Goal: Task Accomplishment & Management: Manage account settings

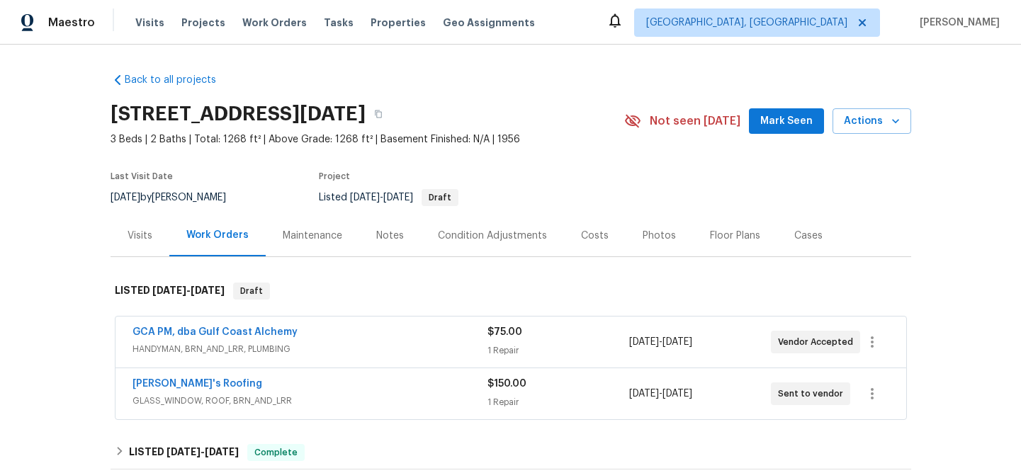
drag, startPoint x: 101, startPoint y: 115, endPoint x: 439, endPoint y: 123, distance: 338.9
click at [439, 123] on div "Back to all projects 6042 Hugo Dr, Corpus Christi, TX 78412 3 Beds | 2 Baths | …" at bounding box center [510, 259] width 1021 height 429
drag, startPoint x: 370, startPoint y: 119, endPoint x: 372, endPoint y: 108, distance: 11.5
click at [366, 118] on h2 "6042 Hugo Dr, Corpus Christi, TX 78412" at bounding box center [238, 114] width 255 height 14
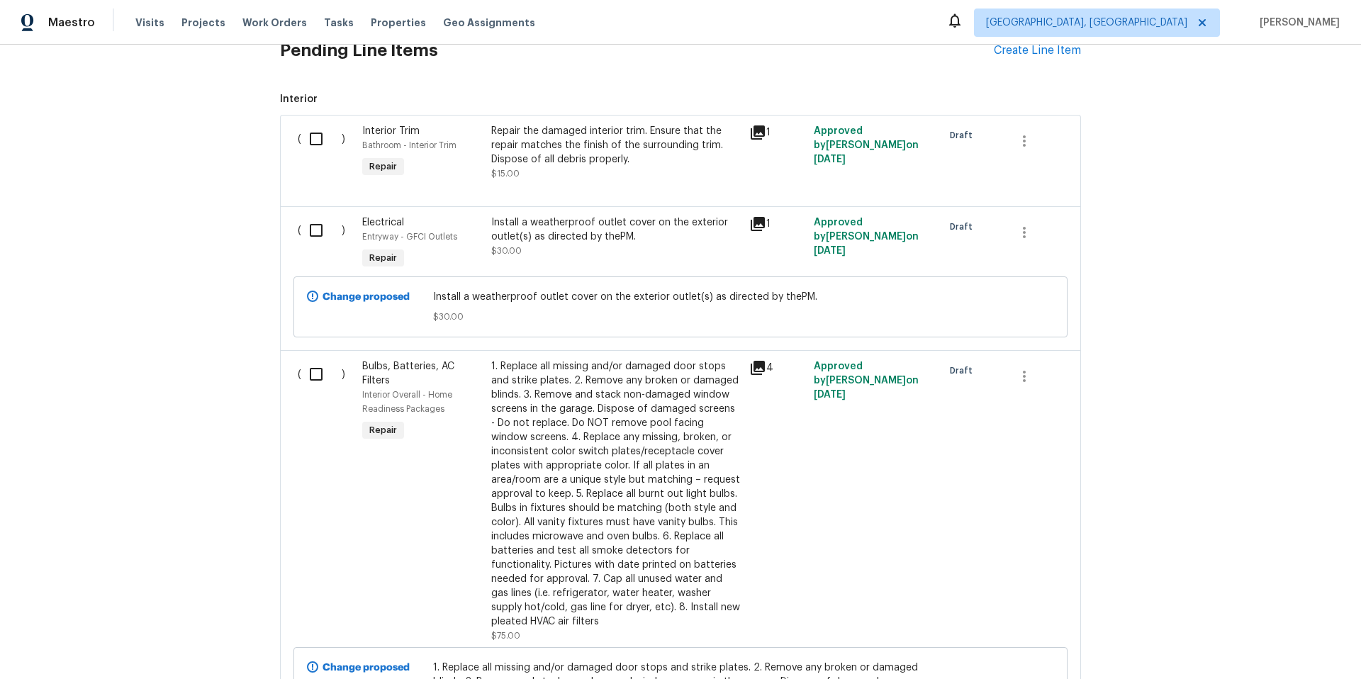
scroll to position [544, 0]
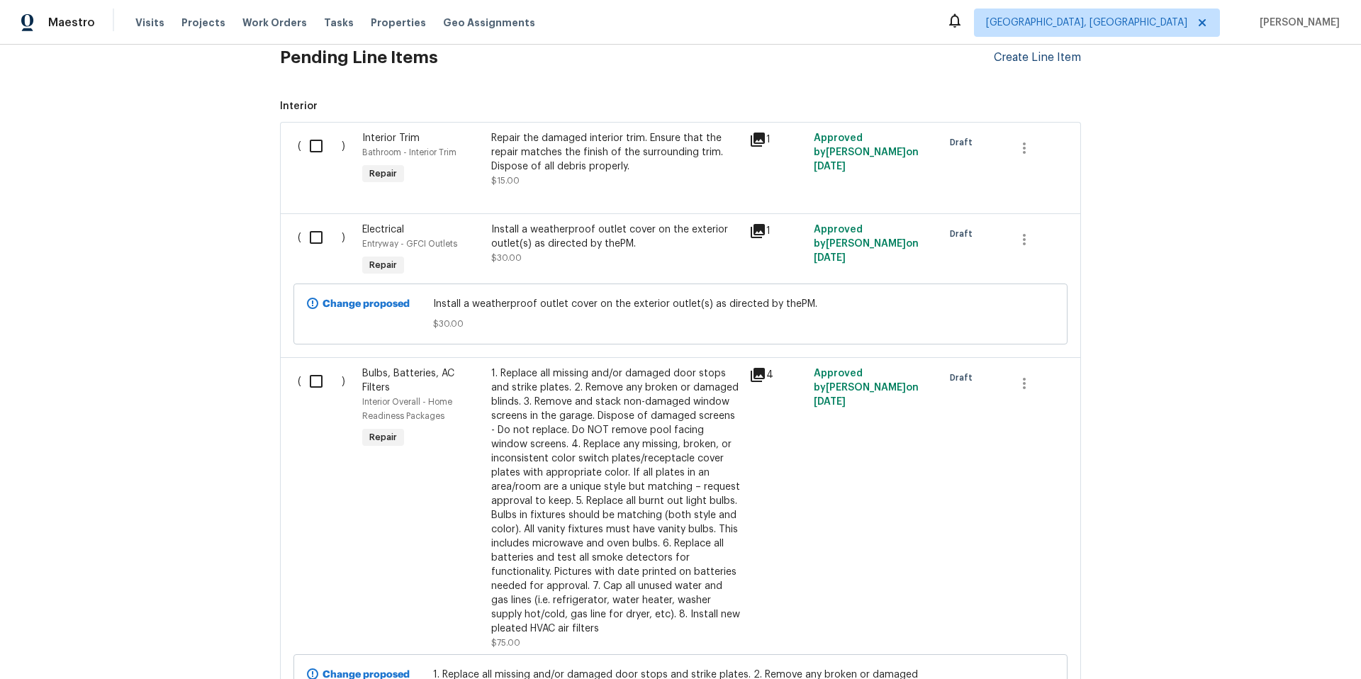
click at [994, 60] on div "Create Line Item" at bounding box center [1037, 57] width 87 height 13
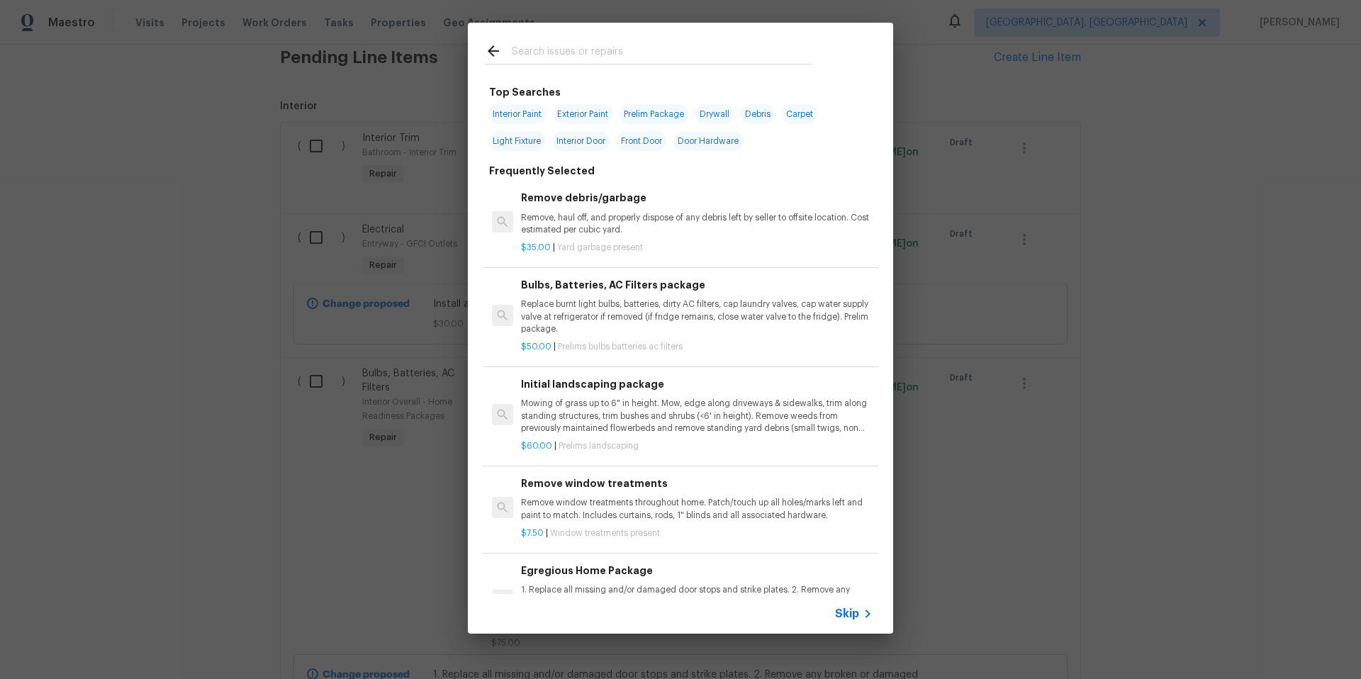
click at [520, 45] on input "text" at bounding box center [662, 53] width 301 height 21
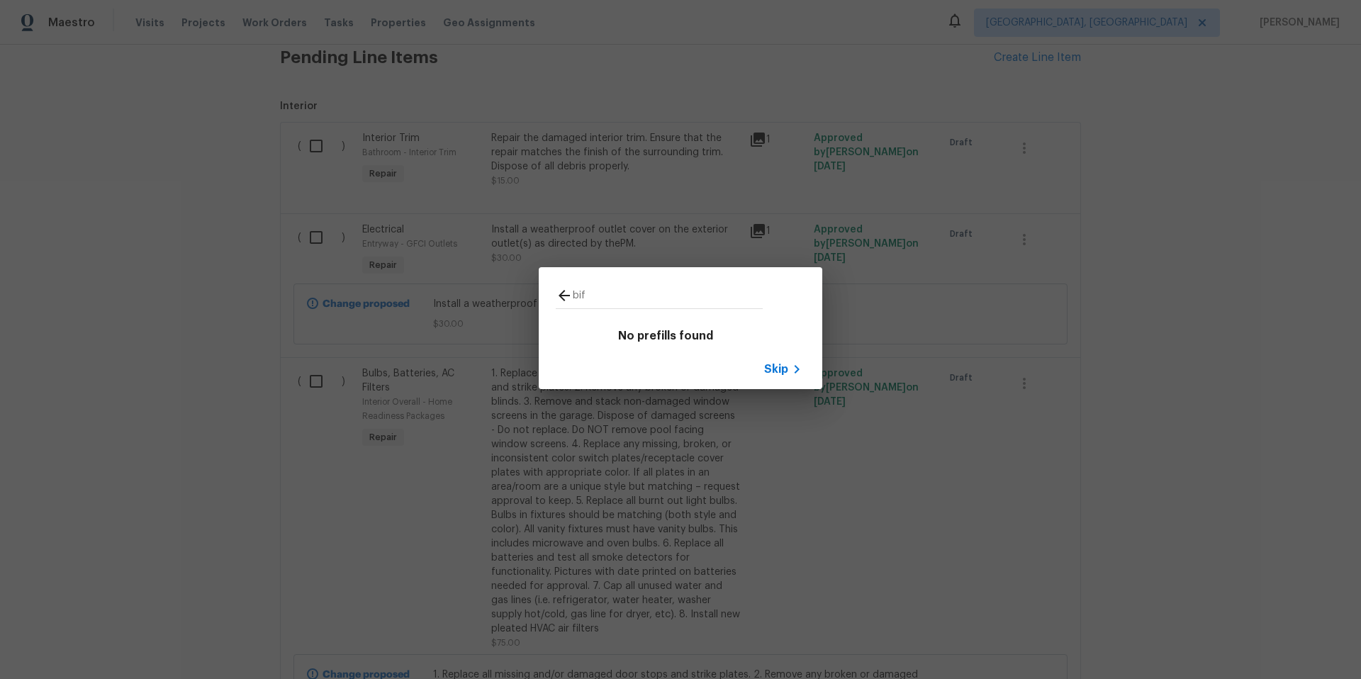
type input "bif"
click at [780, 369] on span "Skip" at bounding box center [776, 369] width 24 height 14
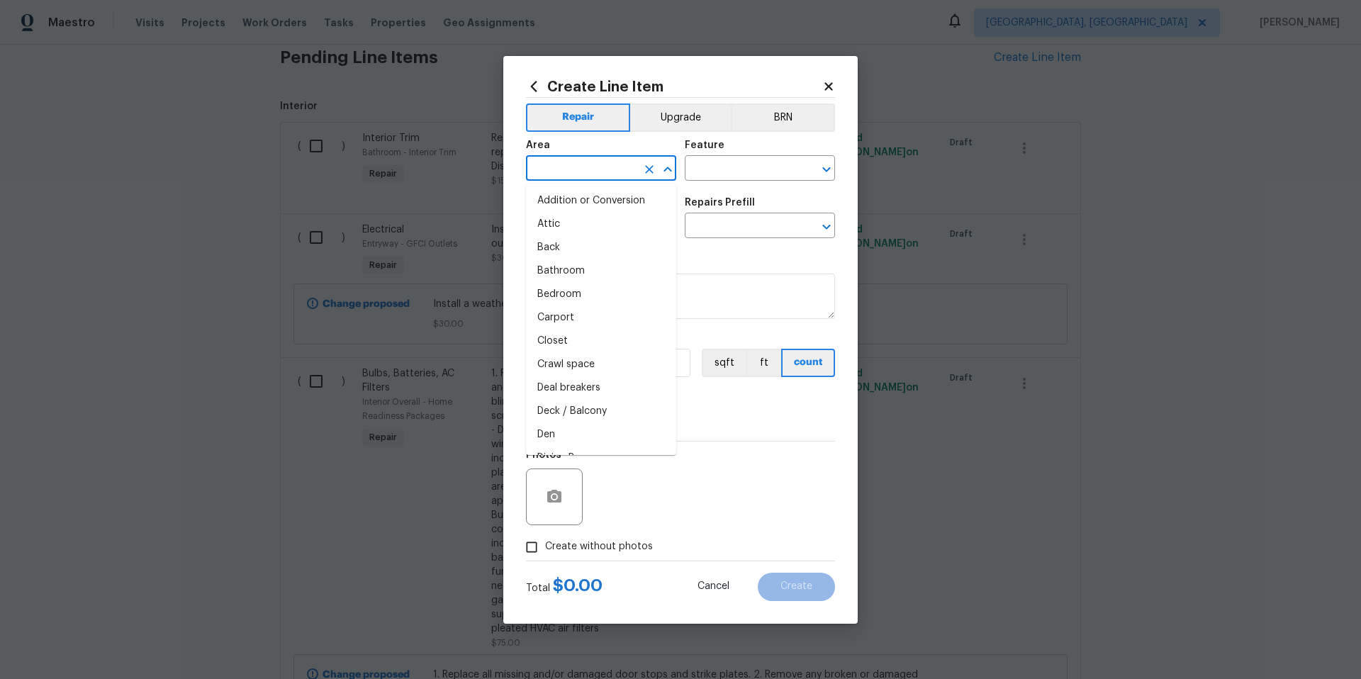
click at [588, 172] on input "text" at bounding box center [581, 170] width 111 height 22
drag, startPoint x: 595, startPoint y: 200, endPoint x: 622, endPoint y: 191, distance: 27.6
click at [595, 200] on li "Entryway" at bounding box center [601, 200] width 150 height 23
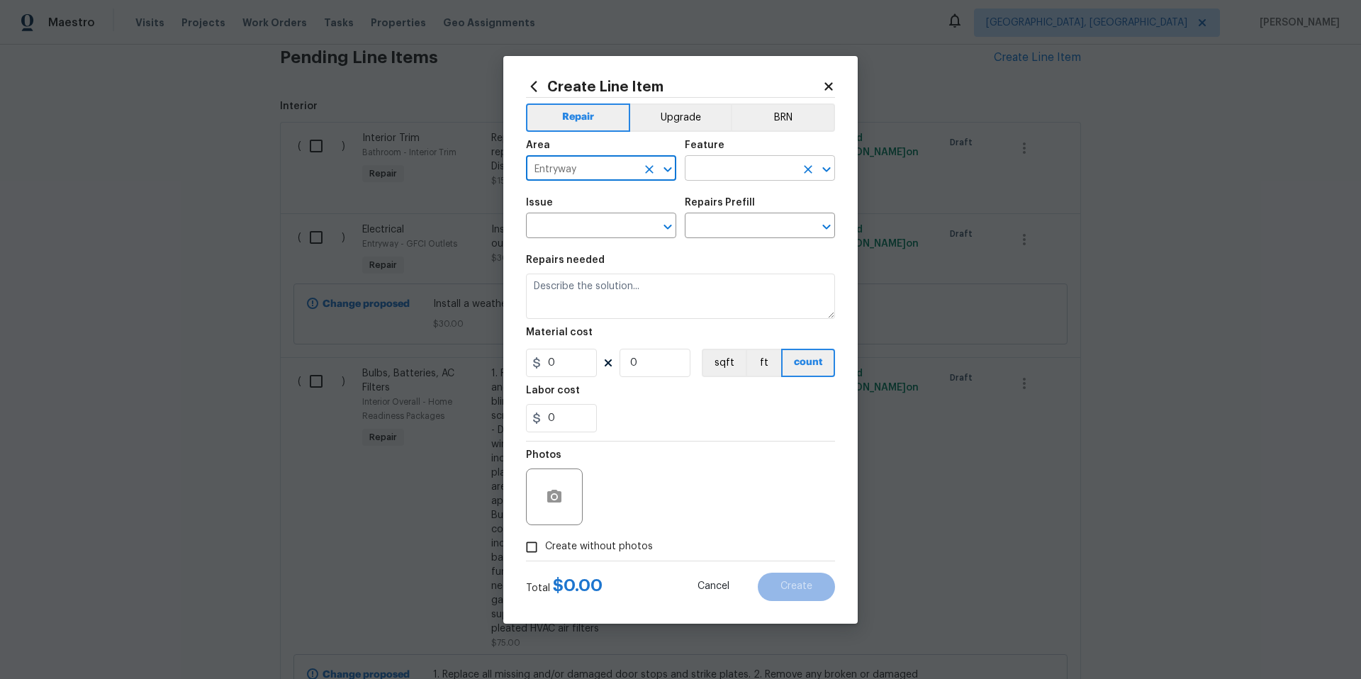
type input "Entryway"
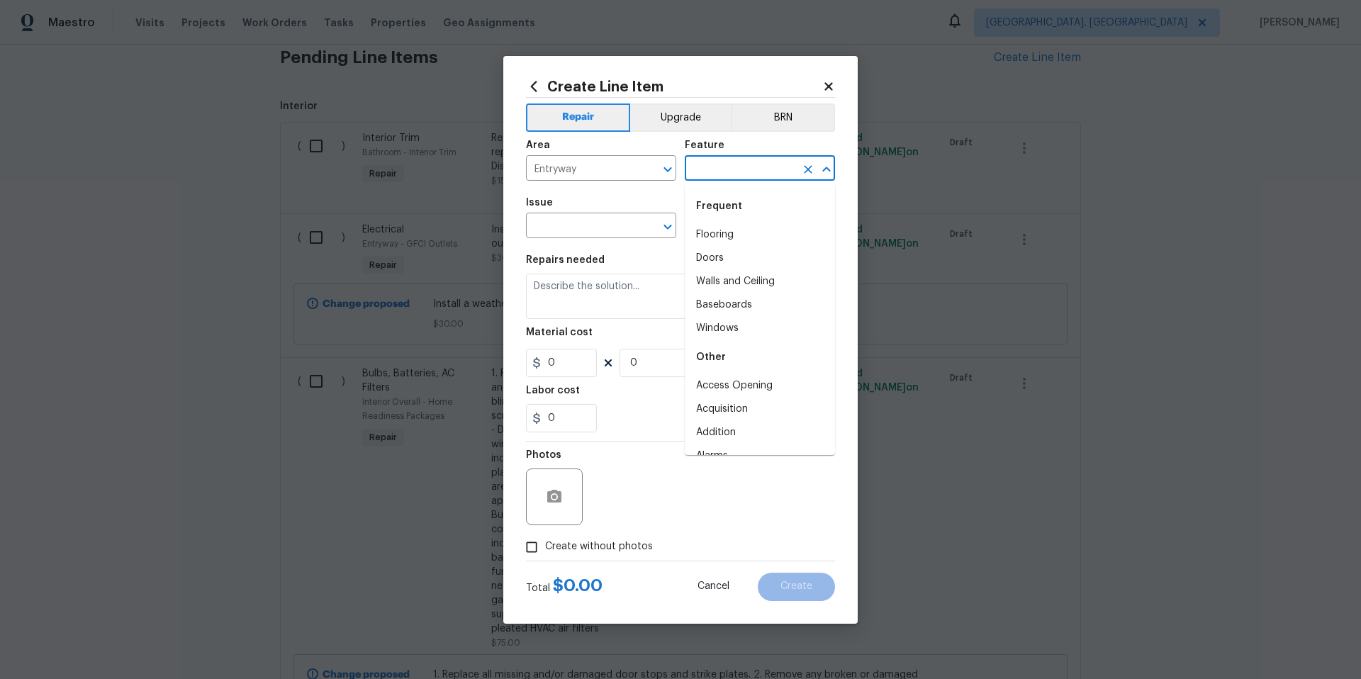
click at [716, 168] on input "text" at bounding box center [740, 170] width 111 height 22
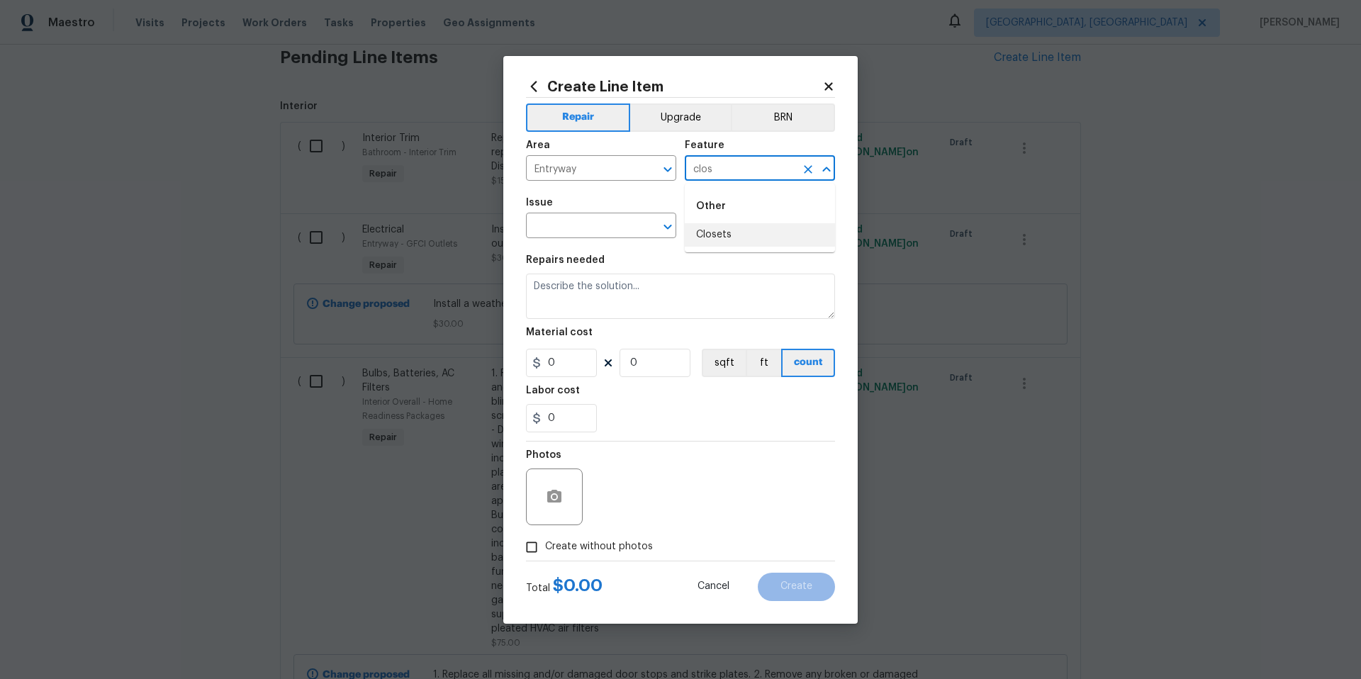
click at [710, 238] on li "Closets" at bounding box center [760, 234] width 150 height 23
type input "Closets"
click at [572, 227] on input "text" at bounding box center [581, 227] width 111 height 22
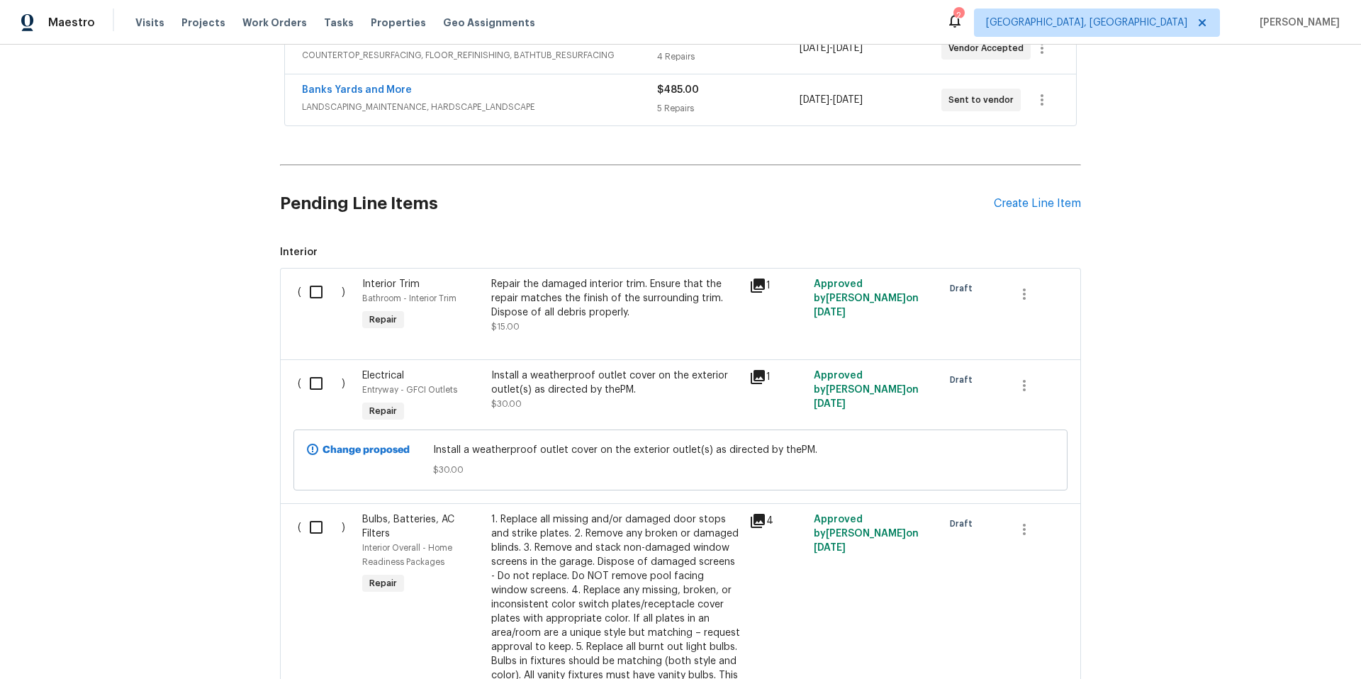
scroll to position [402, 0]
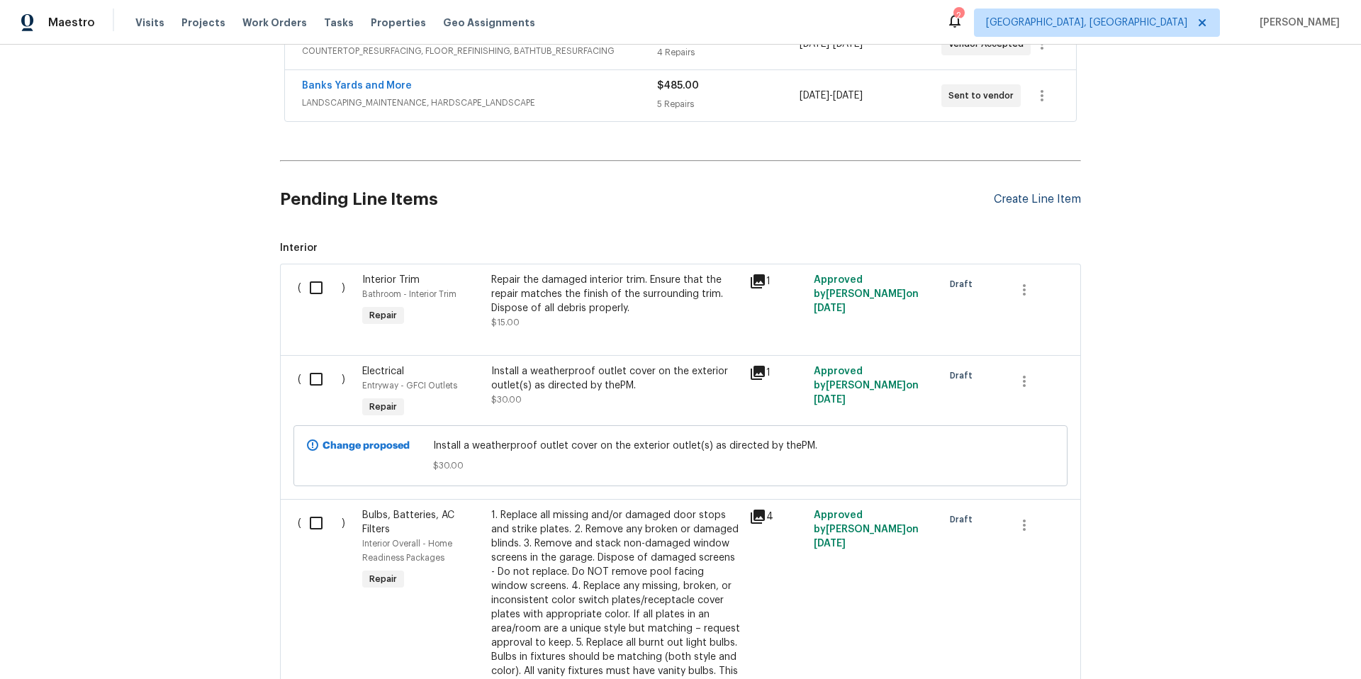
click at [1002, 198] on div "Create Line Item" at bounding box center [1037, 199] width 87 height 13
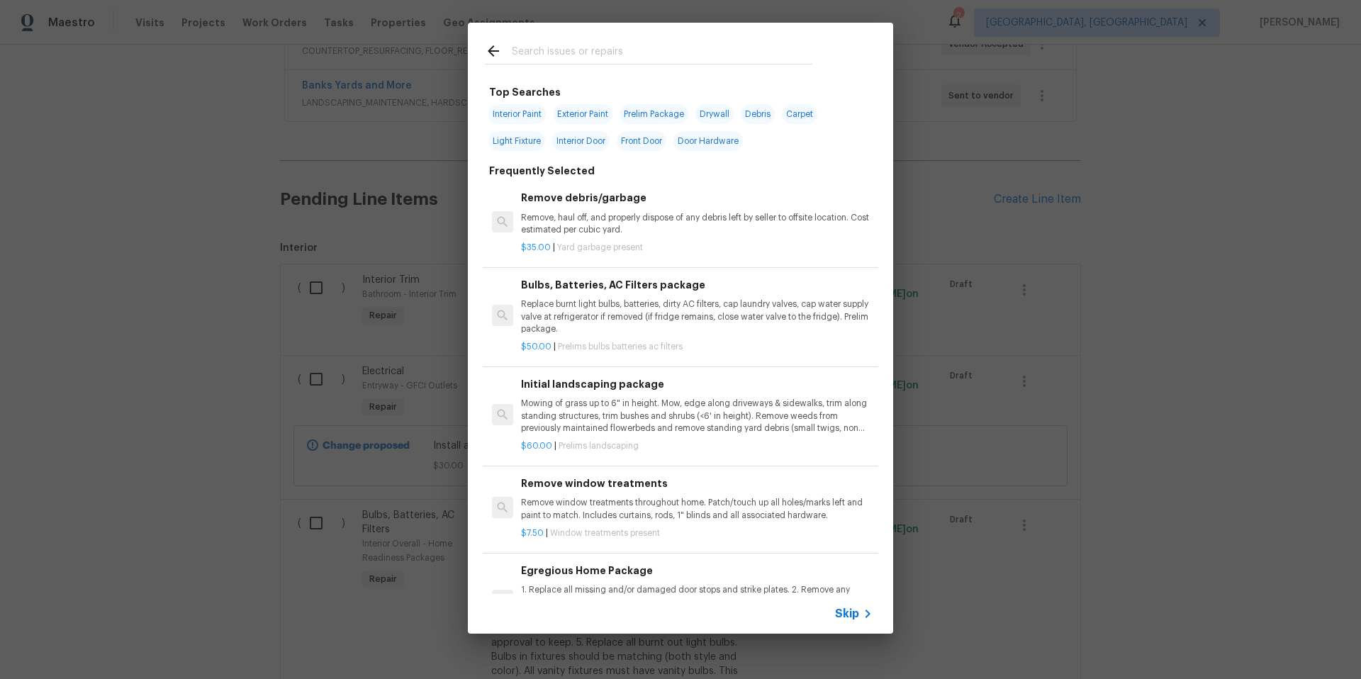
click at [542, 55] on input "text" at bounding box center [662, 53] width 301 height 21
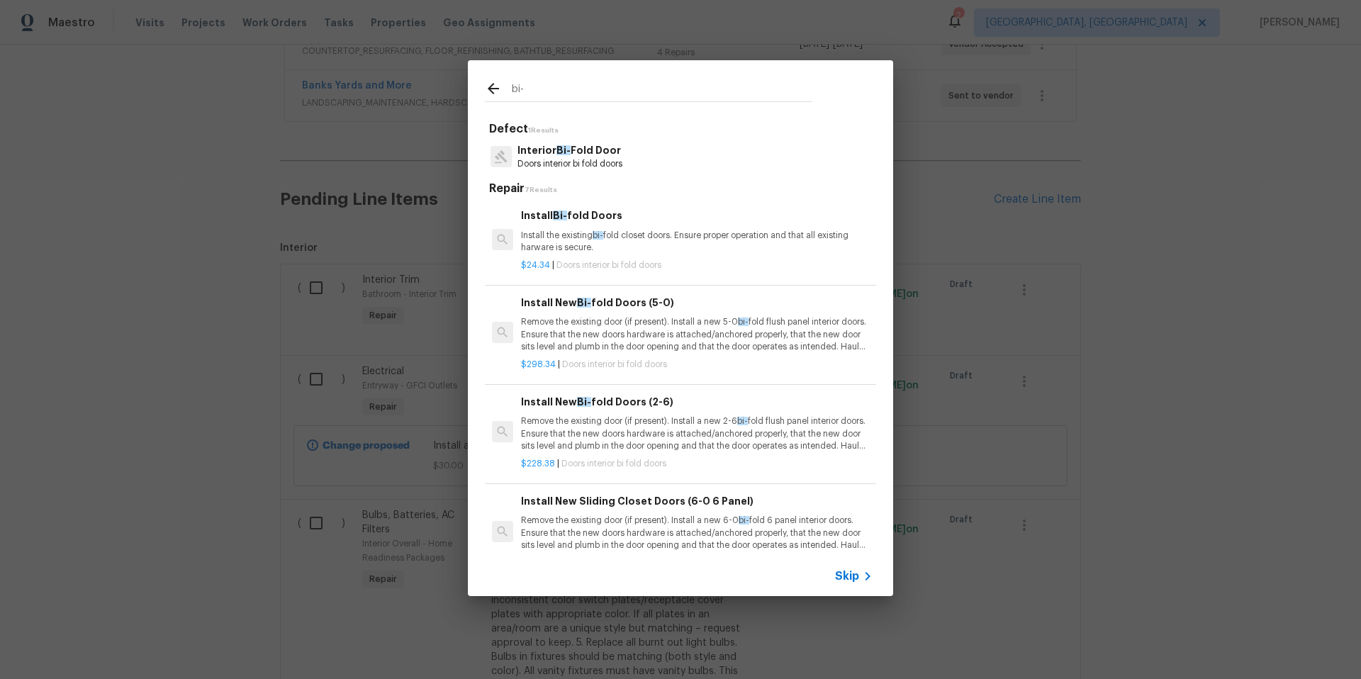
type input "bi-"
click at [586, 159] on p "Doors interior bi fold doors" at bounding box center [569, 164] width 105 height 12
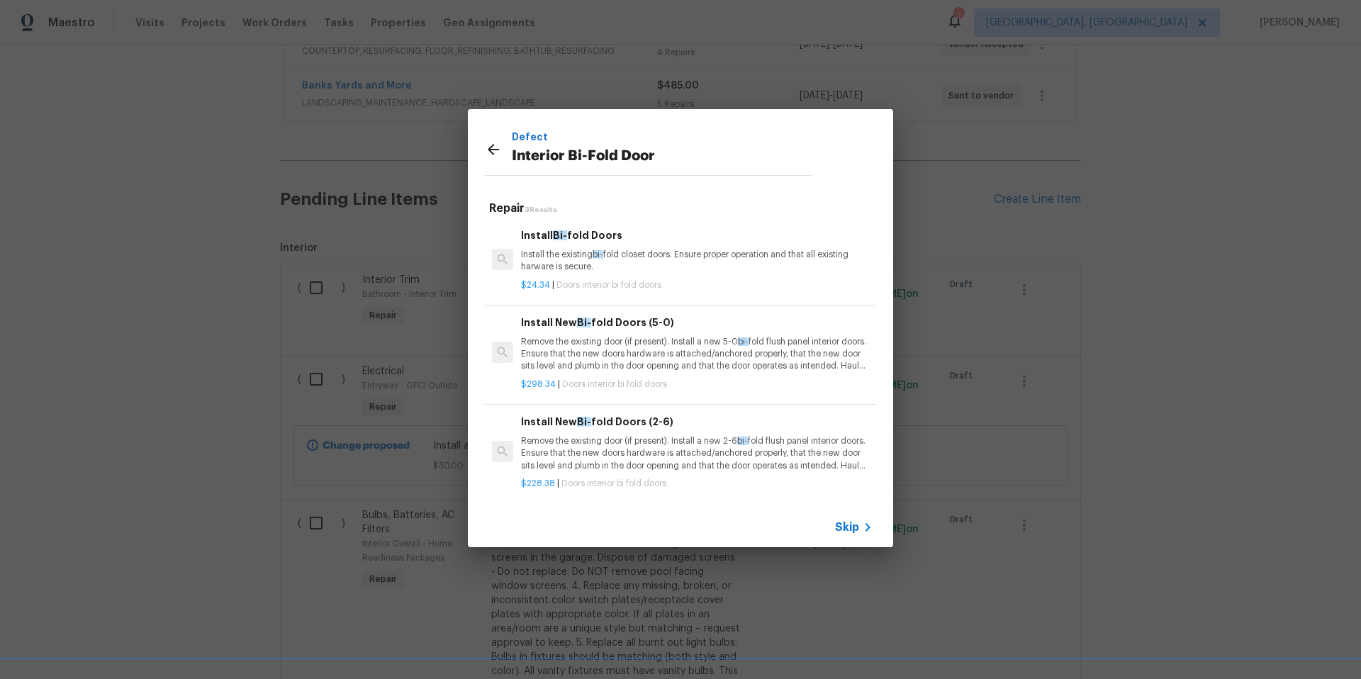
click at [650, 447] on p "Remove the existing door (if present). Install a new 2-6 bi- fold flush panel i…" at bounding box center [697, 453] width 352 height 36
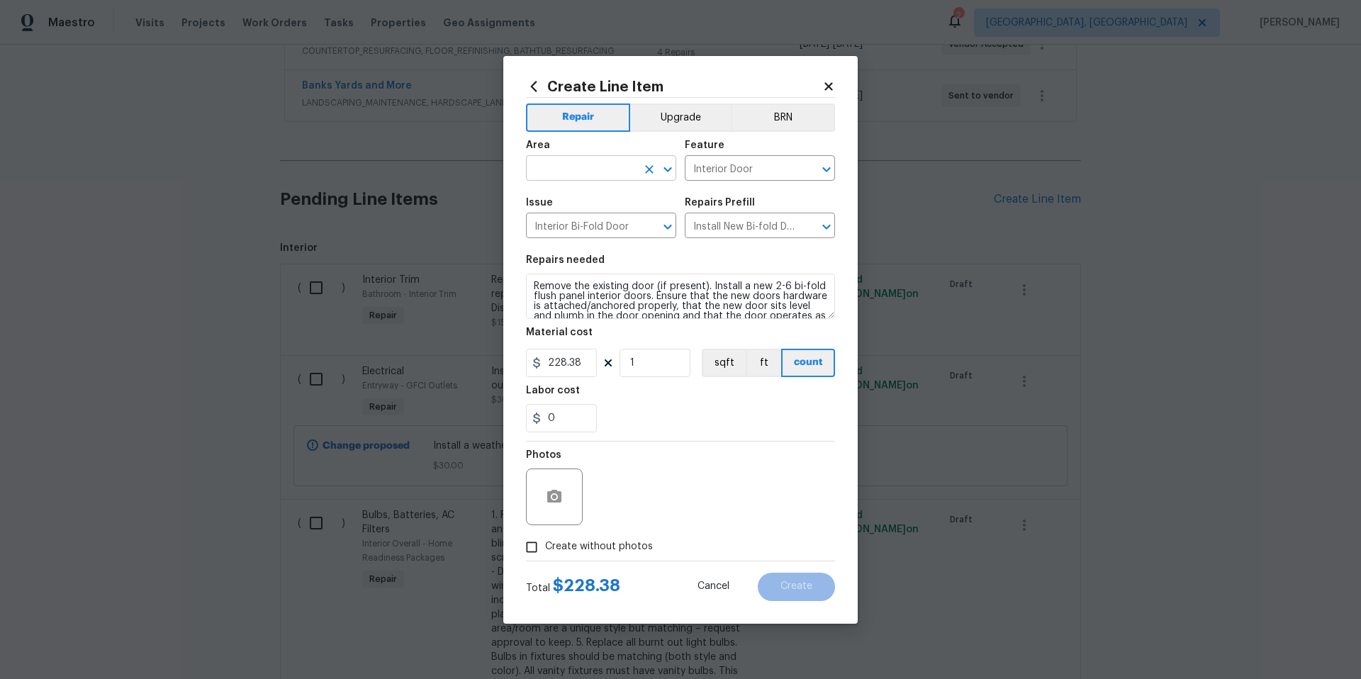
click at [556, 164] on input "text" at bounding box center [581, 170] width 111 height 22
click at [588, 205] on li "Entryway" at bounding box center [601, 200] width 150 height 23
type input "Entryway"
click at [584, 364] on input "228.38" at bounding box center [561, 363] width 71 height 28
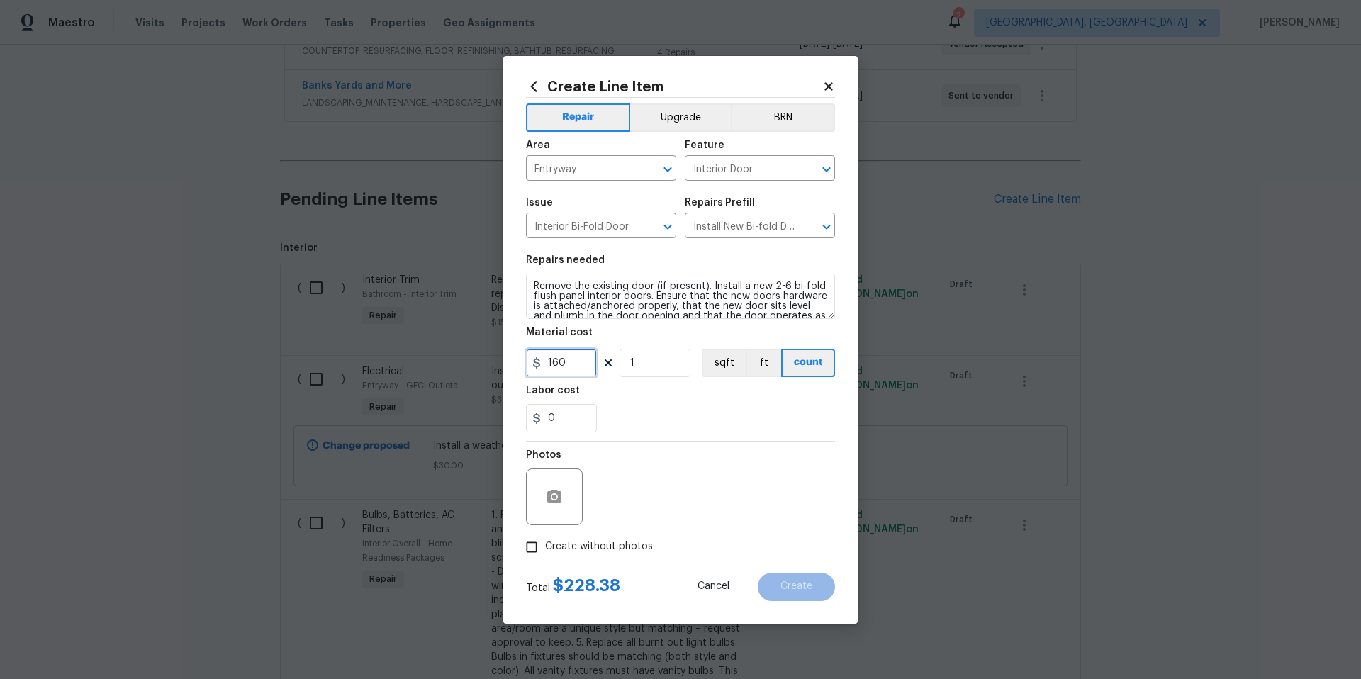
type input "160"
click at [701, 408] on div "0" at bounding box center [680, 418] width 309 height 28
click at [559, 505] on icon "button" at bounding box center [554, 496] width 17 height 17
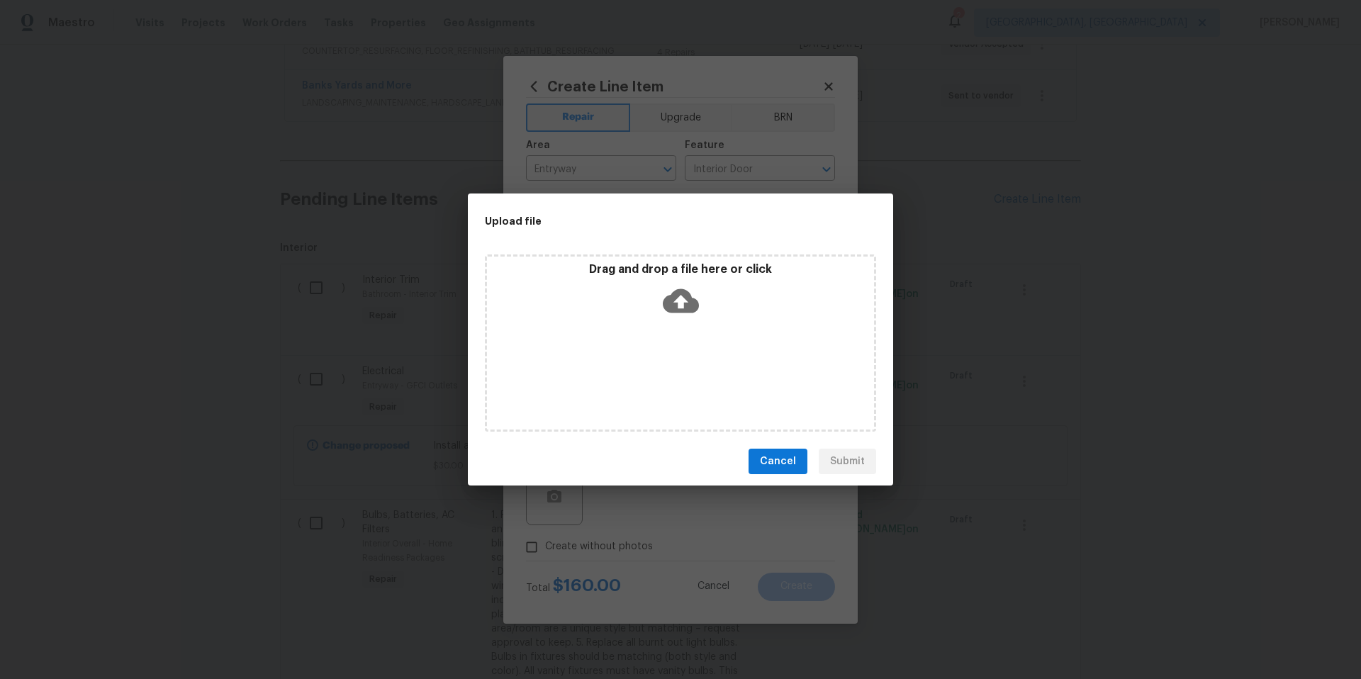
click at [683, 298] on icon at bounding box center [681, 301] width 36 height 36
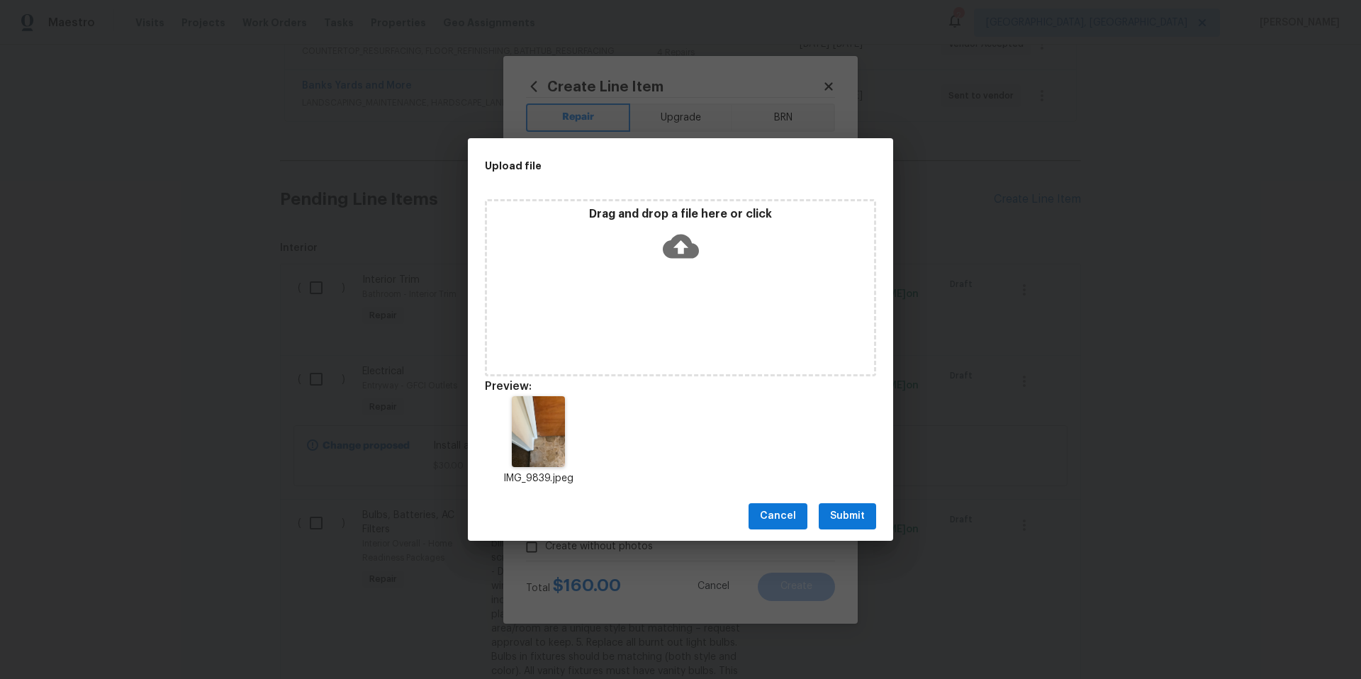
click at [836, 515] on span "Submit" at bounding box center [847, 517] width 35 height 18
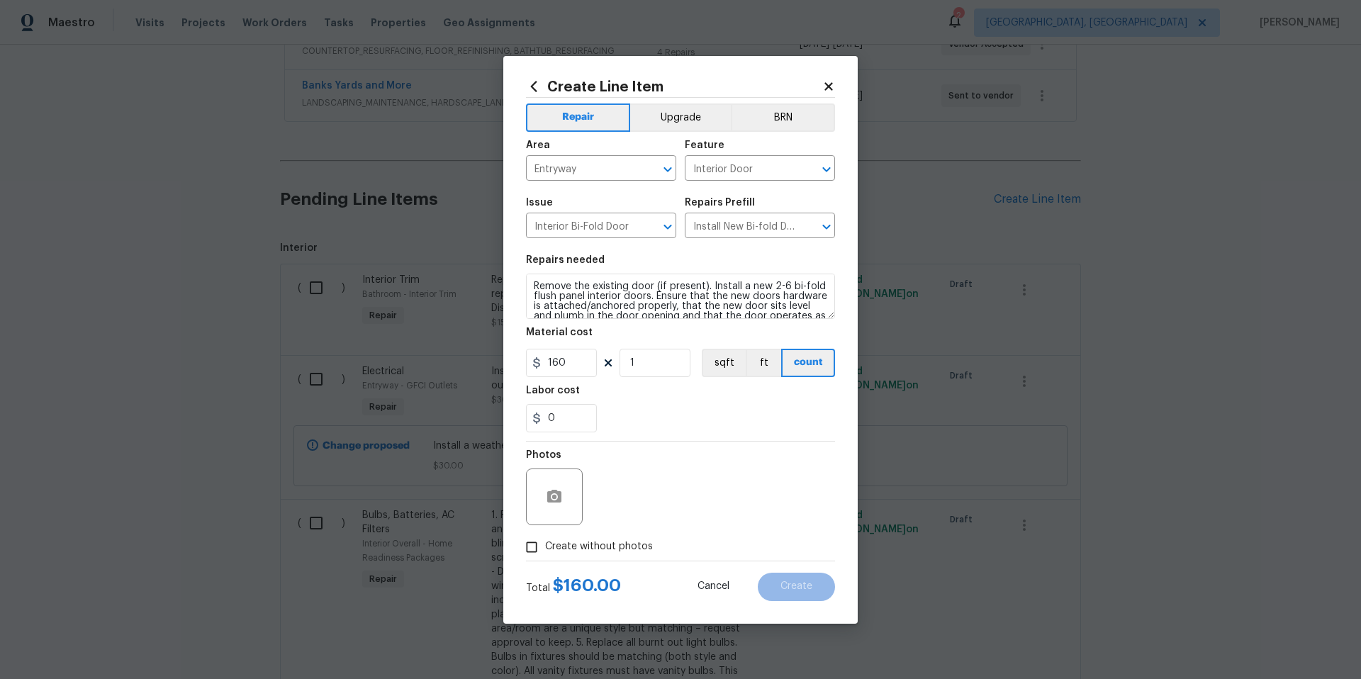
click at [724, 475] on div "Photos" at bounding box center [680, 488] width 309 height 92
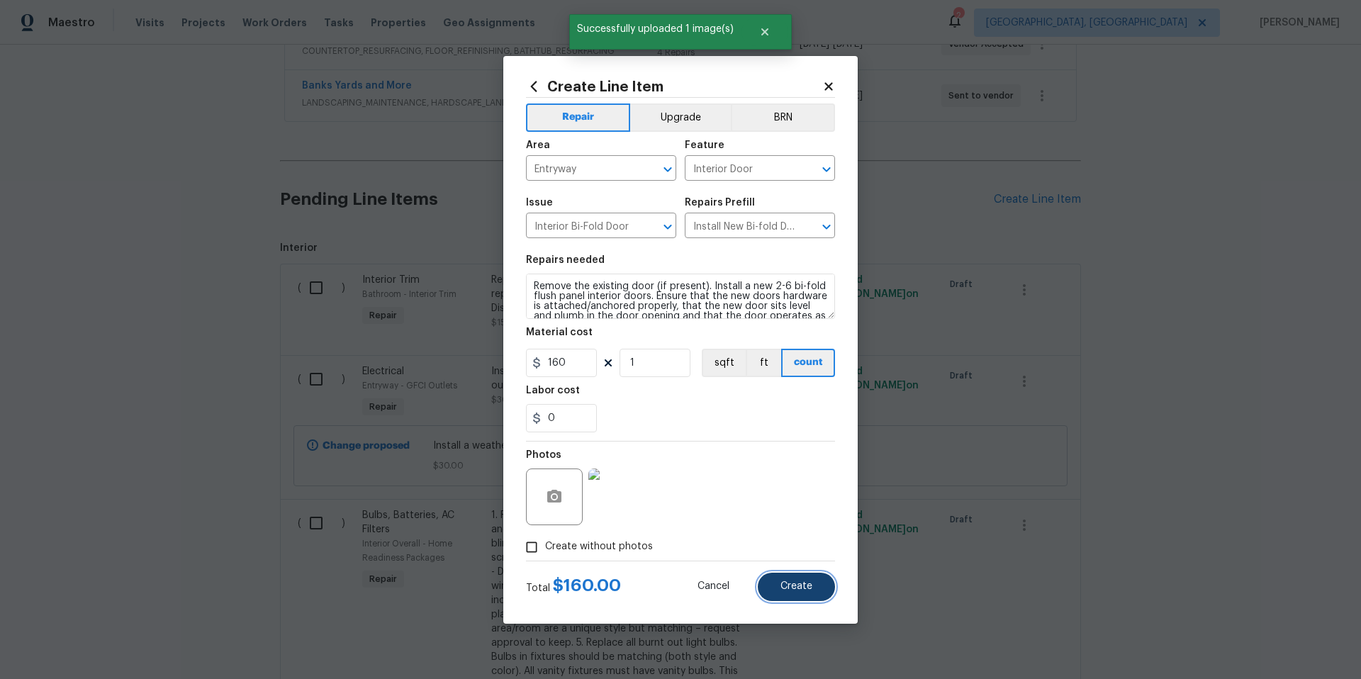
click at [797, 586] on span "Create" at bounding box center [796, 586] width 32 height 11
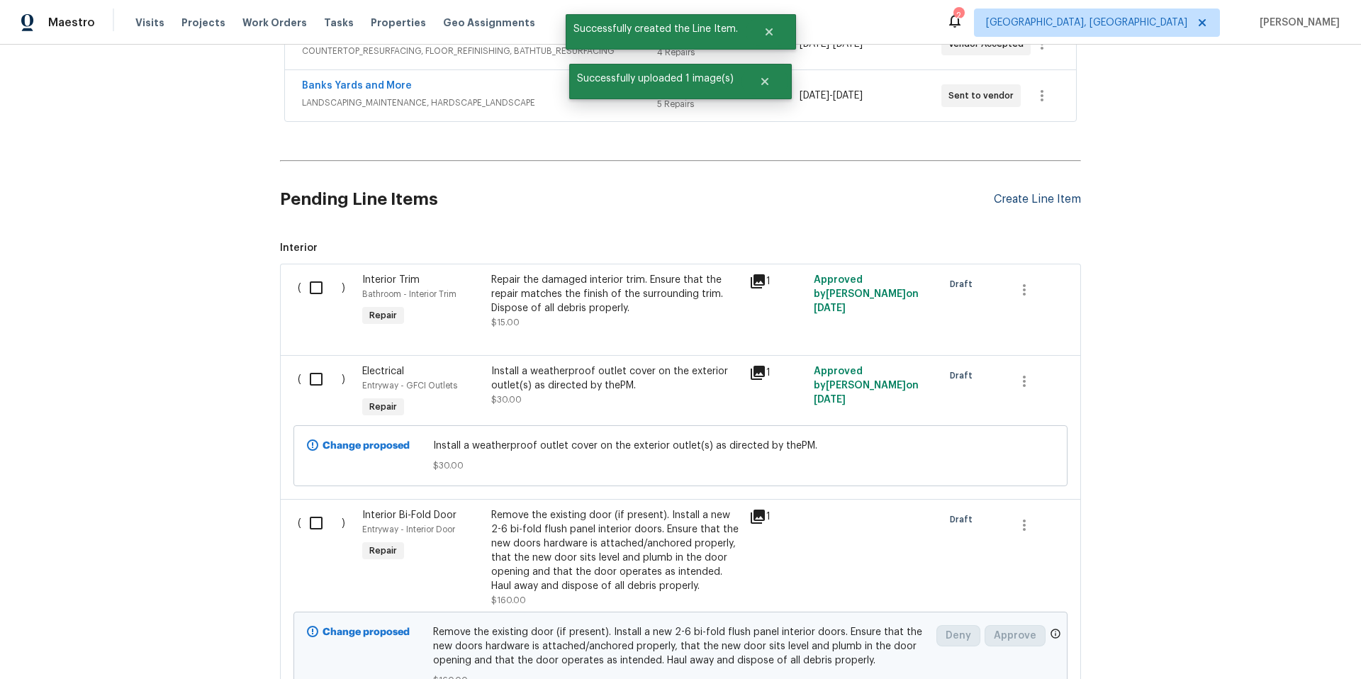
click at [1050, 196] on div "Create Line Item" at bounding box center [1037, 199] width 87 height 13
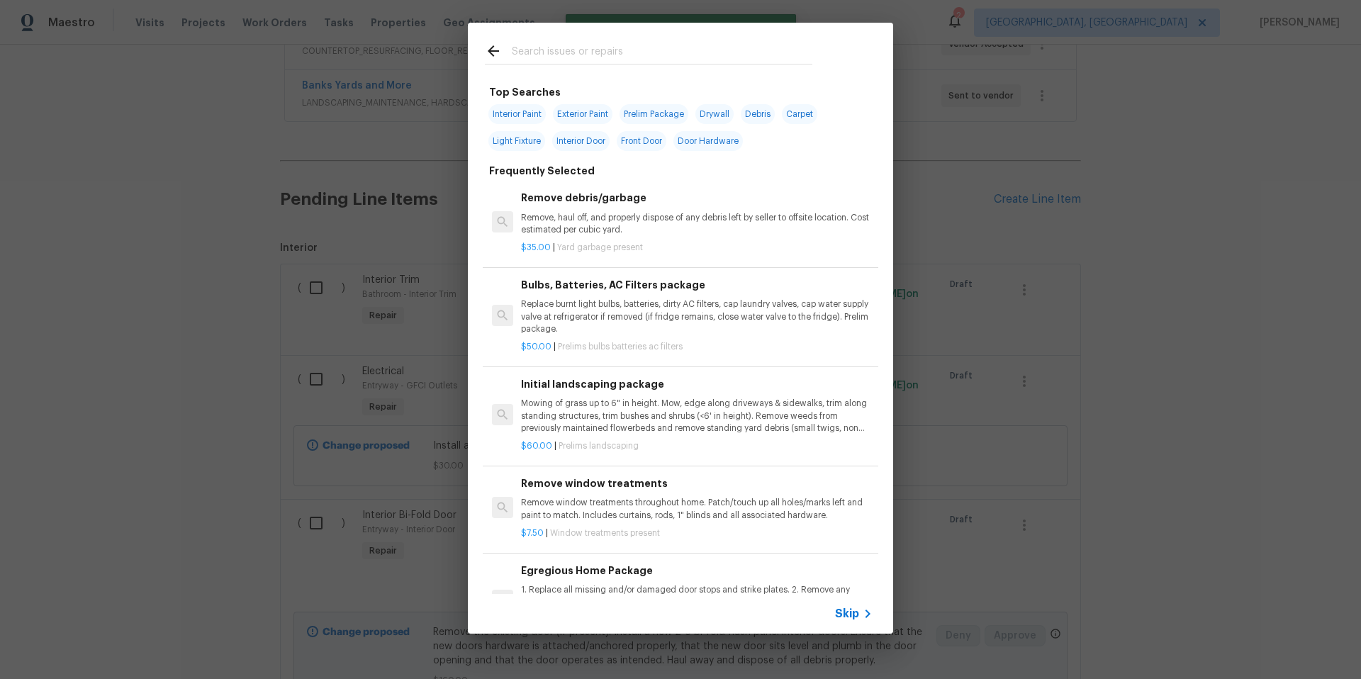
click at [556, 55] on input "text" at bounding box center [662, 53] width 301 height 21
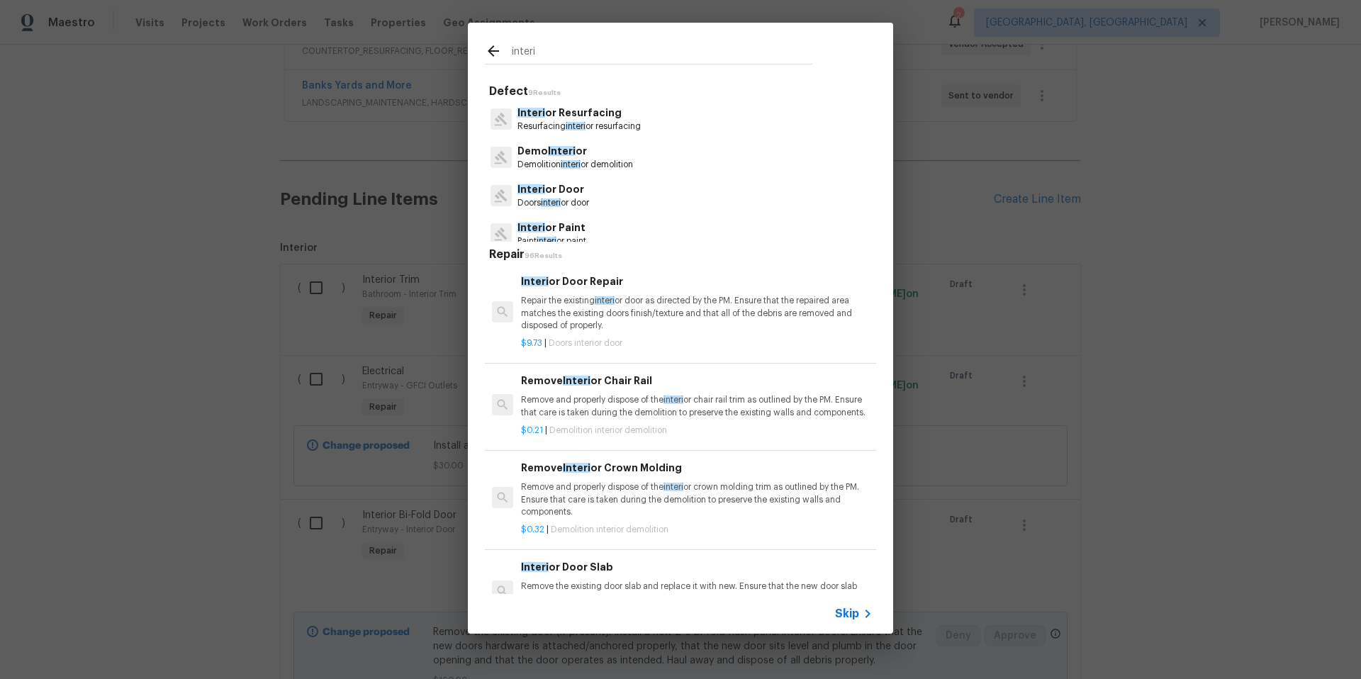
type input "interi"
click at [575, 201] on p "Doors interi or door" at bounding box center [553, 203] width 72 height 12
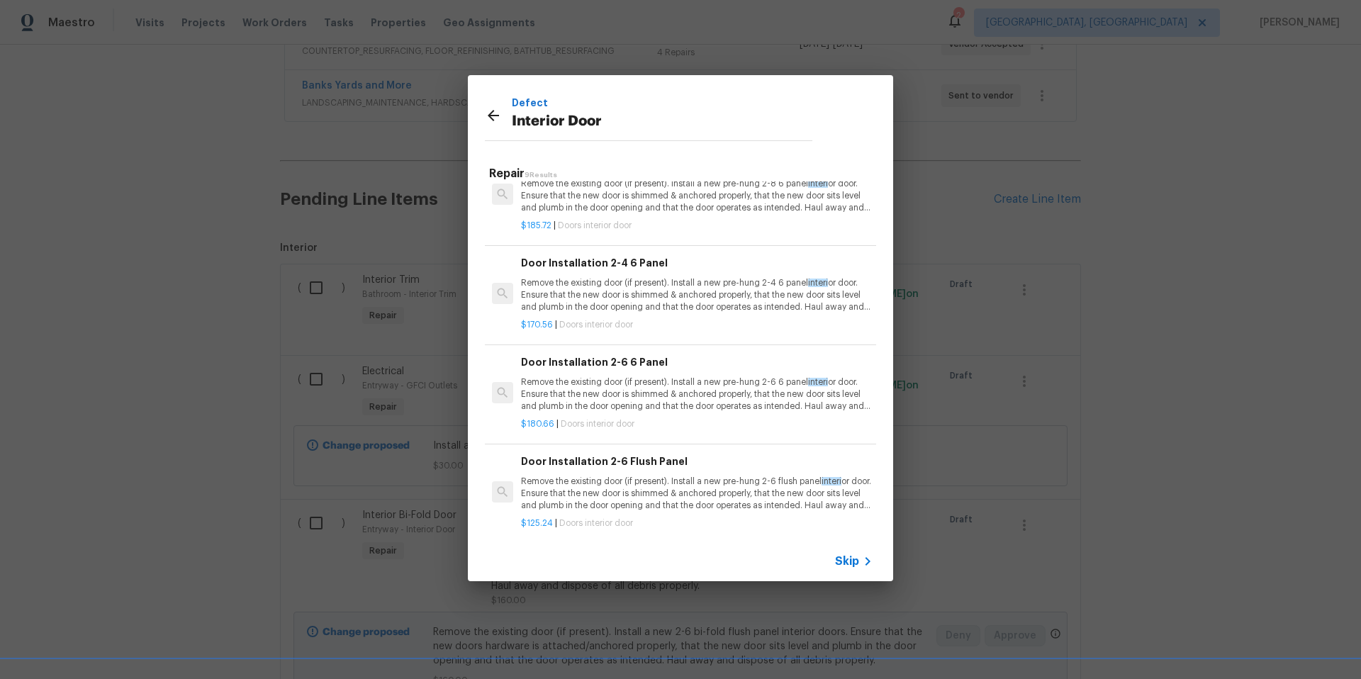
scroll to position [229, 0]
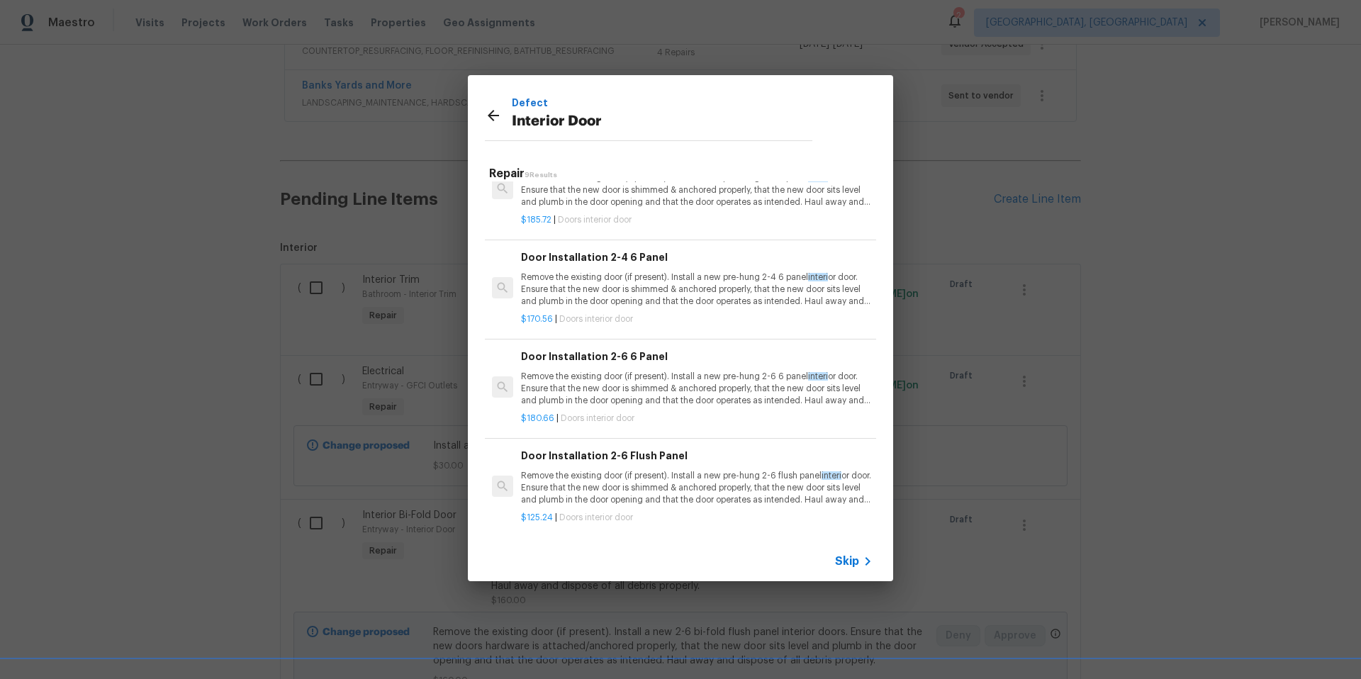
click at [689, 297] on p "Remove the existing door (if present). Install a new pre-hung 2-4 6 panel inter…" at bounding box center [697, 289] width 352 height 36
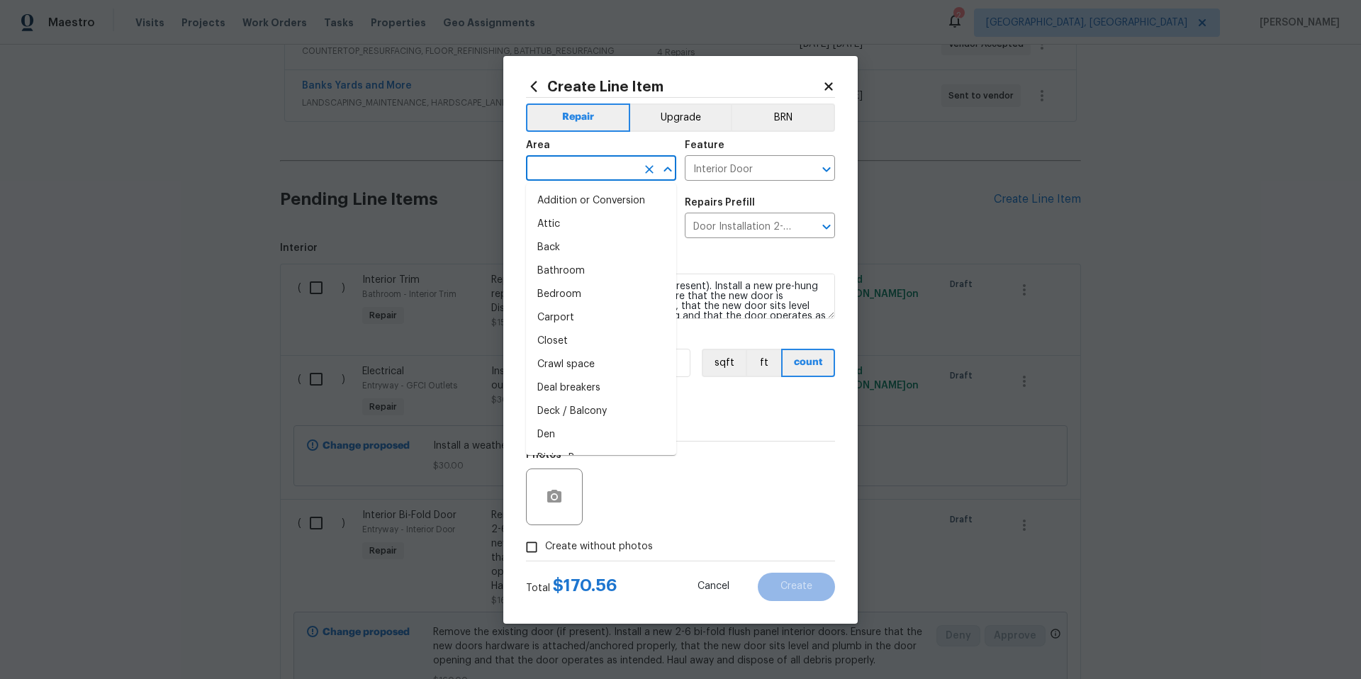
click at [596, 167] on input "text" at bounding box center [581, 170] width 111 height 22
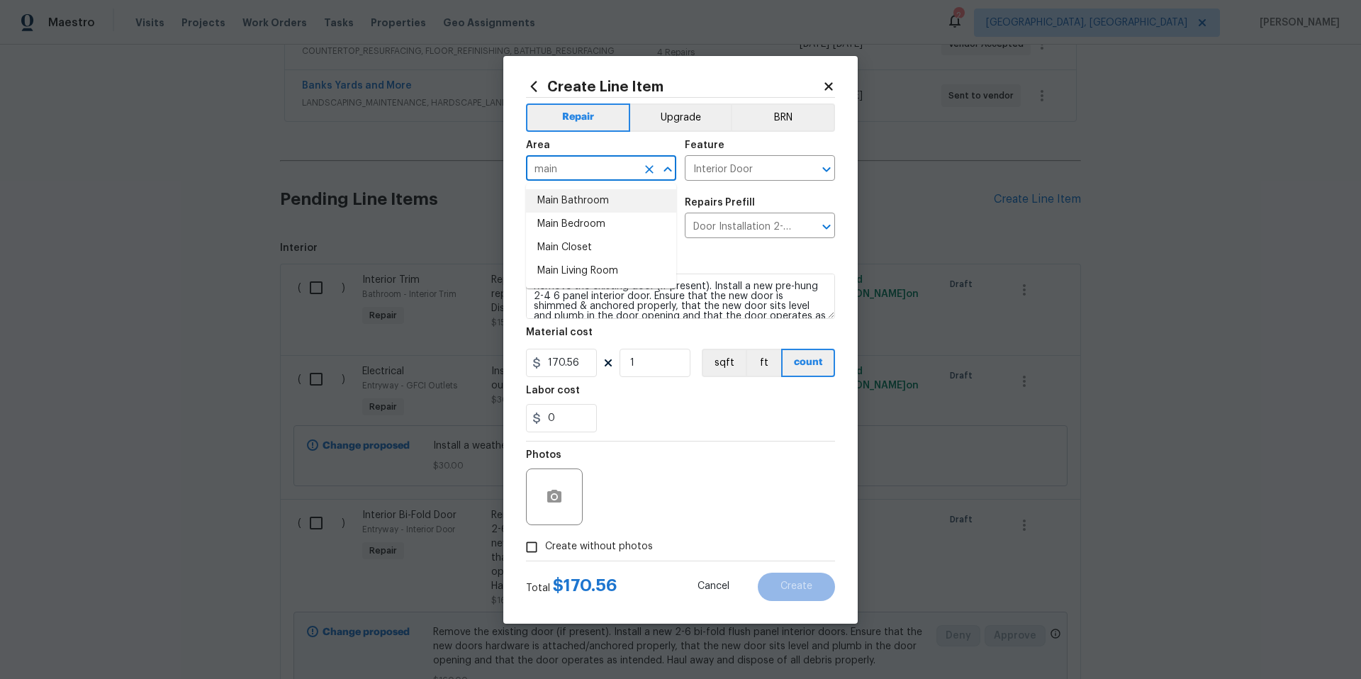
click at [601, 198] on li "Main Bathroom" at bounding box center [601, 200] width 150 height 23
type input "Main Bathroom"
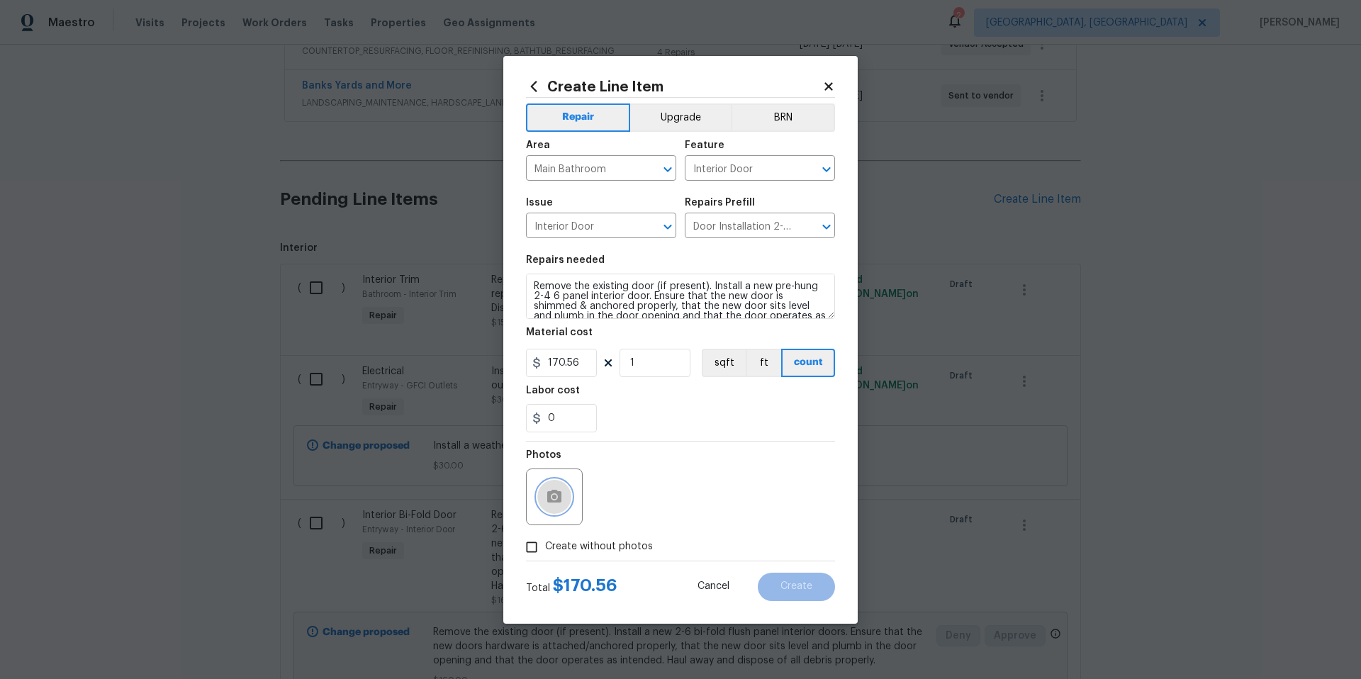
click at [565, 501] on button "button" at bounding box center [554, 497] width 34 height 34
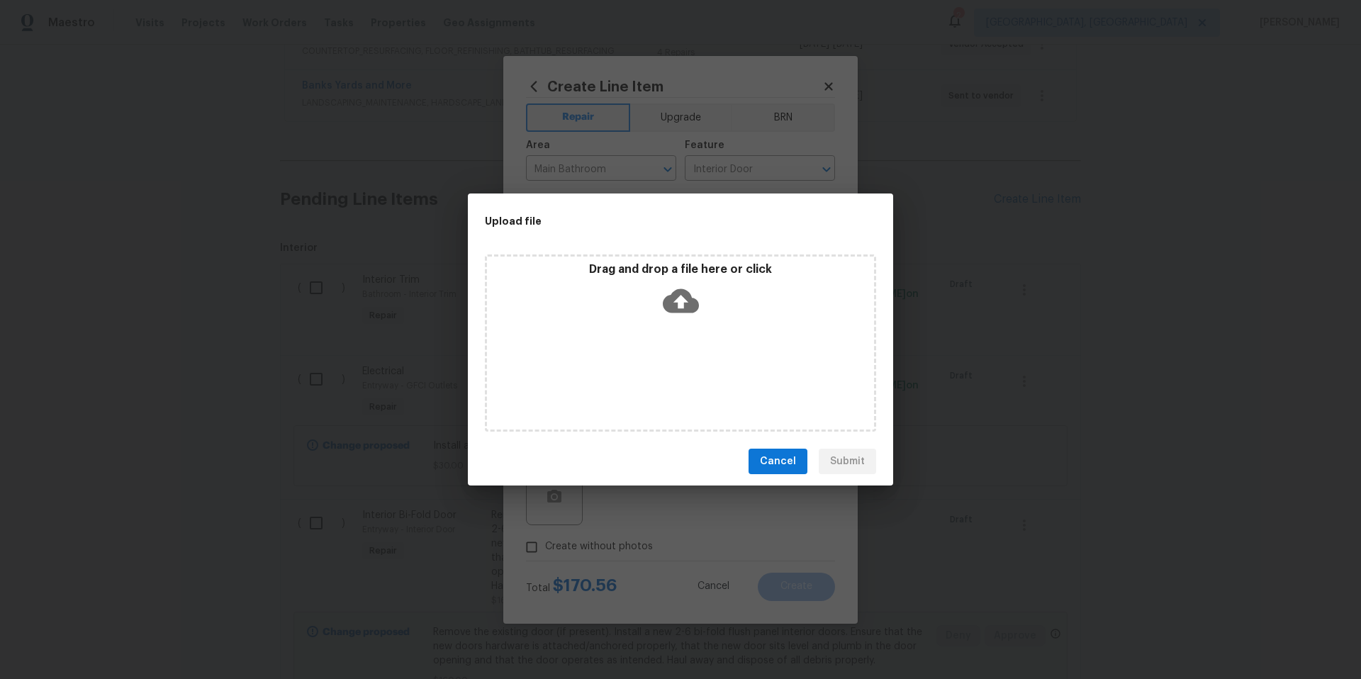
click at [685, 306] on icon at bounding box center [681, 301] width 36 height 24
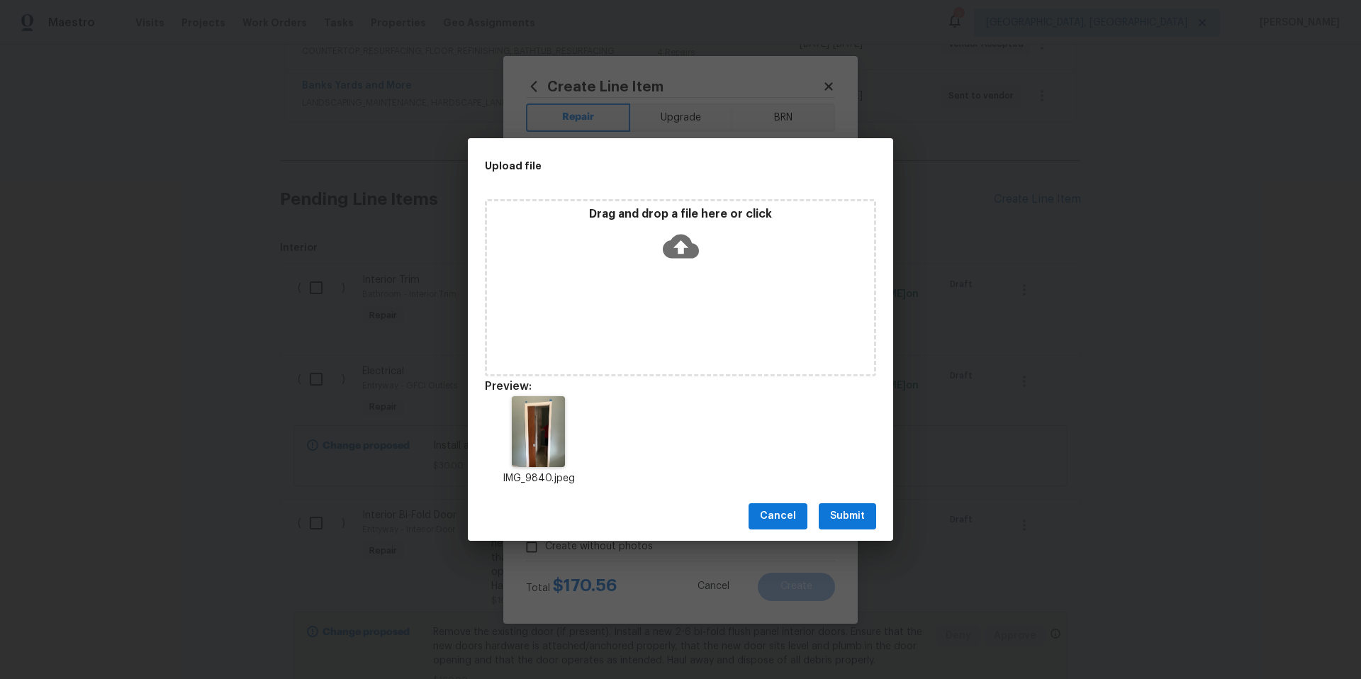
click at [858, 517] on span "Submit" at bounding box center [847, 517] width 35 height 18
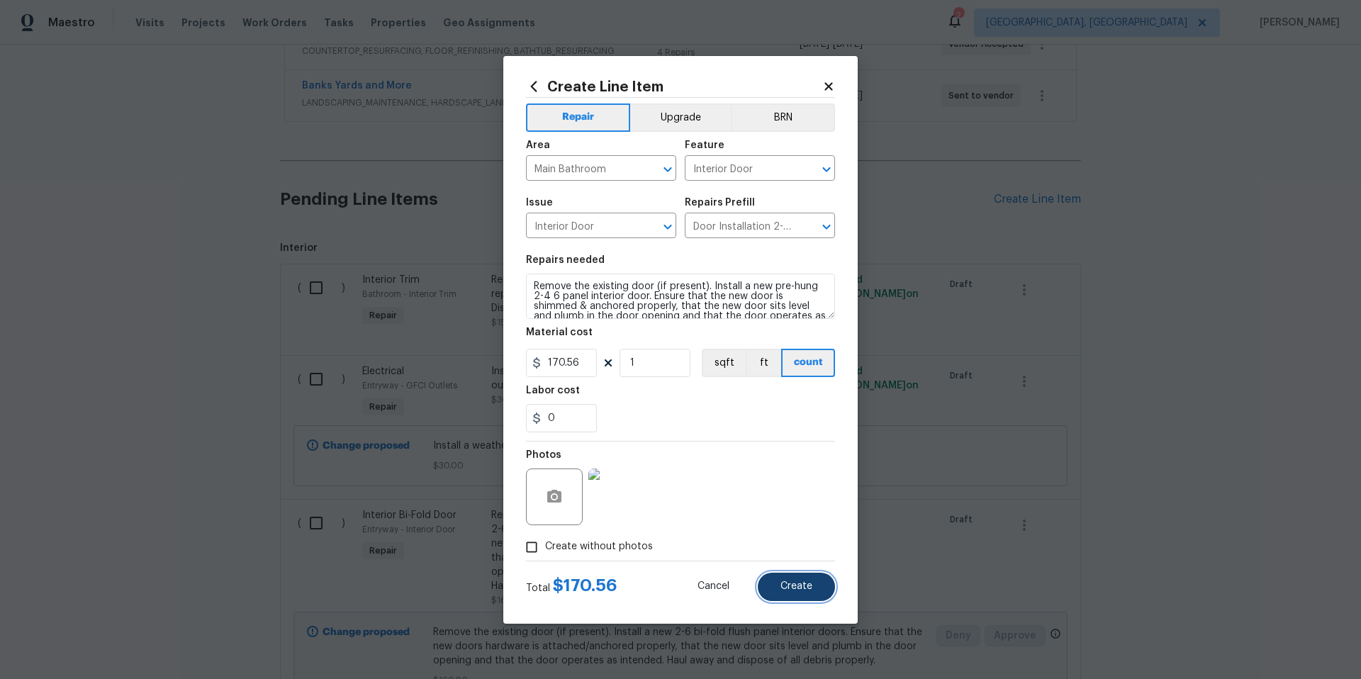
click at [809, 598] on button "Create" at bounding box center [796, 587] width 77 height 28
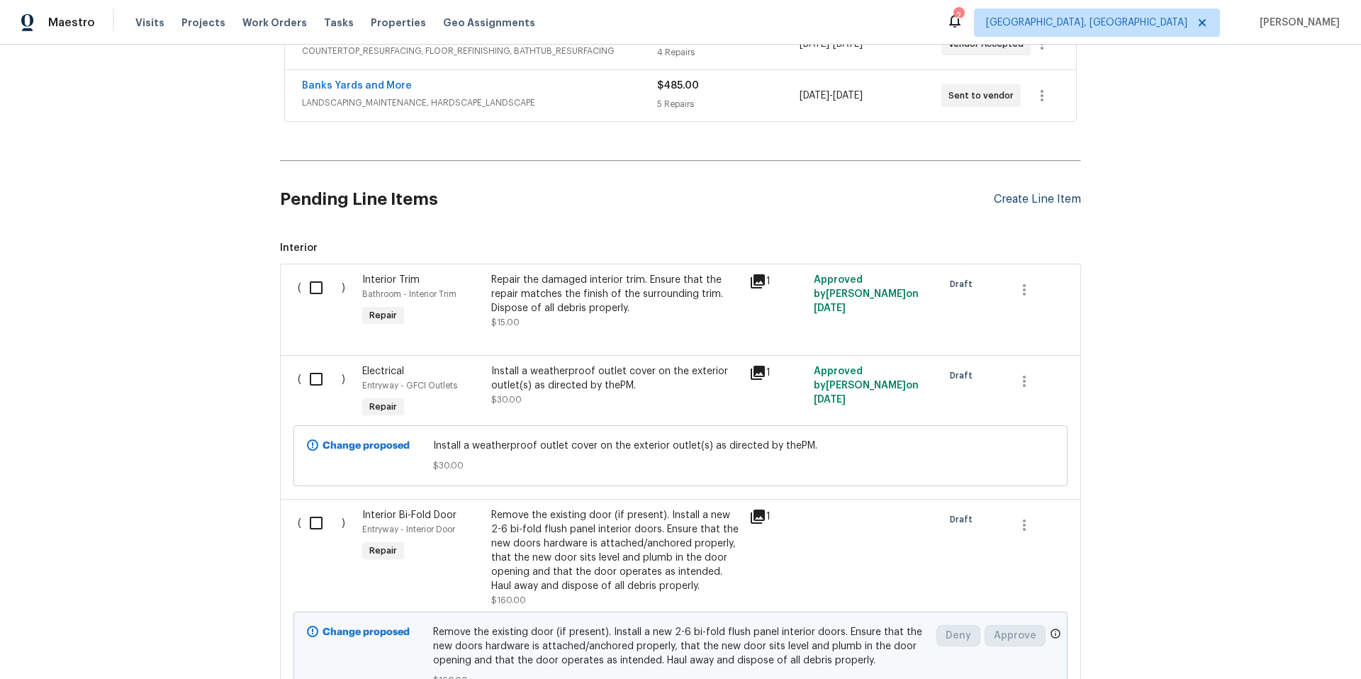
click at [1044, 198] on div "Create Line Item" at bounding box center [1037, 199] width 87 height 13
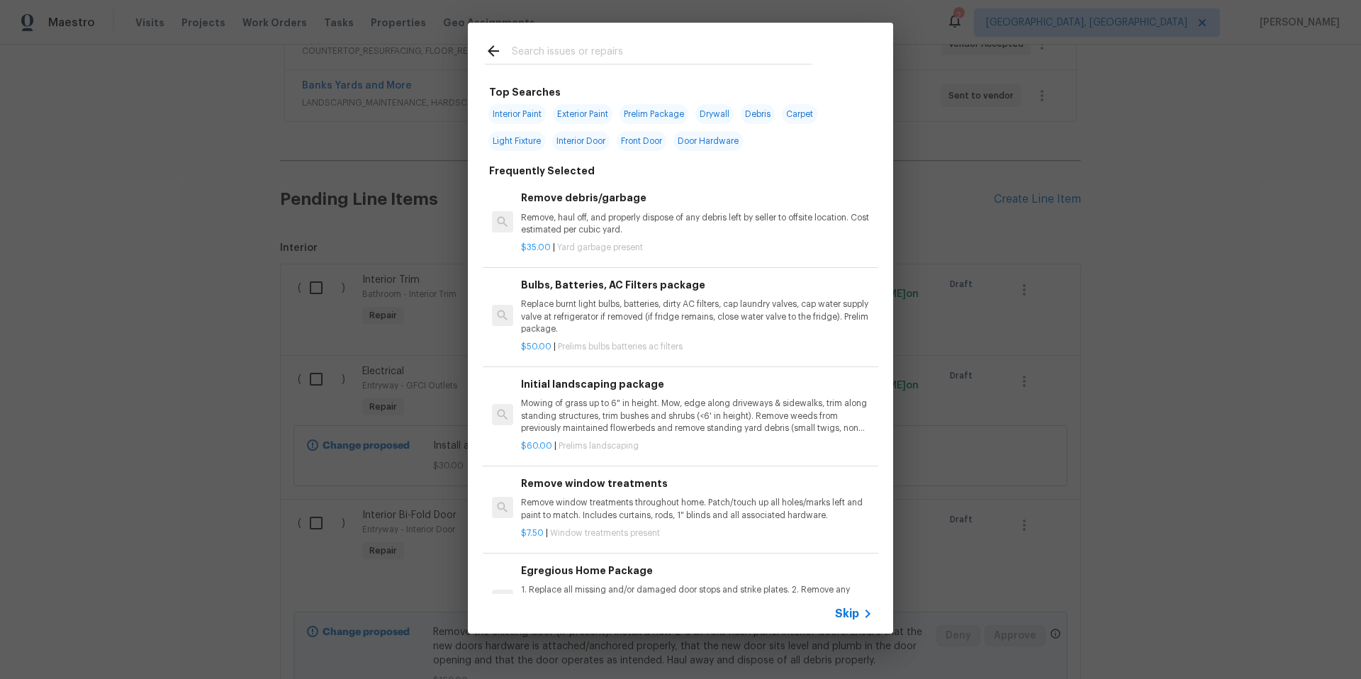
click at [554, 51] on input "text" at bounding box center [662, 53] width 301 height 21
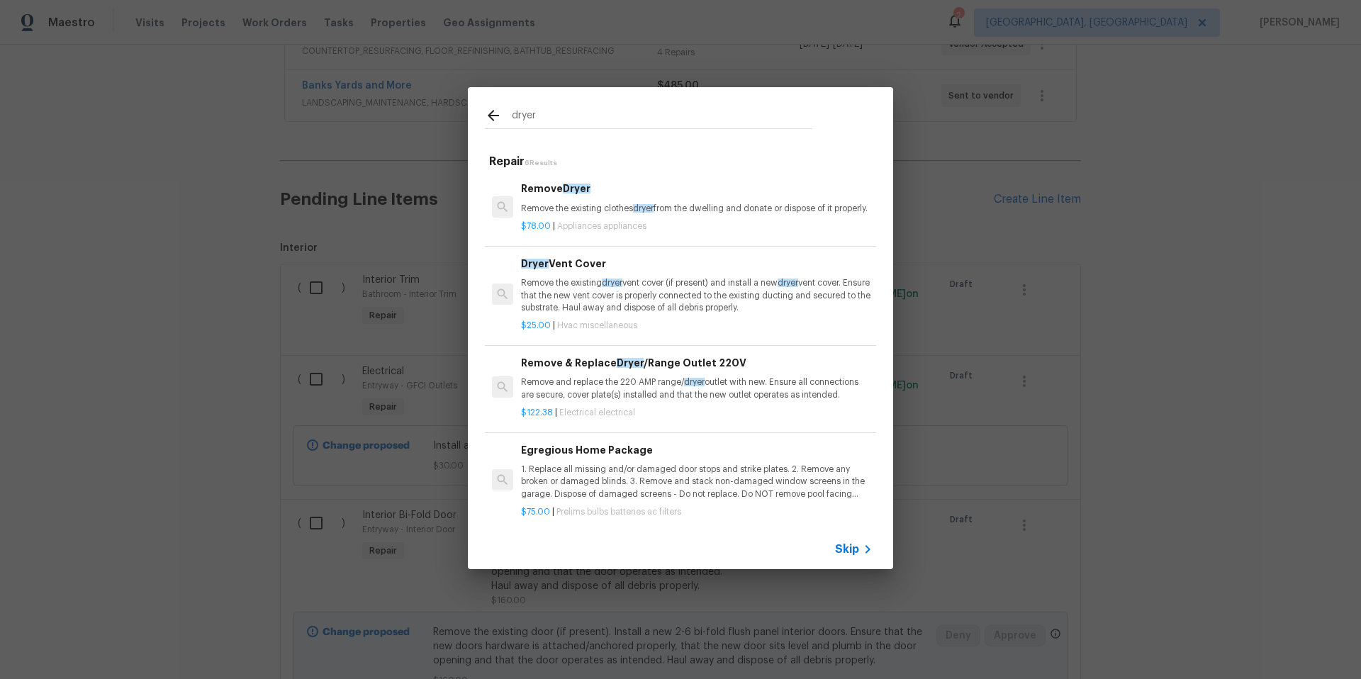
scroll to position [3, 0]
type input "dryer"
click at [688, 304] on p "Remove the existing dryer vent cover (if present) and install a new dryer vent …" at bounding box center [697, 292] width 352 height 36
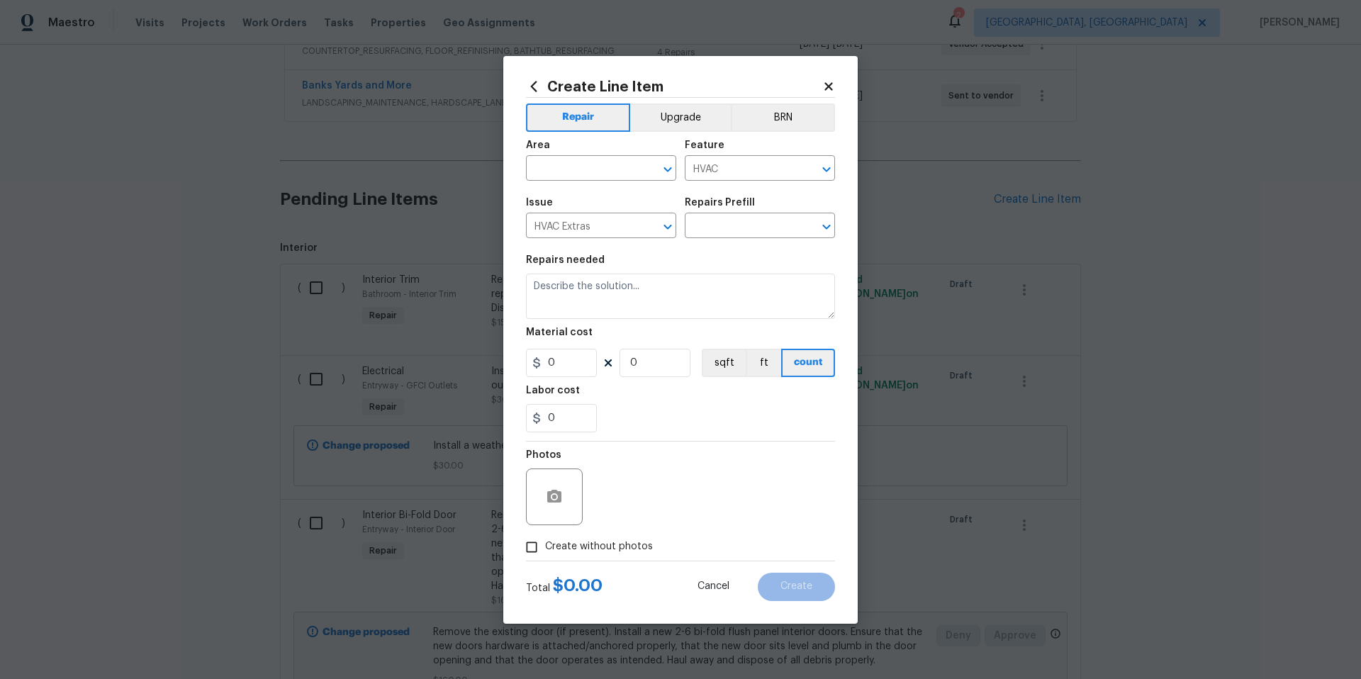
type input "Dryer Vent Cover $25.00"
type textarea "Remove the existing dryer vent cover (if present) and install a new dryer vent …"
type input "25"
type input "1"
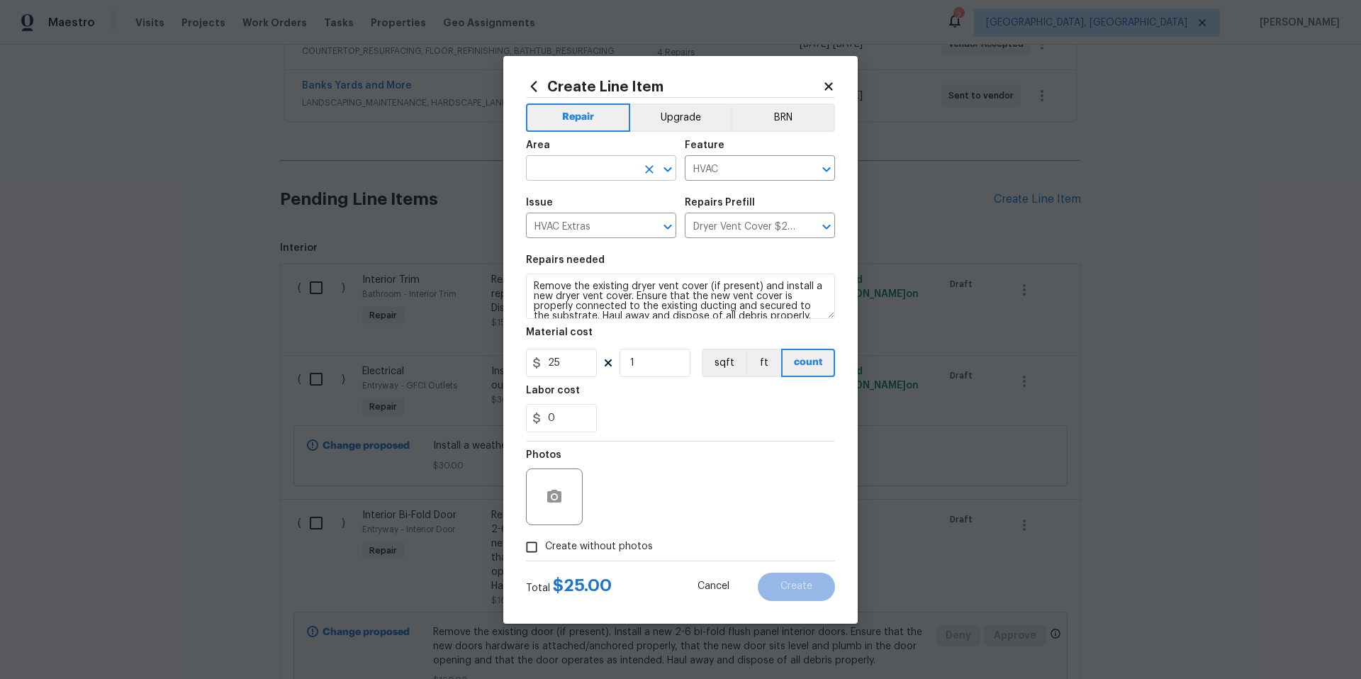
click at [600, 169] on input "text" at bounding box center [581, 170] width 111 height 22
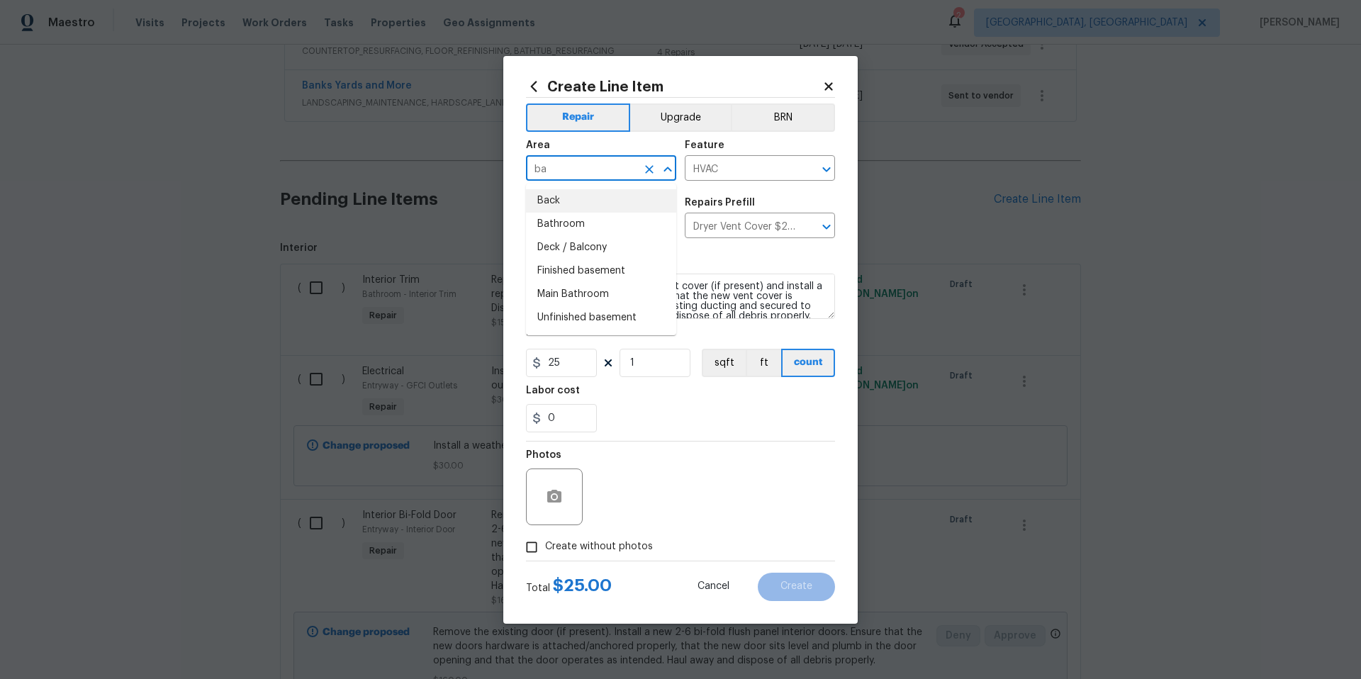
click at [599, 205] on li "Back" at bounding box center [601, 200] width 150 height 23
type input "Back"
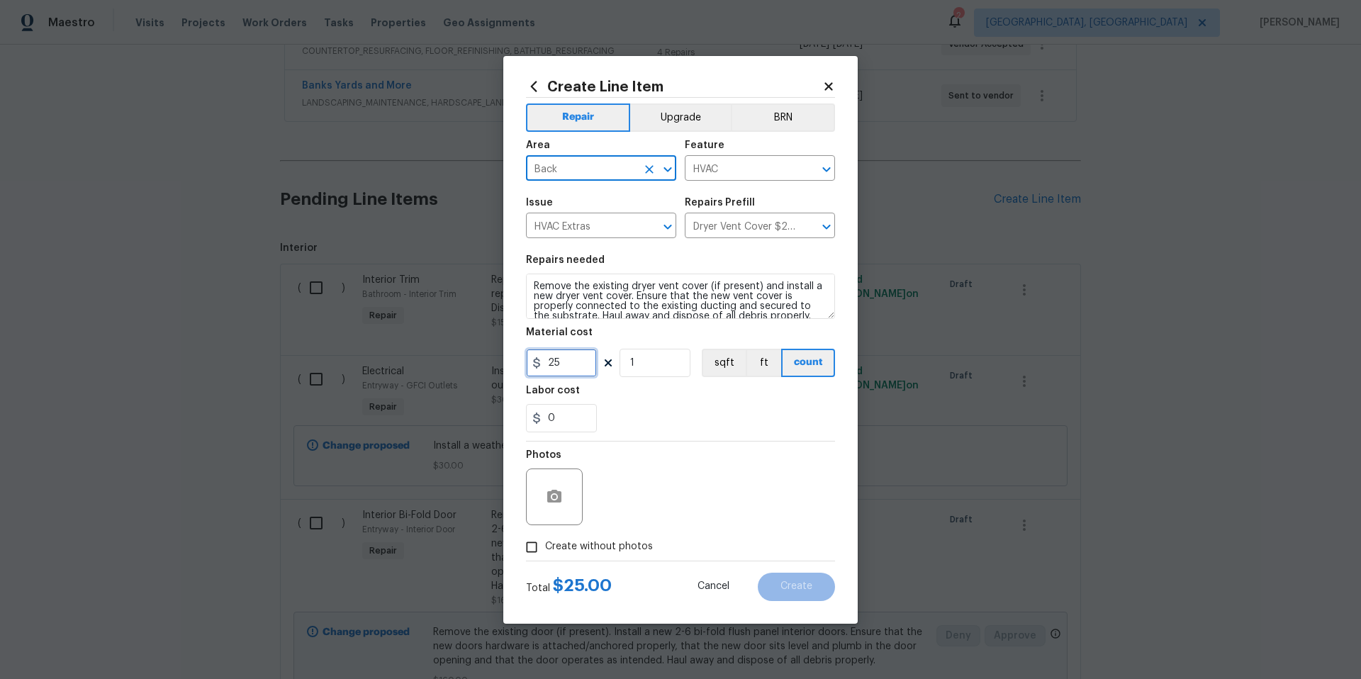
click at [575, 367] on input "25" at bounding box center [561, 363] width 71 height 28
type input "50"
click at [549, 504] on icon "button" at bounding box center [554, 496] width 17 height 17
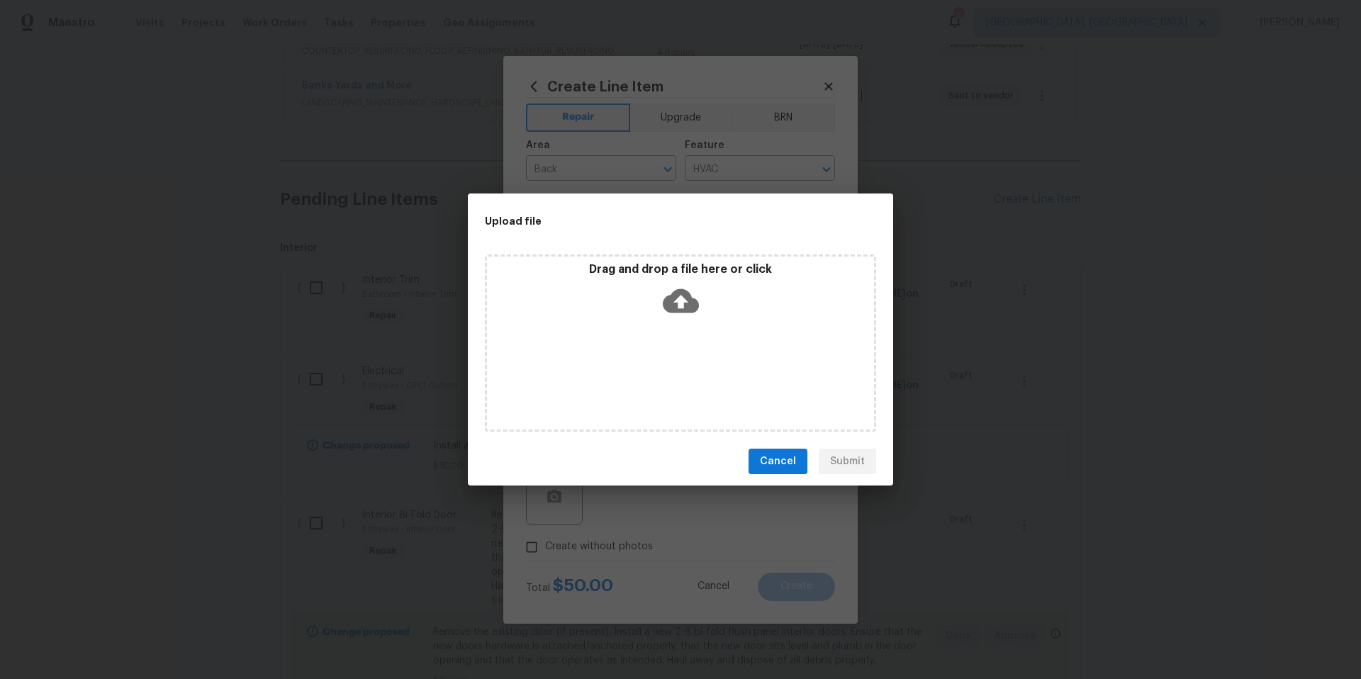
click at [671, 303] on icon at bounding box center [681, 301] width 36 height 24
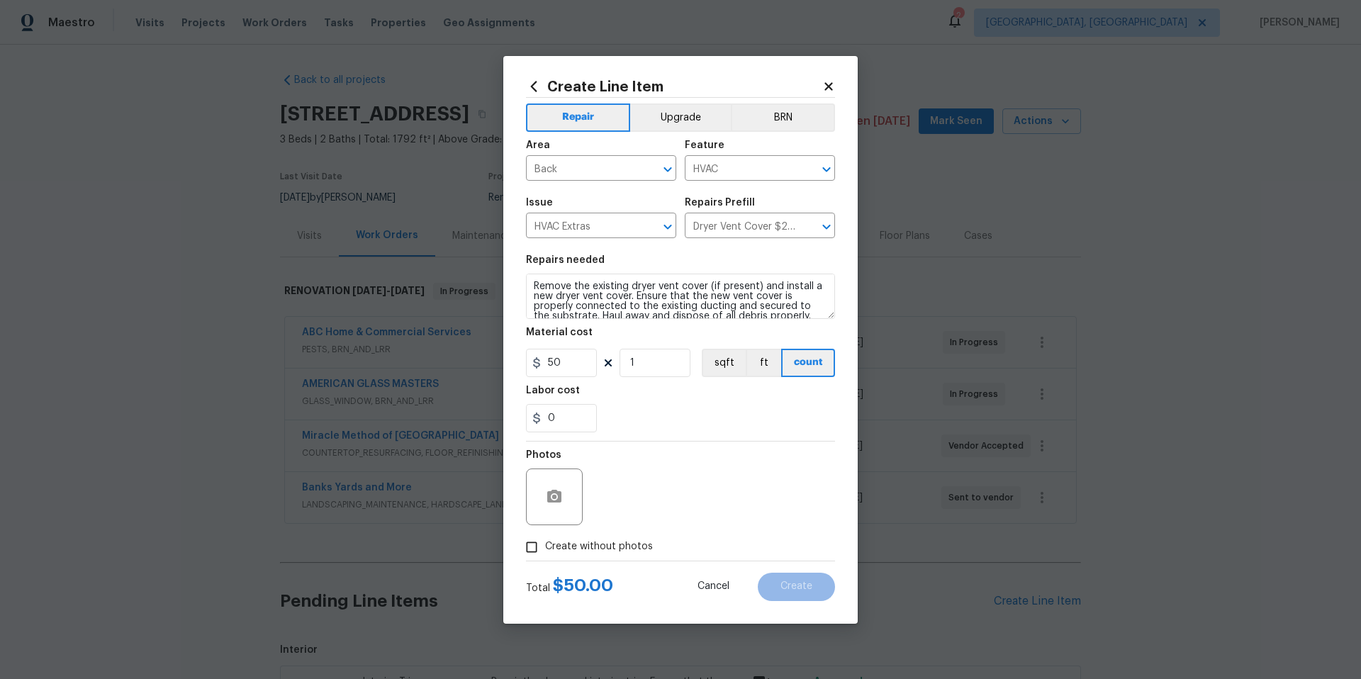
scroll to position [402, 0]
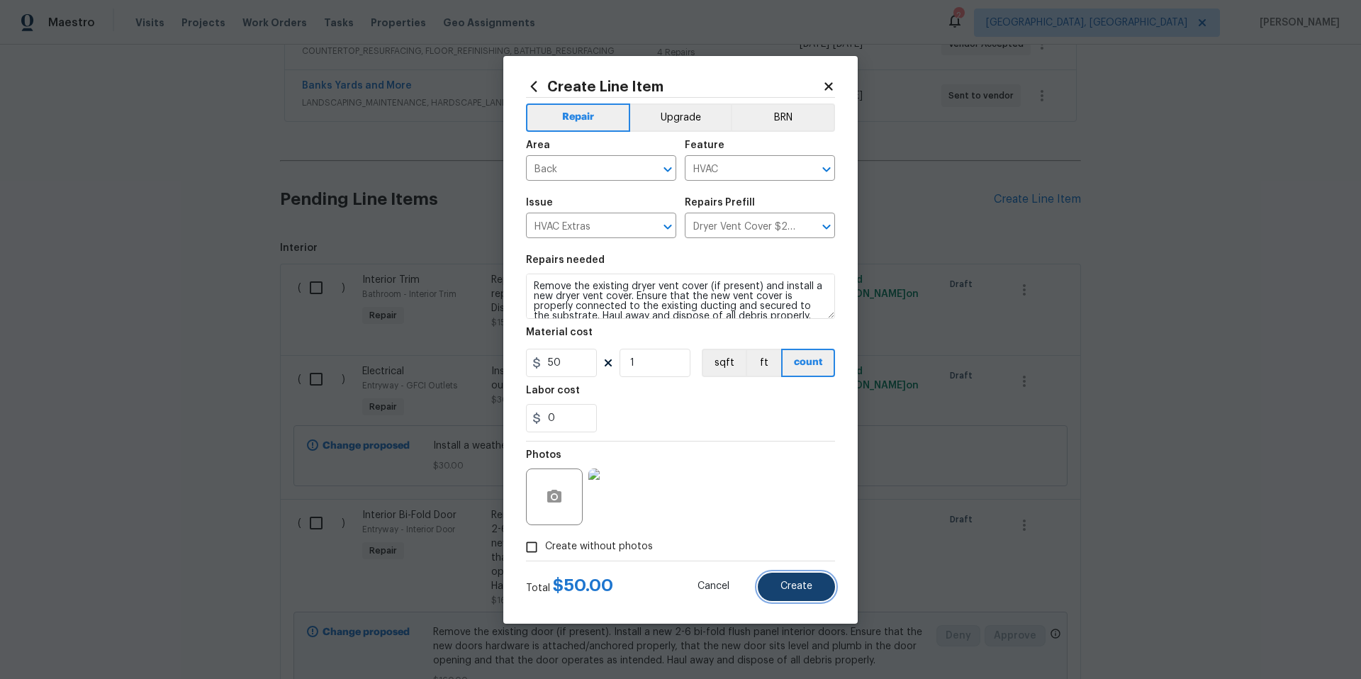
click at [785, 593] on button "Create" at bounding box center [796, 587] width 77 height 28
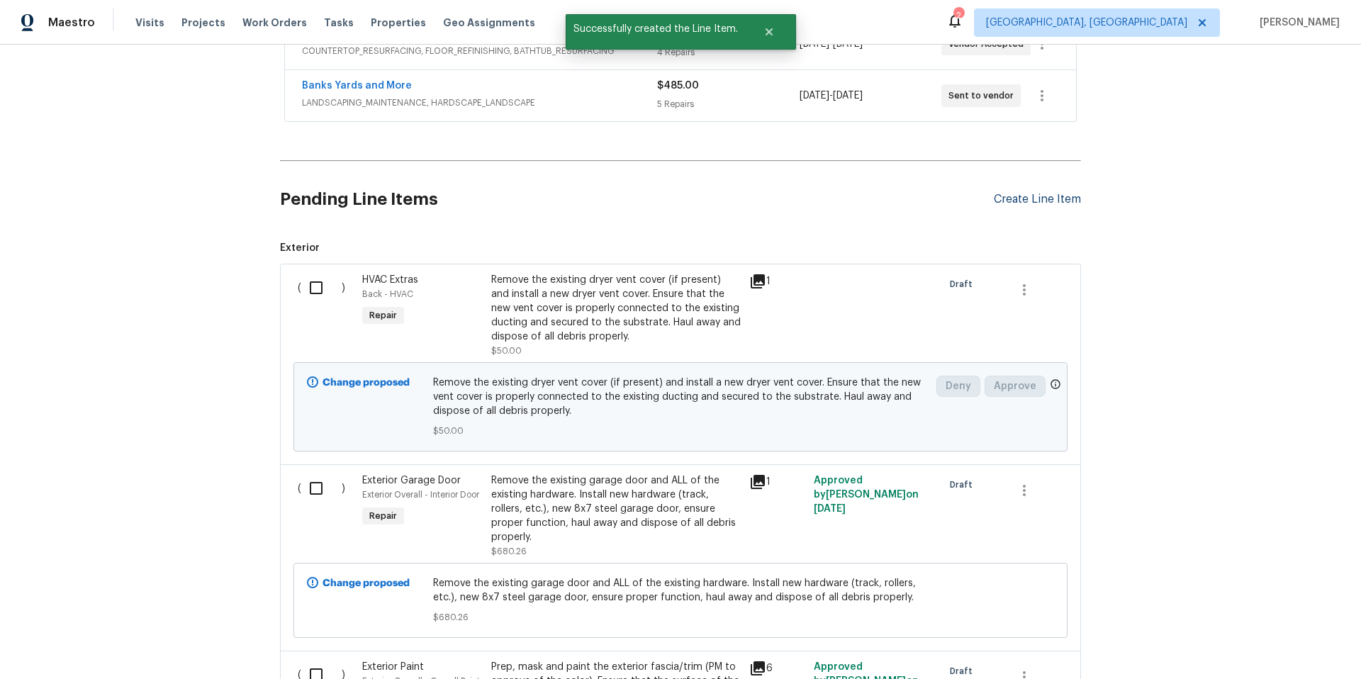
click at [1041, 194] on div "Create Line Item" at bounding box center [1037, 199] width 87 height 13
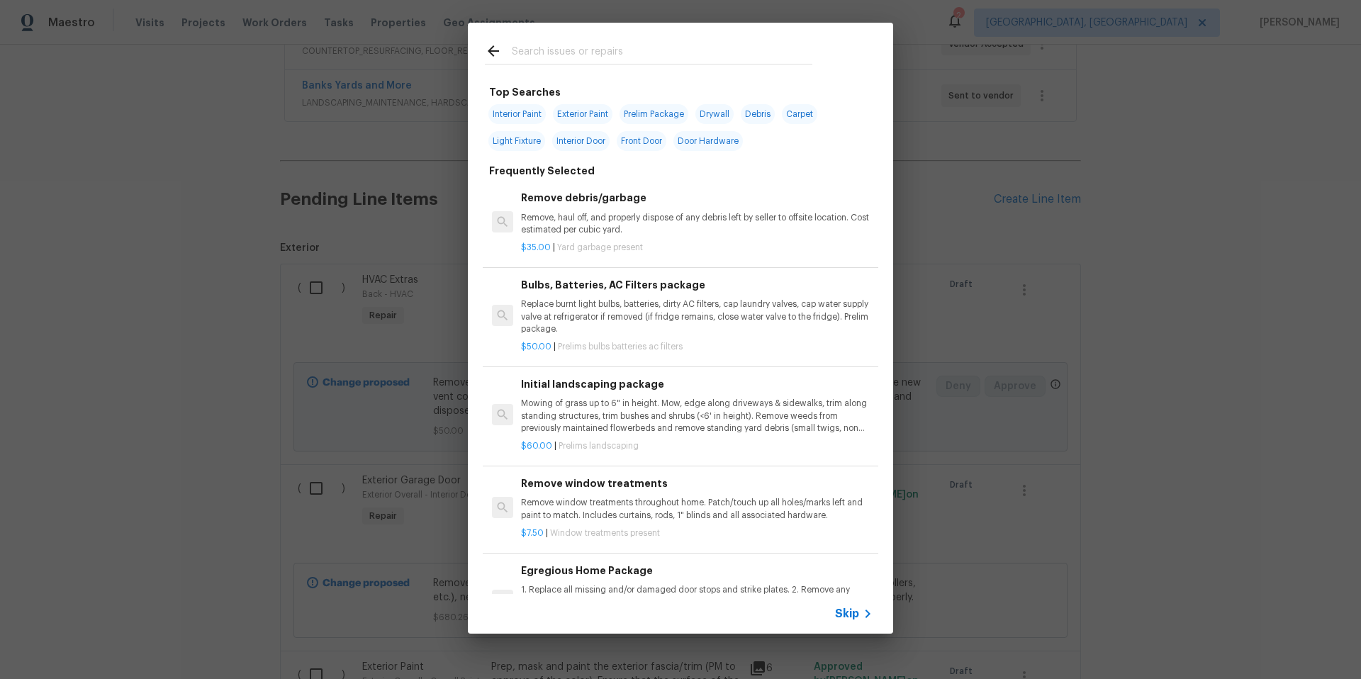
click at [710, 140] on span "Door Hardware" at bounding box center [707, 141] width 69 height 20
type input "Door Hardware"
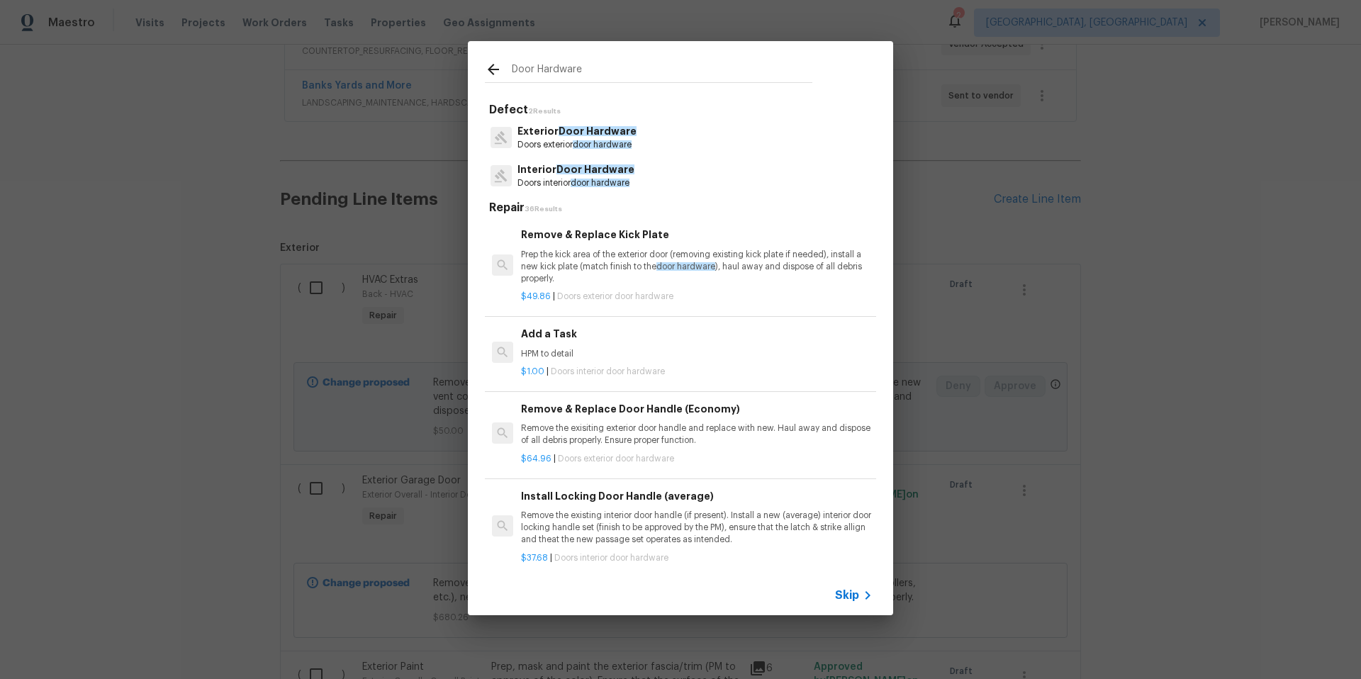
click at [539, 332] on h6 "Add a Task" at bounding box center [697, 334] width 352 height 16
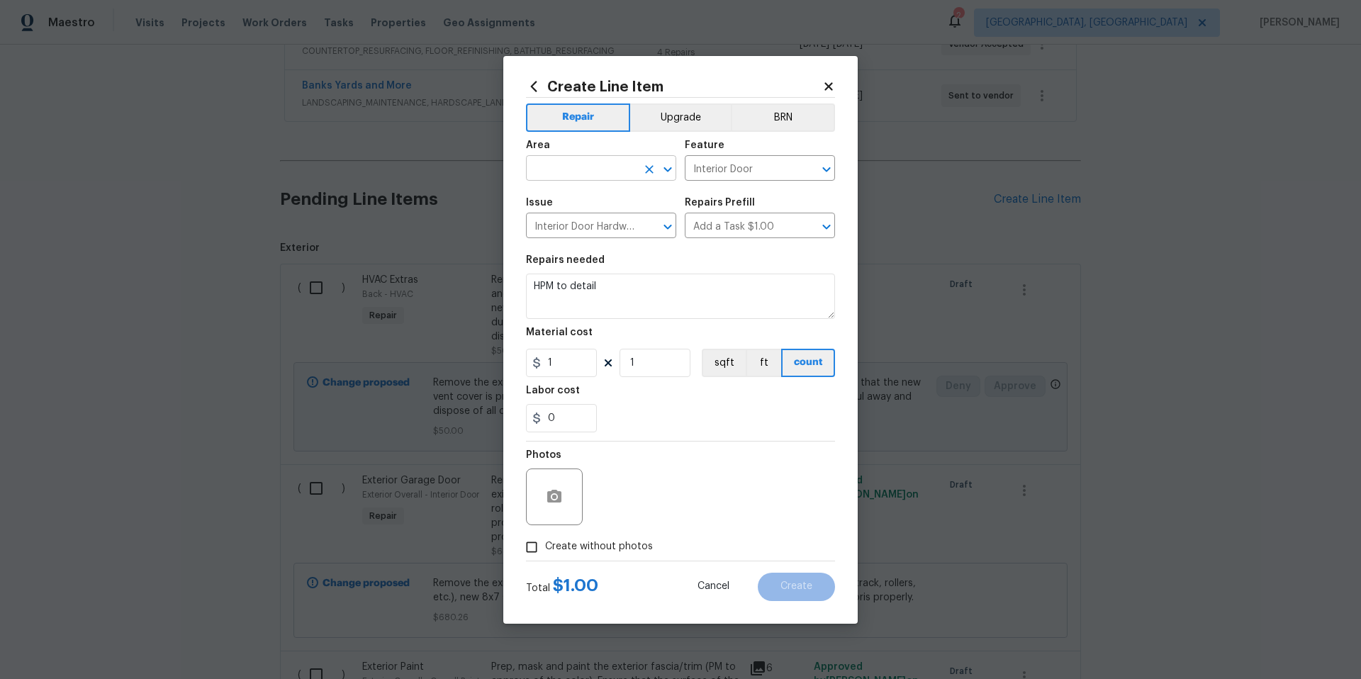
click at [571, 171] on input "text" at bounding box center [581, 170] width 111 height 22
click at [630, 232] on li "Interior Overall" at bounding box center [601, 224] width 150 height 23
type input "Interior Overall"
click at [683, 114] on button "Upgrade" at bounding box center [680, 117] width 101 height 28
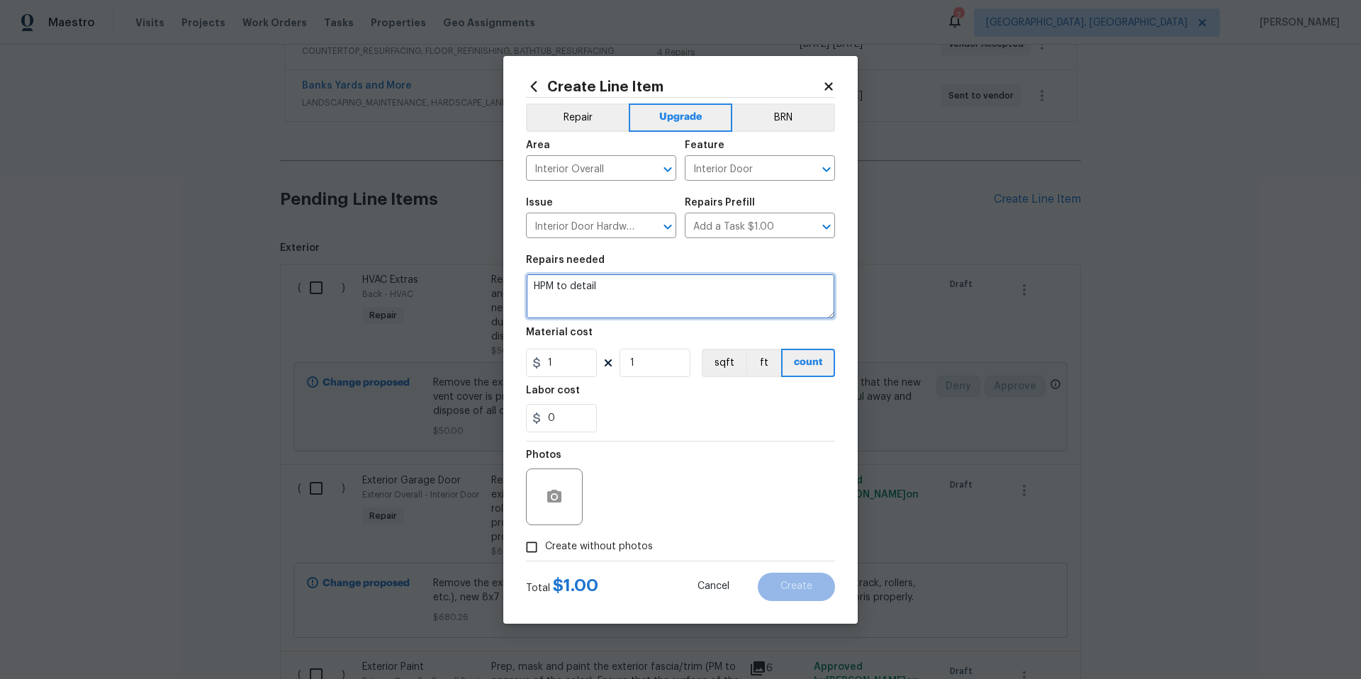
click at [603, 288] on textarea "HPM to detail" at bounding box center [680, 296] width 309 height 45
click at [552, 505] on button "button" at bounding box center [554, 497] width 34 height 34
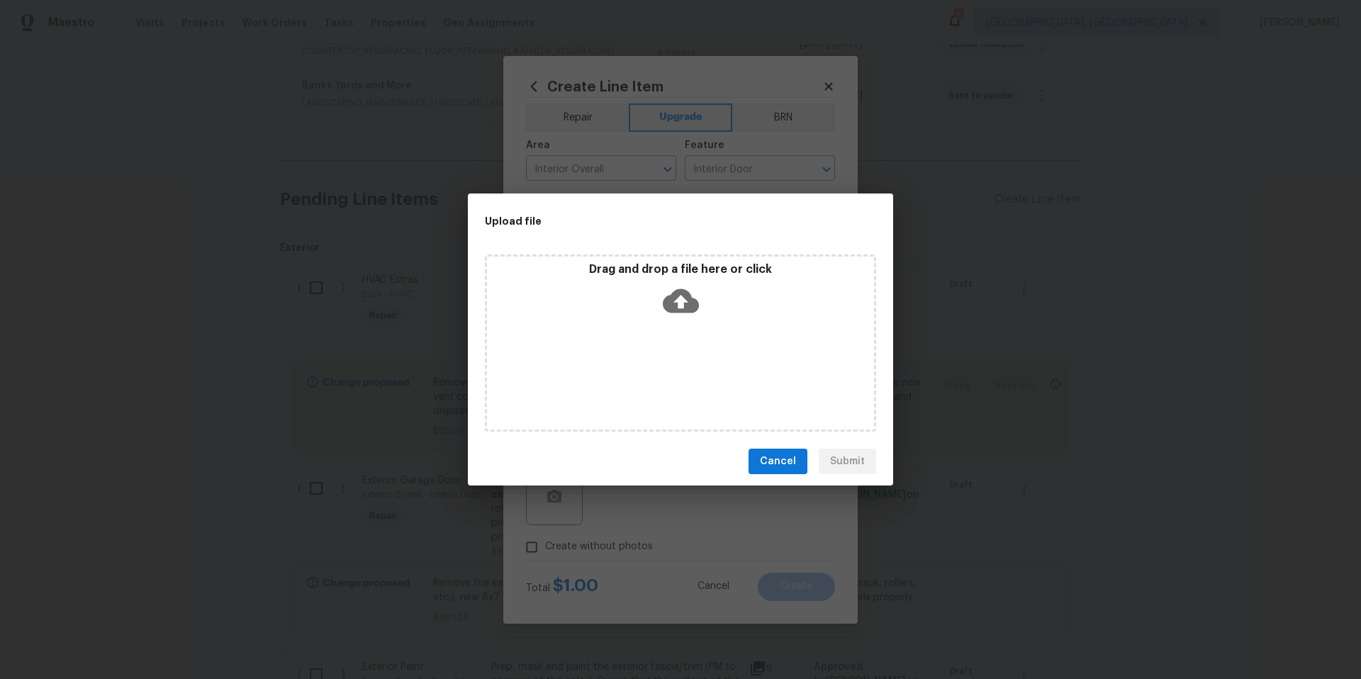
click at [684, 299] on icon at bounding box center [681, 301] width 36 height 36
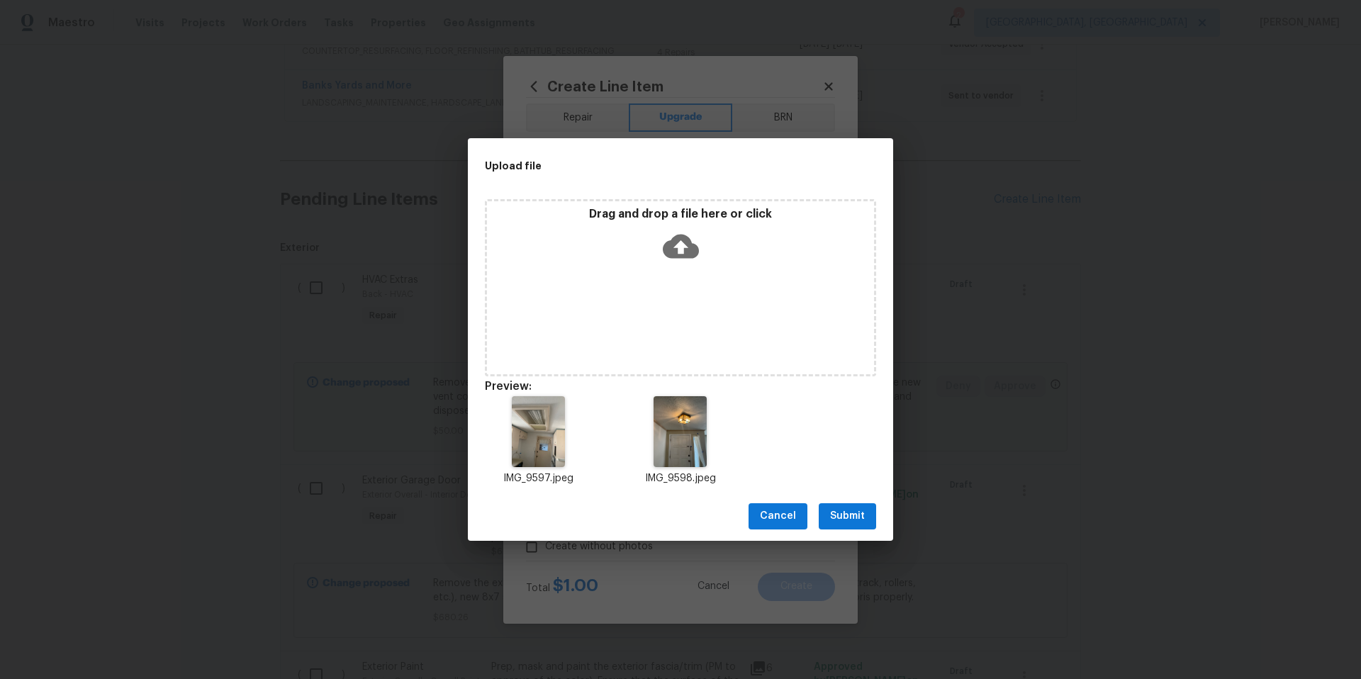
click at [869, 522] on button "Submit" at bounding box center [847, 516] width 57 height 26
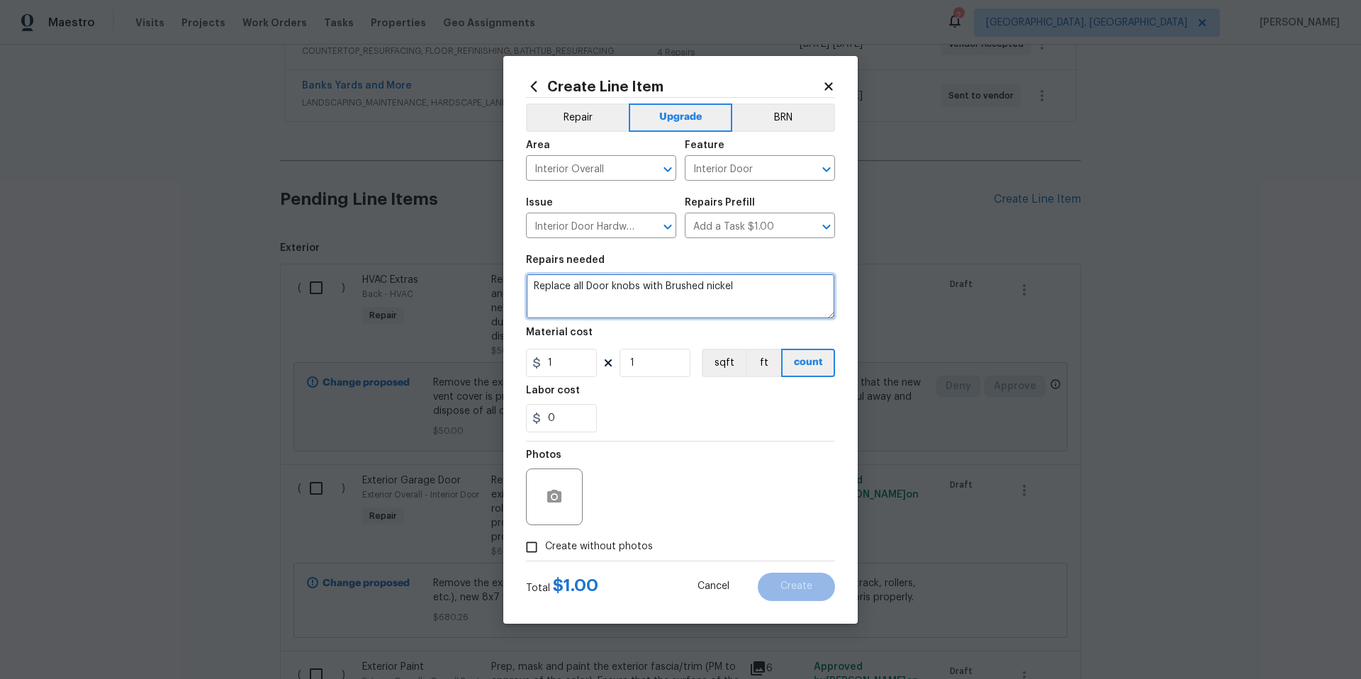
drag, startPoint x: 738, startPoint y: 284, endPoint x: 660, endPoint y: 290, distance: 78.2
click at [660, 290] on textarea "Replace all Door knobs with Brushed nickel" at bounding box center [680, 296] width 309 height 45
type textarea "Replace all Door knobs with Rubbed bronze."
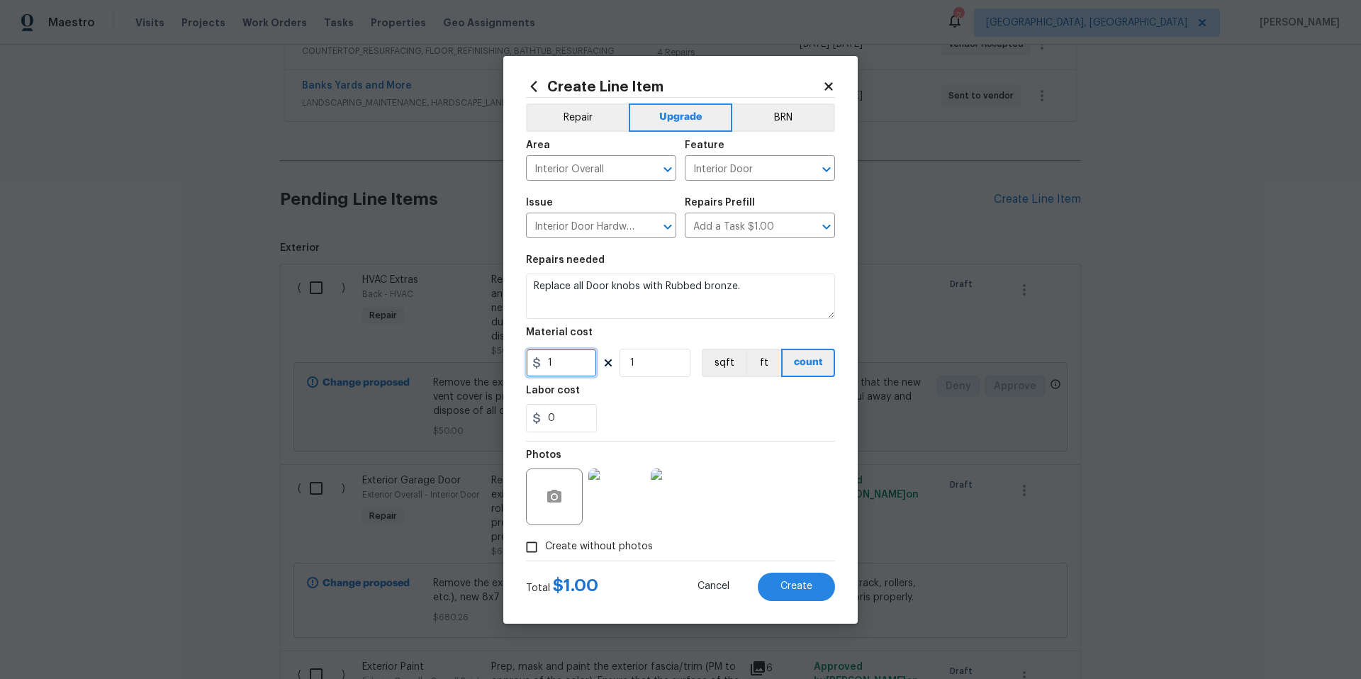
click at [574, 365] on input "1" at bounding box center [561, 363] width 71 height 28
click at [574, 364] on input "1" at bounding box center [561, 363] width 71 height 28
type input "385"
click at [671, 363] on input "1" at bounding box center [654, 363] width 71 height 28
click at [555, 504] on icon "button" at bounding box center [554, 496] width 17 height 17
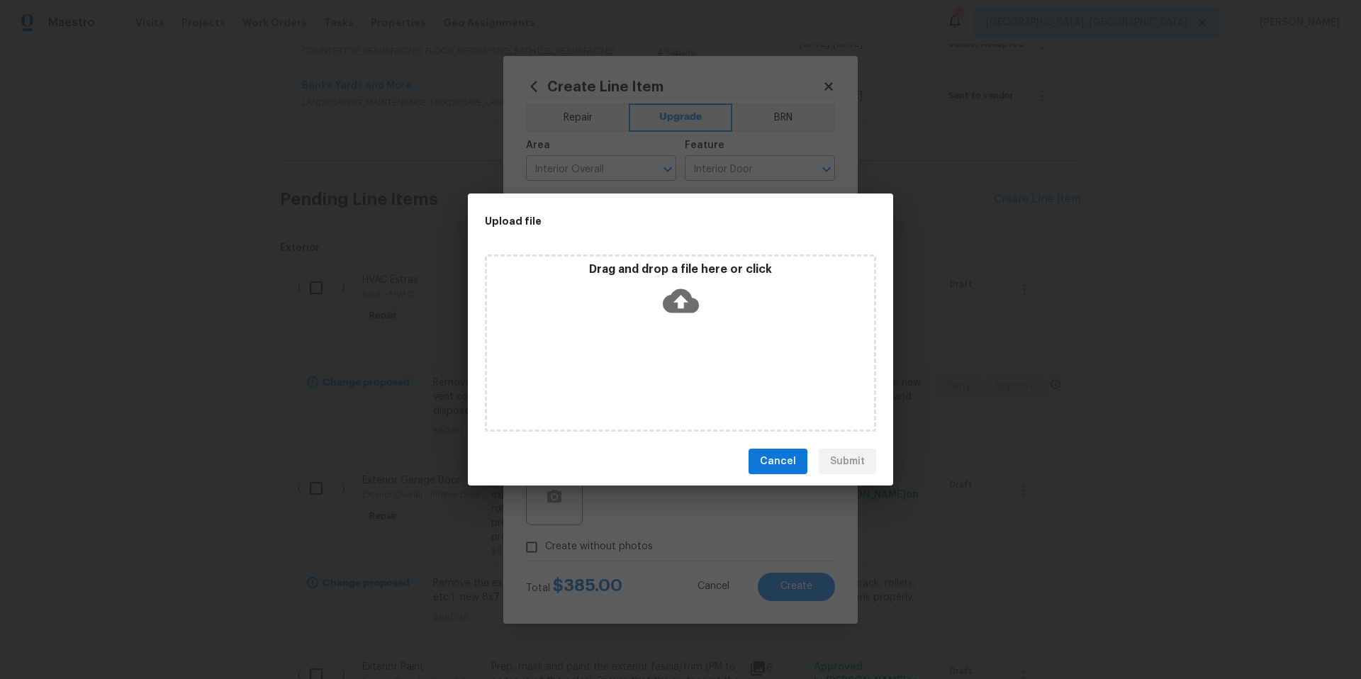
click at [681, 305] on icon at bounding box center [681, 301] width 36 height 36
click at [790, 456] on span "Cancel" at bounding box center [778, 462] width 36 height 18
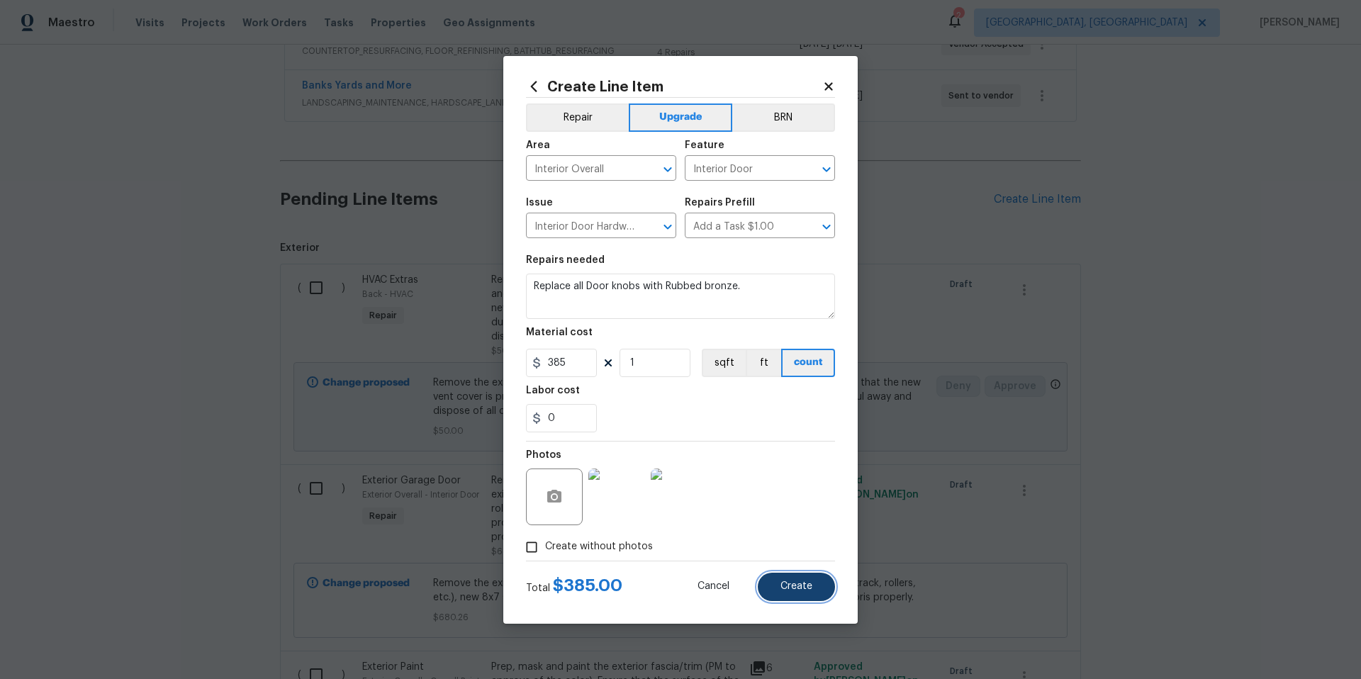
click at [788, 587] on span "Create" at bounding box center [796, 586] width 32 height 11
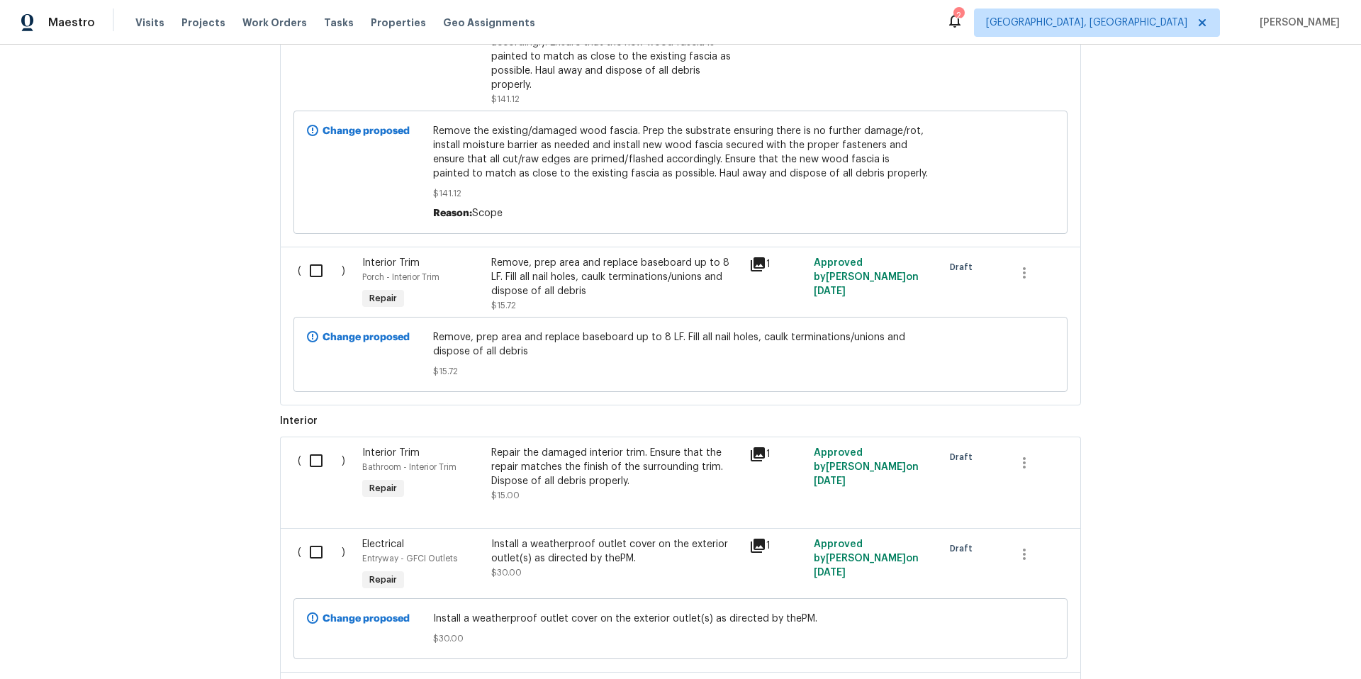
scroll to position [1946, 0]
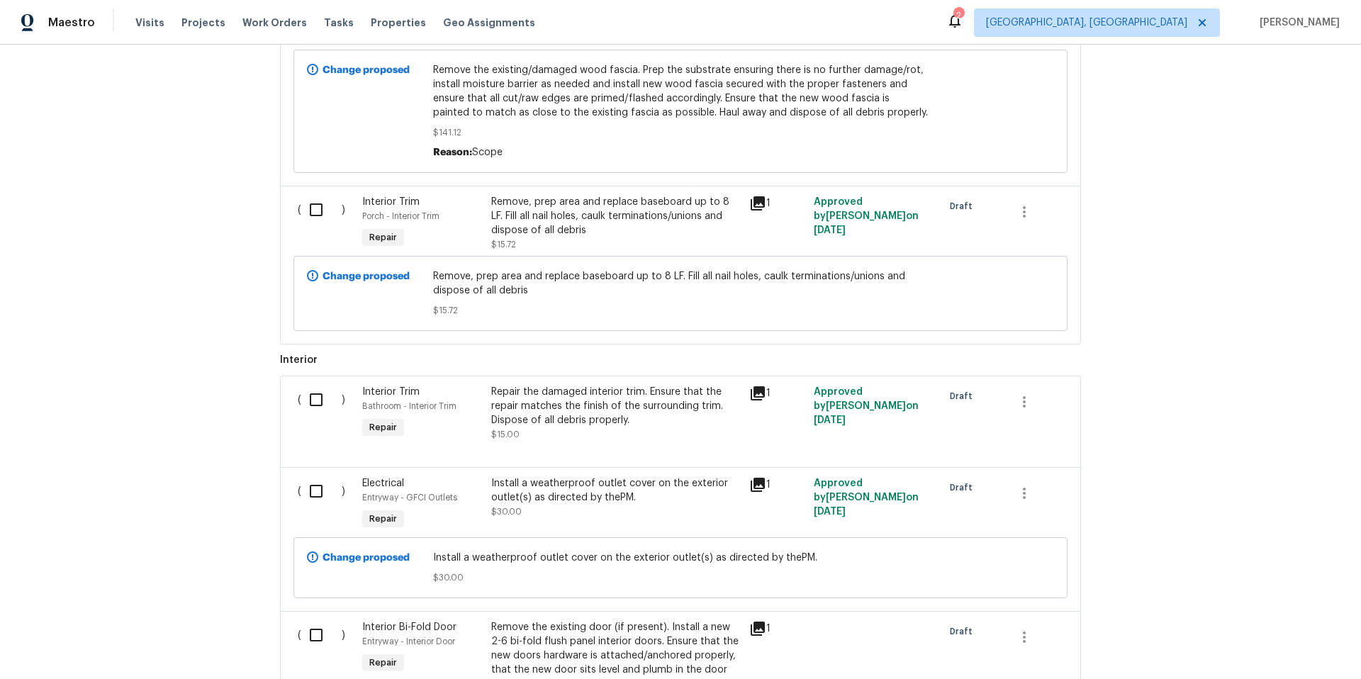
click at [554, 213] on div "Remove, prep area and replace baseboard up to 8 LF. Fill all nail holes, caulk …" at bounding box center [615, 216] width 249 height 43
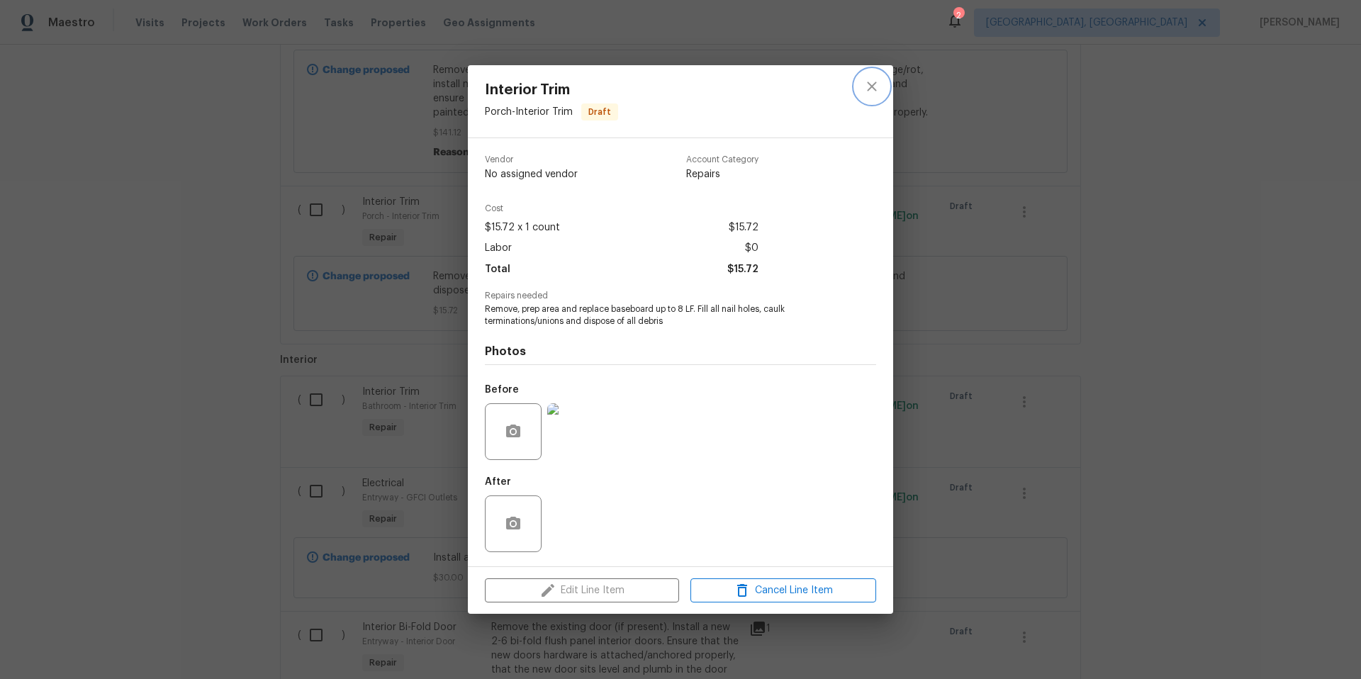
click at [868, 84] on icon "close" at bounding box center [871, 86] width 17 height 17
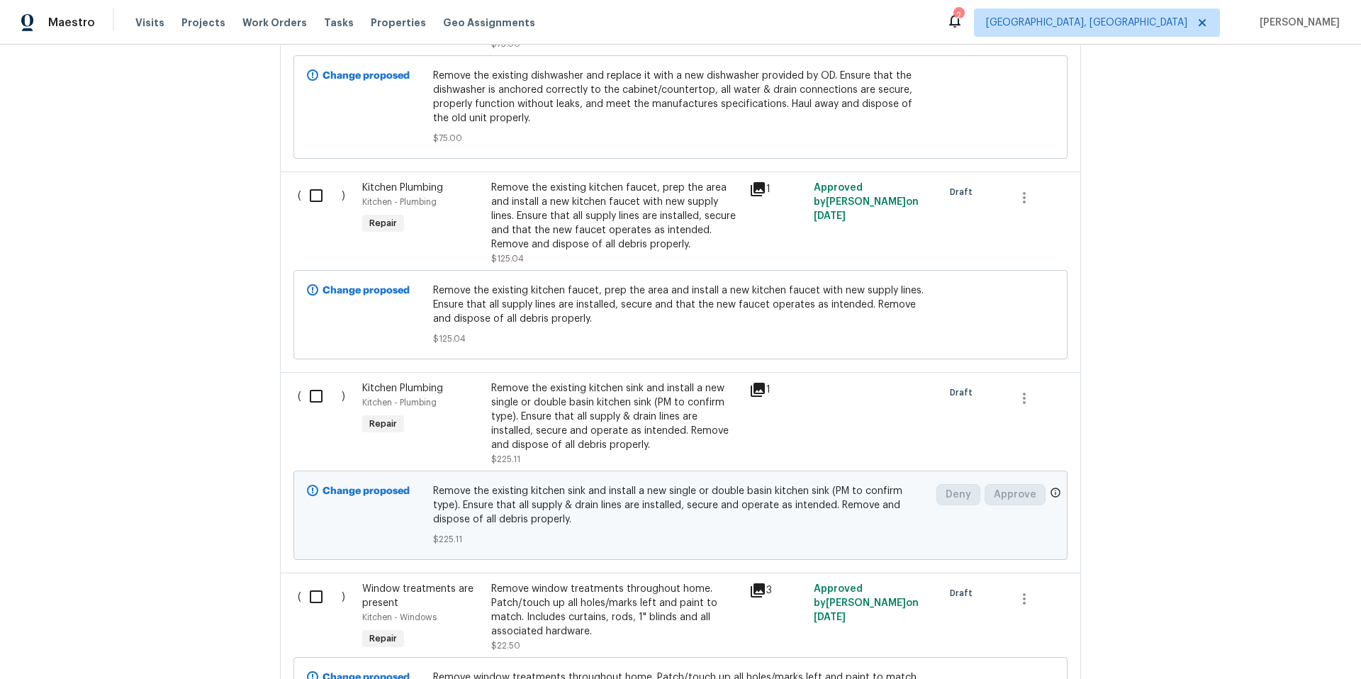
scroll to position [4714, 0]
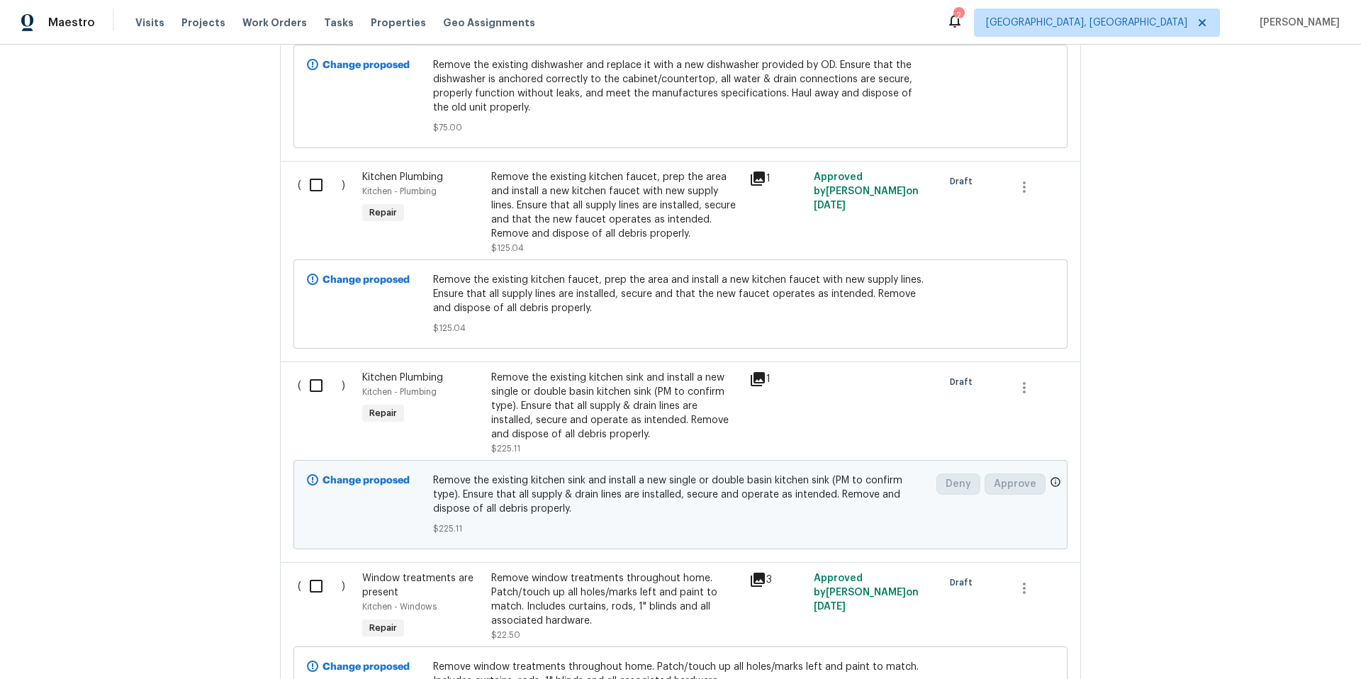
click at [752, 372] on icon at bounding box center [758, 379] width 14 height 14
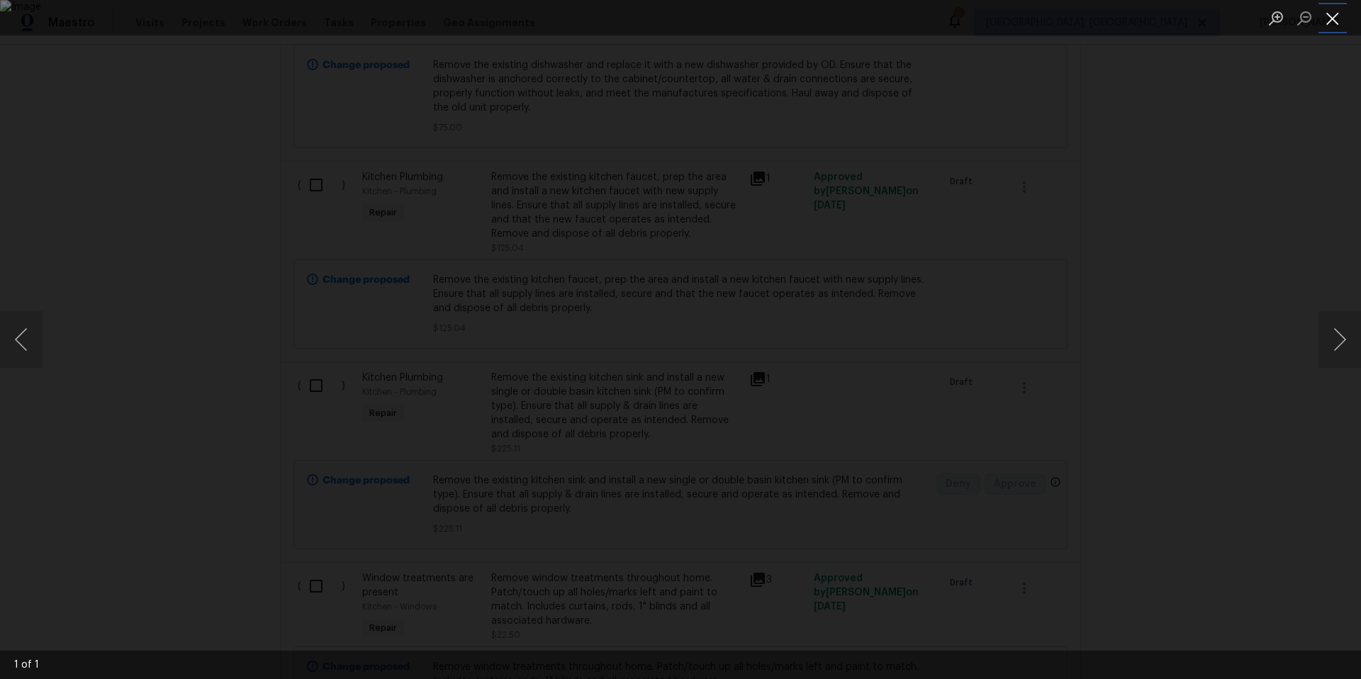
click at [1333, 26] on button "Close lightbox" at bounding box center [1332, 18] width 28 height 25
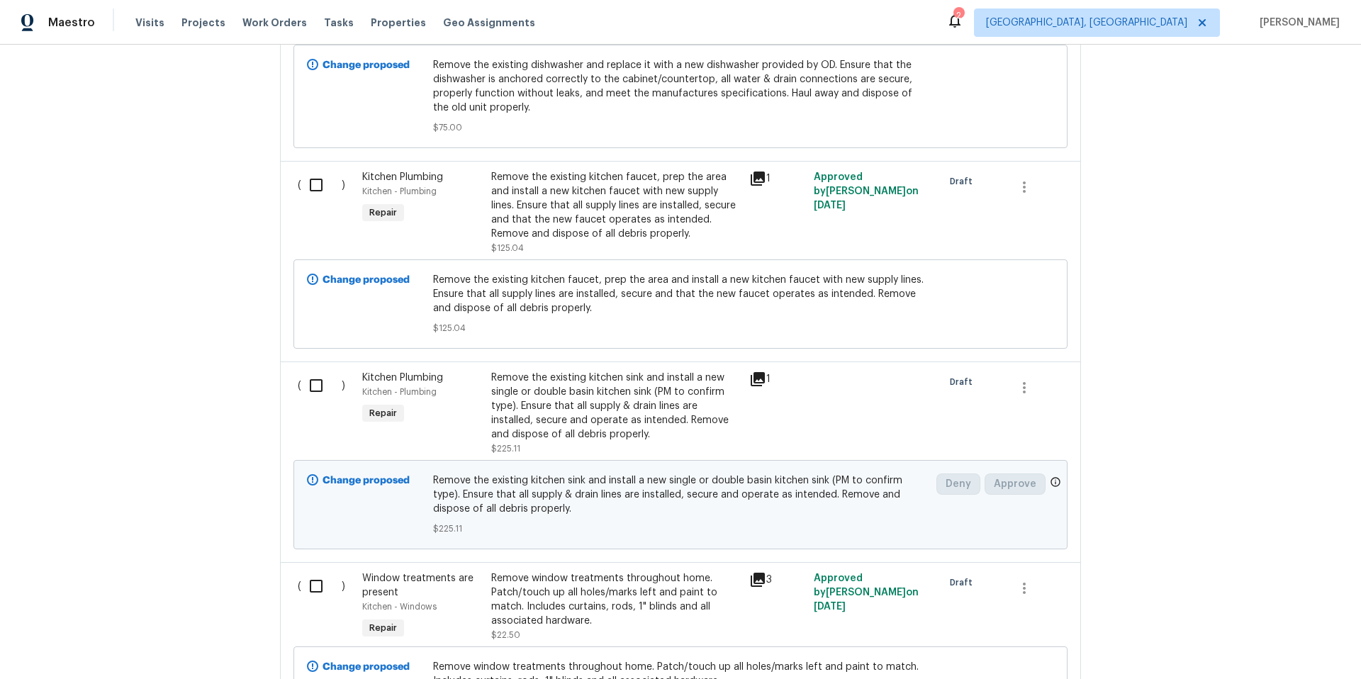
click at [610, 387] on div "Remove the existing kitchen sink and install a new single or double basin kitch…" at bounding box center [615, 406] width 249 height 71
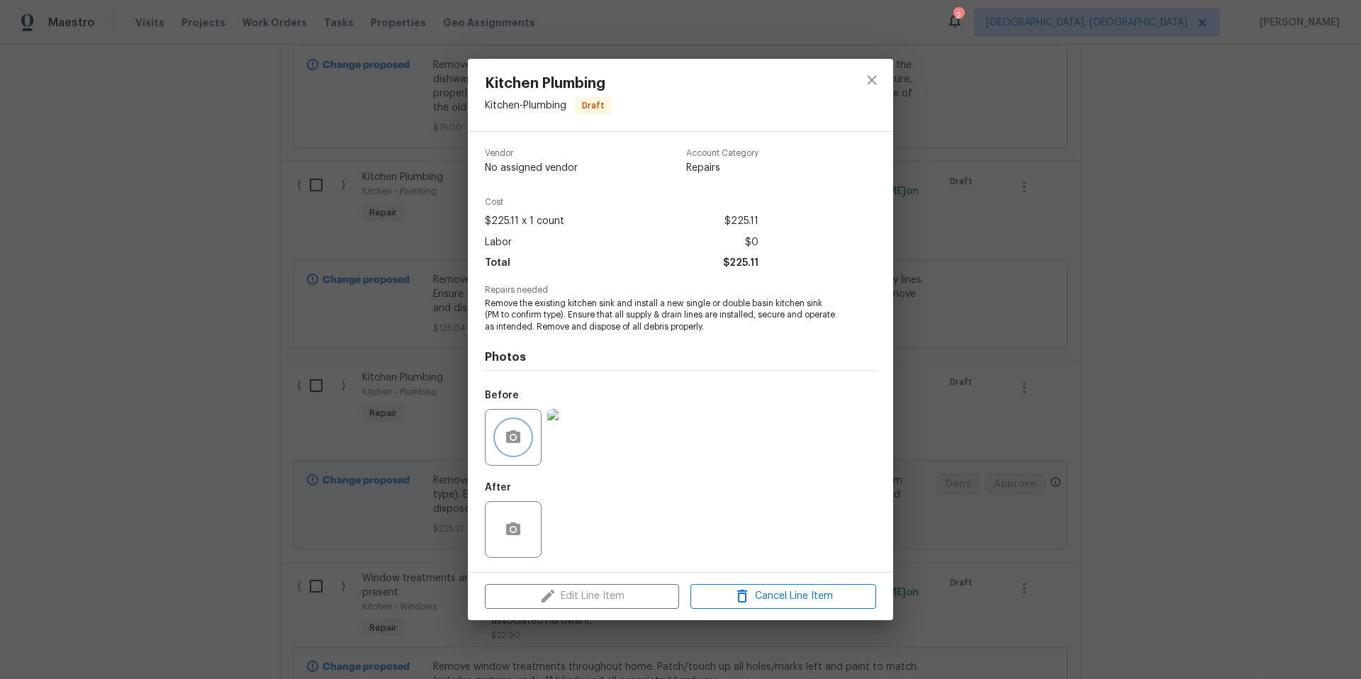
click at [525, 434] on button "button" at bounding box center [513, 437] width 34 height 34
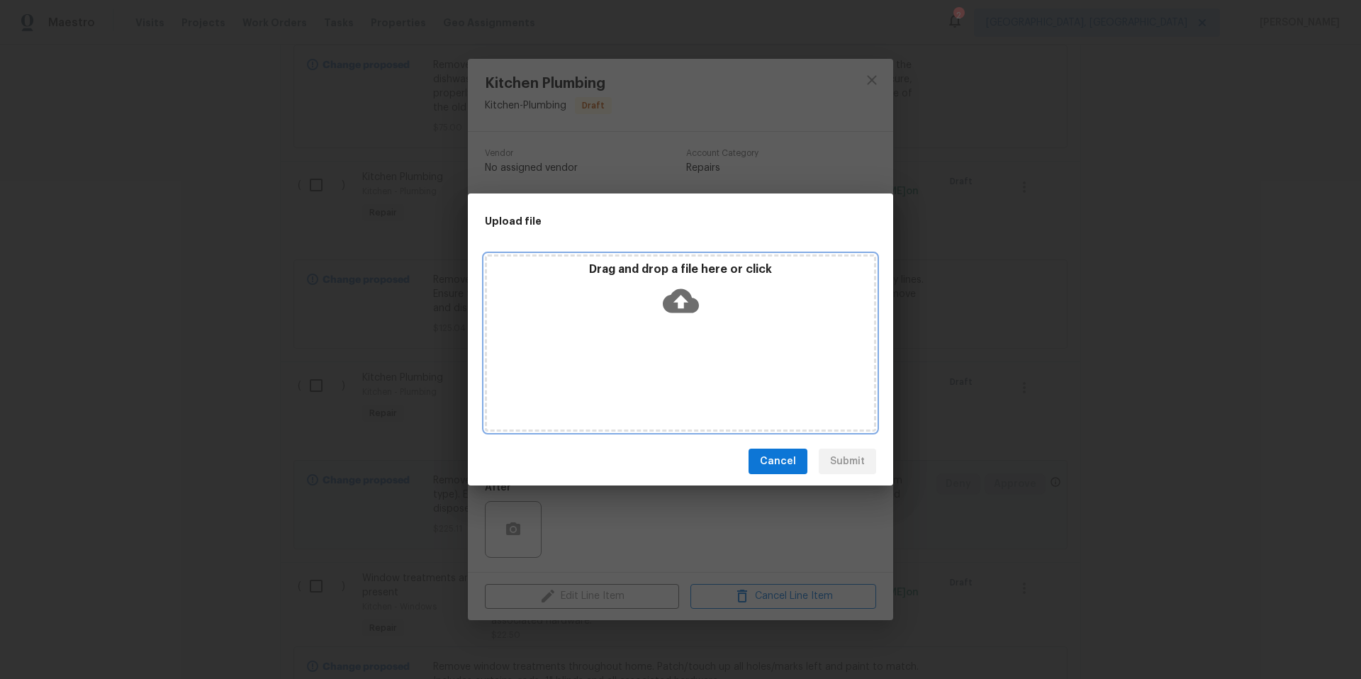
click at [678, 299] on icon at bounding box center [681, 301] width 36 height 36
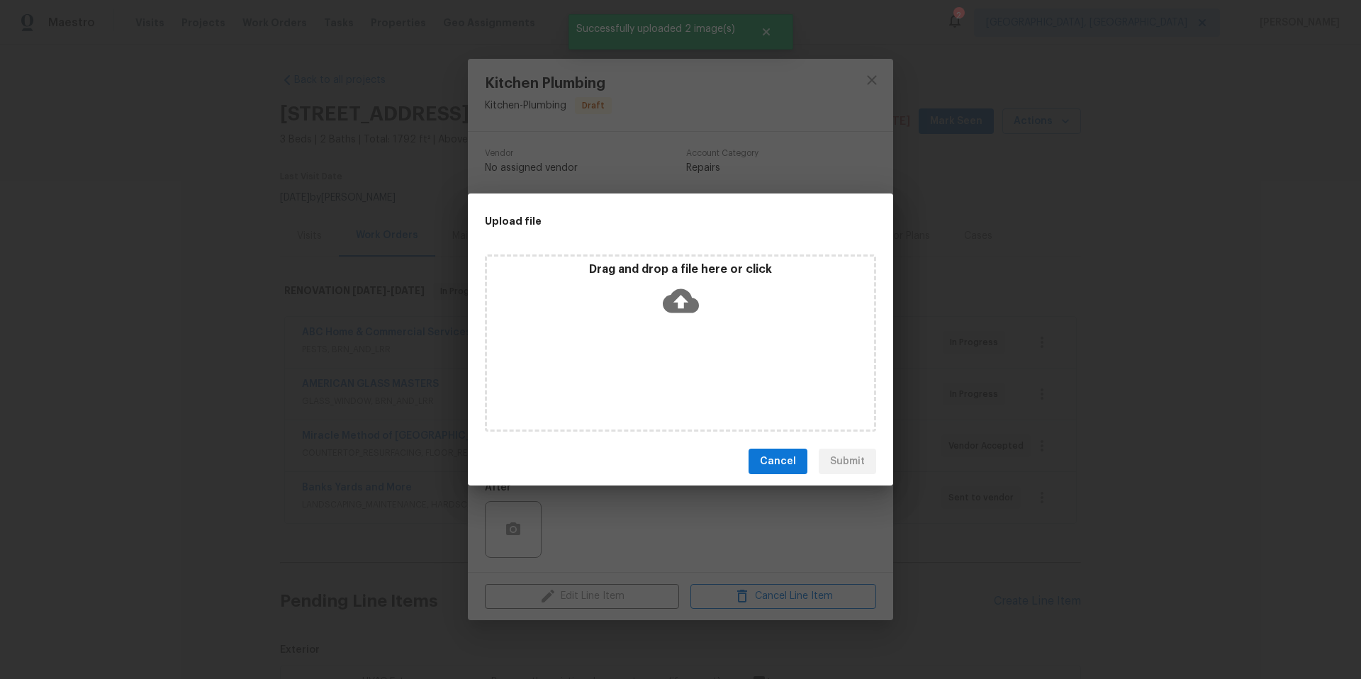
scroll to position [4714, 0]
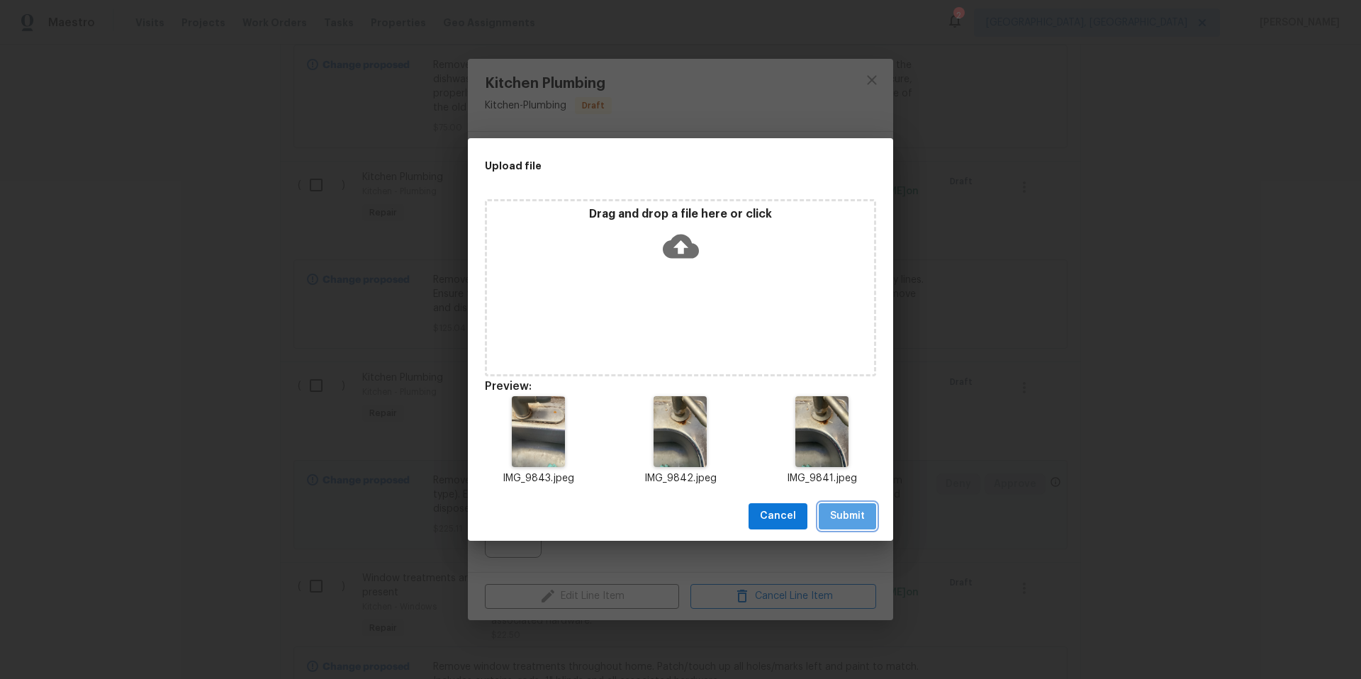
click at [853, 522] on span "Submit" at bounding box center [847, 517] width 35 height 18
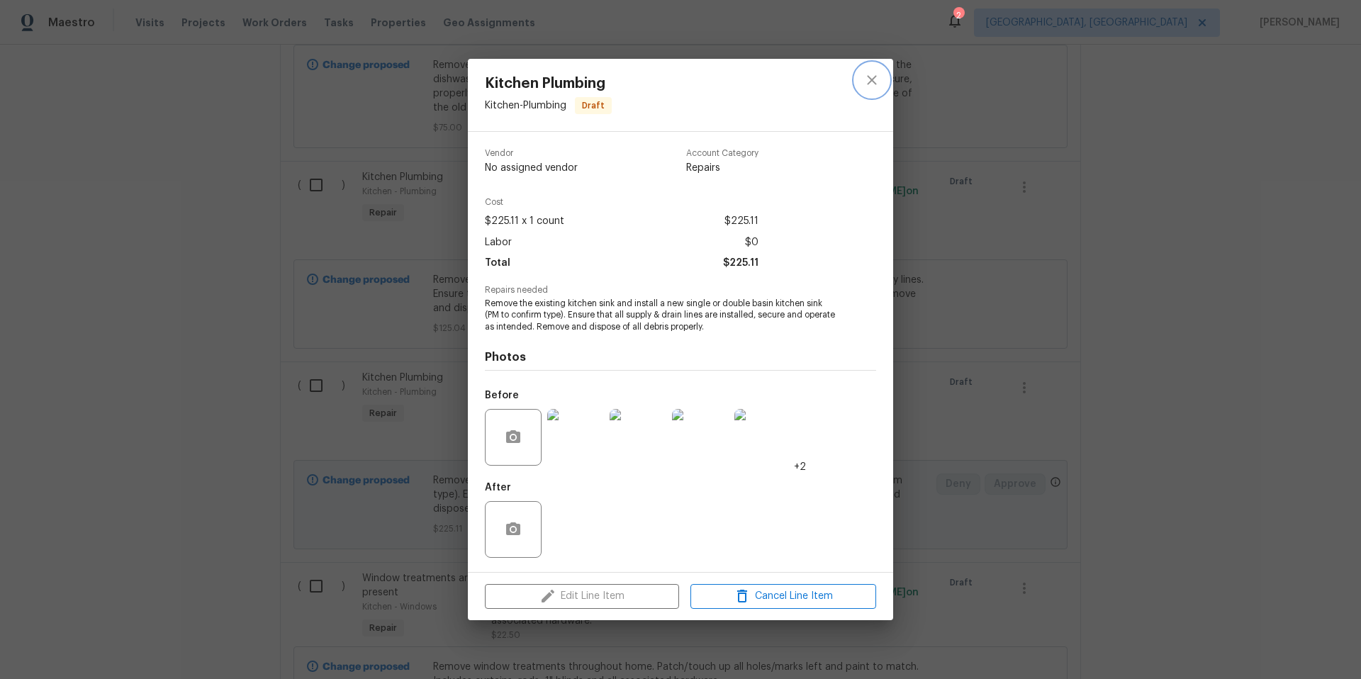
click at [874, 84] on icon "close" at bounding box center [871, 80] width 17 height 17
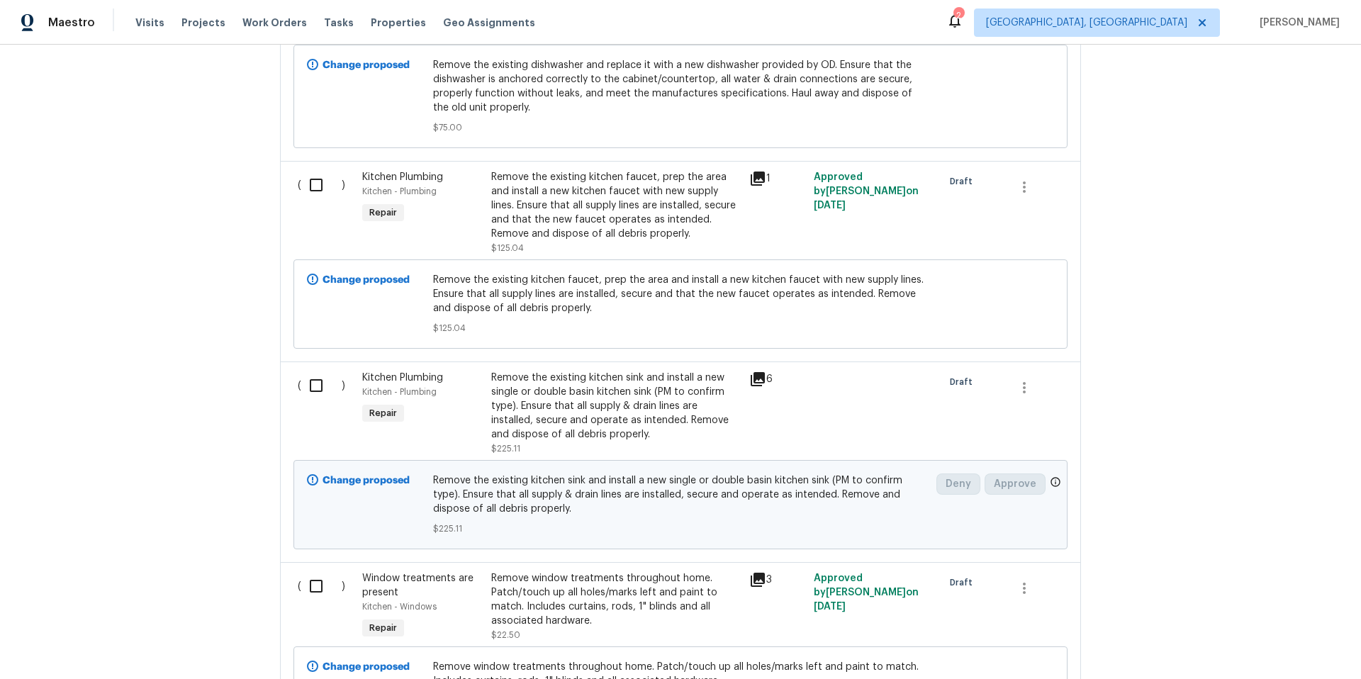
click at [608, 218] on div "Remove the existing kitchen faucet, prep the area and install a new kitchen fau…" at bounding box center [615, 205] width 249 height 71
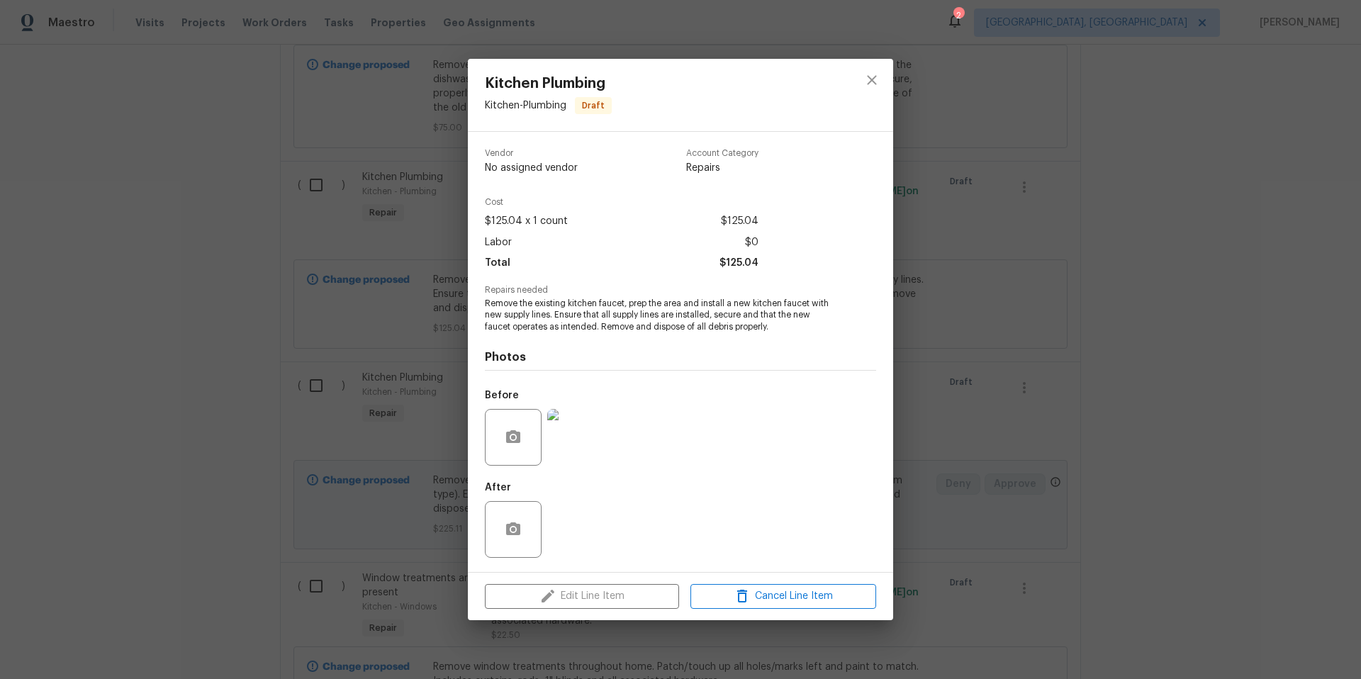
click at [595, 597] on div "Edit Line Item Cancel Line Item" at bounding box center [680, 596] width 425 height 47
click at [869, 77] on icon "close" at bounding box center [871, 80] width 9 height 9
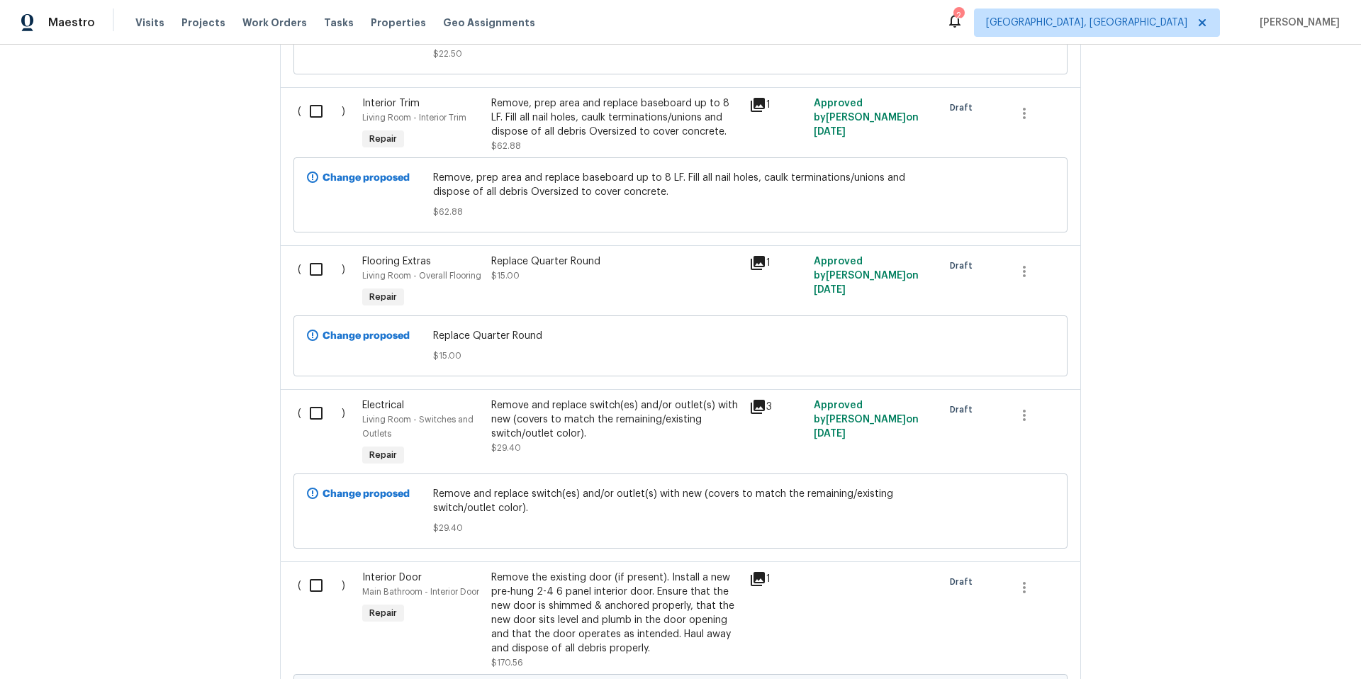
scroll to position [5358, 0]
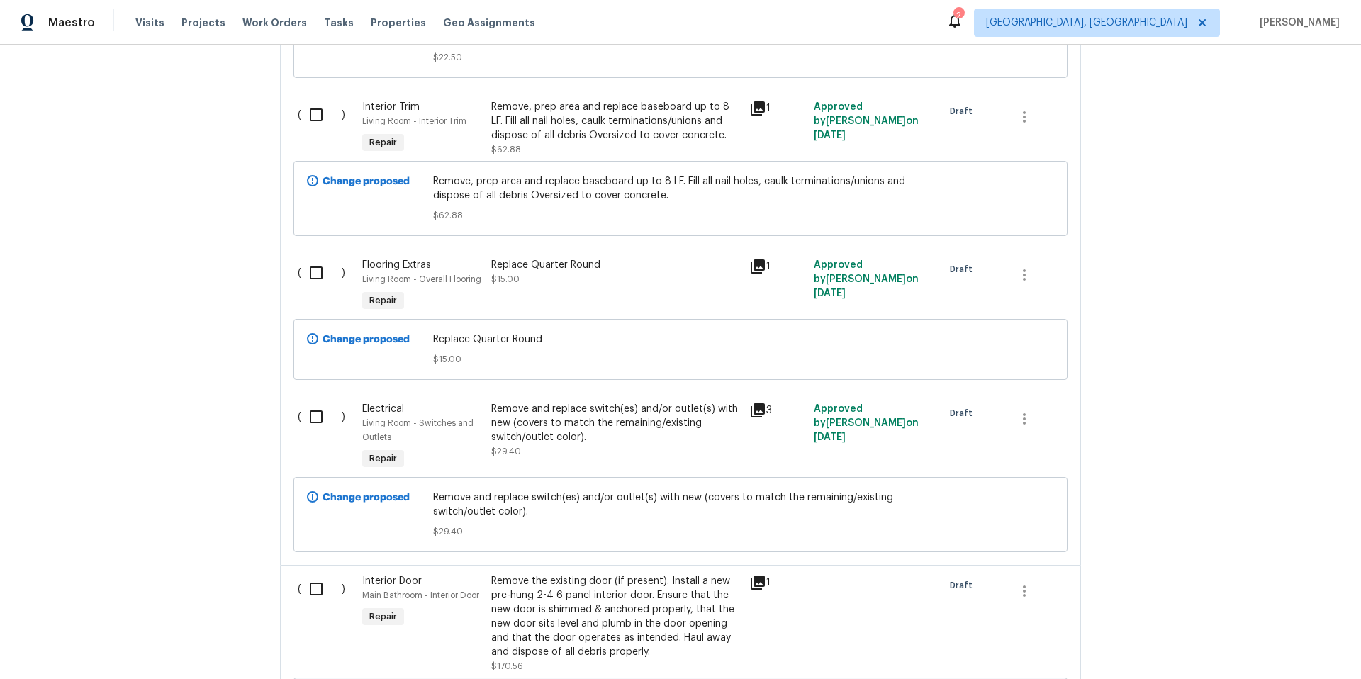
click at [550, 258] on div "Replace Quarter Round" at bounding box center [615, 265] width 249 height 14
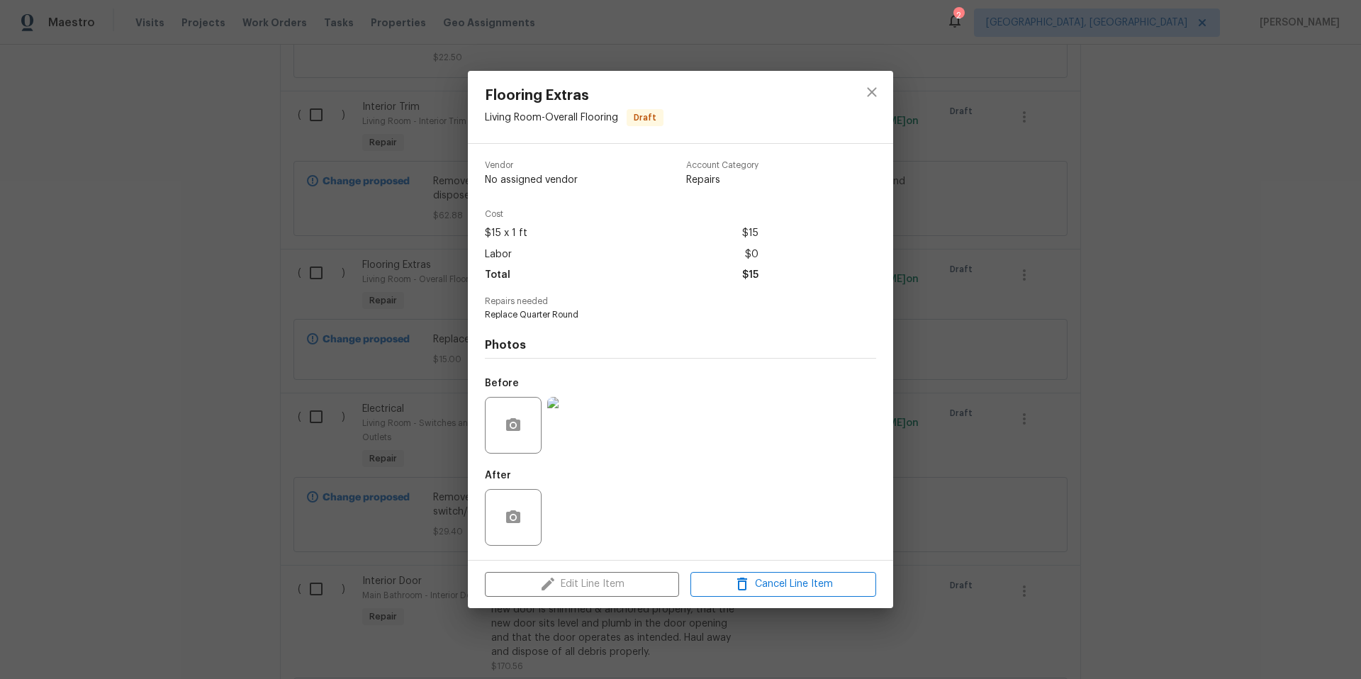
click at [624, 578] on div "Edit Line Item Cancel Line Item" at bounding box center [680, 584] width 425 height 47
click at [868, 95] on icon "close" at bounding box center [871, 92] width 9 height 9
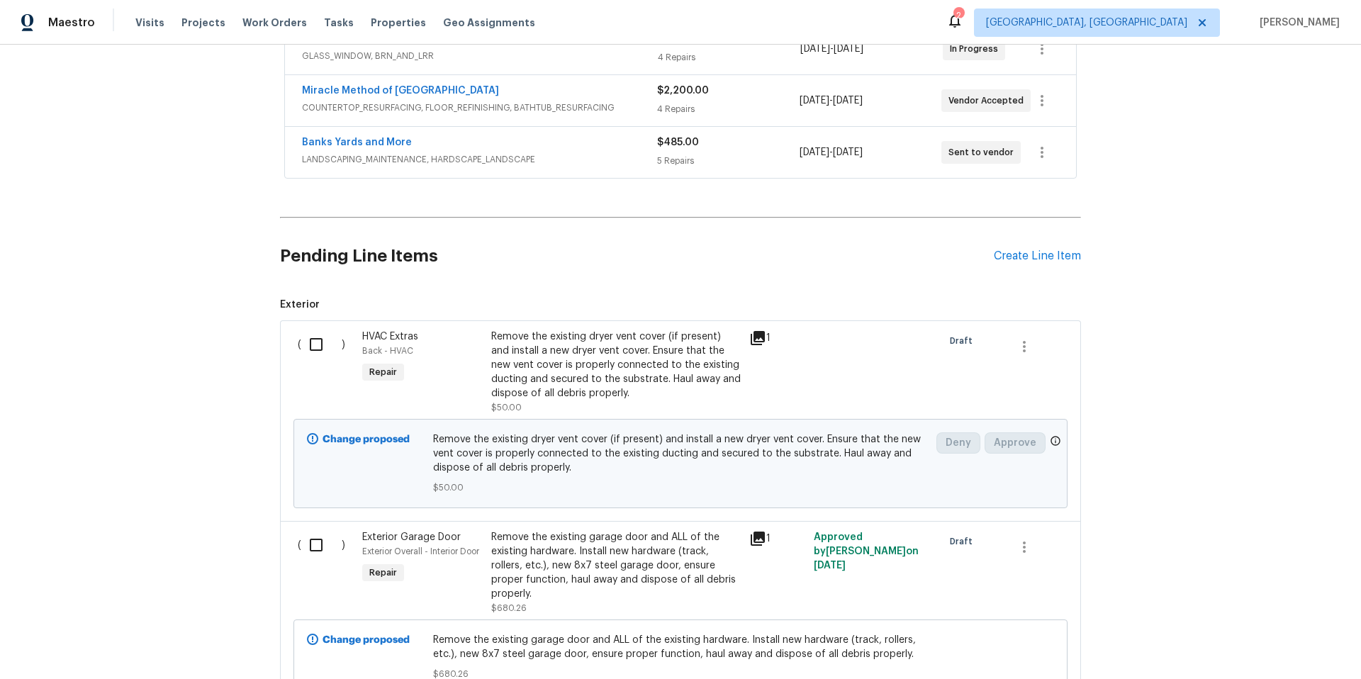
scroll to position [403, 0]
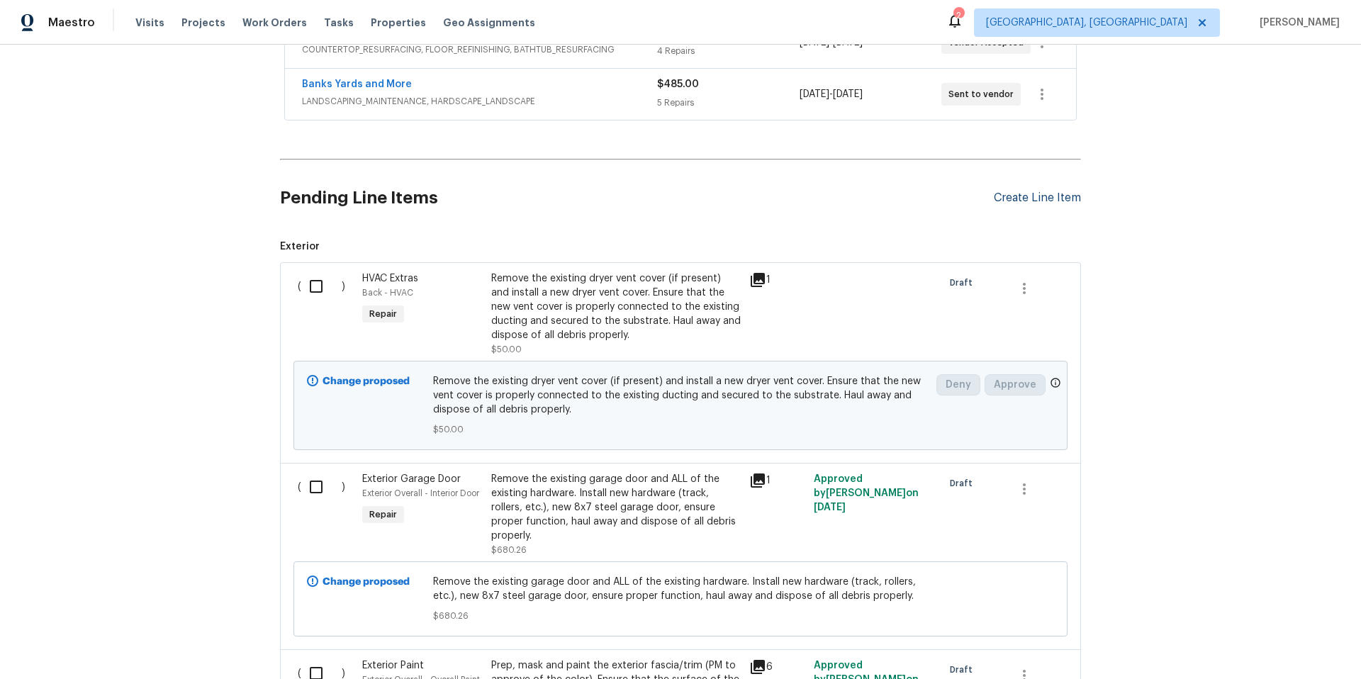
click at [1021, 197] on div "Create Line Item" at bounding box center [1037, 197] width 87 height 13
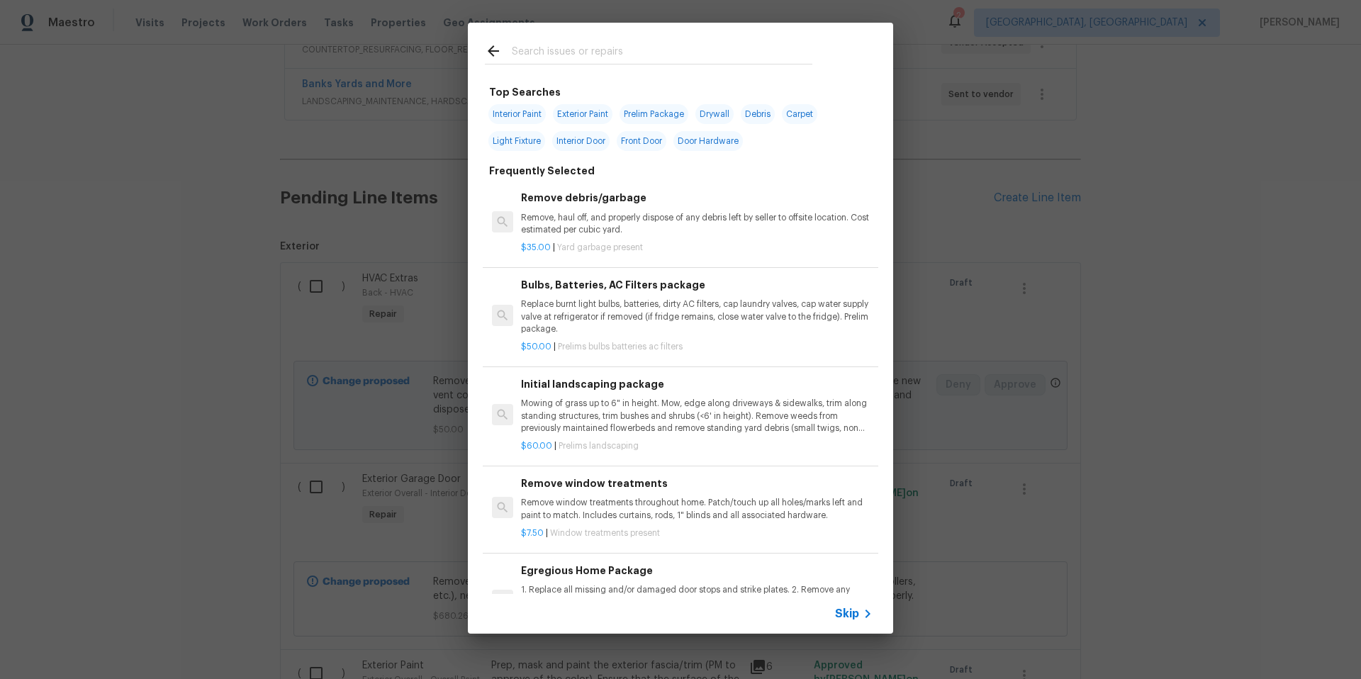
click at [536, 55] on input "text" at bounding box center [662, 53] width 301 height 21
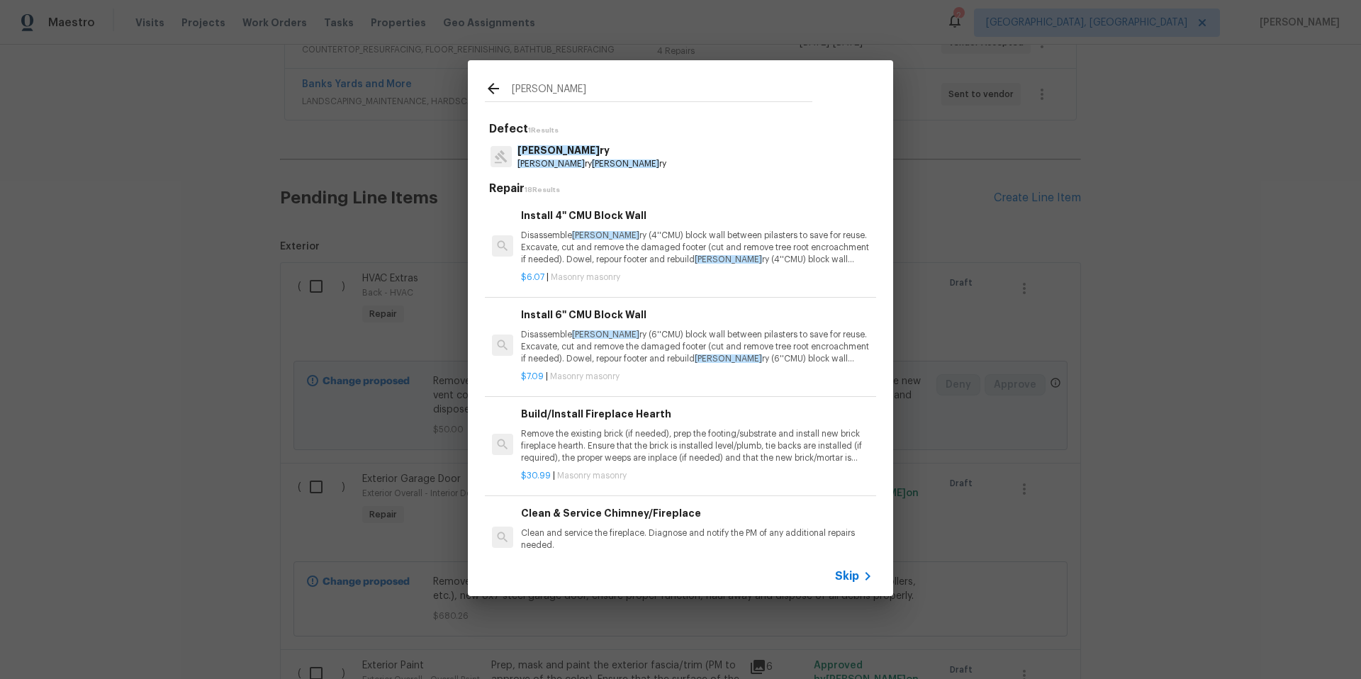
type input "mason"
click at [534, 160] on span "Mason" at bounding box center [550, 163] width 67 height 9
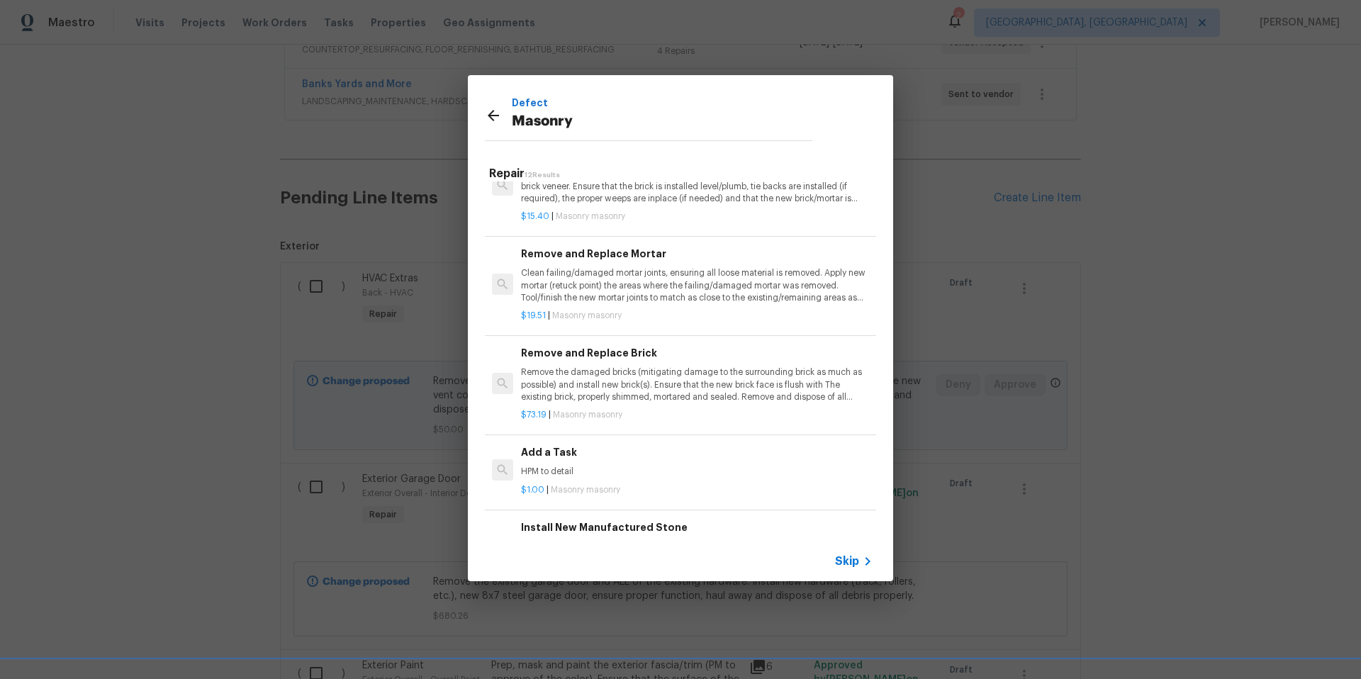
scroll to position [702, 0]
click at [655, 276] on p "Clean failing/damaged mortar joints, ensuring all loose material is removed. Ap…" at bounding box center [697, 287] width 352 height 36
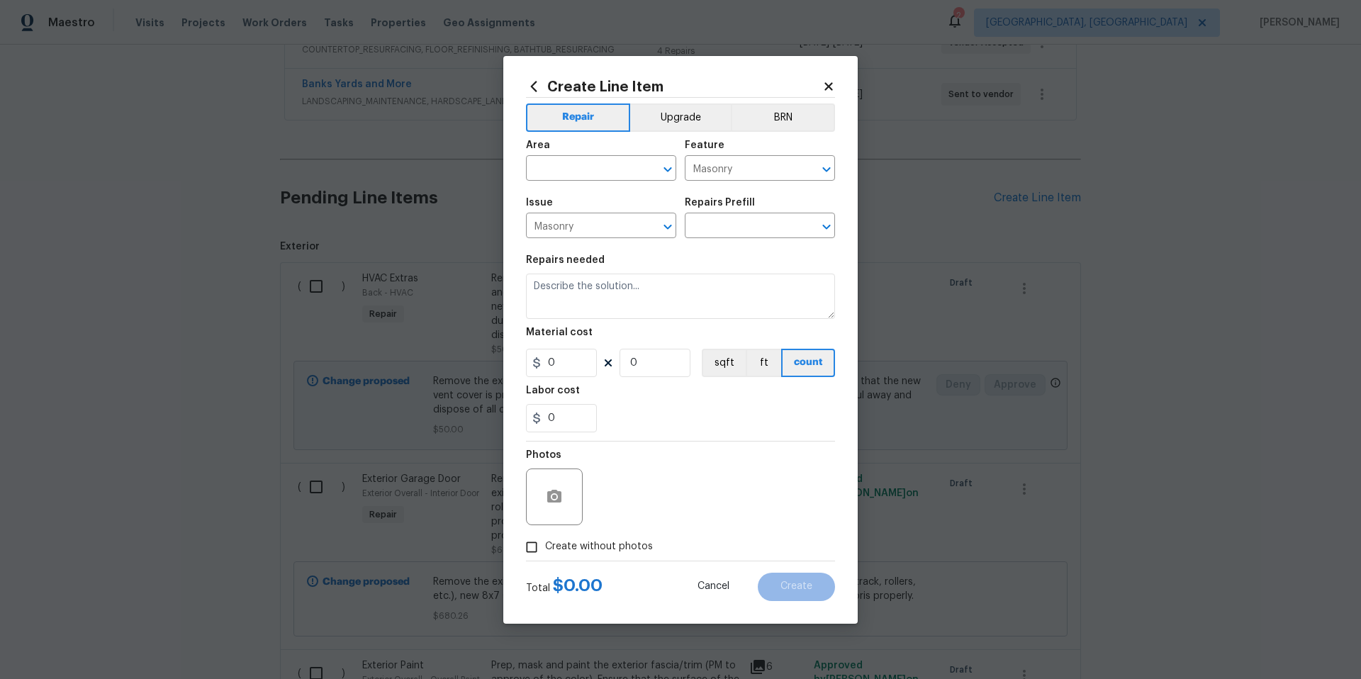
type input "Remove and Replace Mortar $19.51"
type textarea "Clean failing/damaged mortar joints, ensuring all loose material is removed. Ap…"
type input "19.51"
type input "1"
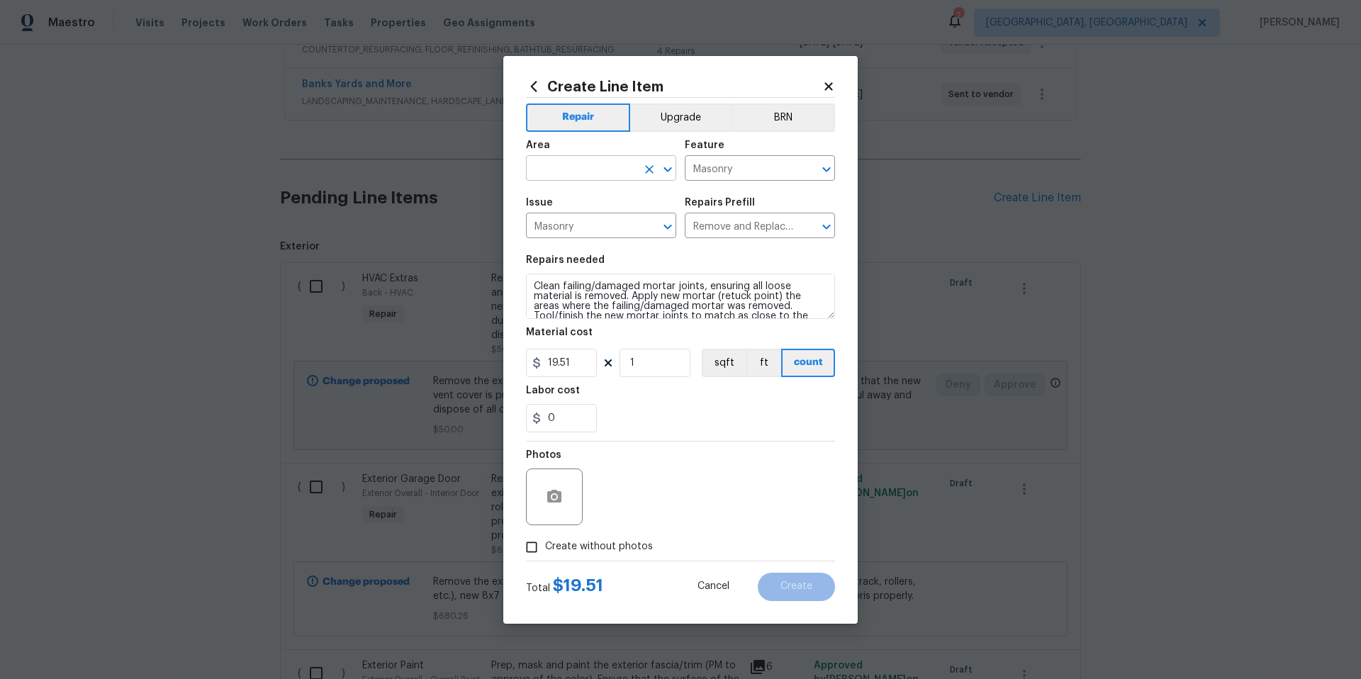
click at [565, 167] on input "text" at bounding box center [581, 170] width 111 height 22
click at [580, 229] on li "Exterior Overall" at bounding box center [601, 224] width 150 height 23
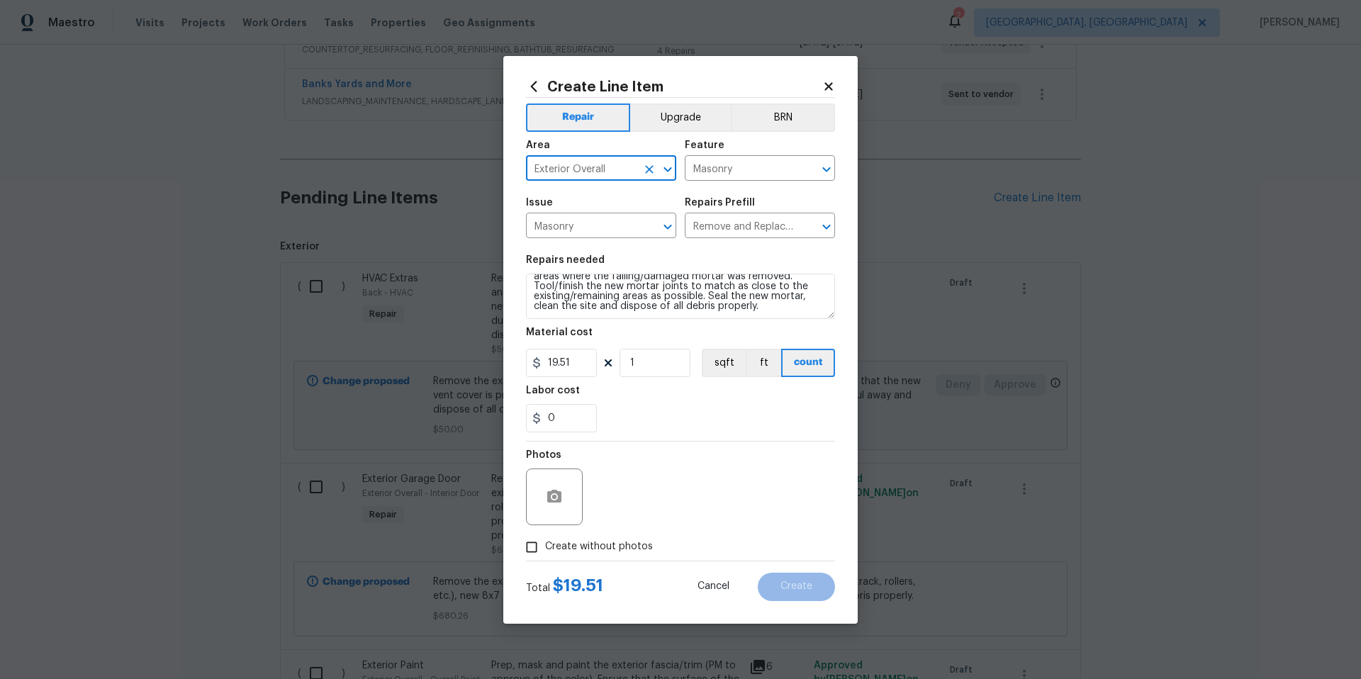
type input "Exterior Overall"
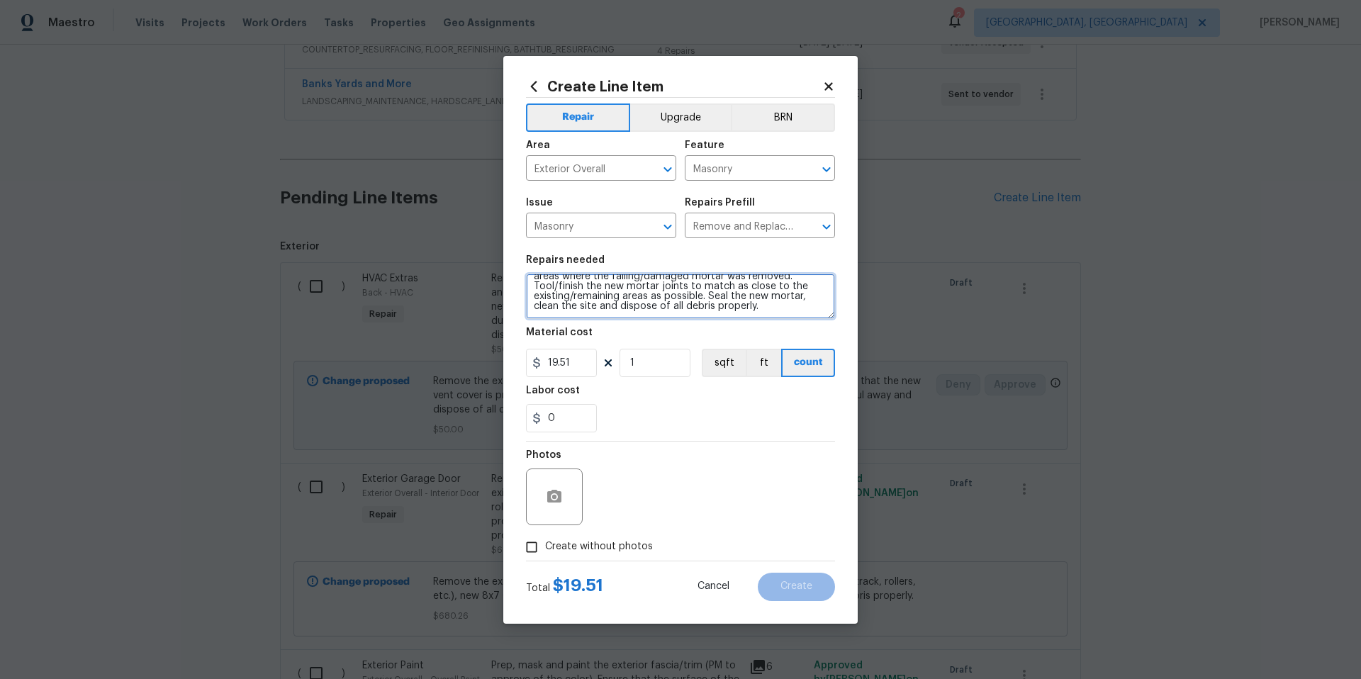
click at [762, 308] on textarea "Clean failing/damaged mortar joints, ensuring all loose material is removed. Ap…" at bounding box center [680, 296] width 309 height 45
type textarea "Clean failing/damaged mortar joints, ensuring all loose material is removed. Ap…"
click at [581, 361] on input "19.51" at bounding box center [561, 363] width 71 height 28
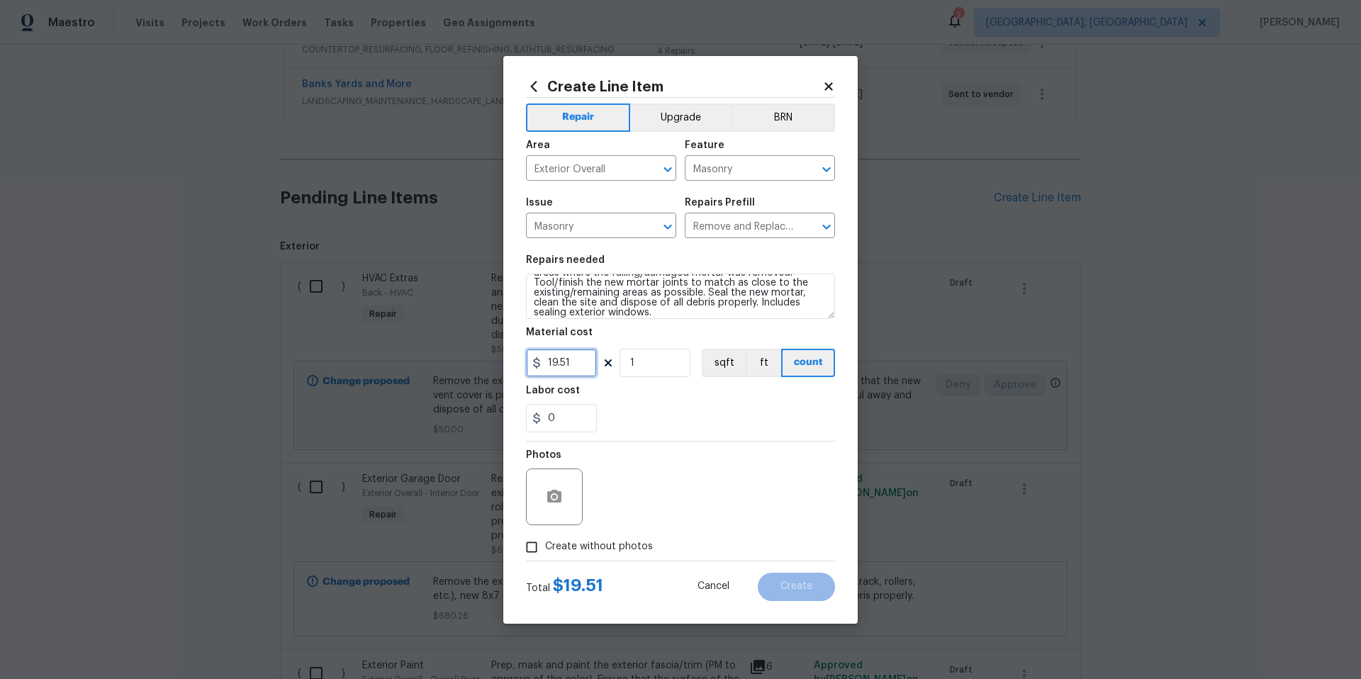
click at [581, 361] on input "19.51" at bounding box center [561, 363] width 71 height 28
type input "45"
click at [553, 500] on icon "button" at bounding box center [554, 496] width 14 height 13
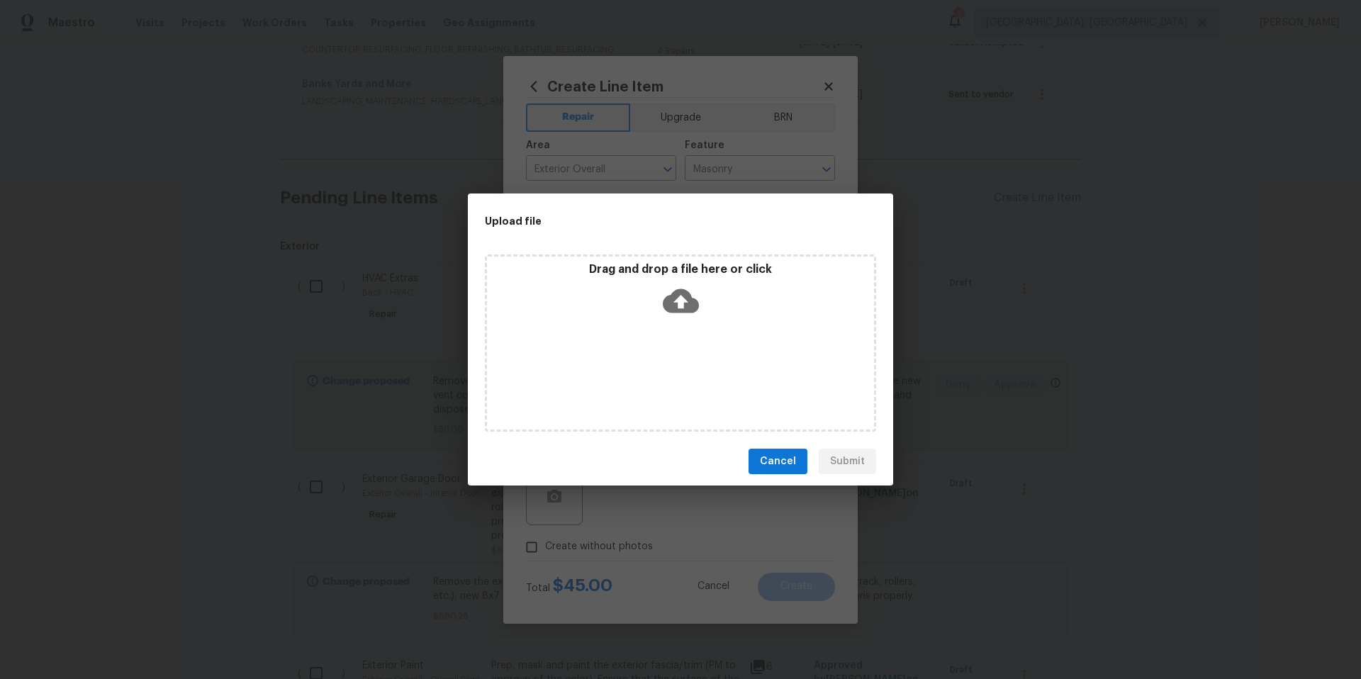
click at [690, 299] on icon at bounding box center [681, 301] width 36 height 24
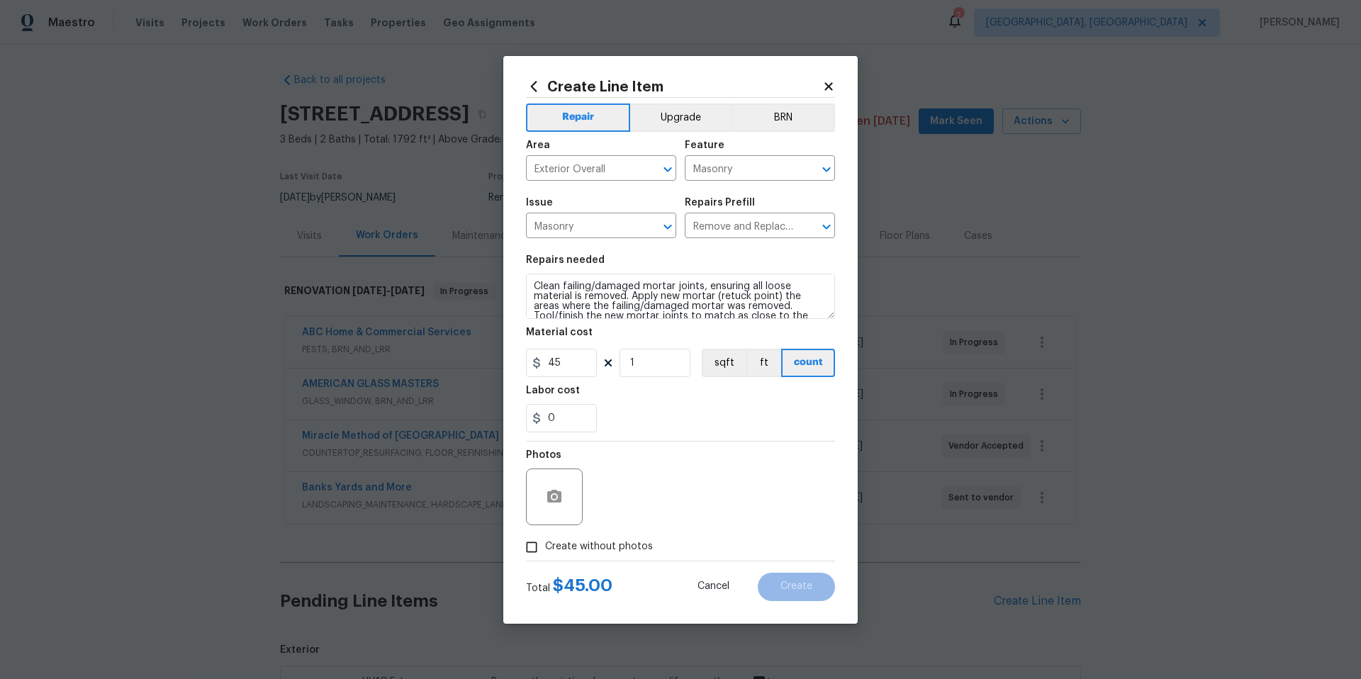
scroll to position [33, 0]
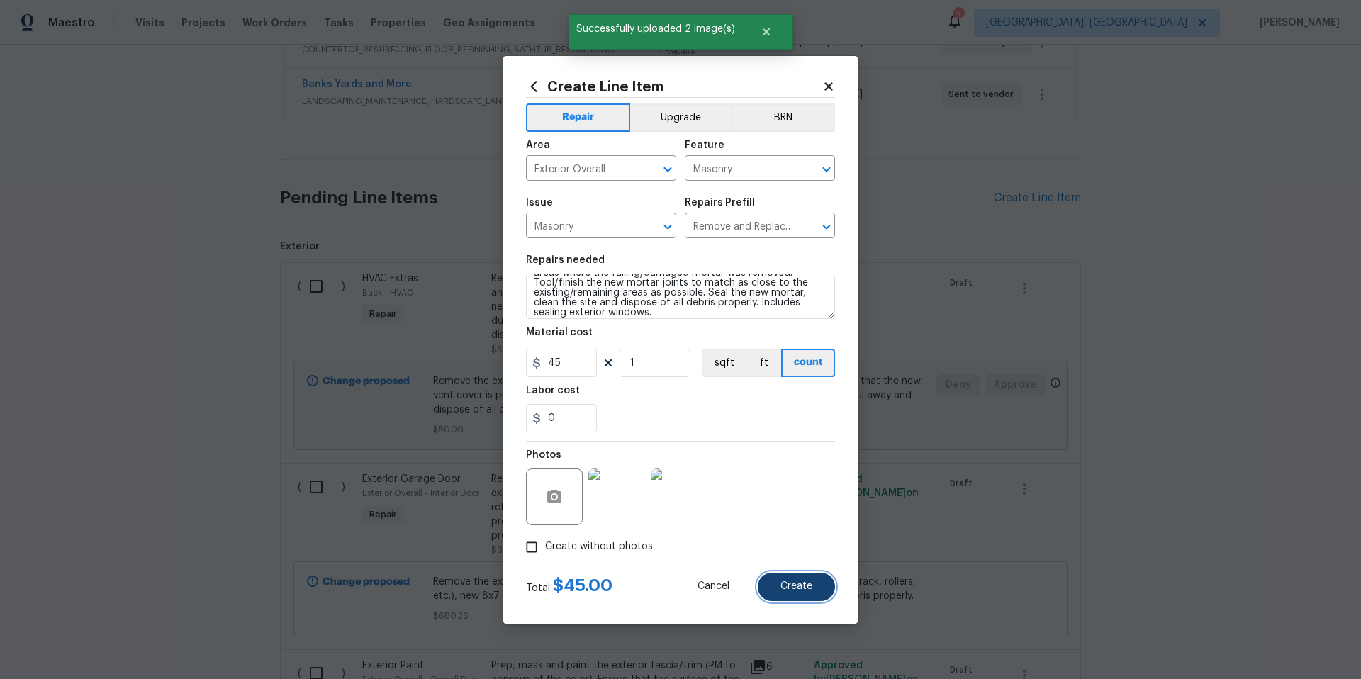
click at [806, 587] on span "Create" at bounding box center [796, 586] width 32 height 11
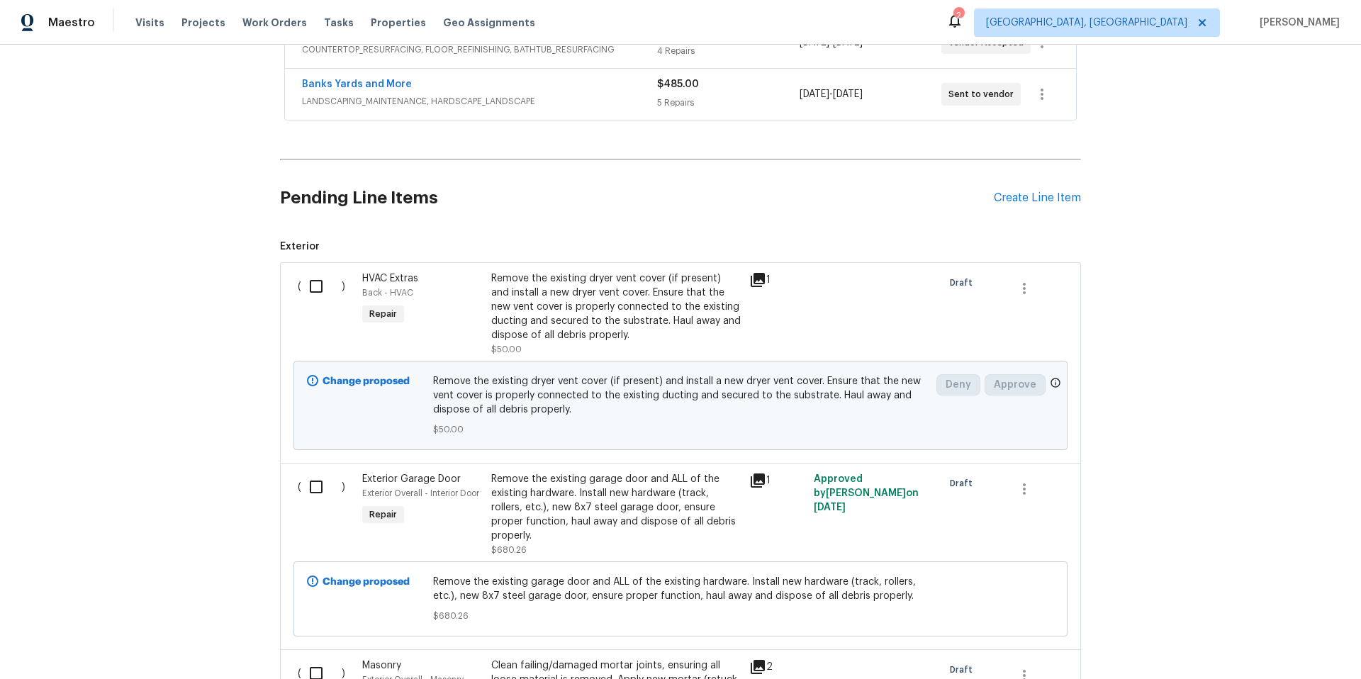
click at [627, 332] on div "Remove the existing dryer vent cover (if present) and install a new dryer vent …" at bounding box center [615, 306] width 249 height 71
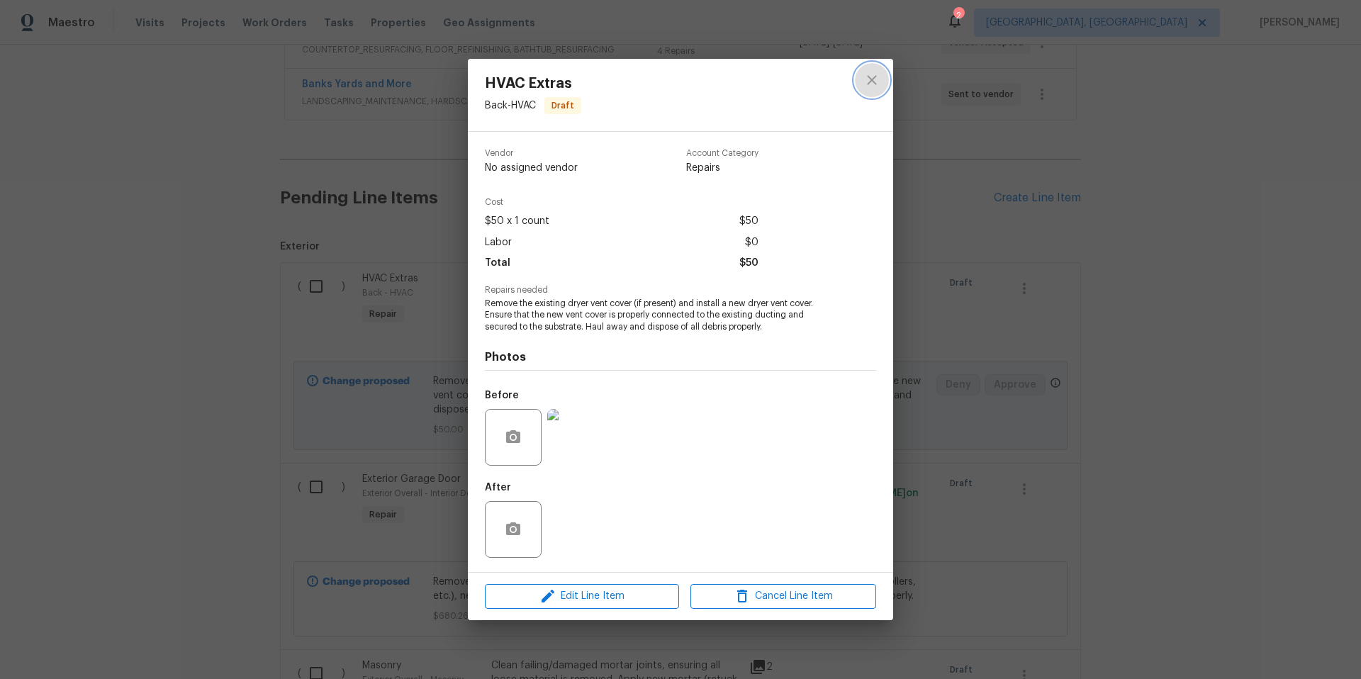
click at [860, 88] on button "close" at bounding box center [872, 80] width 34 height 34
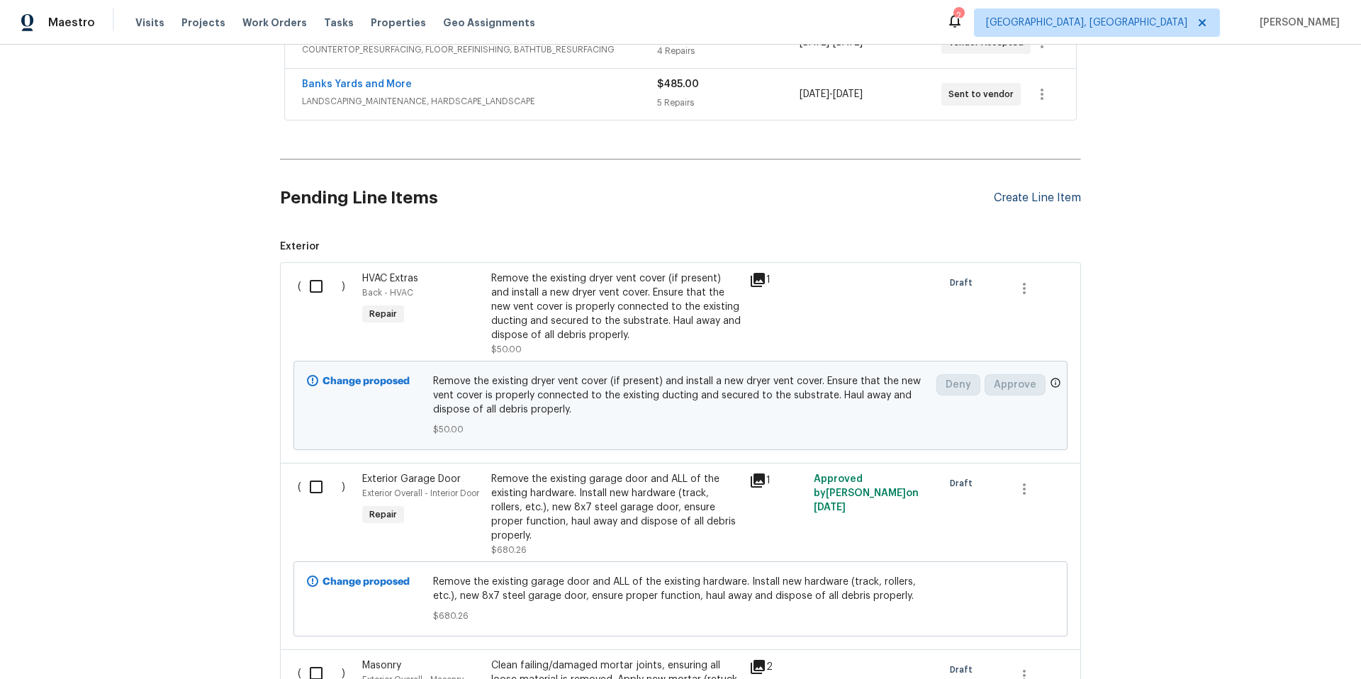
click at [1028, 200] on div "Create Line Item" at bounding box center [1037, 197] width 87 height 13
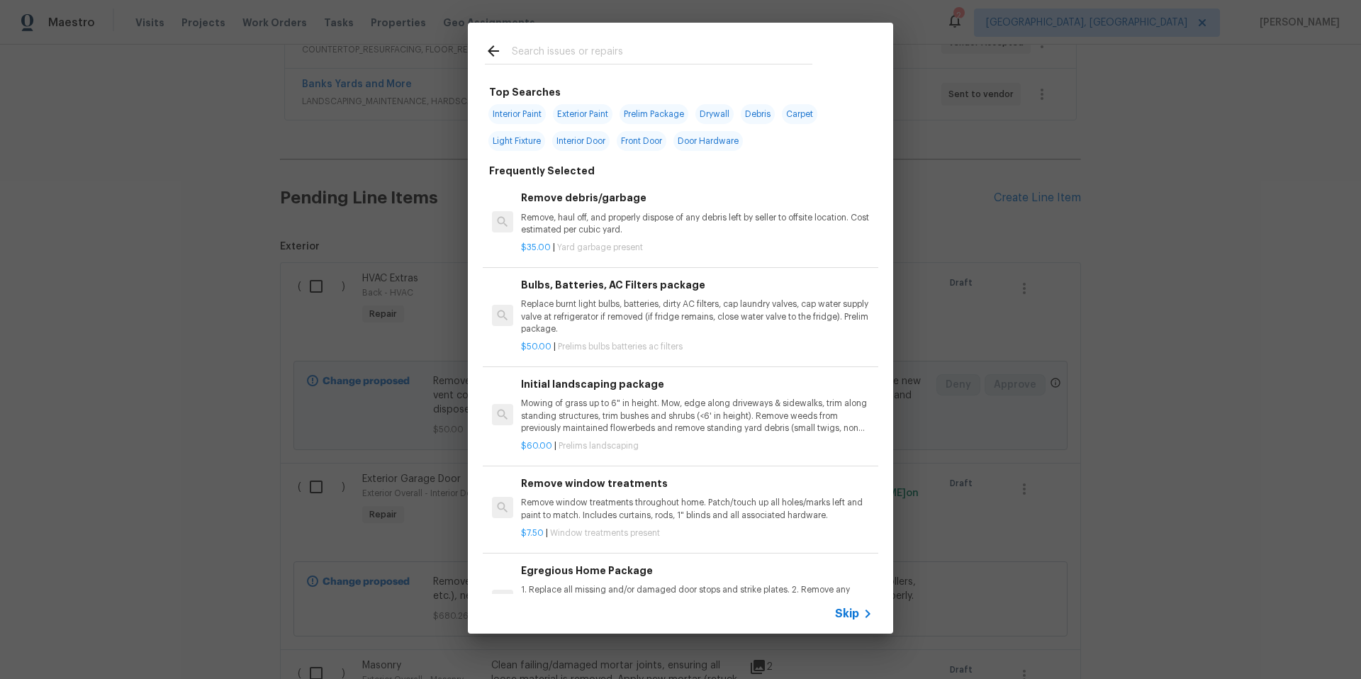
click at [549, 45] on input "text" at bounding box center [662, 53] width 301 height 21
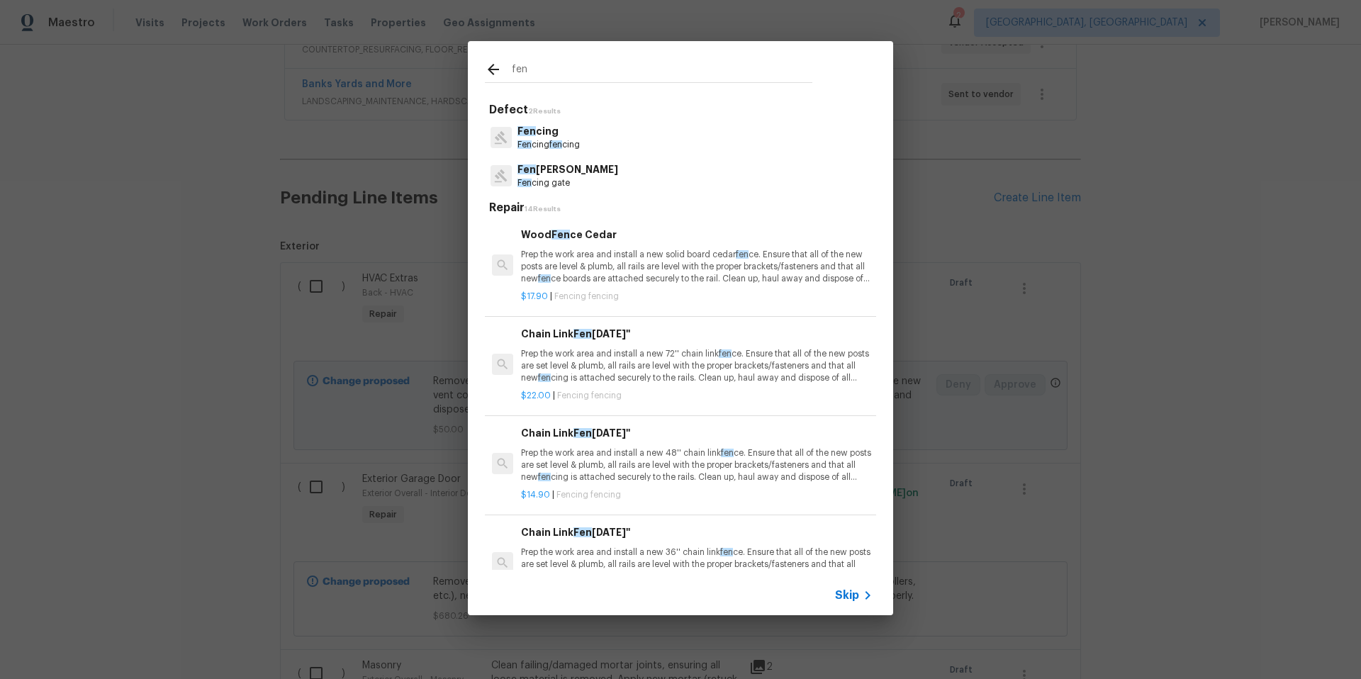
type input "fen"
click at [562, 145] on span "fen" at bounding box center [555, 144] width 13 height 9
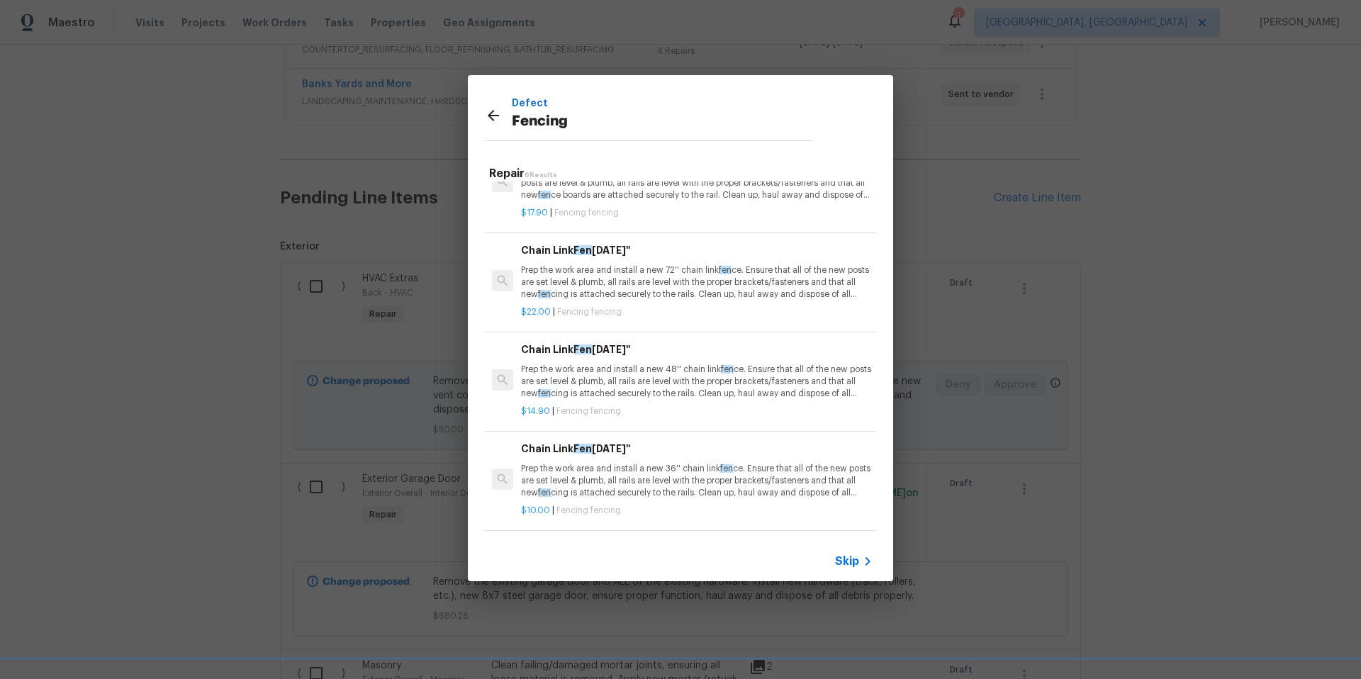
scroll to position [228, 0]
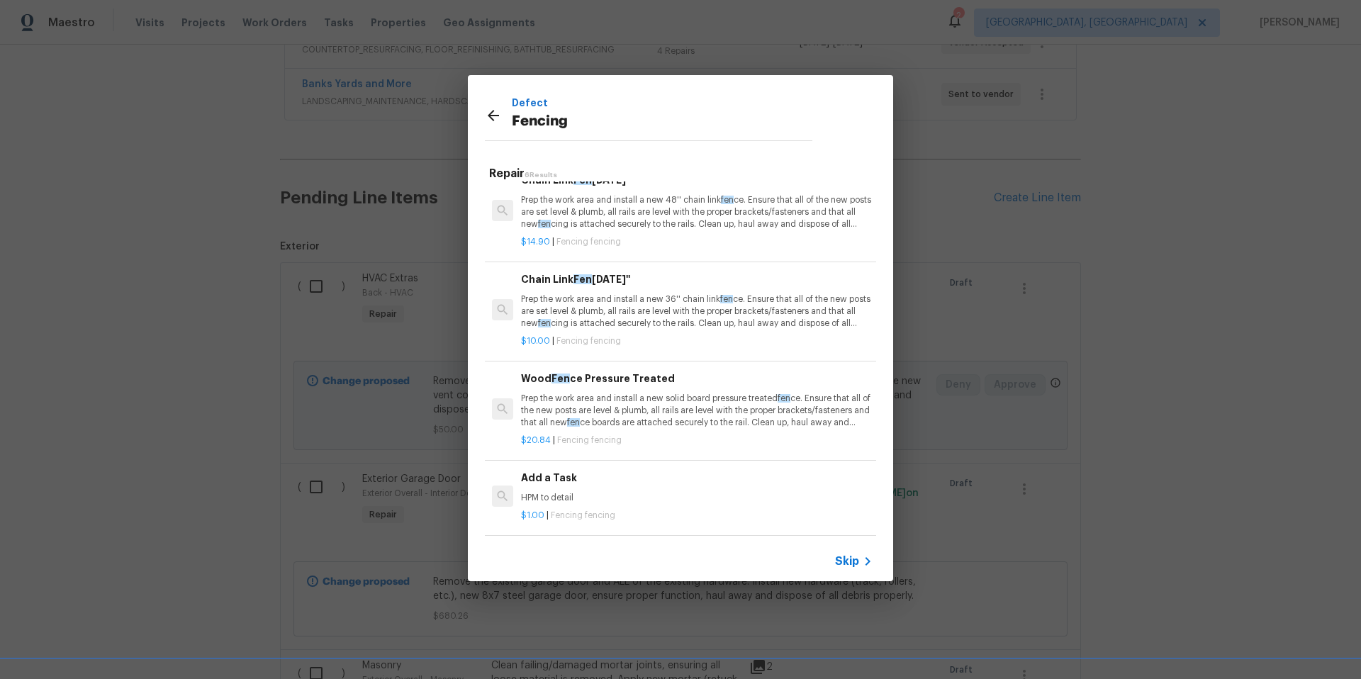
click at [635, 405] on p "Prep the work area and install a new solid board pressure treated fen ce. Ensur…" at bounding box center [697, 411] width 352 height 36
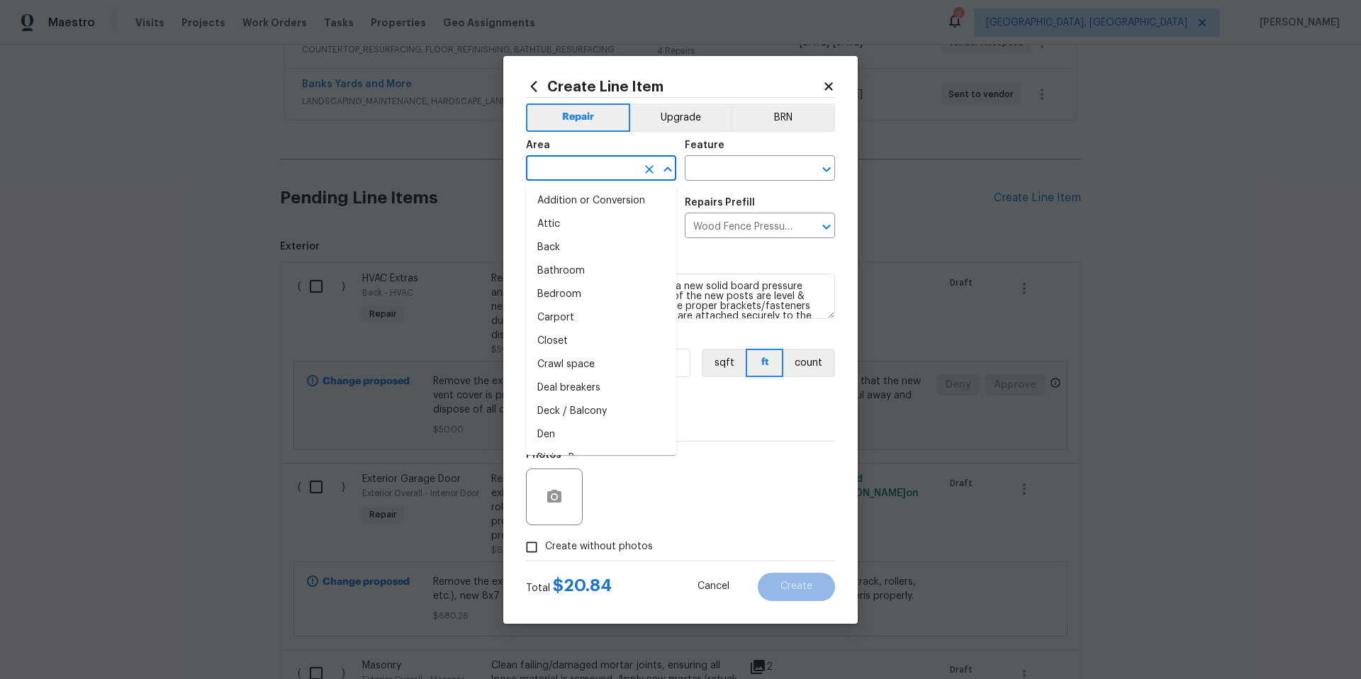
click at [579, 166] on input "text" at bounding box center [581, 170] width 111 height 22
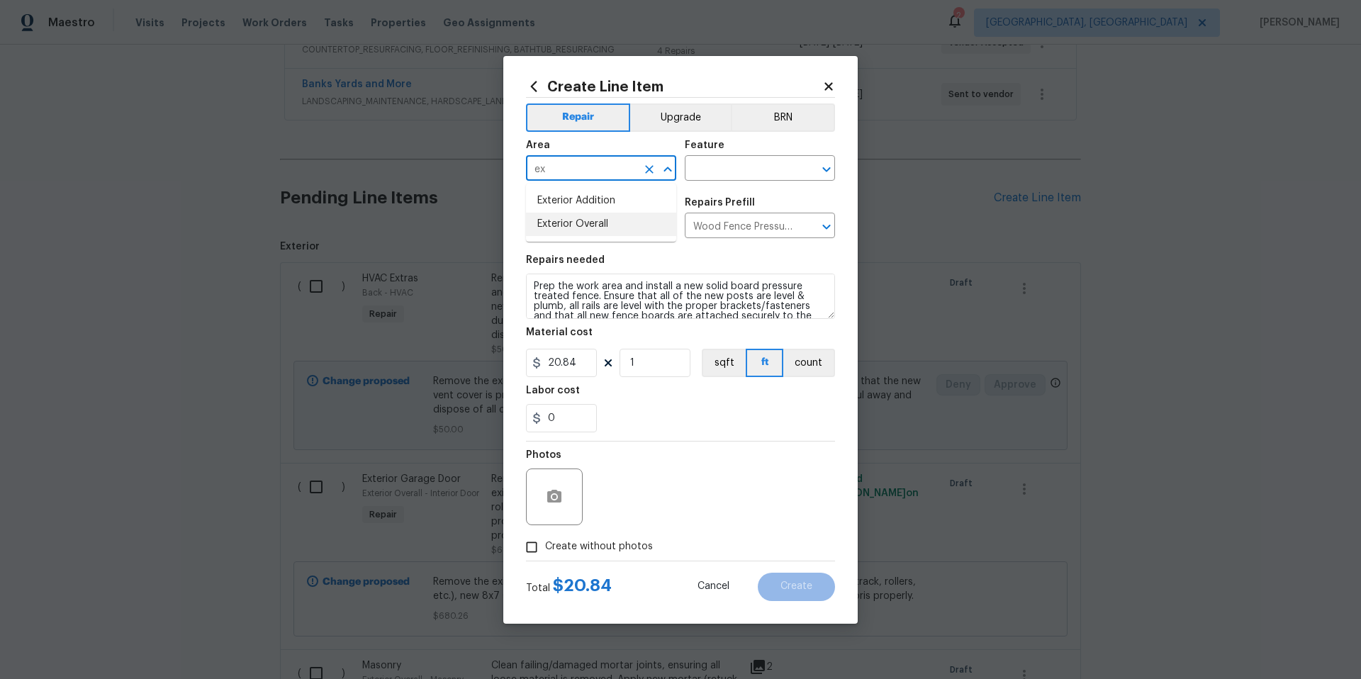
click at [605, 223] on li "Exterior Overall" at bounding box center [601, 224] width 150 height 23
type input "Exterior Overall"
click at [605, 223] on input "Fencing" at bounding box center [581, 227] width 111 height 22
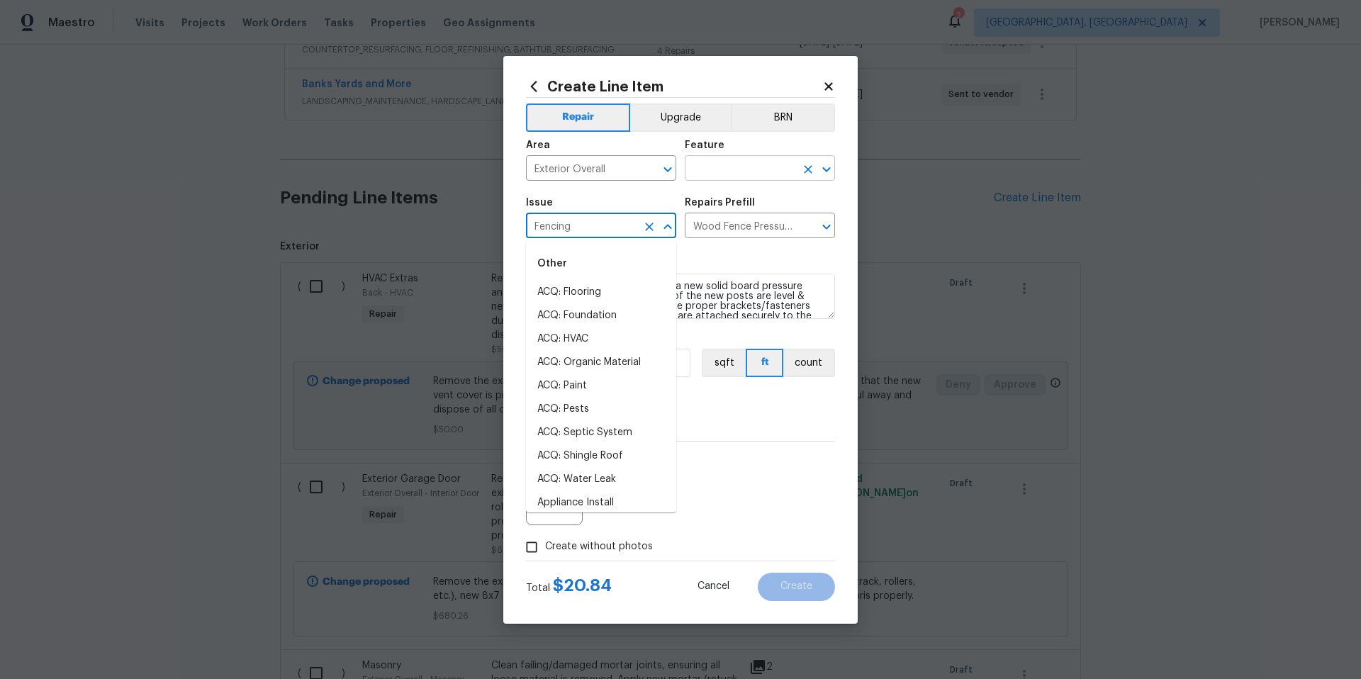
click at [736, 166] on input "text" at bounding box center [740, 170] width 111 height 22
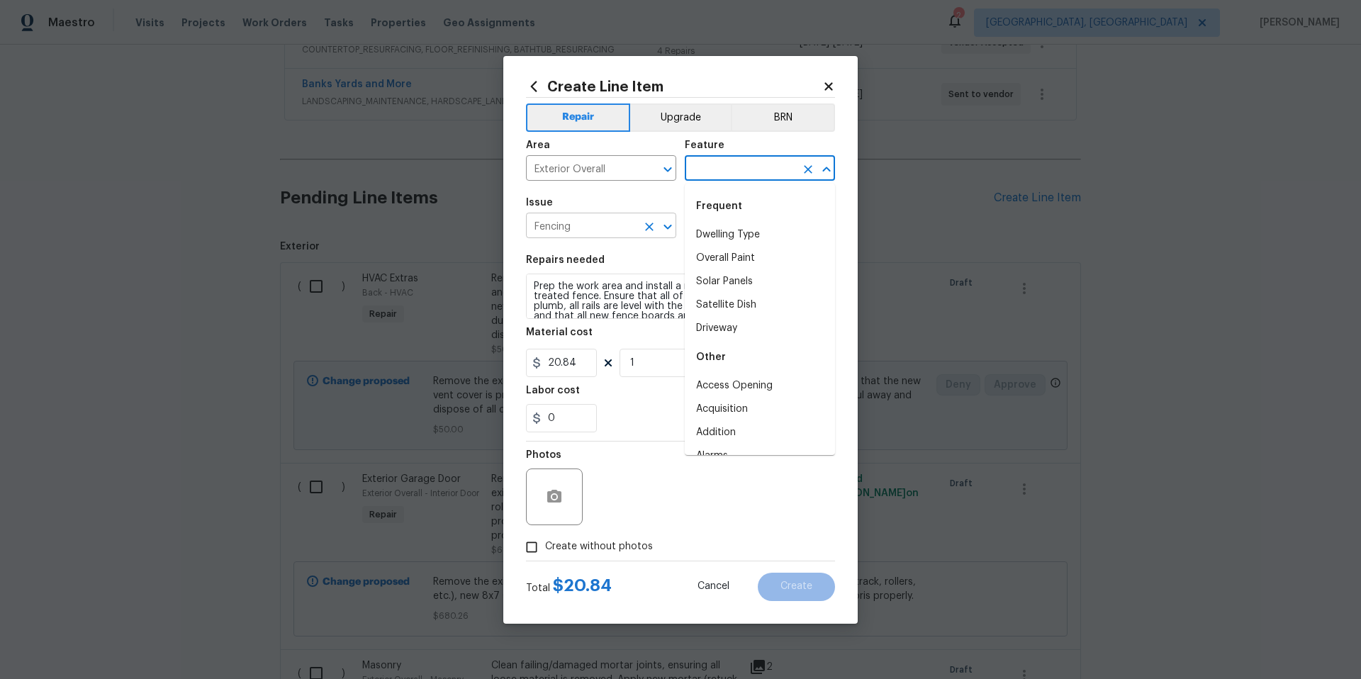
click at [642, 217] on div at bounding box center [657, 227] width 37 height 20
click at [728, 163] on input "text" at bounding box center [740, 170] width 111 height 22
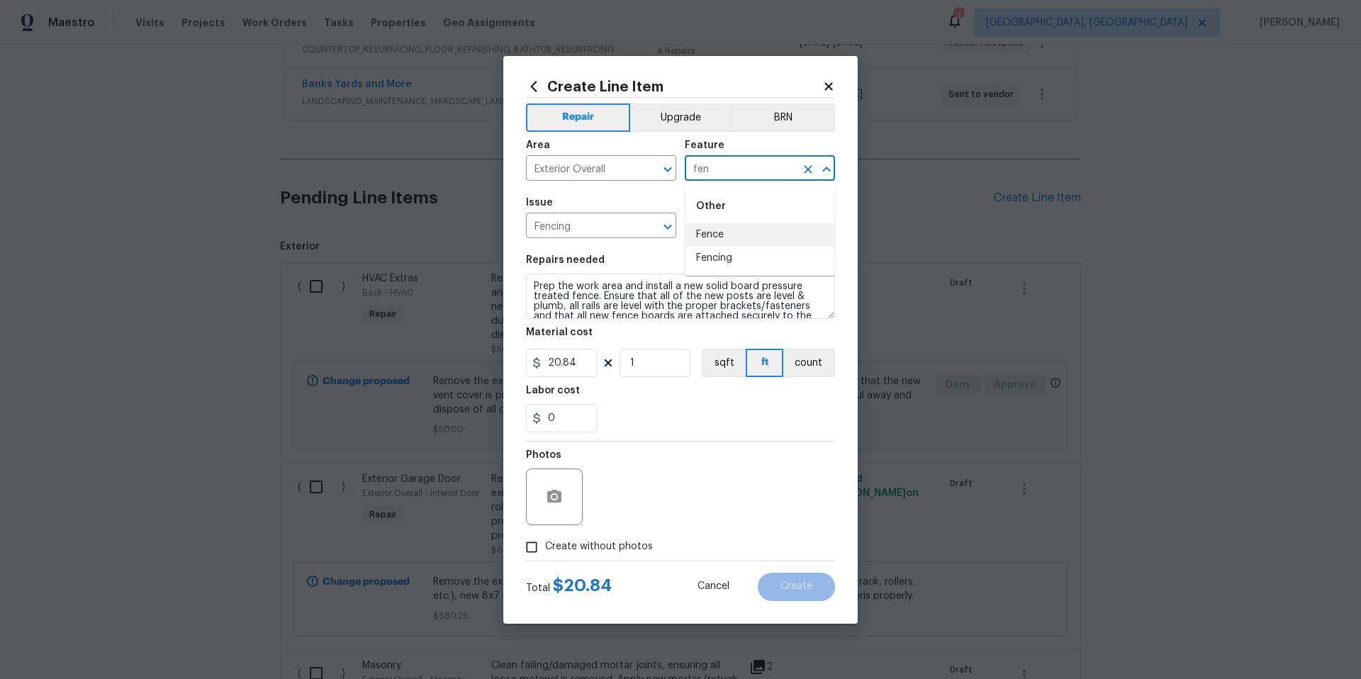
click at [723, 238] on li "Fence" at bounding box center [760, 234] width 150 height 23
type input "Fence"
click at [637, 265] on div "Repairs needed" at bounding box center [680, 264] width 309 height 18
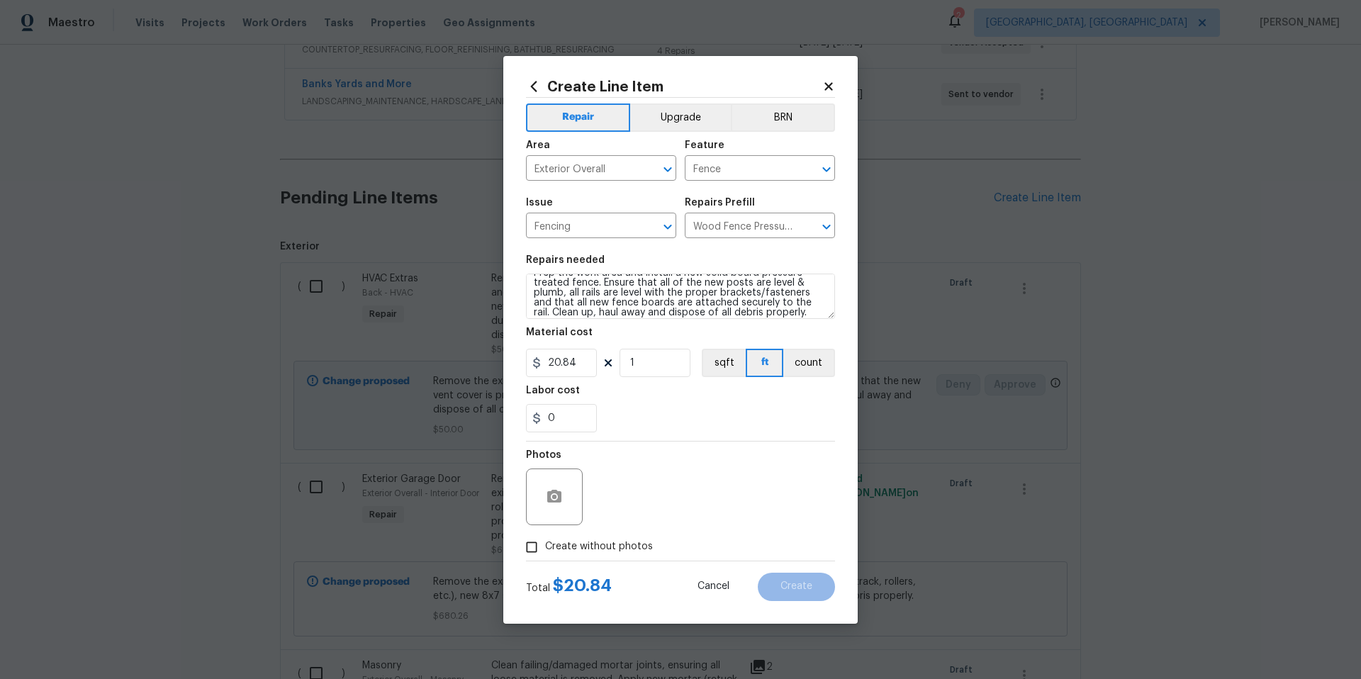
scroll to position [20, 0]
click at [810, 307] on textarea "Prep the work area and install a new solid board pressure treated fence. Ensure…" at bounding box center [680, 296] width 309 height 45
click at [583, 359] on input "20.84" at bounding box center [561, 363] width 71 height 28
type input "1100"
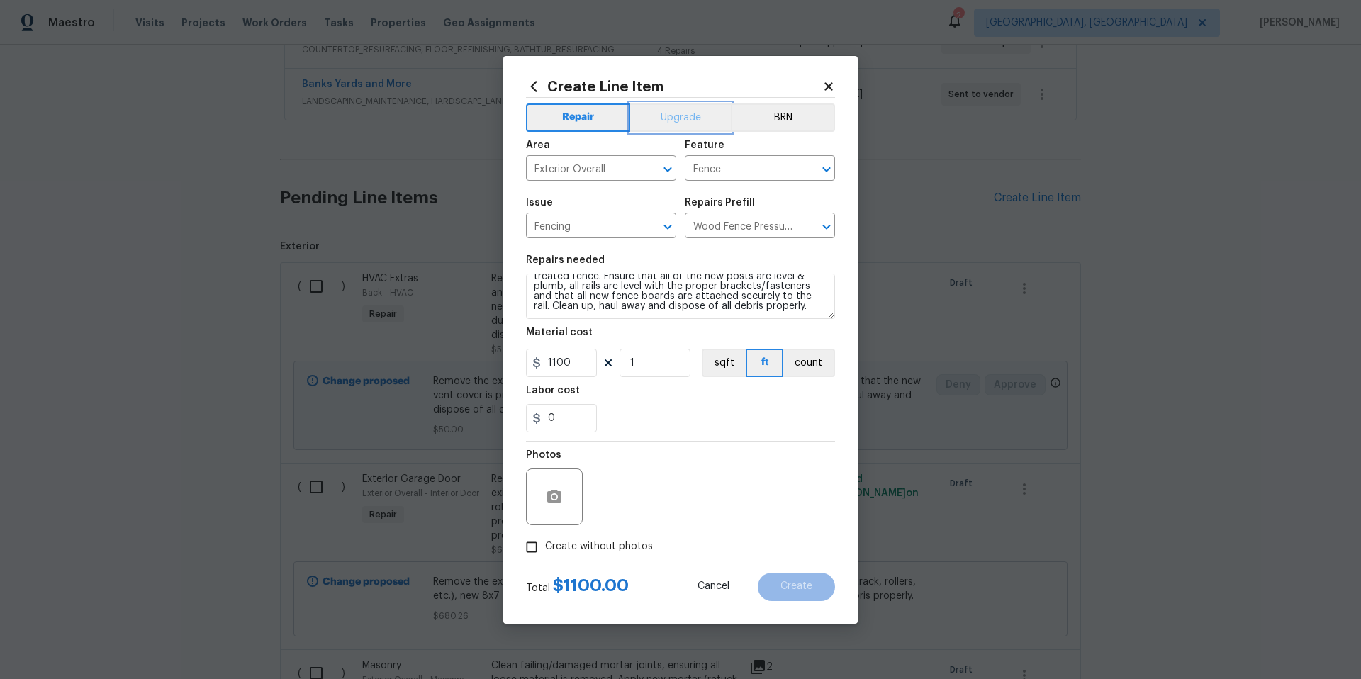
click at [683, 127] on button "Upgrade" at bounding box center [680, 117] width 101 height 28
click at [811, 359] on button "count" at bounding box center [809, 363] width 52 height 28
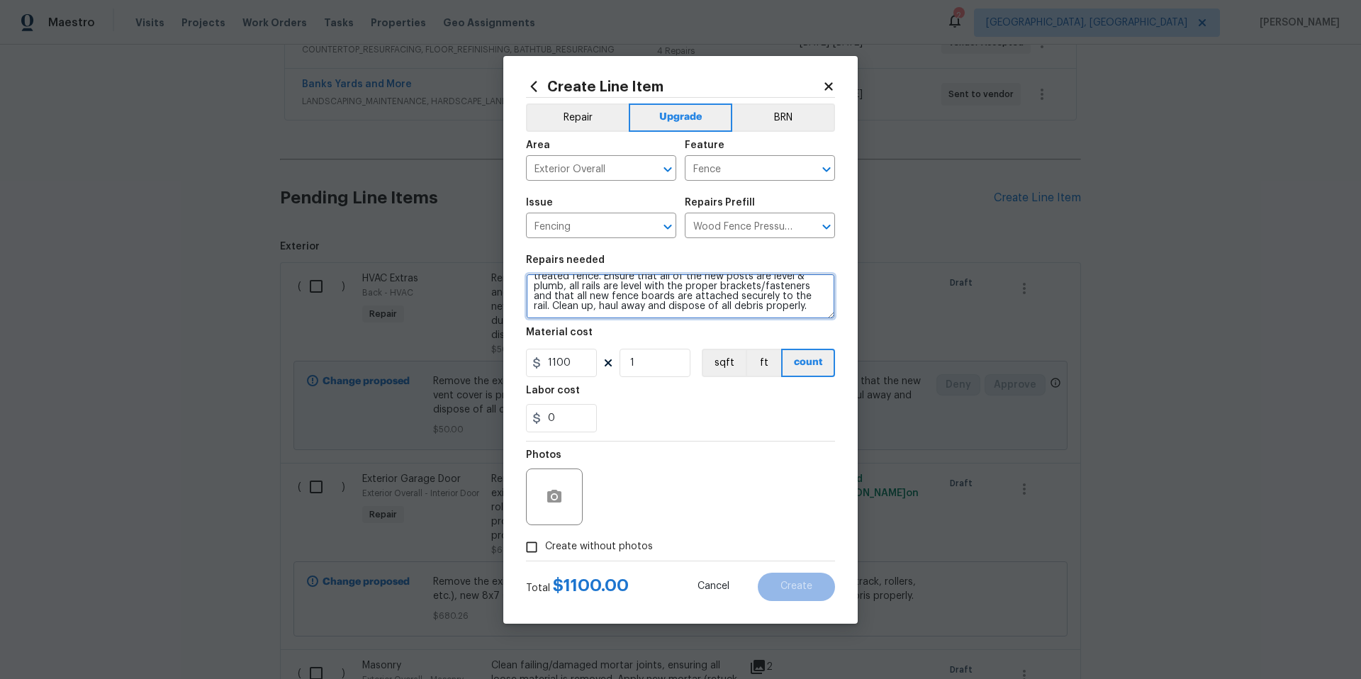
click at [811, 304] on textarea "Prep the work area and install a new solid board pressure treated fence. Ensure…" at bounding box center [680, 296] width 309 height 45
drag, startPoint x: 583, startPoint y: 310, endPoint x: 525, endPoint y: 311, distance: 58.8
click at [525, 311] on div "Create Line Item Repair Upgrade BRN Area Exterior Overall ​ Feature Fence ​ Iss…" at bounding box center [680, 340] width 354 height 568
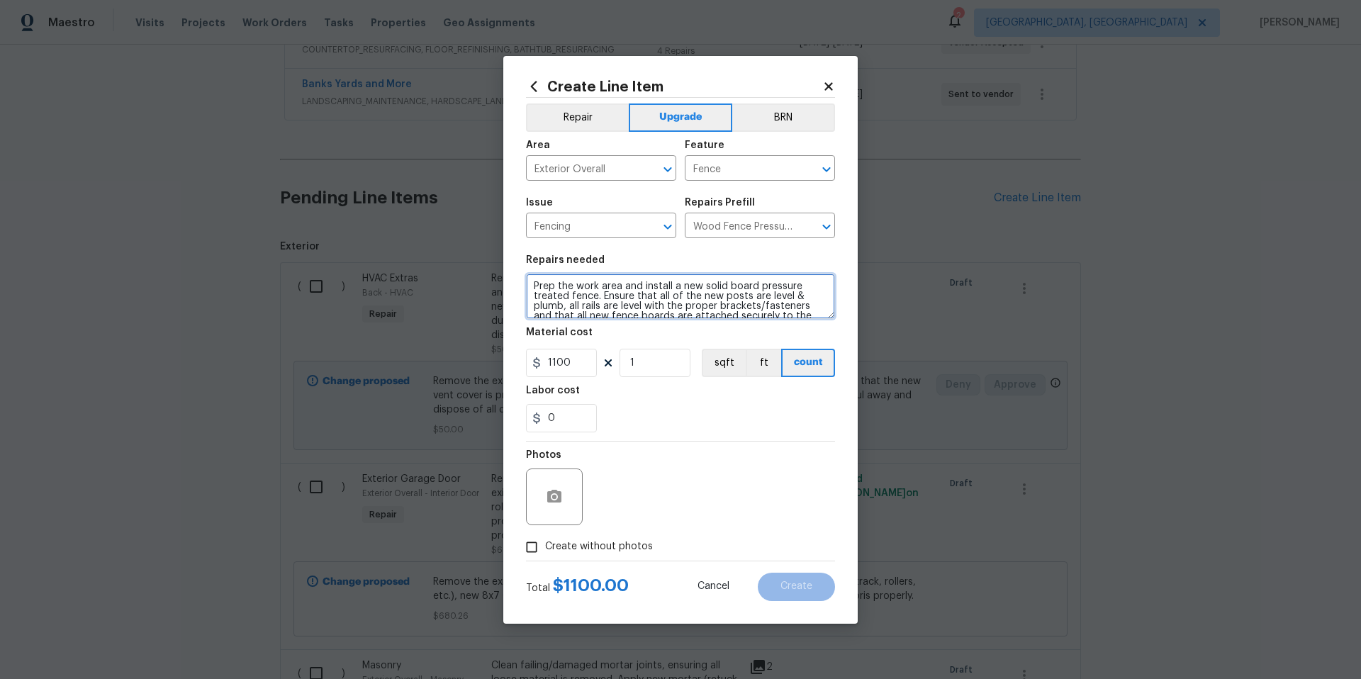
click at [535, 284] on textarea "Prep the work area and install a new solid board pressure treated fence. Ensure…" at bounding box center [680, 296] width 309 height 45
type textarea "Install wood fence along side of house from where existing fence stops to front…"
click at [556, 502] on icon "button" at bounding box center [554, 496] width 14 height 13
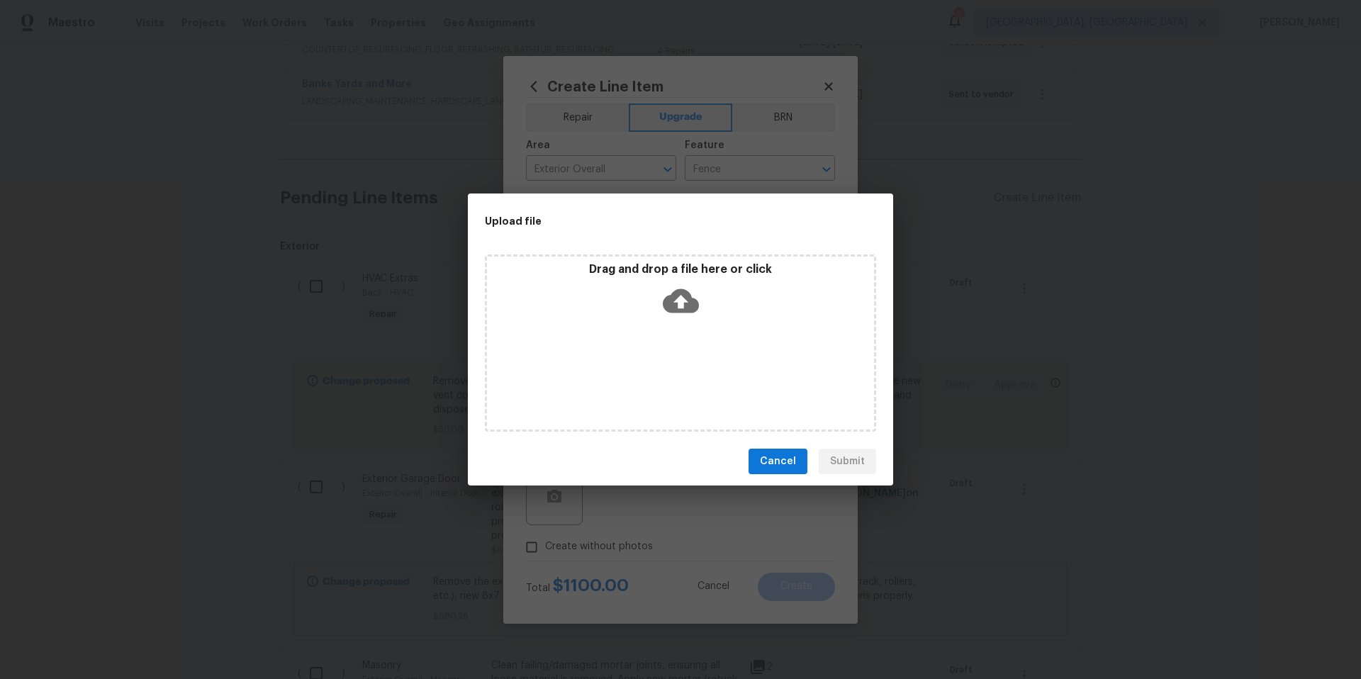
click at [690, 301] on icon at bounding box center [681, 301] width 36 height 24
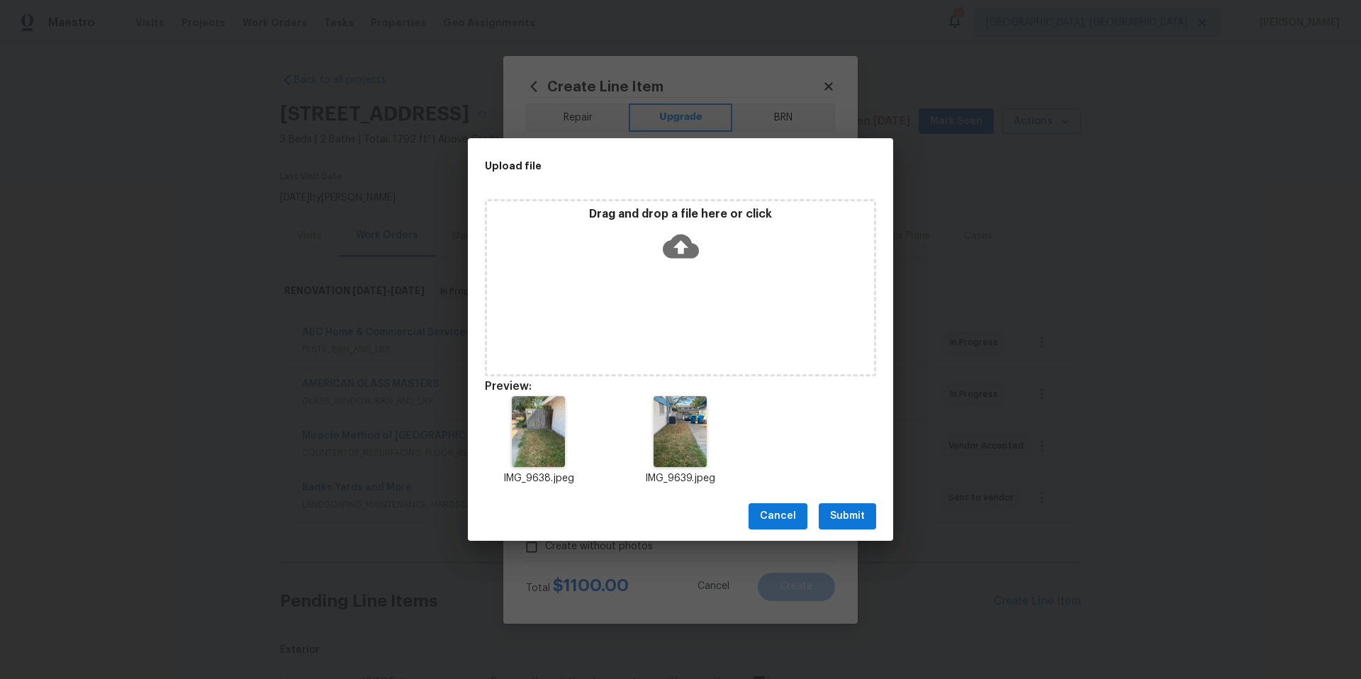
scroll to position [403, 0]
click at [840, 520] on span "Submit" at bounding box center [847, 517] width 35 height 18
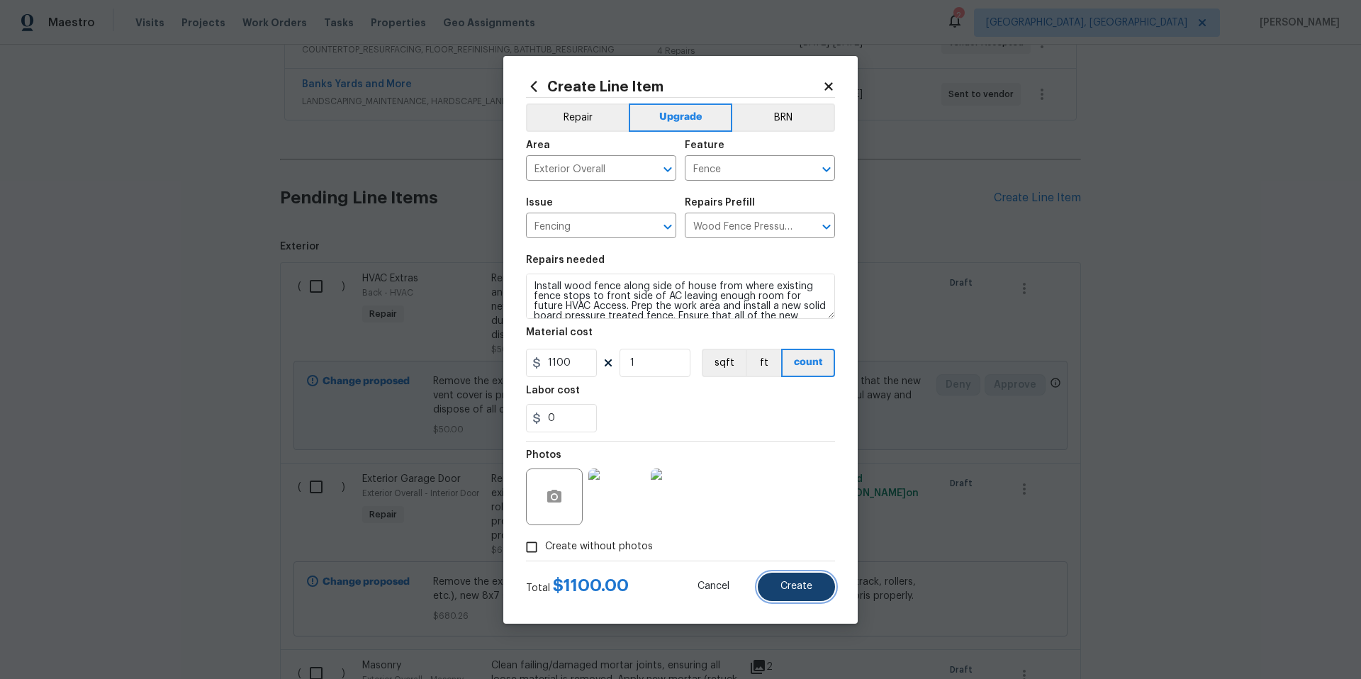
click at [799, 592] on button "Create" at bounding box center [796, 587] width 77 height 28
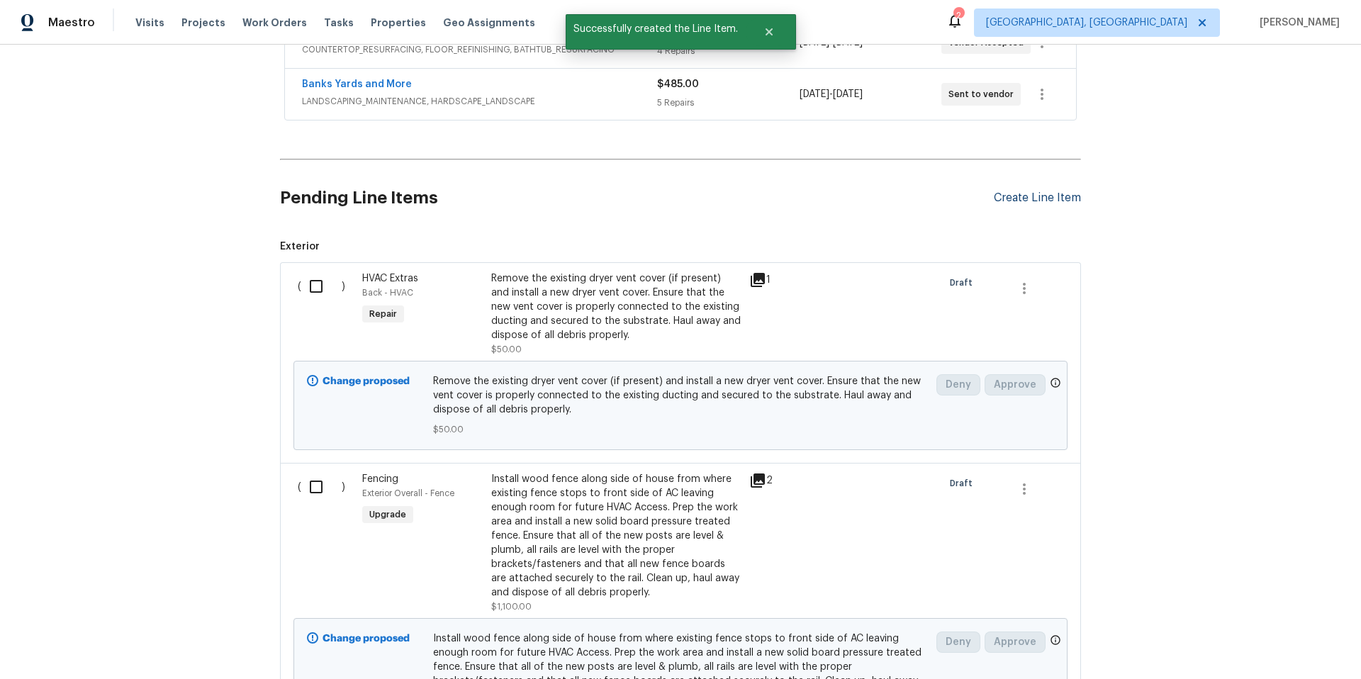
click at [994, 194] on div "Create Line Item" at bounding box center [1037, 197] width 87 height 13
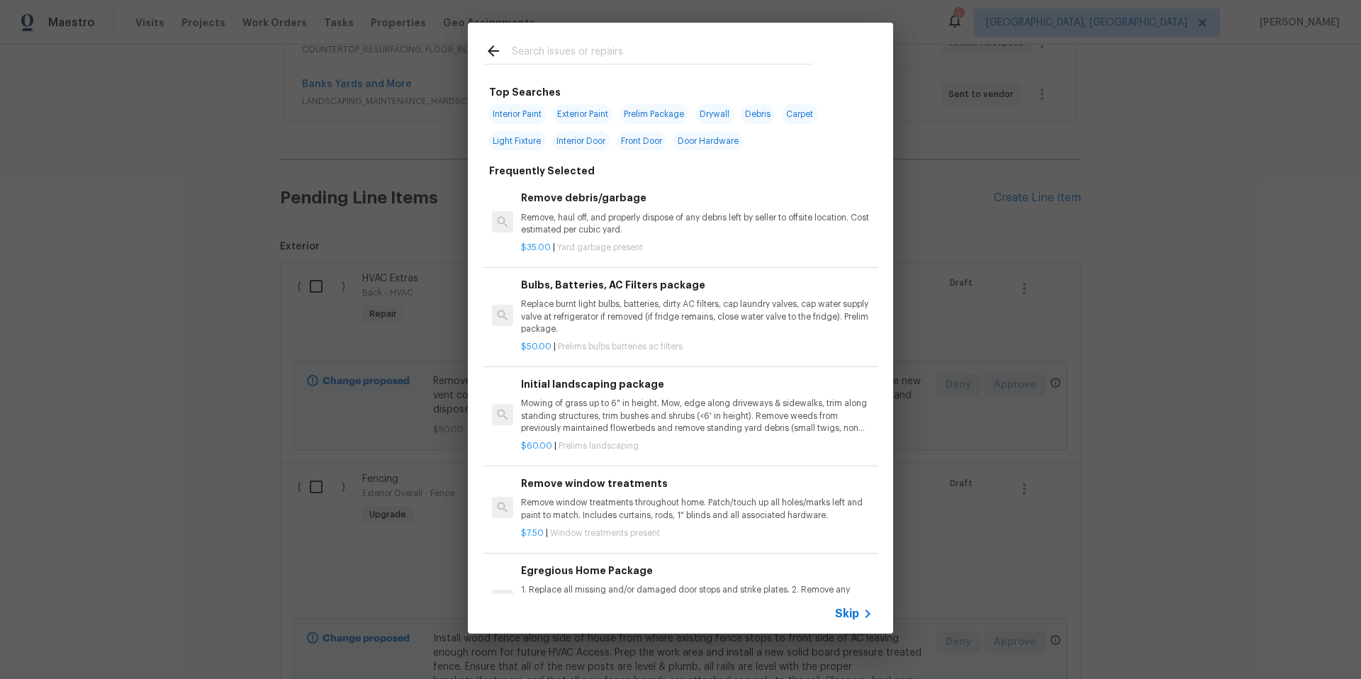
click at [520, 48] on input "text" at bounding box center [662, 53] width 301 height 21
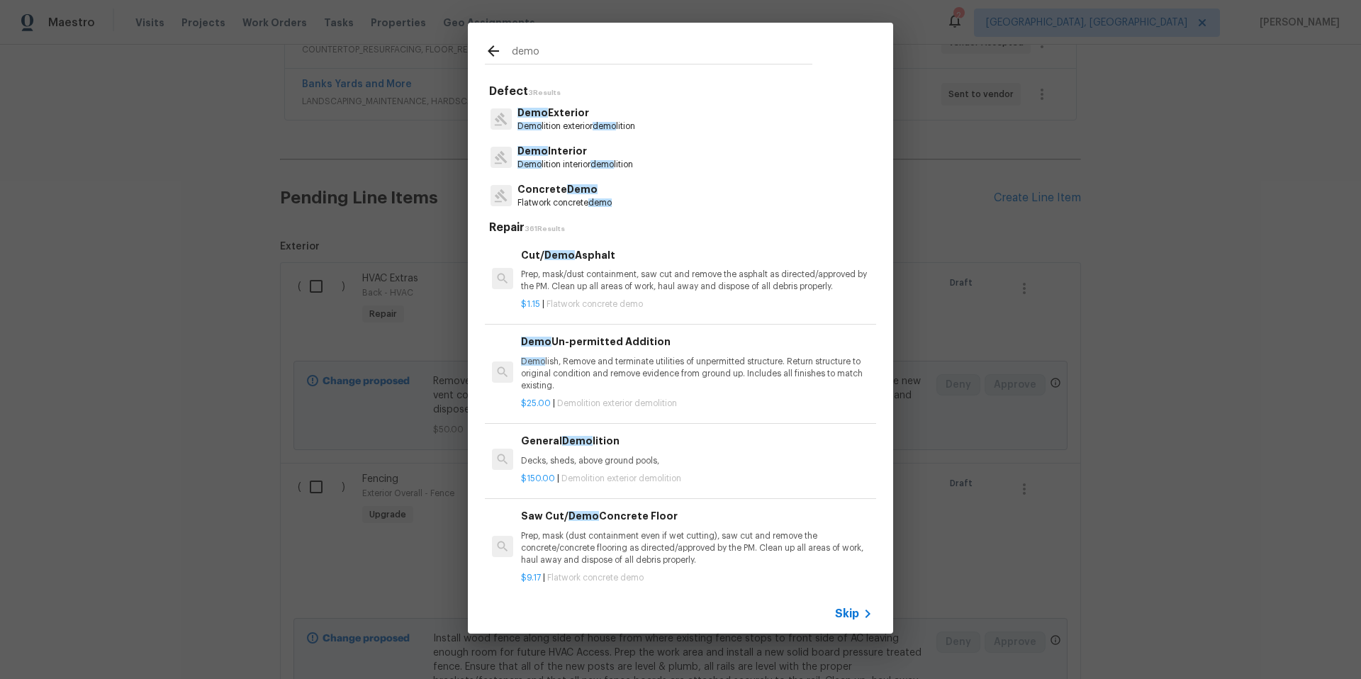
type input "demo"
click at [593, 164] on span "demo" at bounding box center [601, 164] width 23 height 9
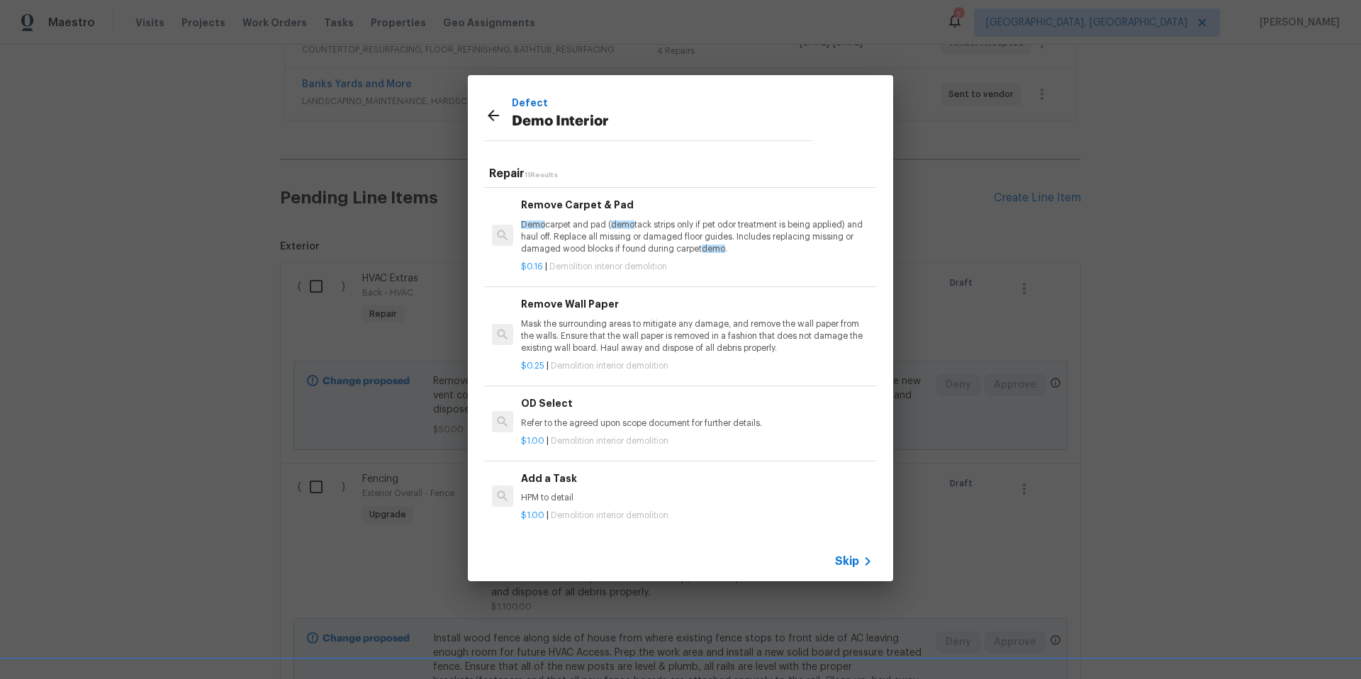
scroll to position [702, 0]
click at [547, 492] on p "HPM to detail" at bounding box center [697, 498] width 352 height 12
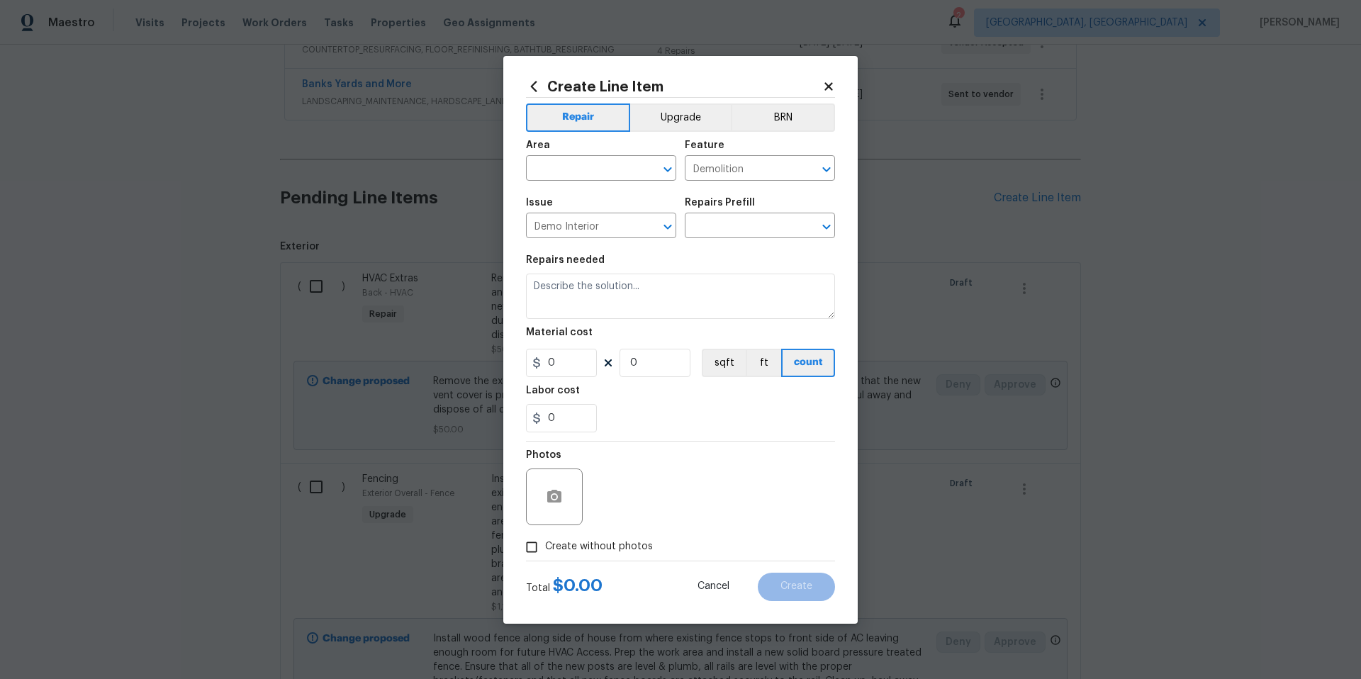
type input "Add a Task $1.00"
type textarea "HPM to detail"
type input "1"
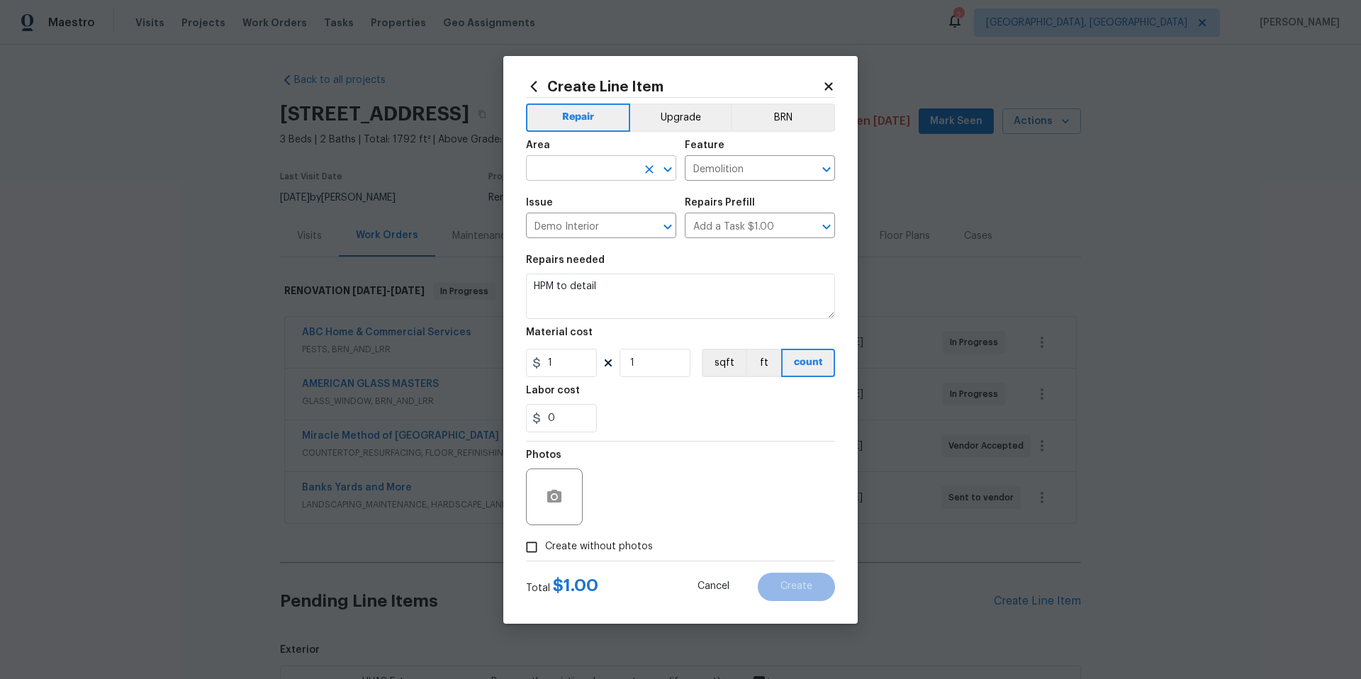
scroll to position [403, 0]
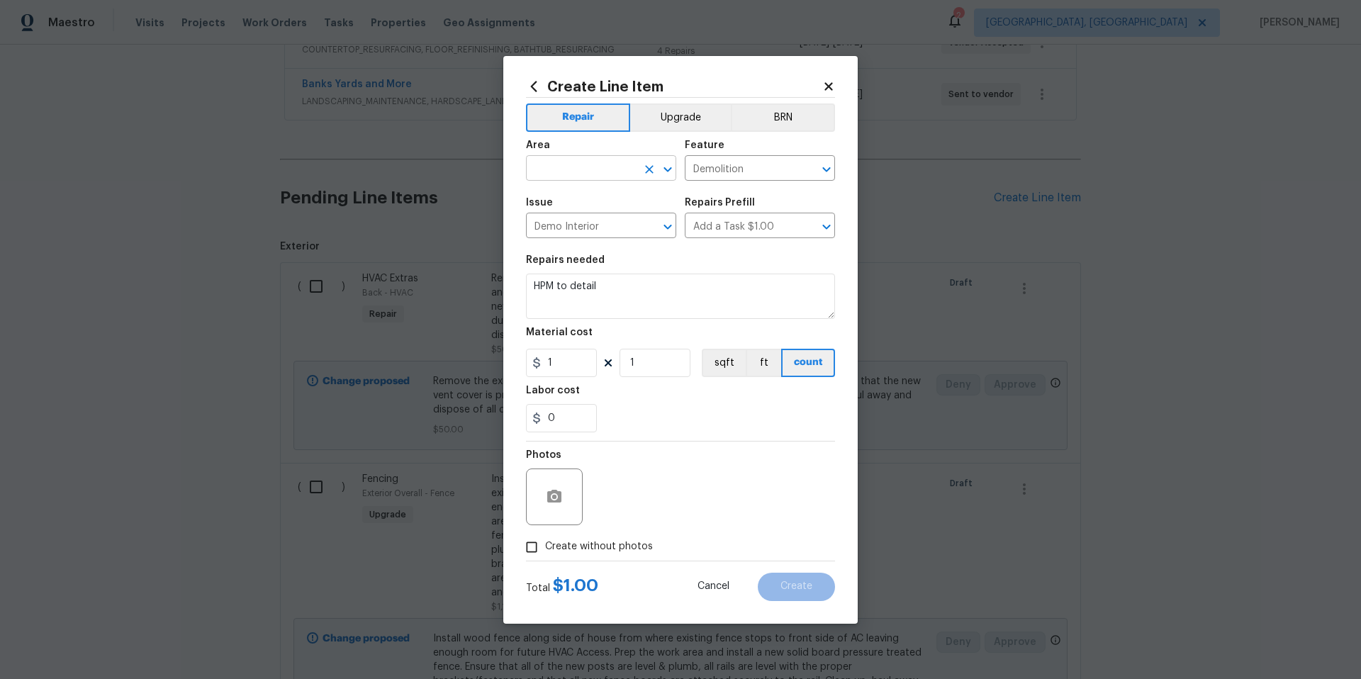
click at [560, 174] on input "text" at bounding box center [581, 170] width 111 height 22
click at [578, 207] on li "Living Room" at bounding box center [601, 200] width 150 height 23
type input "Living Room"
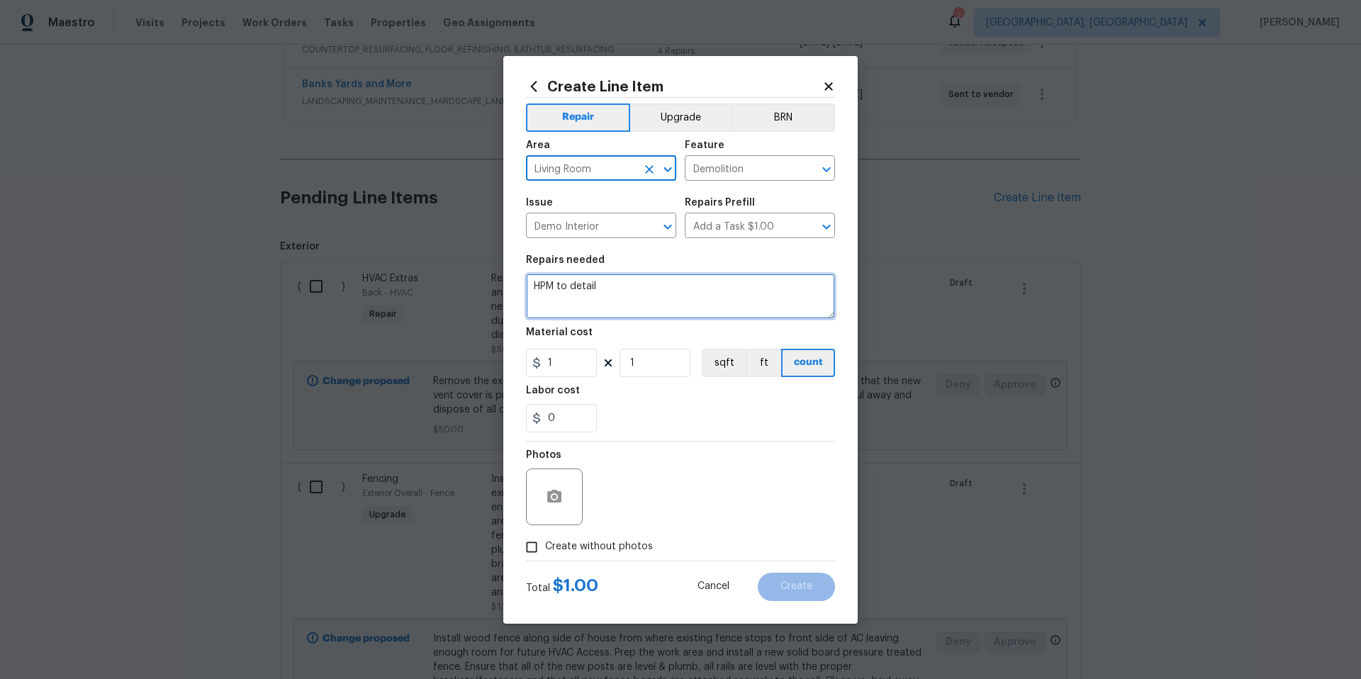
click at [608, 291] on textarea "HPM to detail" at bounding box center [680, 296] width 309 height 45
click at [608, 290] on textarea "HPM to detail" at bounding box center [680, 296] width 309 height 45
type textarea "Demo sliding glass door and Hall entrance door. Remove jambs and finish out ope…"
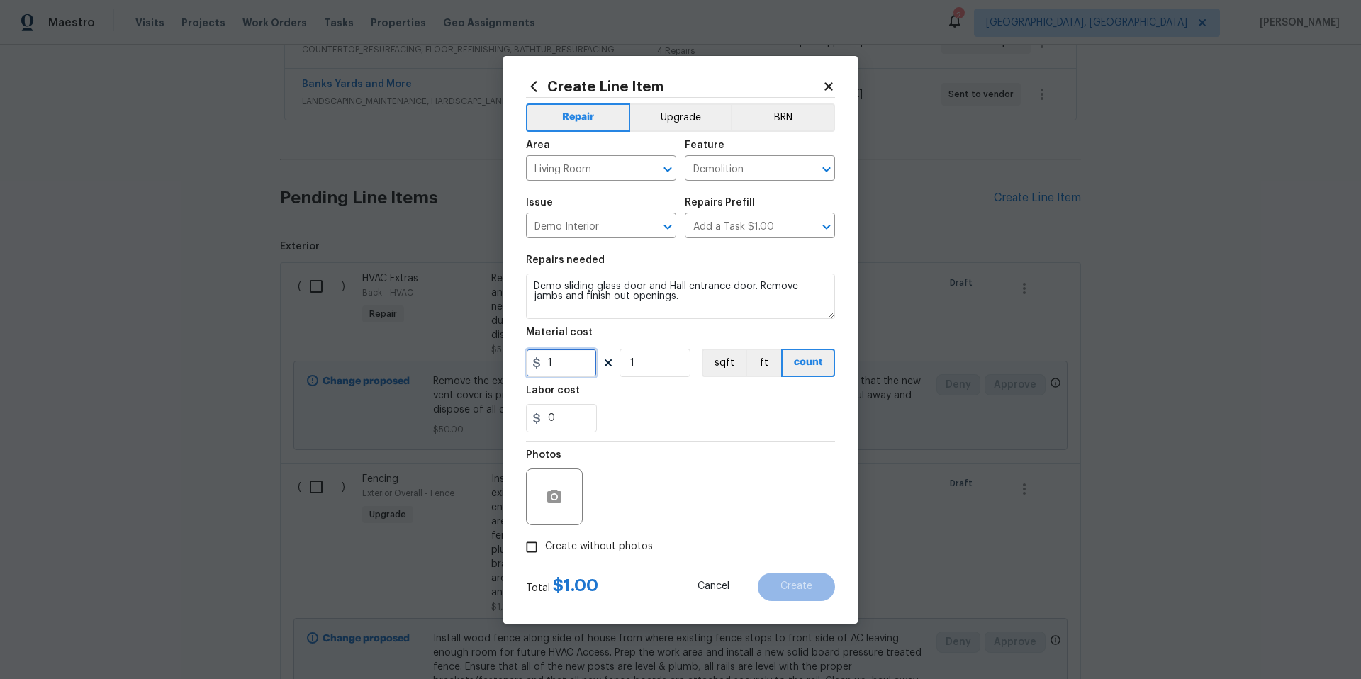
click at [571, 371] on input "1" at bounding box center [561, 363] width 71 height 28
type input "120"
click at [656, 389] on div "Labor cost" at bounding box center [680, 395] width 309 height 18
click at [555, 493] on icon "button" at bounding box center [554, 496] width 14 height 13
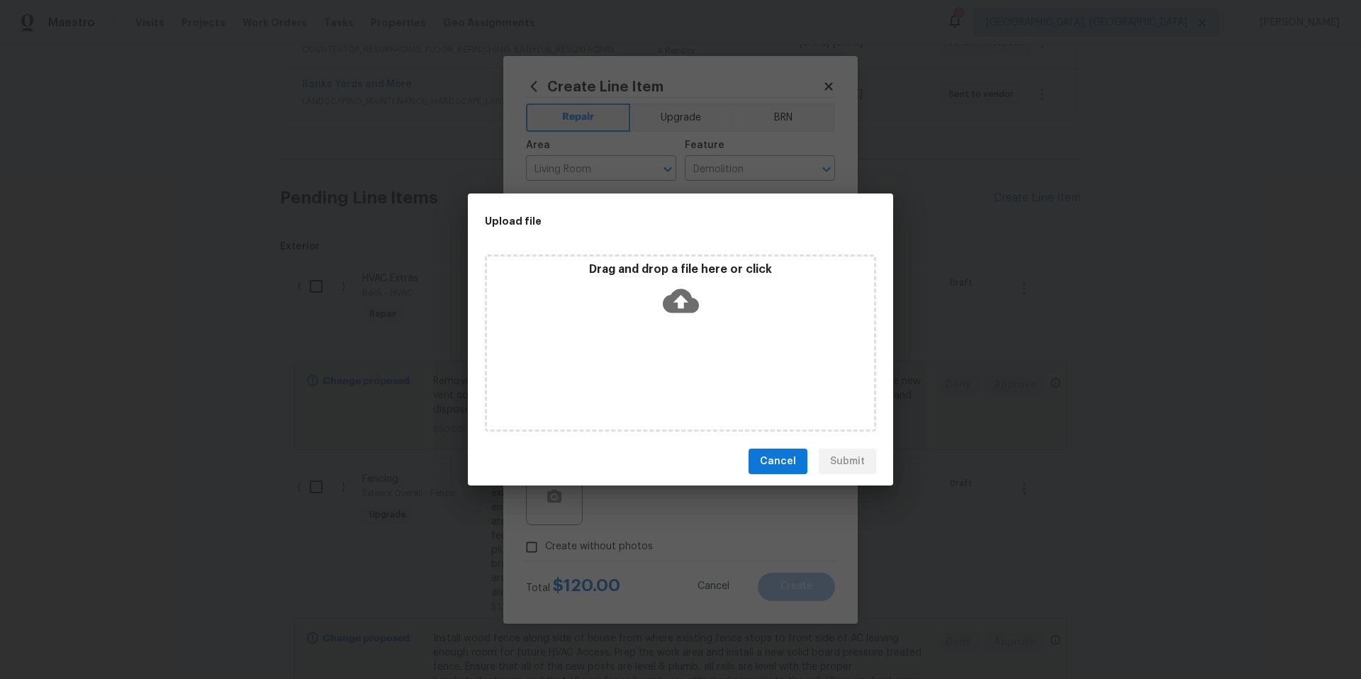
click at [683, 308] on icon at bounding box center [681, 301] width 36 height 36
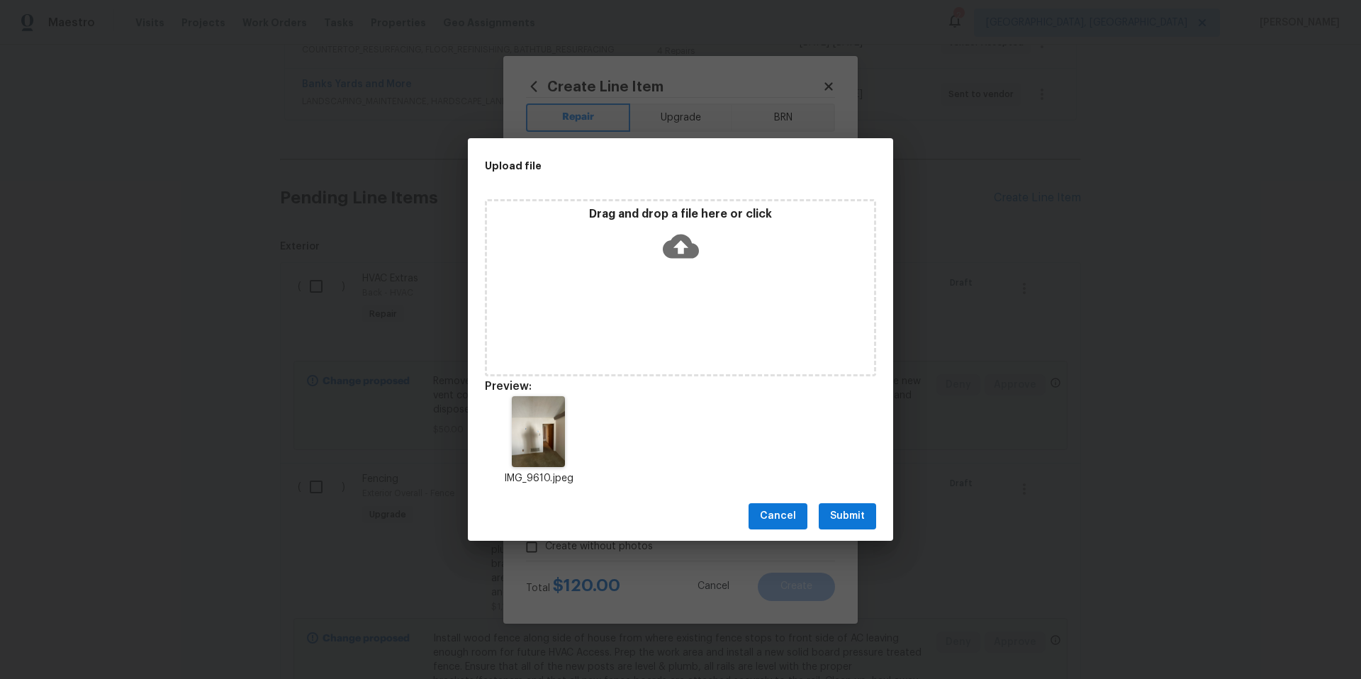
click at [848, 517] on span "Submit" at bounding box center [847, 517] width 35 height 18
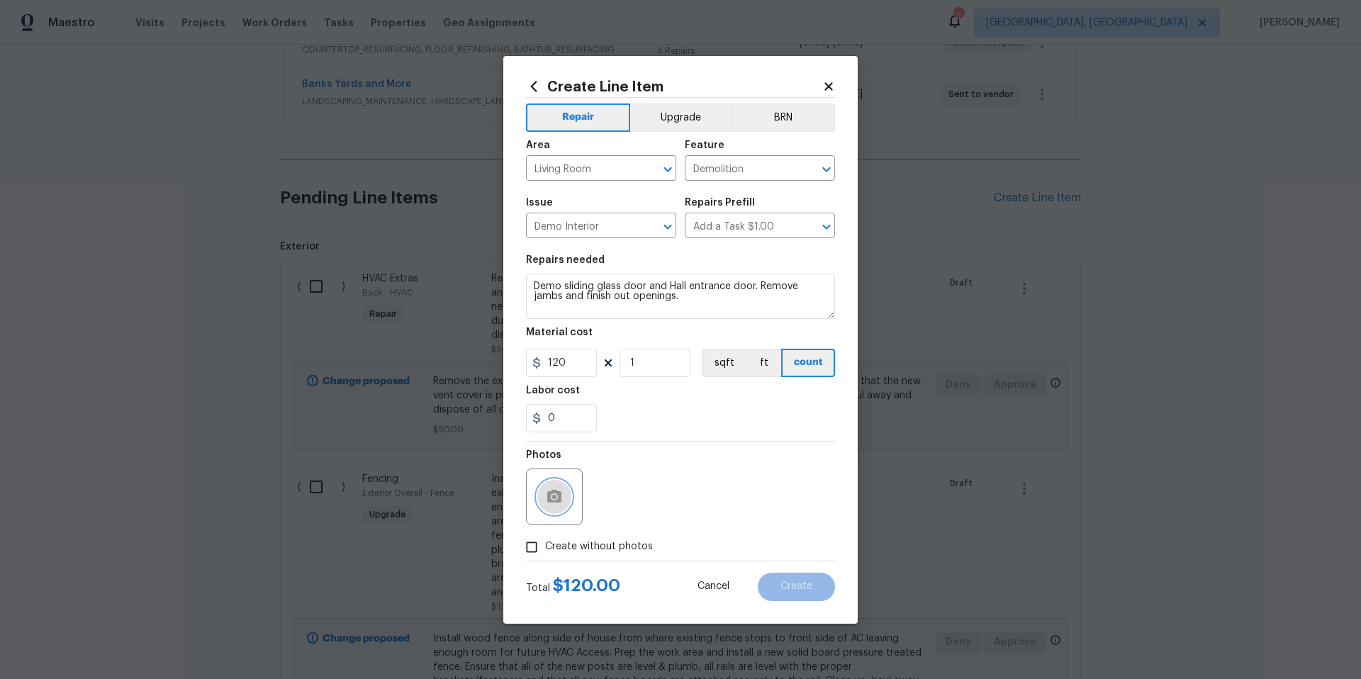
click at [558, 494] on icon "button" at bounding box center [554, 496] width 14 height 13
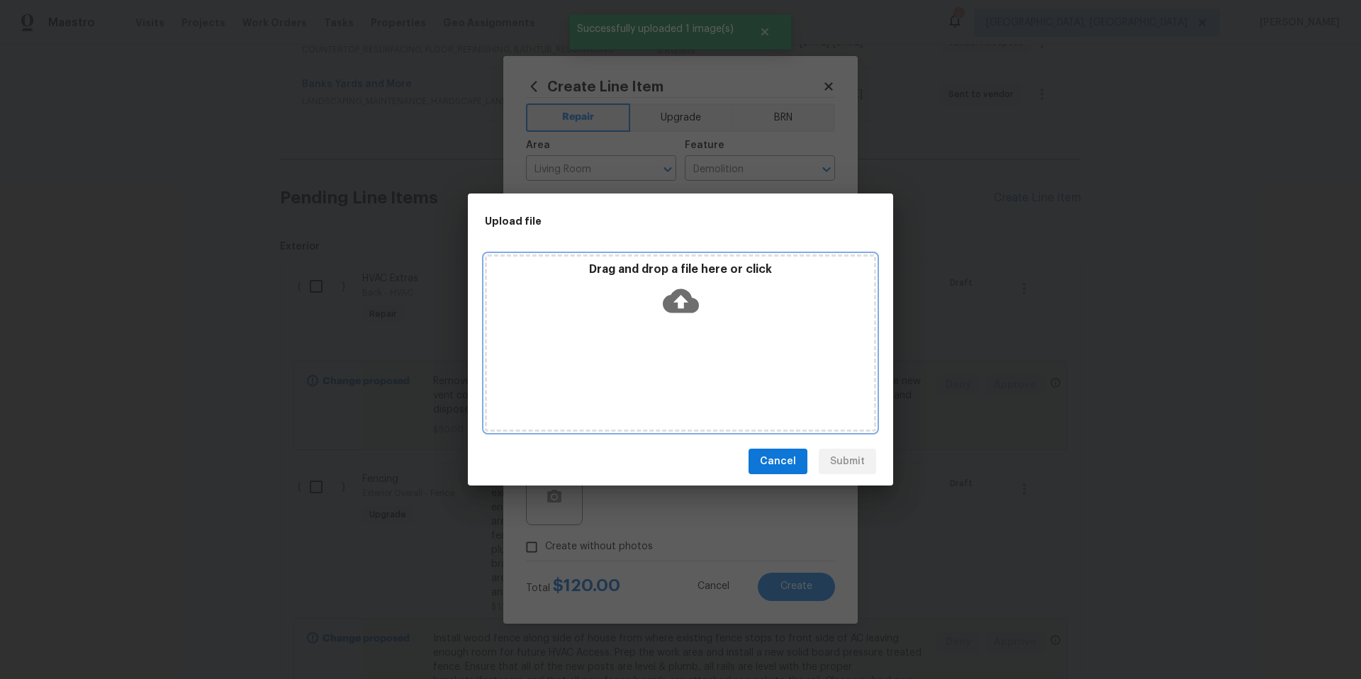
click at [680, 304] on icon at bounding box center [681, 301] width 36 height 36
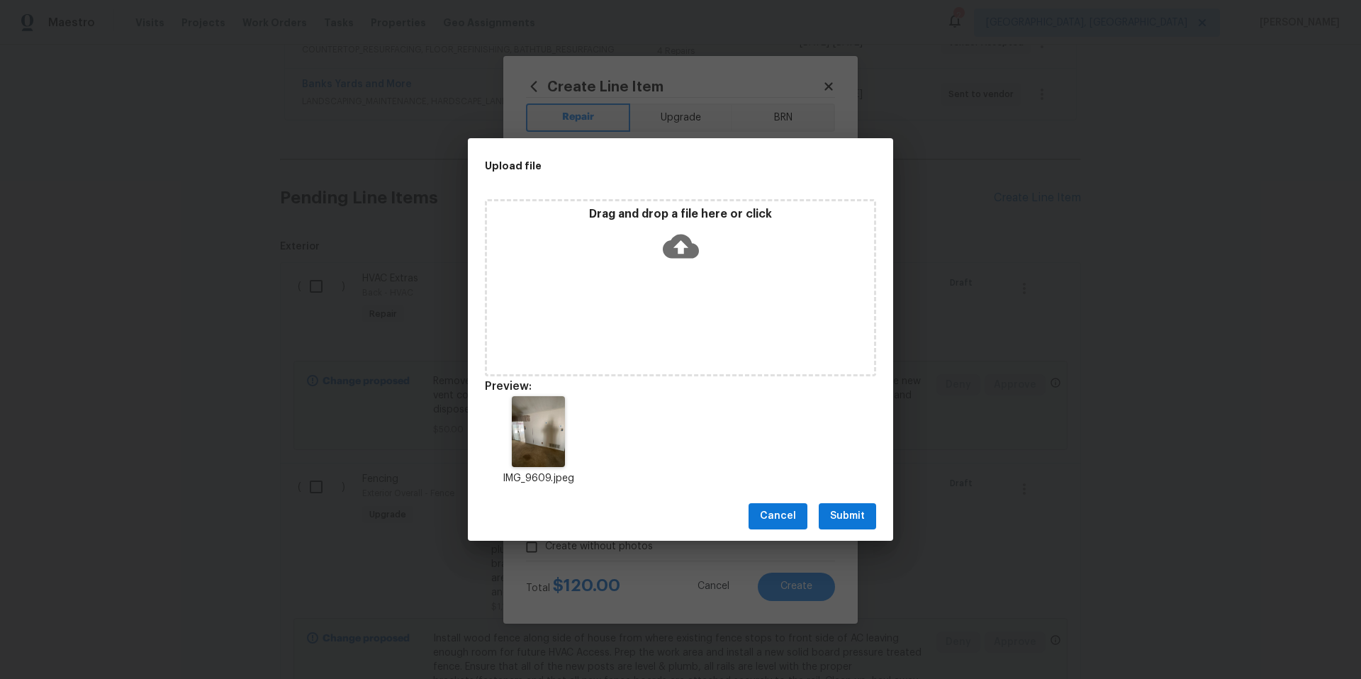
click at [836, 510] on span "Submit" at bounding box center [847, 517] width 35 height 18
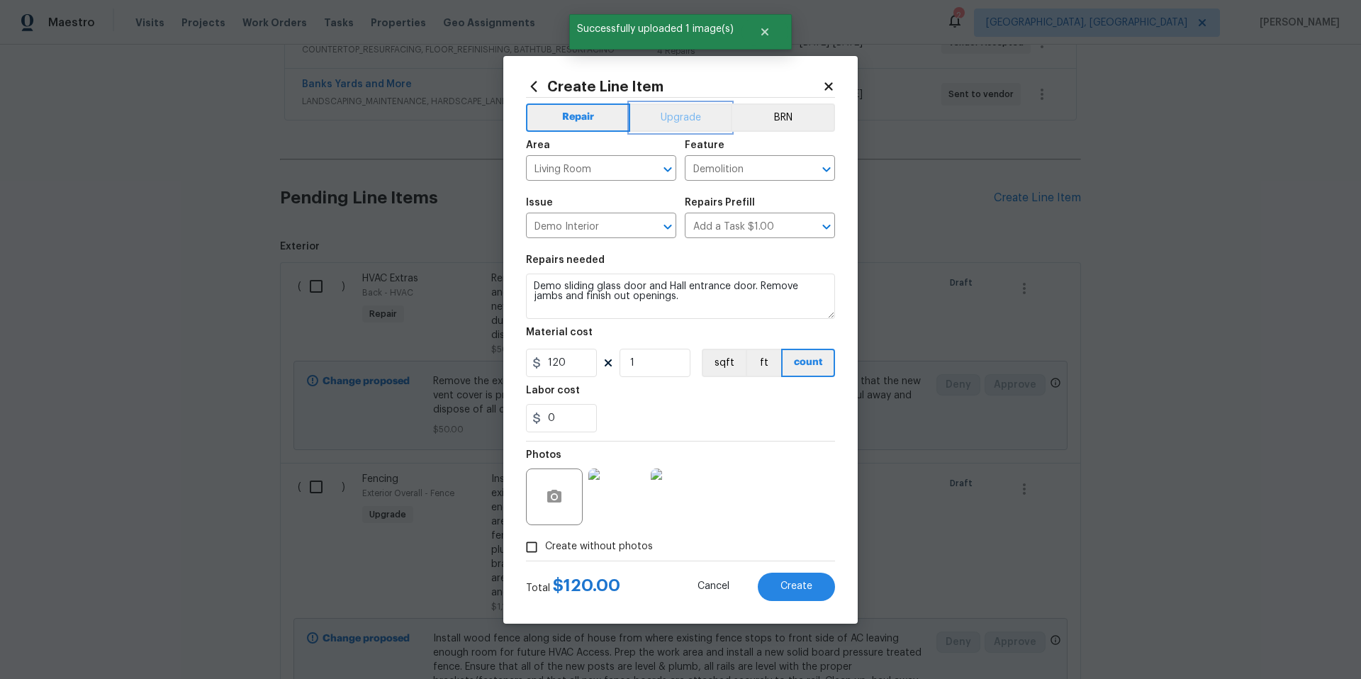
click at [668, 114] on button "Upgrade" at bounding box center [680, 117] width 101 height 28
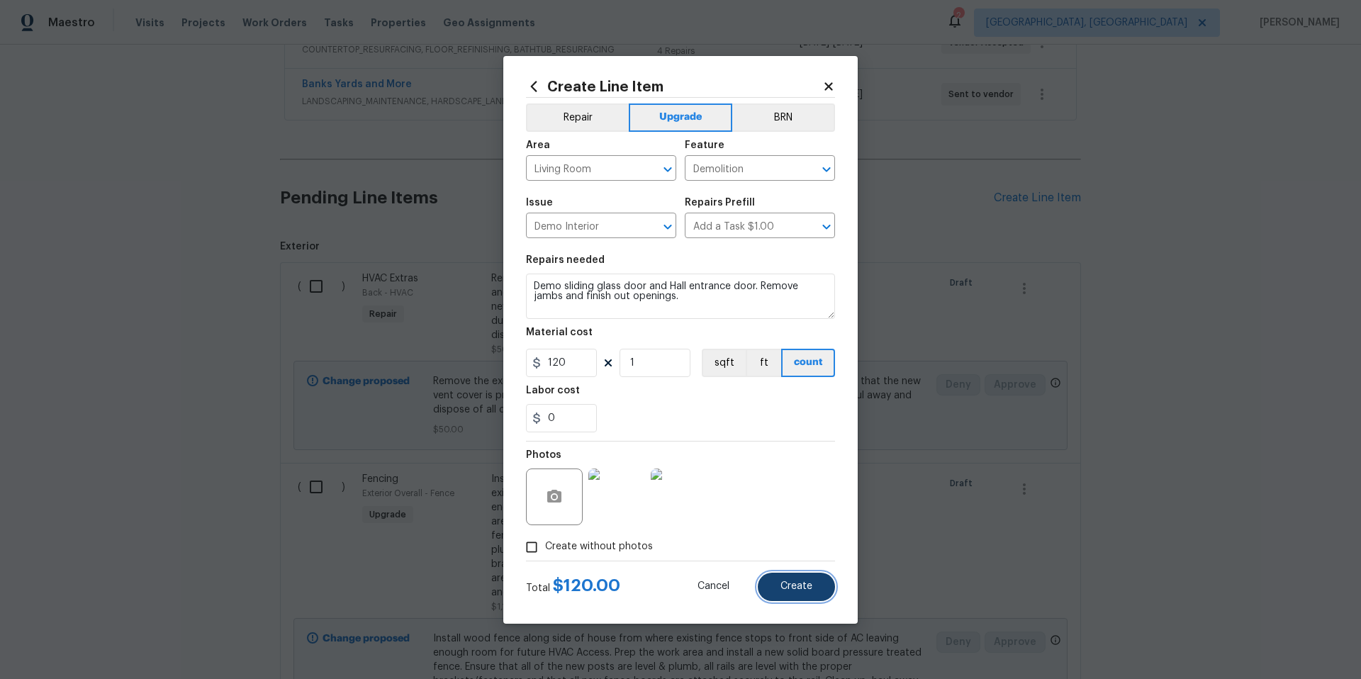
click at [792, 583] on span "Create" at bounding box center [796, 586] width 32 height 11
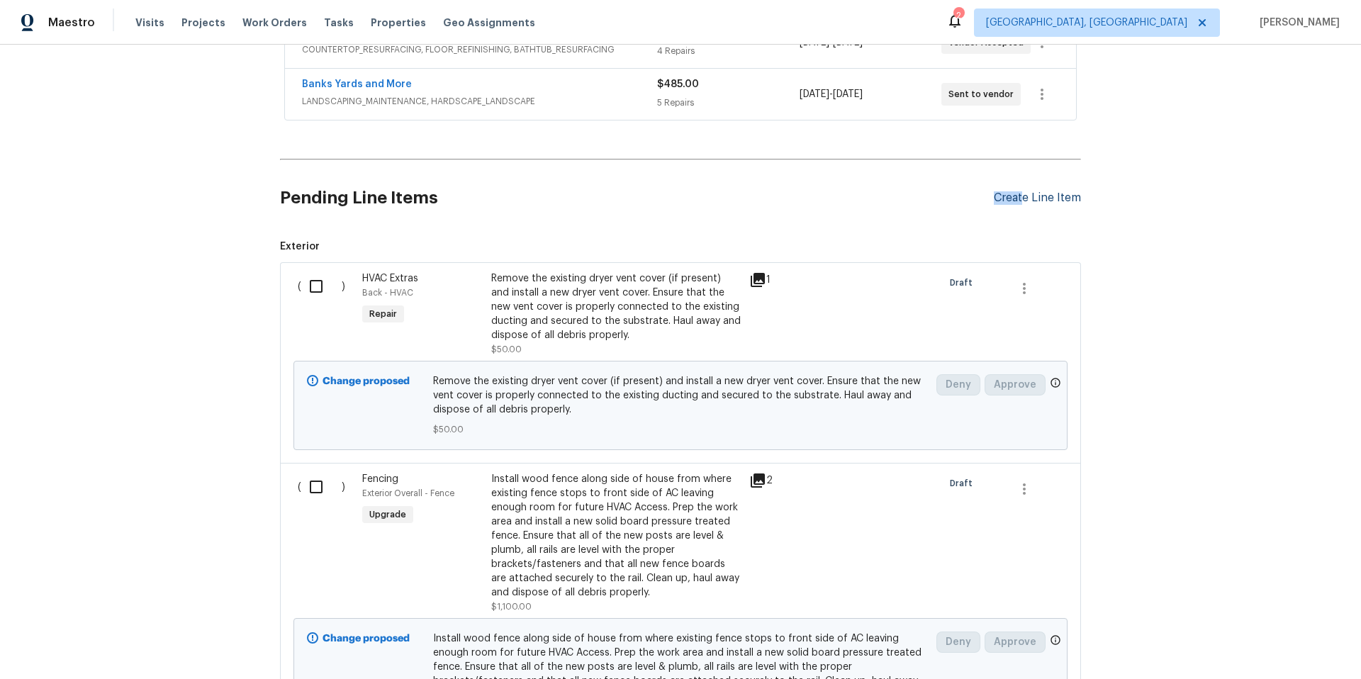
click at [1019, 192] on div "Create Line Item" at bounding box center [1037, 197] width 87 height 13
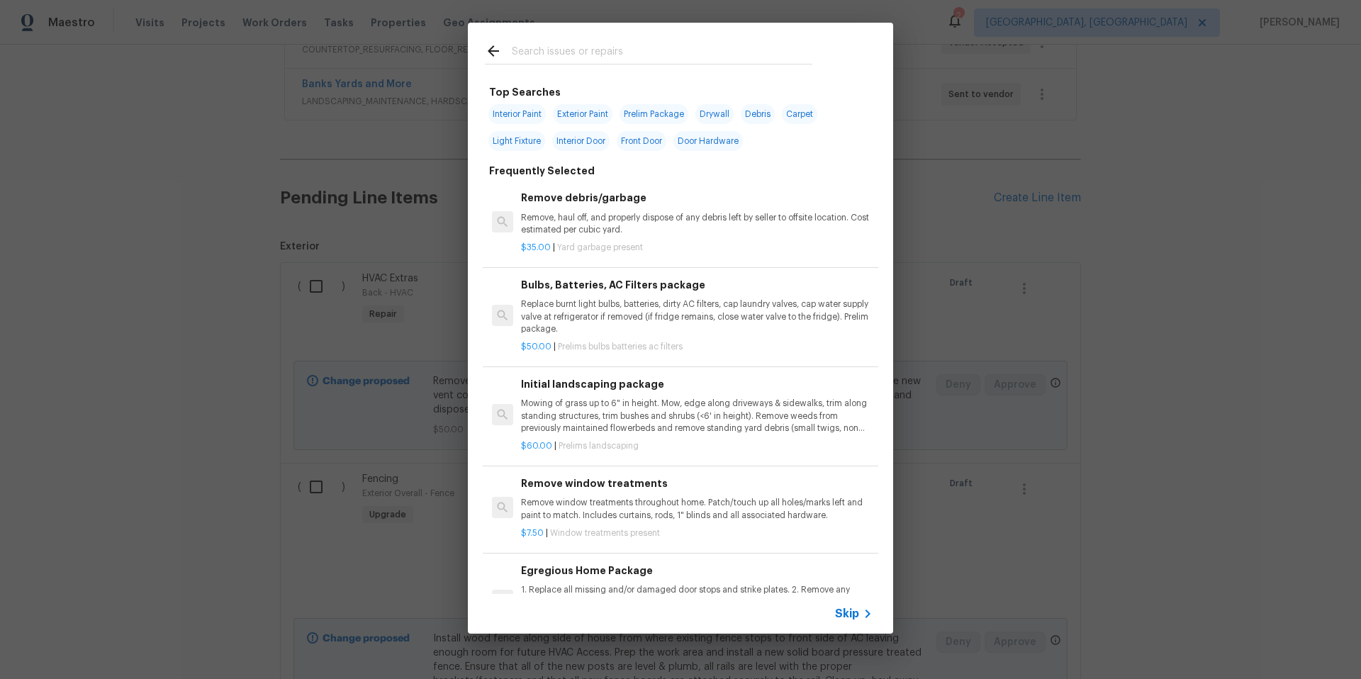
click at [568, 55] on input "text" at bounding box center [662, 53] width 301 height 21
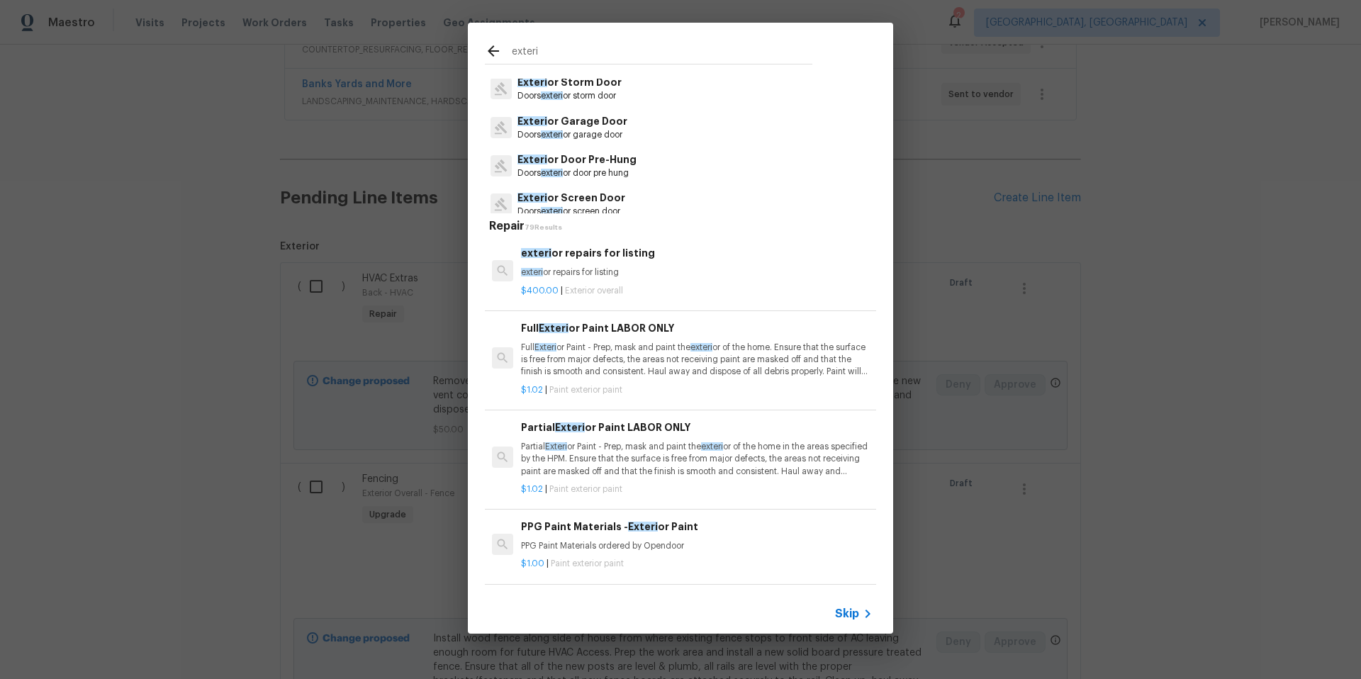
scroll to position [144, 0]
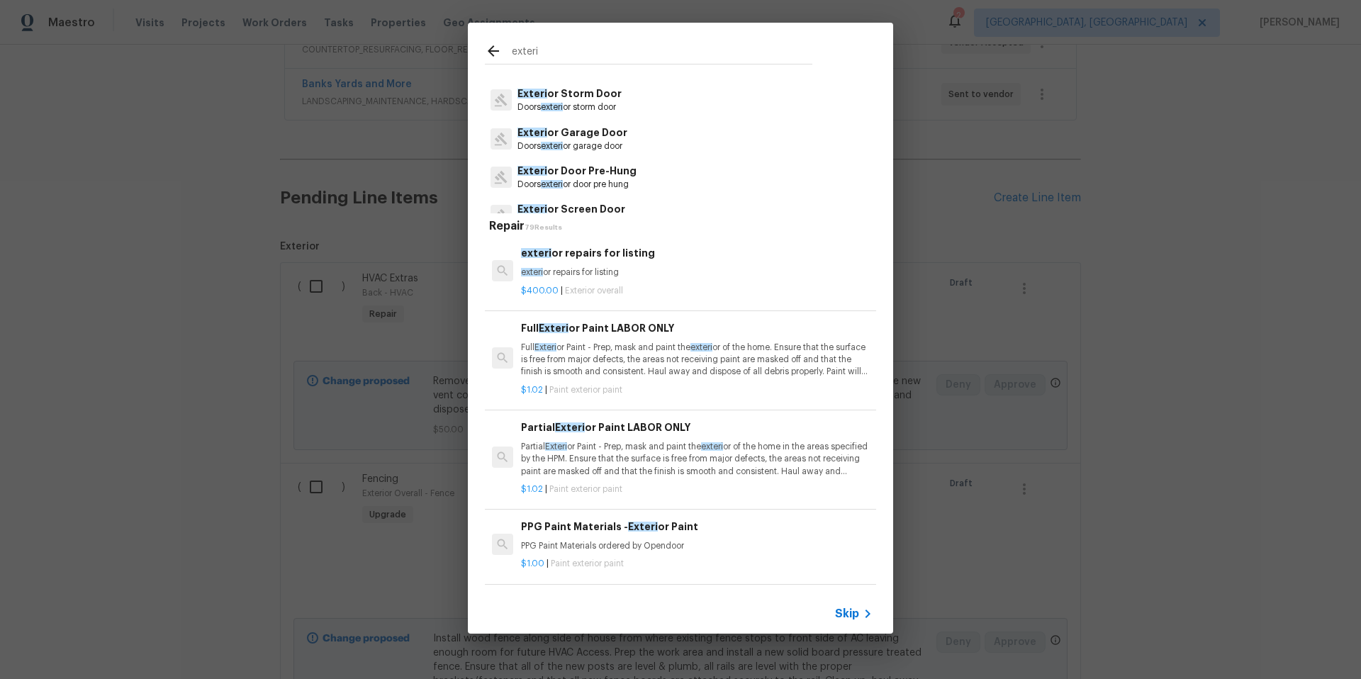
type input "exteri"
click at [610, 183] on p "Doors exteri or door pre hung" at bounding box center [576, 185] width 119 height 12
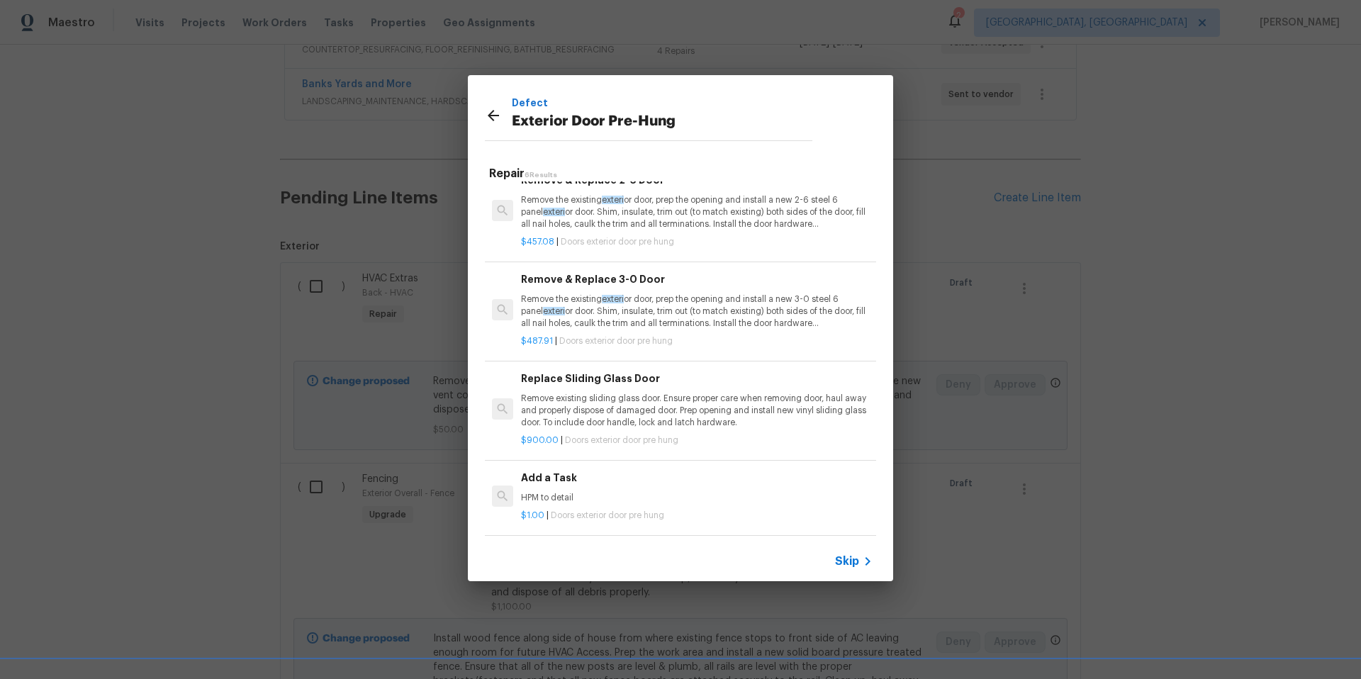
scroll to position [230, 0]
click at [549, 470] on h6 "Add a Task" at bounding box center [697, 478] width 352 height 16
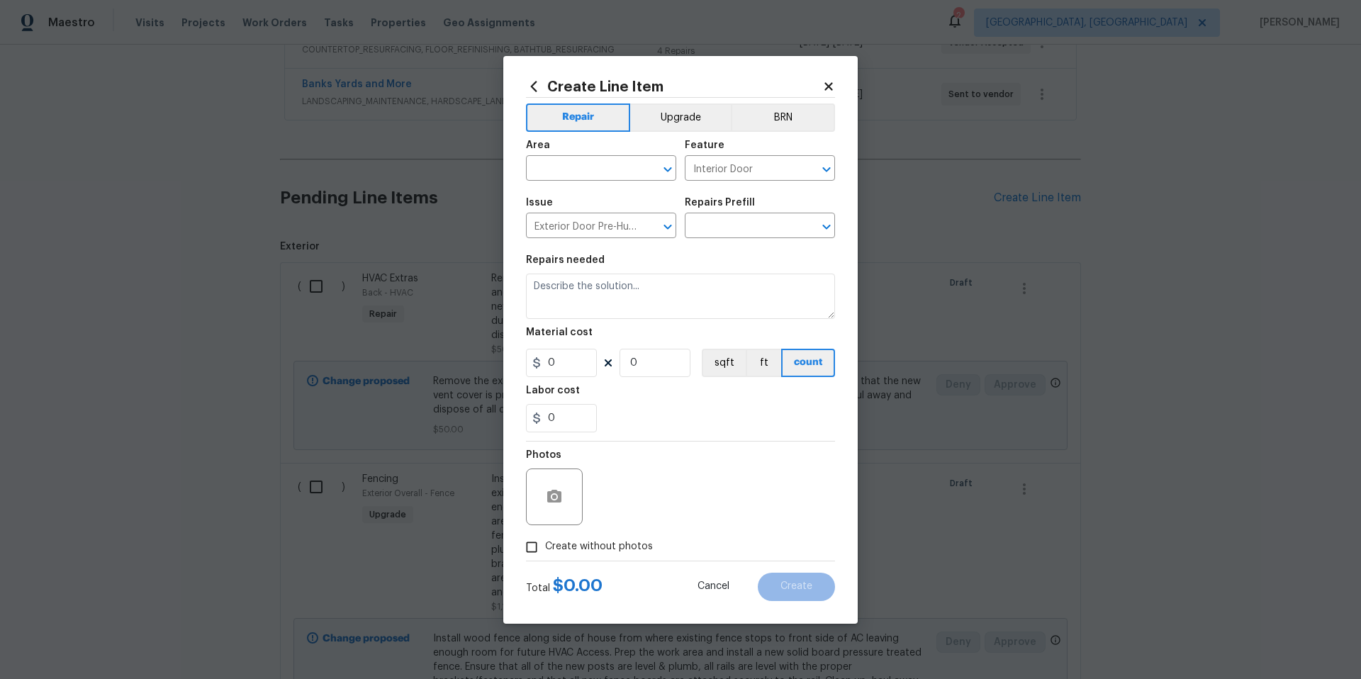
type input "Add a Task $1.00"
type textarea "HPM to detail"
type input "1"
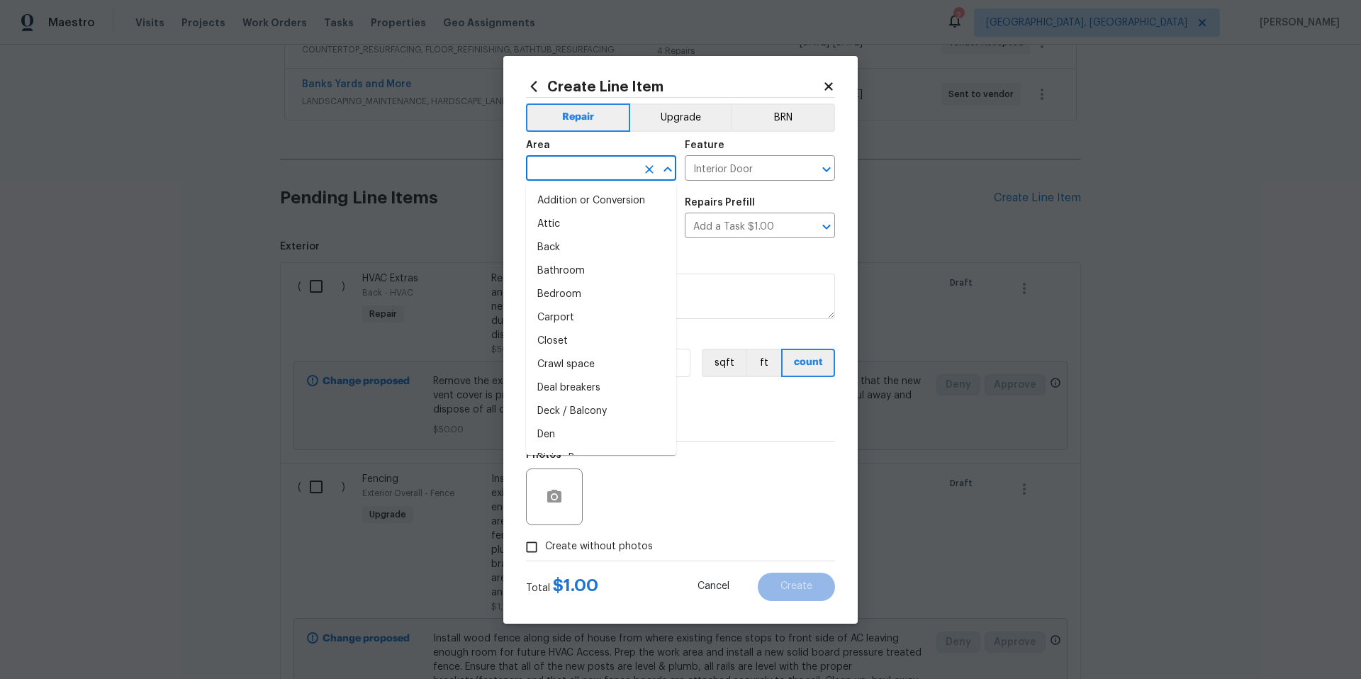
click at [559, 168] on input "text" at bounding box center [581, 170] width 111 height 22
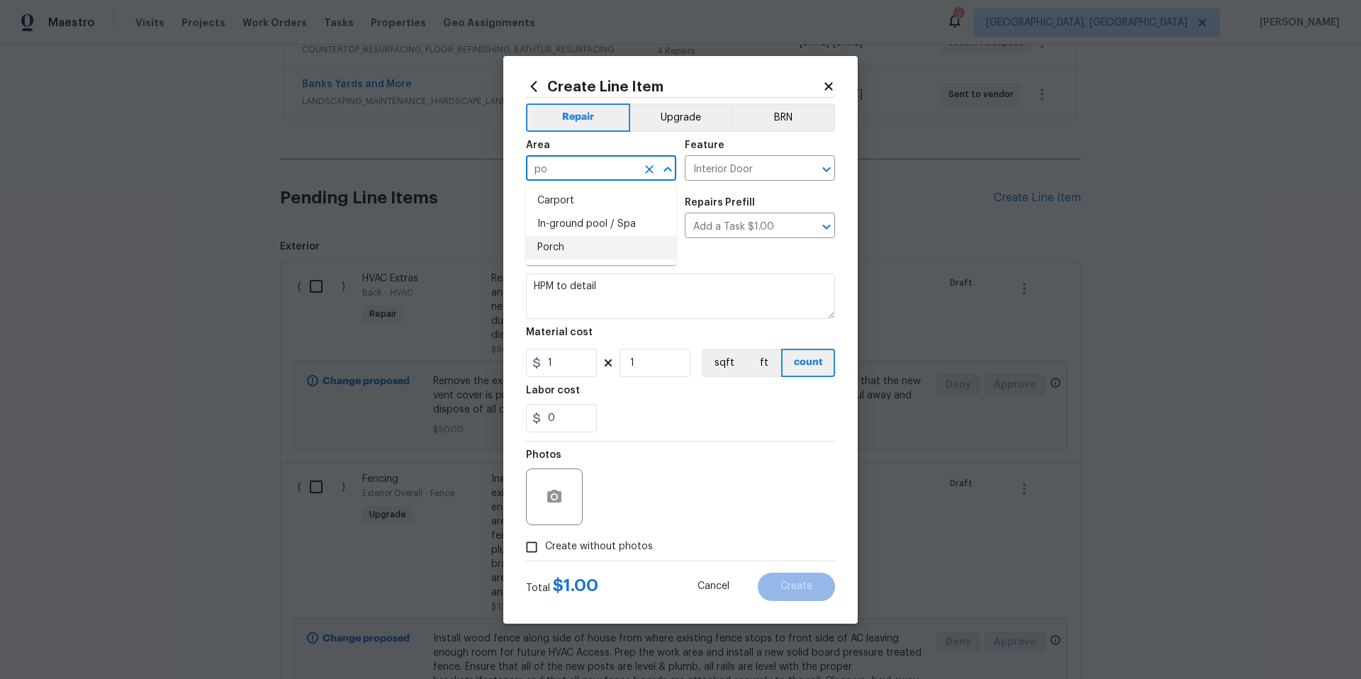
click at [546, 245] on li "Porch" at bounding box center [601, 247] width 150 height 23
type input "Porch"
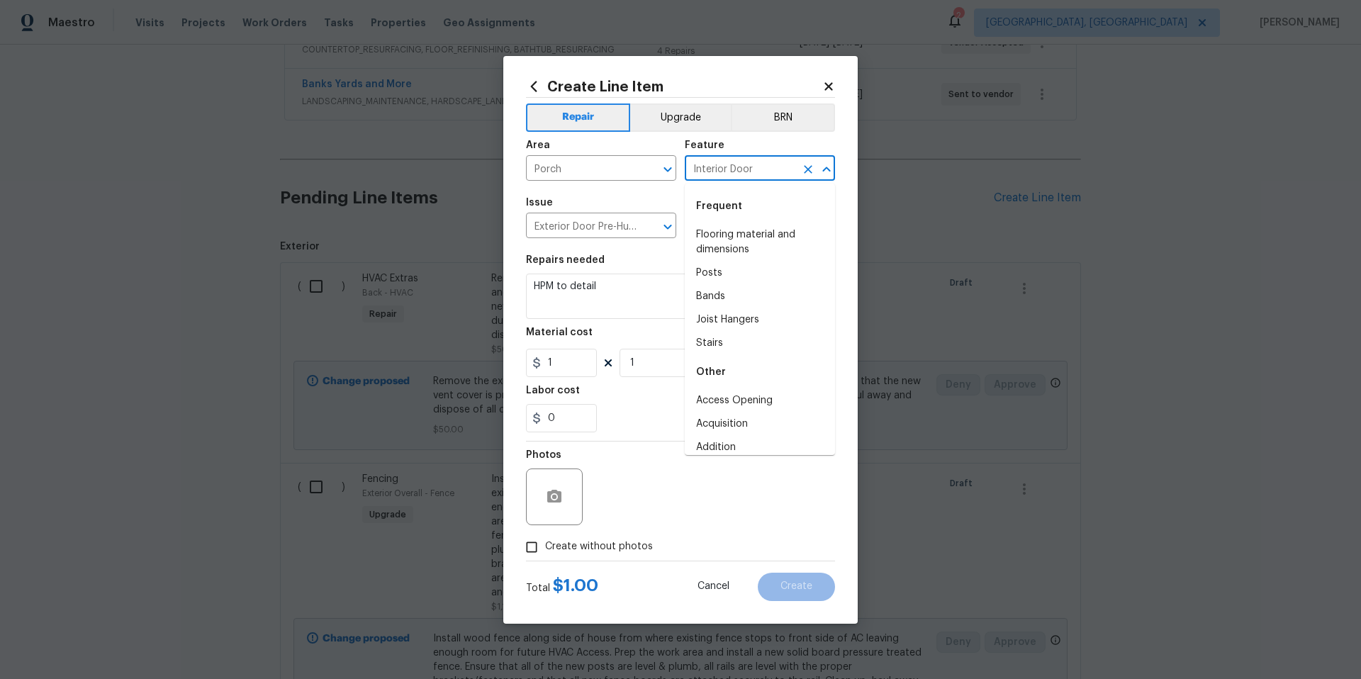
click at [765, 172] on input "Interior Door" at bounding box center [740, 170] width 111 height 22
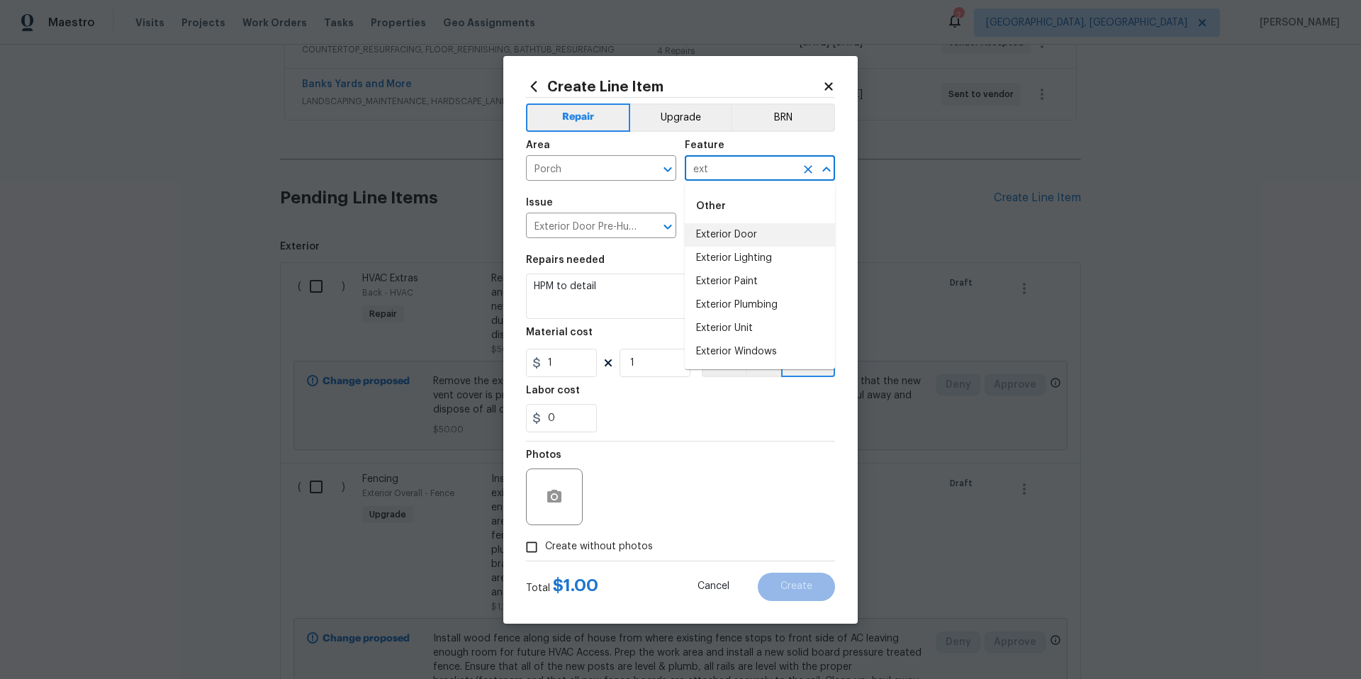
click at [773, 230] on li "Exterior Door" at bounding box center [760, 234] width 150 height 23
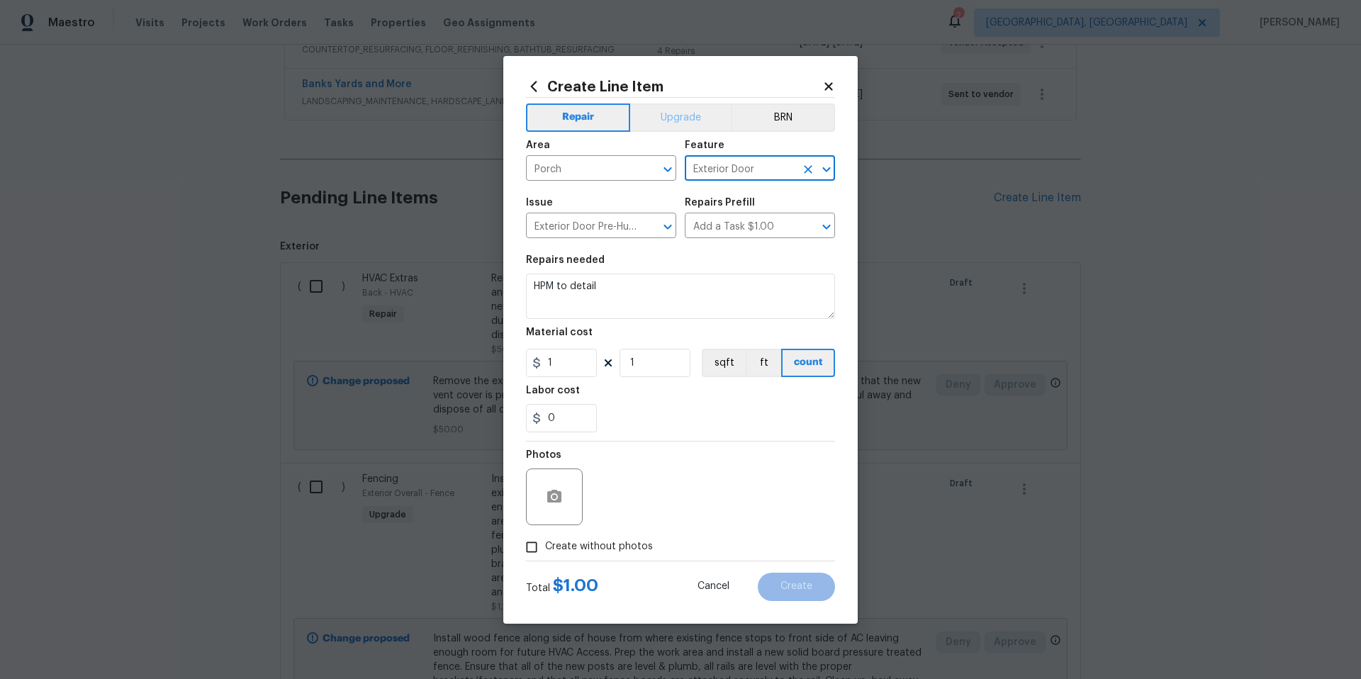
type input "Exterior Door"
click at [646, 112] on button "Upgrade" at bounding box center [680, 117] width 101 height 28
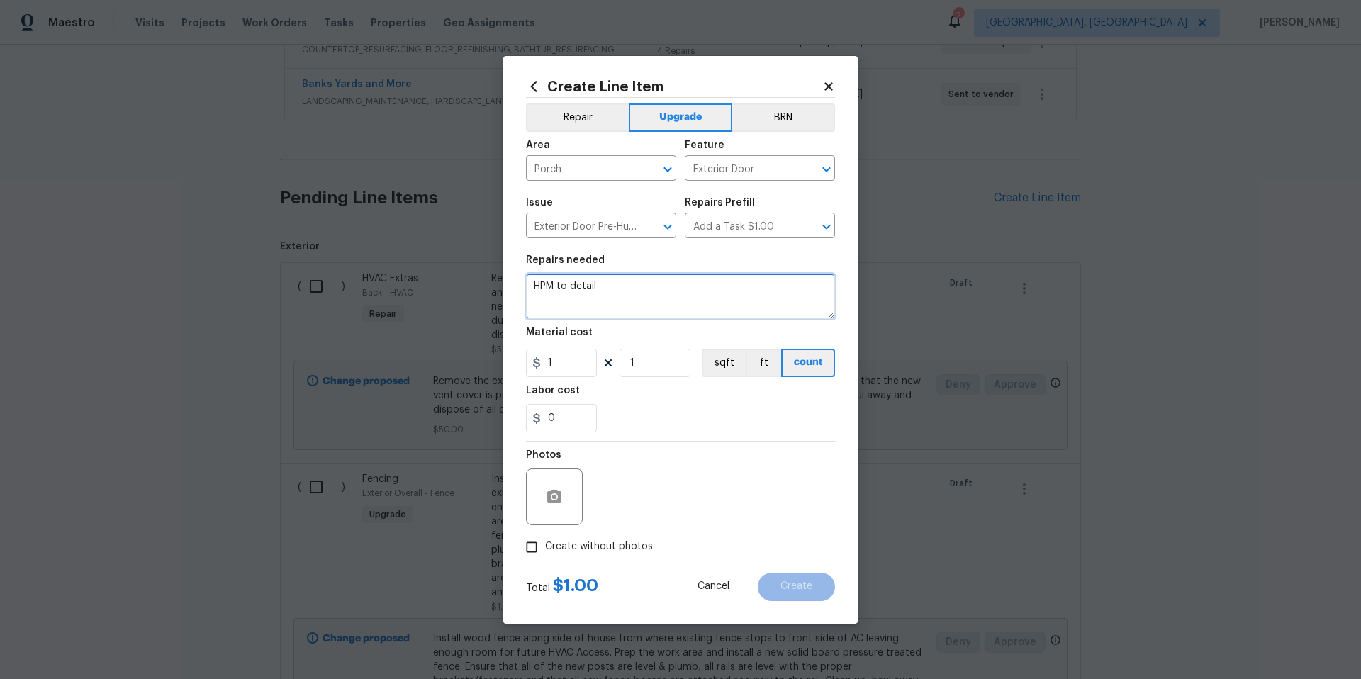
click at [611, 288] on textarea "HPM to detail" at bounding box center [680, 296] width 309 height 45
type textarea "Install Half-lite fiberglass or steel door."
click at [556, 369] on input "1" at bounding box center [561, 363] width 71 height 28
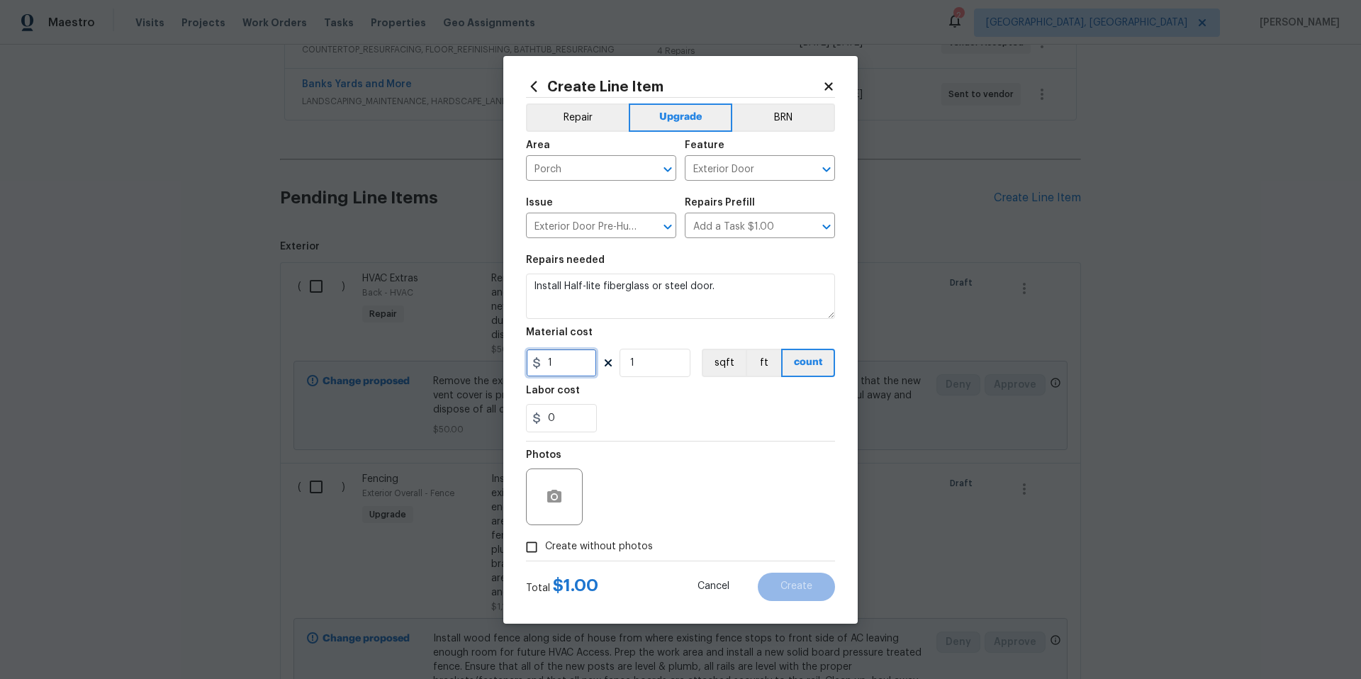
click at [556, 369] on input "1" at bounding box center [561, 363] width 71 height 28
type input "450"
click at [732, 408] on div "0" at bounding box center [680, 418] width 309 height 28
click at [558, 507] on button "button" at bounding box center [554, 497] width 34 height 34
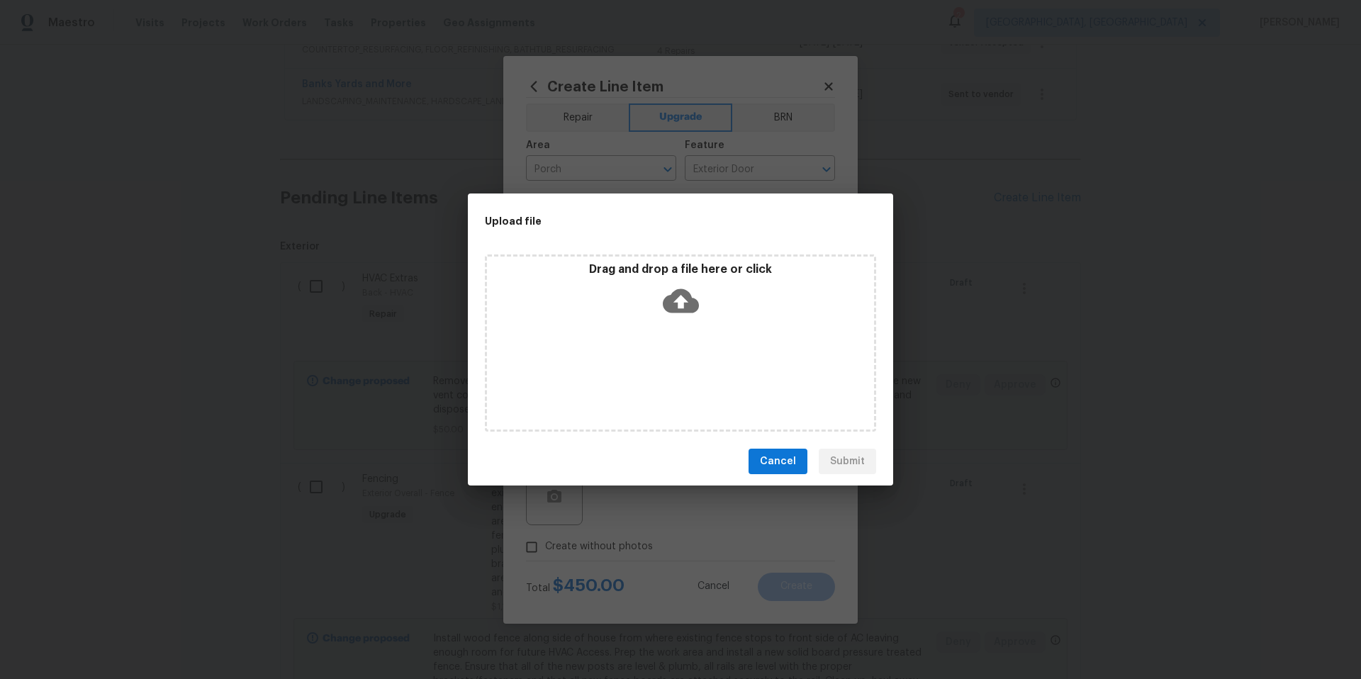
click at [682, 308] on icon at bounding box center [681, 301] width 36 height 36
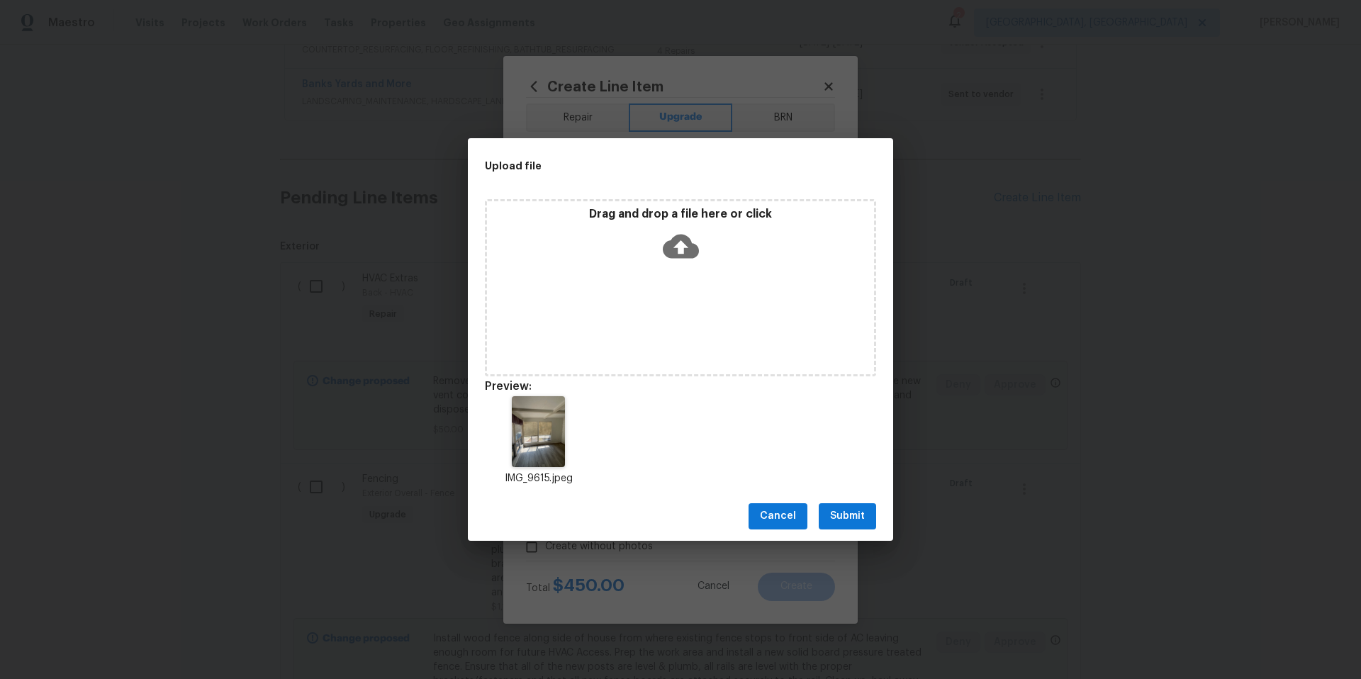
click at [867, 521] on button "Submit" at bounding box center [847, 516] width 57 height 26
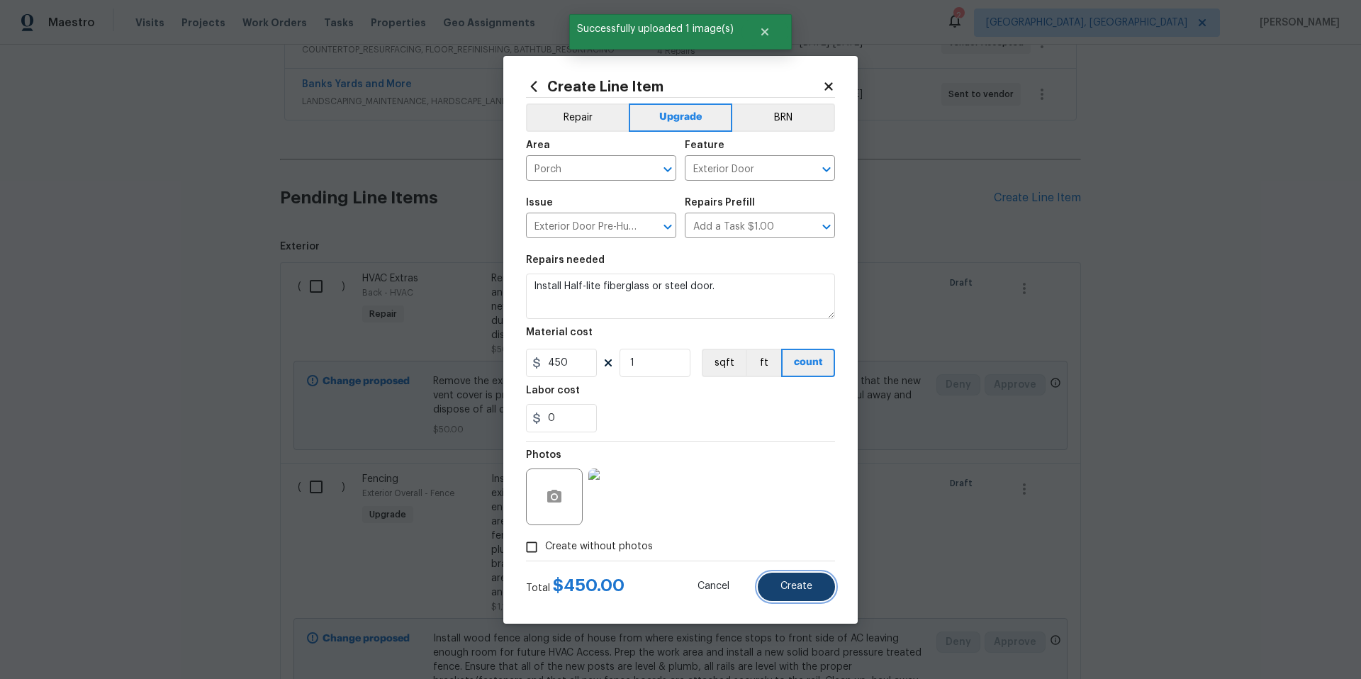
click at [808, 593] on button "Create" at bounding box center [796, 587] width 77 height 28
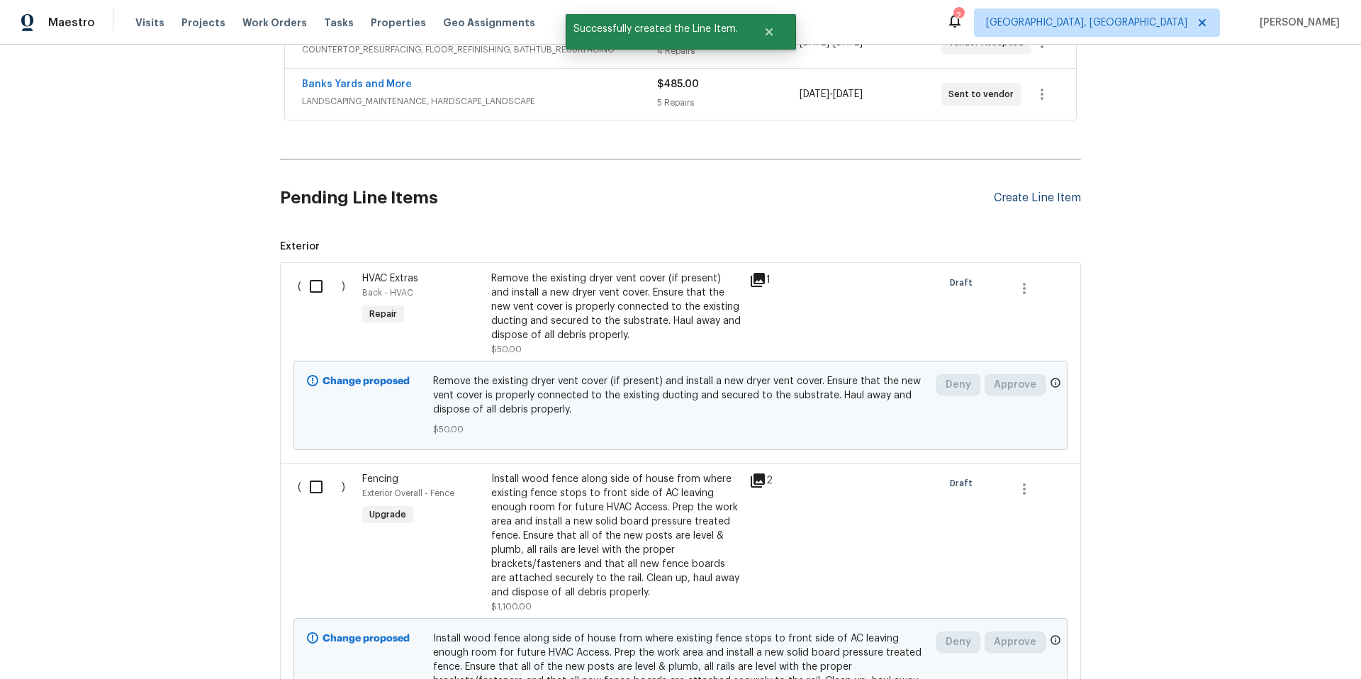
click at [1031, 198] on div "Create Line Item" at bounding box center [1037, 197] width 87 height 13
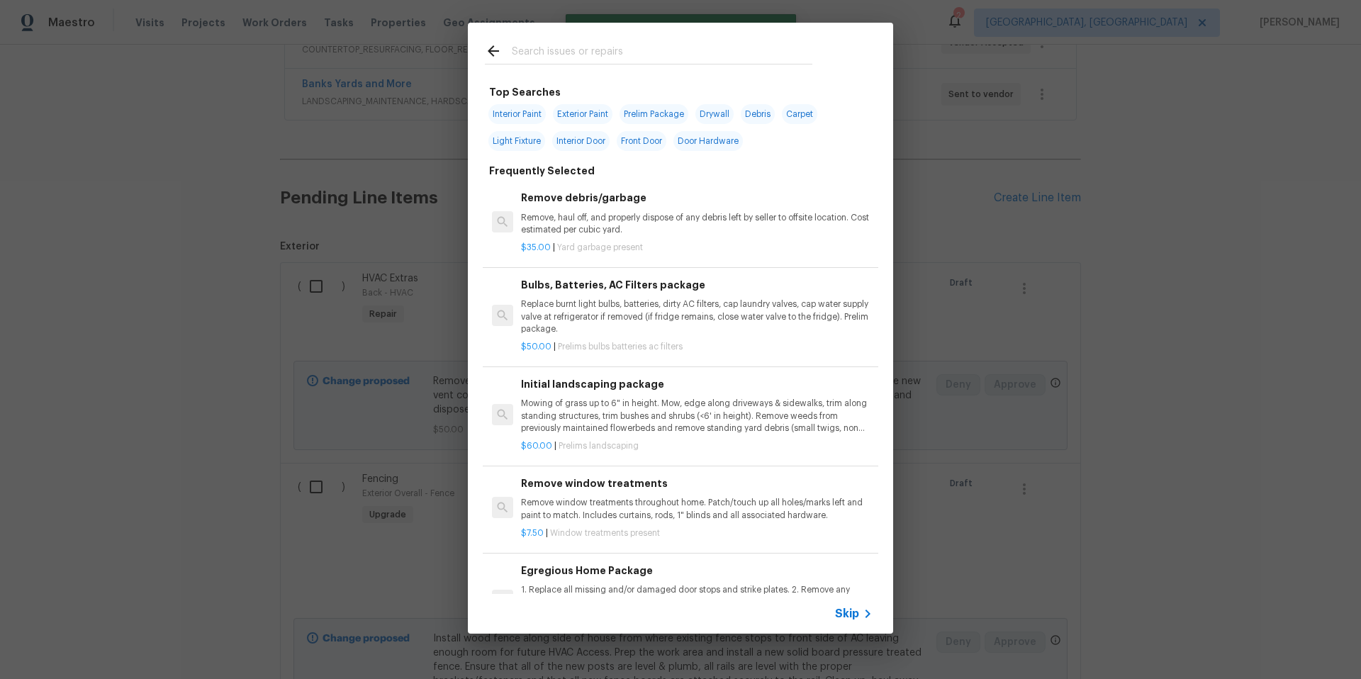
click at [532, 52] on input "text" at bounding box center [662, 53] width 301 height 21
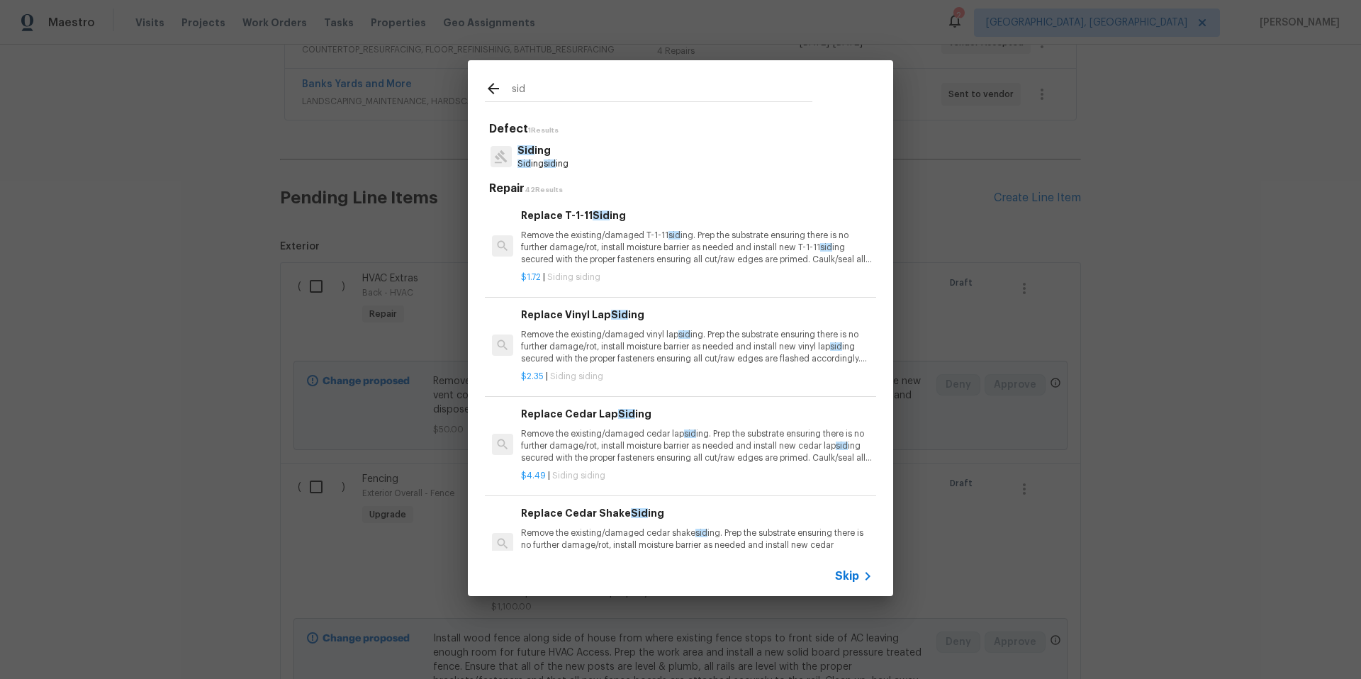
type input "sid"
click at [561, 159] on p "Sid ing sid ing" at bounding box center [542, 164] width 51 height 12
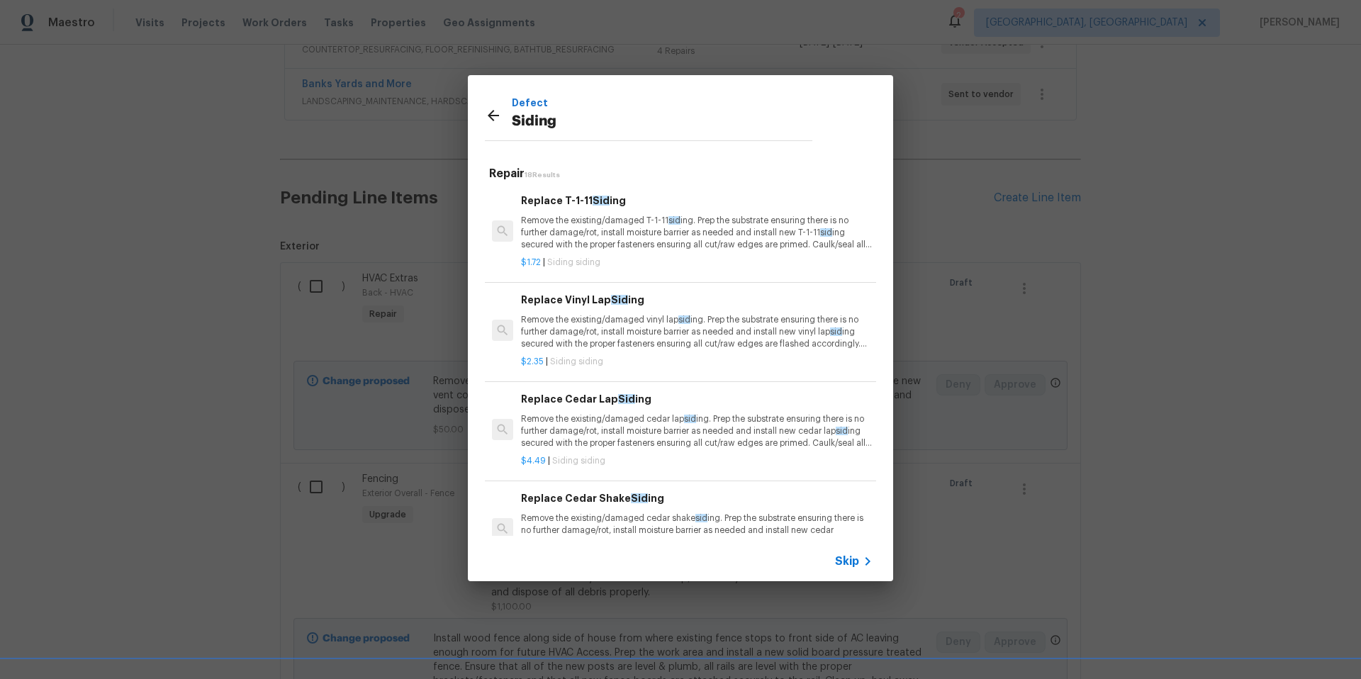
click at [600, 225] on p "Remove the existing/damaged T-1-11 sid ing. Prep the substrate ensuring there i…" at bounding box center [697, 233] width 352 height 36
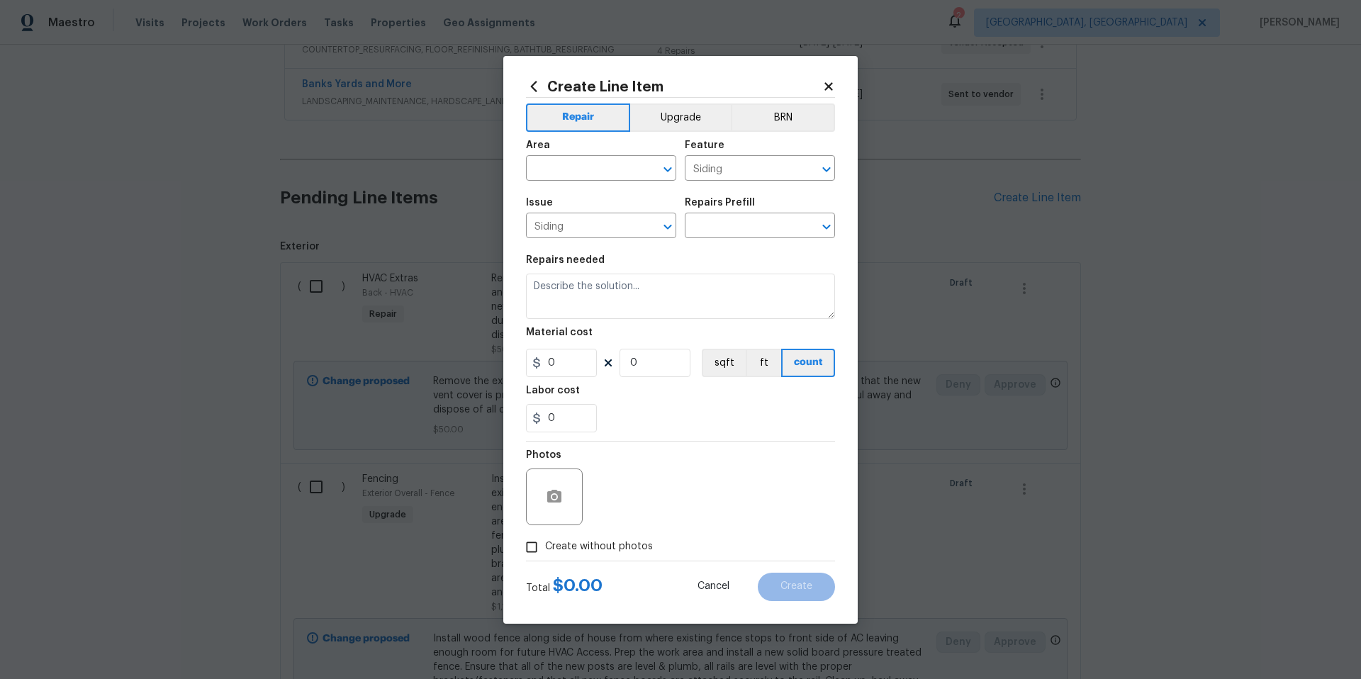
type input "Replace T-1-11 Siding $1.72"
type textarea "Remove the existing/damaged T-1-11 siding. Prep the substrate ensuring there is…"
type input "1.72"
type input "1"
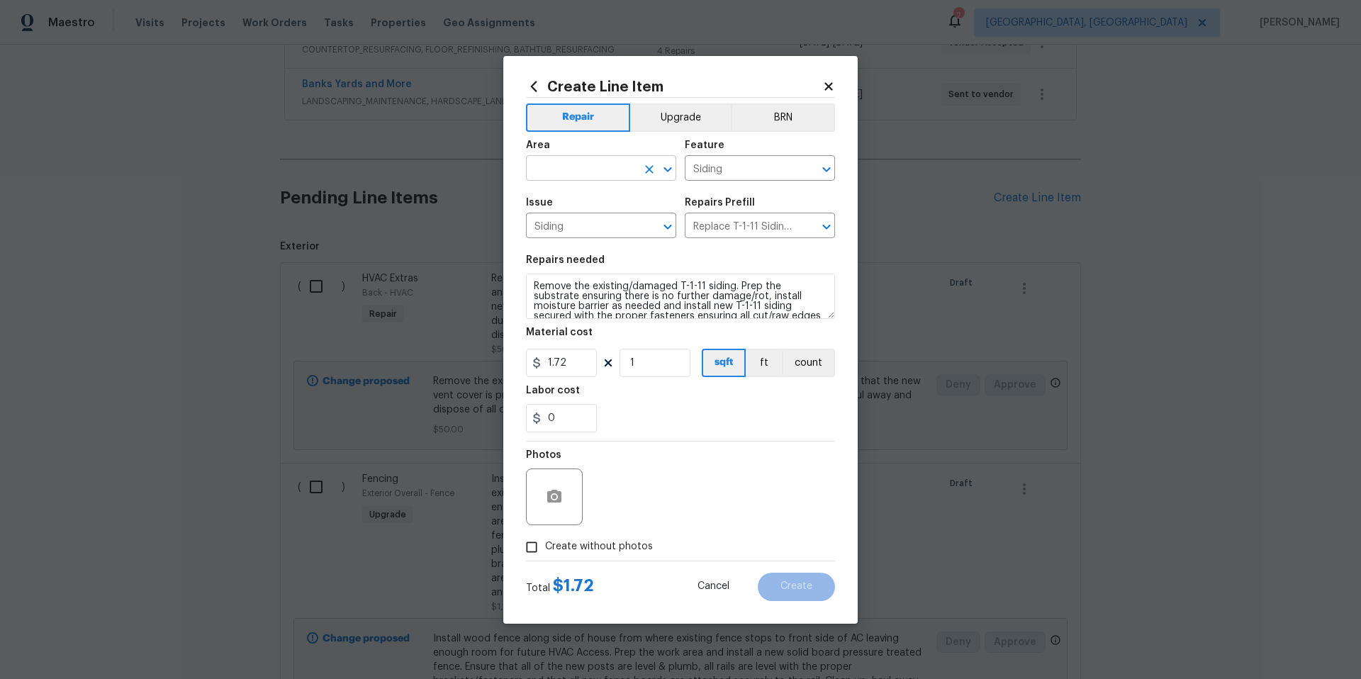
click at [578, 172] on input "text" at bounding box center [581, 170] width 111 height 22
click at [580, 196] on li "Porch" at bounding box center [601, 200] width 150 height 23
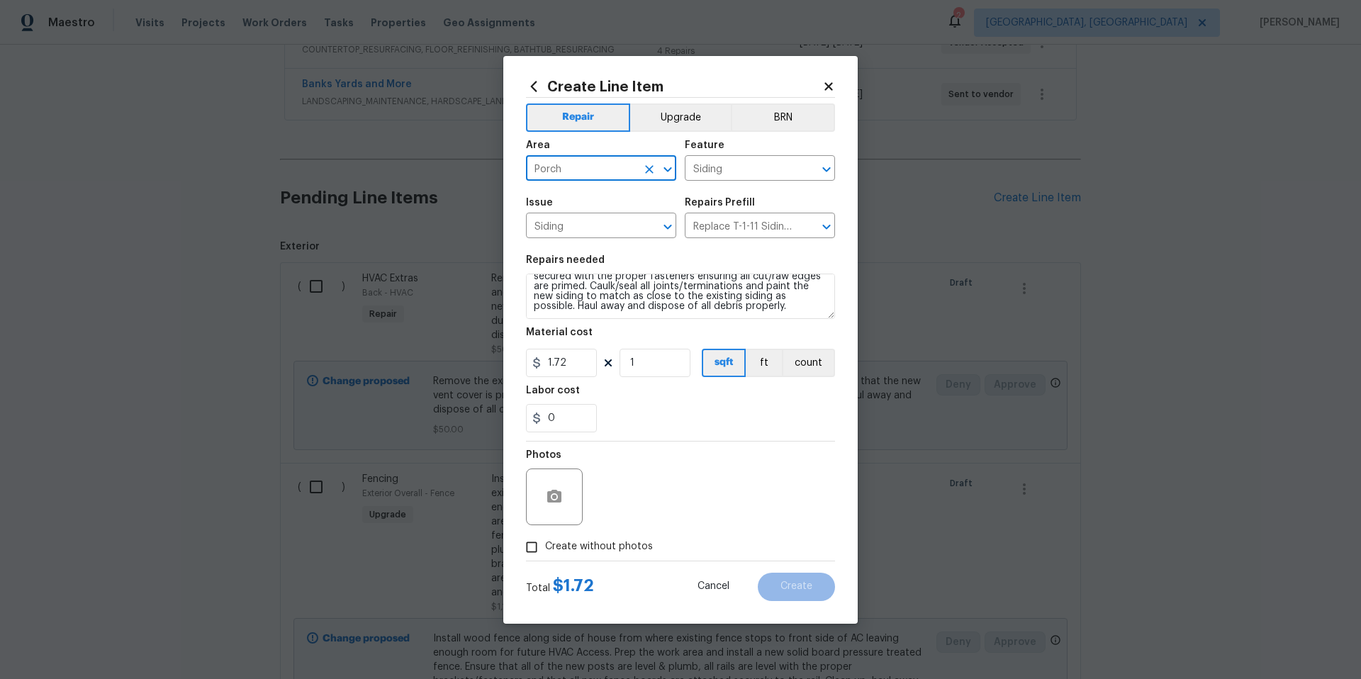
type input "Porch"
click at [585, 366] on input "1.72" at bounding box center [561, 363] width 71 height 28
type input "350"
click at [797, 364] on button "count" at bounding box center [808, 363] width 53 height 28
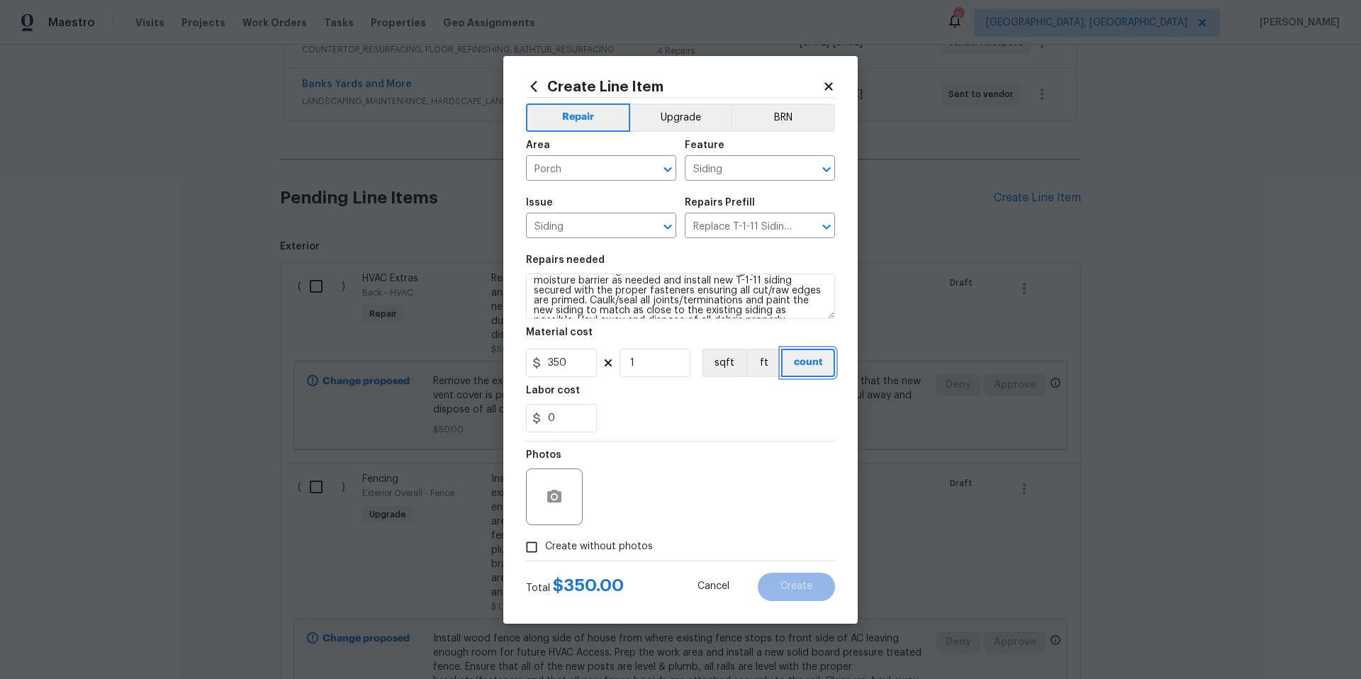
scroll to position [0, 0]
drag, startPoint x: 731, startPoint y: 286, endPoint x: 628, endPoint y: 286, distance: 102.8
click at [628, 286] on textarea "Remove the existing/damaged T-1-11 siding. Prep the substrate ensuring there is…" at bounding box center [680, 296] width 309 height 45
type textarea "Remove the existing windows on morning sun side of sunroom. Prep the substrate …"
click at [555, 503] on icon "button" at bounding box center [554, 496] width 17 height 17
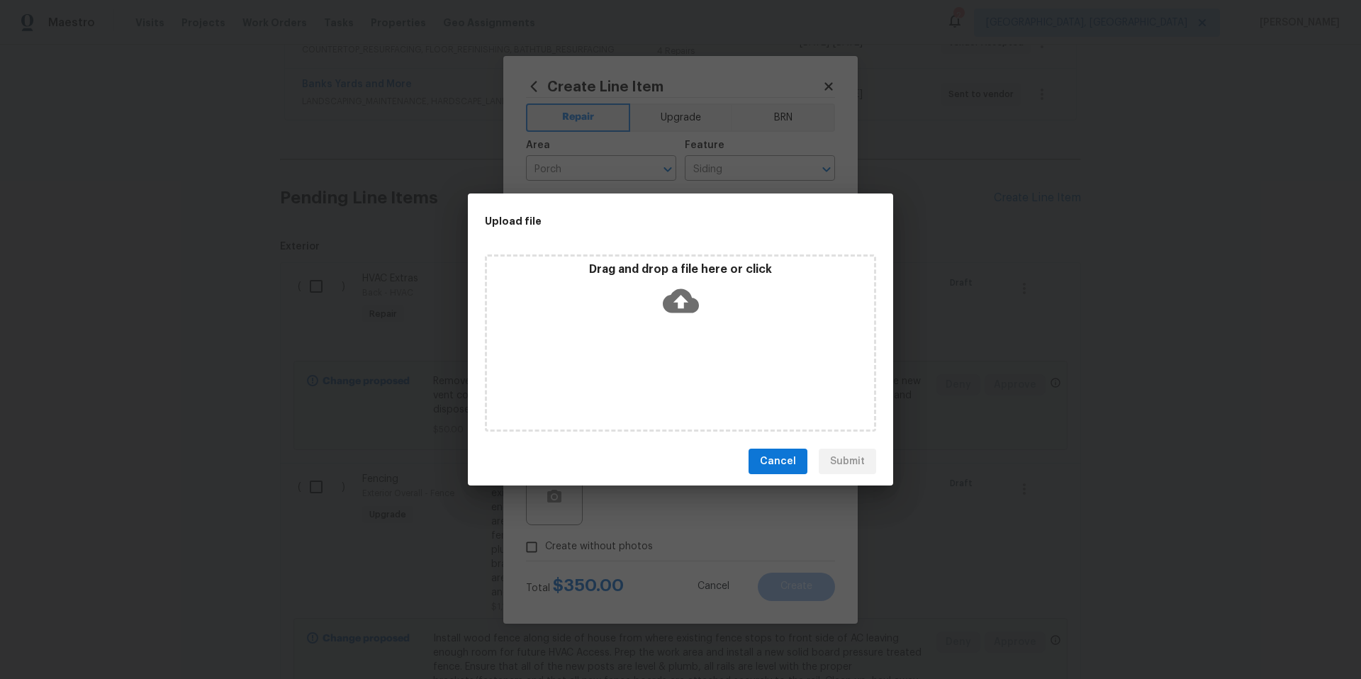
click at [684, 308] on icon at bounding box center [681, 301] width 36 height 24
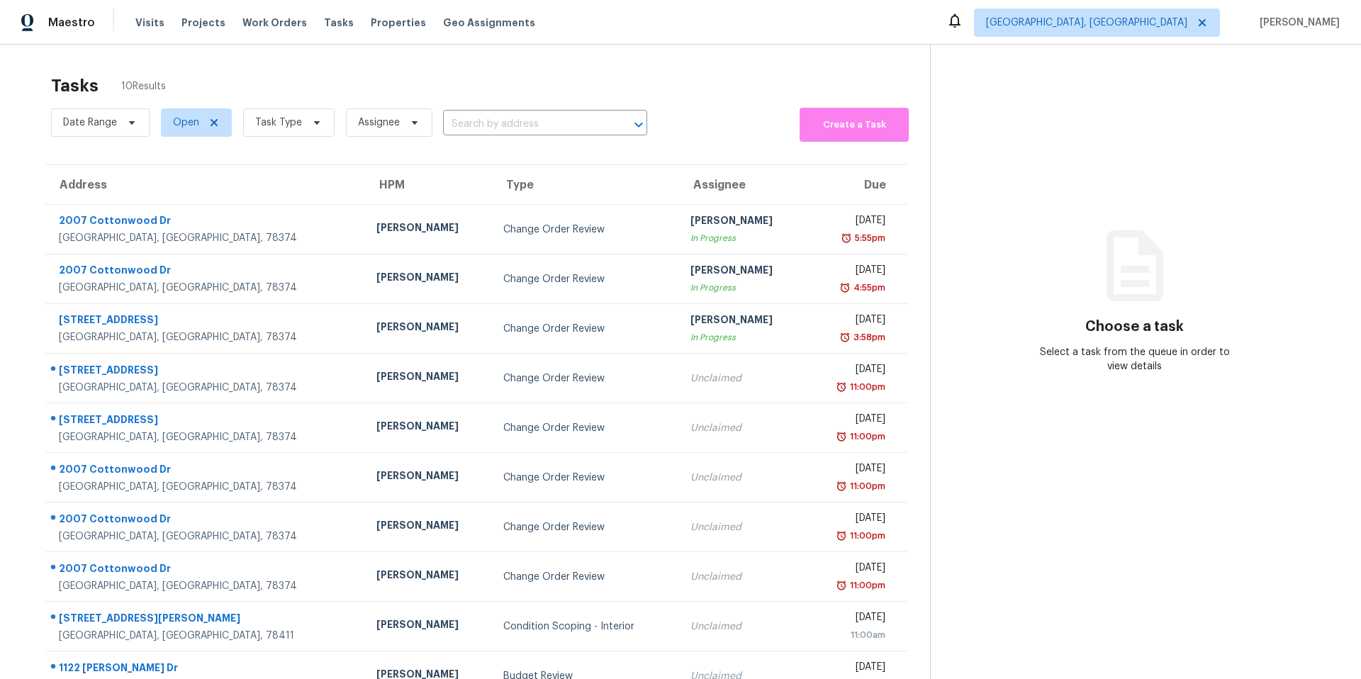
scroll to position [55, 0]
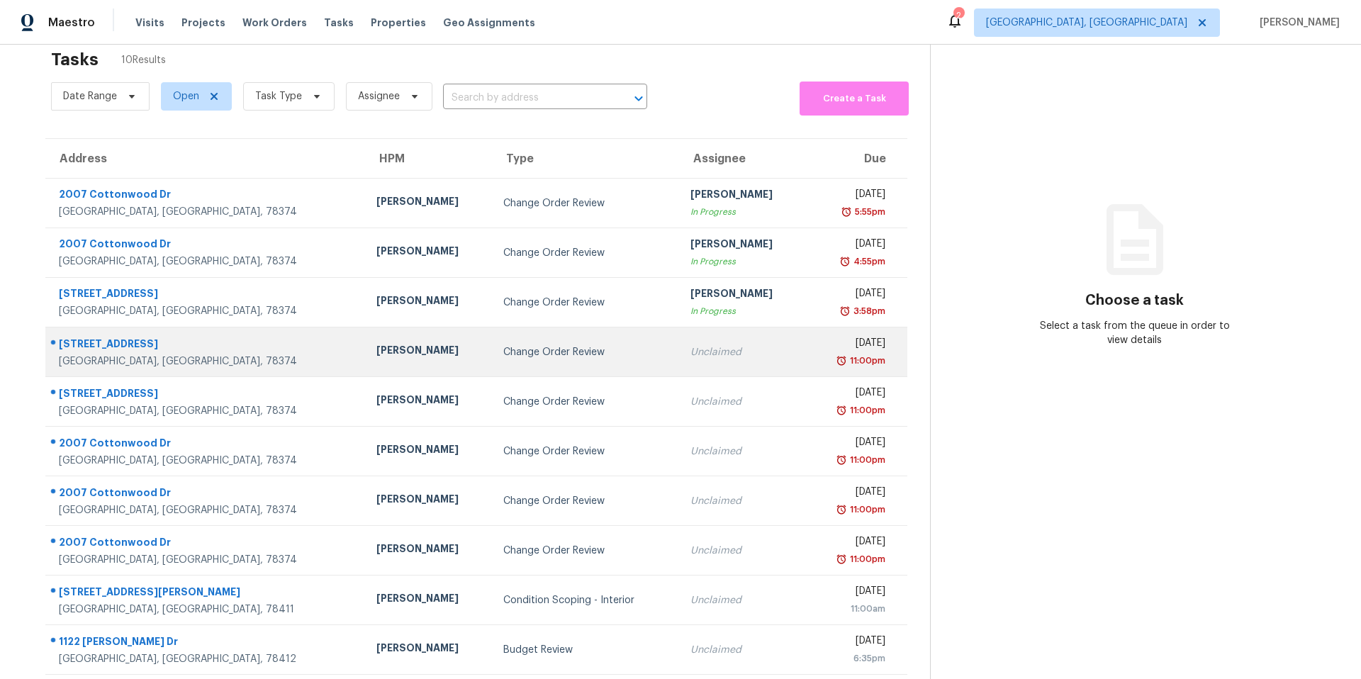
scroll to position [55, 0]
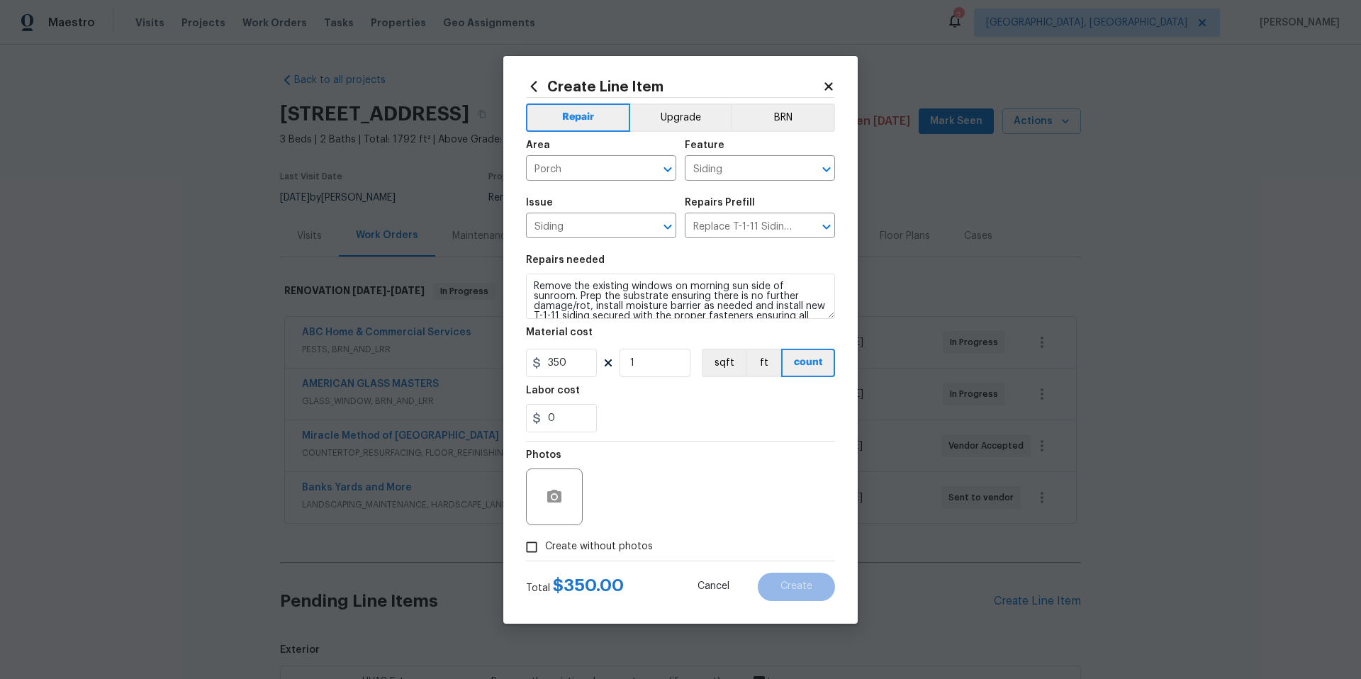
scroll to position [403, 0]
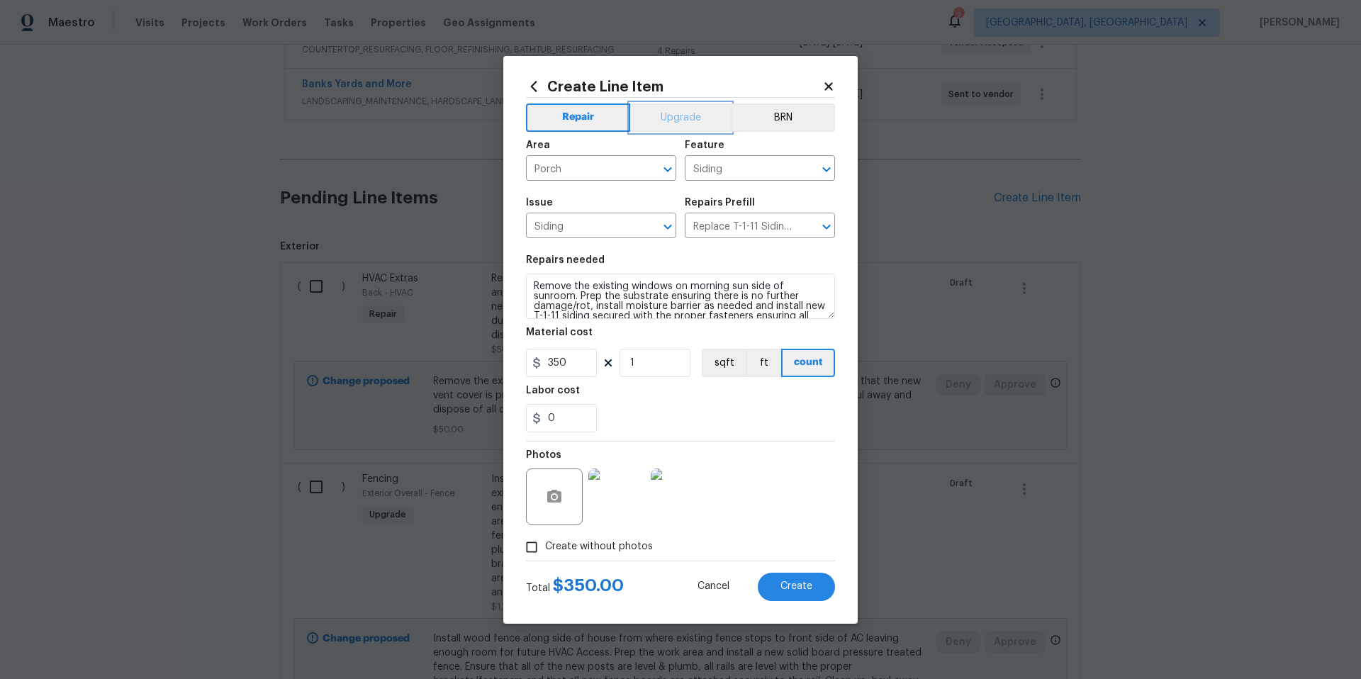
click at [684, 123] on button "Upgrade" at bounding box center [680, 117] width 101 height 28
click at [788, 584] on span "Create" at bounding box center [796, 586] width 32 height 11
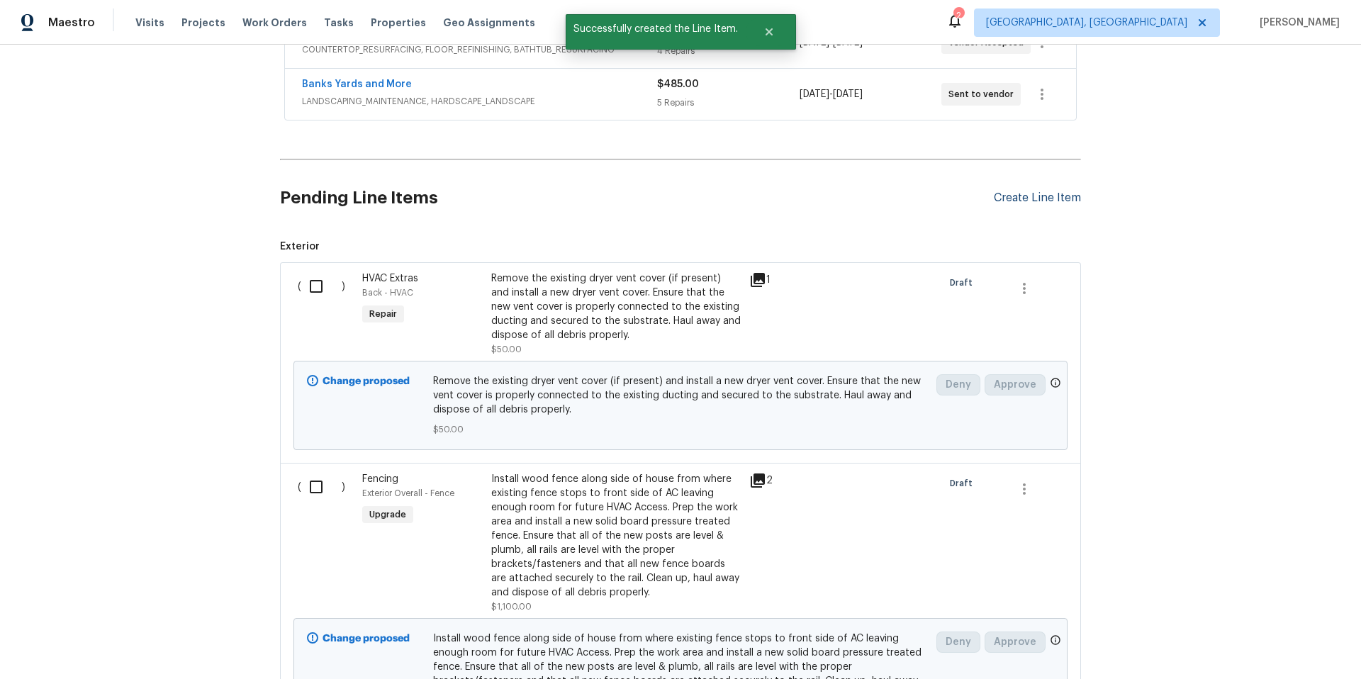
click at [1021, 201] on div "Create Line Item" at bounding box center [1037, 197] width 87 height 13
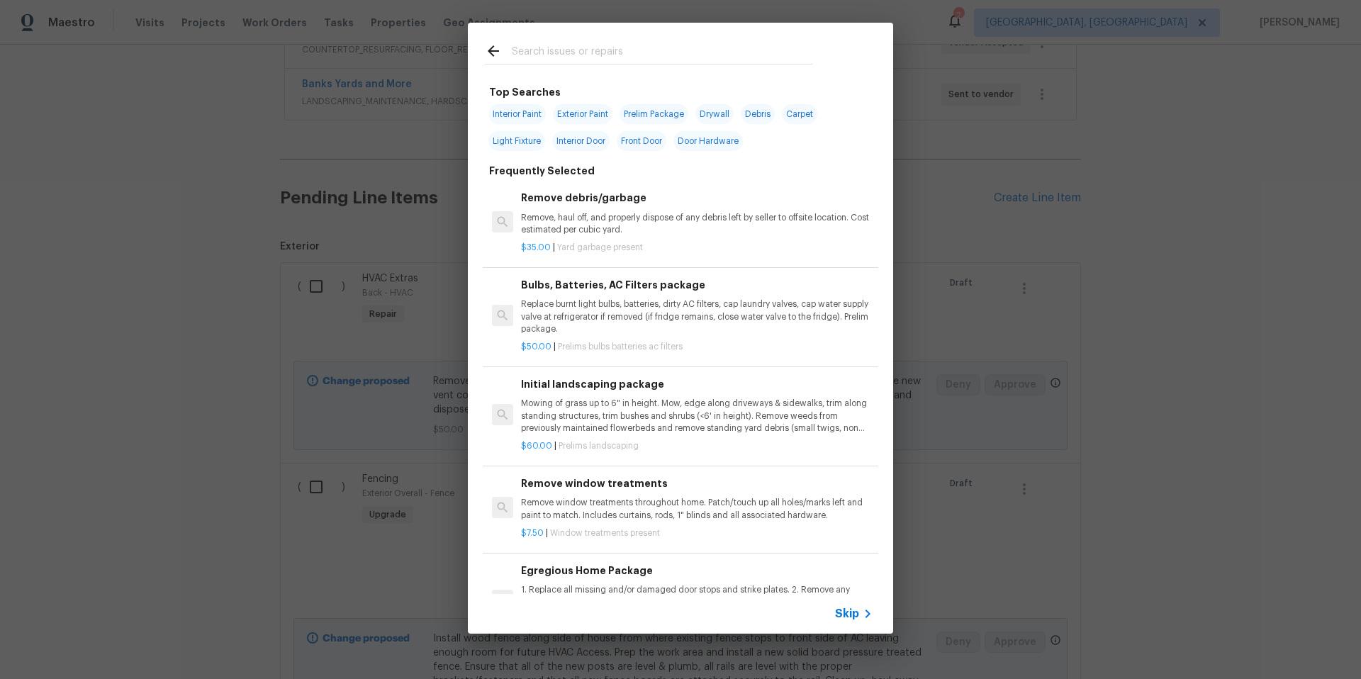
click at [542, 60] on input "text" at bounding box center [662, 53] width 301 height 21
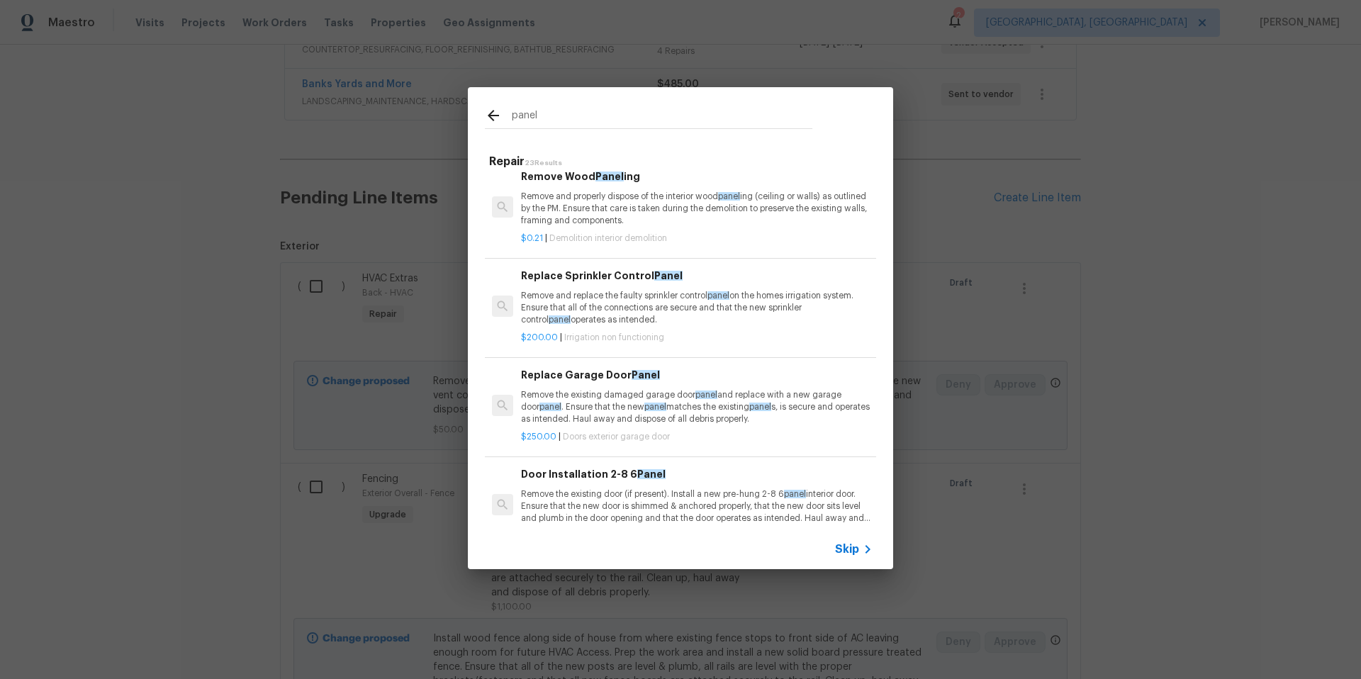
scroll to position [0, 0]
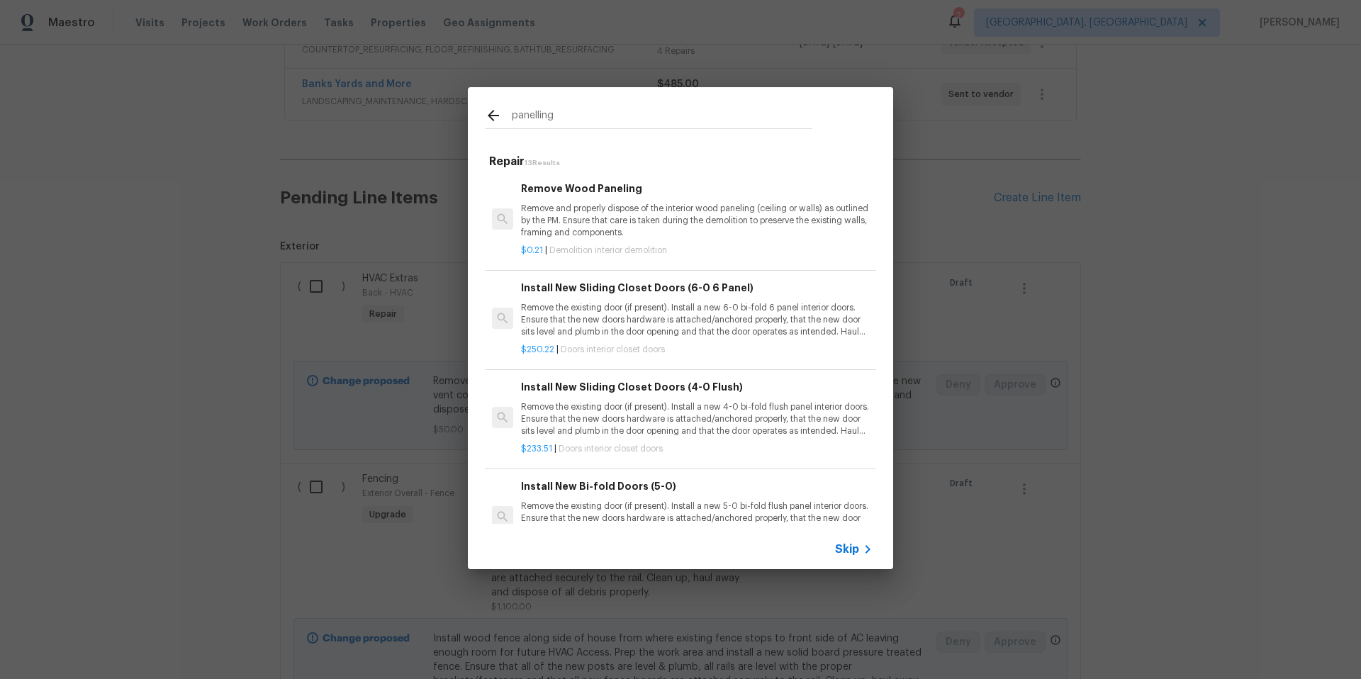
type input "panelling"
click at [492, 112] on icon at bounding box center [493, 115] width 17 height 17
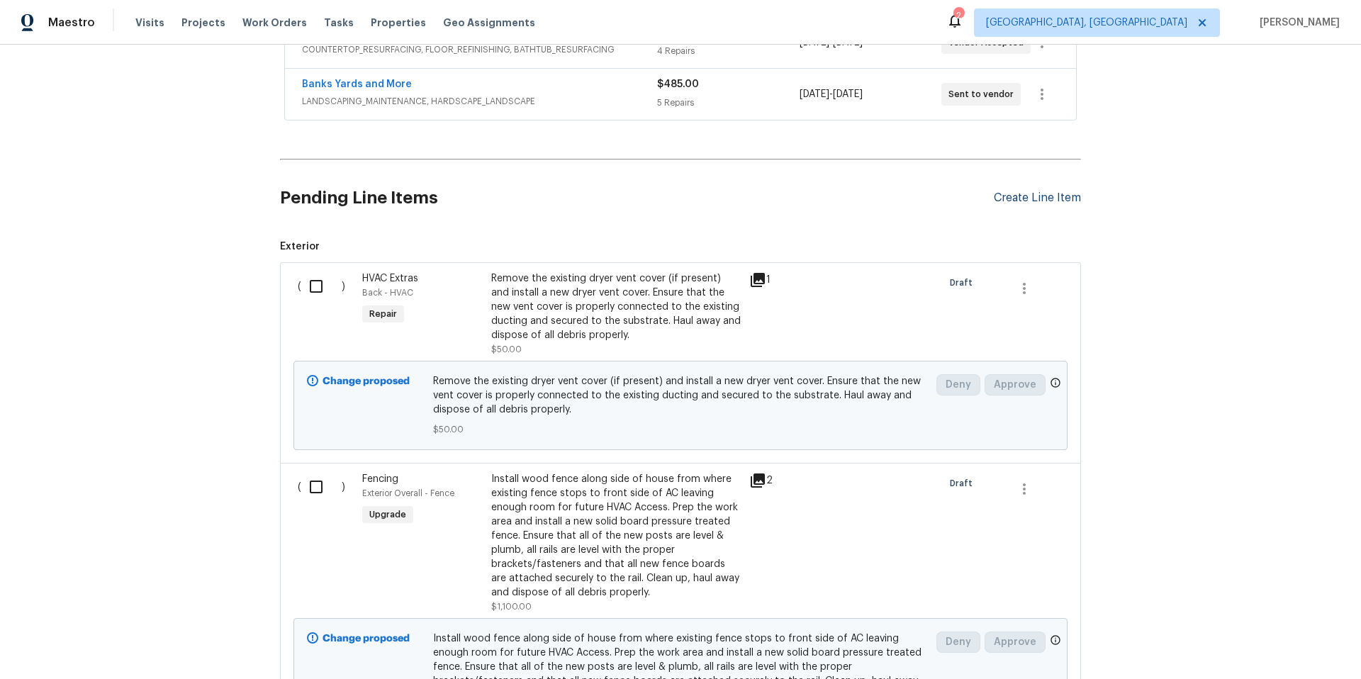
click at [997, 199] on div "Create Line Item" at bounding box center [1037, 197] width 87 height 13
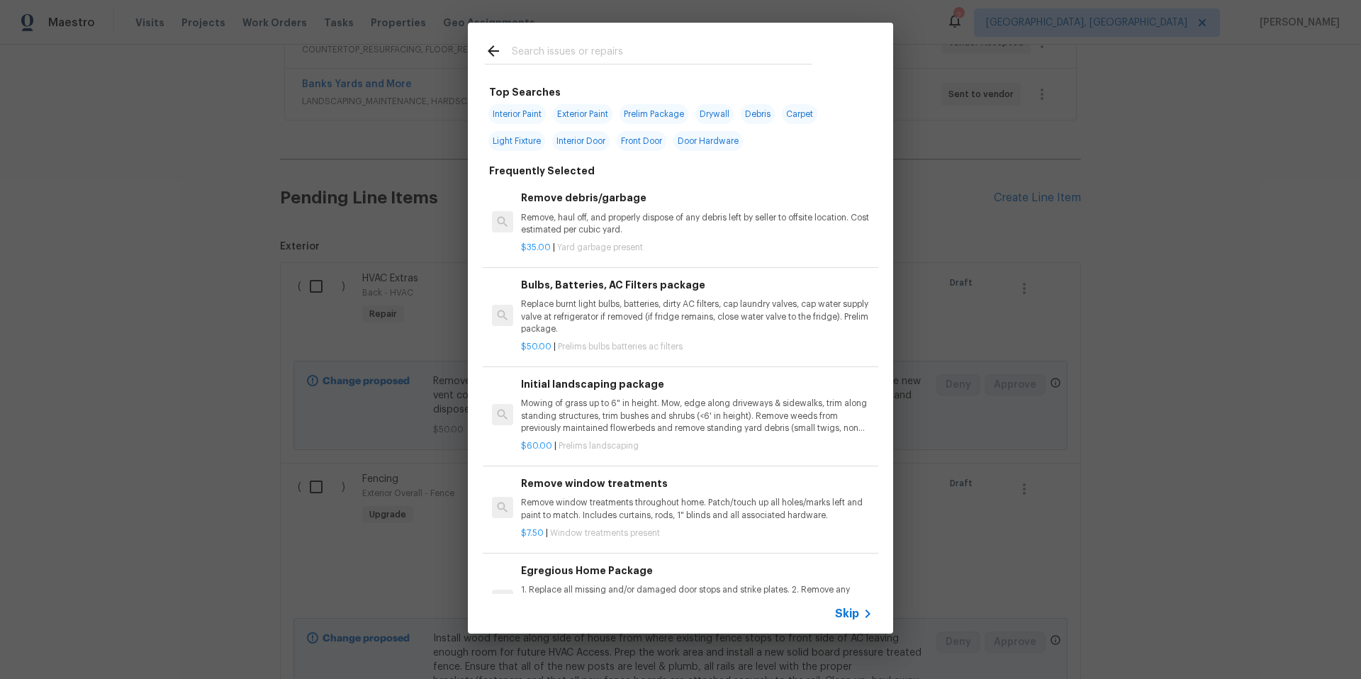
click at [725, 111] on span "Drywall" at bounding box center [714, 114] width 38 height 20
type input "Drywall"
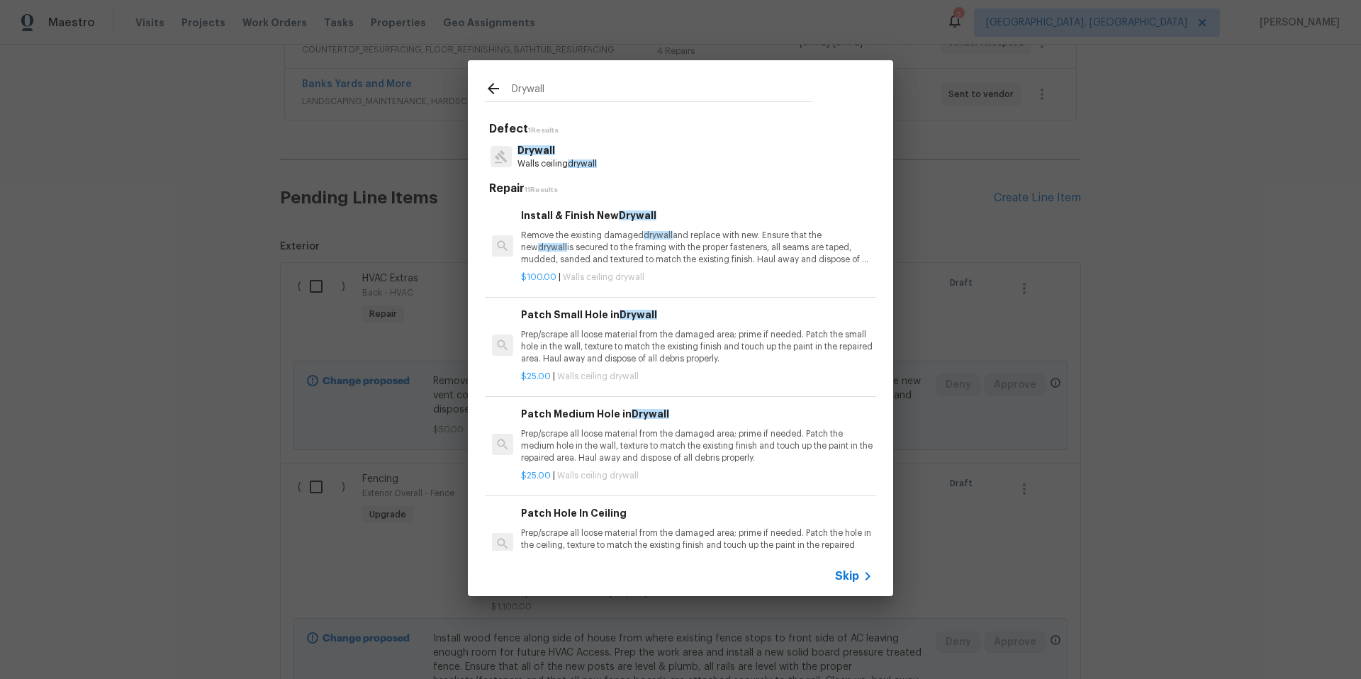
click at [574, 218] on h6 "Install & Finish New Drywall" at bounding box center [697, 216] width 352 height 16
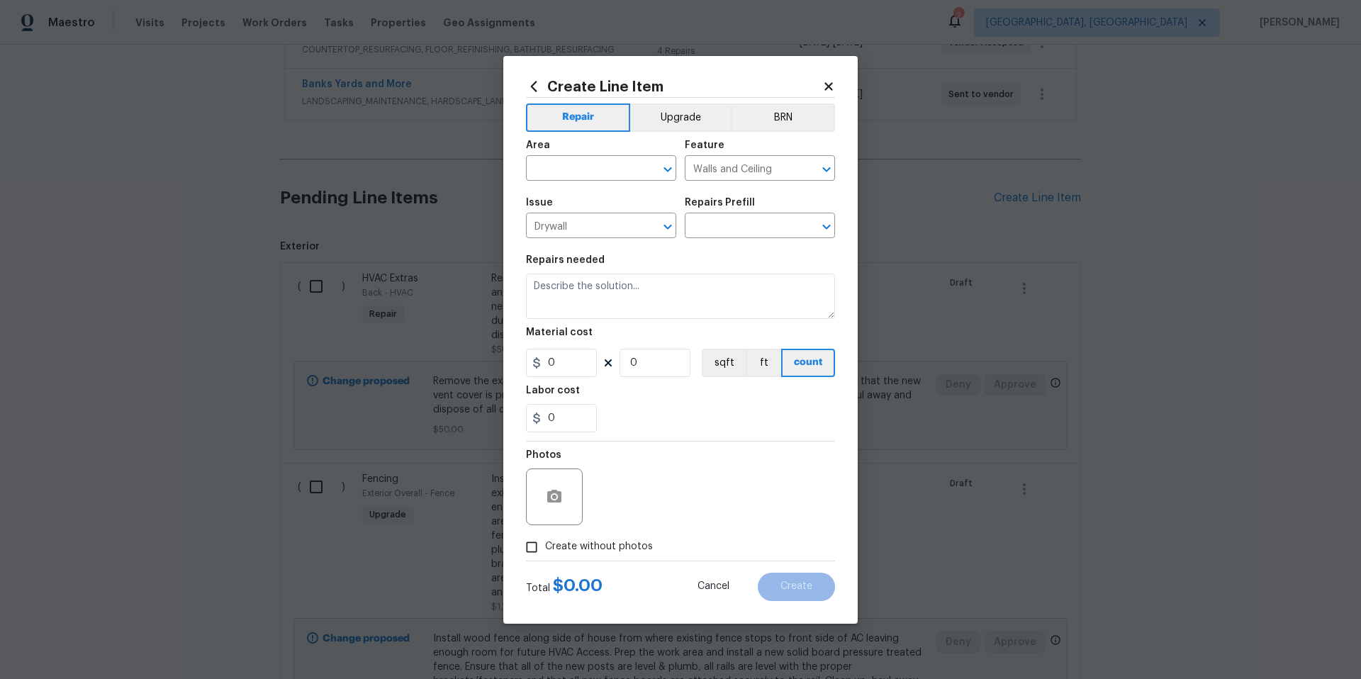
type input "Install & Finish New Drywall $100.00"
type textarea "Remove the existing damaged drywall and replace with new. Ensure that the new d…"
type input "100"
type input "1"
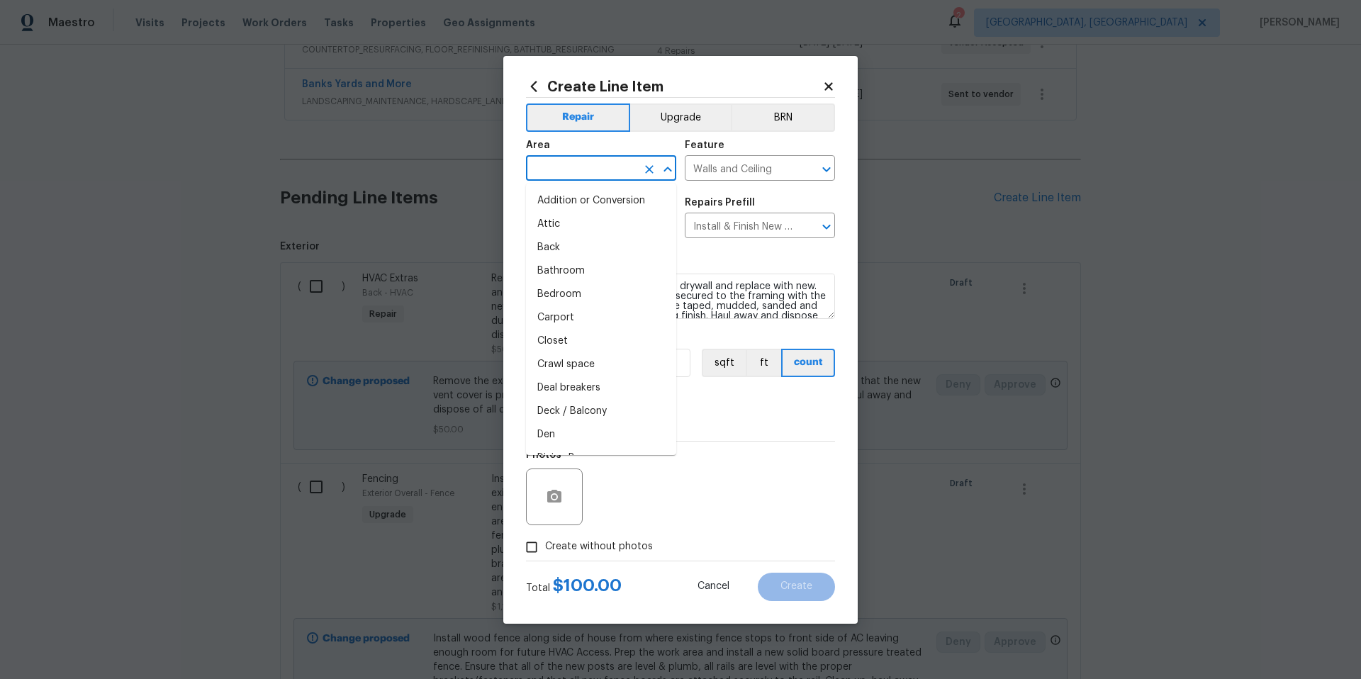
click at [566, 167] on input "text" at bounding box center [581, 170] width 111 height 22
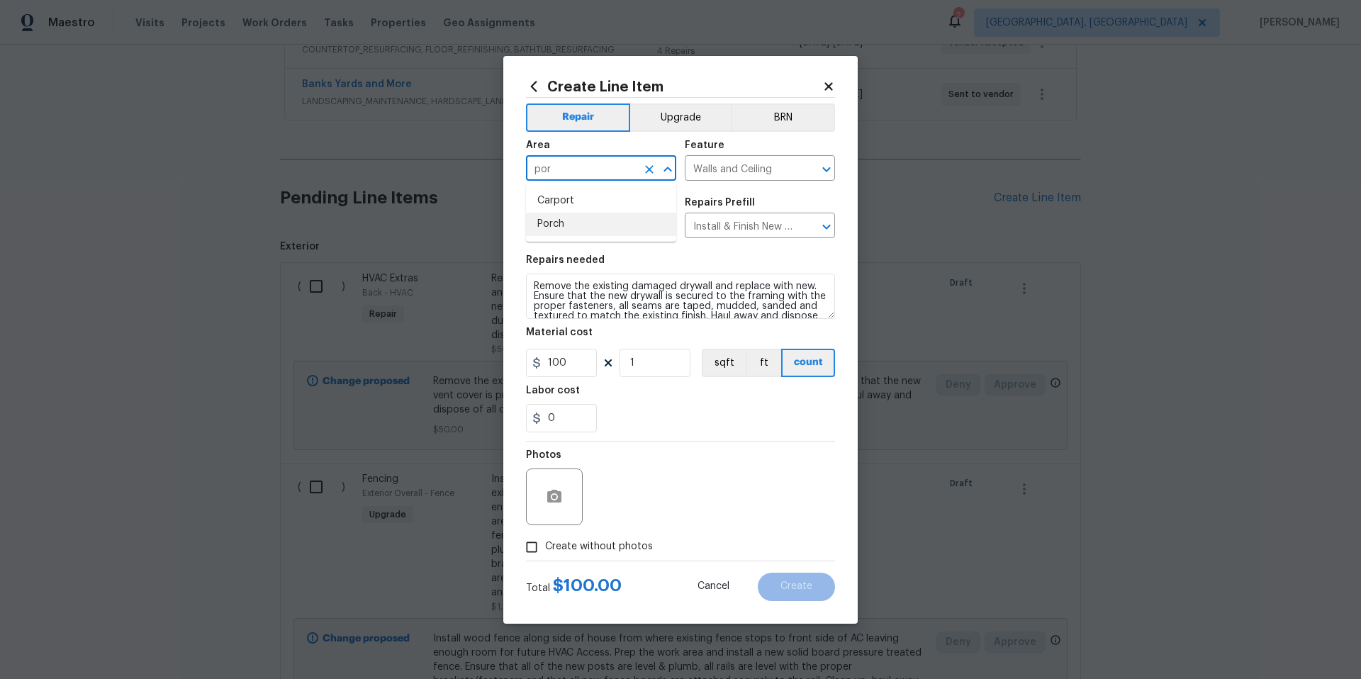
click at [561, 232] on li "Porch" at bounding box center [601, 224] width 150 height 23
type input "Porch"
click at [721, 296] on textarea "Remove the existing damaged drywall and replace with new. Ensure that the new d…" at bounding box center [680, 296] width 309 height 45
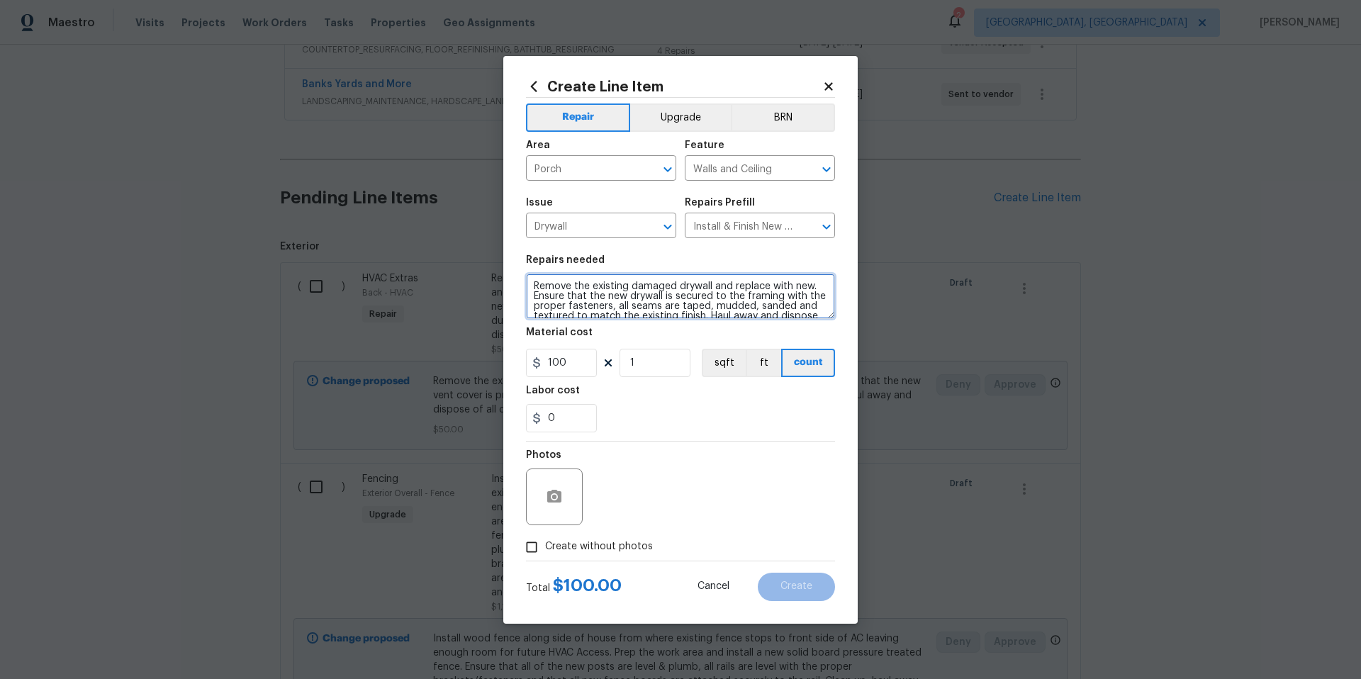
click at [721, 296] on textarea "Remove the existing damaged drywall and replace with new. Ensure that the new d…" at bounding box center [680, 296] width 309 height 45
type textarea "Sheath inside of porch where windows are removed and new door installed."
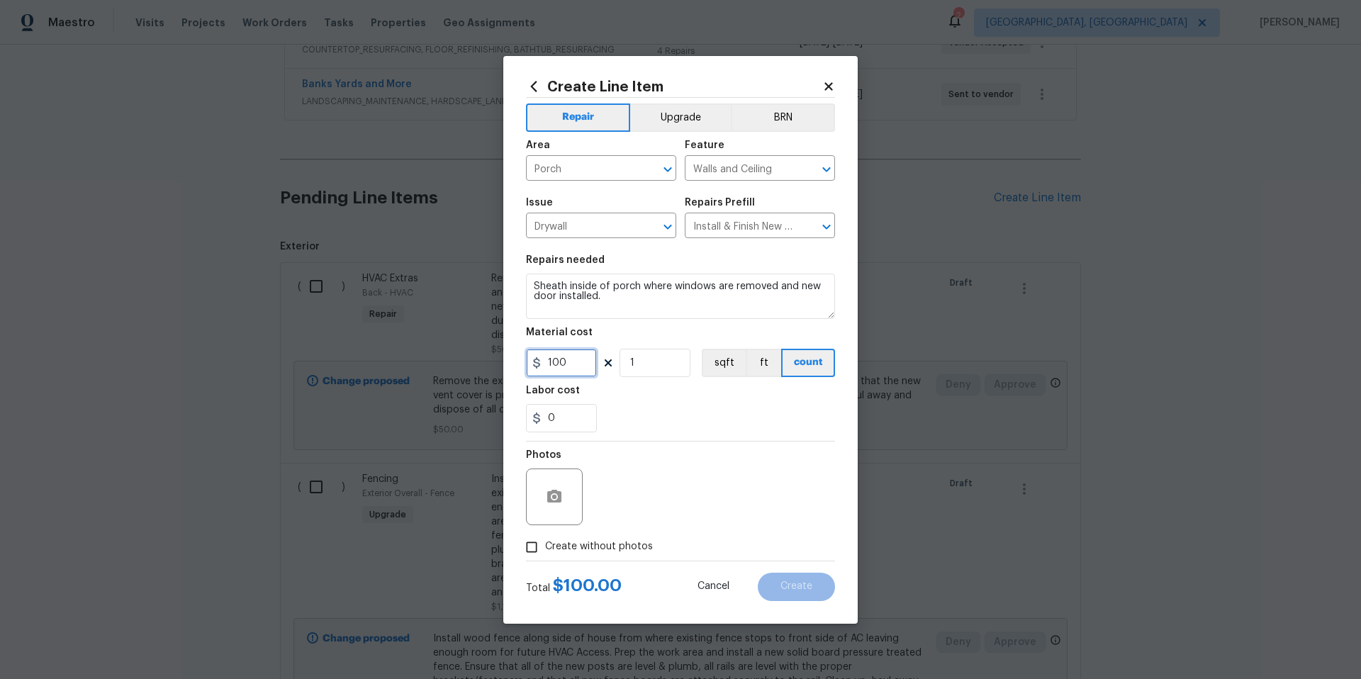
click at [572, 363] on input "100" at bounding box center [561, 363] width 71 height 28
type input "300"
click at [696, 125] on button "Upgrade" at bounding box center [680, 117] width 101 height 28
click at [557, 491] on icon "button" at bounding box center [554, 496] width 14 height 13
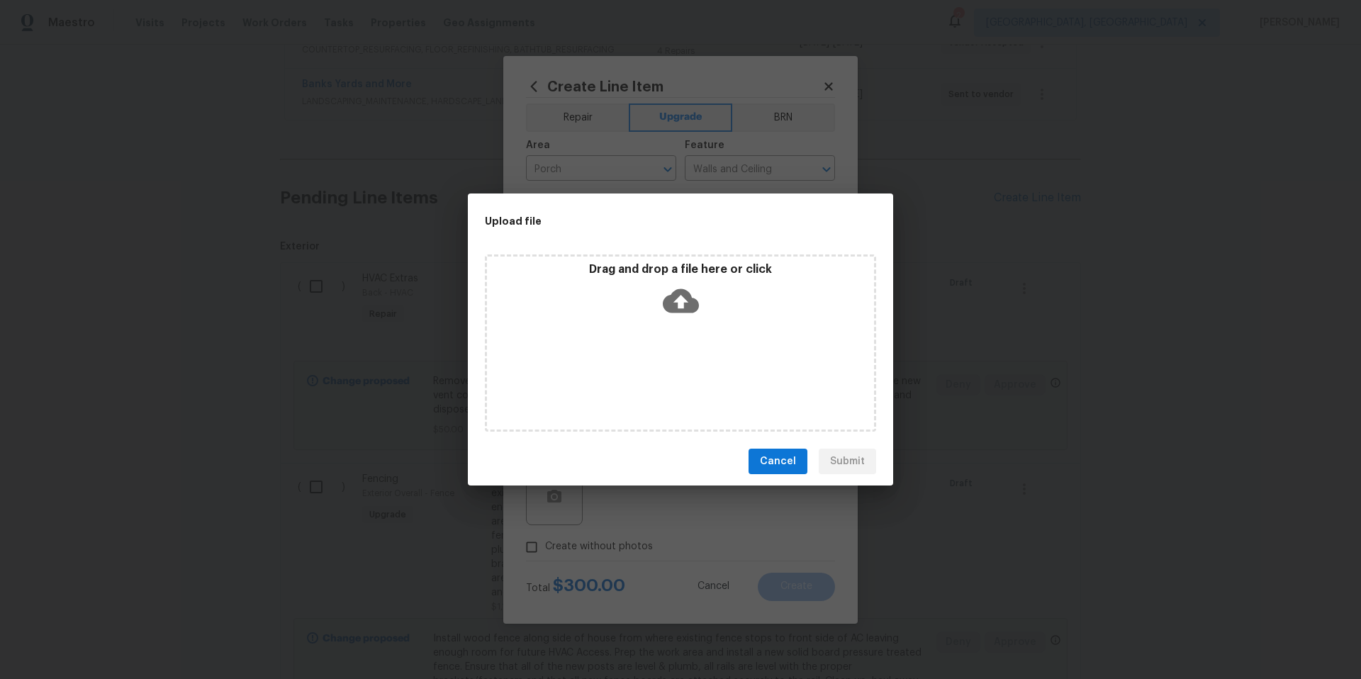
click at [690, 306] on icon at bounding box center [681, 301] width 36 height 24
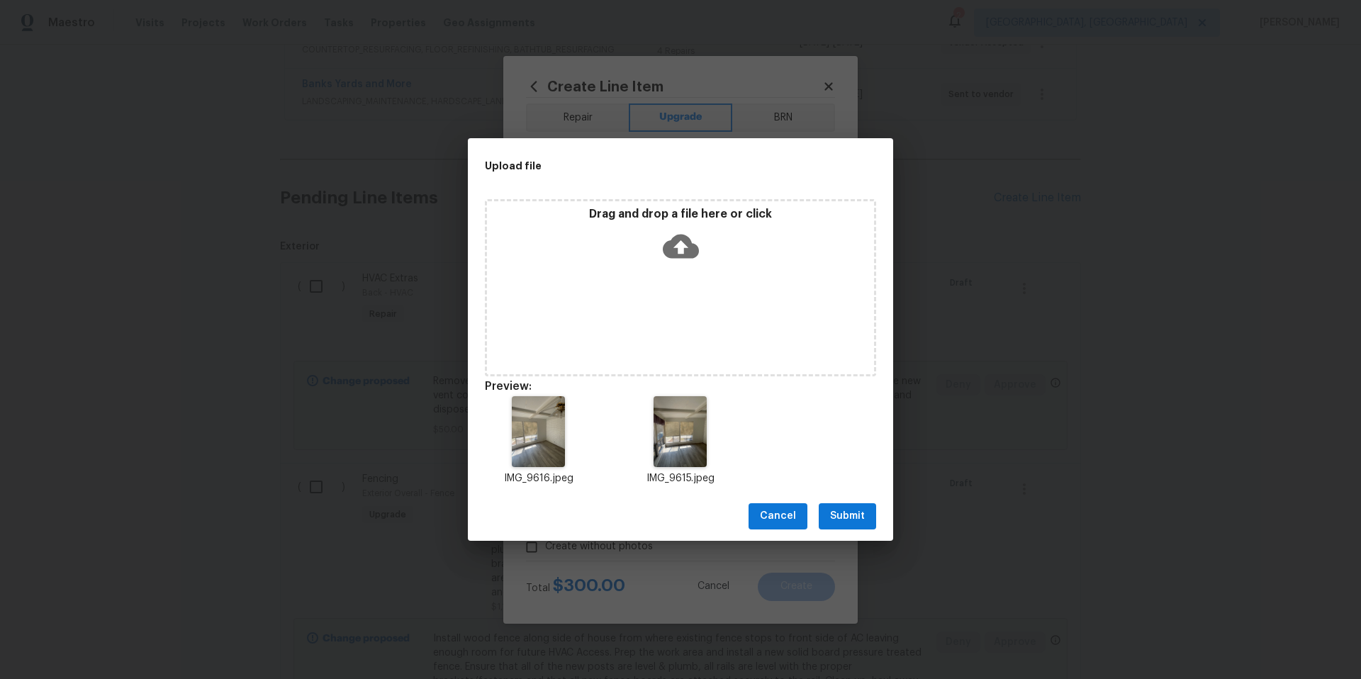
click at [860, 517] on span "Submit" at bounding box center [847, 517] width 35 height 18
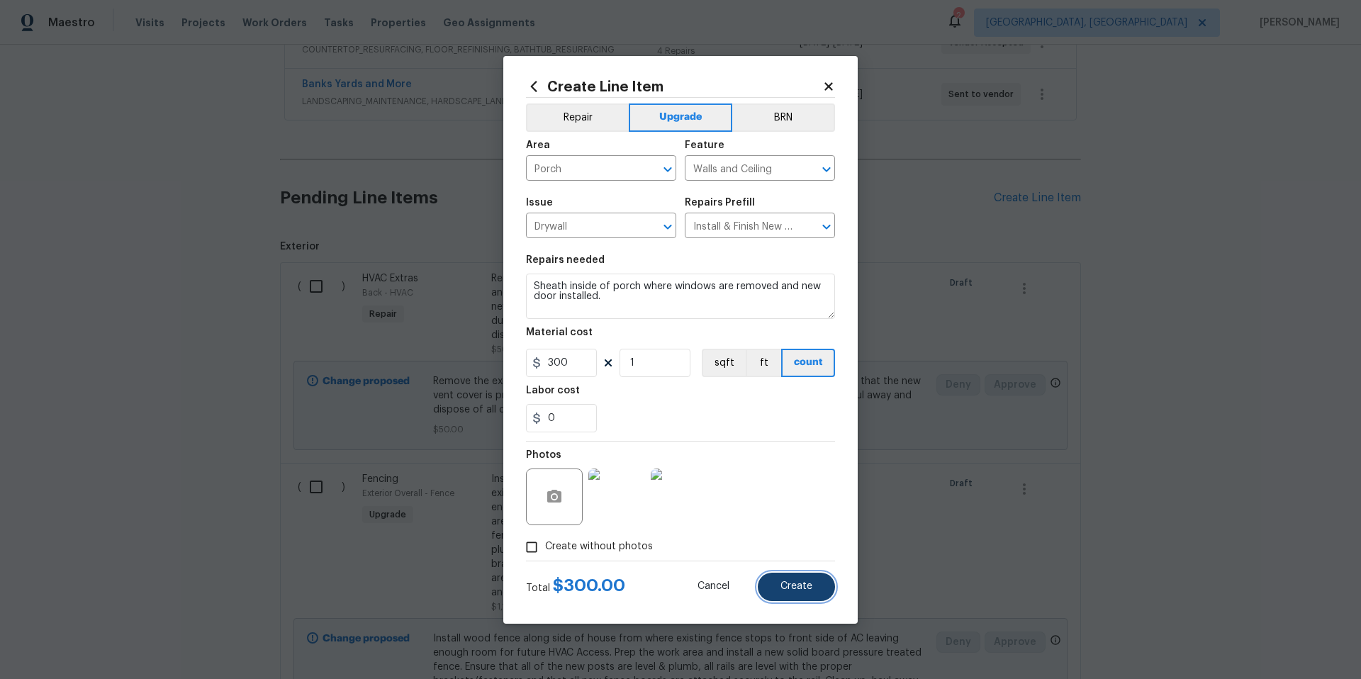
click at [802, 593] on button "Create" at bounding box center [796, 587] width 77 height 28
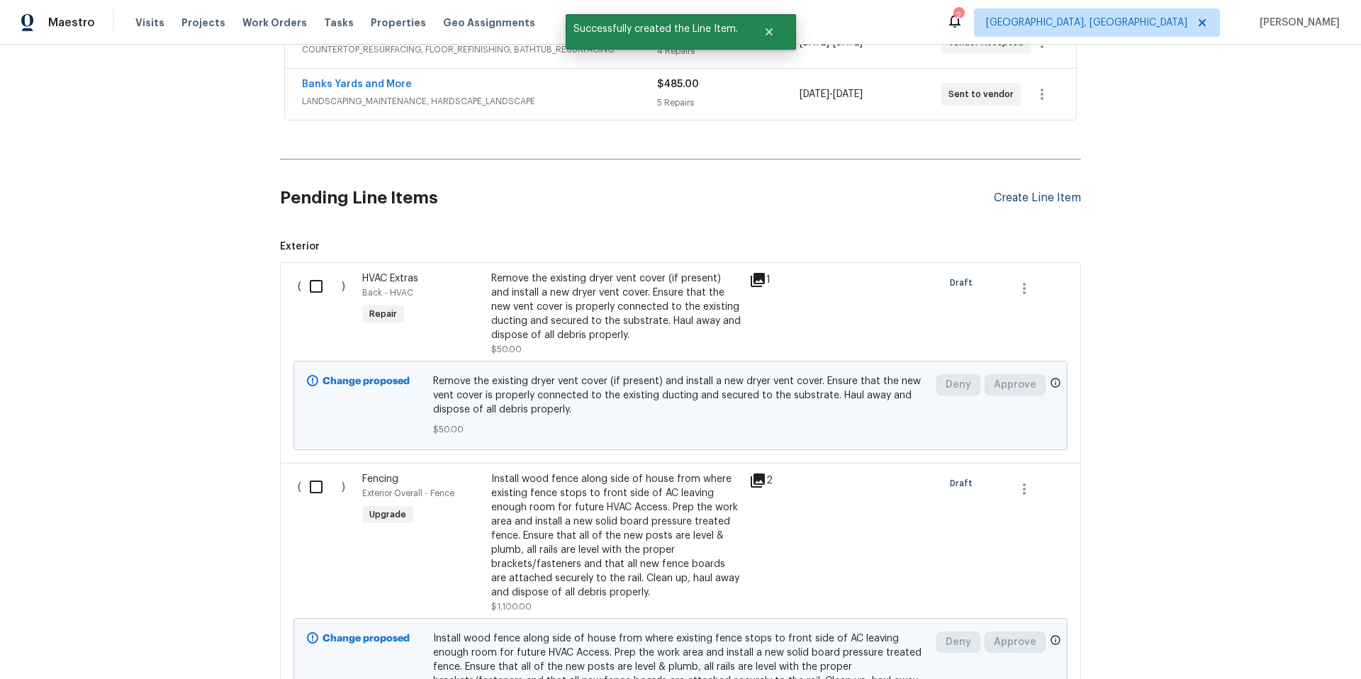
click at [994, 195] on div "Create Line Item" at bounding box center [1037, 197] width 87 height 13
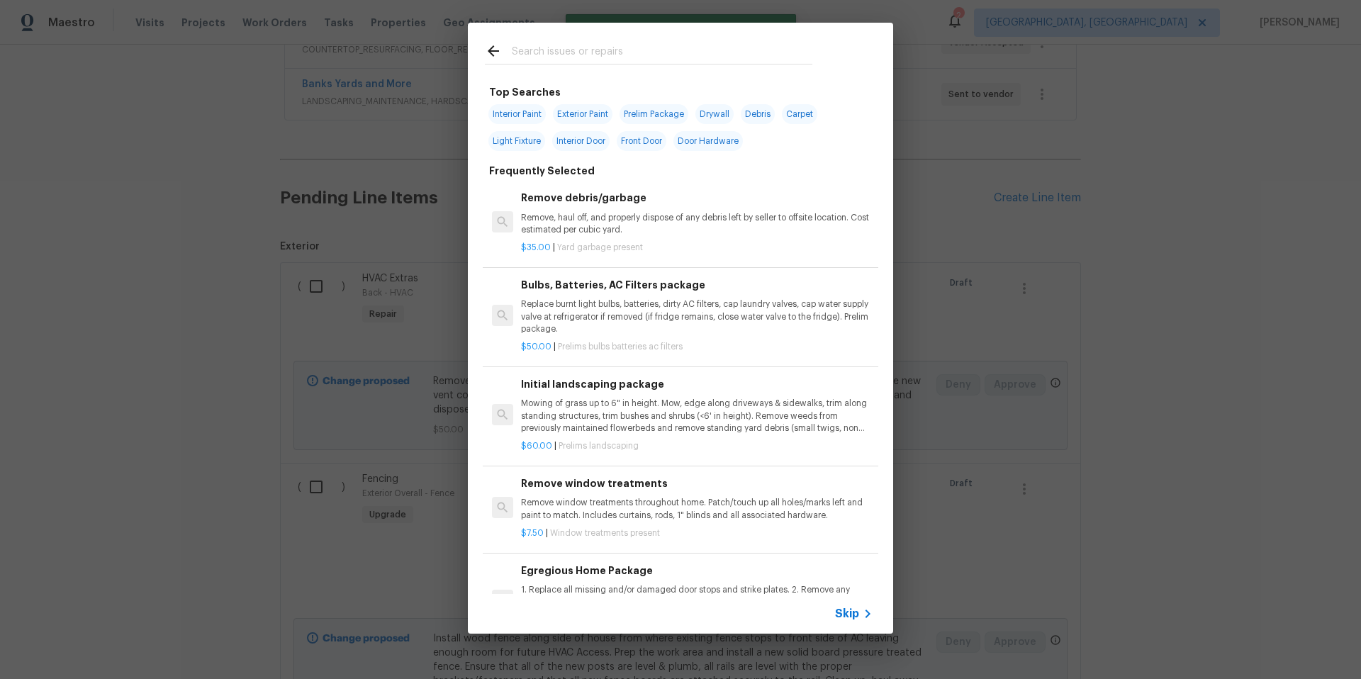
click at [527, 47] on input "text" at bounding box center [662, 53] width 301 height 21
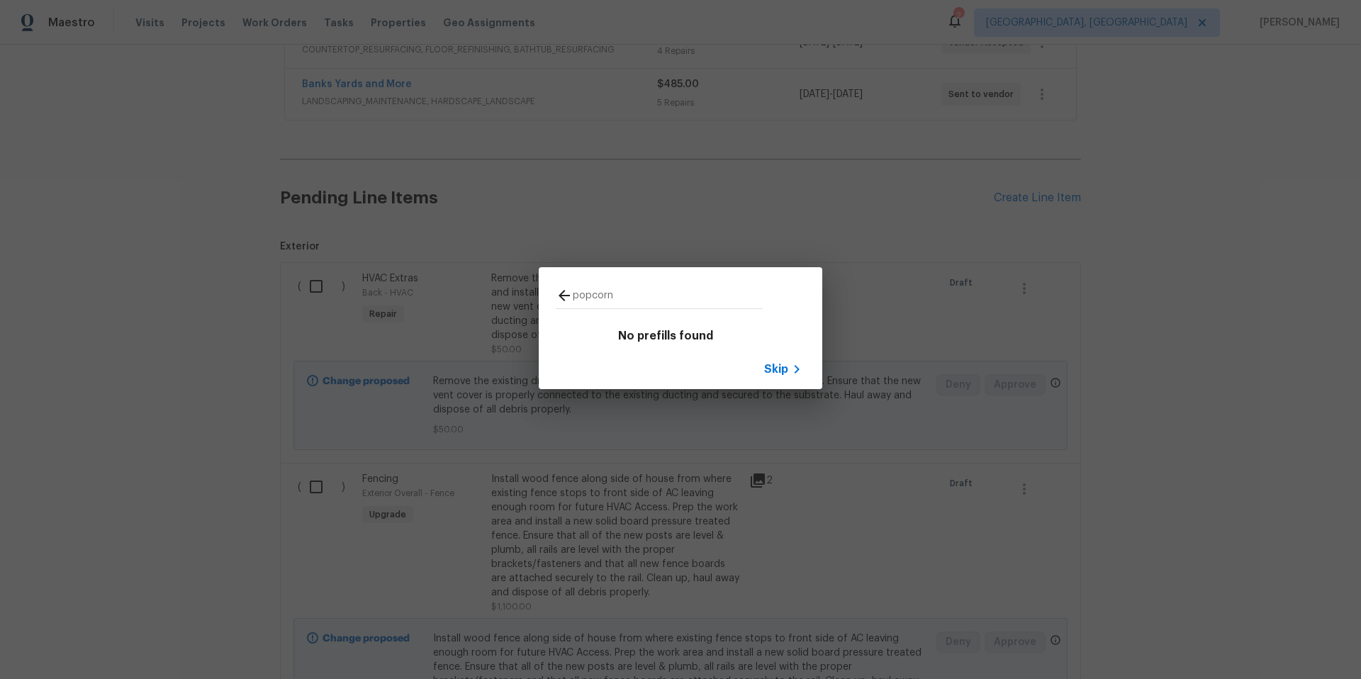
type input "popcorn"
click at [566, 296] on icon at bounding box center [564, 295] width 17 height 17
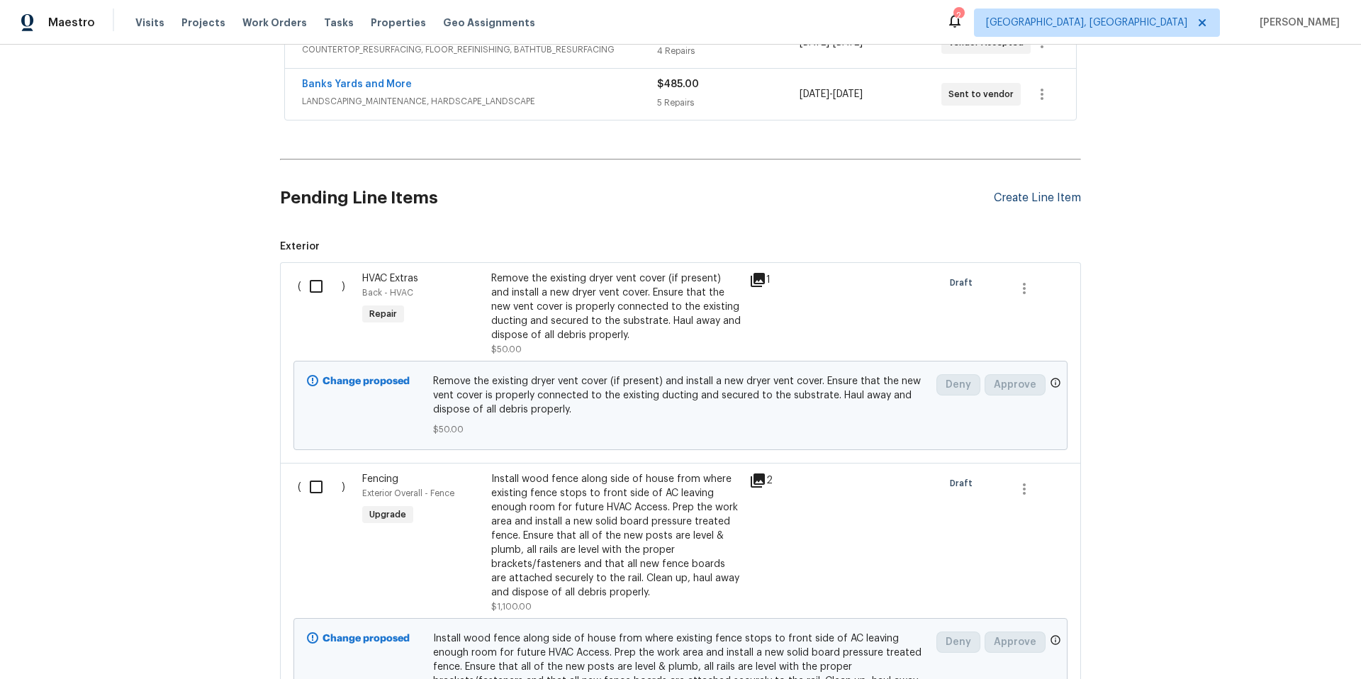
click at [994, 199] on div "Create Line Item" at bounding box center [1037, 197] width 87 height 13
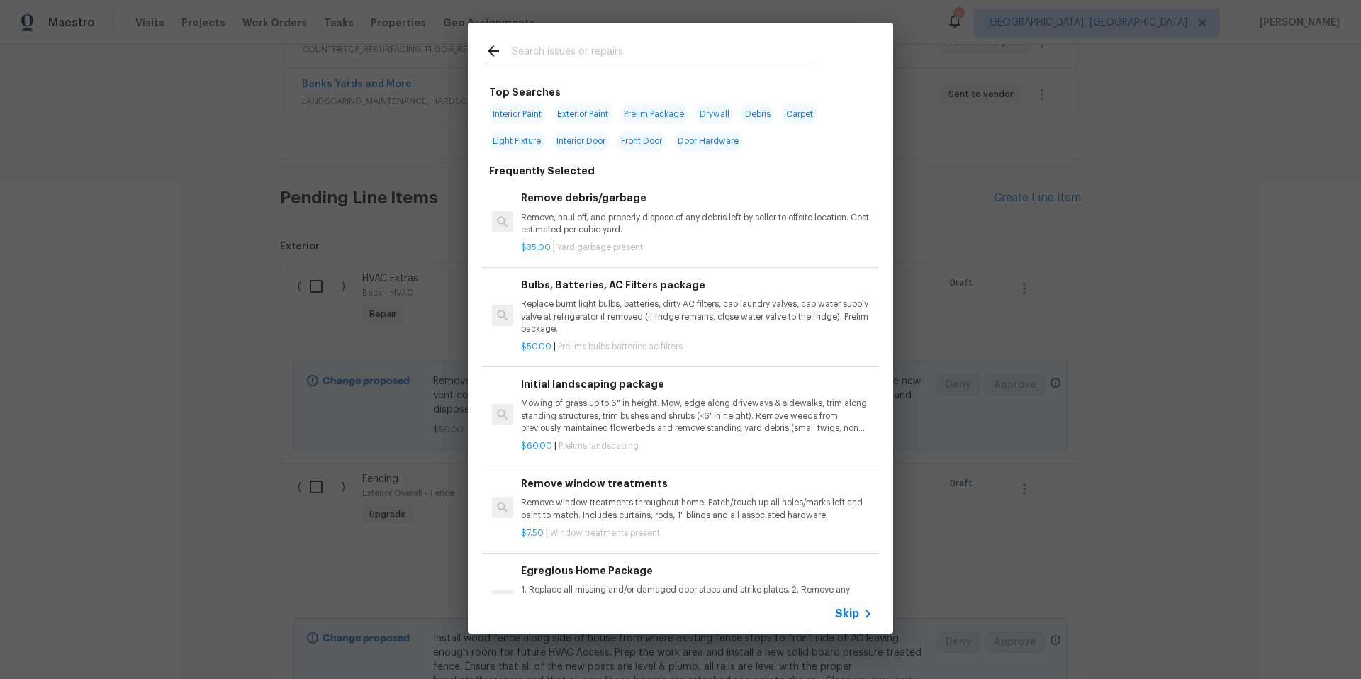
click at [725, 113] on span "Drywall" at bounding box center [714, 114] width 38 height 20
type input "Drywall"
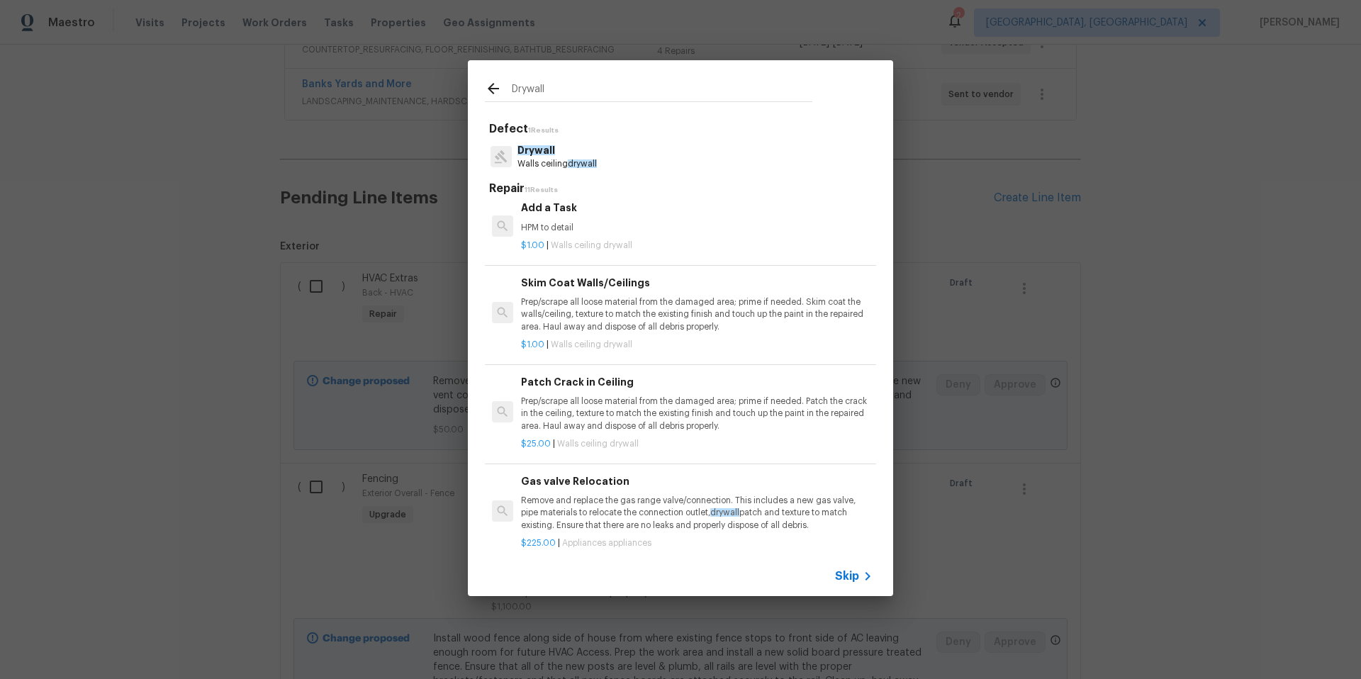
scroll to position [502, 0]
click at [636, 316] on p "Prep/scrape all loose material from the damaged area; prime if needed. Skim coa…" at bounding box center [697, 316] width 352 height 36
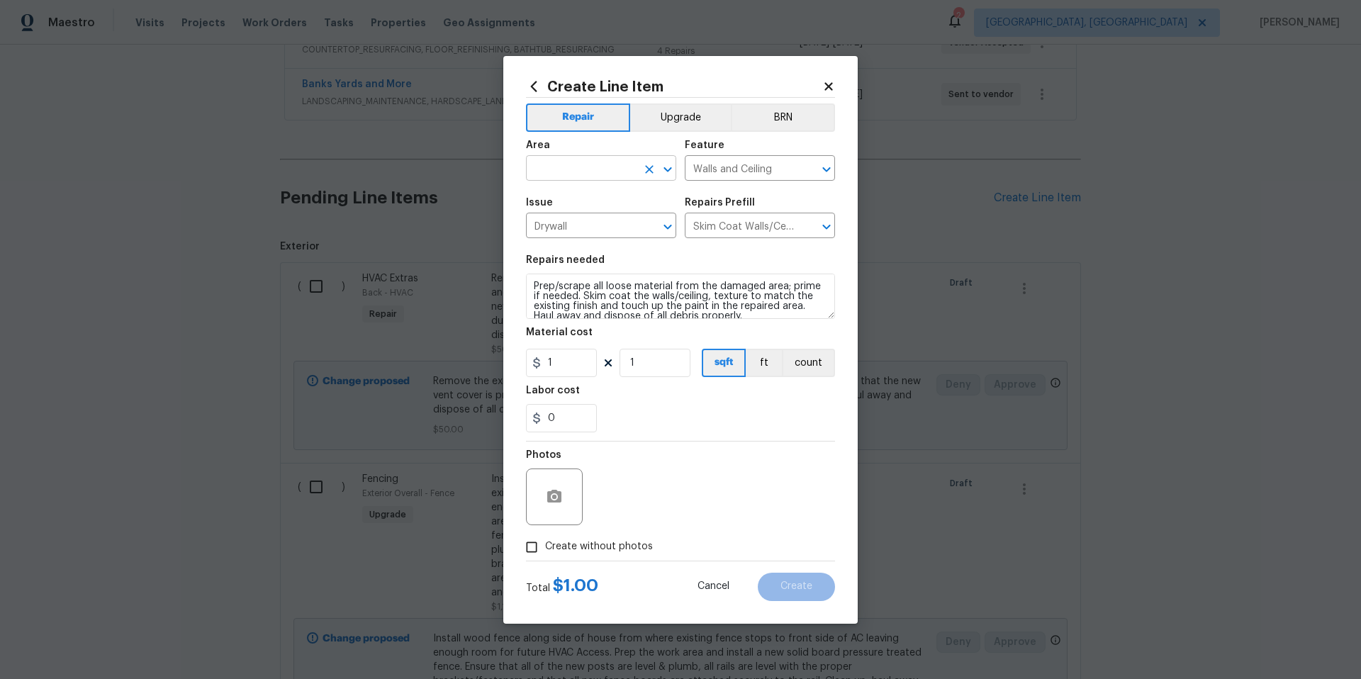
click at [566, 165] on input "text" at bounding box center [581, 170] width 111 height 22
click at [572, 203] on li "Dining Room" at bounding box center [601, 200] width 150 height 23
type input "Dining Room"
click at [683, 118] on button "Upgrade" at bounding box center [680, 117] width 101 height 28
click at [585, 370] on input "1" at bounding box center [561, 363] width 71 height 28
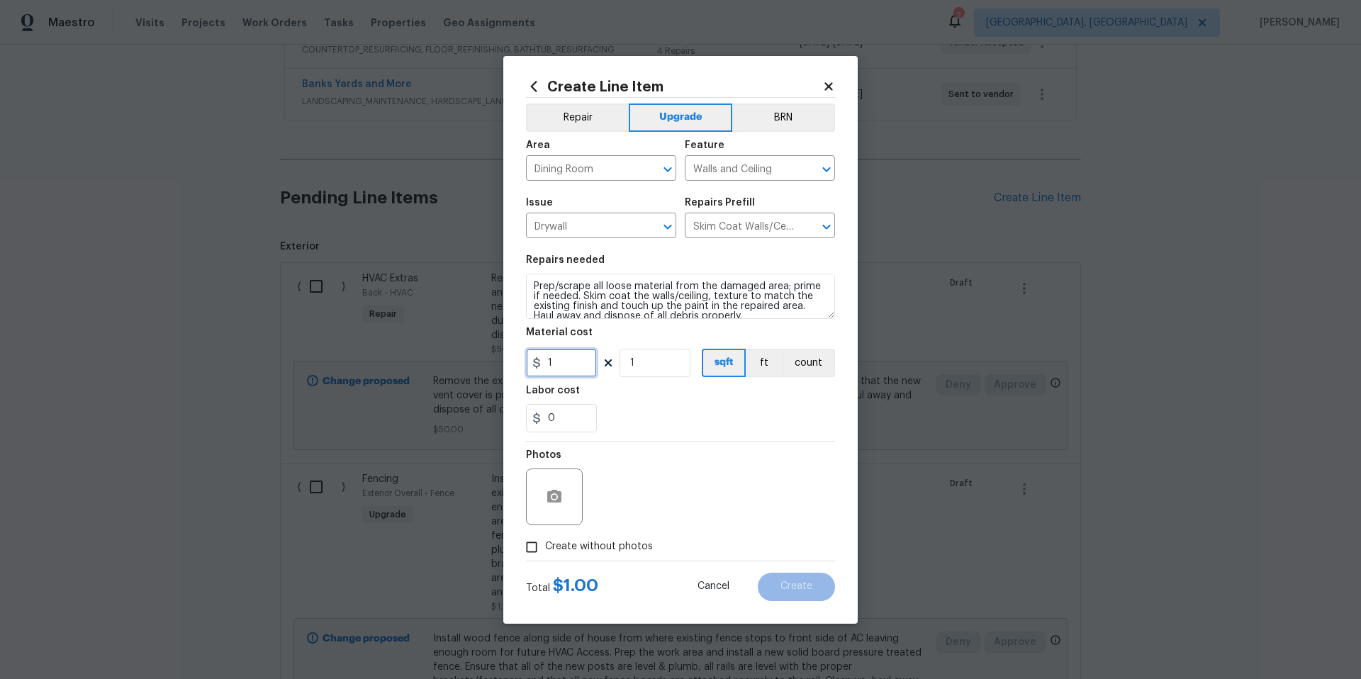
click at [585, 370] on input "1" at bounding box center [561, 363] width 71 height 28
type input "550"
click at [819, 360] on button "count" at bounding box center [808, 363] width 53 height 28
click at [616, 172] on input "Dining Room" at bounding box center [581, 170] width 111 height 22
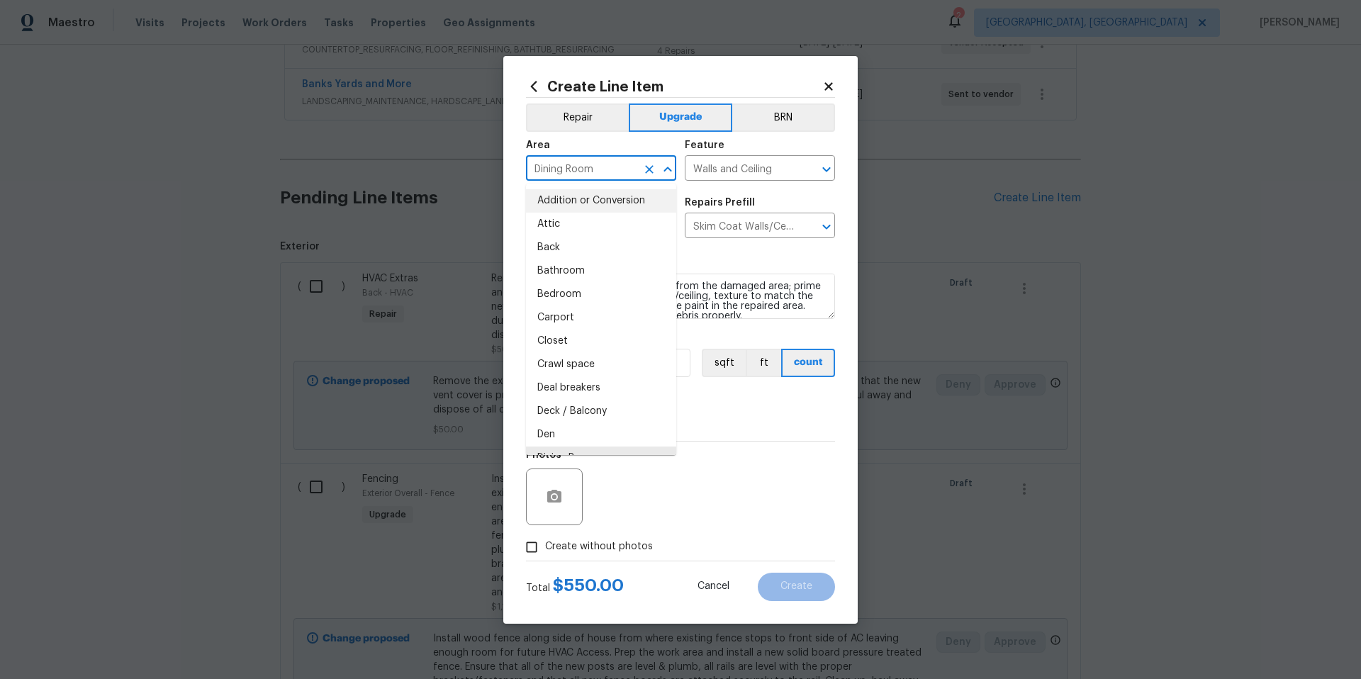
click at [648, 169] on icon "Clear" at bounding box center [649, 169] width 9 height 9
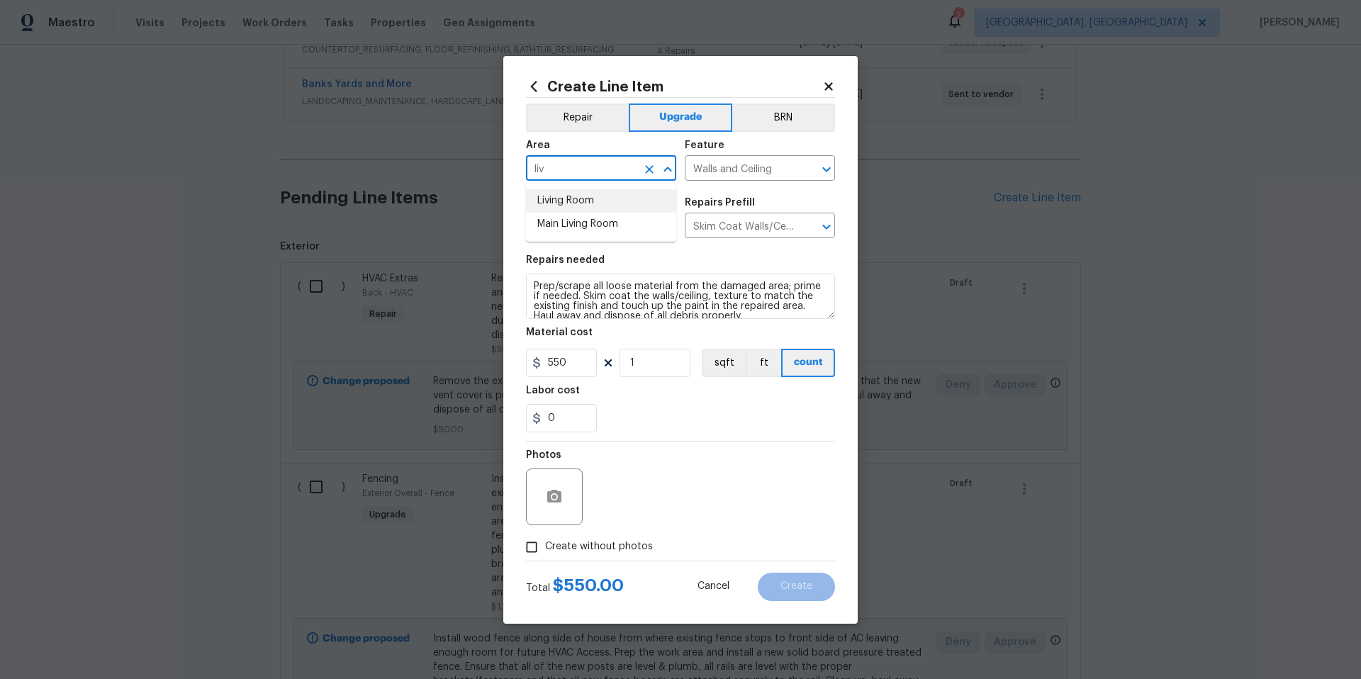
click at [639, 208] on li "Living Room" at bounding box center [601, 200] width 150 height 23
type input "Living Room"
click at [580, 364] on input "550" at bounding box center [561, 363] width 71 height 28
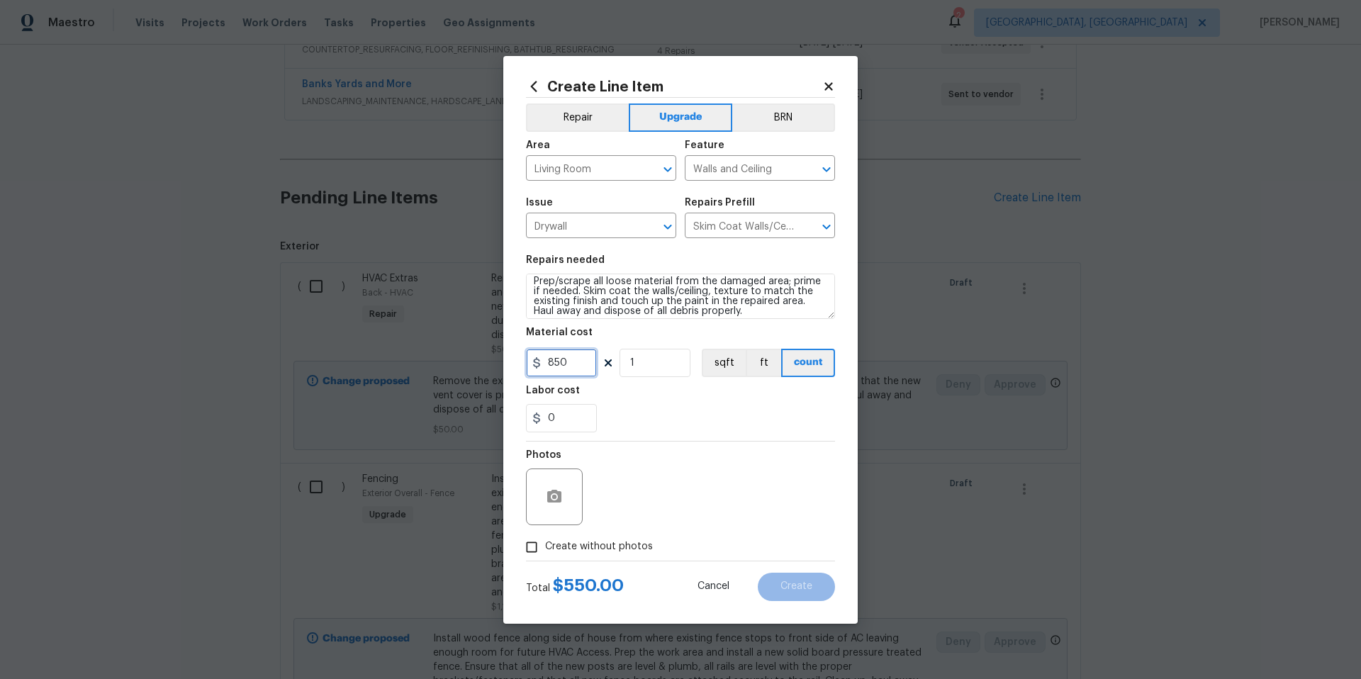
scroll to position [10, 0]
type input "850"
click at [754, 307] on textarea "Prep/scrape all loose material from the damaged area; prime if needed. Skim coa…" at bounding box center [680, 296] width 309 height 45
type textarea "Prep/scrape all loose material from the damaged area; prime if needed. Skim coa…"
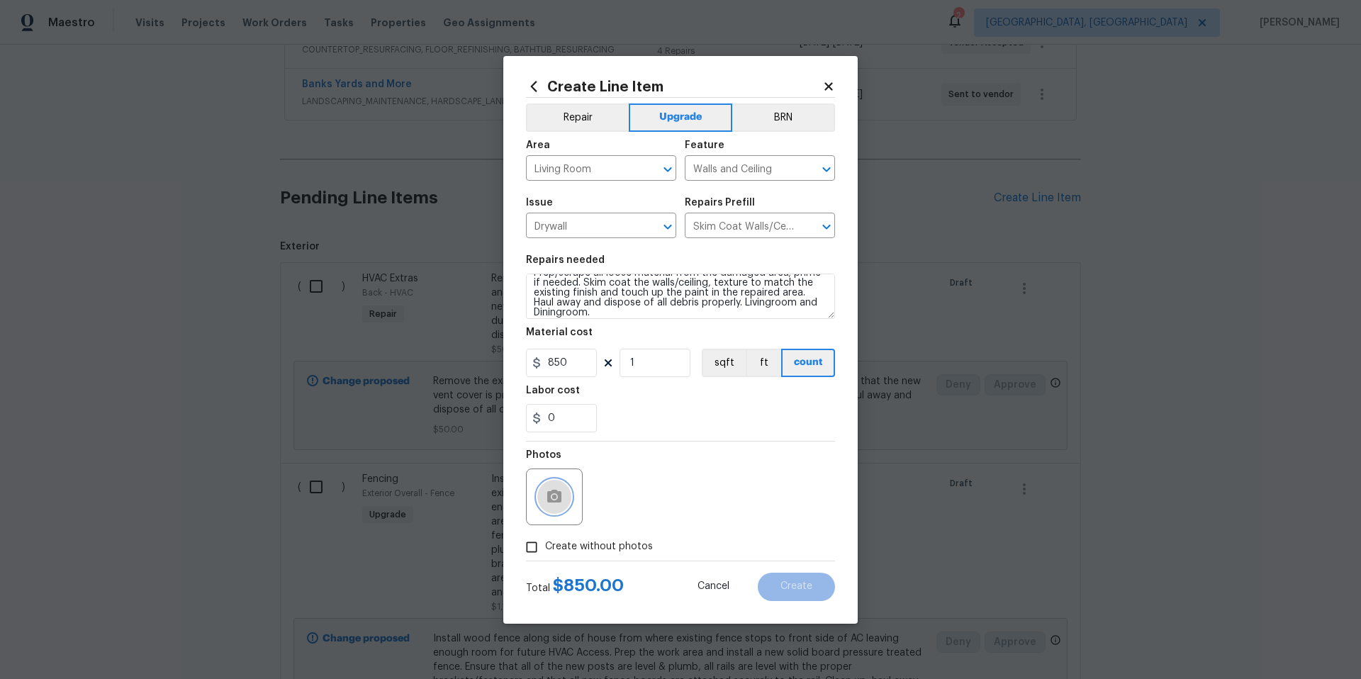
click at [558, 500] on icon "button" at bounding box center [554, 496] width 14 height 13
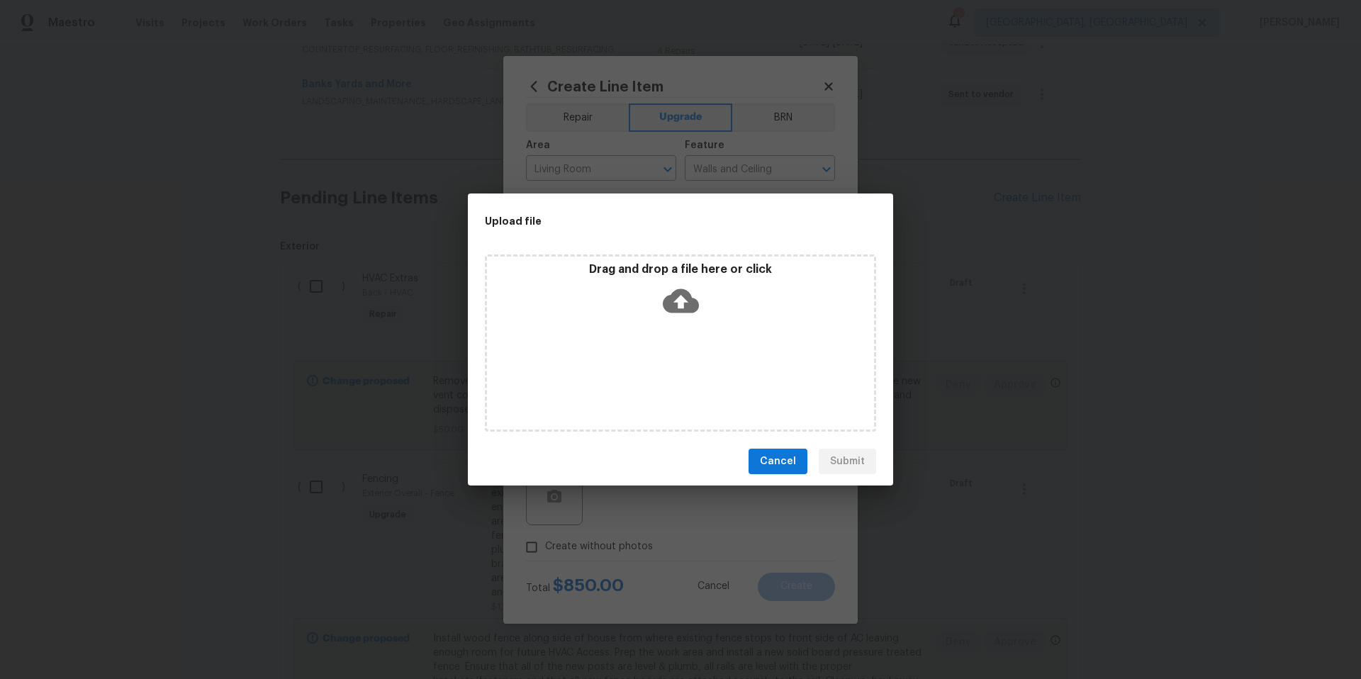
click at [683, 305] on icon at bounding box center [681, 301] width 36 height 24
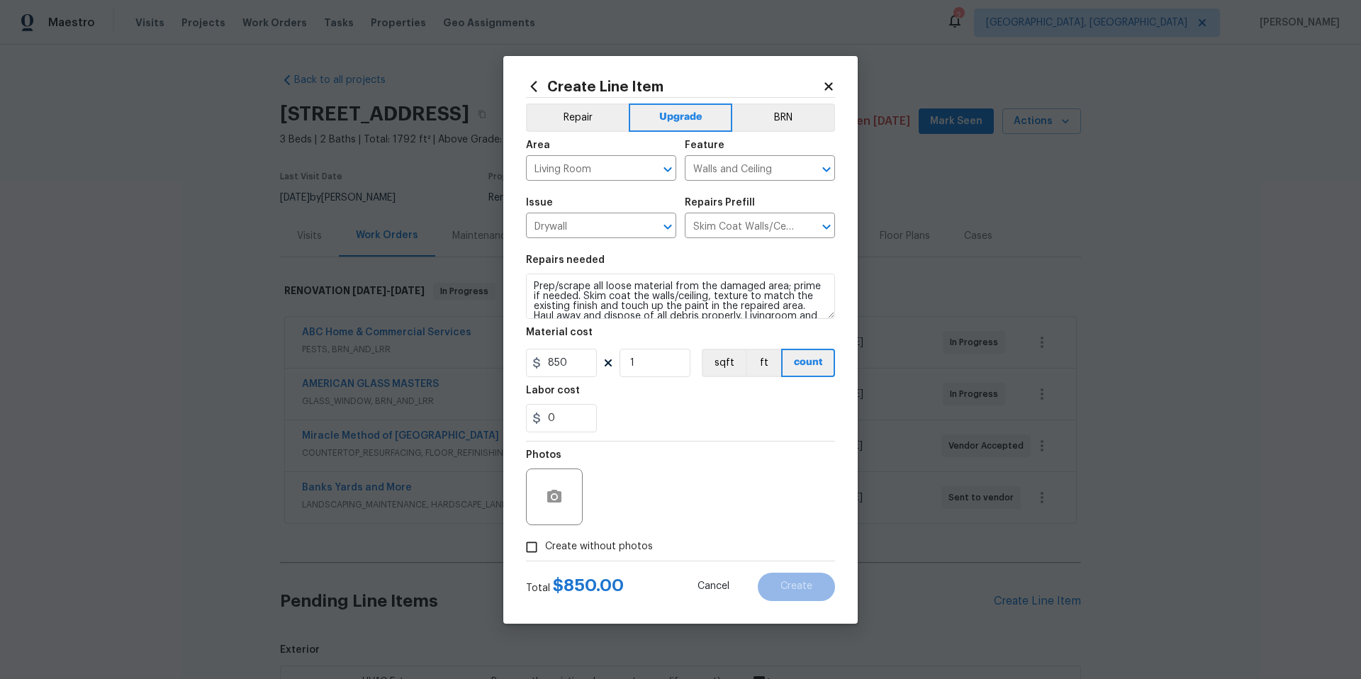
scroll to position [13, 0]
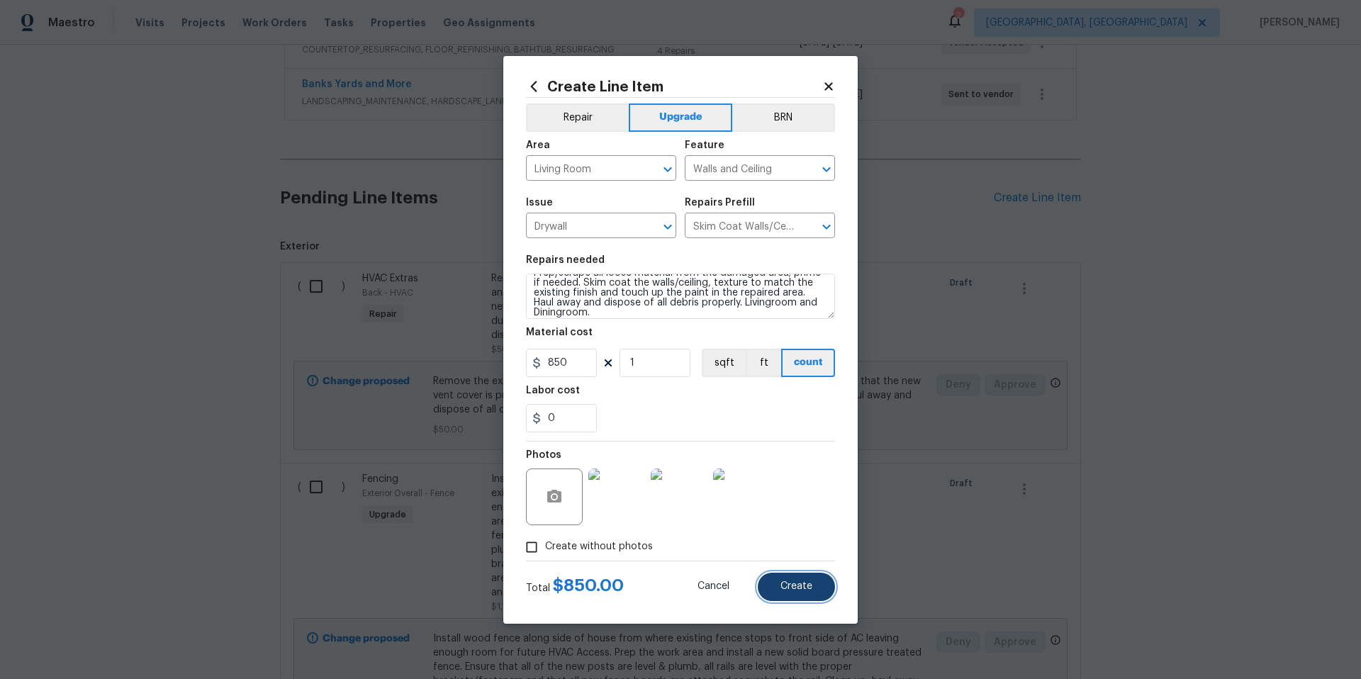
click at [808, 593] on button "Create" at bounding box center [796, 587] width 77 height 28
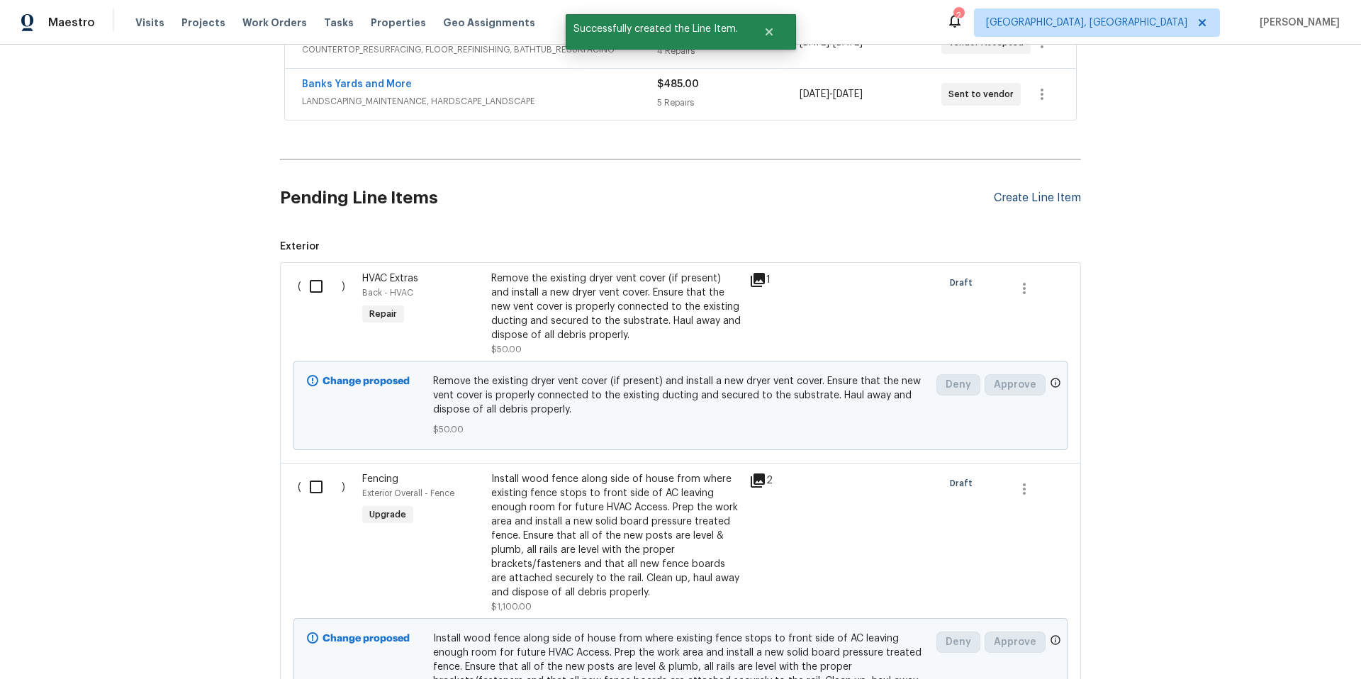
click at [1038, 203] on div "Create Line Item" at bounding box center [1037, 197] width 87 height 13
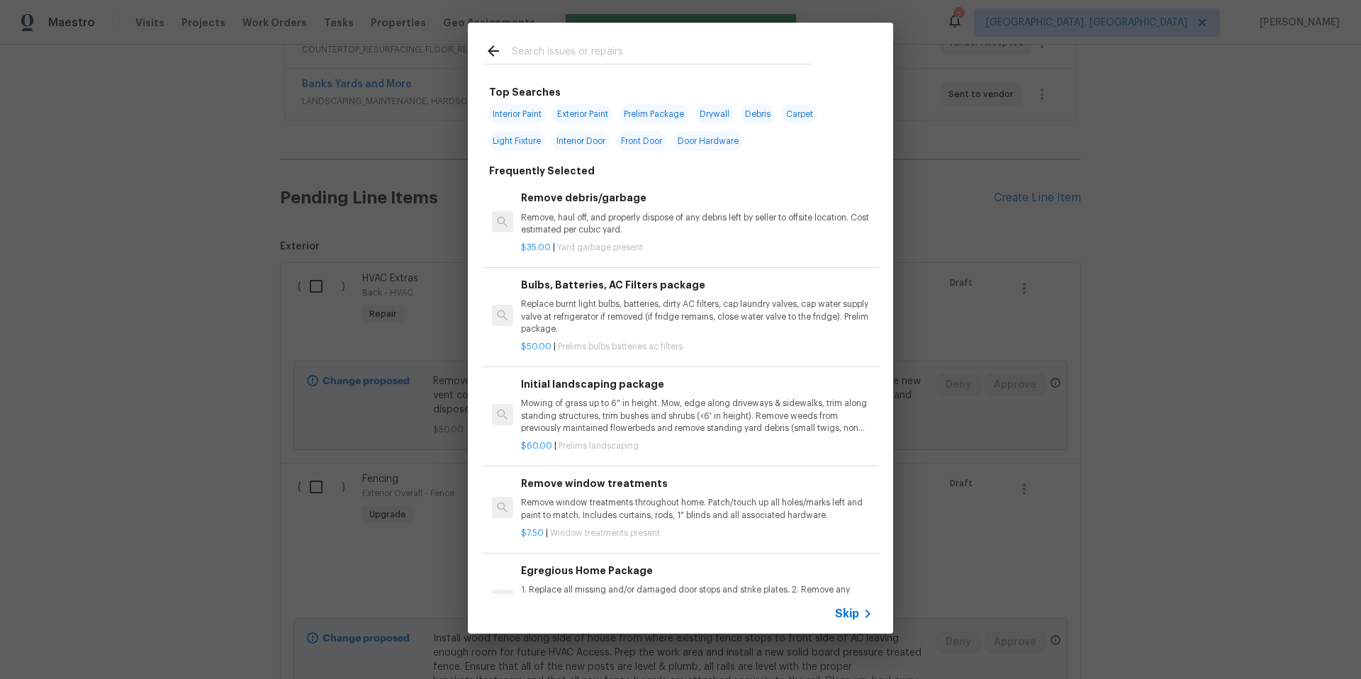
click at [552, 58] on input "text" at bounding box center [662, 53] width 301 height 21
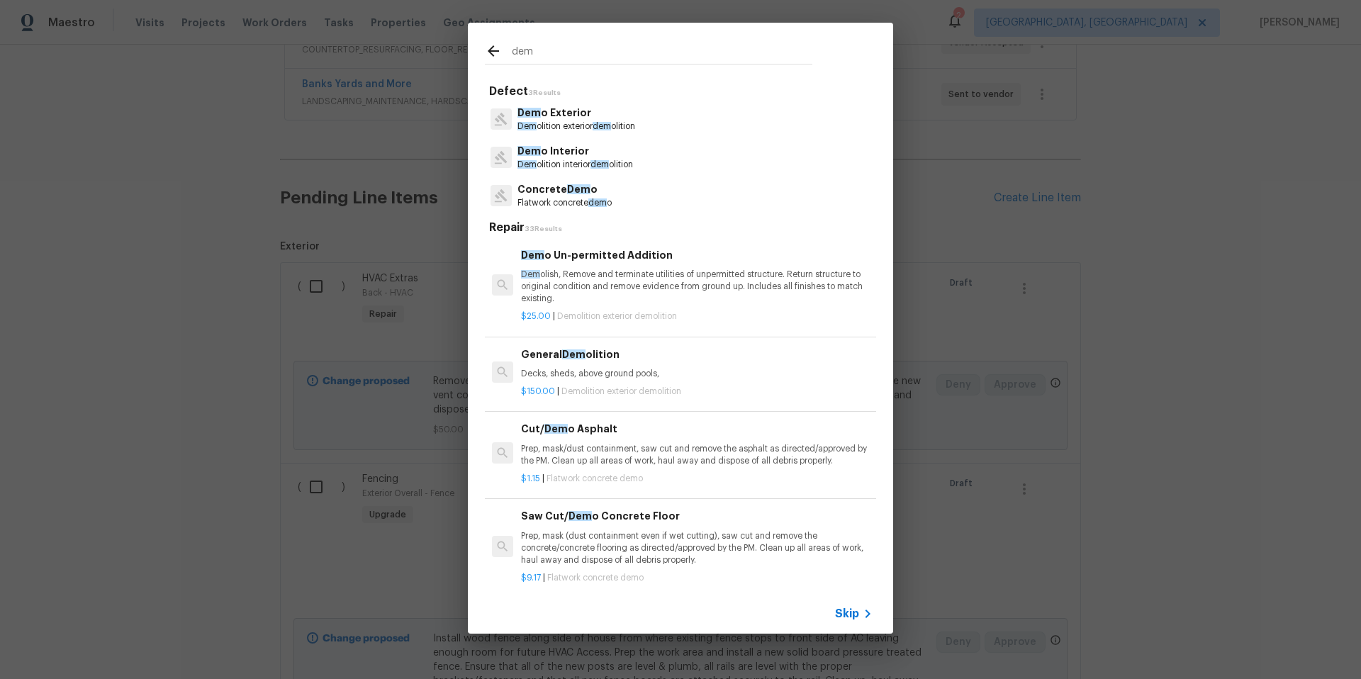
type input "dem"
click at [559, 160] on p "Dem olition interior dem olition" at bounding box center [575, 165] width 116 height 12
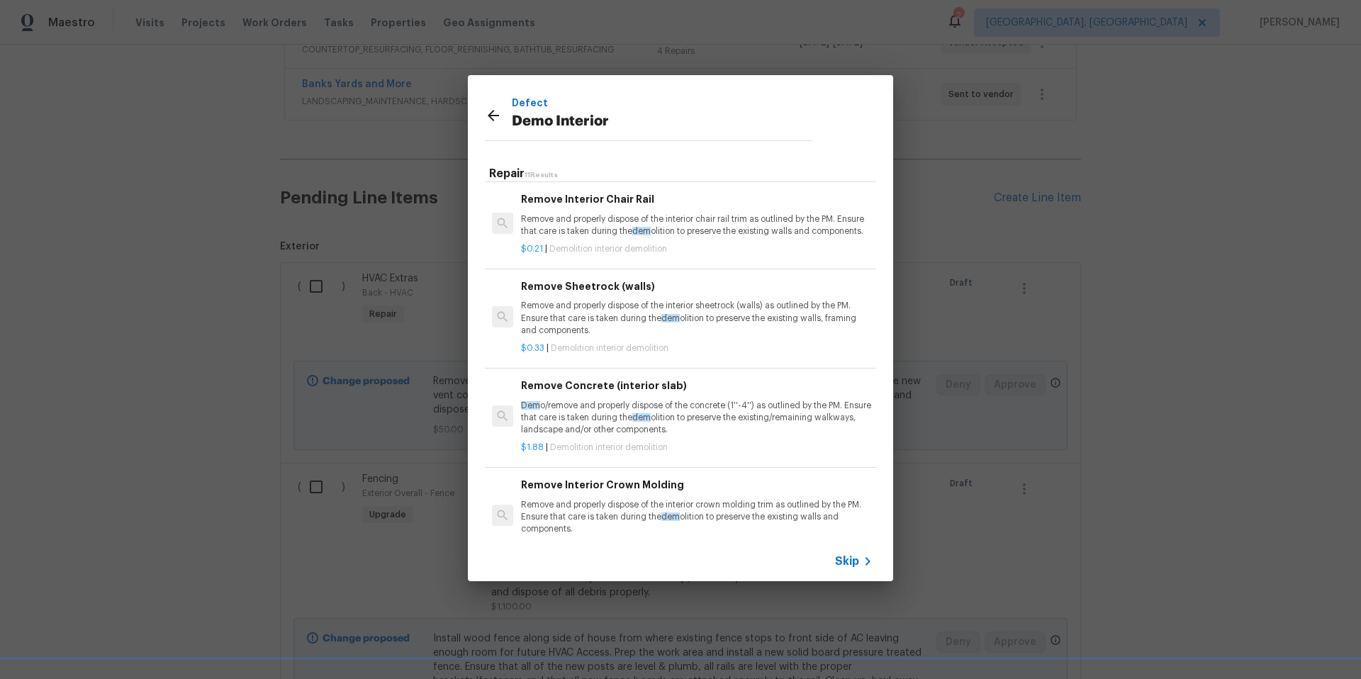
scroll to position [191, 0]
click at [607, 330] on p "Remove and properly dispose of the interior sheetrock (walls) as outlined by th…" at bounding box center [697, 314] width 352 height 36
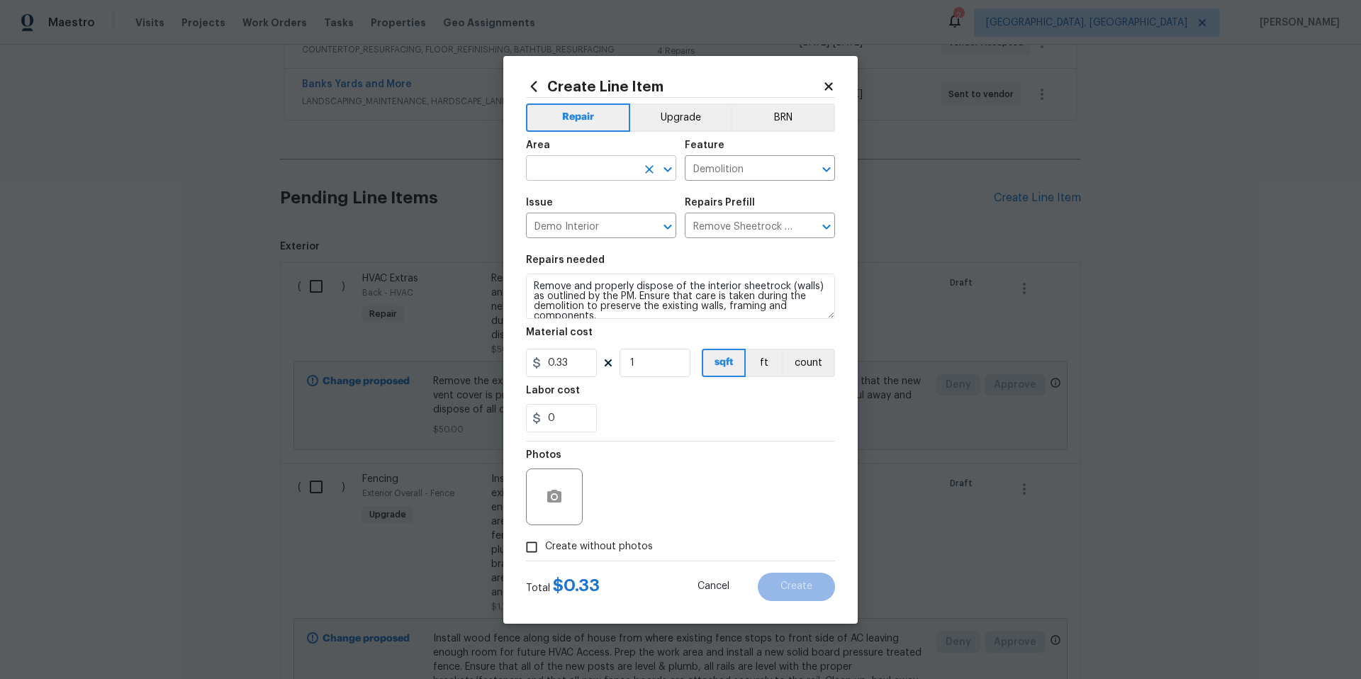
click at [576, 164] on input "text" at bounding box center [581, 170] width 111 height 22
type input "l"
click at [573, 193] on li "Dining Room" at bounding box center [601, 200] width 150 height 23
type input "Dining Room"
click at [634, 313] on textarea "Remove and properly dispose of the interior sheetrock (walls) as outlined by th…" at bounding box center [680, 296] width 309 height 45
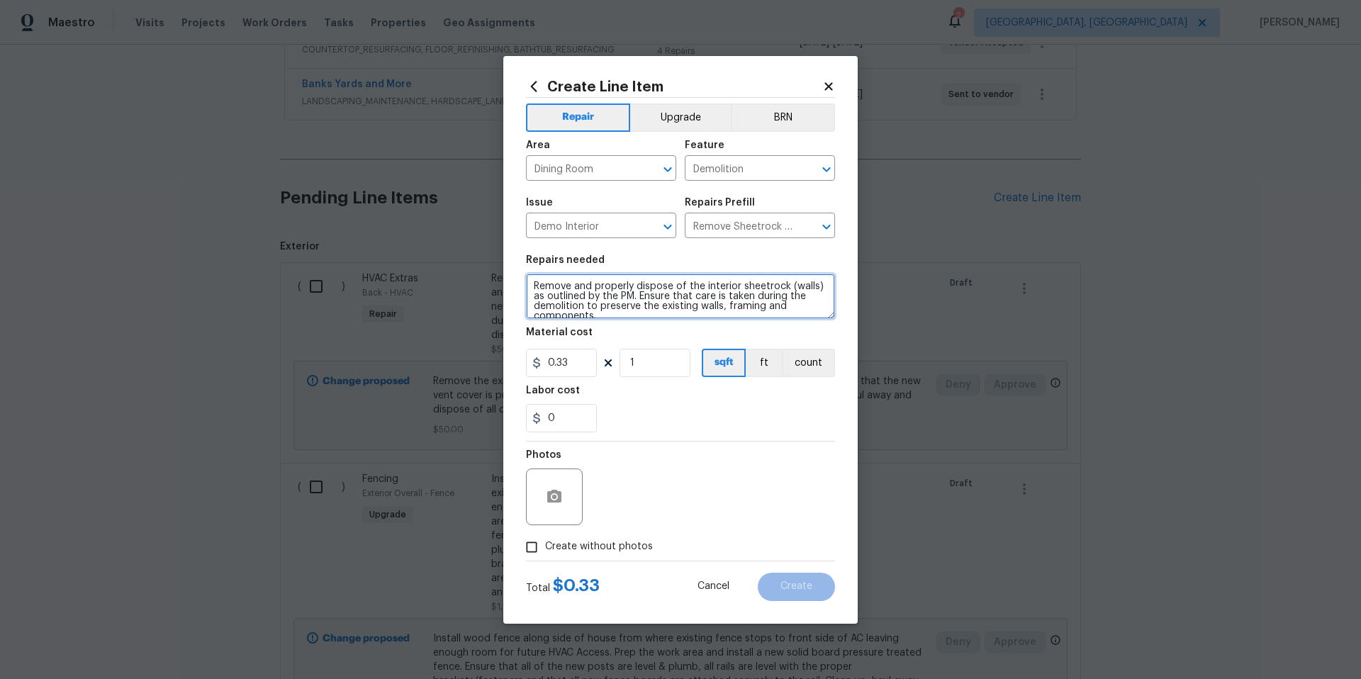
click at [634, 313] on textarea "Remove and properly dispose of the interior sheetrock (walls) as outlined by th…" at bounding box center [680, 296] width 309 height 45
type textarea "Remove arch from entry doorway and small arch wal in dining room."
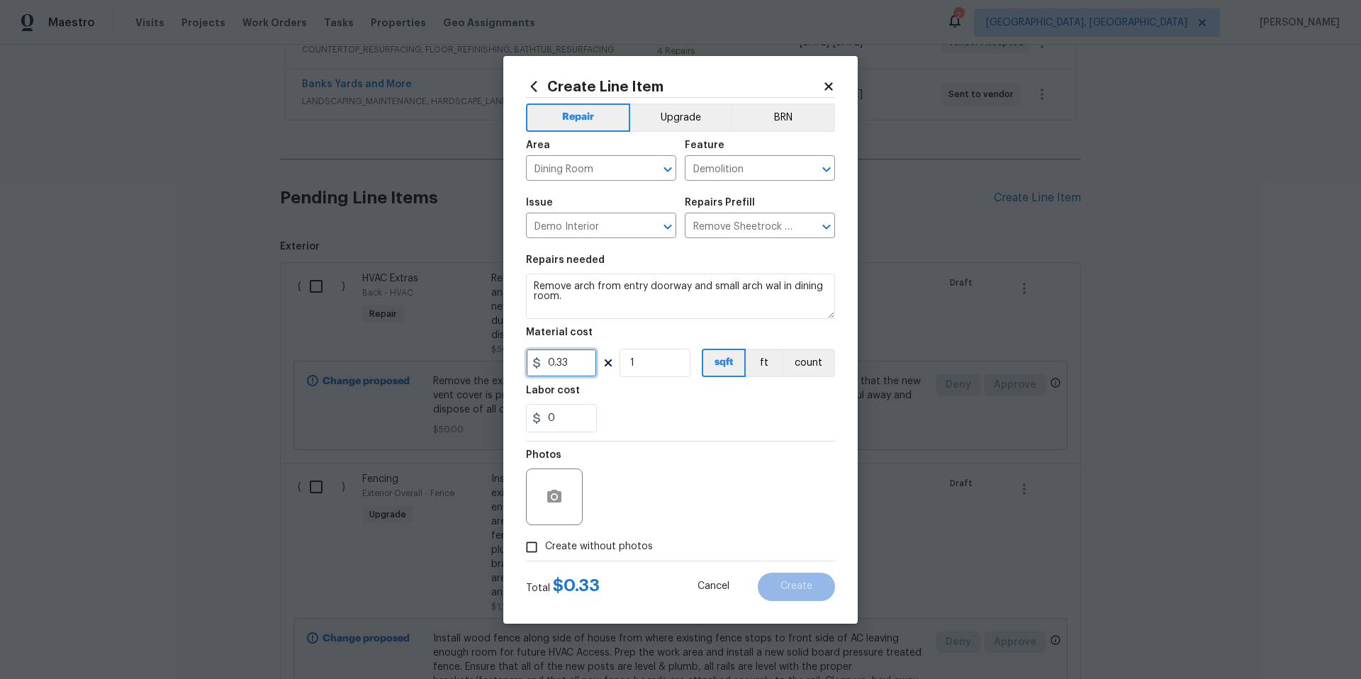
click at [583, 361] on input "0.33" at bounding box center [561, 363] width 71 height 28
type input "300"
click at [678, 127] on button "Upgrade" at bounding box center [680, 117] width 101 height 28
click at [802, 376] on button "count" at bounding box center [808, 363] width 53 height 28
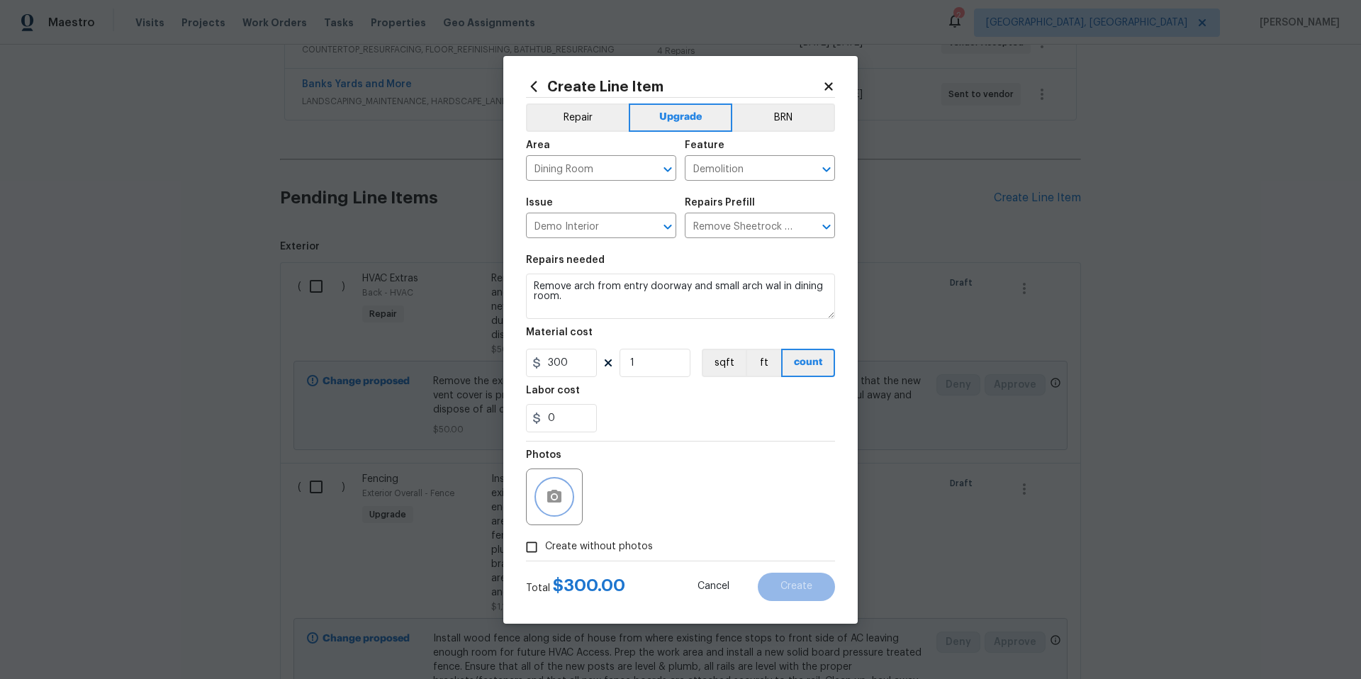
click at [551, 500] on icon "button" at bounding box center [554, 496] width 14 height 13
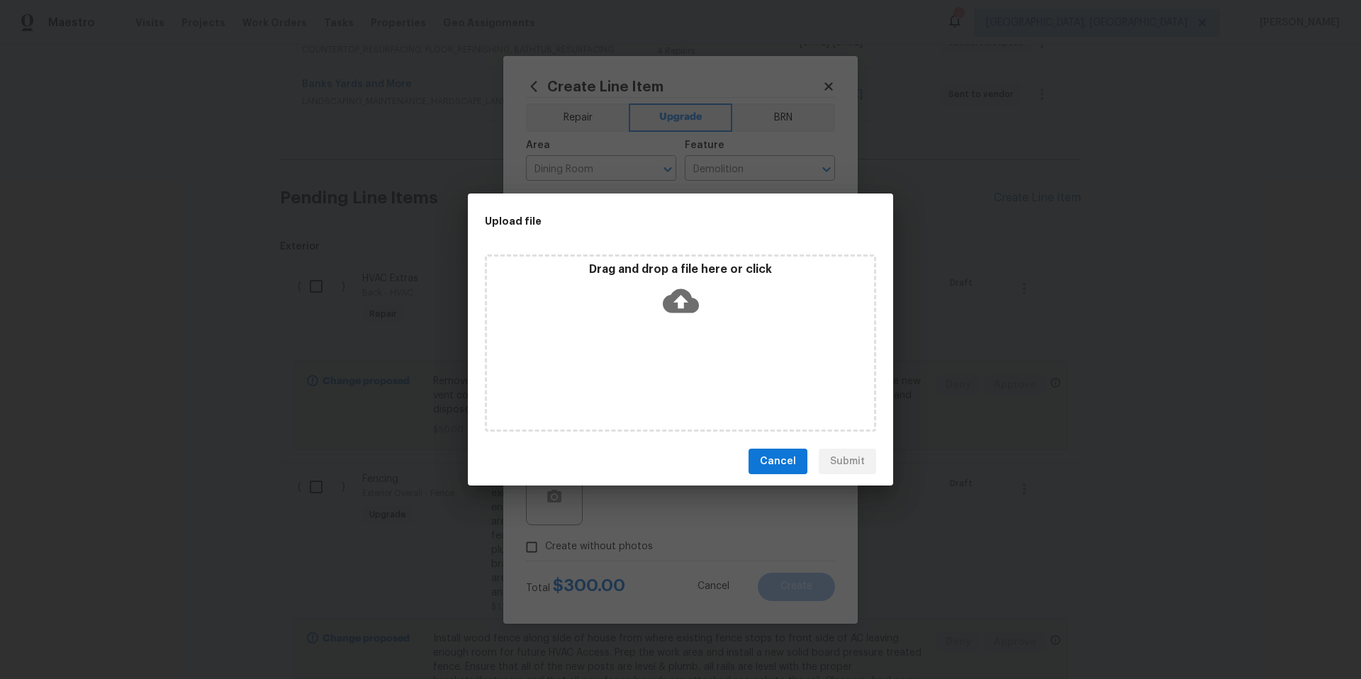
click at [685, 302] on icon at bounding box center [681, 301] width 36 height 36
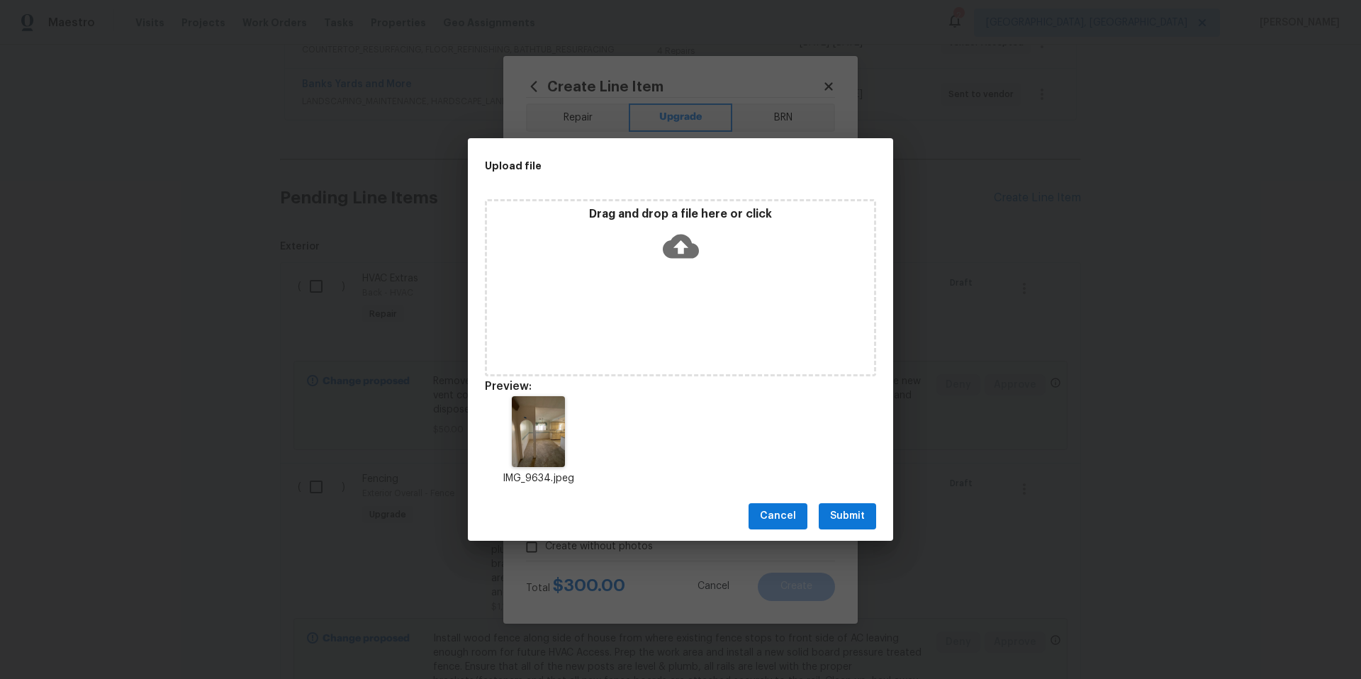
click at [848, 514] on span "Submit" at bounding box center [847, 517] width 35 height 18
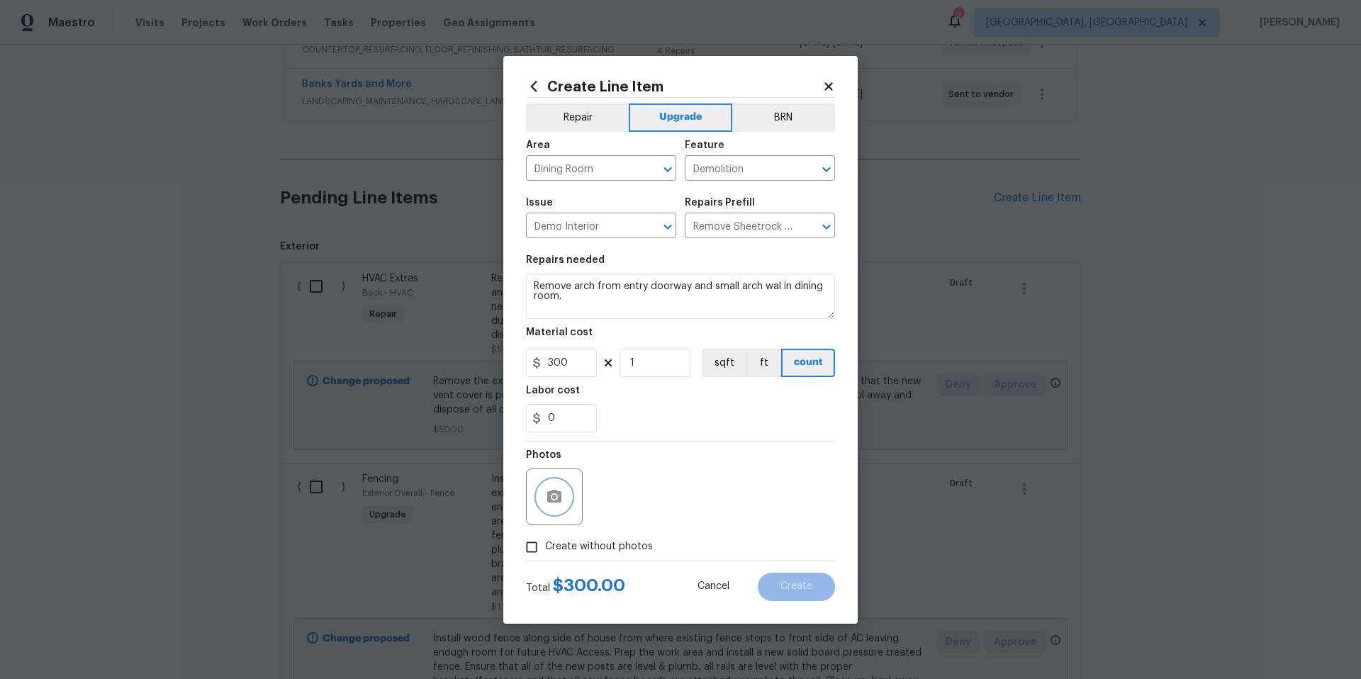
click at [556, 500] on icon "button" at bounding box center [554, 496] width 14 height 13
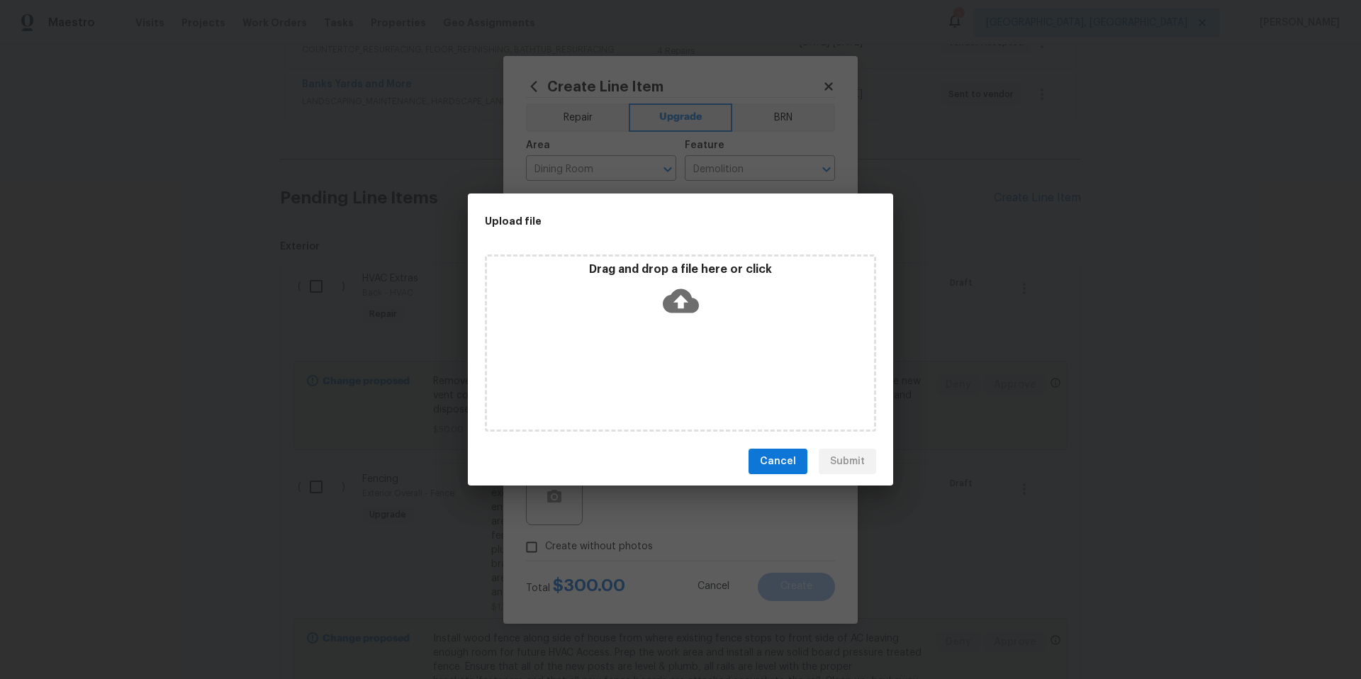
click at [696, 299] on icon at bounding box center [681, 301] width 36 height 36
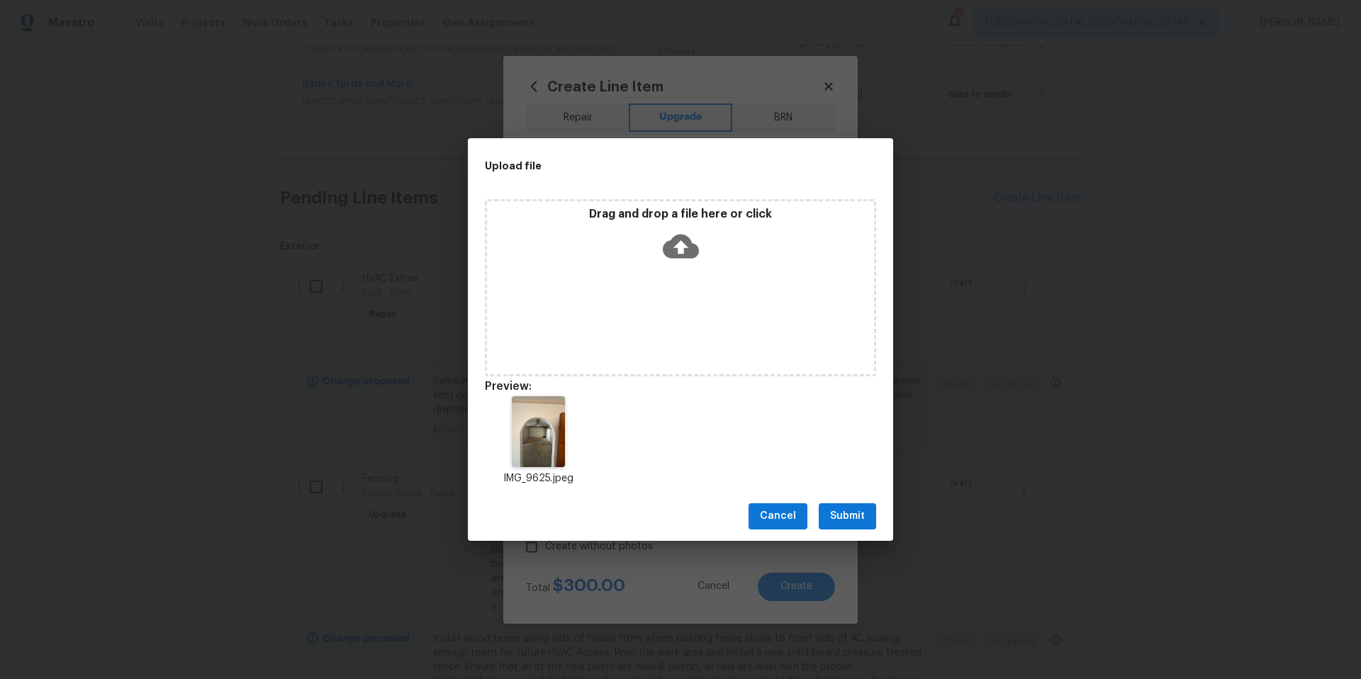
click at [844, 514] on span "Submit" at bounding box center [847, 517] width 35 height 18
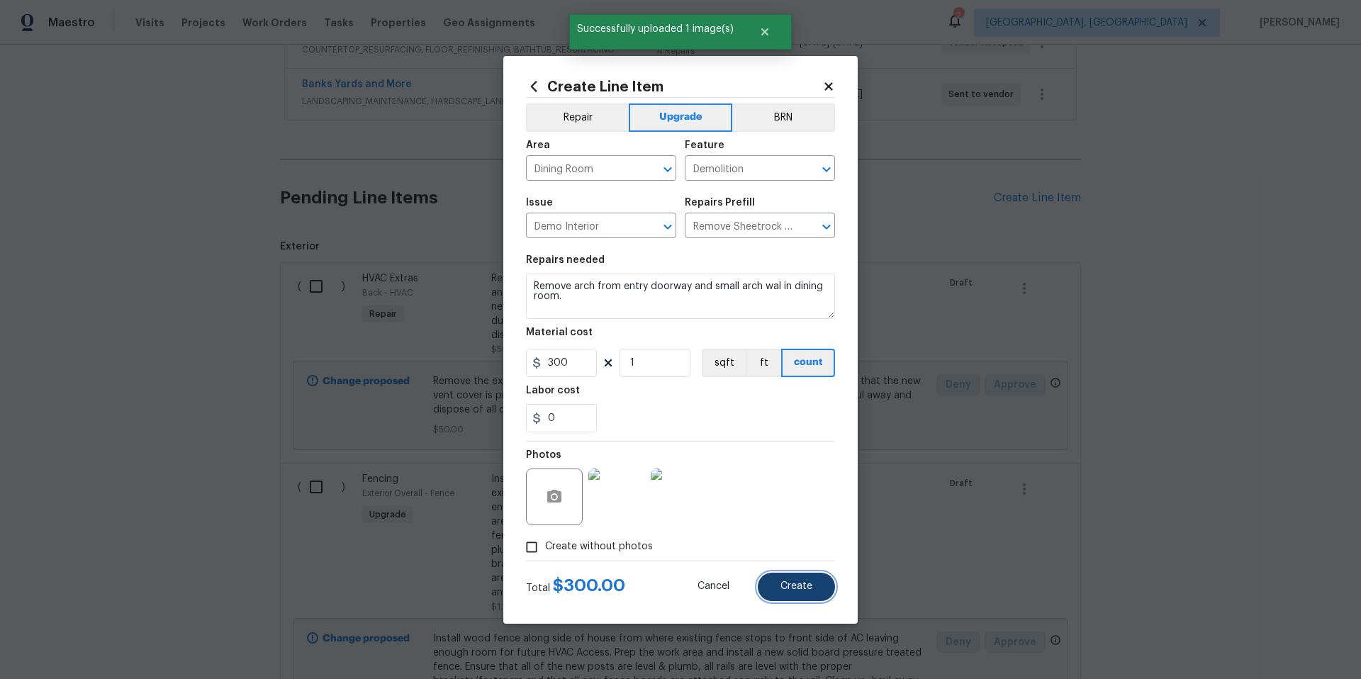
click at [801, 590] on span "Create" at bounding box center [796, 586] width 32 height 11
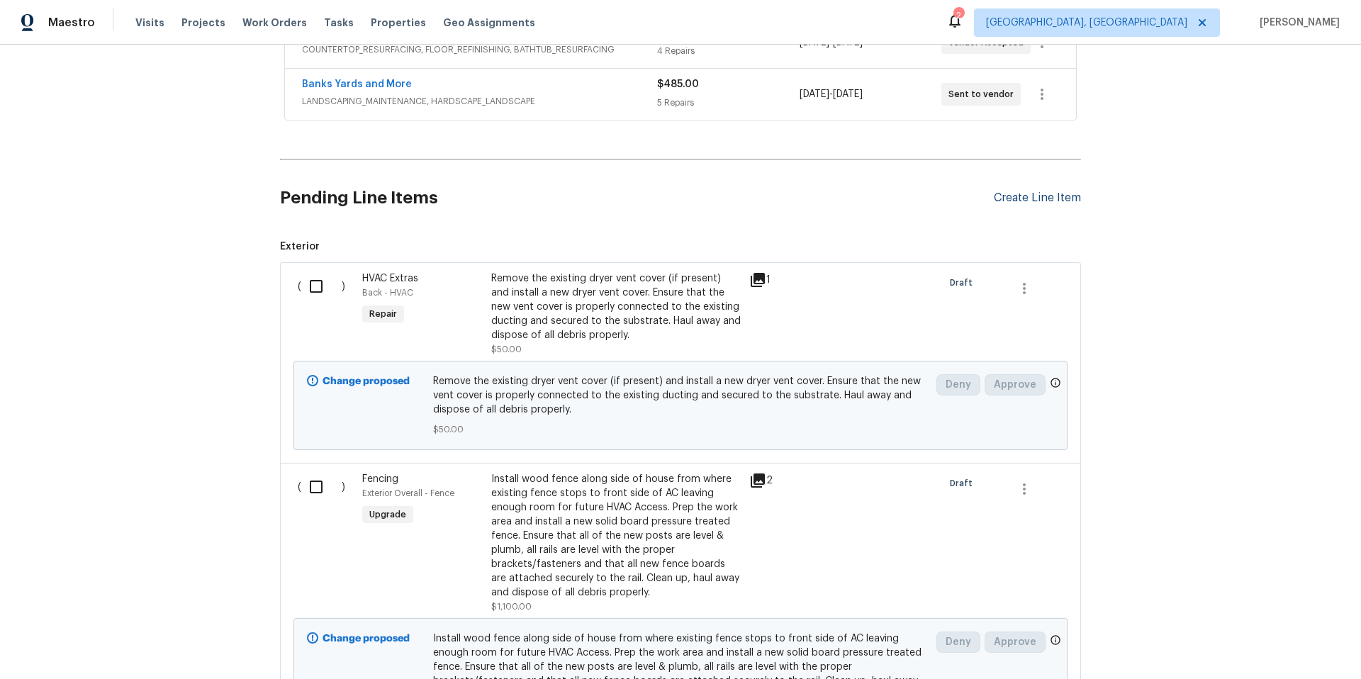
click at [1001, 197] on div "Create Line Item" at bounding box center [1037, 197] width 87 height 13
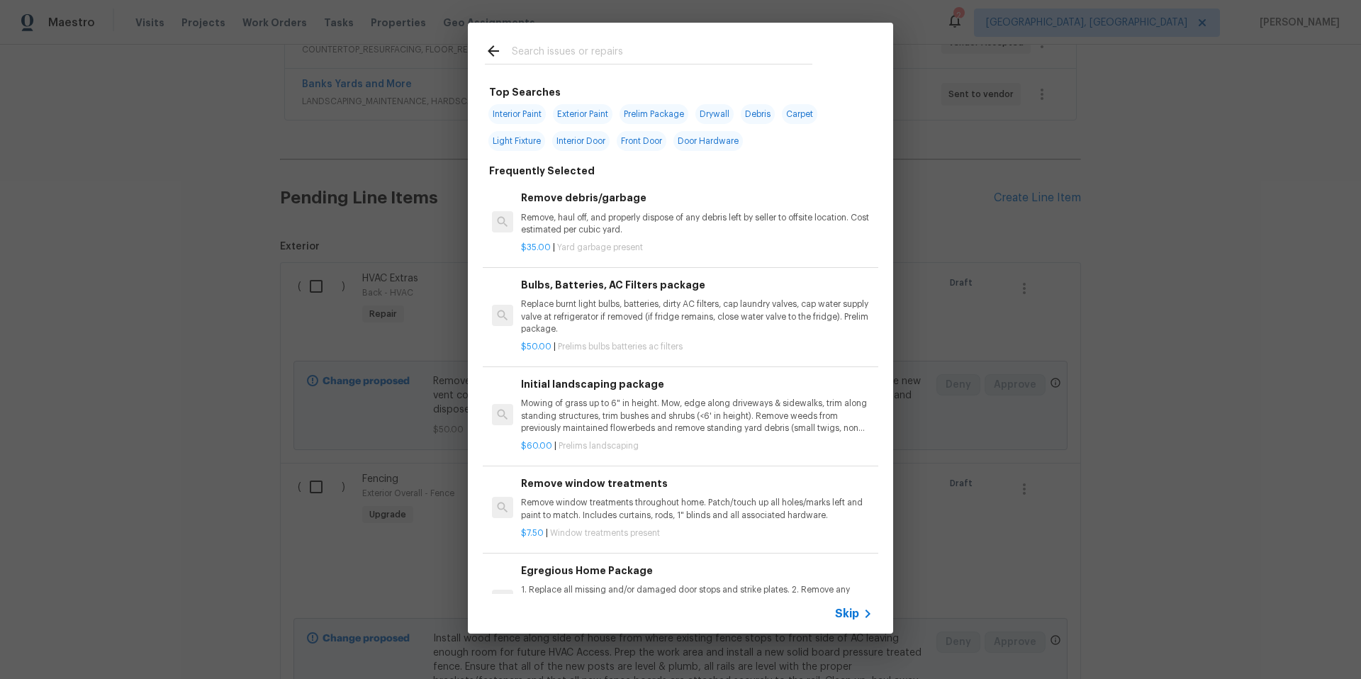
click at [517, 145] on span "Light Fixture" at bounding box center [516, 141] width 57 height 20
type input "Light Fixture"
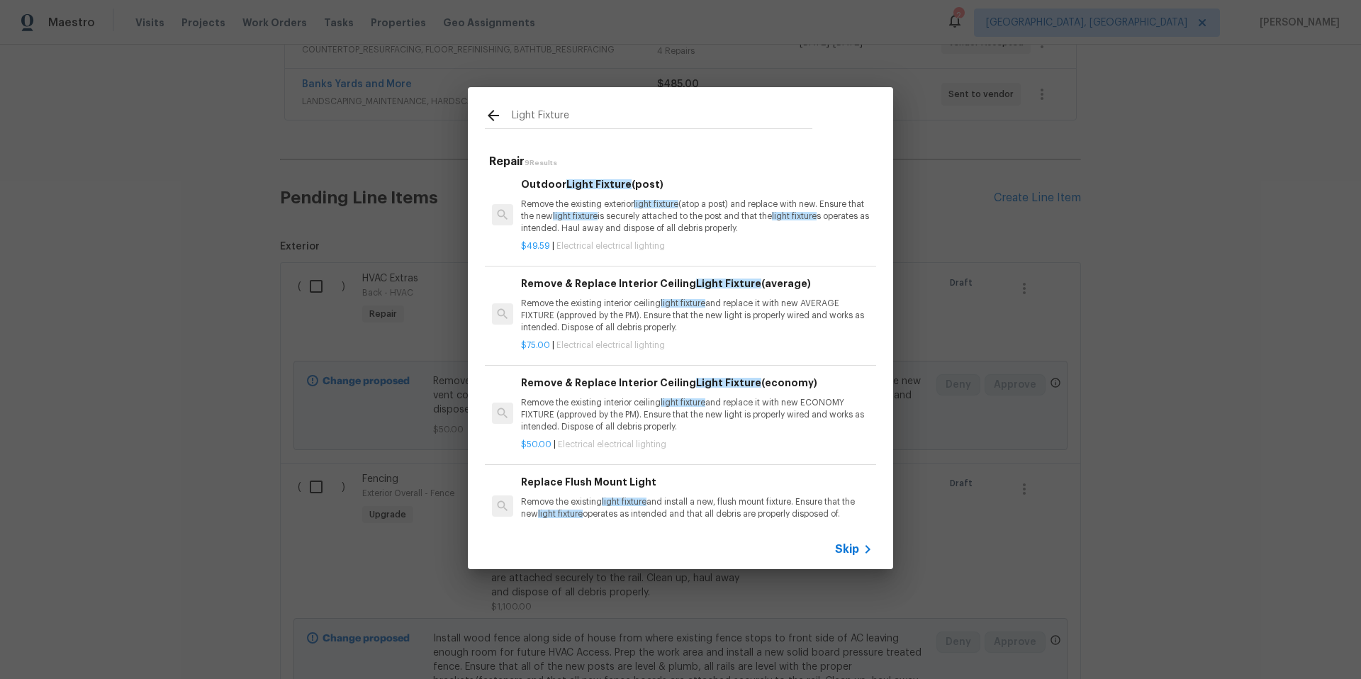
scroll to position [0, 0]
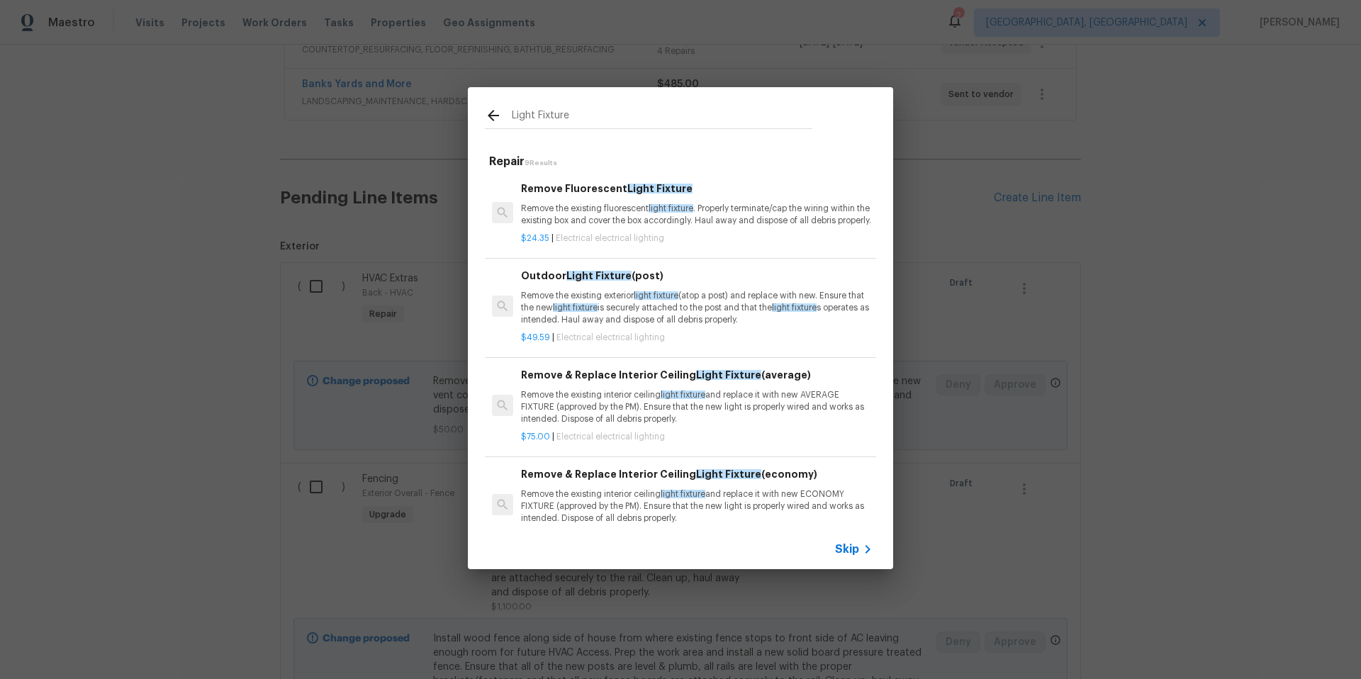
click at [490, 114] on icon at bounding box center [493, 115] width 11 height 11
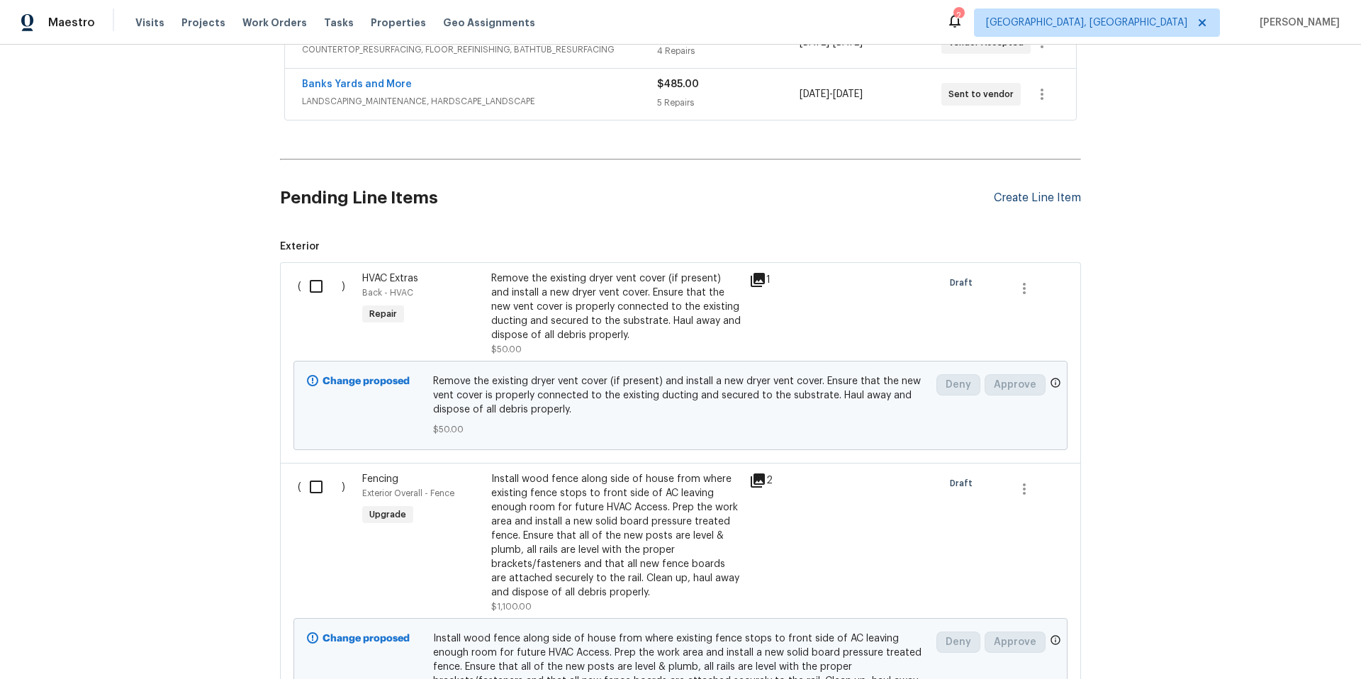
click at [1011, 201] on div "Create Line Item" at bounding box center [1037, 197] width 87 height 13
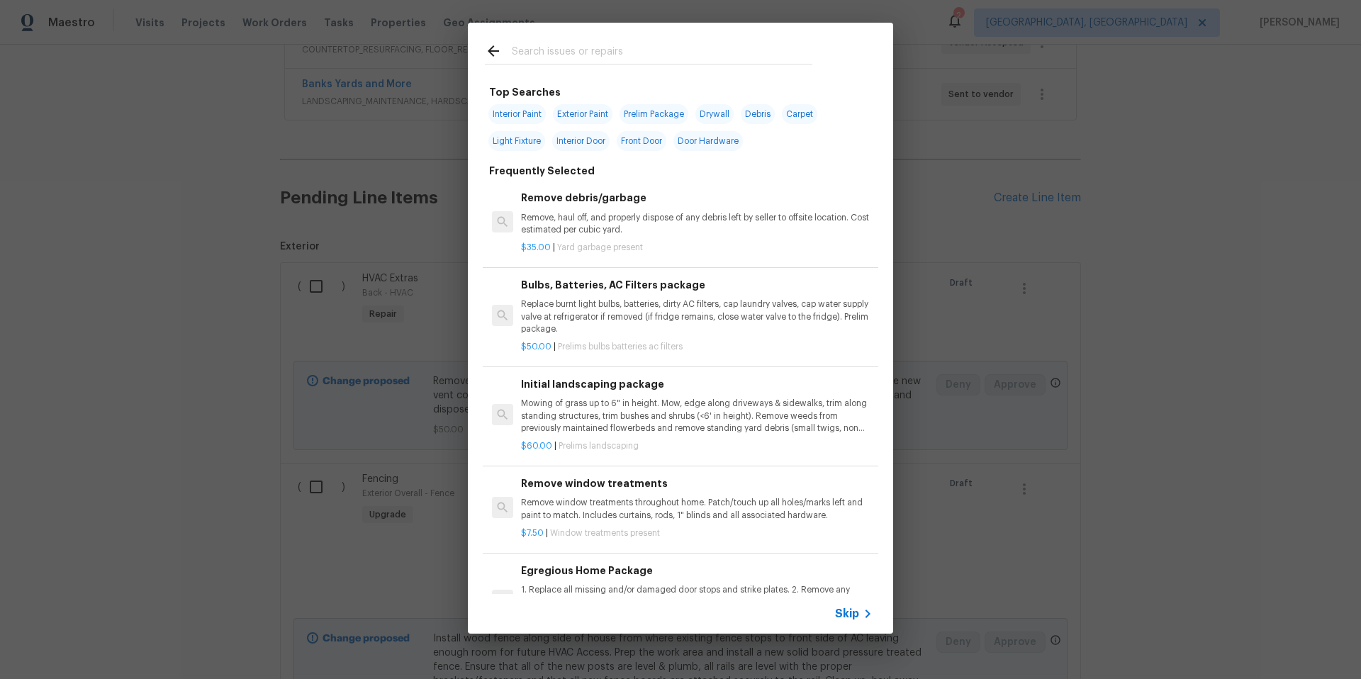
click at [526, 142] on span "Light Fixture" at bounding box center [516, 141] width 57 height 20
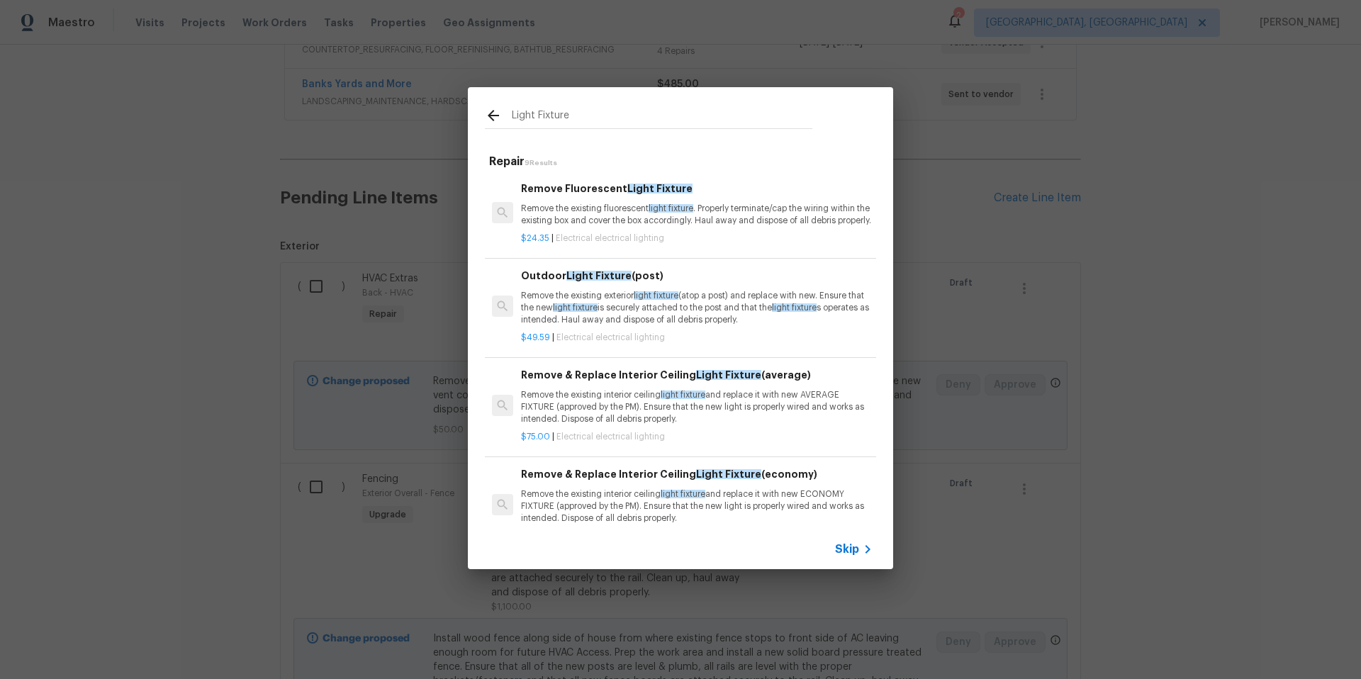
click at [590, 118] on input "Light Fixture" at bounding box center [662, 117] width 301 height 21
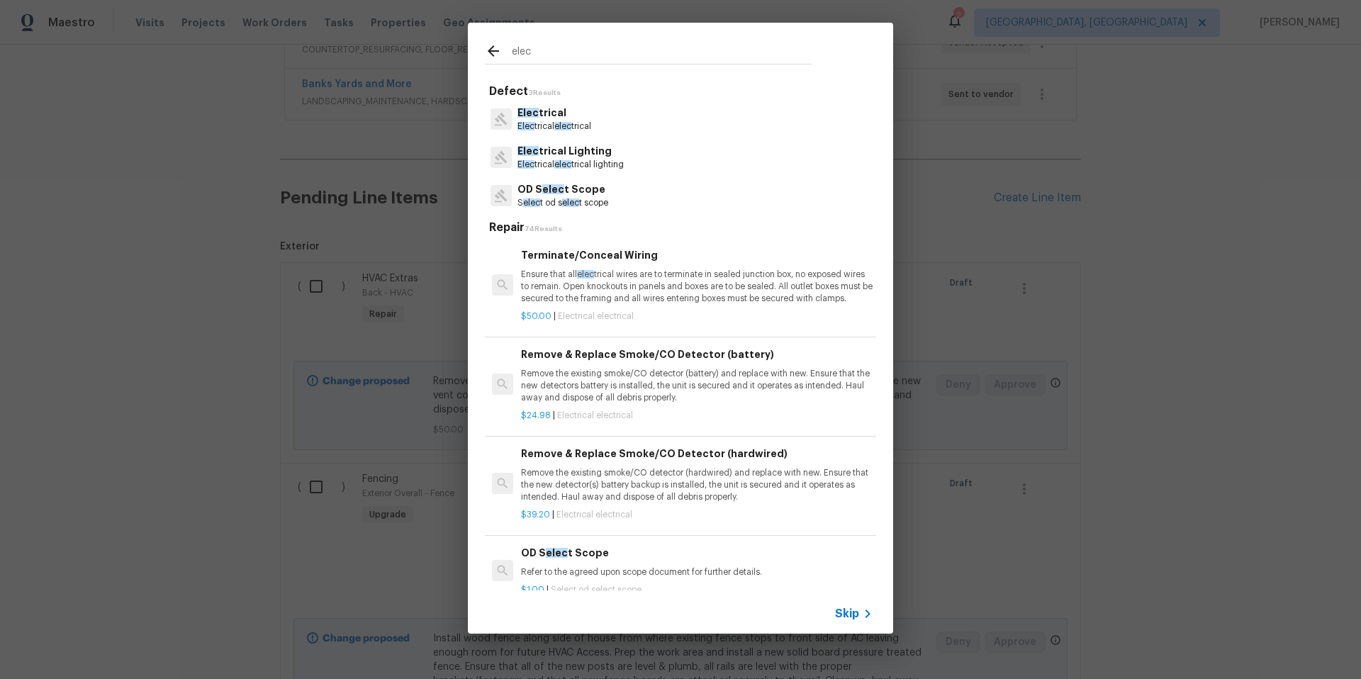
type input "elec"
click at [600, 163] on p "Elec trical elec trical lighting" at bounding box center [570, 165] width 106 height 12
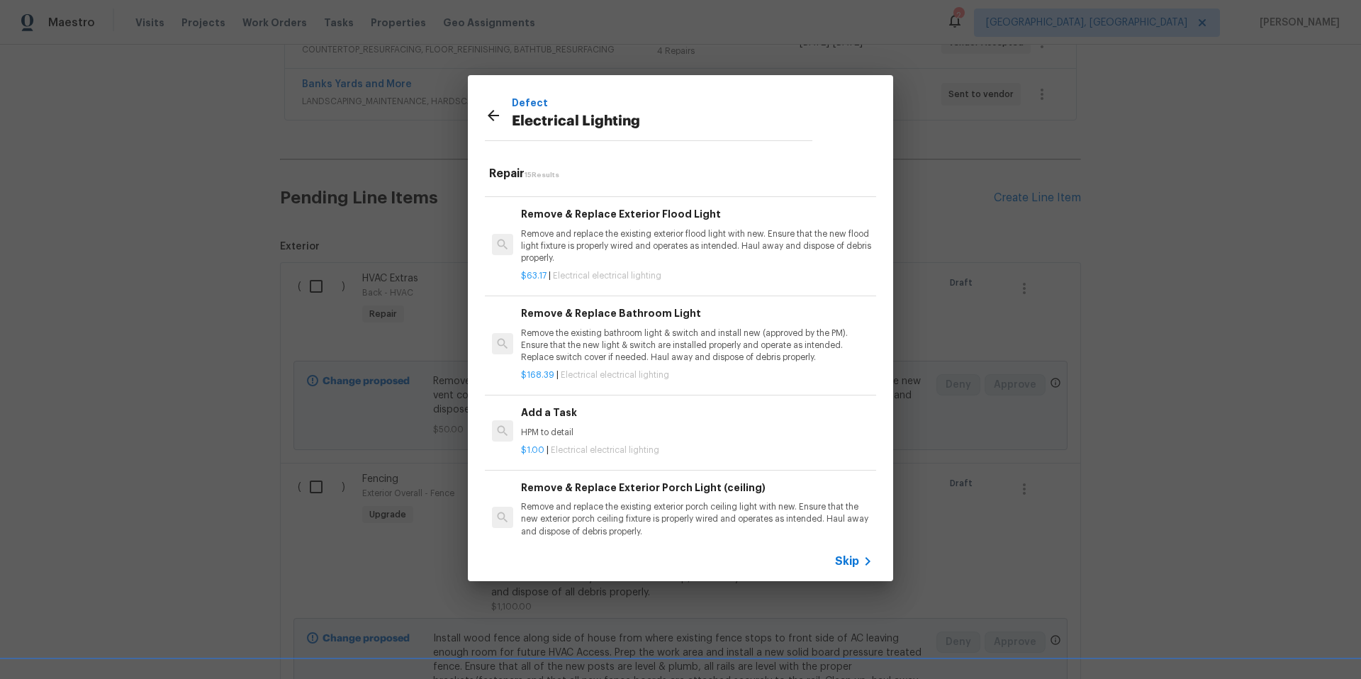
scroll to position [710, 0]
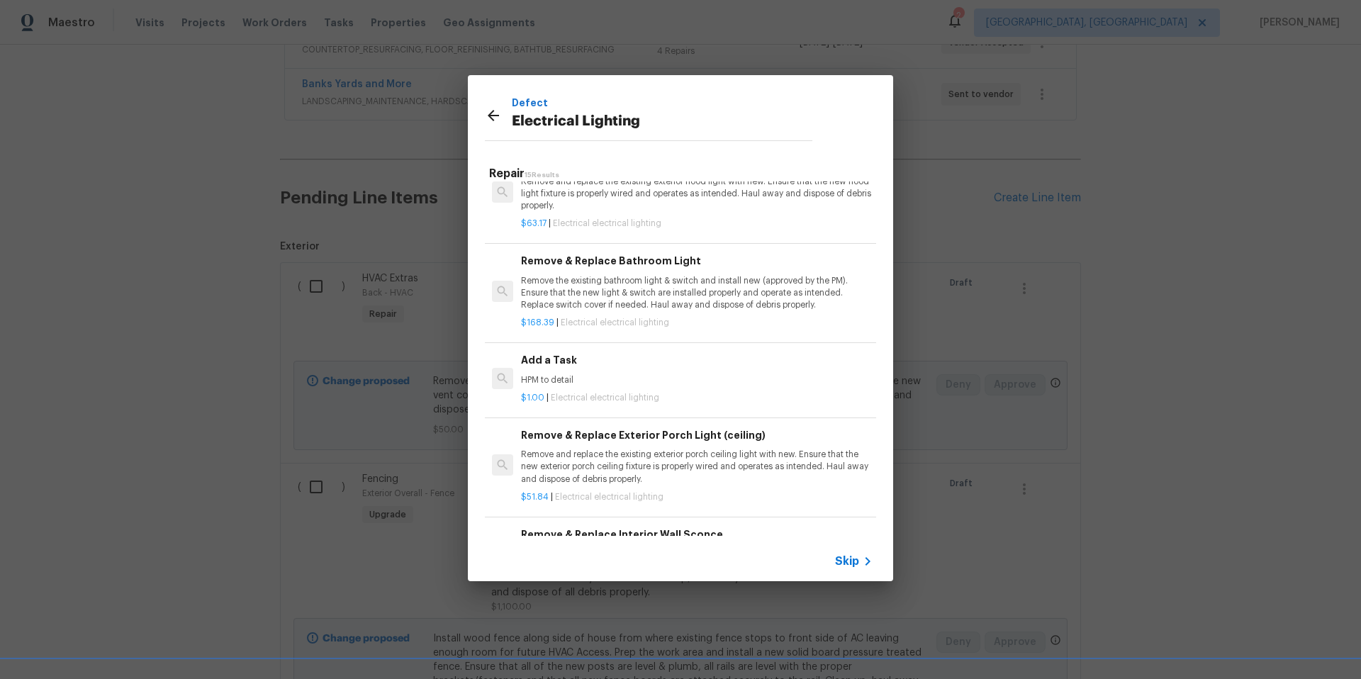
click at [546, 360] on h6 "Add a Task" at bounding box center [697, 360] width 352 height 16
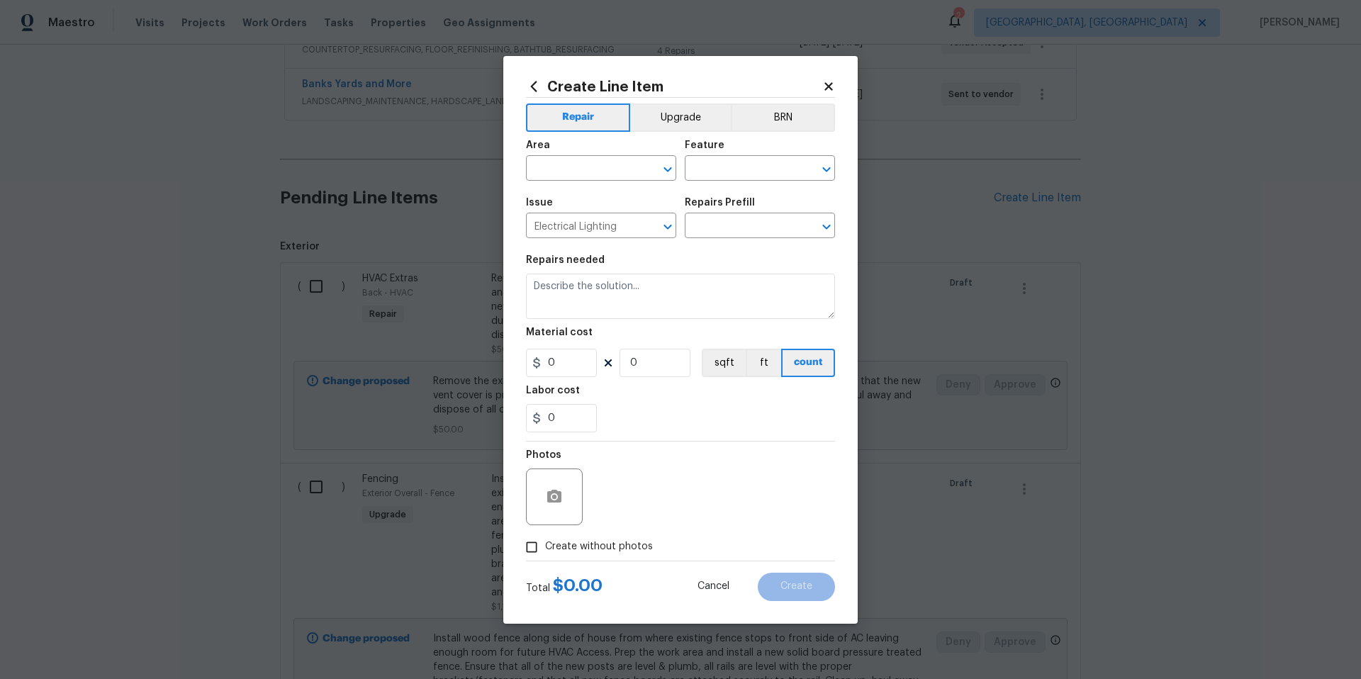
type input "Add a Task $1.00"
type textarea "HPM to detail"
type input "1"
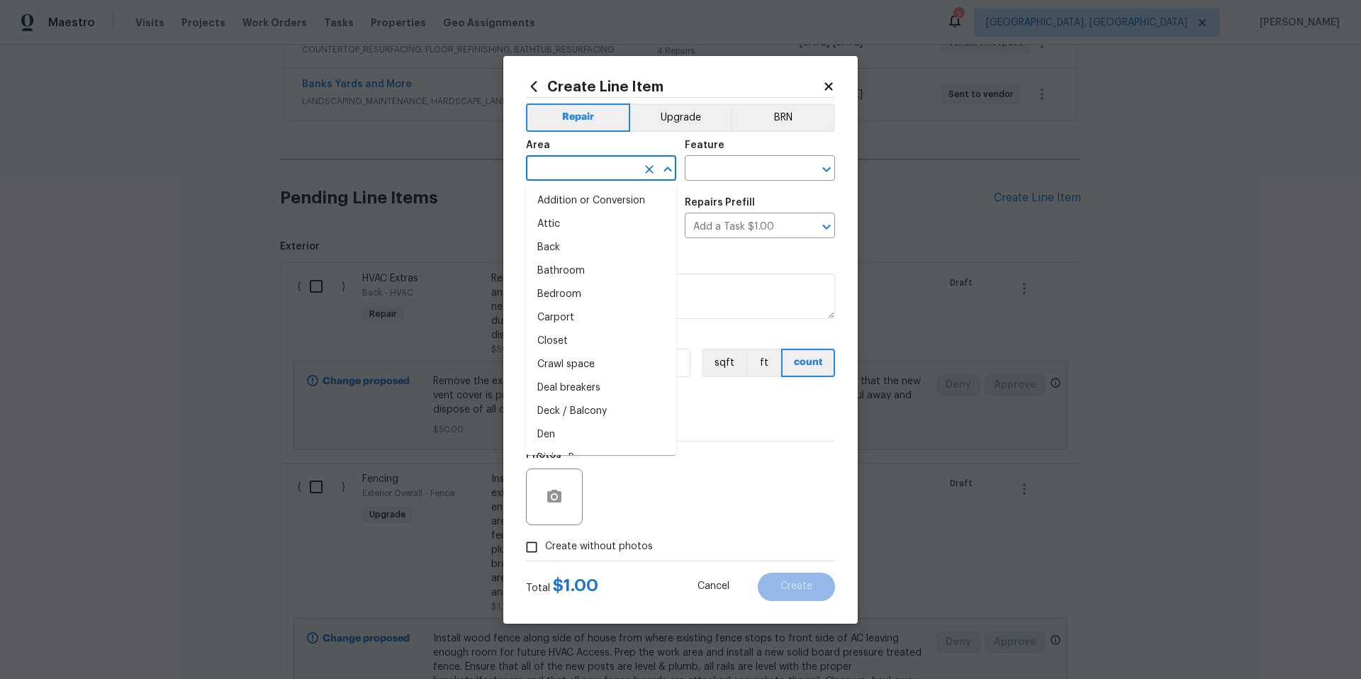
click at [581, 164] on input "text" at bounding box center [581, 170] width 111 height 22
click at [582, 206] on li "Kitchen" at bounding box center [601, 200] width 150 height 23
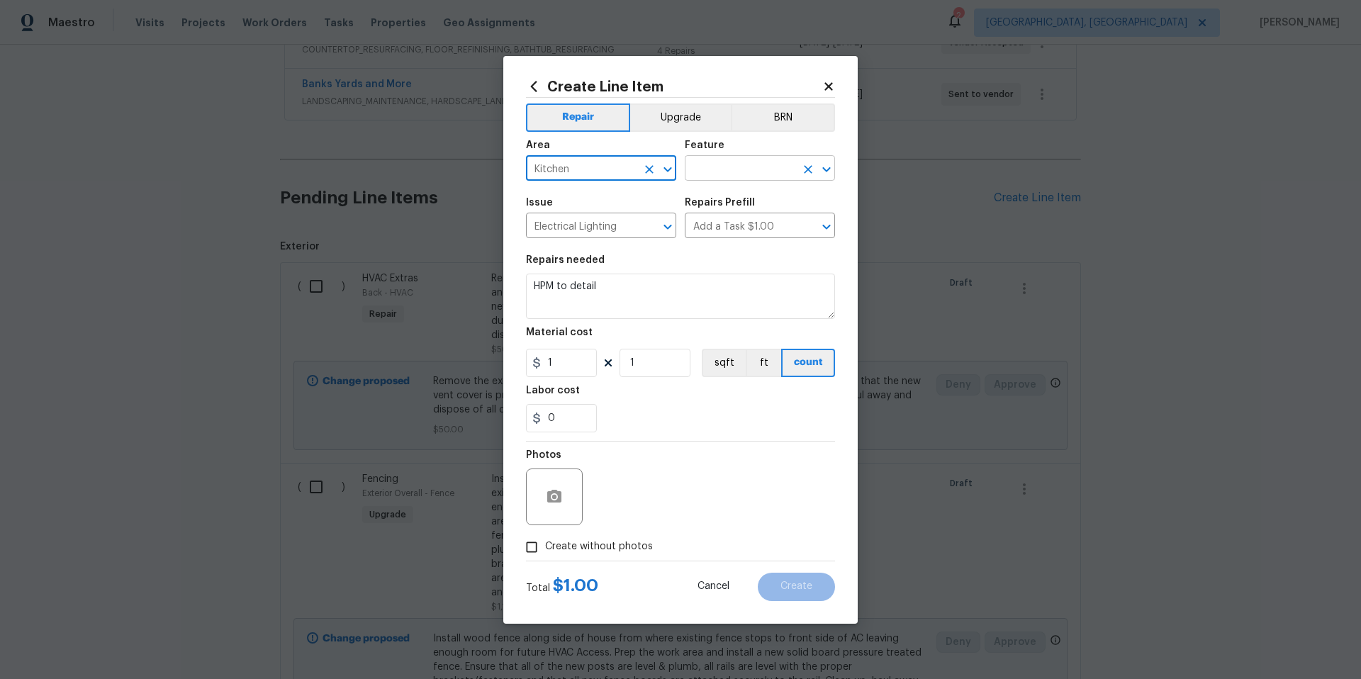
type input "Kitchen"
click at [711, 170] on input "text" at bounding box center [740, 170] width 111 height 22
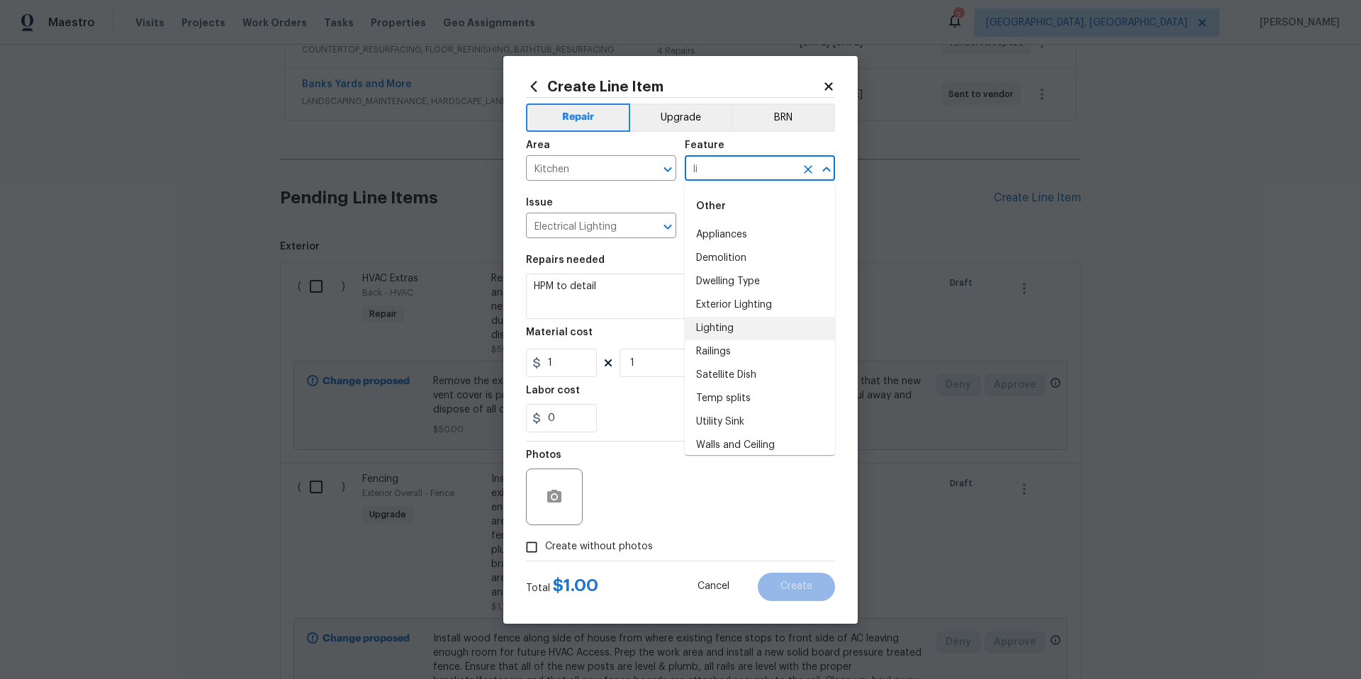
click at [727, 327] on li "Lighting" at bounding box center [760, 328] width 150 height 23
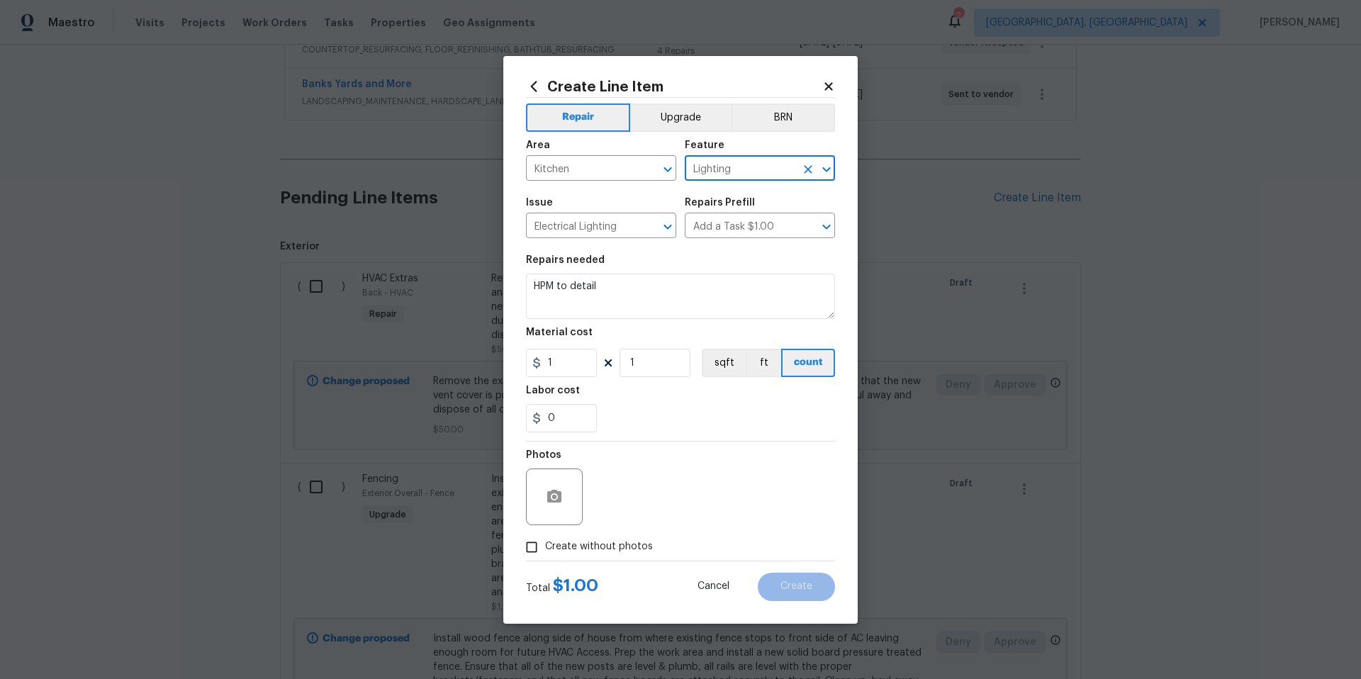
type input "Lighting"
click at [612, 286] on textarea "HPM to detail" at bounding box center [680, 296] width 309 height 45
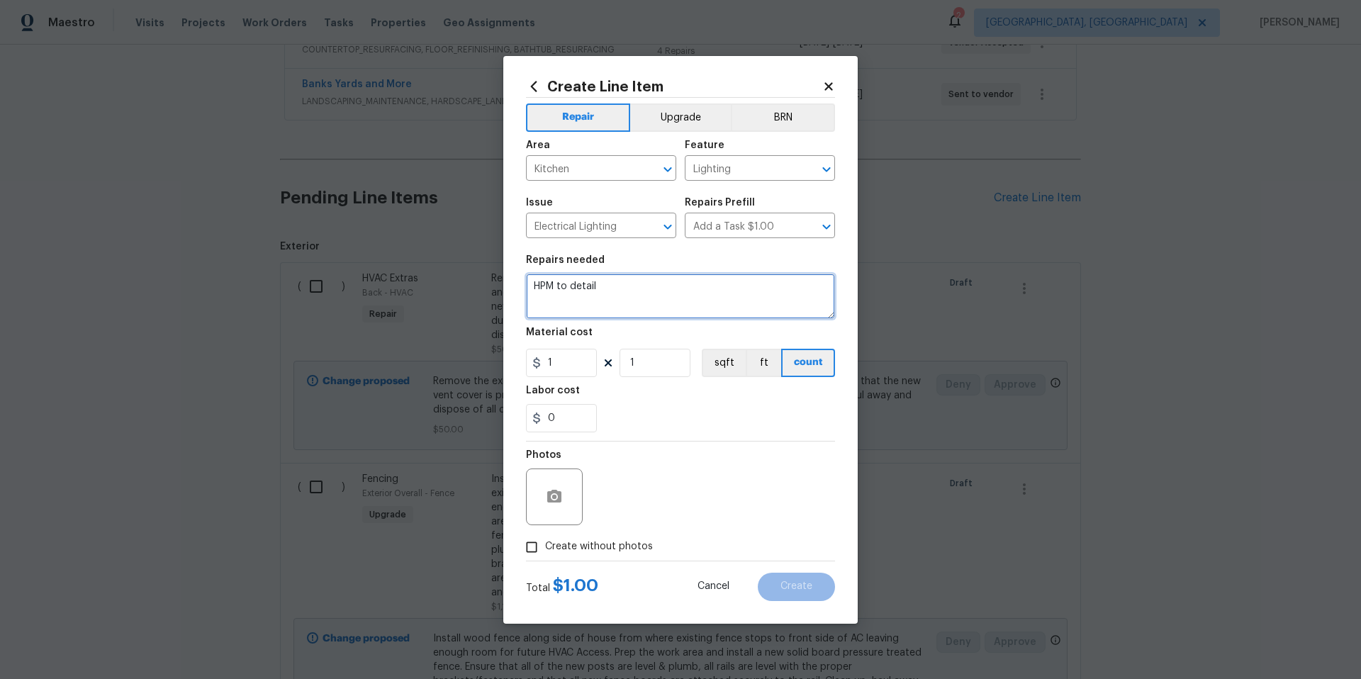
click at [612, 286] on textarea "HPM to detail" at bounding box center [680, 296] width 309 height 45
type textarea "Install 4 6"recessed LED's in kitchen ceiling, equally spaced. Remove existing …"
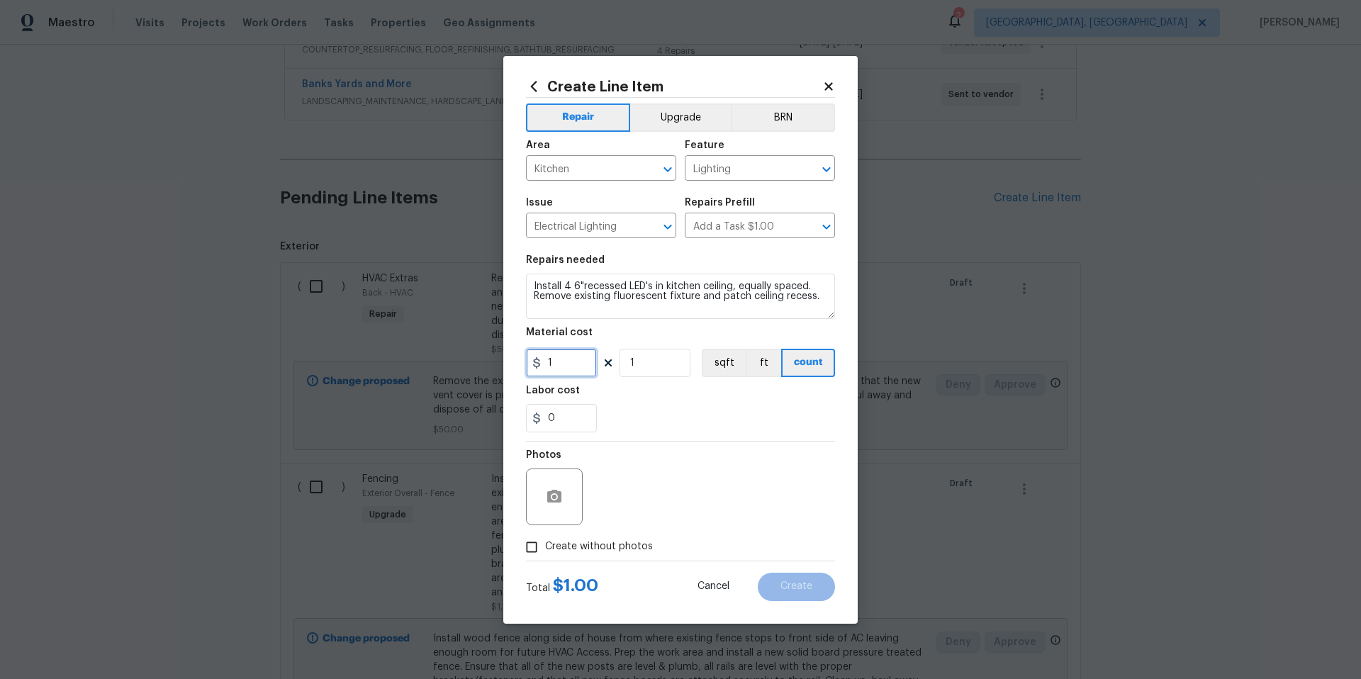
click at [572, 366] on input "1" at bounding box center [561, 363] width 71 height 28
click at [573, 365] on input "1" at bounding box center [561, 363] width 71 height 28
type input "450"
click at [564, 499] on button "button" at bounding box center [554, 497] width 34 height 34
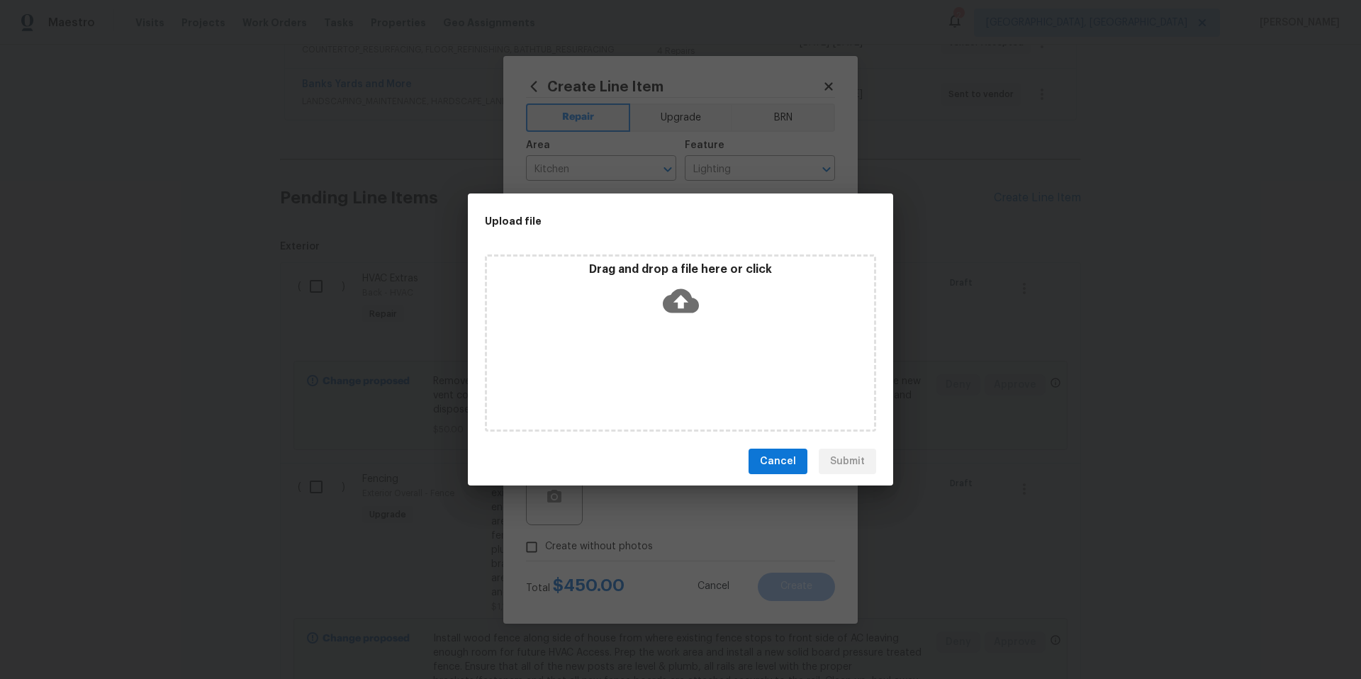
click at [686, 298] on icon at bounding box center [681, 301] width 36 height 24
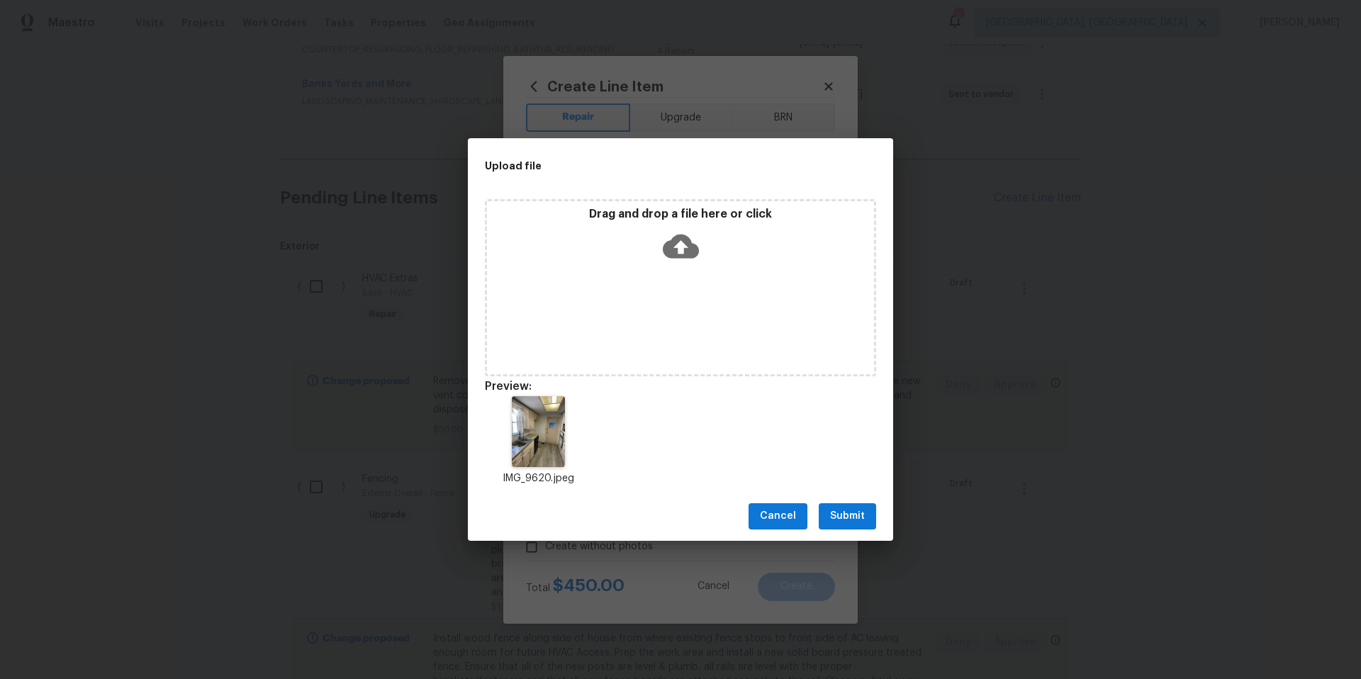
click at [862, 513] on span "Submit" at bounding box center [847, 517] width 35 height 18
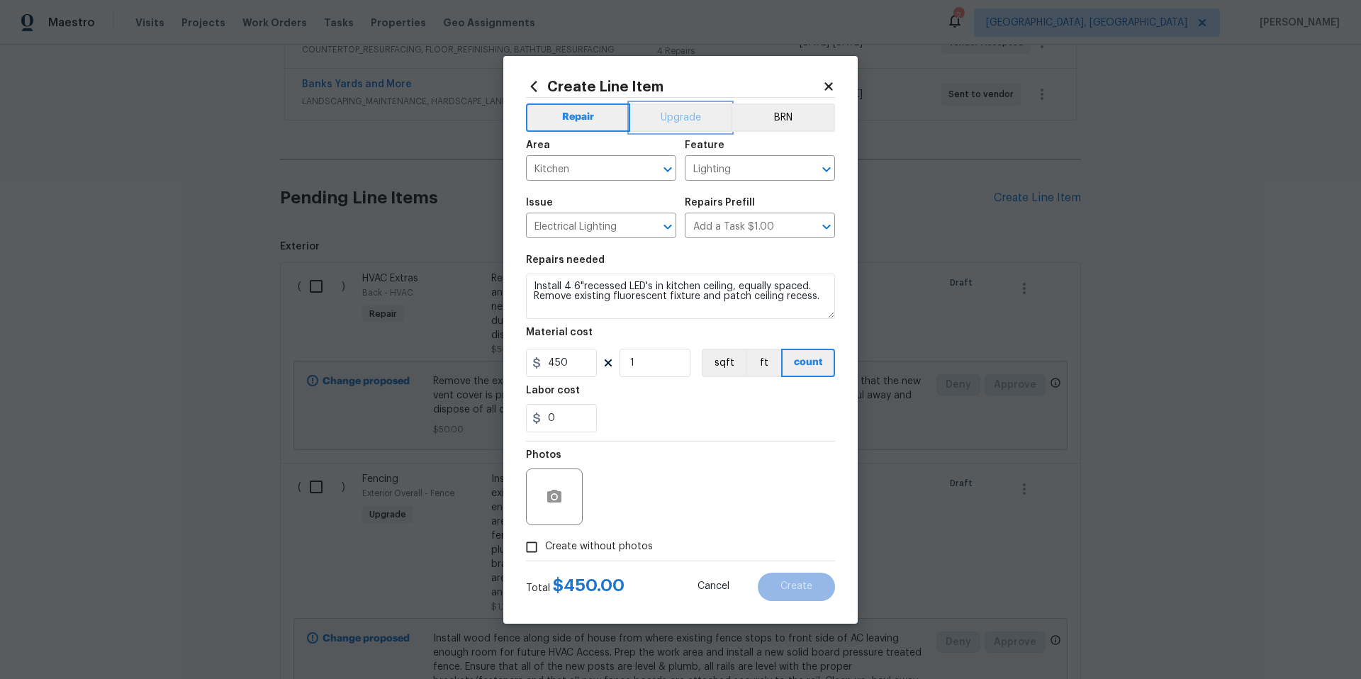
click at [663, 116] on button "Upgrade" at bounding box center [680, 117] width 101 height 28
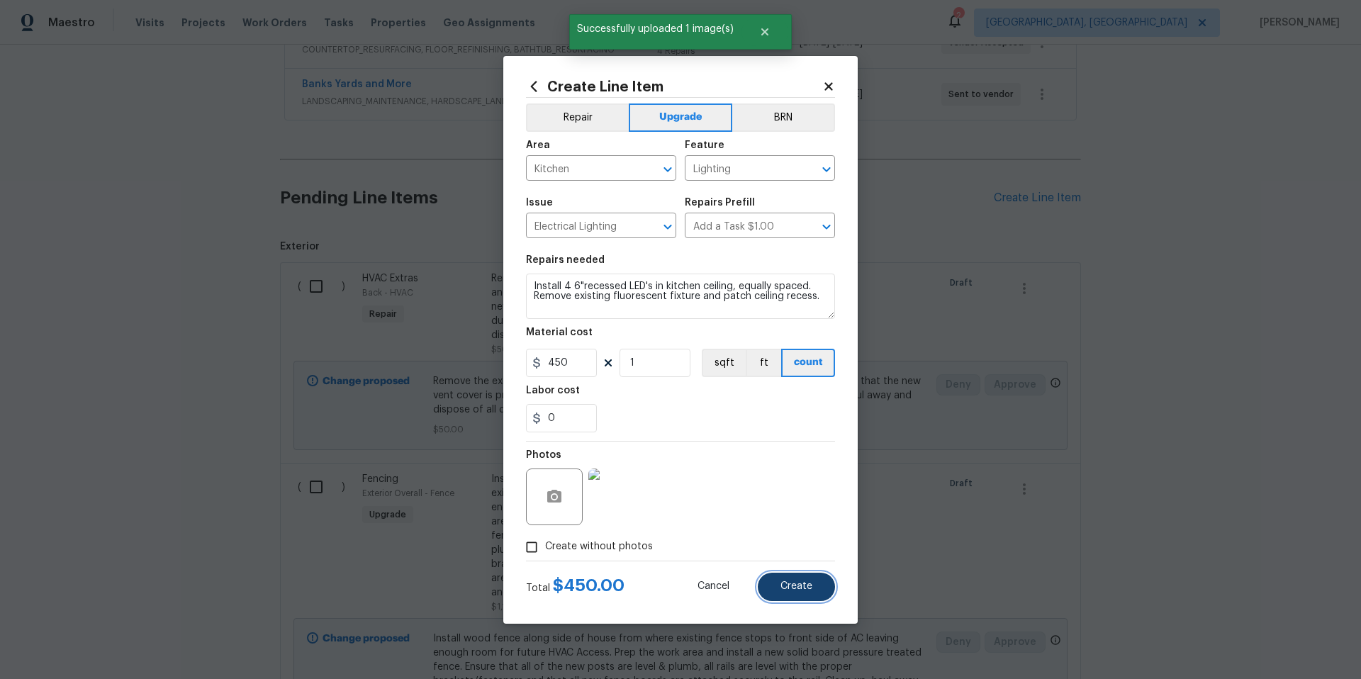
click at [793, 586] on span "Create" at bounding box center [796, 586] width 32 height 11
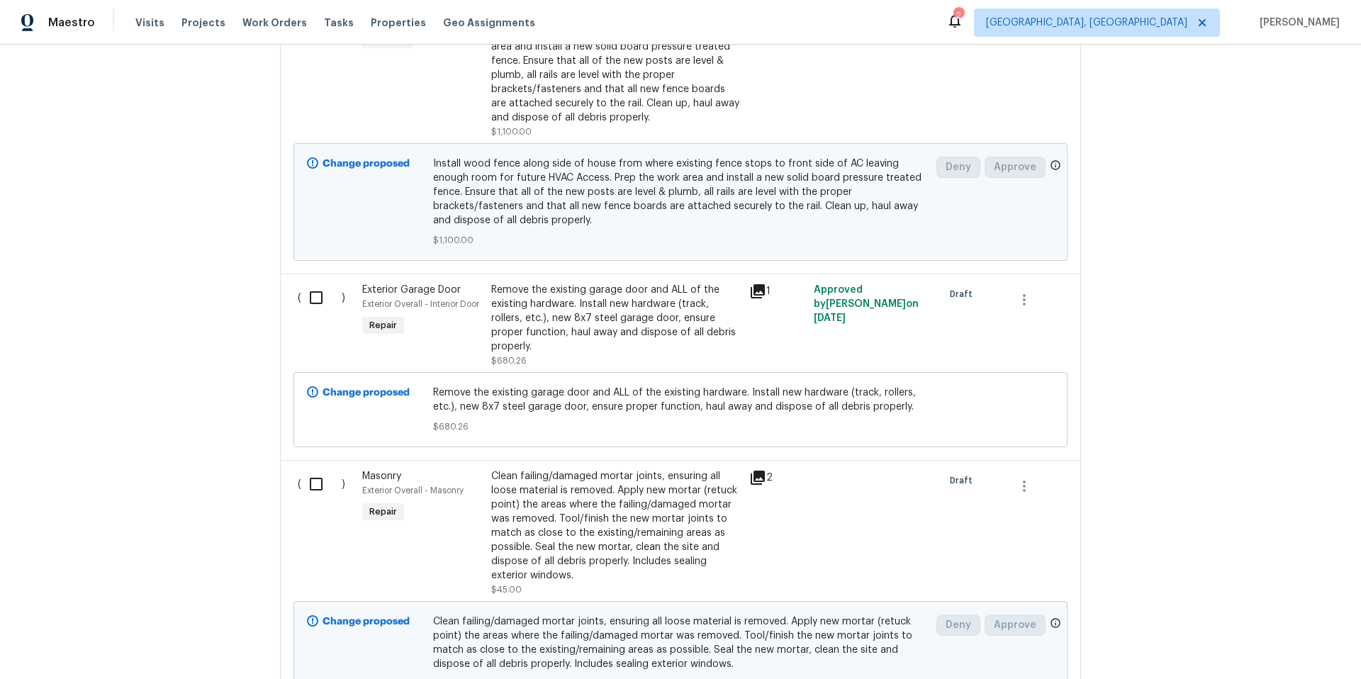
scroll to position [0, 0]
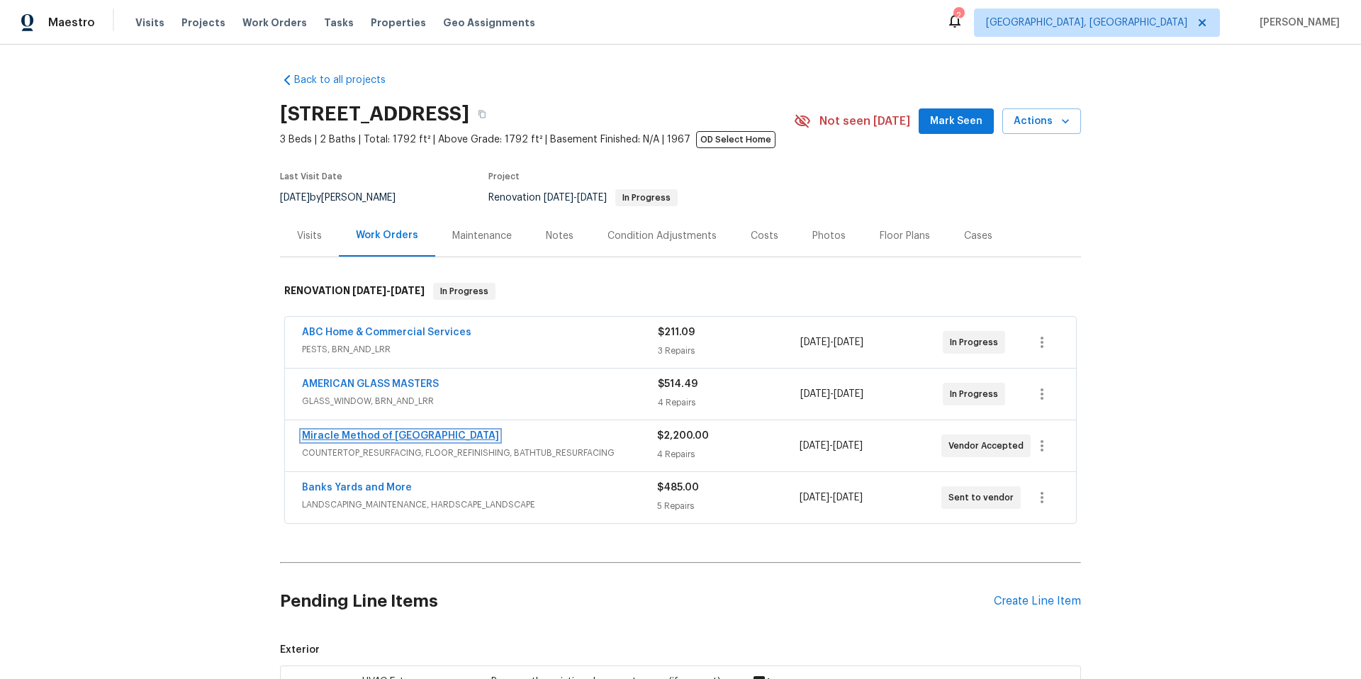
click at [353, 437] on link "Miracle Method of [GEOGRAPHIC_DATA]" at bounding box center [400, 436] width 197 height 10
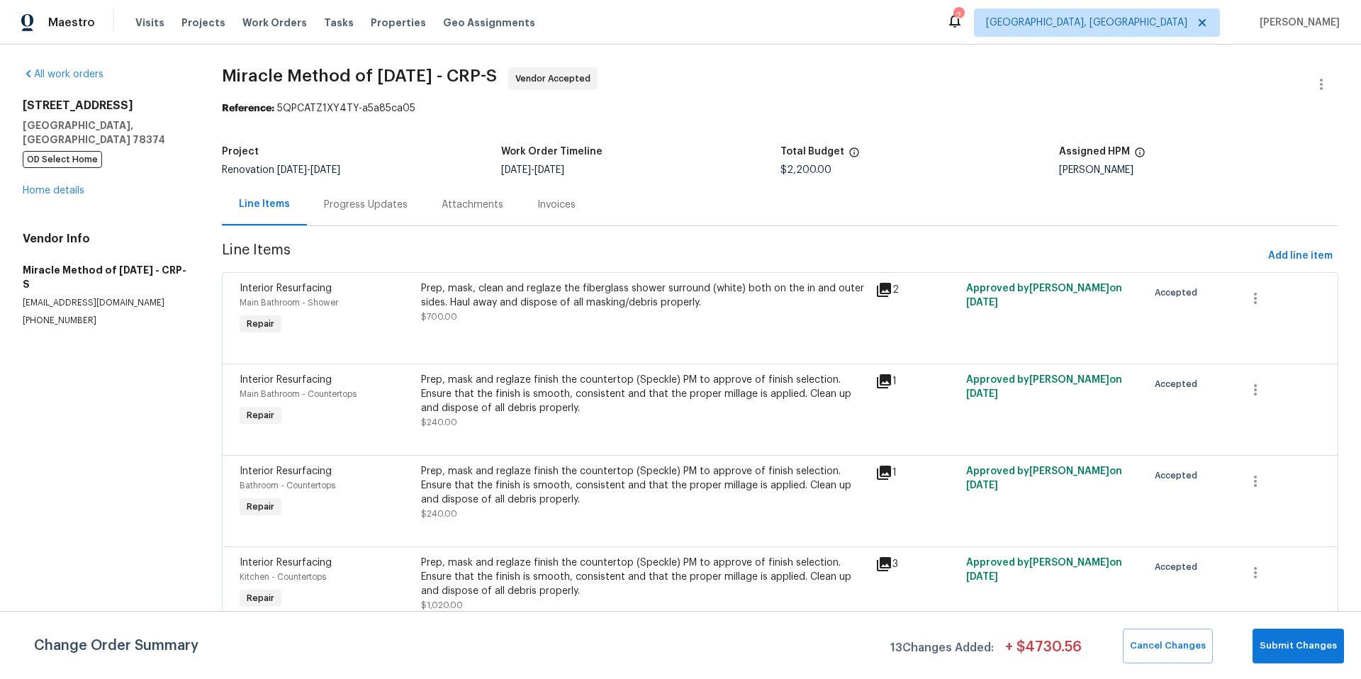
scroll to position [11, 0]
click at [588, 561] on div "Prep, mask and reglaze finish the countertop (Speckle) PM to approve of finish …" at bounding box center [643, 577] width 445 height 43
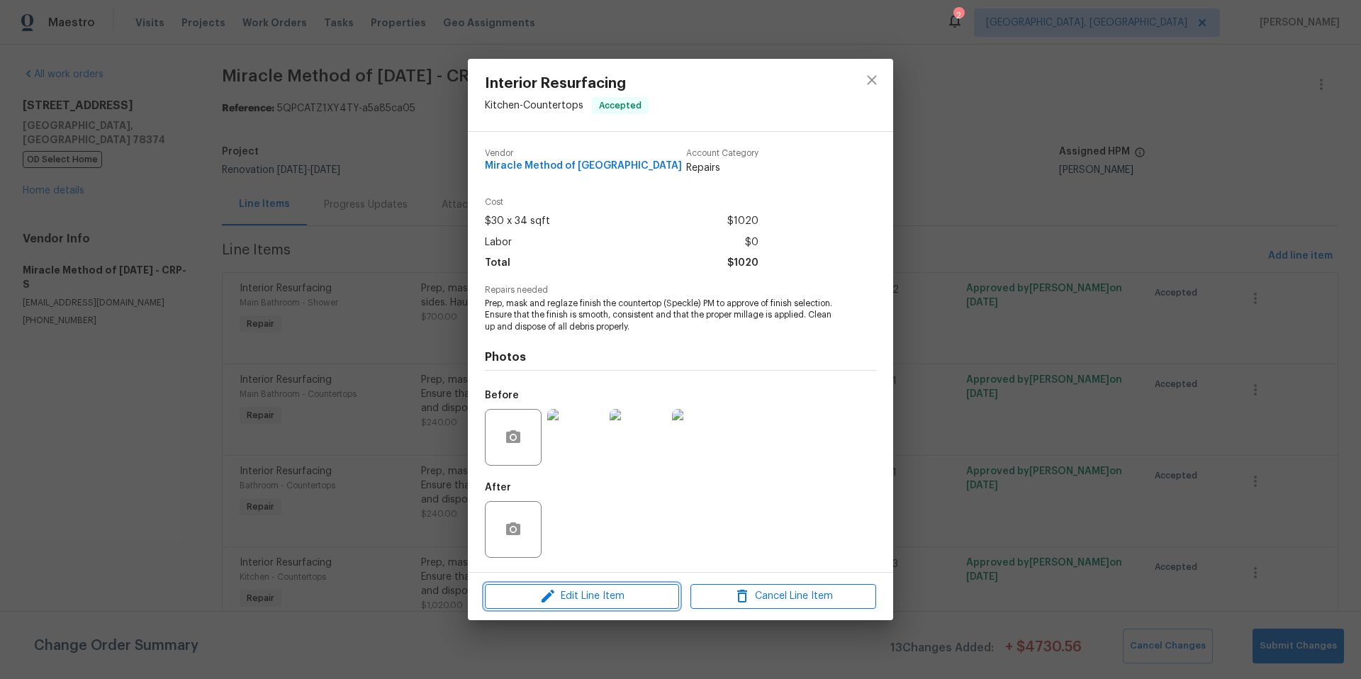
click at [619, 593] on span "Edit Line Item" at bounding box center [582, 597] width 186 height 18
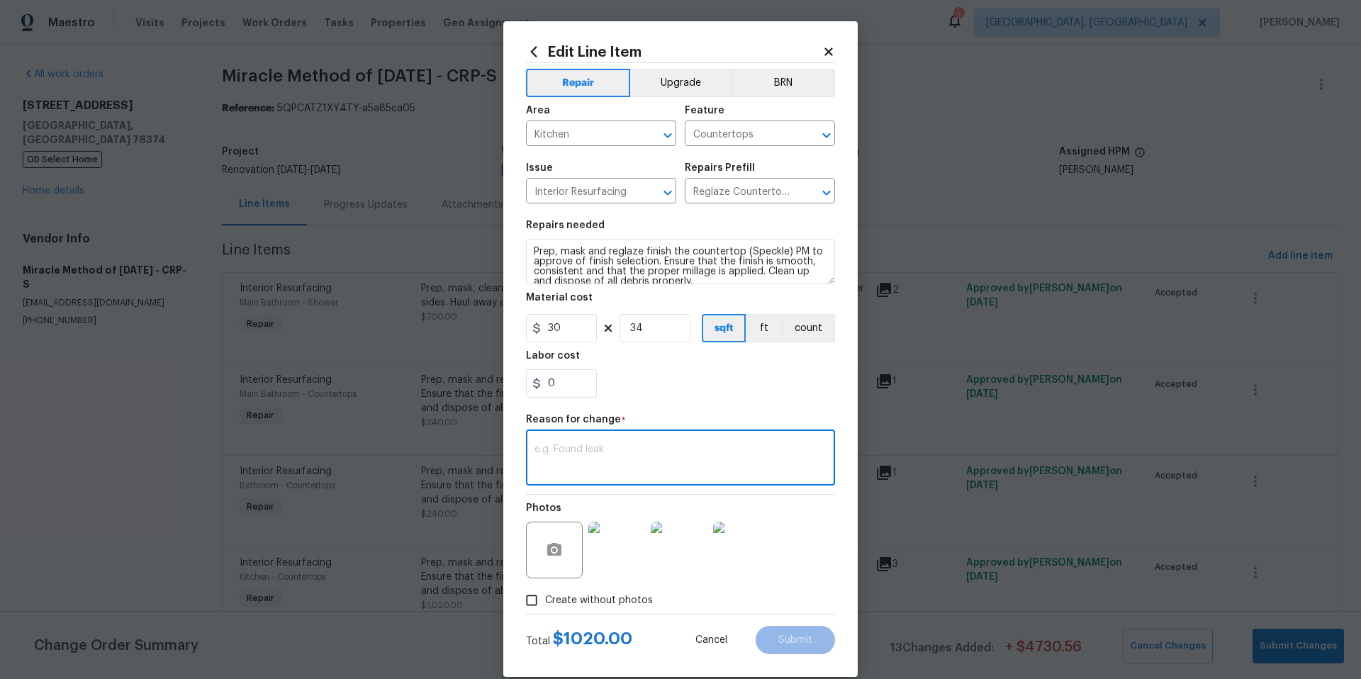
click at [592, 452] on textarea at bounding box center [680, 459] width 292 height 30
type textarea "Invoice including tax."
click at [571, 330] on input "30" at bounding box center [561, 328] width 71 height 28
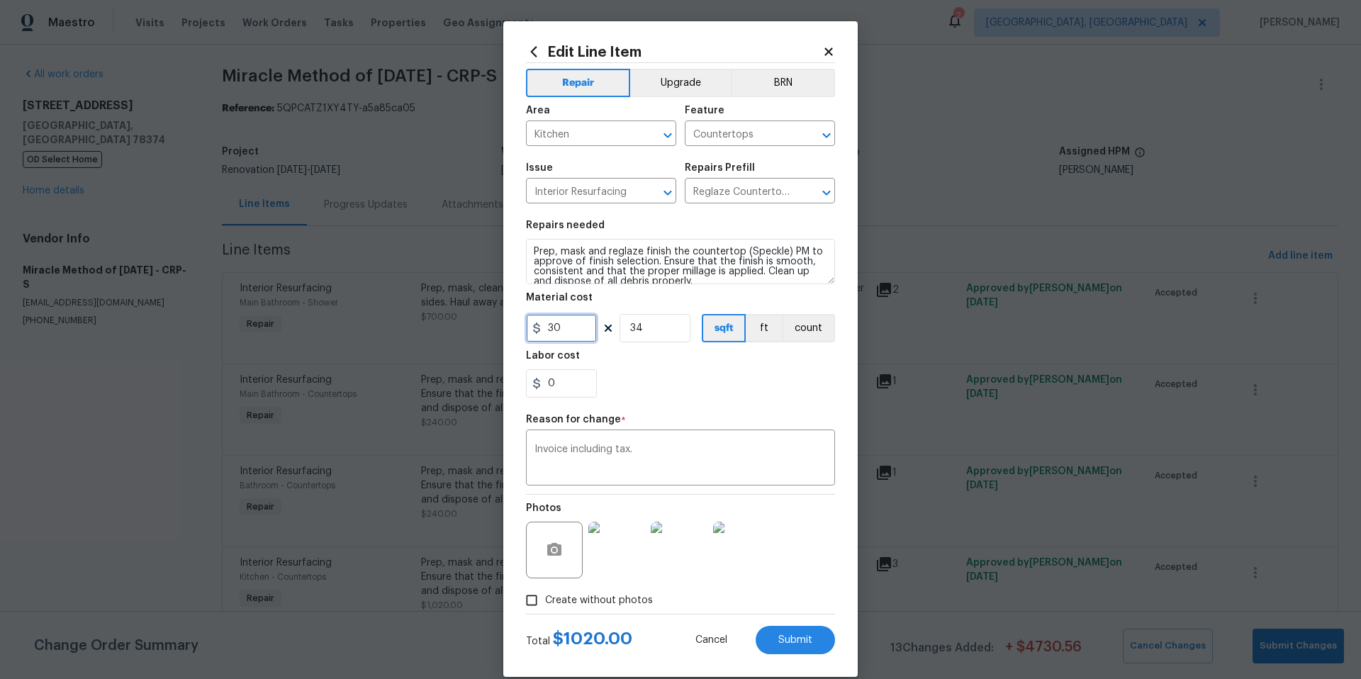
click at [571, 330] on input "30" at bounding box center [561, 328] width 71 height 28
type input "1510.09"
click at [668, 326] on input "34" at bounding box center [654, 328] width 71 height 28
type input "1"
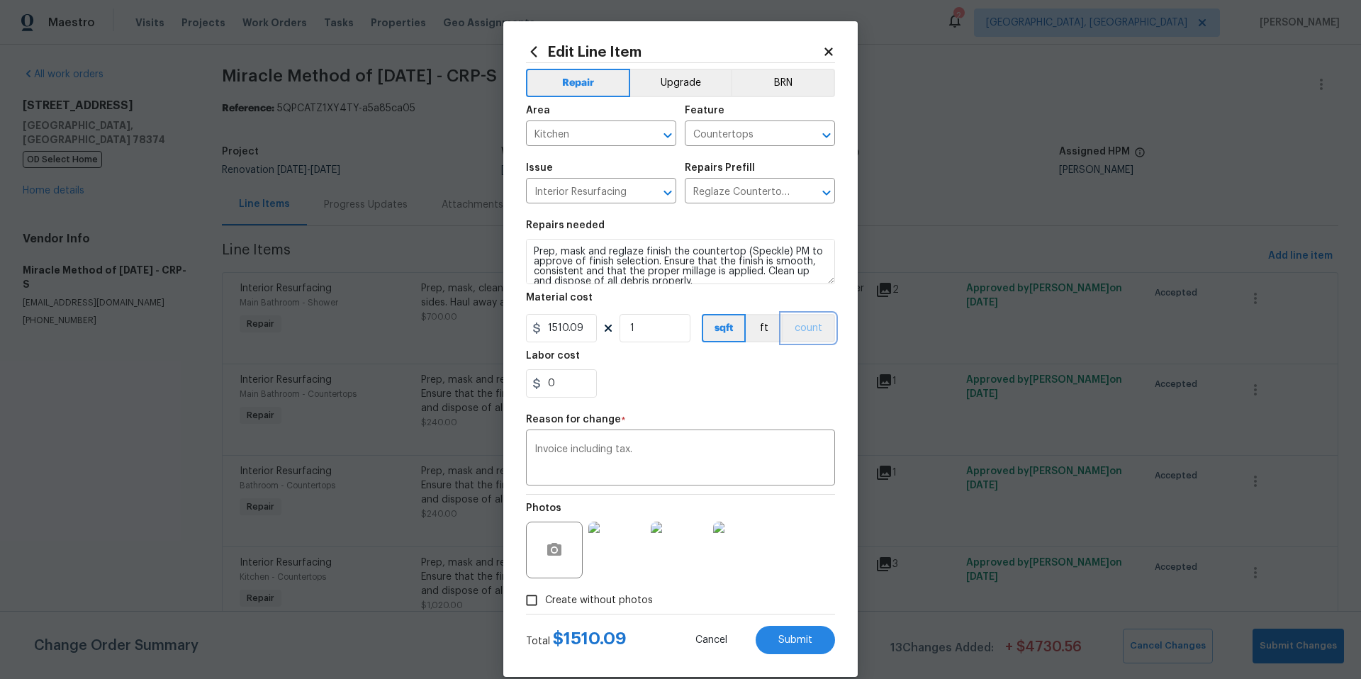
click at [807, 325] on button "count" at bounding box center [808, 328] width 53 height 28
click at [803, 637] on span "Submit" at bounding box center [795, 640] width 34 height 11
type input "30"
type input "34"
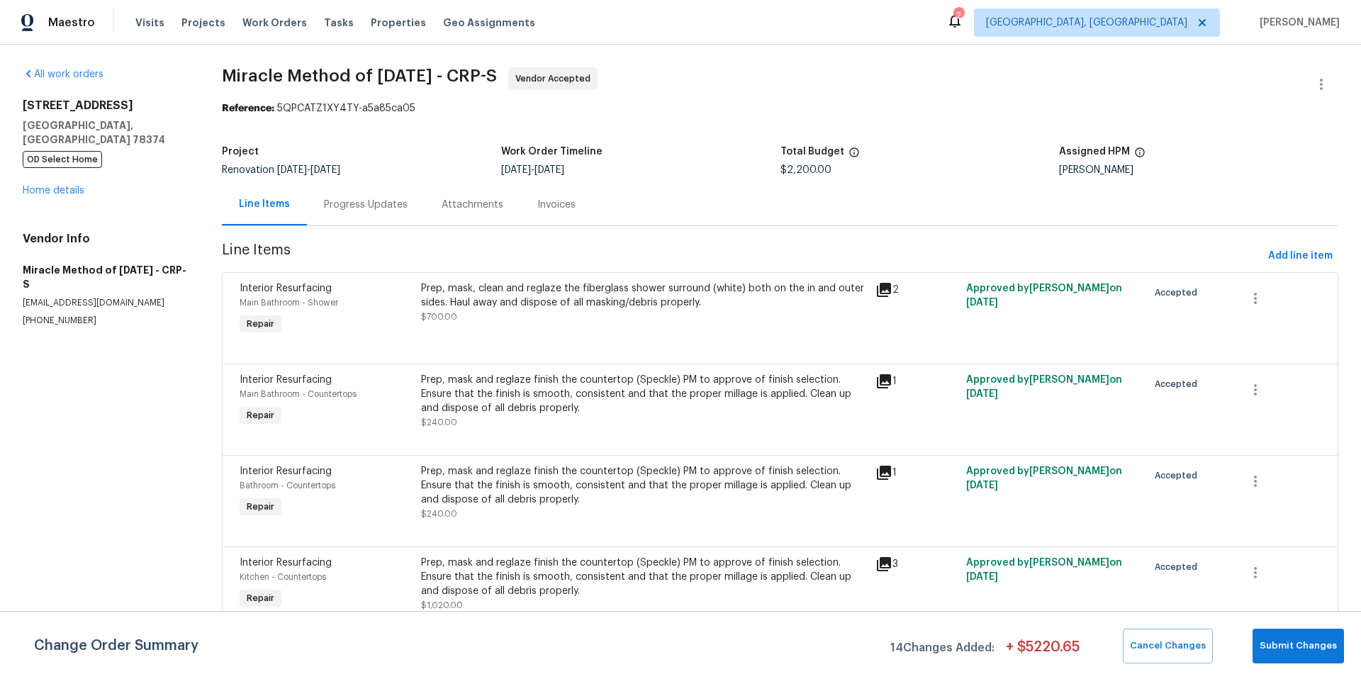
click at [573, 488] on div "Prep, mask and reglaze finish the countertop (Speckle) PM to approve of finish …" at bounding box center [643, 485] width 445 height 43
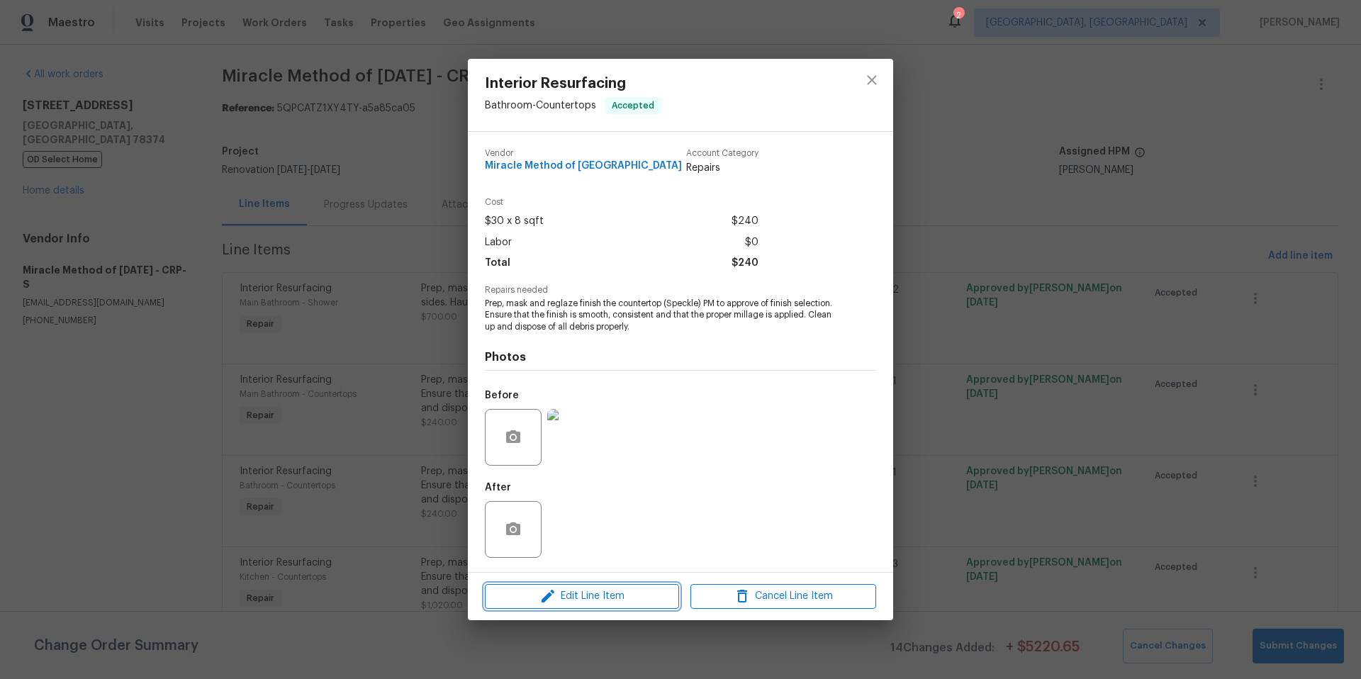
click at [602, 600] on span "Edit Line Item" at bounding box center [582, 597] width 186 height 18
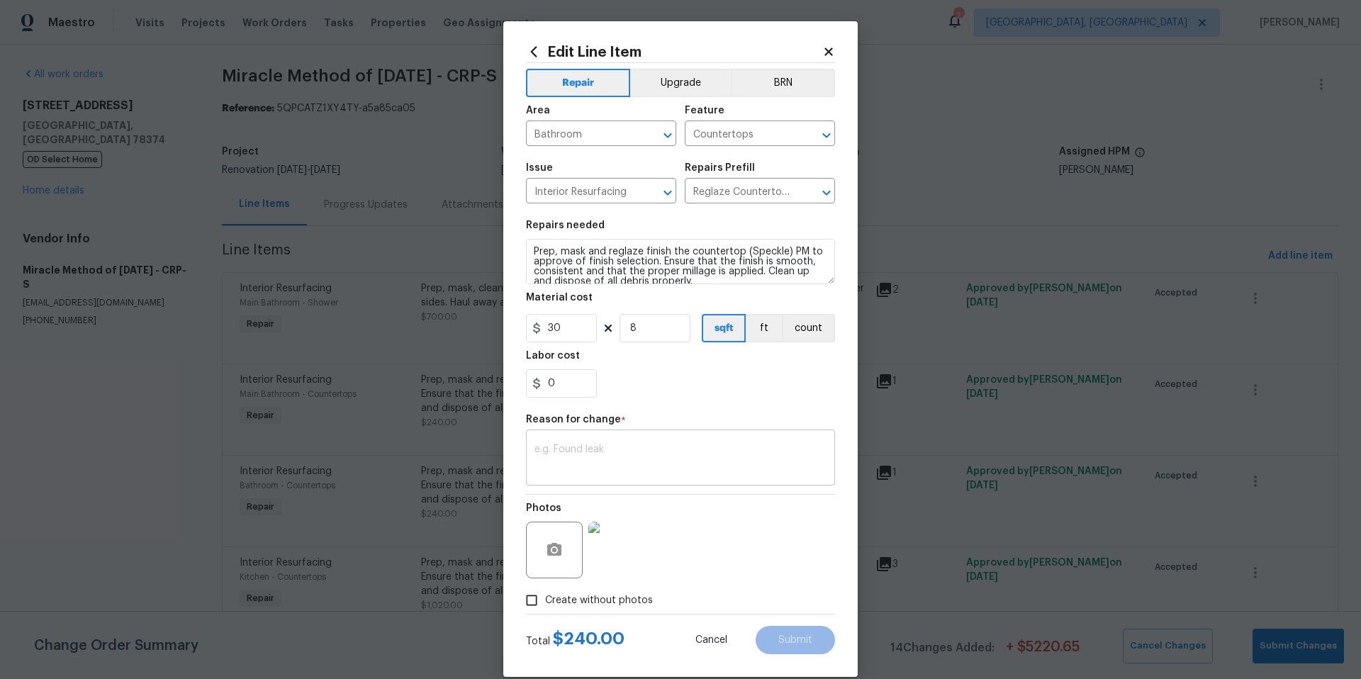
click at [595, 453] on textarea at bounding box center [680, 459] width 292 height 30
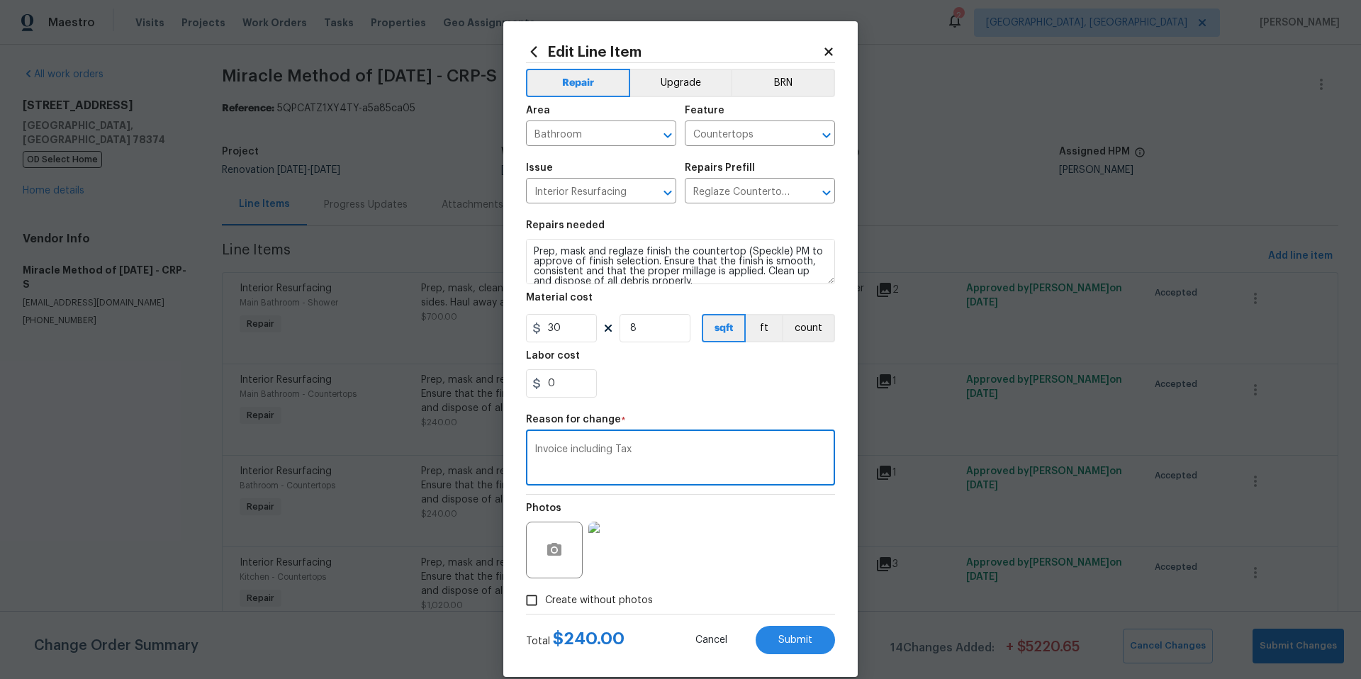
type textarea "Invoice including Tax"
click at [572, 326] on input "30" at bounding box center [561, 328] width 71 height 28
click at [573, 327] on input "30" at bounding box center [561, 328] width 71 height 28
type input "405.94"
click at [640, 331] on input "8" at bounding box center [654, 328] width 71 height 28
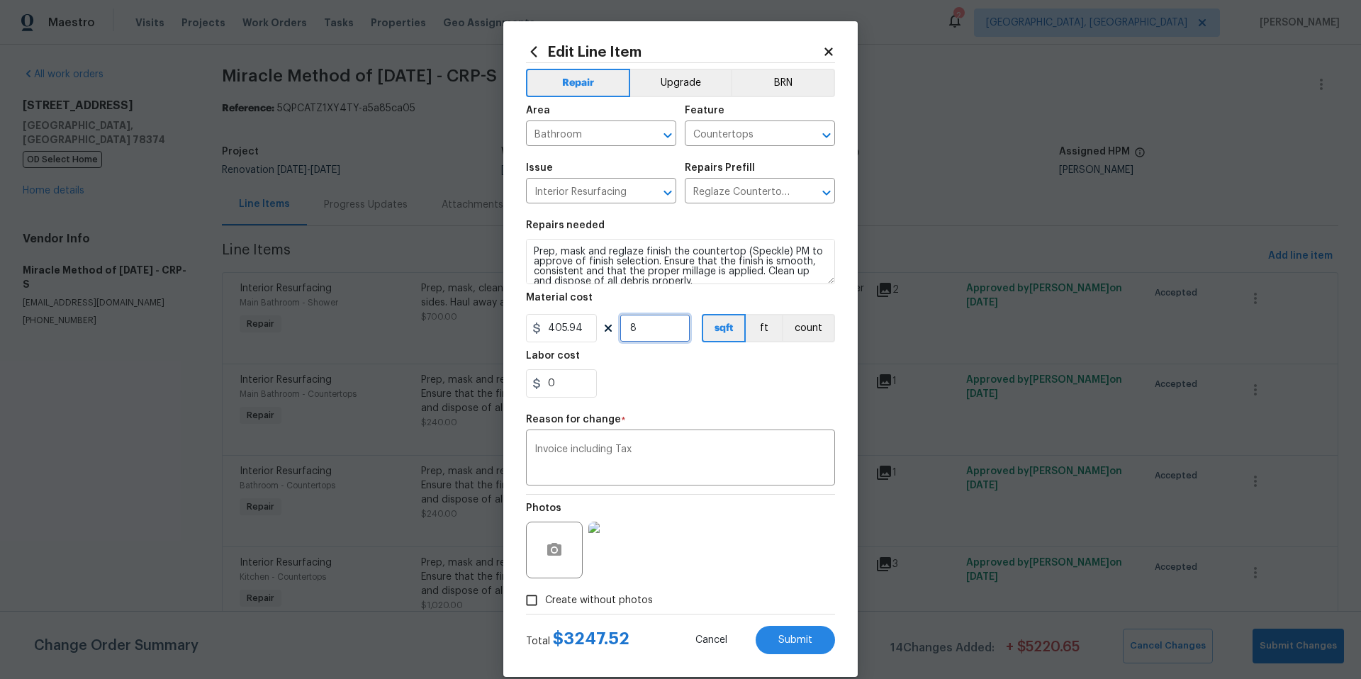
click at [640, 331] on input "8" at bounding box center [654, 328] width 71 height 28
type input "1"
click at [656, 369] on div "0" at bounding box center [680, 383] width 309 height 28
click at [808, 318] on button "count" at bounding box center [808, 328] width 53 height 28
click at [783, 638] on span "Submit" at bounding box center [795, 640] width 34 height 11
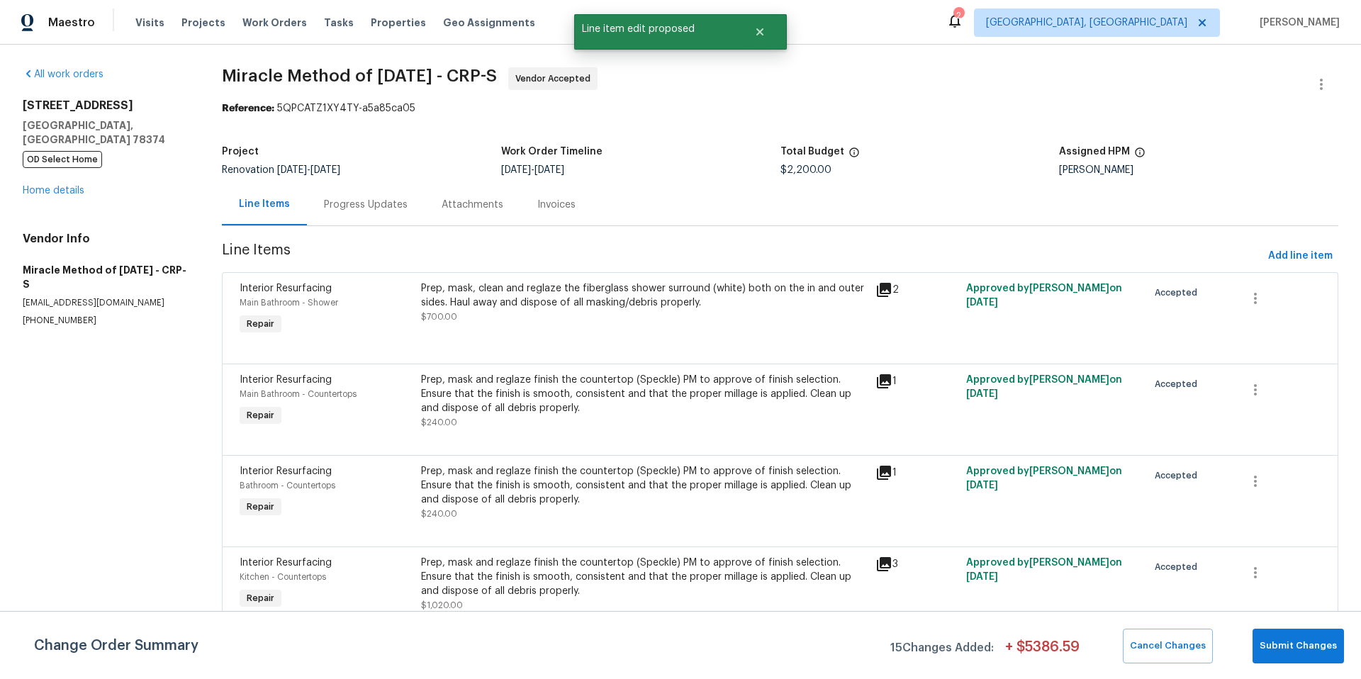
click at [454, 398] on div "Prep, mask and reglaze finish the countertop (Speckle) PM to approve of finish …" at bounding box center [643, 394] width 445 height 43
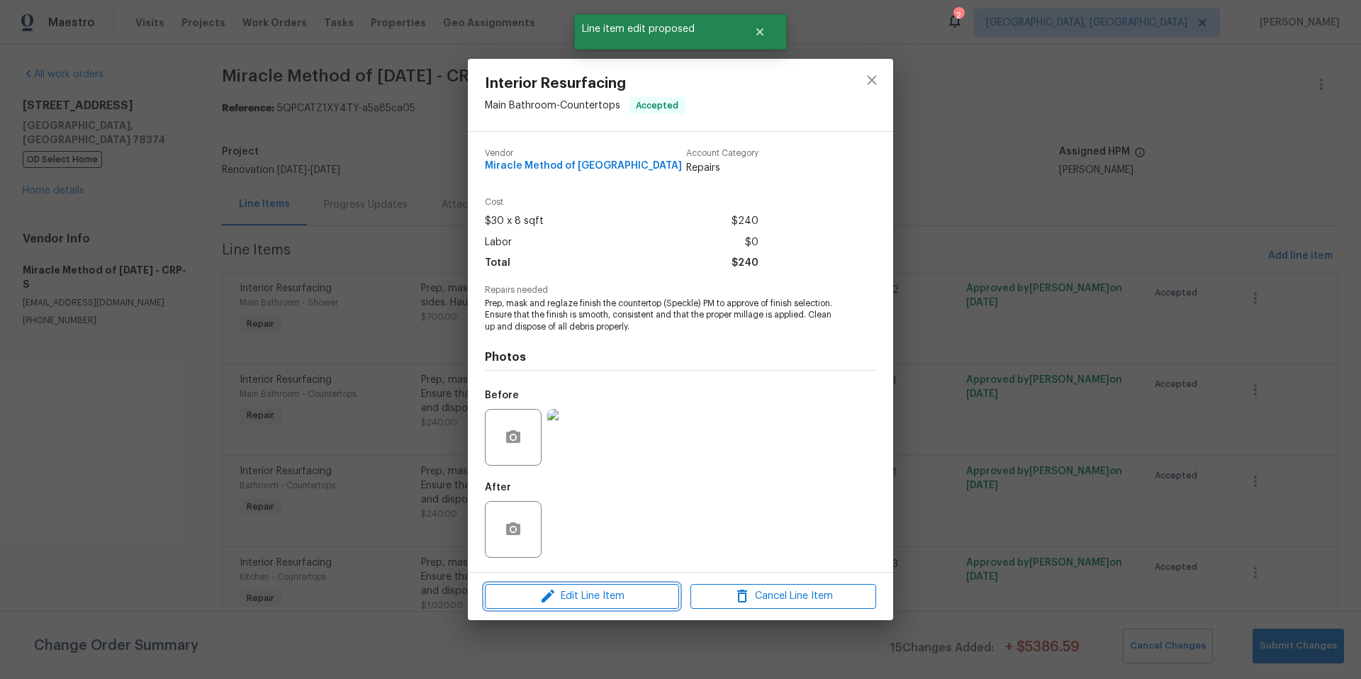
click at [590, 595] on span "Edit Line Item" at bounding box center [582, 597] width 186 height 18
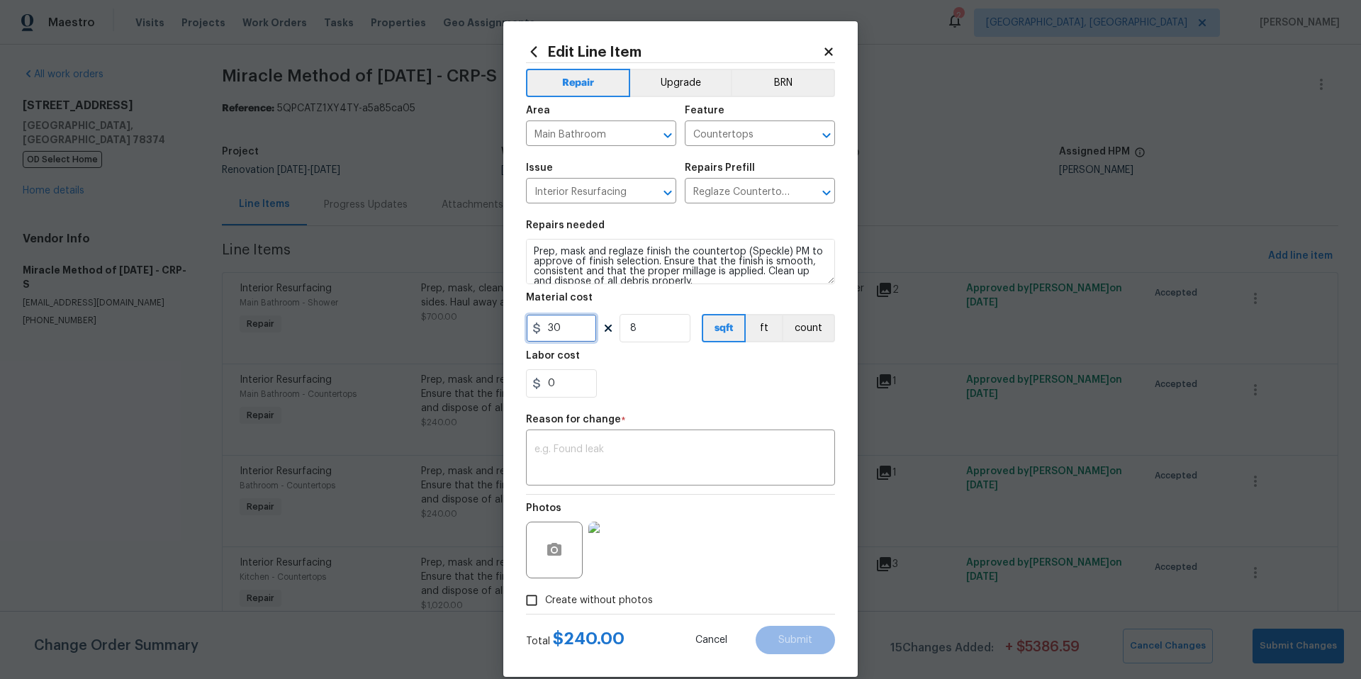
click at [578, 332] on input "30" at bounding box center [561, 328] width 71 height 28
type input "405.94"
click at [666, 330] on input "8" at bounding box center [654, 328] width 71 height 28
click at [665, 329] on input "8" at bounding box center [654, 328] width 71 height 28
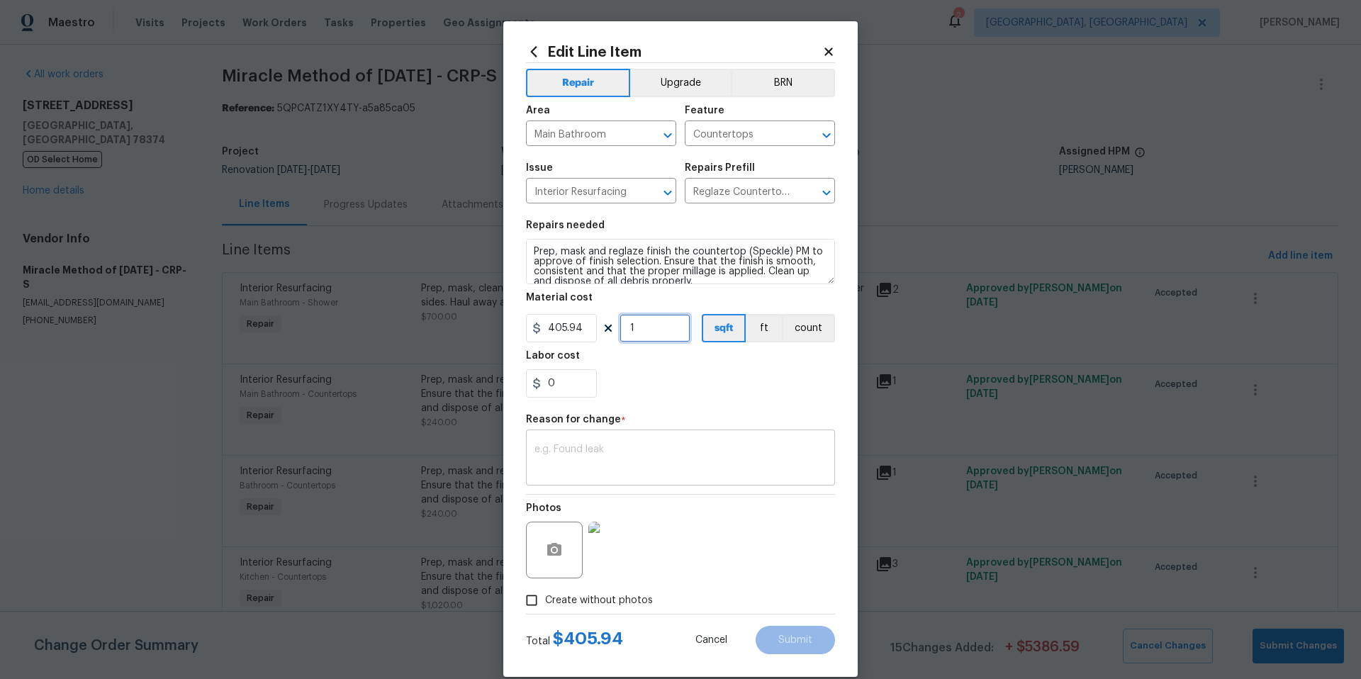
type input "1"
click at [542, 446] on textarea at bounding box center [680, 459] width 292 height 30
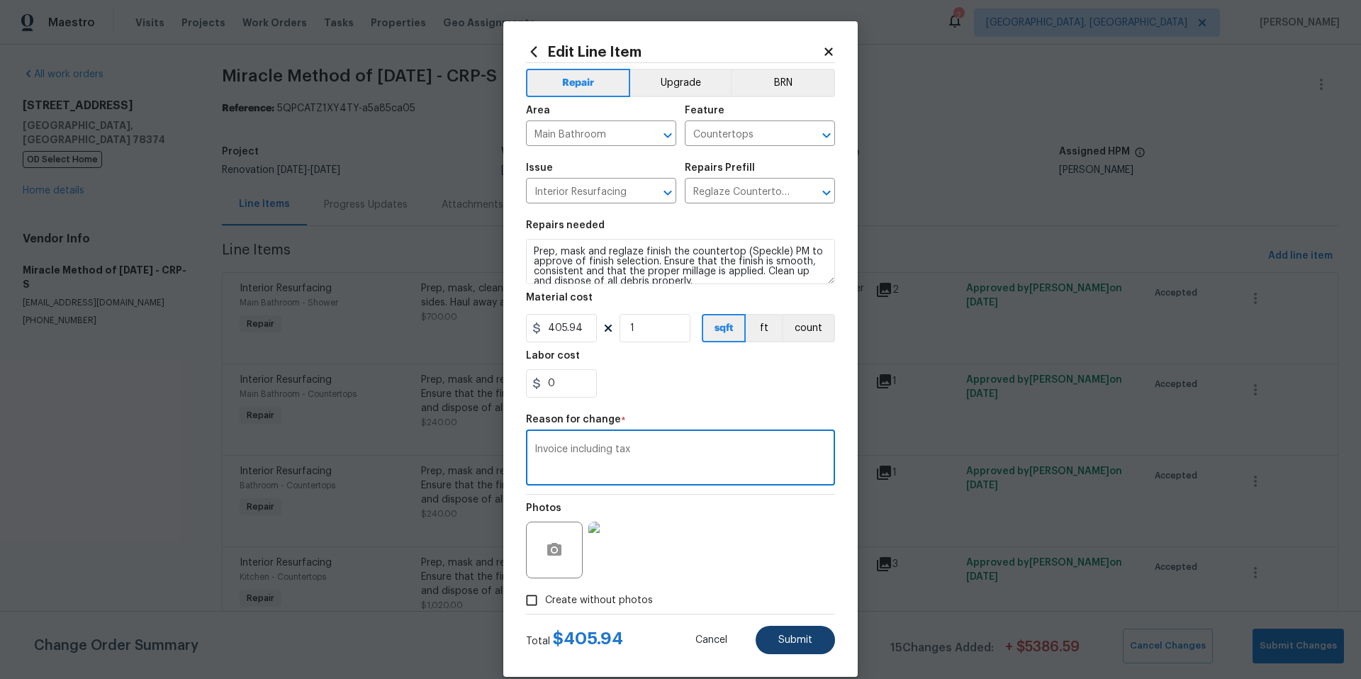
type textarea "Invoice including tax"
click at [807, 639] on span "Submit" at bounding box center [795, 640] width 34 height 11
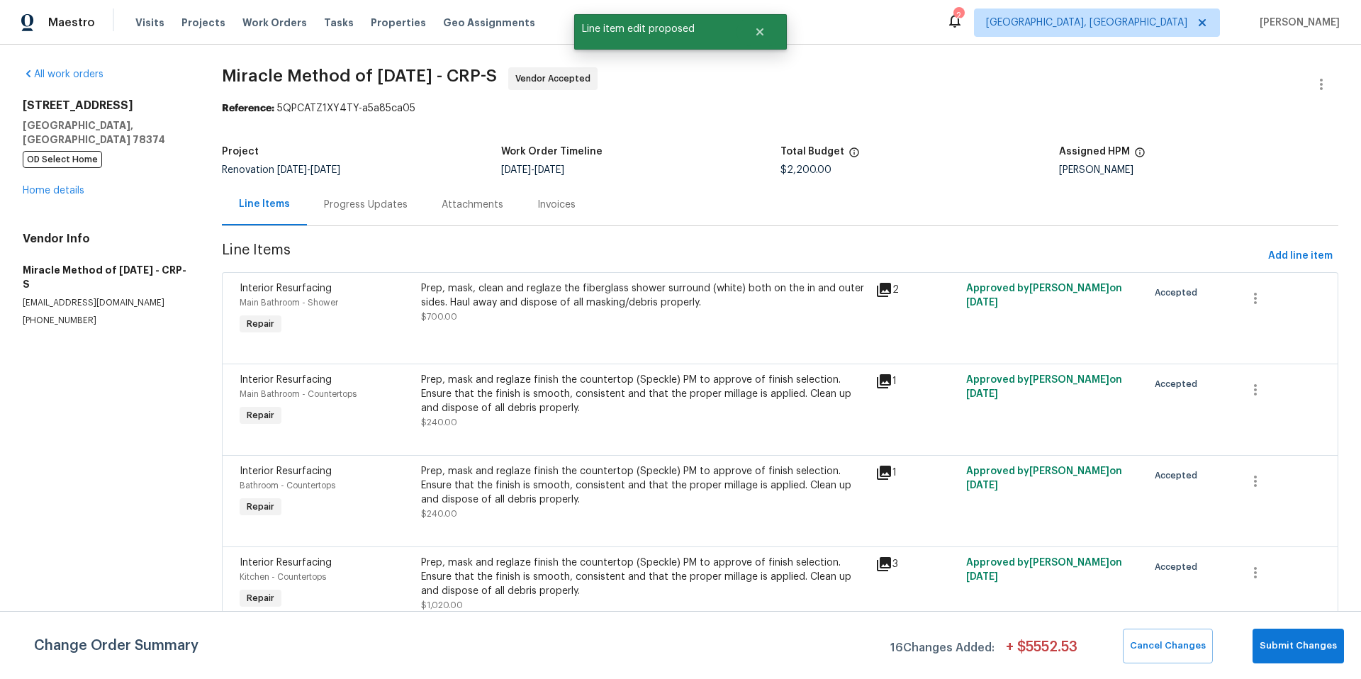
click at [565, 298] on div "Prep, mask, clean and reglaze the fiberglass shower surround (white) both on th…" at bounding box center [643, 295] width 445 height 28
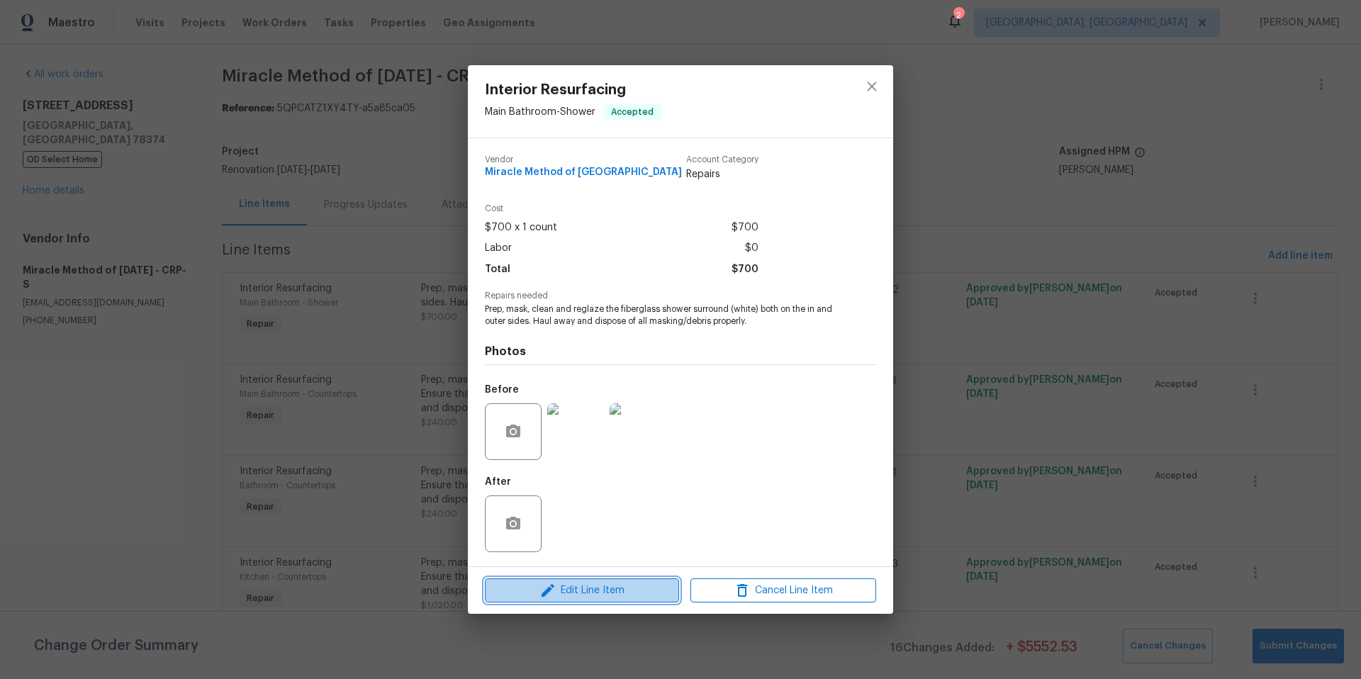
click at [606, 596] on span "Edit Line Item" at bounding box center [582, 591] width 186 height 18
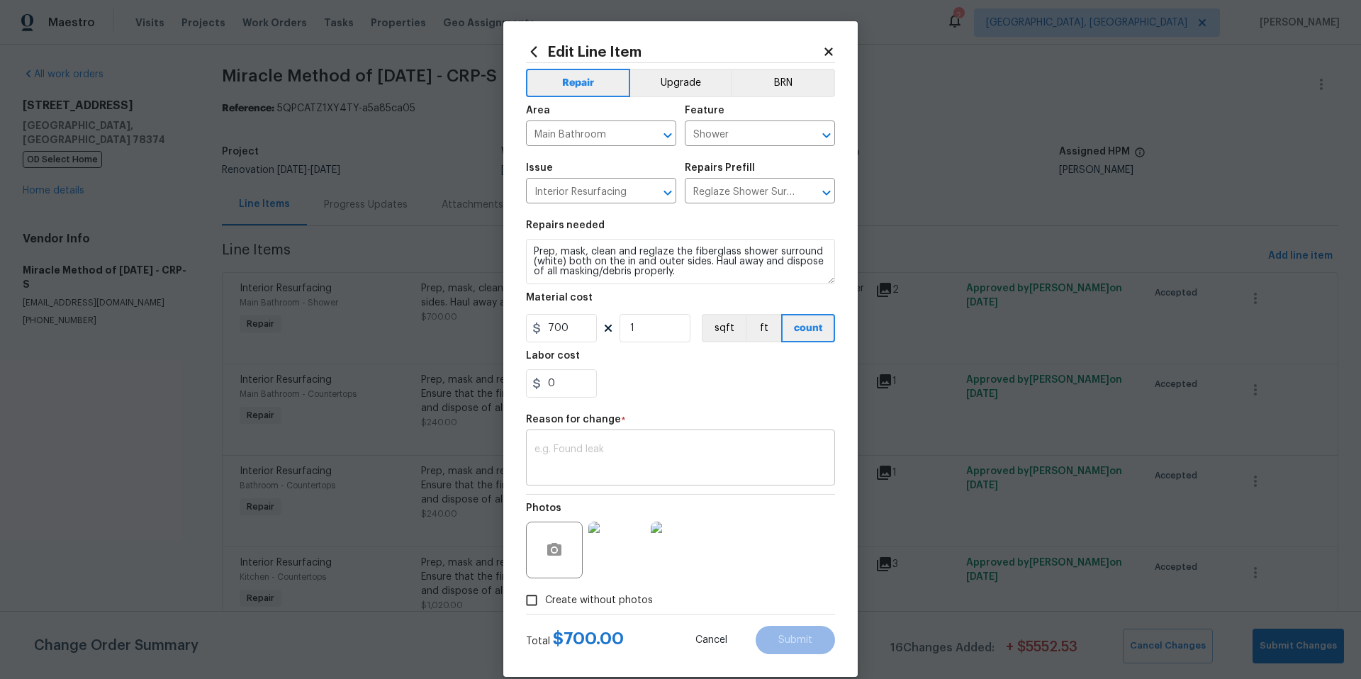
click at [556, 454] on textarea at bounding box center [680, 459] width 292 height 30
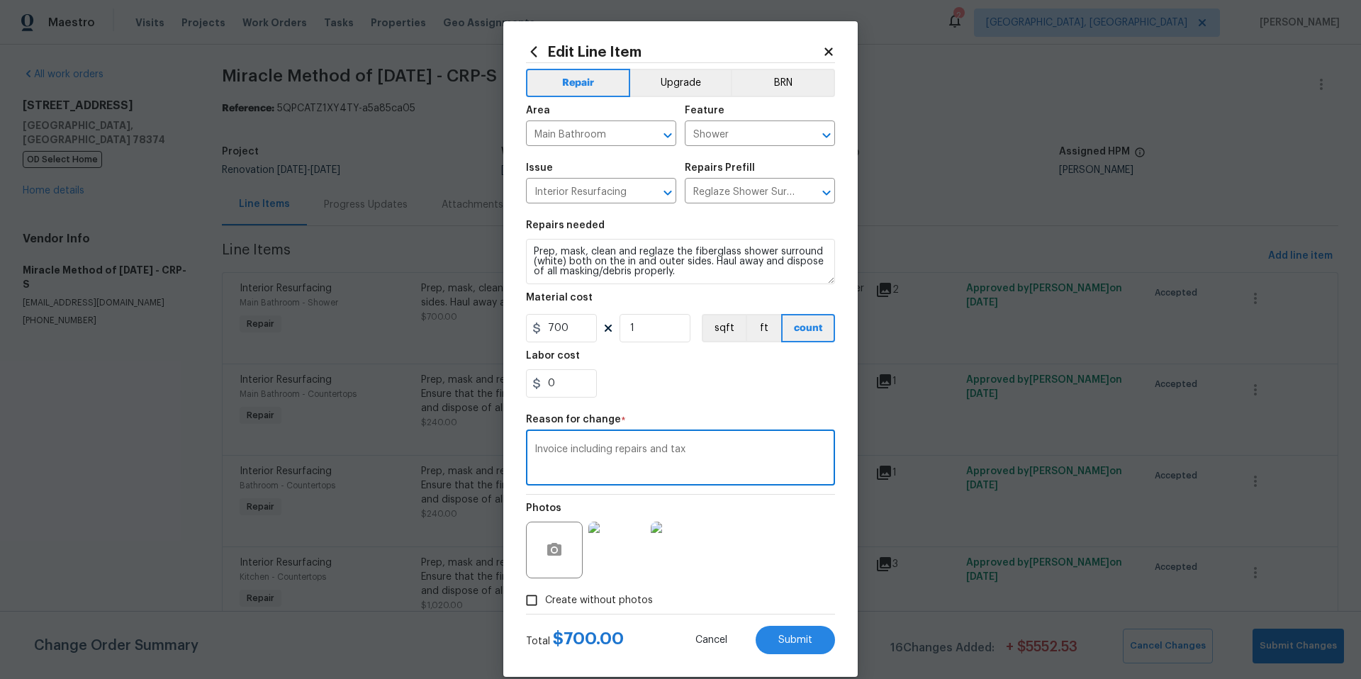
type textarea "Invoice including repairs and tax"
click at [638, 327] on input "1" at bounding box center [654, 328] width 71 height 28
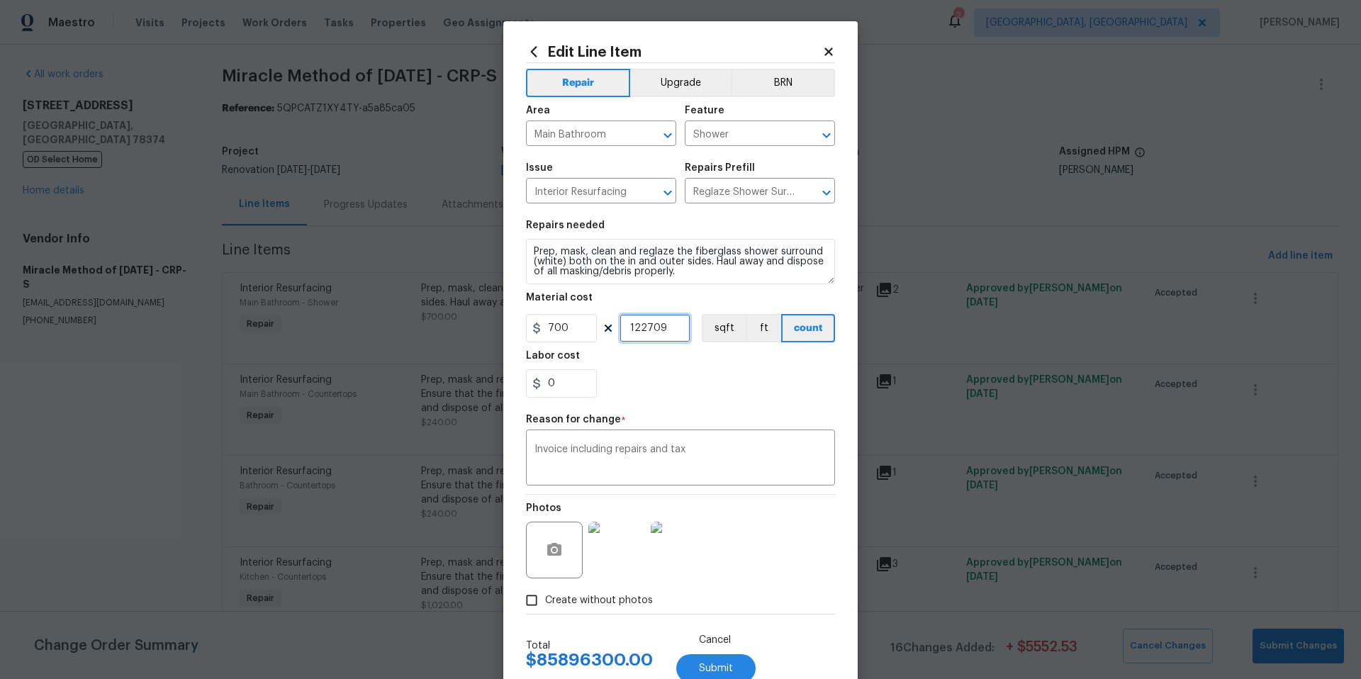
type input "122709"
click at [571, 330] on input "700" at bounding box center [561, 328] width 71 height 28
type input "1227.09"
drag, startPoint x: 666, startPoint y: 329, endPoint x: 631, endPoint y: 330, distance: 35.5
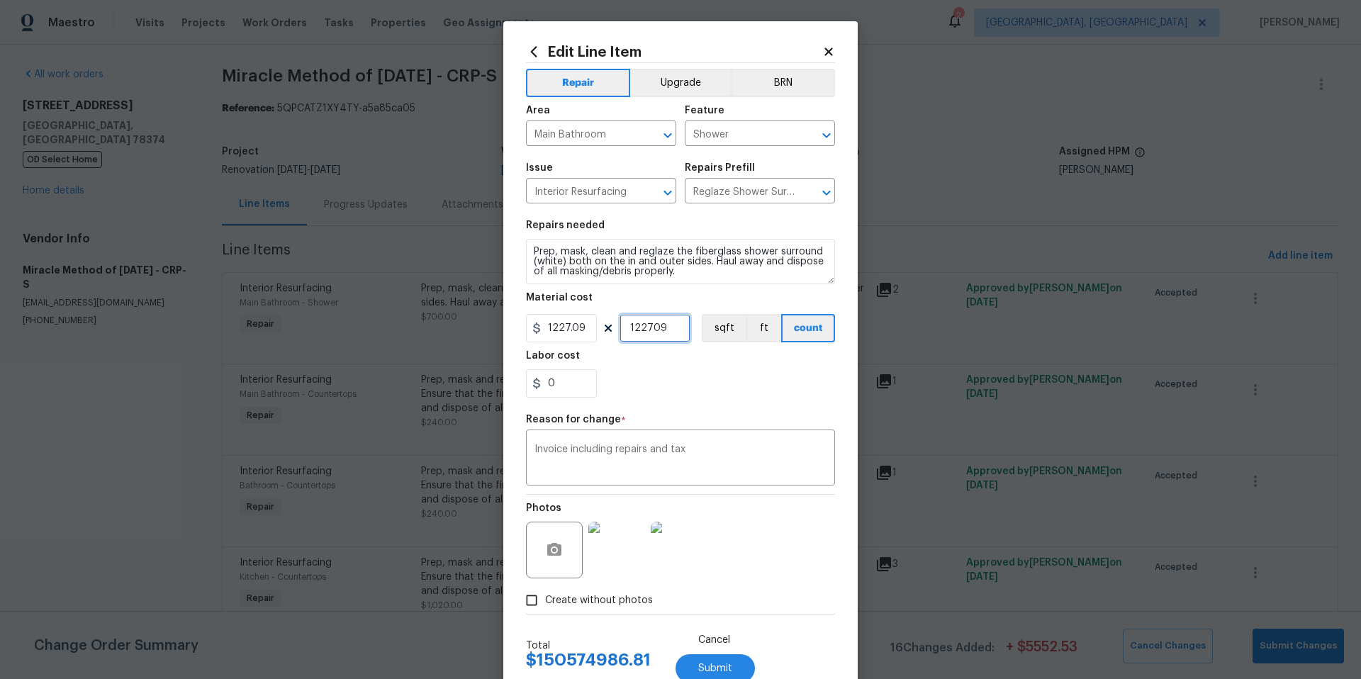
click at [631, 330] on input "122709" at bounding box center [654, 328] width 71 height 28
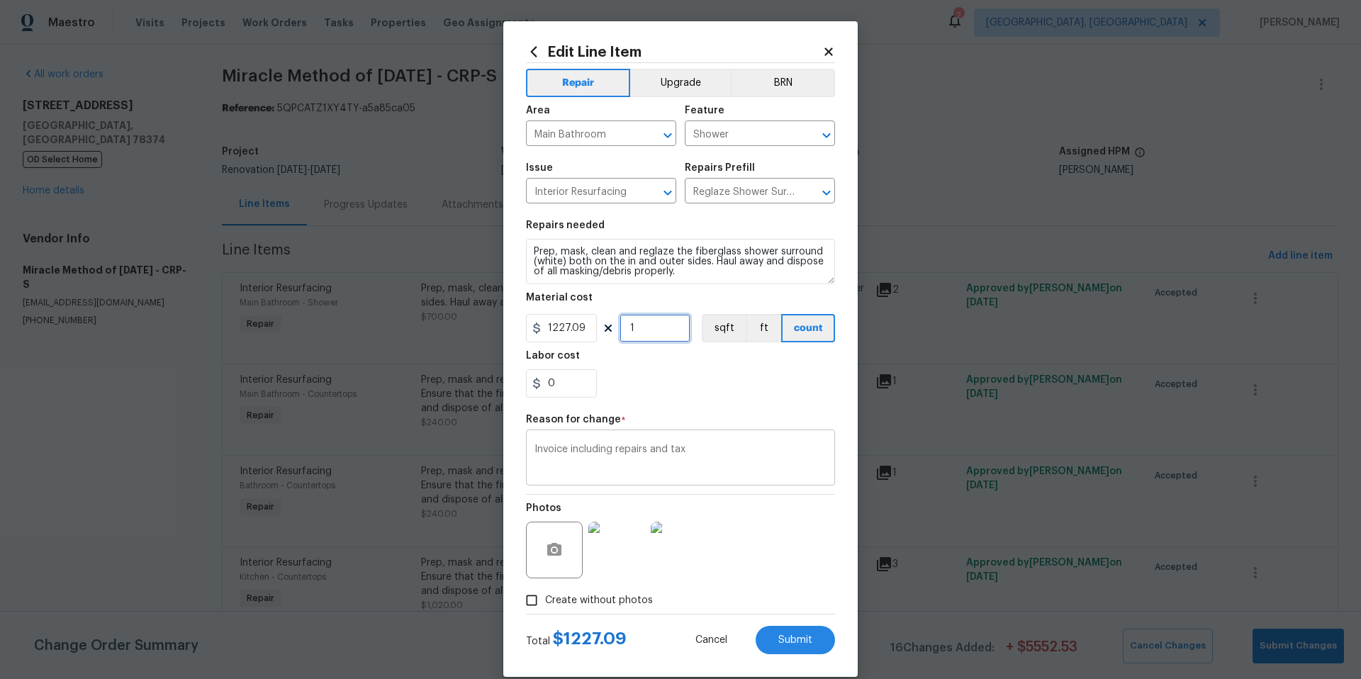
type input "1"
click at [644, 451] on textarea "Invoice including repairs and tax" at bounding box center [680, 459] width 292 height 30
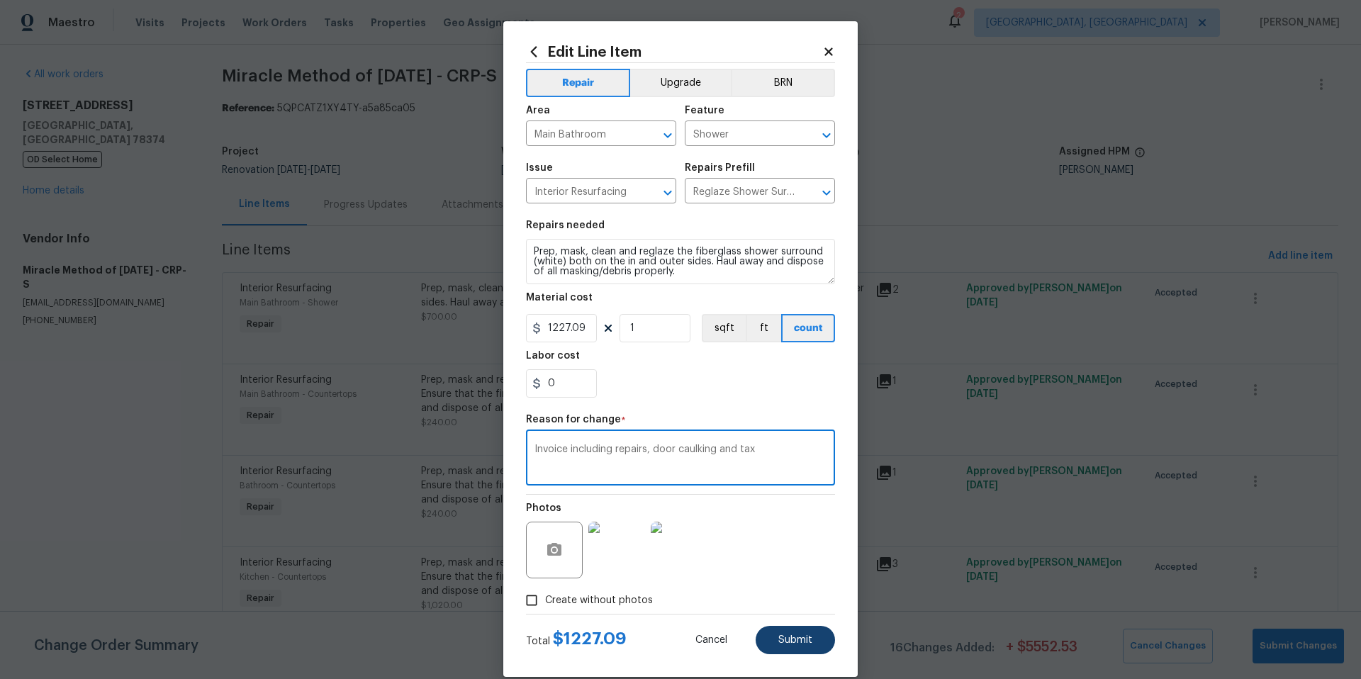
type textarea "Invoice including repairs, door caulking and tax"
click at [801, 643] on span "Submit" at bounding box center [795, 640] width 34 height 11
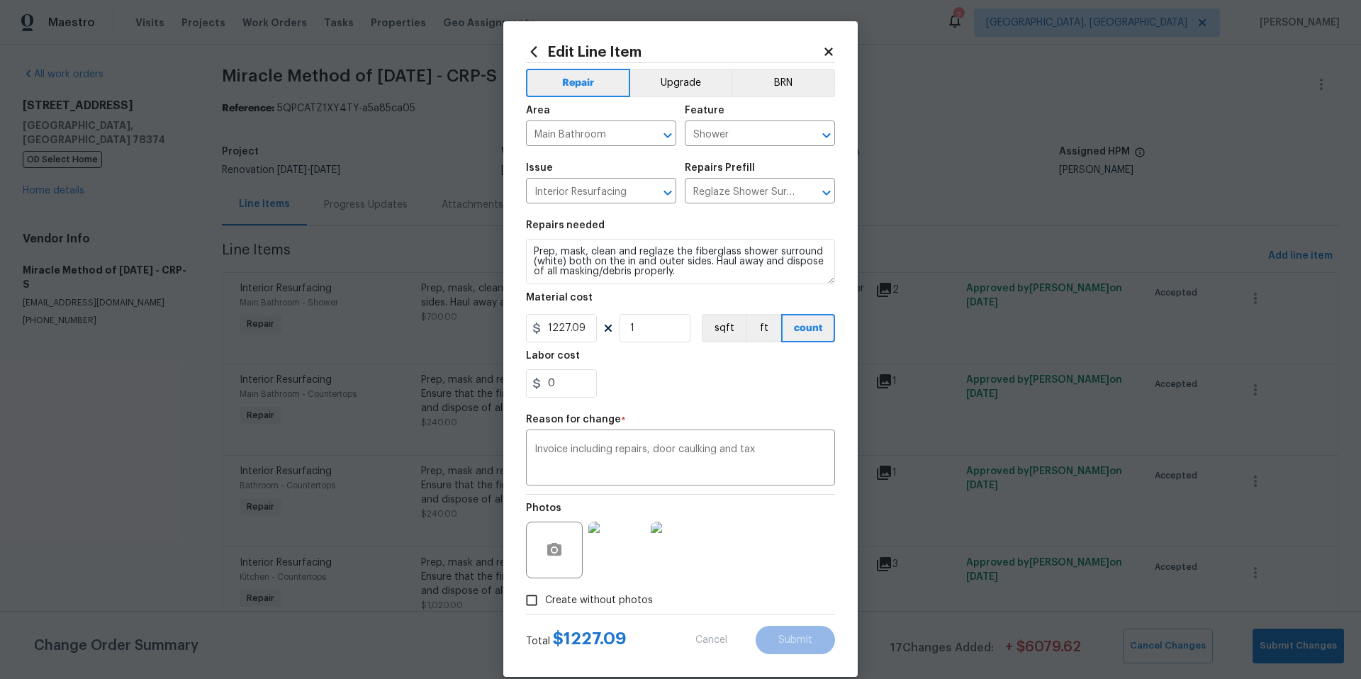
type input "700"
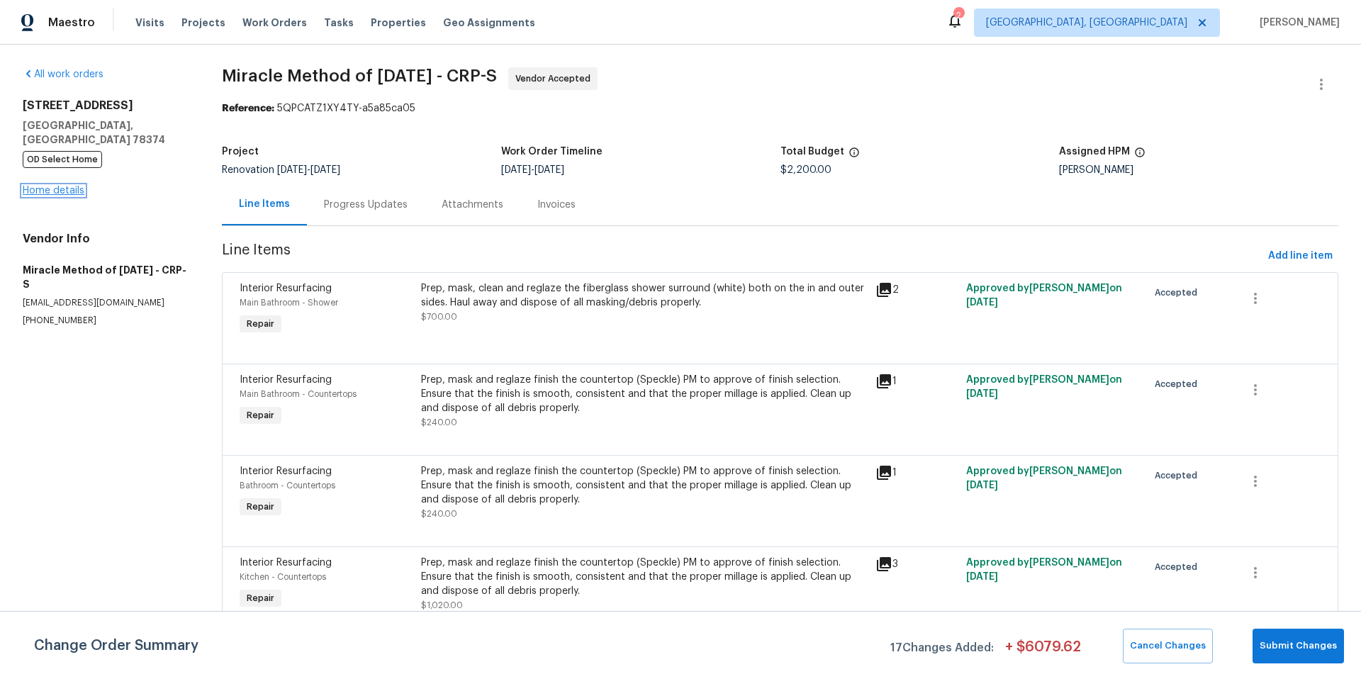
click at [53, 186] on link "Home details" at bounding box center [54, 191] width 62 height 10
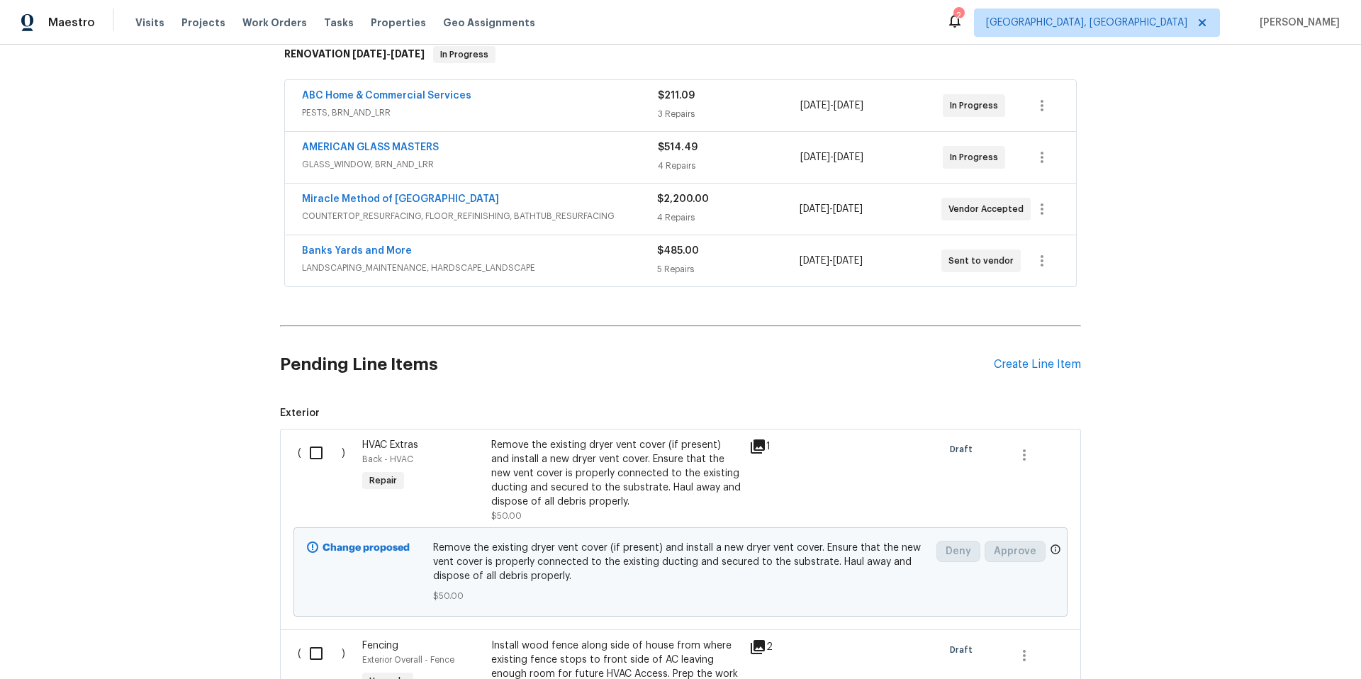
scroll to position [301, 0]
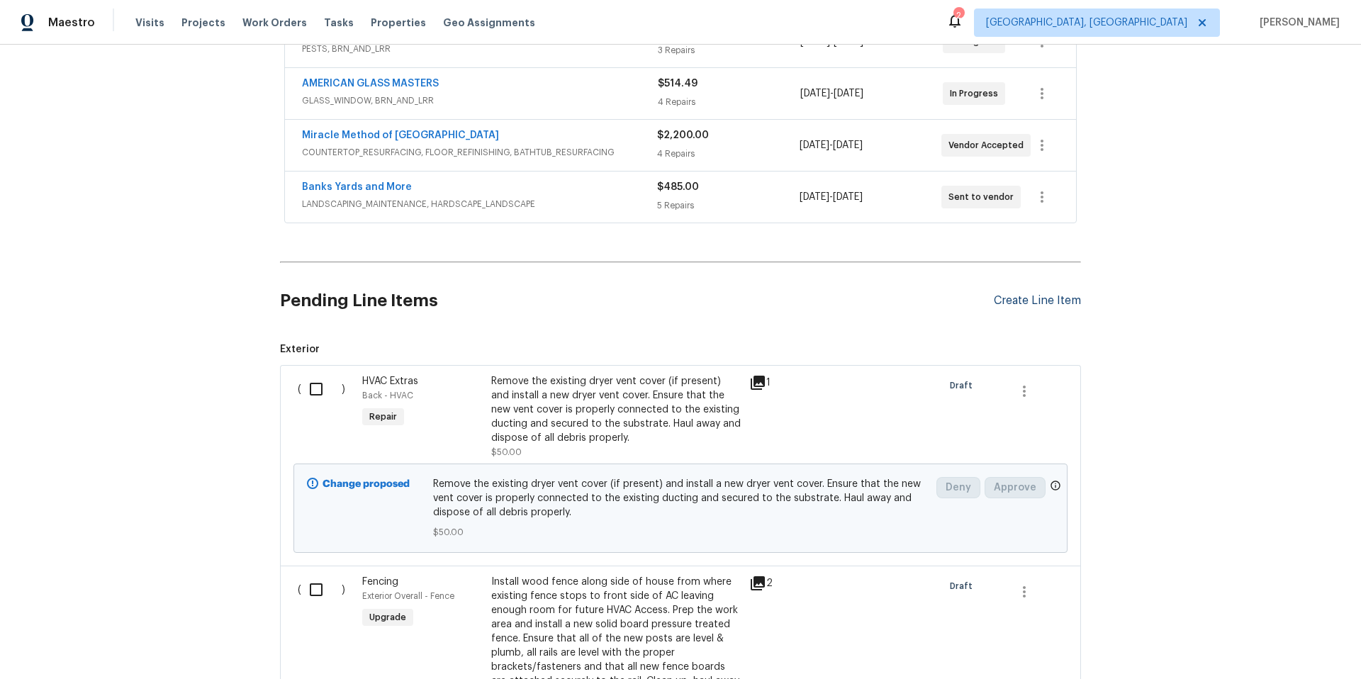
click at [1021, 303] on div "Create Line Item" at bounding box center [1037, 300] width 87 height 13
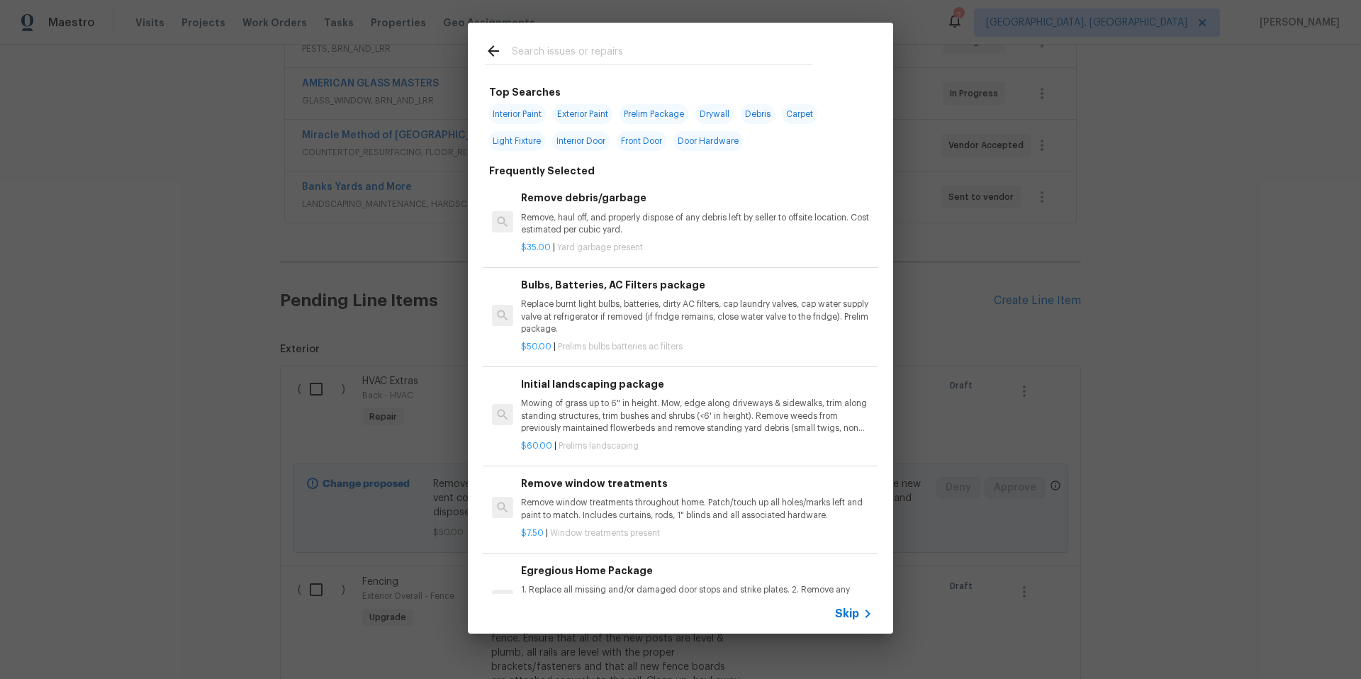
click at [524, 145] on span "Light Fixture" at bounding box center [516, 141] width 57 height 20
type input "Light Fixture"
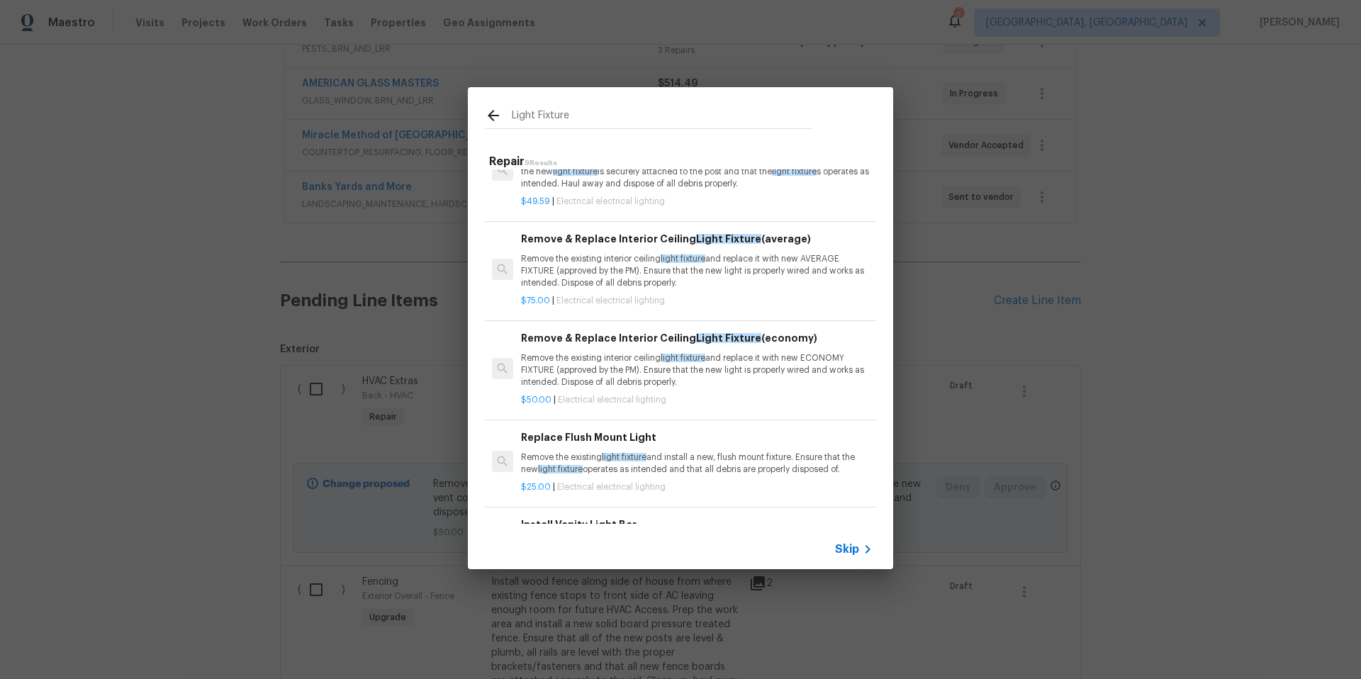
scroll to position [142, 0]
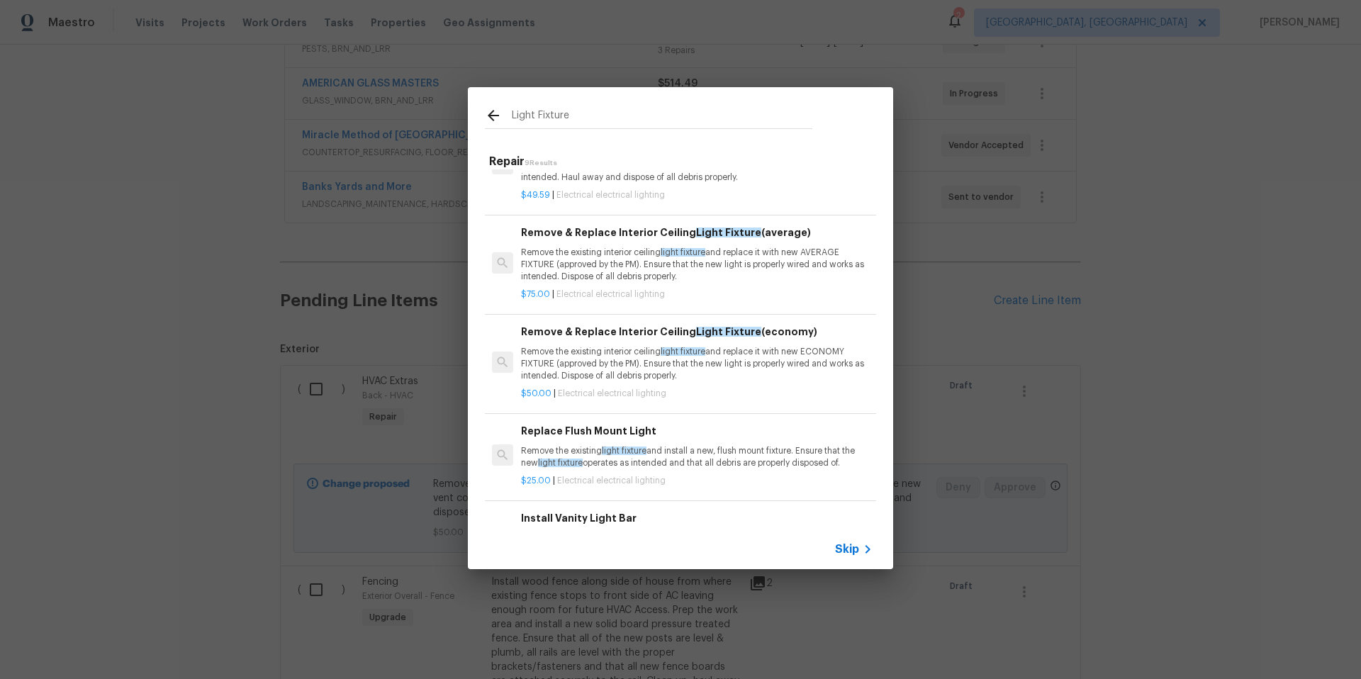
click at [571, 340] on h6 "Remove & Replace Interior Ceiling Light Fixture (economy)" at bounding box center [697, 332] width 352 height 16
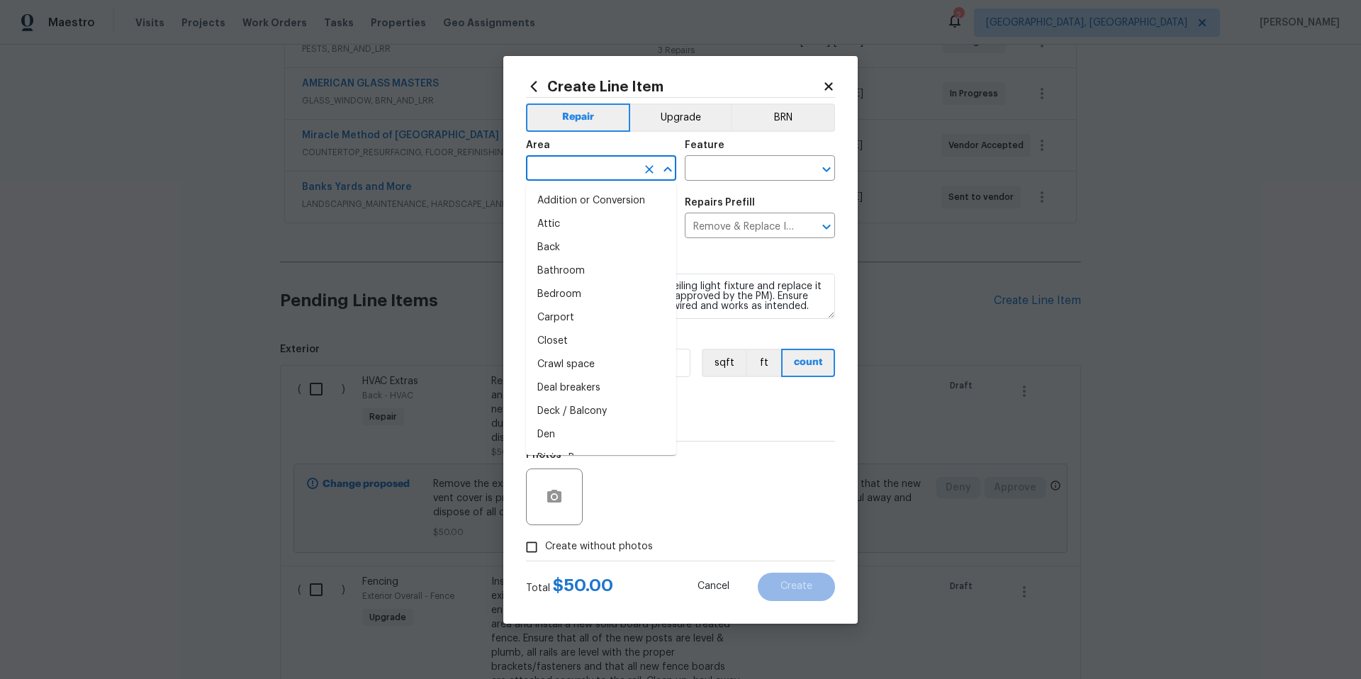
click at [559, 167] on input "text" at bounding box center [581, 170] width 111 height 22
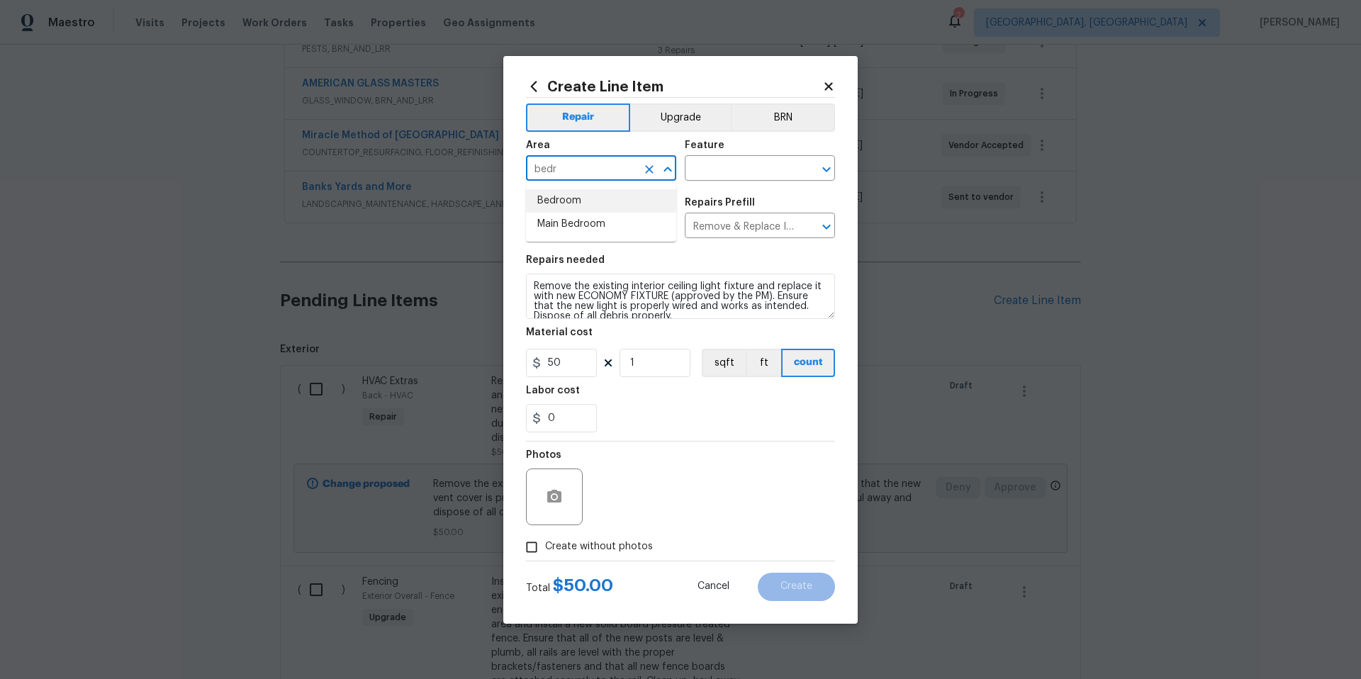
click at [568, 206] on li "Bedroom" at bounding box center [601, 200] width 150 height 23
type input "Bedroom"
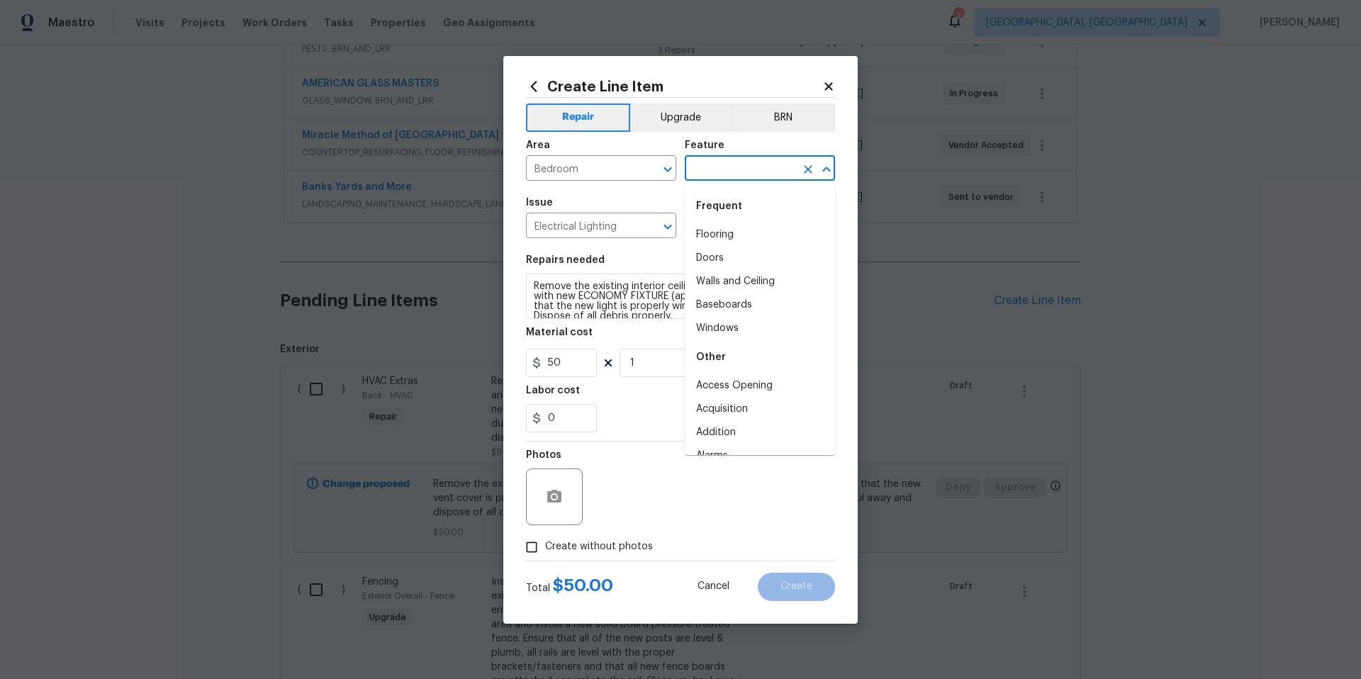
click at [704, 170] on input "text" at bounding box center [740, 170] width 111 height 22
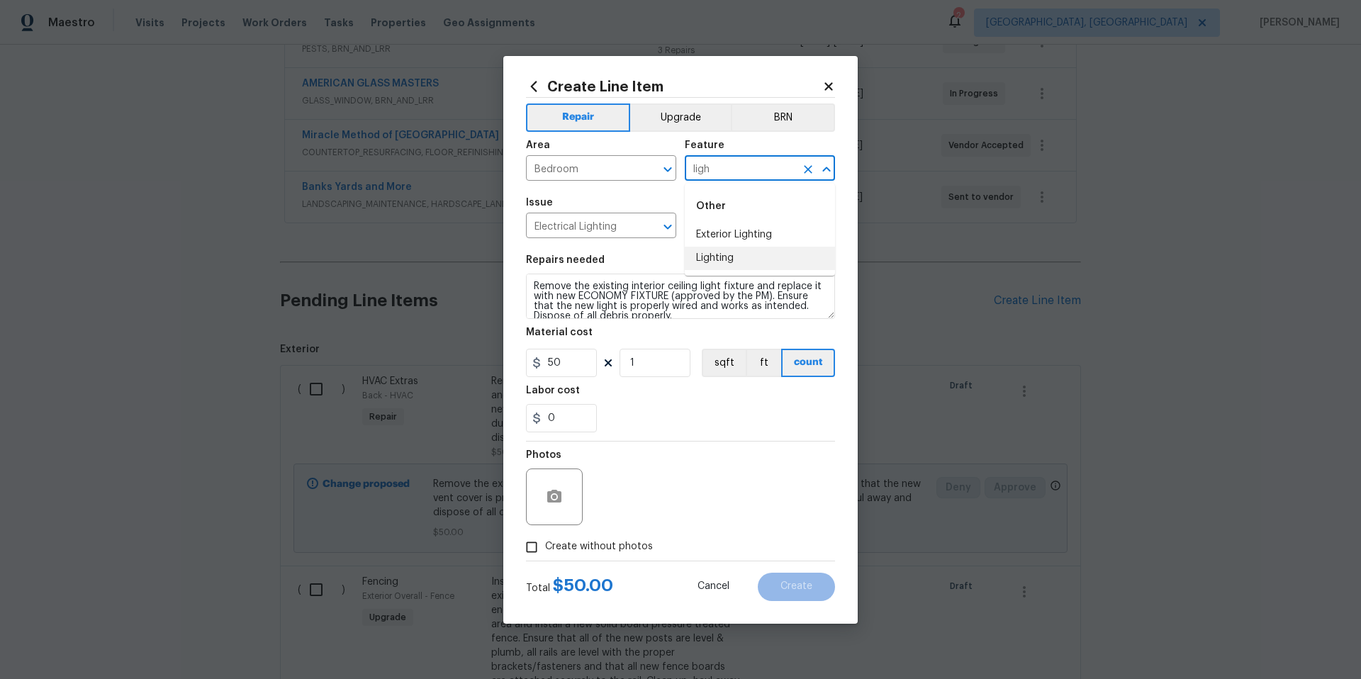
click at [724, 274] on ul "Other Exterior Lighting Lighting" at bounding box center [760, 230] width 150 height 92
click at [721, 257] on li "Lighting" at bounding box center [760, 258] width 150 height 23
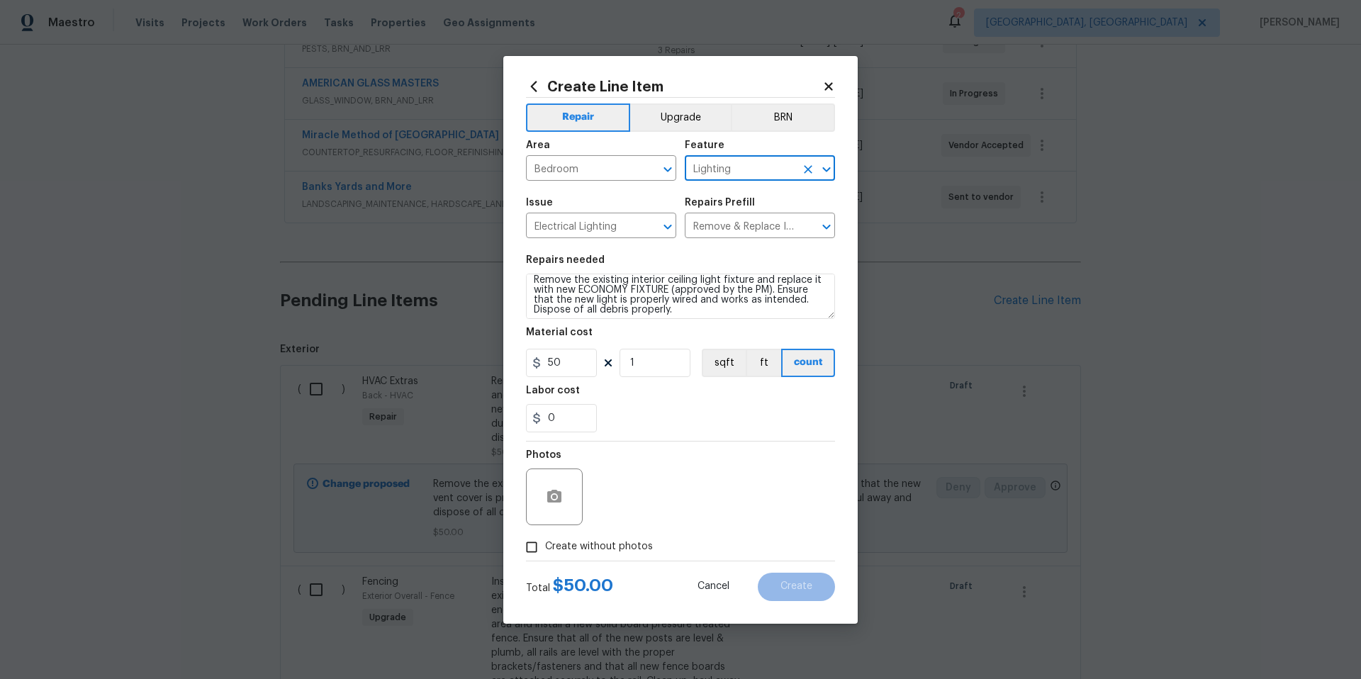
scroll to position [10, 0]
type input "Lighting"
click at [658, 360] on input "1" at bounding box center [654, 363] width 71 height 28
click at [657, 364] on input "1" at bounding box center [654, 363] width 71 height 28
type input "2"
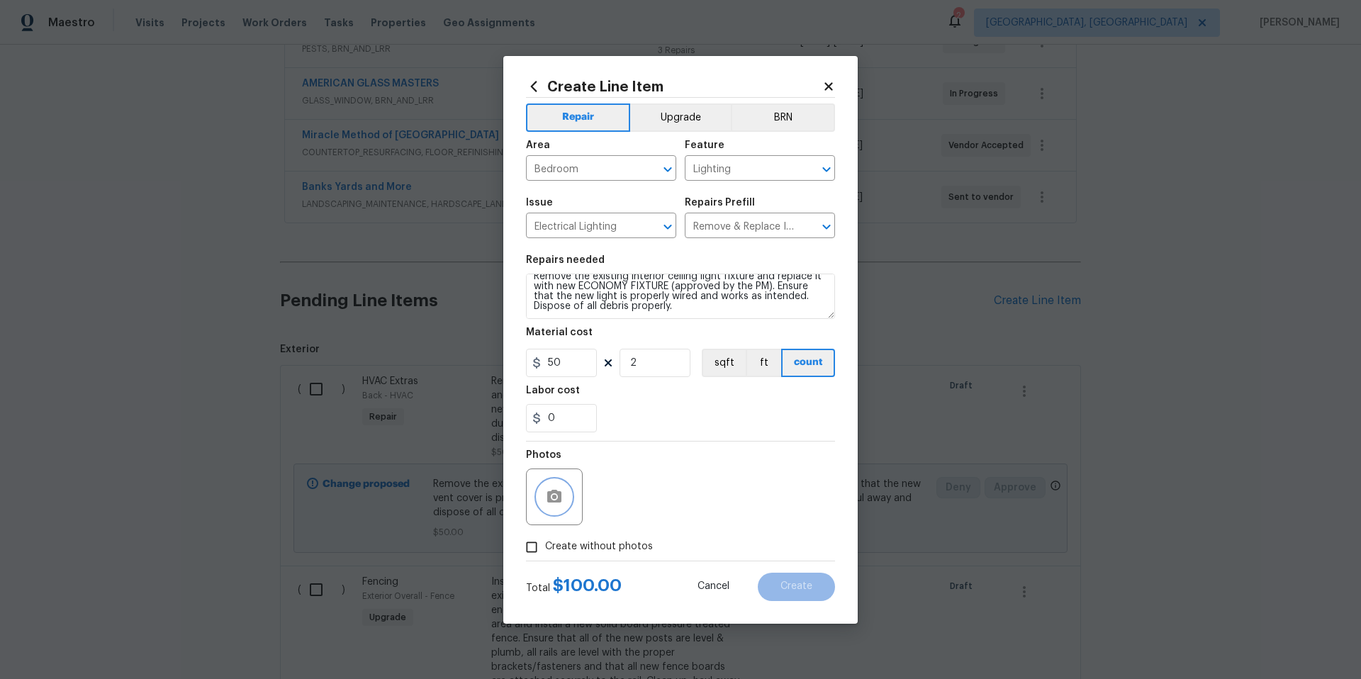
click at [556, 502] on icon "button" at bounding box center [554, 496] width 14 height 13
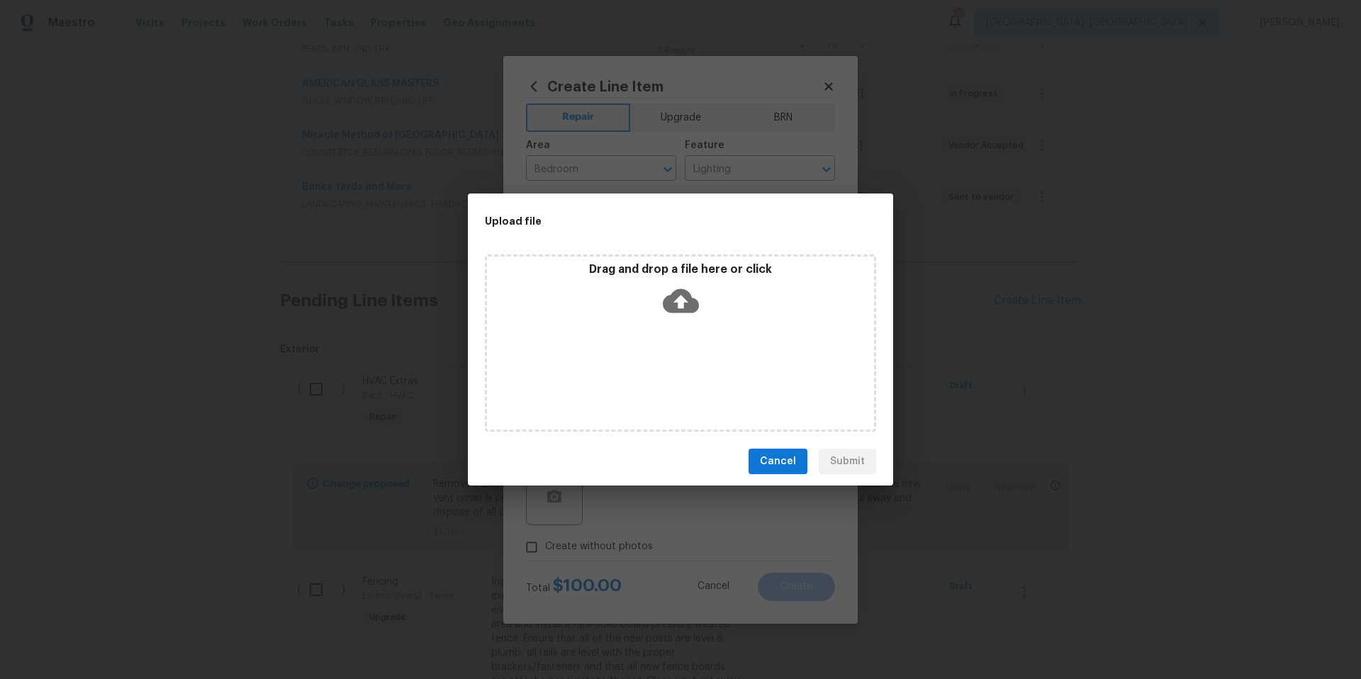
click at [688, 310] on icon at bounding box center [681, 301] width 36 height 24
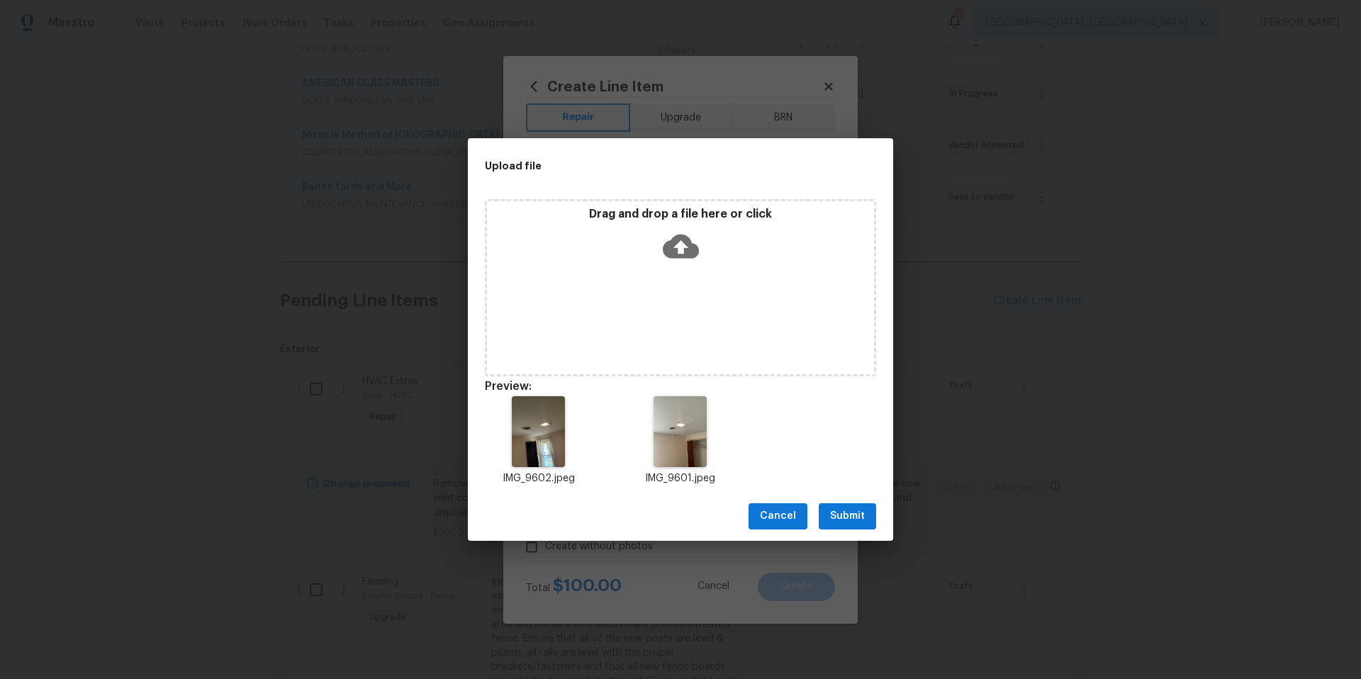
click at [863, 521] on span "Submit" at bounding box center [847, 517] width 35 height 18
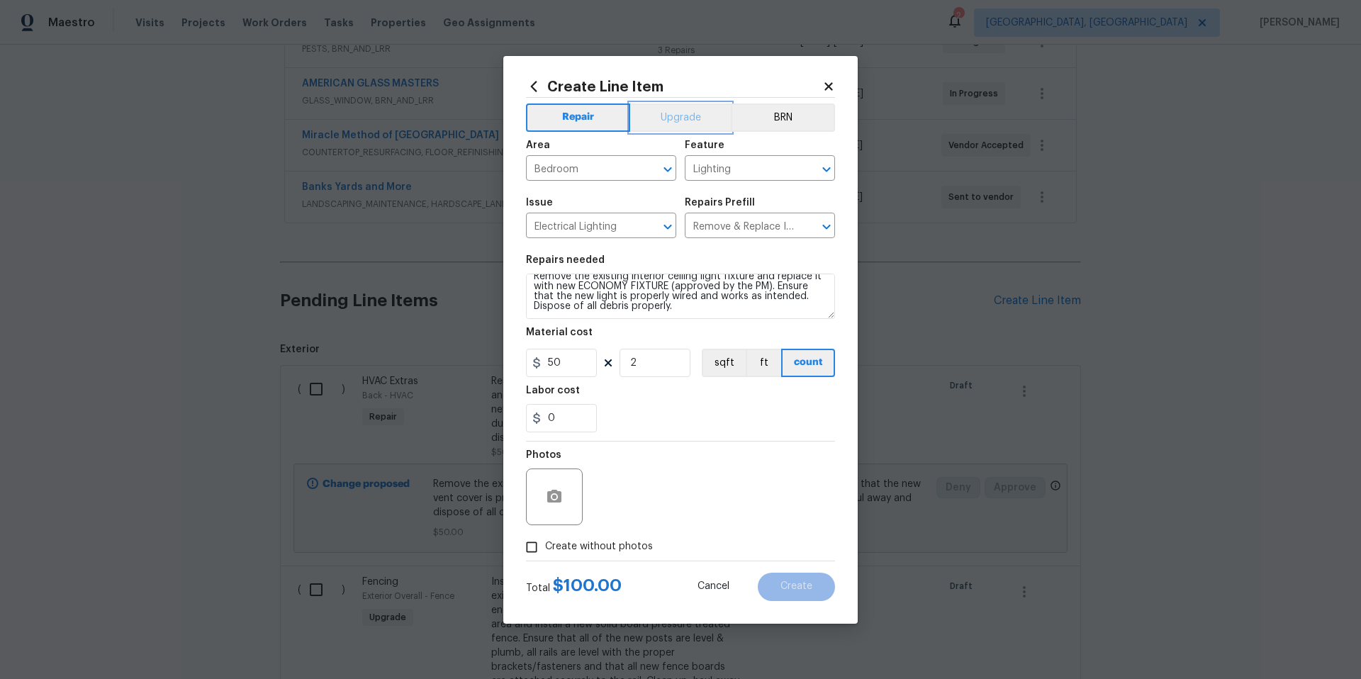
click at [695, 122] on button "Upgrade" at bounding box center [680, 117] width 101 height 28
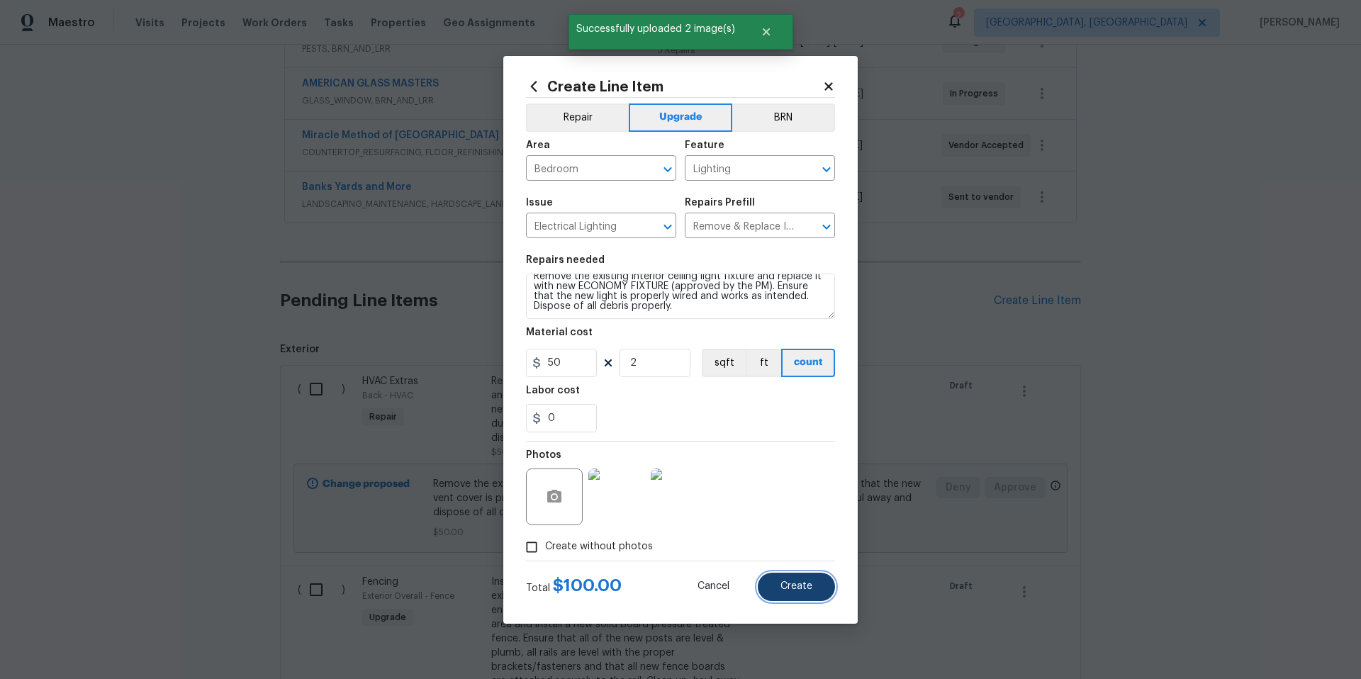
click at [811, 592] on button "Create" at bounding box center [796, 587] width 77 height 28
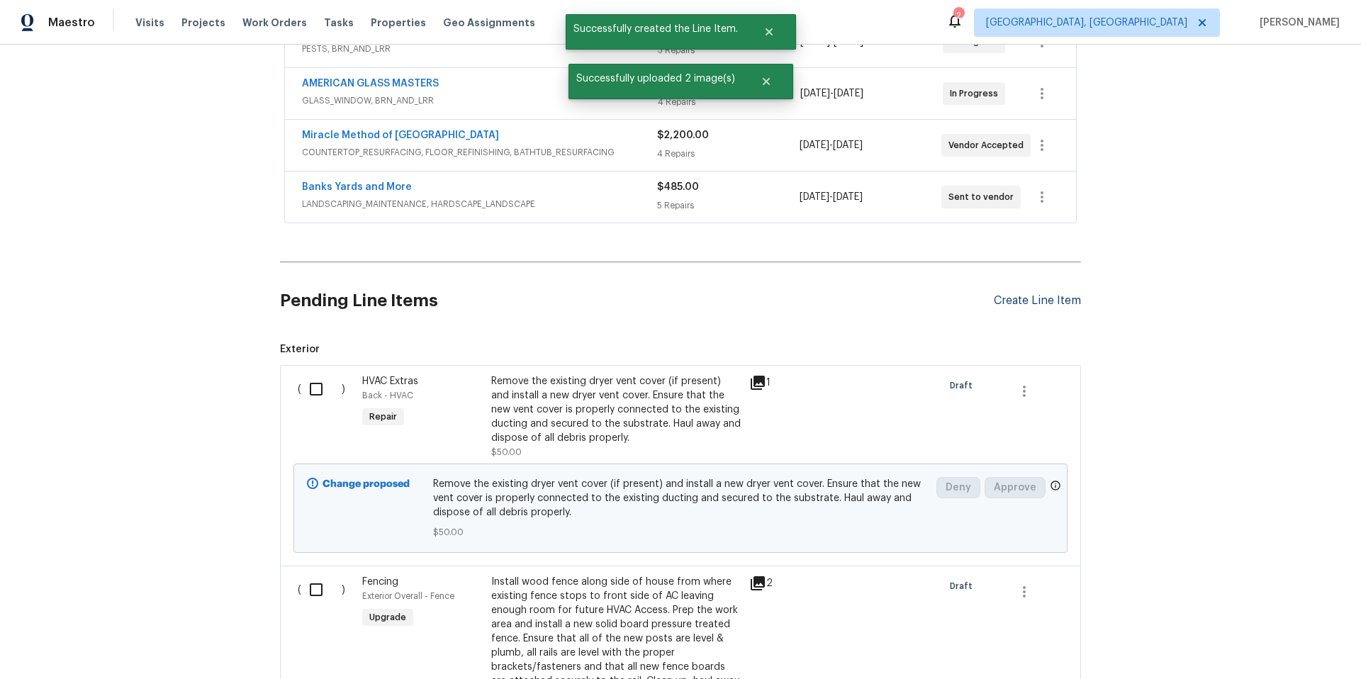
click at [1031, 296] on div "Create Line Item" at bounding box center [1037, 300] width 87 height 13
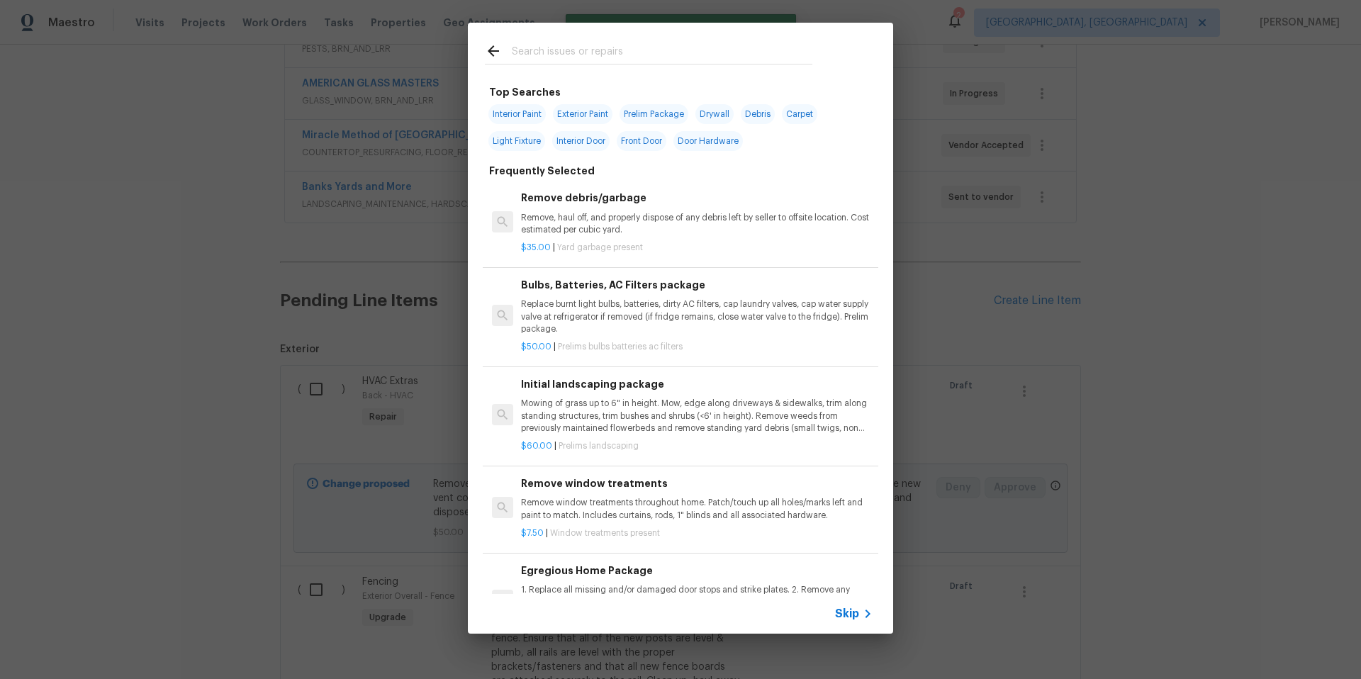
click at [551, 54] on input "text" at bounding box center [662, 53] width 301 height 21
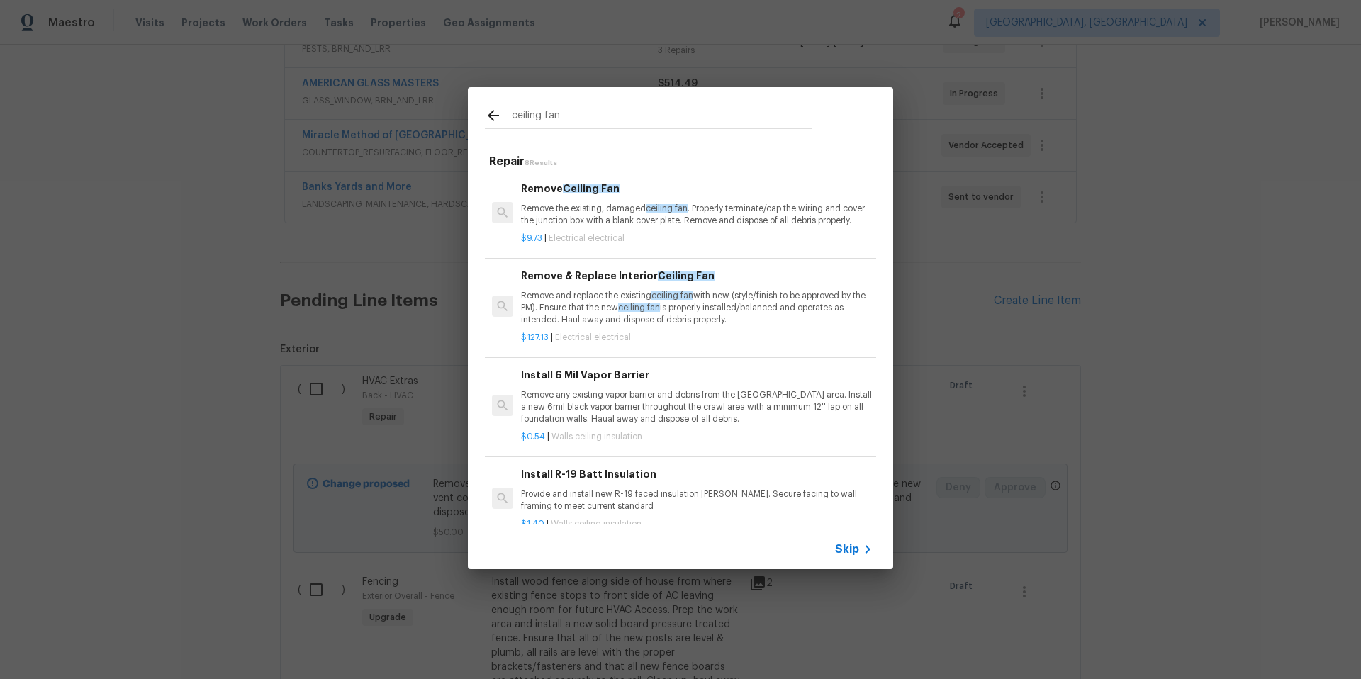
type input "ceiling fan"
click at [615, 284] on h6 "Remove & Replace Interior Ceiling Fan" at bounding box center [697, 276] width 352 height 16
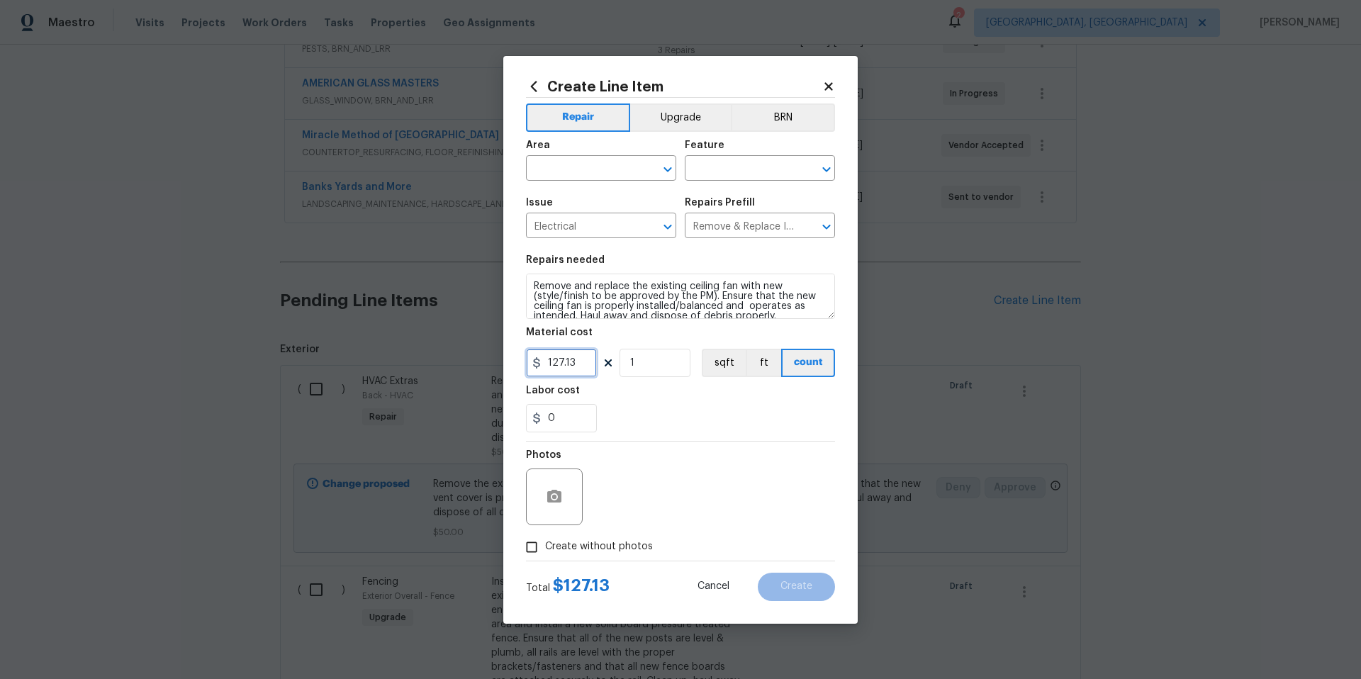
click at [573, 359] on input "127.13" at bounding box center [561, 363] width 71 height 28
type input "150"
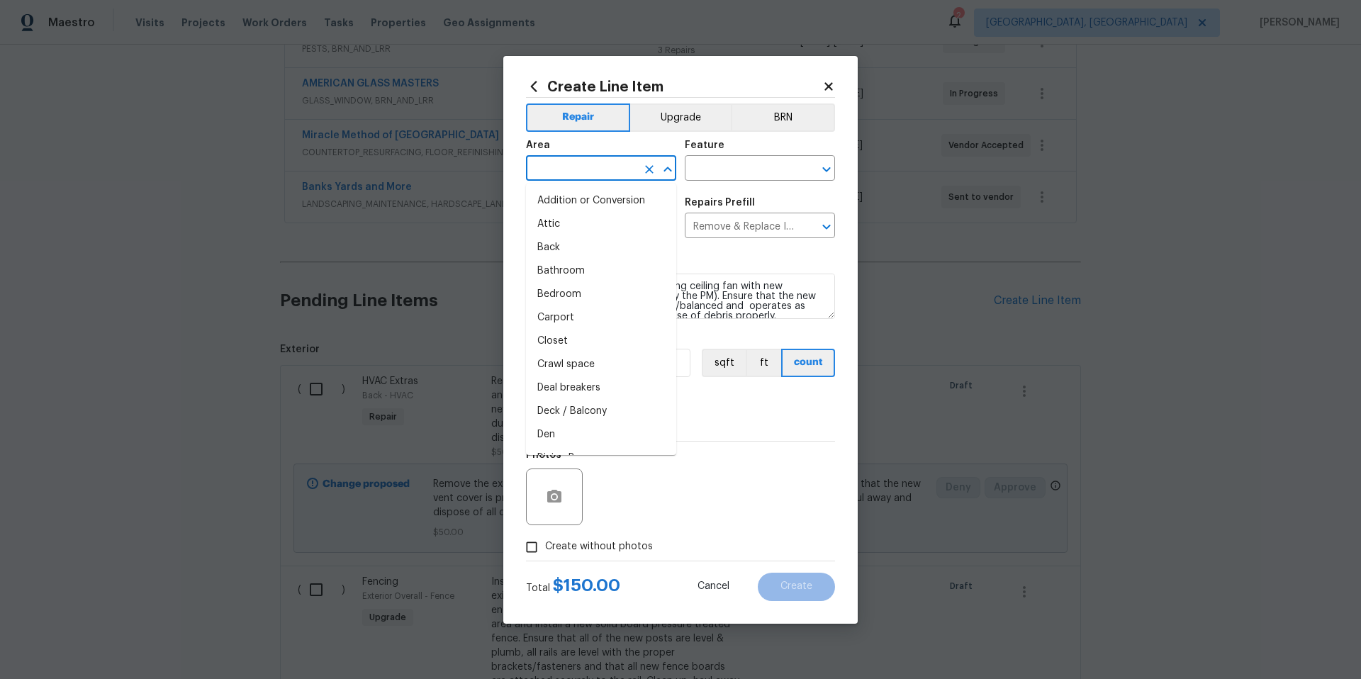
click at [581, 174] on input "text" at bounding box center [581, 170] width 111 height 22
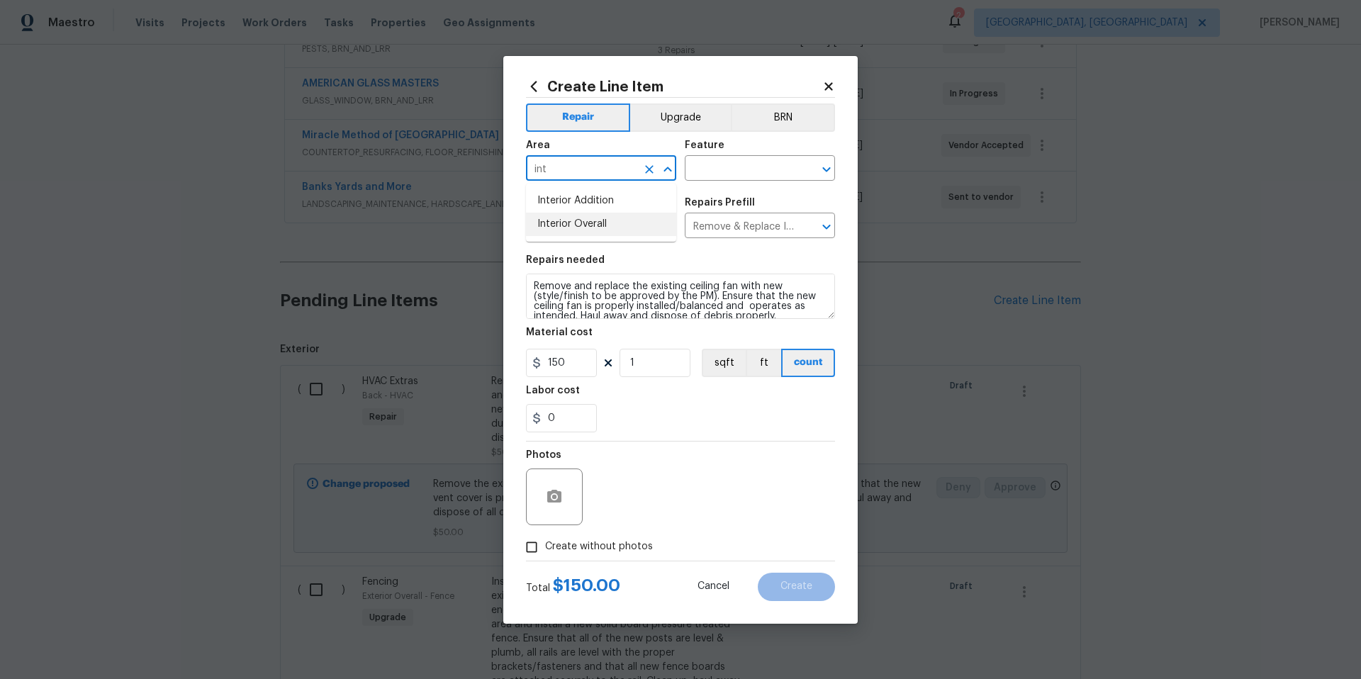
click at [598, 225] on li "Interior Overall" at bounding box center [601, 224] width 150 height 23
type input "Interior Overall"
click at [674, 121] on button "Upgrade" at bounding box center [680, 117] width 101 height 28
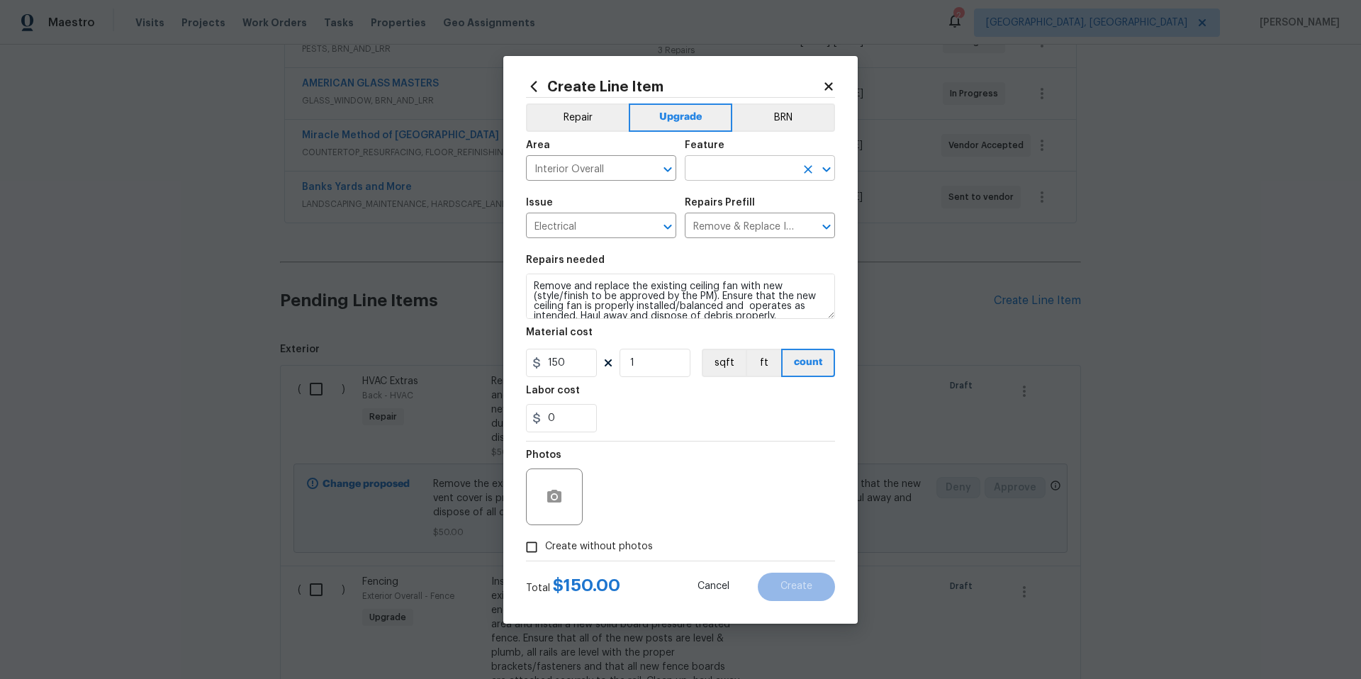
click at [722, 172] on input "text" at bounding box center [740, 170] width 111 height 22
click at [715, 257] on li "Lighting" at bounding box center [760, 258] width 150 height 23
type input "Lighting"
click at [649, 369] on input "1" at bounding box center [654, 363] width 71 height 28
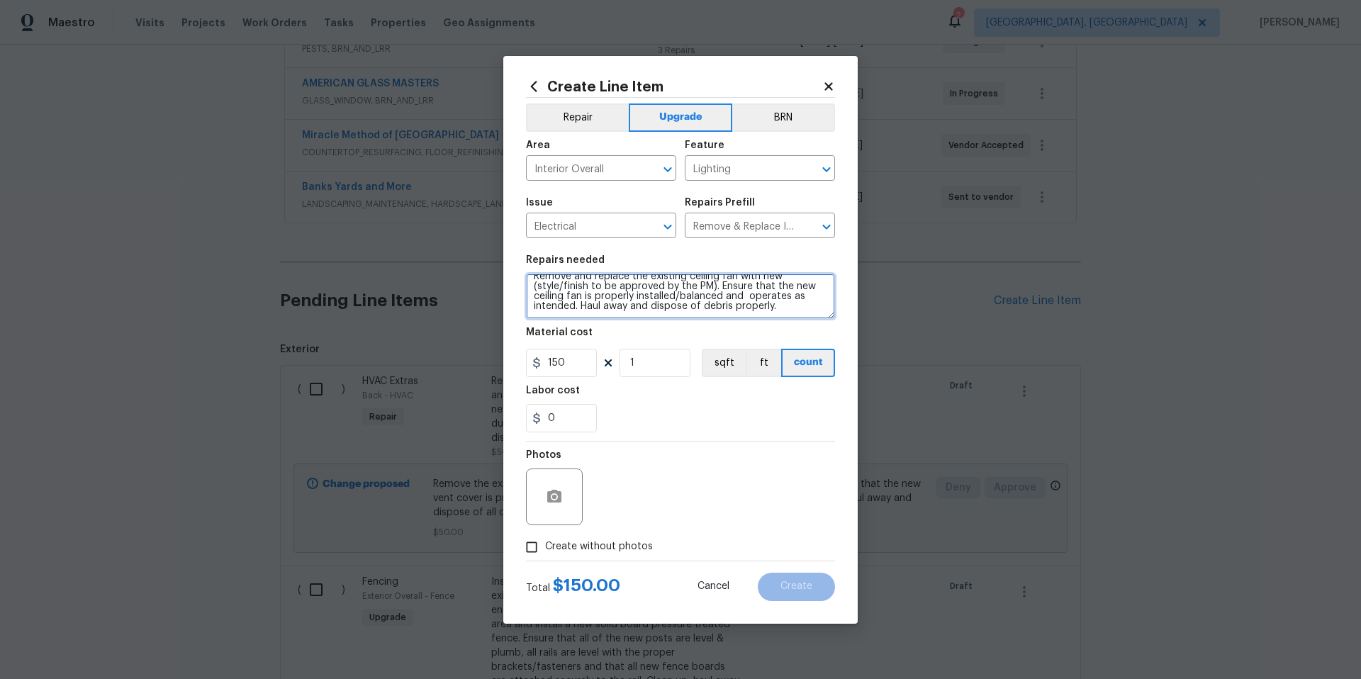
click at [799, 308] on textarea "Remove and replace the existing ceiling fan with new (style/finish to be approv…" at bounding box center [680, 296] width 309 height 45
type textarea "Remove and replace the existing ceiling fan with new (style/finish to be approv…"
click at [548, 495] on icon "button" at bounding box center [554, 496] width 14 height 13
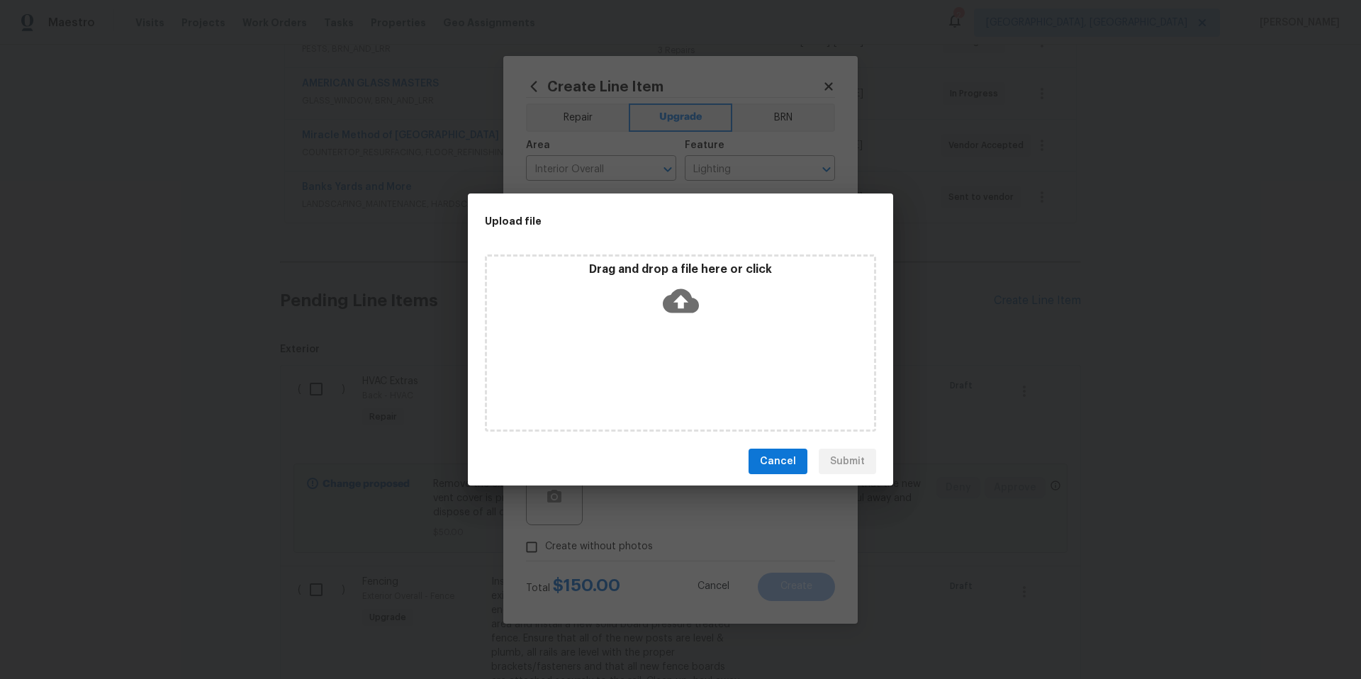
click at [678, 302] on icon at bounding box center [681, 301] width 36 height 36
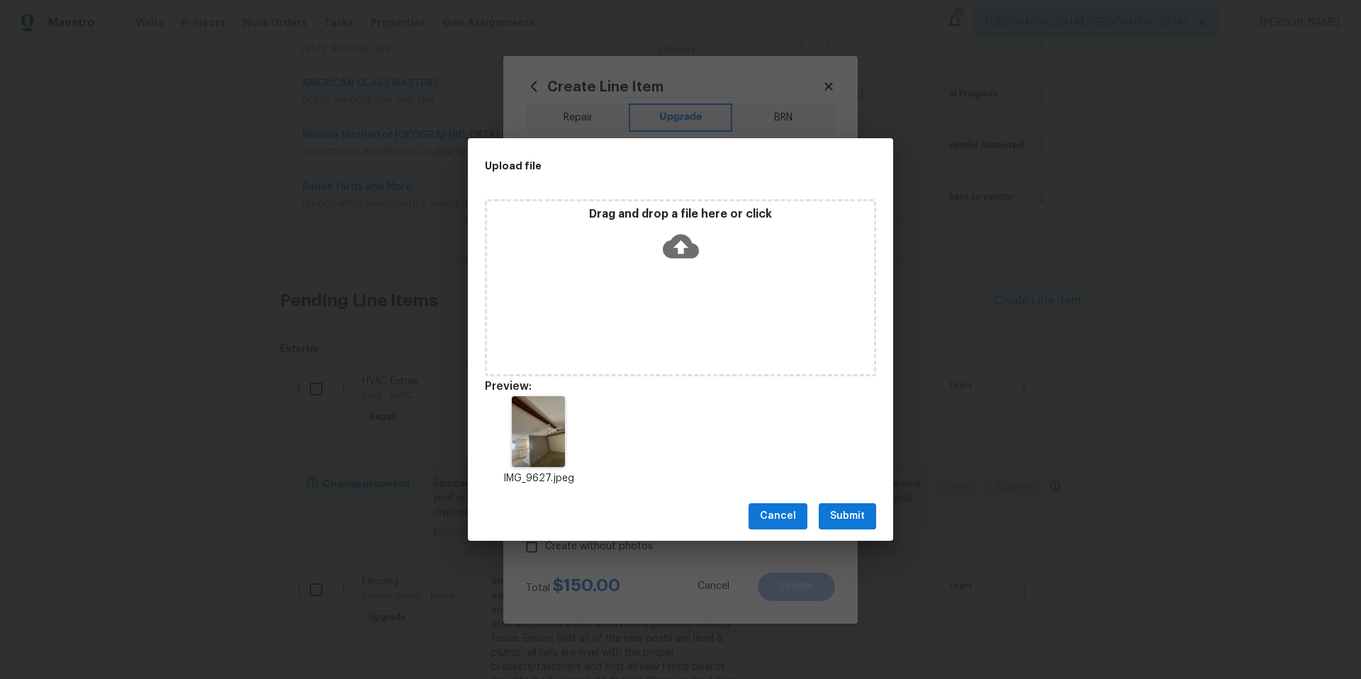
click at [859, 516] on span "Submit" at bounding box center [847, 517] width 35 height 18
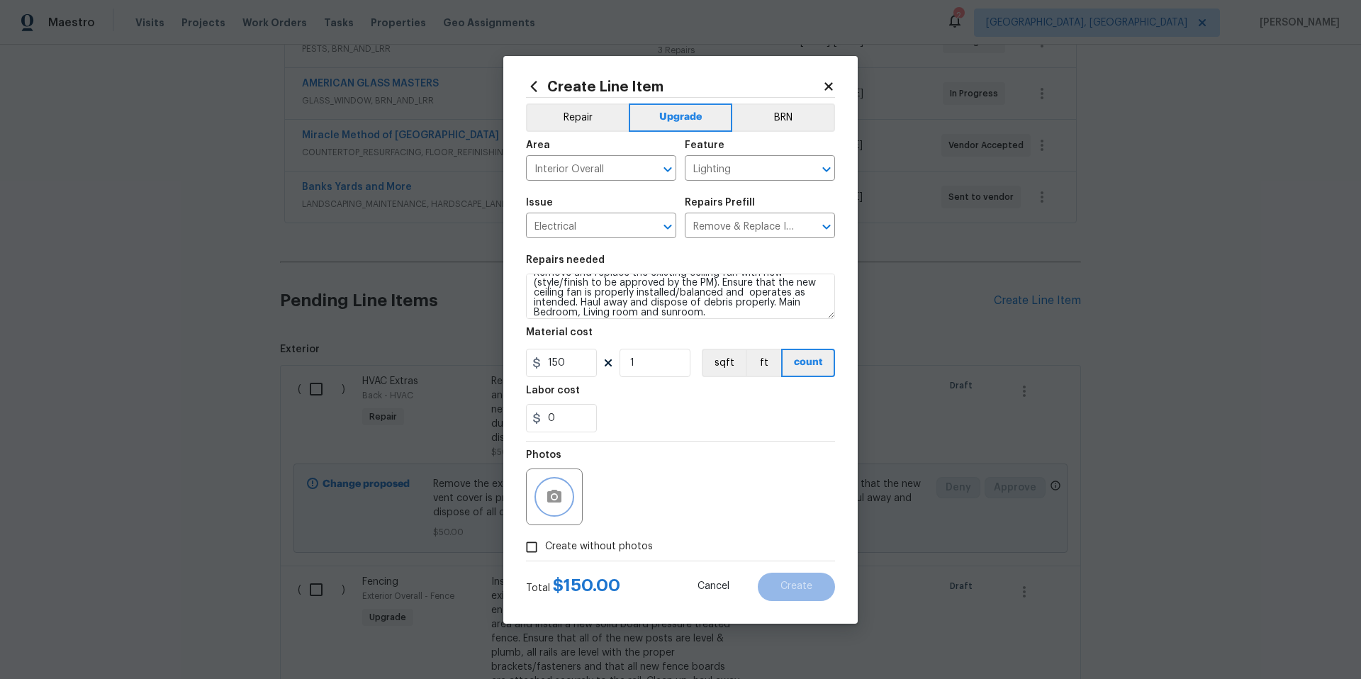
click at [546, 495] on icon "button" at bounding box center [554, 496] width 17 height 17
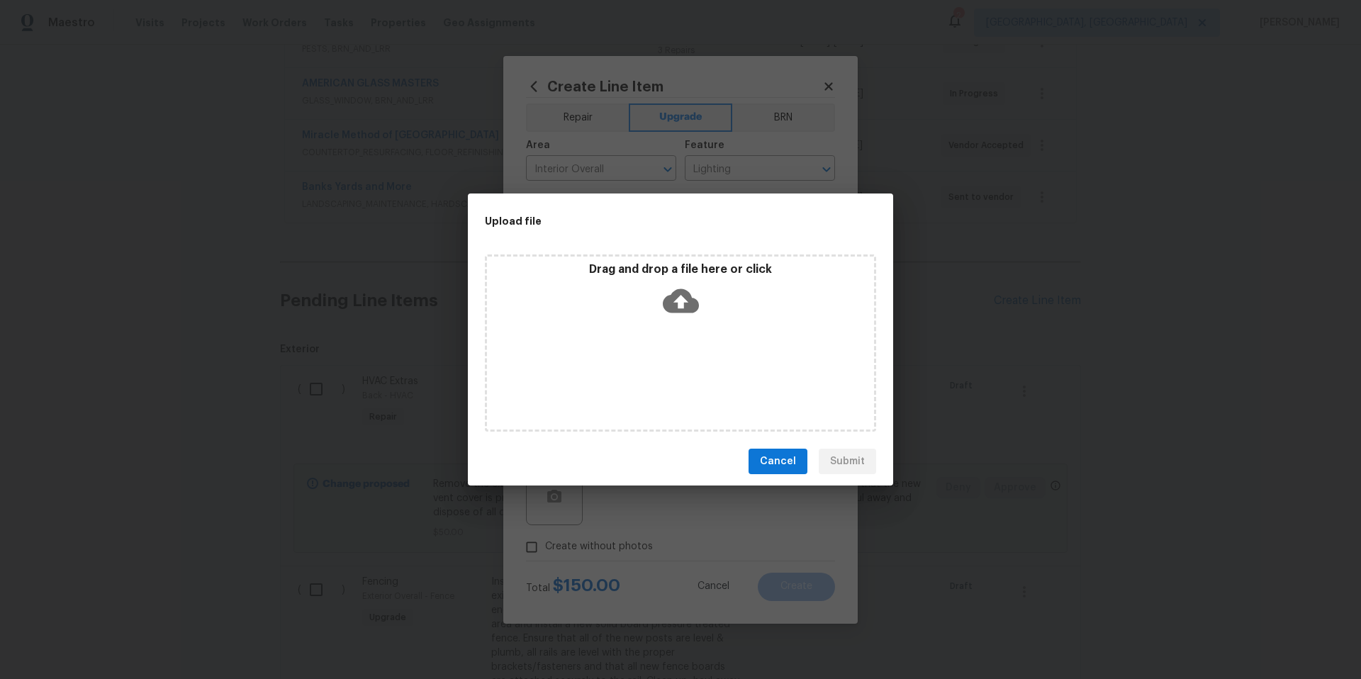
click at [684, 313] on icon at bounding box center [681, 301] width 36 height 36
click at [683, 299] on icon at bounding box center [681, 301] width 36 height 36
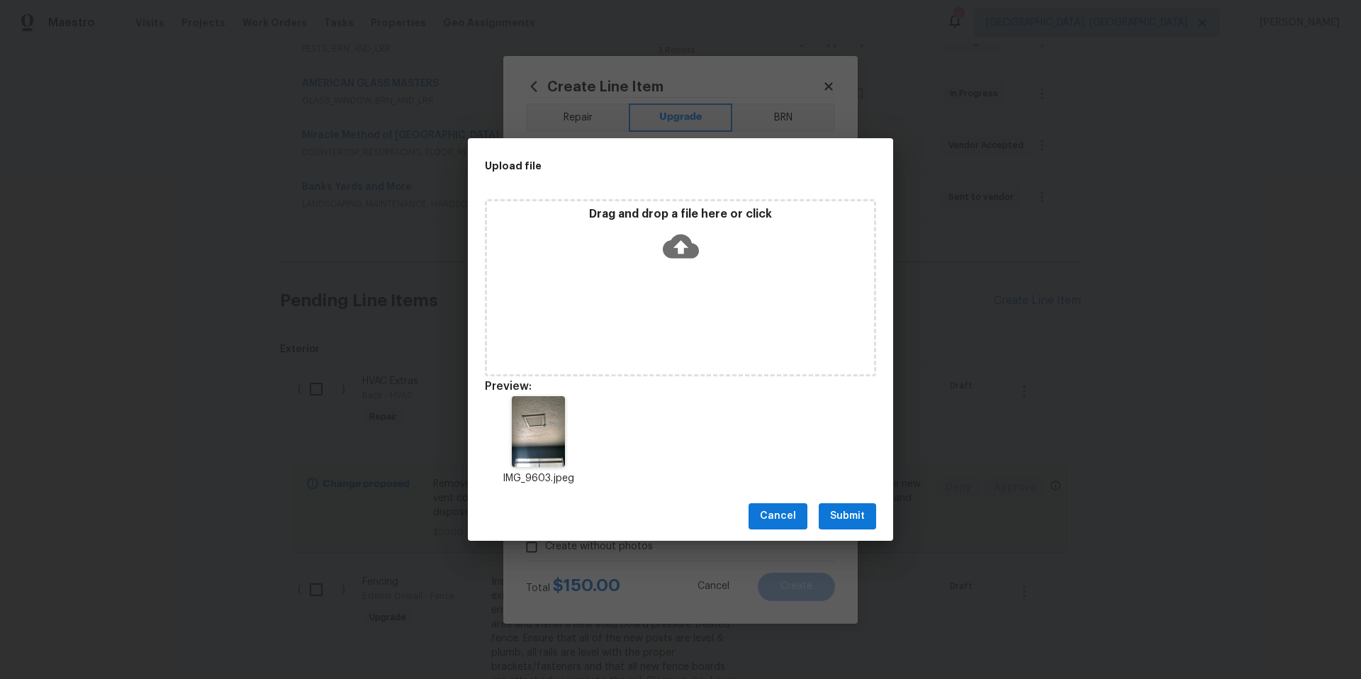
click at [857, 521] on span "Submit" at bounding box center [847, 517] width 35 height 18
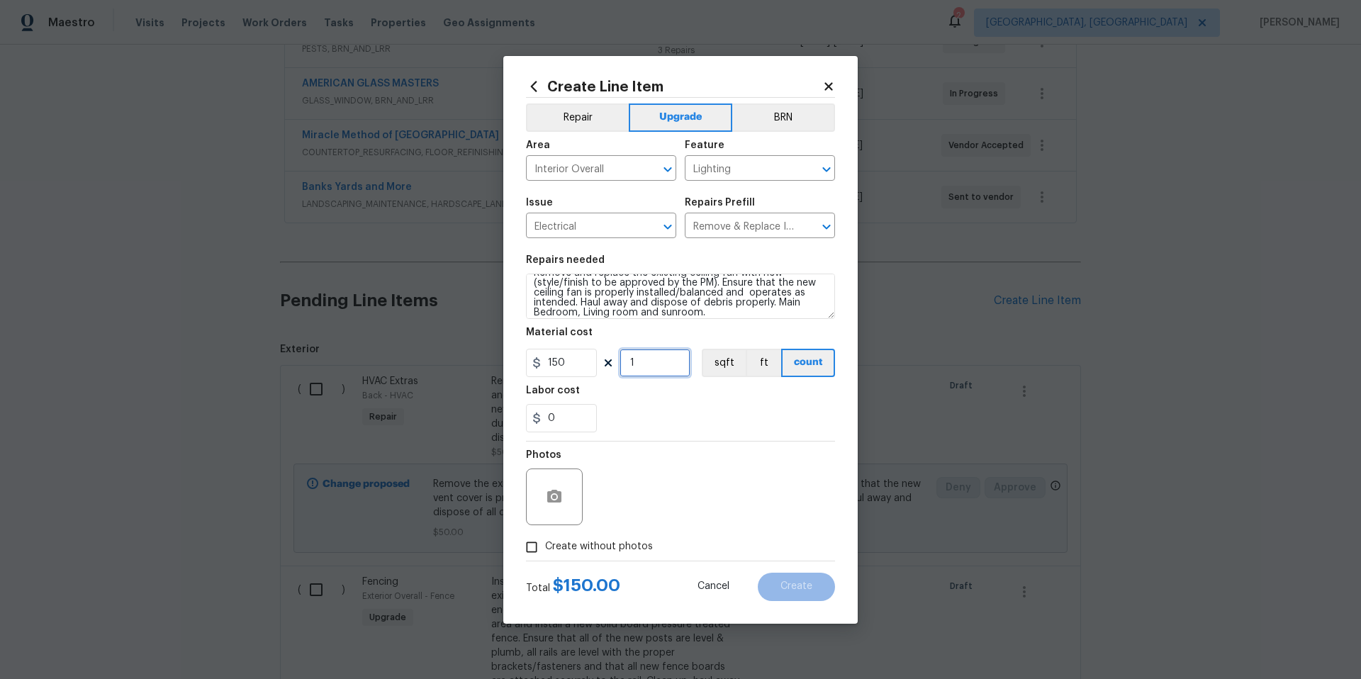
click at [651, 368] on input "1" at bounding box center [654, 363] width 71 height 28
click at [654, 368] on input "1" at bounding box center [654, 363] width 71 height 28
type input "3"
click at [727, 434] on section "Repairs needed Remove and replace the existing ceiling fan with new (style/fini…" at bounding box center [680, 344] width 309 height 194
click at [739, 498] on div "Photos" at bounding box center [680, 488] width 309 height 92
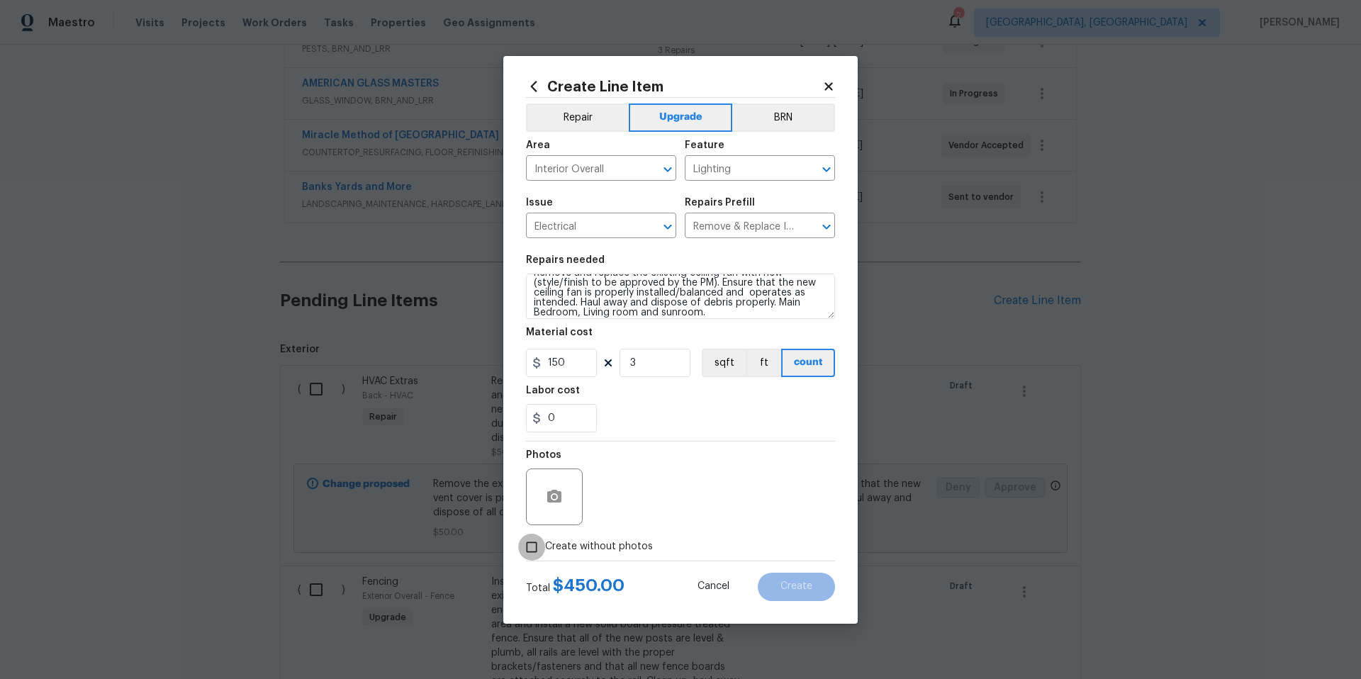
click at [528, 549] on input "Create without photos" at bounding box center [531, 547] width 27 height 27
checkbox input "true"
click at [654, 494] on textarea at bounding box center [714, 497] width 241 height 57
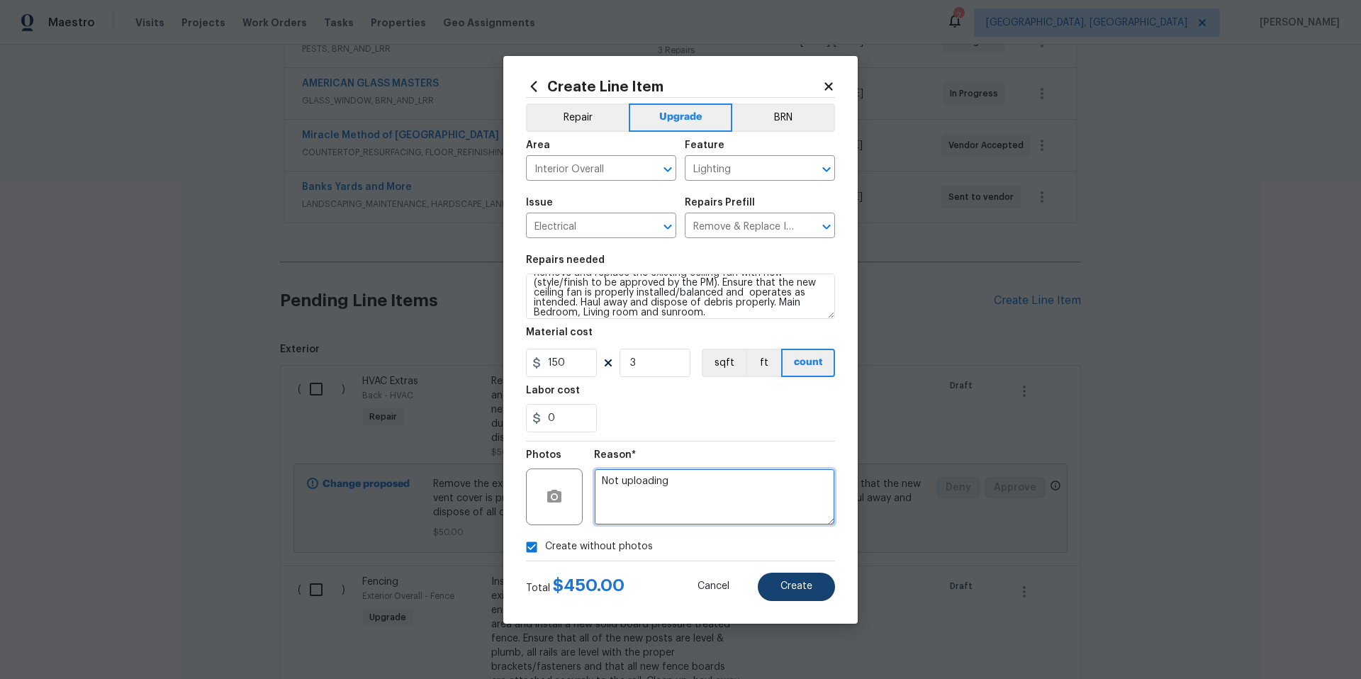
type textarea "Not uploading"
click at [785, 586] on span "Create" at bounding box center [796, 586] width 32 height 11
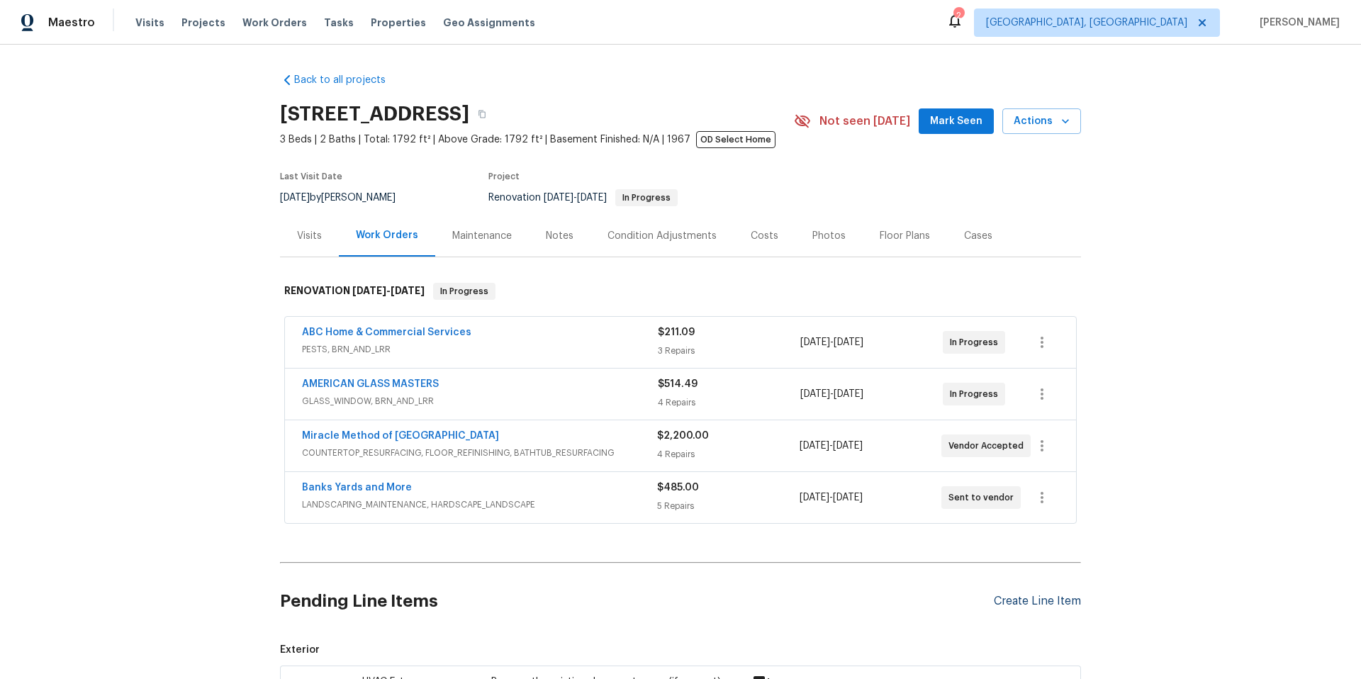
click at [1021, 598] on div "Create Line Item" at bounding box center [1037, 601] width 87 height 13
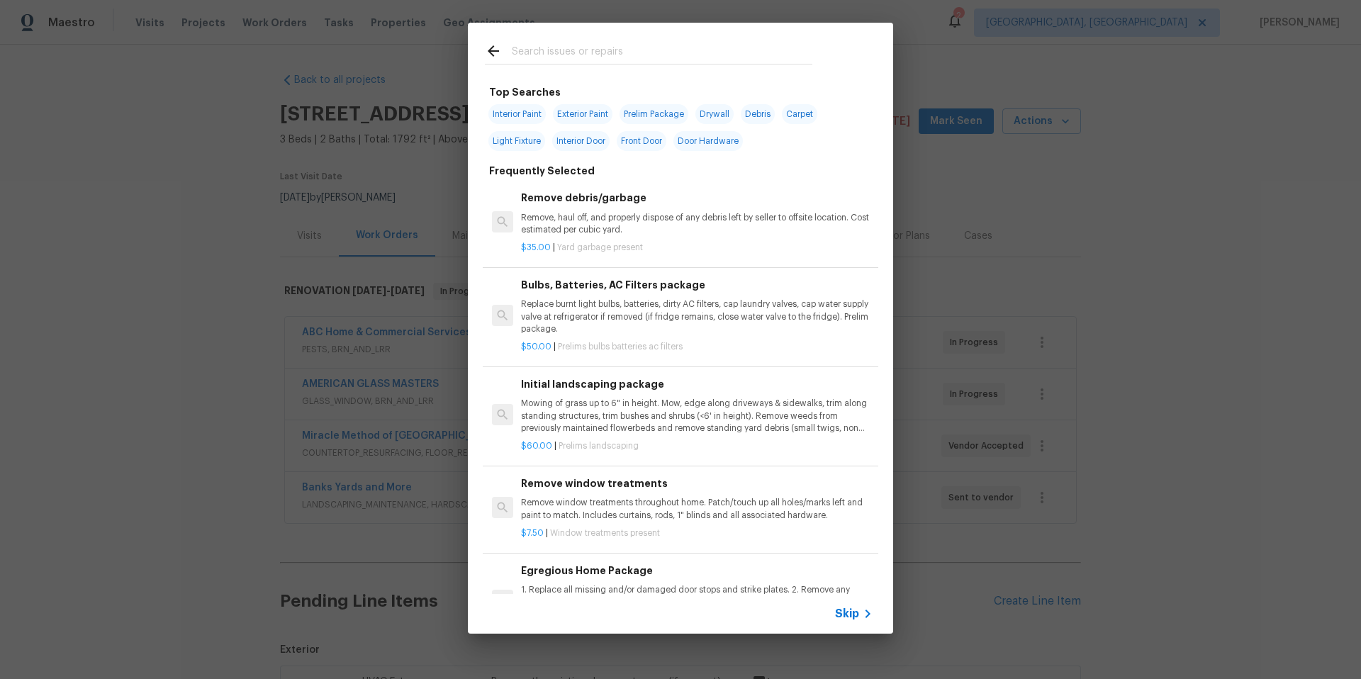
click at [536, 48] on input "text" at bounding box center [662, 53] width 301 height 21
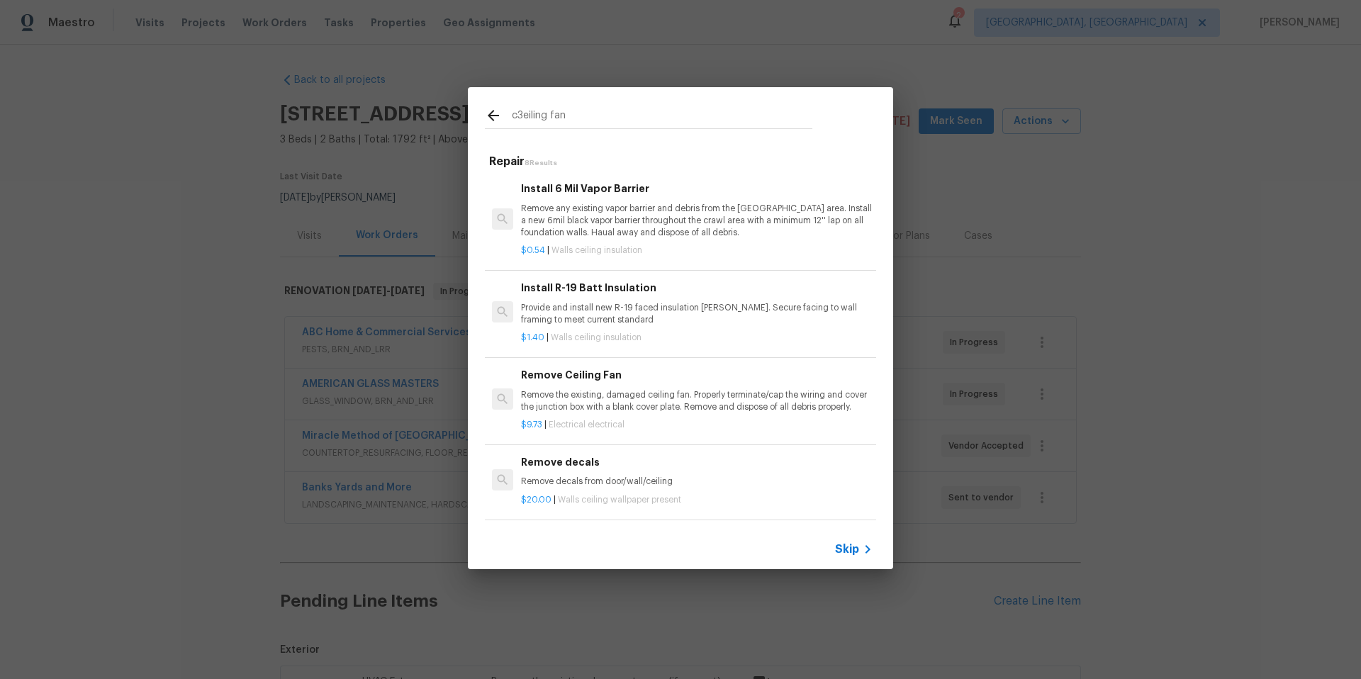
click at [524, 115] on input "c3eiling fan" at bounding box center [662, 117] width 301 height 21
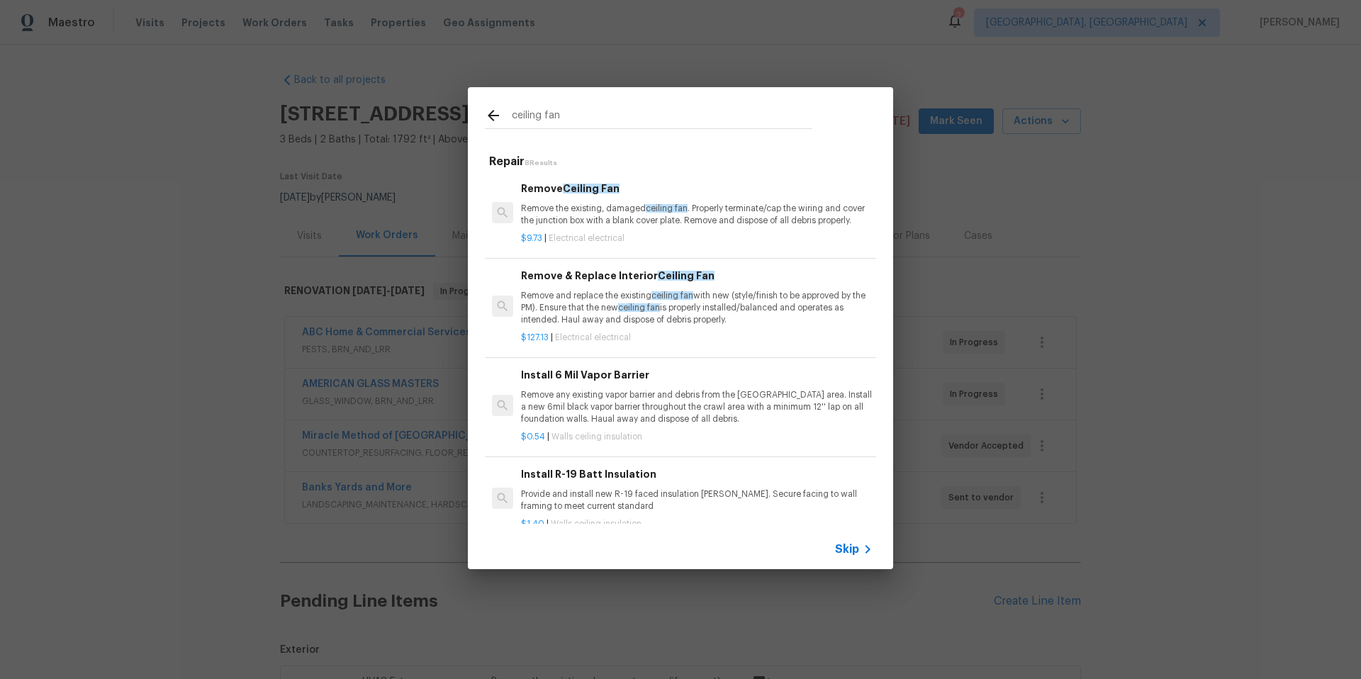
type input "ceiling fan"
click at [619, 284] on h6 "Remove & Replace Interior Ceiling Fan" at bounding box center [697, 276] width 352 height 16
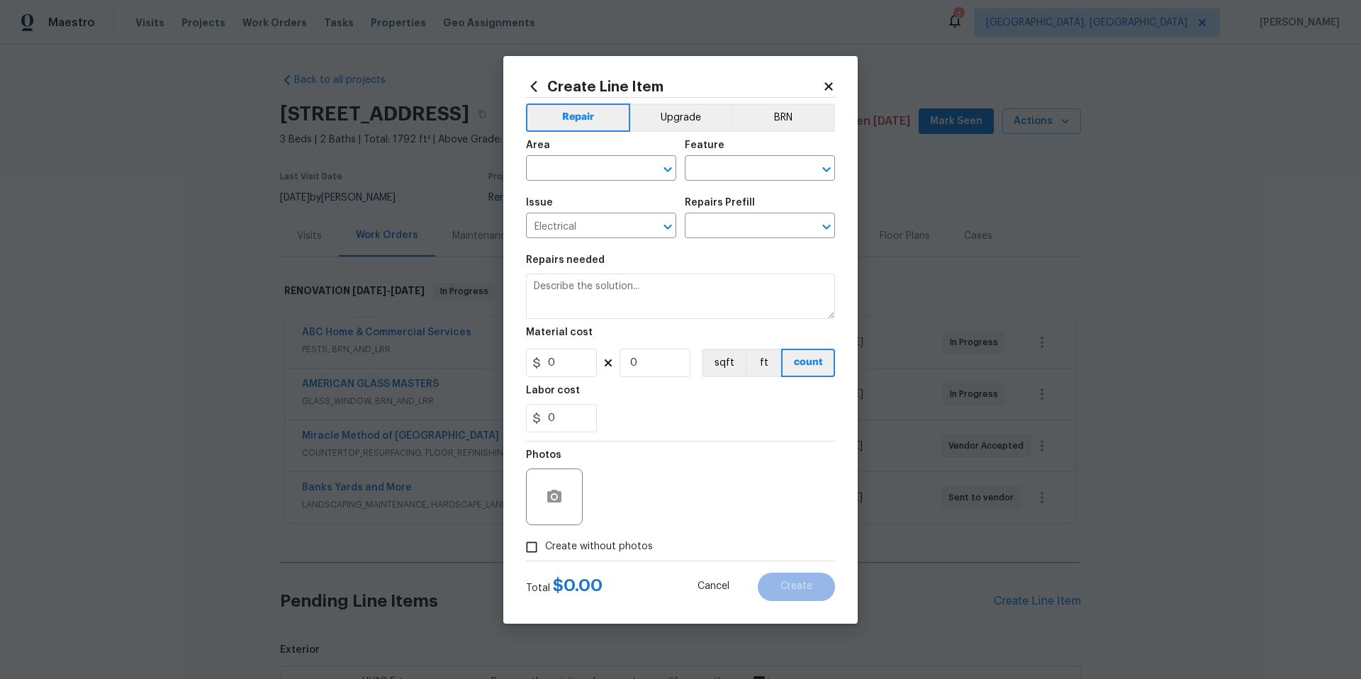
type input "Remove & Replace Interior Ceiling Fan $127.13"
type textarea "Remove and replace the existing ceiling fan with new (style/finish to be approv…"
type input "127.13"
type input "1"
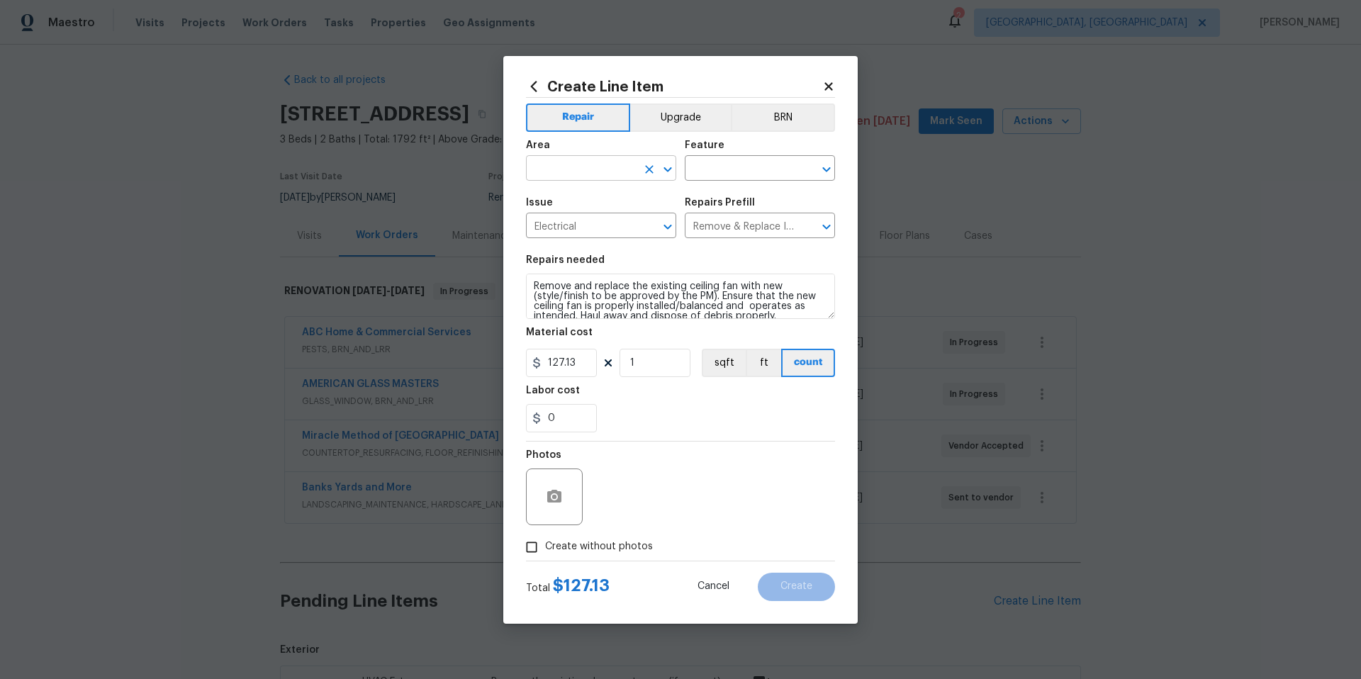
click at [563, 165] on input "text" at bounding box center [581, 170] width 111 height 22
click at [593, 231] on li "Interior Overall" at bounding box center [601, 224] width 150 height 23
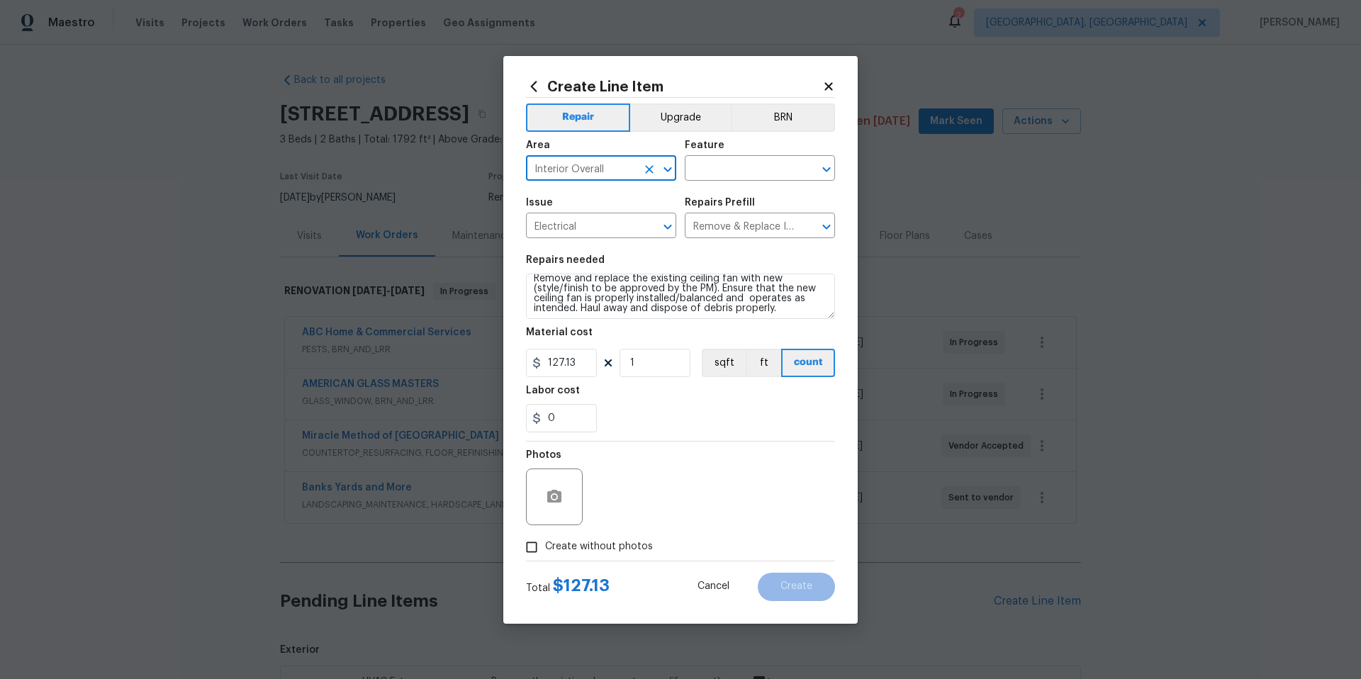
scroll to position [10, 0]
type input "Interior Overall"
click at [784, 311] on textarea "Remove and replace the existing ceiling fan with new (style/finish to be approv…" at bounding box center [680, 296] width 309 height 45
click at [701, 167] on input "text" at bounding box center [740, 170] width 111 height 22
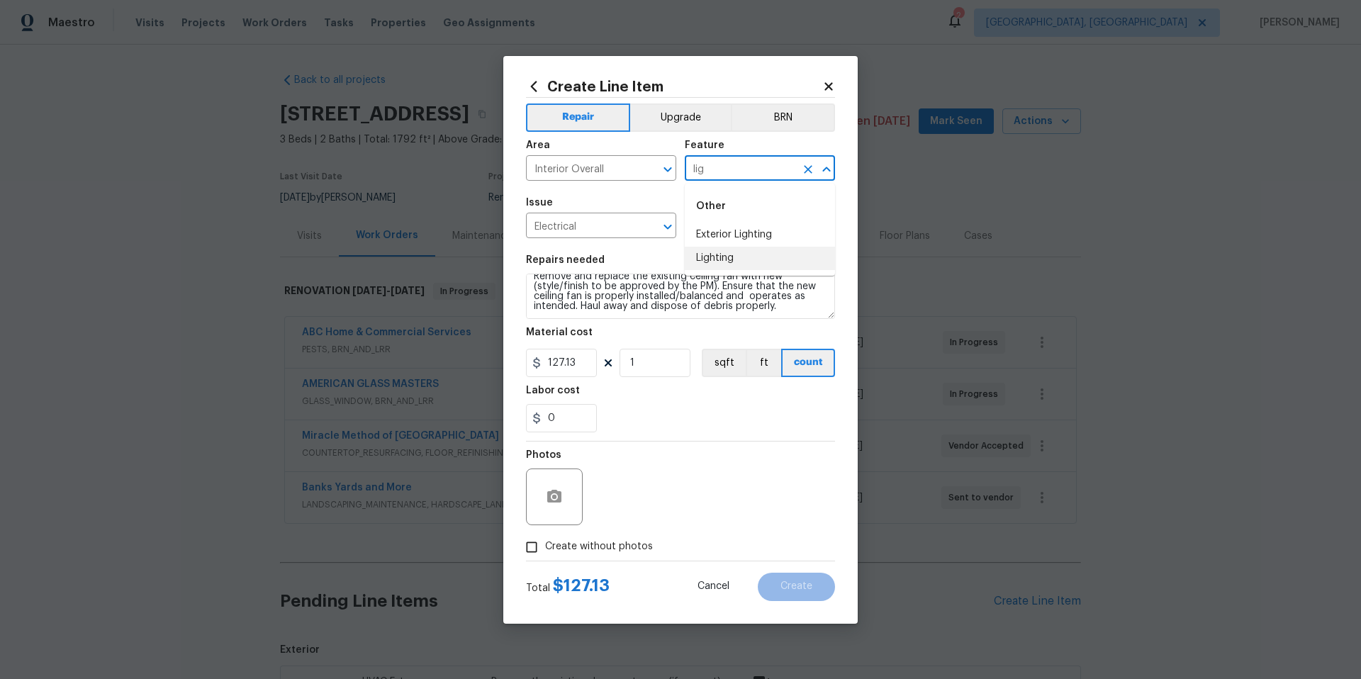
click at [724, 260] on li "Lighting" at bounding box center [760, 258] width 150 height 23
type input "Lighting"
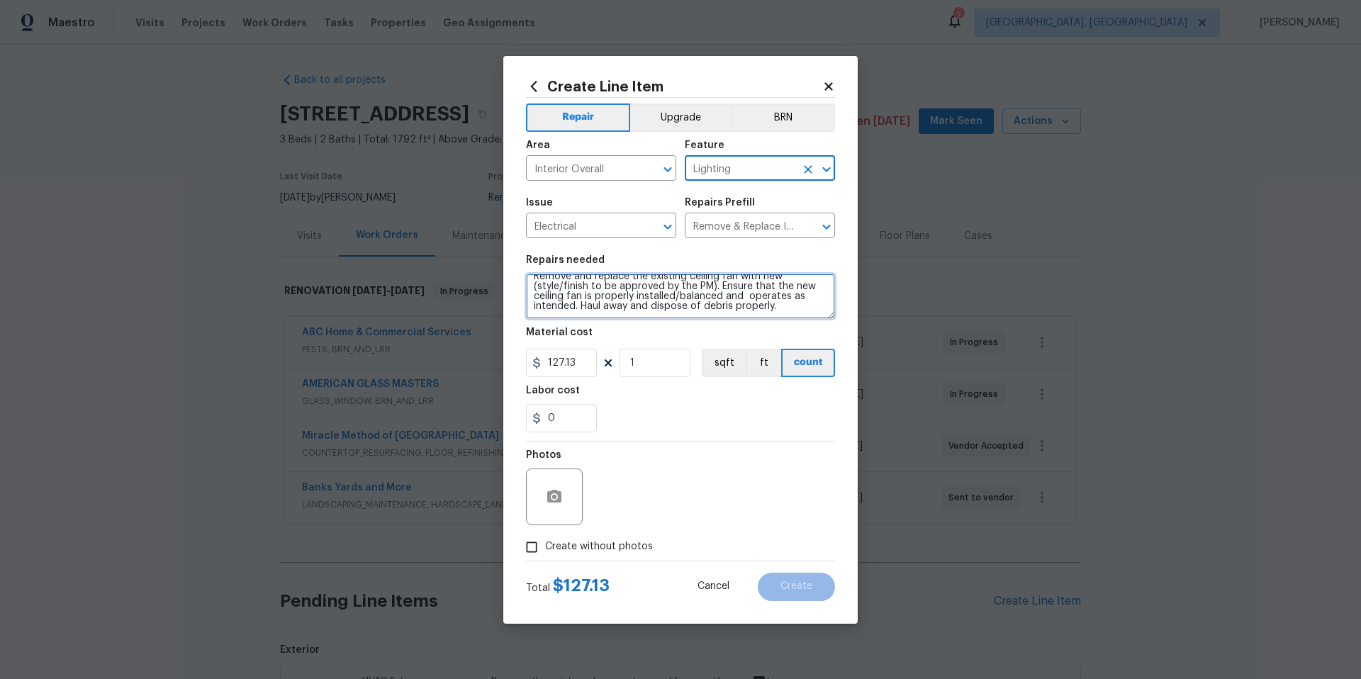
click at [790, 310] on textarea "Remove and replace the existing ceiling fan with new (style/finish to be approv…" at bounding box center [680, 296] width 309 height 45
type textarea "Remove and replace the existing ceiling fan with new (style/finish to be approv…"
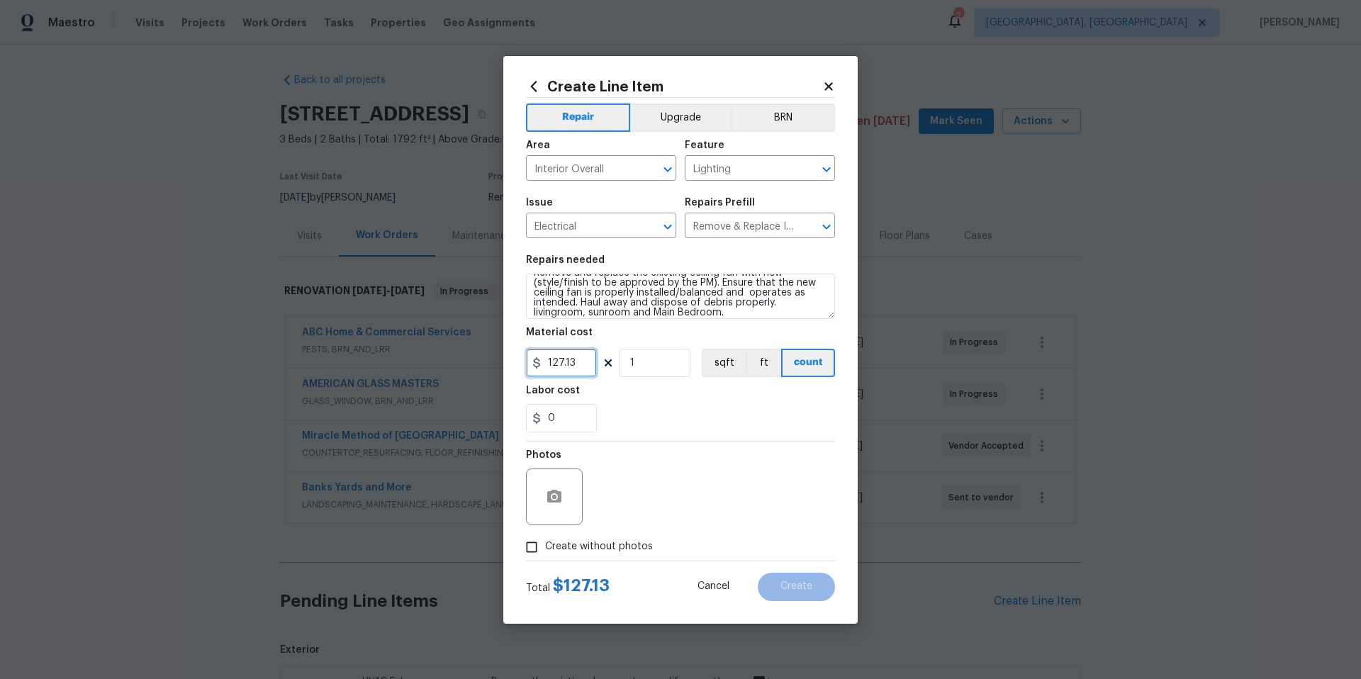
click at [584, 368] on input "127.13" at bounding box center [561, 363] width 71 height 28
type input "150"
click at [660, 364] on input "1" at bounding box center [654, 363] width 71 height 28
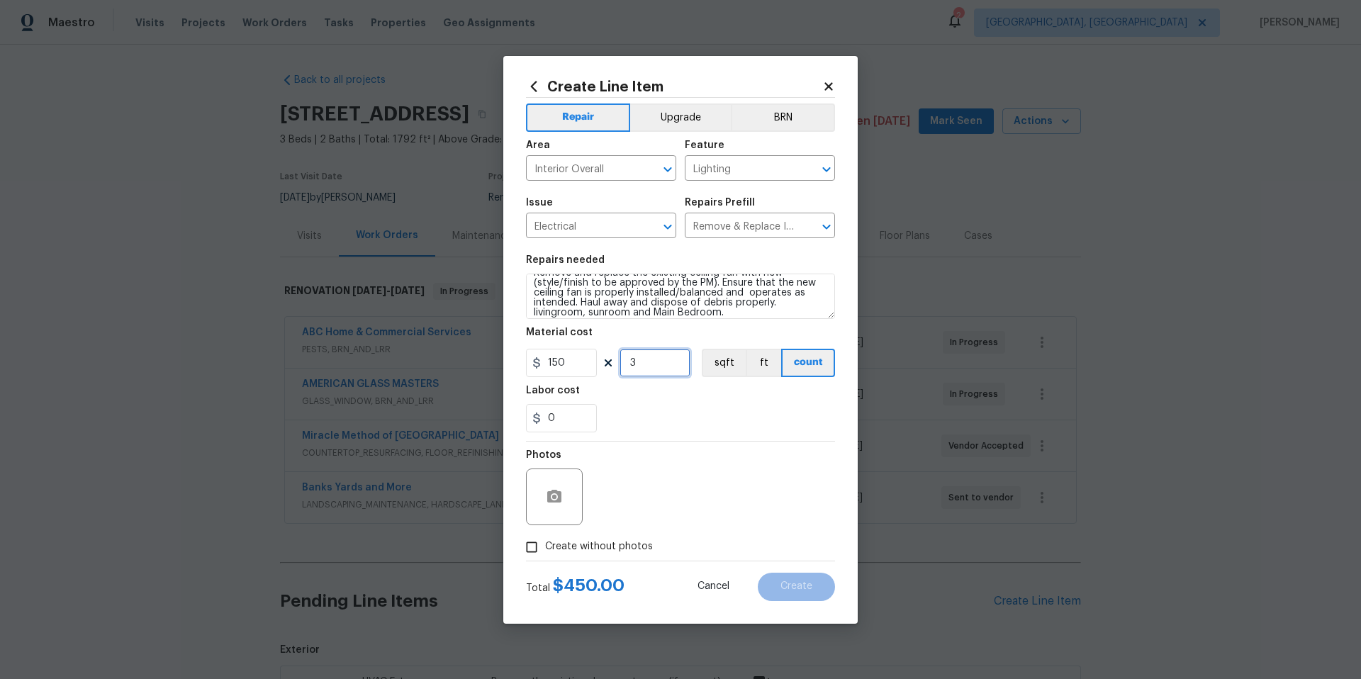
type input "3"
click at [656, 405] on div "0" at bounding box center [680, 418] width 309 height 28
click at [562, 498] on icon "button" at bounding box center [554, 496] width 17 height 17
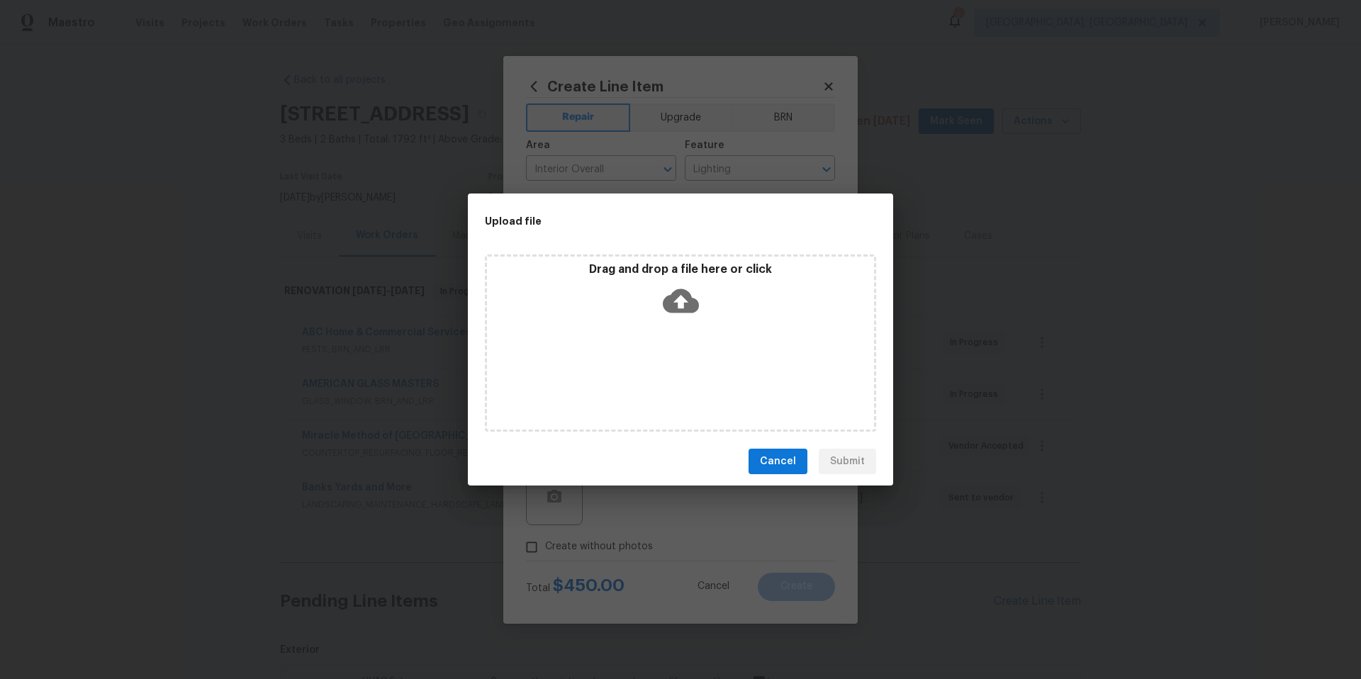
click at [683, 296] on icon at bounding box center [681, 301] width 36 height 24
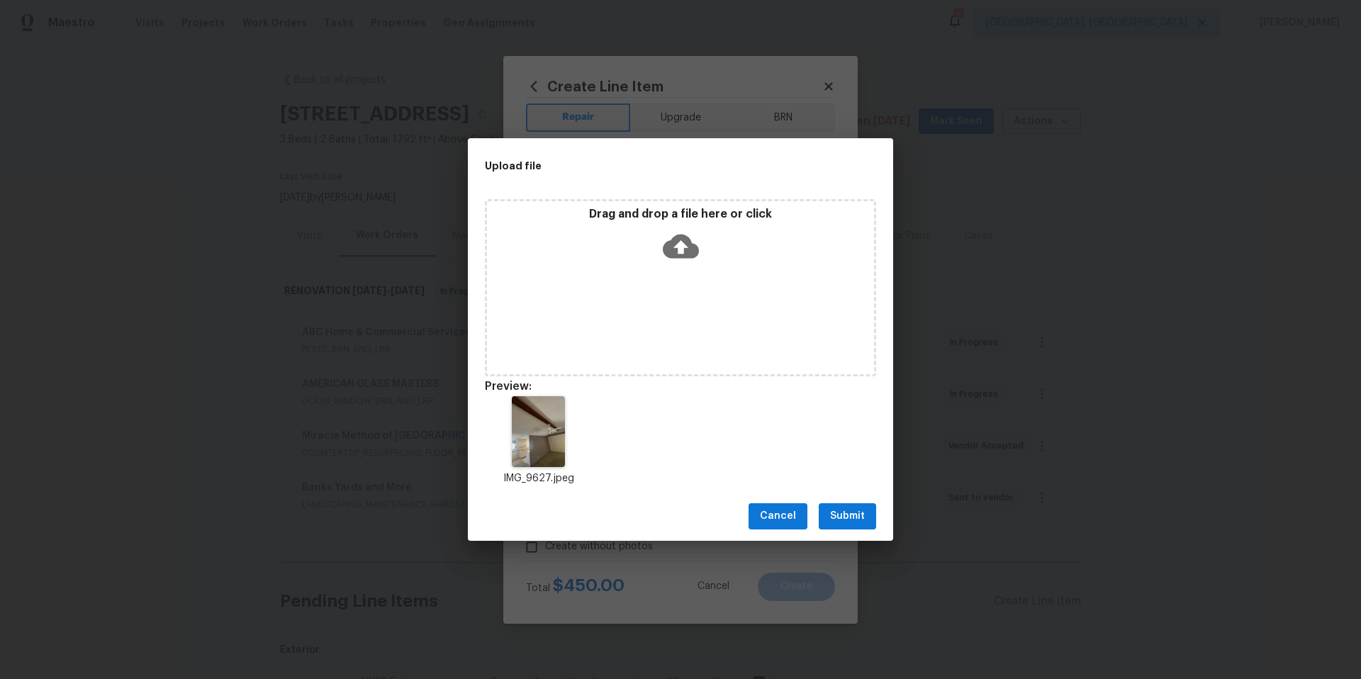
click at [862, 517] on span "Submit" at bounding box center [847, 517] width 35 height 18
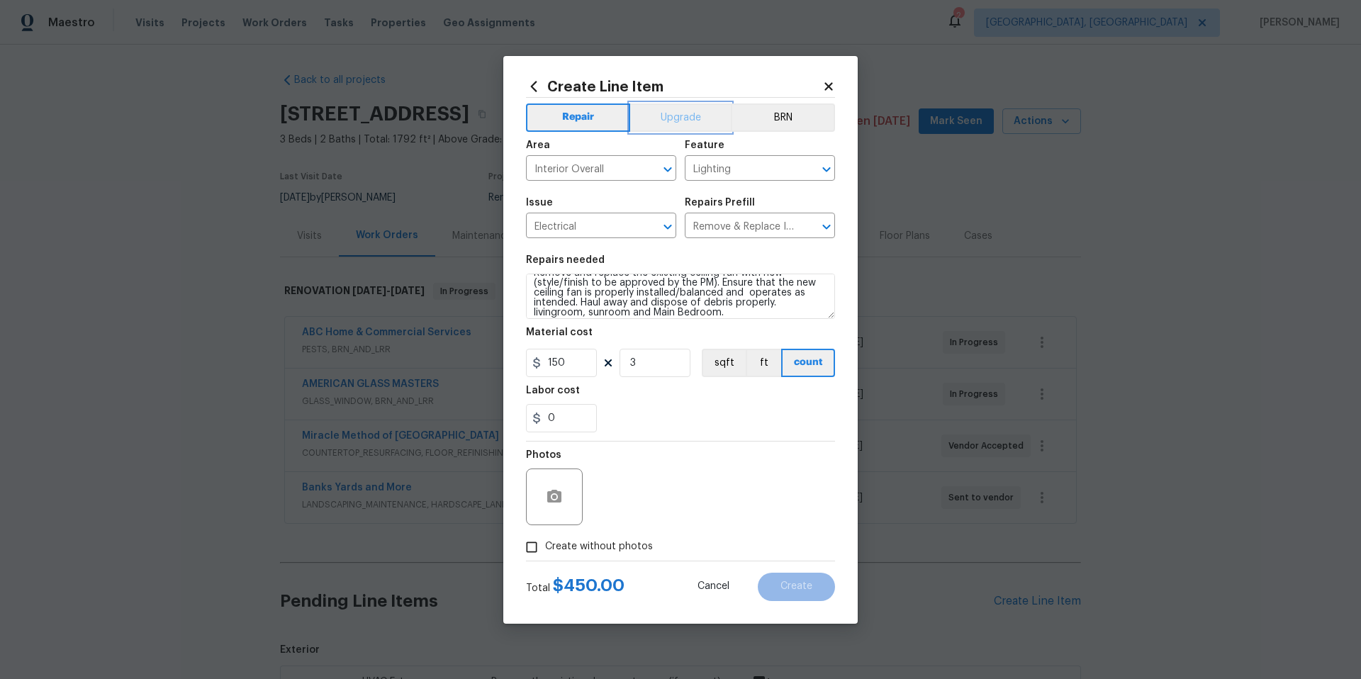
click at [661, 118] on button "Upgrade" at bounding box center [680, 117] width 101 height 28
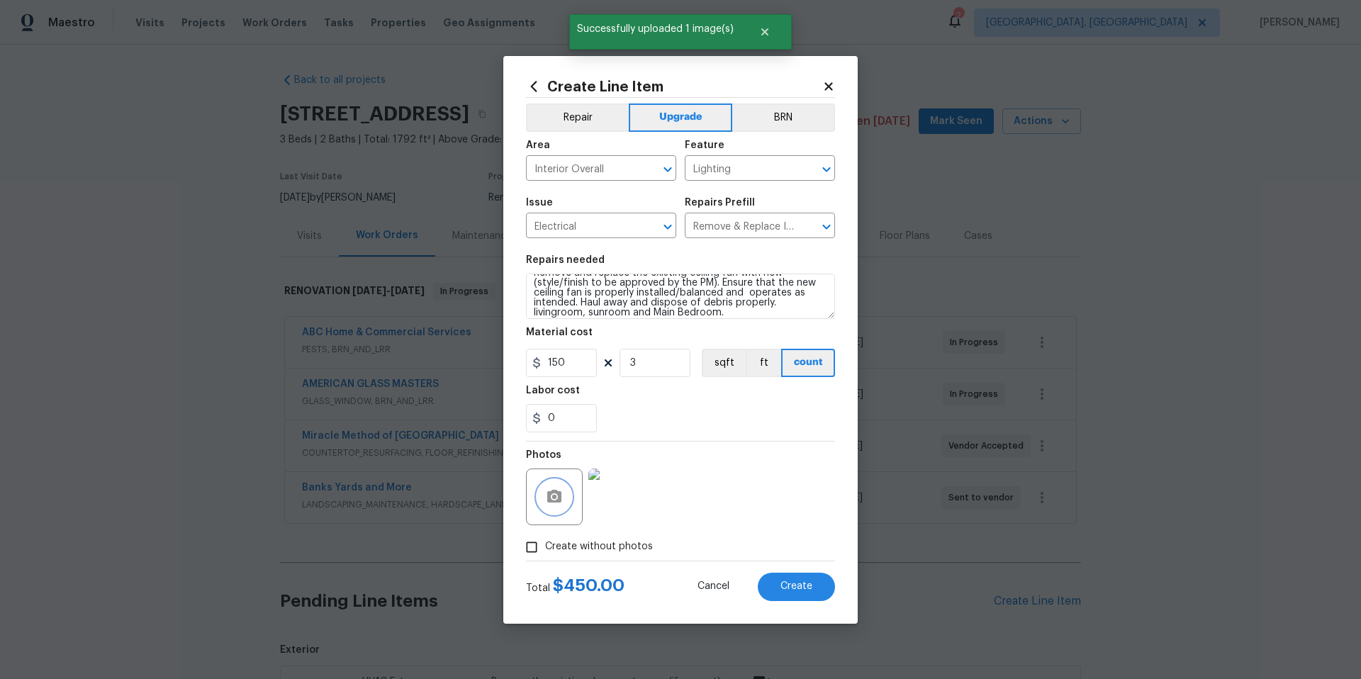
click at [557, 501] on icon "button" at bounding box center [554, 496] width 14 height 13
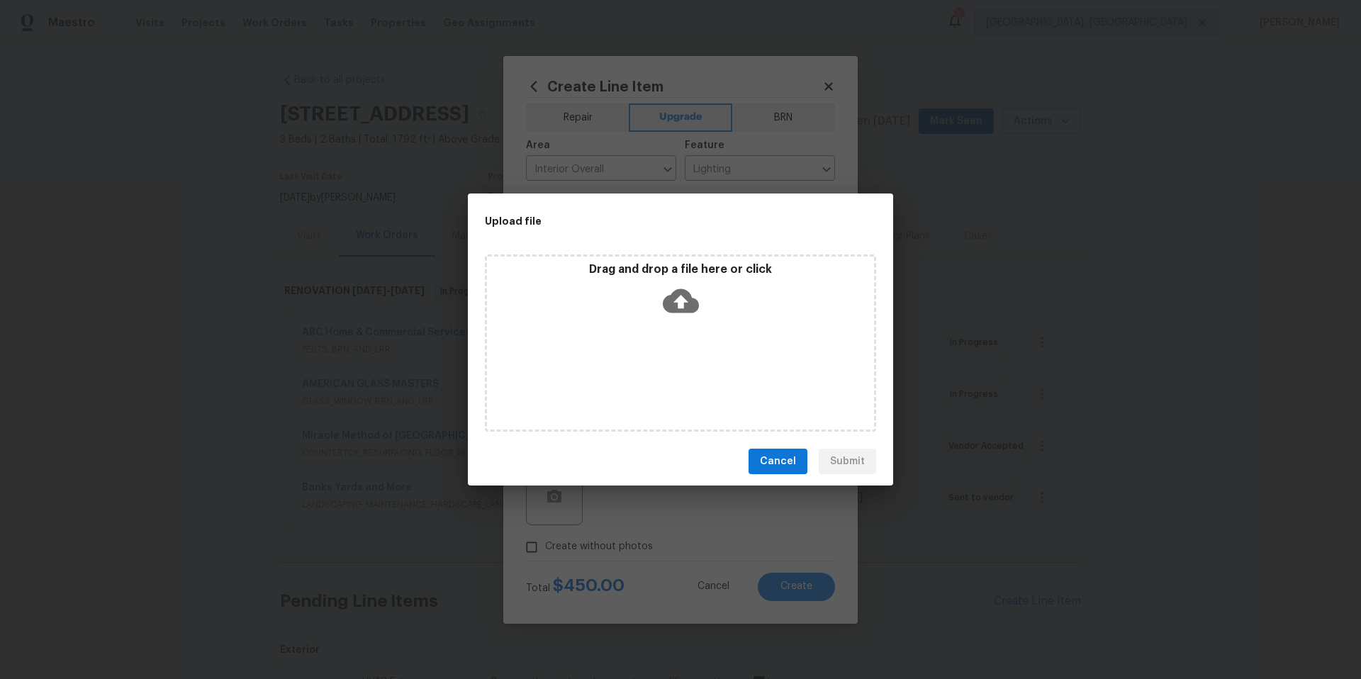
click at [687, 304] on icon at bounding box center [681, 301] width 36 height 24
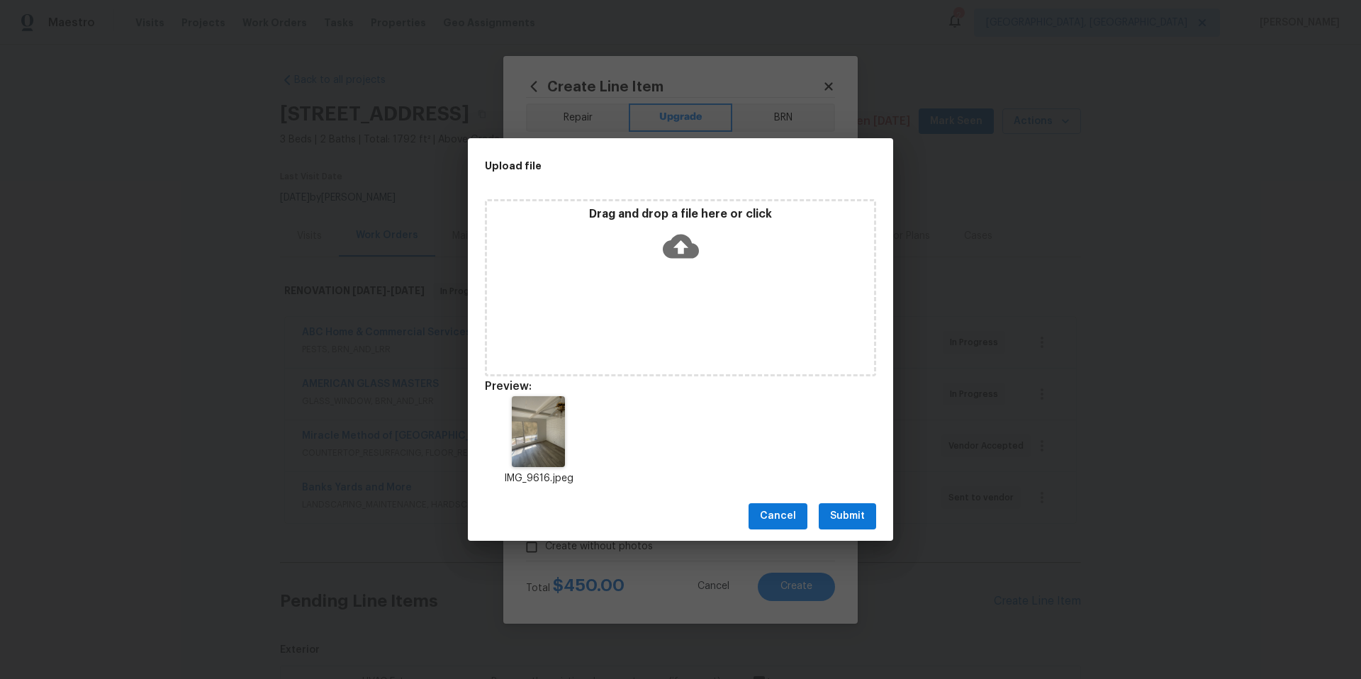
click at [841, 517] on span "Submit" at bounding box center [847, 517] width 35 height 18
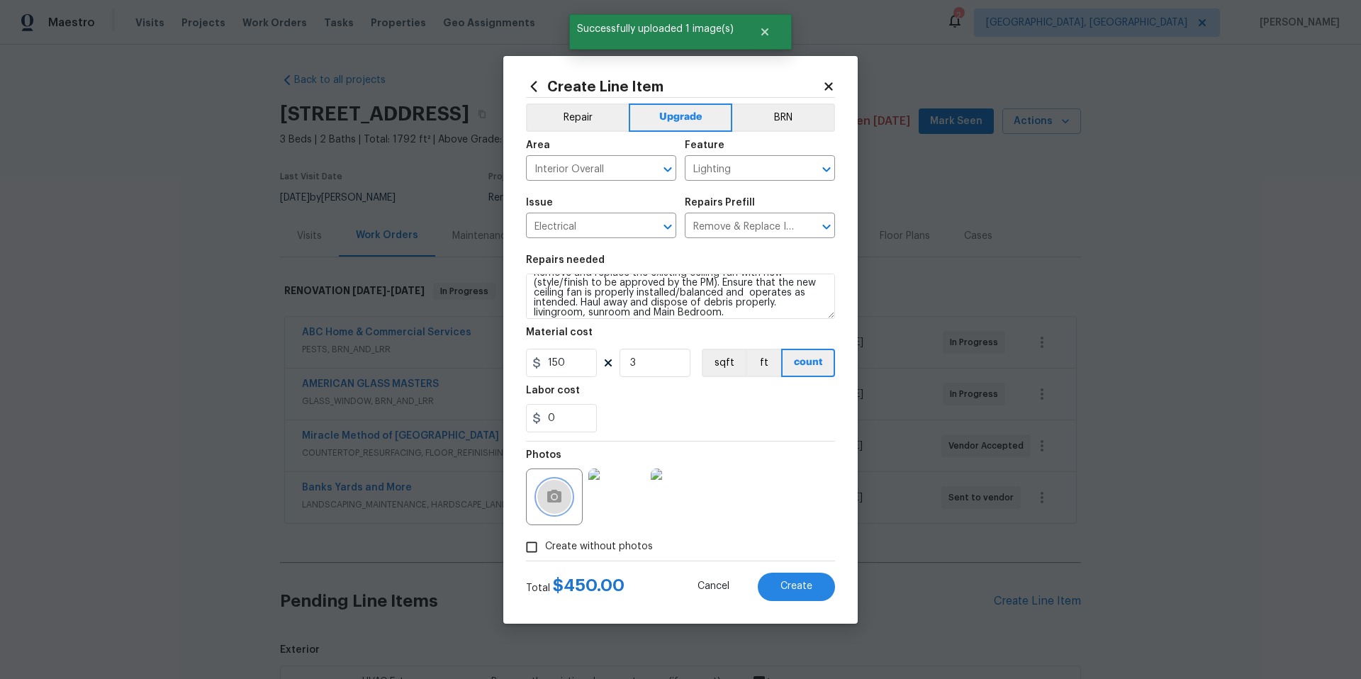
click at [554, 503] on icon "button" at bounding box center [554, 496] width 17 height 17
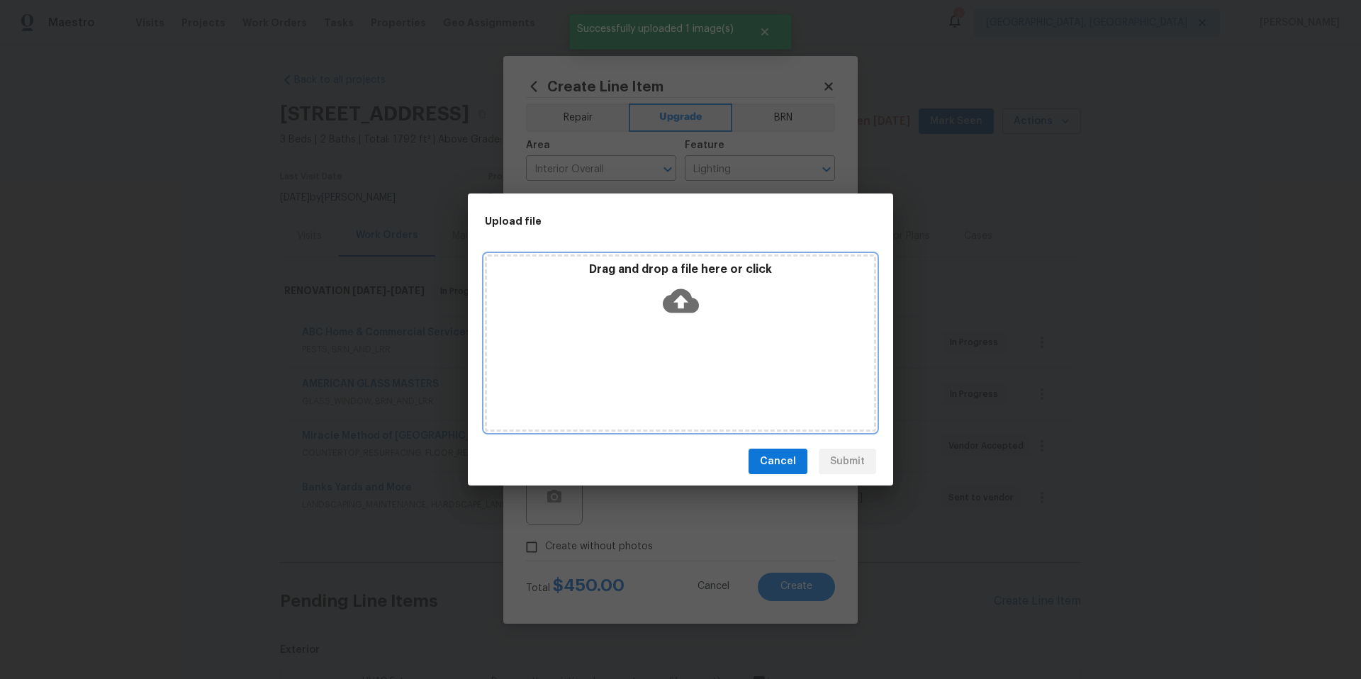
click at [684, 299] on icon at bounding box center [681, 301] width 36 height 36
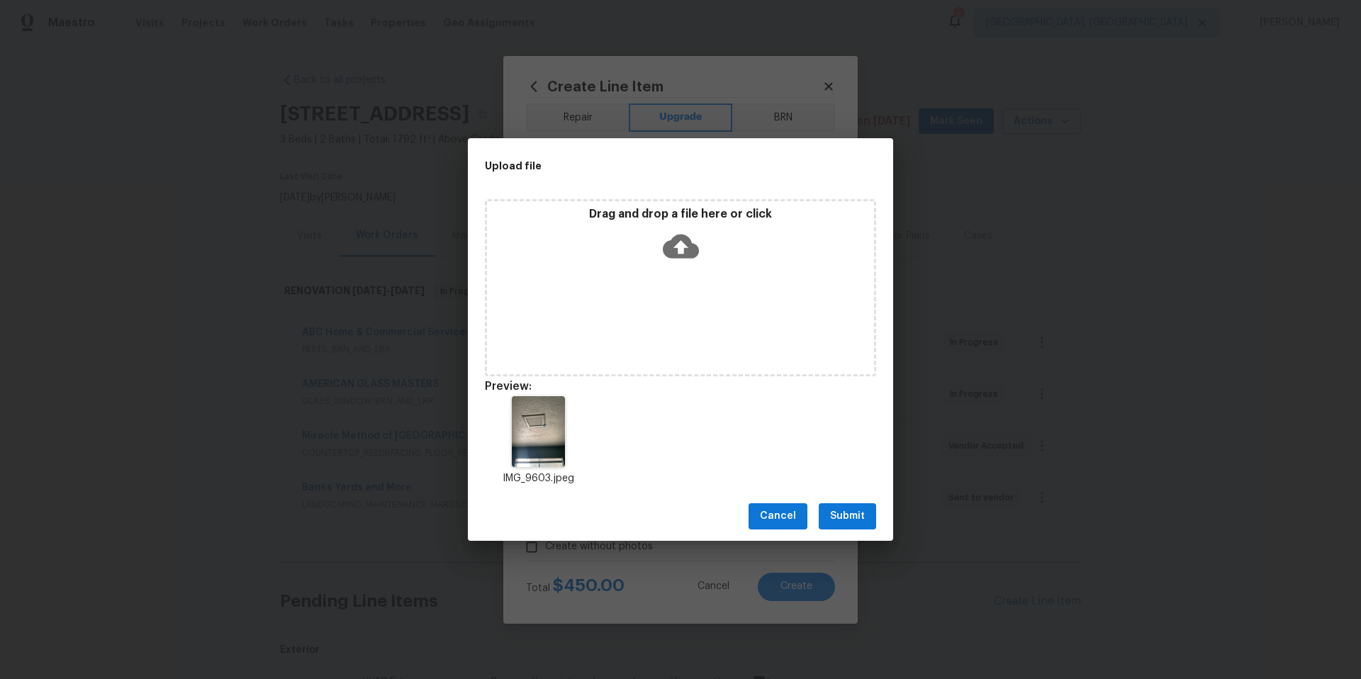
click at [861, 515] on span "Submit" at bounding box center [847, 517] width 35 height 18
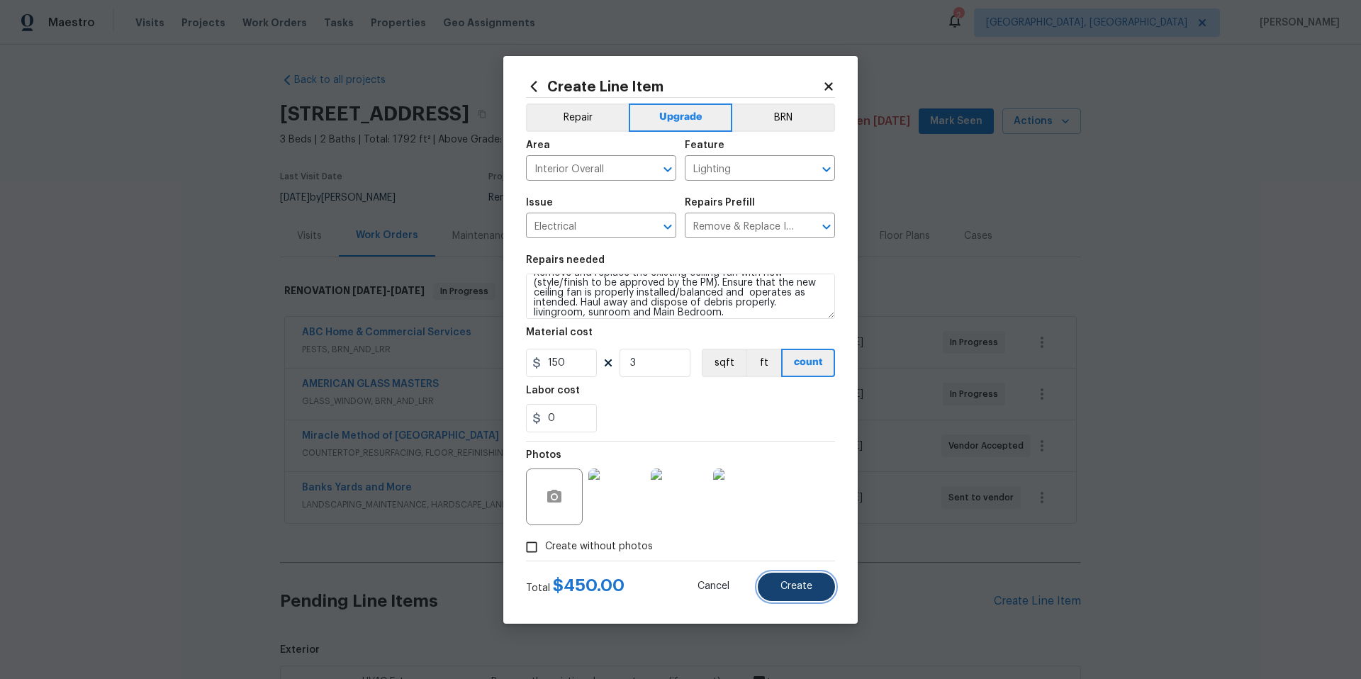
click at [809, 596] on button "Create" at bounding box center [796, 587] width 77 height 28
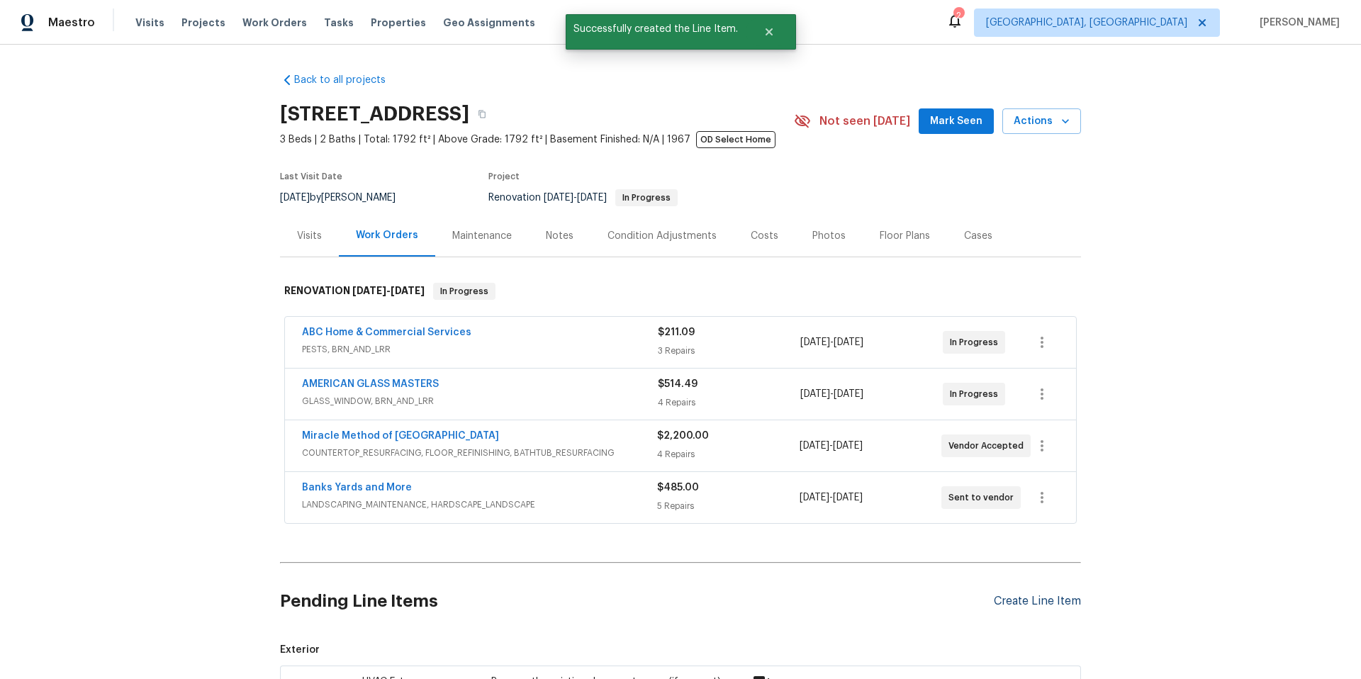
click at [1012, 595] on div "Create Line Item" at bounding box center [1037, 601] width 87 height 13
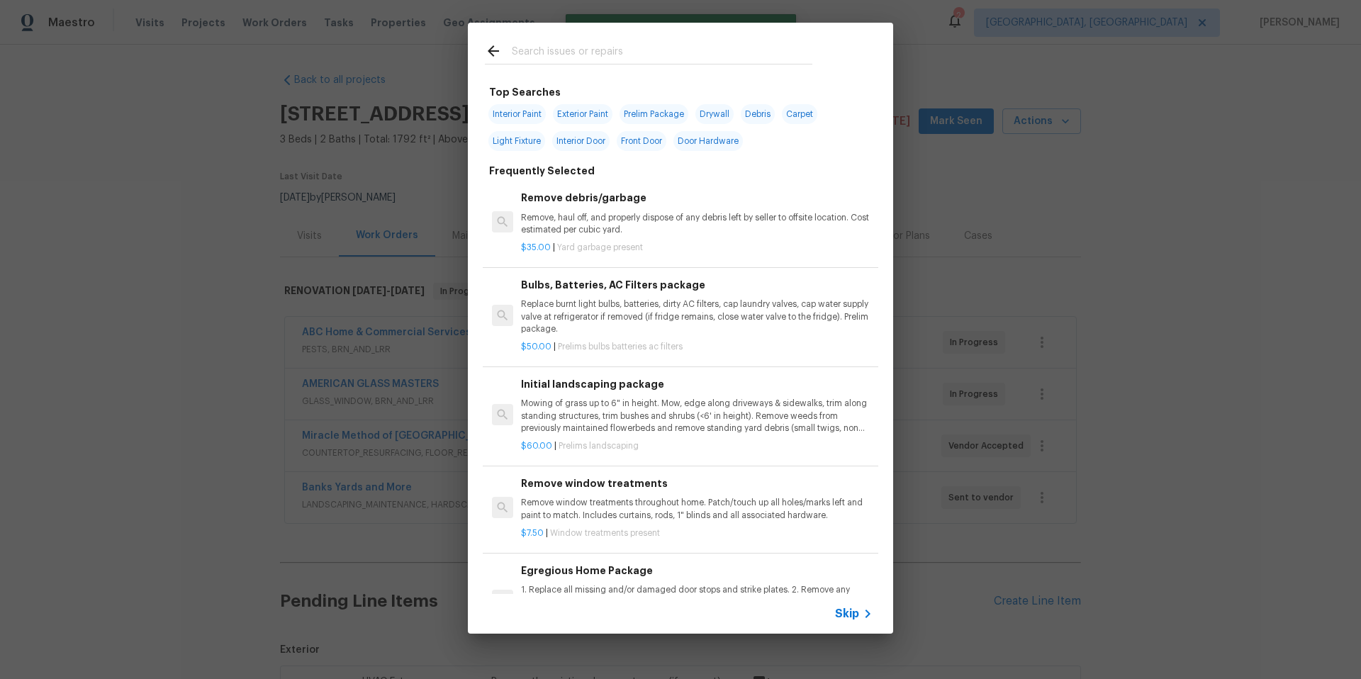
click at [537, 50] on input "text" at bounding box center [662, 53] width 301 height 21
click at [525, 141] on span "Light Fixture" at bounding box center [516, 141] width 57 height 20
type input "Light Fixture"
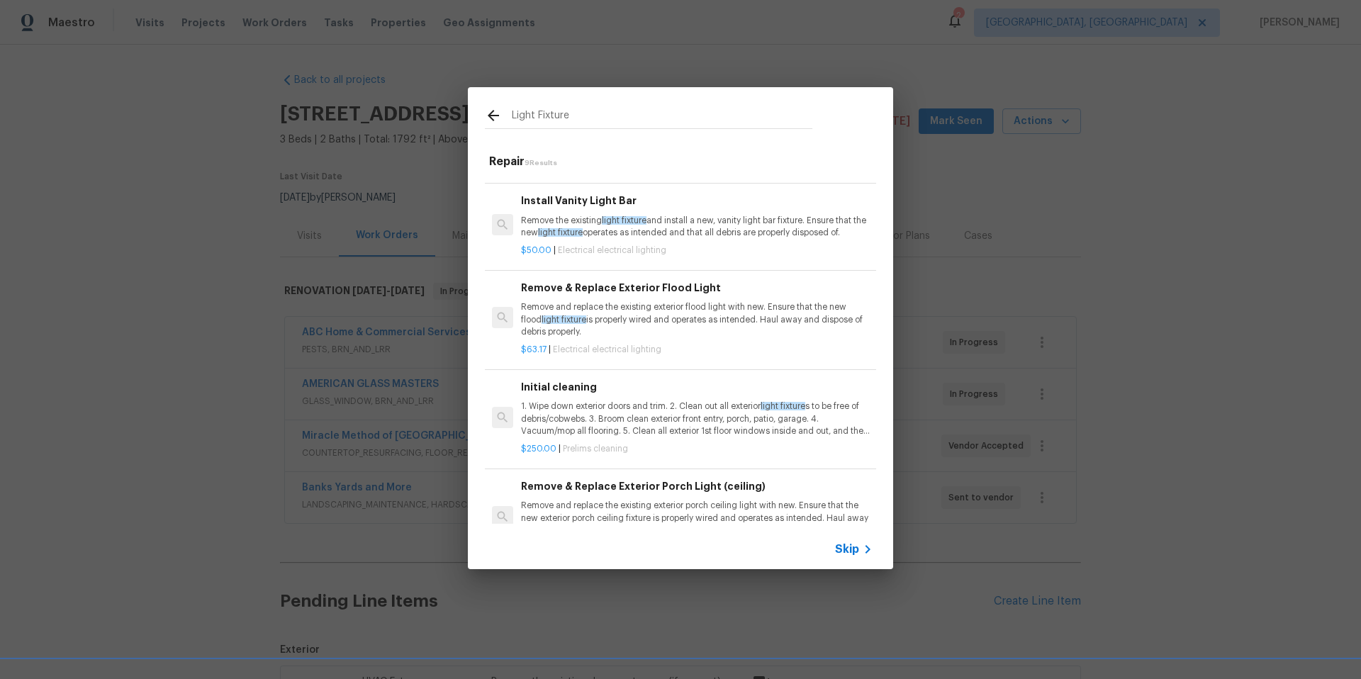
scroll to position [461, 0]
click at [488, 117] on icon at bounding box center [493, 115] width 17 height 17
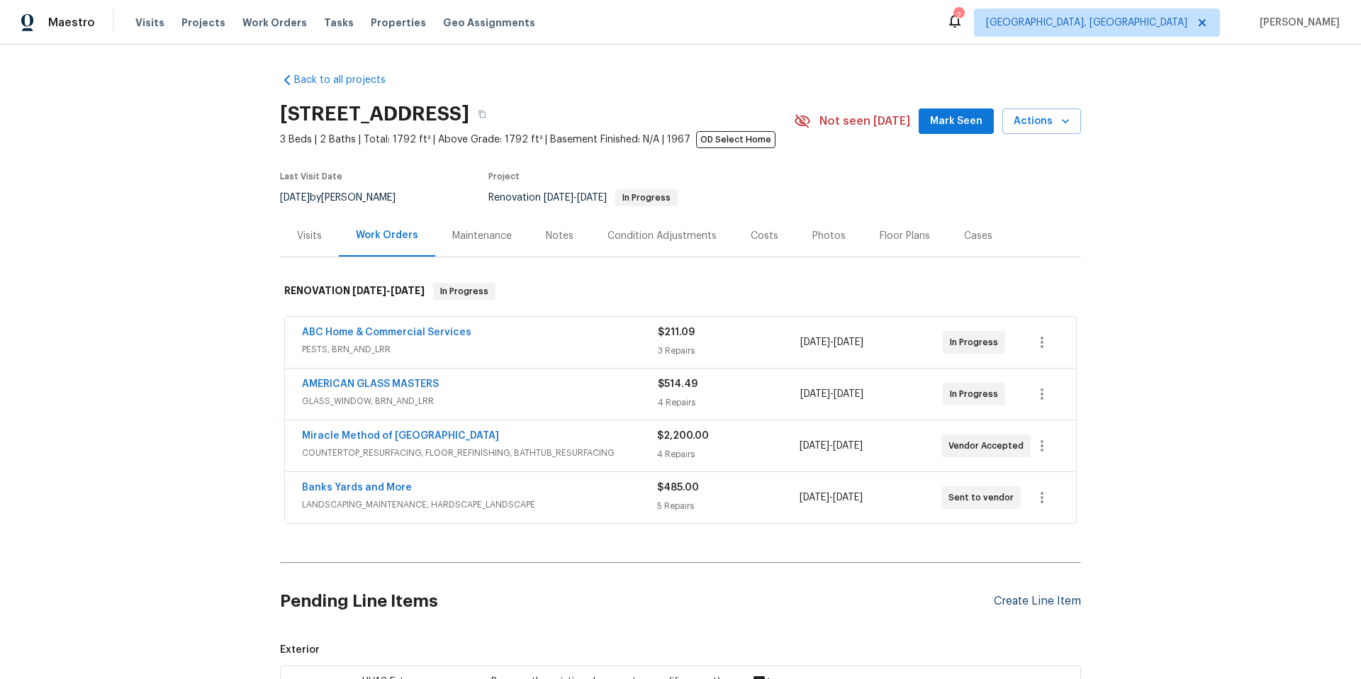
click at [1016, 600] on div "Create Line Item" at bounding box center [1037, 601] width 87 height 13
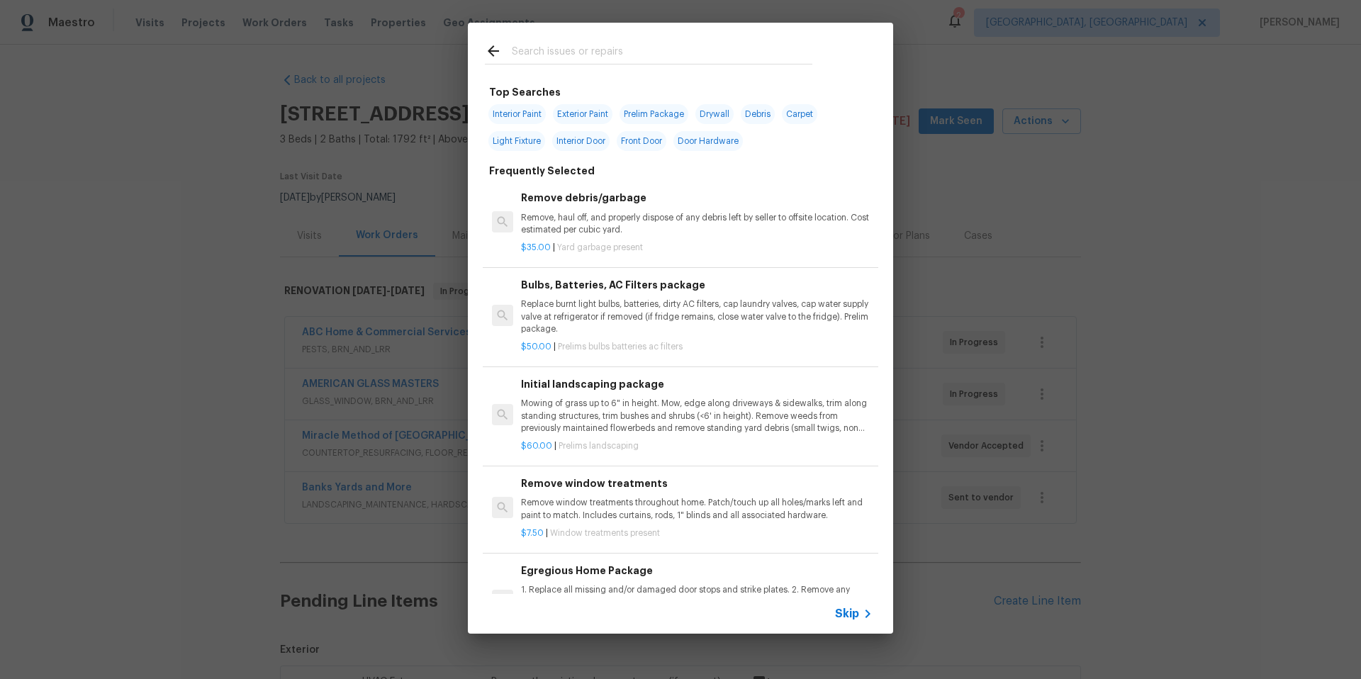
click at [531, 53] on input "text" at bounding box center [662, 53] width 301 height 21
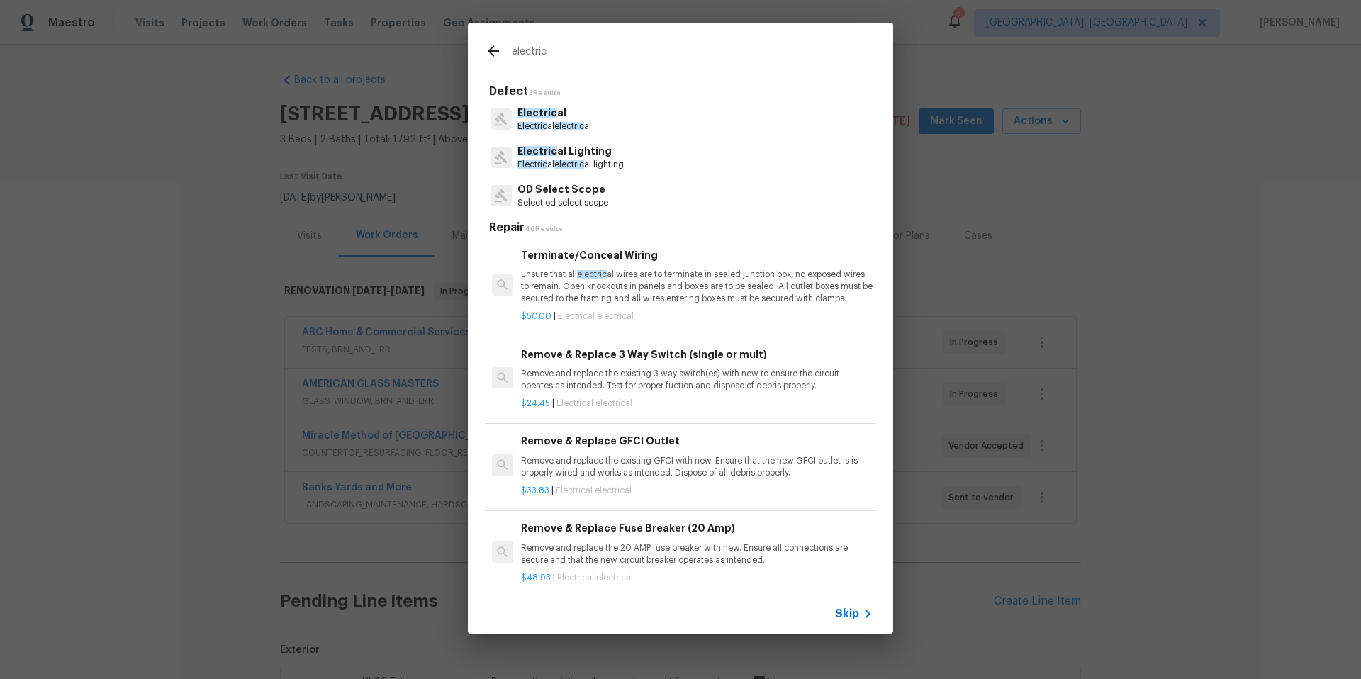
type input "electric"
click at [563, 162] on span "electric" at bounding box center [569, 164] width 30 height 9
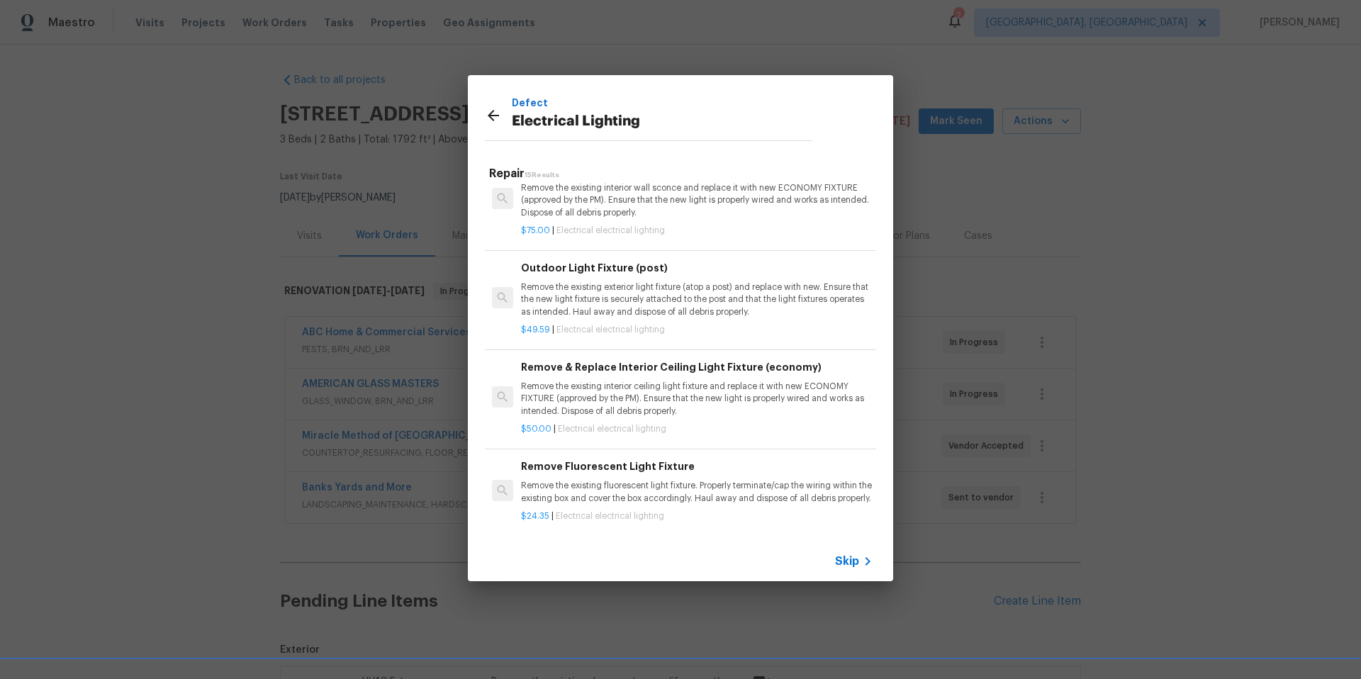
scroll to position [1099, 0]
click at [712, 381] on p "Remove the existing interior ceiling light fixture and replace it with new ECON…" at bounding box center [697, 399] width 352 height 36
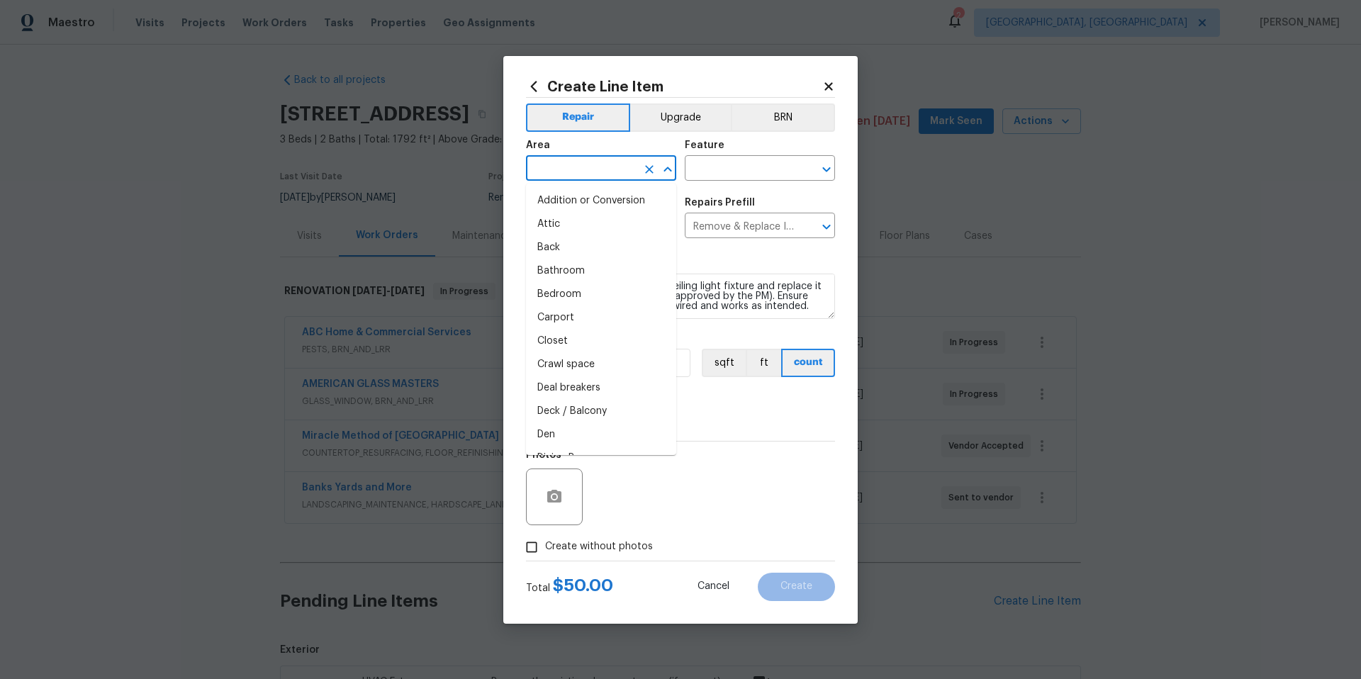
click at [549, 176] on input "text" at bounding box center [581, 170] width 111 height 22
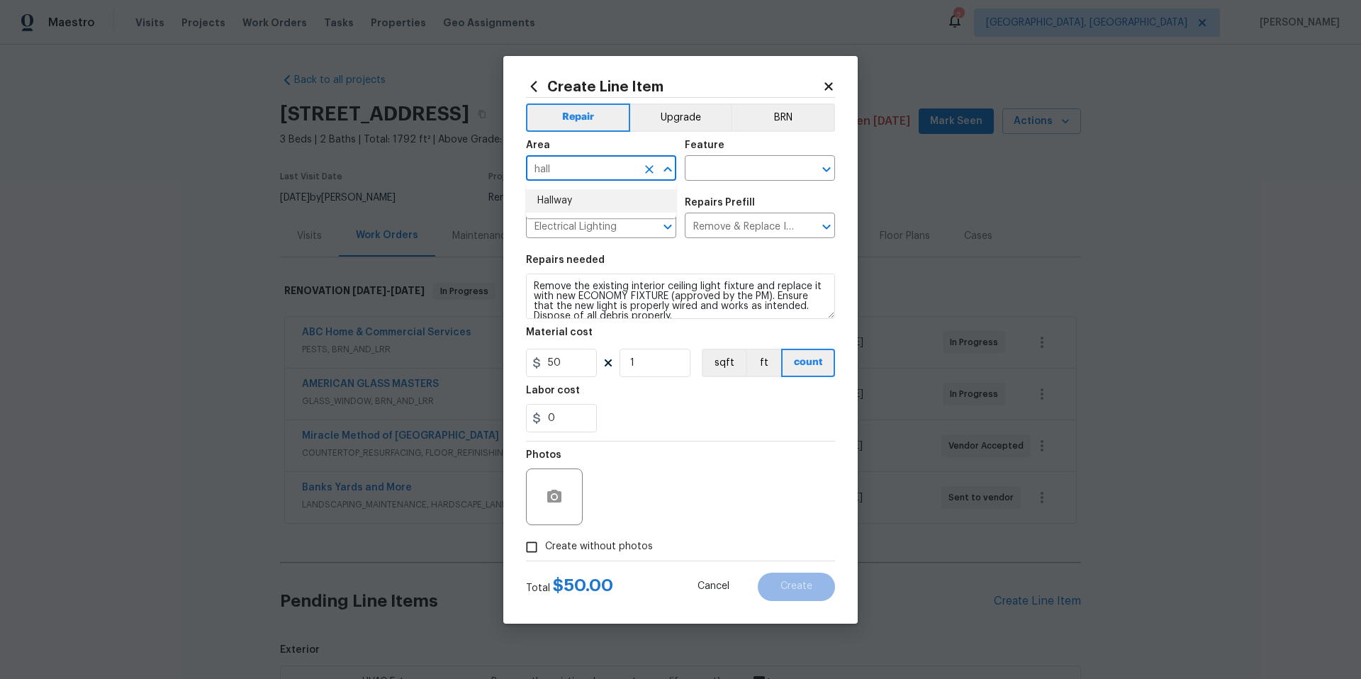
type input "hall"
click at [555, 503] on icon "button" at bounding box center [554, 496] width 17 height 17
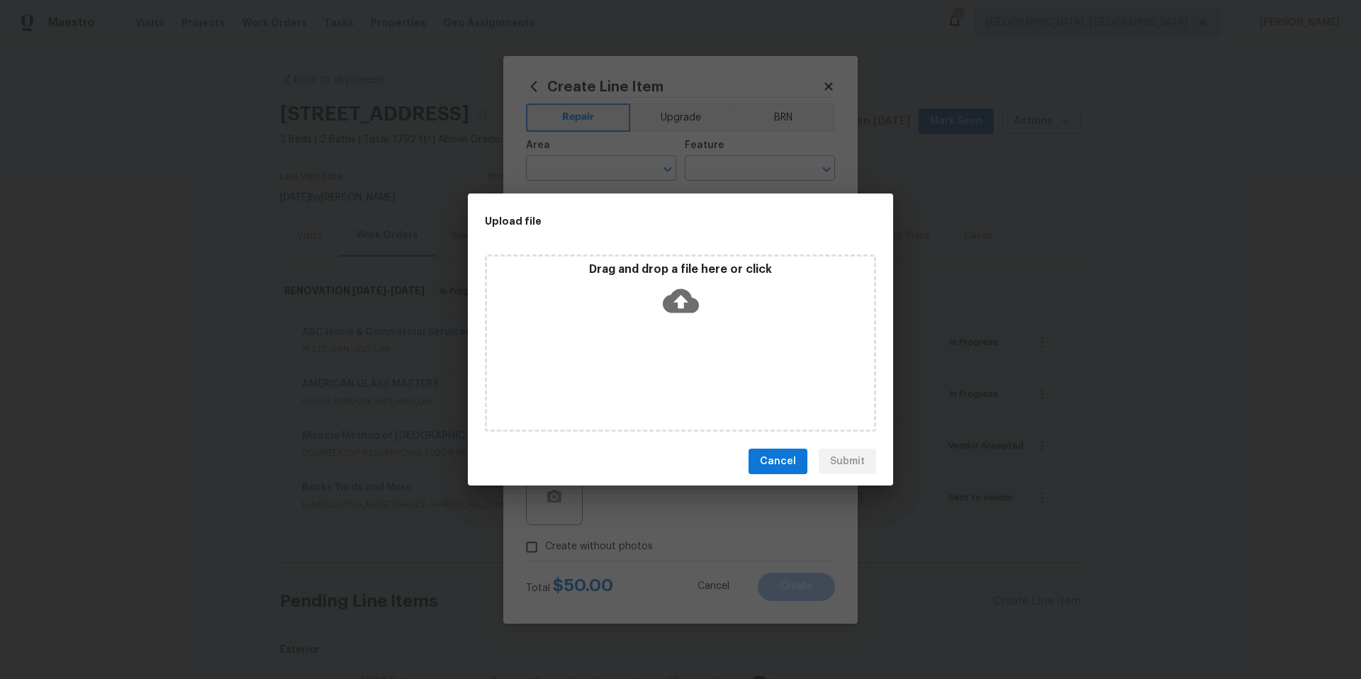
click at [678, 298] on icon at bounding box center [681, 301] width 36 height 36
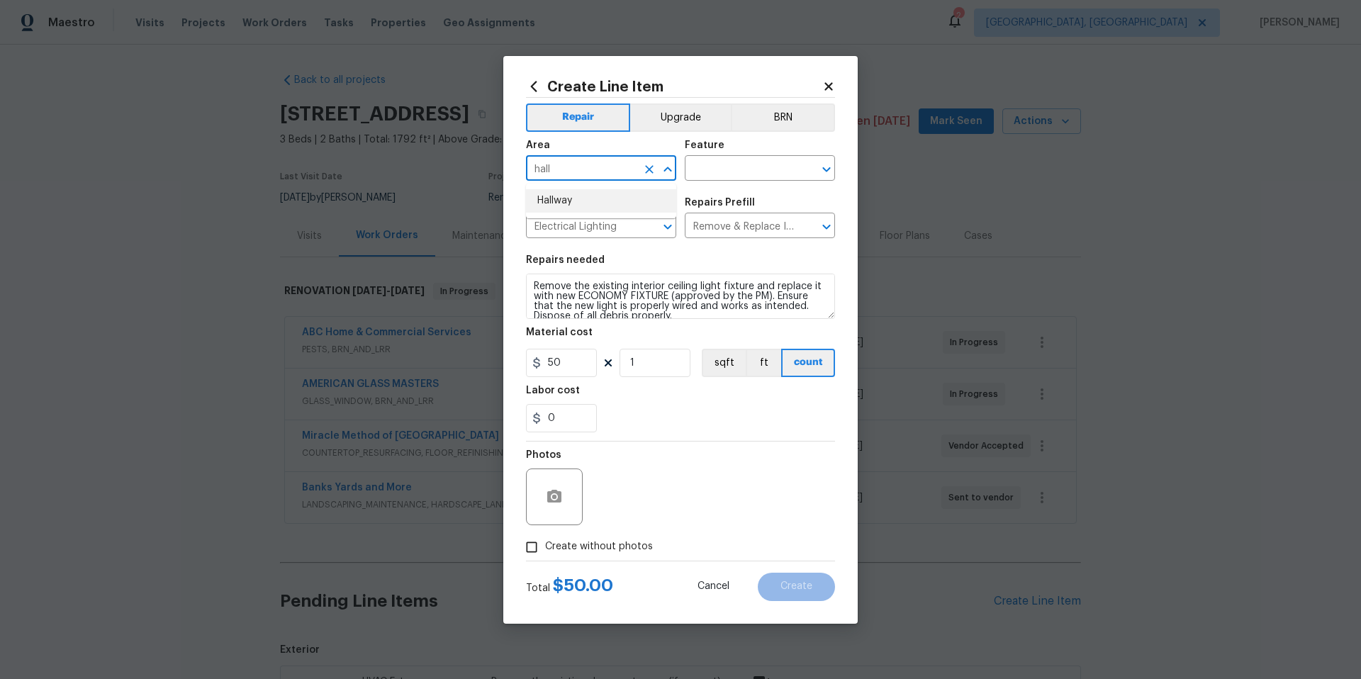
click at [567, 194] on li "Hallway" at bounding box center [601, 200] width 150 height 23
type input "Hallway"
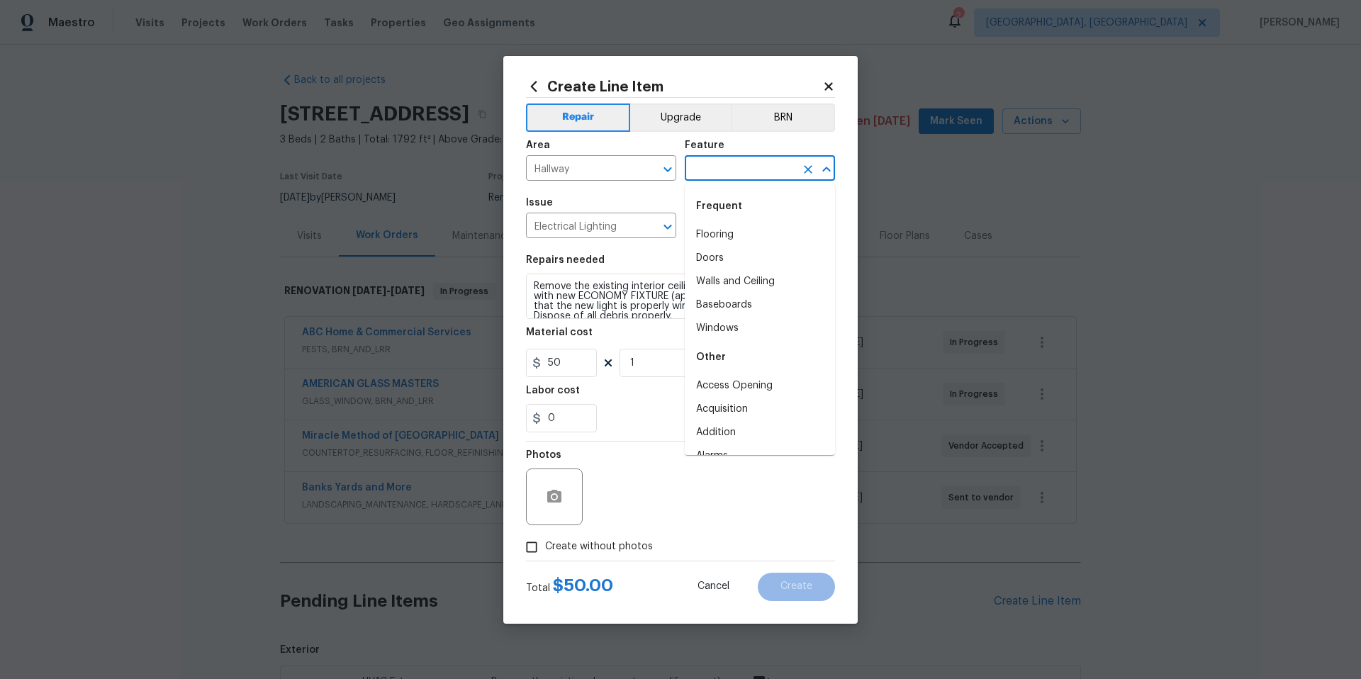
click at [705, 163] on input "text" at bounding box center [740, 170] width 111 height 22
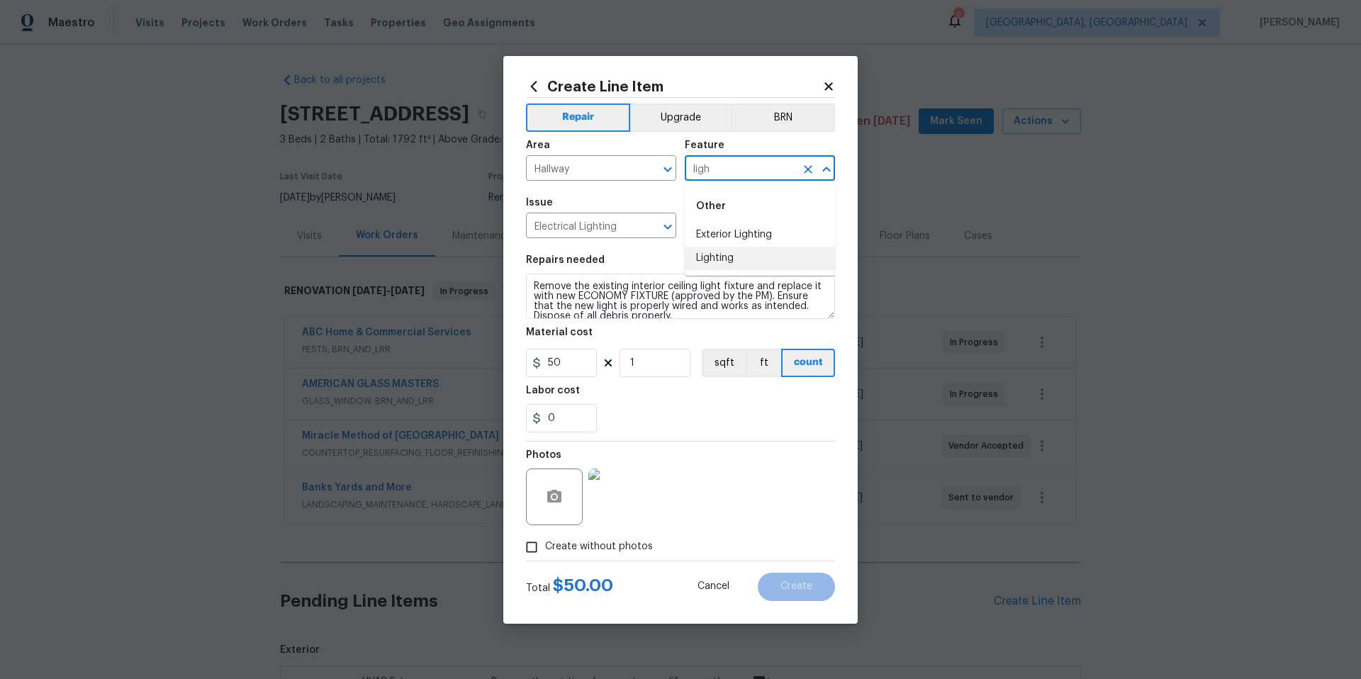
click at [742, 254] on li "Lighting" at bounding box center [760, 258] width 150 height 23
type input "Lighting"
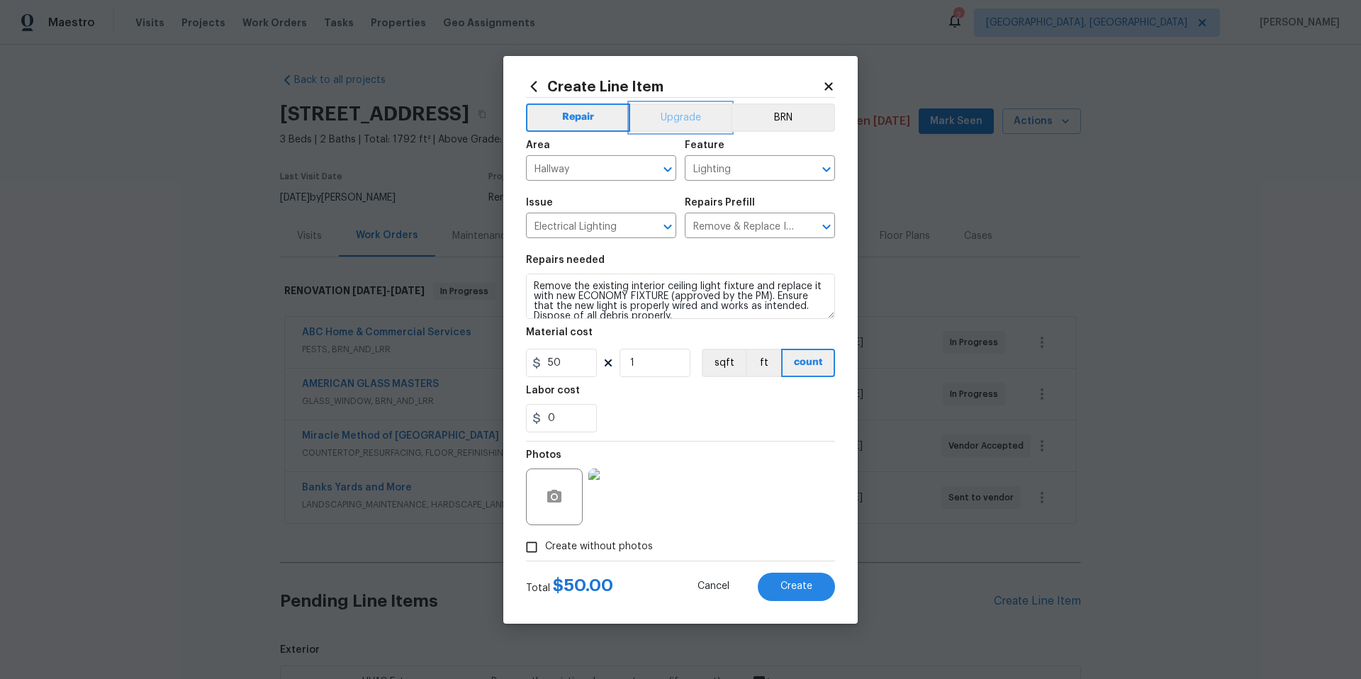
click at [673, 114] on button "Upgrade" at bounding box center [680, 117] width 101 height 28
click at [788, 581] on span "Create" at bounding box center [796, 586] width 32 height 11
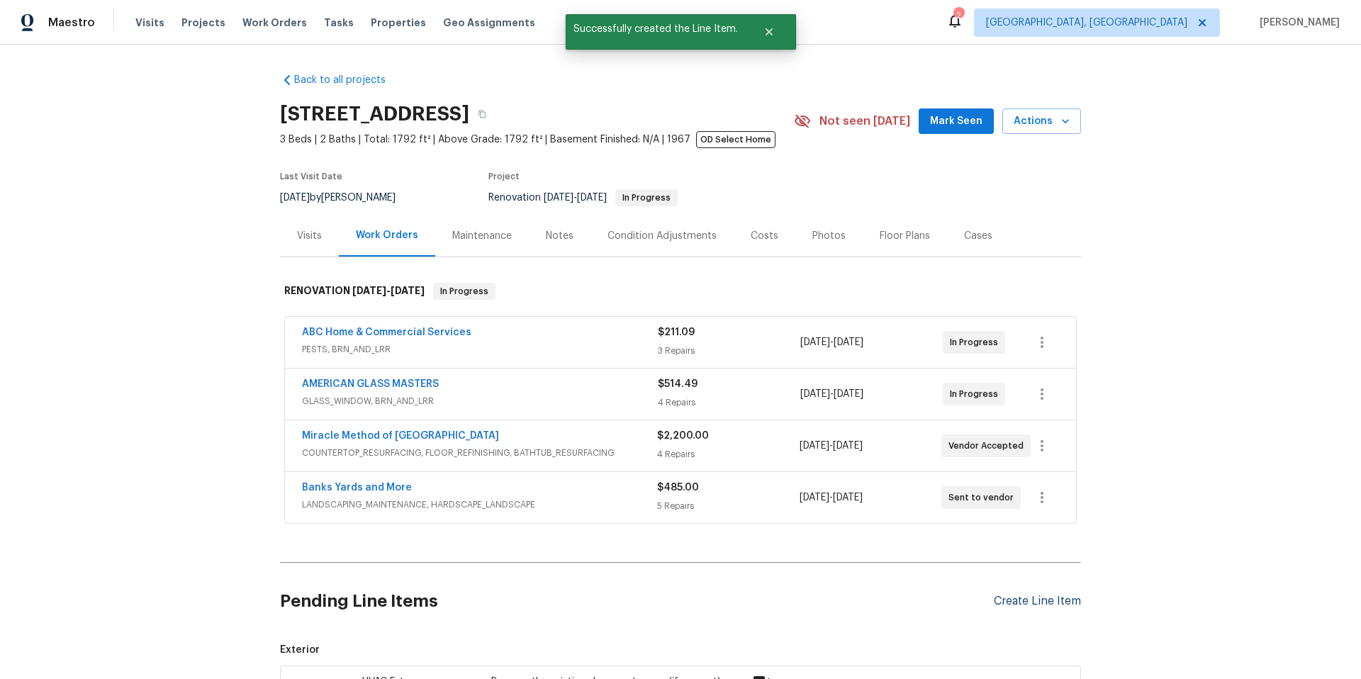
click at [1023, 601] on div "Create Line Item" at bounding box center [1037, 601] width 87 height 13
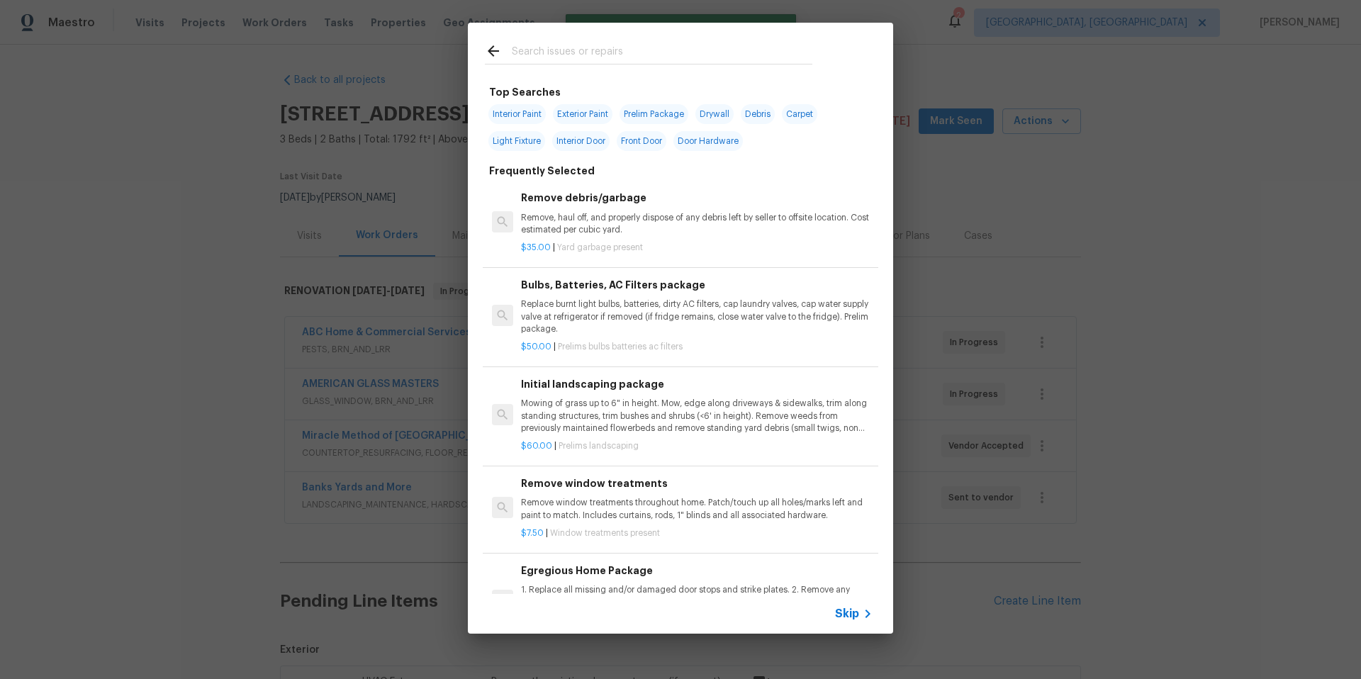
click at [556, 54] on input "text" at bounding box center [662, 53] width 301 height 21
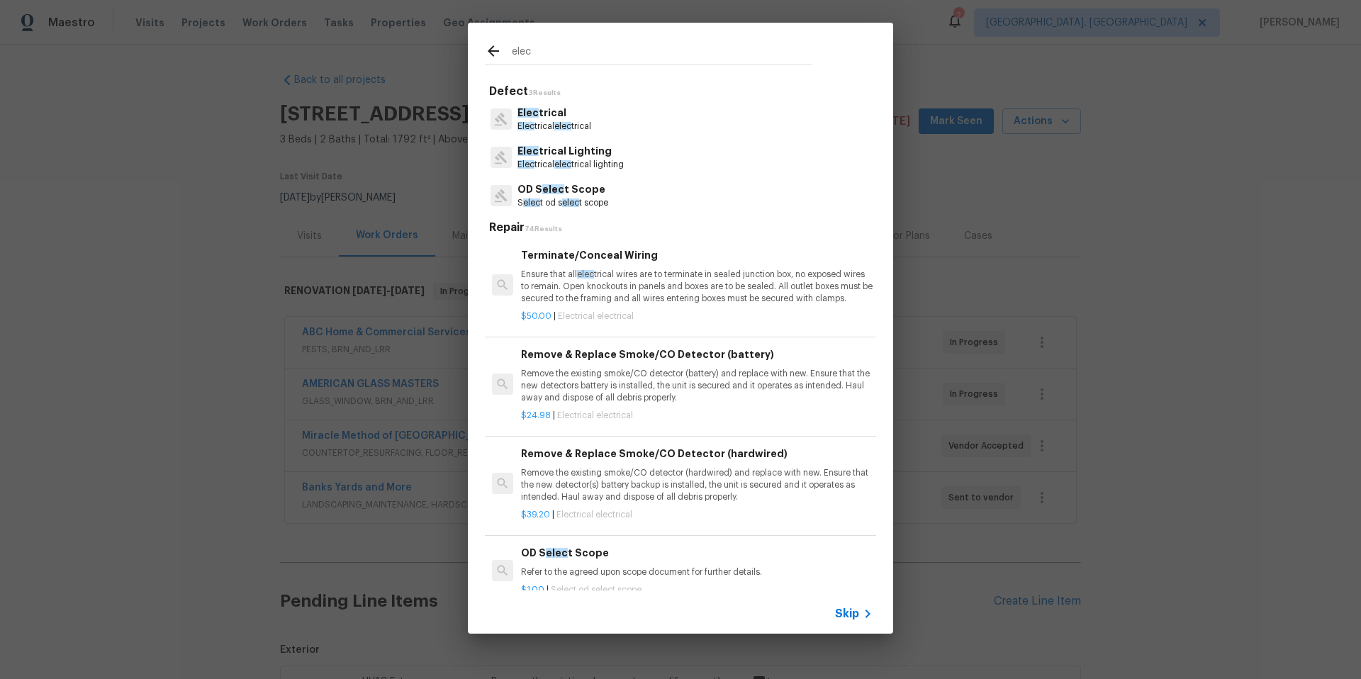
type input "elec"
click at [593, 161] on p "Elec trical elec trical lighting" at bounding box center [570, 165] width 106 height 12
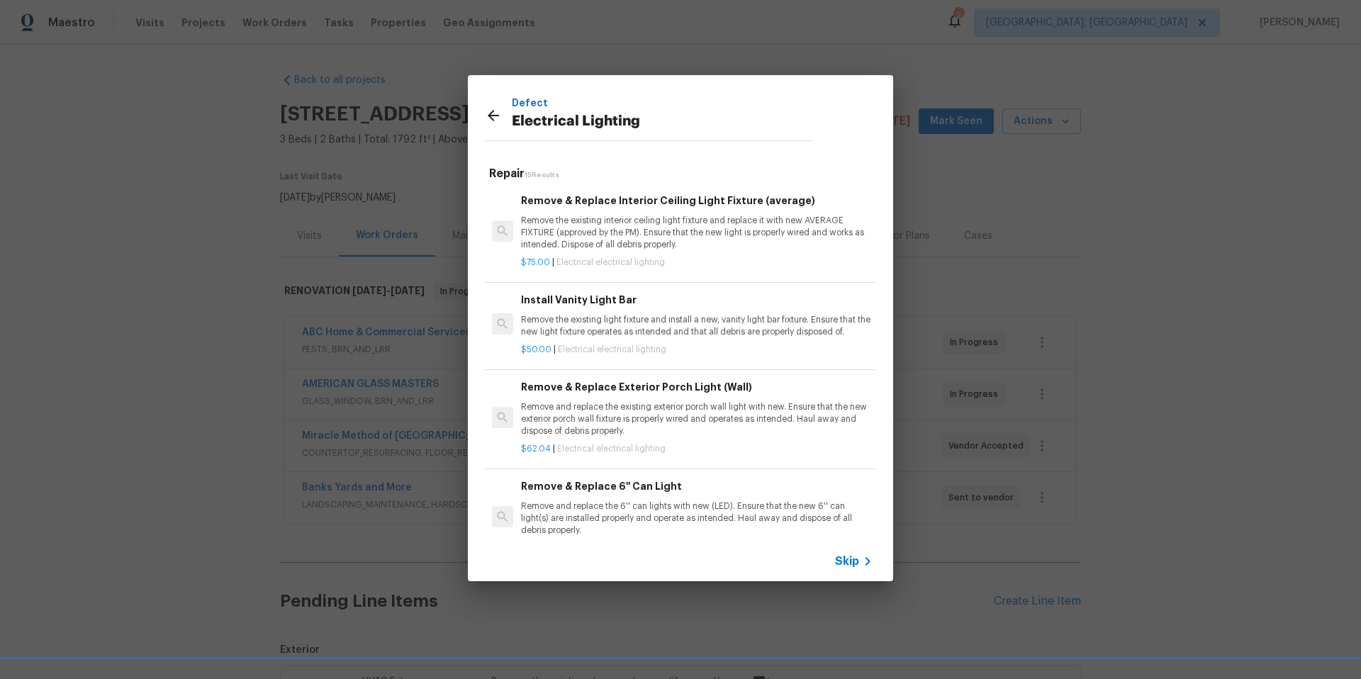
click at [655, 320] on p "Remove the existing light fixture and install a new, vanity light bar fixture. …" at bounding box center [697, 326] width 352 height 24
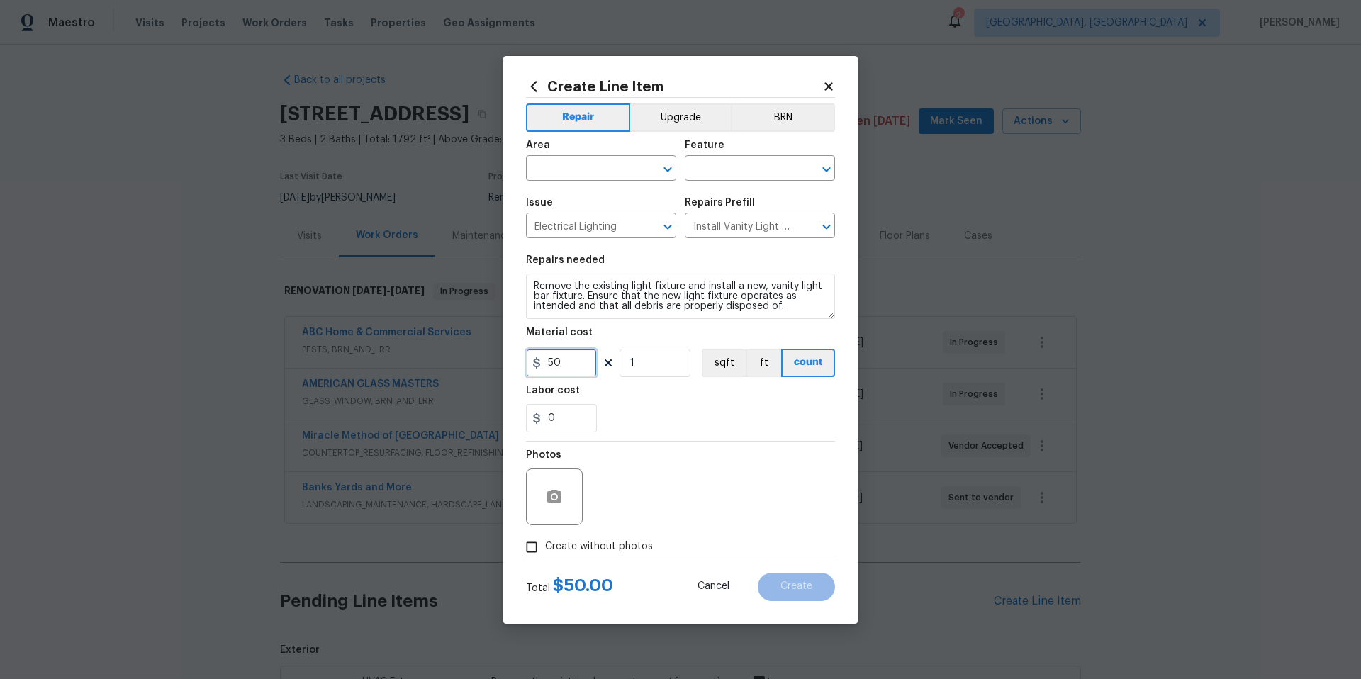
click at [584, 366] on input "50" at bounding box center [561, 363] width 71 height 28
type input "75"
click at [654, 369] on input "1" at bounding box center [654, 363] width 71 height 28
click at [655, 369] on input "1" at bounding box center [654, 363] width 71 height 28
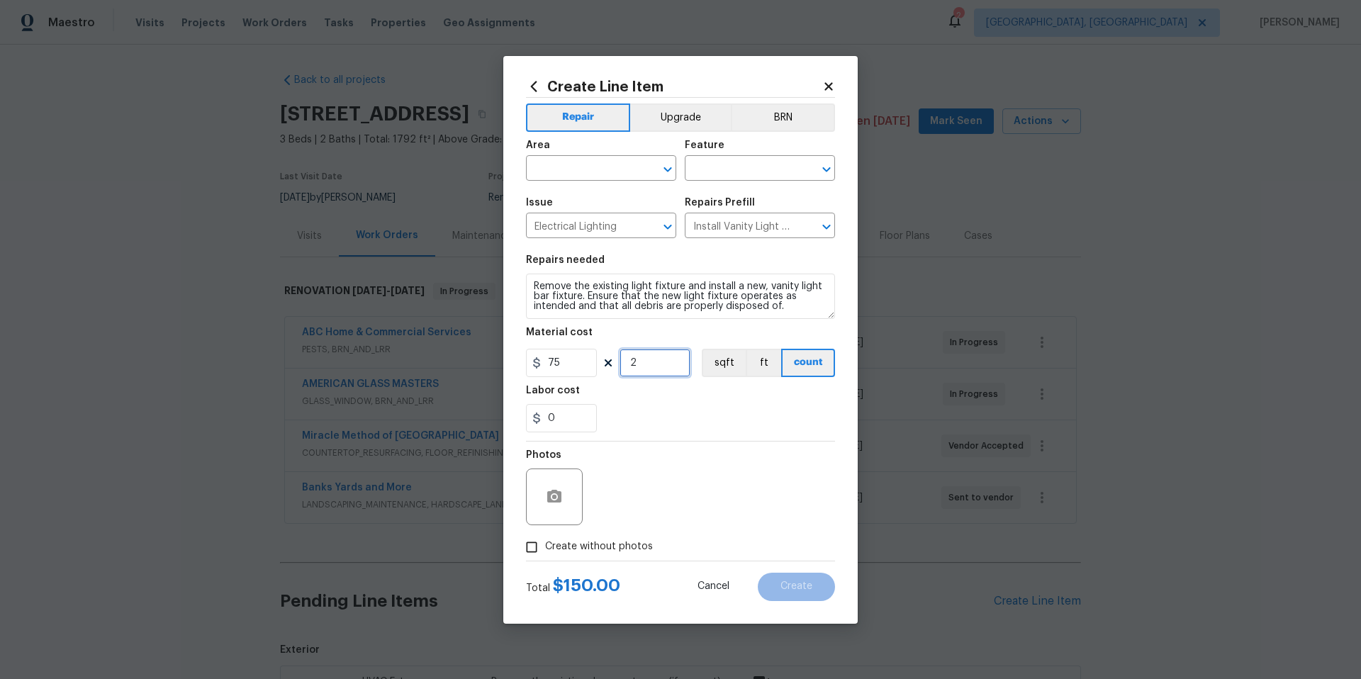
type input "2"
click at [793, 307] on textarea "Remove the existing light fixture and install a new, vanity light bar fixture. …" at bounding box center [680, 296] width 309 height 45
type textarea "Remove the existing light fixture and install a new, vanity light bar fixture. …"
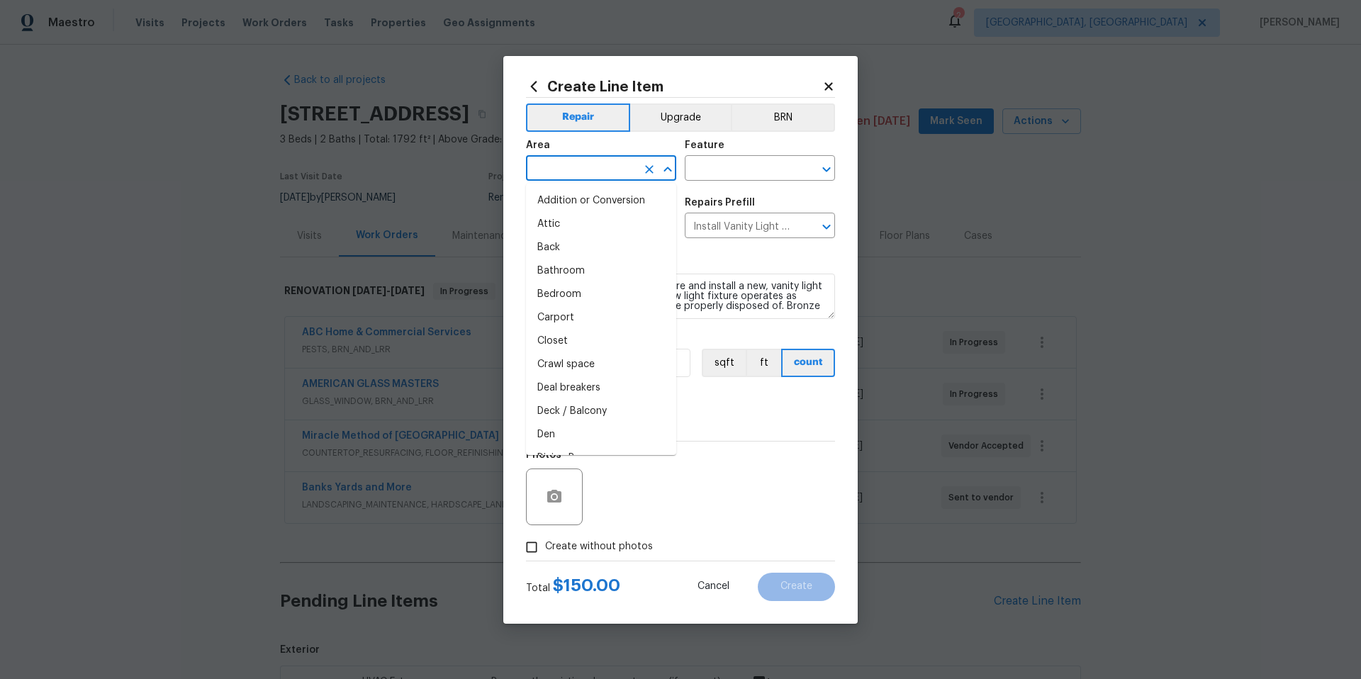
click at [569, 167] on input "text" at bounding box center [581, 170] width 111 height 22
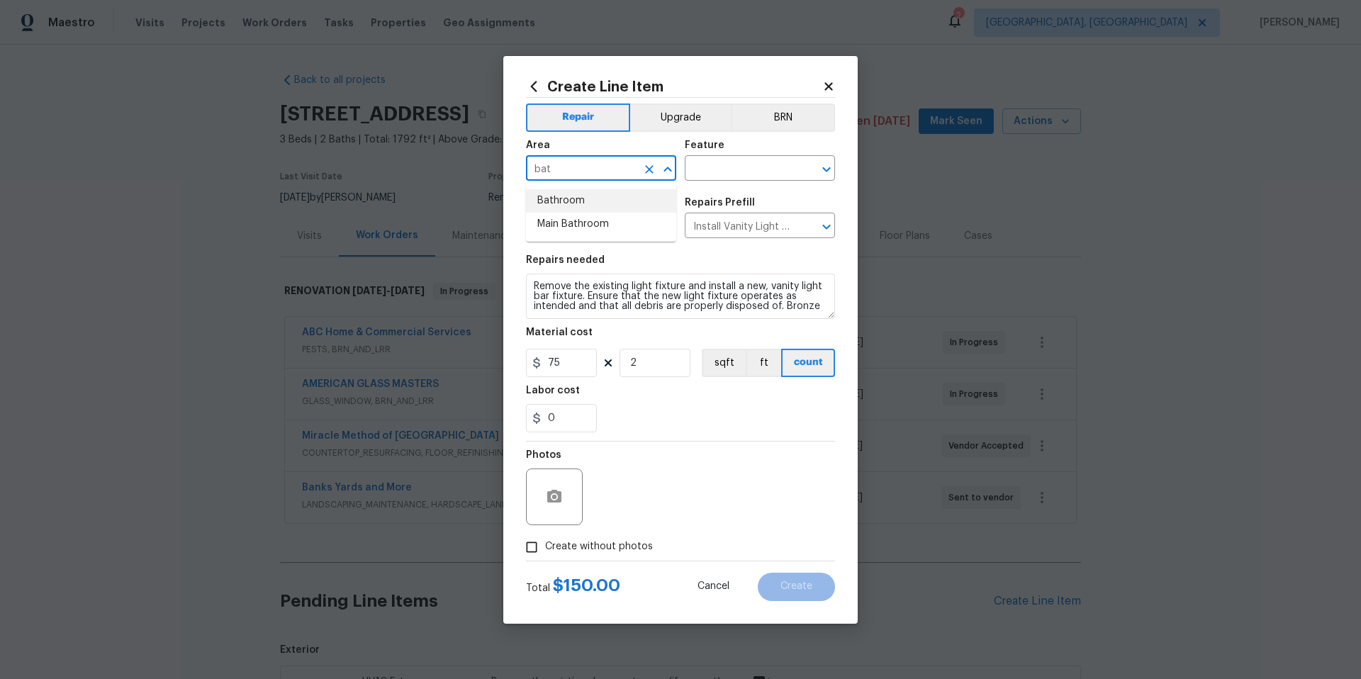
click at [558, 206] on li "Bathroom" at bounding box center [601, 200] width 150 height 23
type input "Bathroom"
click at [744, 167] on input "text" at bounding box center [740, 170] width 111 height 22
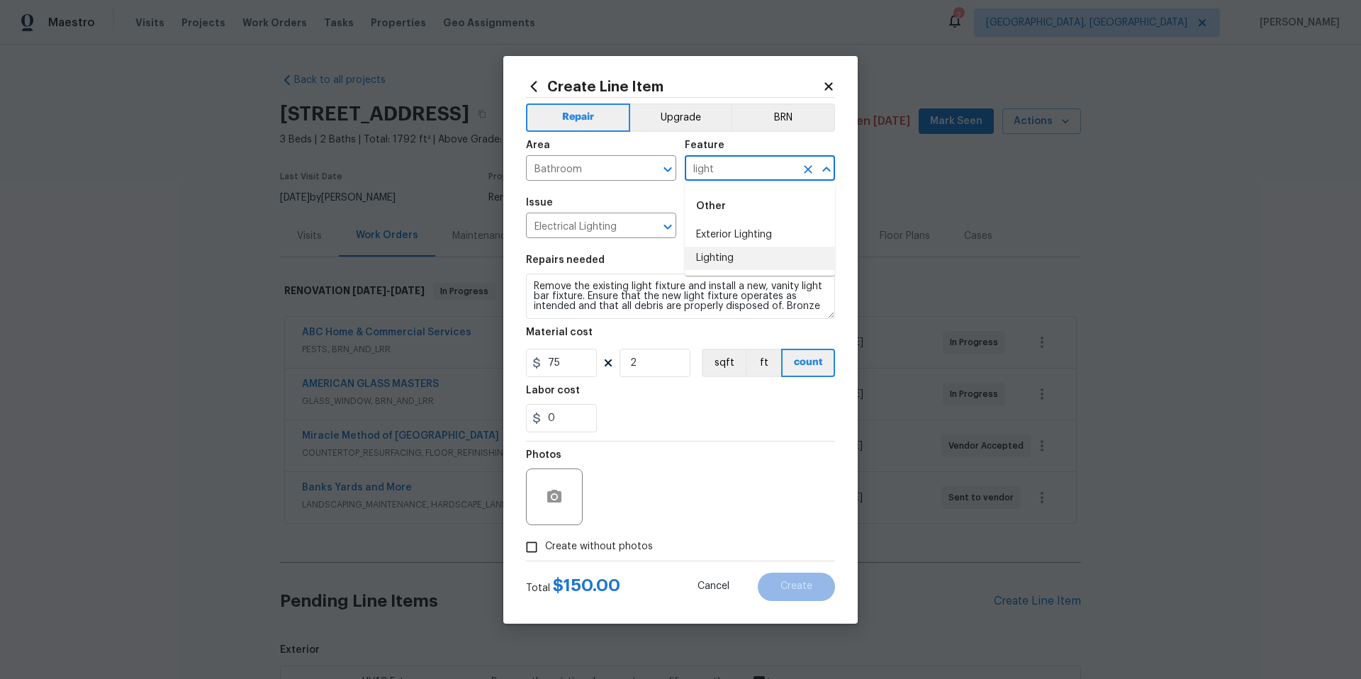
click at [731, 254] on li "Lighting" at bounding box center [760, 258] width 150 height 23
type input "Lighting"
click at [559, 500] on icon "button" at bounding box center [554, 496] width 14 height 13
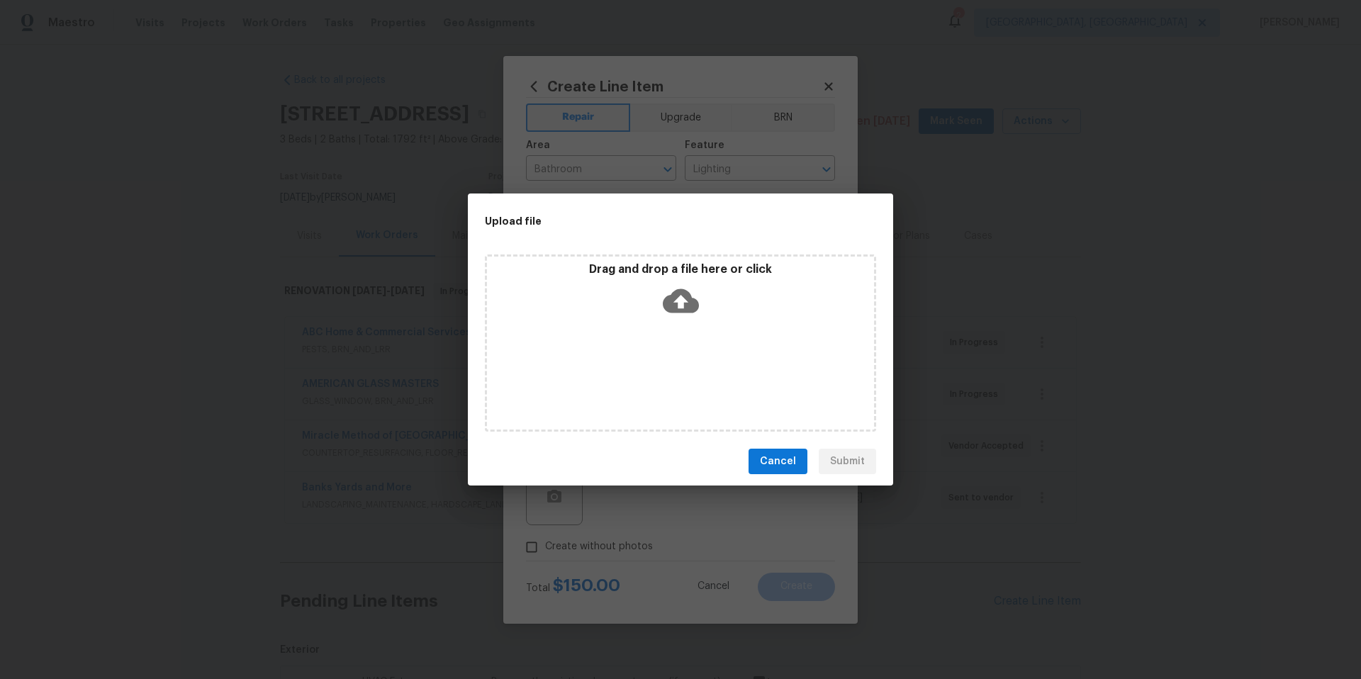
click at [679, 298] on icon at bounding box center [681, 301] width 36 height 36
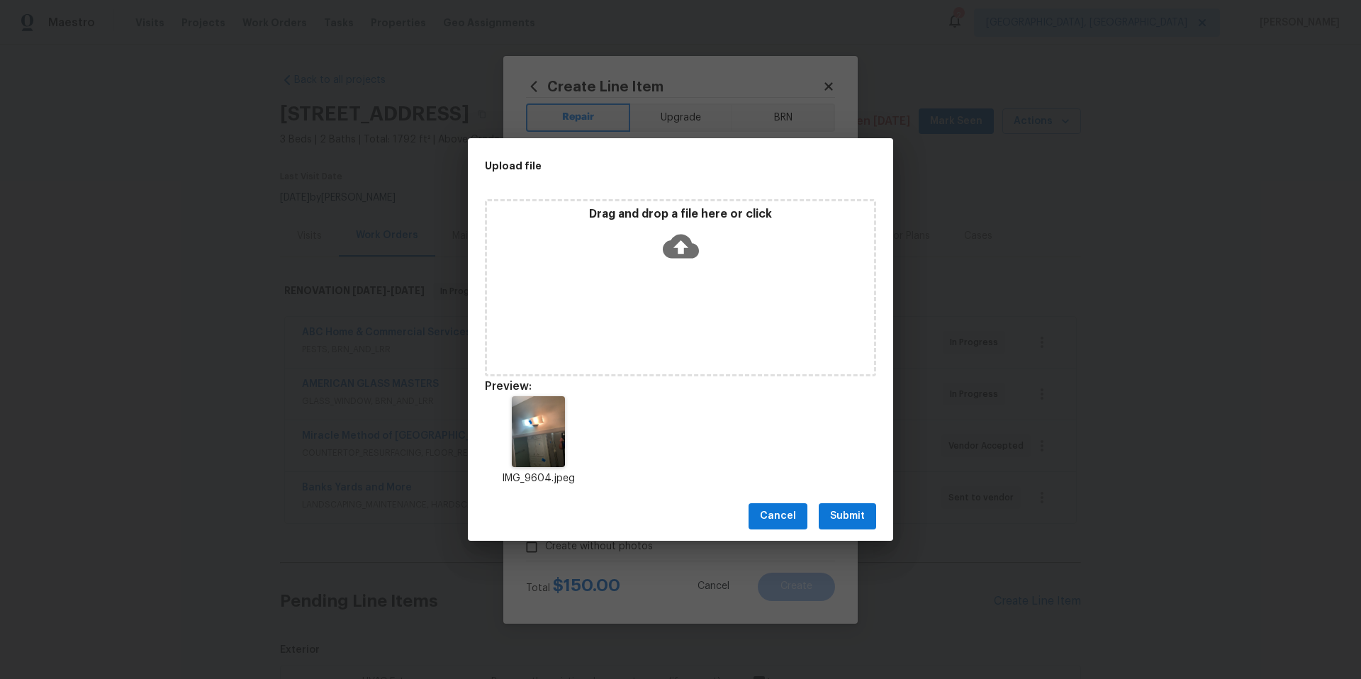
click at [856, 513] on span "Submit" at bounding box center [847, 517] width 35 height 18
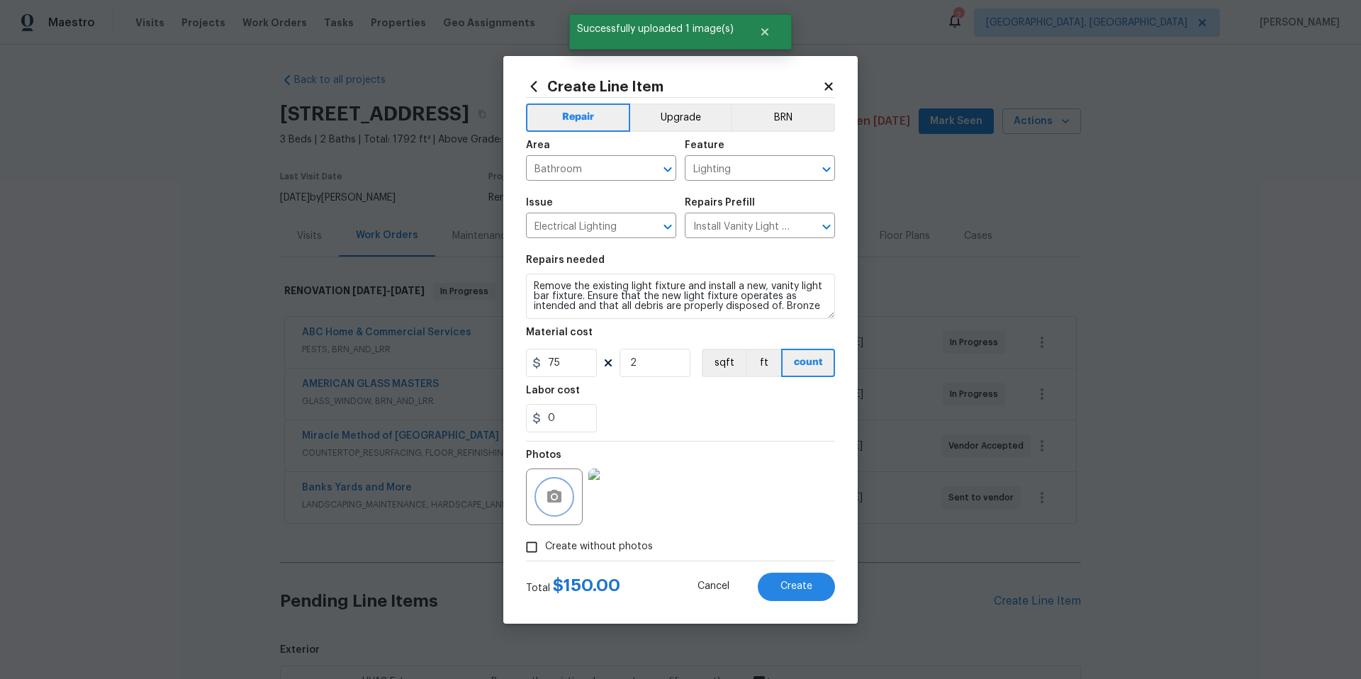
click at [559, 500] on icon "button" at bounding box center [554, 496] width 14 height 13
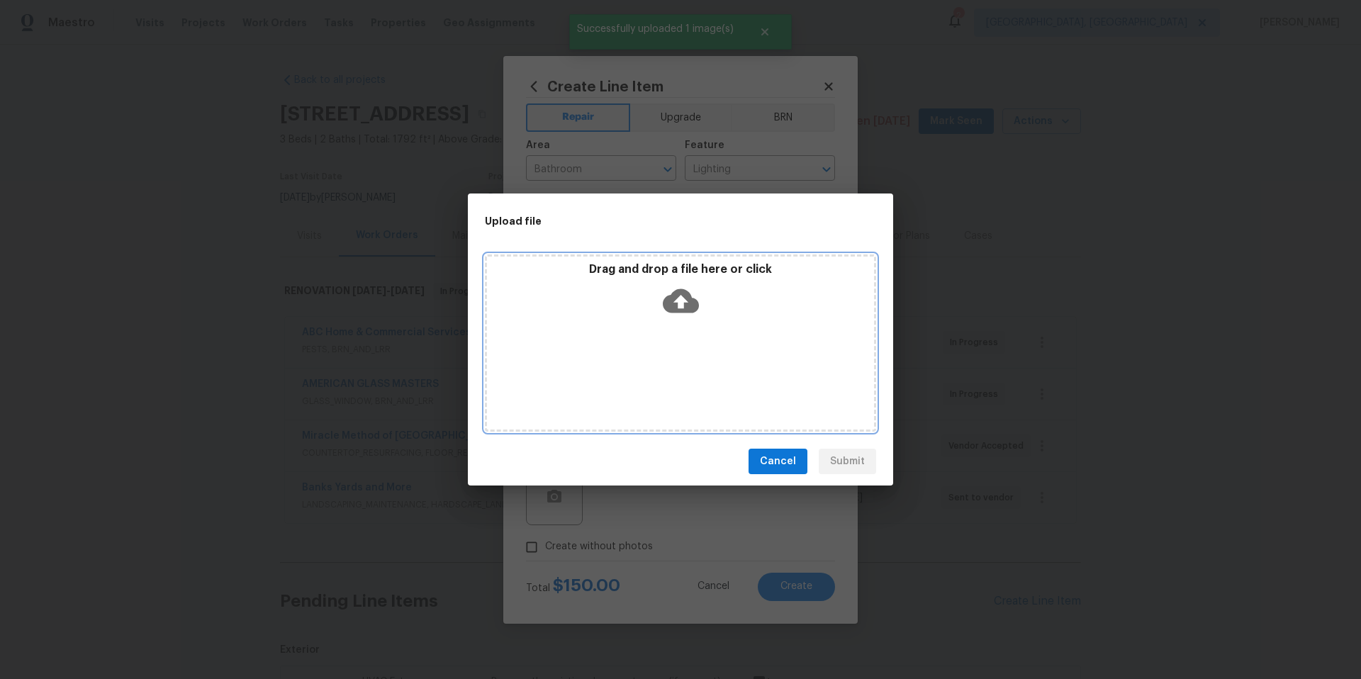
click at [680, 302] on icon at bounding box center [681, 301] width 36 height 36
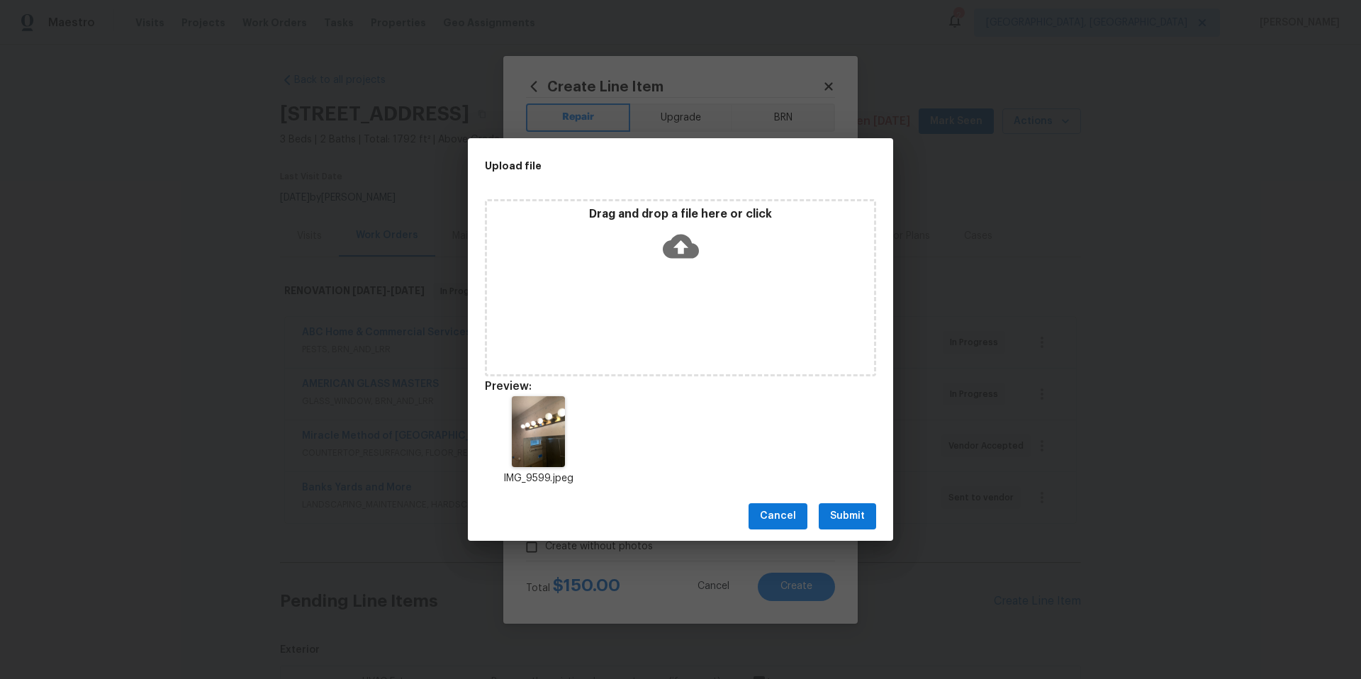
click at [855, 519] on span "Submit" at bounding box center [847, 517] width 35 height 18
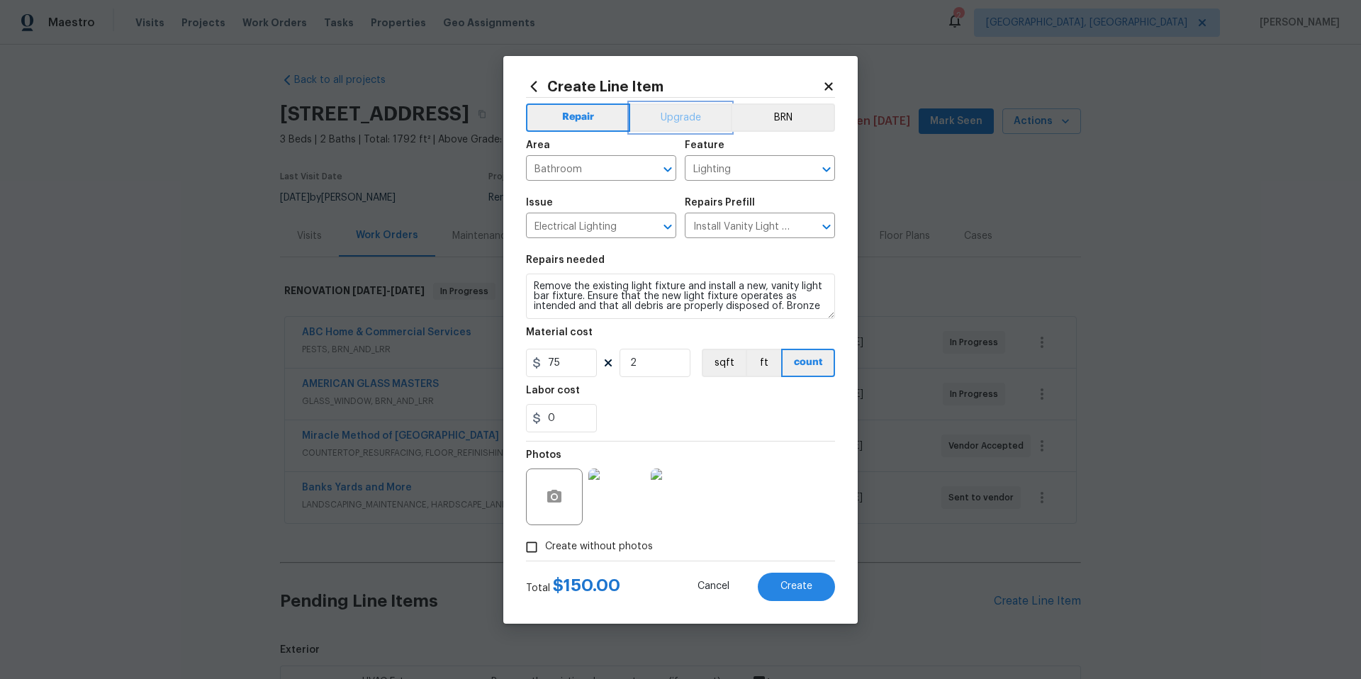
click at [680, 113] on button "Upgrade" at bounding box center [680, 117] width 101 height 28
click at [787, 593] on button "Create" at bounding box center [796, 587] width 77 height 28
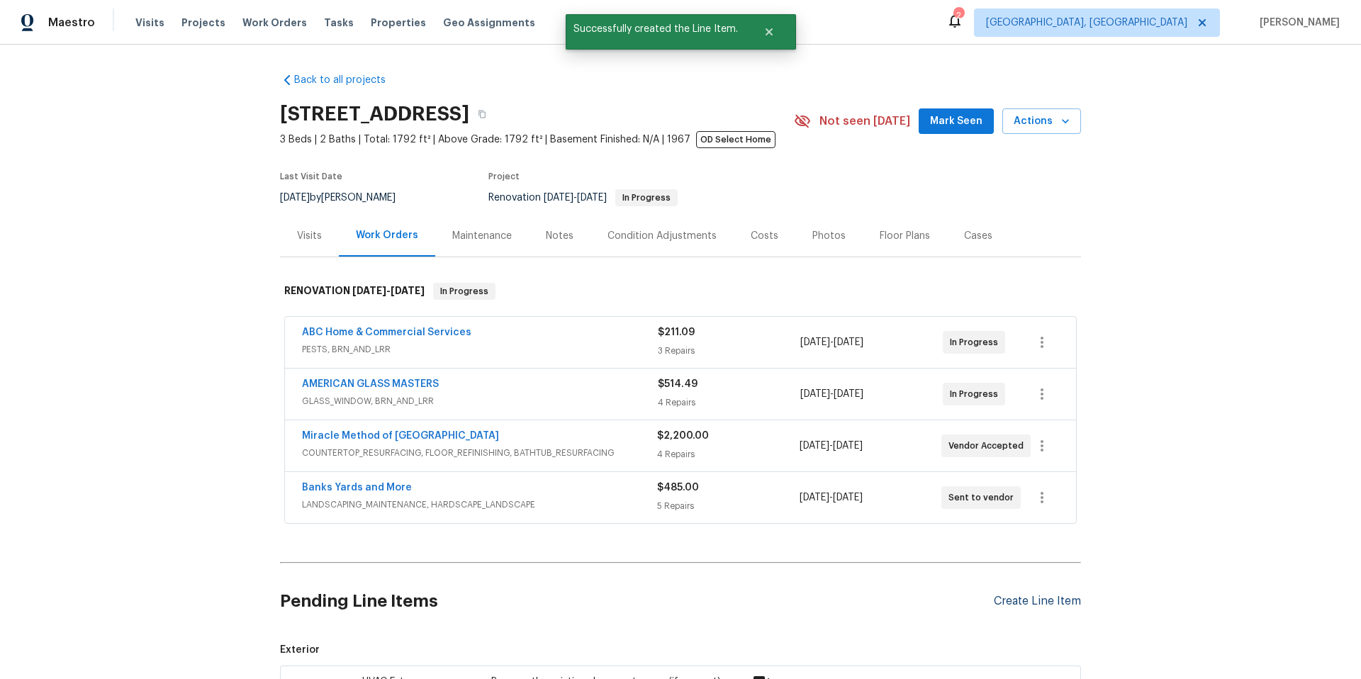
click at [1001, 600] on div "Create Line Item" at bounding box center [1037, 601] width 87 height 13
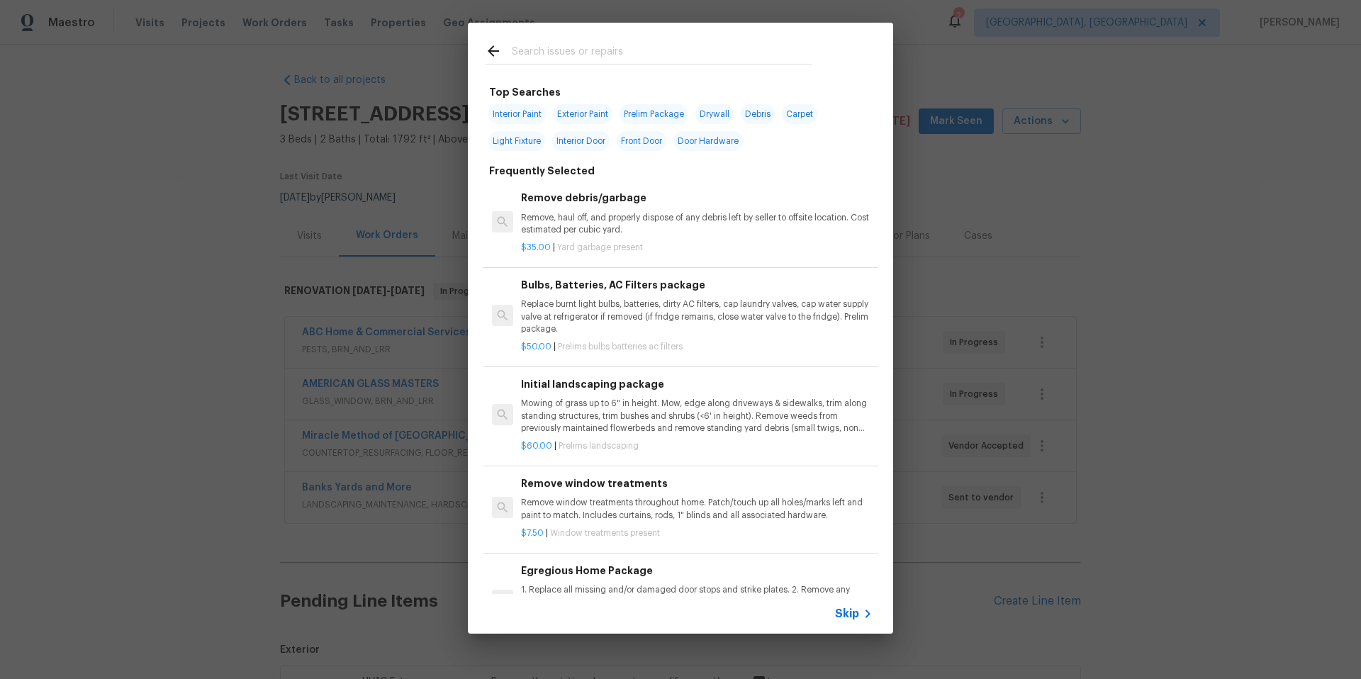
click at [526, 140] on span "Light Fixture" at bounding box center [516, 141] width 57 height 20
type input "Light Fixture"
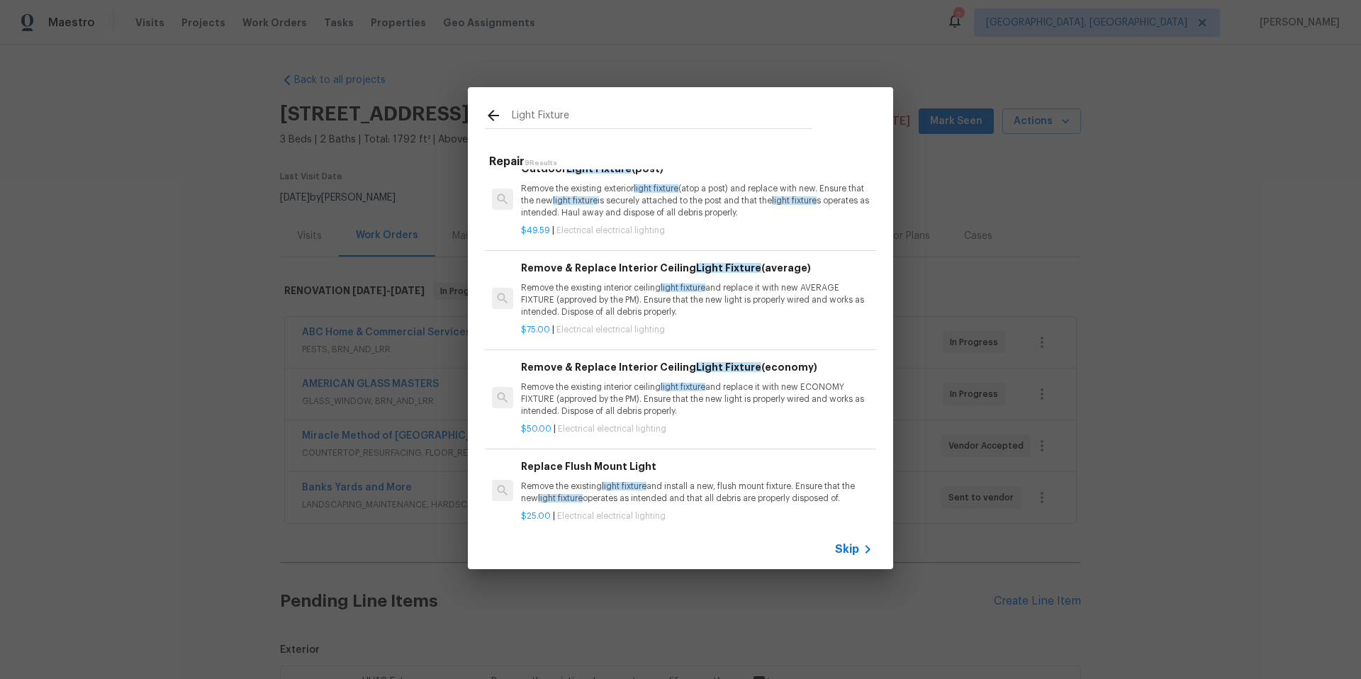
scroll to position [123, 0]
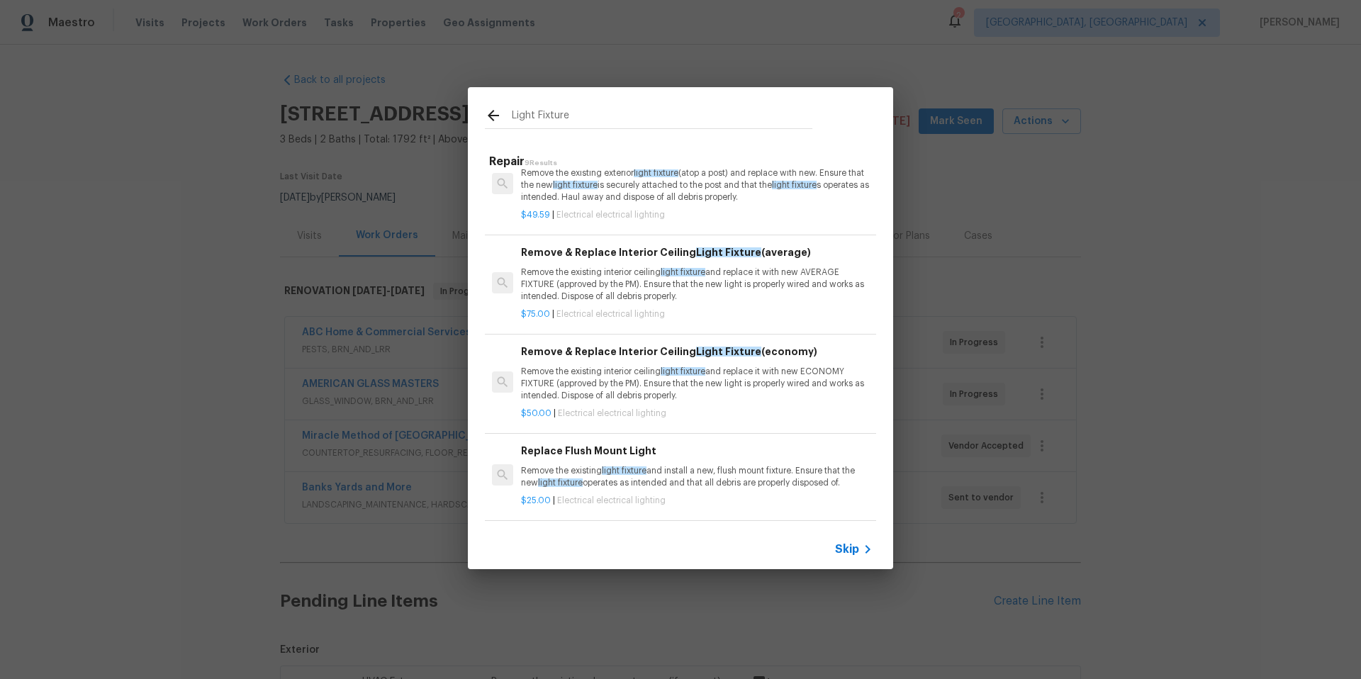
click at [649, 398] on p "Remove the existing interior ceiling light fixture and replace it with new ECON…" at bounding box center [697, 384] width 352 height 36
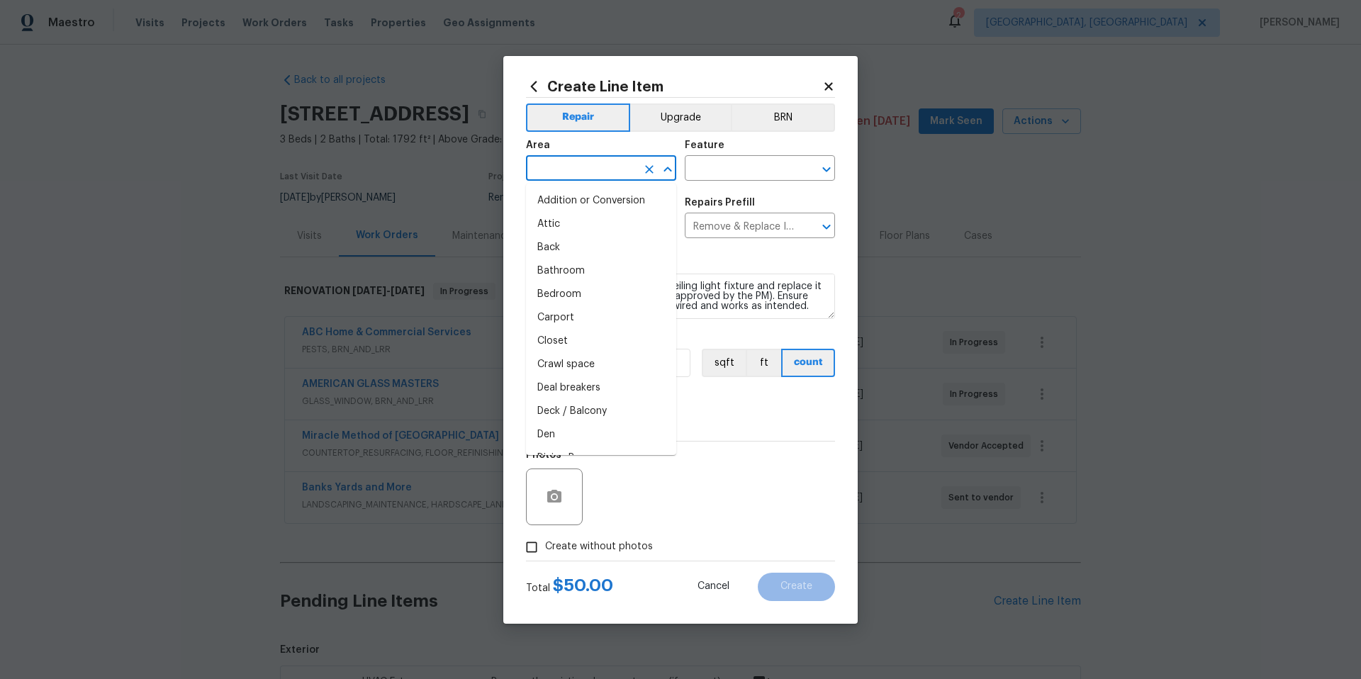
click at [558, 165] on input "text" at bounding box center [581, 170] width 111 height 22
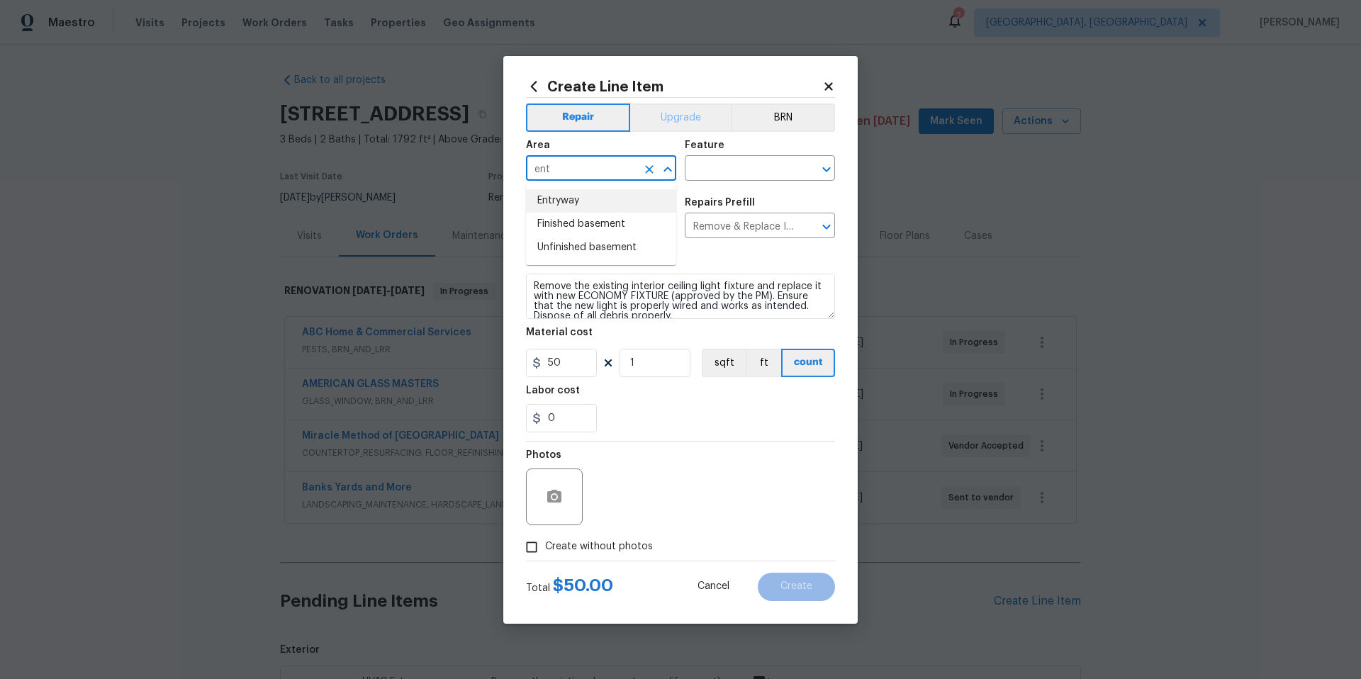
drag, startPoint x: 607, startPoint y: 205, endPoint x: 682, endPoint y: 128, distance: 107.3
click at [607, 205] on li "Entryway" at bounding box center [601, 200] width 150 height 23
type input "Entryway"
click at [693, 117] on button "Upgrade" at bounding box center [680, 117] width 101 height 28
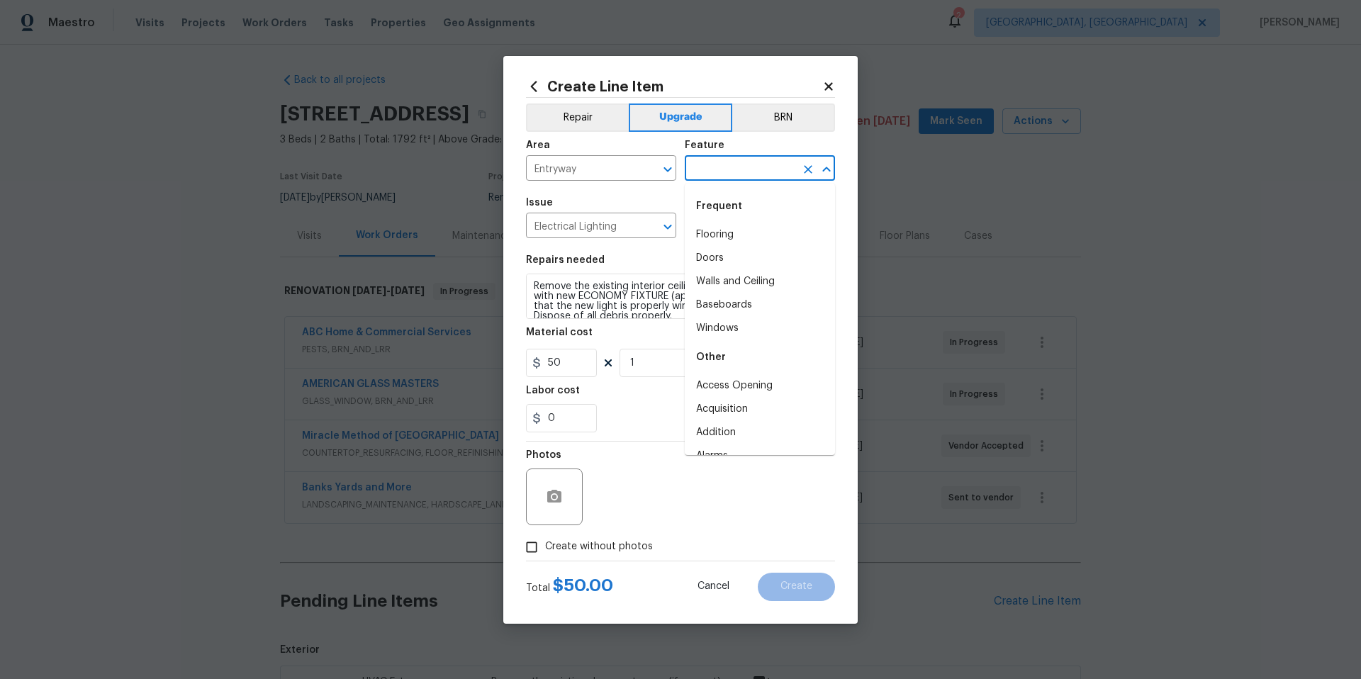
click at [733, 167] on input "text" at bounding box center [740, 170] width 111 height 22
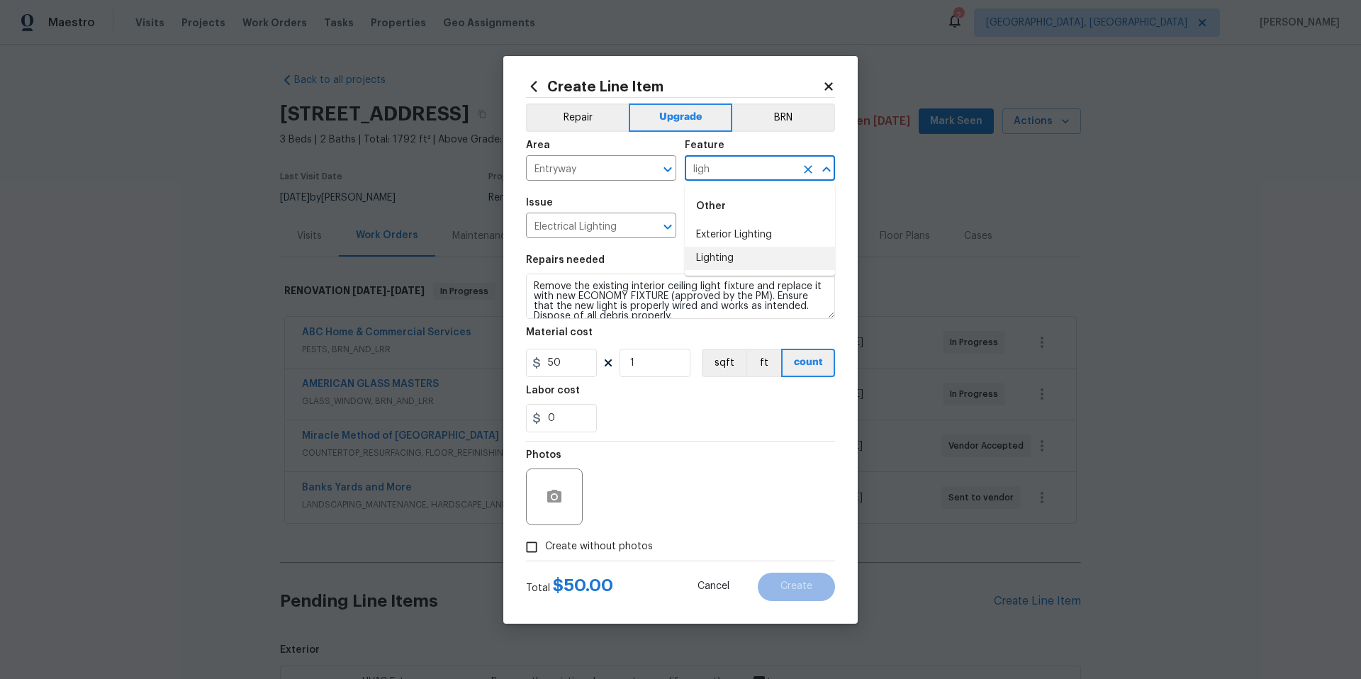
click at [724, 252] on li "Lighting" at bounding box center [760, 258] width 150 height 23
type input "Lighting"
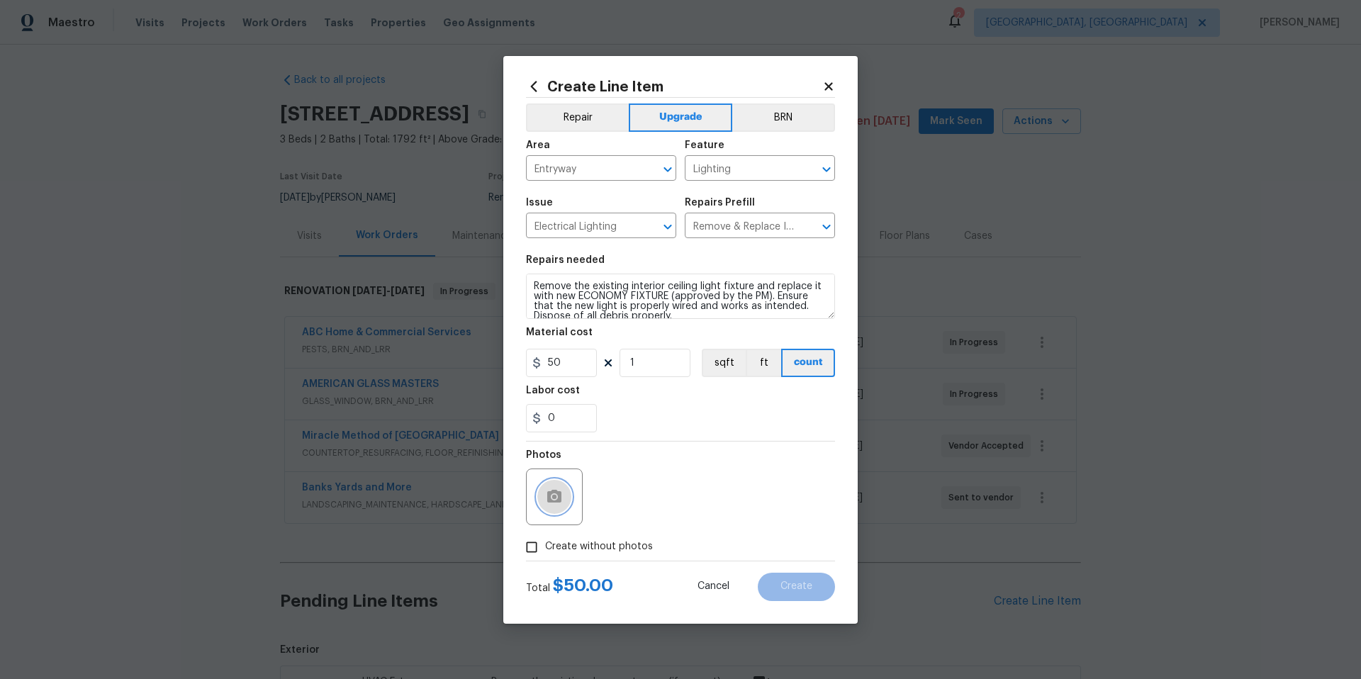
click at [551, 492] on icon "button" at bounding box center [554, 496] width 14 height 13
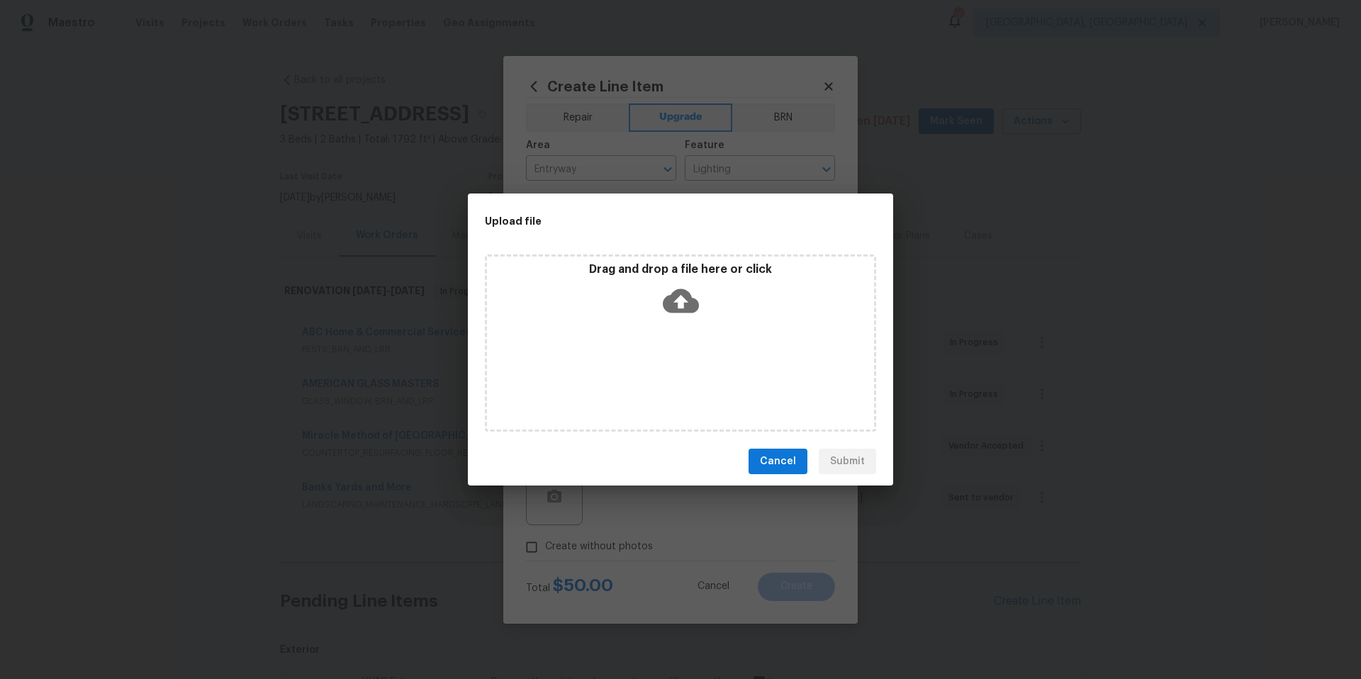
click at [680, 302] on icon at bounding box center [681, 301] width 36 height 36
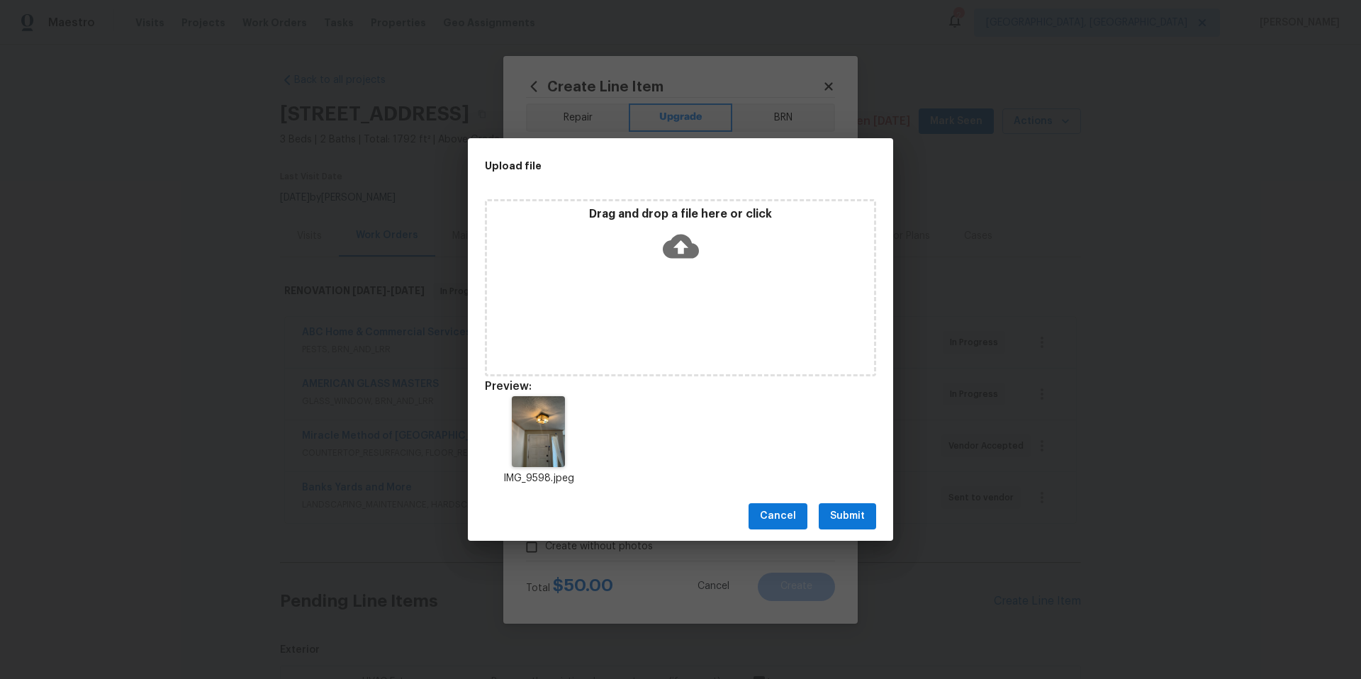
click at [851, 520] on span "Submit" at bounding box center [847, 517] width 35 height 18
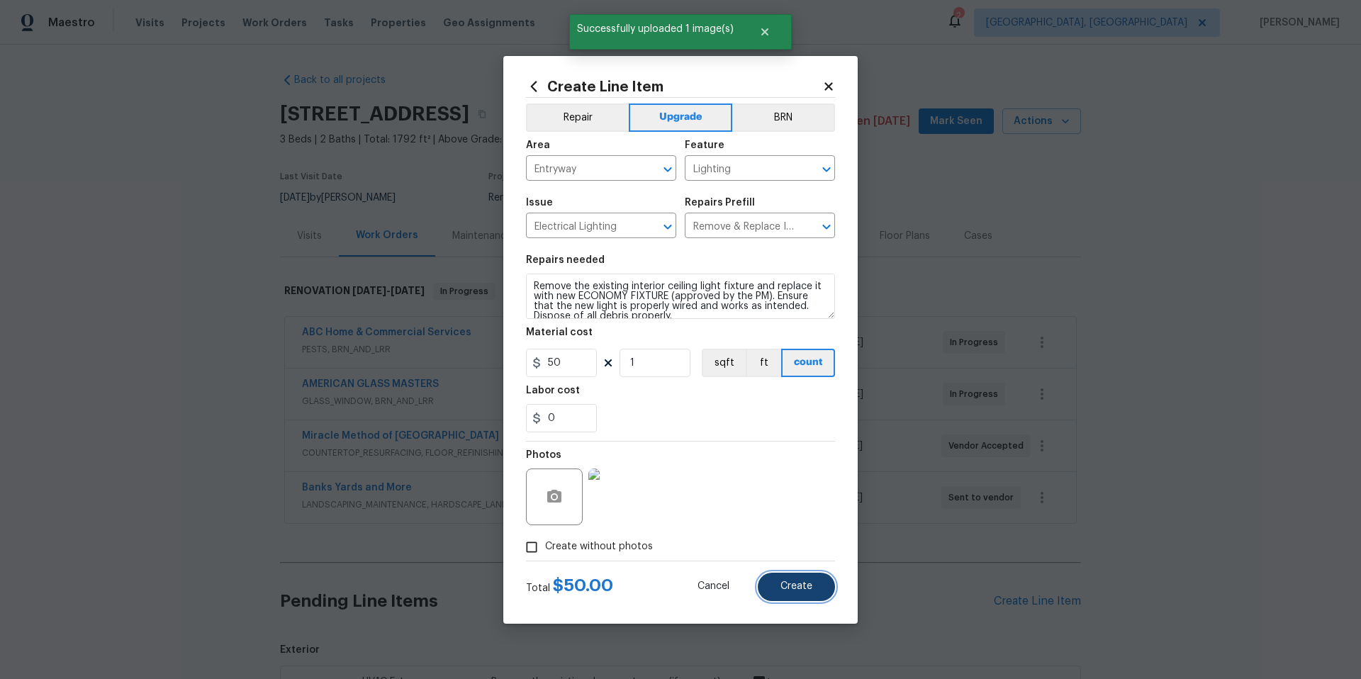
click at [801, 588] on span "Create" at bounding box center [796, 586] width 32 height 11
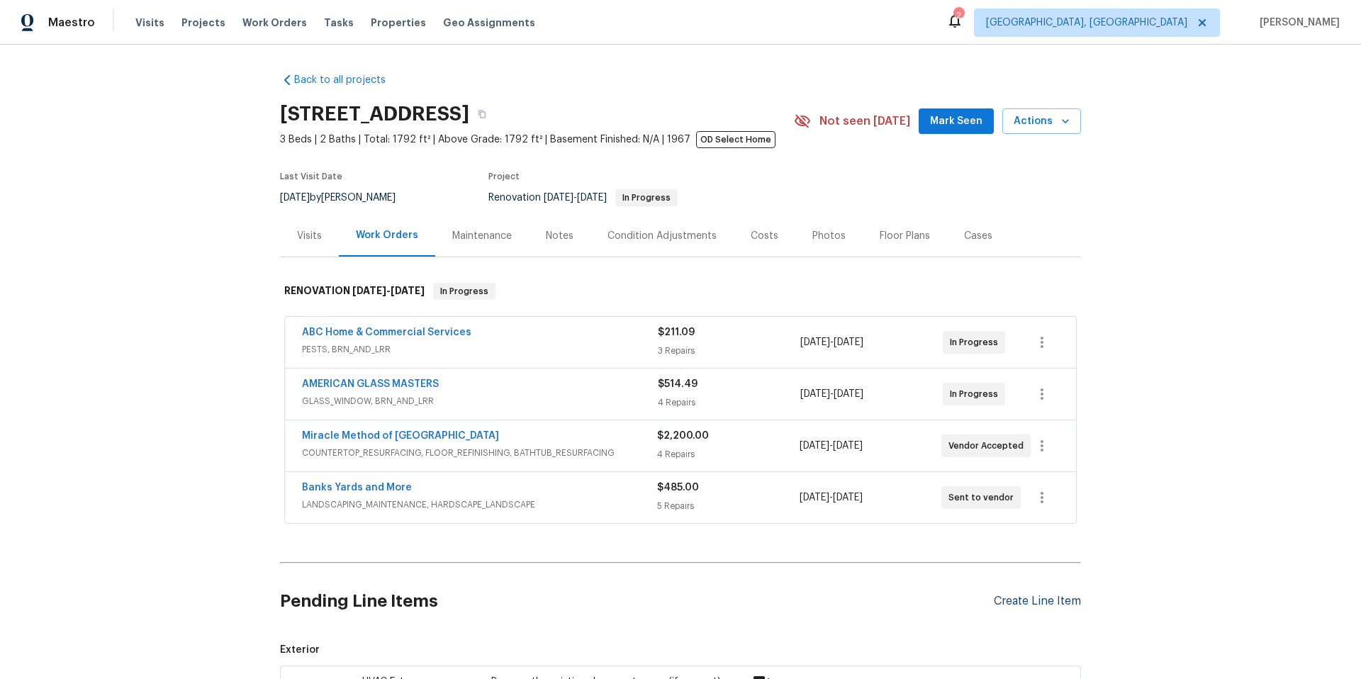
click at [1045, 601] on div "Create Line Item" at bounding box center [1037, 601] width 87 height 13
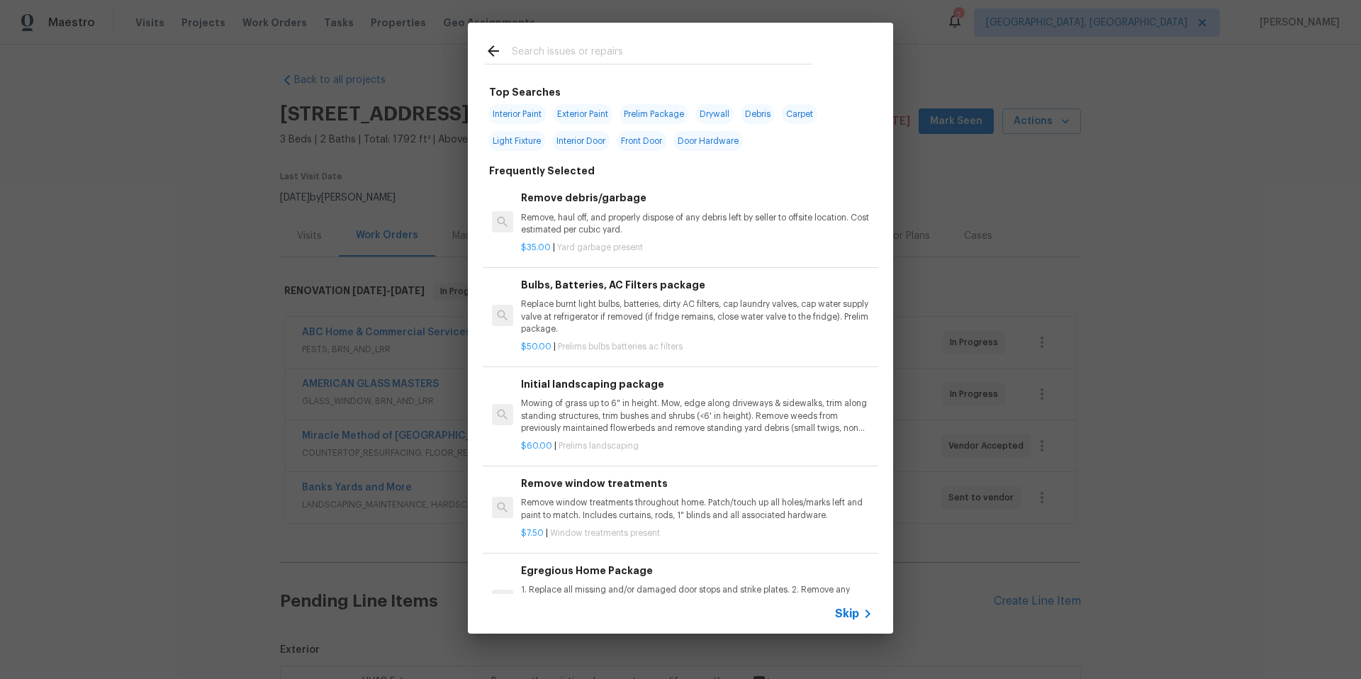
click at [518, 139] on span "Light Fixture" at bounding box center [516, 141] width 57 height 20
type input "Light Fixture"
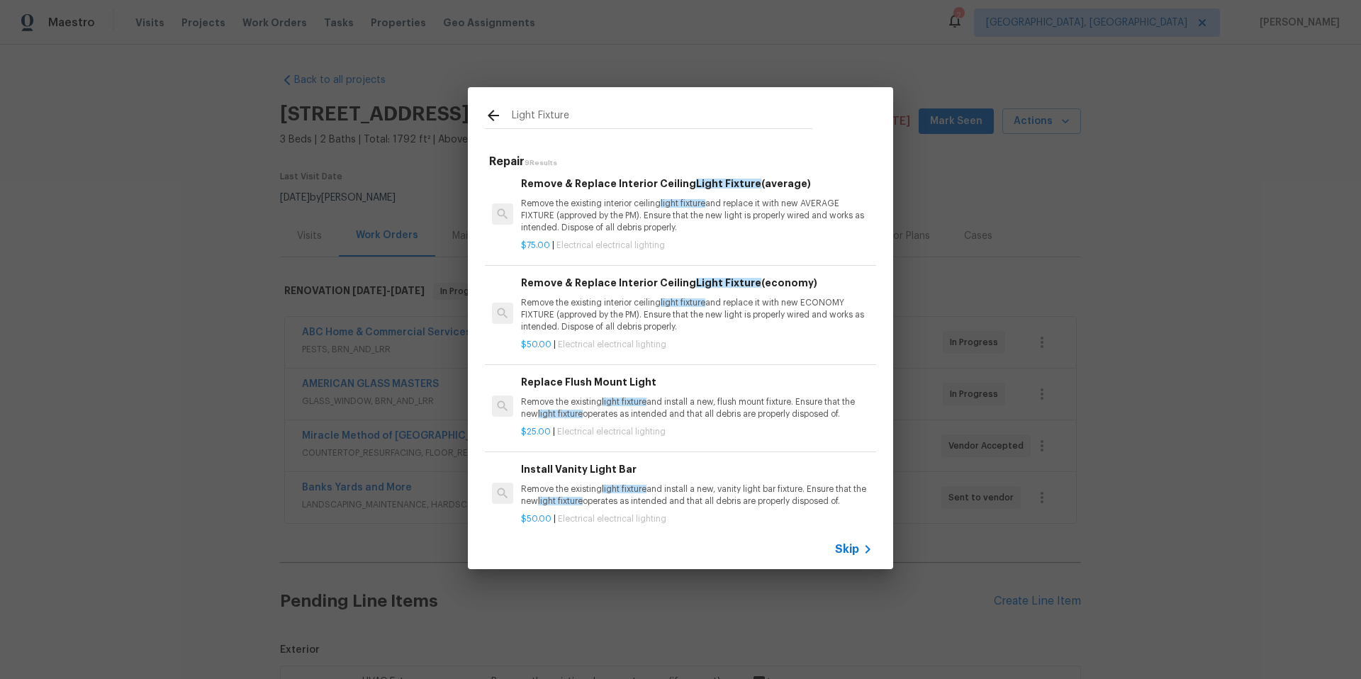
scroll to position [167, 0]
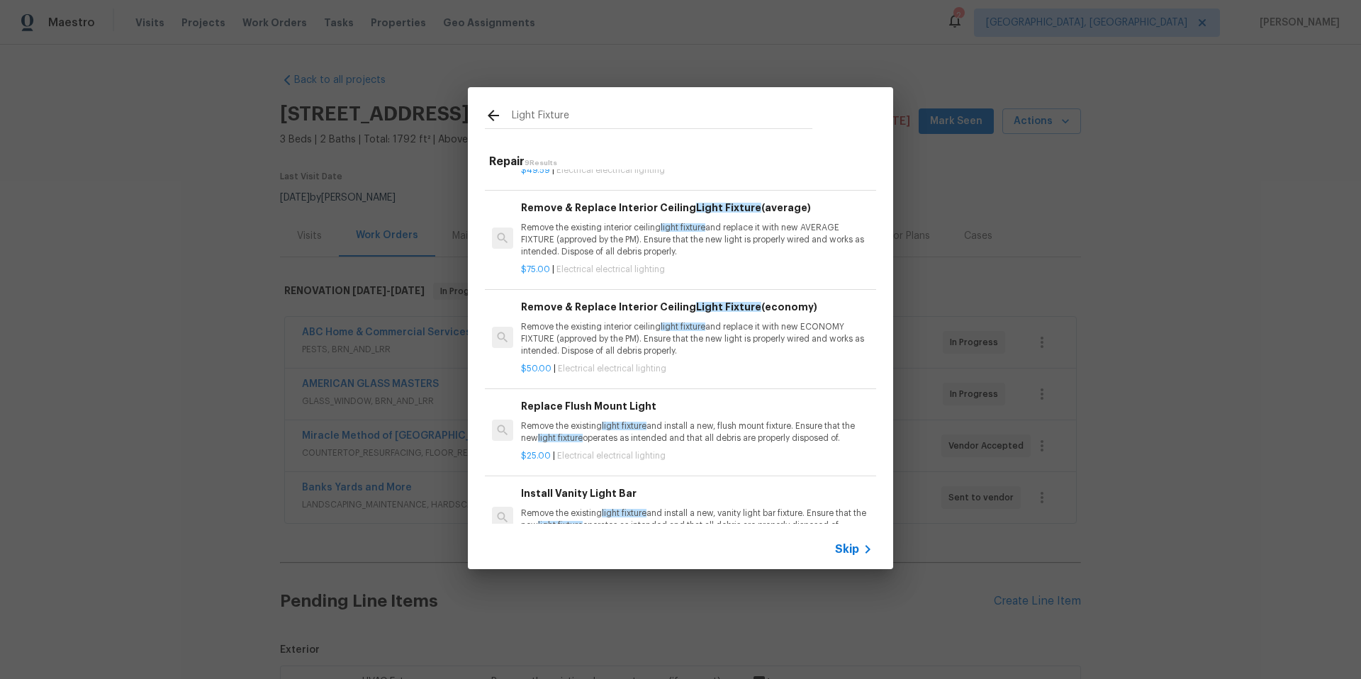
click at [607, 246] on p "Remove the existing interior ceiling light fixture and replace it with new AVER…" at bounding box center [697, 240] width 352 height 36
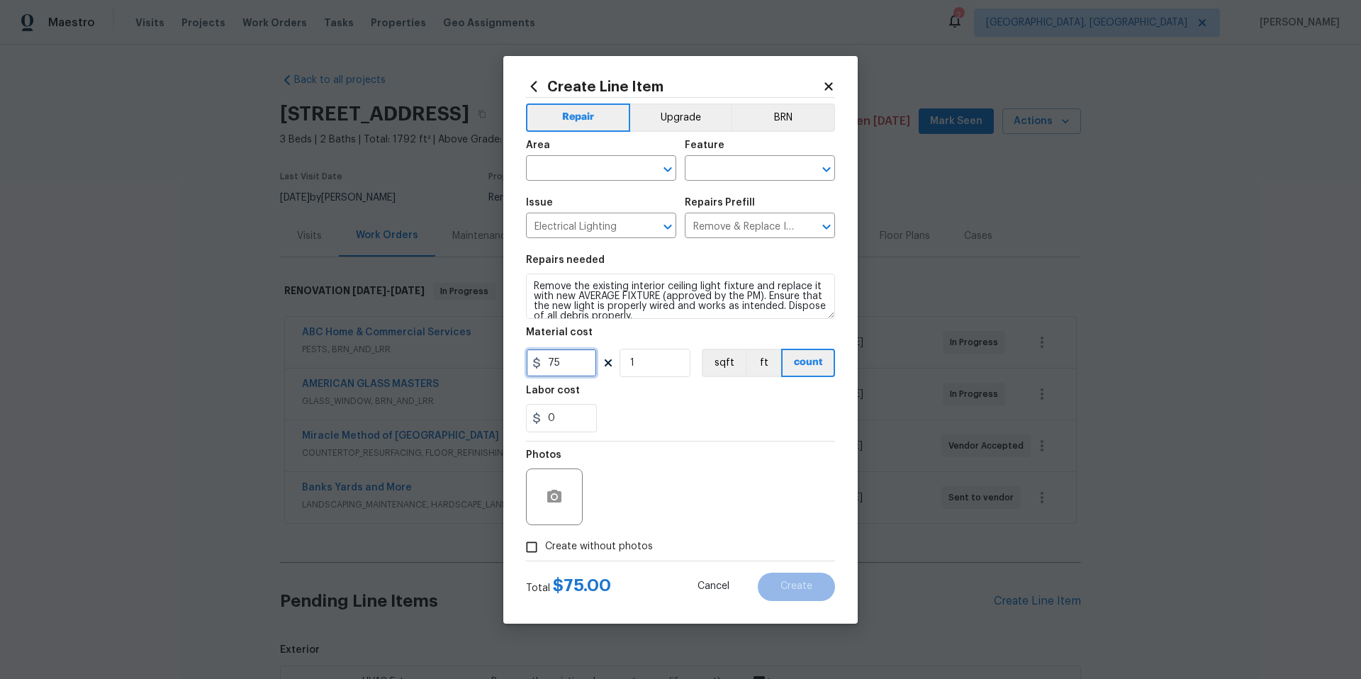
click at [574, 367] on input "75" at bounding box center [561, 363] width 71 height 28
click at [576, 366] on input "75" at bounding box center [561, 363] width 71 height 28
type input "100"
click at [577, 168] on input "text" at bounding box center [581, 170] width 111 height 22
click at [580, 206] on li "Dining Room" at bounding box center [601, 200] width 150 height 23
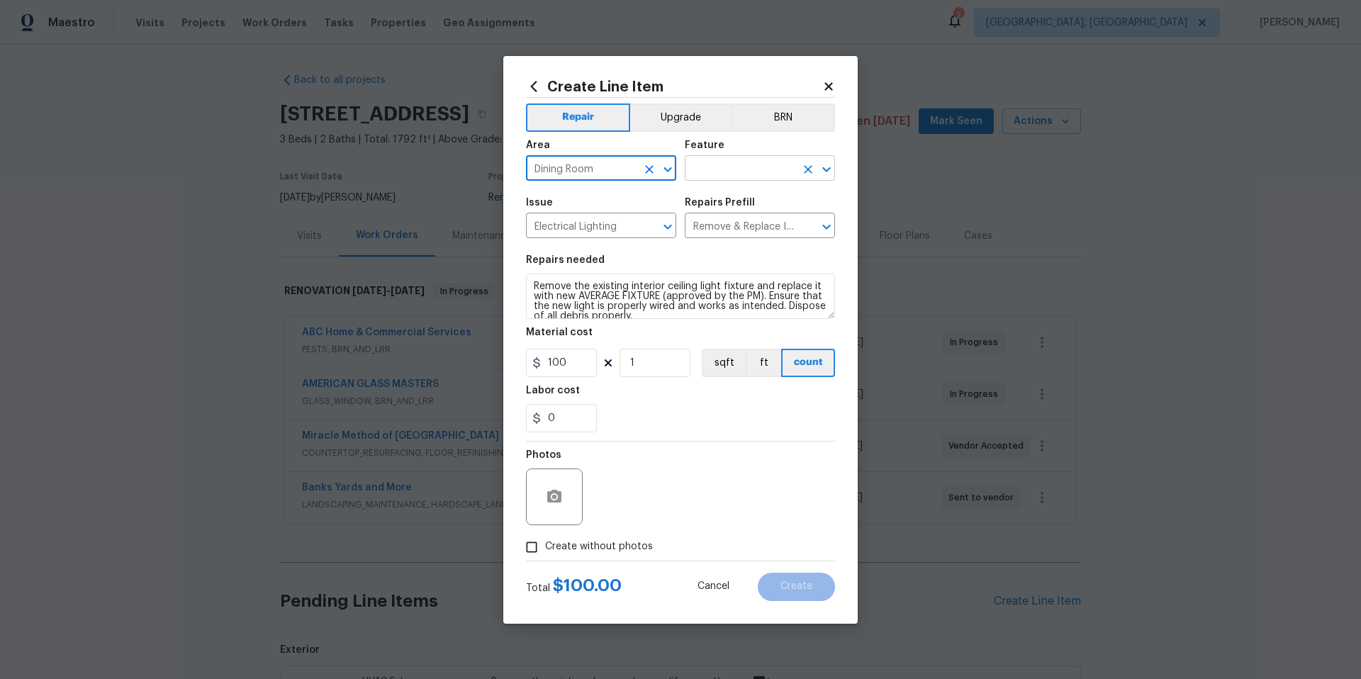
type input "Dining Room"
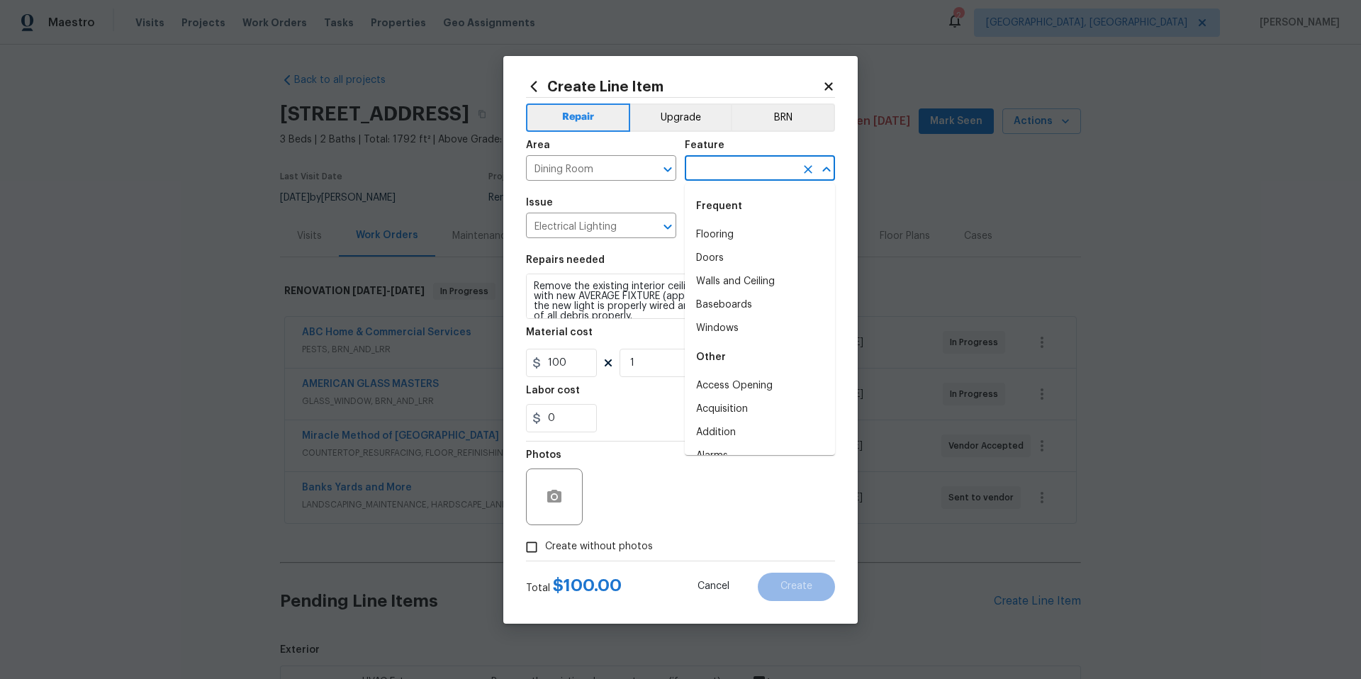
click at [698, 169] on input "text" at bounding box center [740, 170] width 111 height 22
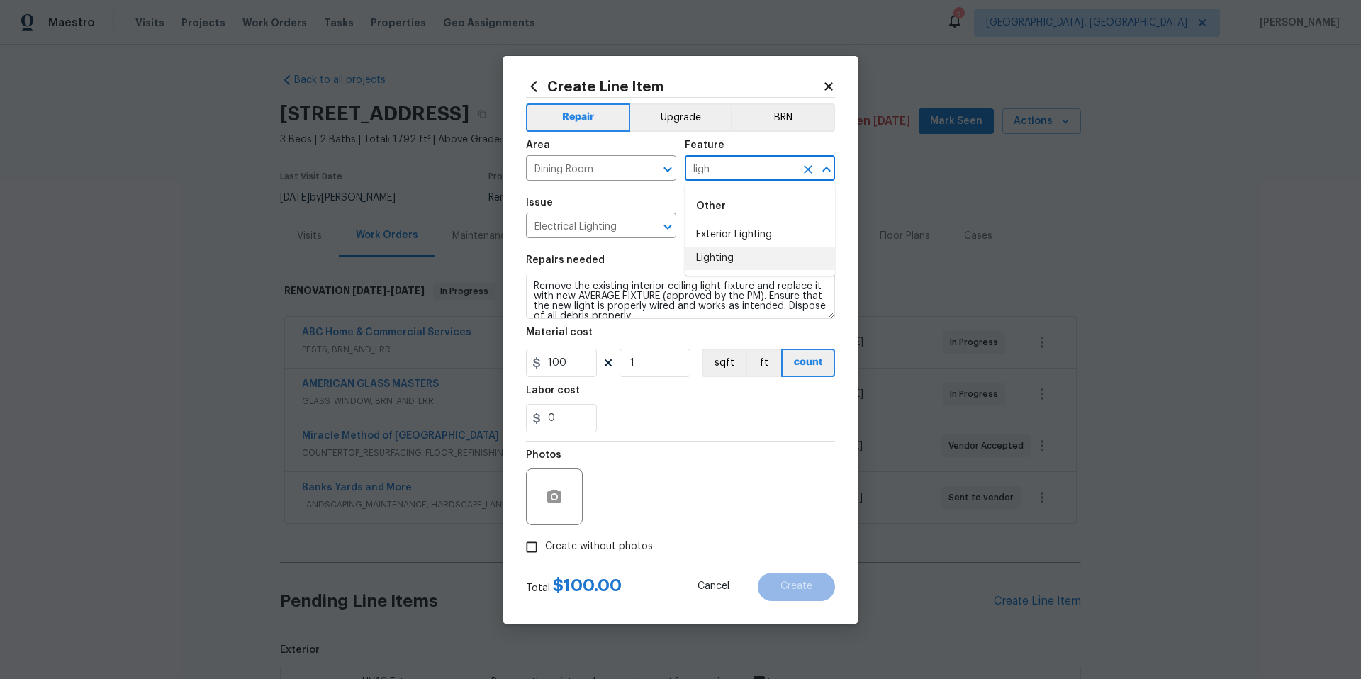
click at [719, 254] on li "Lighting" at bounding box center [760, 258] width 150 height 23
type input "Lighting"
click at [554, 505] on button "button" at bounding box center [554, 497] width 34 height 34
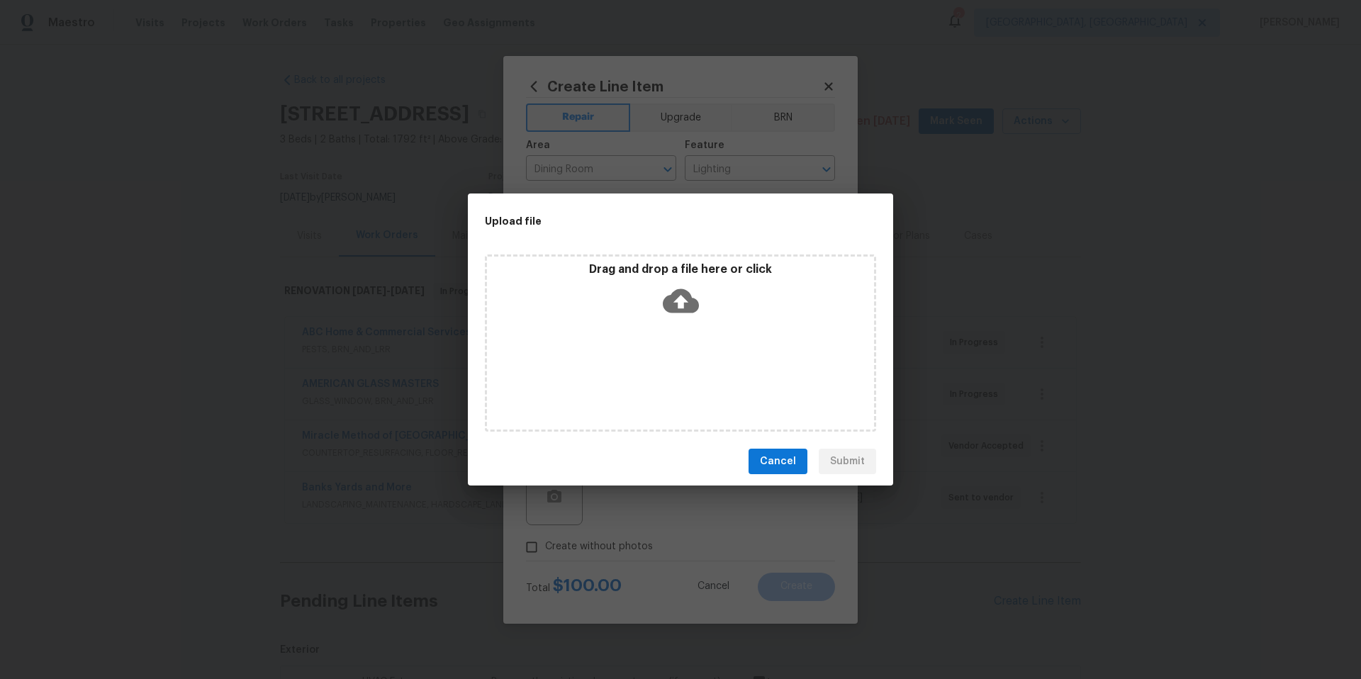
click at [677, 305] on icon at bounding box center [681, 301] width 36 height 24
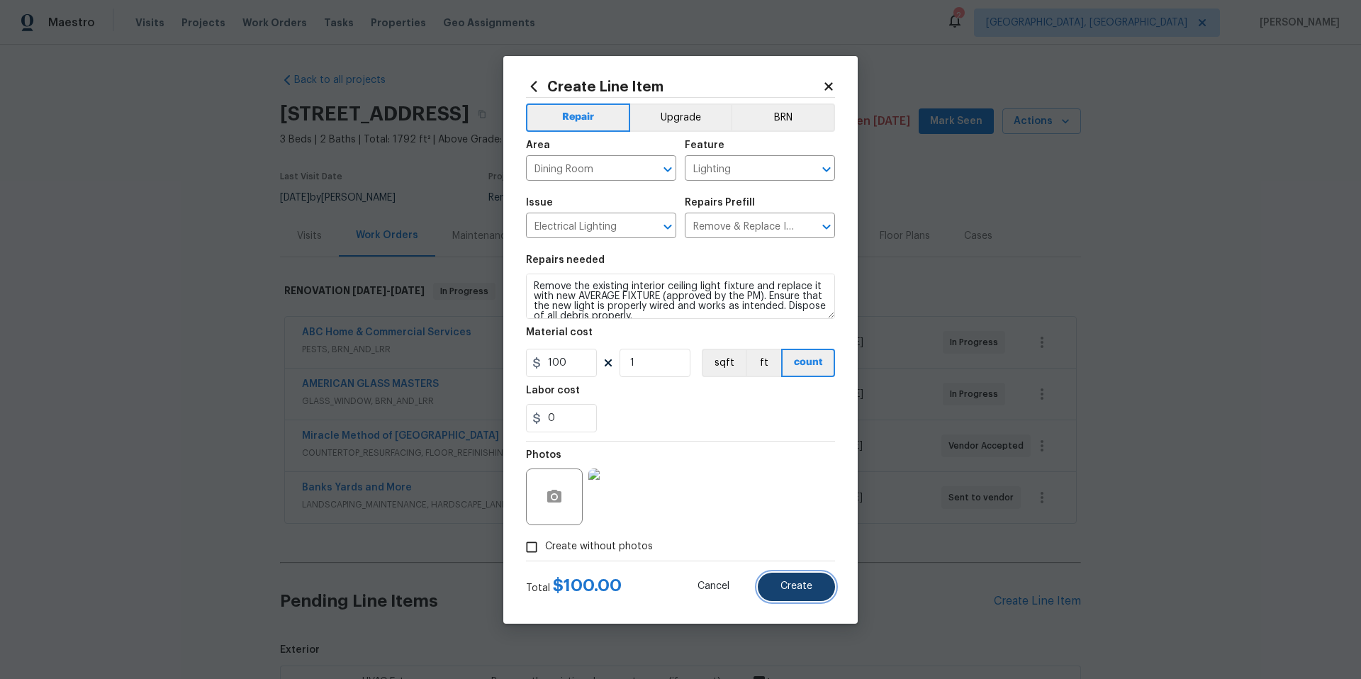
click at [816, 595] on button "Create" at bounding box center [796, 587] width 77 height 28
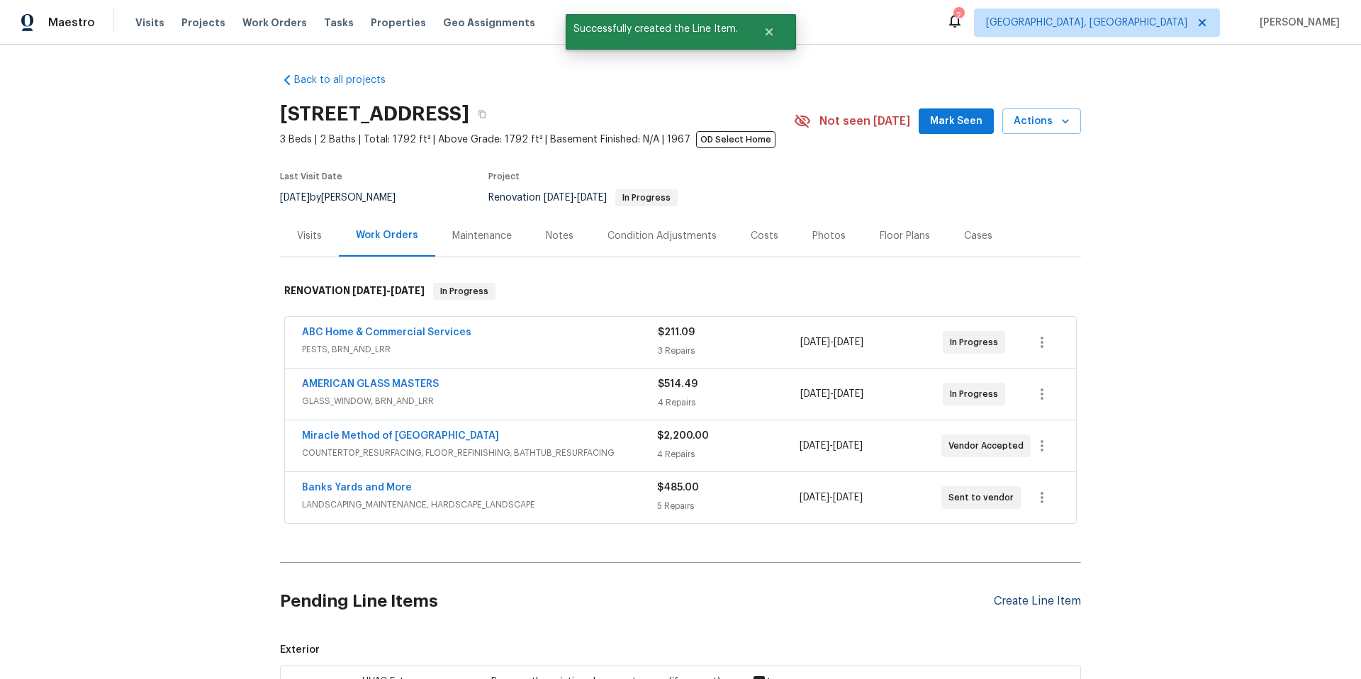
click at [1047, 607] on div "Create Line Item" at bounding box center [1037, 601] width 87 height 13
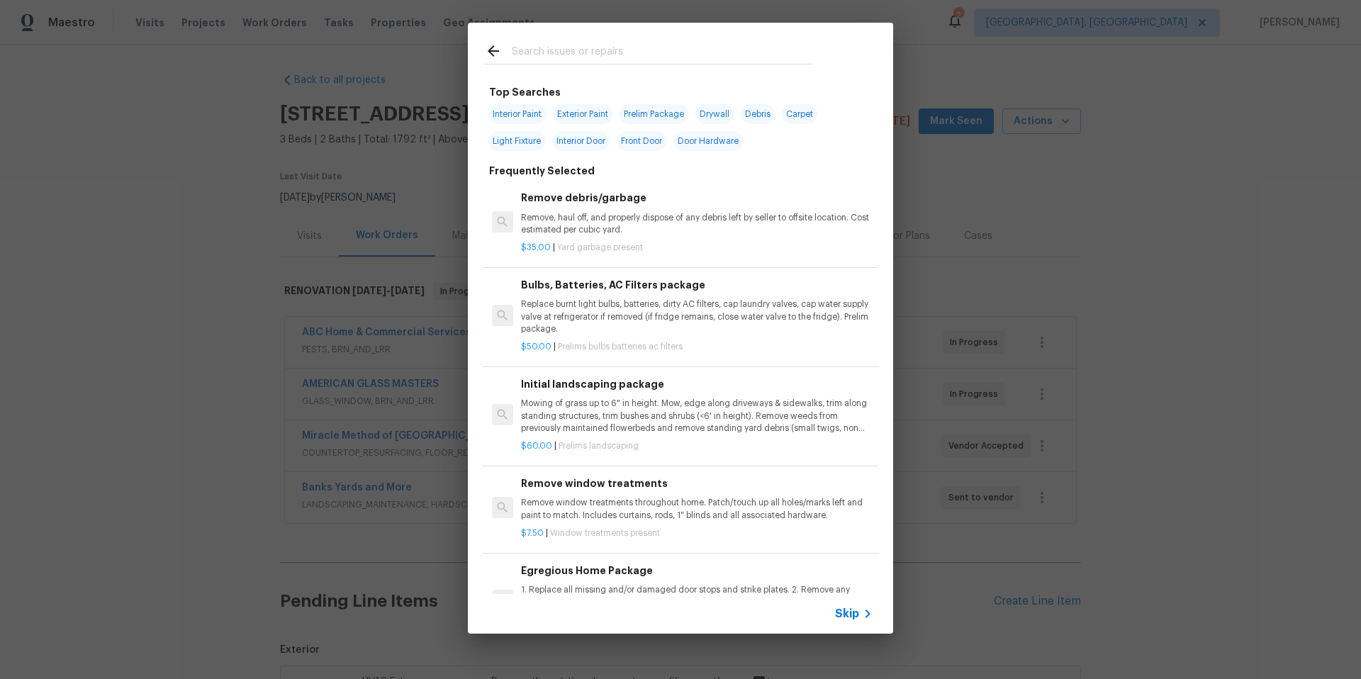
click at [580, 42] on div at bounding box center [648, 51] width 361 height 56
click at [573, 51] on input "text" at bounding box center [662, 53] width 301 height 21
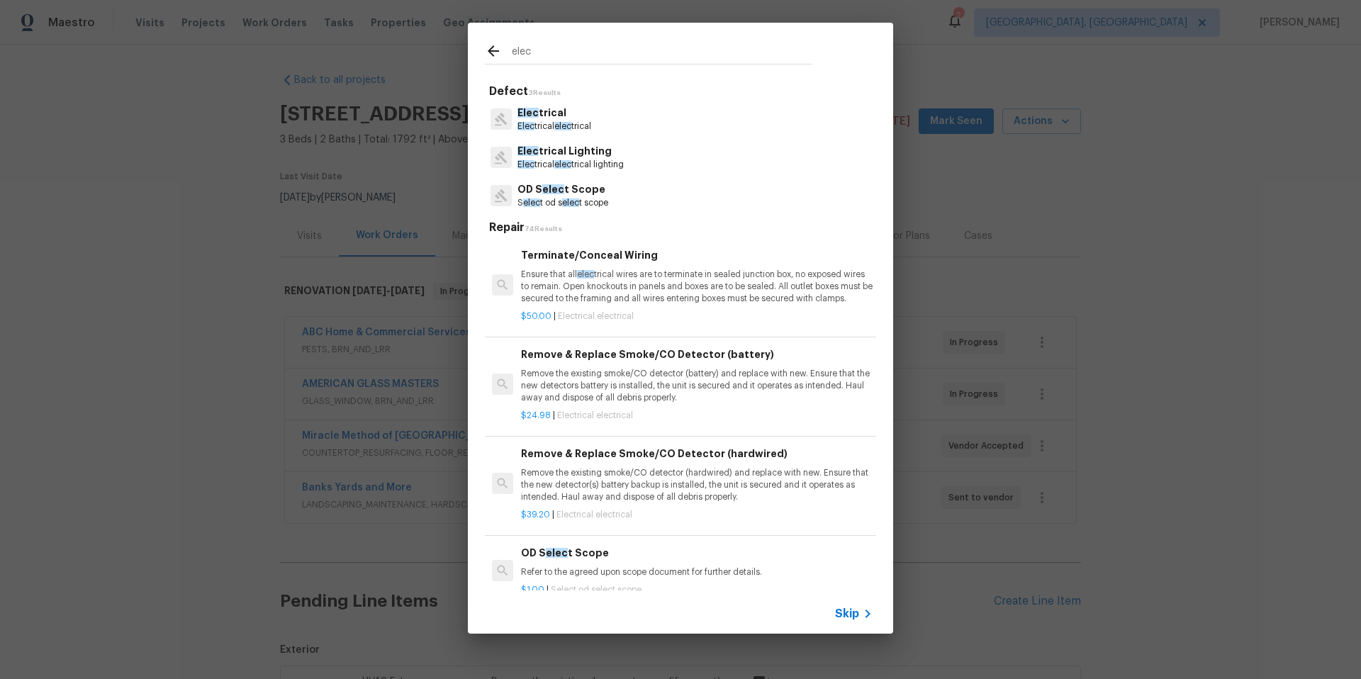
type input "elec"
click at [568, 164] on span "elec" at bounding box center [562, 164] width 17 height 9
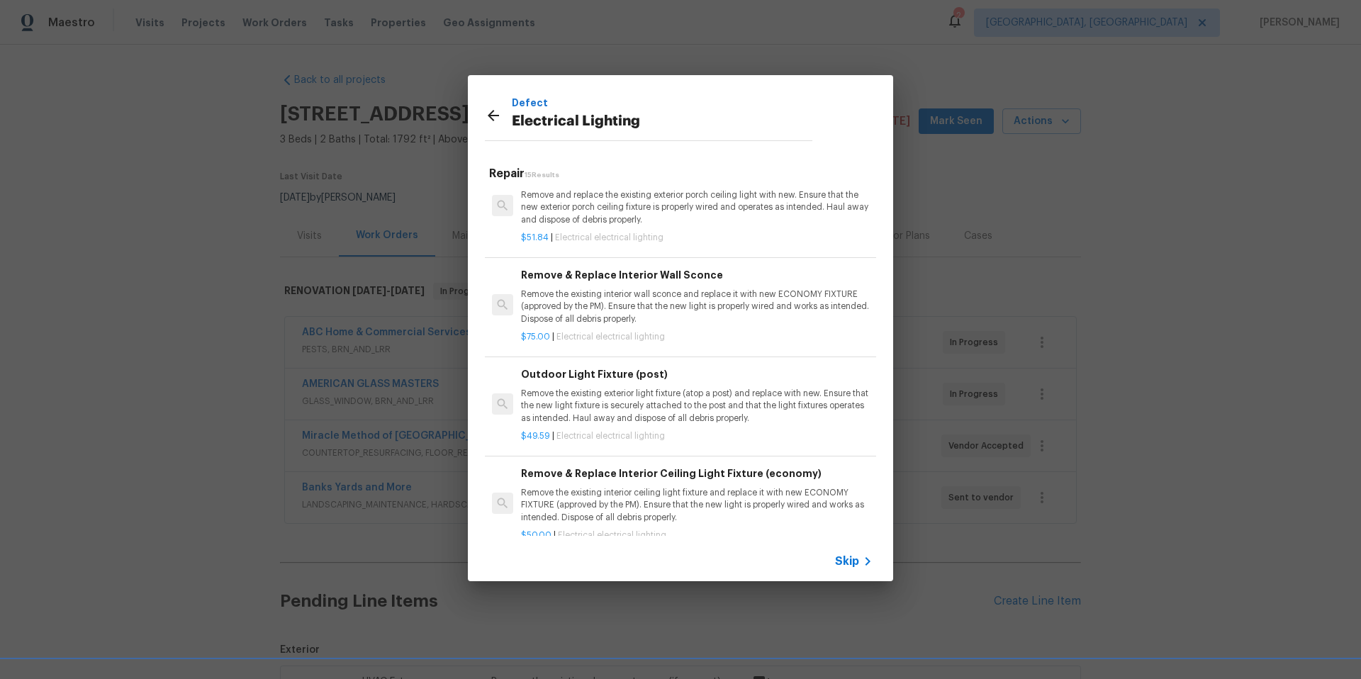
scroll to position [1031, 0]
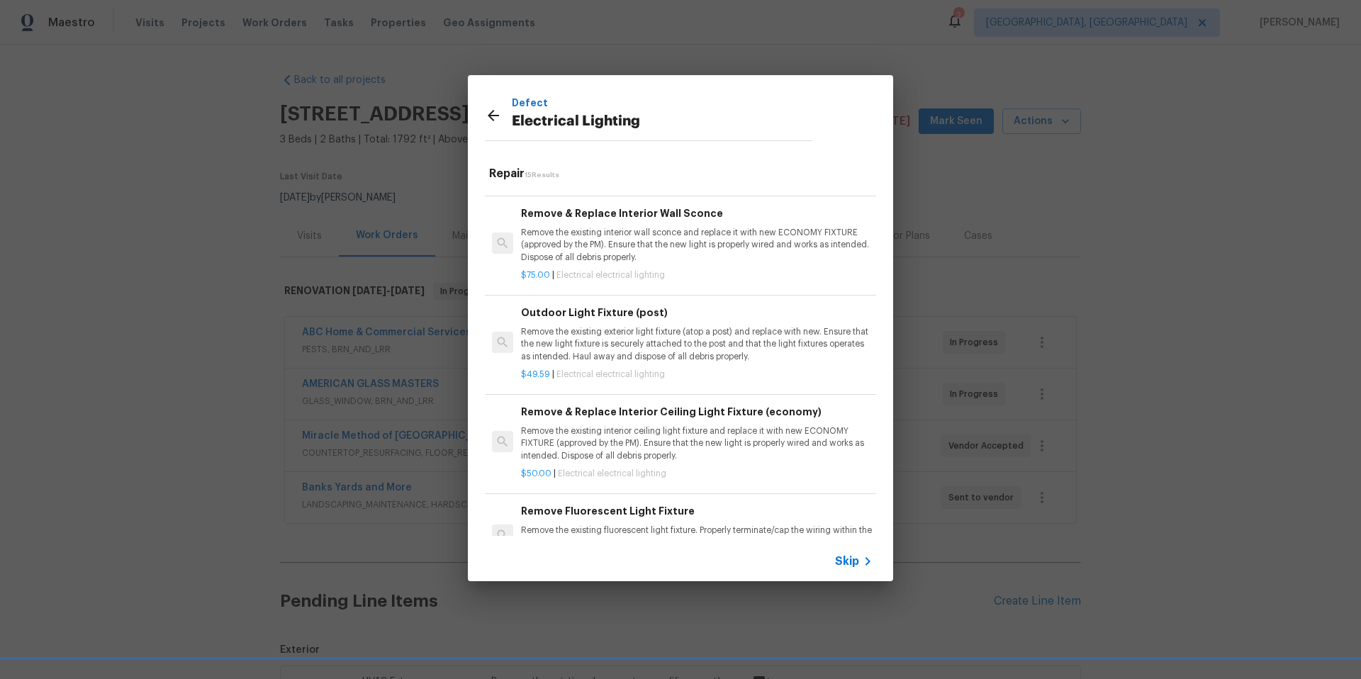
click at [647, 240] on p "Remove the existing interior wall sconce and replace it with new ECONOMY FIXTUR…" at bounding box center [697, 245] width 352 height 36
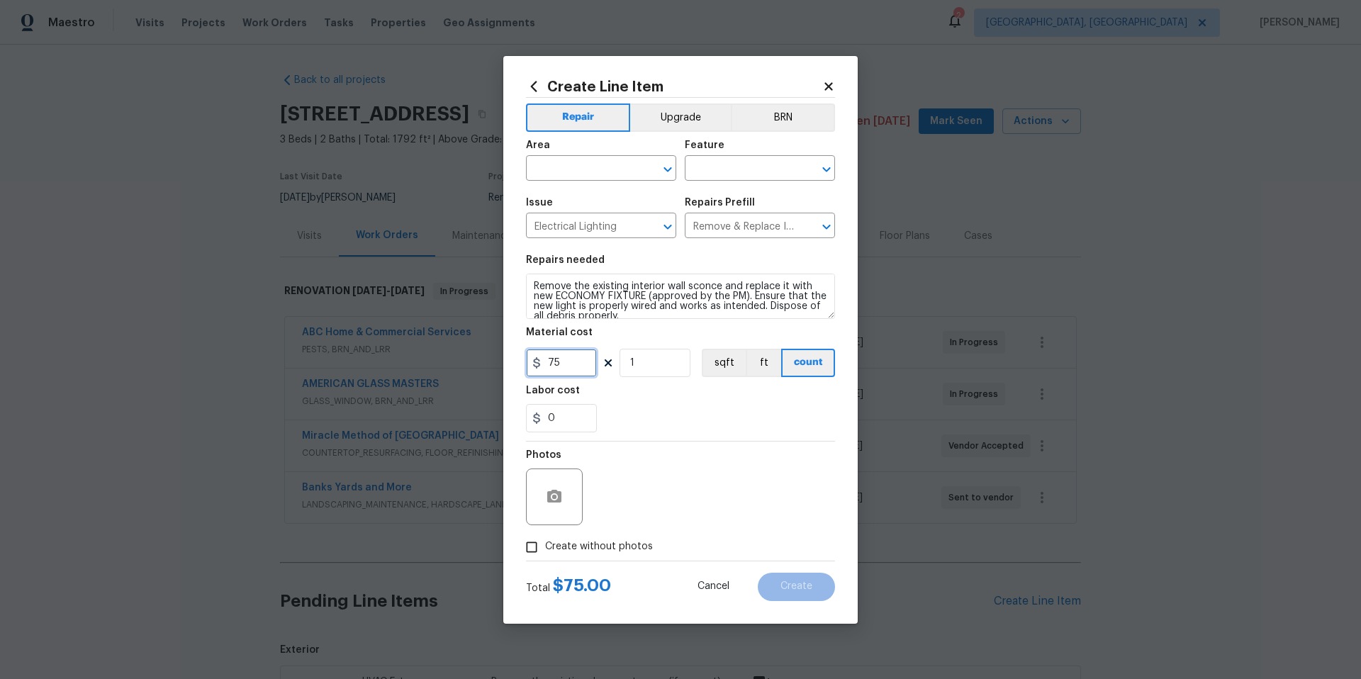
click at [589, 368] on input "75" at bounding box center [561, 363] width 71 height 28
type input "50"
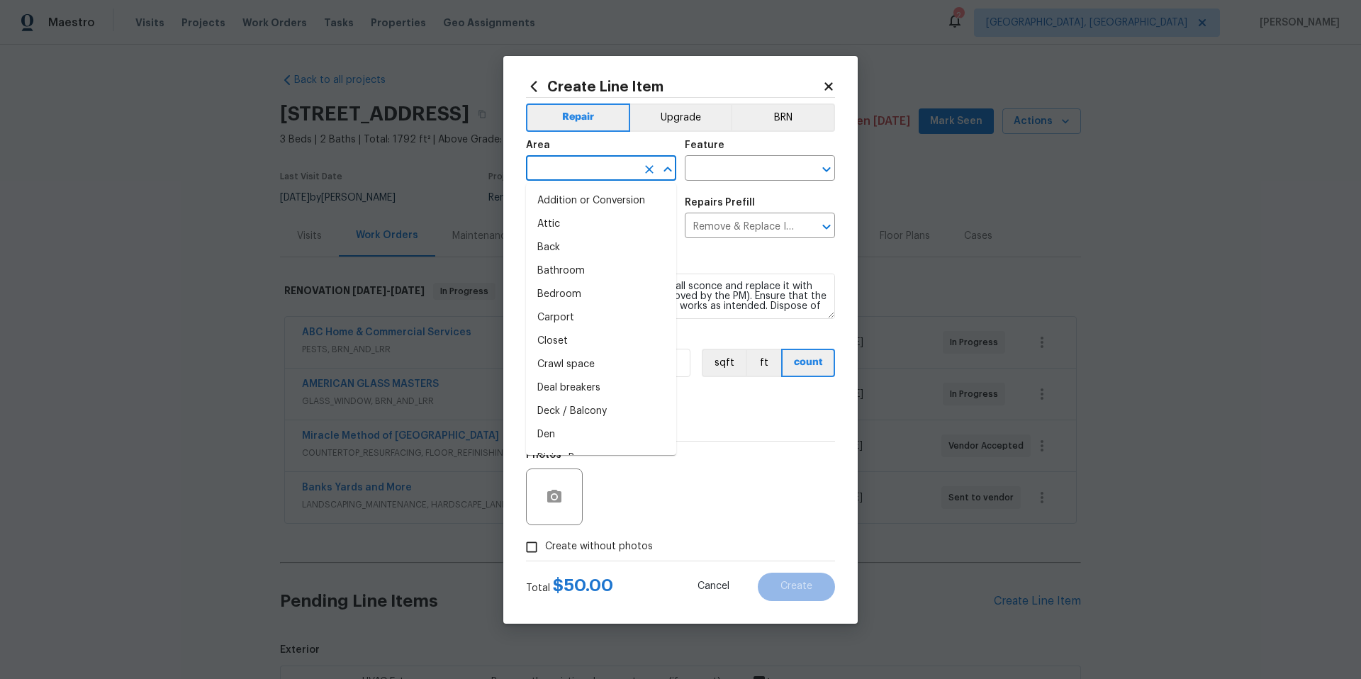
click at [559, 167] on input "text" at bounding box center [581, 170] width 111 height 22
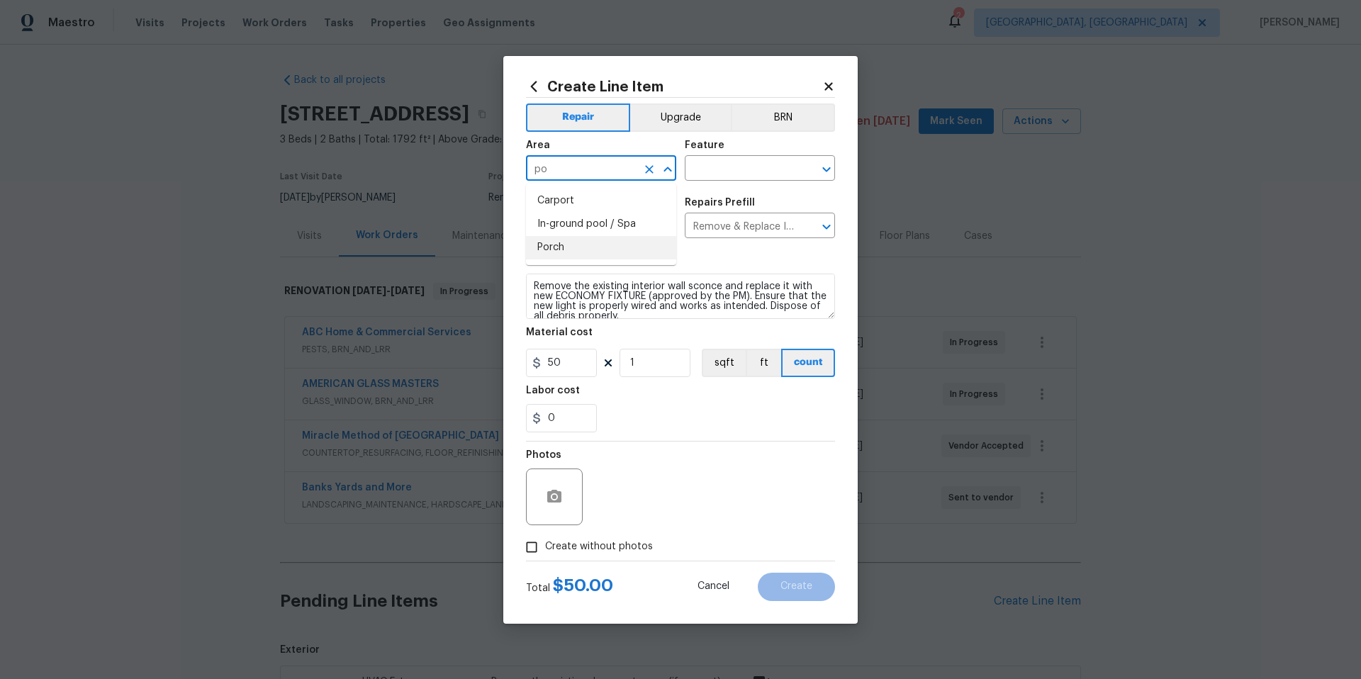
click at [593, 240] on li "Porch" at bounding box center [601, 247] width 150 height 23
type input "Porch"
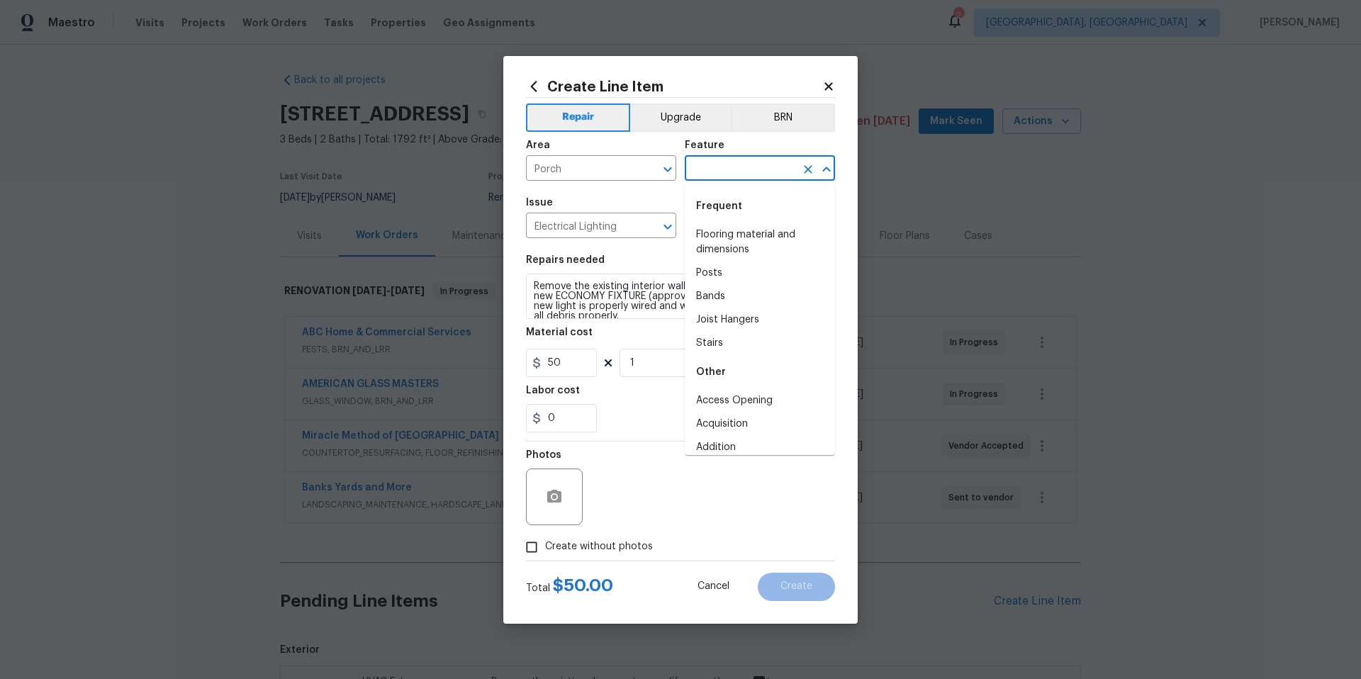
click at [714, 162] on input "text" at bounding box center [740, 170] width 111 height 22
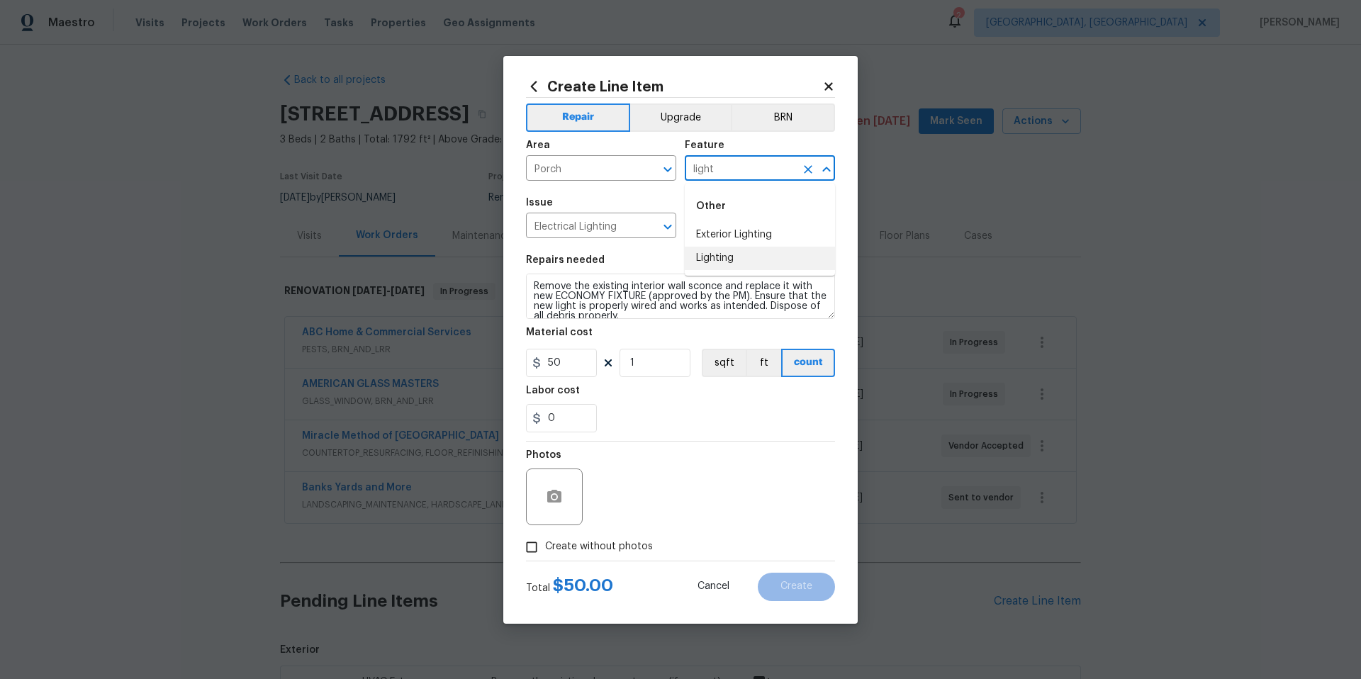
click at [724, 257] on li "Lighting" at bounding box center [760, 258] width 150 height 23
type input "Lighting"
click at [555, 507] on button "button" at bounding box center [554, 497] width 34 height 34
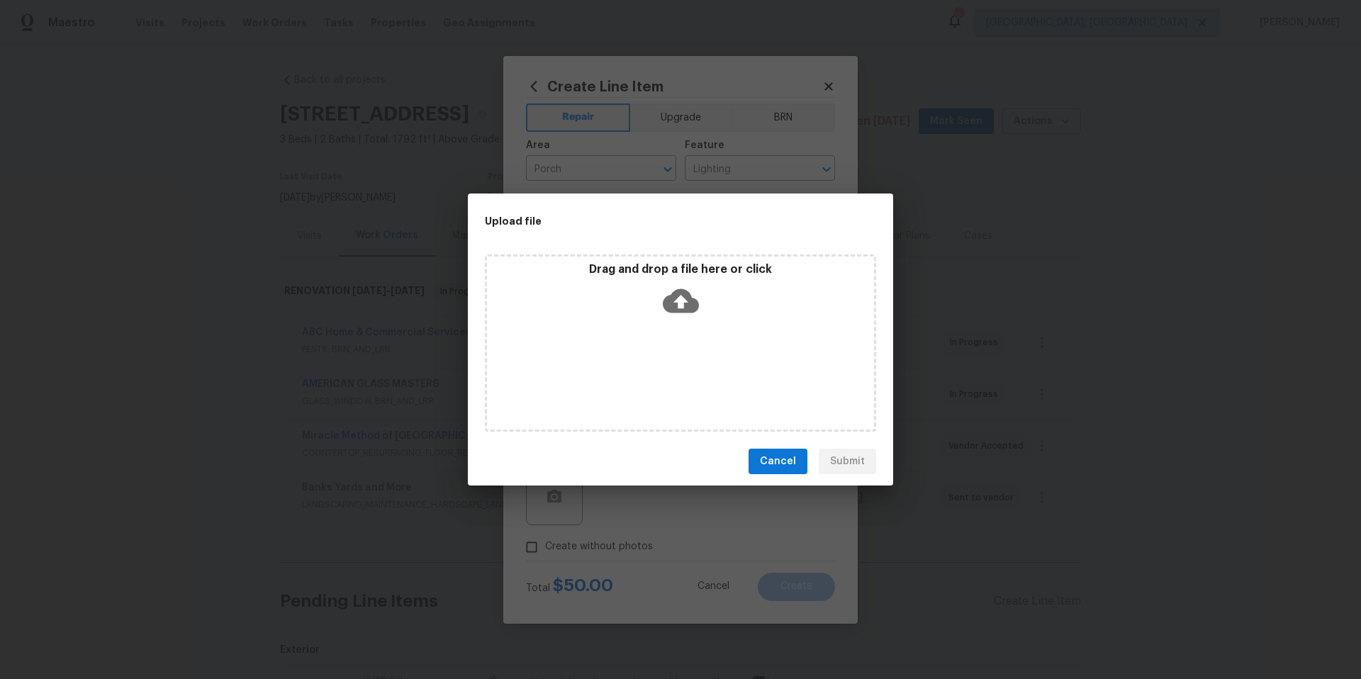
click at [680, 299] on icon at bounding box center [681, 301] width 36 height 36
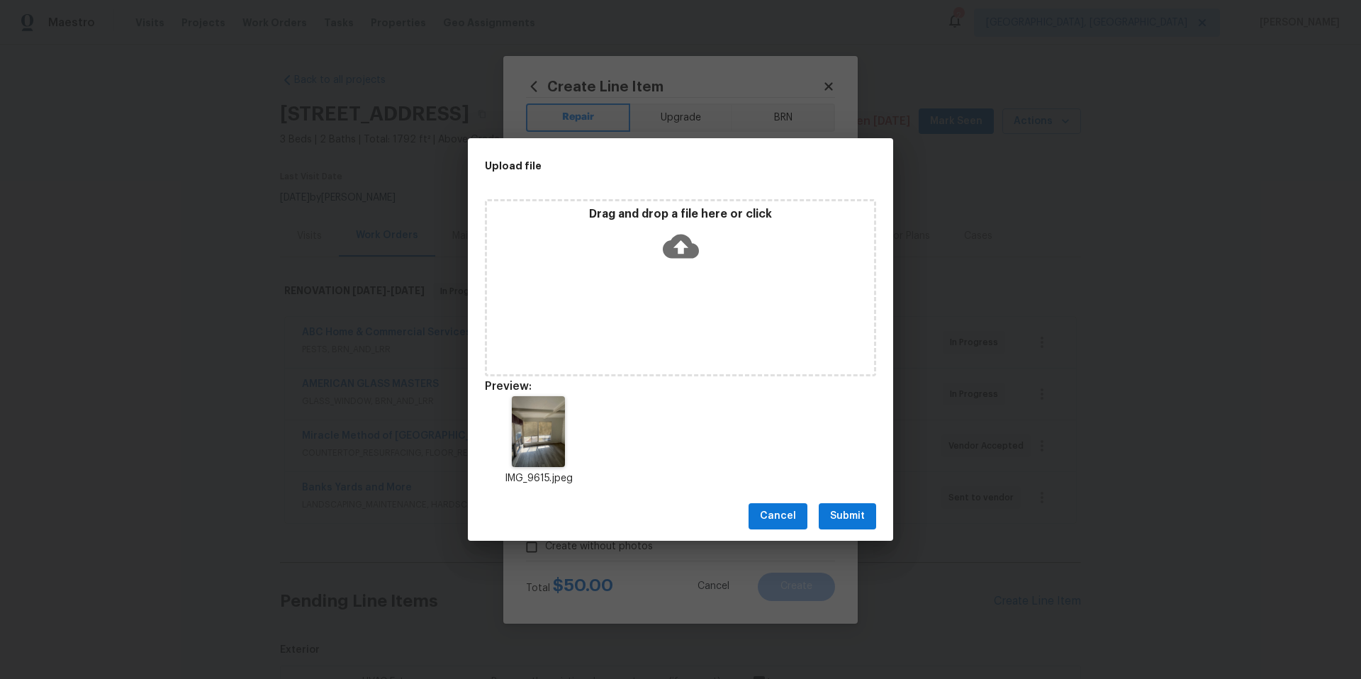
click at [855, 516] on span "Submit" at bounding box center [847, 517] width 35 height 18
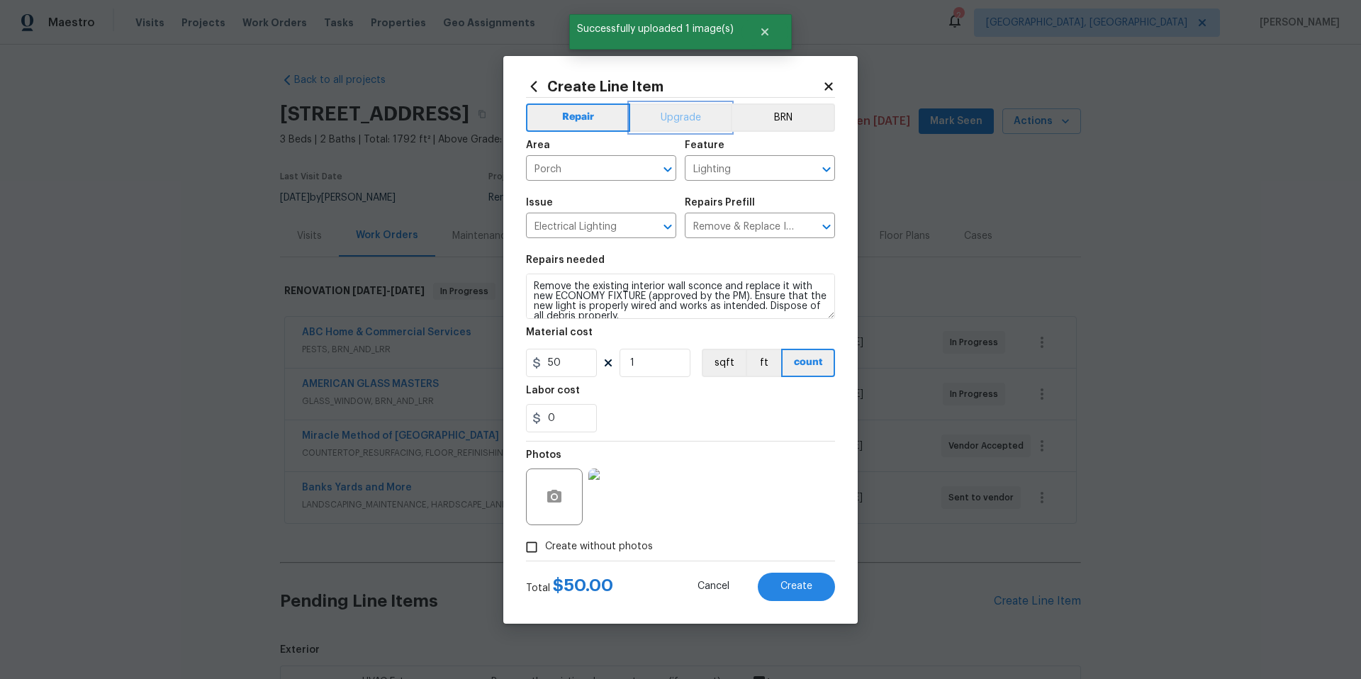
click at [673, 106] on button "Upgrade" at bounding box center [680, 117] width 101 height 28
click at [778, 590] on button "Create" at bounding box center [796, 587] width 77 height 28
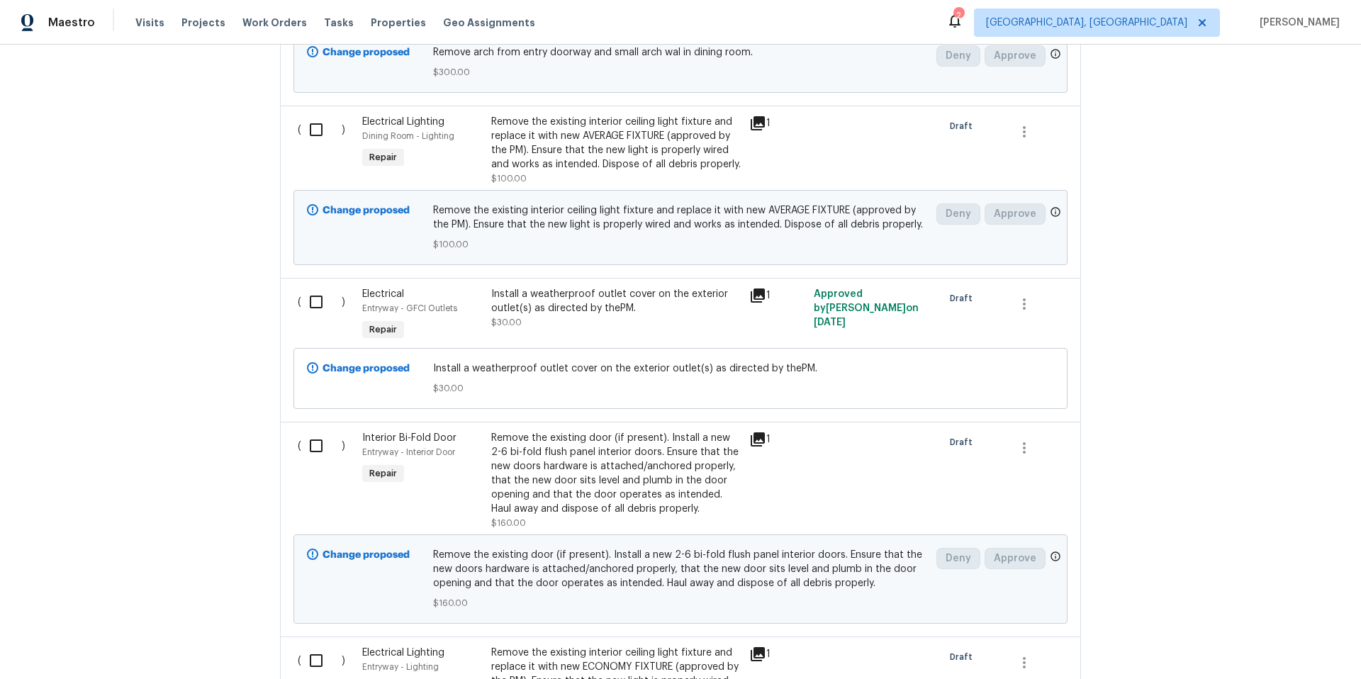
scroll to position [4091, 0]
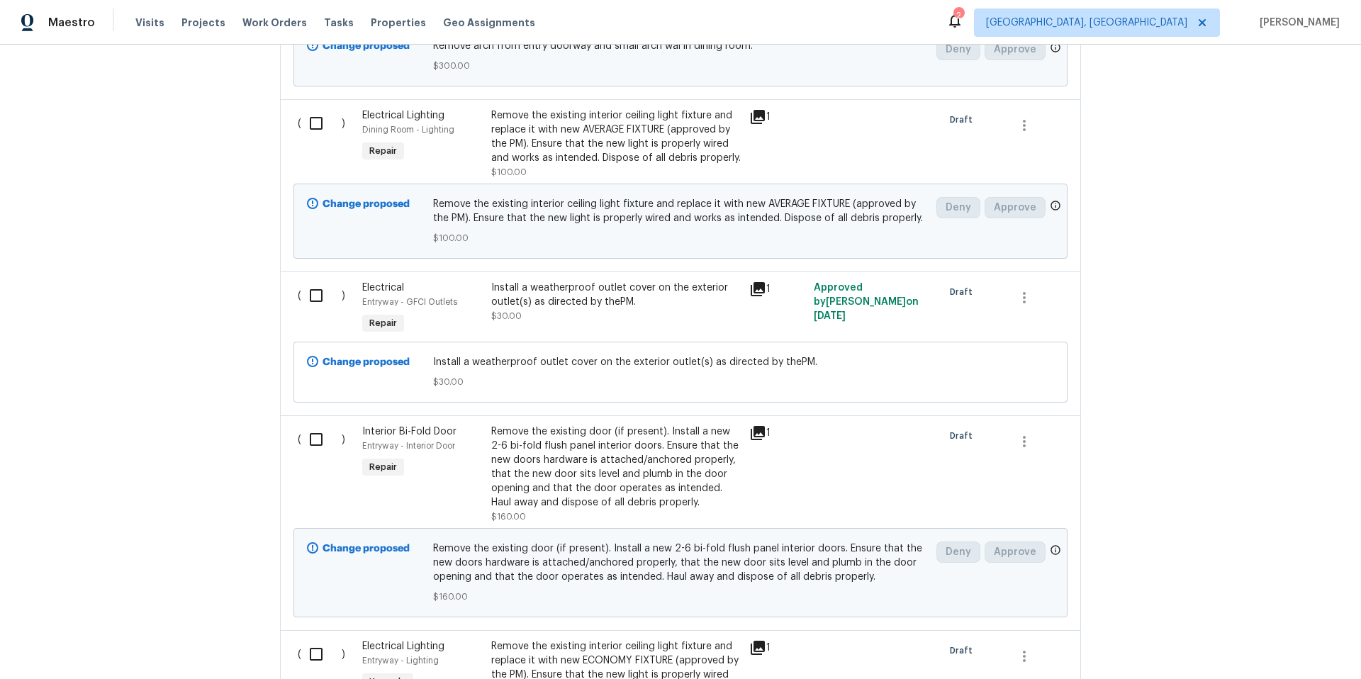
click at [556, 108] on div "Remove the existing interior ceiling light fixture and replace it with new AVER…" at bounding box center [615, 136] width 249 height 57
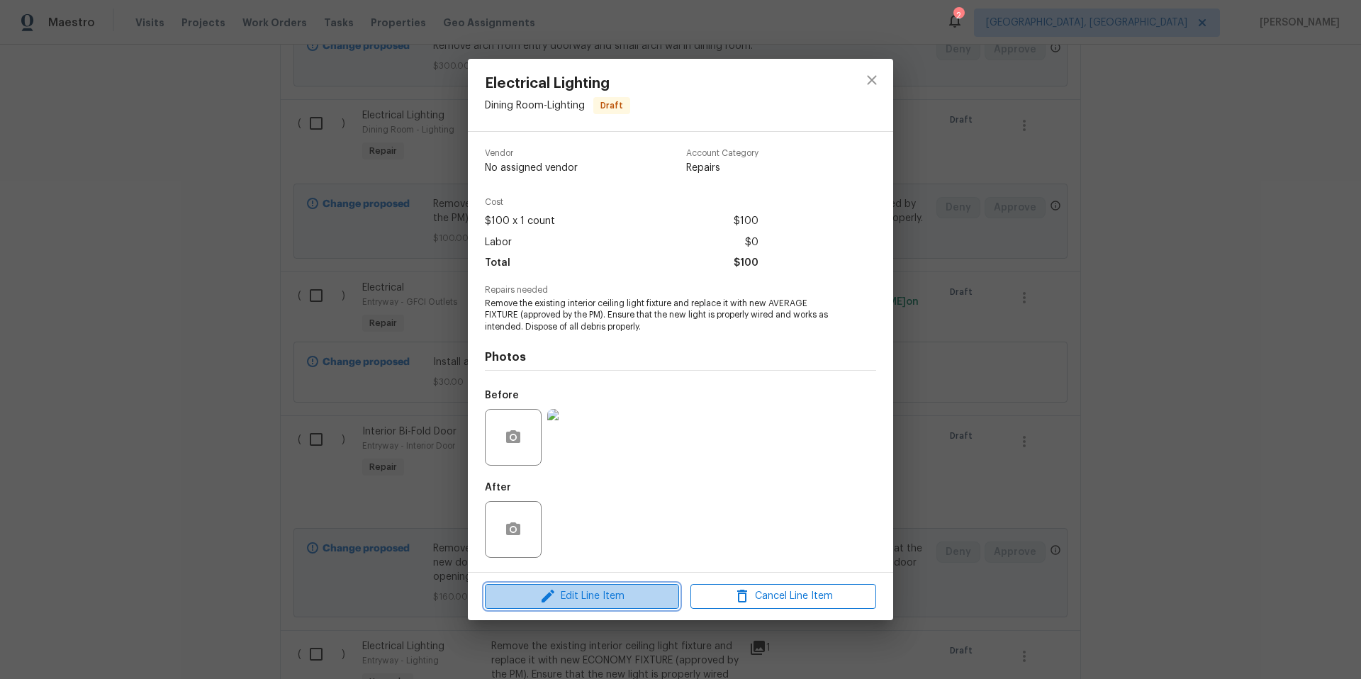
click at [581, 593] on span "Edit Line Item" at bounding box center [582, 597] width 186 height 18
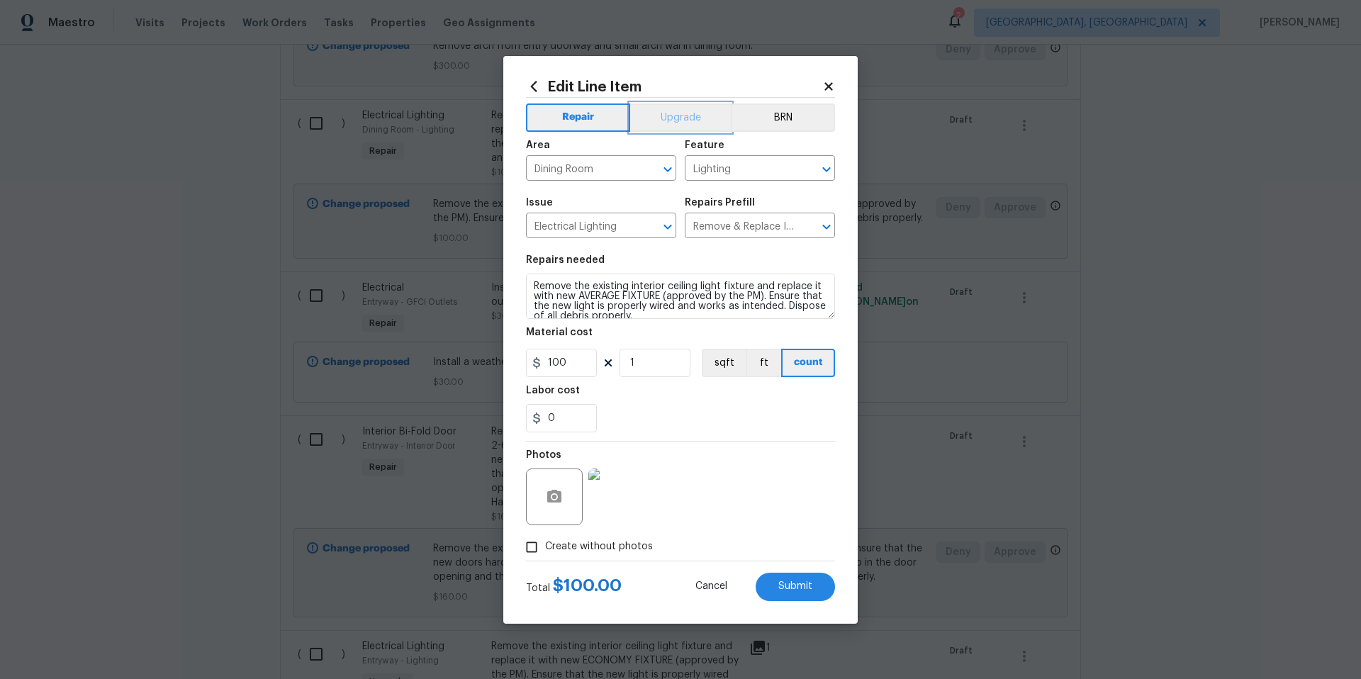
click at [678, 118] on button "Upgrade" at bounding box center [680, 117] width 101 height 28
click at [791, 588] on span "Submit" at bounding box center [795, 586] width 34 height 11
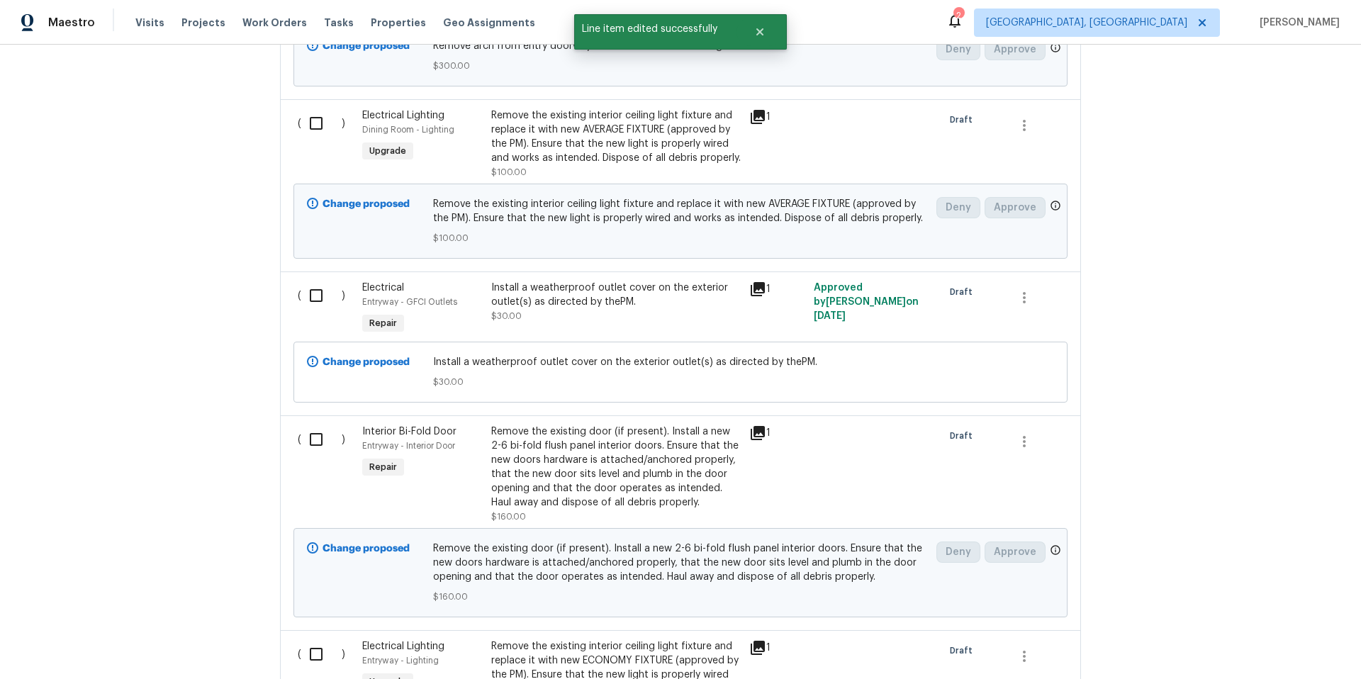
click at [578, 112] on div "Remove the existing interior ceiling light fixture and replace it with new AVER…" at bounding box center [615, 136] width 249 height 57
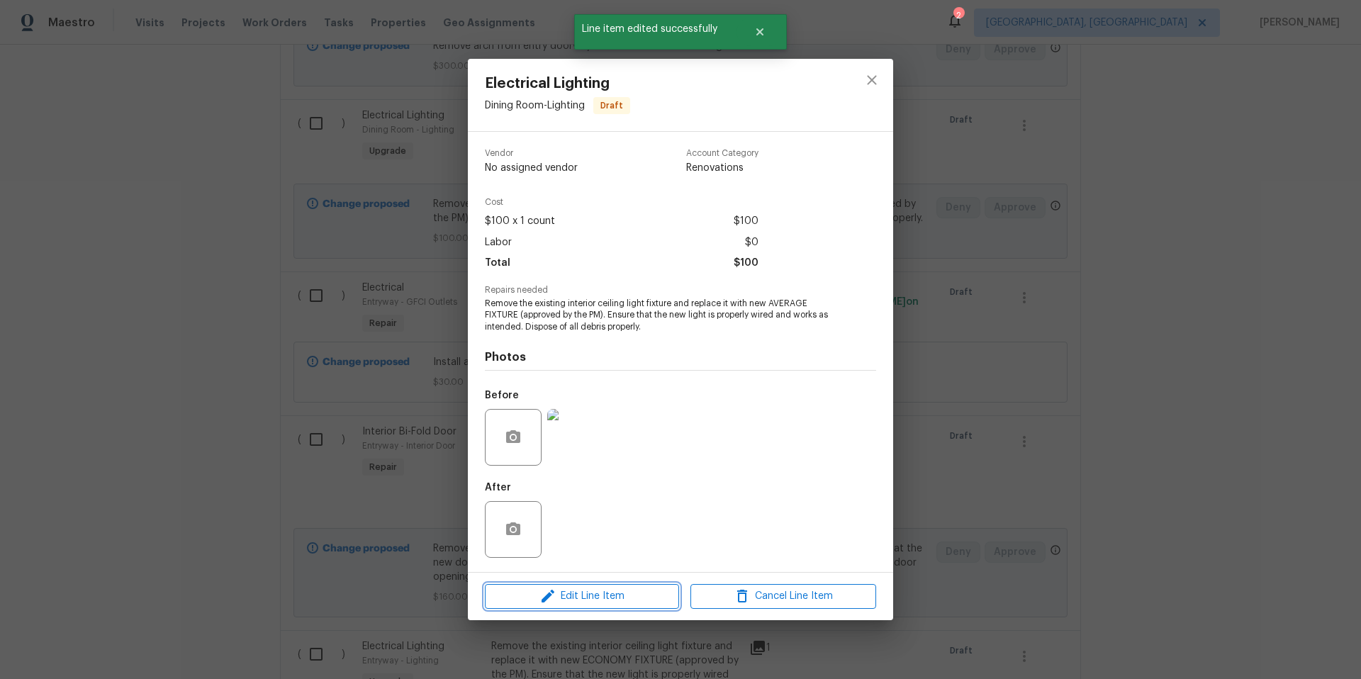
click at [619, 593] on span "Edit Line Item" at bounding box center [582, 597] width 186 height 18
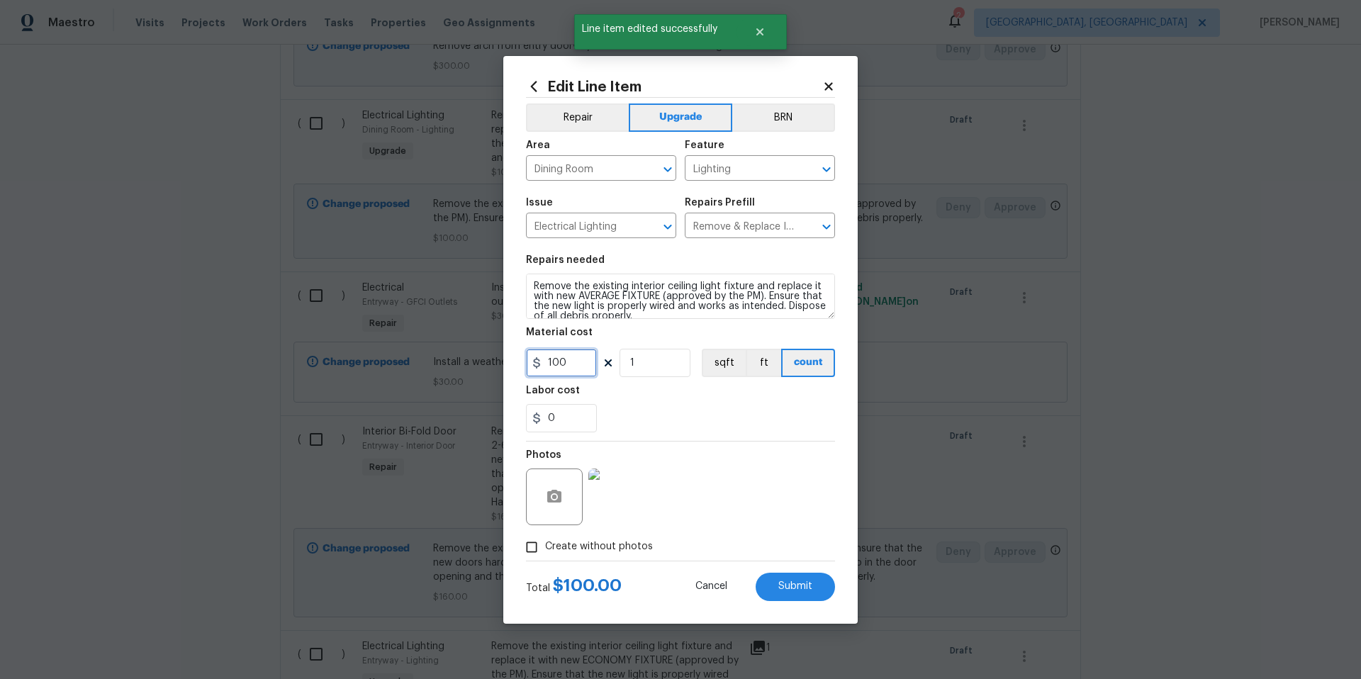
click at [568, 359] on input "100" at bounding box center [561, 363] width 71 height 28
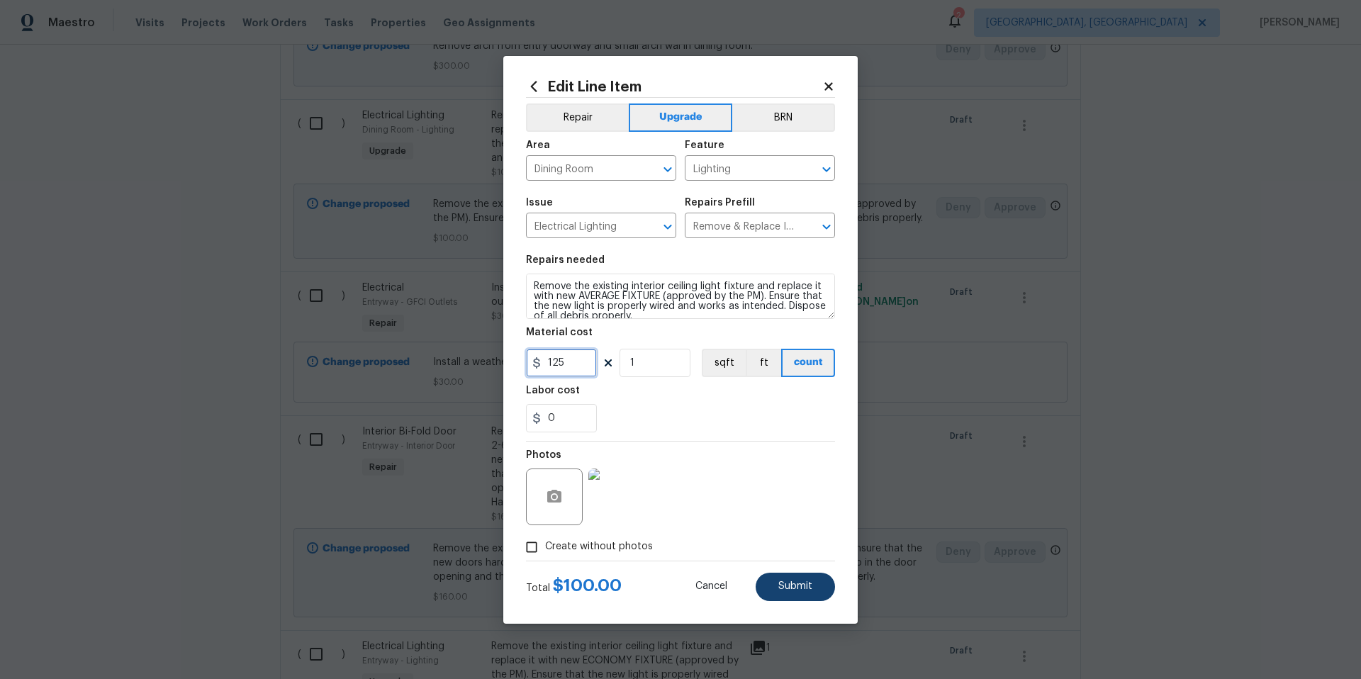
type input "125"
click at [790, 581] on span "Submit" at bounding box center [795, 586] width 34 height 11
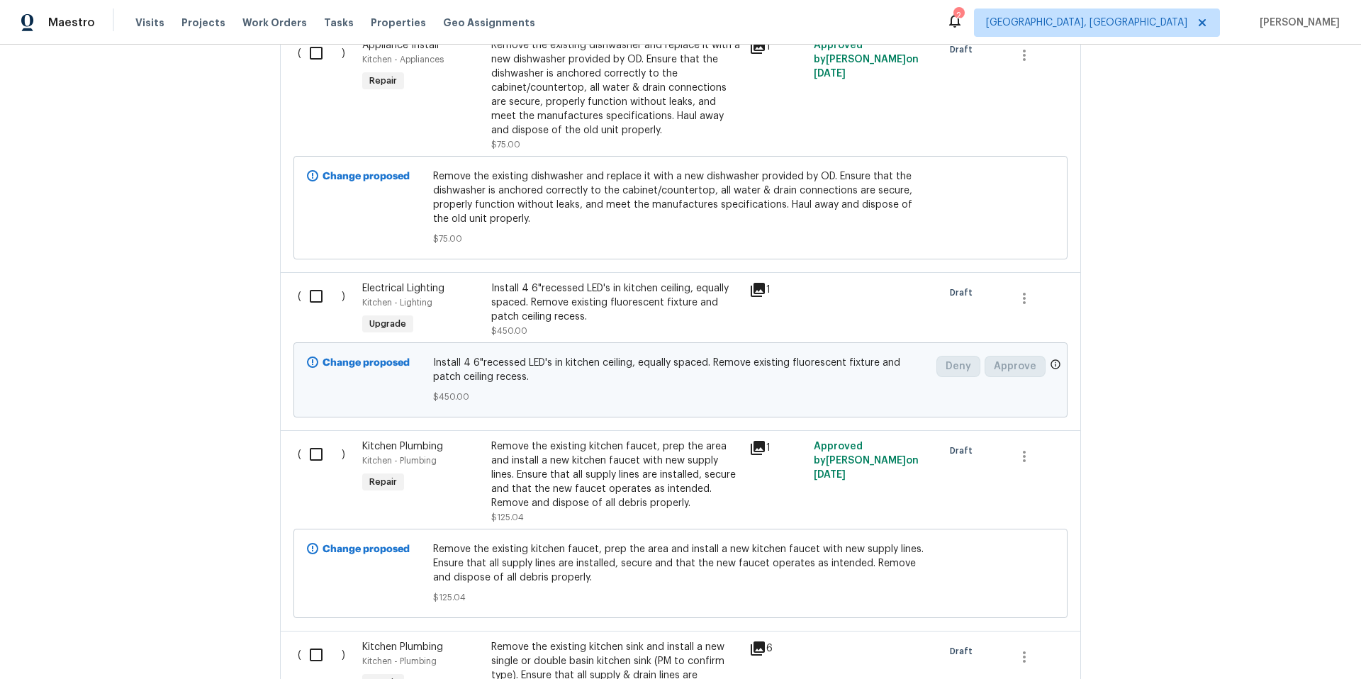
scroll to position [7182, 0]
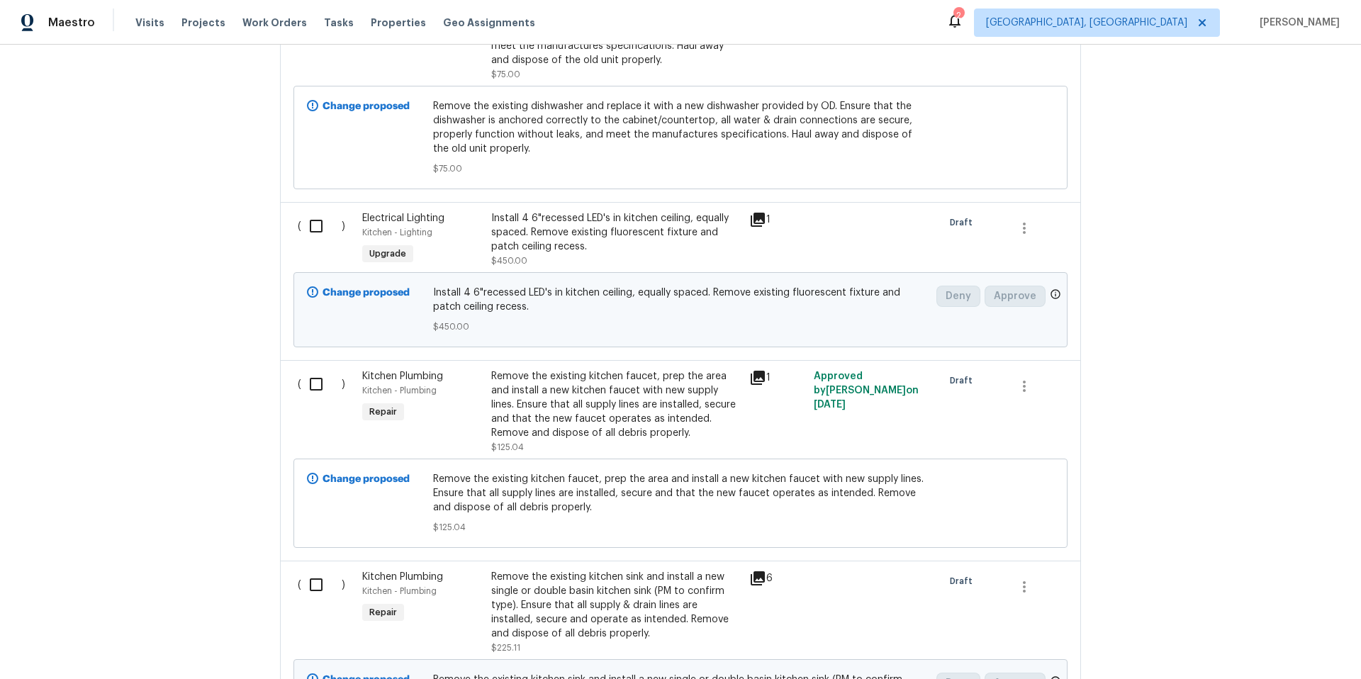
click at [529, 217] on div "Install 4 6"recessed LED's in kitchen ceiling, equally spaced. Remove existing …" at bounding box center [615, 232] width 249 height 43
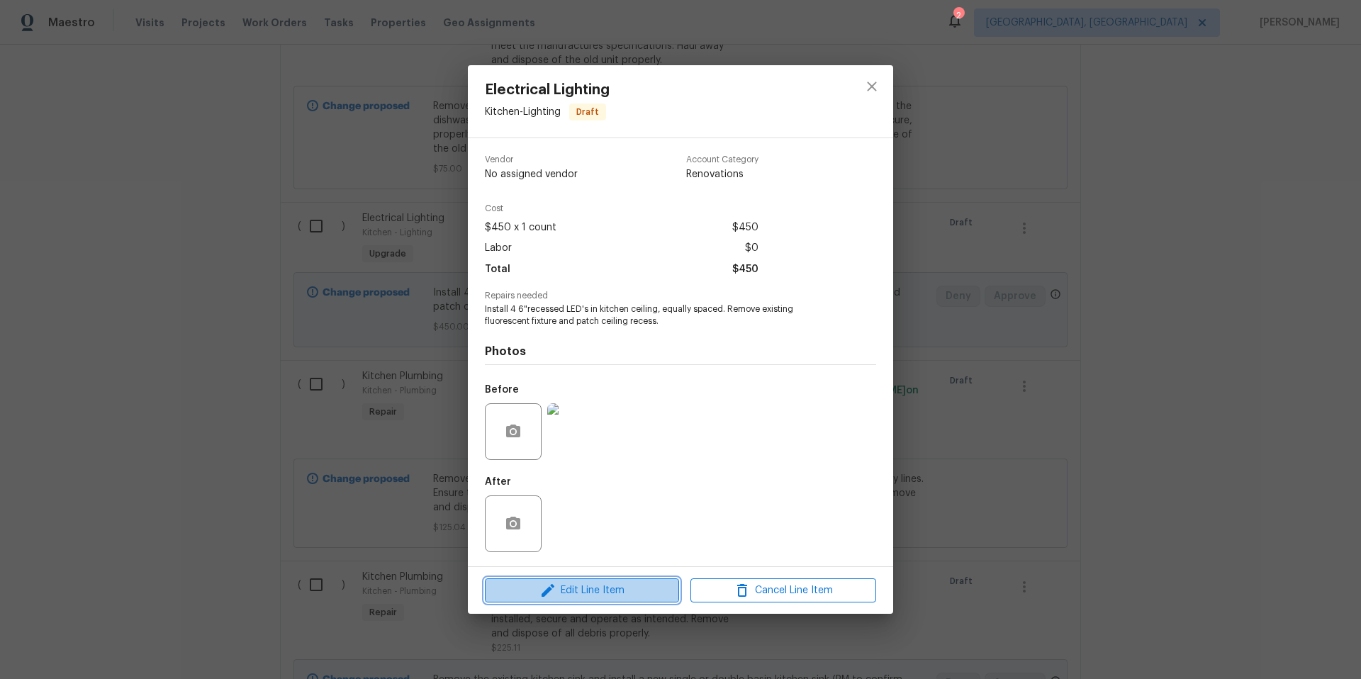
click at [614, 598] on span "Edit Line Item" at bounding box center [582, 591] width 186 height 18
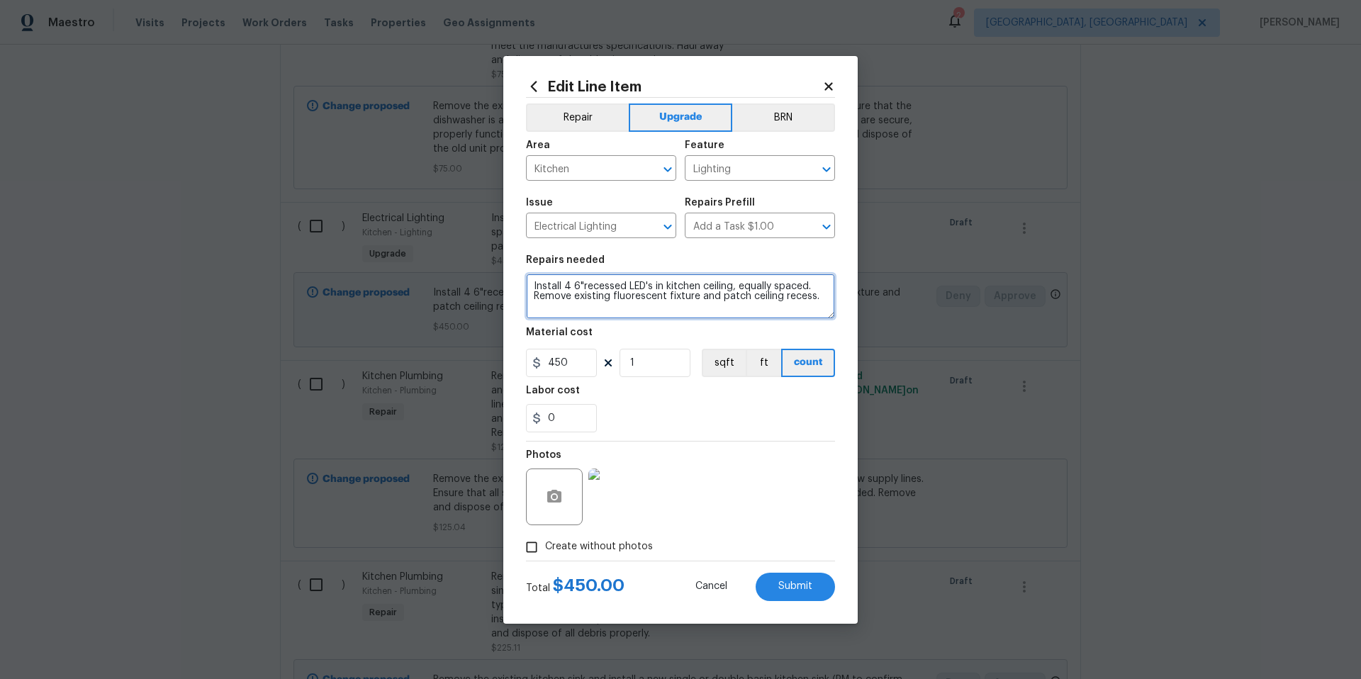
drag, startPoint x: 821, startPoint y: 296, endPoint x: 830, endPoint y: 295, distance: 8.6
click at [821, 296] on textarea "Install 4 6"recessed LED's in kitchen ceiling, equally spaced. Remove existing …" at bounding box center [680, 296] width 309 height 45
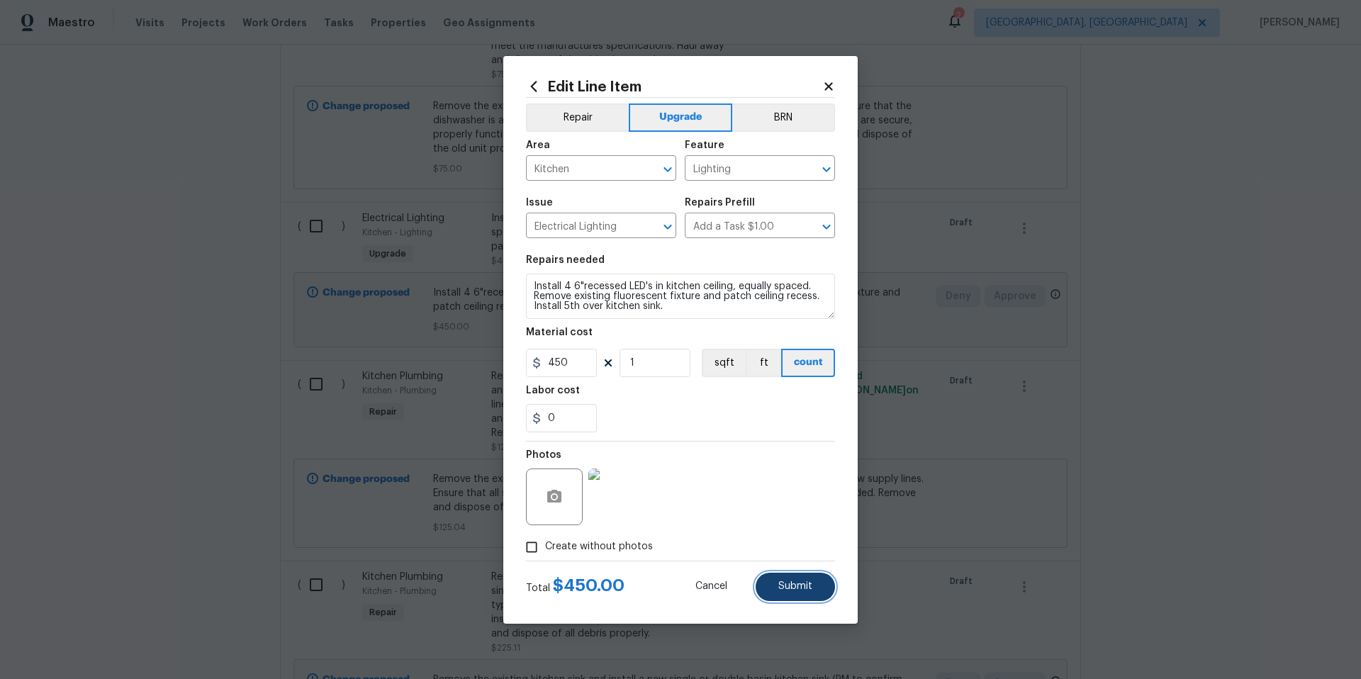
click at [800, 590] on span "Submit" at bounding box center [795, 586] width 34 height 11
type textarea "Install 4 6"recessed LED's in kitchen ceiling, equally spaced. Remove existing …"
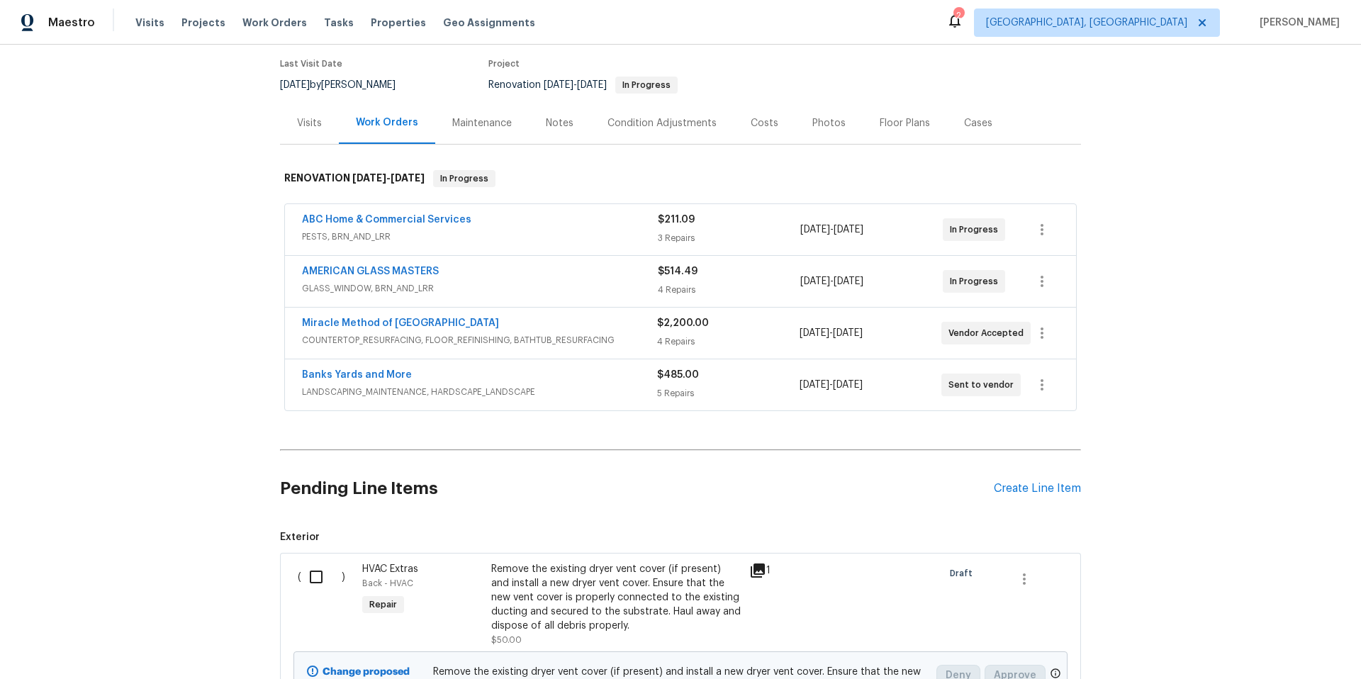
scroll to position [0, 0]
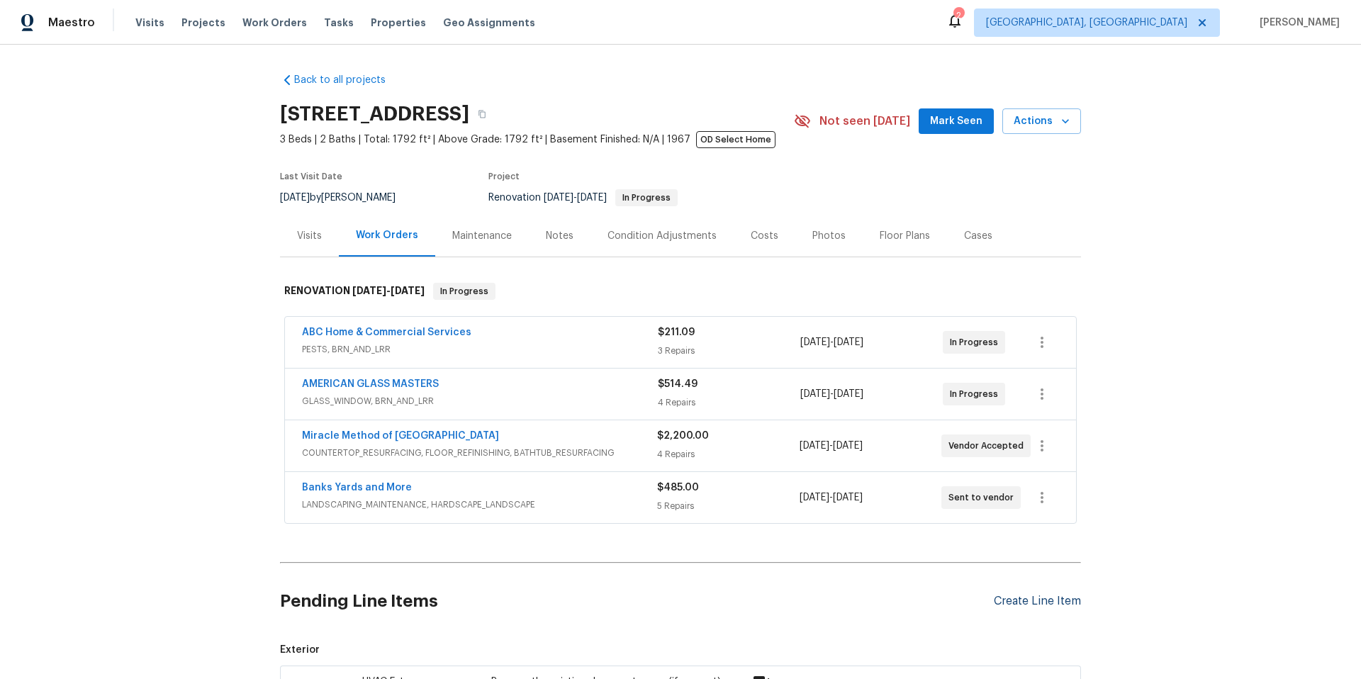
click at [1056, 601] on div "Create Line Item" at bounding box center [1037, 601] width 87 height 13
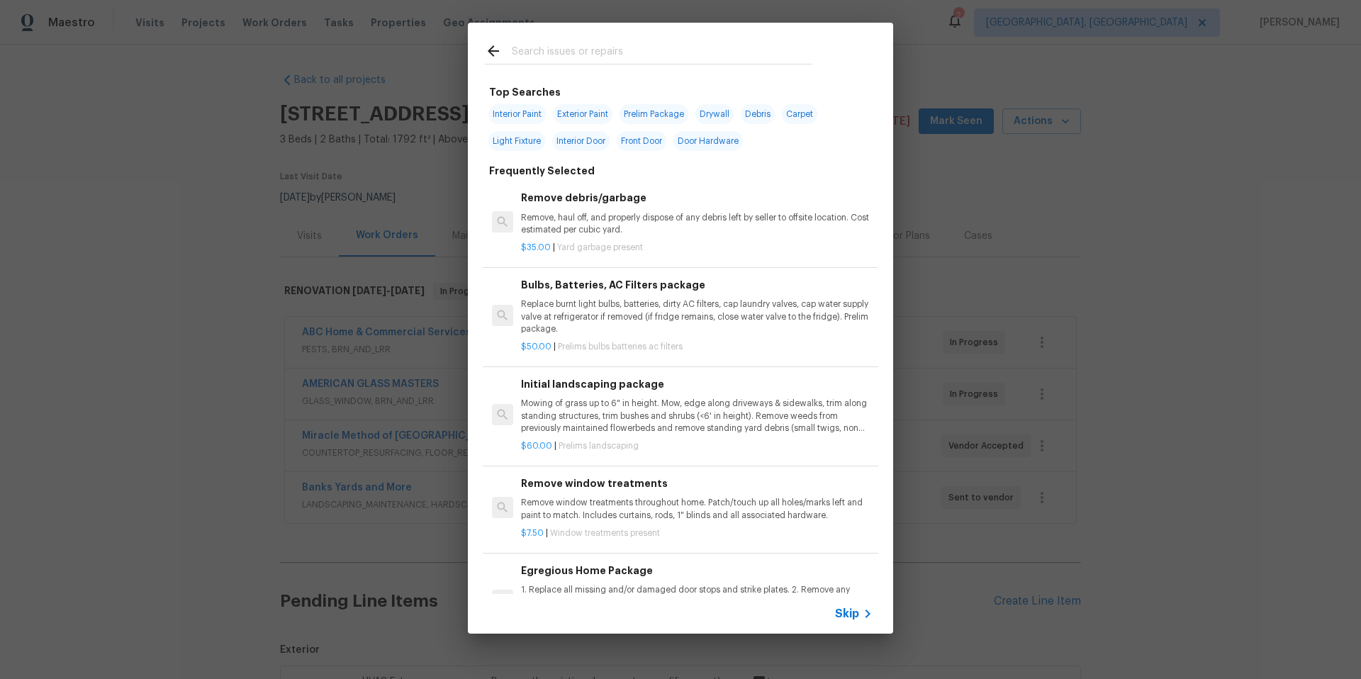
click at [545, 48] on input "text" at bounding box center [662, 53] width 301 height 21
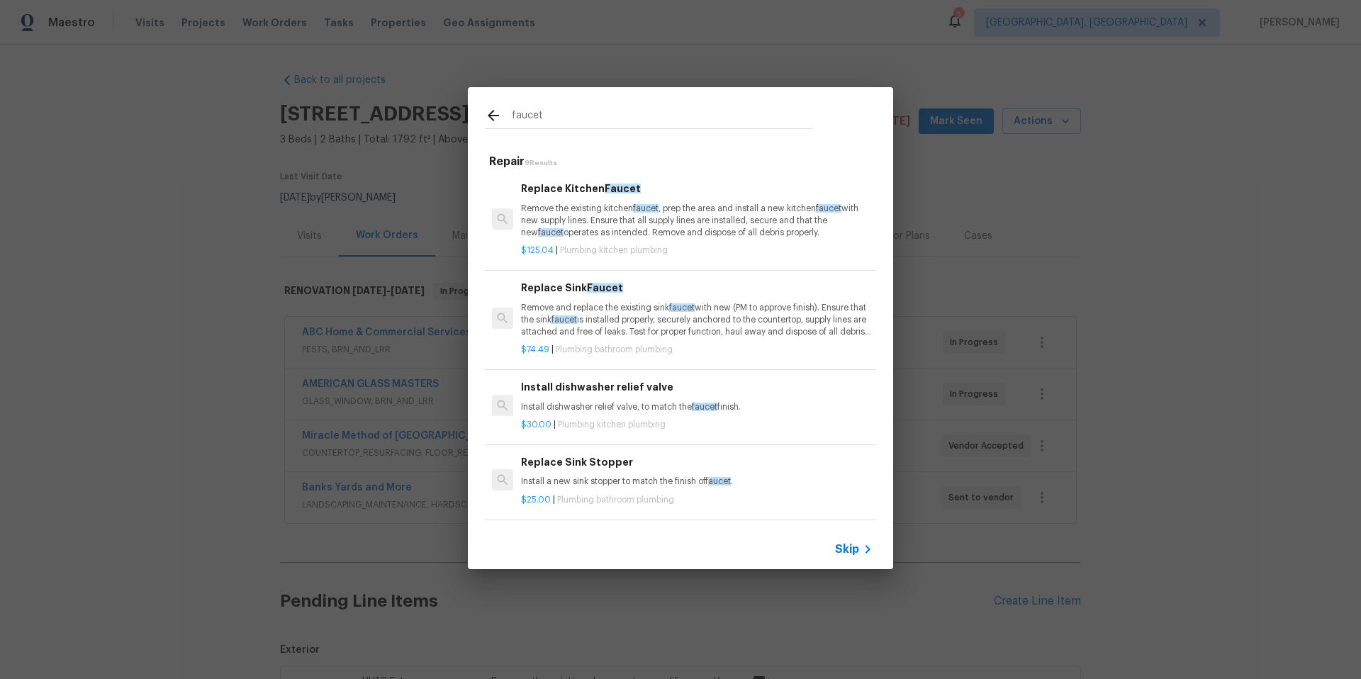
type input "faucet"
click at [634, 310] on p "Remove and replace the existing sink faucet with new (PM to approve finish). En…" at bounding box center [697, 320] width 352 height 36
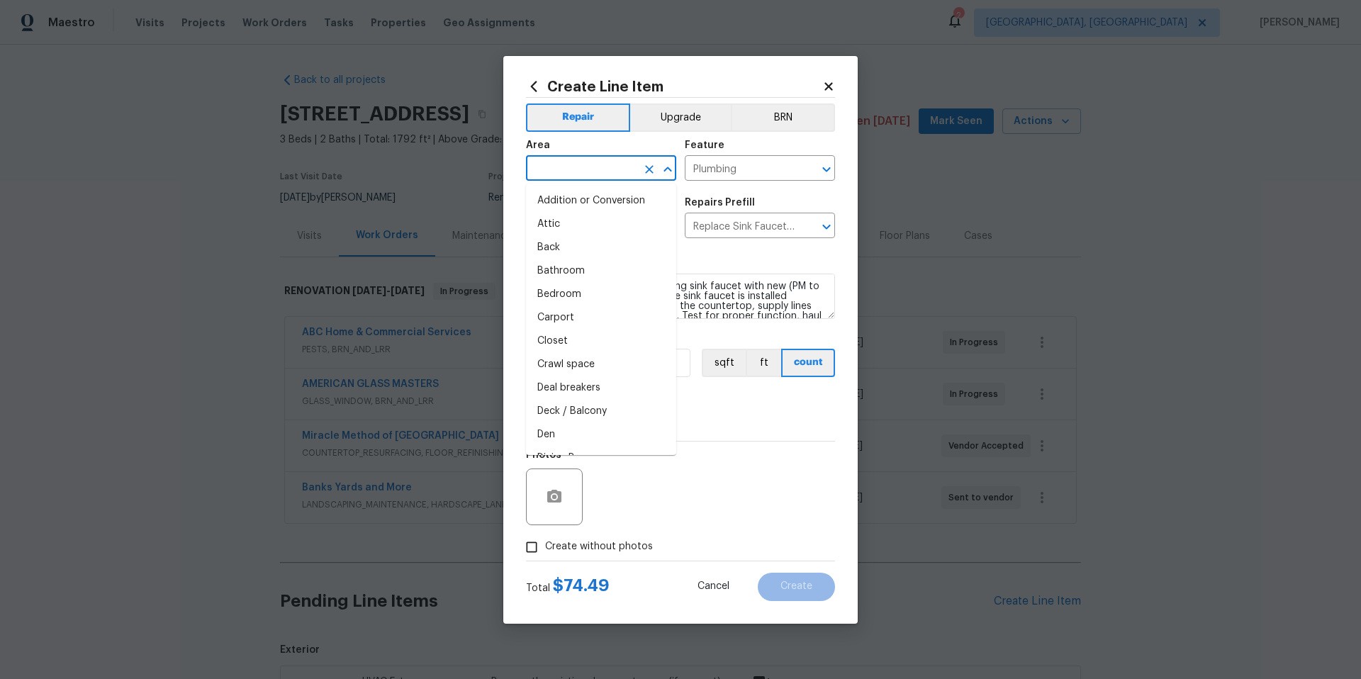
click at [578, 170] on input "text" at bounding box center [581, 170] width 111 height 22
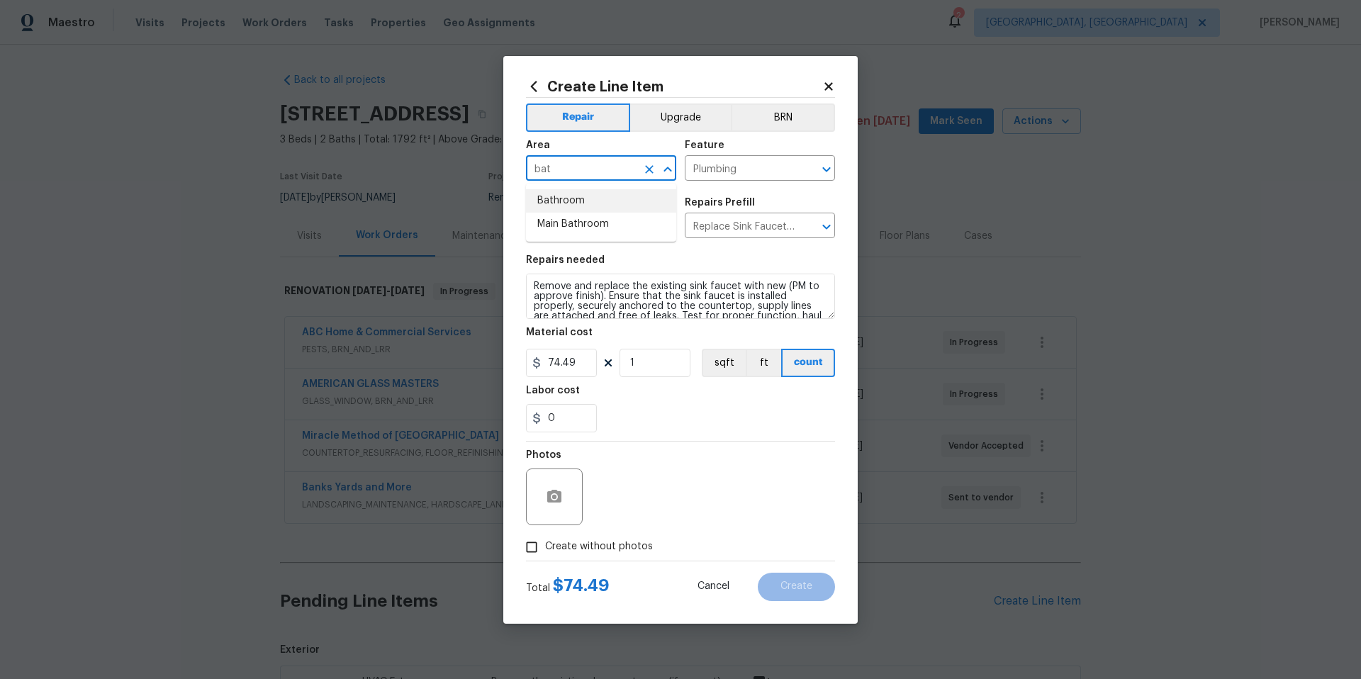
click at [598, 203] on li "Bathroom" at bounding box center [601, 200] width 150 height 23
type input "Bathroom"
click at [560, 500] on icon "button" at bounding box center [554, 496] width 14 height 13
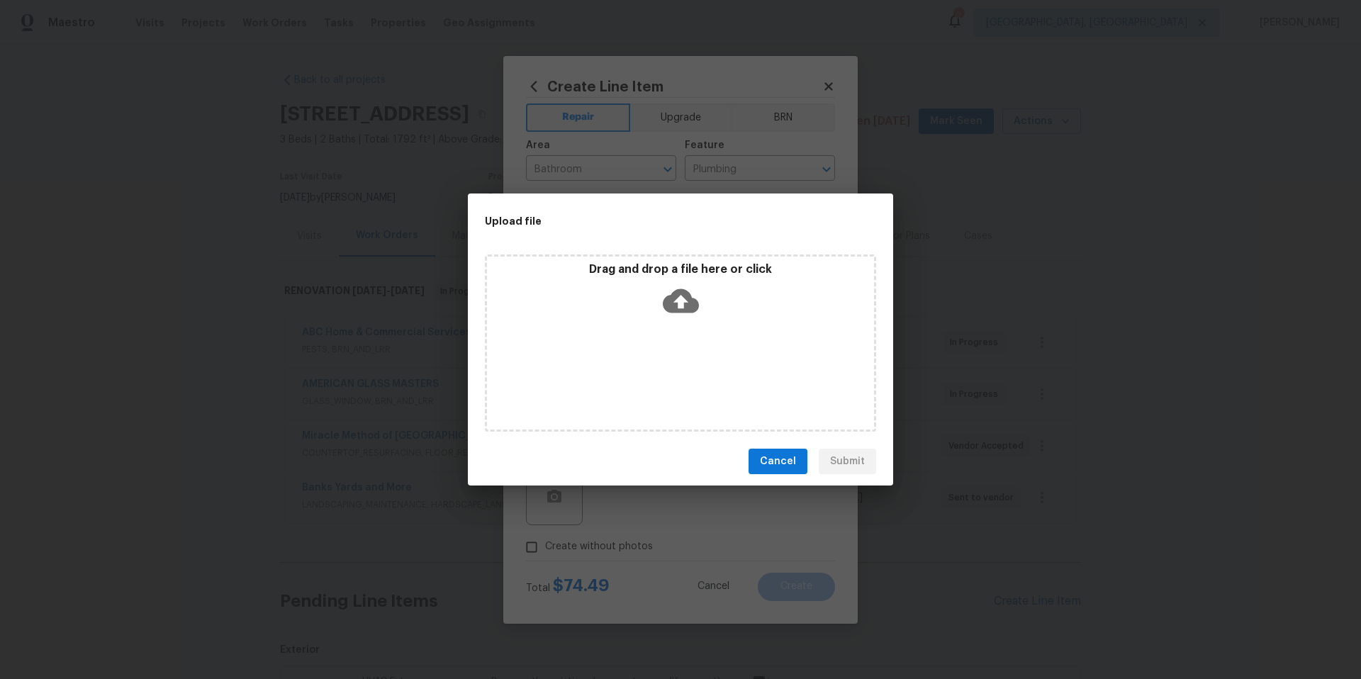
click at [680, 308] on icon at bounding box center [681, 301] width 36 height 36
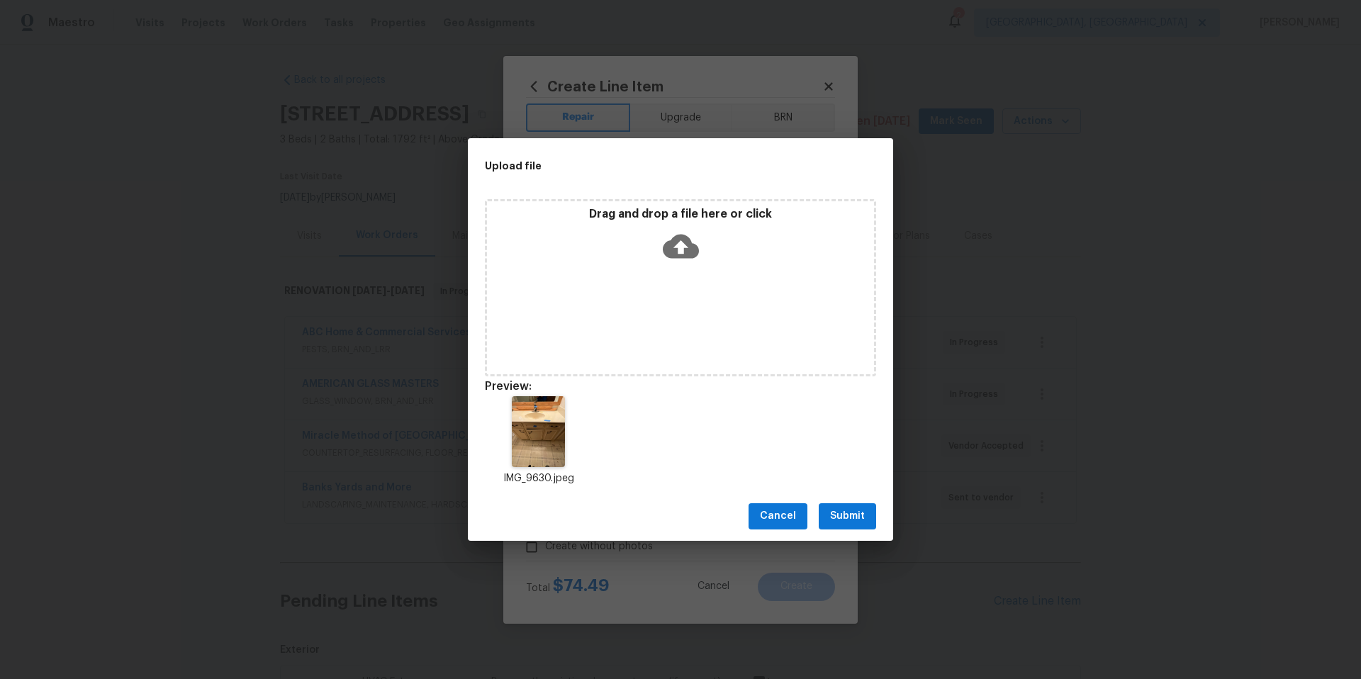
click at [866, 521] on button "Submit" at bounding box center [847, 516] width 57 height 26
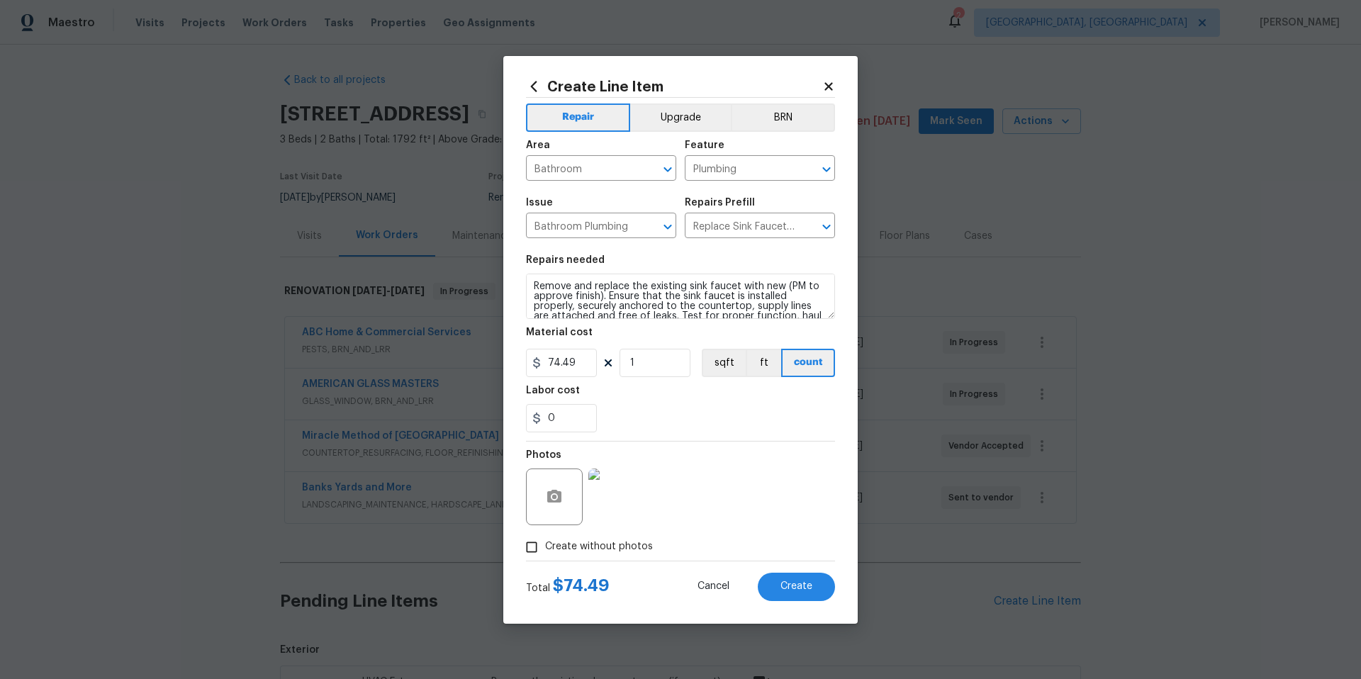
click at [632, 400] on div "Labor cost" at bounding box center [680, 395] width 309 height 18
click at [794, 591] on span "Create" at bounding box center [796, 586] width 32 height 11
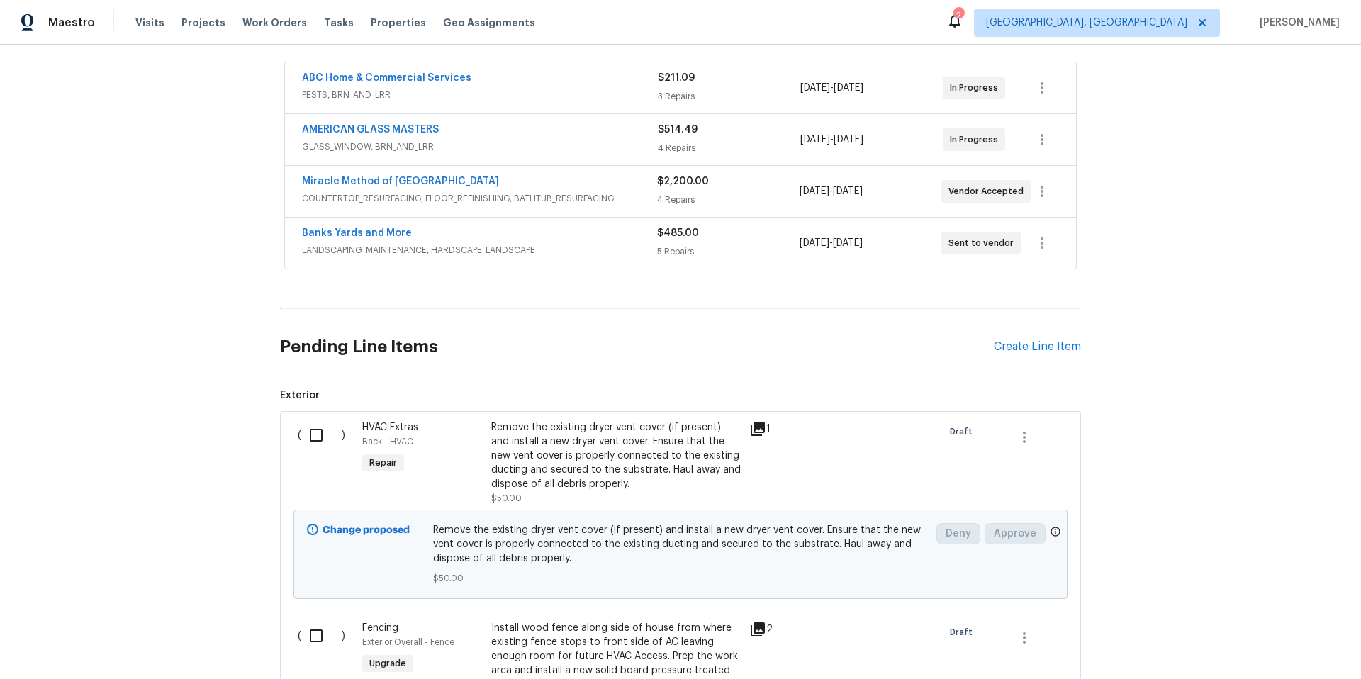
scroll to position [436, 0]
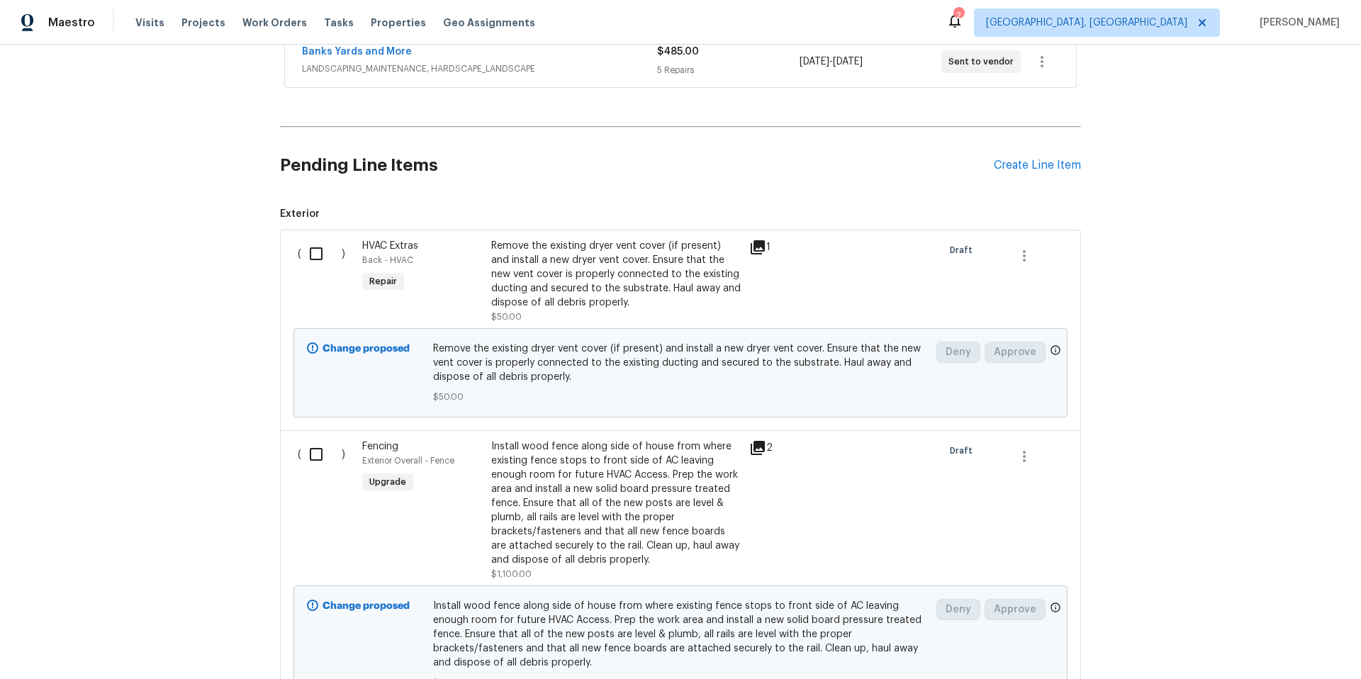
click at [313, 252] on input "checkbox" at bounding box center [321, 254] width 40 height 30
checkbox input "true"
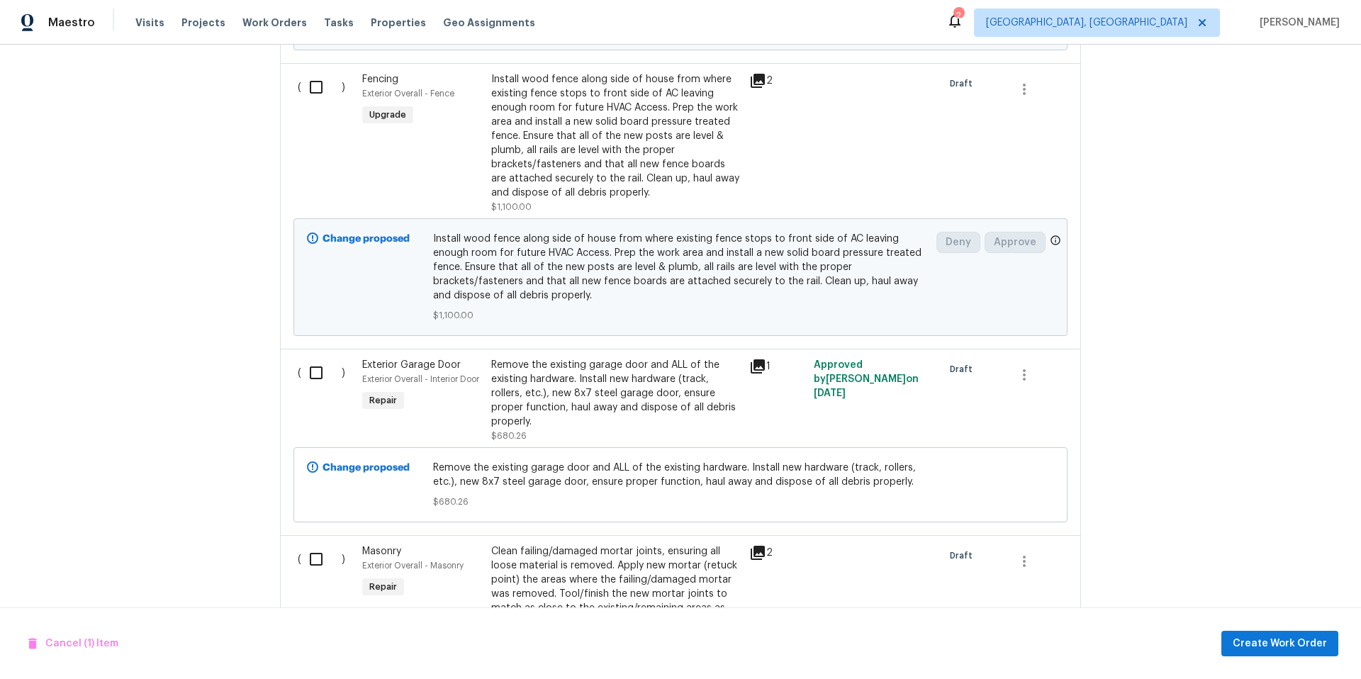
scroll to position [821, 0]
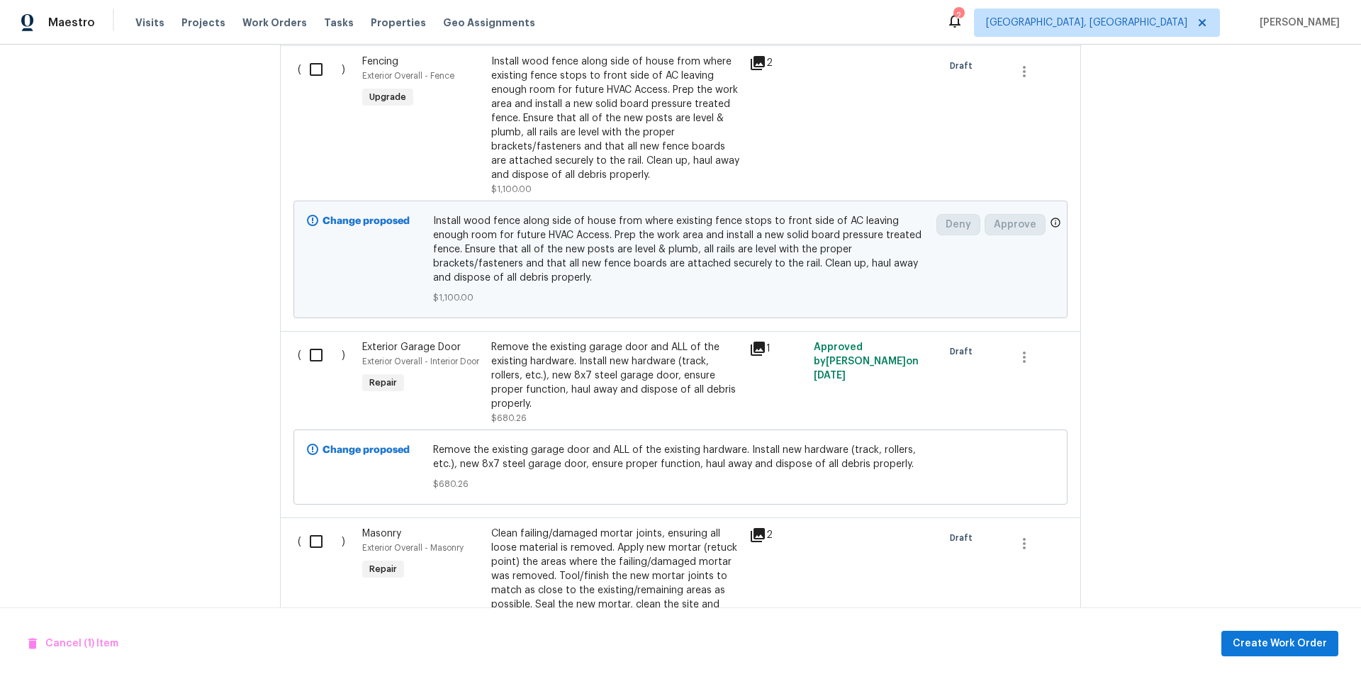
click at [313, 359] on input "checkbox" at bounding box center [321, 355] width 40 height 30
checkbox input "true"
click at [318, 544] on input "checkbox" at bounding box center [321, 542] width 40 height 30
checkbox input "true"
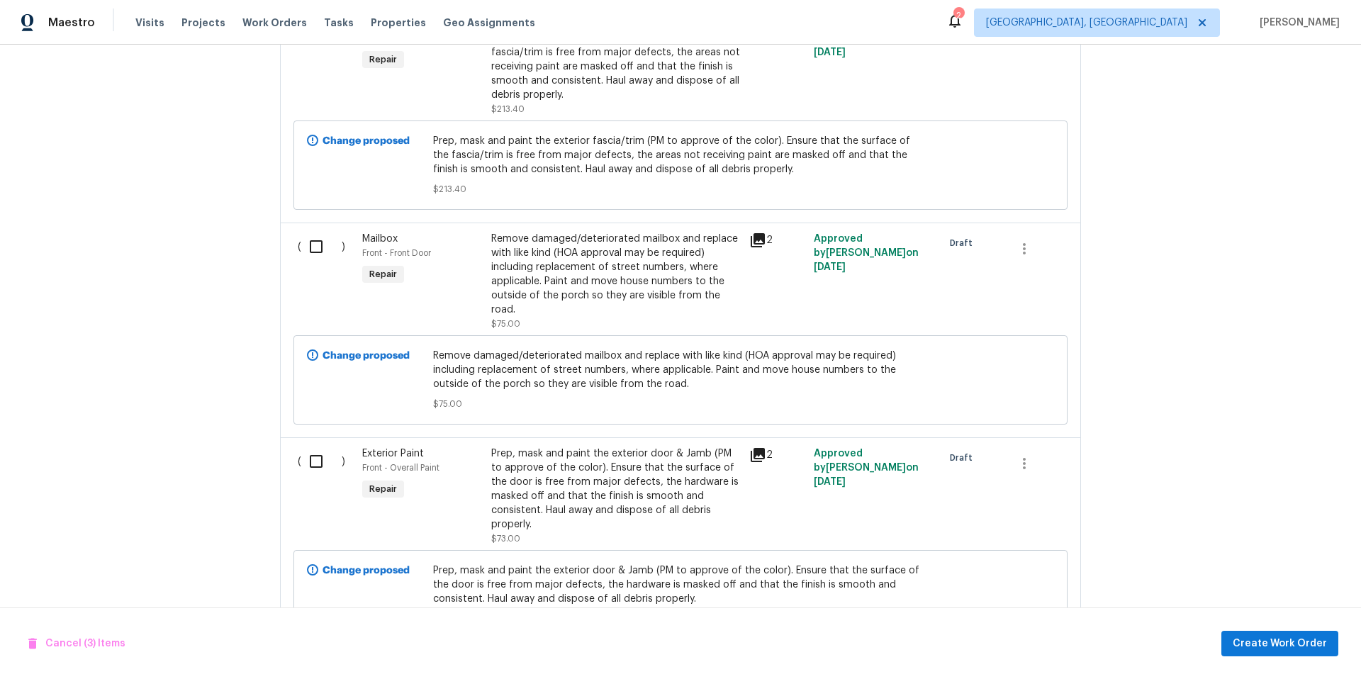
scroll to position [1598, 0]
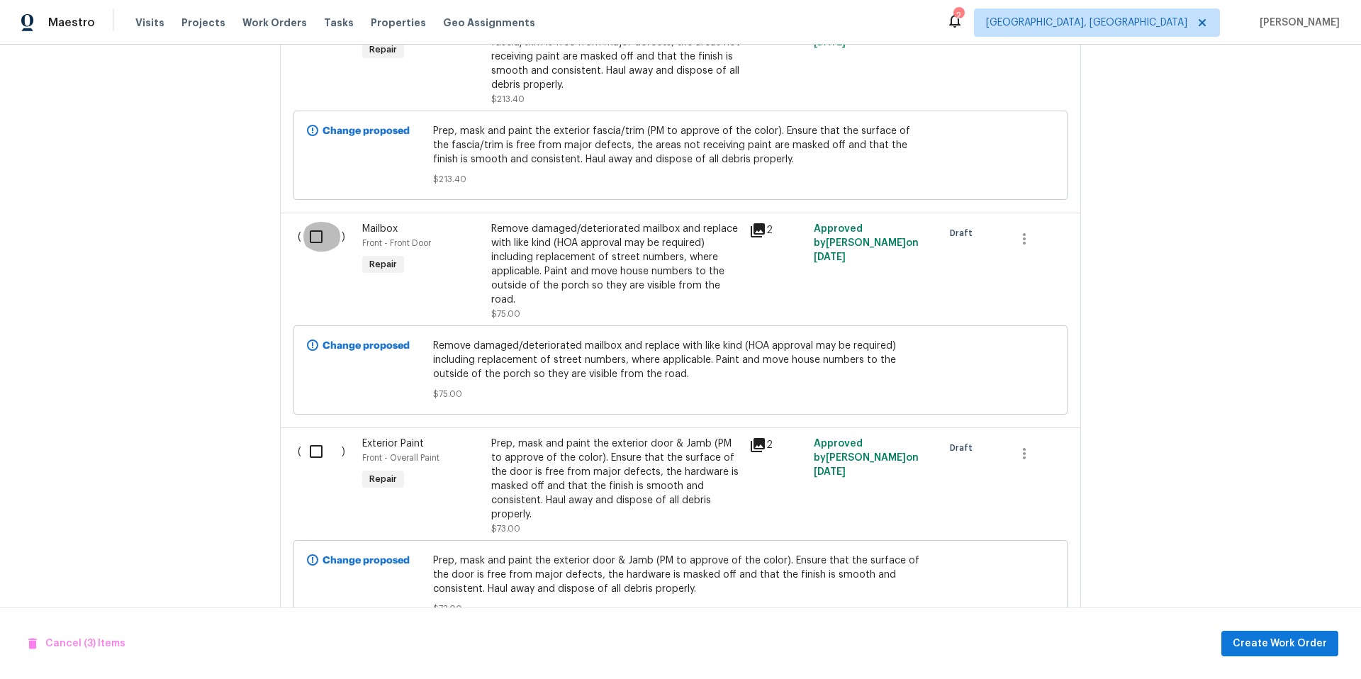
click at [310, 237] on input "checkbox" at bounding box center [321, 237] width 40 height 30
checkbox input "true"
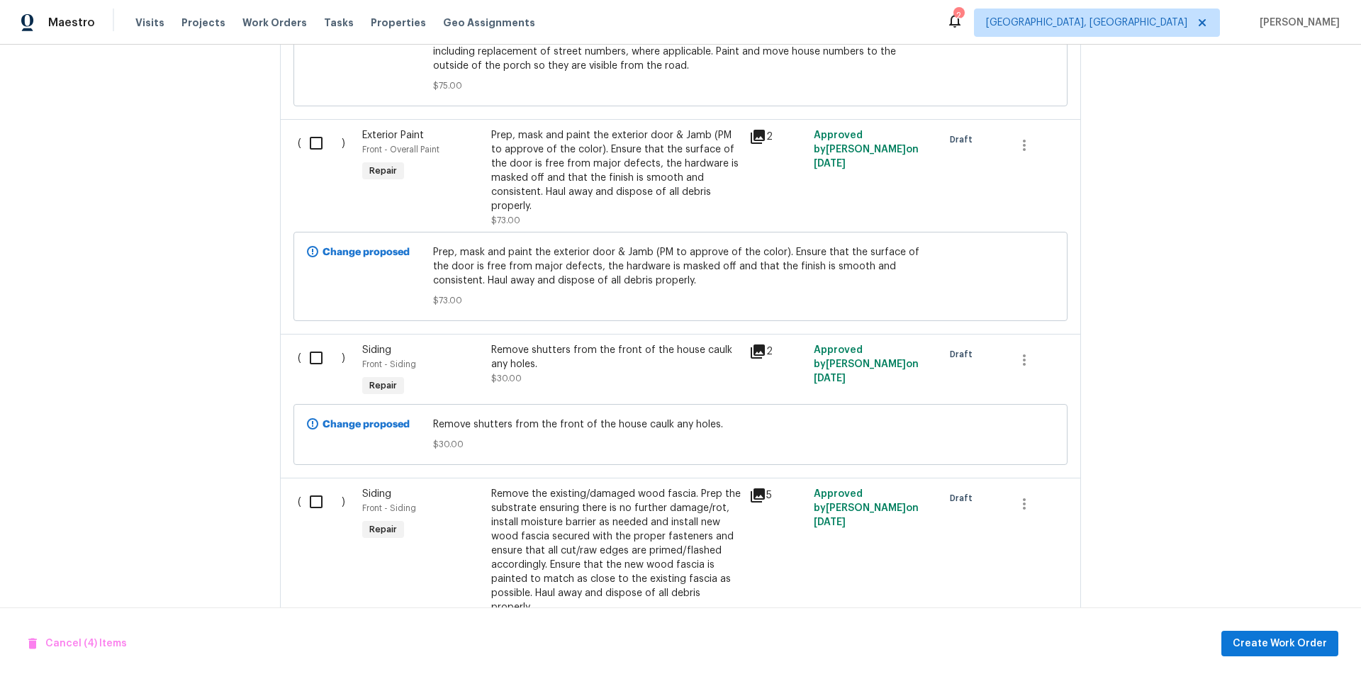
scroll to position [1922, 0]
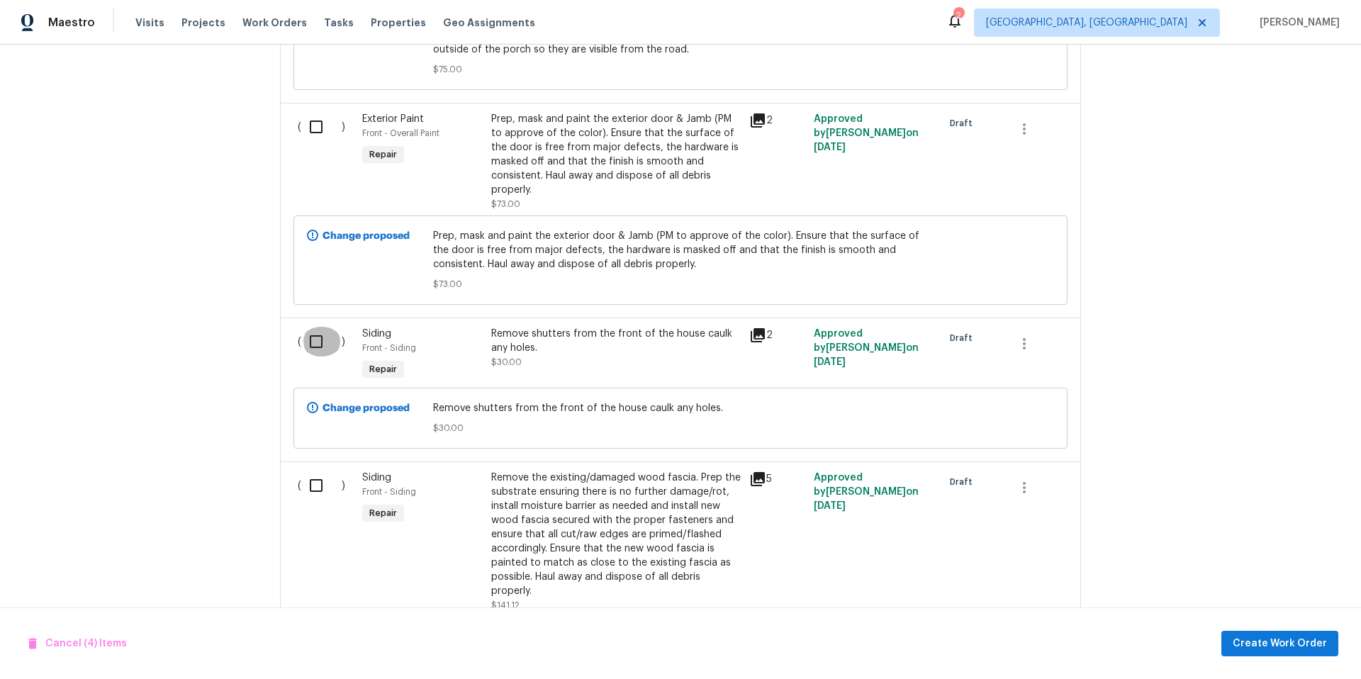
click at [308, 331] on input "checkbox" at bounding box center [321, 342] width 40 height 30
checkbox input "true"
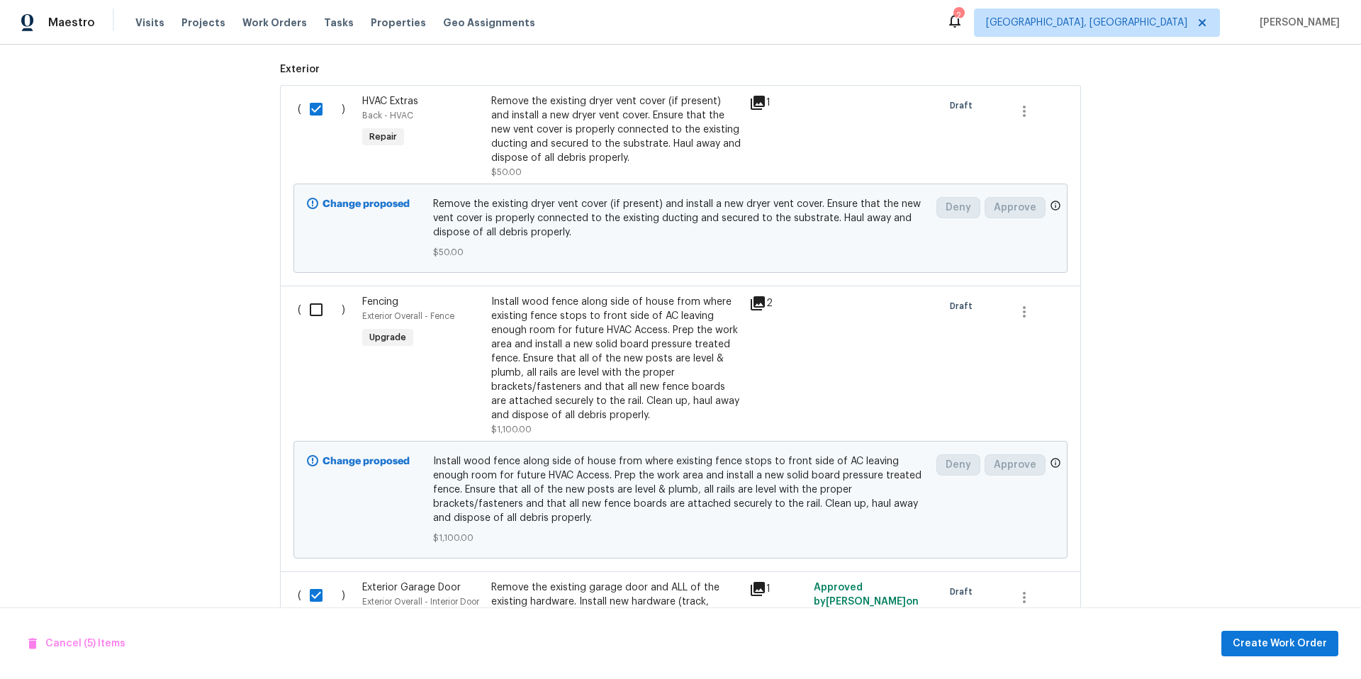
scroll to position [581, 0]
click at [311, 310] on input "checkbox" at bounding box center [321, 309] width 40 height 30
checkbox input "true"
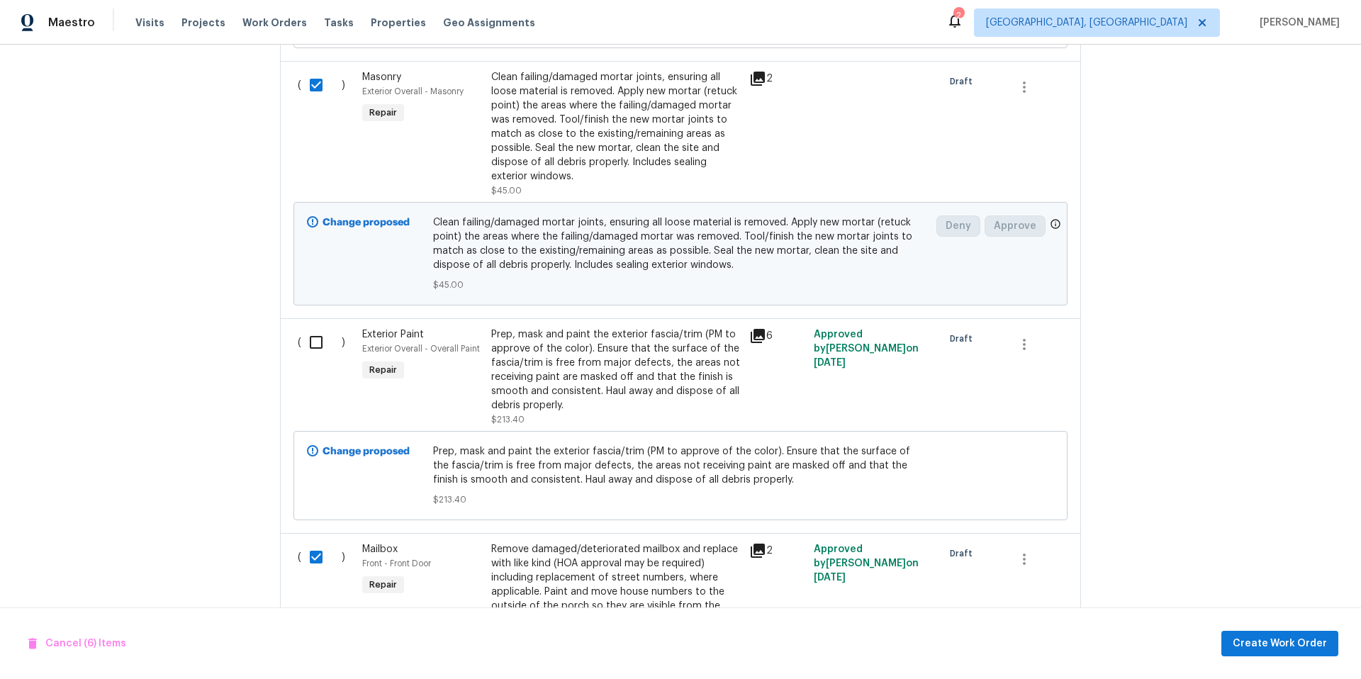
scroll to position [1292, 0]
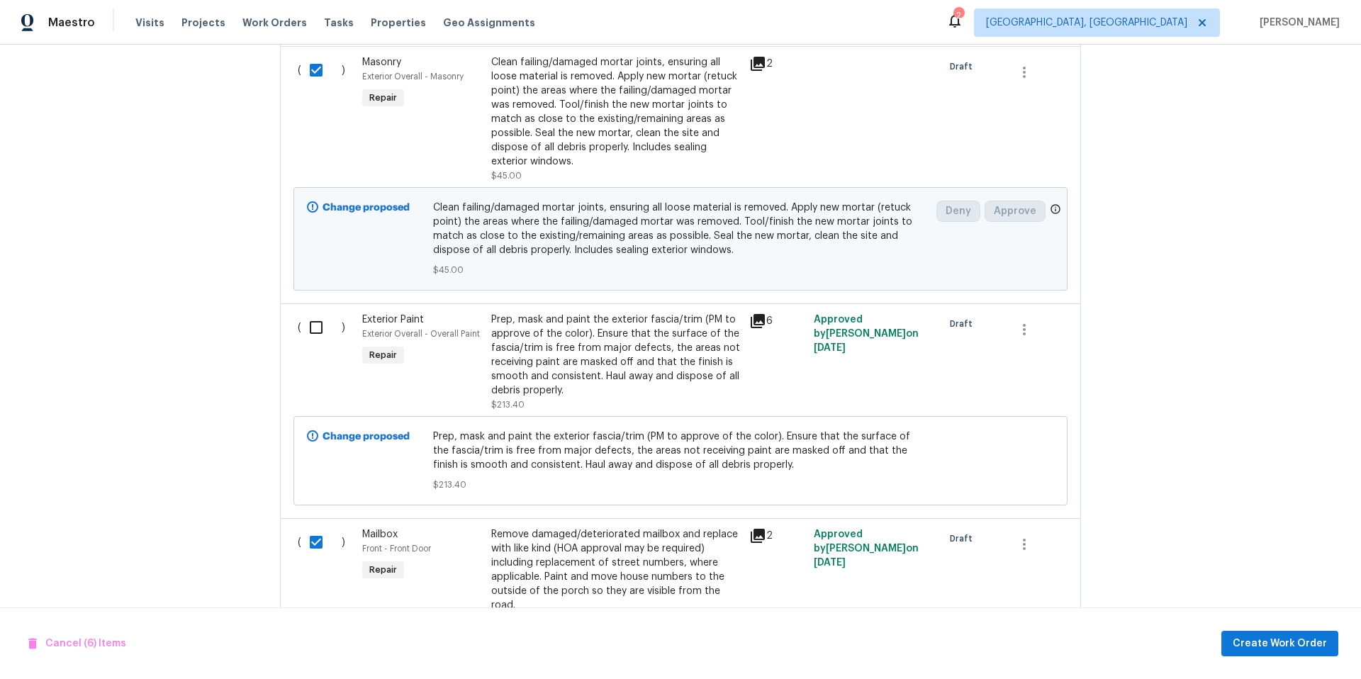
click at [312, 334] on input "checkbox" at bounding box center [321, 328] width 40 height 30
checkbox input "true"
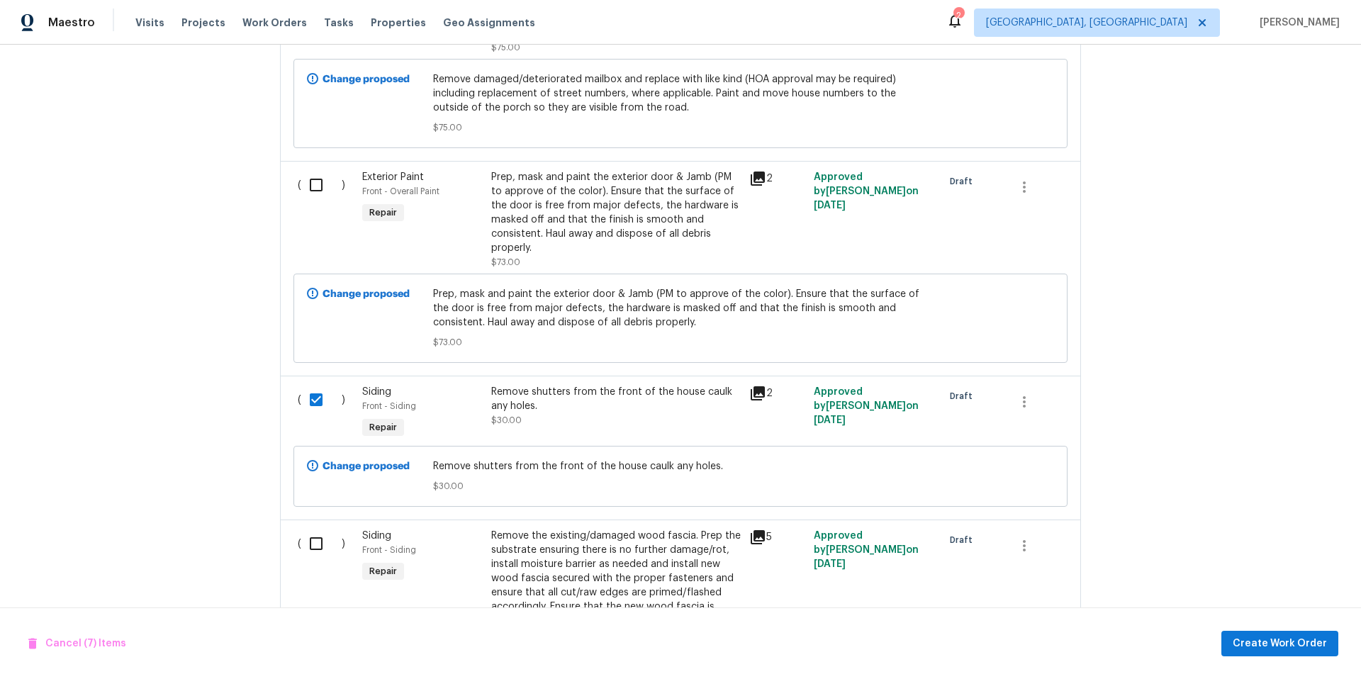
scroll to position [1910, 0]
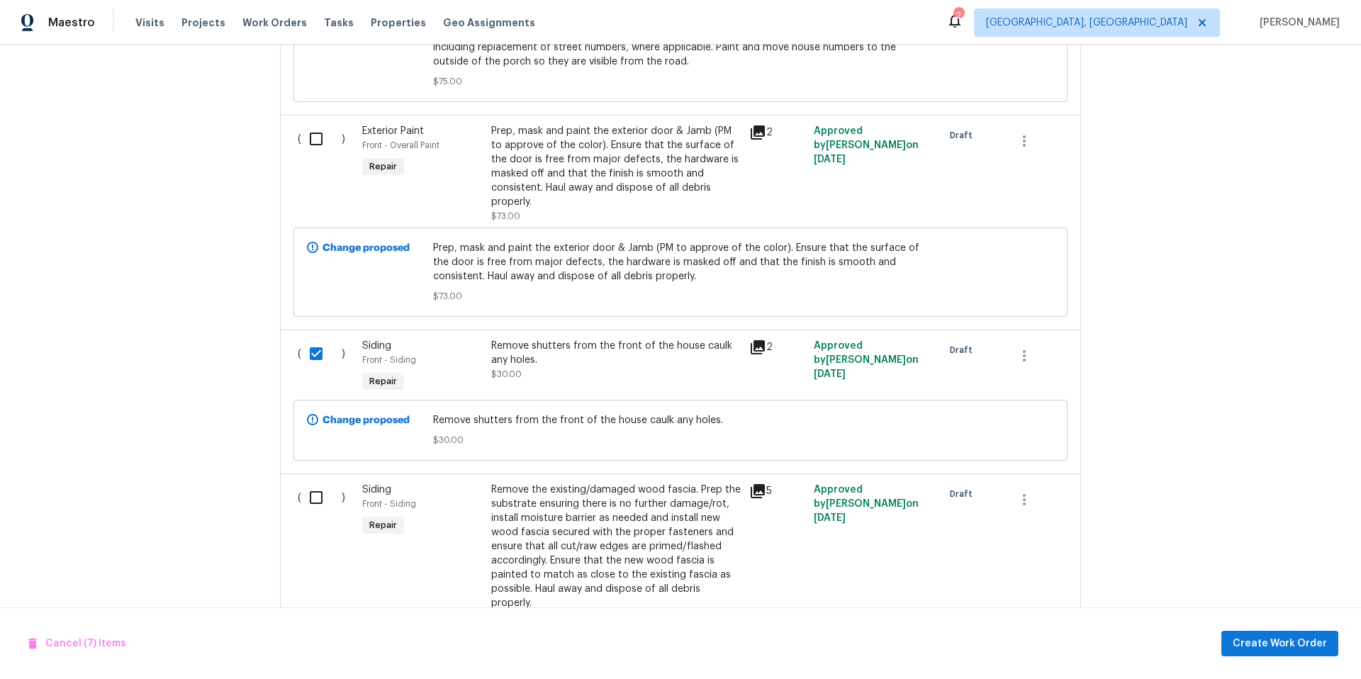
click at [305, 127] on input "checkbox" at bounding box center [321, 139] width 40 height 30
checkbox input "true"
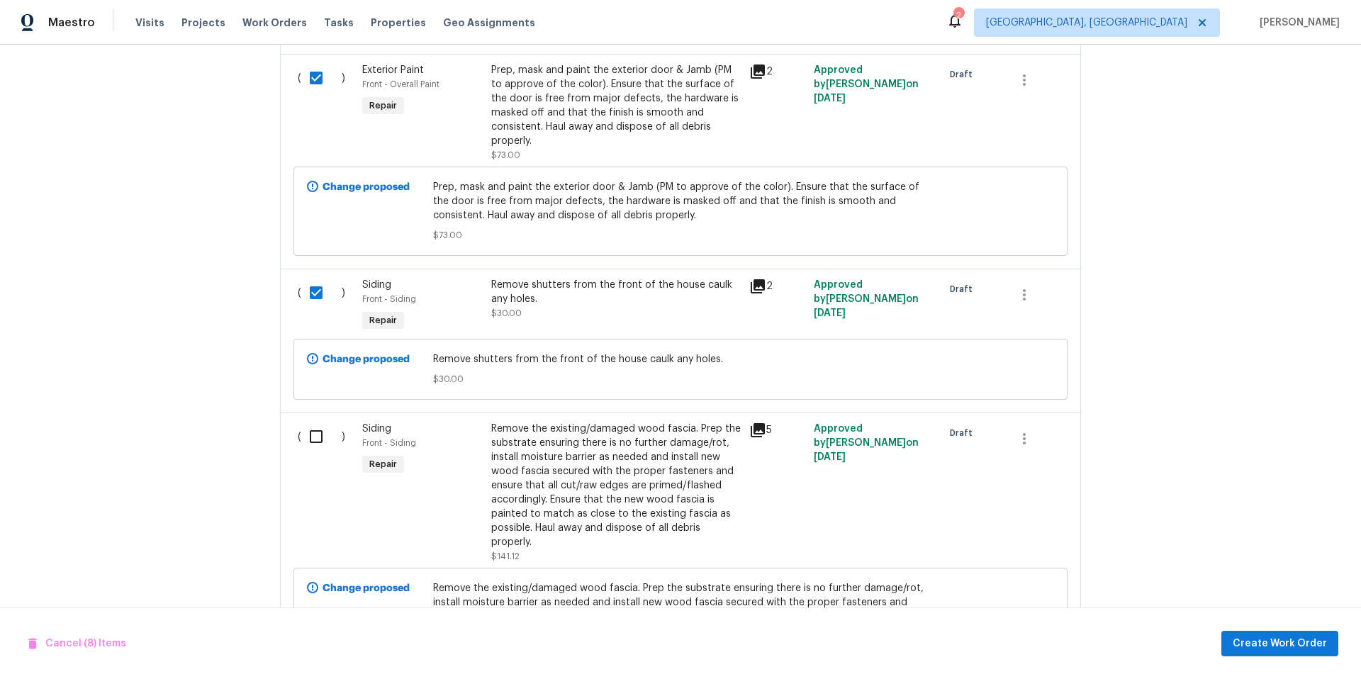
scroll to position [1975, 0]
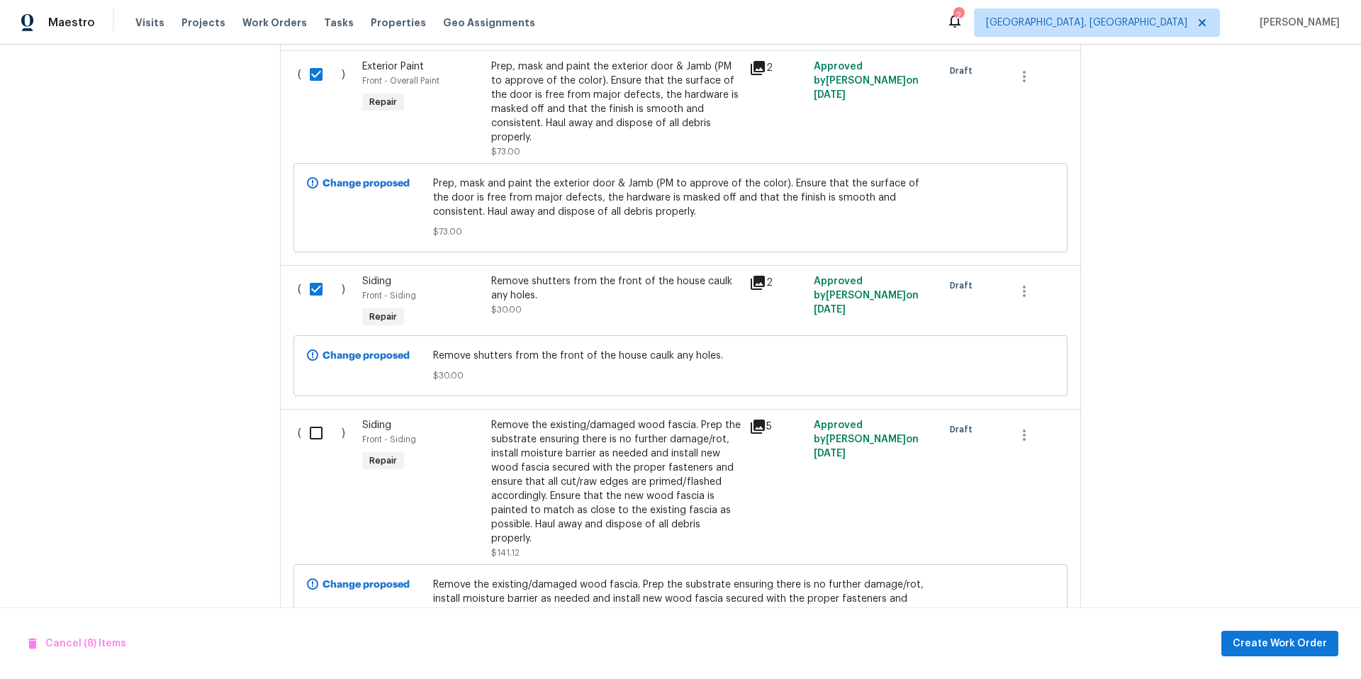
click at [315, 425] on input "checkbox" at bounding box center [321, 433] width 40 height 30
checkbox input "true"
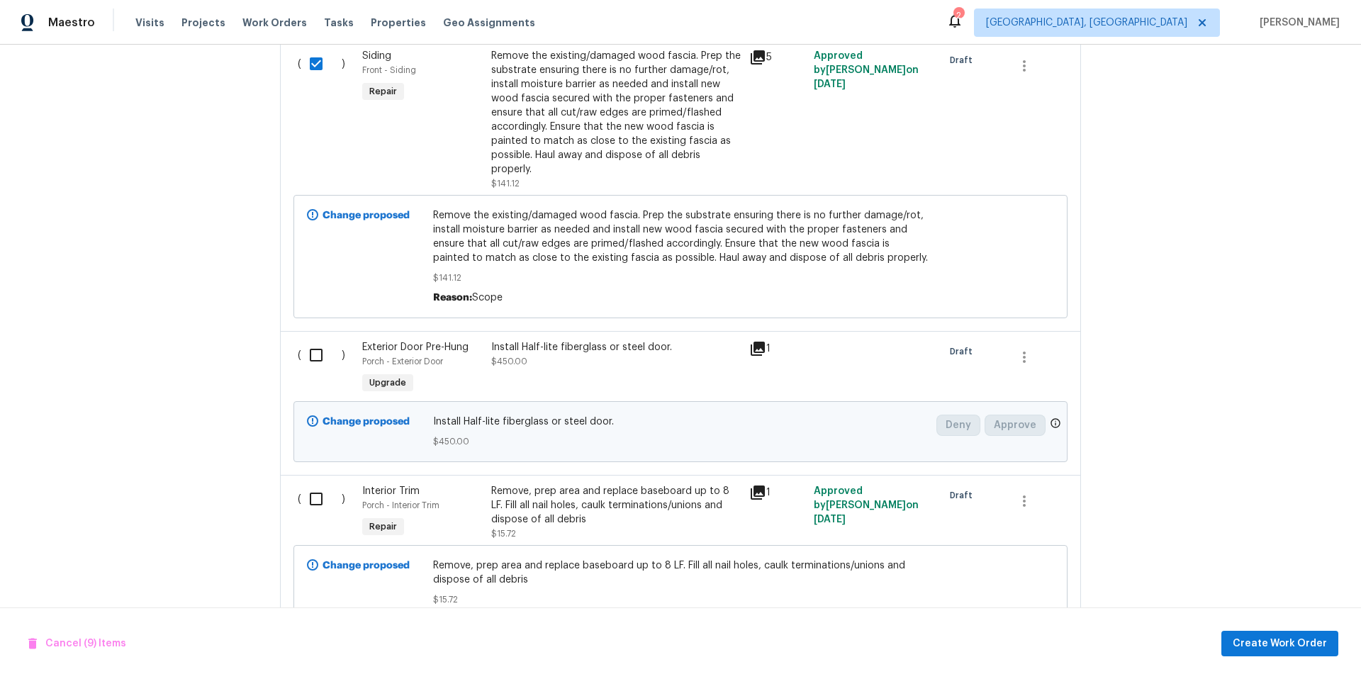
scroll to position [2346, 0]
click at [307, 352] on input "checkbox" at bounding box center [321, 353] width 40 height 30
checkbox input "true"
drag, startPoint x: 314, startPoint y: 482, endPoint x: 316, endPoint y: 474, distance: 8.1
click at [314, 482] on input "checkbox" at bounding box center [321, 497] width 40 height 30
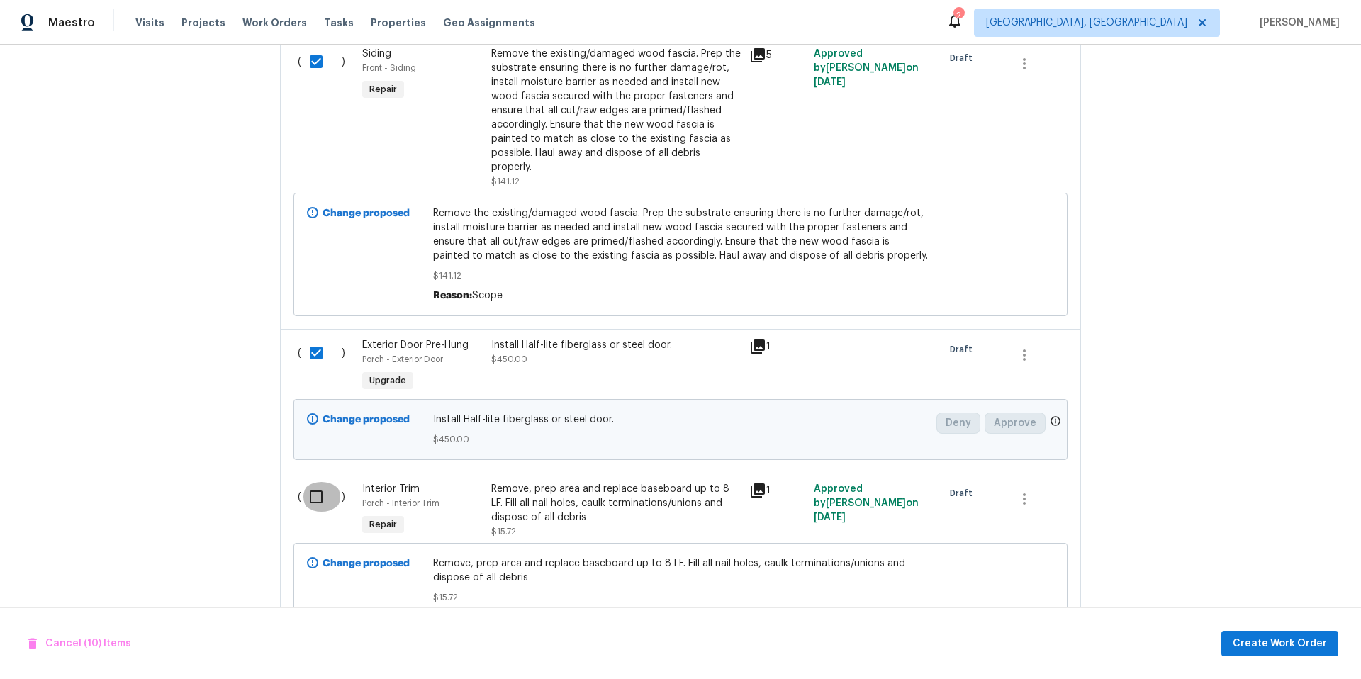
checkbox input "true"
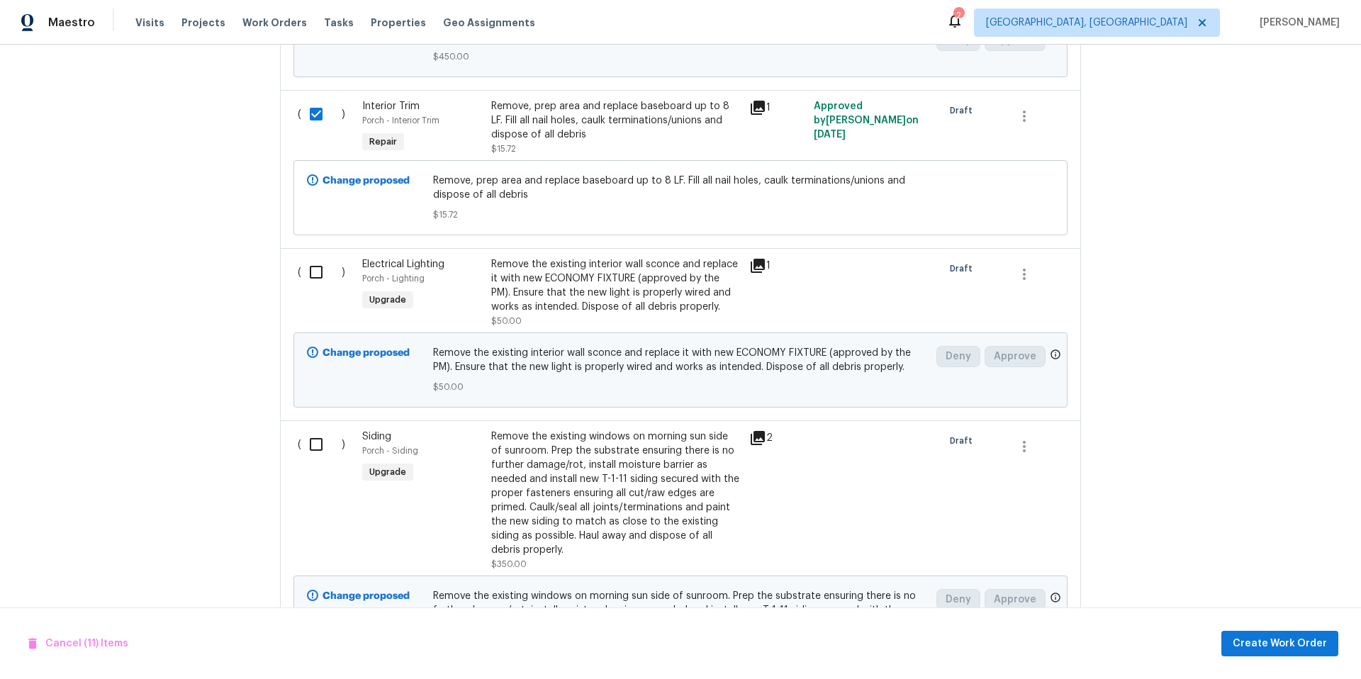
scroll to position [2725, 0]
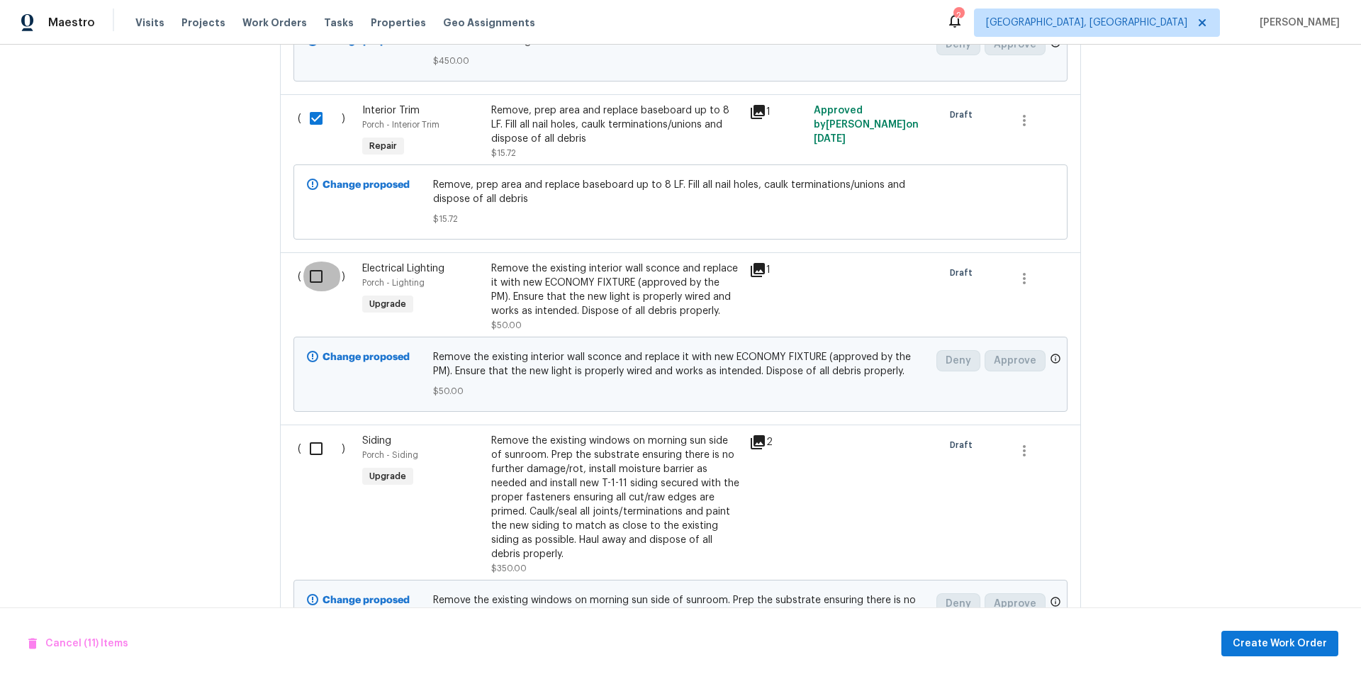
click at [312, 269] on input "checkbox" at bounding box center [321, 277] width 40 height 30
checkbox input "true"
click at [311, 440] on input "checkbox" at bounding box center [321, 449] width 40 height 30
checkbox input "true"
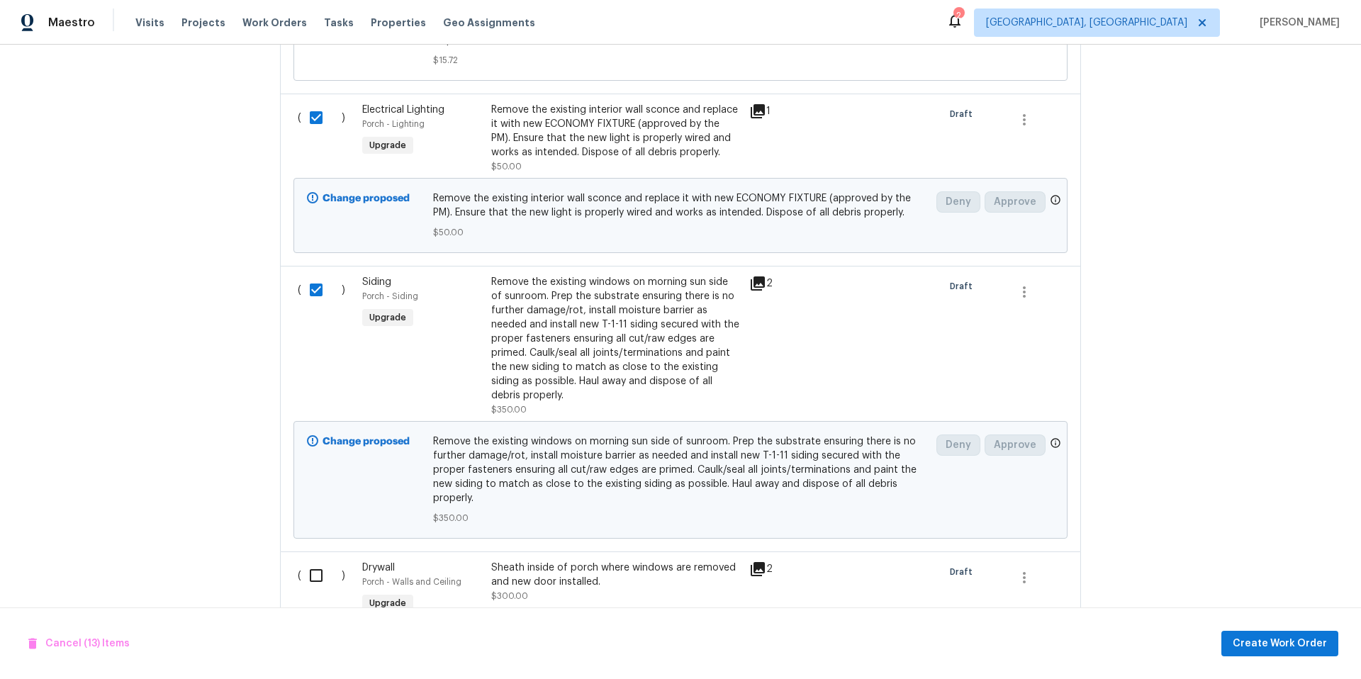
scroll to position [2937, 0]
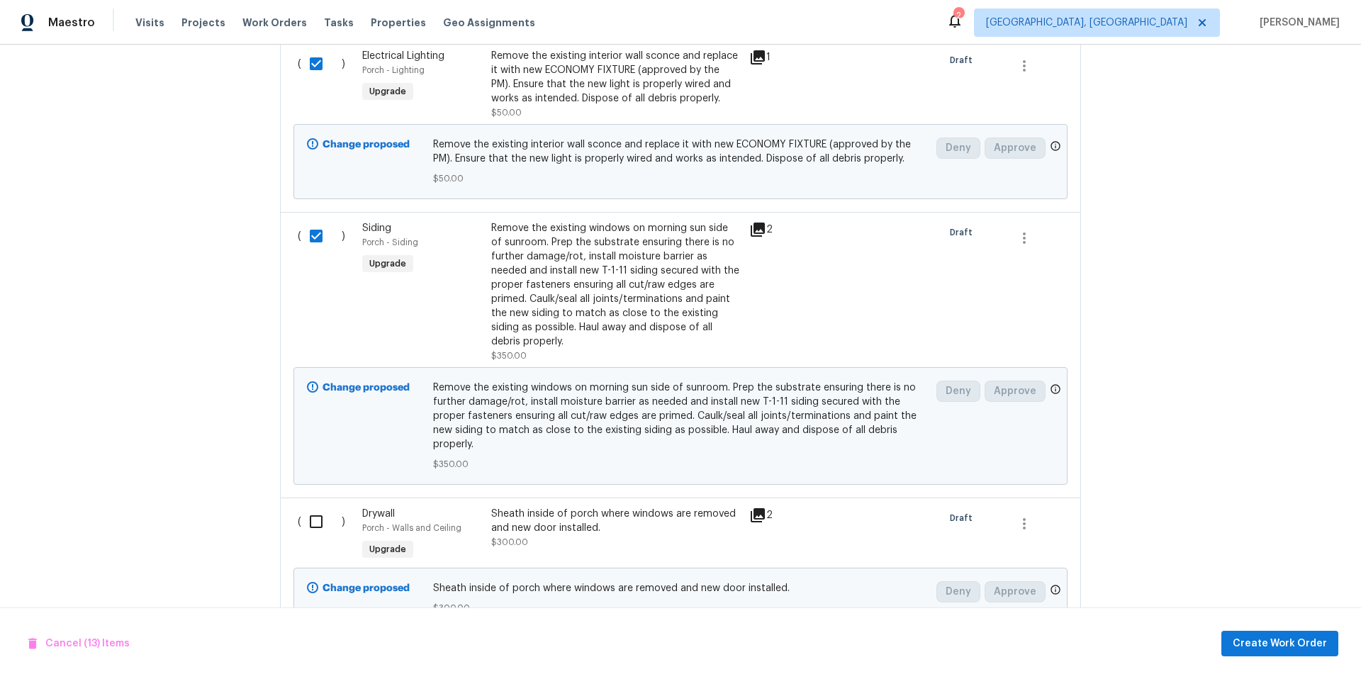
click at [315, 507] on input "checkbox" at bounding box center [321, 522] width 40 height 30
checkbox input "true"
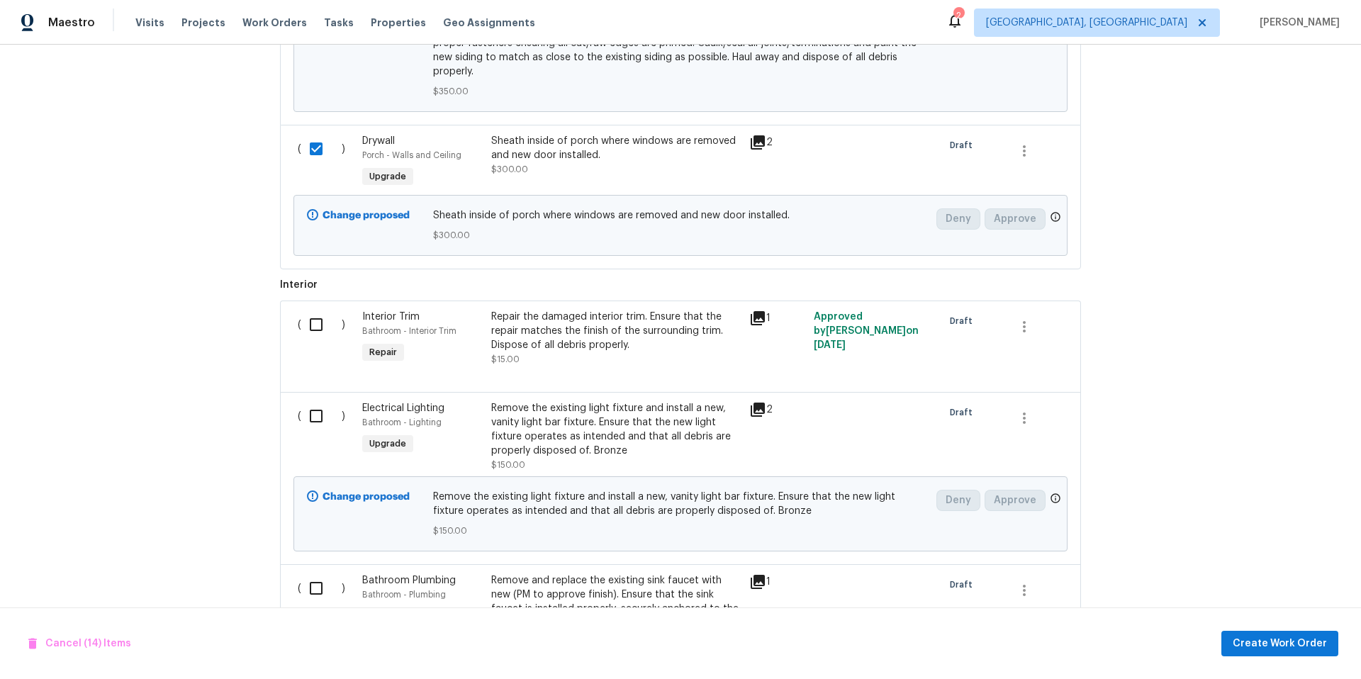
scroll to position [3319, 0]
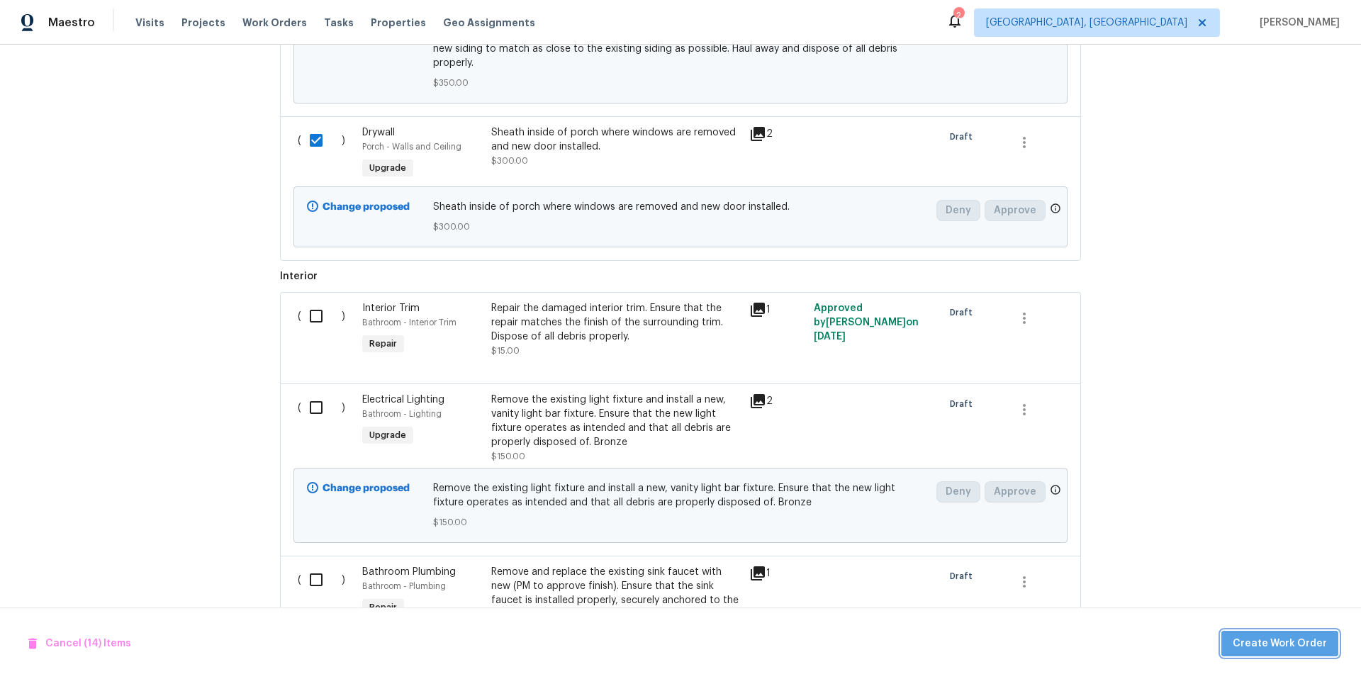
click at [1295, 654] on button "Create Work Order" at bounding box center [1279, 644] width 117 height 26
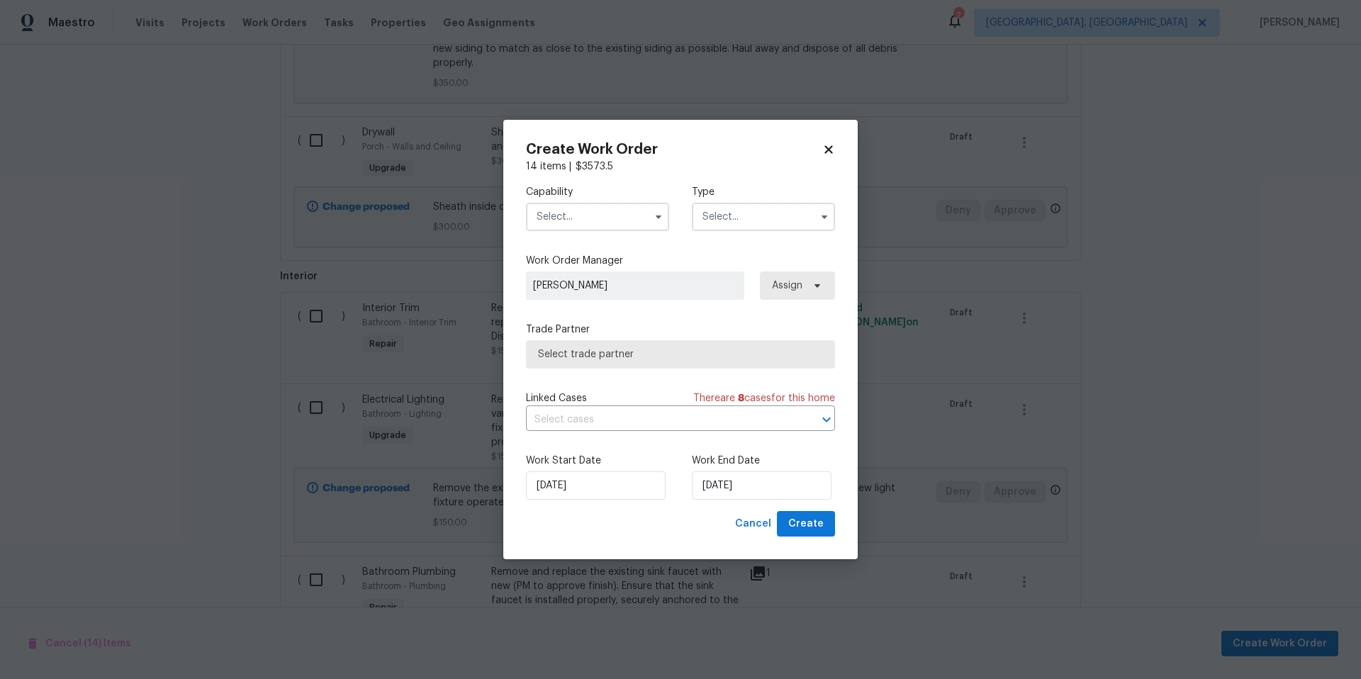
checkbox input "false"
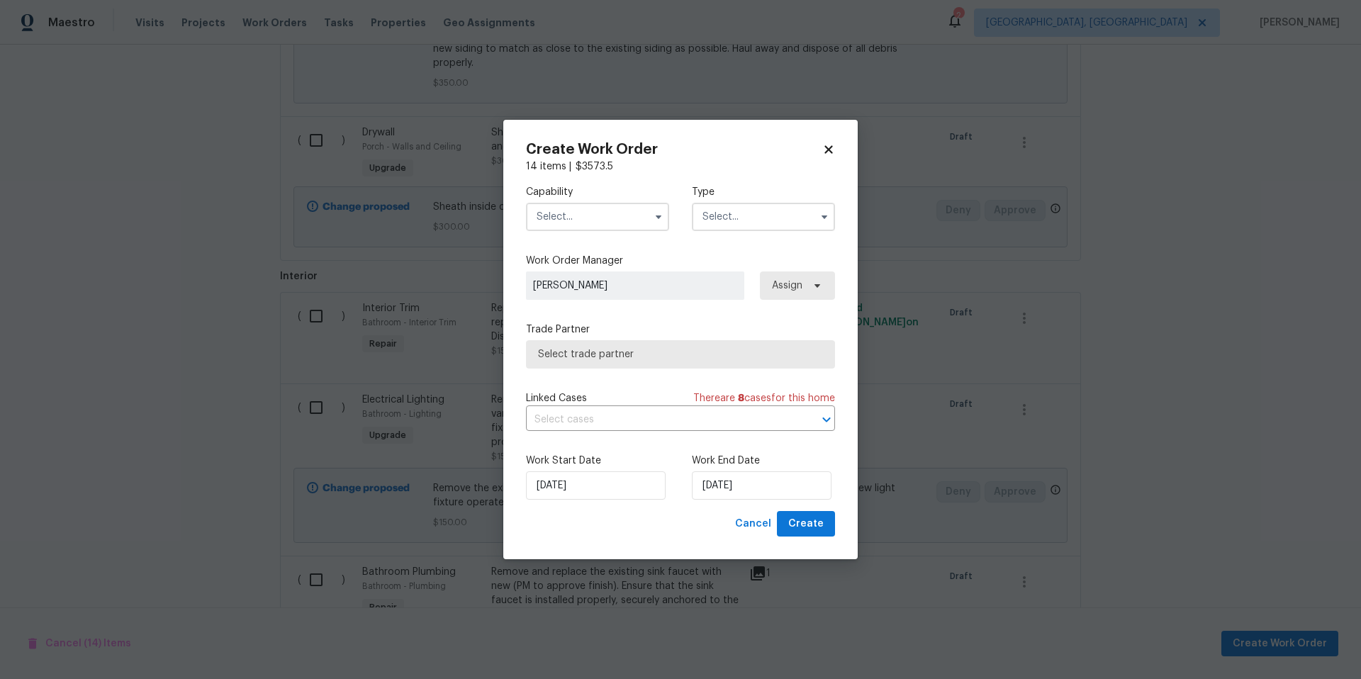
checkbox input "false"
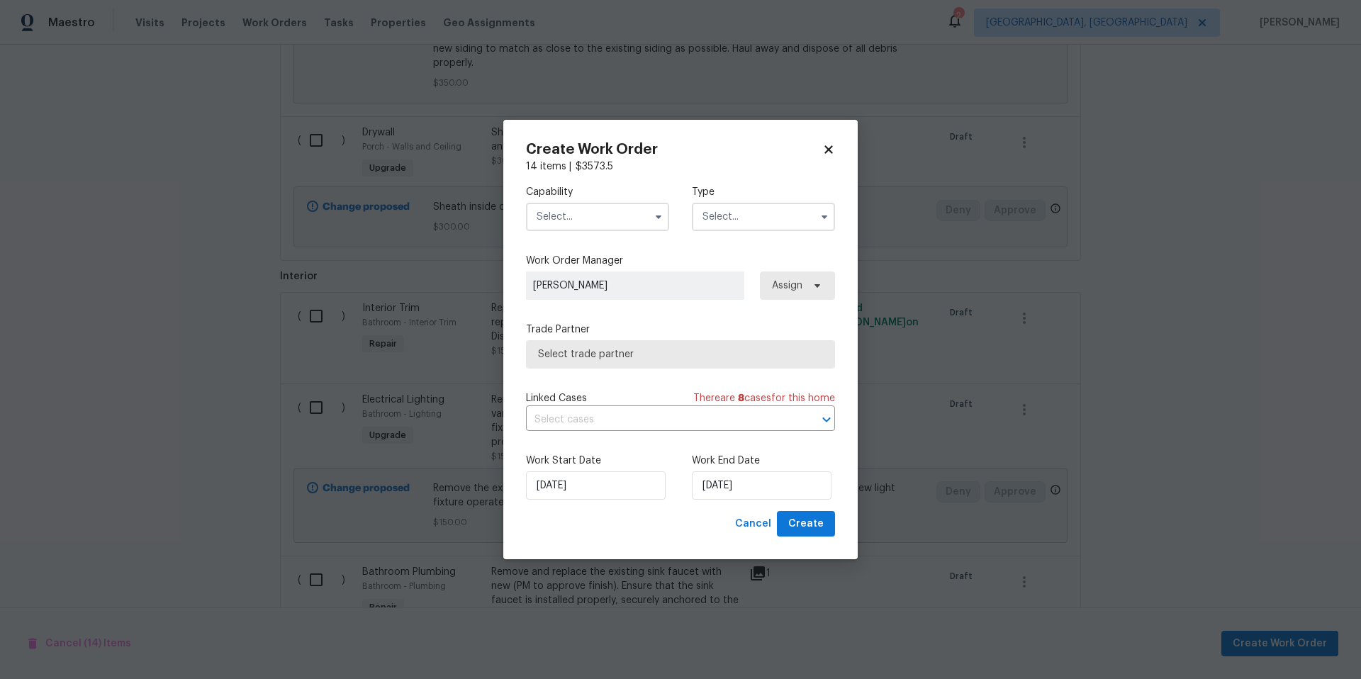
checkbox input "false"
click at [581, 226] on input "text" at bounding box center [597, 217] width 143 height 28
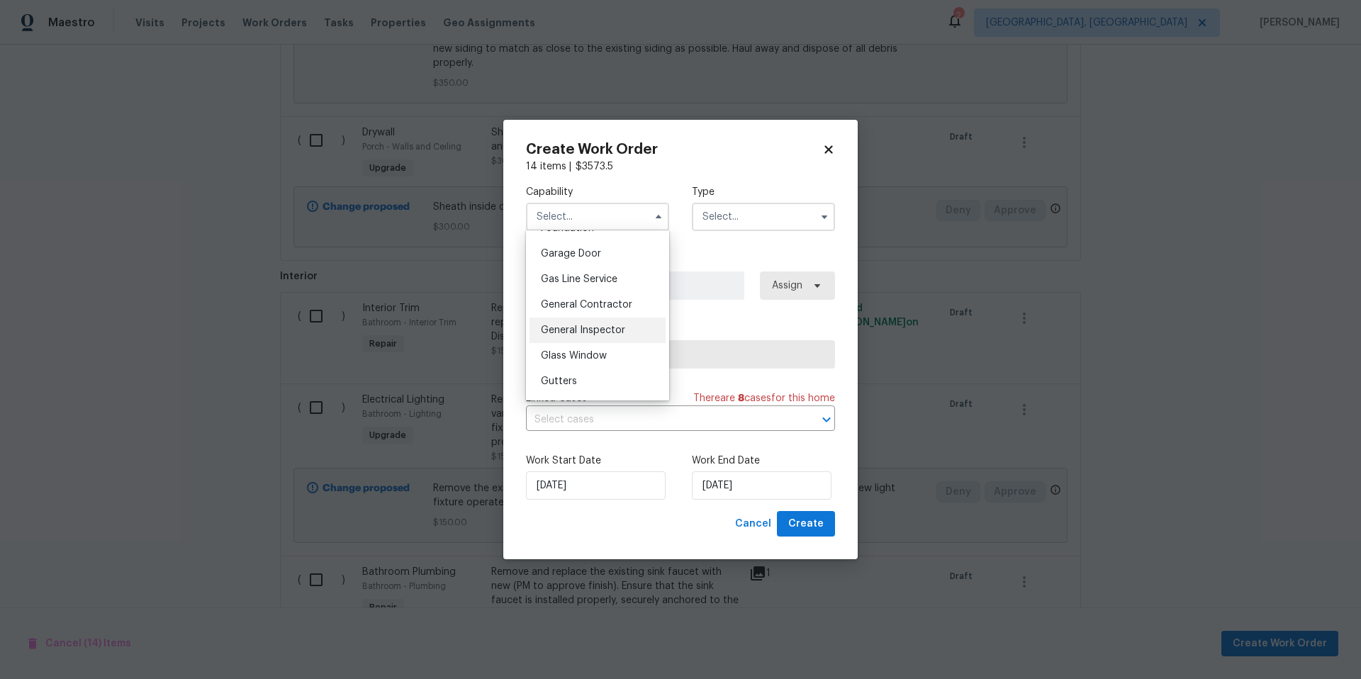
scroll to position [620, 0]
click at [608, 309] on span "General Contractor" at bounding box center [586, 304] width 91 height 10
type input "General Contractor"
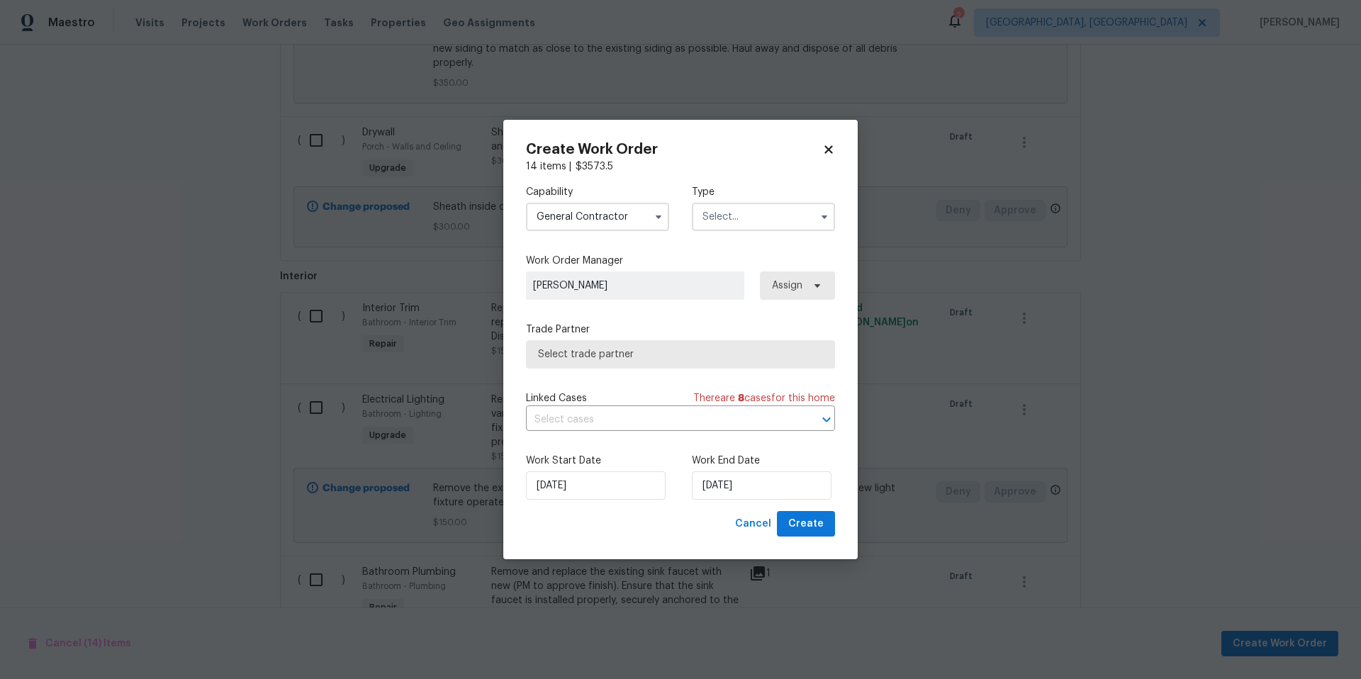
click at [722, 215] on input "text" at bounding box center [763, 217] width 143 height 28
click at [745, 357] on span "Renovation" at bounding box center [733, 354] width 52 height 10
type input "Renovation"
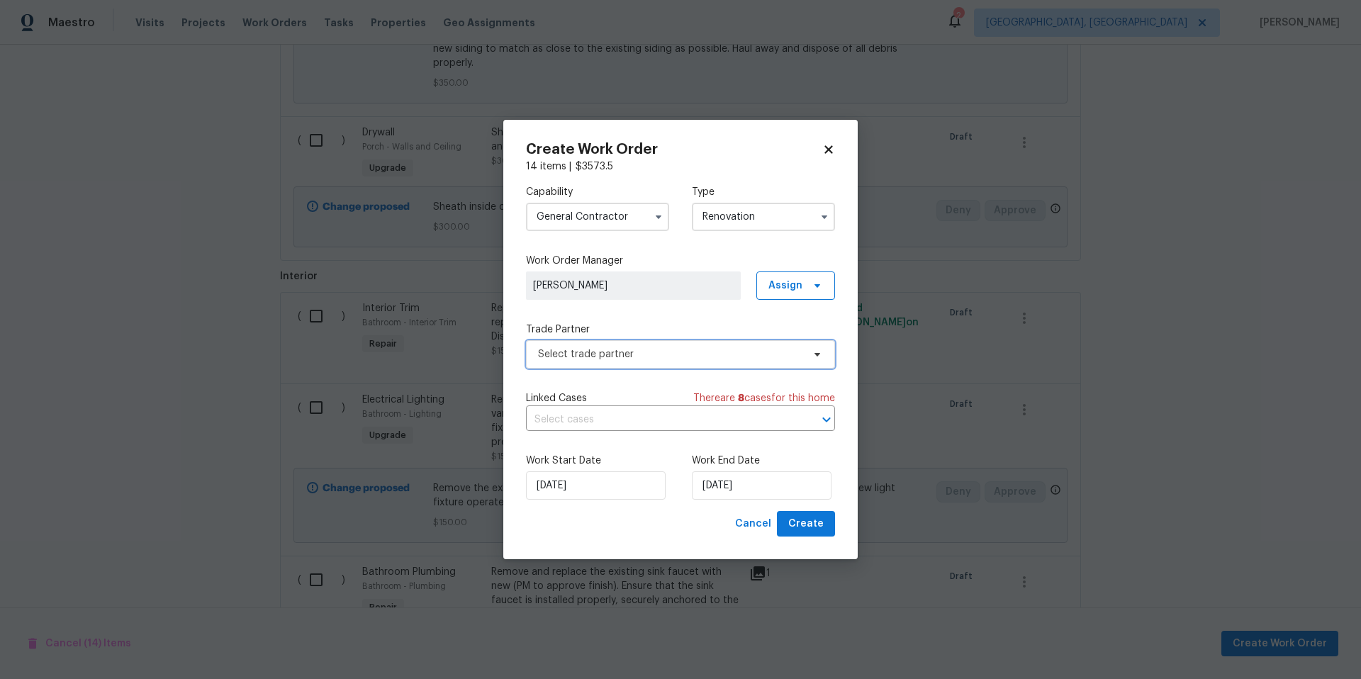
click at [654, 363] on span "Select trade partner" at bounding box center [680, 354] width 309 height 28
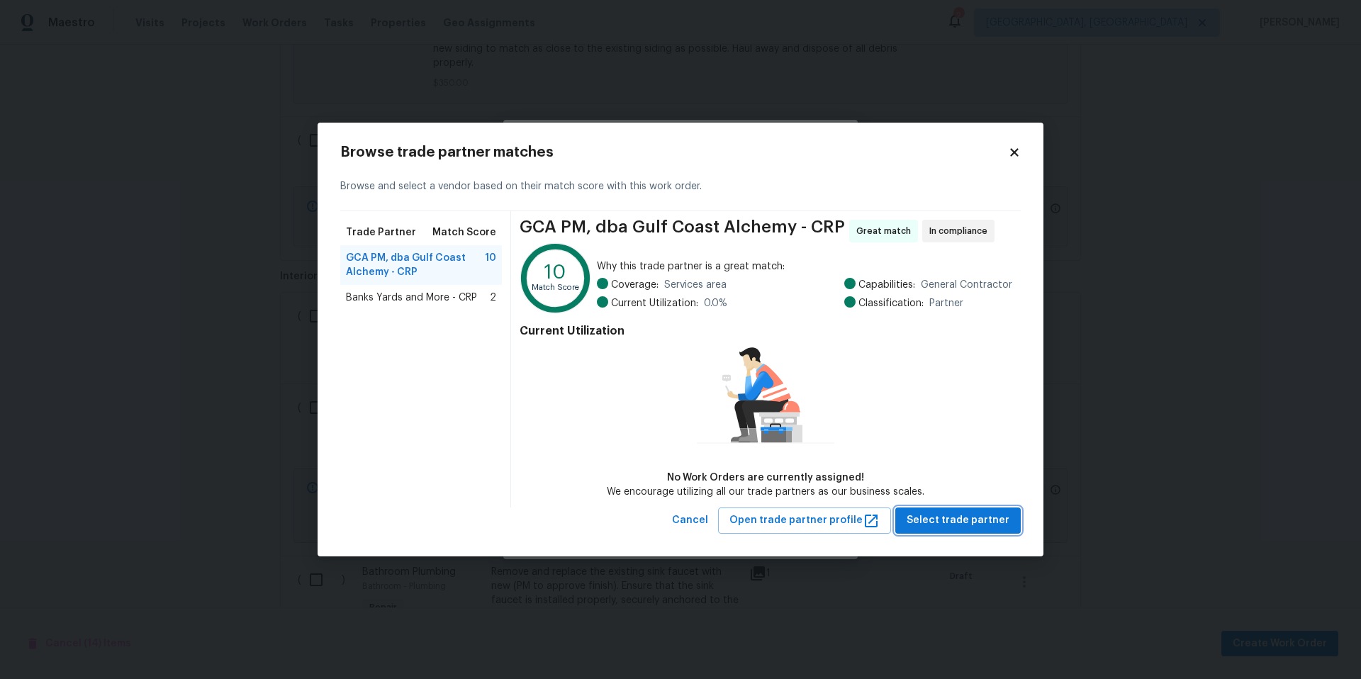
click at [930, 520] on span "Select trade partner" at bounding box center [958, 521] width 103 height 18
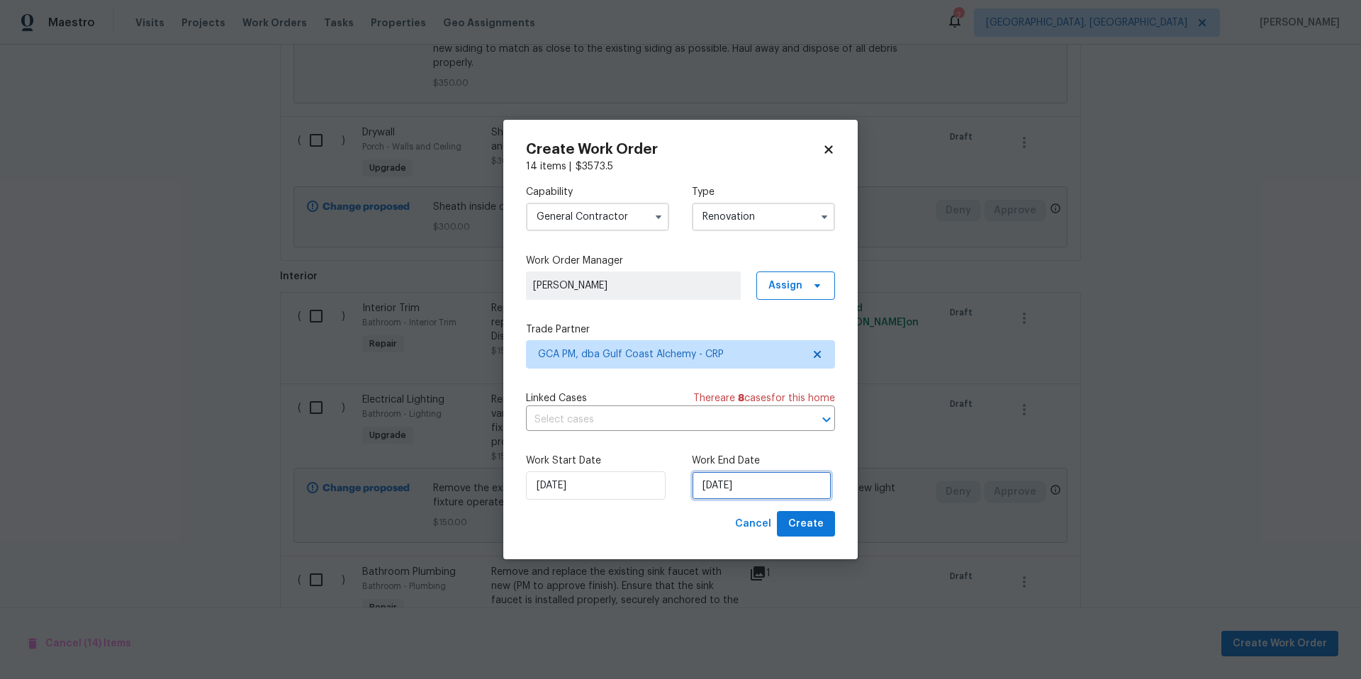
click at [780, 490] on input "[DATE]" at bounding box center [762, 485] width 140 height 28
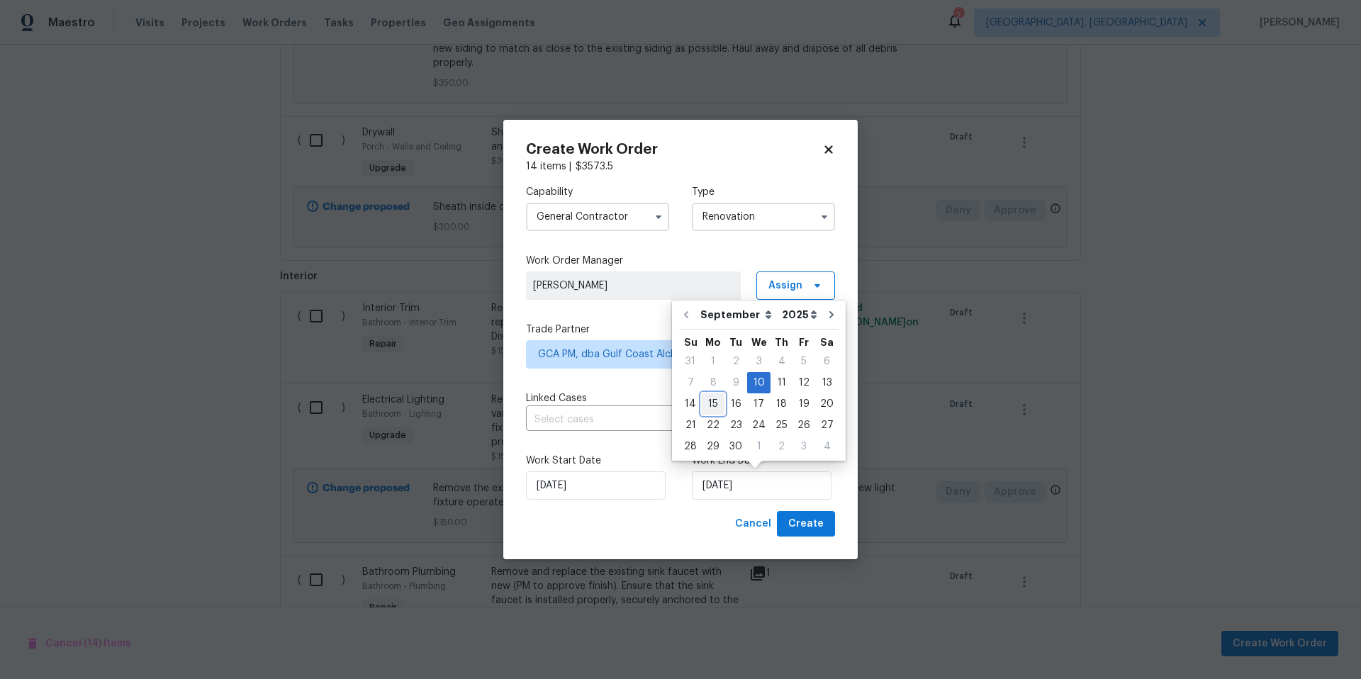
click at [712, 410] on div "15" at bounding box center [713, 404] width 23 height 20
type input "9/15/2025"
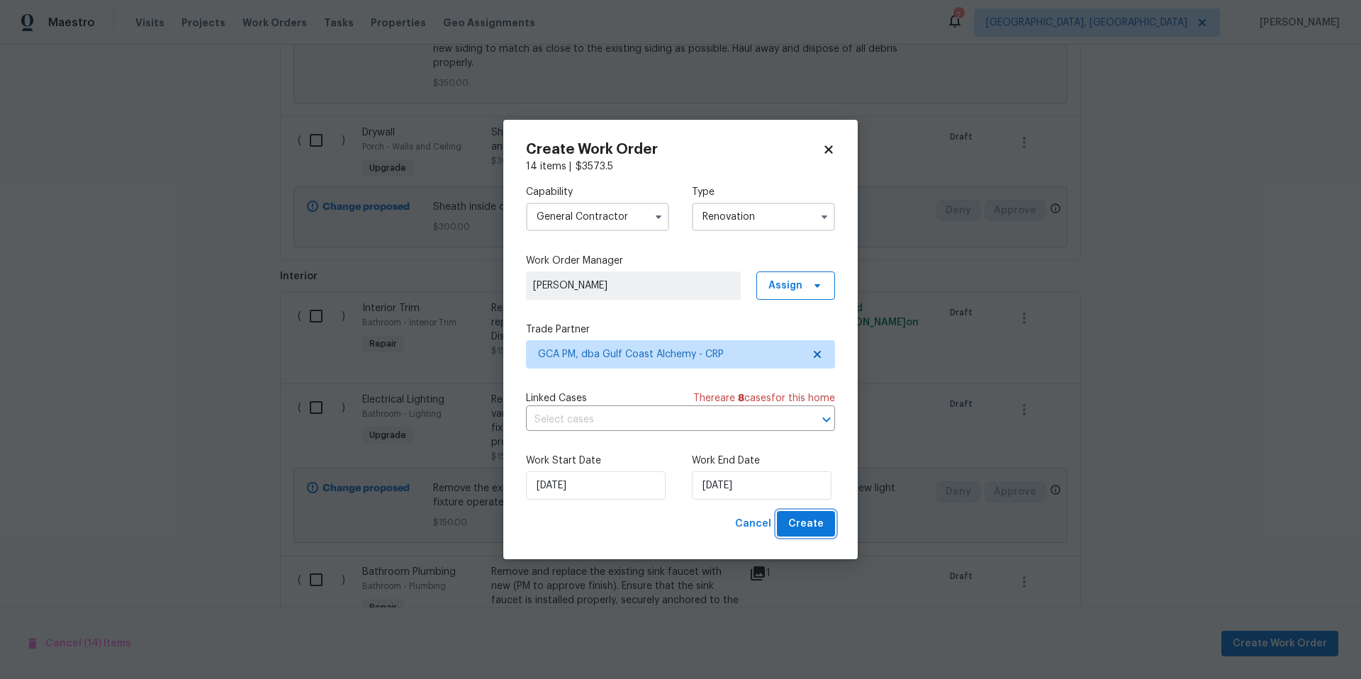
click at [808, 525] on span "Create" at bounding box center [805, 524] width 35 height 18
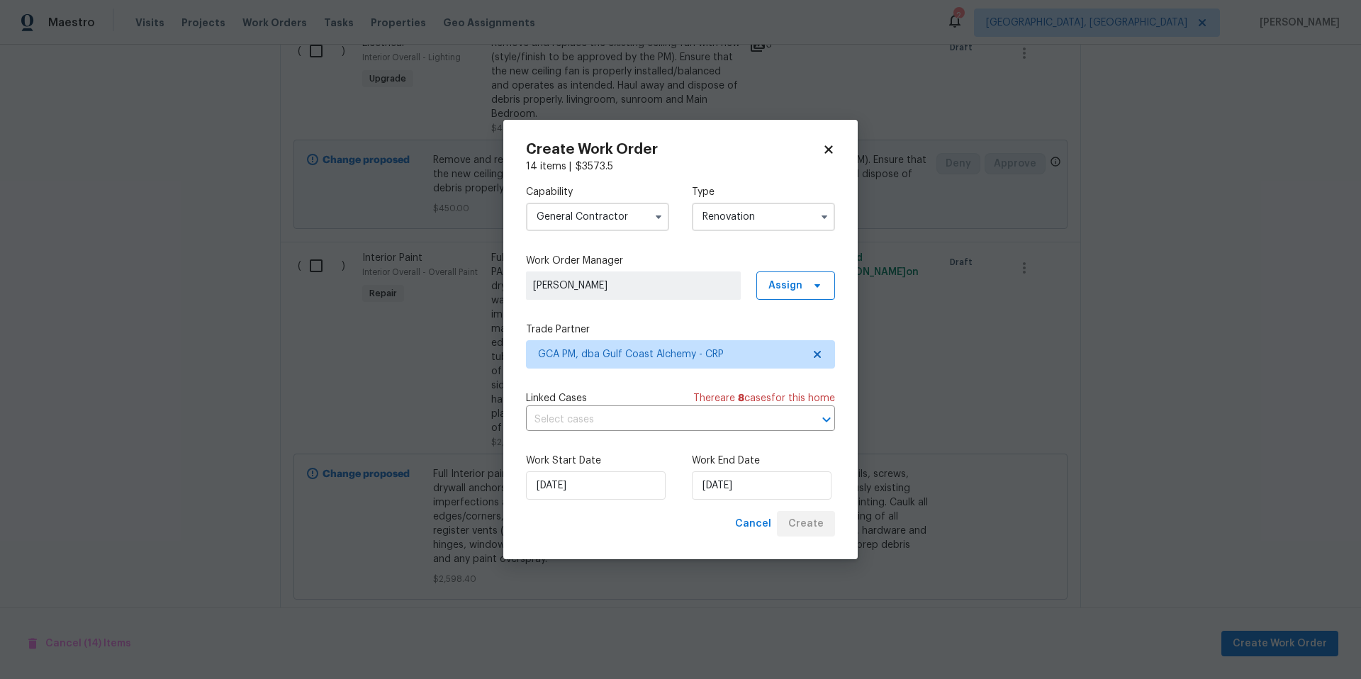
scroll to position [453, 0]
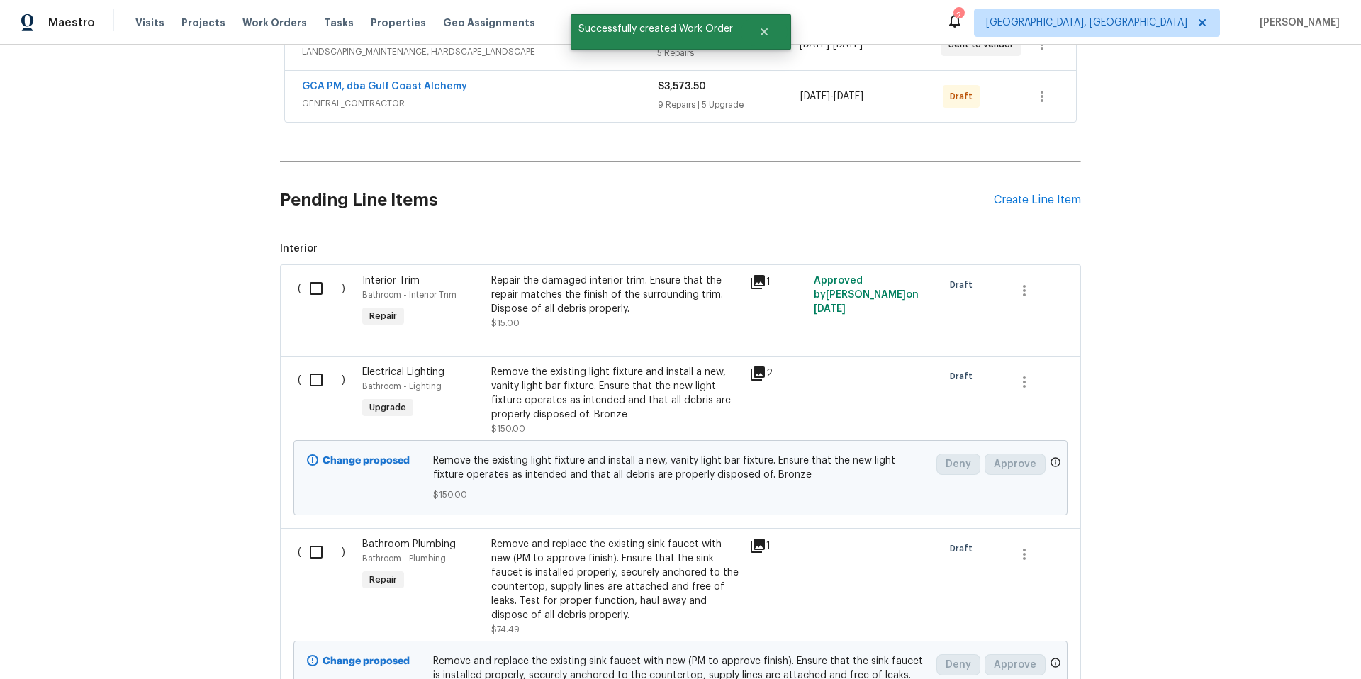
click at [316, 289] on input "checkbox" at bounding box center [321, 289] width 40 height 30
checkbox input "true"
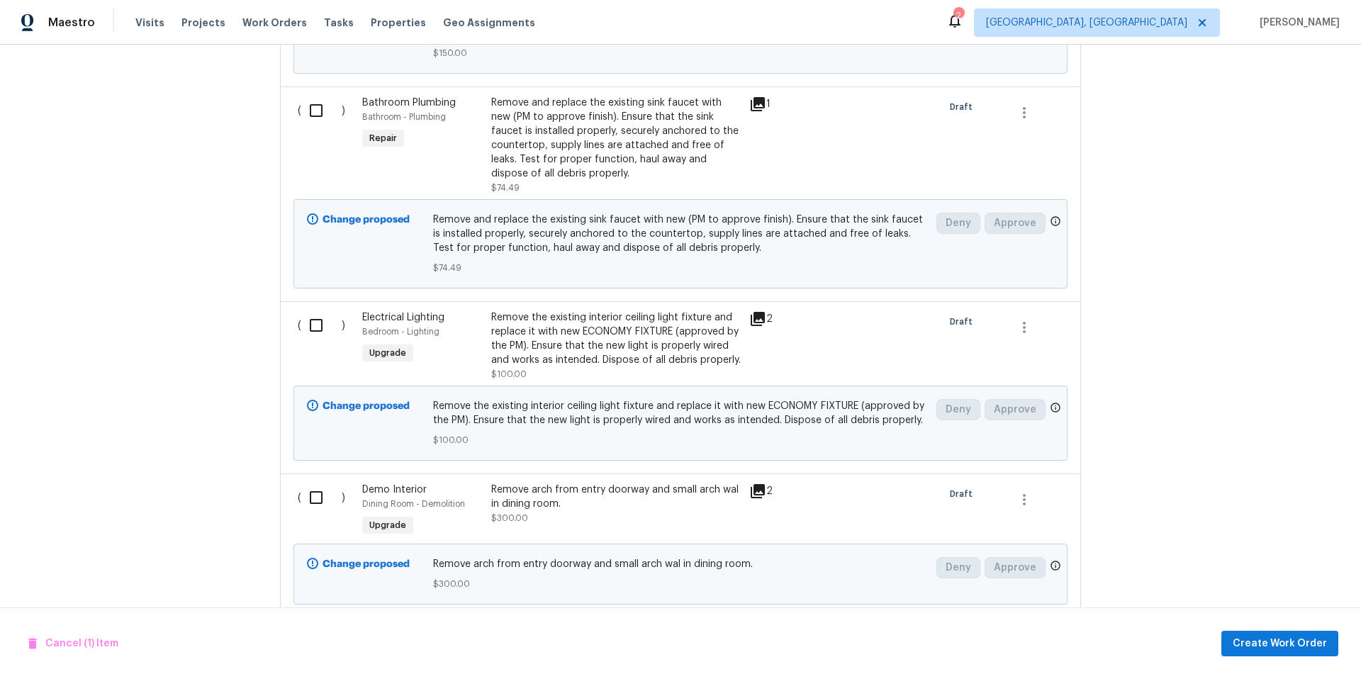
scroll to position [924, 0]
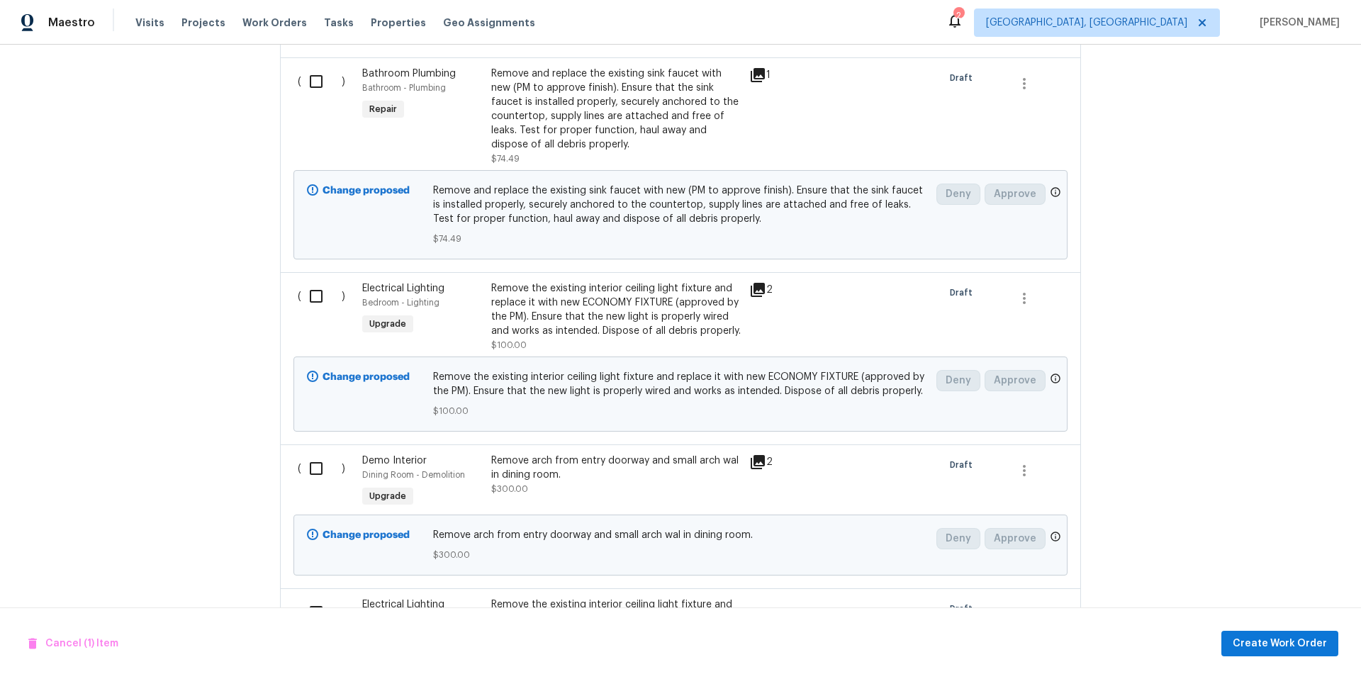
click at [310, 86] on input "checkbox" at bounding box center [321, 82] width 40 height 30
checkbox input "true"
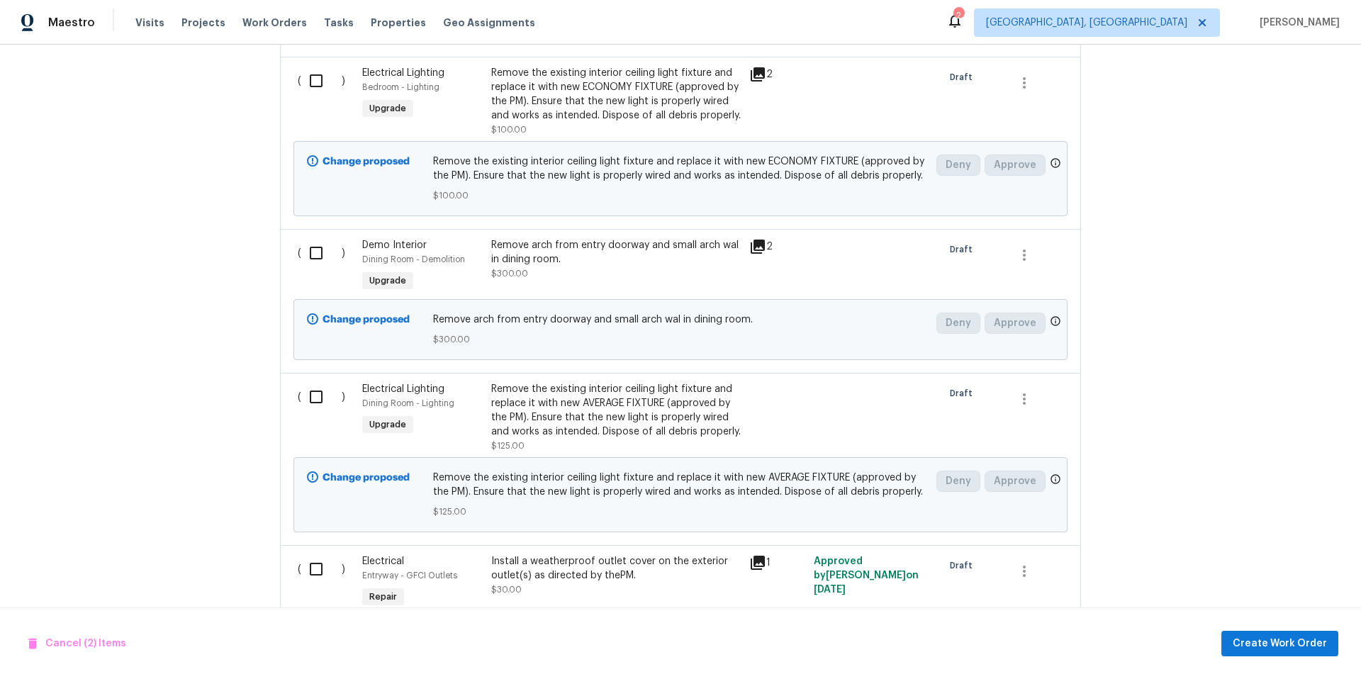
scroll to position [1155, 0]
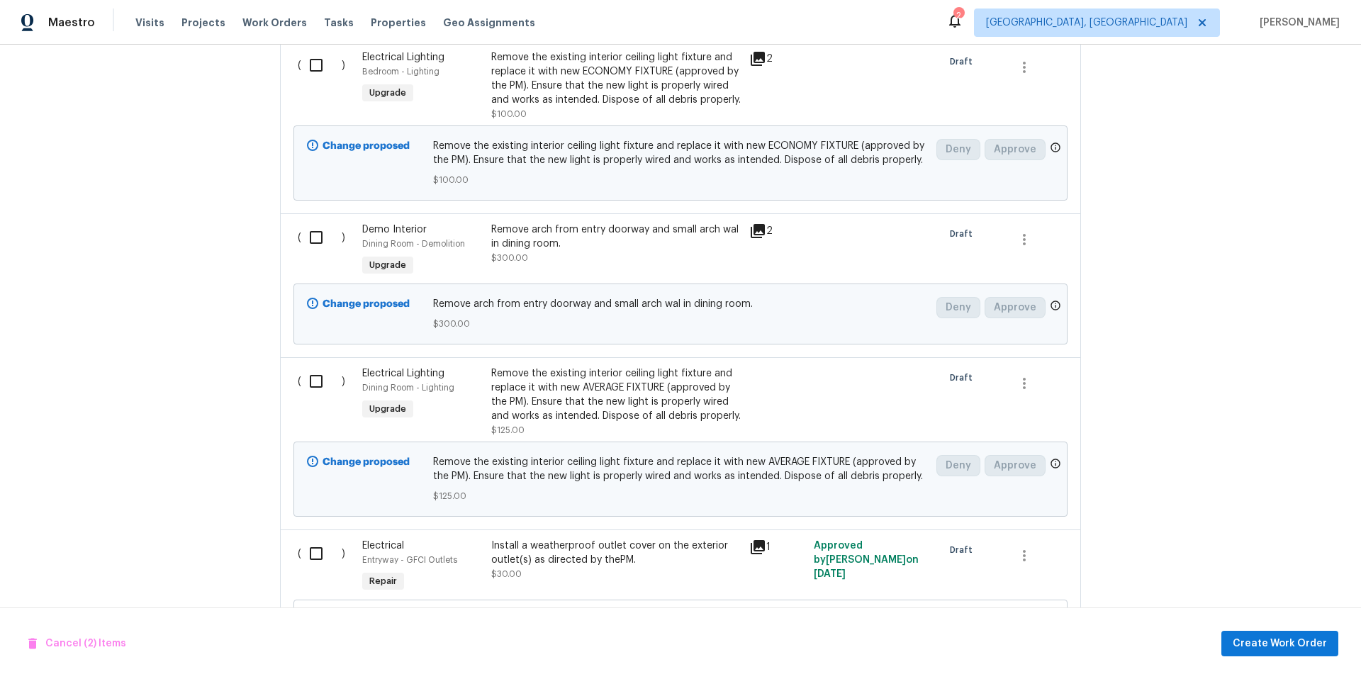
click at [305, 240] on input "checkbox" at bounding box center [321, 238] width 40 height 30
checkbox input "true"
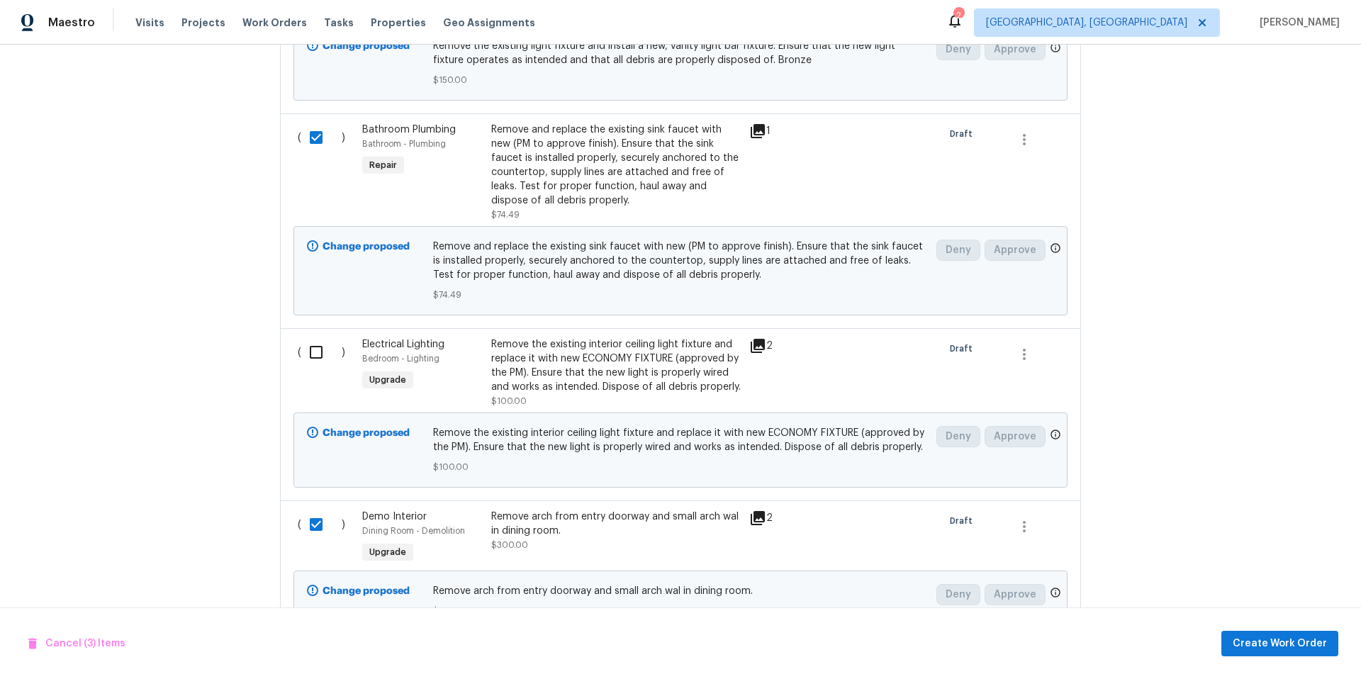
scroll to position [694, 0]
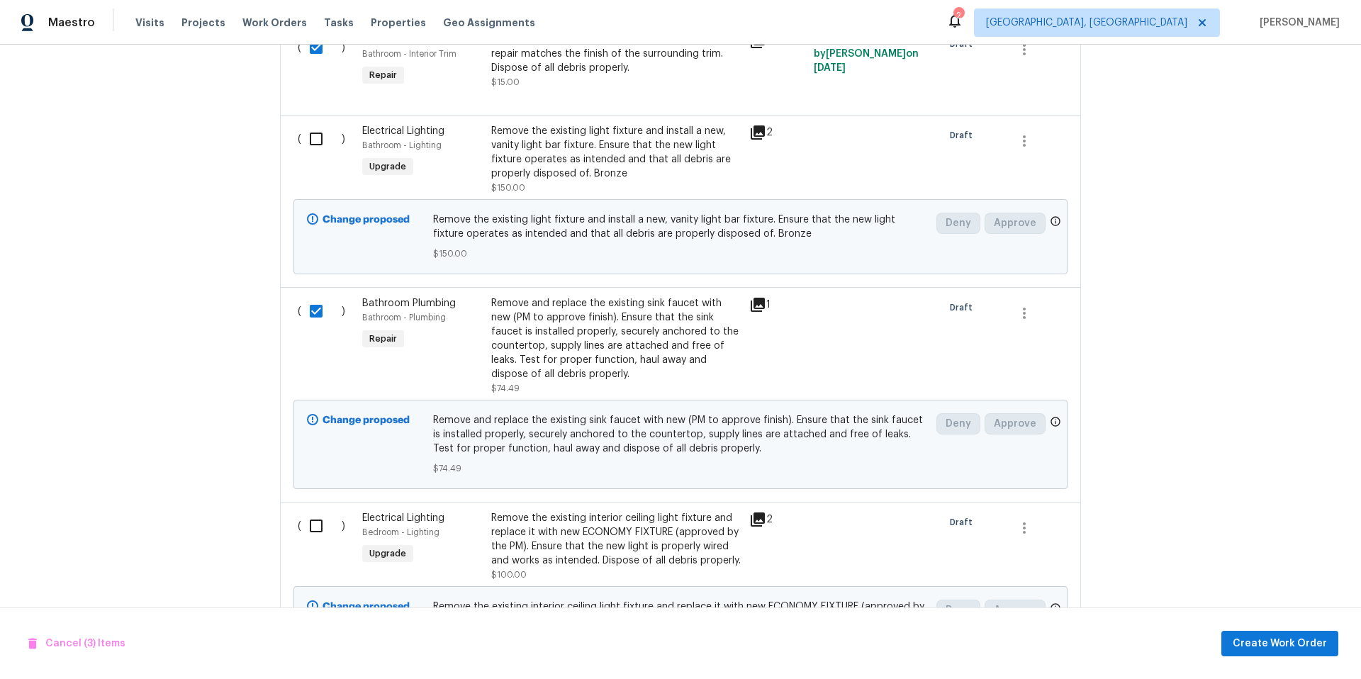
click at [310, 315] on input "checkbox" at bounding box center [321, 311] width 40 height 30
checkbox input "false"
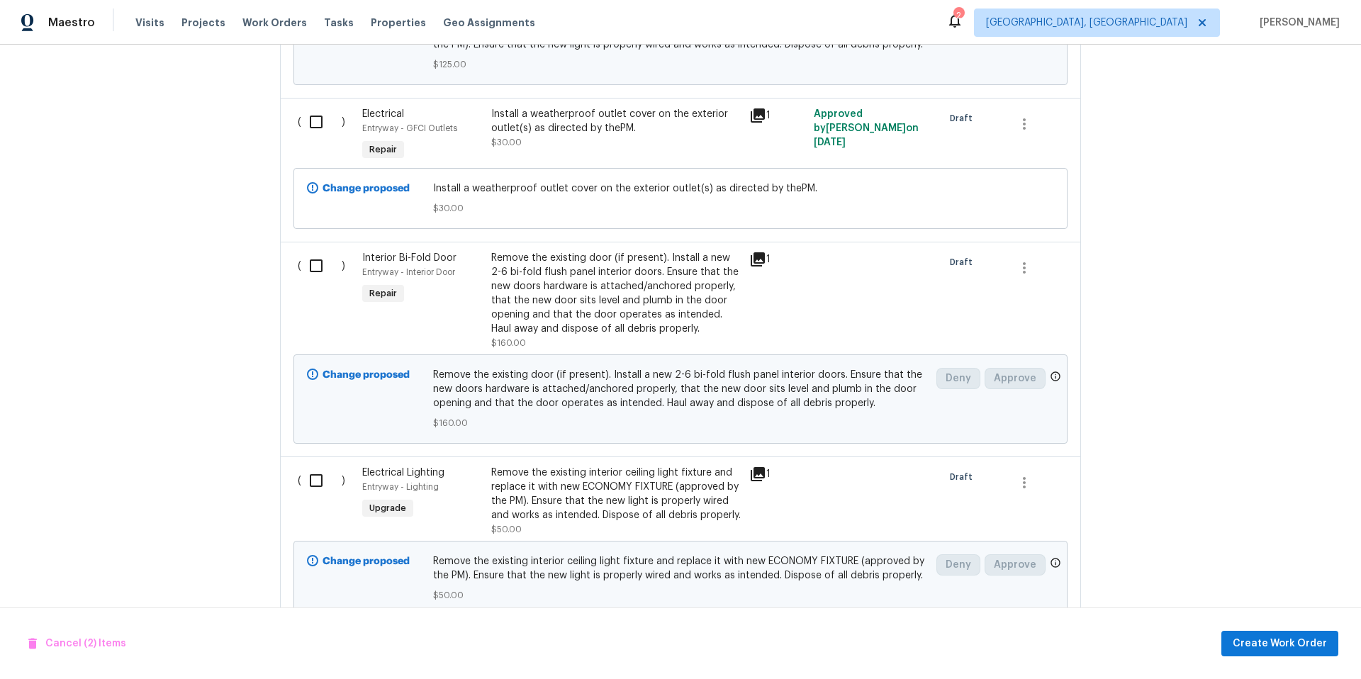
scroll to position [1627, 0]
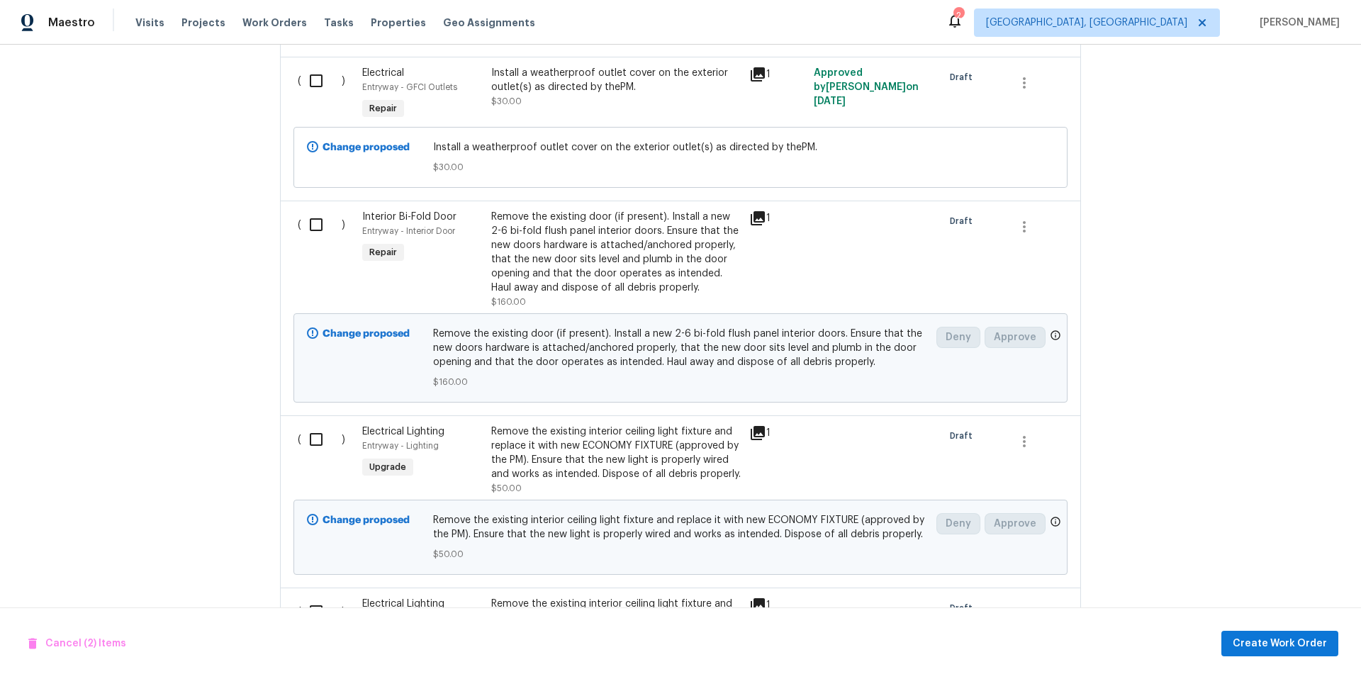
click at [311, 87] on input "checkbox" at bounding box center [321, 81] width 40 height 30
checkbox input "true"
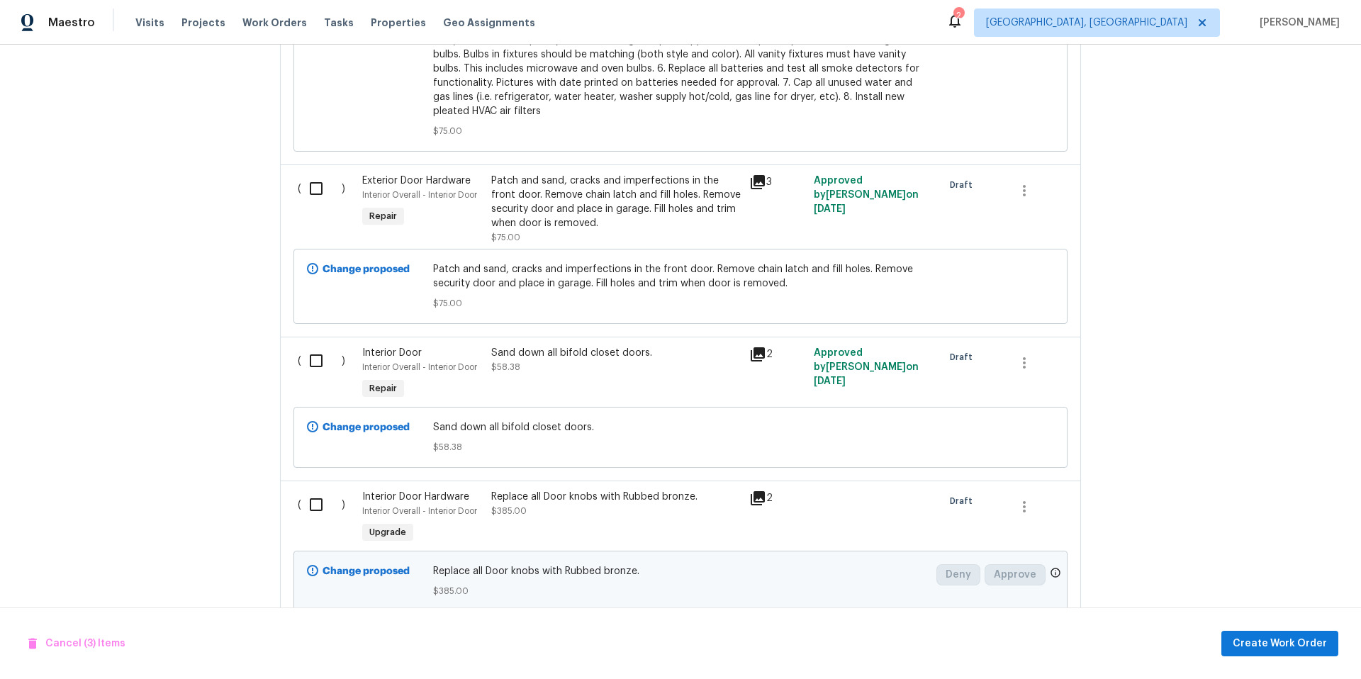
scroll to position [2744, 0]
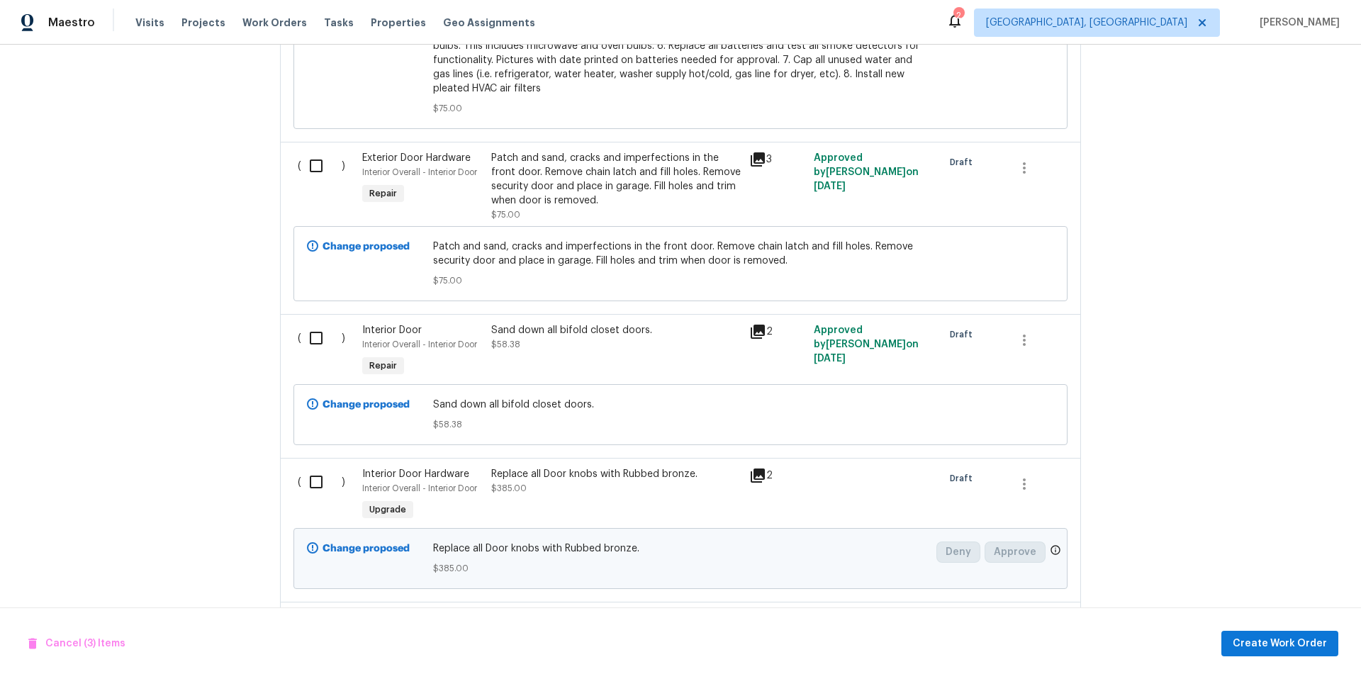
click at [308, 172] on input "checkbox" at bounding box center [321, 166] width 40 height 30
checkbox input "true"
click at [317, 348] on input "checkbox" at bounding box center [321, 338] width 40 height 30
checkbox input "true"
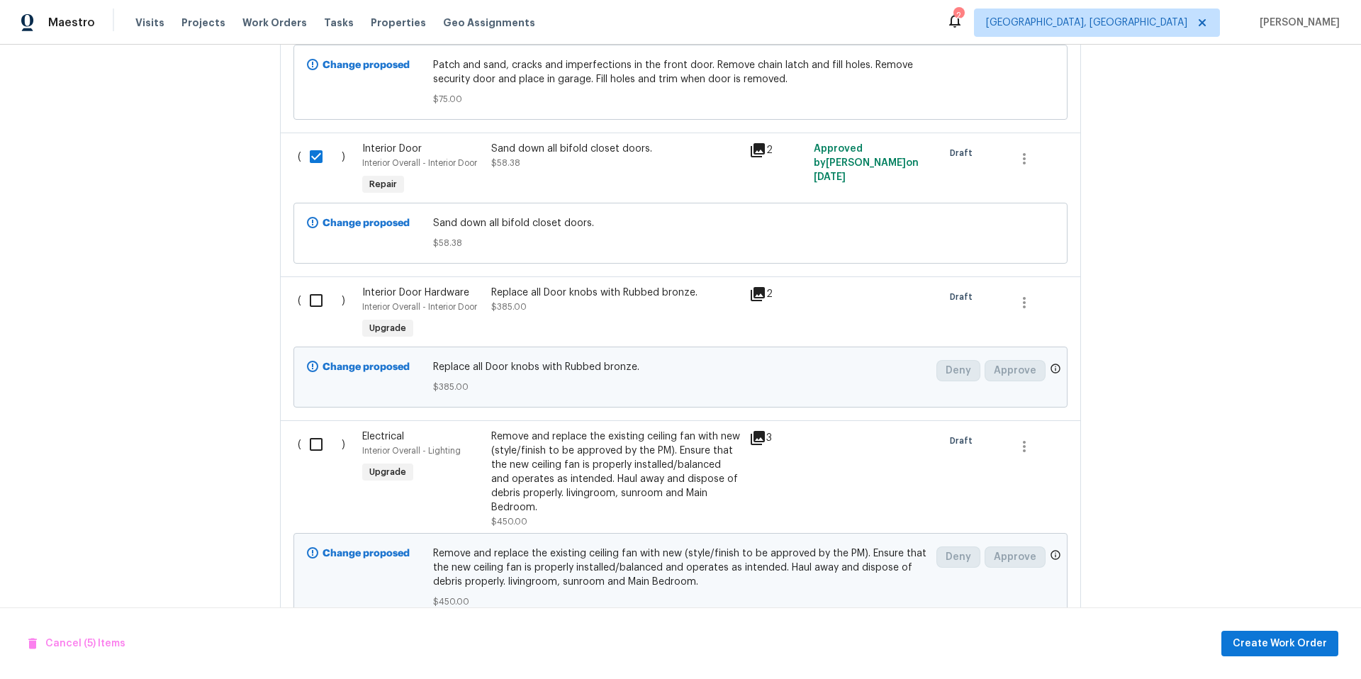
scroll to position [3046, 0]
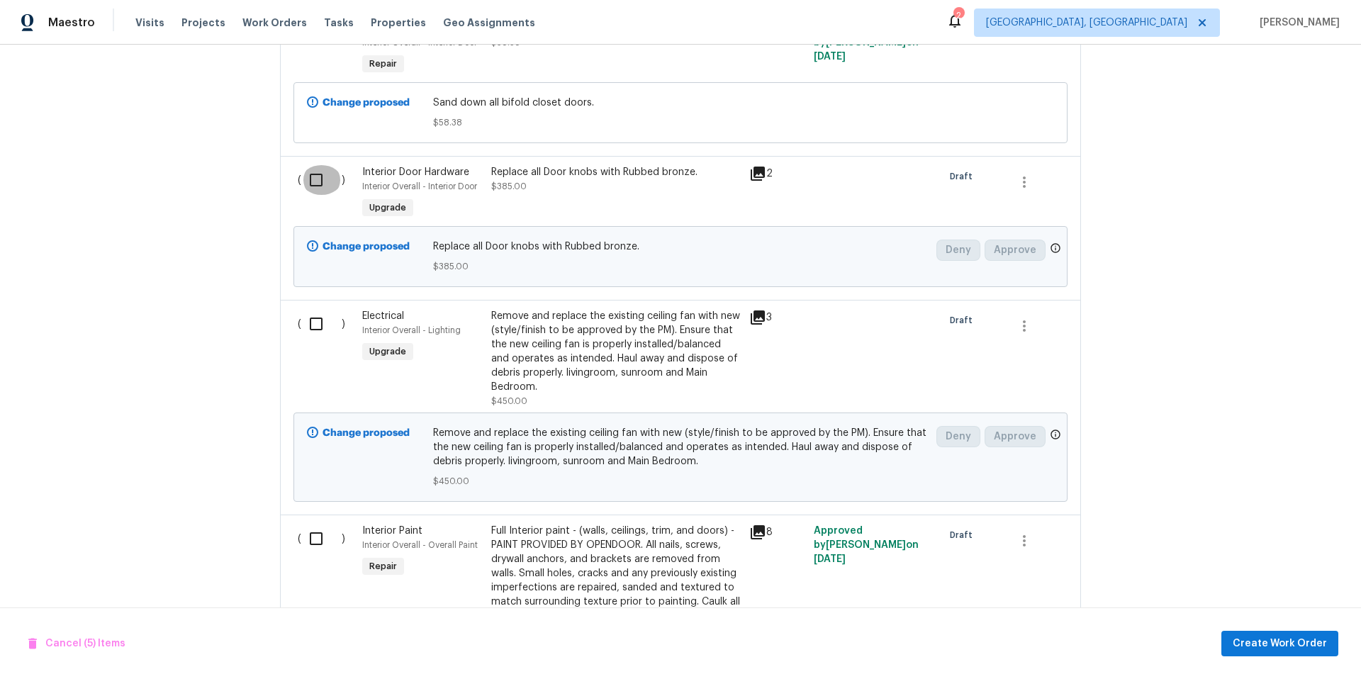
click at [305, 176] on input "checkbox" at bounding box center [321, 180] width 40 height 30
checkbox input "true"
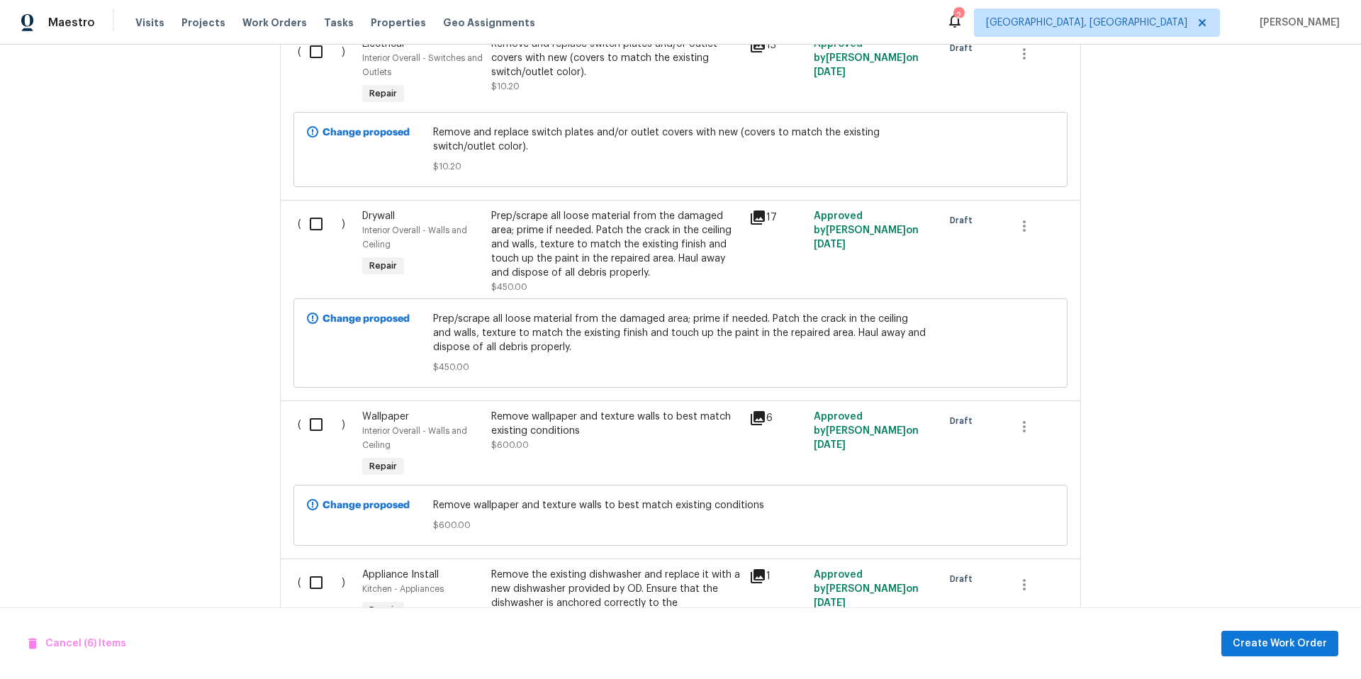
scroll to position [3924, 0]
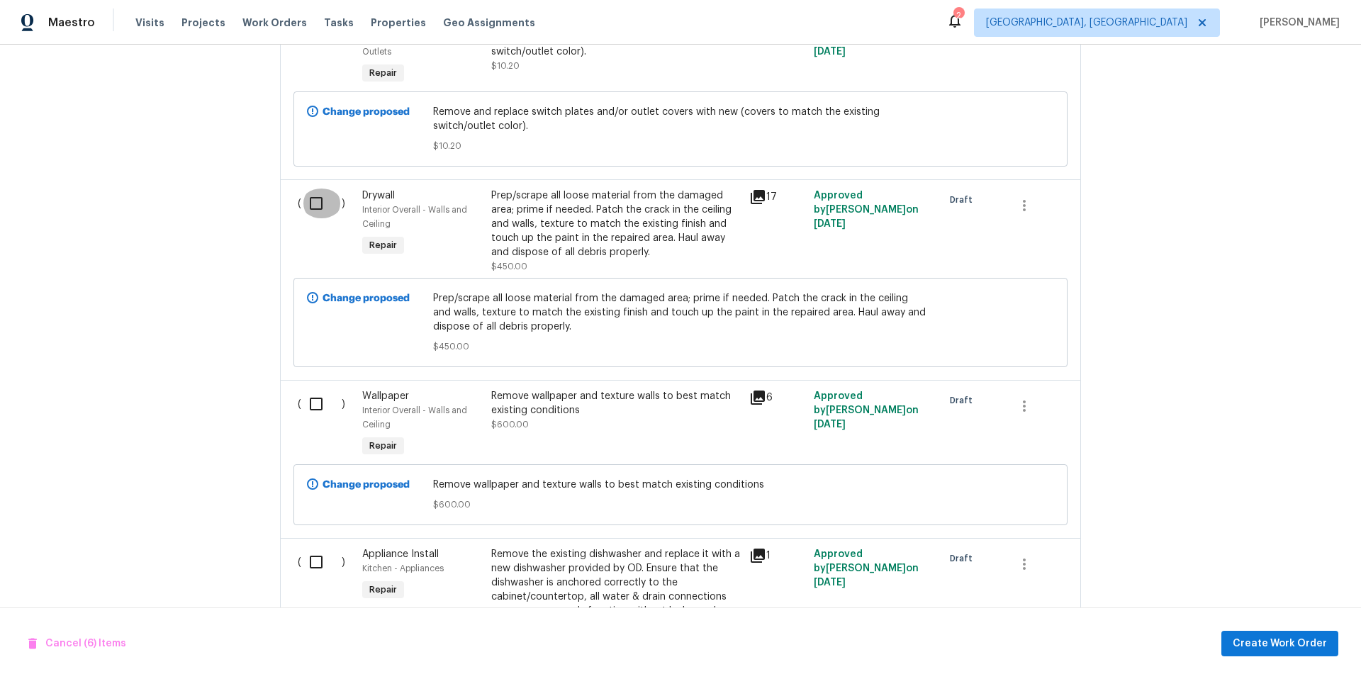
click at [309, 209] on input "checkbox" at bounding box center [321, 204] width 40 height 30
checkbox input "true"
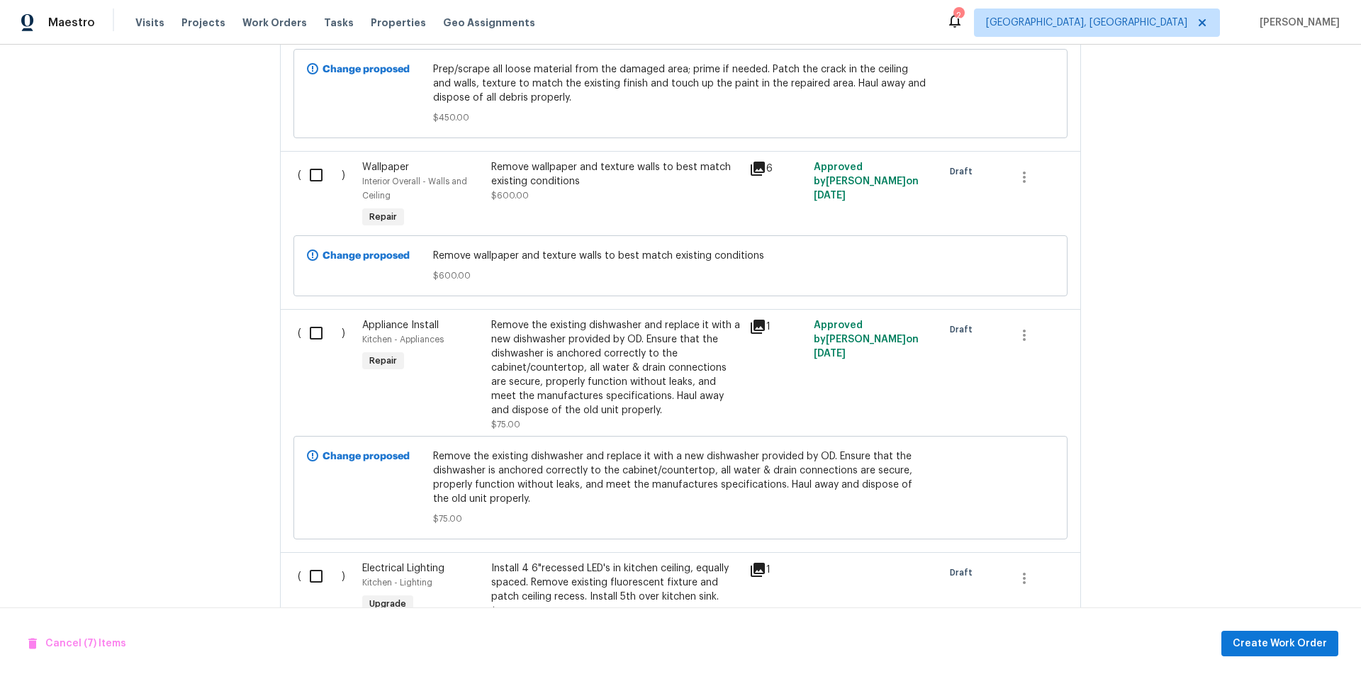
scroll to position [4200, 0]
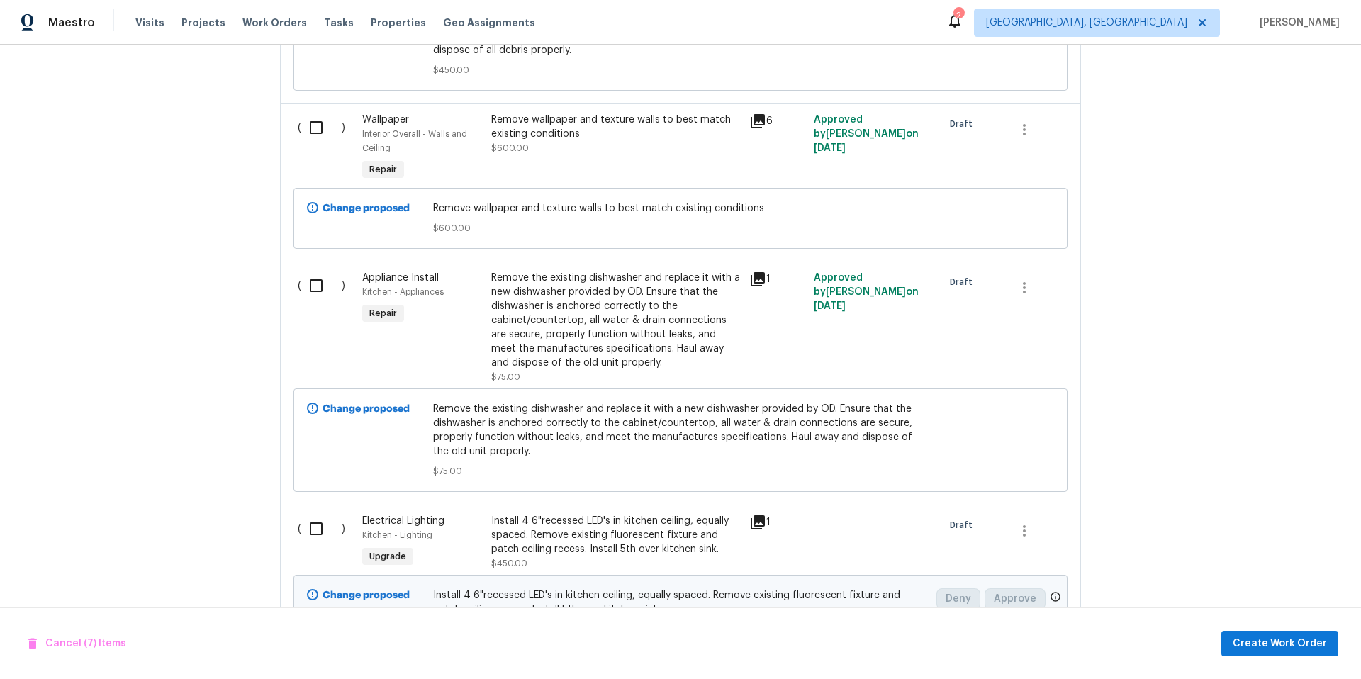
click at [311, 134] on input "checkbox" at bounding box center [321, 128] width 40 height 30
checkbox input "true"
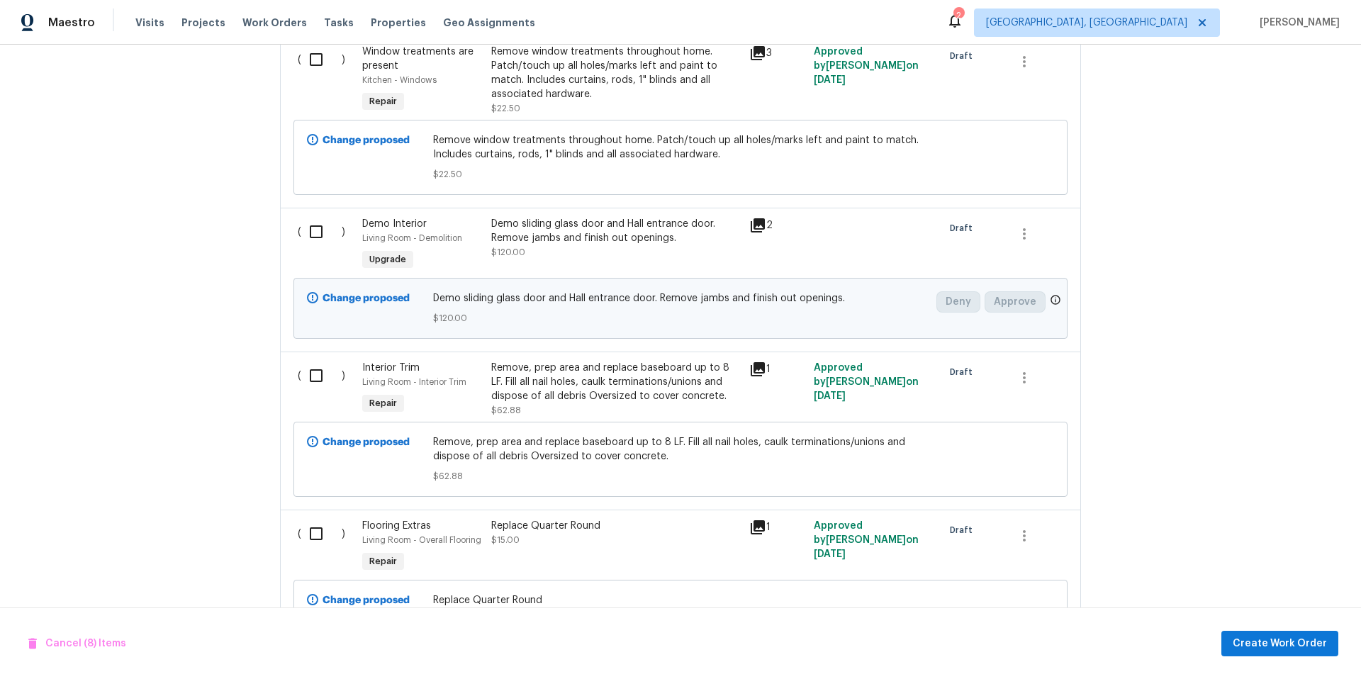
scroll to position [5241, 0]
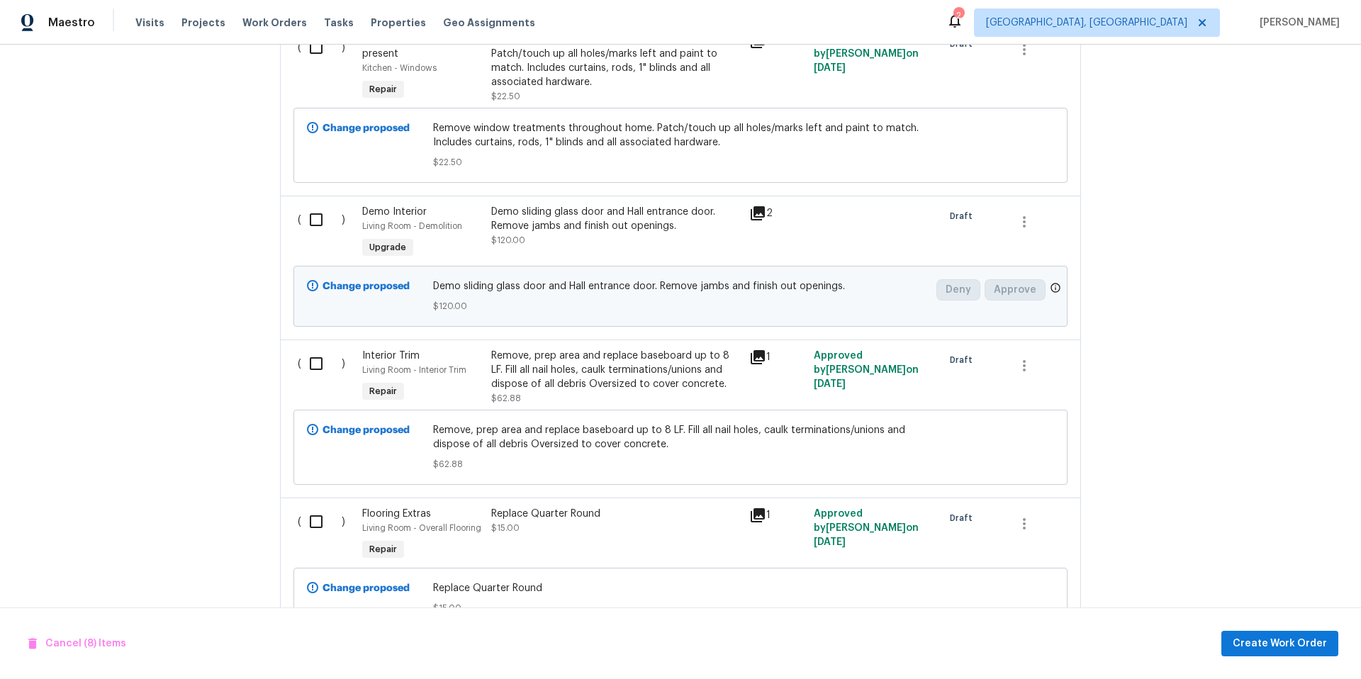
click at [308, 50] on input "checkbox" at bounding box center [321, 48] width 40 height 30
checkbox input "true"
click at [318, 229] on input "checkbox" at bounding box center [321, 220] width 40 height 30
checkbox input "true"
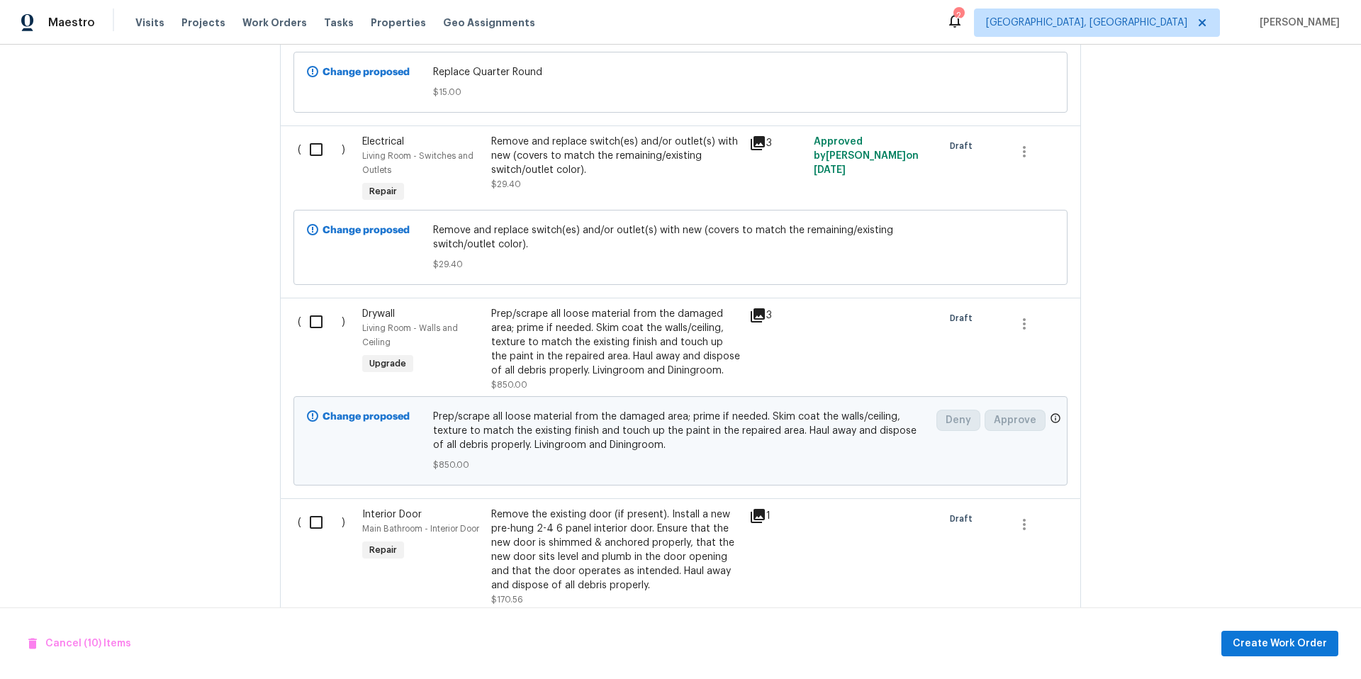
scroll to position [5768, 0]
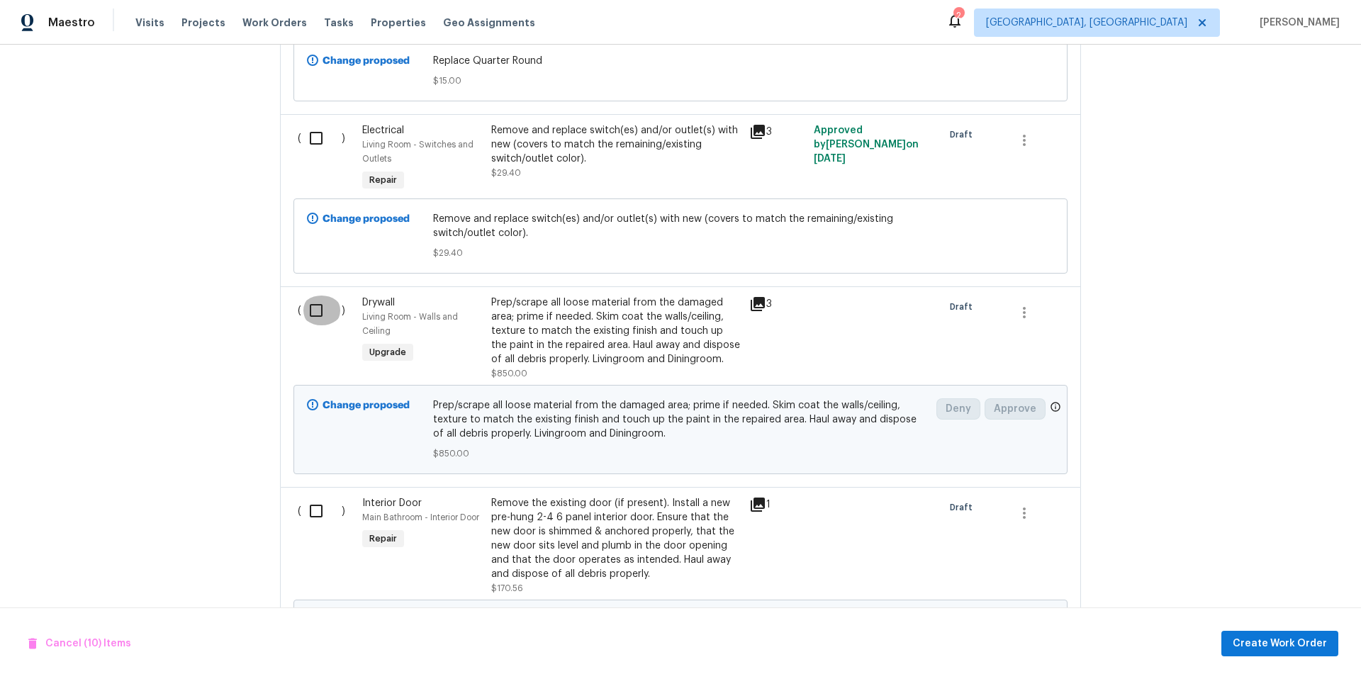
click at [315, 319] on input "checkbox" at bounding box center [321, 311] width 40 height 30
checkbox input "true"
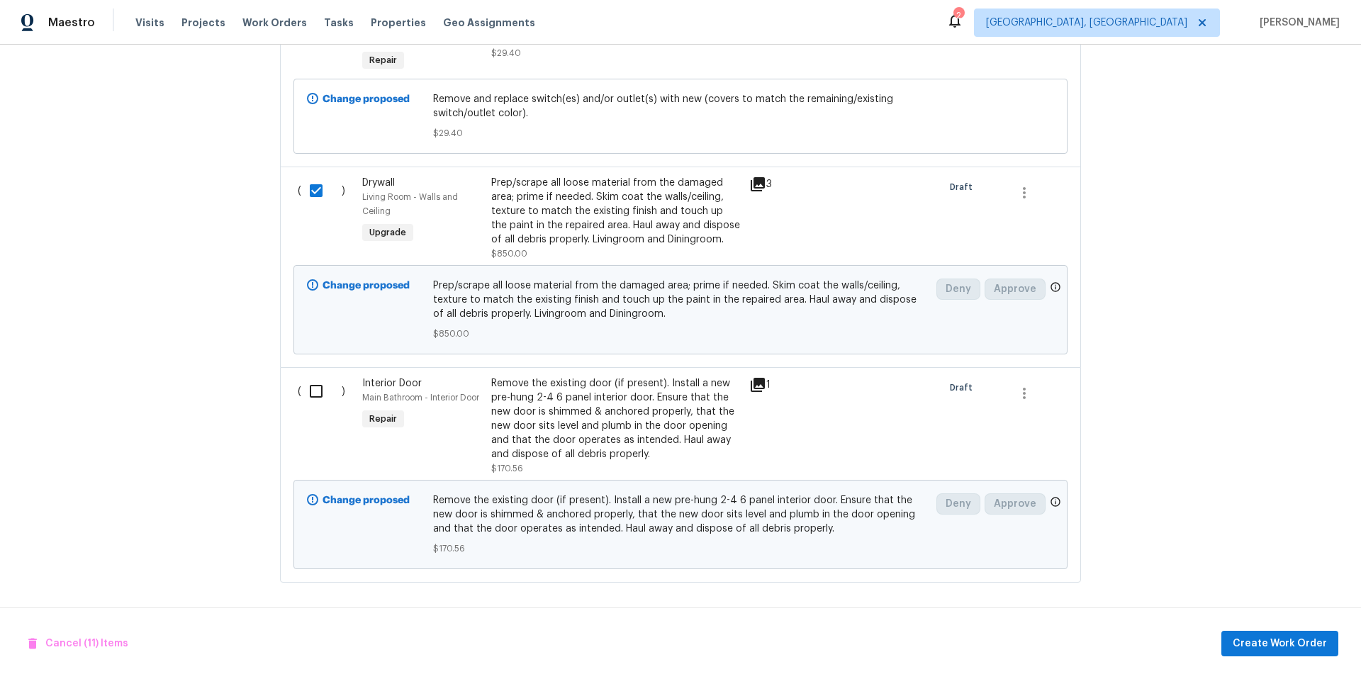
scroll to position [5899, 0]
click at [308, 380] on input "checkbox" at bounding box center [321, 391] width 40 height 30
checkbox input "true"
click at [1260, 646] on span "Create Work Order" at bounding box center [1280, 644] width 94 height 18
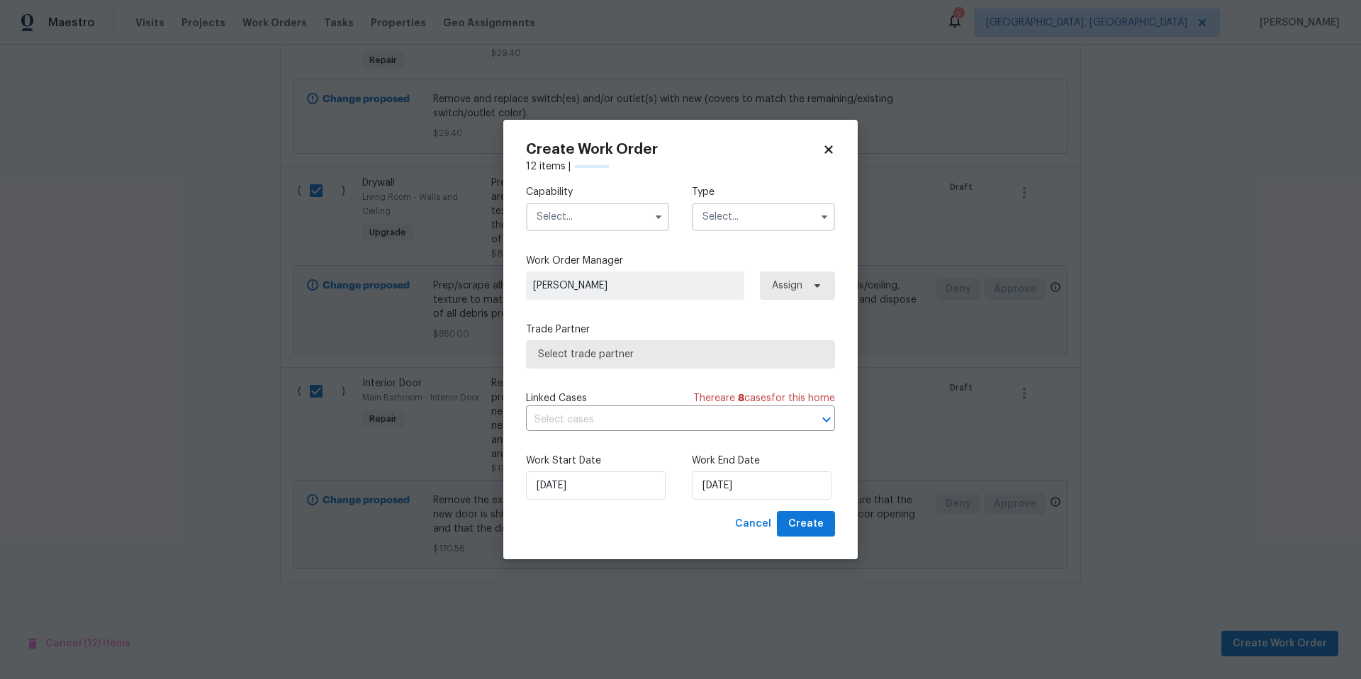
checkbox input "false"
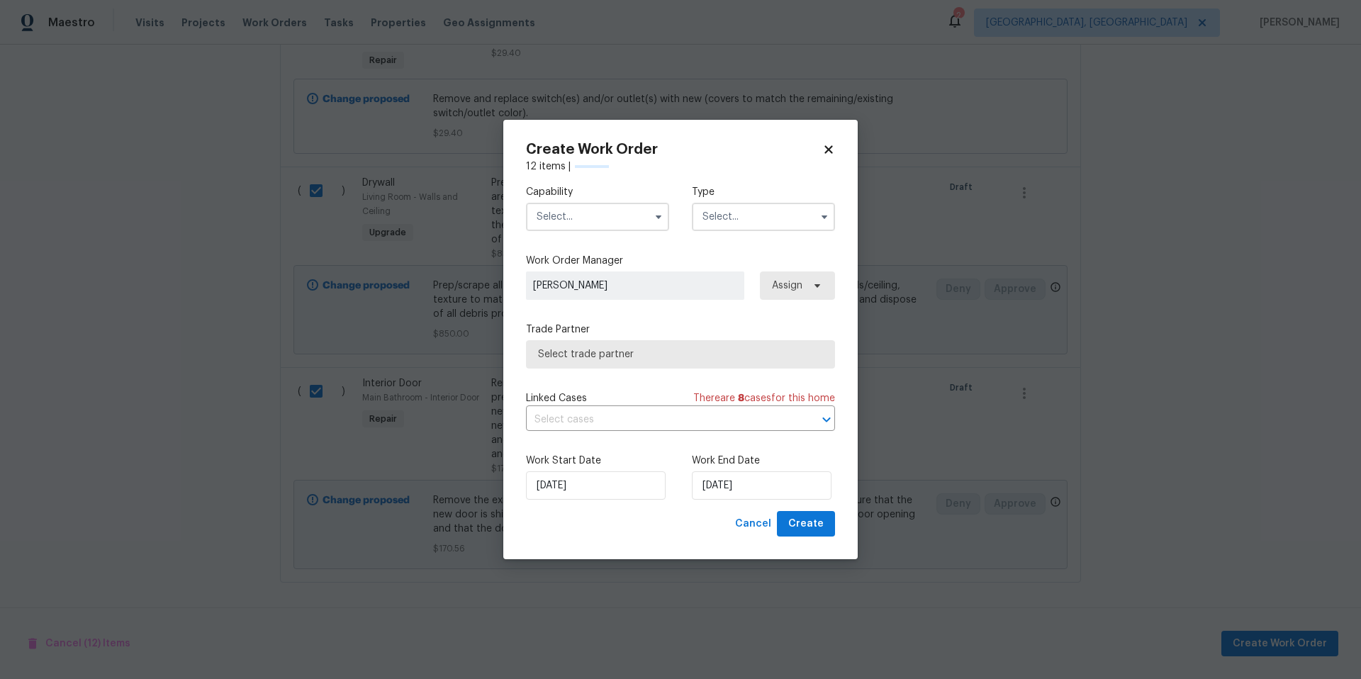
checkbox input "false"
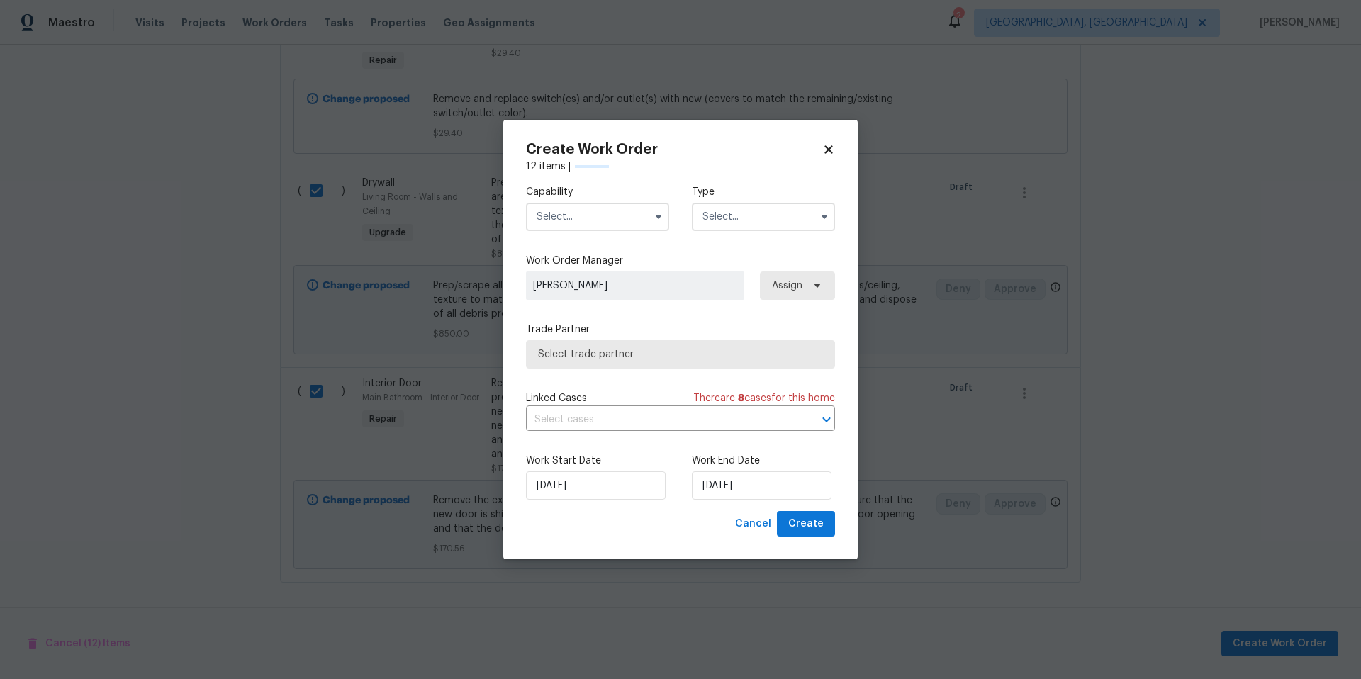
checkbox input "false"
click at [566, 218] on input "text" at bounding box center [597, 217] width 143 height 28
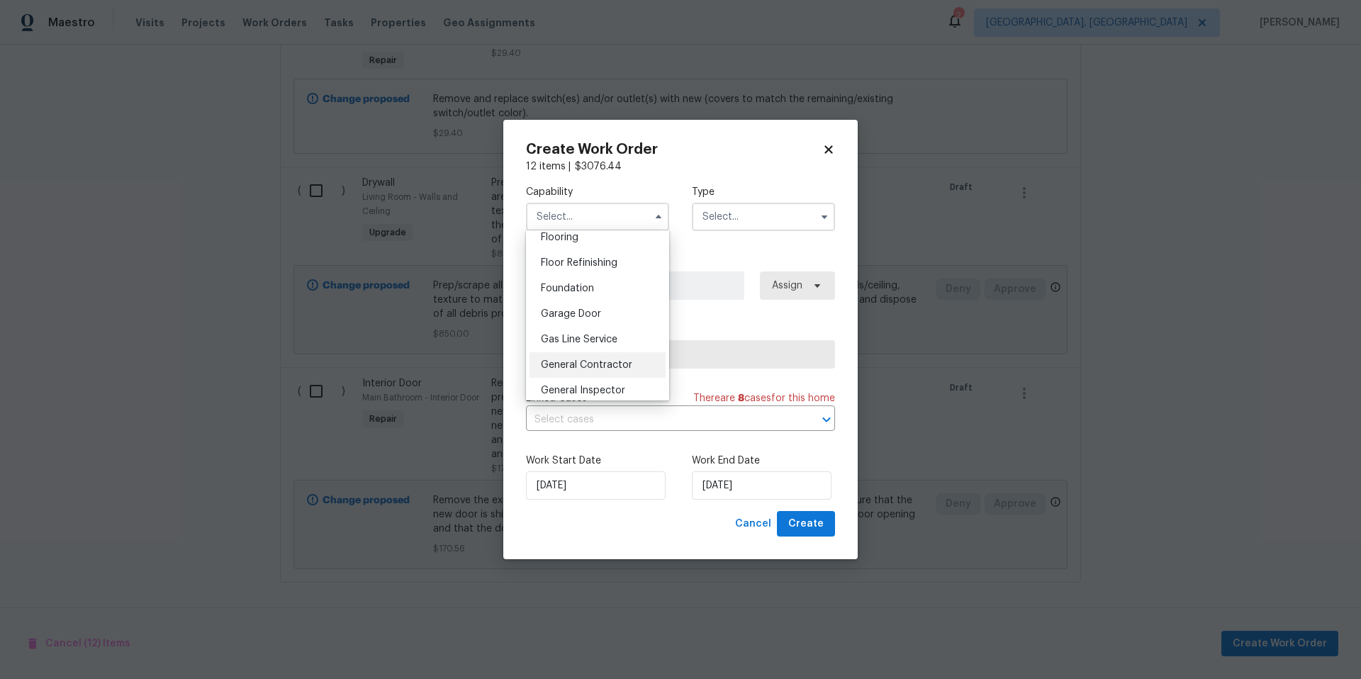
scroll to position [575, 0]
click at [611, 354] on span "General Contractor" at bounding box center [586, 349] width 91 height 10
type input "General Contractor"
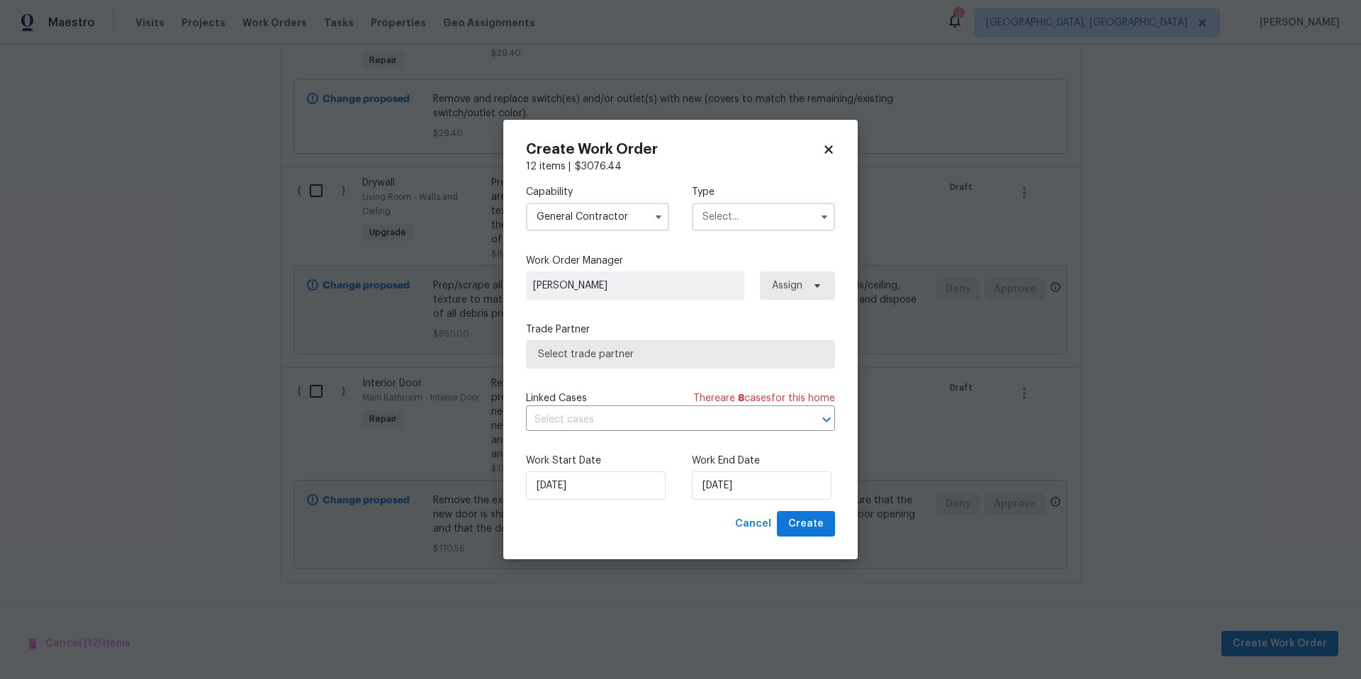
click at [737, 211] on input "text" at bounding box center [763, 217] width 143 height 28
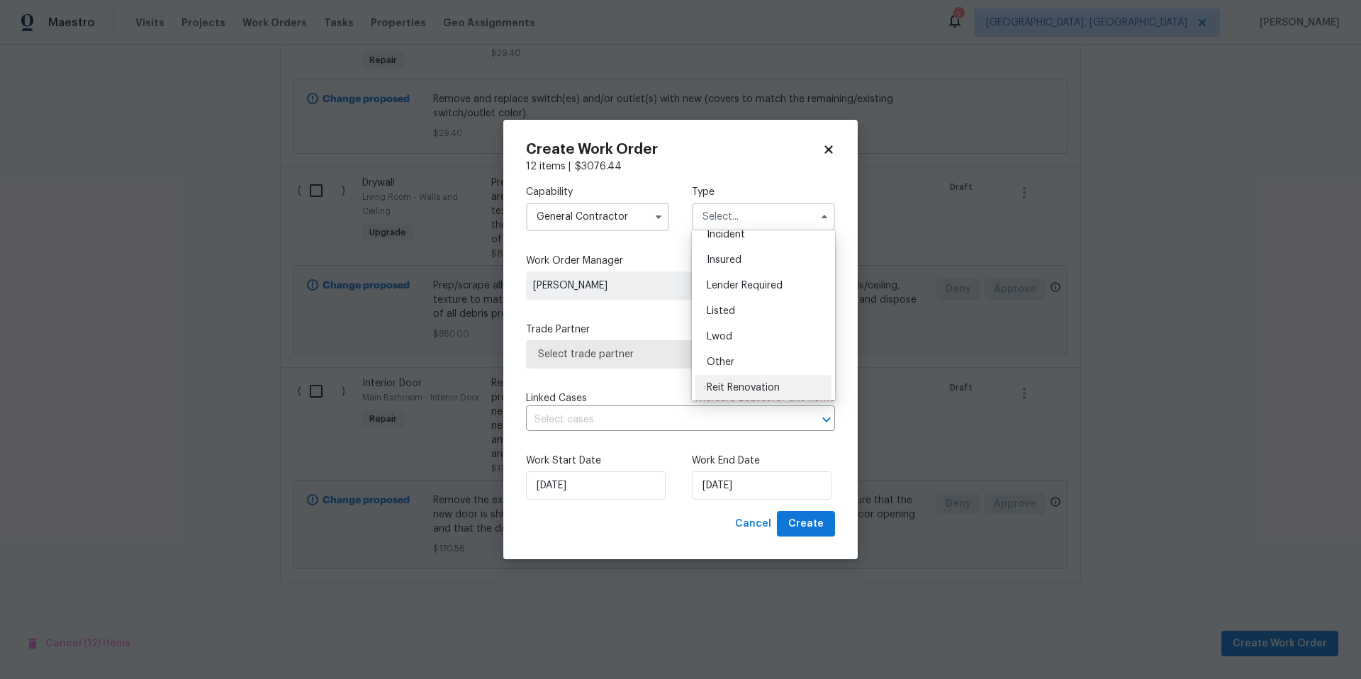
scroll to position [123, 0]
click at [753, 352] on span "Renovation" at bounding box center [733, 354] width 52 height 10
type input "Renovation"
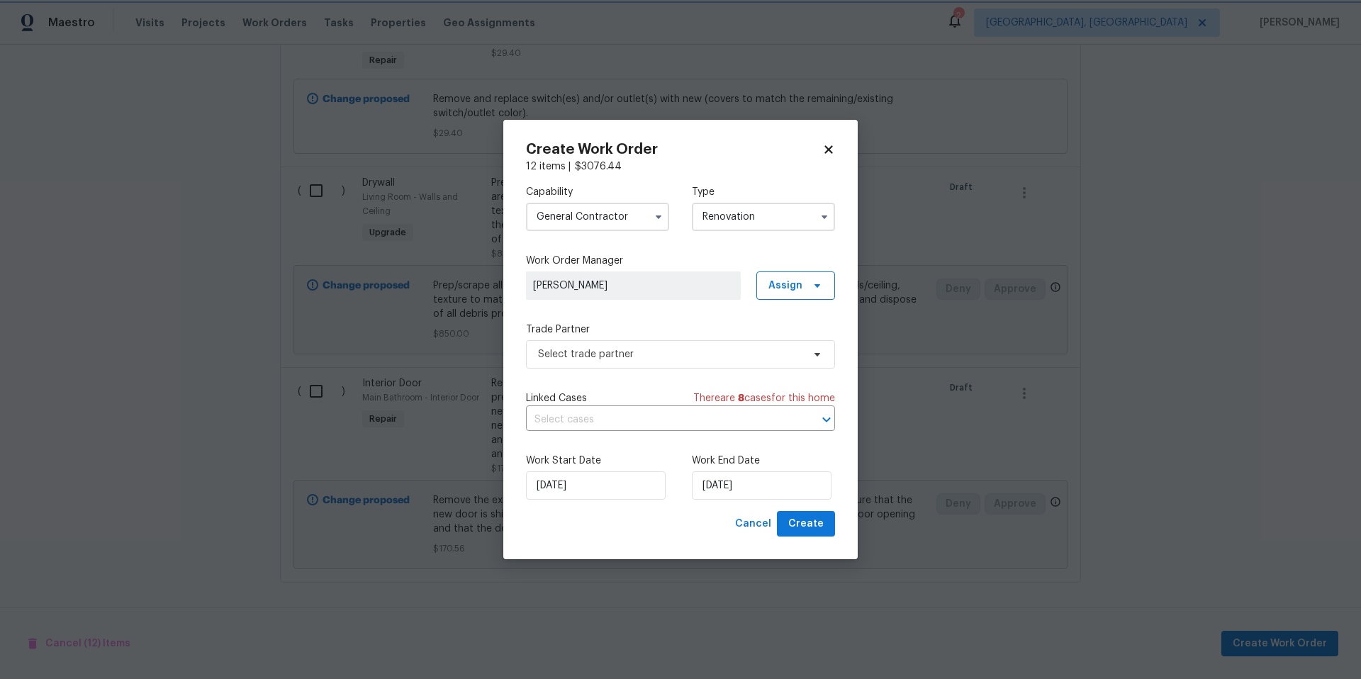
scroll to position [0, 0]
click at [739, 355] on span "Select trade partner" at bounding box center [670, 354] width 264 height 14
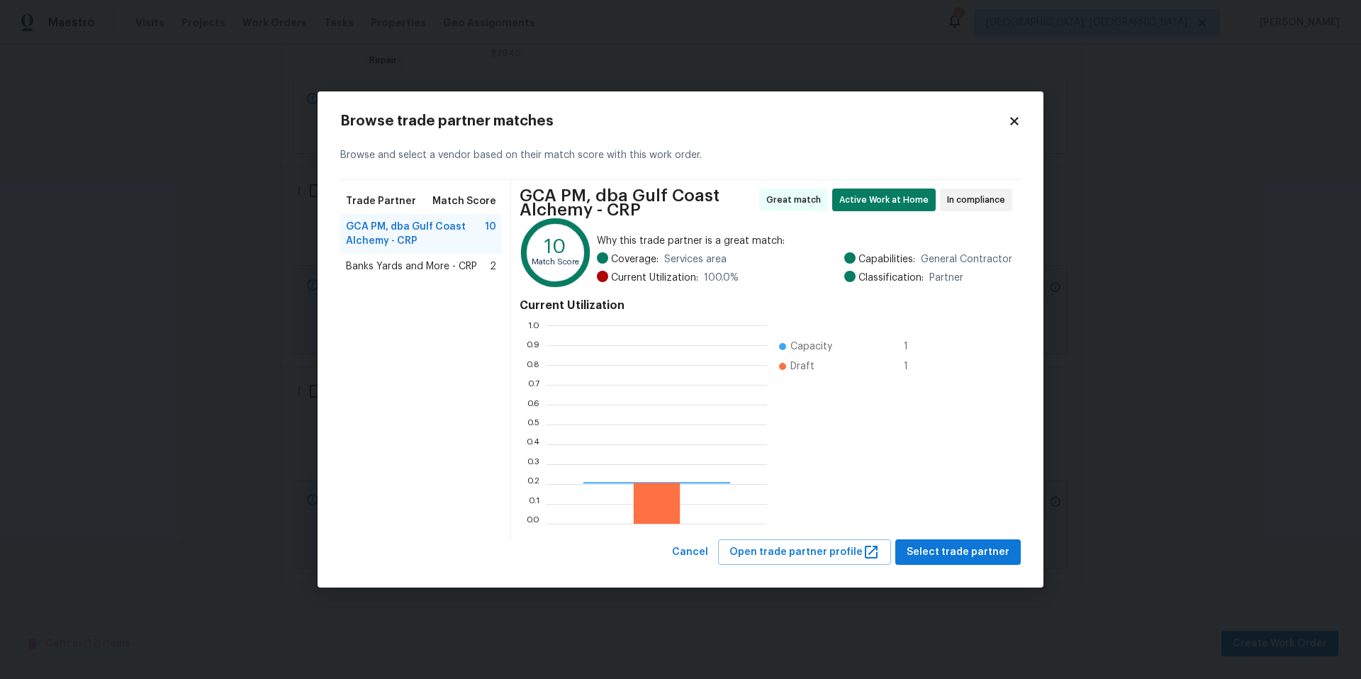
scroll to position [188, 211]
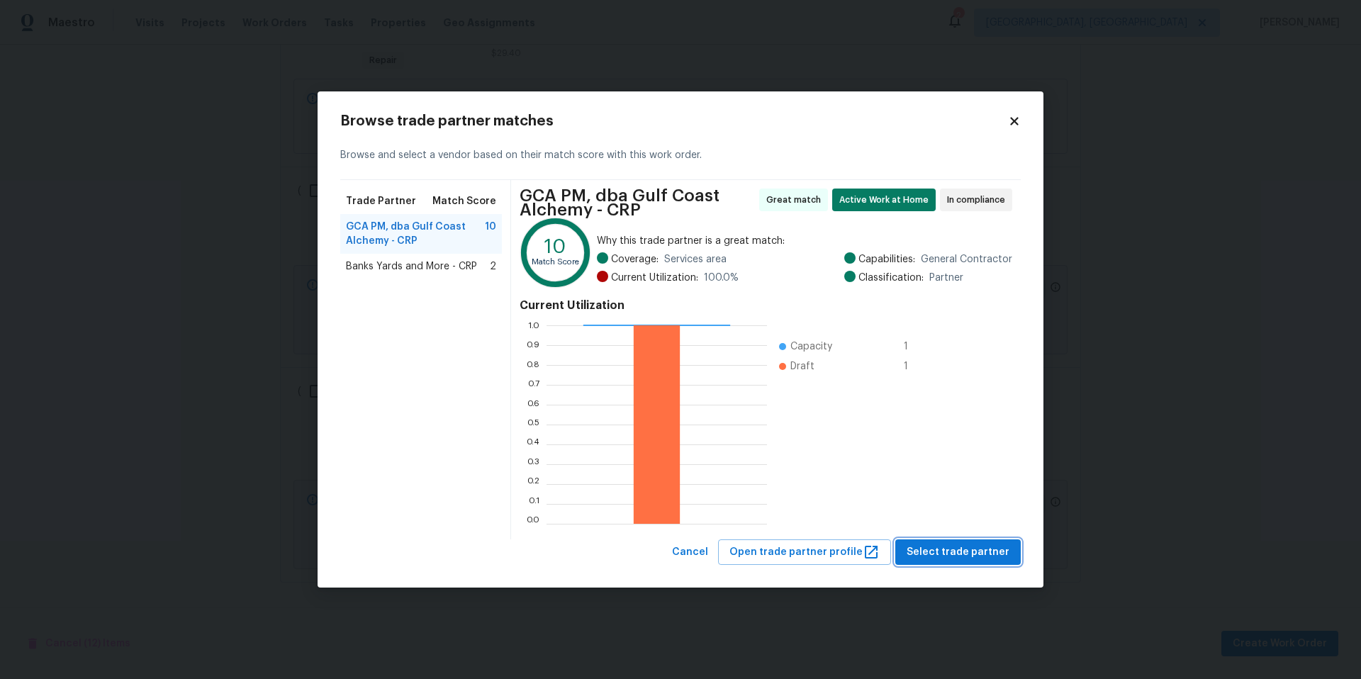
click at [946, 558] on span "Select trade partner" at bounding box center [958, 553] width 103 height 18
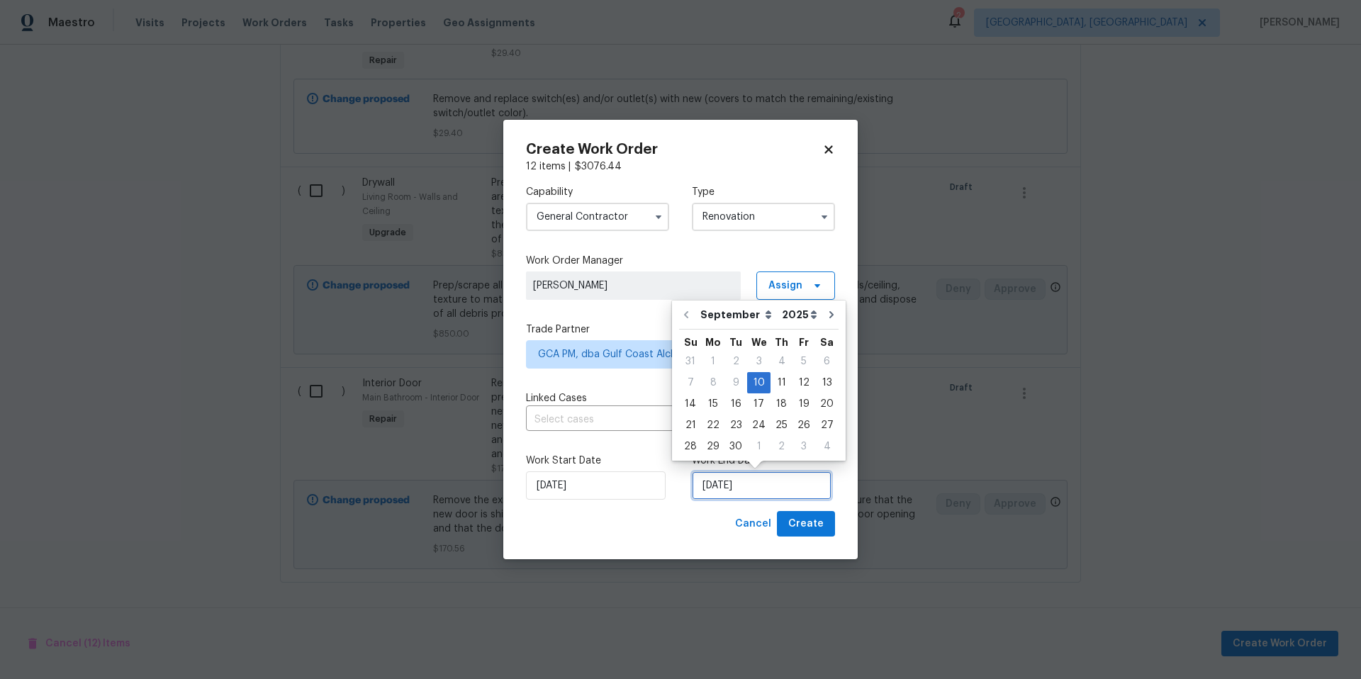
click at [754, 481] on input "[DATE]" at bounding box center [762, 485] width 140 height 28
click at [797, 404] on div "19" at bounding box center [803, 404] width 23 height 20
type input "[DATE]"
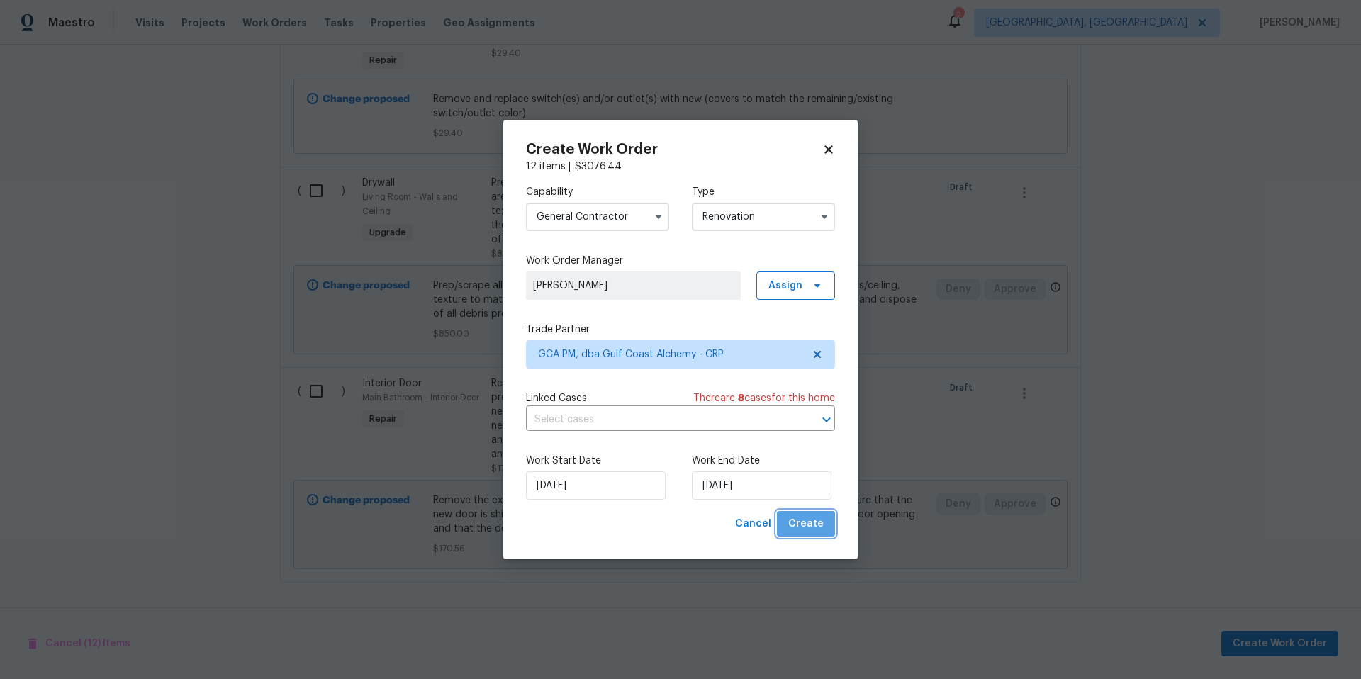
click at [827, 529] on button "Create" at bounding box center [806, 524] width 58 height 26
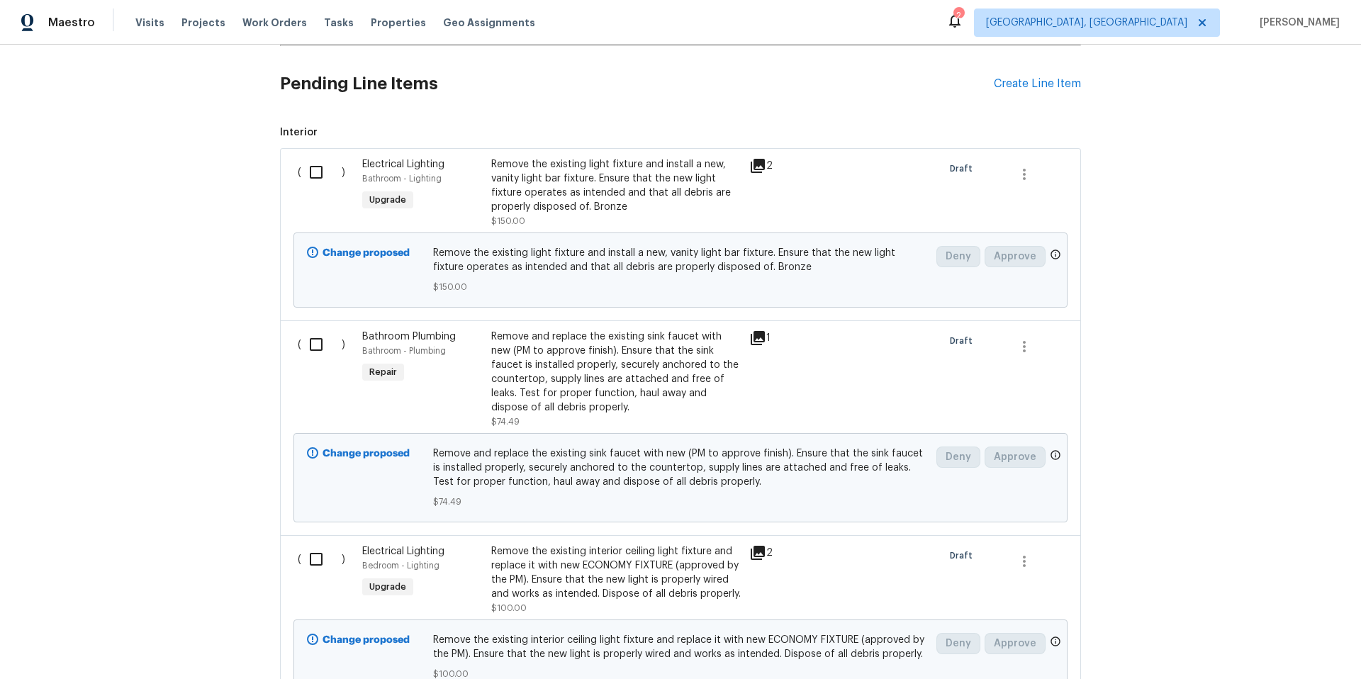
scroll to position [504, 0]
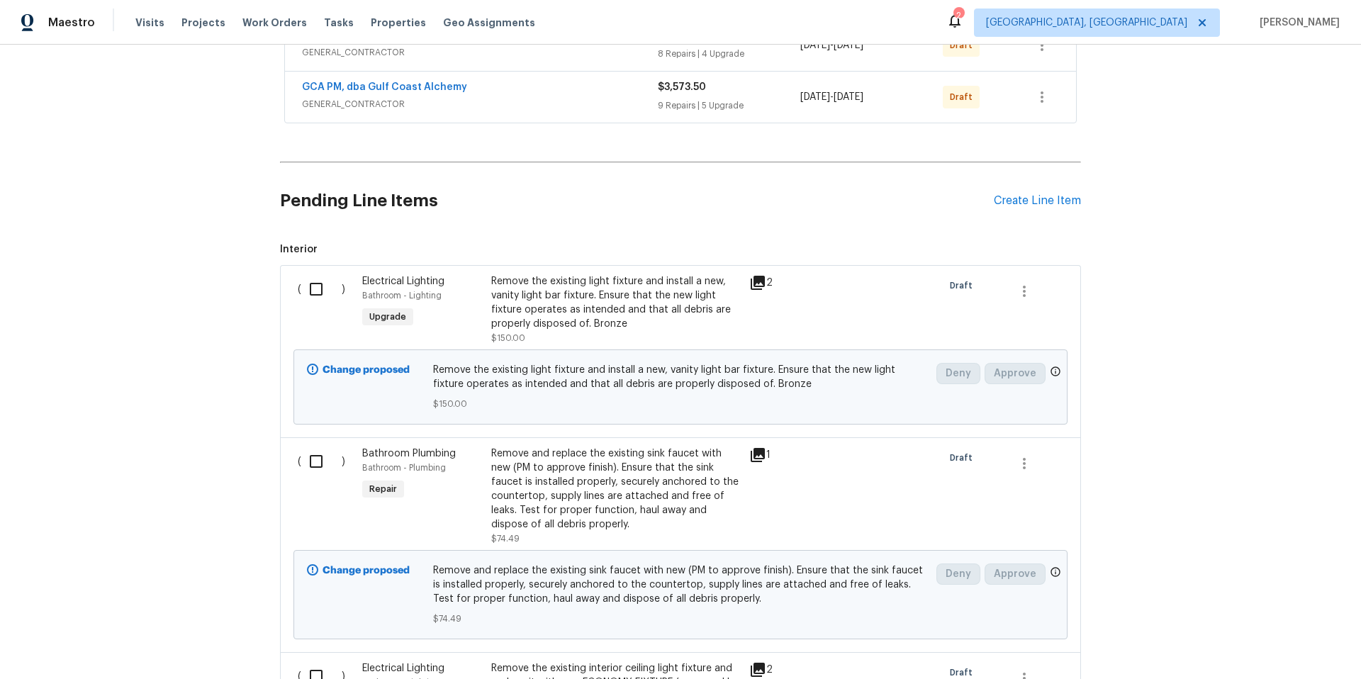
click at [312, 293] on input "checkbox" at bounding box center [321, 289] width 40 height 30
checkbox input "true"
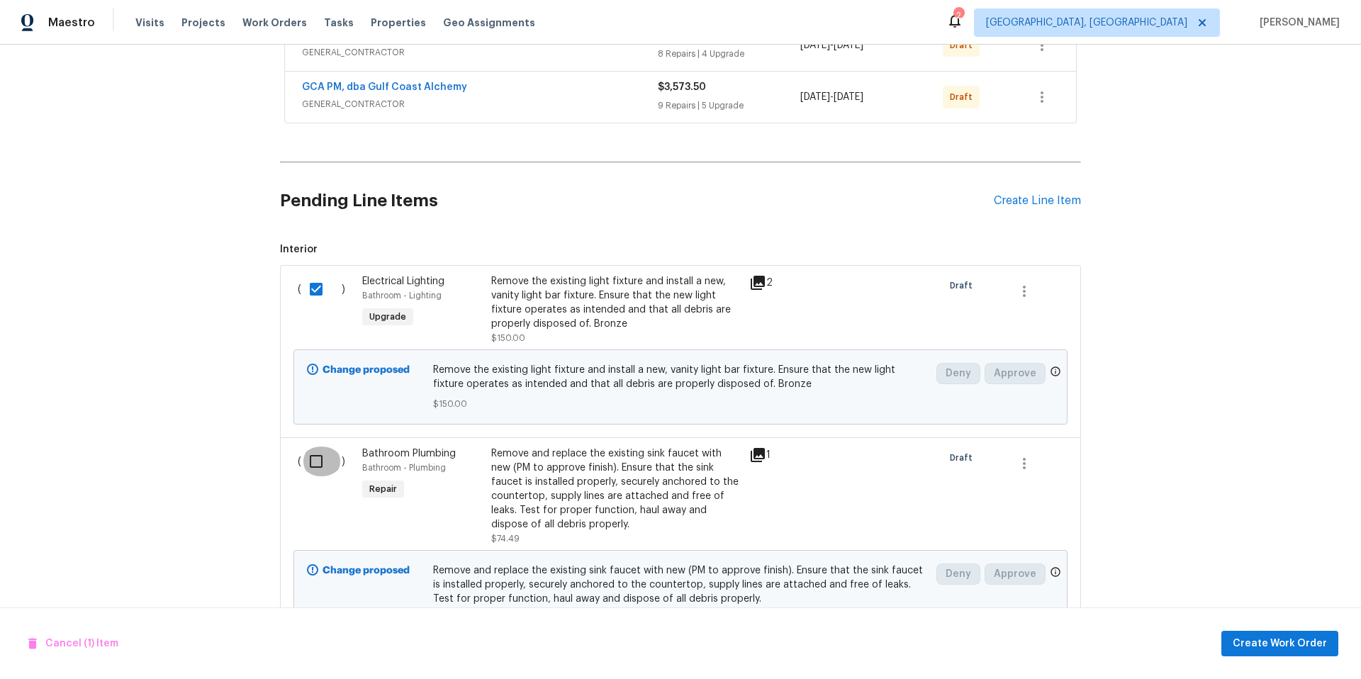
click at [304, 462] on input "checkbox" at bounding box center [321, 462] width 40 height 30
checkbox input "true"
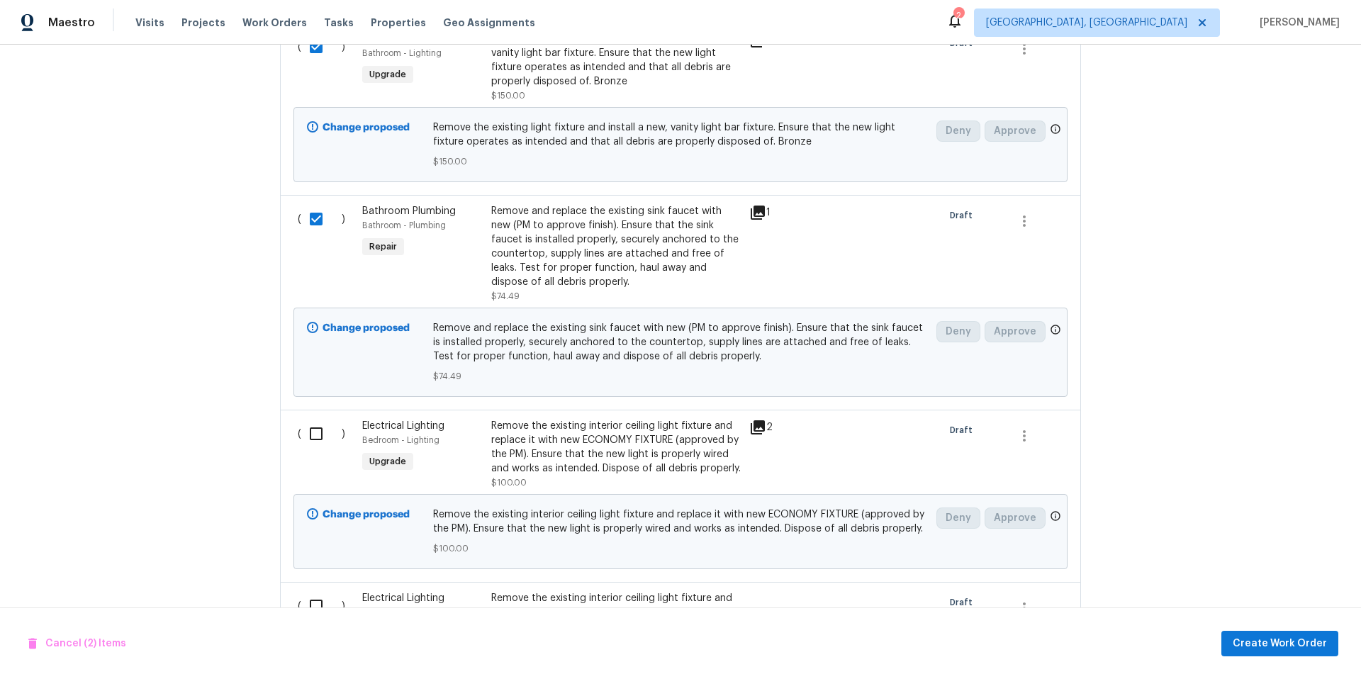
scroll to position [931, 0]
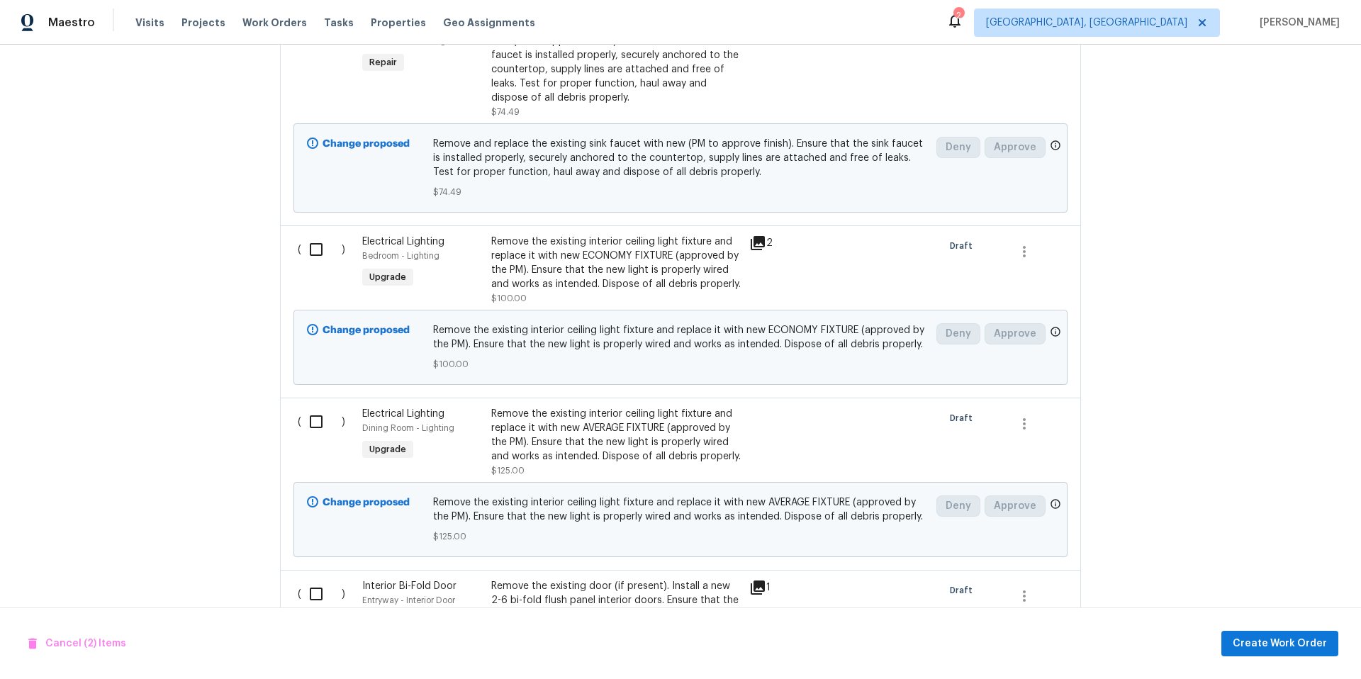
click at [308, 254] on input "checkbox" at bounding box center [321, 250] width 40 height 30
checkbox input "true"
click at [314, 427] on input "checkbox" at bounding box center [321, 422] width 40 height 30
checkbox input "true"
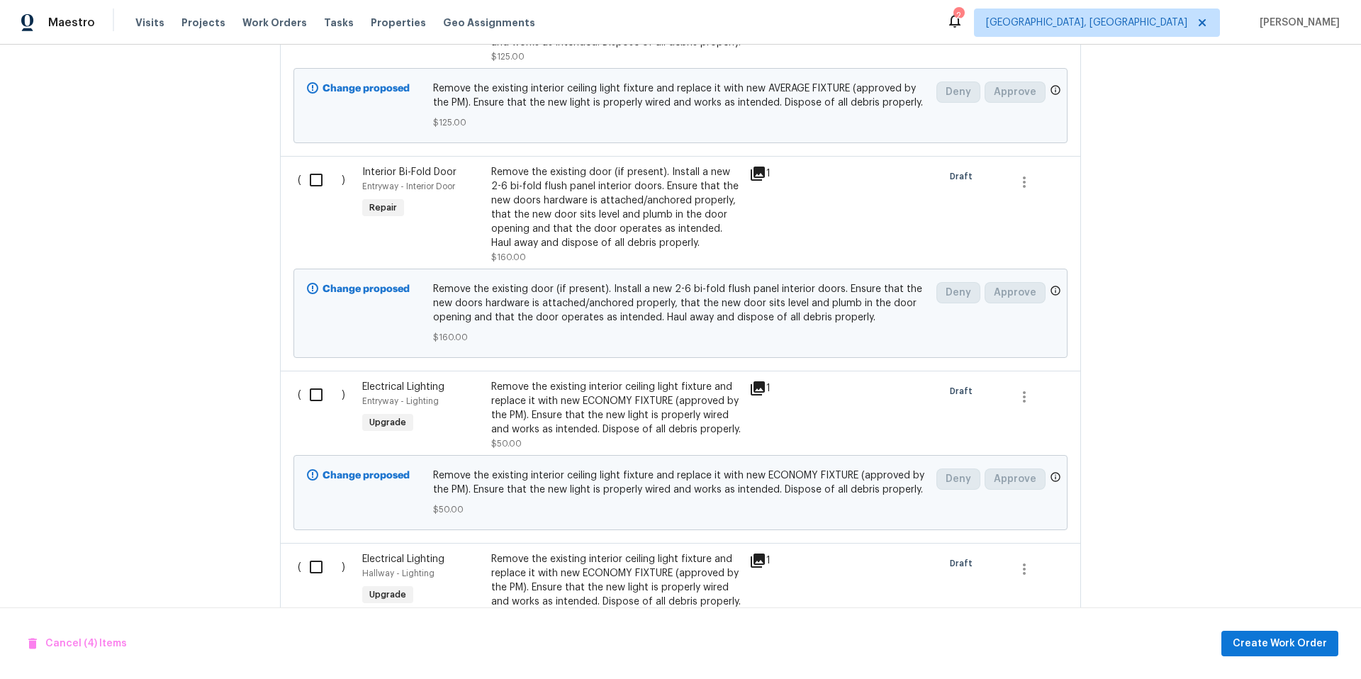
scroll to position [1354, 0]
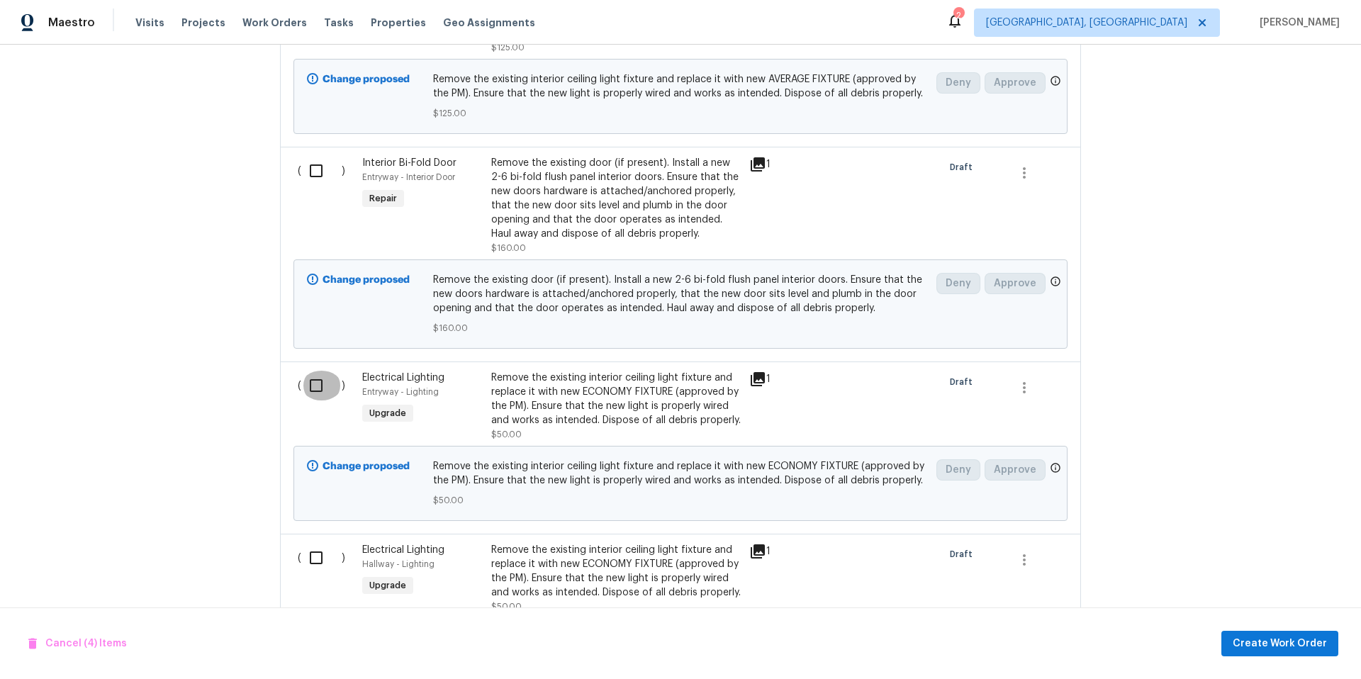
click at [307, 389] on input "checkbox" at bounding box center [321, 386] width 40 height 30
checkbox input "true"
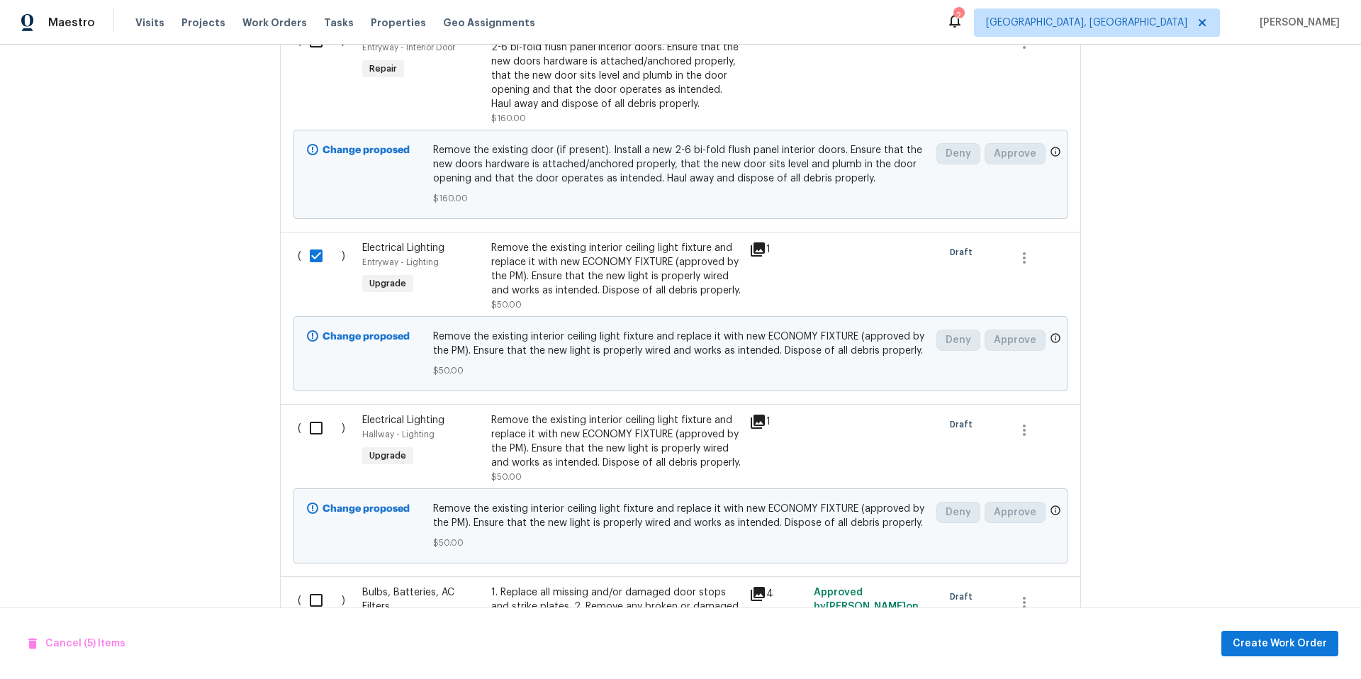
scroll to position [1566, 0]
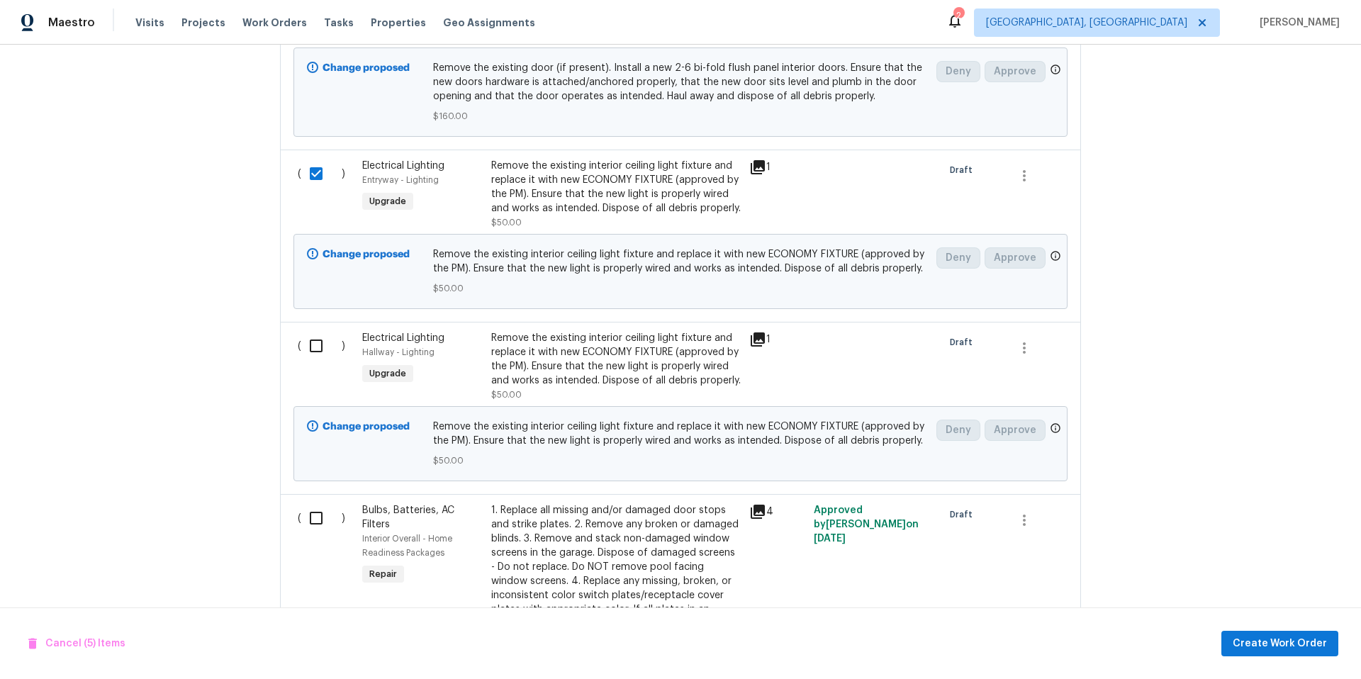
click at [311, 352] on input "checkbox" at bounding box center [321, 346] width 40 height 30
checkbox input "true"
drag, startPoint x: 310, startPoint y: 522, endPoint x: 319, endPoint y: 517, distance: 10.2
click at [311, 522] on input "checkbox" at bounding box center [321, 518] width 40 height 30
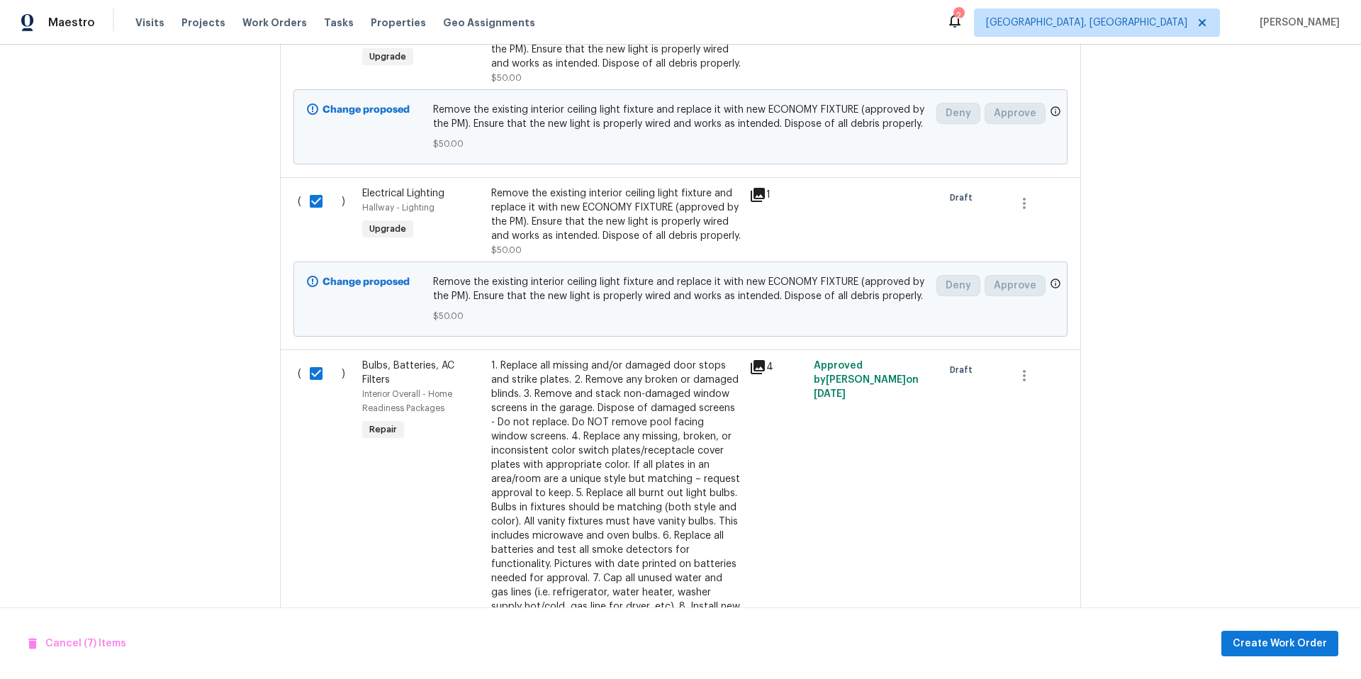
scroll to position [1896, 0]
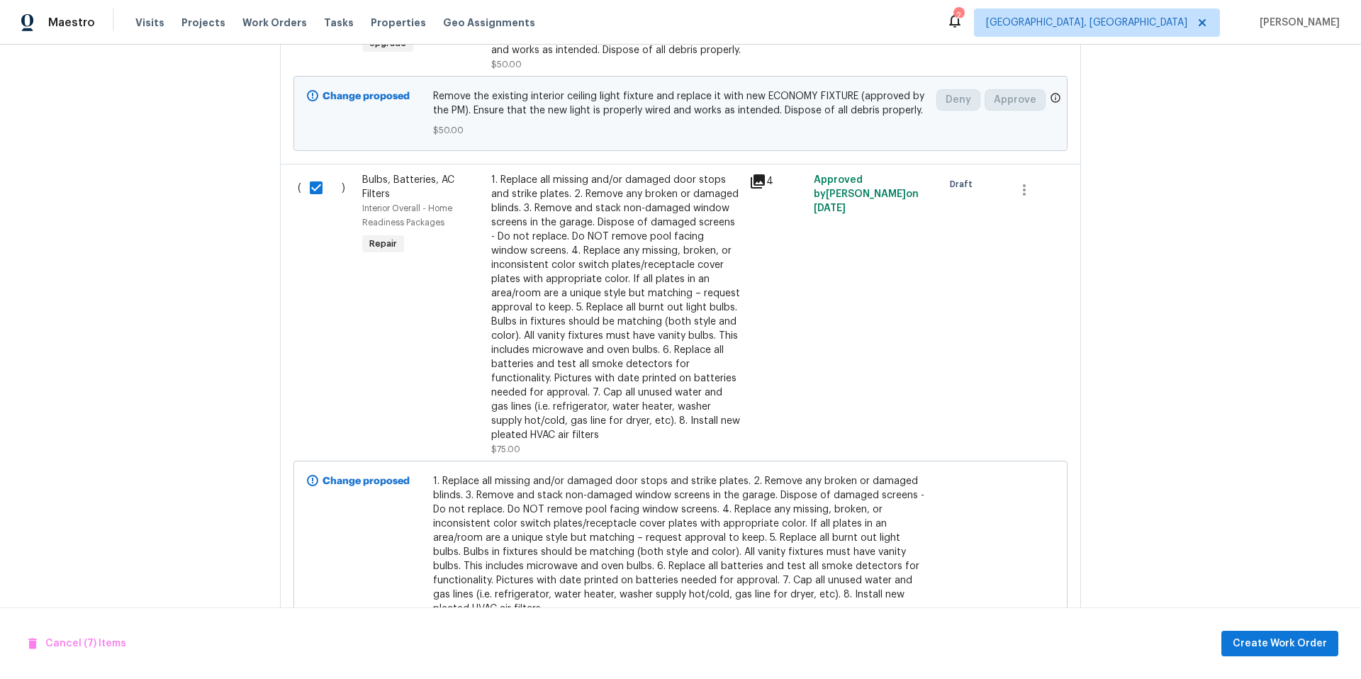
click at [310, 191] on input "checkbox" at bounding box center [321, 188] width 40 height 30
checkbox input "true"
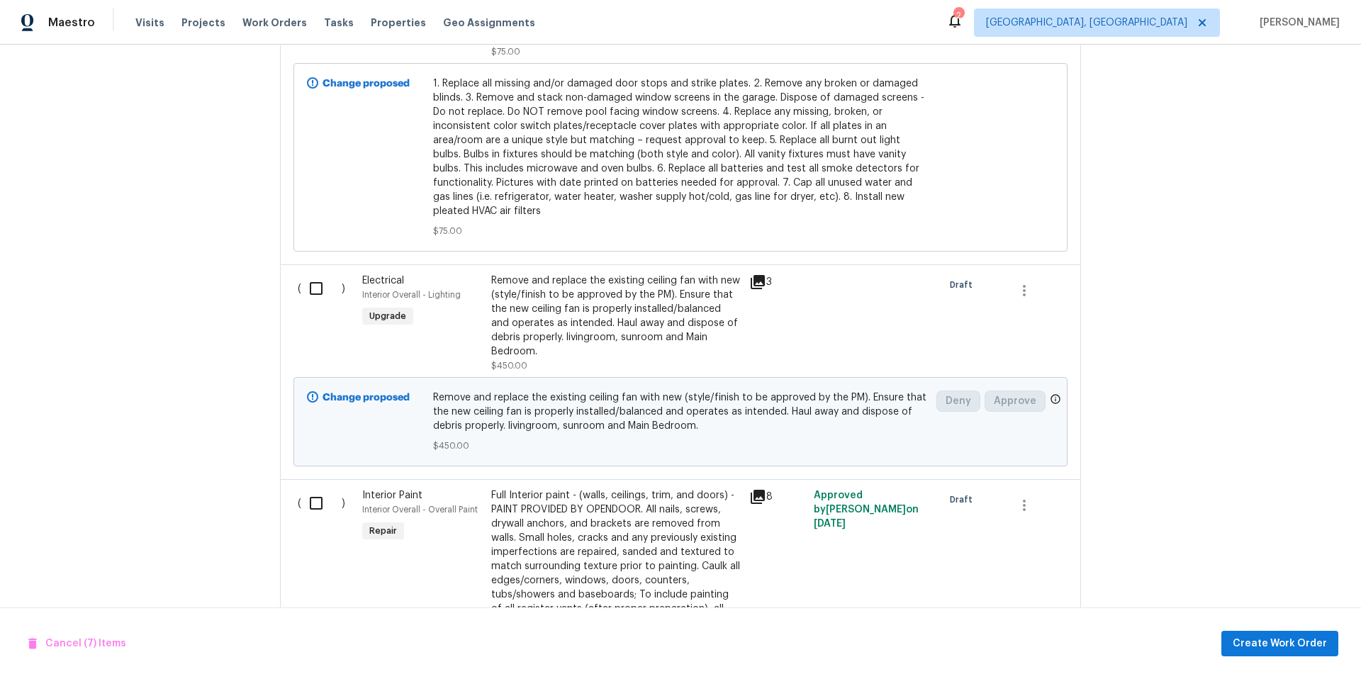
scroll to position [2365, 0]
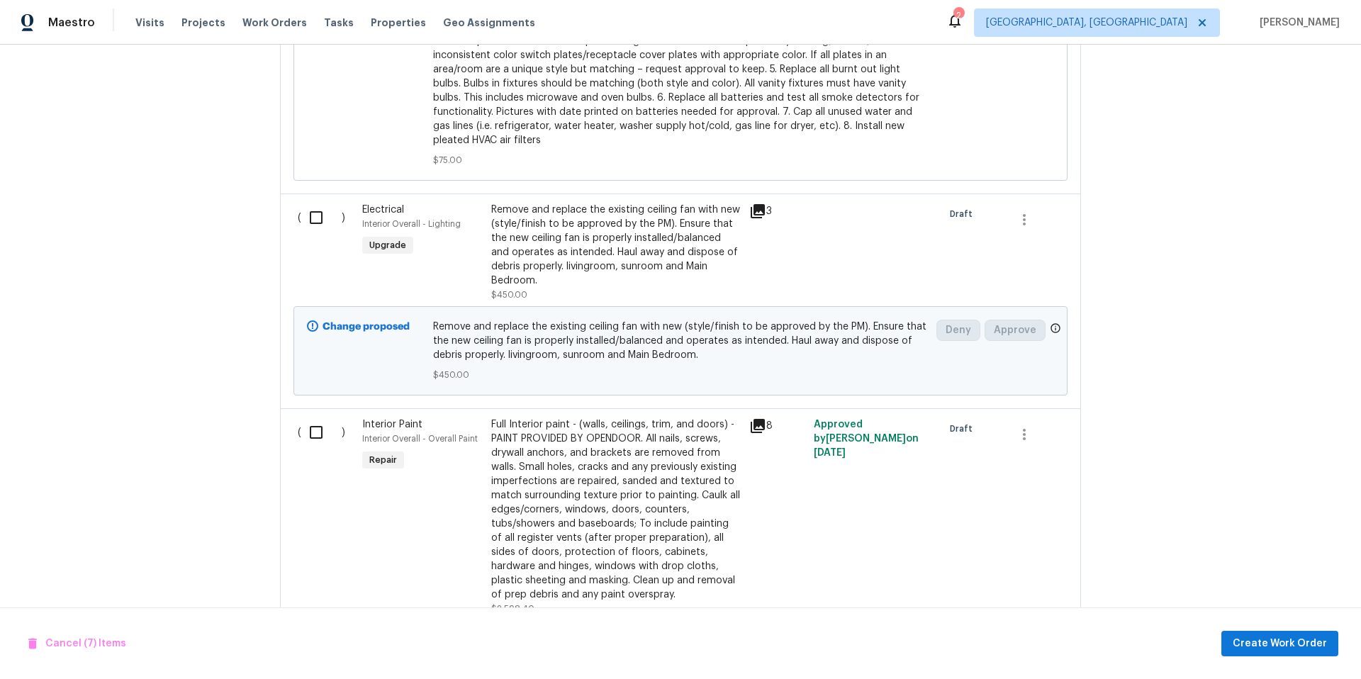
click at [309, 220] on input "checkbox" at bounding box center [321, 218] width 40 height 30
checkbox input "true"
click at [309, 439] on input "checkbox" at bounding box center [321, 432] width 40 height 30
checkbox input "true"
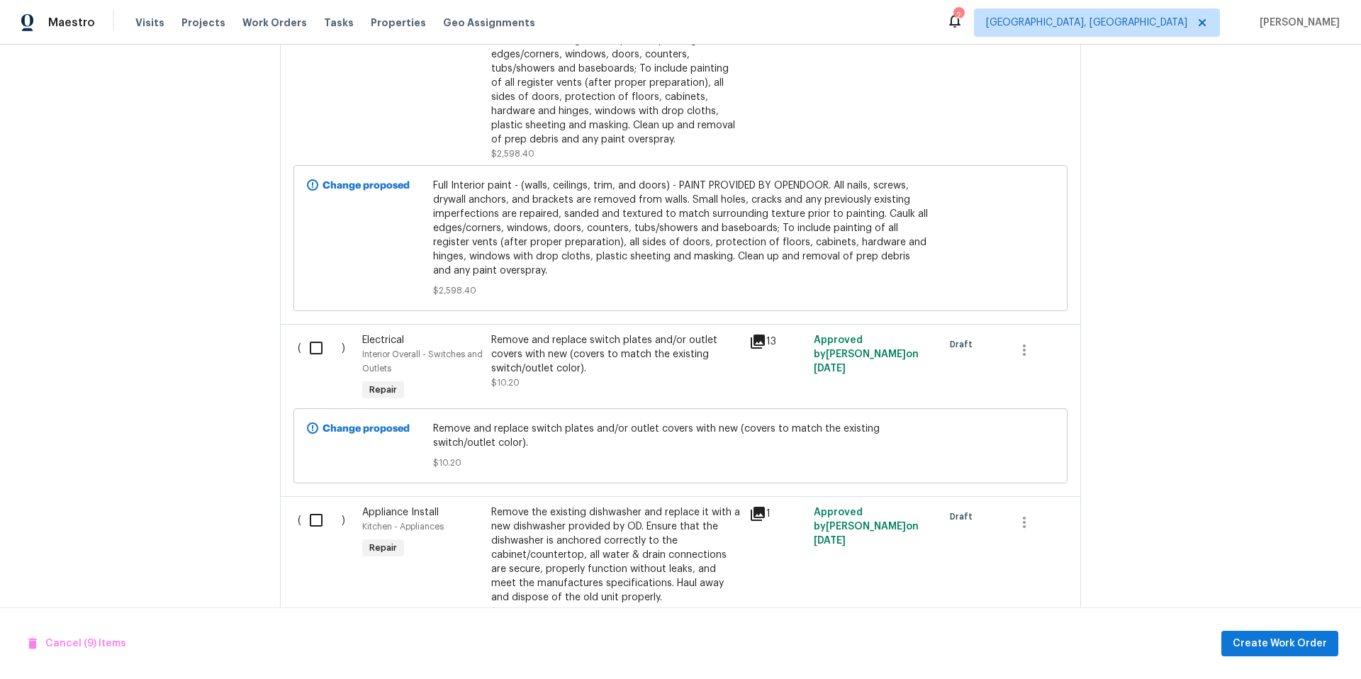
scroll to position [2825, 0]
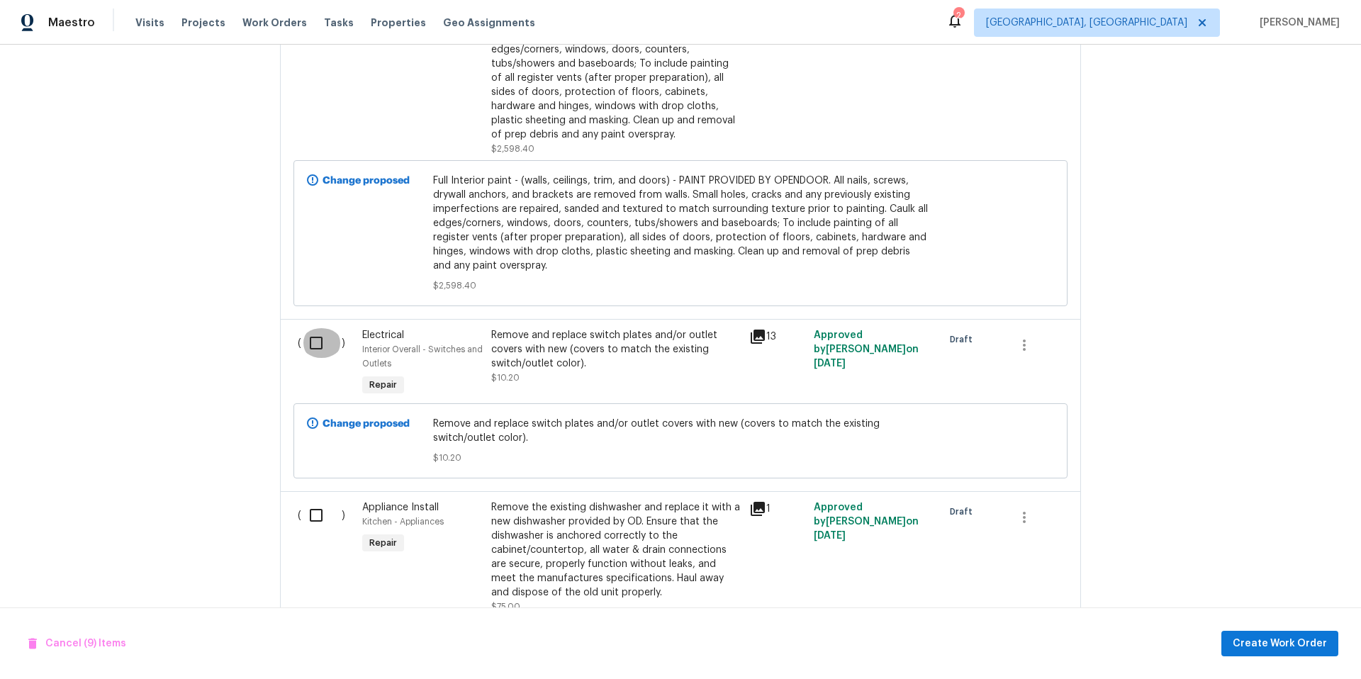
click at [310, 350] on input "checkbox" at bounding box center [321, 343] width 40 height 30
checkbox input "true"
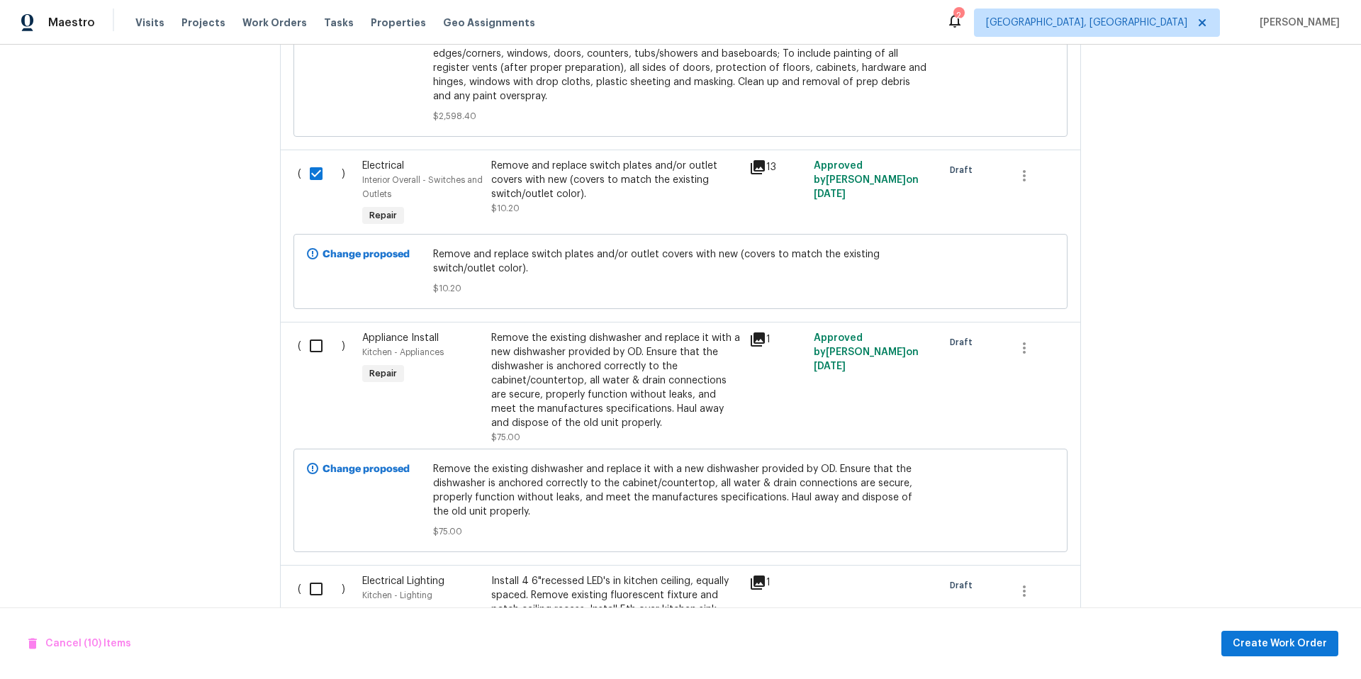
scroll to position [3018, 0]
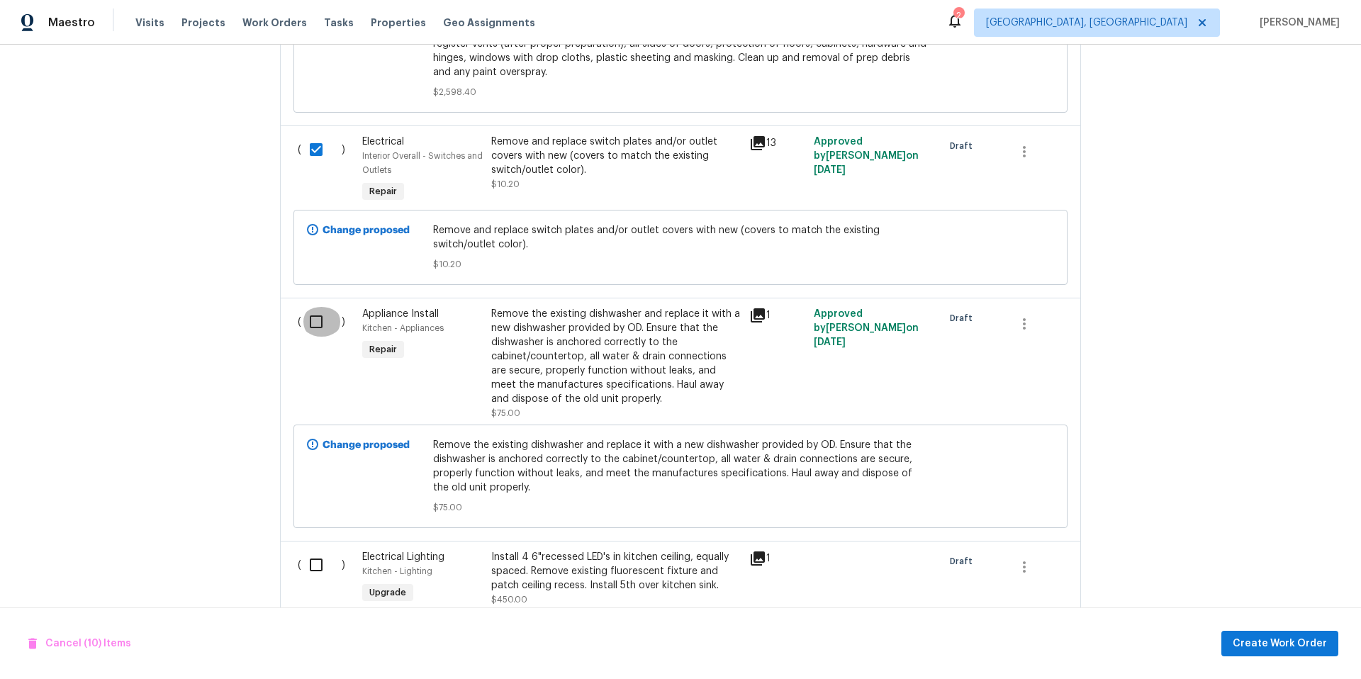
click at [306, 327] on input "checkbox" at bounding box center [321, 322] width 40 height 30
checkbox input "true"
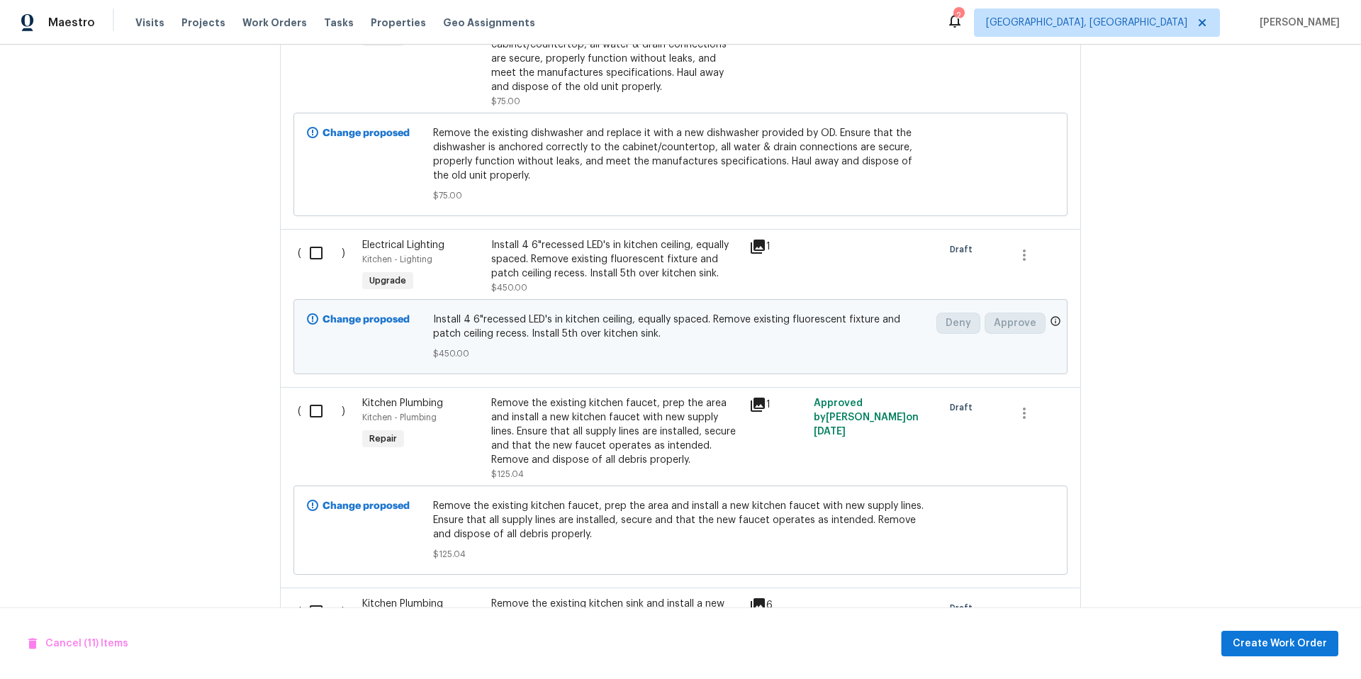
scroll to position [3341, 0]
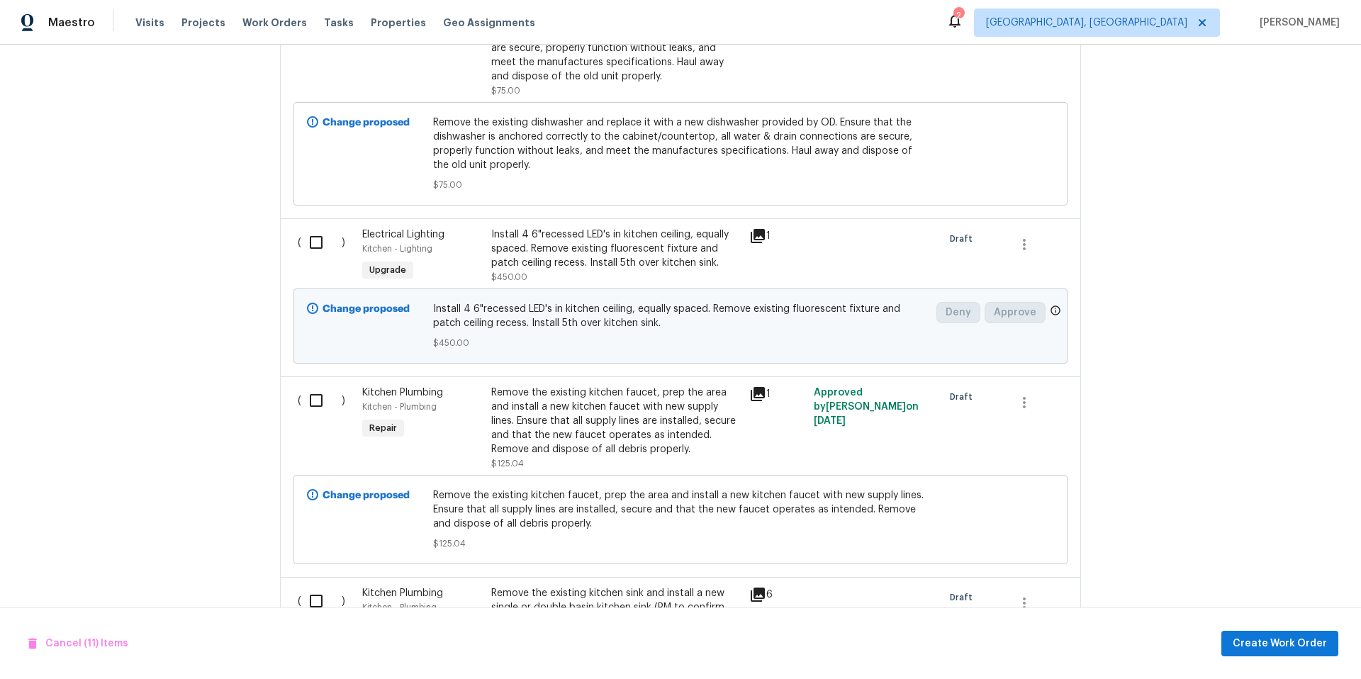
click at [313, 242] on input "checkbox" at bounding box center [321, 243] width 40 height 30
checkbox input "true"
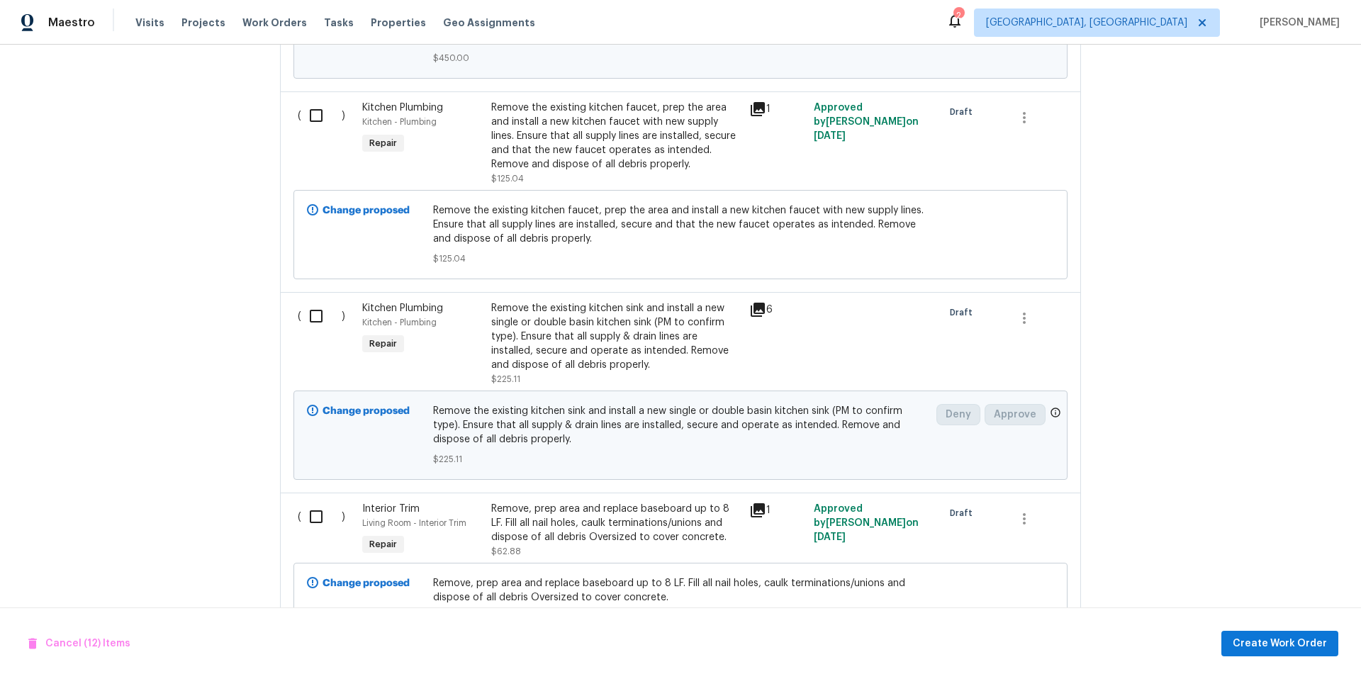
scroll to position [3630, 0]
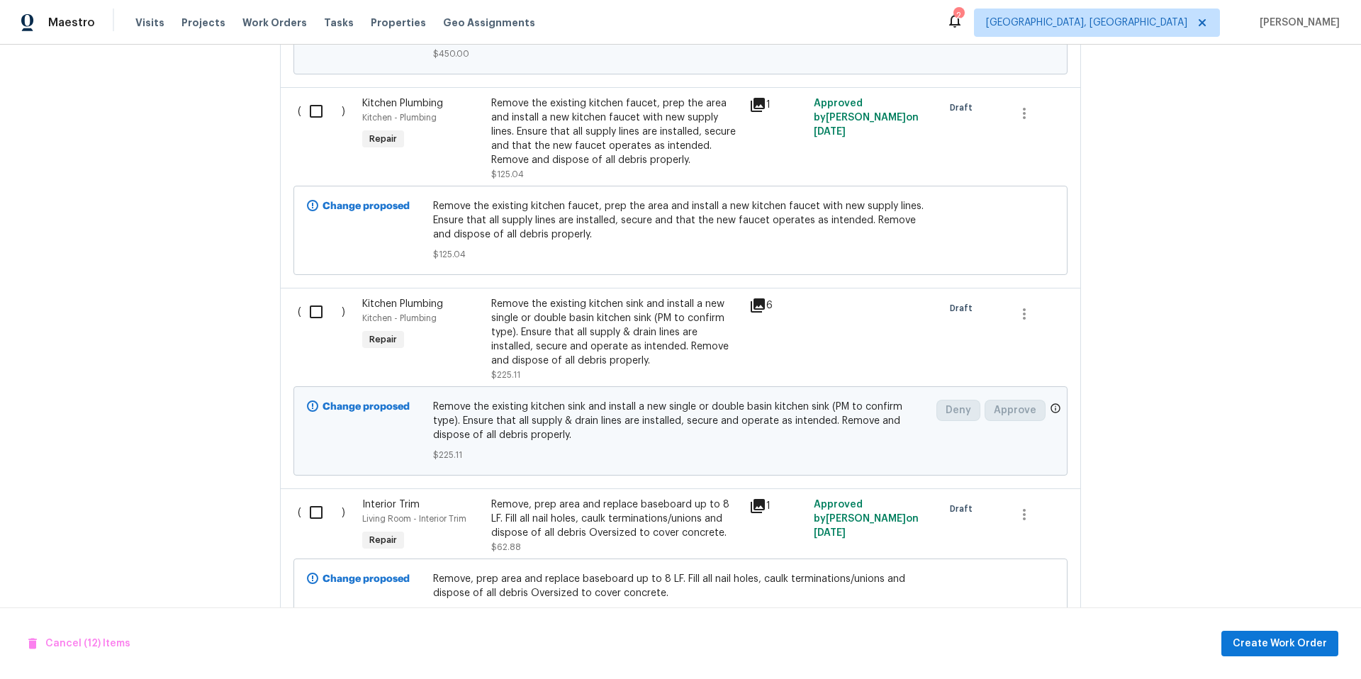
click at [312, 117] on input "checkbox" at bounding box center [321, 111] width 40 height 30
checkbox input "true"
click at [303, 305] on input "checkbox" at bounding box center [321, 312] width 40 height 30
checkbox input "true"
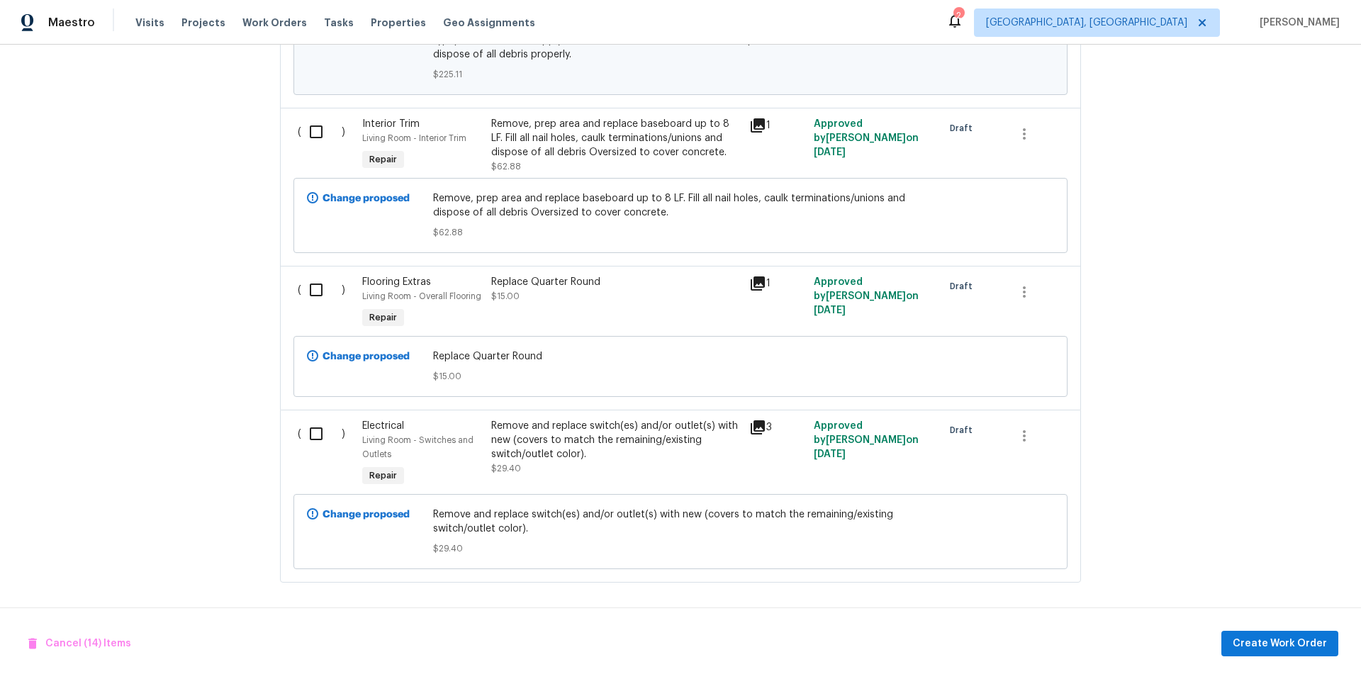
scroll to position [4021, 0]
click at [315, 431] on input "checkbox" at bounding box center [321, 434] width 40 height 30
checkbox input "true"
click at [1270, 644] on span "Create Work Order" at bounding box center [1280, 644] width 94 height 18
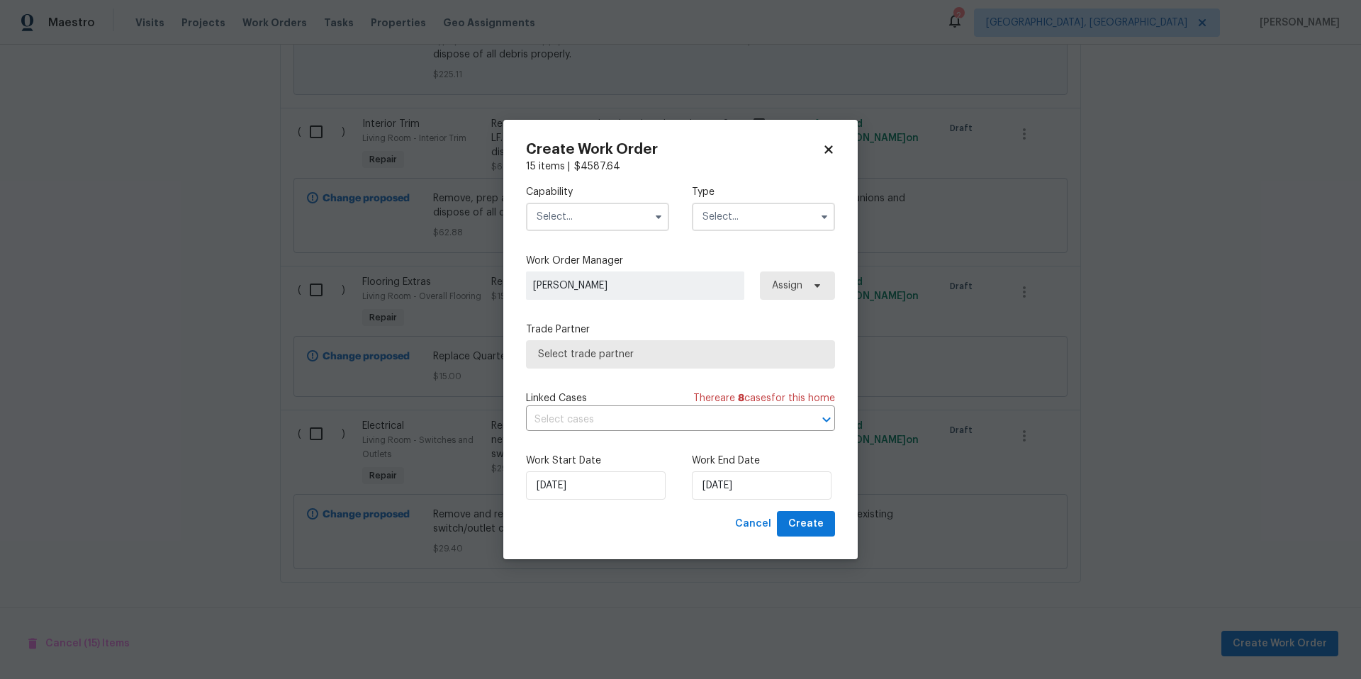
checkbox input "false"
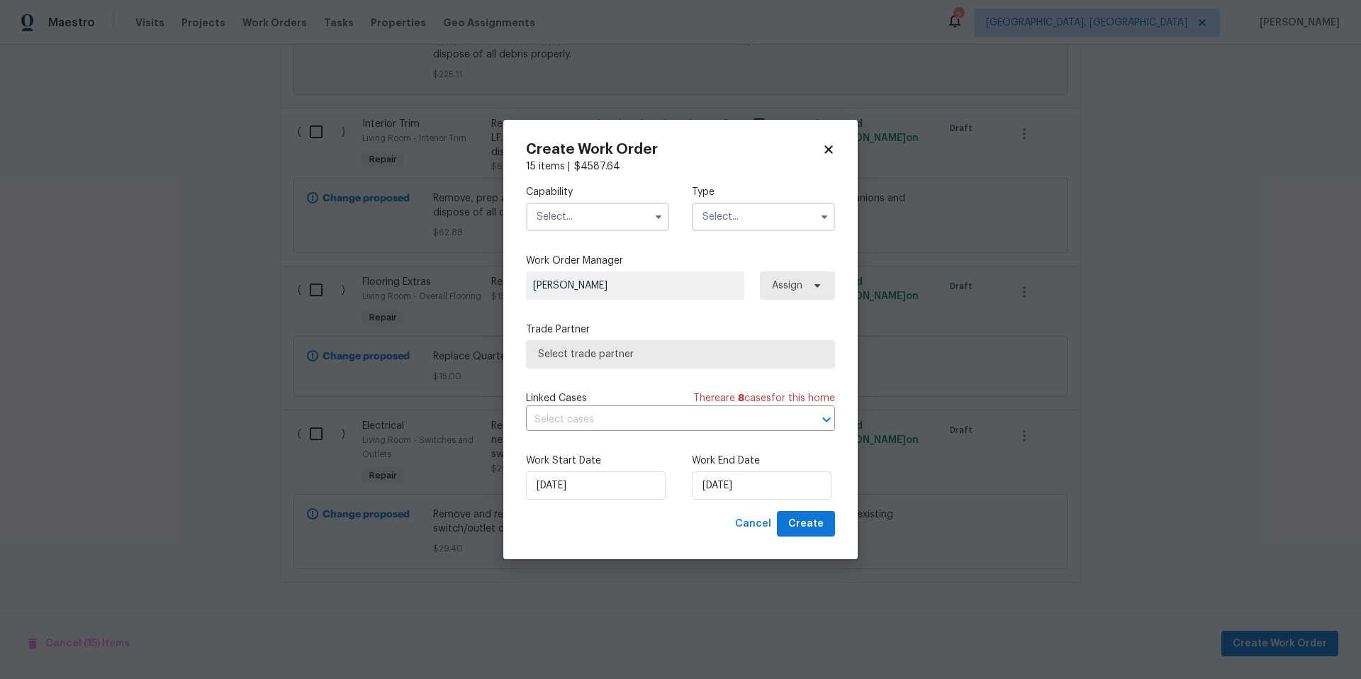
checkbox input "false"
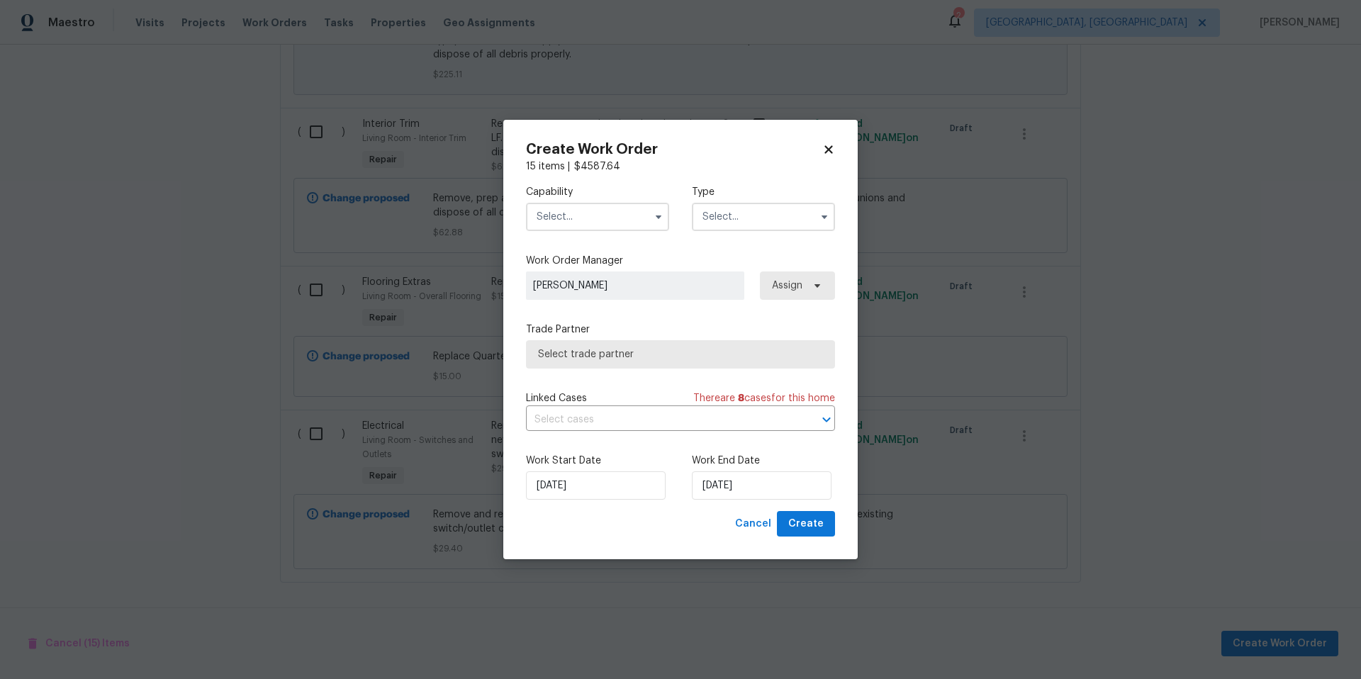
checkbox input "false"
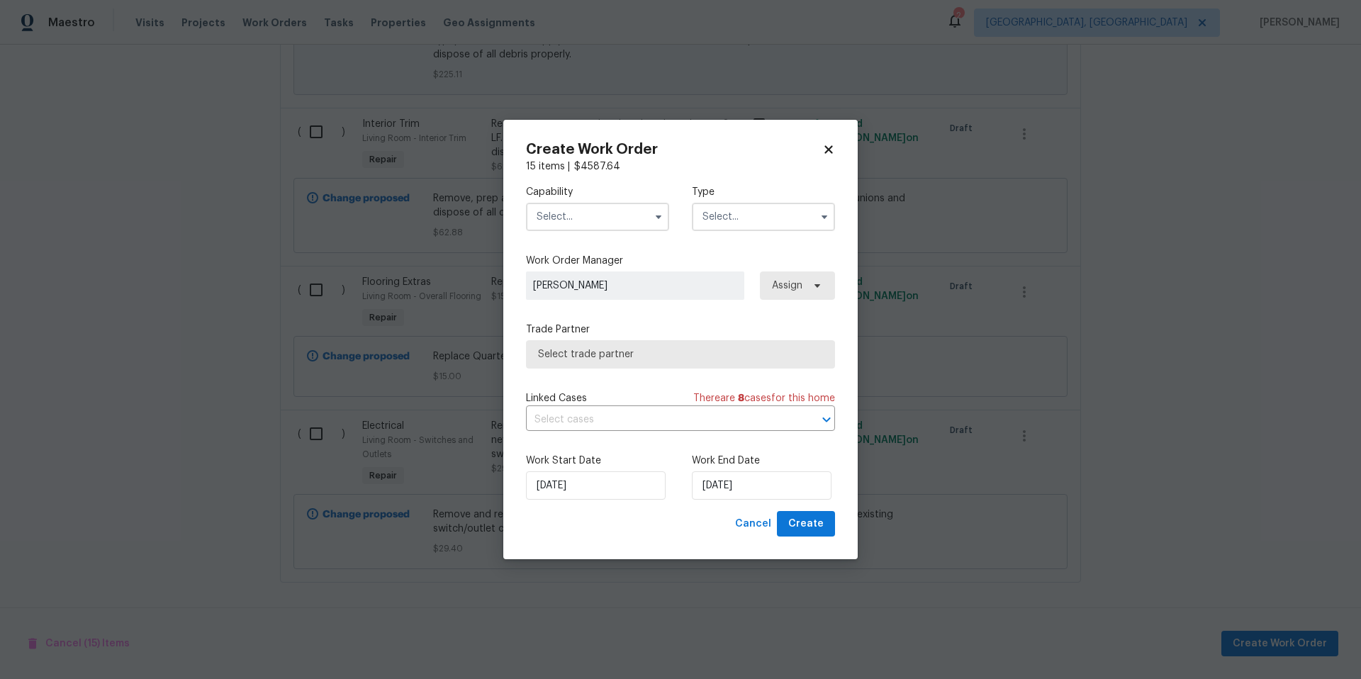
click at [586, 221] on input "text" at bounding box center [597, 217] width 143 height 28
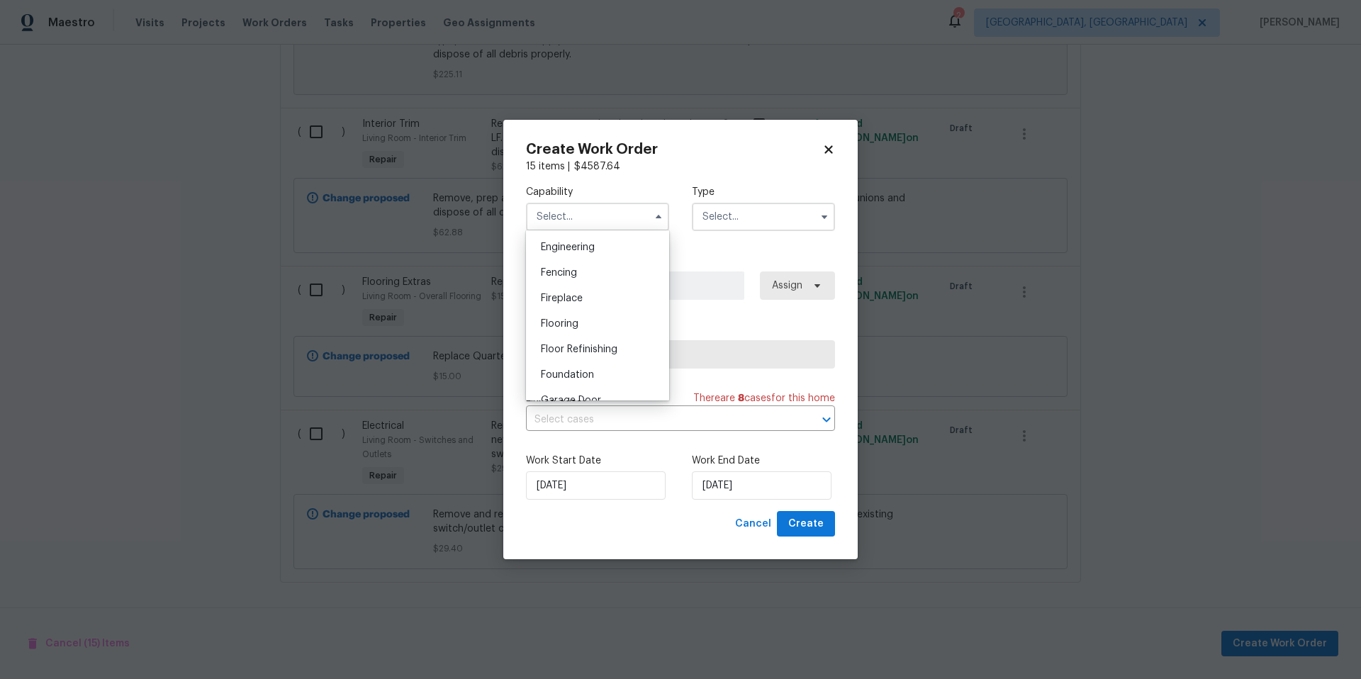
scroll to position [656, 0]
click at [609, 274] on span "General Contractor" at bounding box center [586, 269] width 91 height 10
type input "General Contractor"
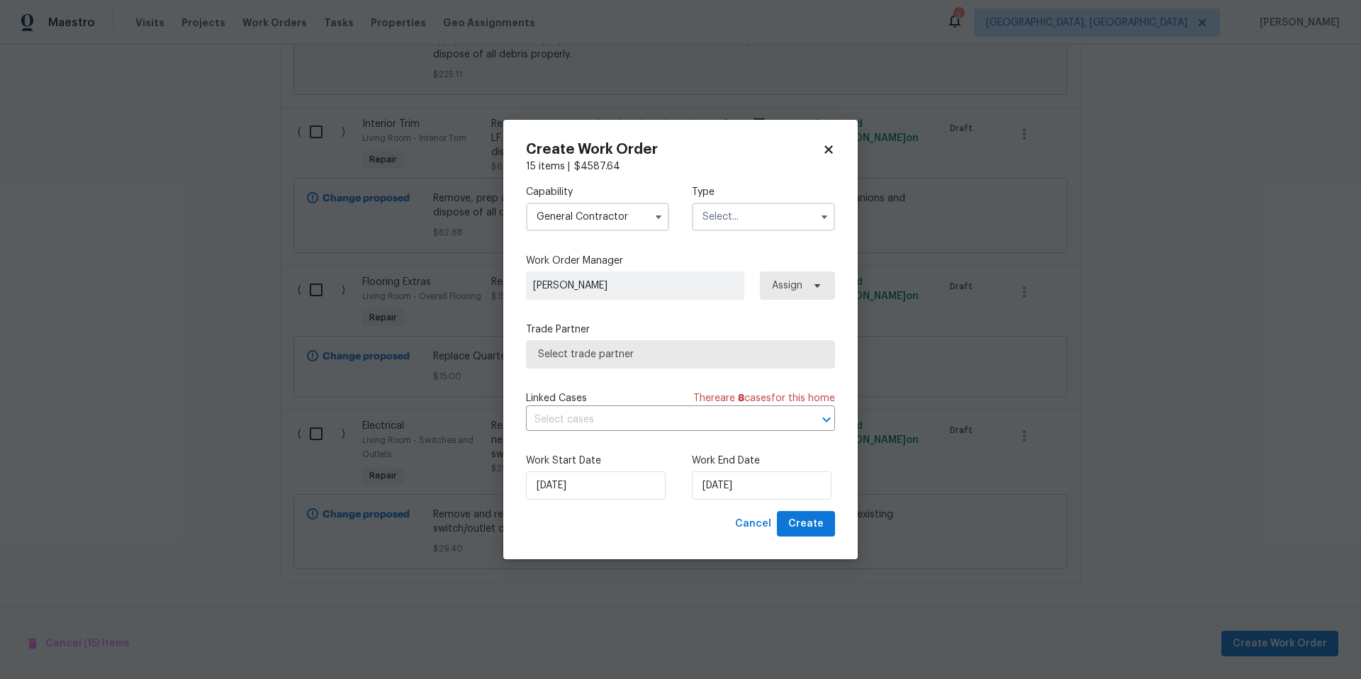
click at [733, 214] on input "text" at bounding box center [763, 217] width 143 height 28
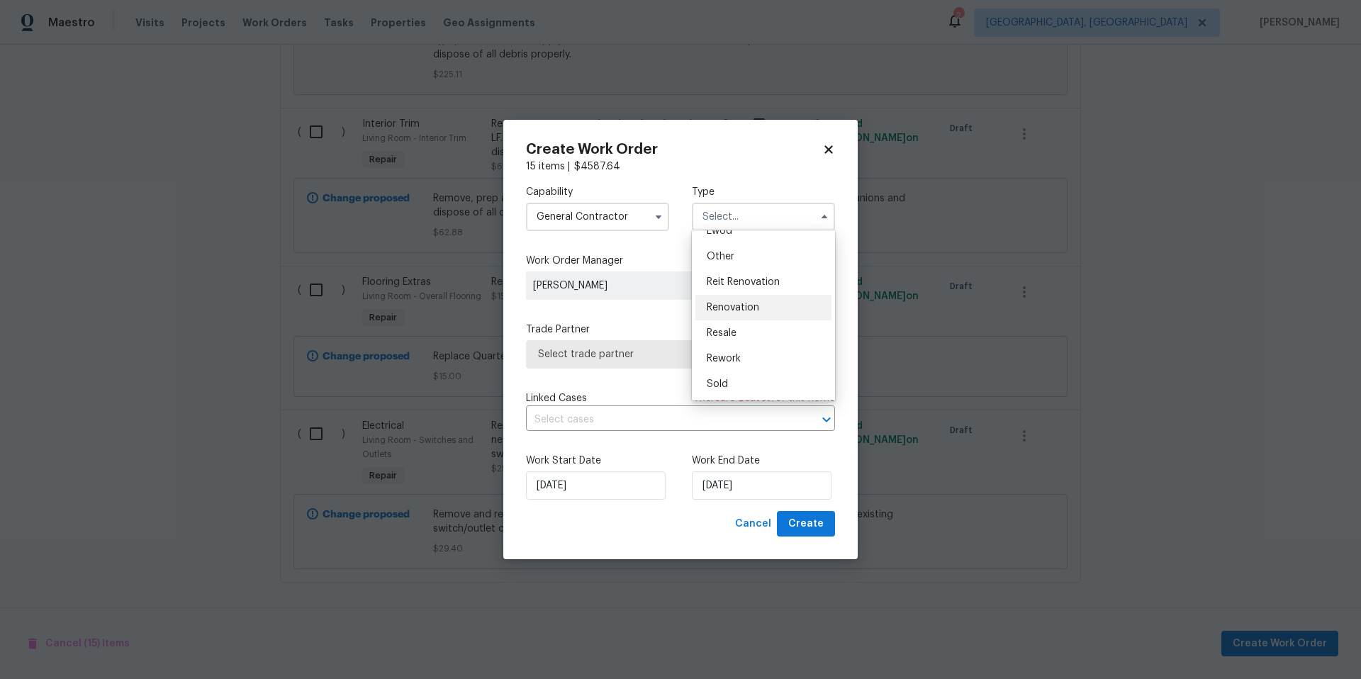
click at [762, 310] on div "Renovation" at bounding box center [763, 308] width 136 height 26
type input "Renovation"
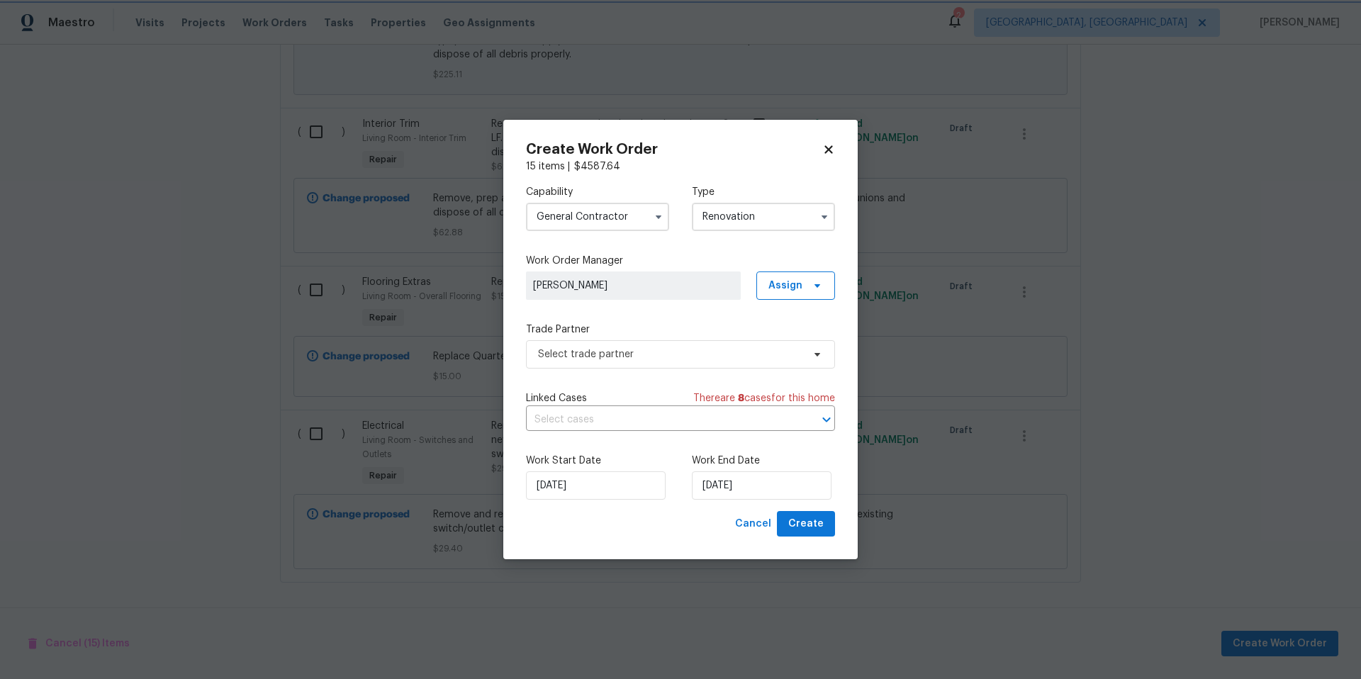
scroll to position [0, 0]
click at [701, 357] on span "Select trade partner" at bounding box center [670, 354] width 264 height 14
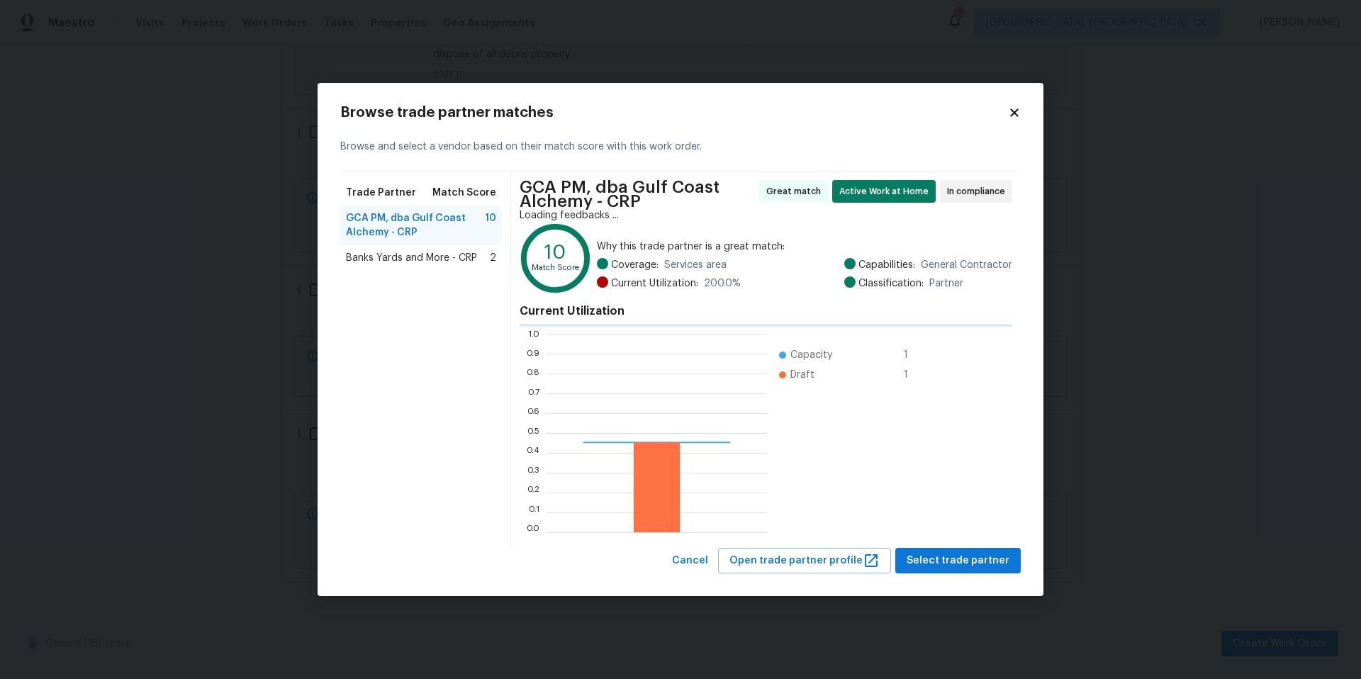
scroll to position [188, 211]
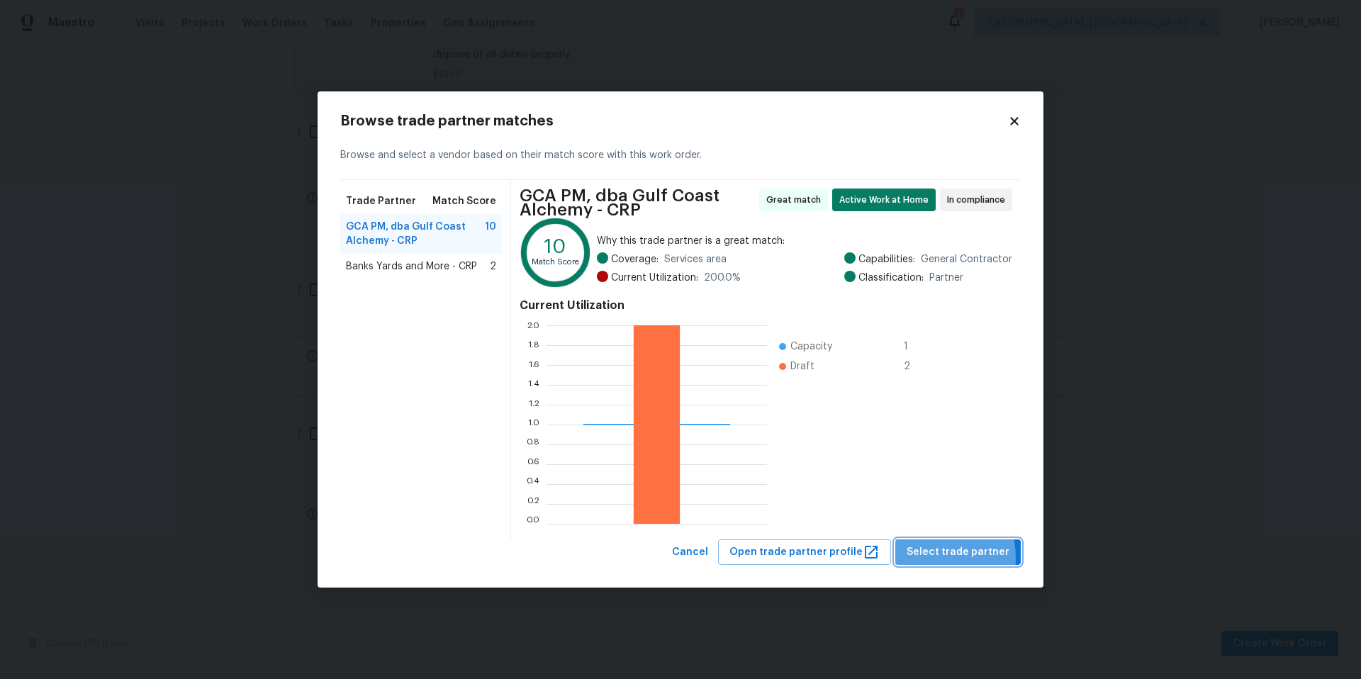
click at [933, 558] on span "Select trade partner" at bounding box center [958, 553] width 103 height 18
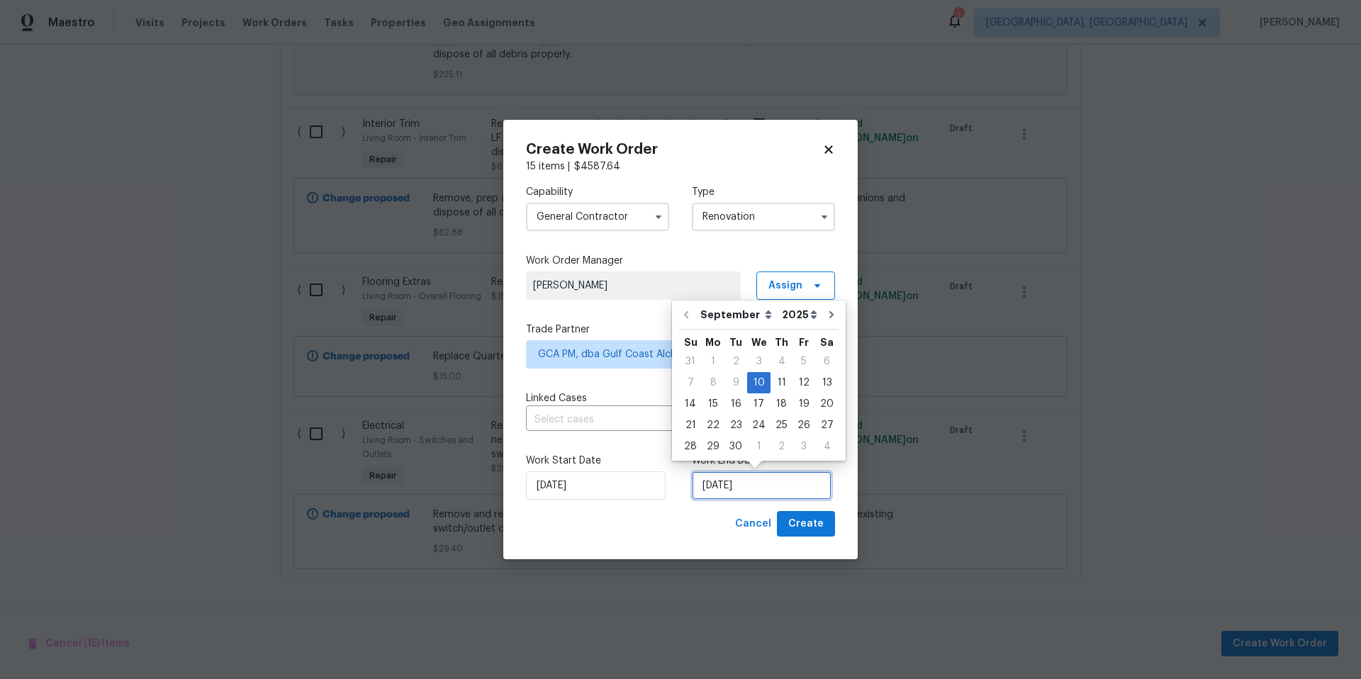
click at [761, 486] on input "[DATE]" at bounding box center [762, 485] width 140 height 28
click at [770, 428] on div "25" at bounding box center [781, 425] width 22 height 20
type input "[DATE]"
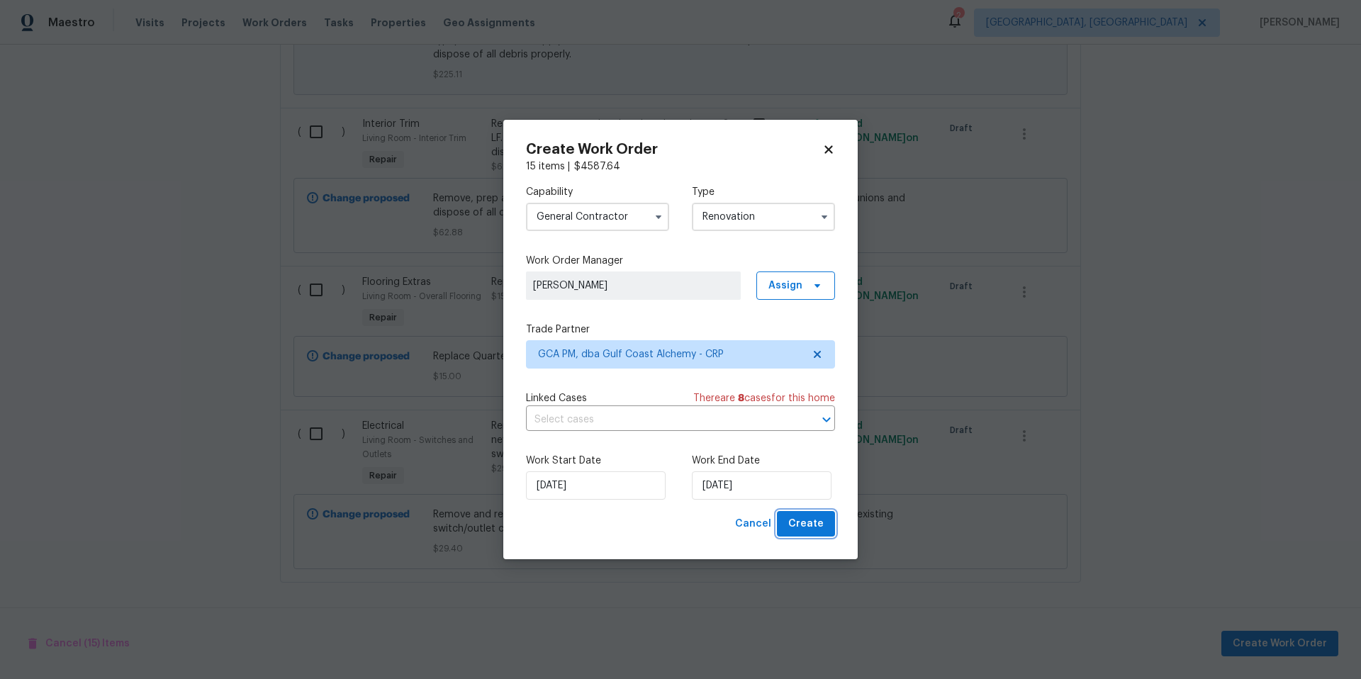
click at [809, 522] on span "Create" at bounding box center [805, 524] width 35 height 18
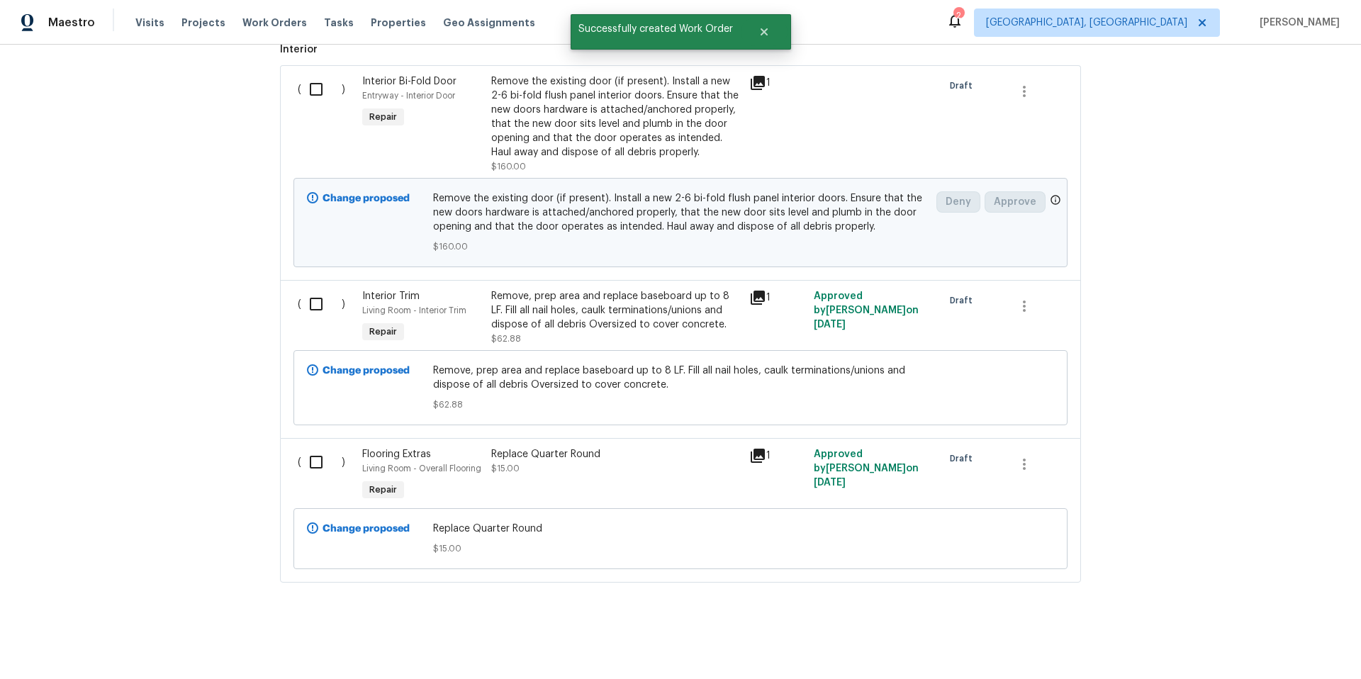
scroll to position [766, 0]
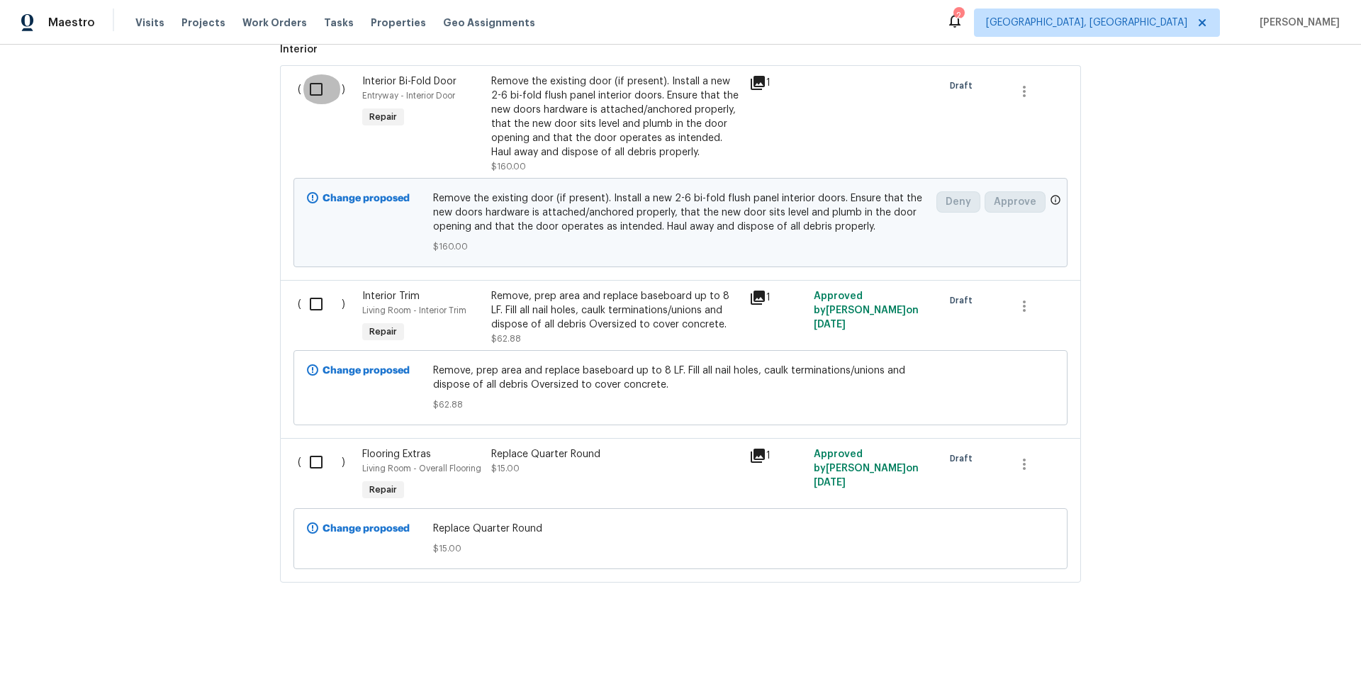
click at [308, 83] on input "checkbox" at bounding box center [321, 89] width 40 height 30
checkbox input "true"
click at [318, 296] on input "checkbox" at bounding box center [321, 304] width 40 height 30
checkbox input "true"
click at [312, 461] on input "checkbox" at bounding box center [321, 462] width 40 height 30
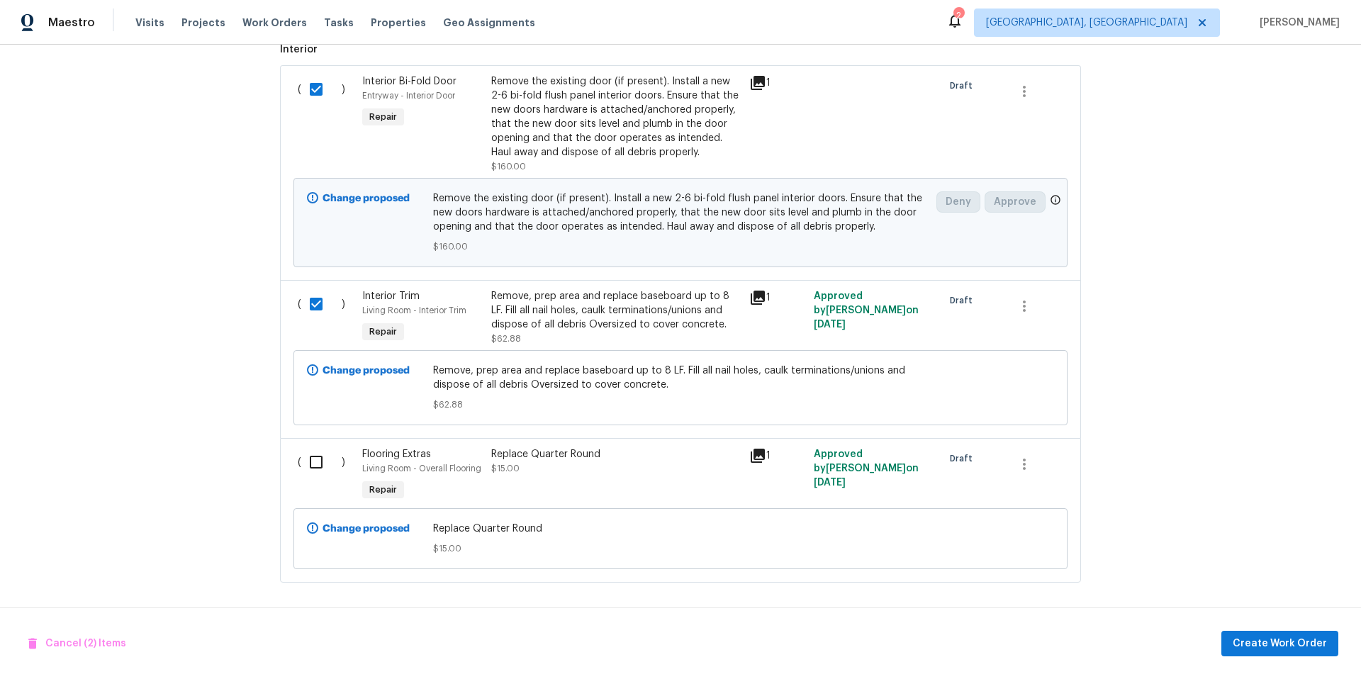
checkbox input "true"
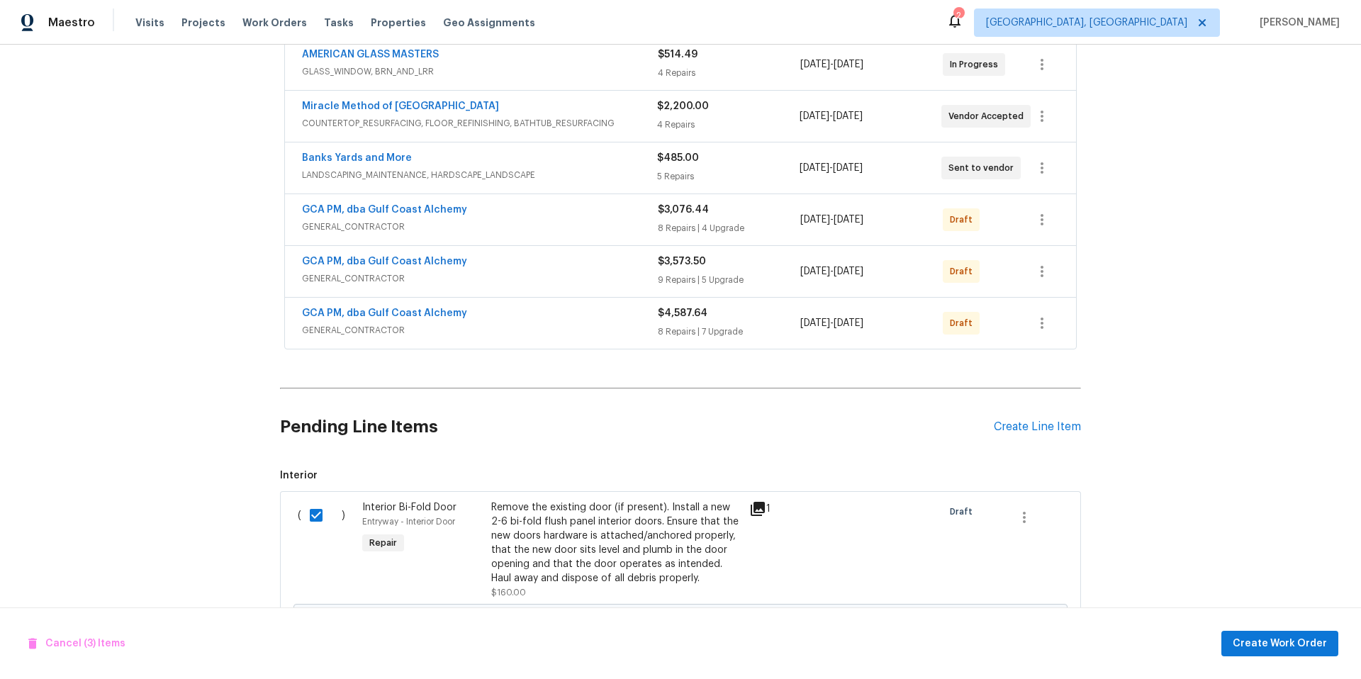
scroll to position [318, 0]
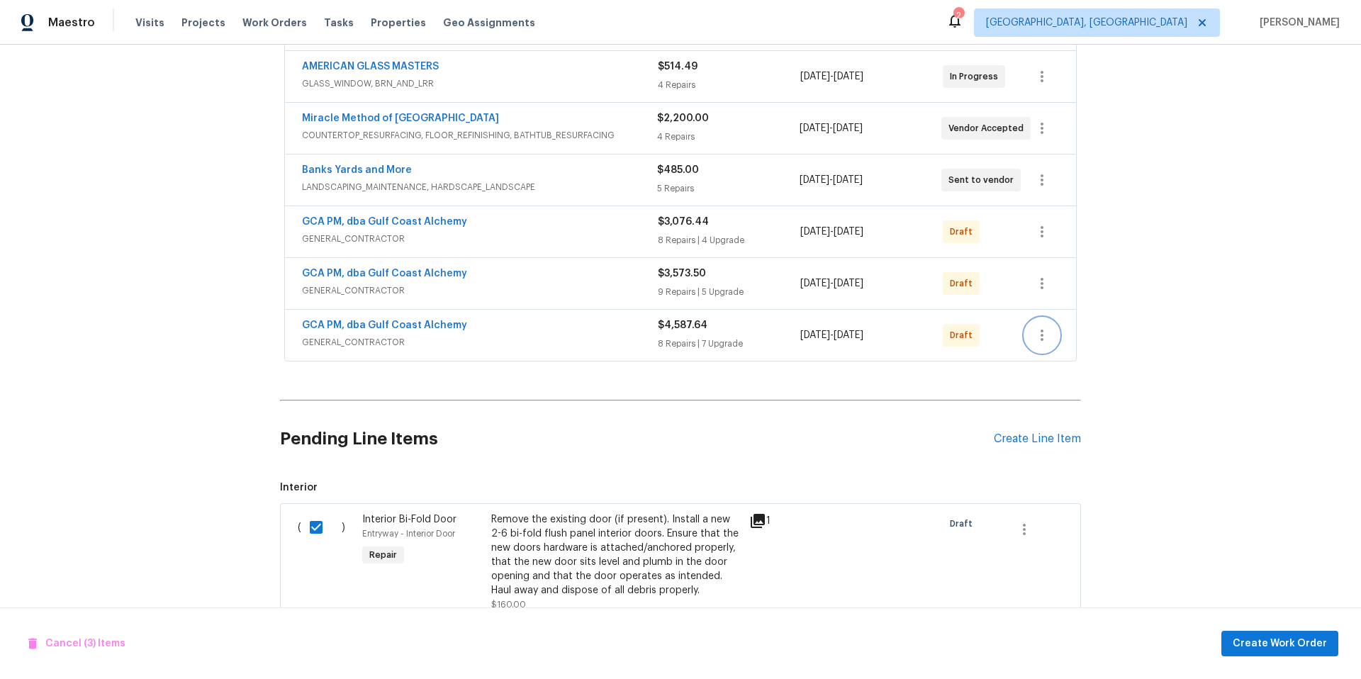
click at [1042, 336] on icon "button" at bounding box center [1041, 335] width 17 height 17
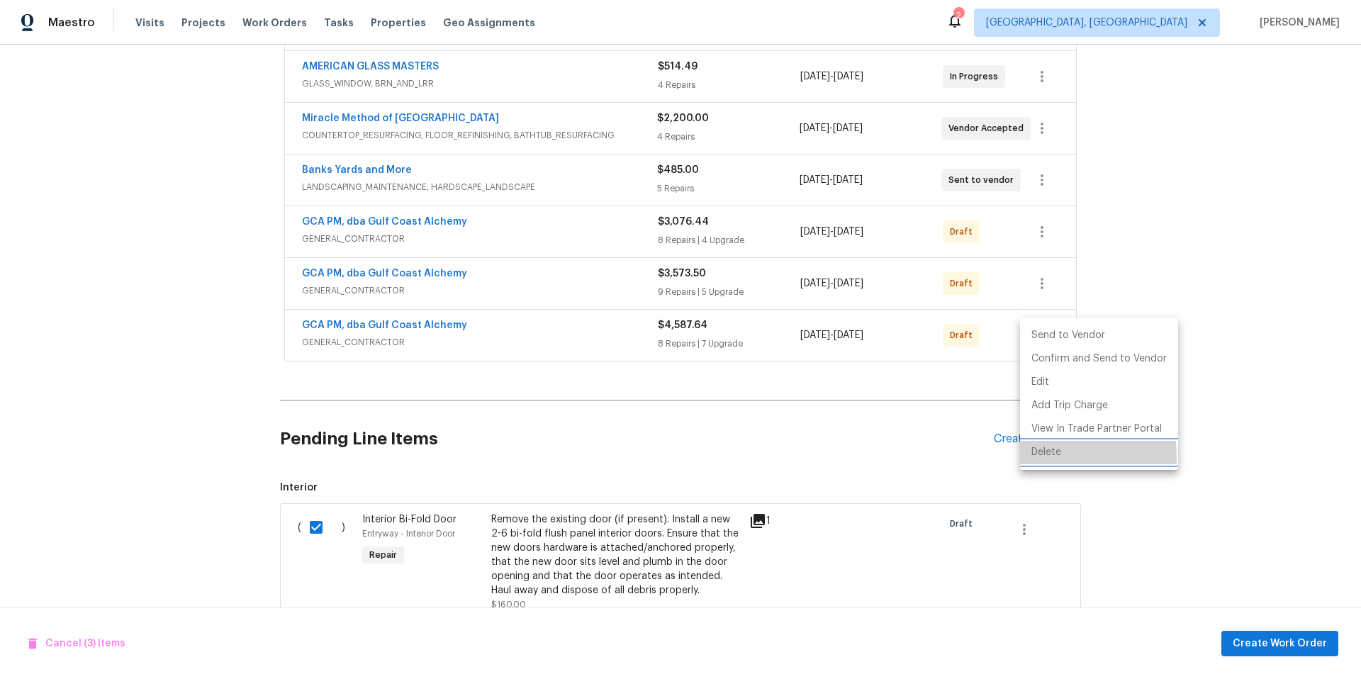
click at [1035, 458] on li "Delete" at bounding box center [1099, 452] width 158 height 23
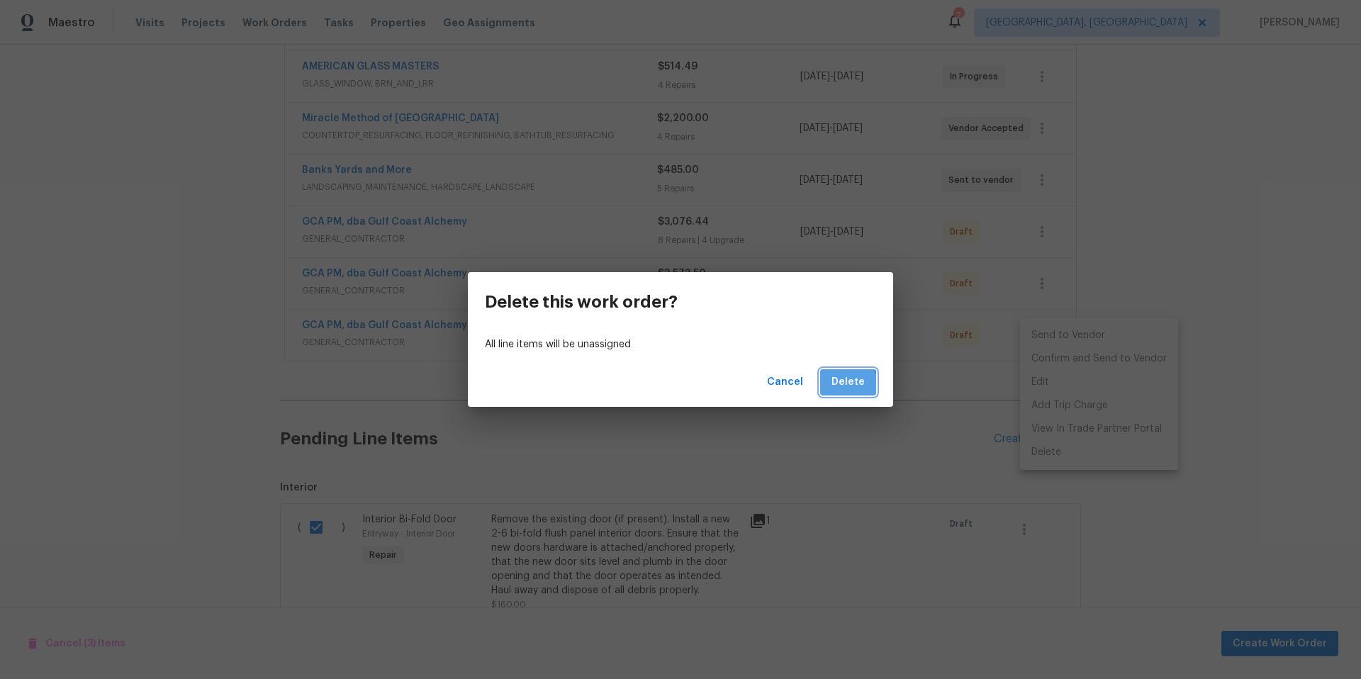
click at [848, 383] on span "Delete" at bounding box center [847, 383] width 33 height 18
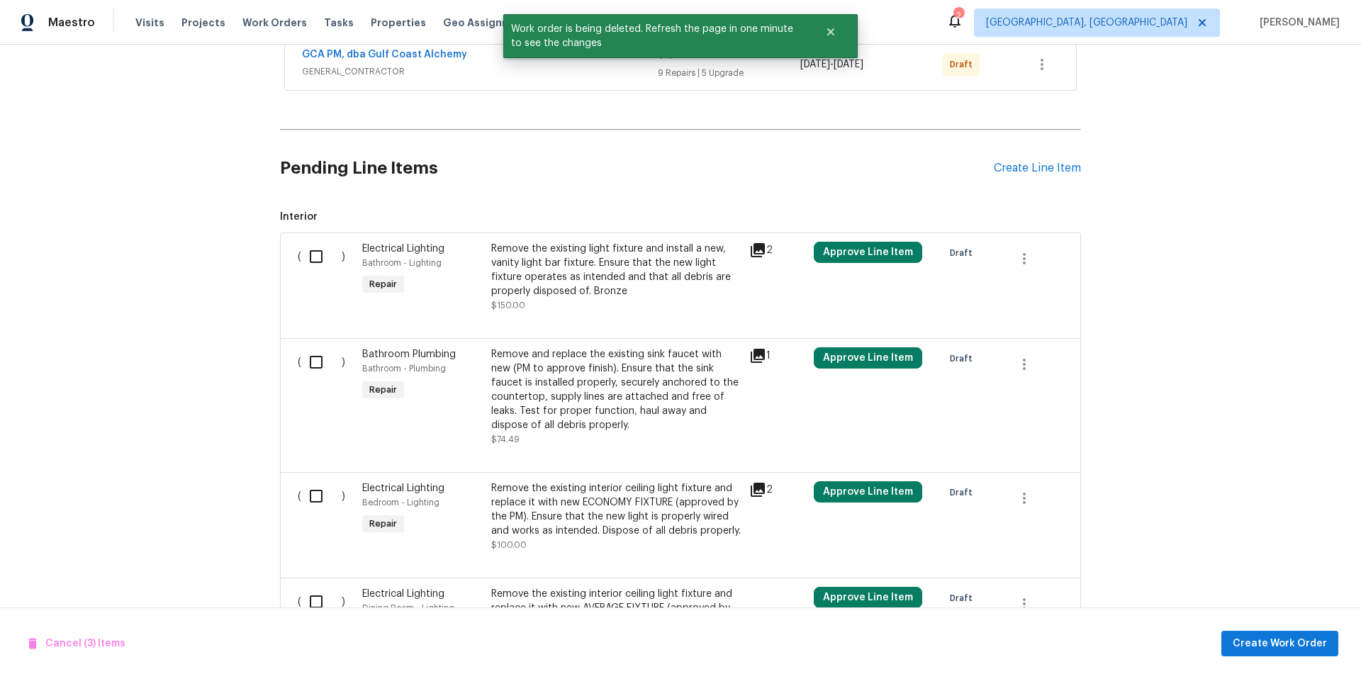
scroll to position [426, 0]
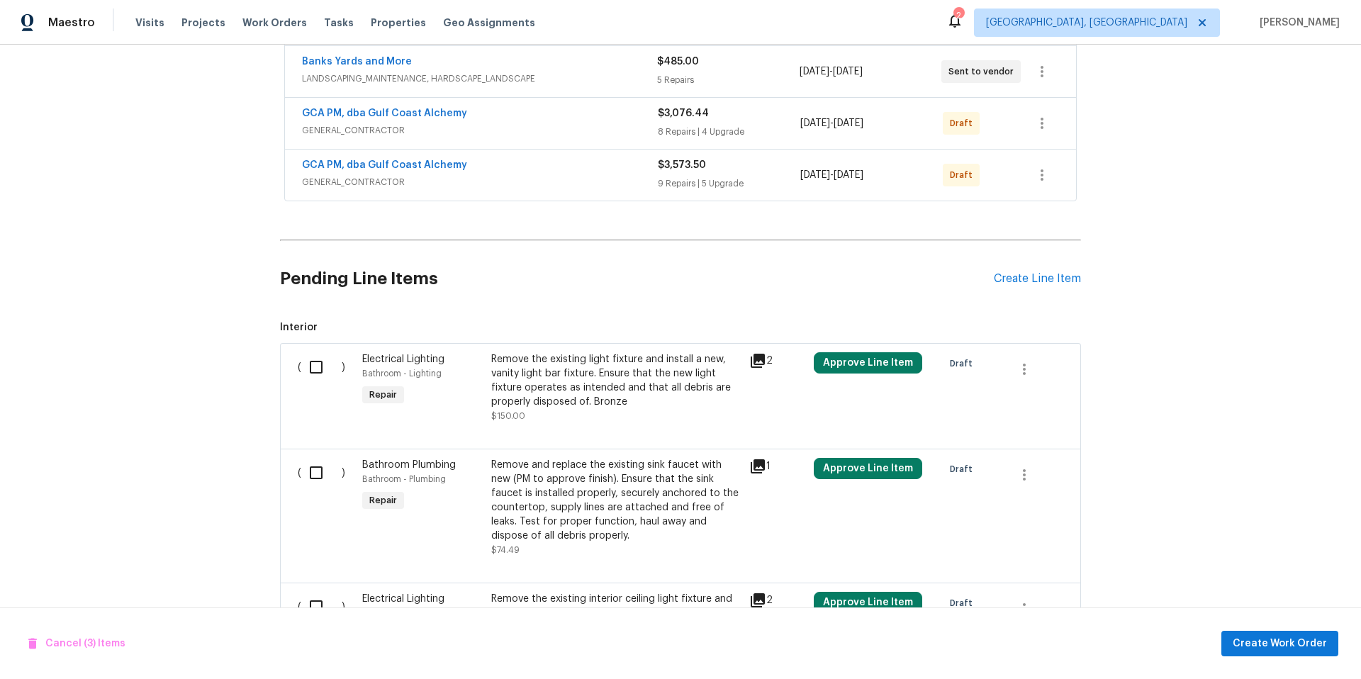
click at [305, 368] on input "checkbox" at bounding box center [321, 367] width 40 height 30
checkbox input "true"
click at [304, 468] on input "checkbox" at bounding box center [321, 473] width 40 height 30
checkbox input "true"
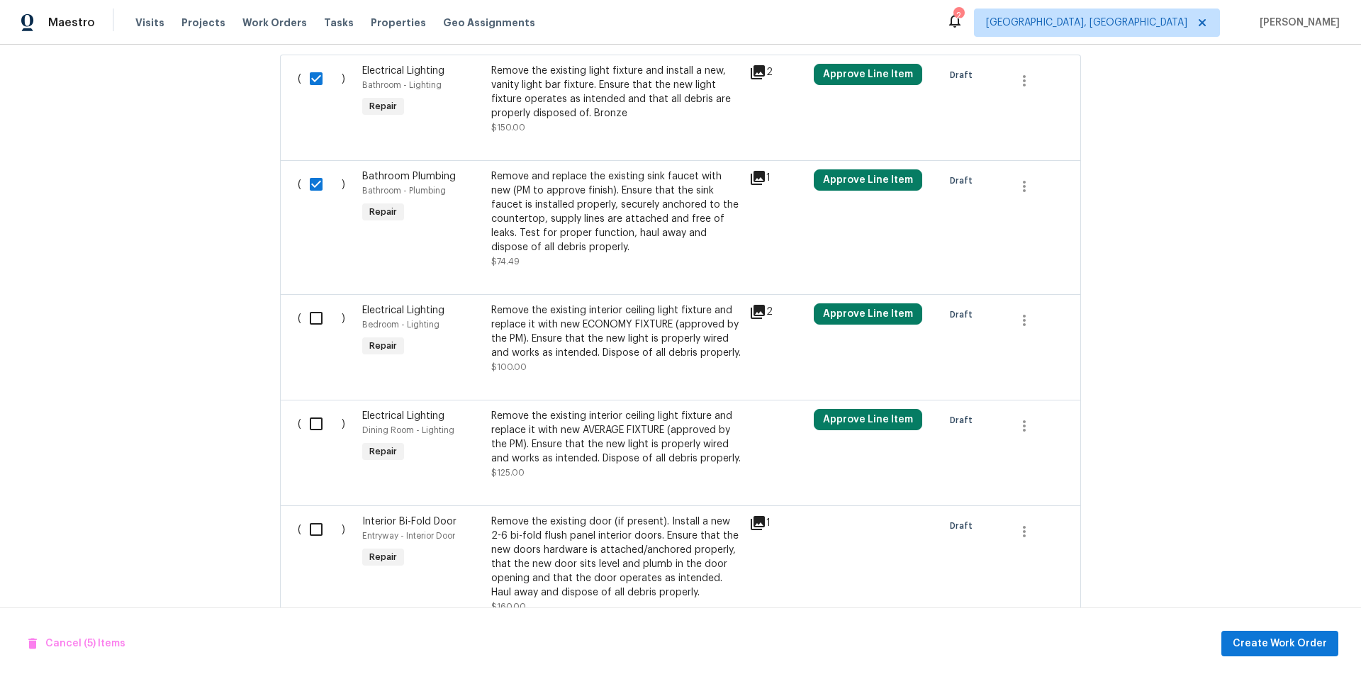
scroll to position [734, 0]
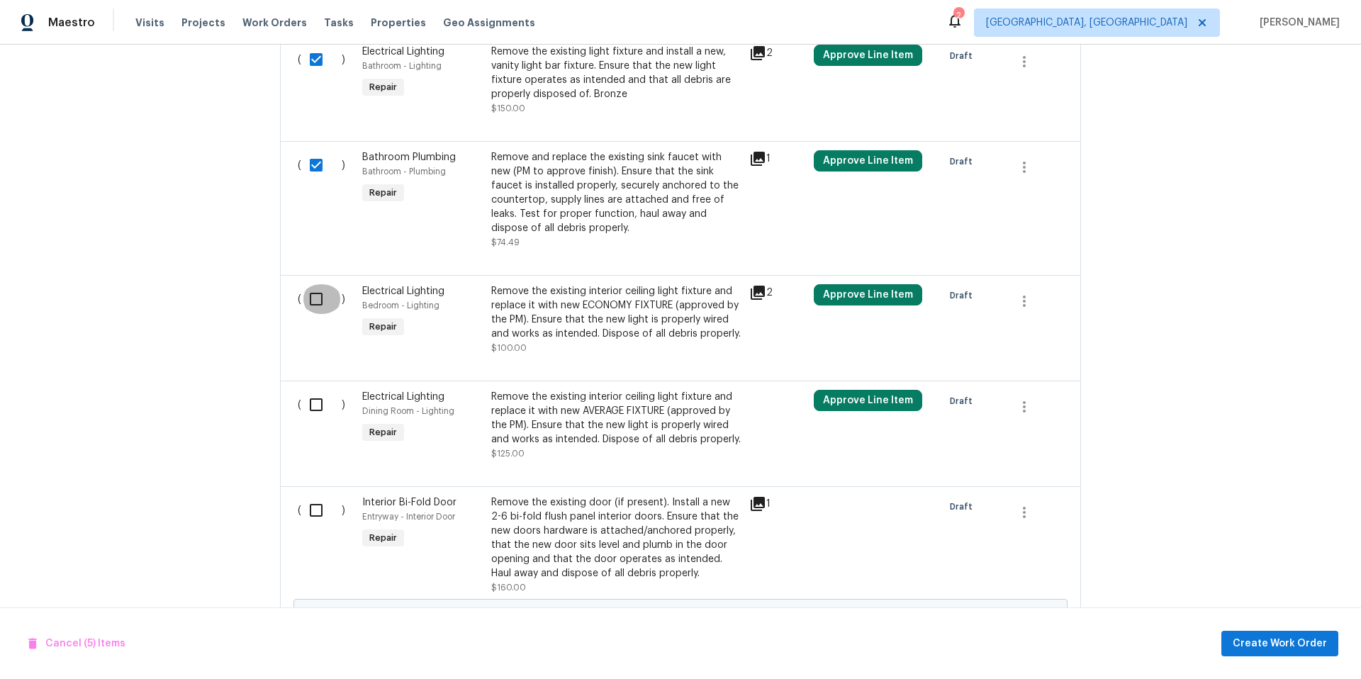
click at [301, 297] on input "checkbox" at bounding box center [321, 299] width 40 height 30
checkbox input "true"
click at [310, 403] on input "checkbox" at bounding box center [321, 405] width 40 height 30
checkbox input "true"
click at [305, 510] on input "checkbox" at bounding box center [321, 510] width 40 height 30
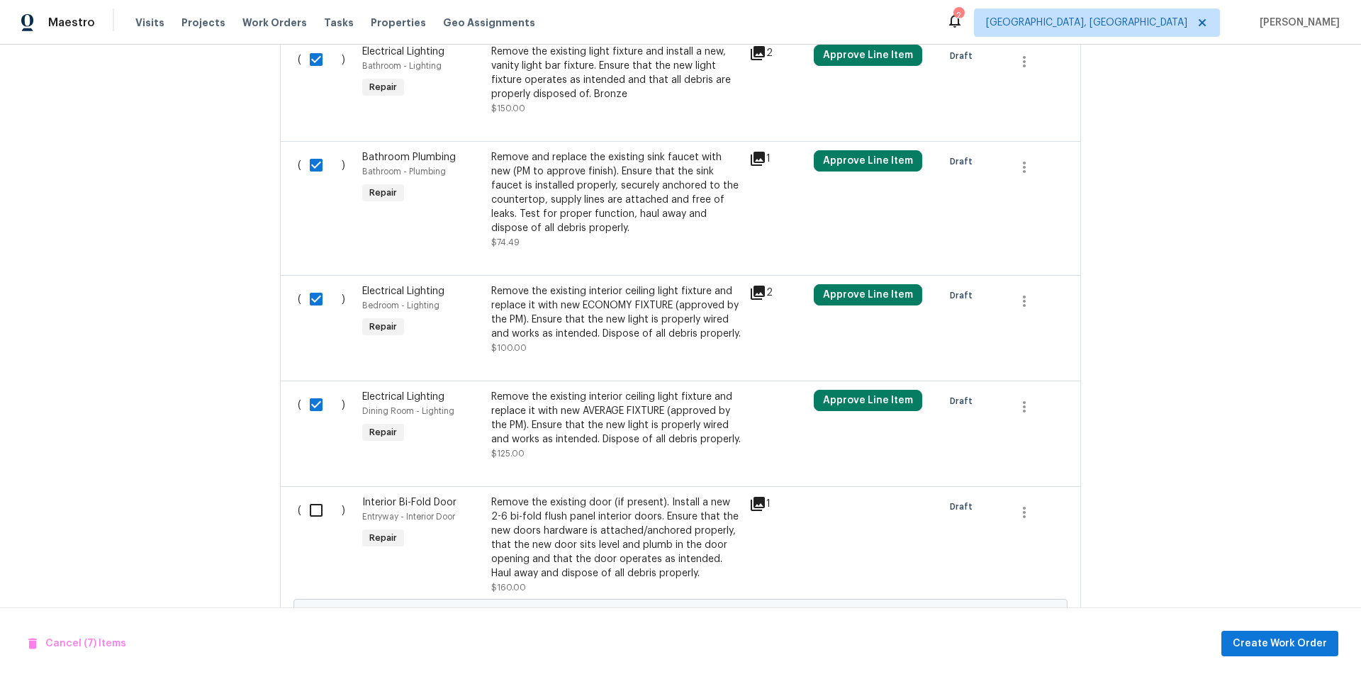
checkbox input "true"
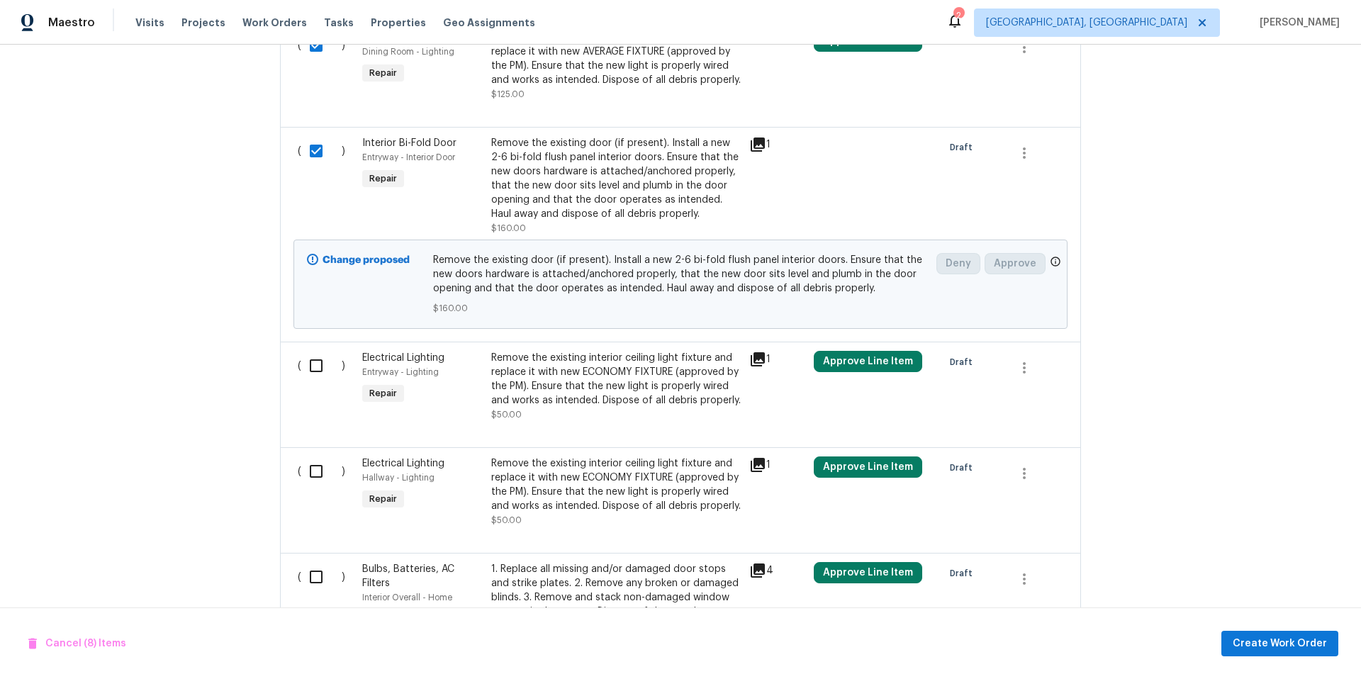
scroll to position [1128, 0]
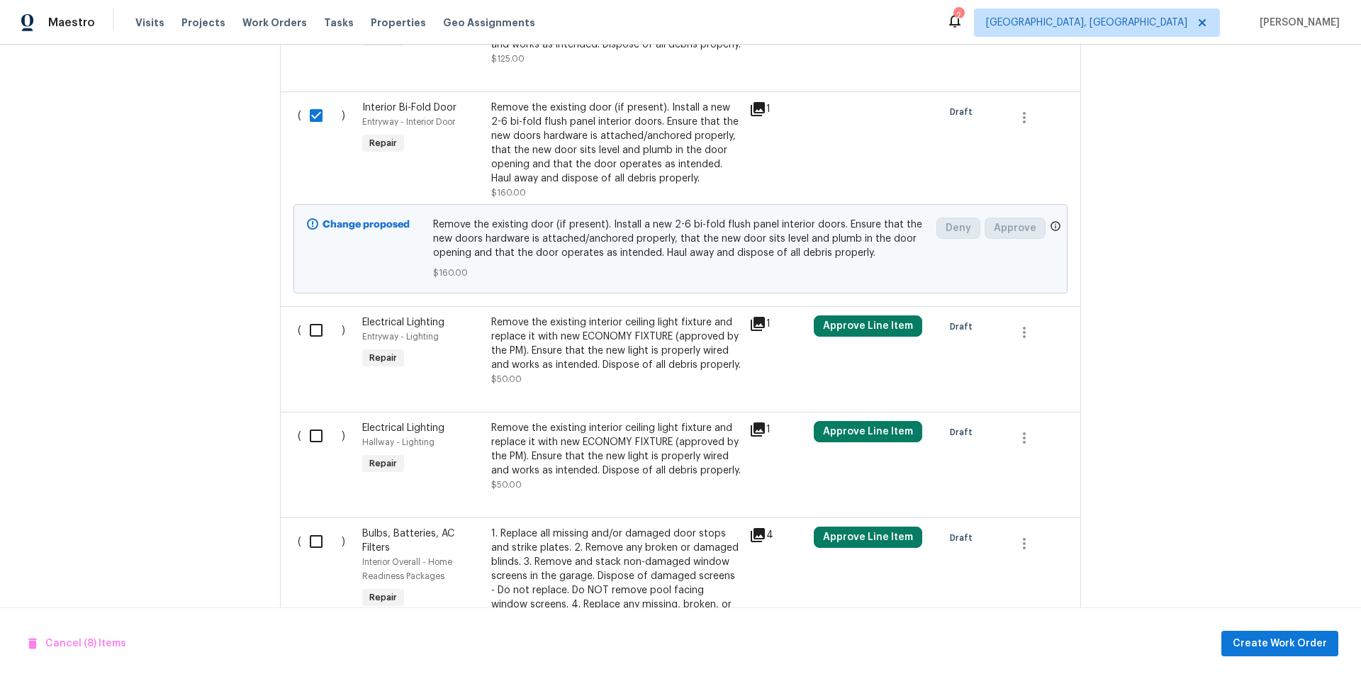
click at [311, 326] on input "checkbox" at bounding box center [321, 330] width 40 height 30
checkbox input "true"
click at [310, 122] on input "checkbox" at bounding box center [321, 116] width 40 height 30
checkbox input "false"
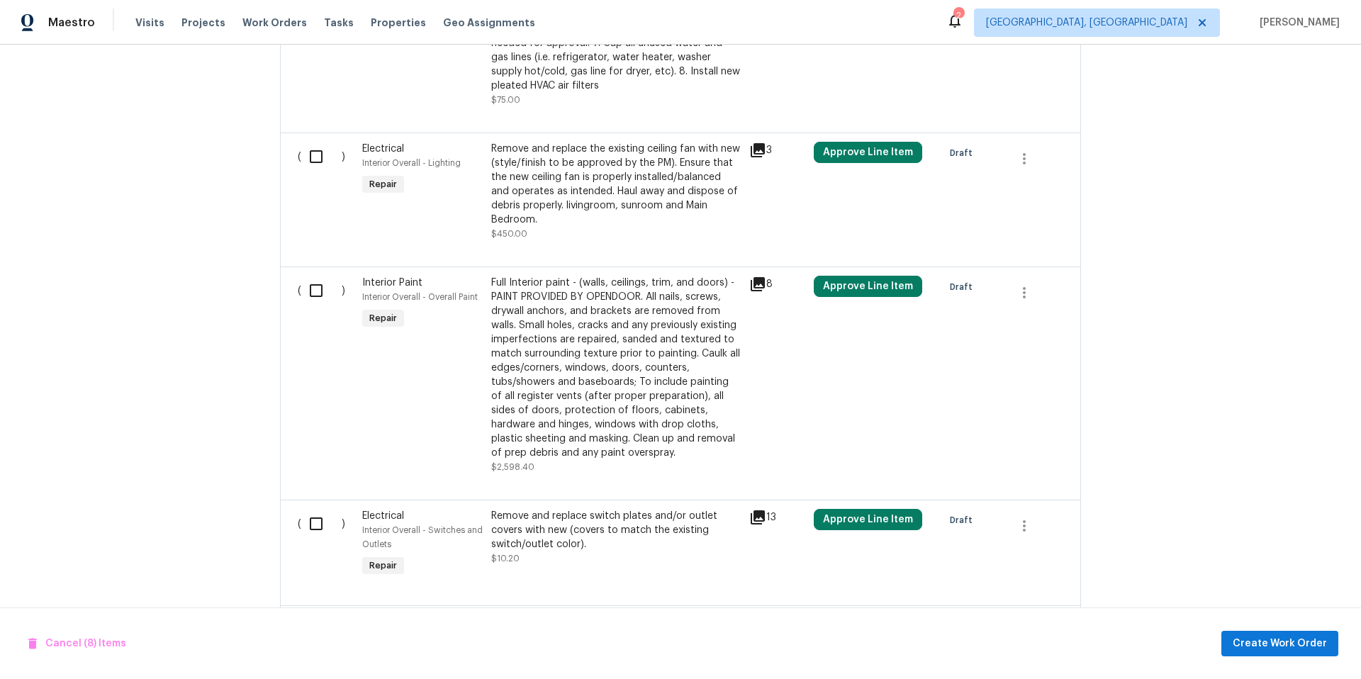
scroll to position [1831, 0]
click at [314, 162] on input "checkbox" at bounding box center [321, 157] width 40 height 30
checkbox input "true"
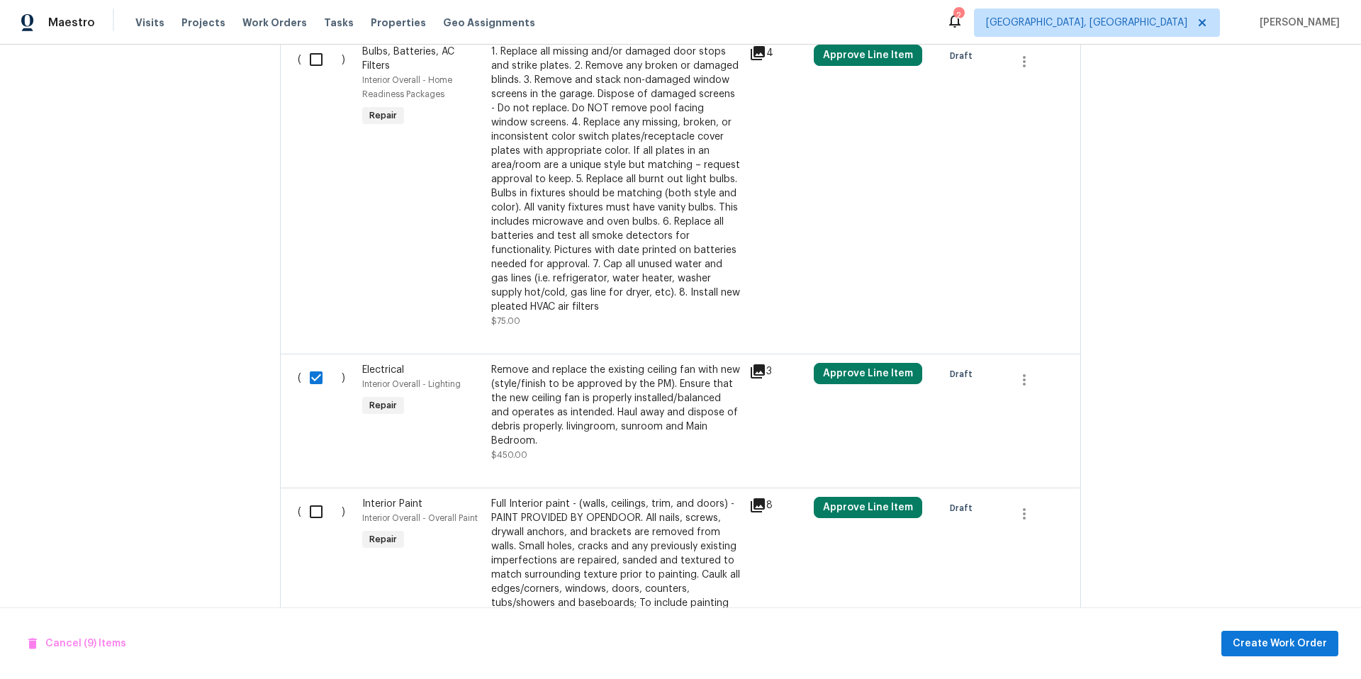
scroll to position [1497, 0]
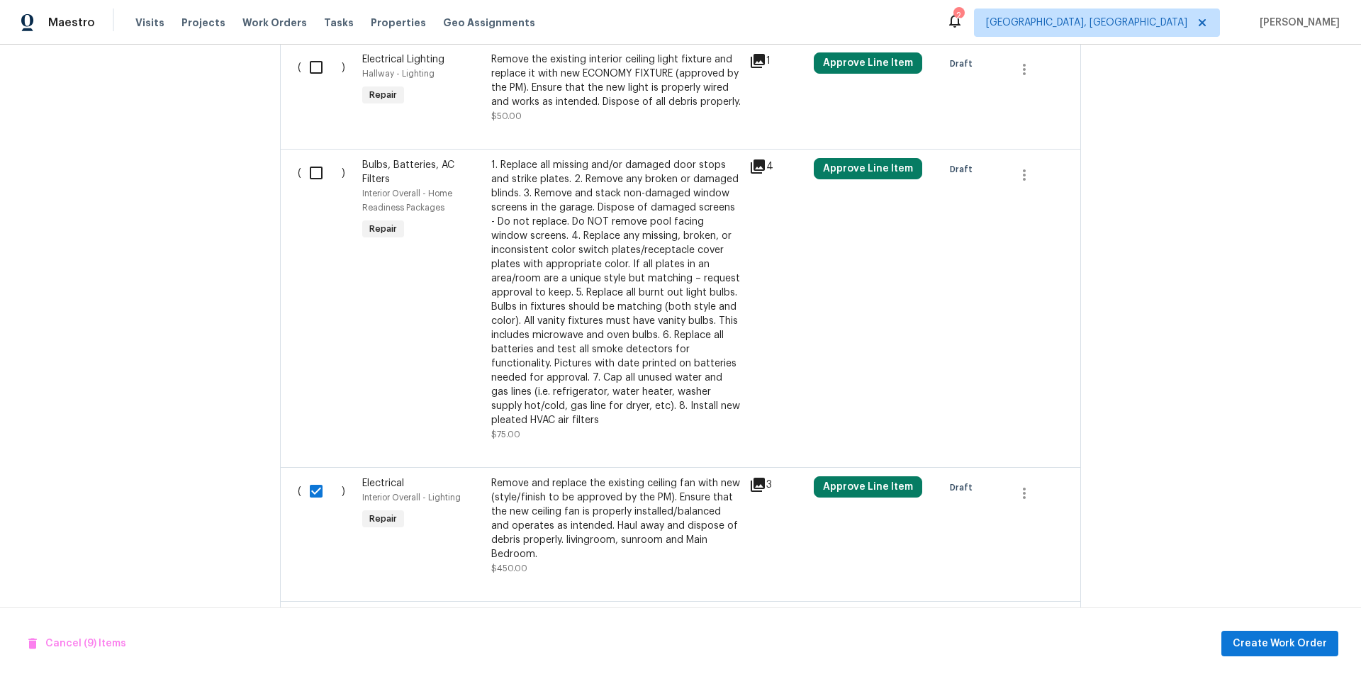
click at [316, 180] on input "checkbox" at bounding box center [321, 173] width 40 height 30
checkbox input "true"
click at [309, 74] on input "checkbox" at bounding box center [321, 67] width 40 height 30
checkbox input "true"
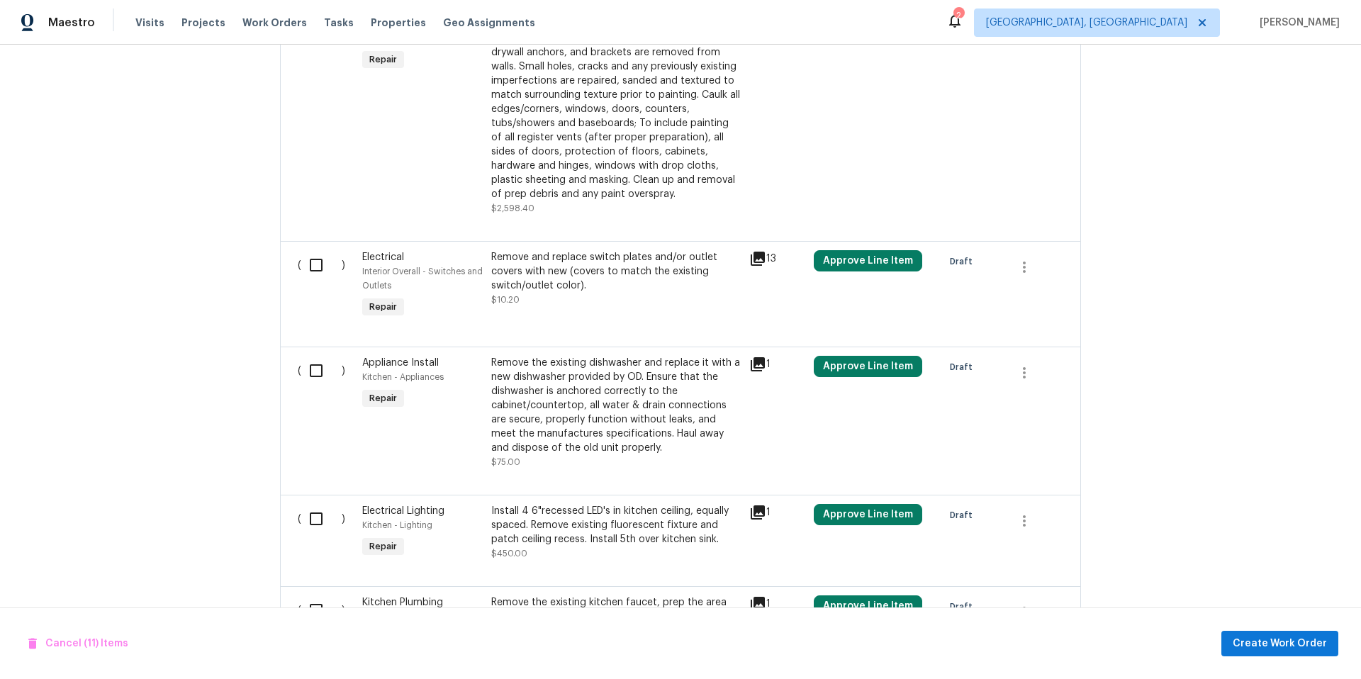
scroll to position [2098, 0]
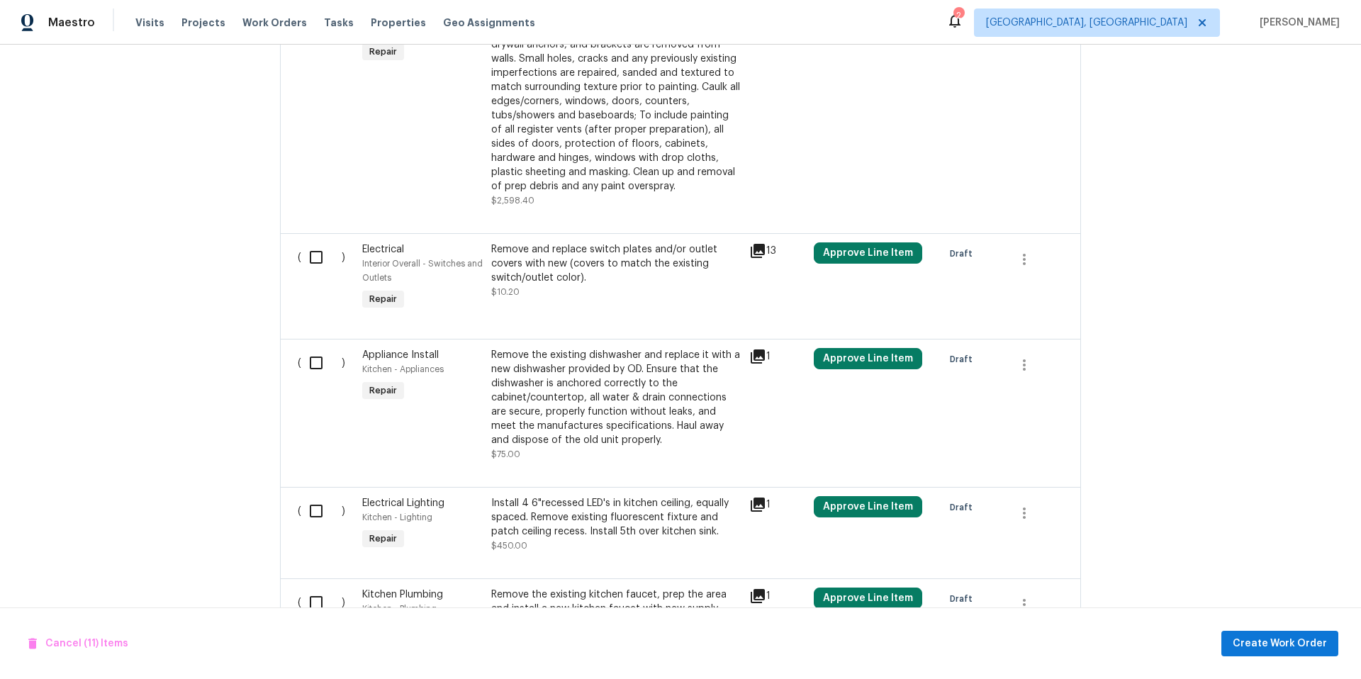
click at [312, 263] on input "checkbox" at bounding box center [321, 257] width 40 height 30
checkbox input "true"
click at [313, 365] on input "checkbox" at bounding box center [321, 363] width 40 height 30
checkbox input "true"
click at [313, 513] on input "checkbox" at bounding box center [321, 511] width 40 height 30
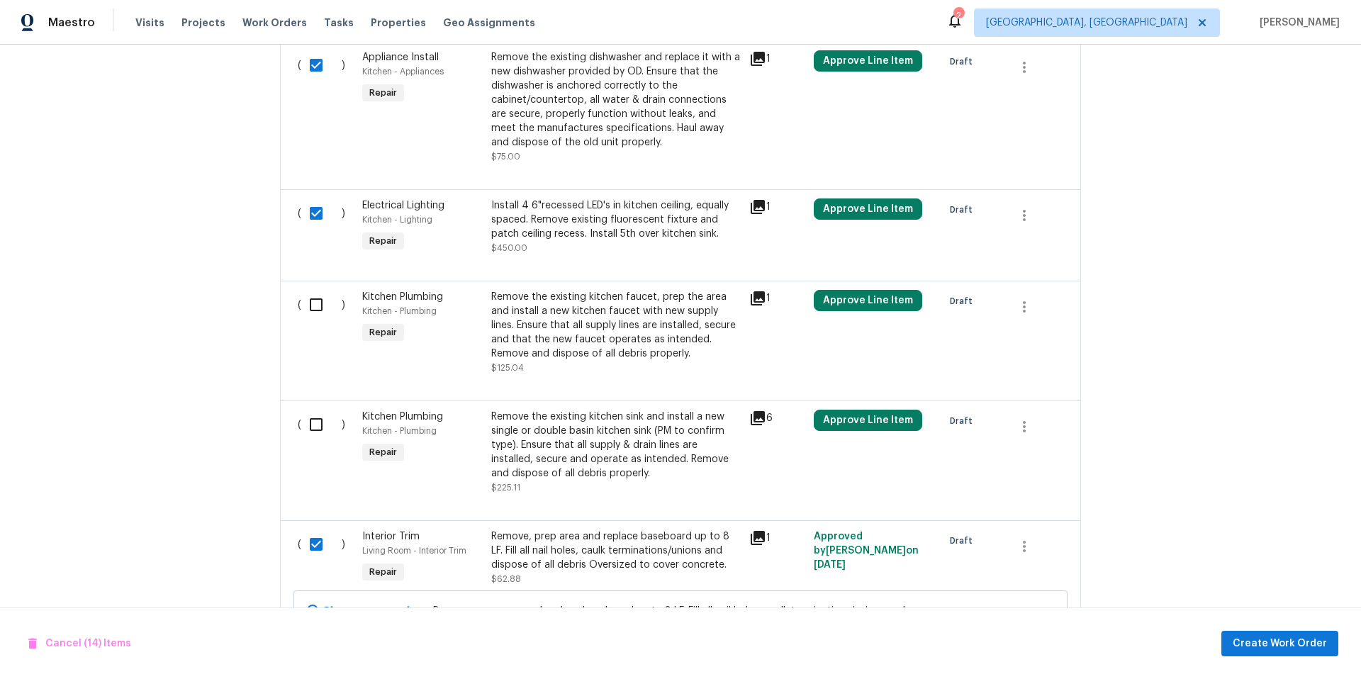
scroll to position [2404, 0]
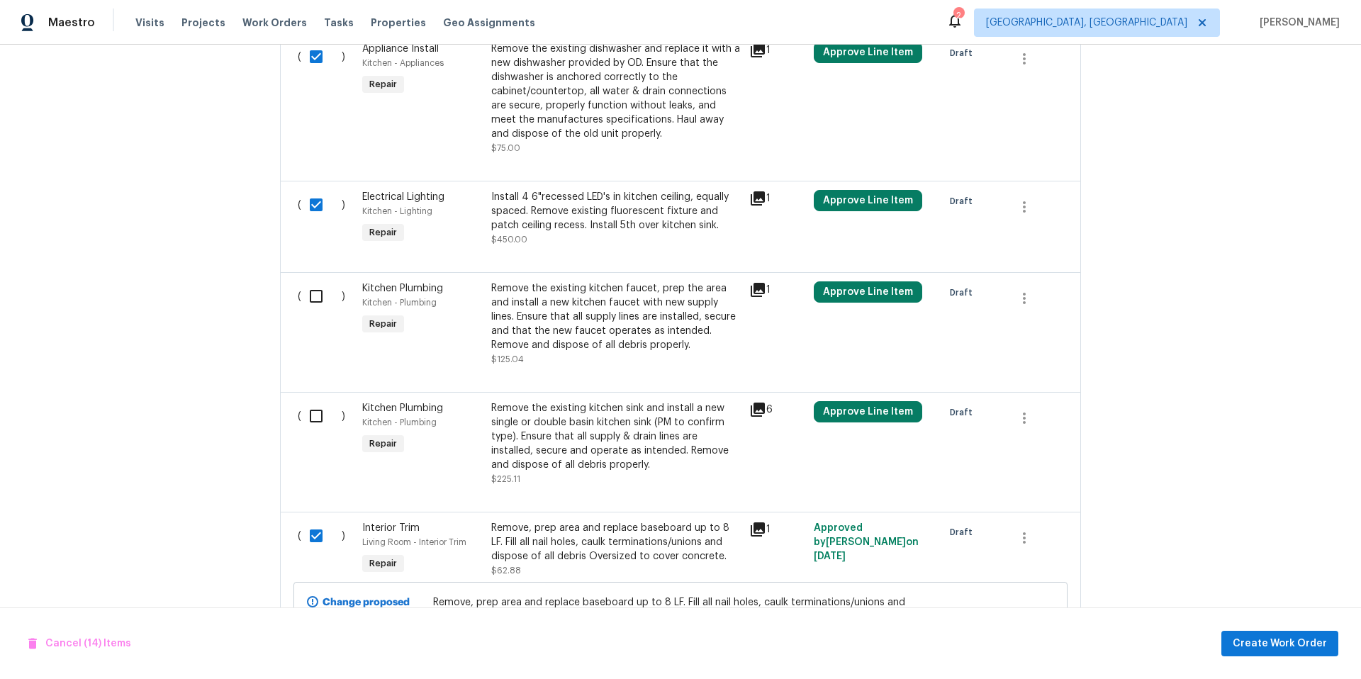
click at [310, 210] on input "checkbox" at bounding box center [321, 205] width 40 height 30
checkbox input "false"
click at [320, 301] on input "checkbox" at bounding box center [321, 296] width 40 height 30
checkbox input "true"
click at [317, 417] on input "checkbox" at bounding box center [321, 416] width 40 height 30
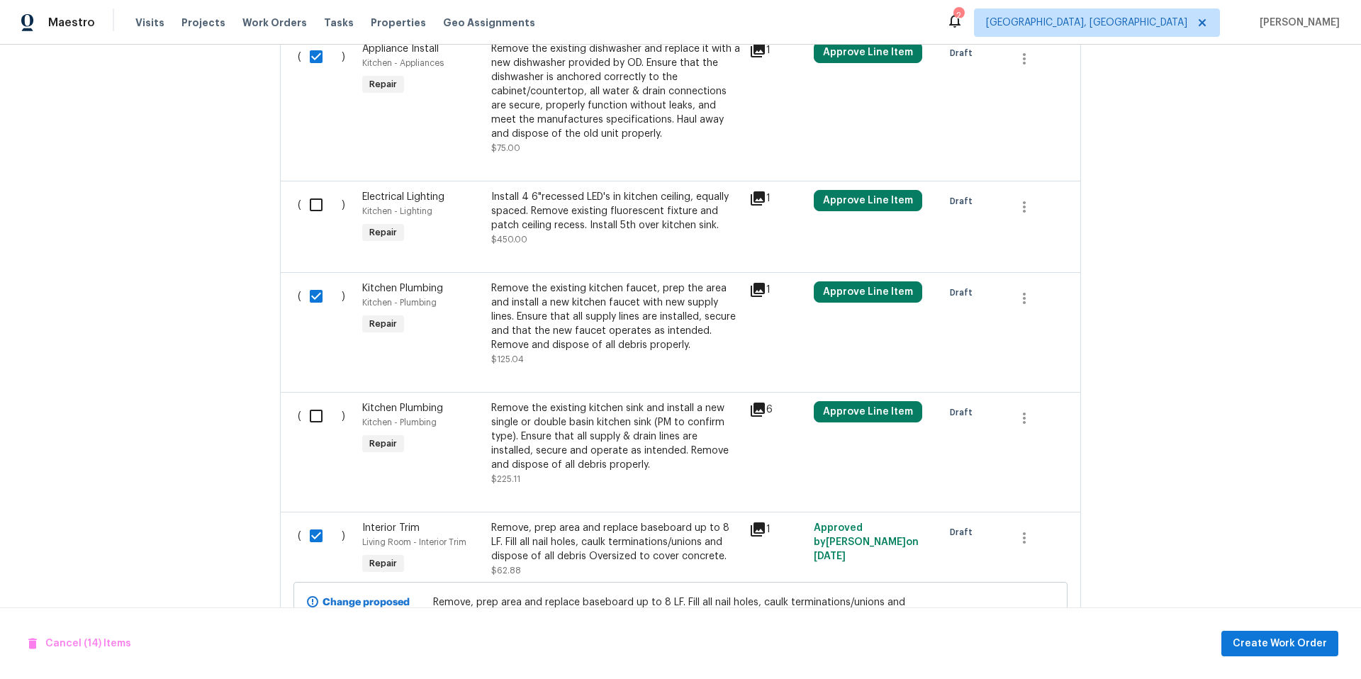
checkbox input "true"
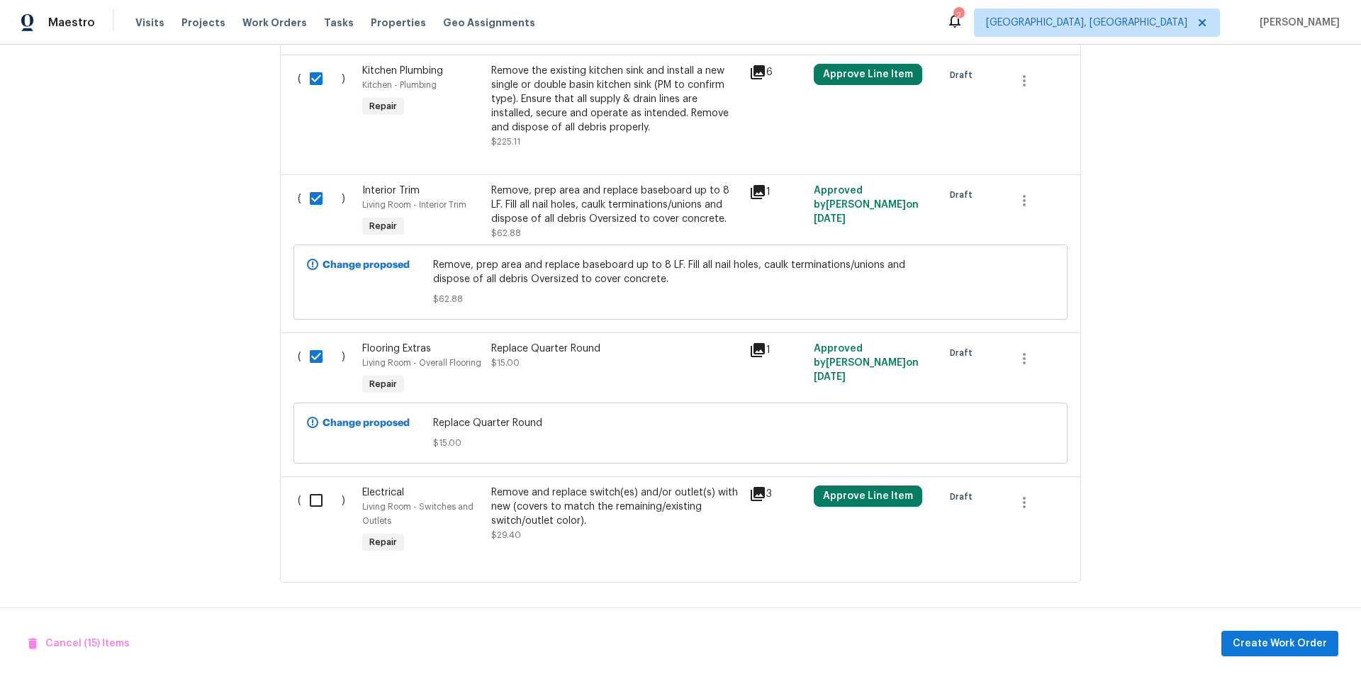
scroll to position [2752, 0]
click at [305, 494] on input "checkbox" at bounding box center [321, 501] width 40 height 30
checkbox input "true"
click at [314, 187] on input "checkbox" at bounding box center [321, 199] width 40 height 30
checkbox input "false"
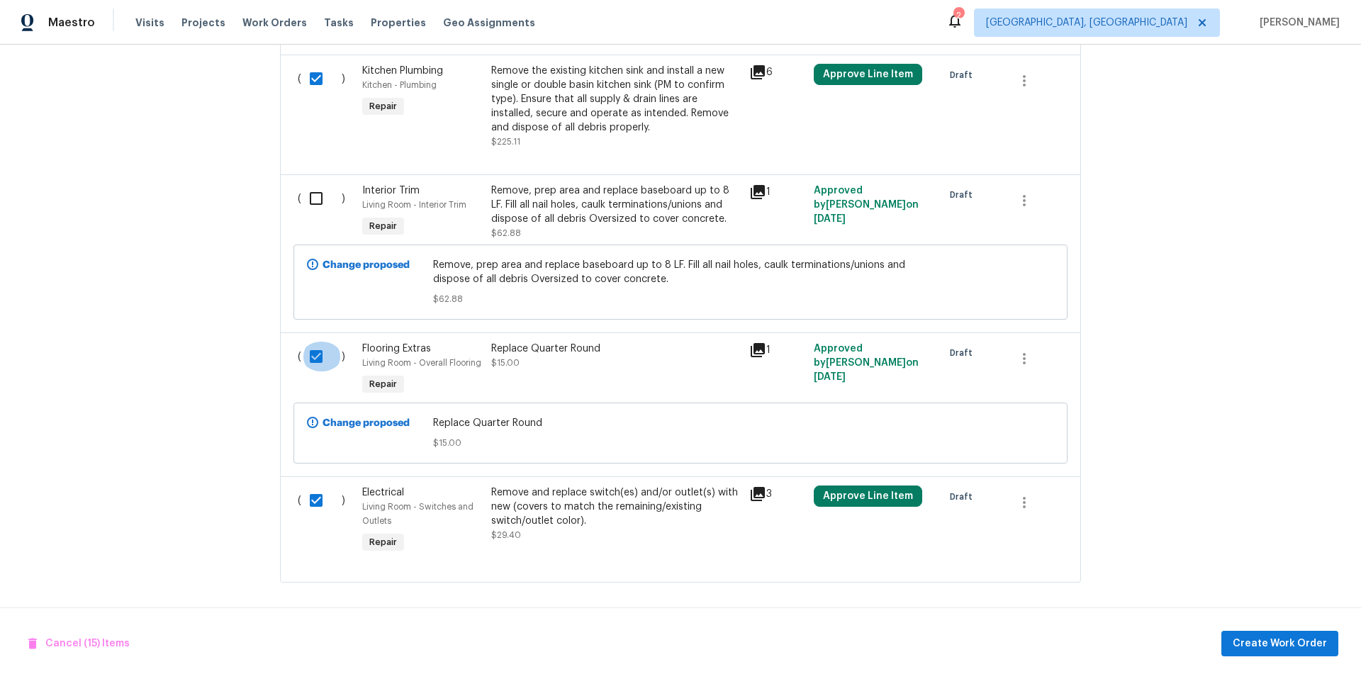
click at [313, 347] on input "checkbox" at bounding box center [321, 357] width 40 height 30
checkbox input "false"
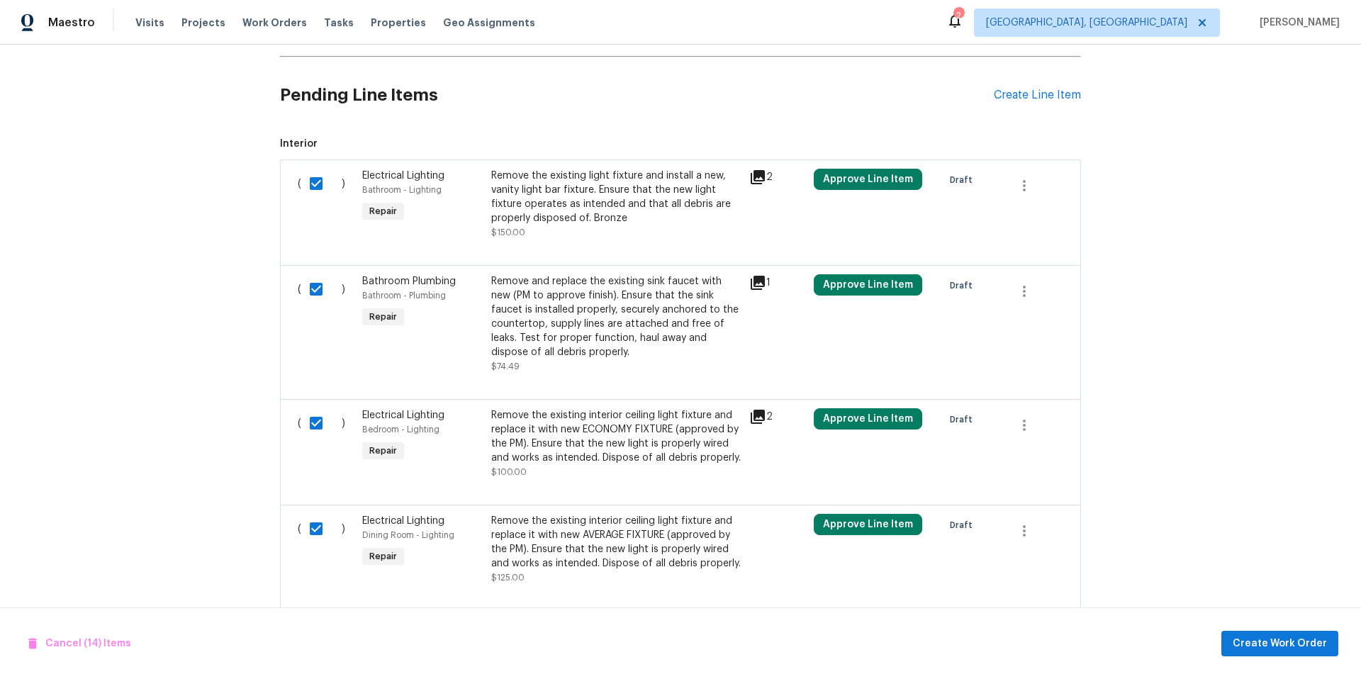
scroll to position [458, 0]
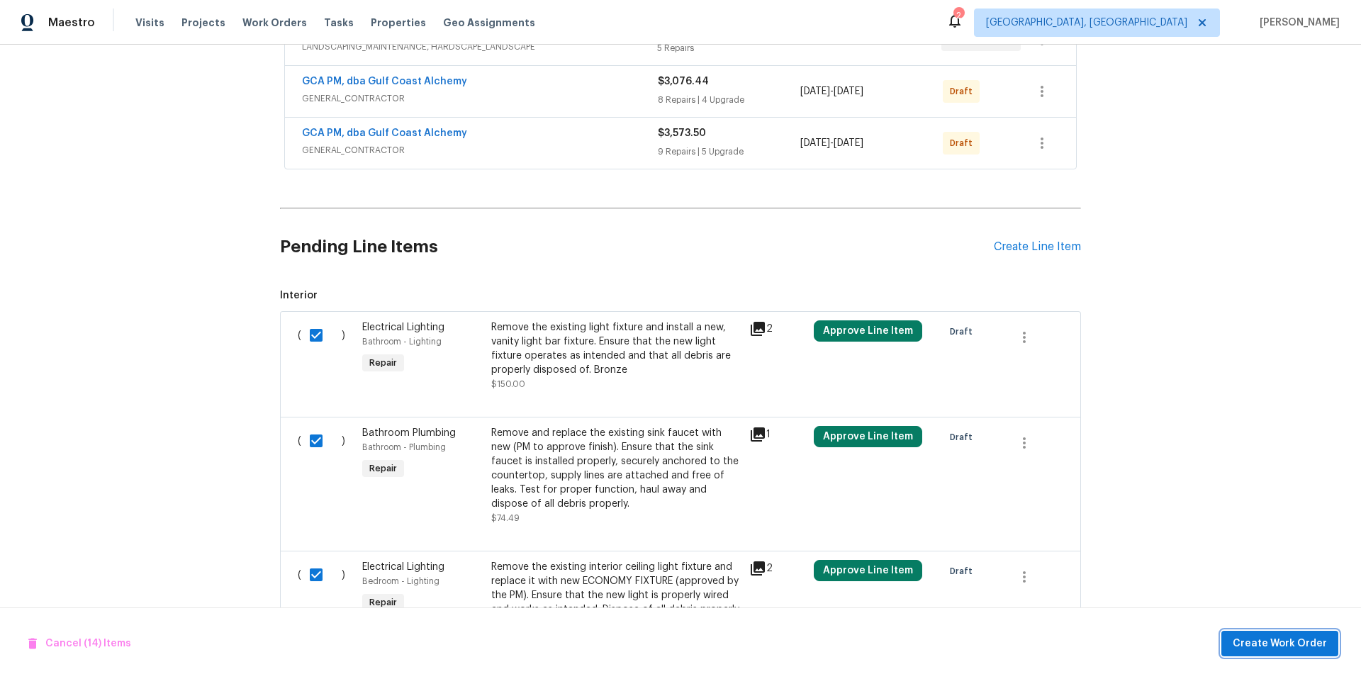
click at [1285, 644] on span "Create Work Order" at bounding box center [1280, 644] width 94 height 18
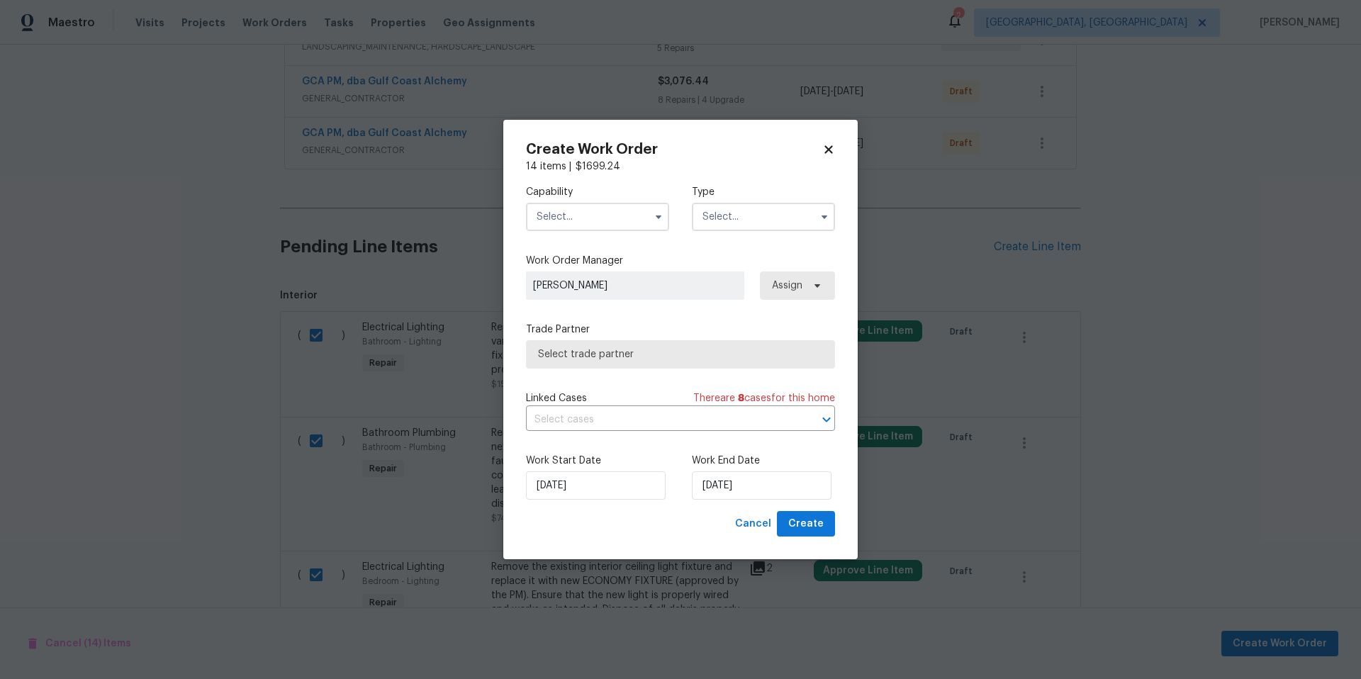
click at [583, 205] on input "text" at bounding box center [597, 217] width 143 height 28
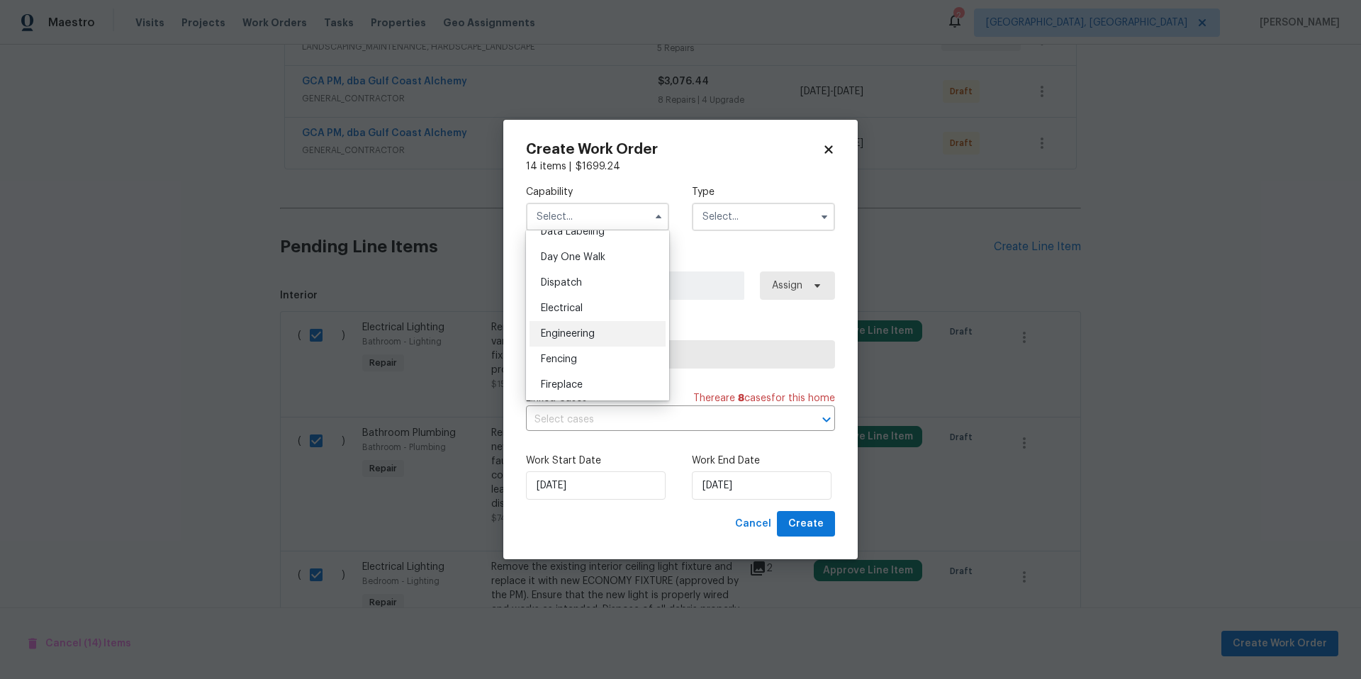
scroll to position [624, 0]
click at [610, 305] on span "General Contractor" at bounding box center [586, 300] width 91 height 10
type input "General Contractor"
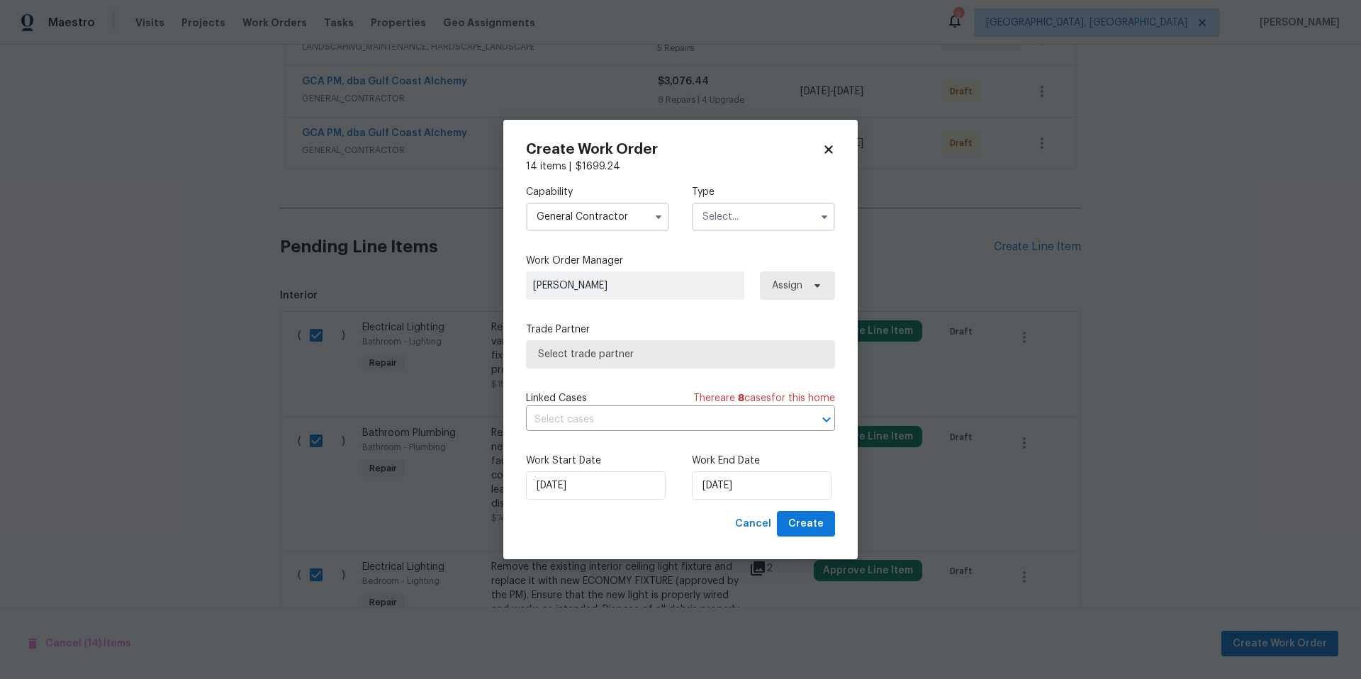
click at [710, 215] on input "text" at bounding box center [763, 217] width 143 height 28
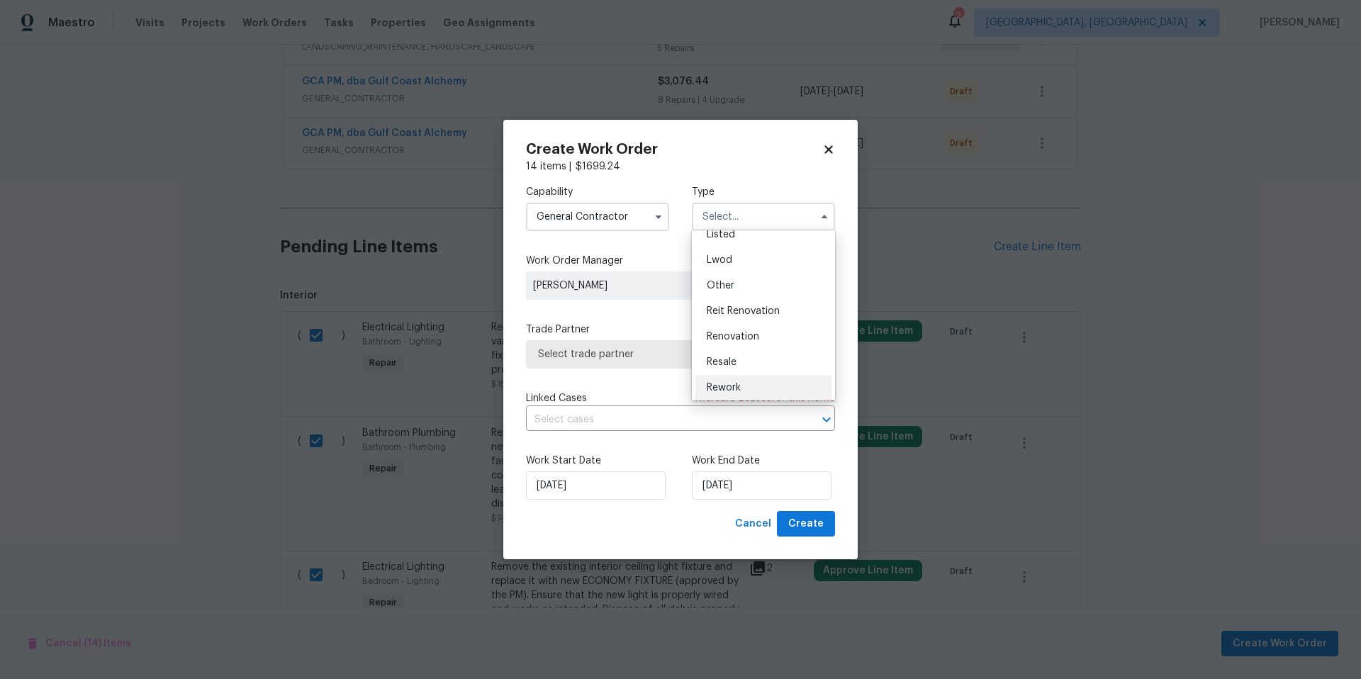
scroll to position [169, 0]
click at [748, 308] on span "Renovation" at bounding box center [733, 308] width 52 height 10
type input "Renovation"
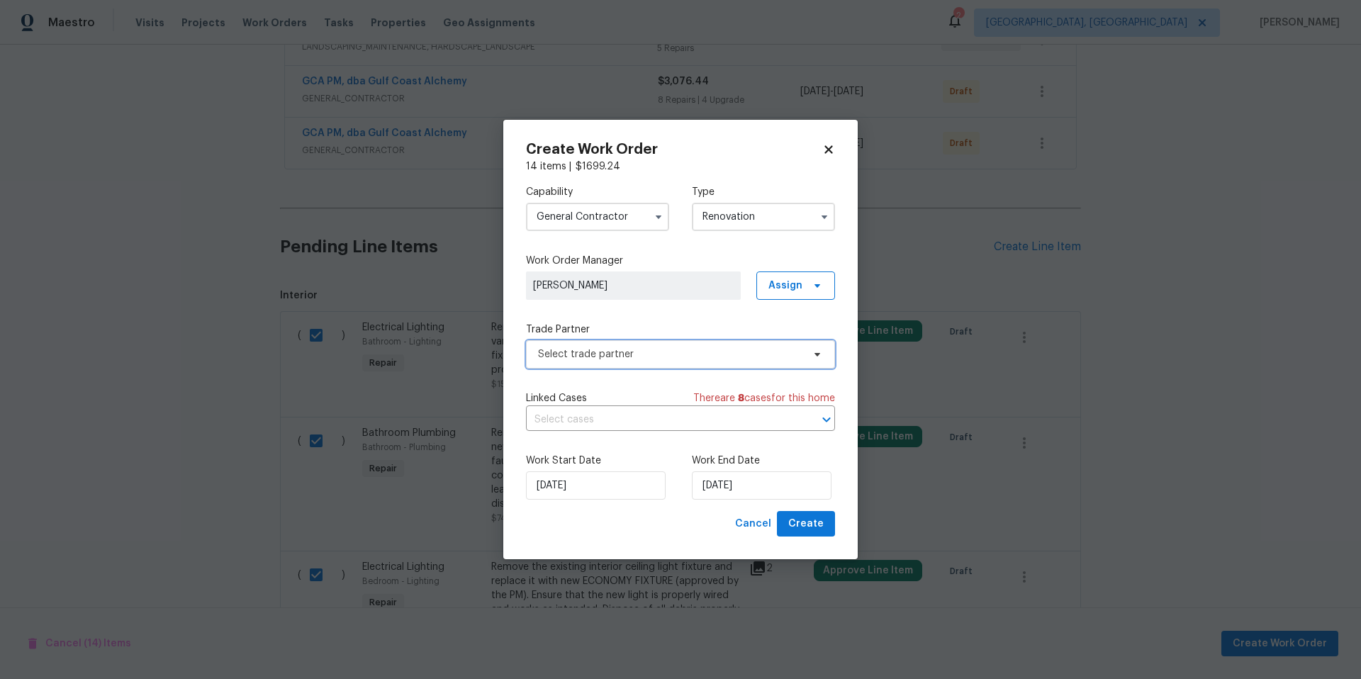
click at [697, 358] on span "Select trade partner" at bounding box center [670, 354] width 264 height 14
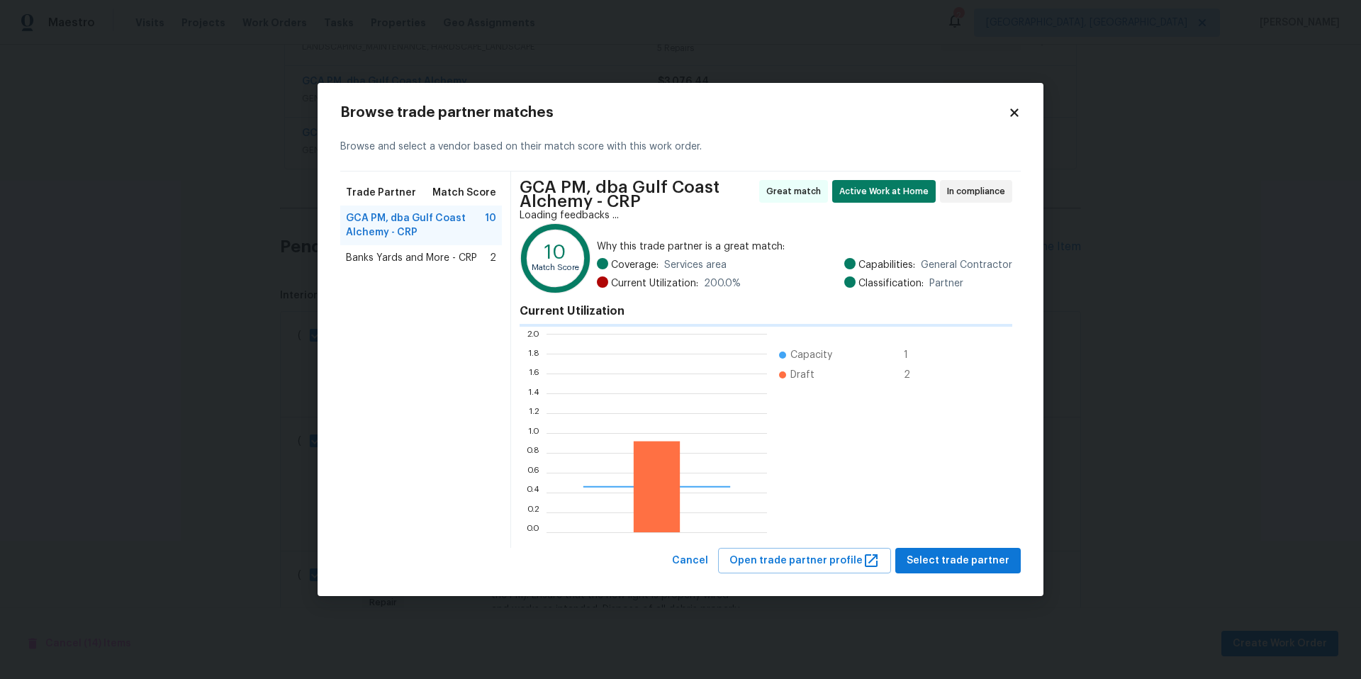
scroll to position [188, 211]
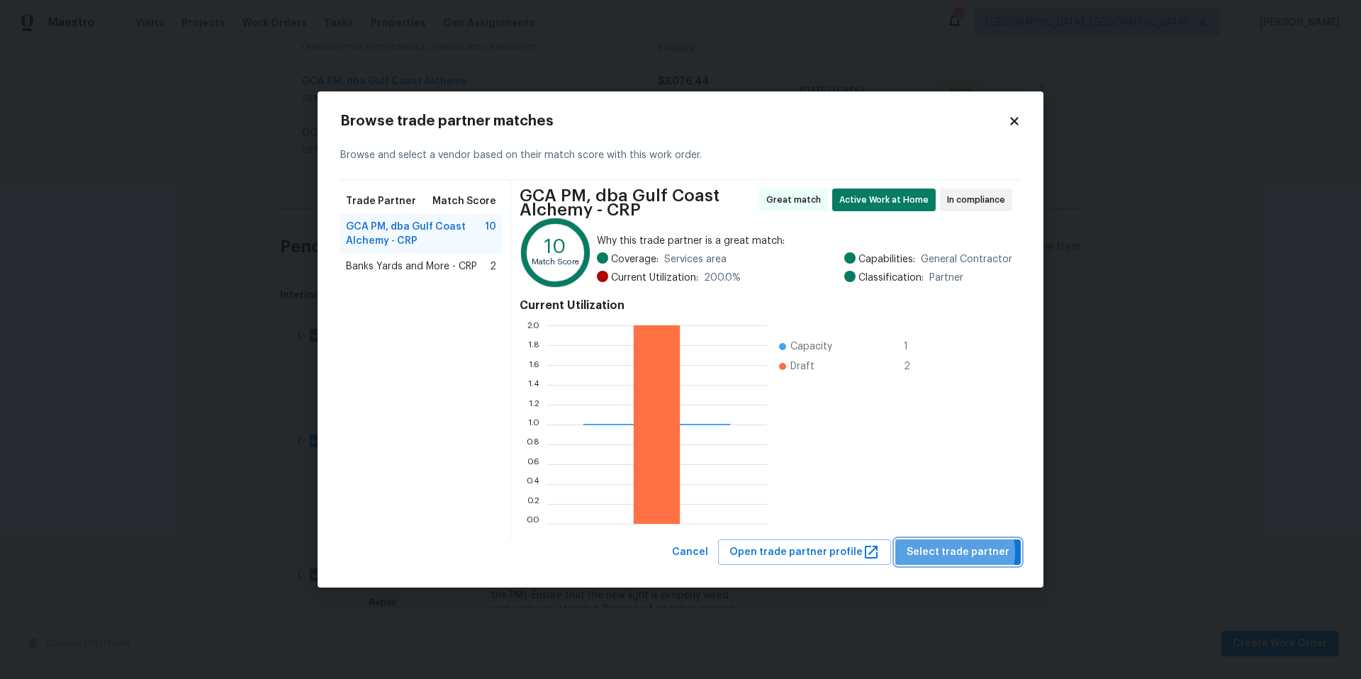
click at [943, 552] on span "Select trade partner" at bounding box center [958, 553] width 103 height 18
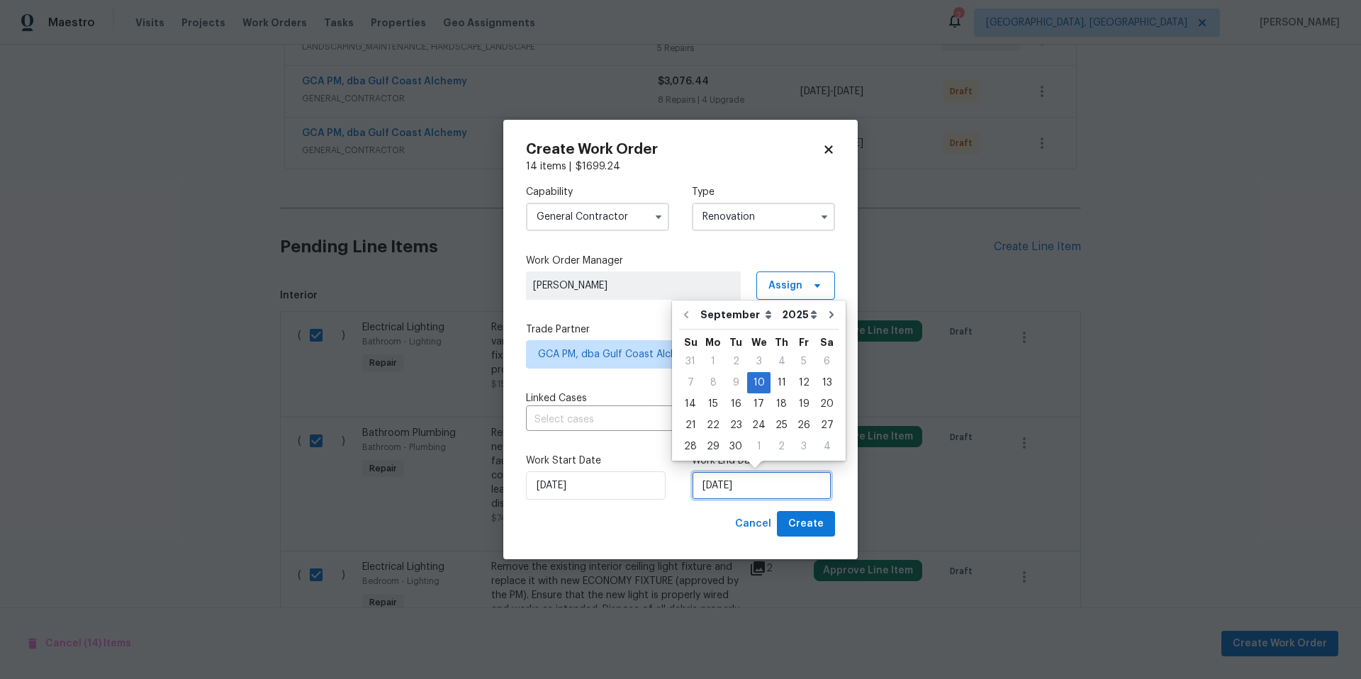
click at [762, 481] on input "[DATE]" at bounding box center [762, 485] width 140 height 28
click at [770, 430] on div "25" at bounding box center [781, 425] width 22 height 20
type input "[DATE]"
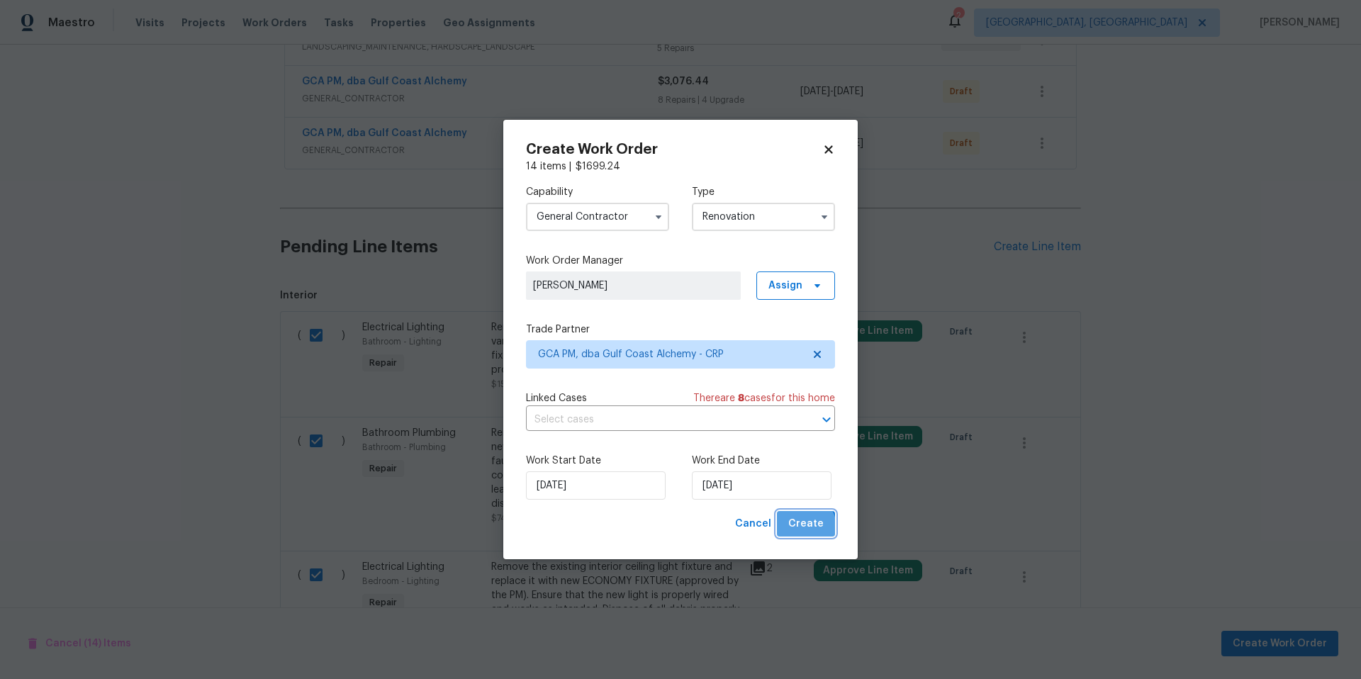
click at [804, 528] on span "Create" at bounding box center [805, 524] width 35 height 18
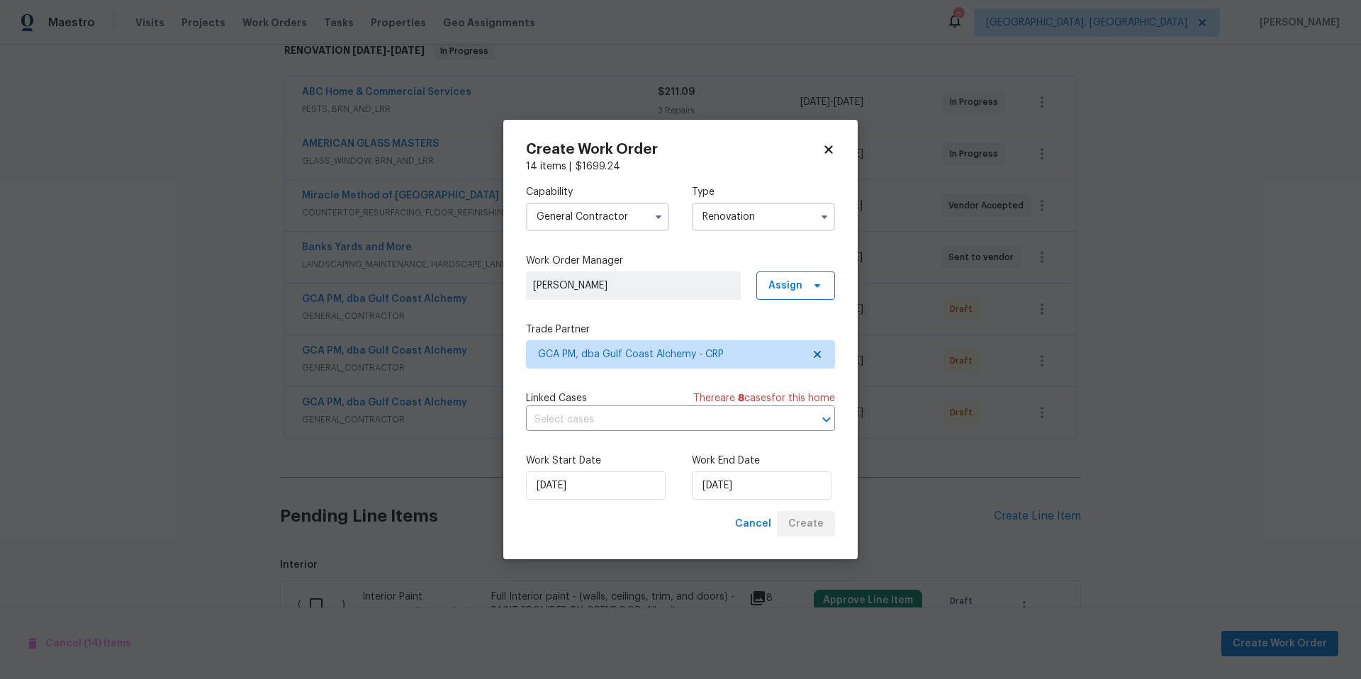
scroll to position [458, 0]
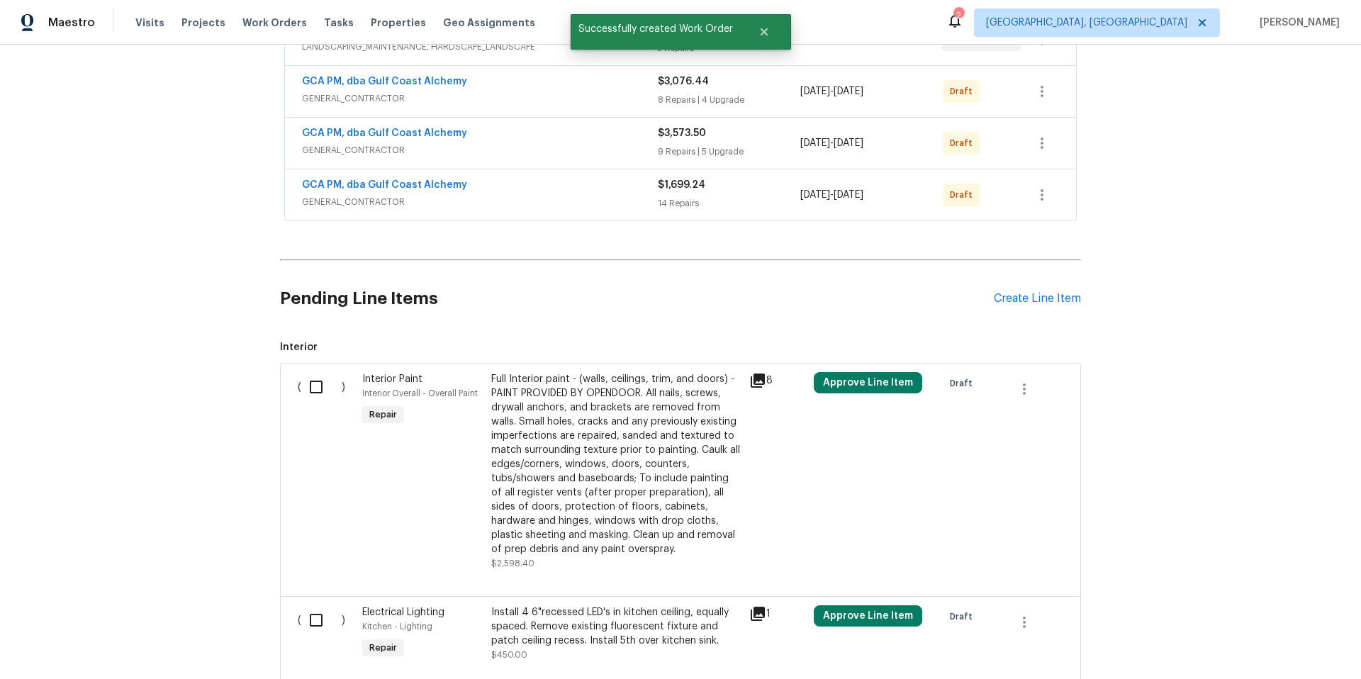
click at [309, 391] on input "checkbox" at bounding box center [321, 387] width 40 height 30
checkbox input "true"
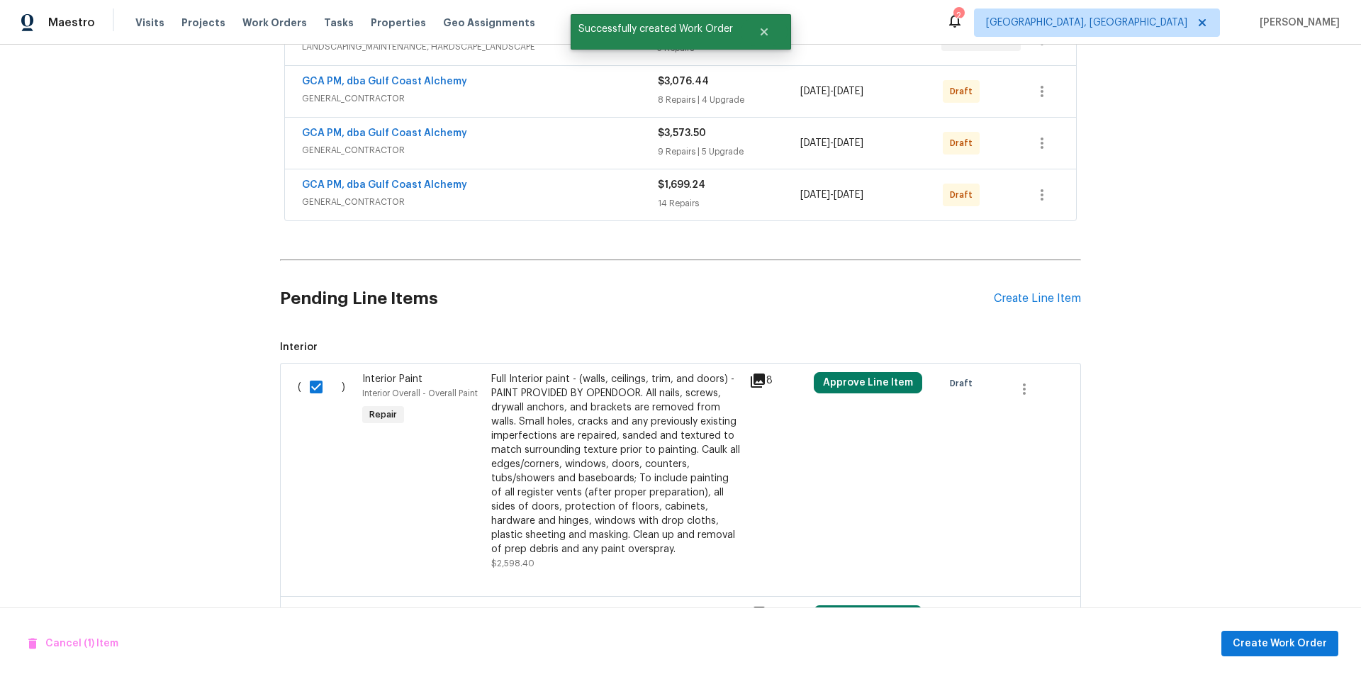
scroll to position [757, 0]
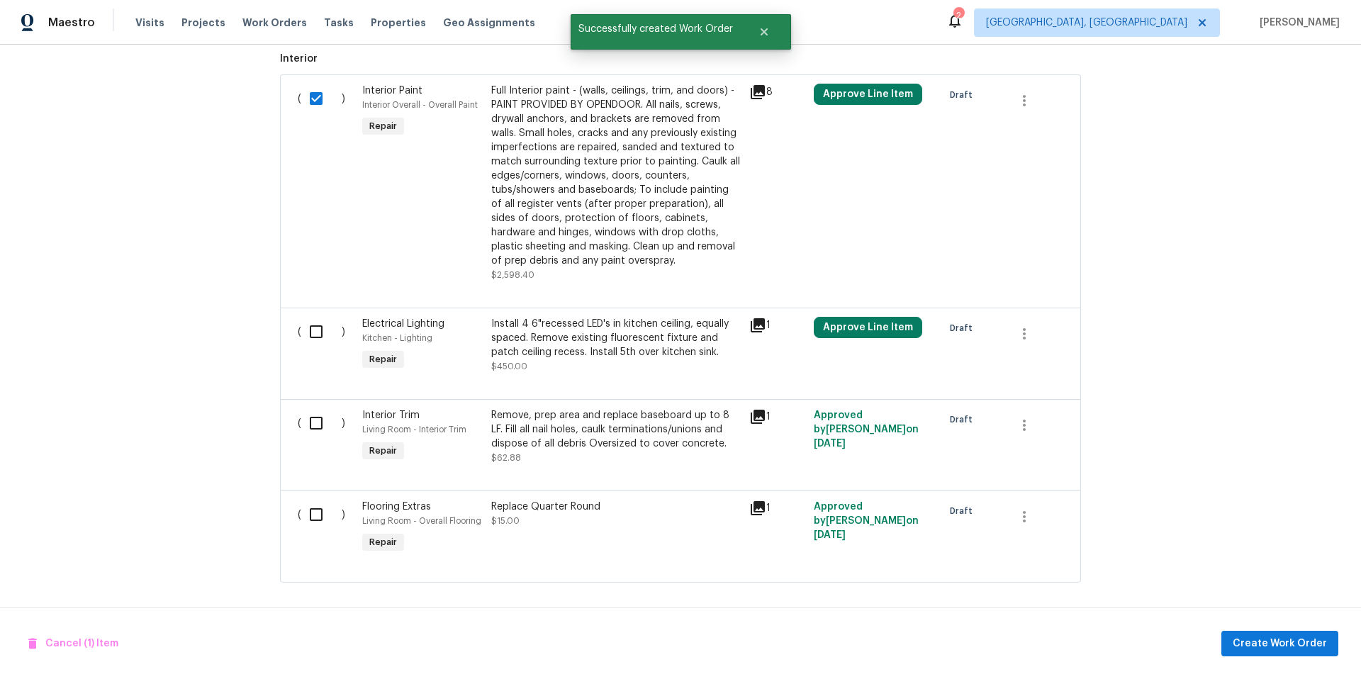
click at [305, 327] on input "checkbox" at bounding box center [321, 332] width 40 height 30
checkbox input "true"
click at [301, 410] on input "checkbox" at bounding box center [321, 423] width 40 height 30
checkbox input "true"
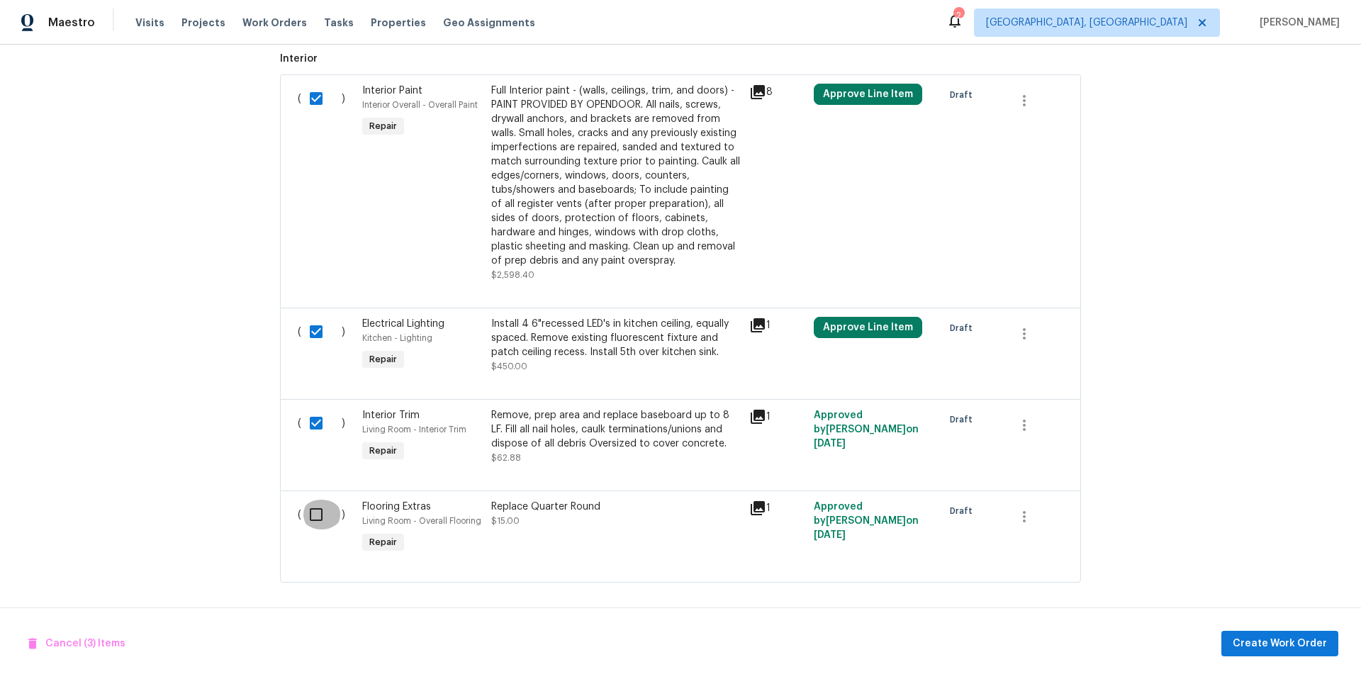
click at [310, 509] on input "checkbox" at bounding box center [321, 515] width 40 height 30
checkbox input "true"
click at [1273, 652] on button "Create Work Order" at bounding box center [1279, 644] width 117 height 26
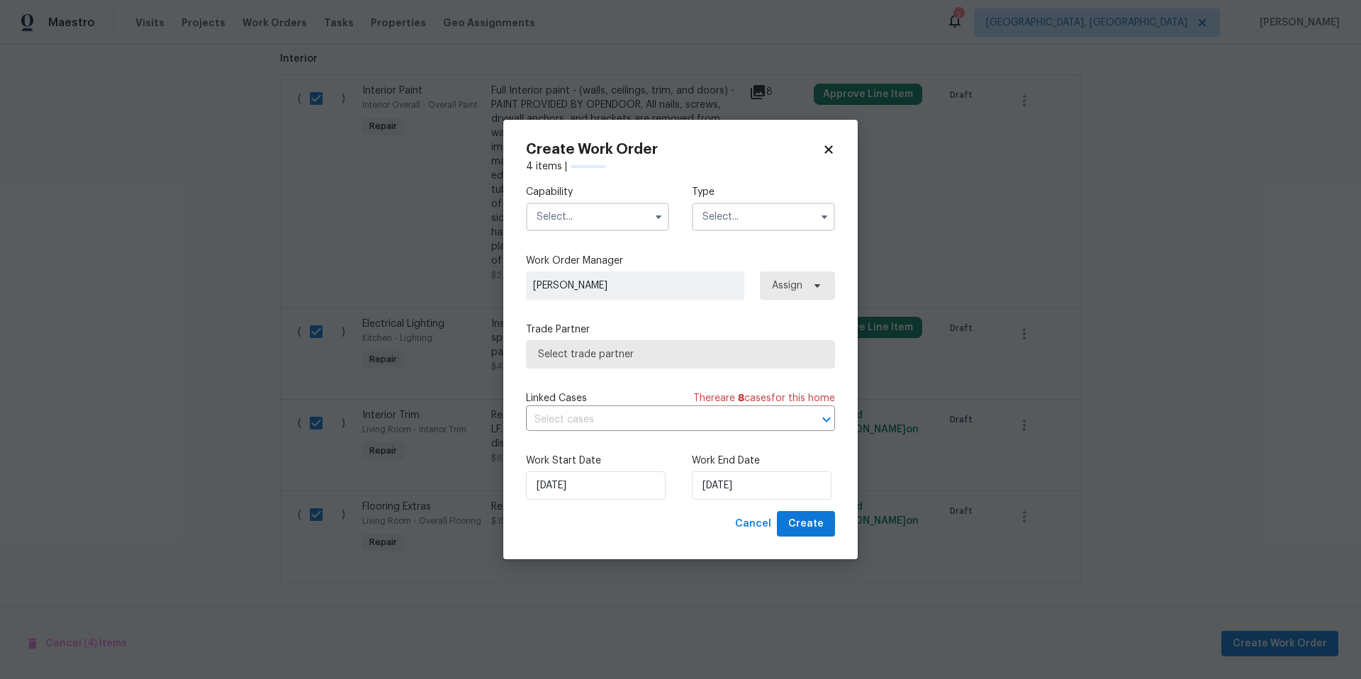
checkbox input "false"
click at [590, 222] on input "text" at bounding box center [597, 217] width 143 height 28
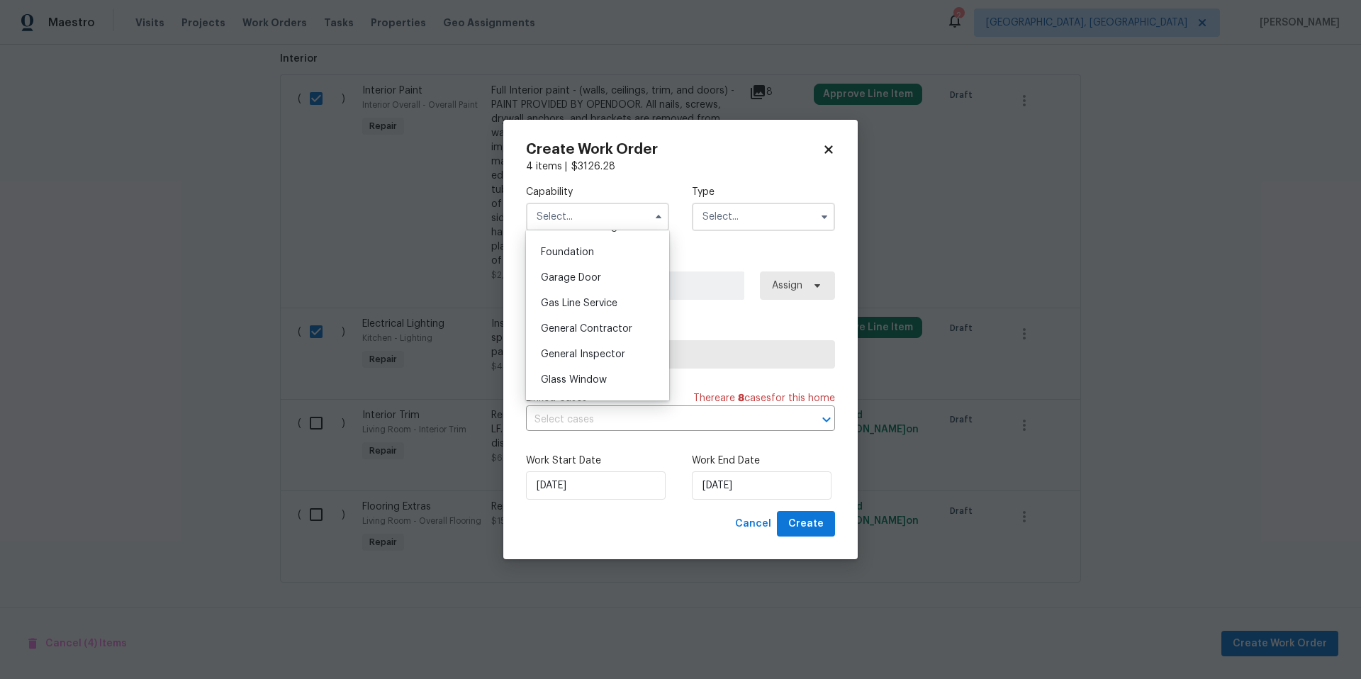
scroll to position [588, 0]
click at [619, 341] on span "General Contractor" at bounding box center [586, 336] width 91 height 10
type input "General Contractor"
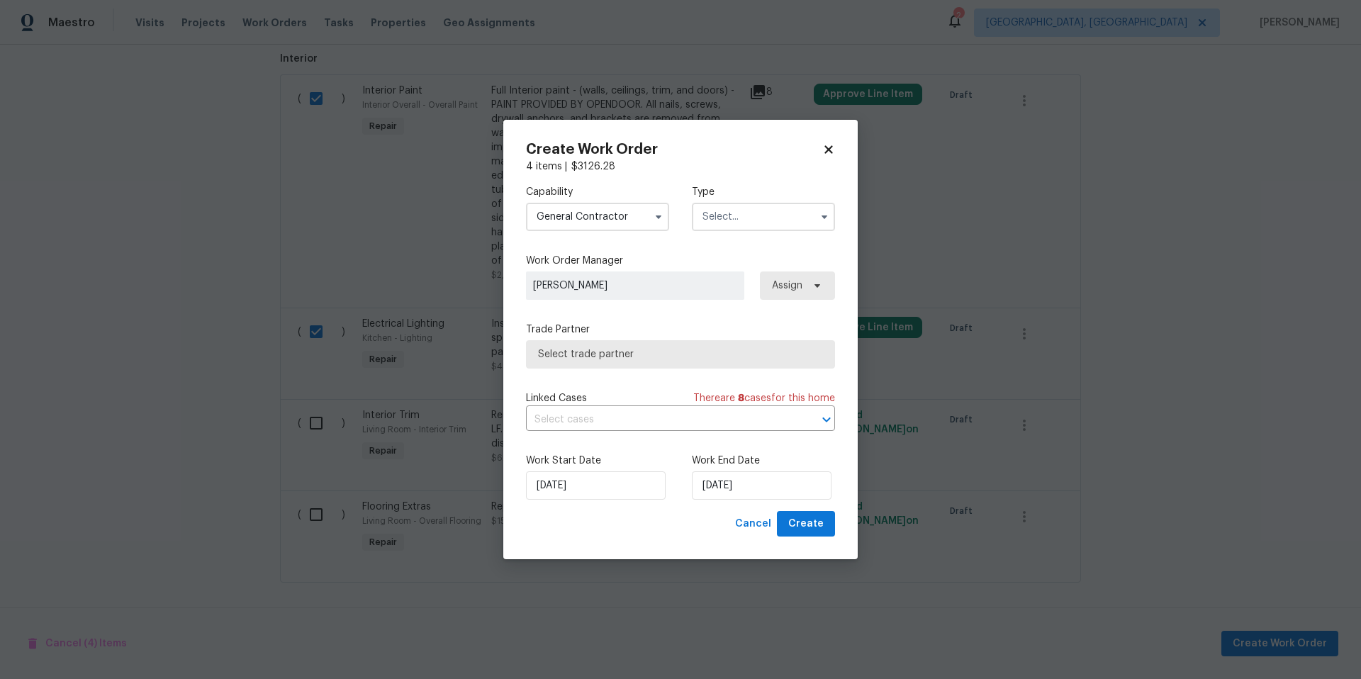
click at [761, 210] on input "text" at bounding box center [763, 217] width 143 height 28
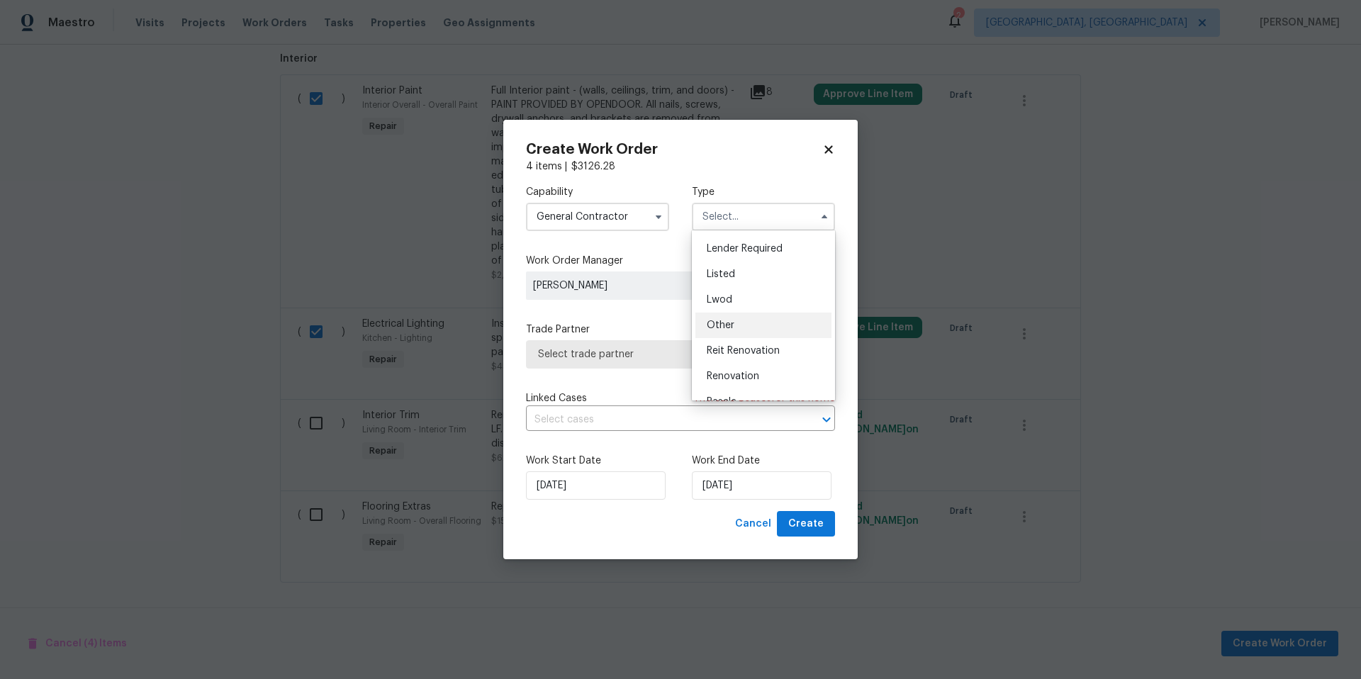
scroll to position [101, 0]
click at [764, 371] on div "Renovation" at bounding box center [763, 375] width 136 height 26
type input "Renovation"
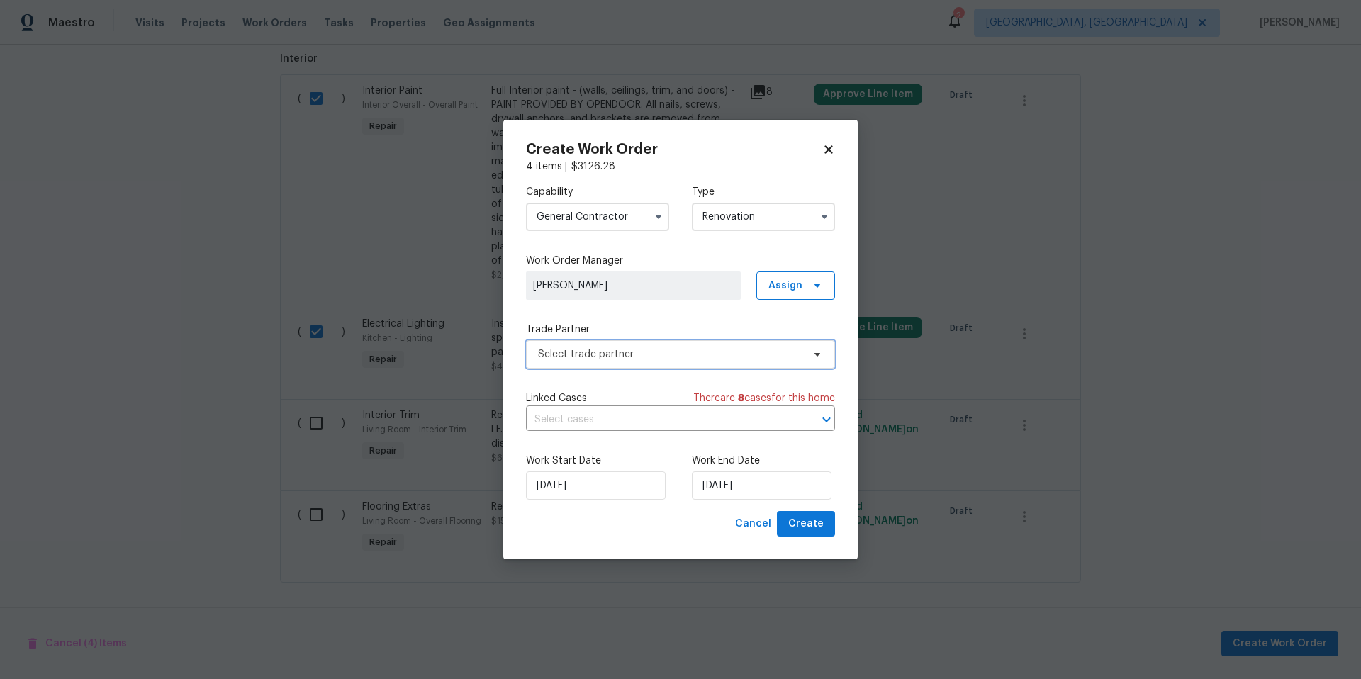
click at [744, 364] on span "Select trade partner" at bounding box center [680, 354] width 309 height 28
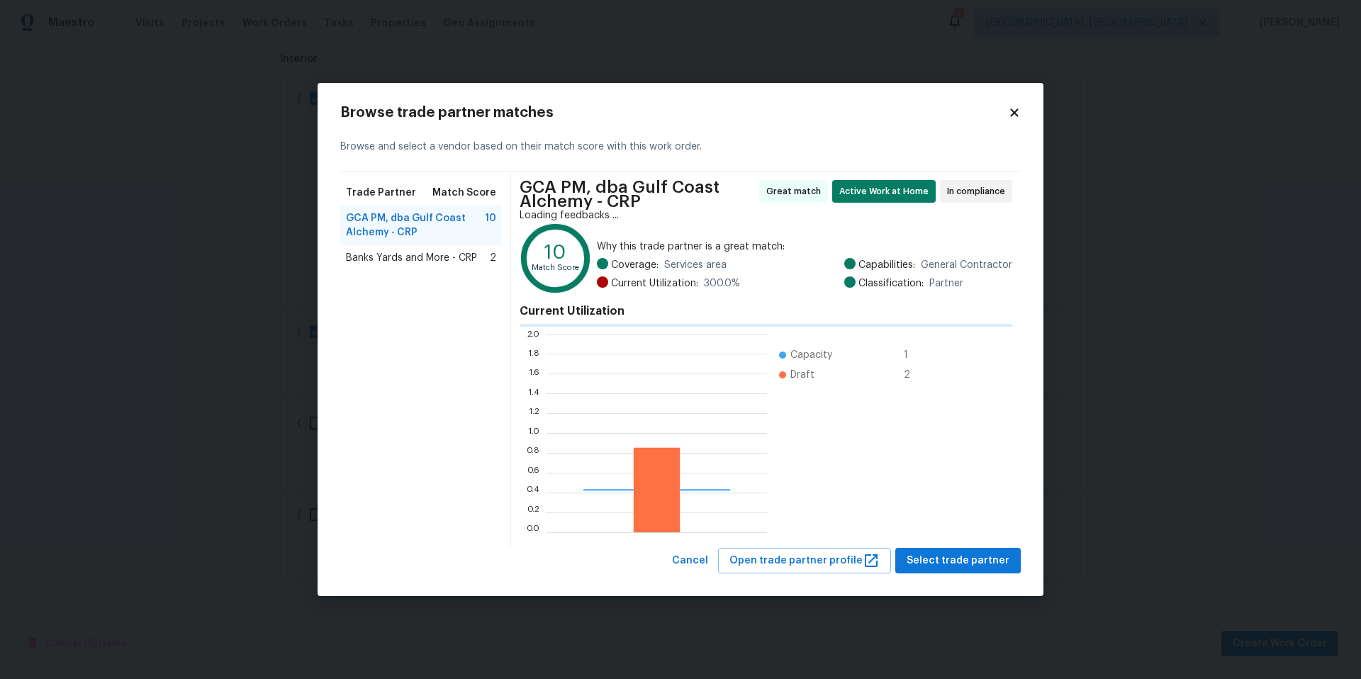
scroll to position [188, 211]
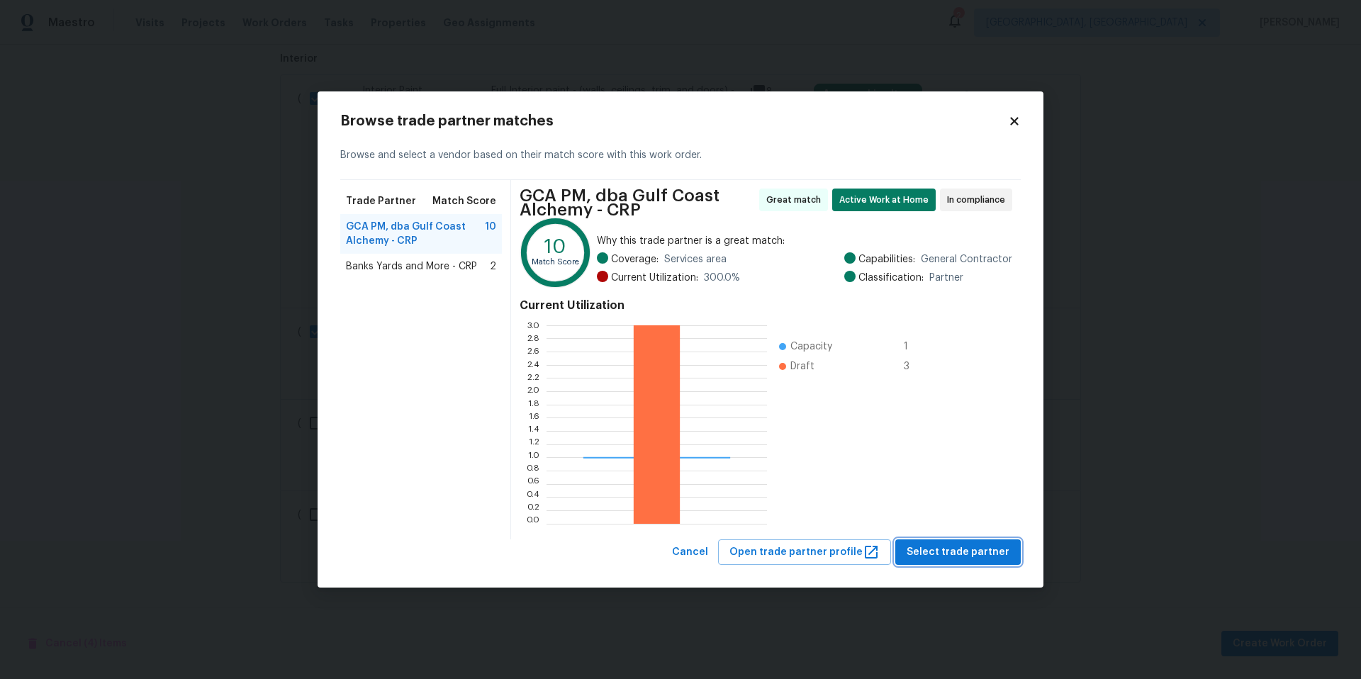
click at [948, 556] on span "Select trade partner" at bounding box center [958, 553] width 103 height 18
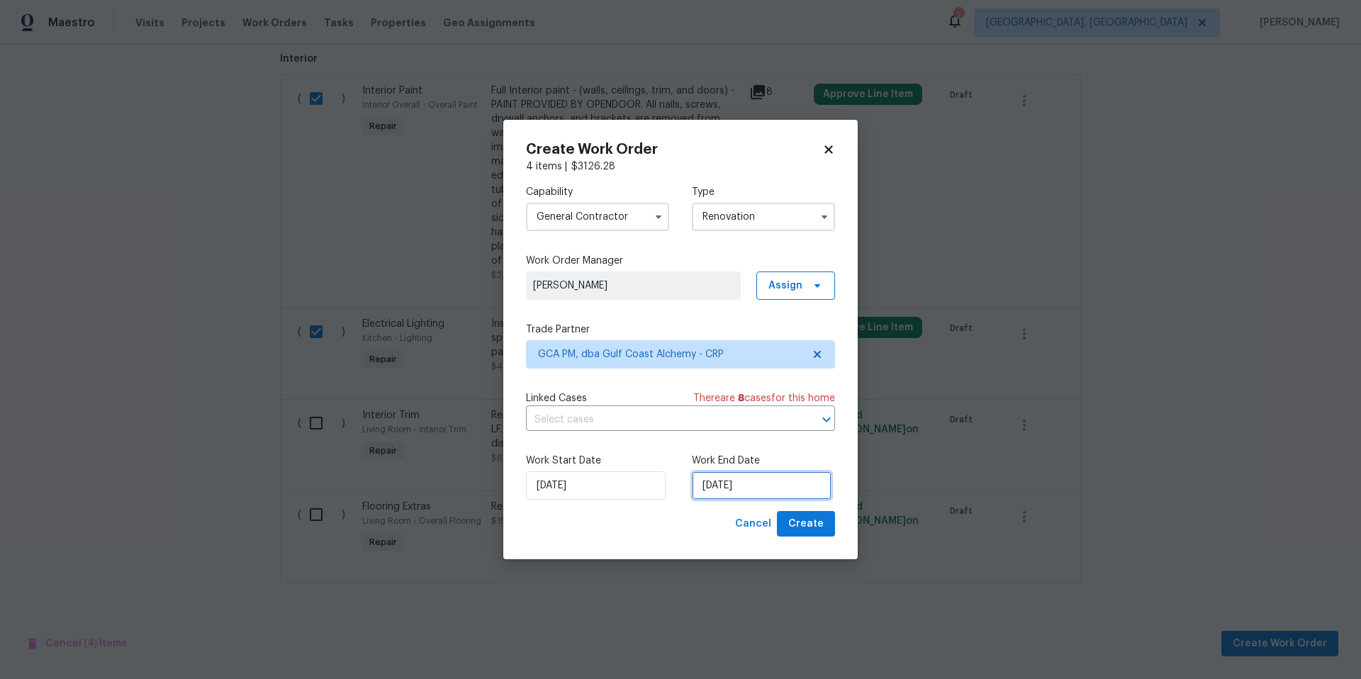
click at [768, 495] on input "[DATE]" at bounding box center [762, 485] width 140 height 28
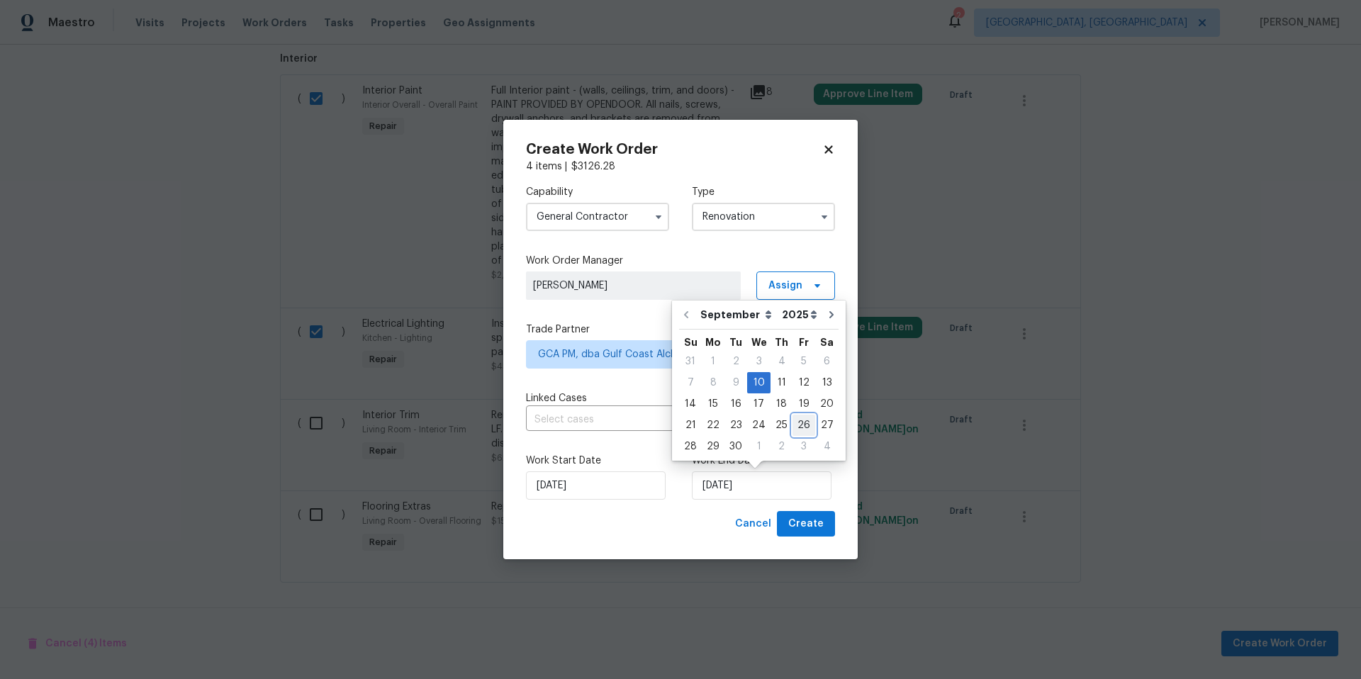
click at [798, 422] on div "26" at bounding box center [803, 425] width 23 height 20
type input "[DATE]"
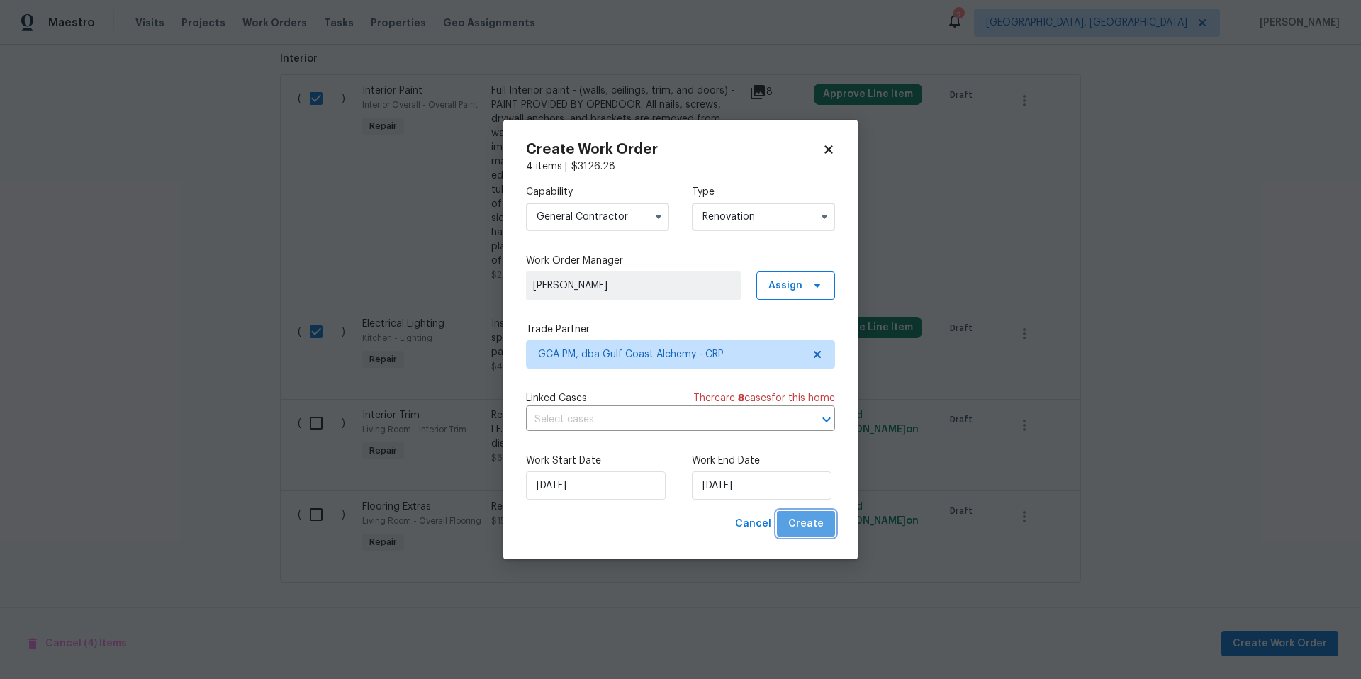
click at [821, 532] on span "Create" at bounding box center [805, 524] width 35 height 18
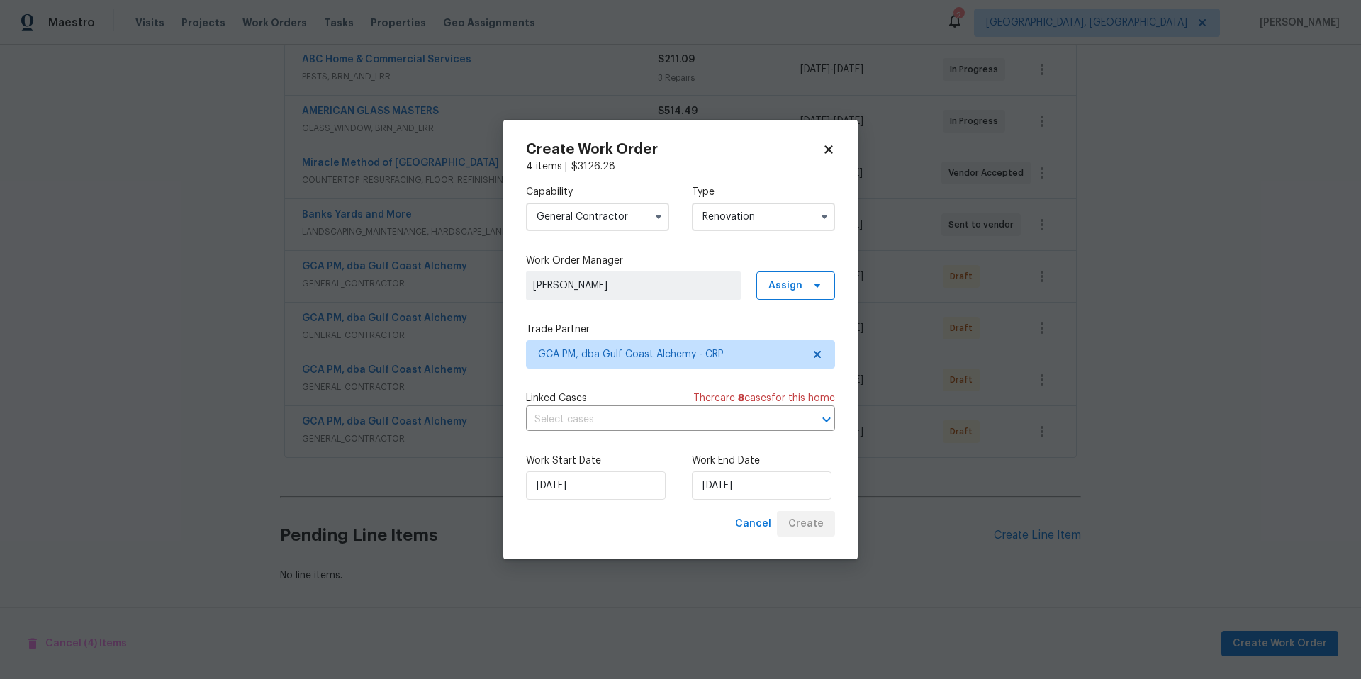
scroll to position [284, 0]
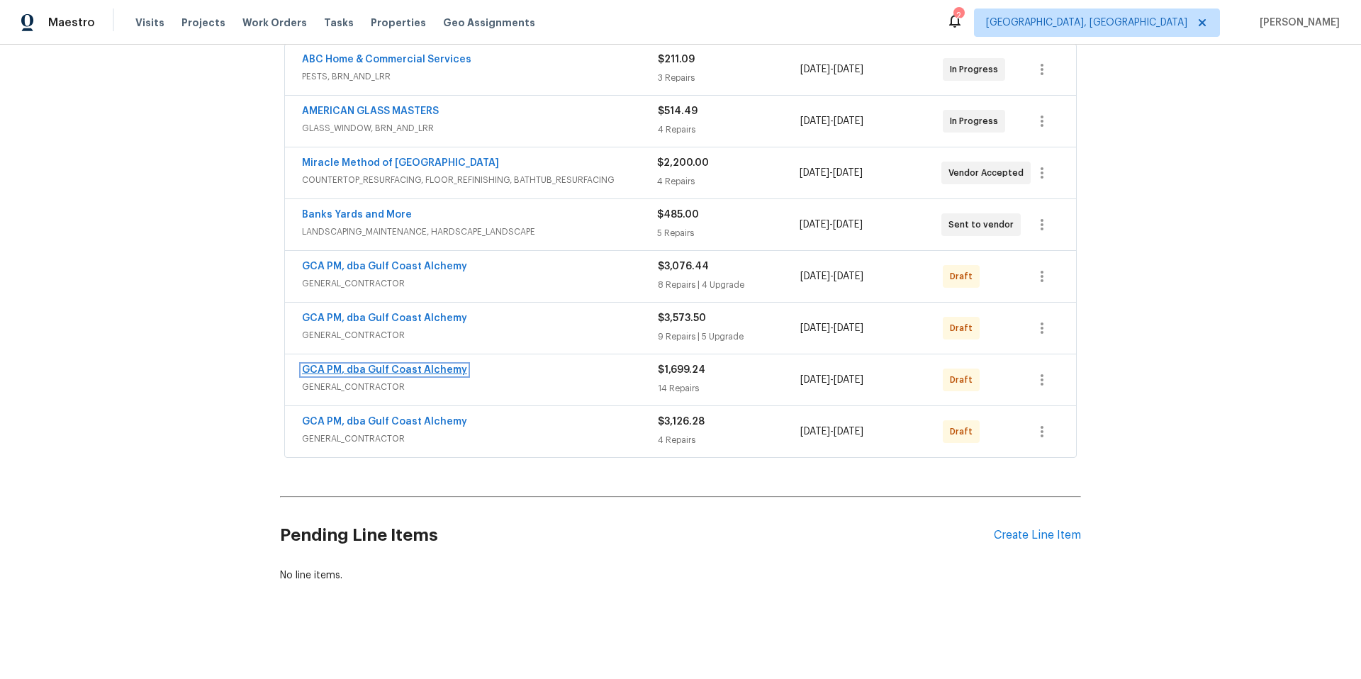
click at [419, 365] on link "GCA PM, dba Gulf Coast Alchemy" at bounding box center [384, 370] width 165 height 10
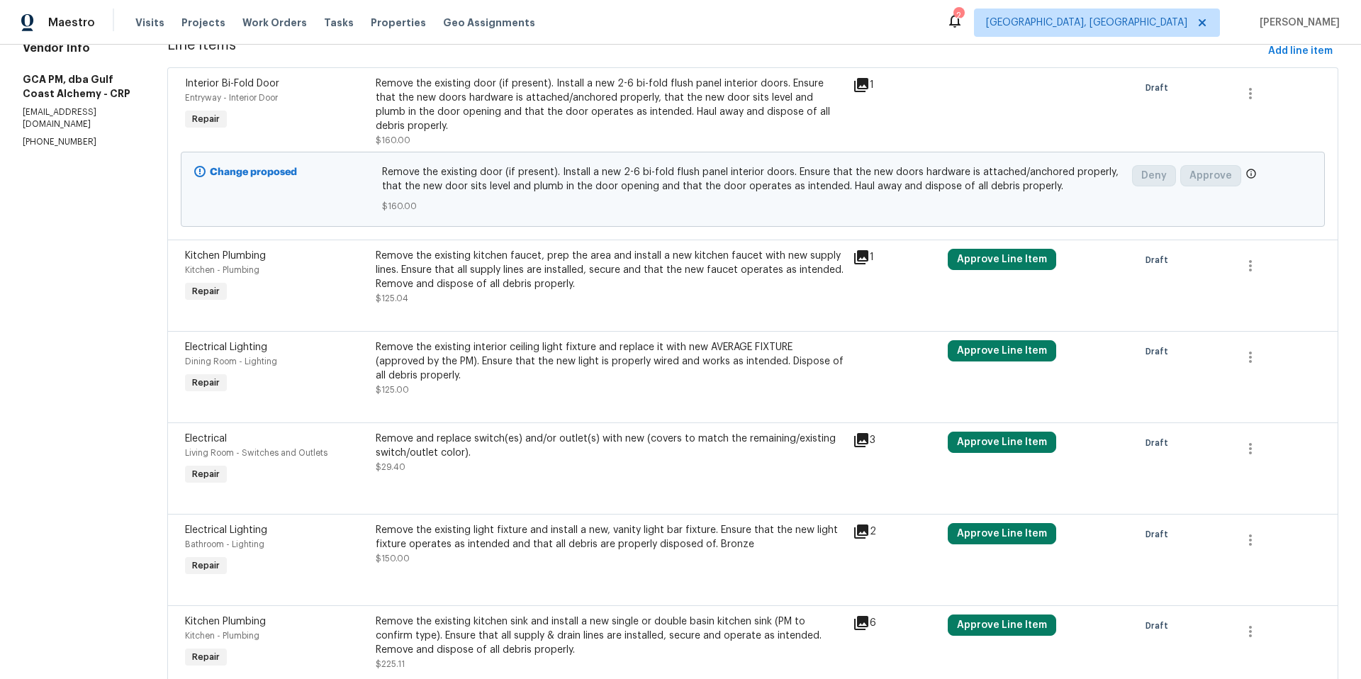
scroll to position [230, 0]
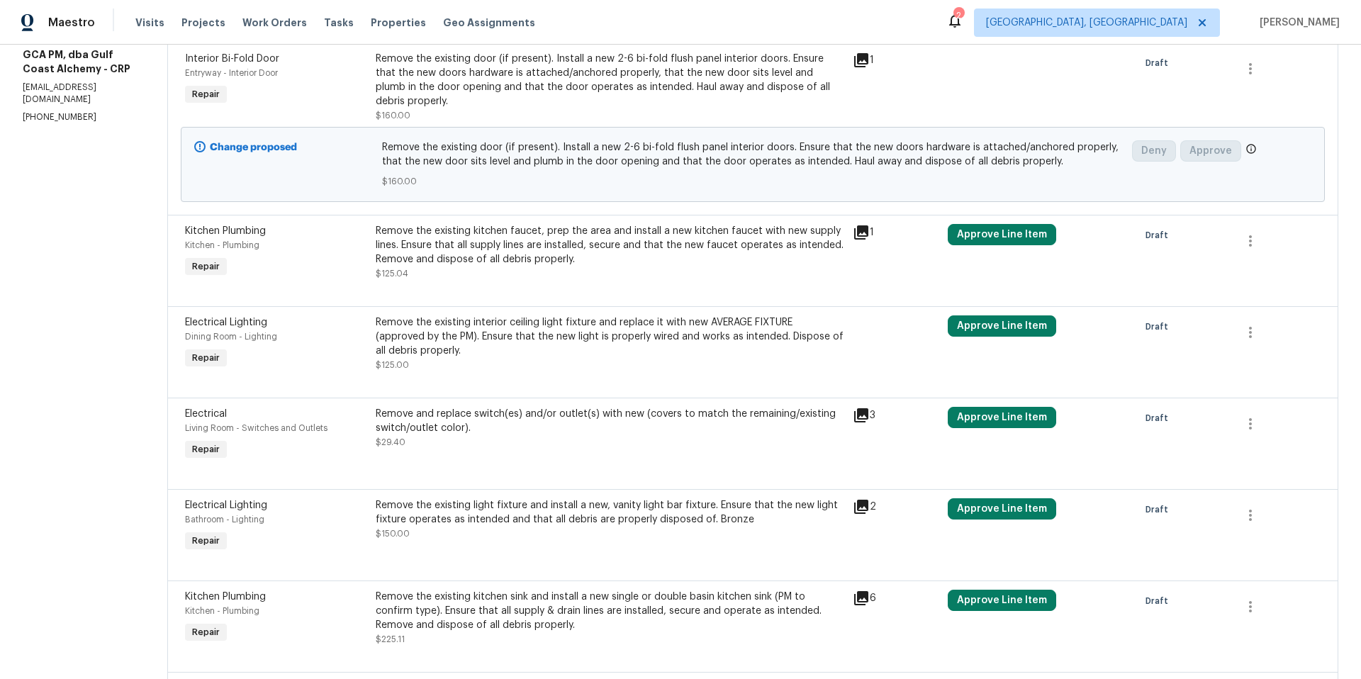
click at [464, 342] on div "Remove the existing interior ceiling light fixture and replace it with new AVER…" at bounding box center [610, 336] width 469 height 43
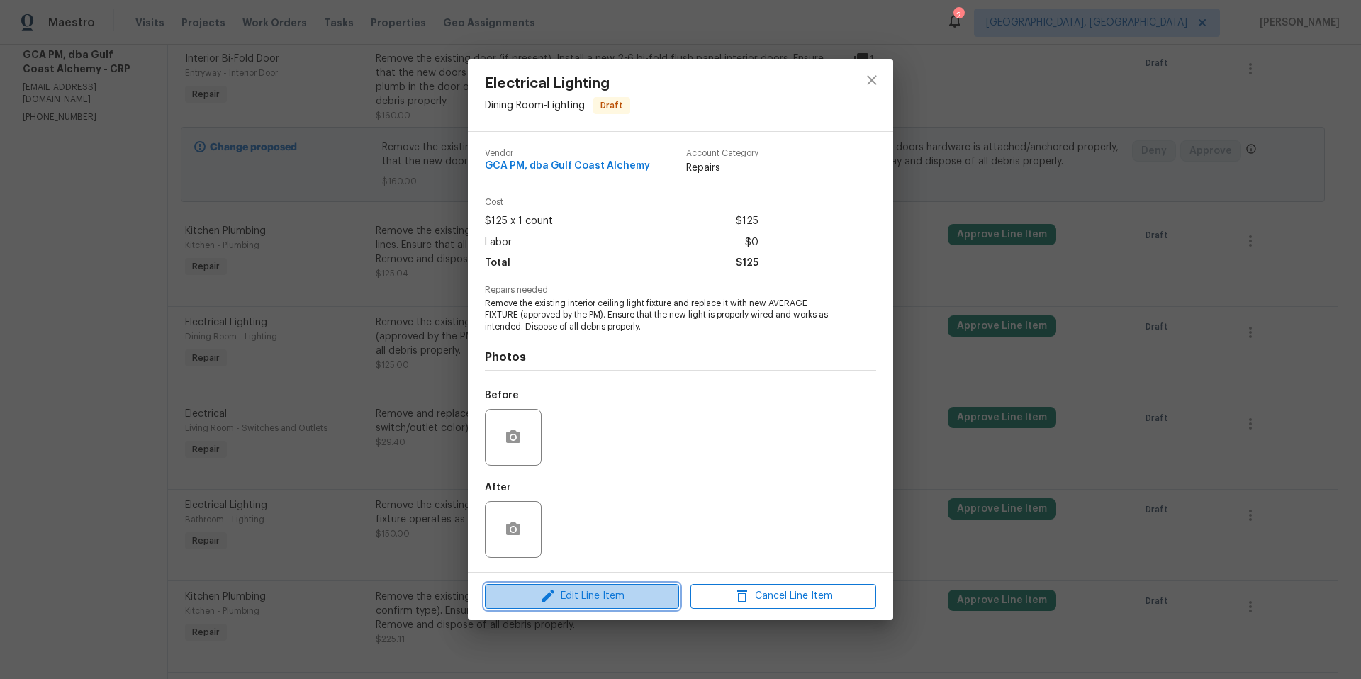
click at [615, 598] on span "Edit Line Item" at bounding box center [582, 597] width 186 height 18
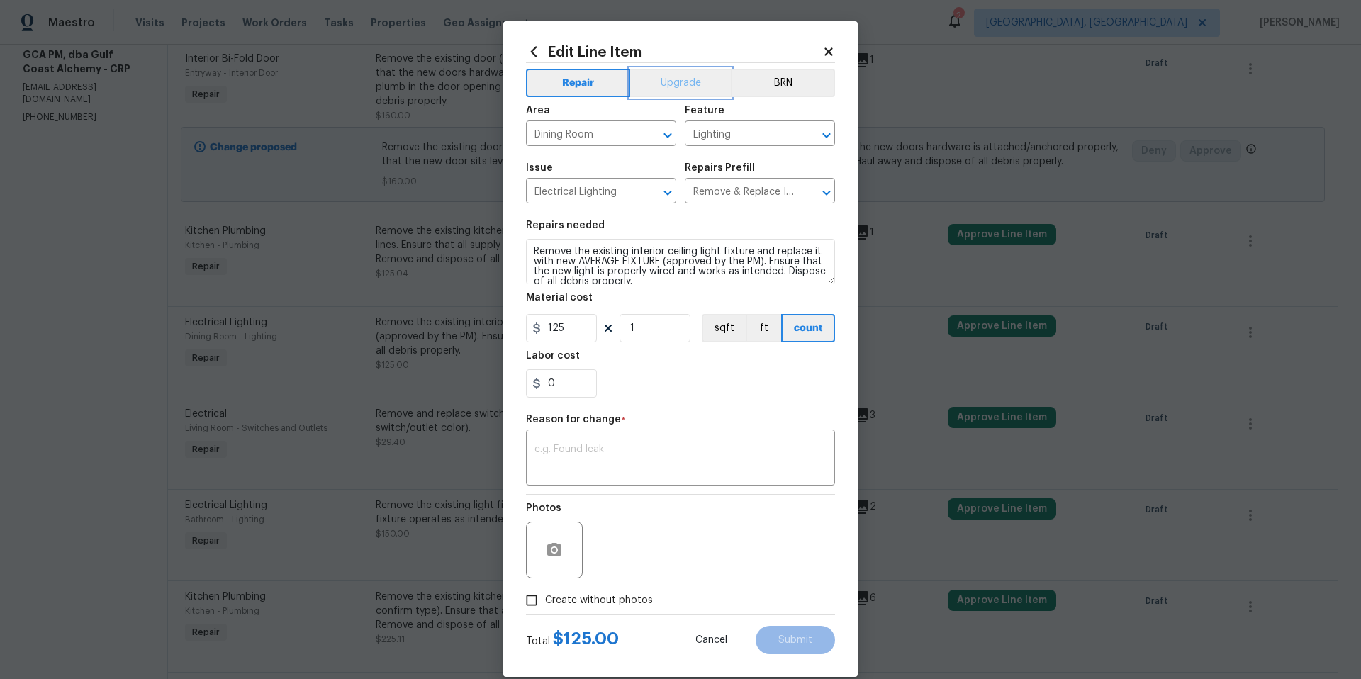
click at [666, 82] on button "Upgrade" at bounding box center [680, 83] width 101 height 28
click at [581, 453] on textarea at bounding box center [680, 459] width 292 height 30
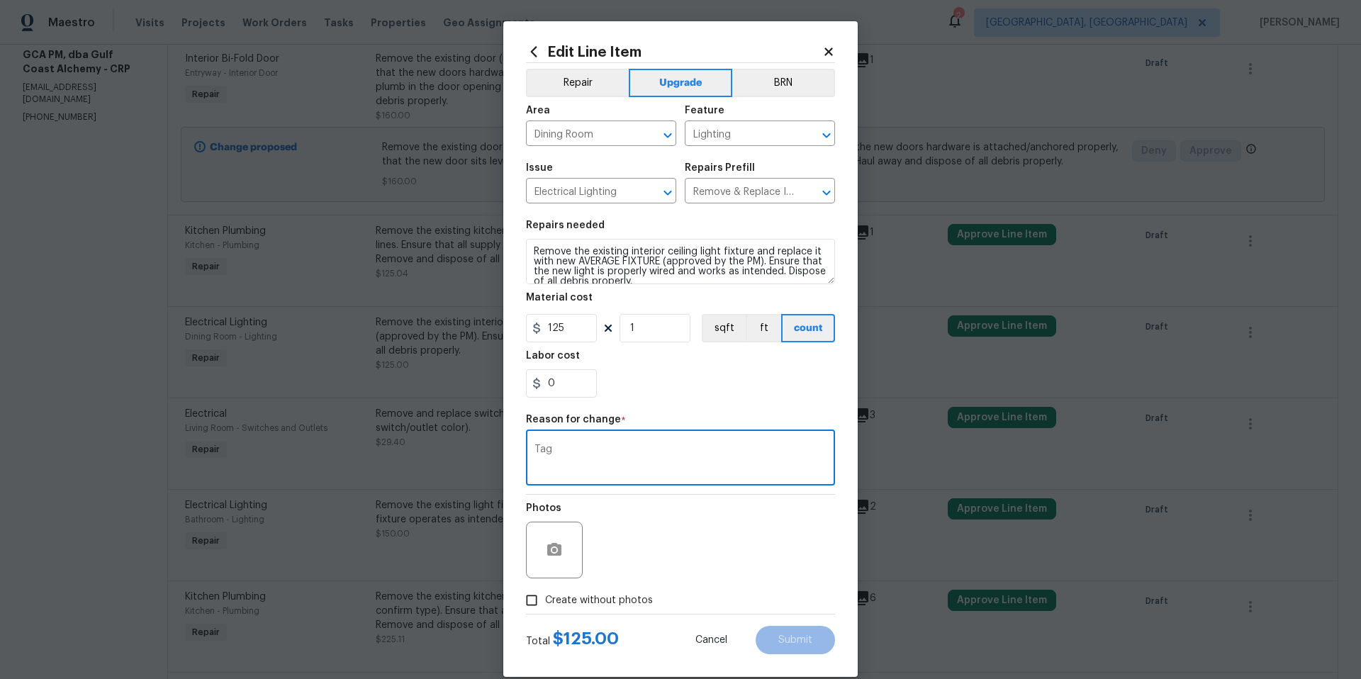
type textarea "Tag"
click at [725, 548] on div "Photos" at bounding box center [680, 541] width 309 height 92
click at [547, 552] on icon "button" at bounding box center [554, 549] width 14 height 13
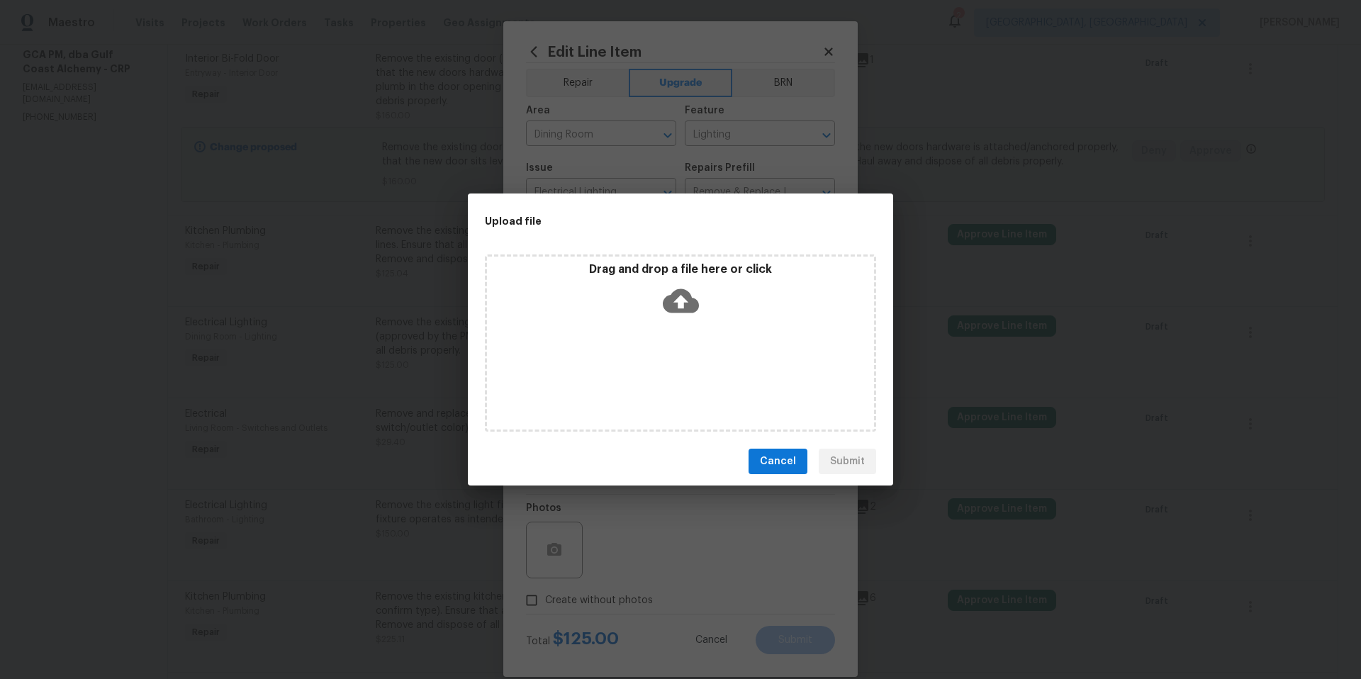
click at [684, 300] on icon at bounding box center [681, 301] width 36 height 36
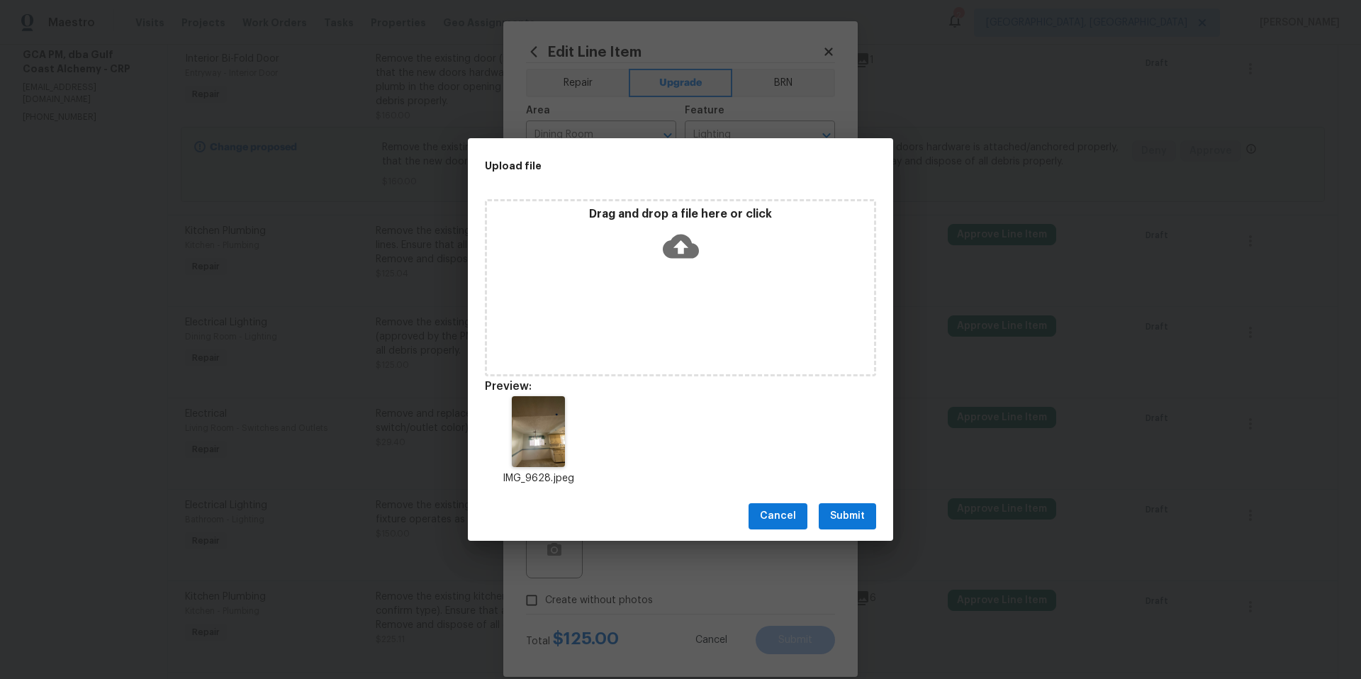
click at [864, 522] on span "Submit" at bounding box center [847, 517] width 35 height 18
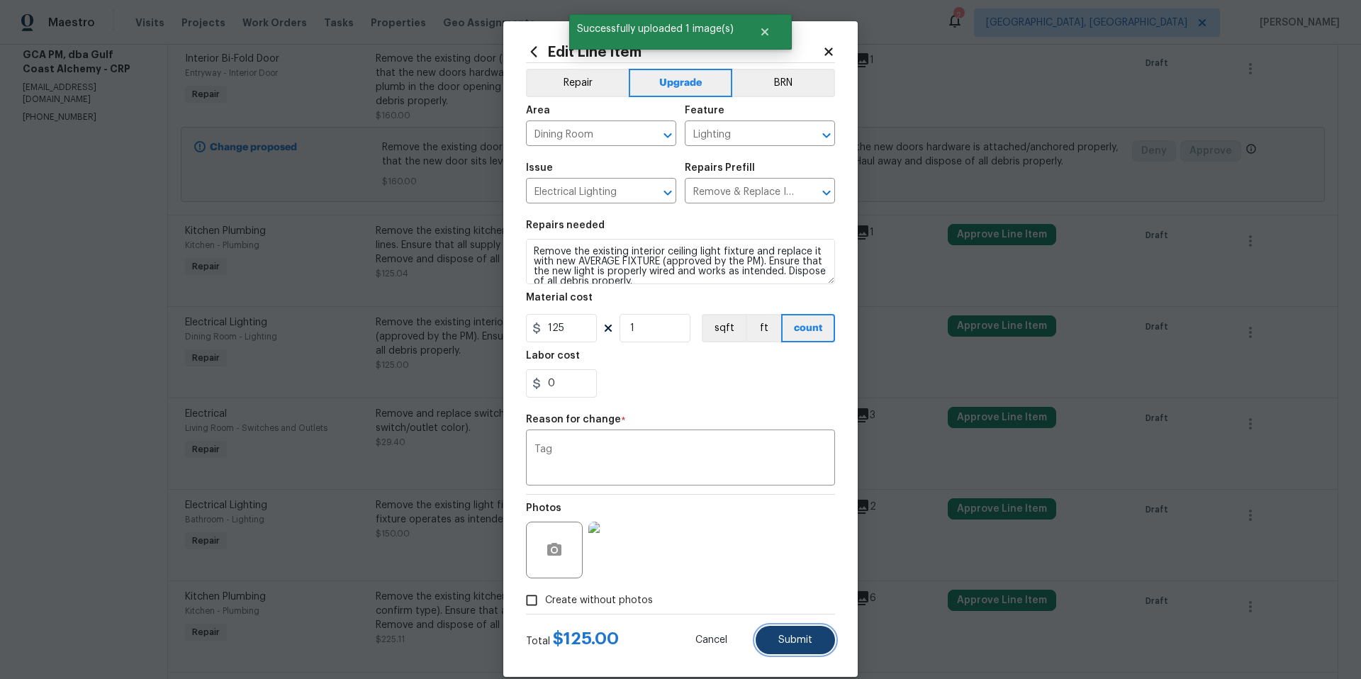
click at [792, 645] on span "Submit" at bounding box center [795, 640] width 34 height 11
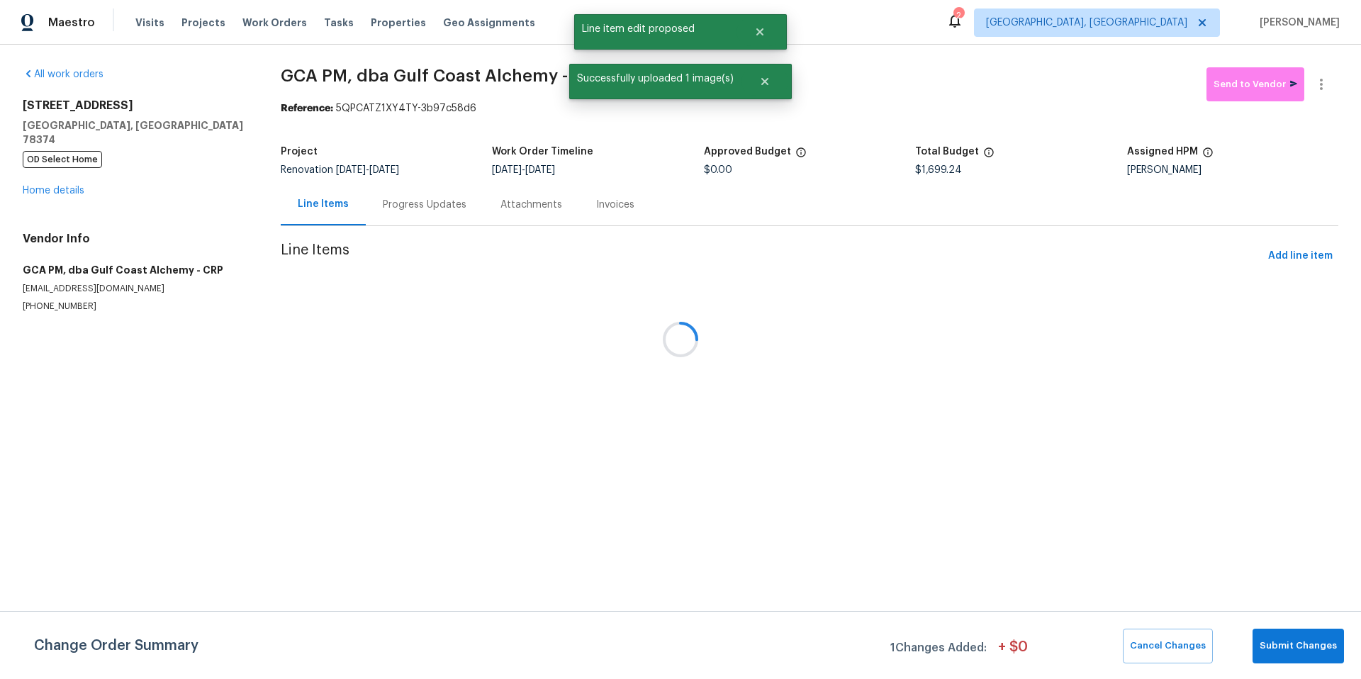
scroll to position [0, 0]
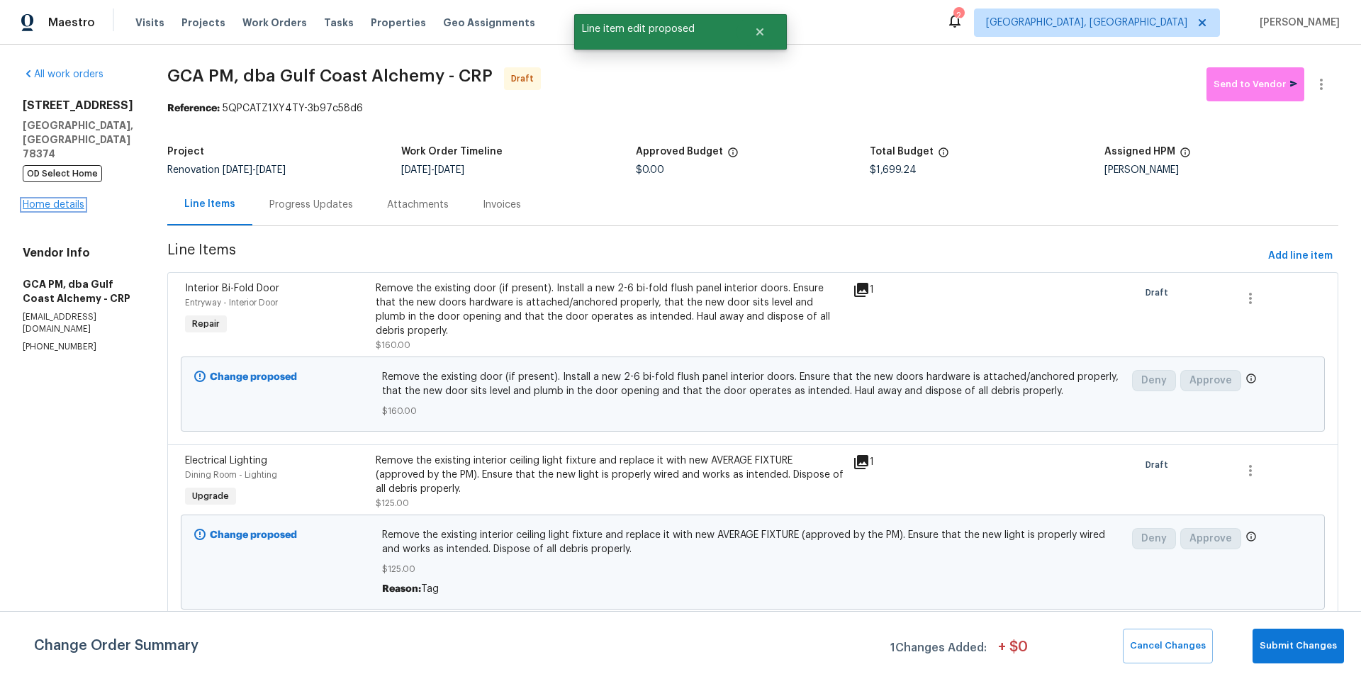
click at [68, 200] on link "Home details" at bounding box center [54, 205] width 62 height 10
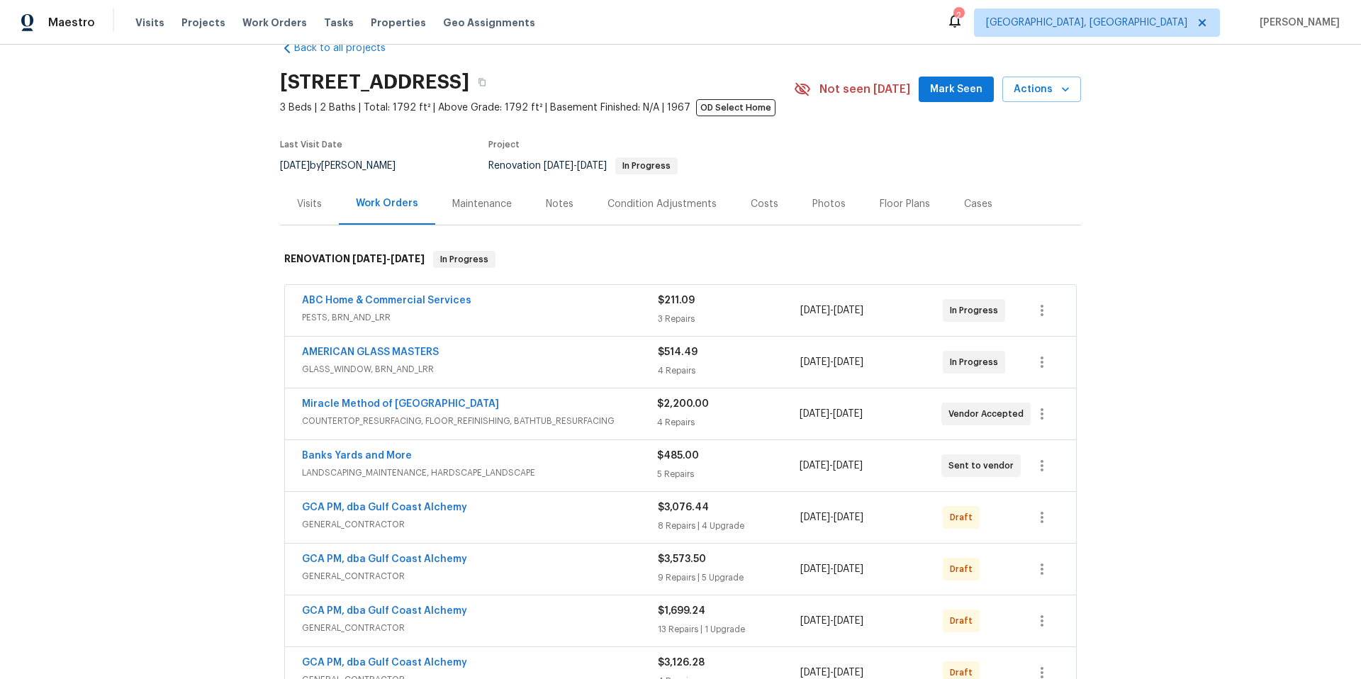
scroll to position [251, 0]
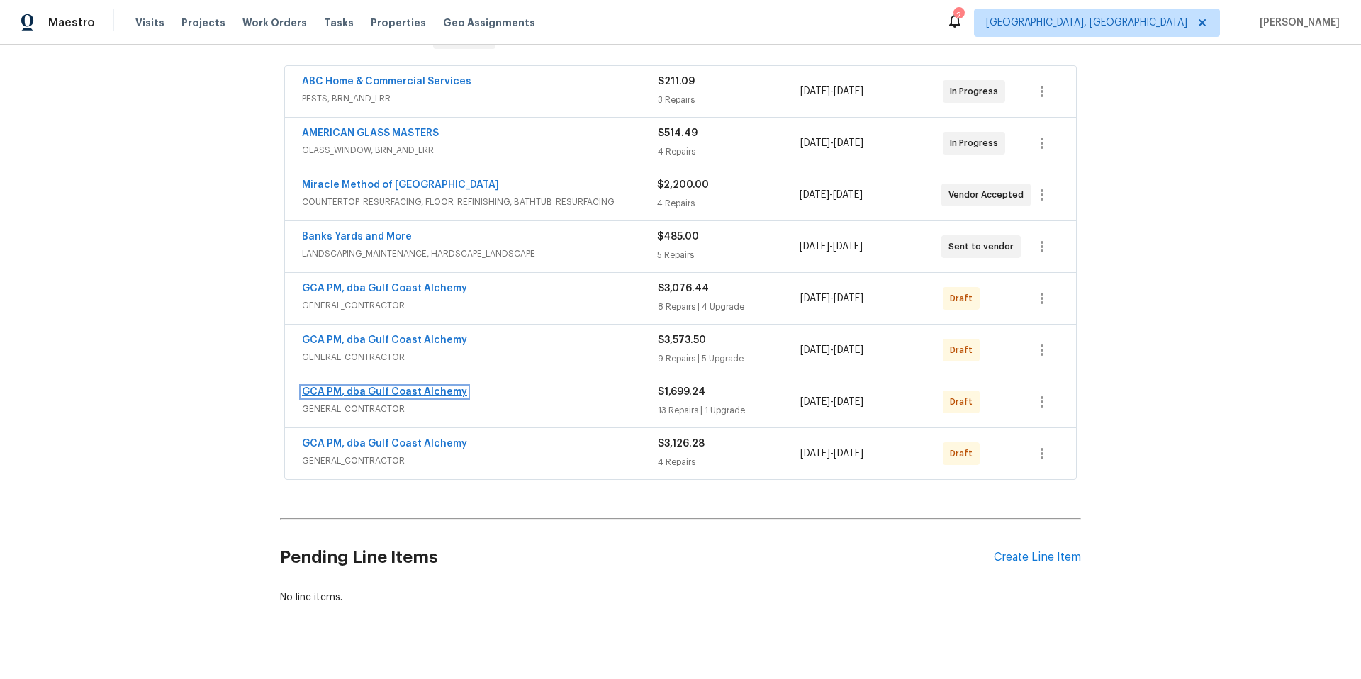
click at [366, 394] on link "GCA PM, dba Gulf Coast Alchemy" at bounding box center [384, 392] width 165 height 10
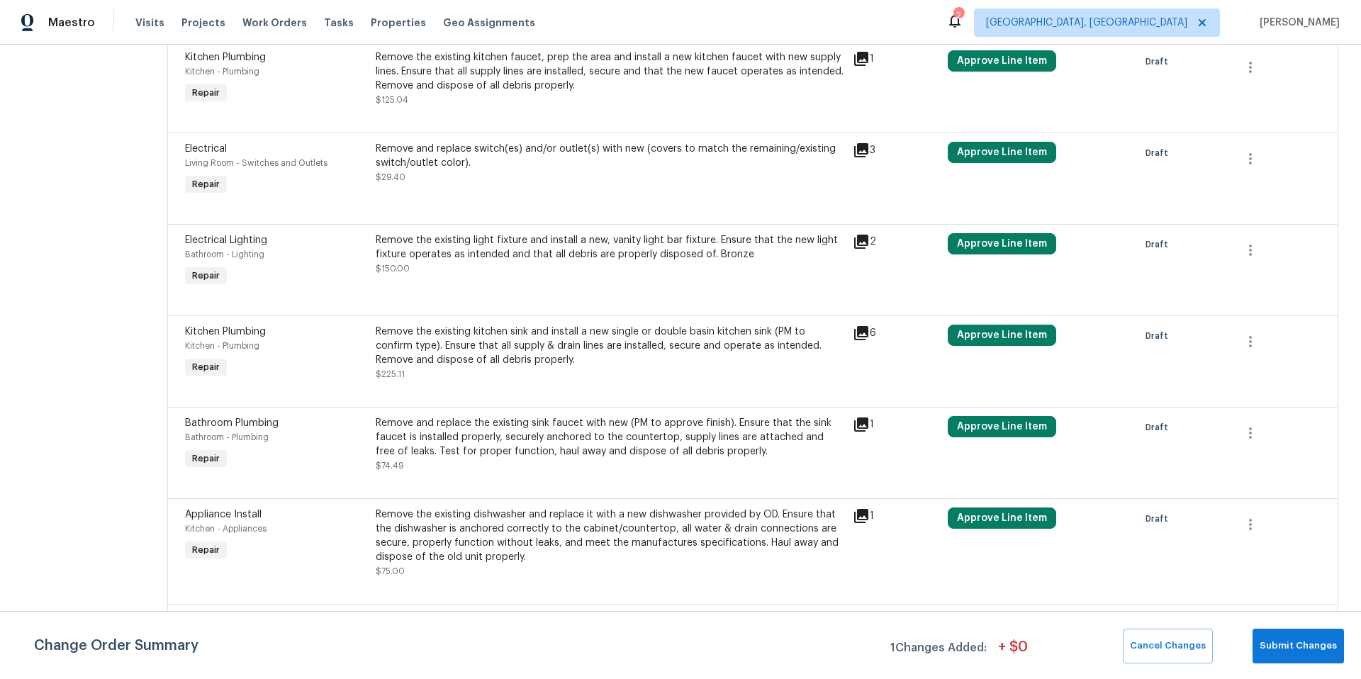
scroll to position [594, 0]
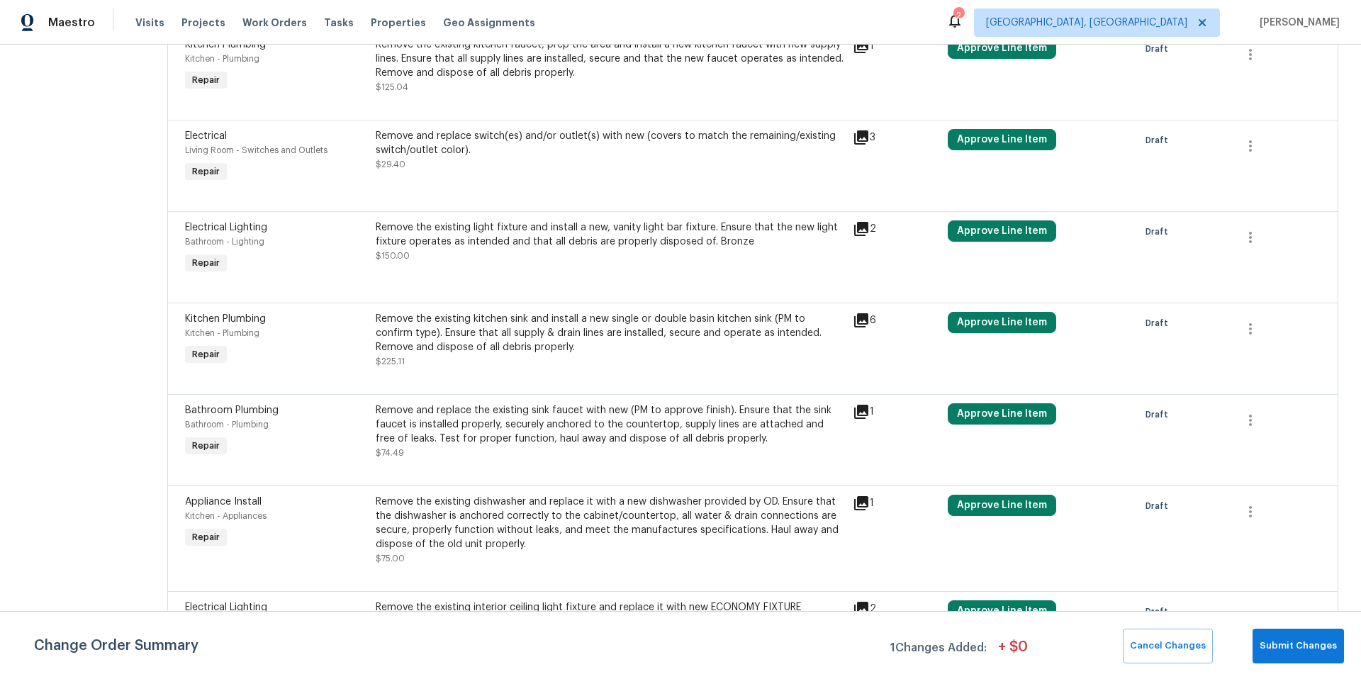
click at [475, 256] on div "Remove the existing light fixture and install a new, vanity light bar fixture. …" at bounding box center [610, 241] width 469 height 43
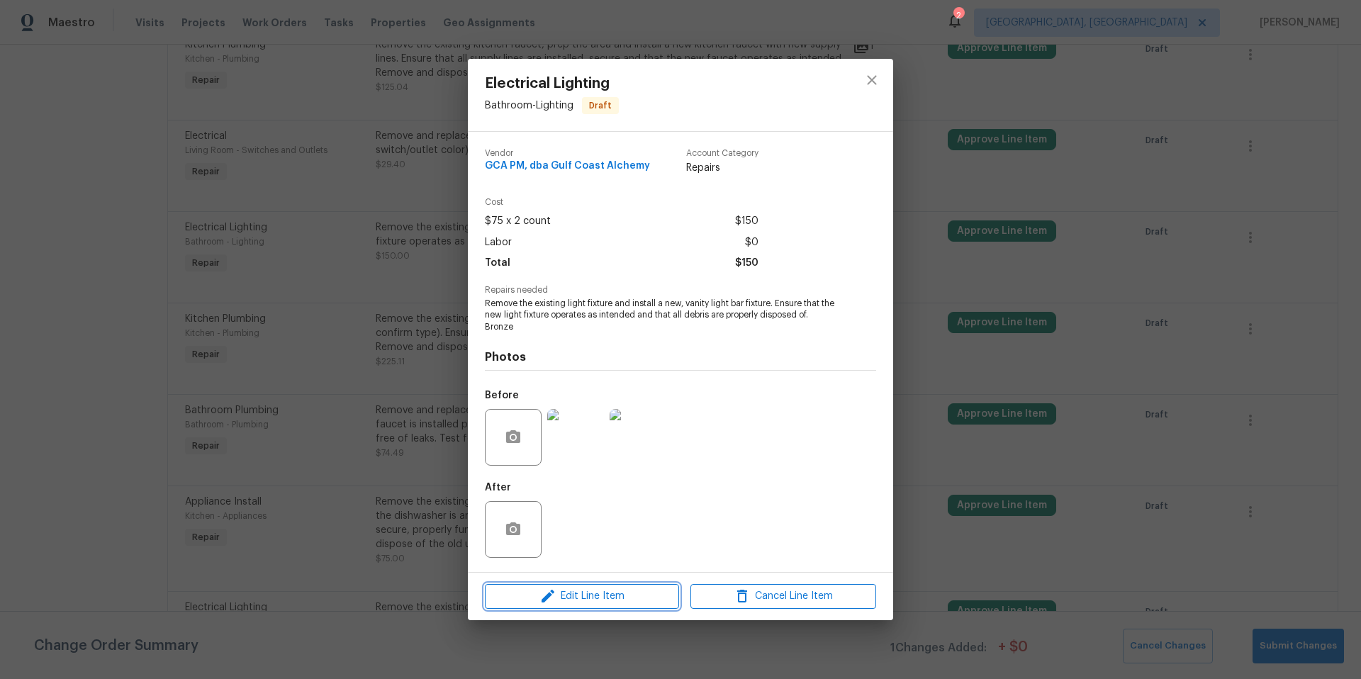
click at [606, 606] on button "Edit Line Item" at bounding box center [582, 596] width 194 height 25
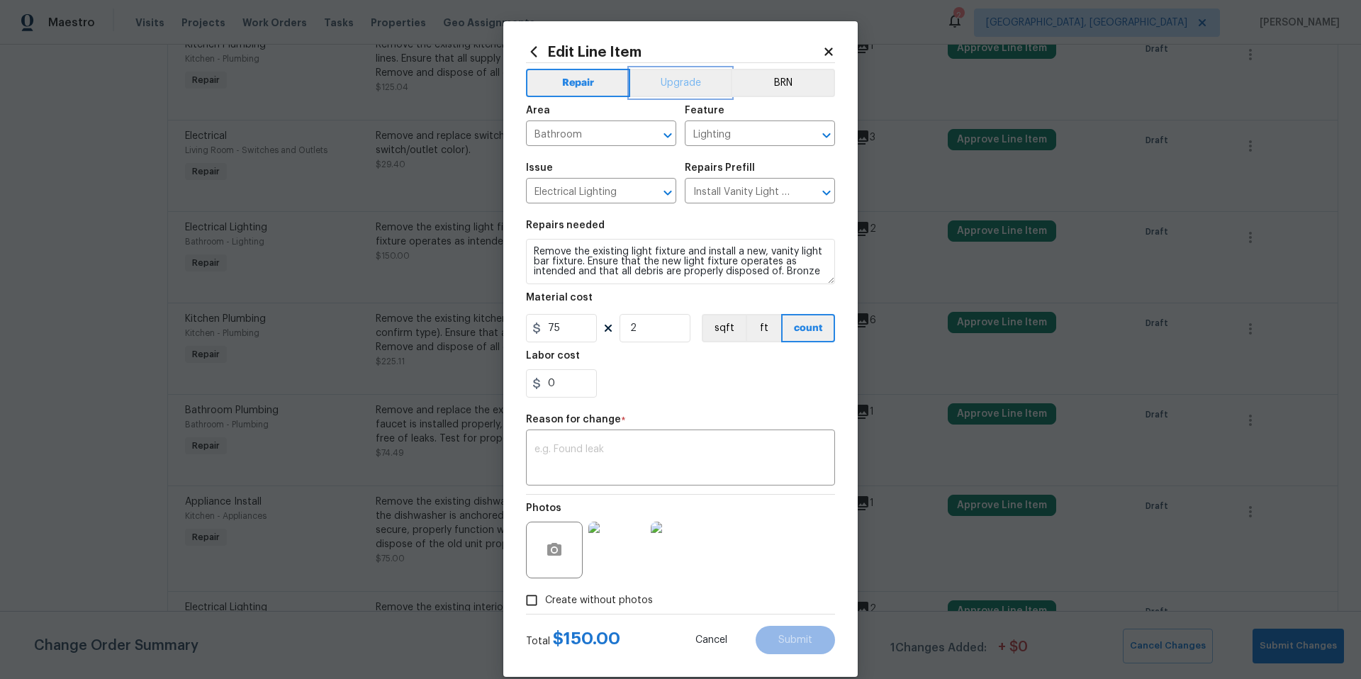
click at [675, 84] on button "Upgrade" at bounding box center [680, 83] width 101 height 28
click at [599, 456] on textarea at bounding box center [680, 459] width 292 height 30
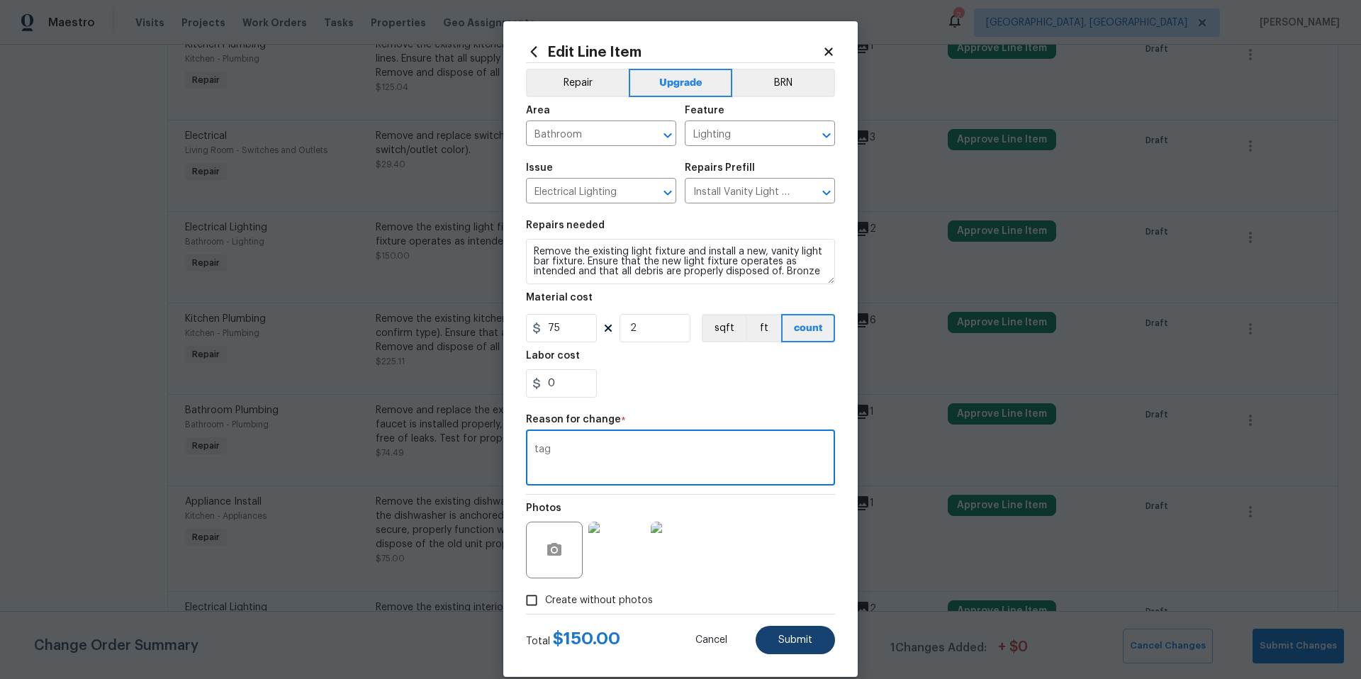
type textarea "tag"
click at [787, 635] on span "Submit" at bounding box center [795, 640] width 34 height 11
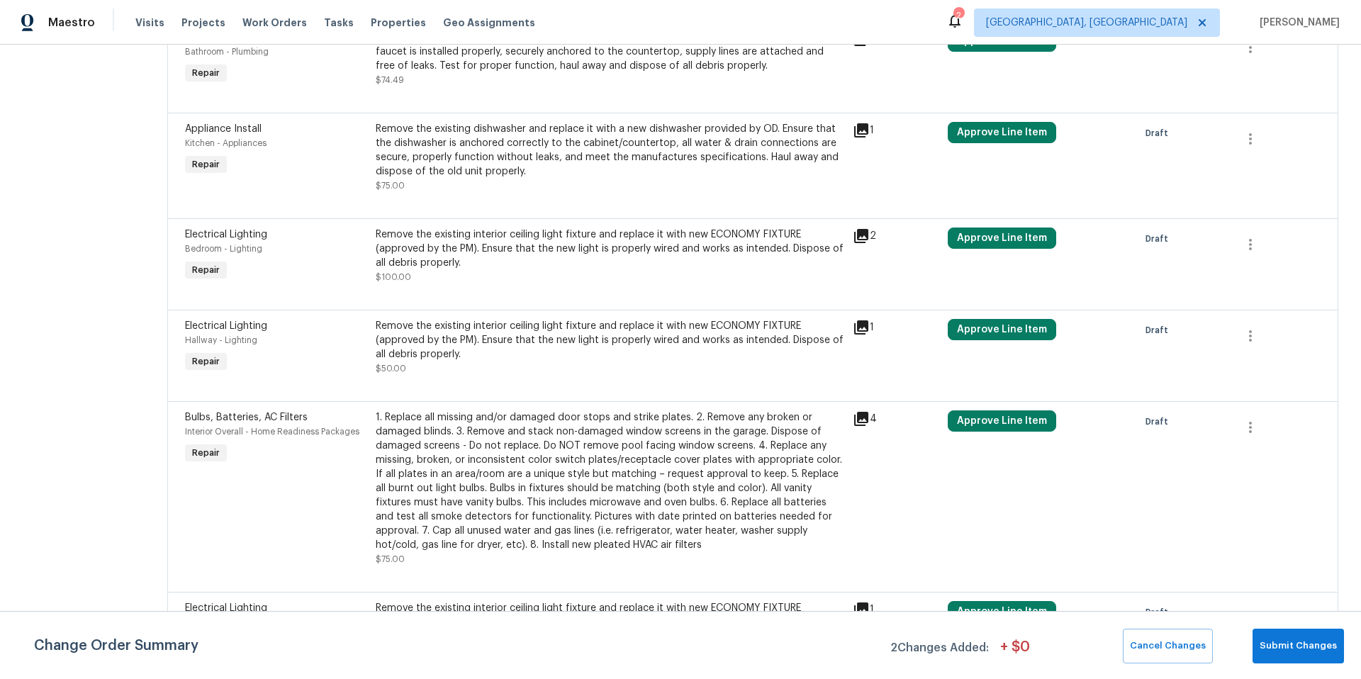
scroll to position [1071, 0]
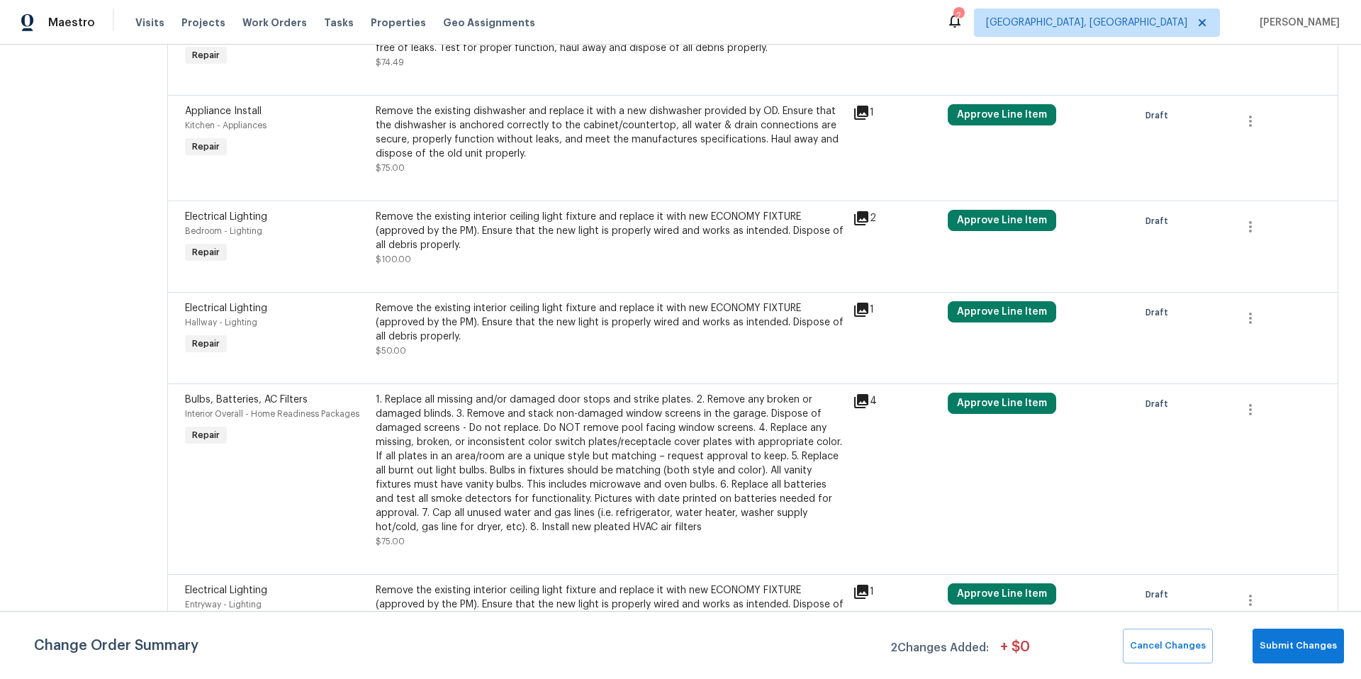
click at [544, 229] on div "Remove the existing interior ceiling light fixture and replace it with new ECON…" at bounding box center [610, 231] width 469 height 43
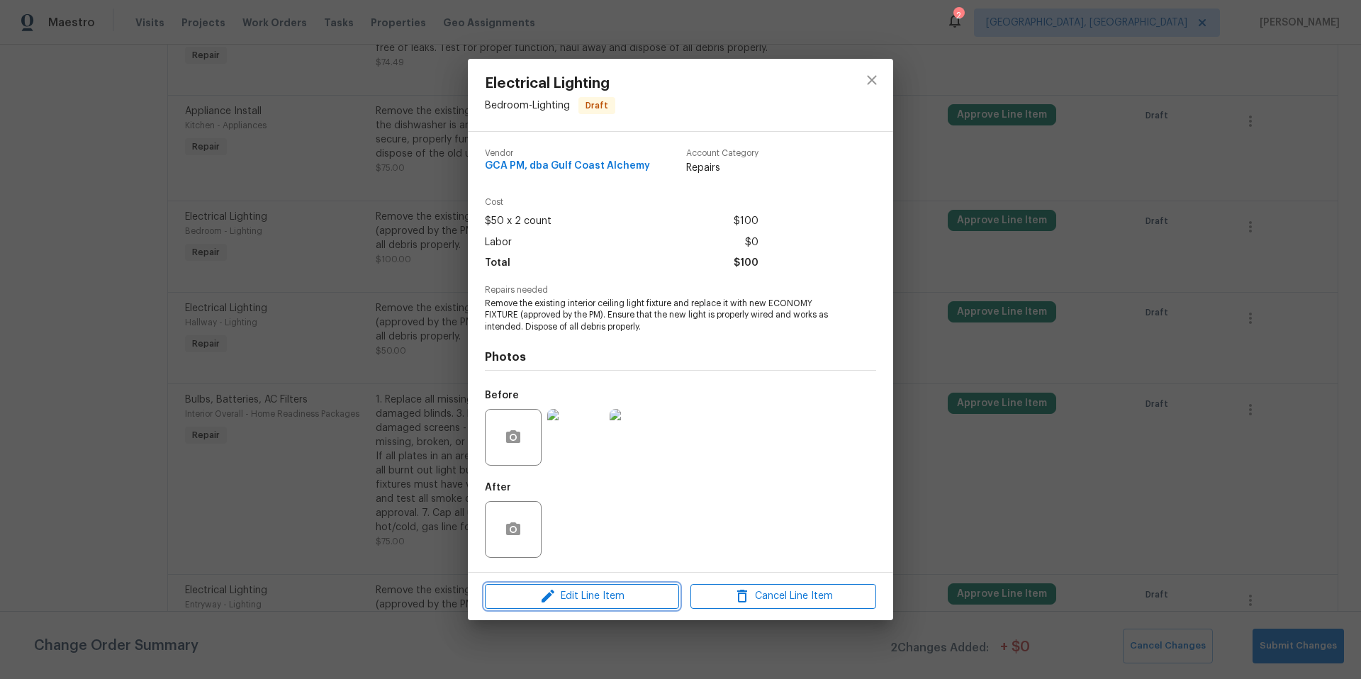
click at [612, 596] on span "Edit Line Item" at bounding box center [582, 597] width 186 height 18
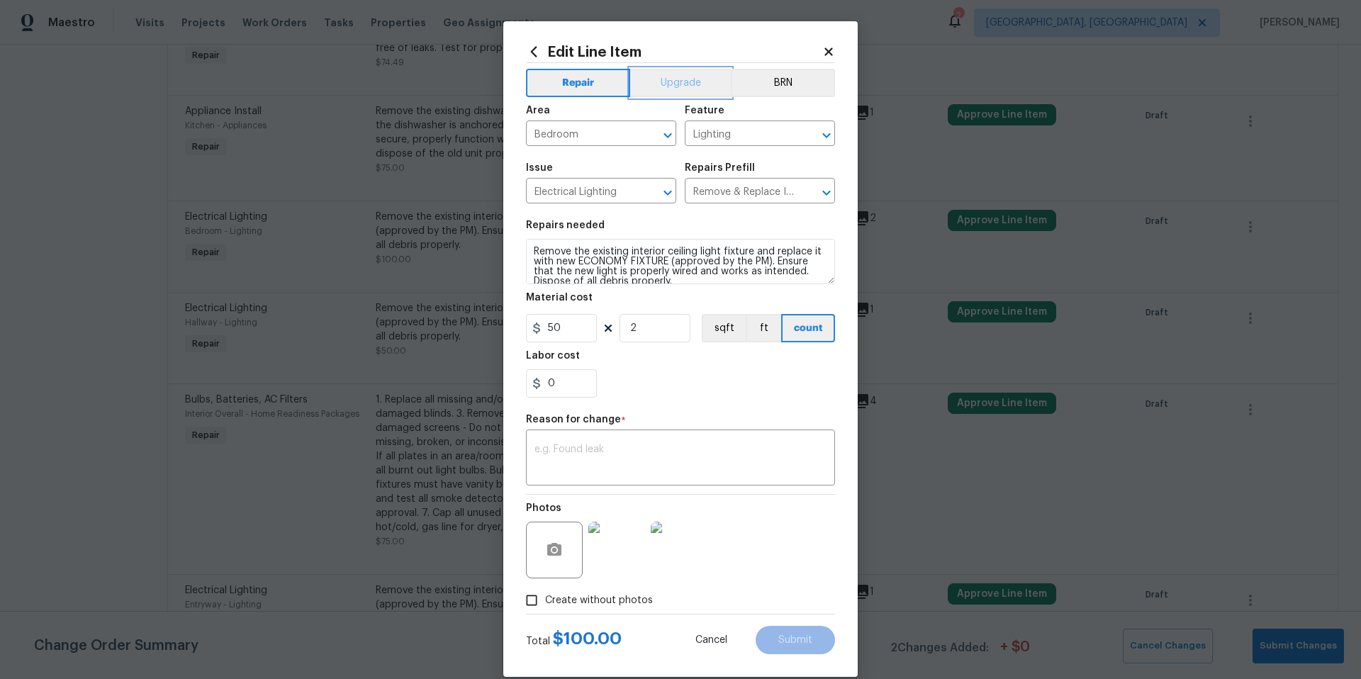
click at [681, 82] on button "Upgrade" at bounding box center [680, 83] width 101 height 28
click at [560, 450] on textarea at bounding box center [680, 459] width 292 height 30
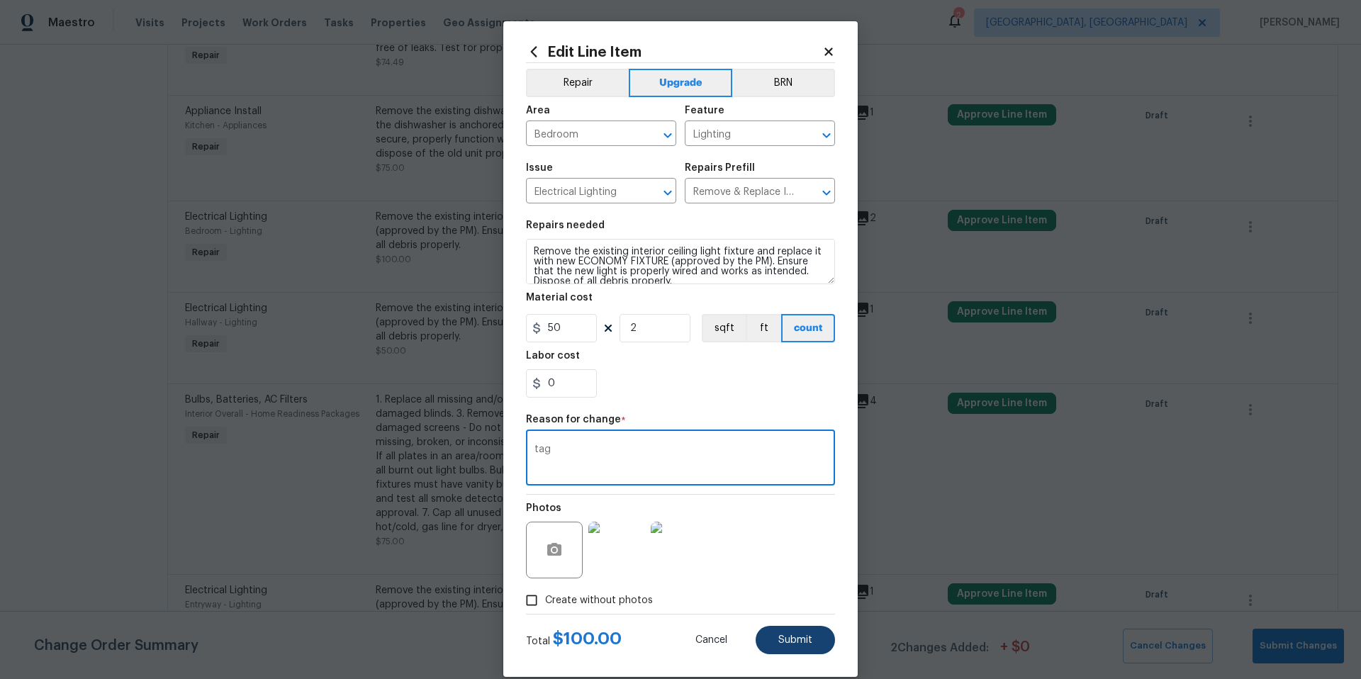
type textarea "tag"
click at [807, 641] on button "Submit" at bounding box center [795, 640] width 79 height 28
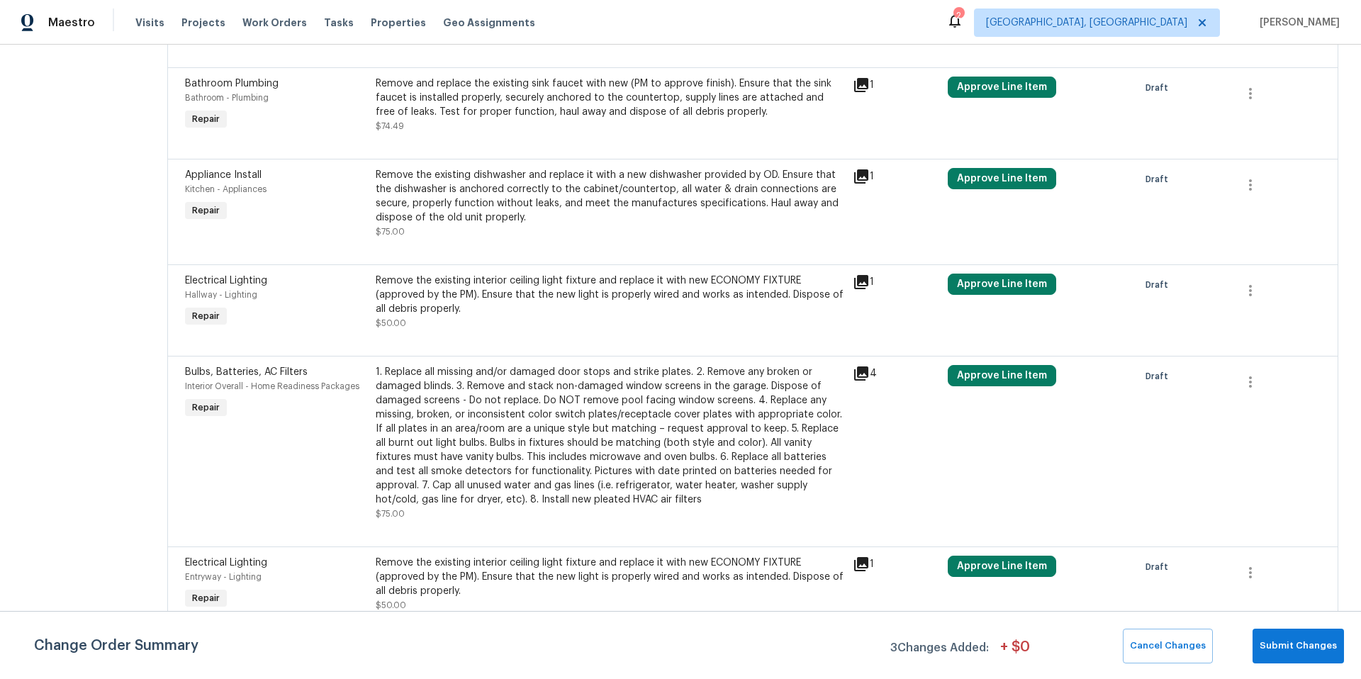
scroll to position [1188, 0]
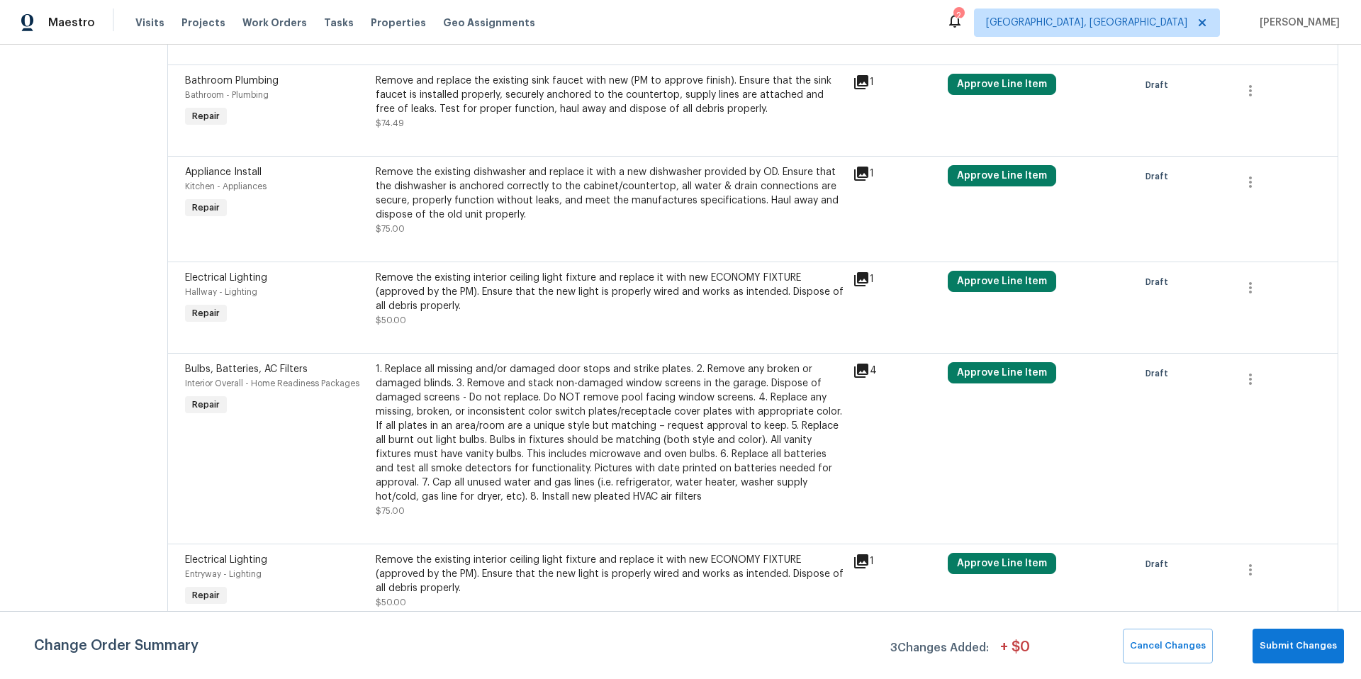
click at [517, 317] on div "Remove the existing interior ceiling light fixture and replace it with new ECON…" at bounding box center [610, 299] width 469 height 57
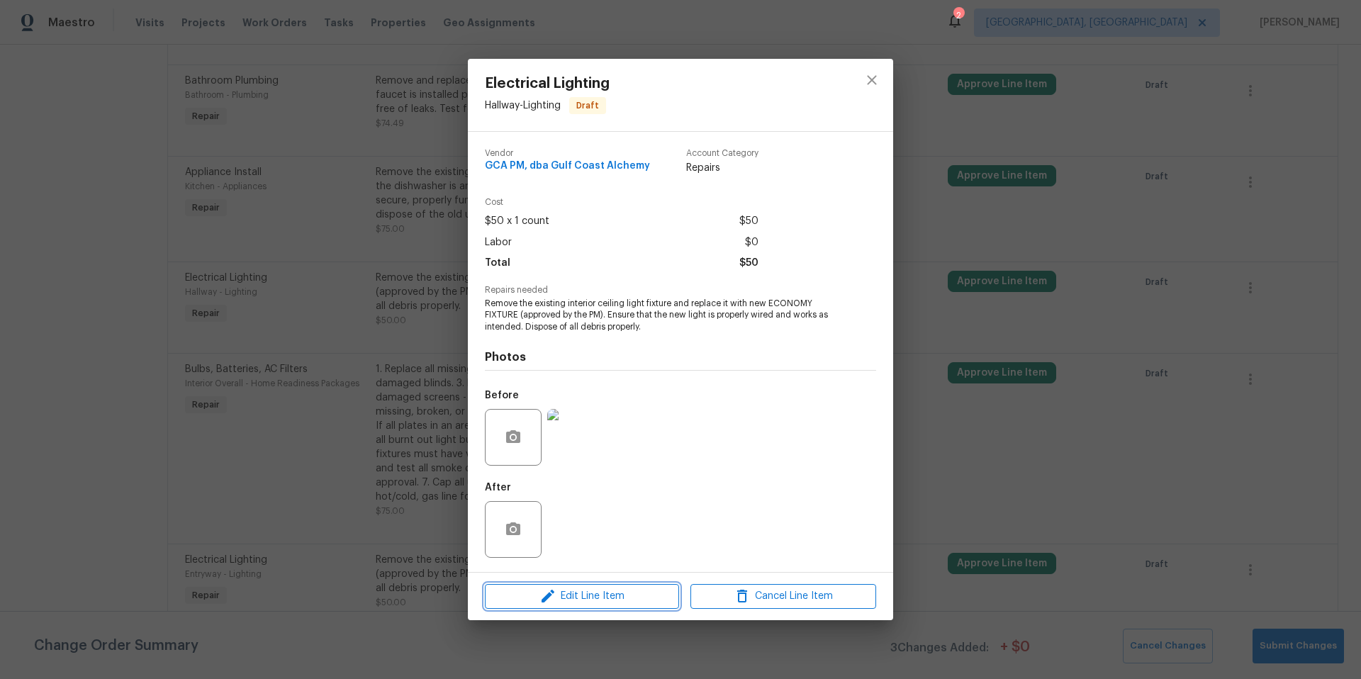
click at [588, 597] on span "Edit Line Item" at bounding box center [582, 597] width 186 height 18
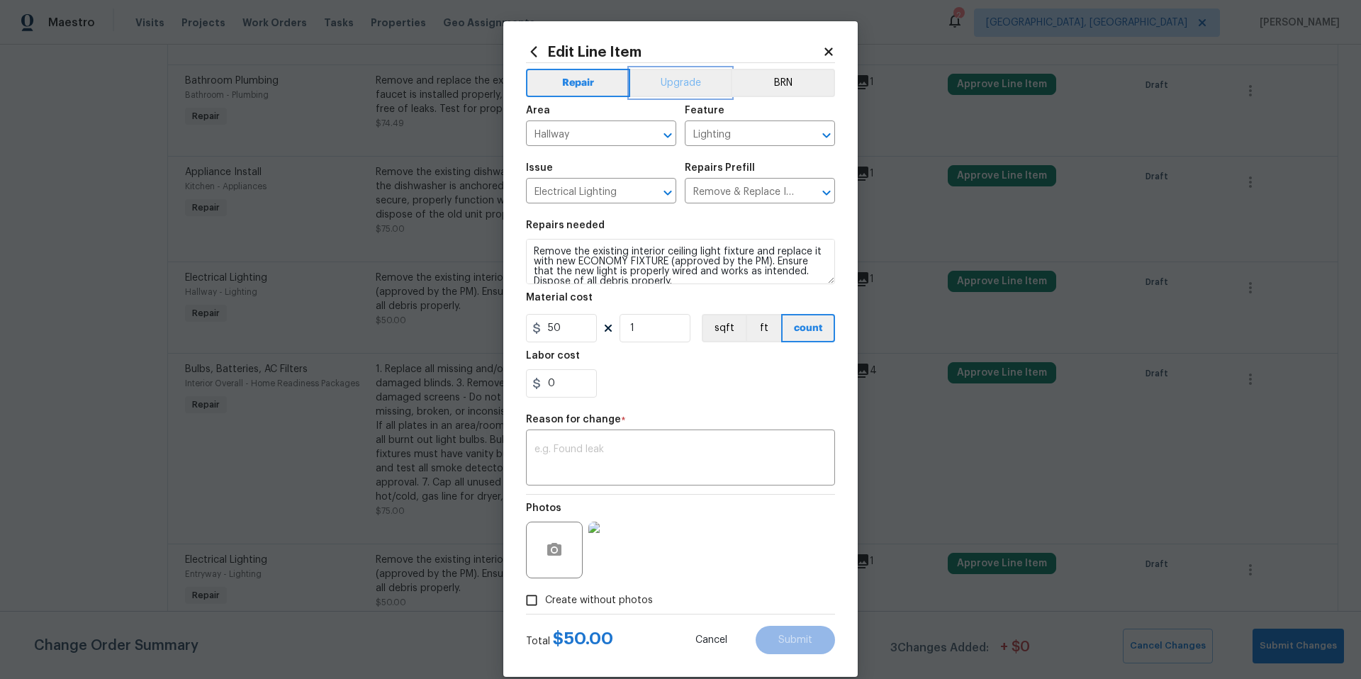
click at [664, 84] on button "Upgrade" at bounding box center [680, 83] width 101 height 28
click at [565, 463] on textarea at bounding box center [680, 459] width 292 height 30
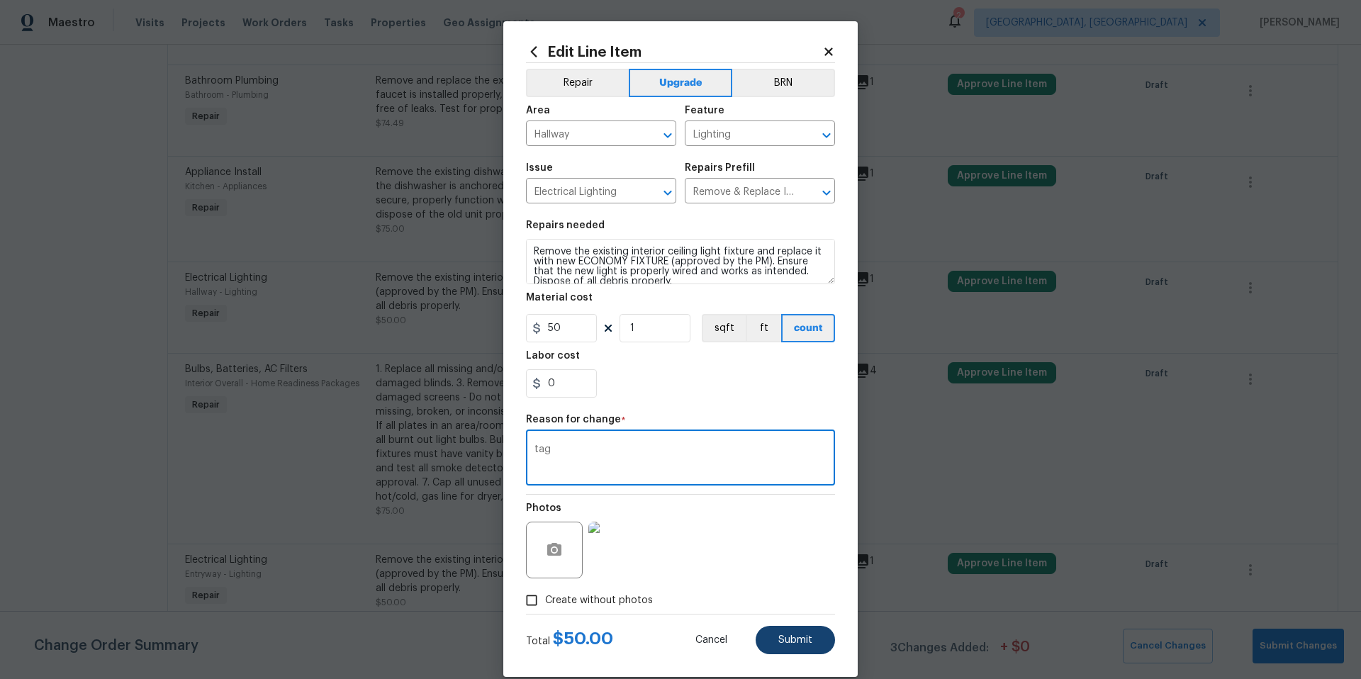
type textarea "tag"
click at [795, 642] on span "Submit" at bounding box center [795, 640] width 34 height 11
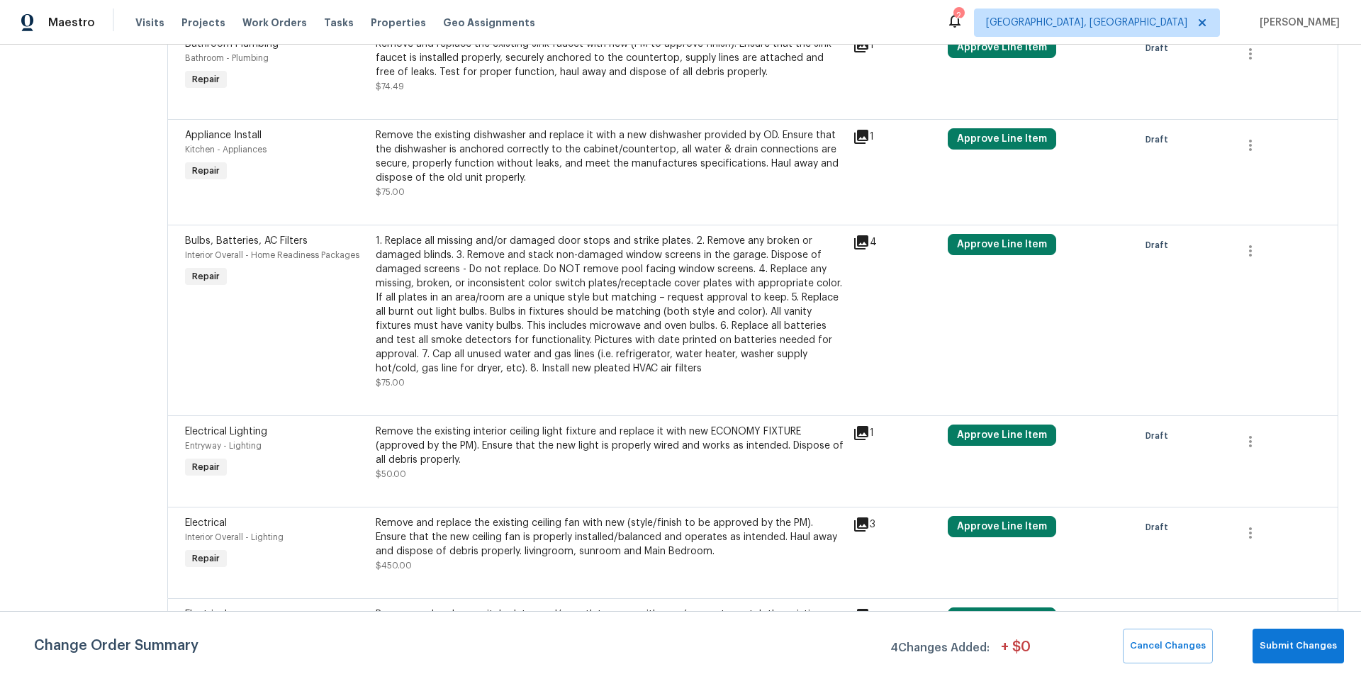
scroll to position [1468, 0]
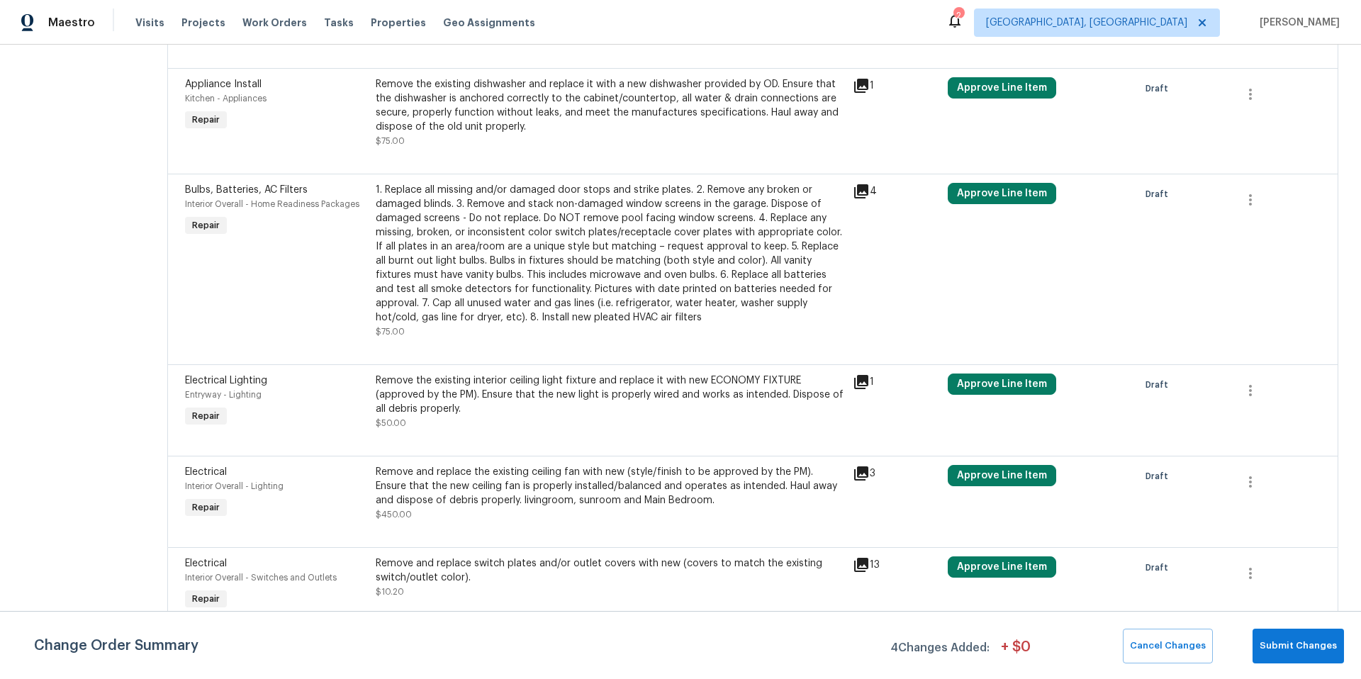
click at [439, 407] on div "Remove the existing interior ceiling light fixture and replace it with new ECON…" at bounding box center [610, 402] width 469 height 57
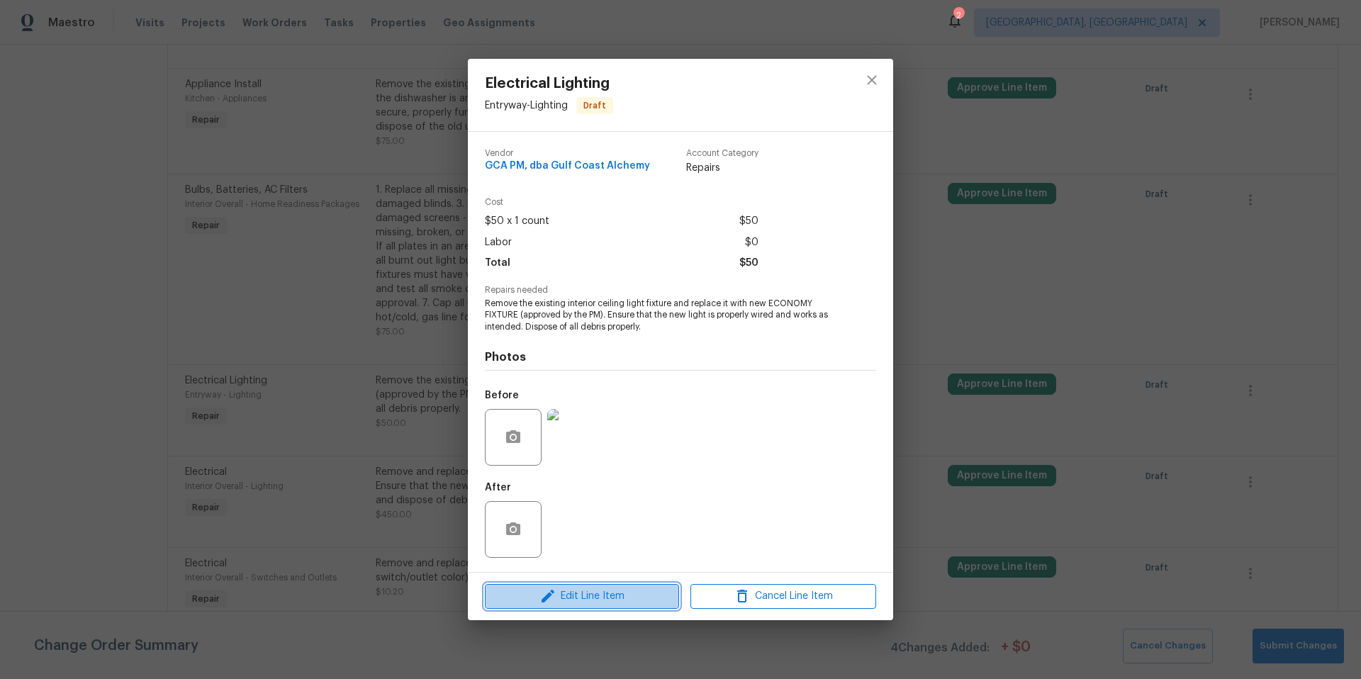
click at [595, 597] on span "Edit Line Item" at bounding box center [582, 597] width 186 height 18
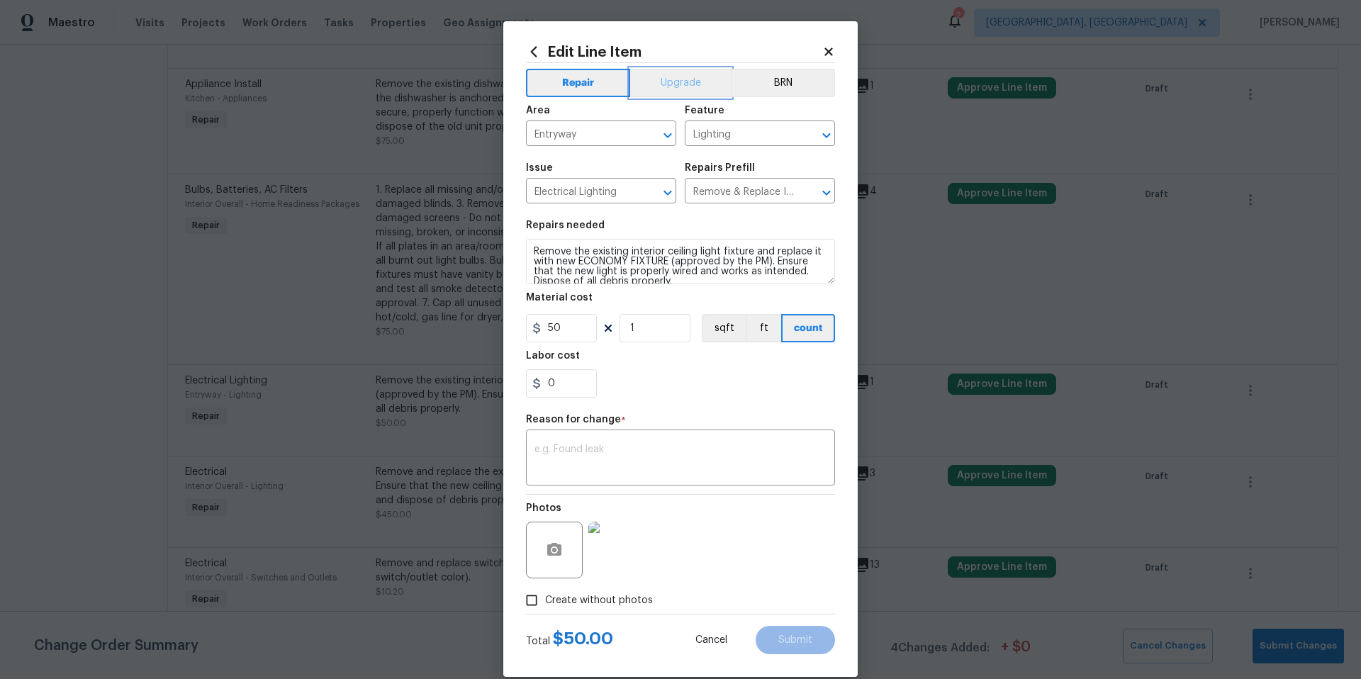
click at [657, 92] on button "Upgrade" at bounding box center [680, 83] width 101 height 28
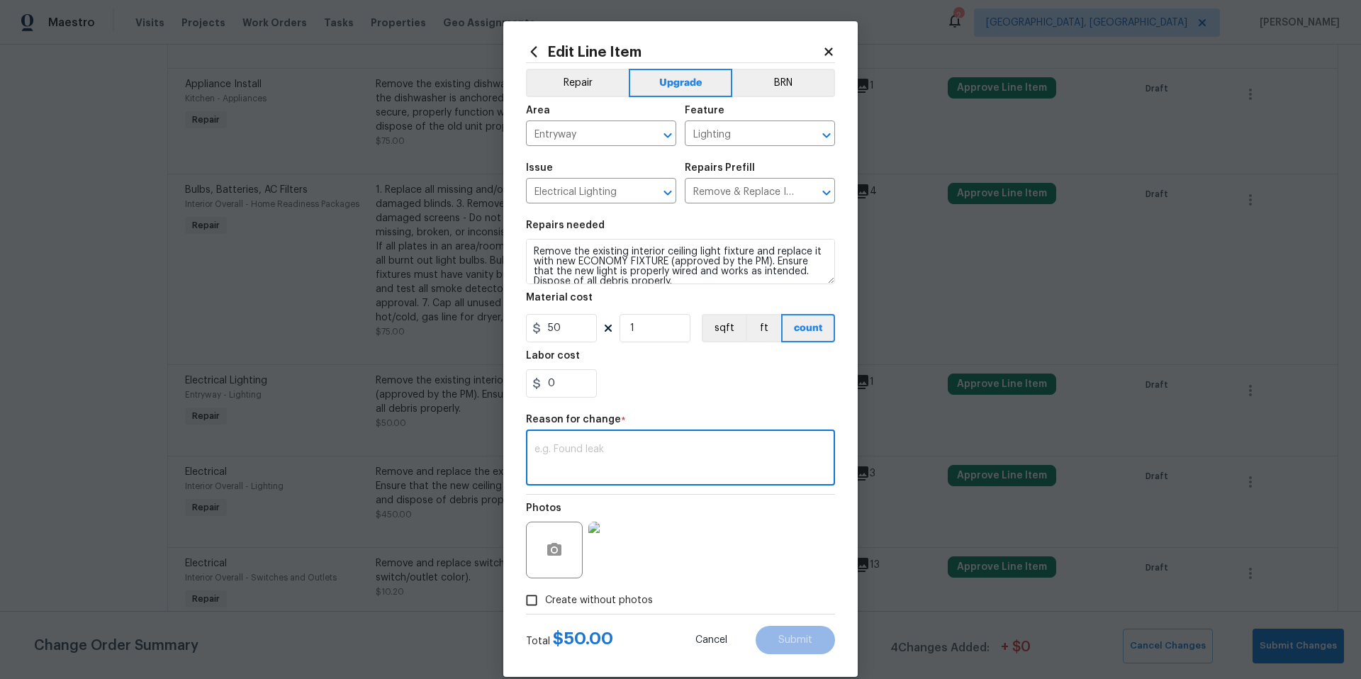
click at [554, 457] on textarea at bounding box center [680, 459] width 292 height 30
type textarea "tag"
click at [795, 644] on span "Submit" at bounding box center [795, 640] width 34 height 11
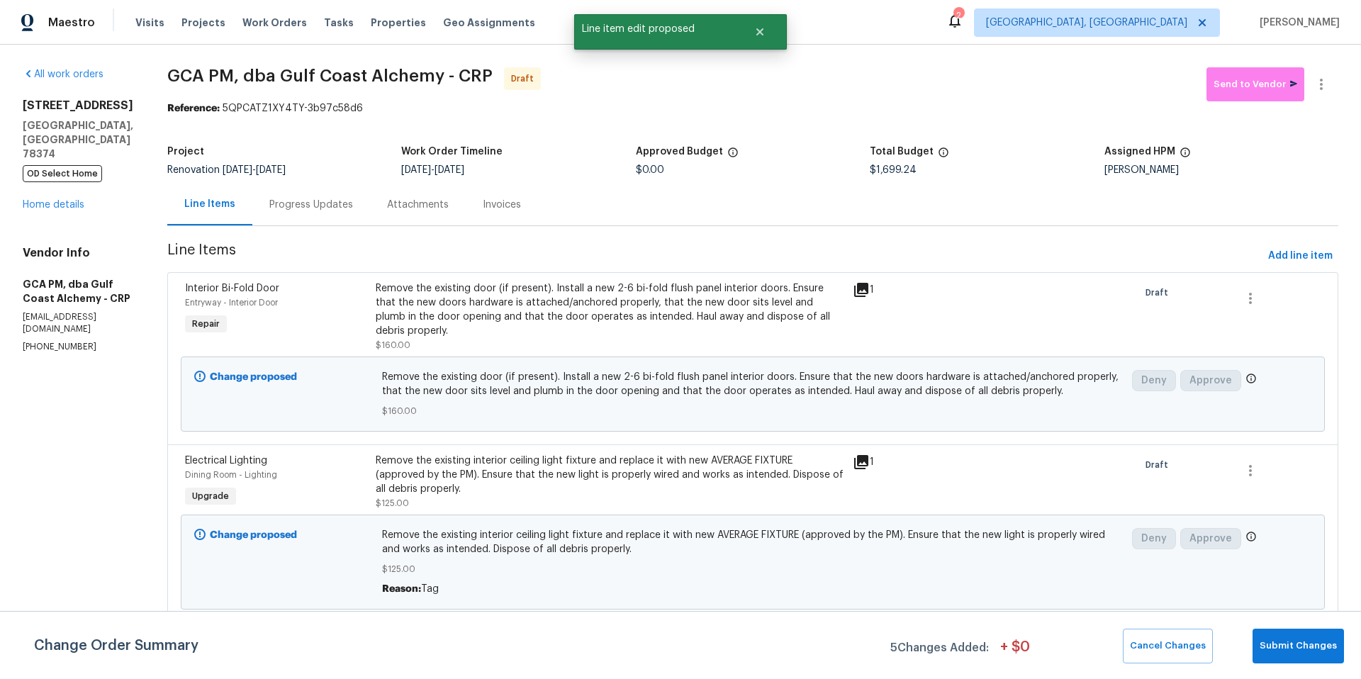
scroll to position [1555, 0]
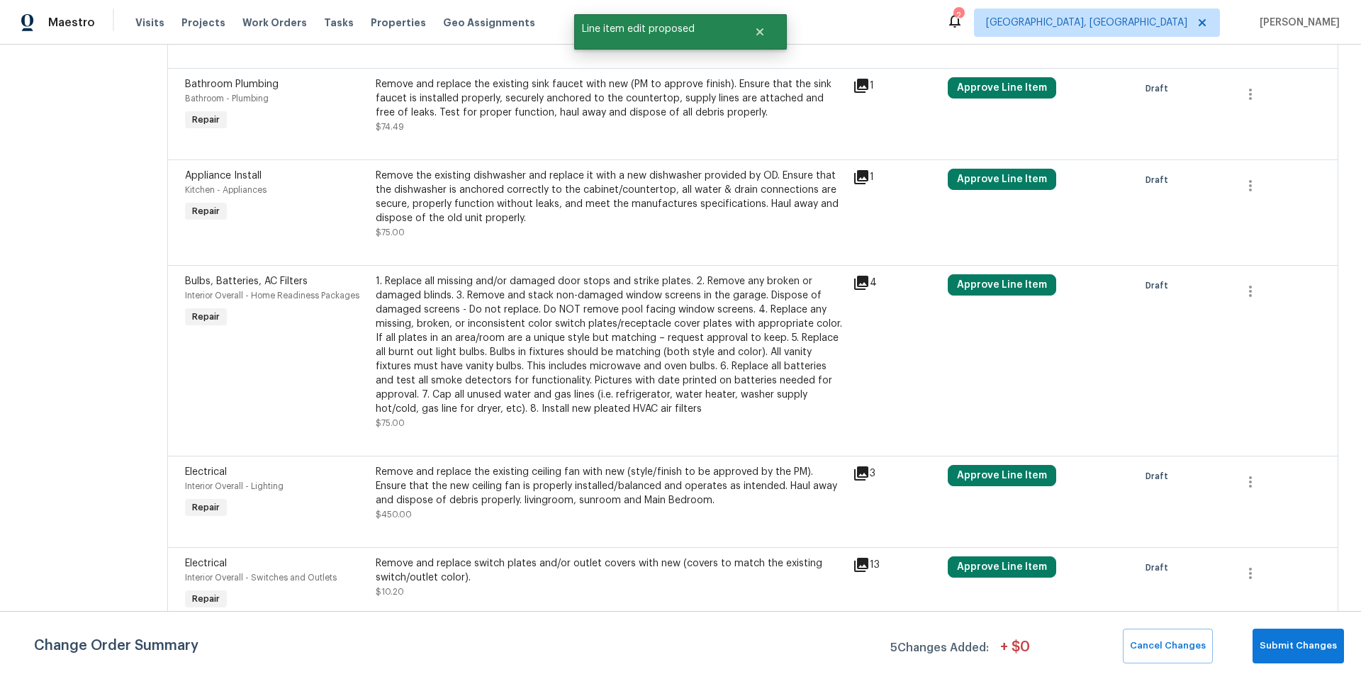
click at [476, 476] on div "Remove and replace the existing ceiling fan with new (style/finish to be approv…" at bounding box center [610, 486] width 469 height 43
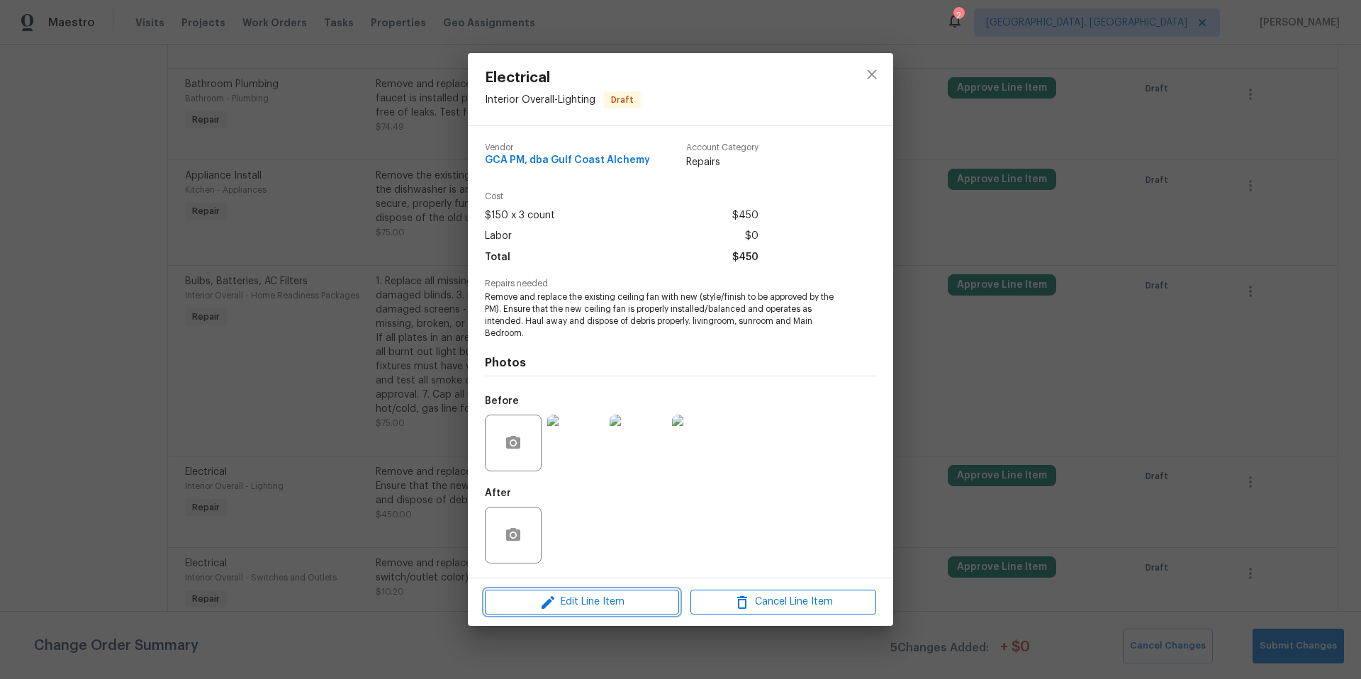
click at [612, 598] on span "Edit Line Item" at bounding box center [582, 602] width 186 height 18
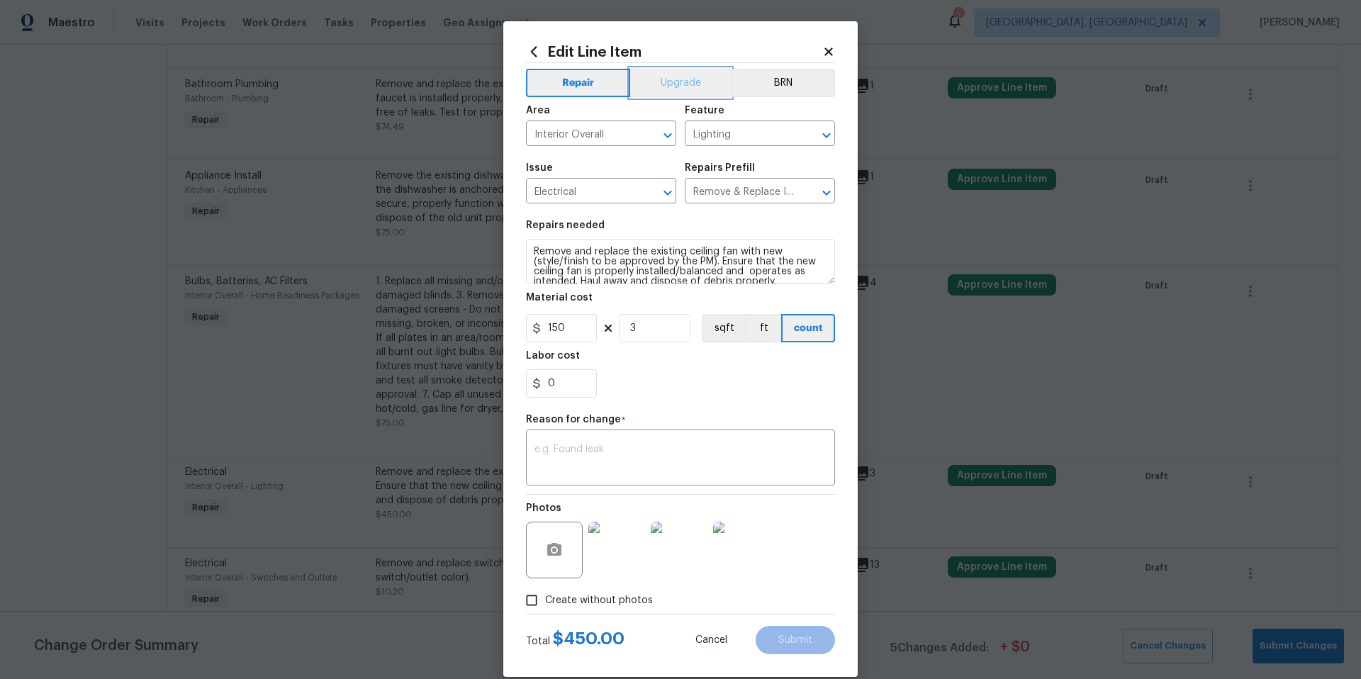
click at [675, 91] on button "Upgrade" at bounding box center [680, 83] width 101 height 28
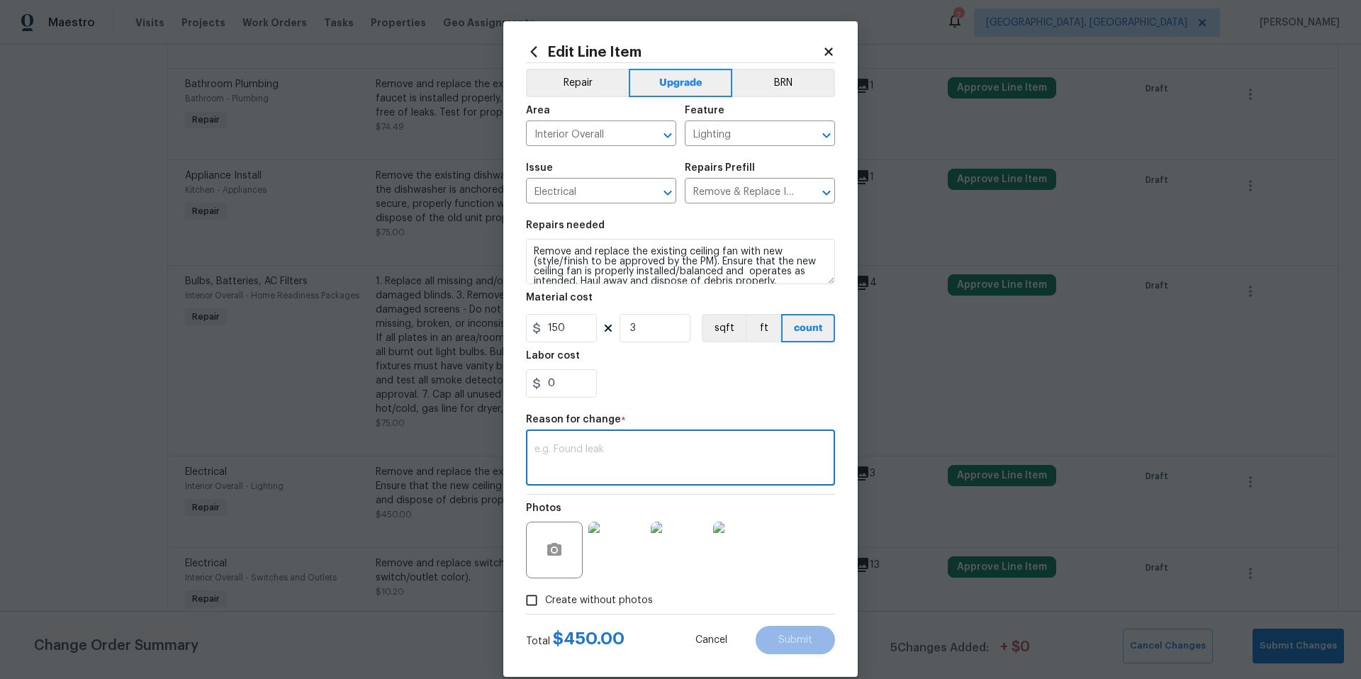
click at [565, 452] on textarea at bounding box center [680, 459] width 292 height 30
type textarea "tag"
click at [802, 639] on span "Submit" at bounding box center [795, 640] width 34 height 11
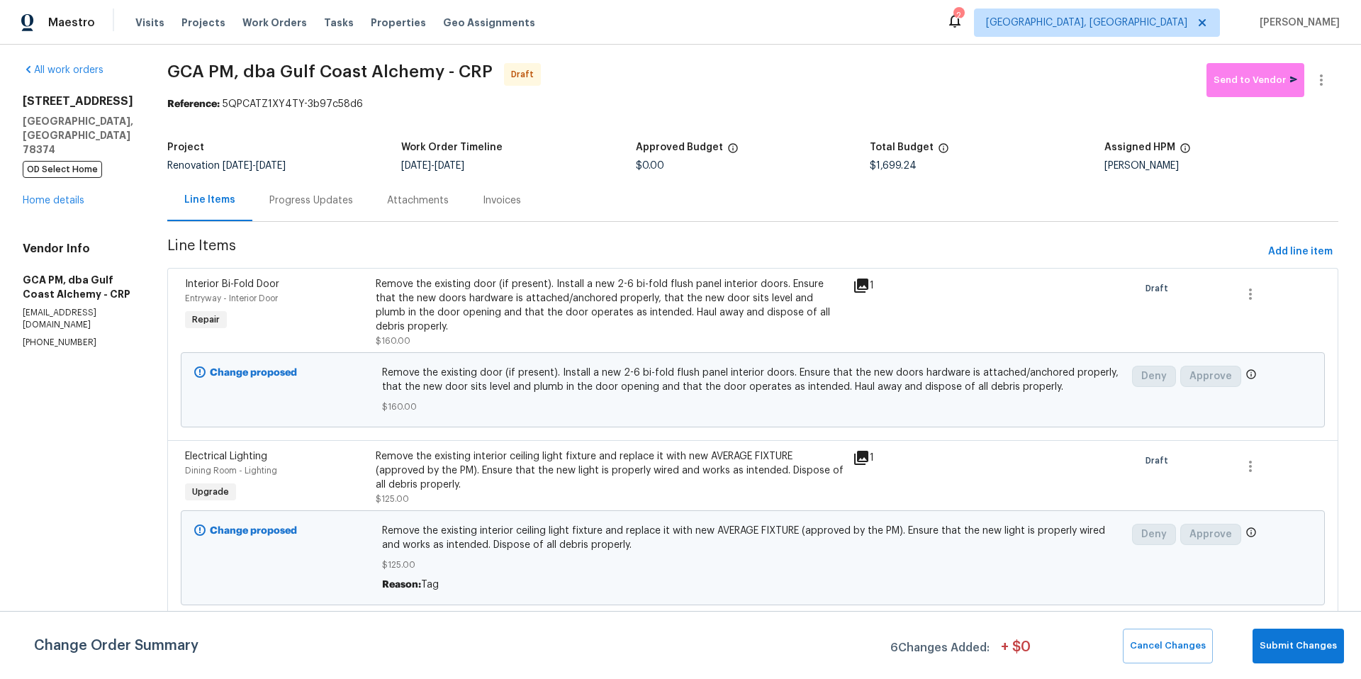
scroll to position [0, 0]
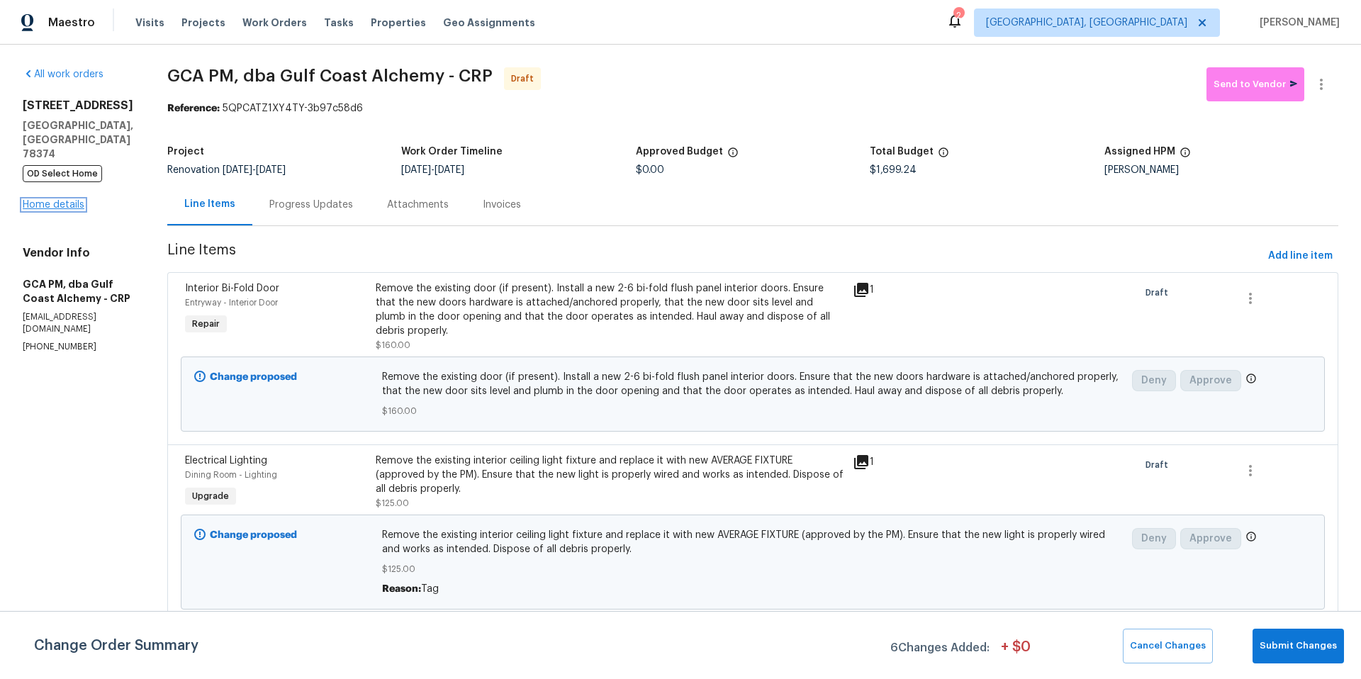
click at [71, 200] on link "Home details" at bounding box center [54, 205] width 62 height 10
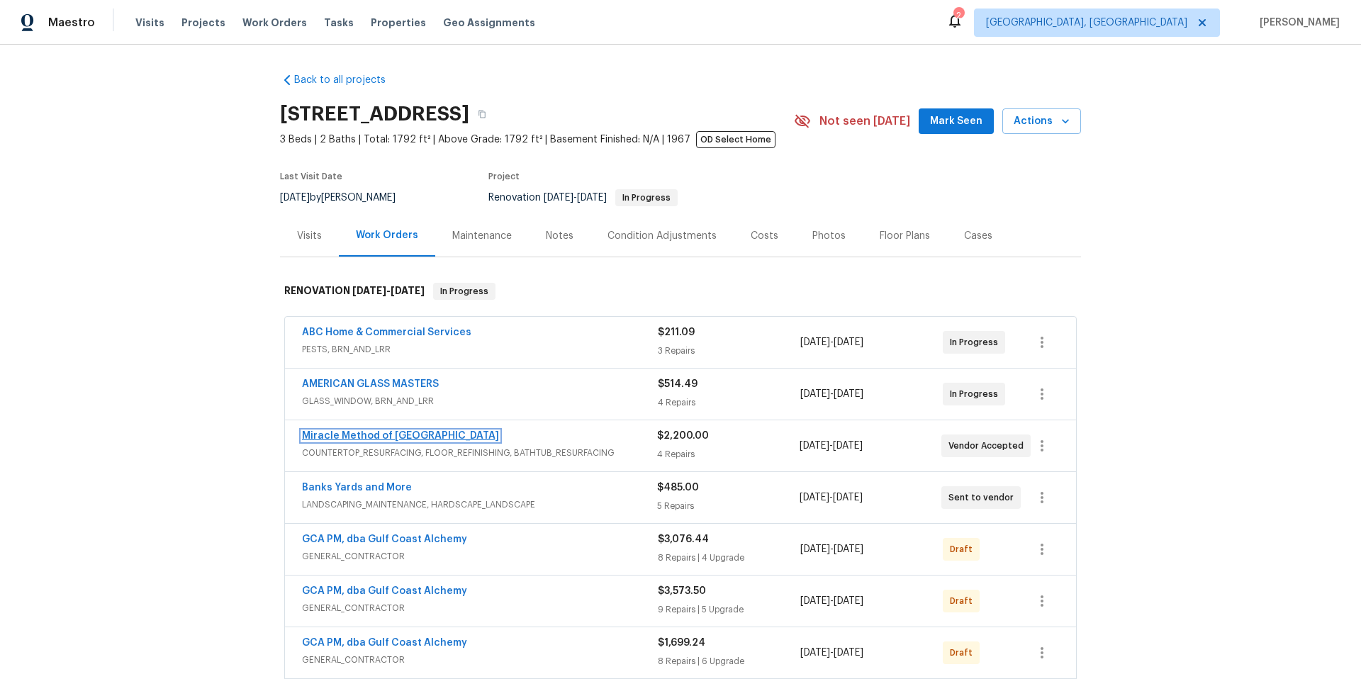
click at [385, 435] on link "Miracle Method of [GEOGRAPHIC_DATA]" at bounding box center [400, 436] width 197 height 10
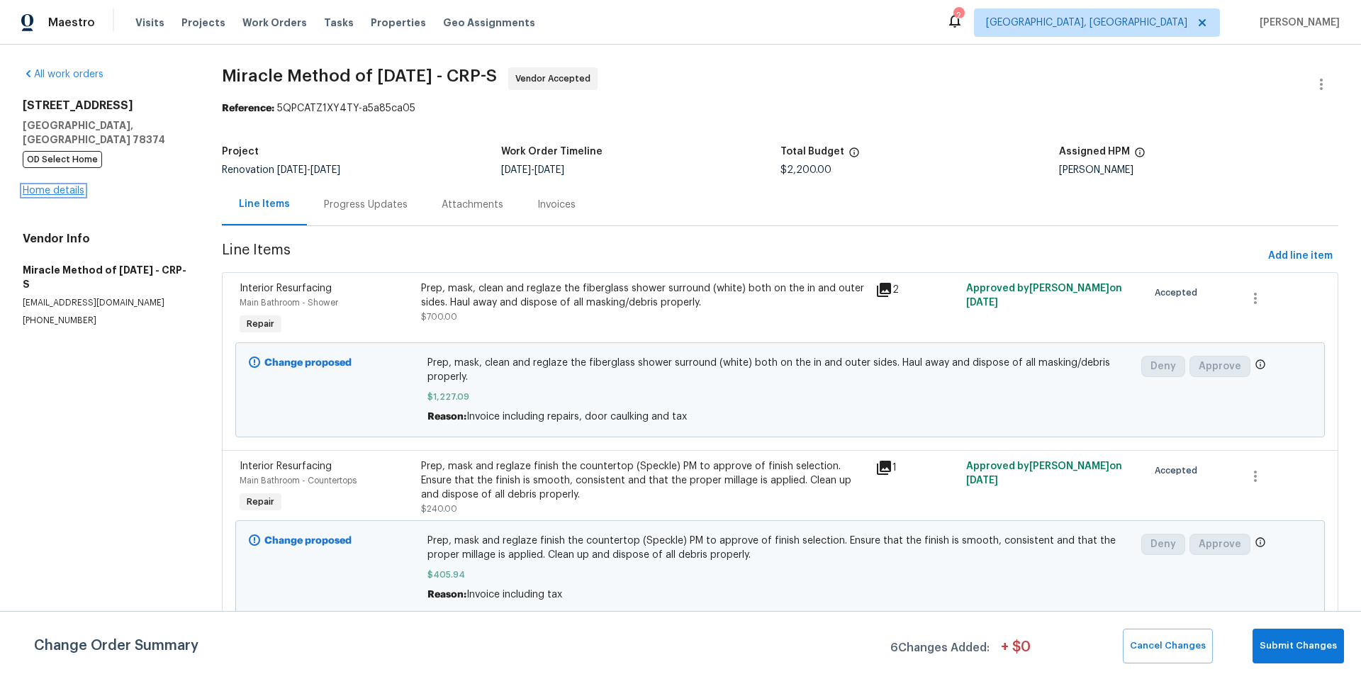
click at [73, 186] on link "Home details" at bounding box center [54, 191] width 62 height 10
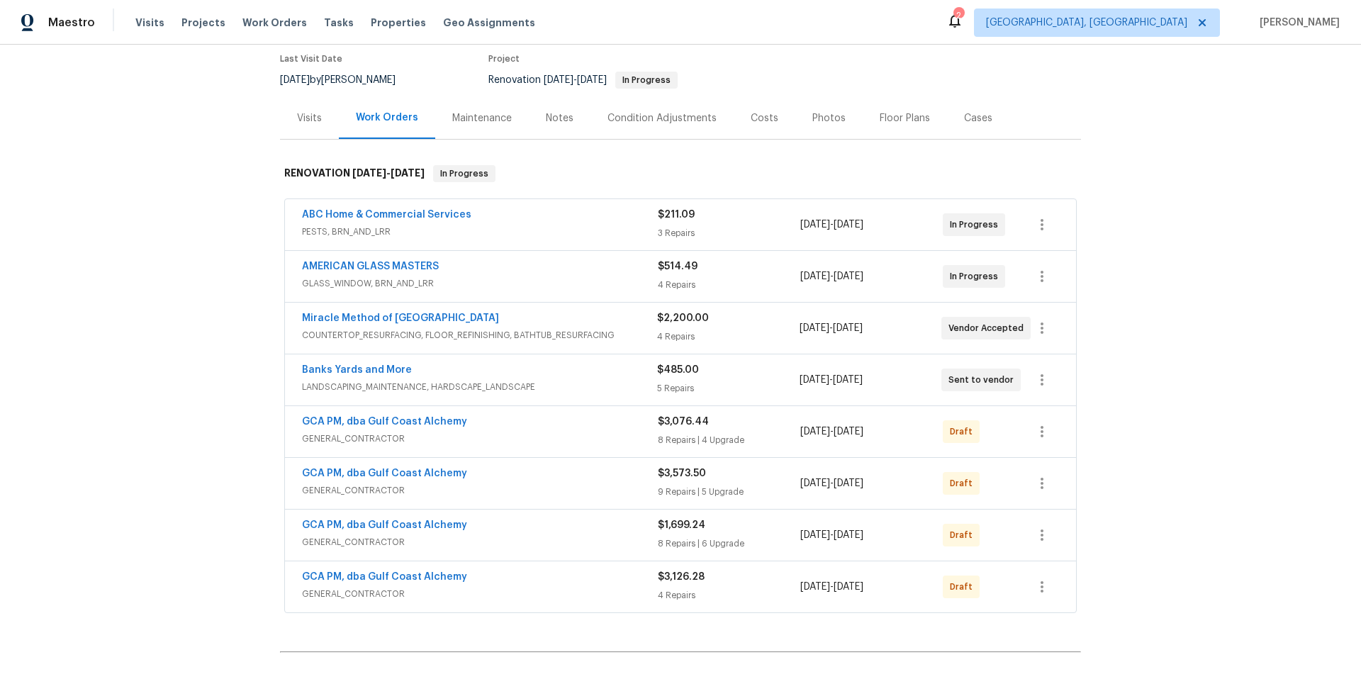
scroll to position [119, 0]
click at [388, 366] on link "Banks Yards and More" at bounding box center [357, 369] width 110 height 10
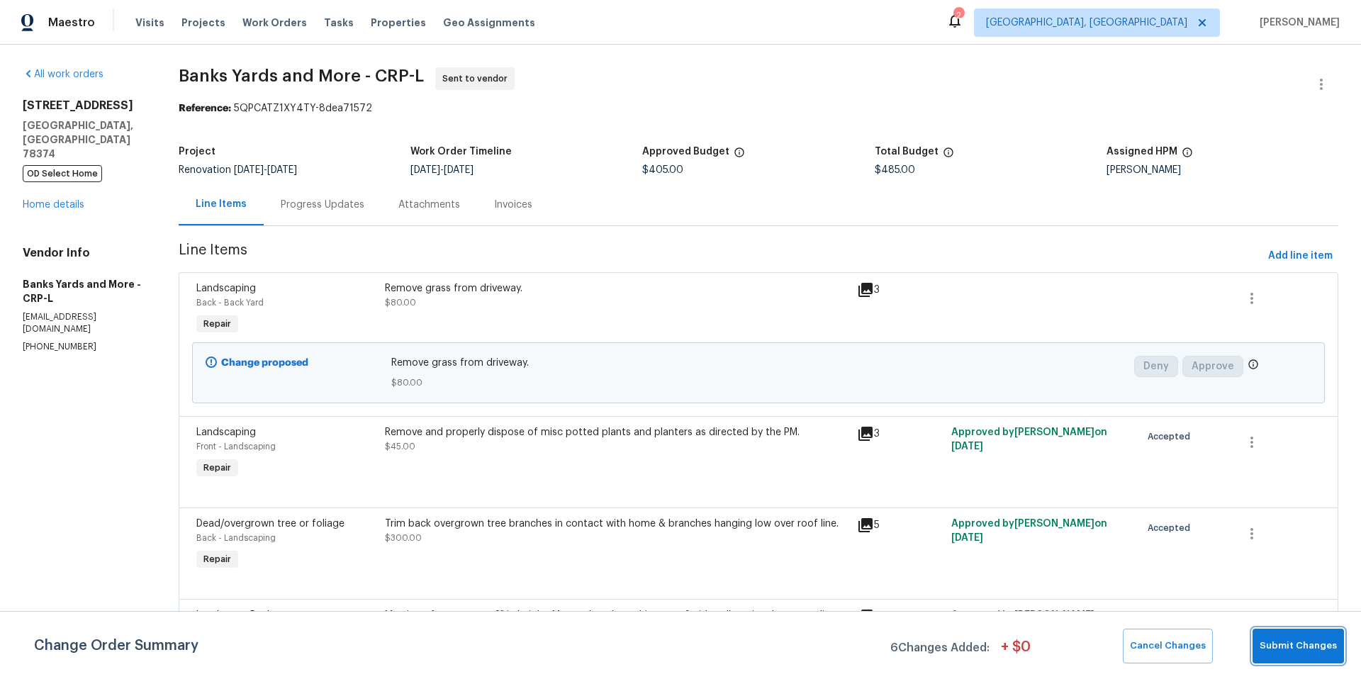
click at [1316, 642] on span "Submit Changes" at bounding box center [1298, 646] width 77 height 16
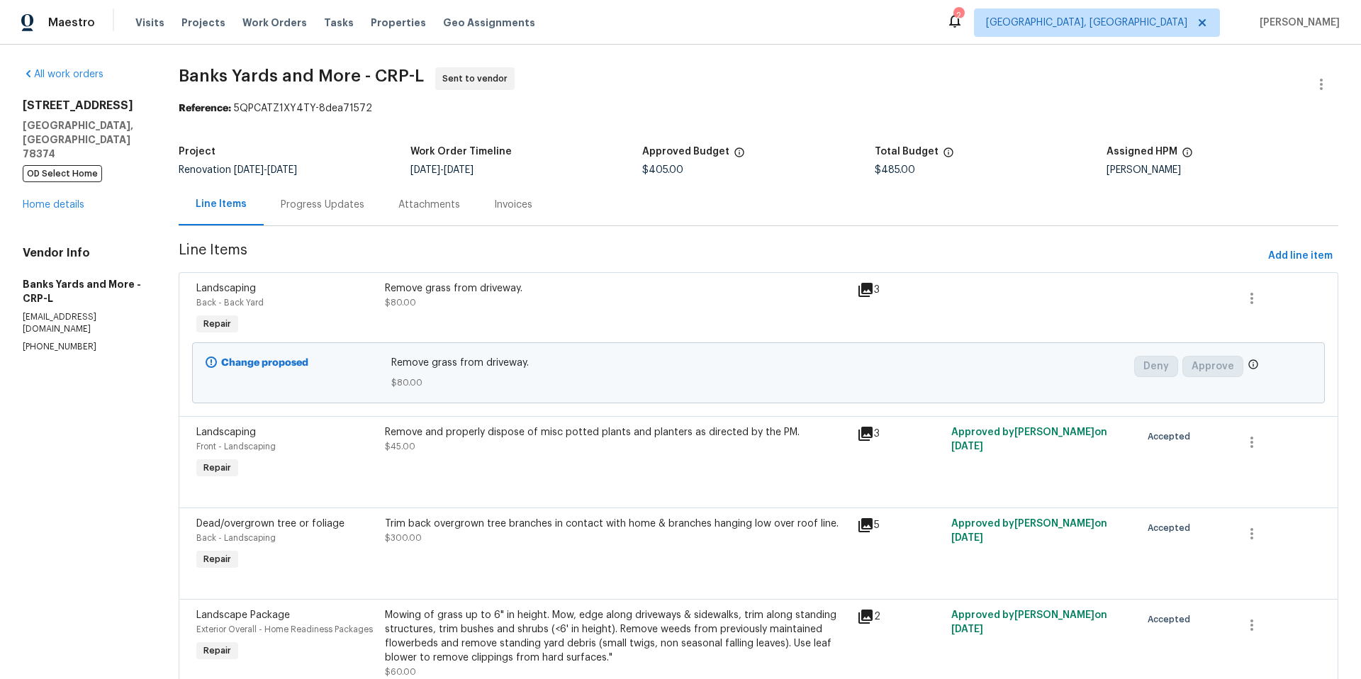
click at [33, 181] on div "[STREET_ADDRESS] OD Select Home Home details" at bounding box center [84, 155] width 122 height 113
click at [38, 200] on link "Home details" at bounding box center [54, 205] width 62 height 10
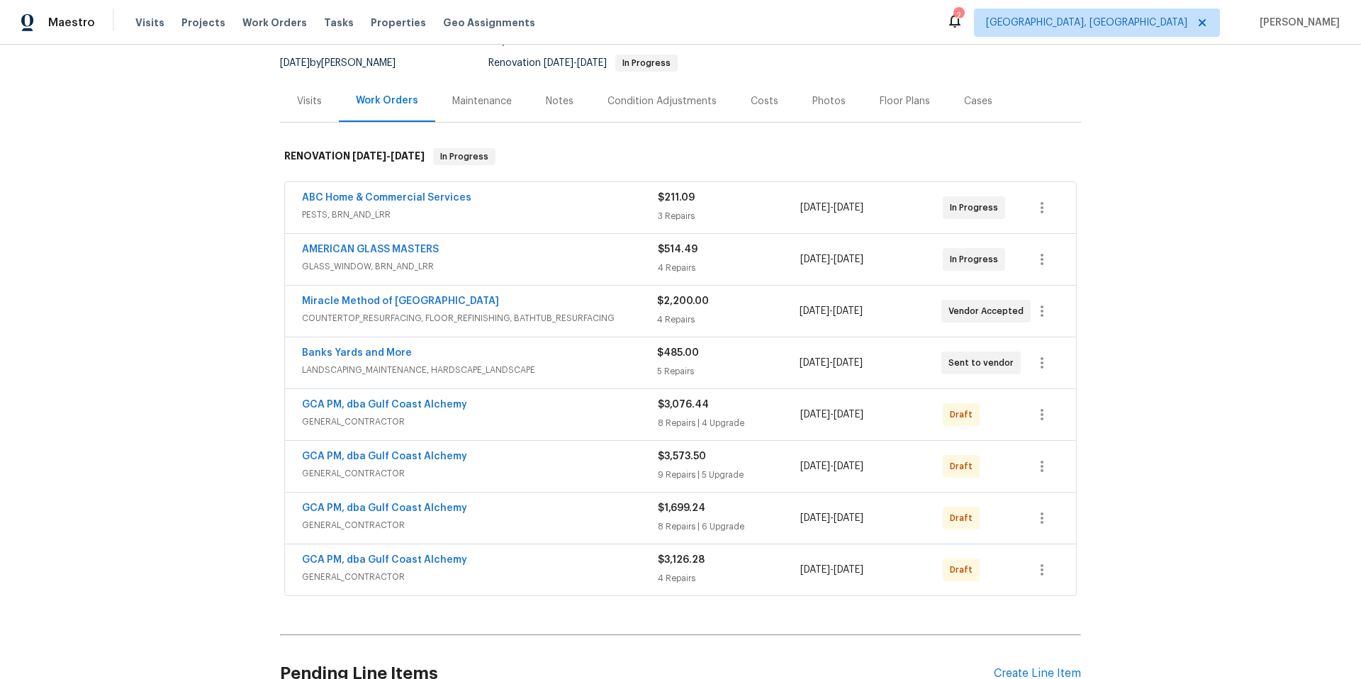
scroll to position [284, 0]
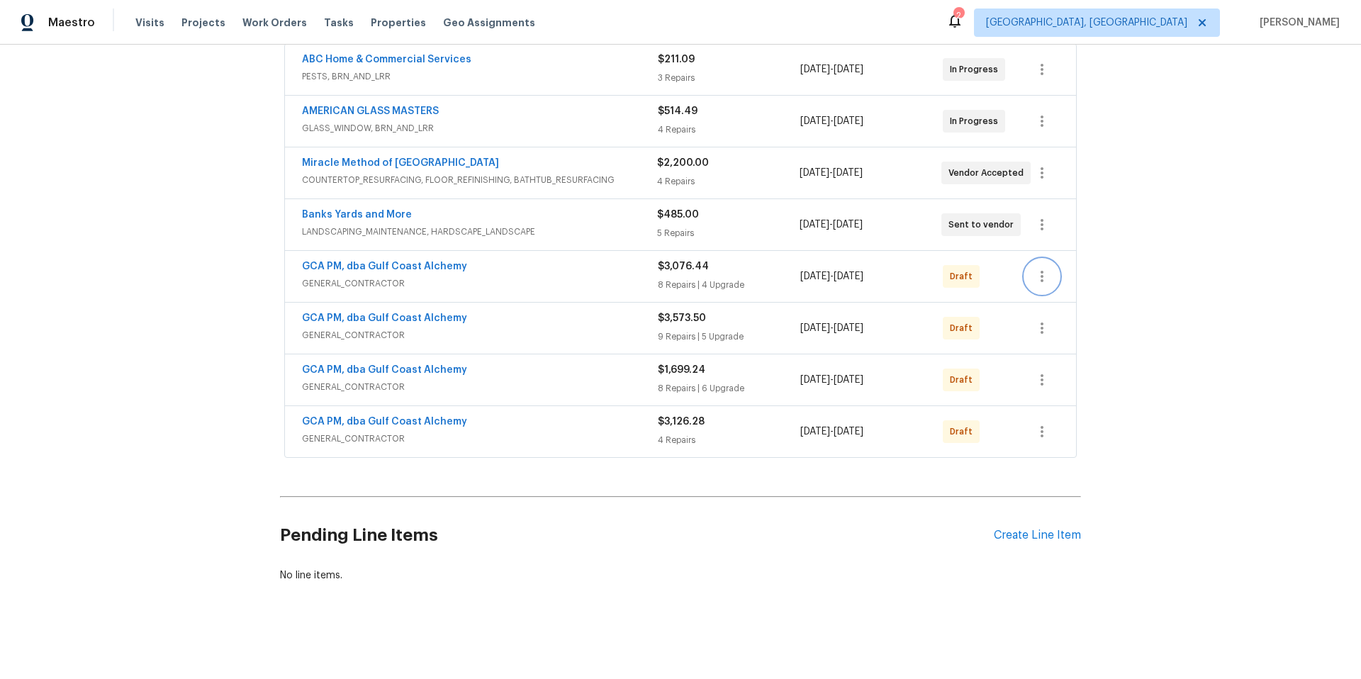
click at [1041, 270] on icon "button" at bounding box center [1041, 276] width 17 height 17
click at [1045, 267] on li "Send to Vendor" at bounding box center [1099, 265] width 158 height 23
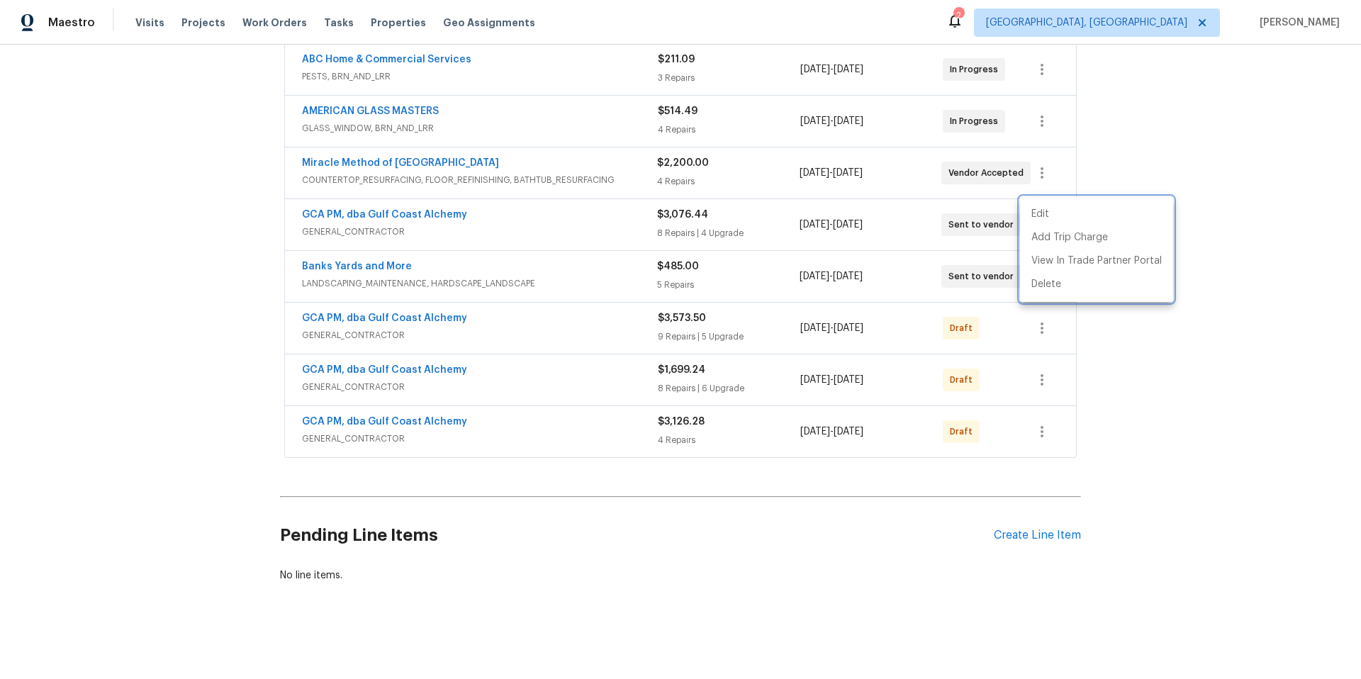
click at [1038, 320] on div at bounding box center [680, 339] width 1361 height 679
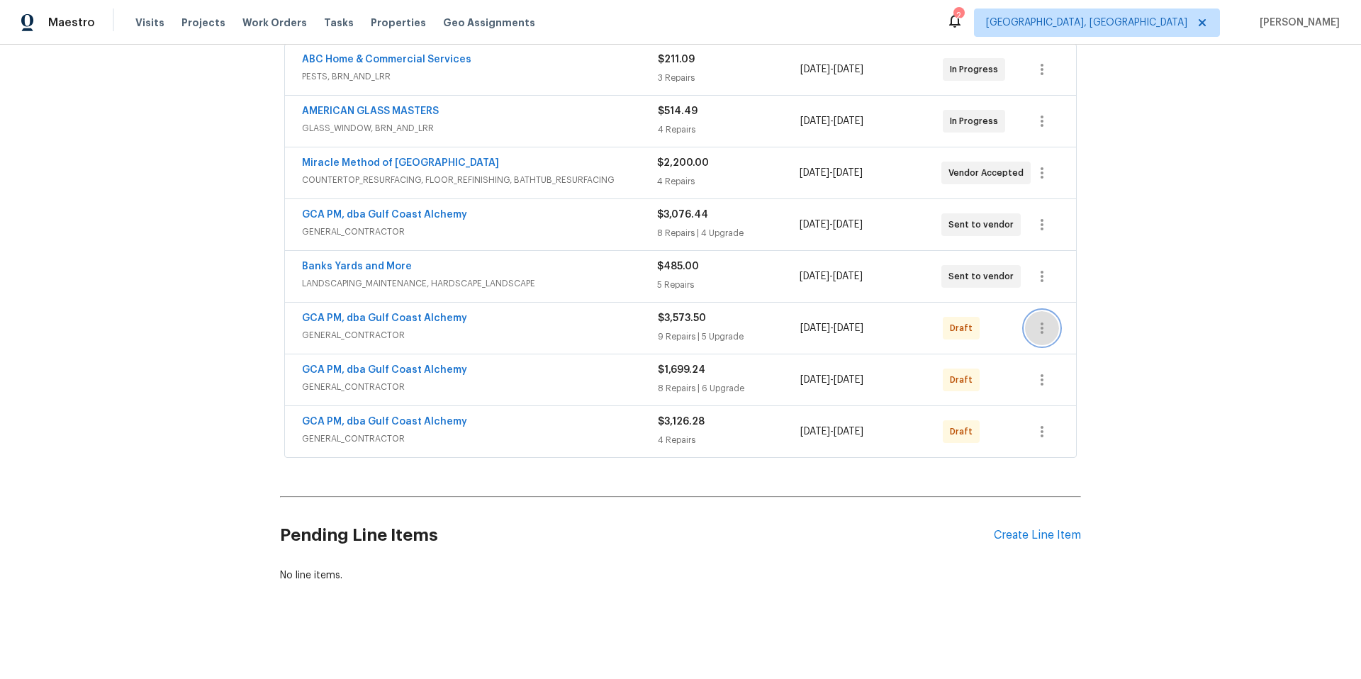
click at [1041, 323] on icon "button" at bounding box center [1042, 328] width 3 height 11
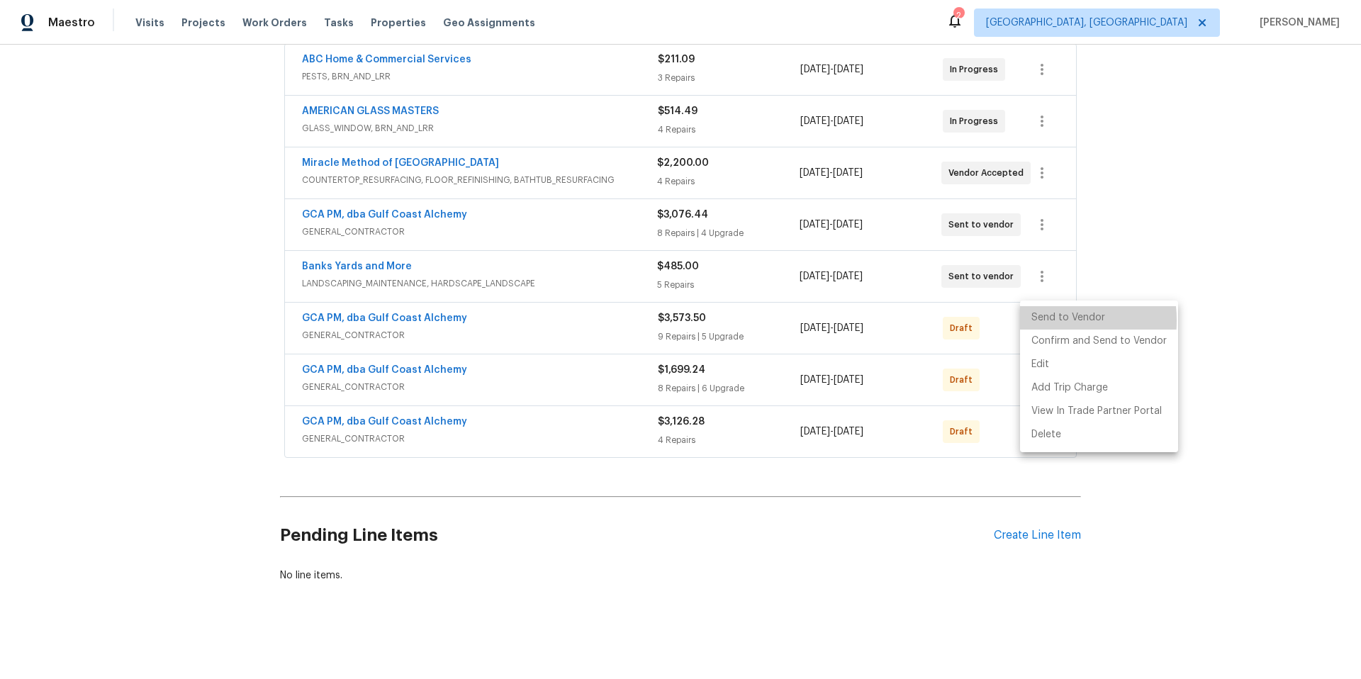
click at [1038, 320] on li "Send to Vendor" at bounding box center [1099, 317] width 158 height 23
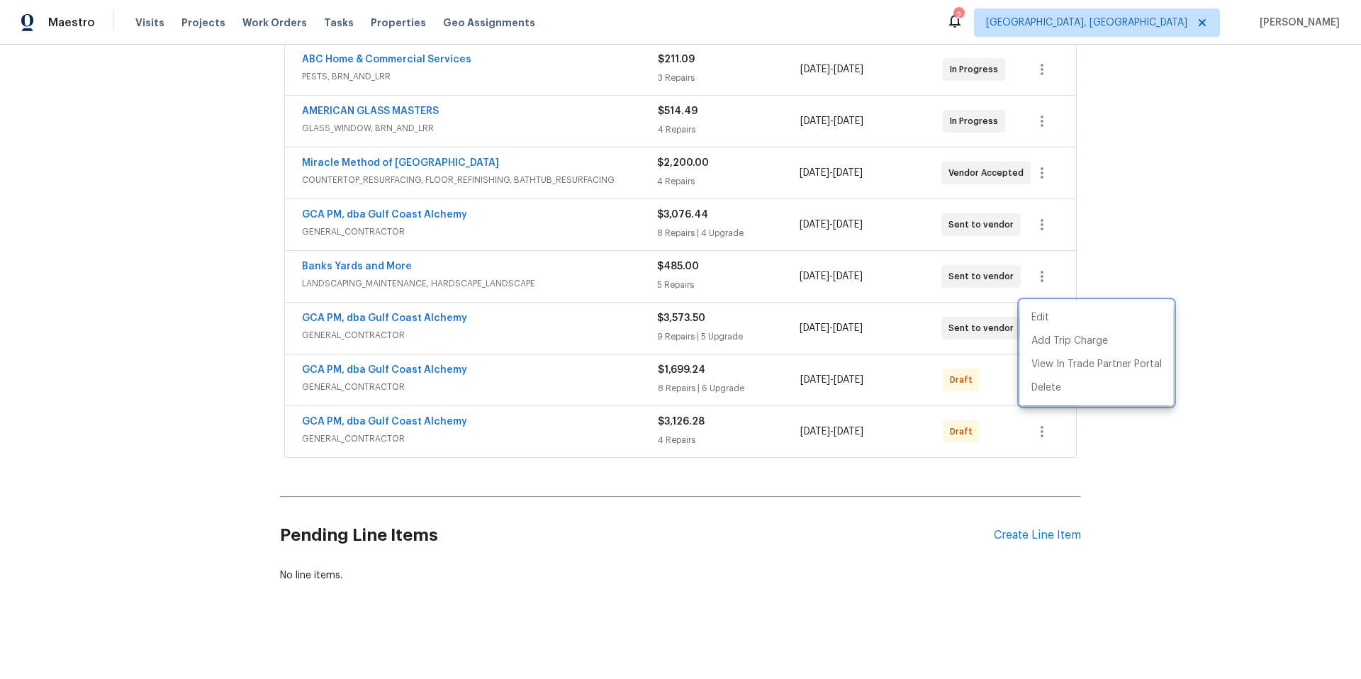
click at [1002, 369] on div at bounding box center [680, 339] width 1361 height 679
click at [1036, 371] on icon "button" at bounding box center [1041, 379] width 17 height 17
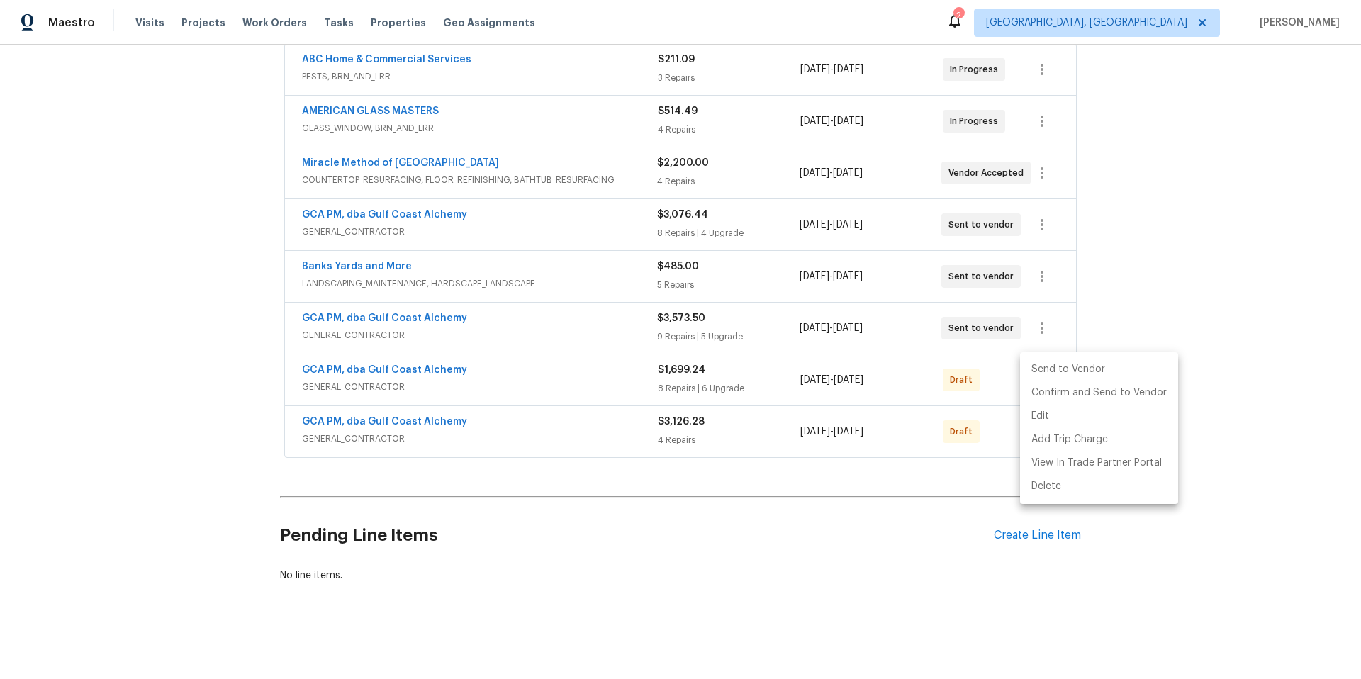
click at [1036, 369] on li "Send to Vendor" at bounding box center [1099, 369] width 158 height 23
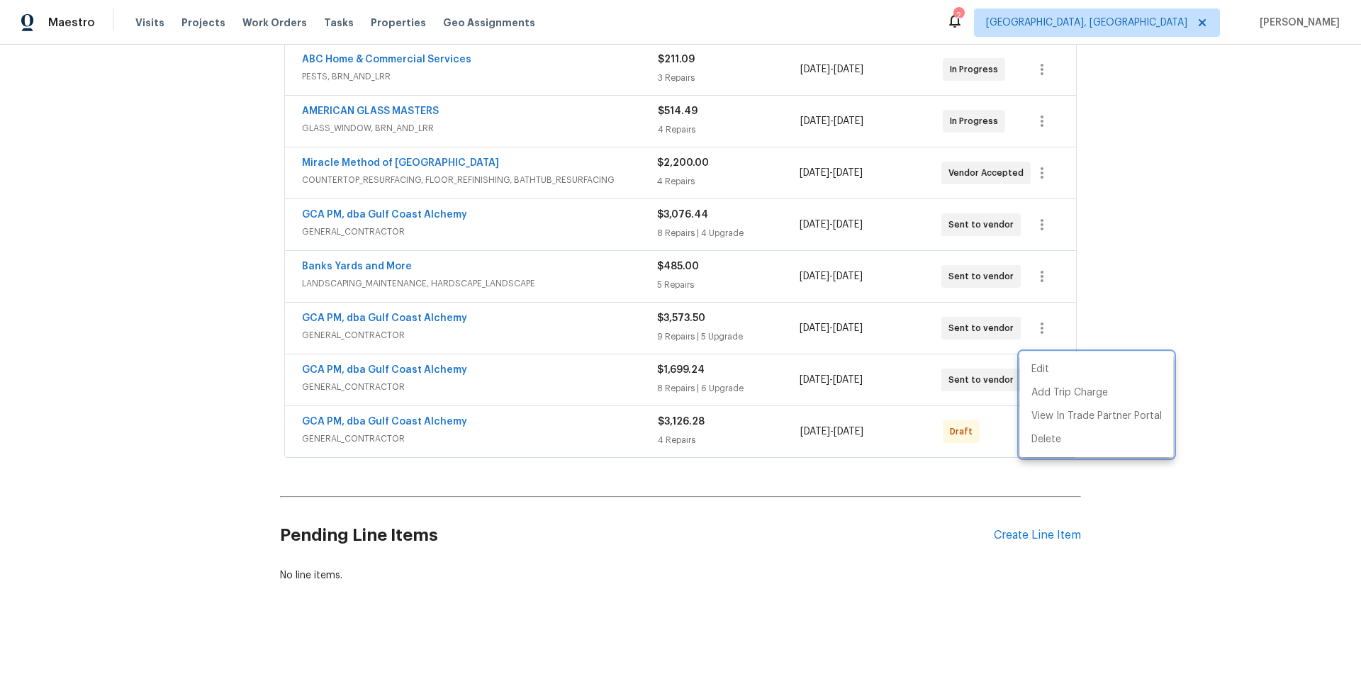
click at [995, 413] on div at bounding box center [680, 339] width 1361 height 679
click at [1039, 423] on icon "button" at bounding box center [1041, 431] width 17 height 17
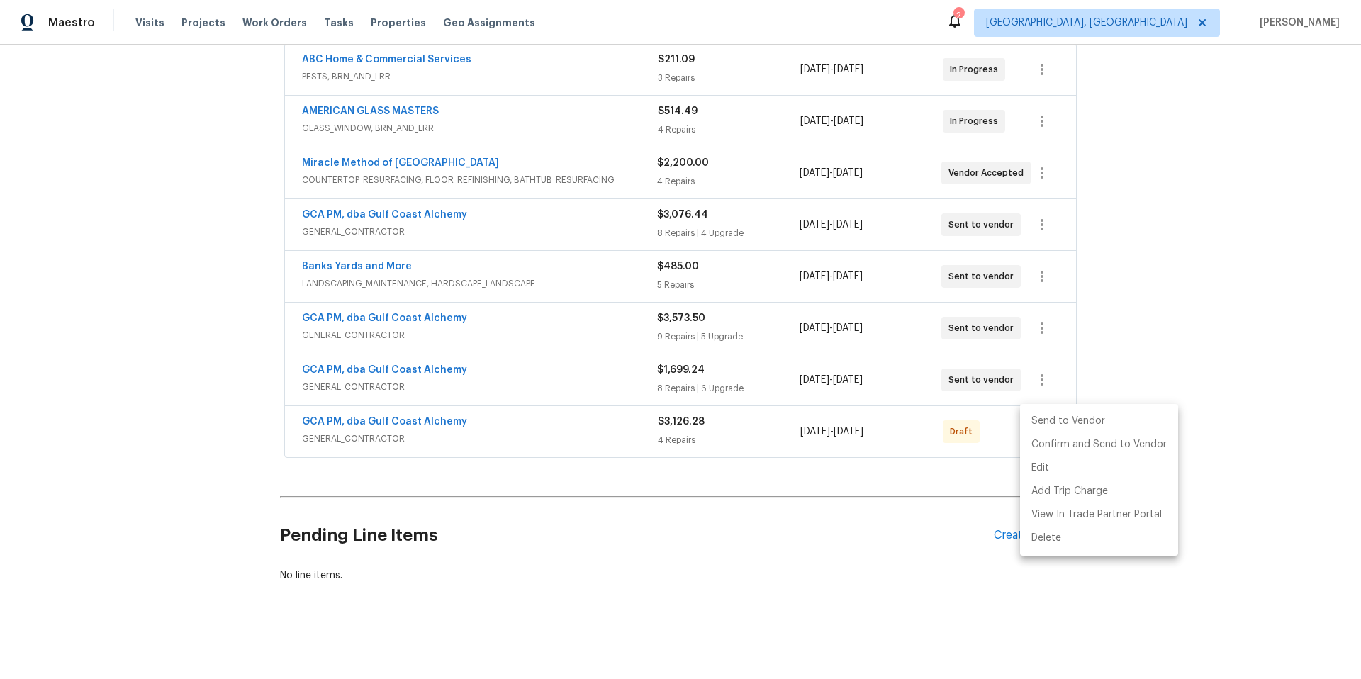
click at [1038, 422] on li "Send to Vendor" at bounding box center [1099, 421] width 158 height 23
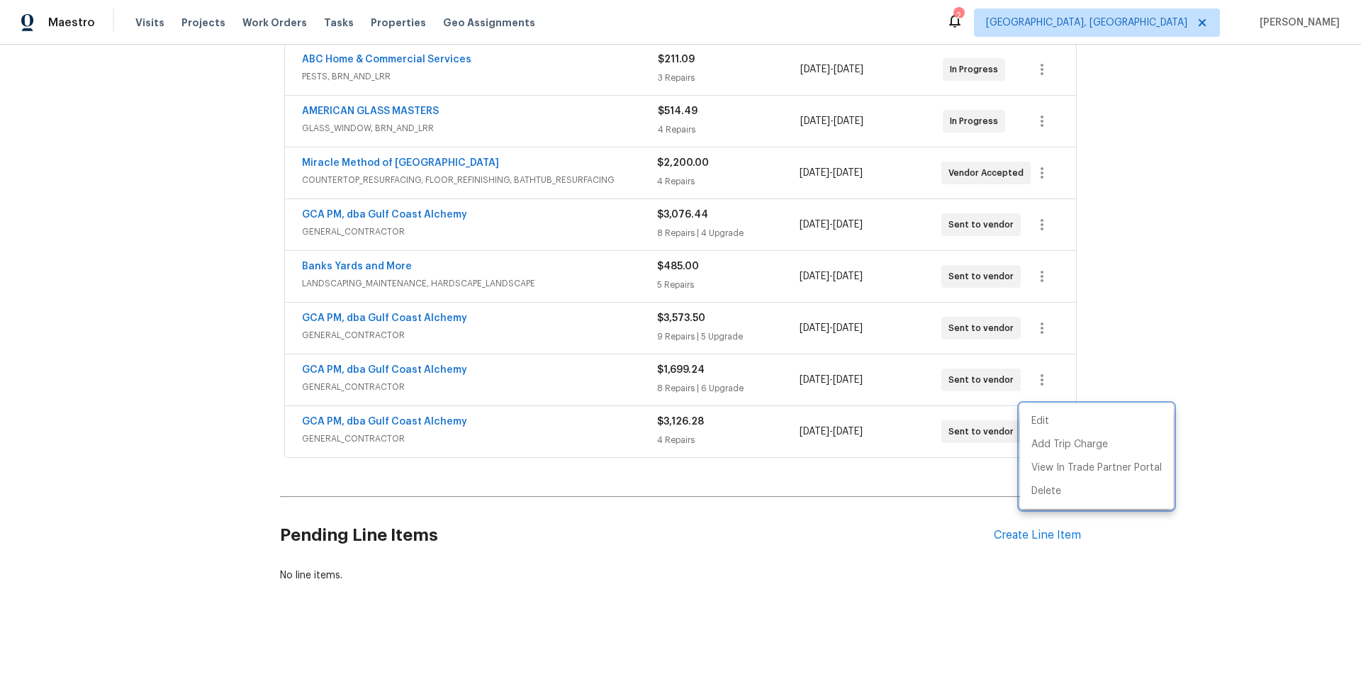
click at [692, 477] on div at bounding box center [680, 339] width 1361 height 679
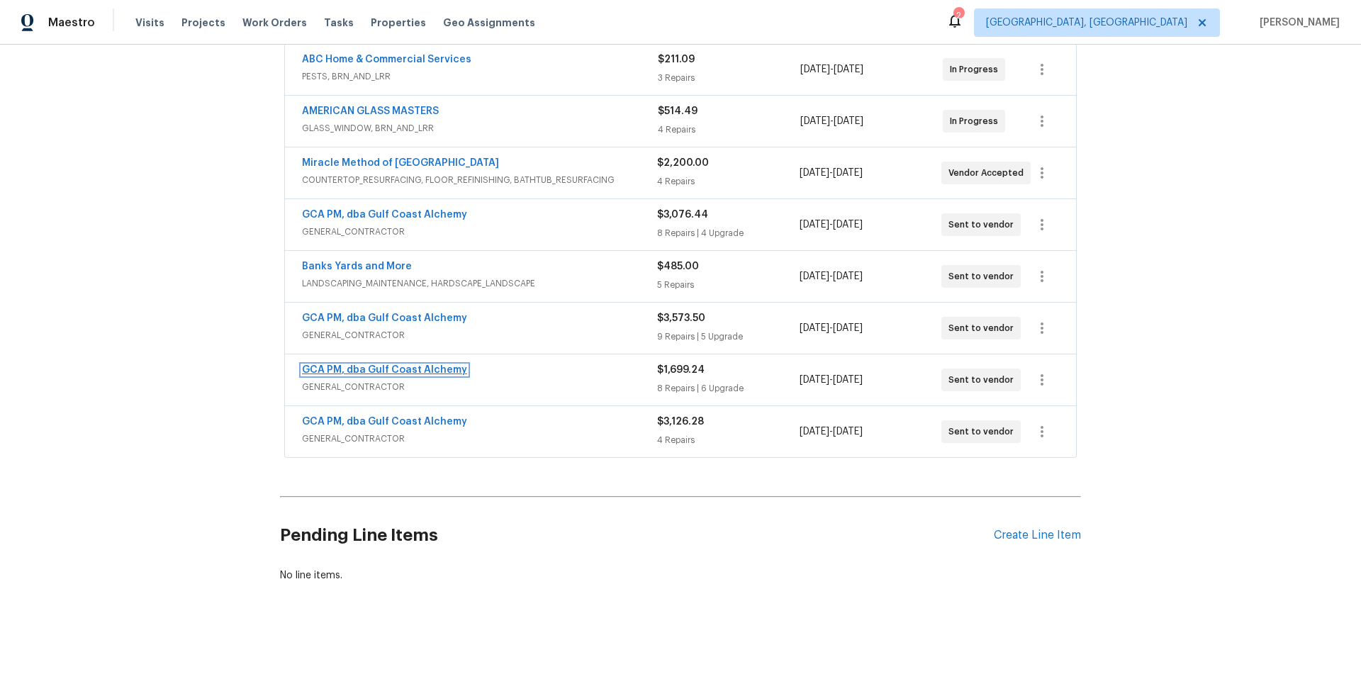
click at [348, 365] on link "GCA PM, dba Gulf Coast Alchemy" at bounding box center [384, 370] width 165 height 10
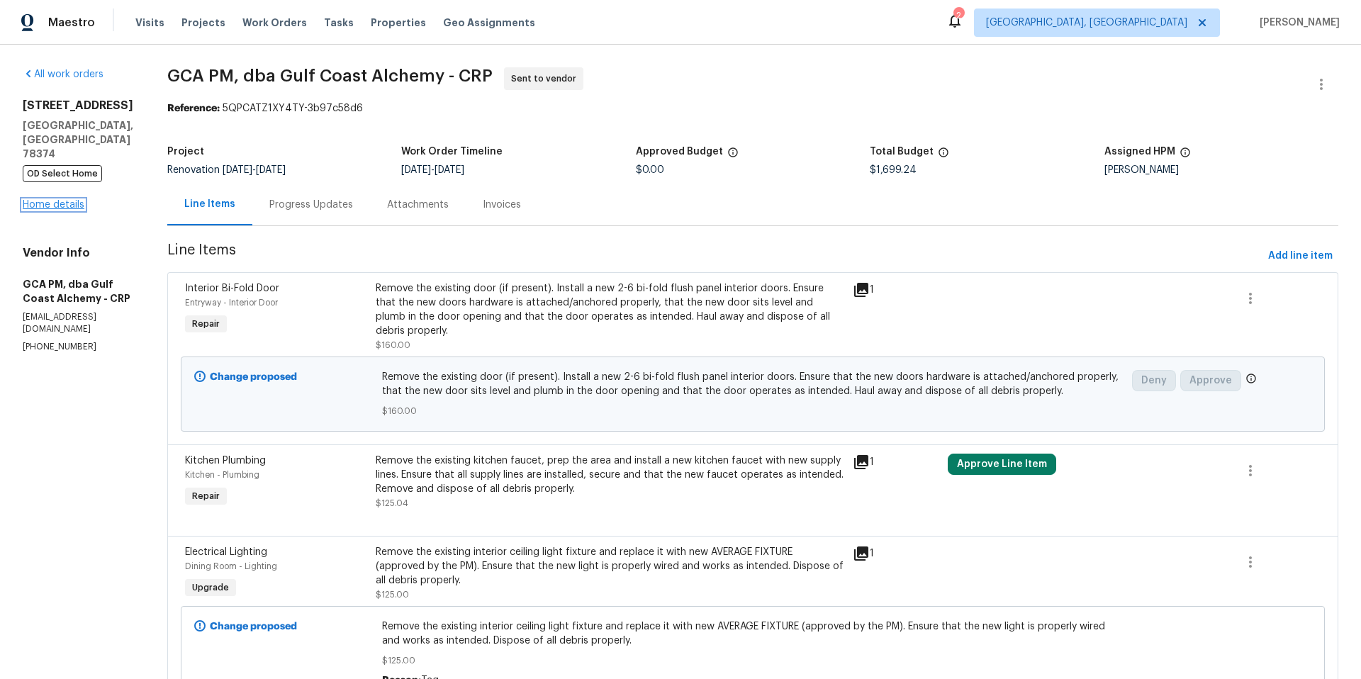
click at [67, 200] on link "Home details" at bounding box center [54, 205] width 62 height 10
